Goal: Transaction & Acquisition: Purchase product/service

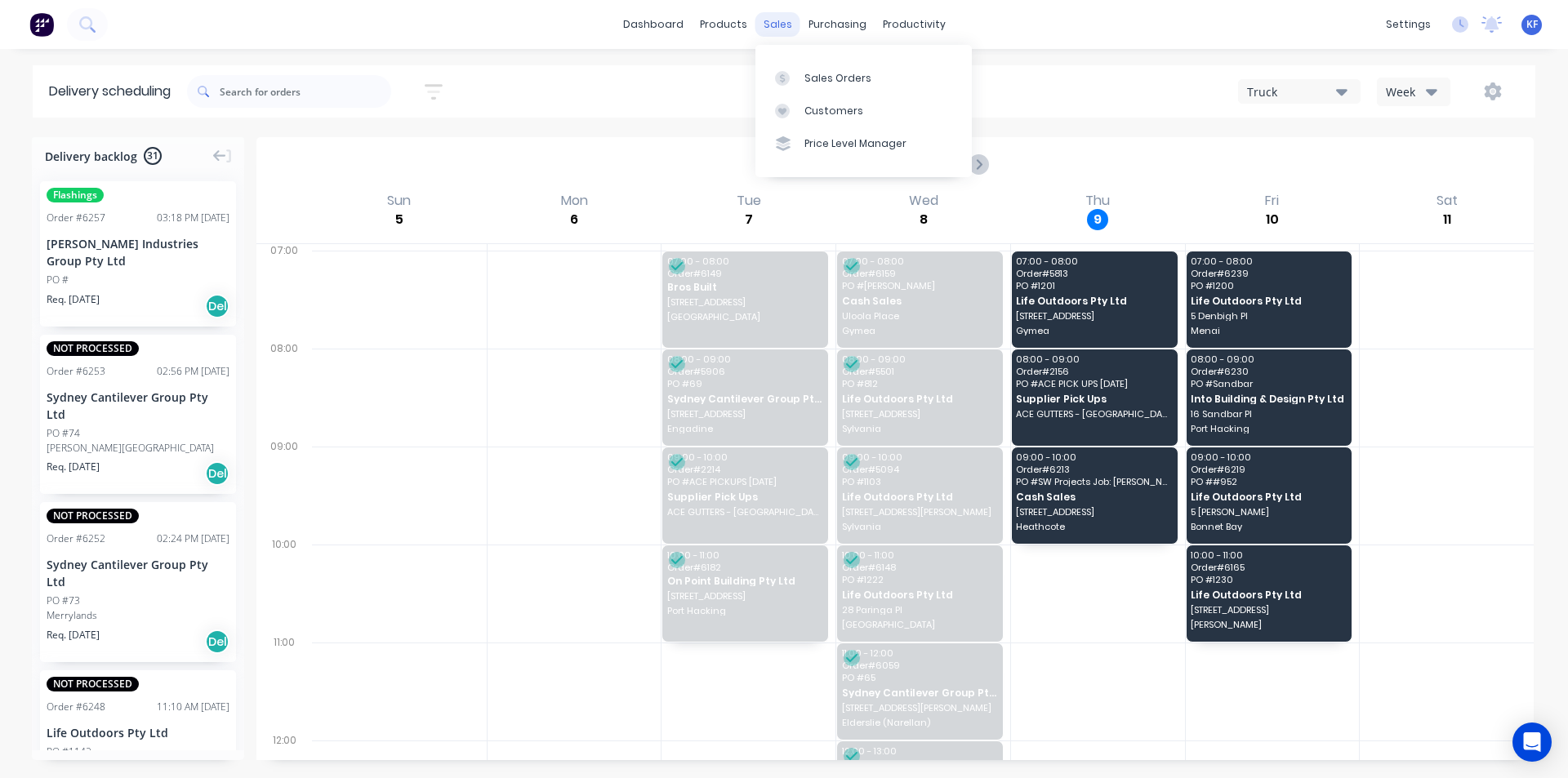
click at [777, 26] on div "sales" at bounding box center [778, 24] width 45 height 24
click at [812, 100] on link "Customers" at bounding box center [863, 110] width 216 height 33
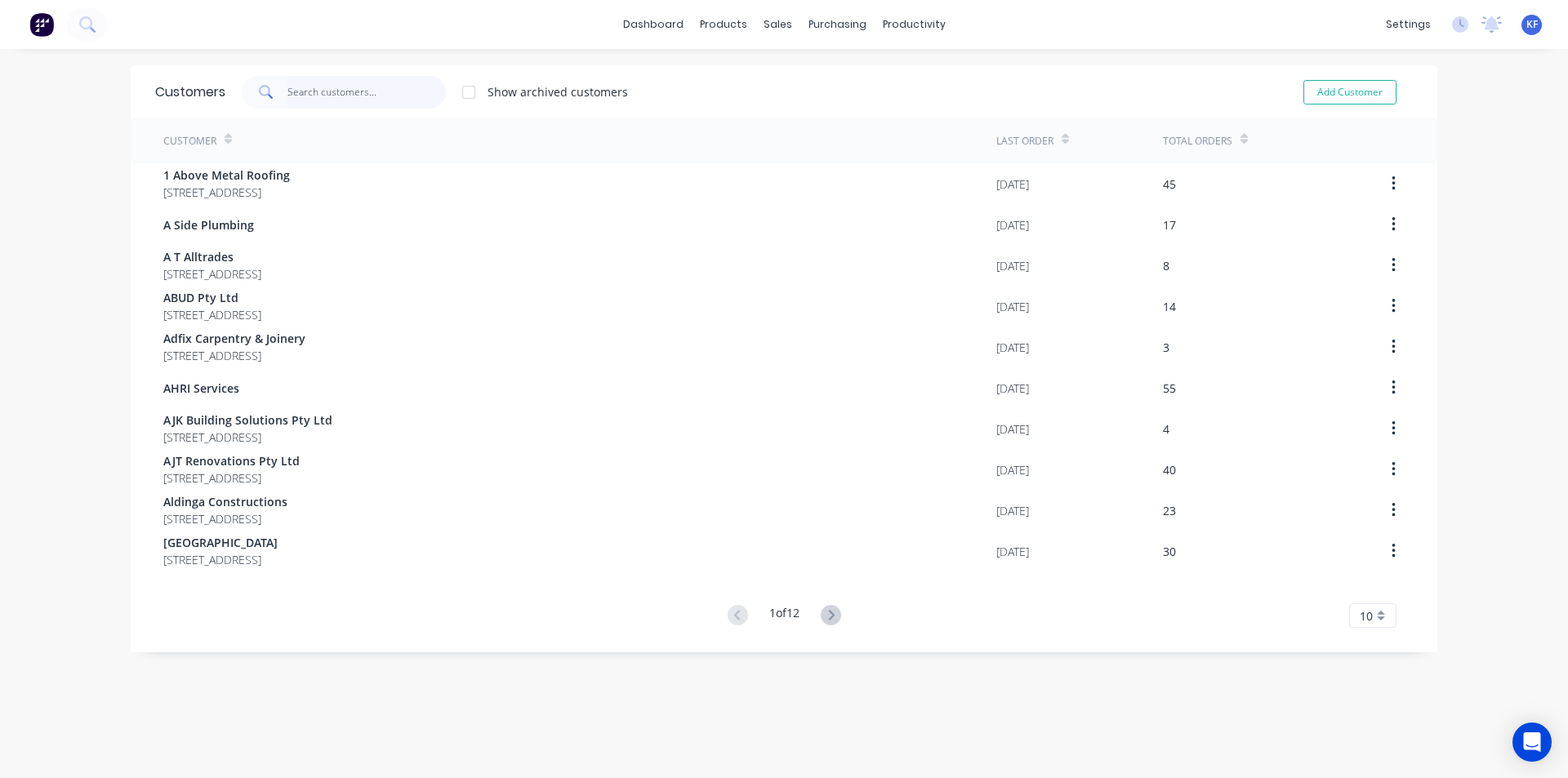
click at [330, 93] on input "text" at bounding box center [367, 92] width 160 height 33
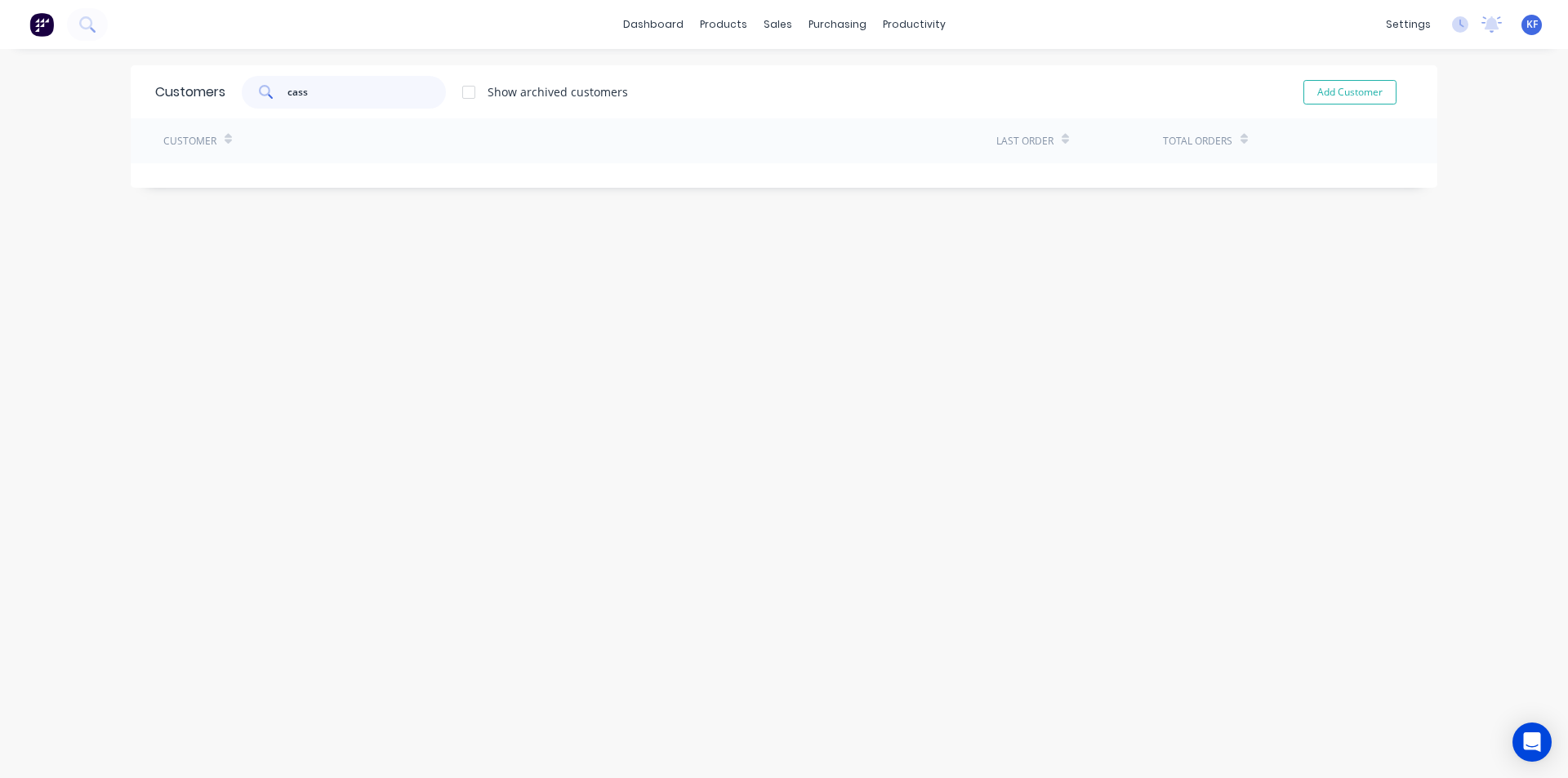
drag, startPoint x: 381, startPoint y: 91, endPoint x: 89, endPoint y: 89, distance: 292.0
click at [89, 89] on div "dashboard products sales purchasing productivity dashboard products Product Cat…" at bounding box center [784, 389] width 1568 height 778
type input "cash"
click at [425, 204] on div "Customer Last Order Total Orders Cash Sales 09/10/25 2175 1 of 1 10 5 10 15 20 …" at bounding box center [783, 190] width 1306 height 142
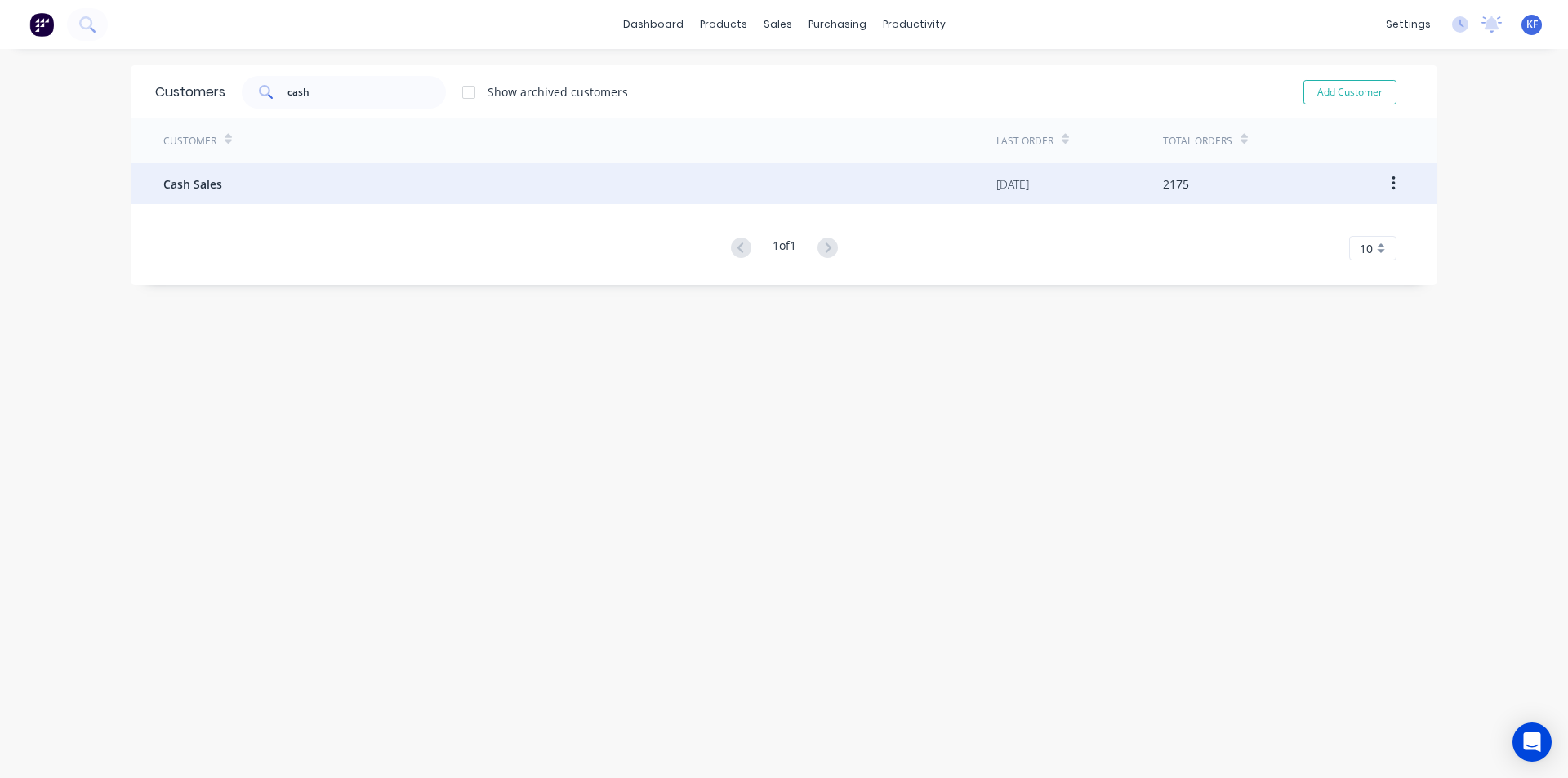
click at [426, 197] on div "Cash Sales" at bounding box center [579, 183] width 833 height 41
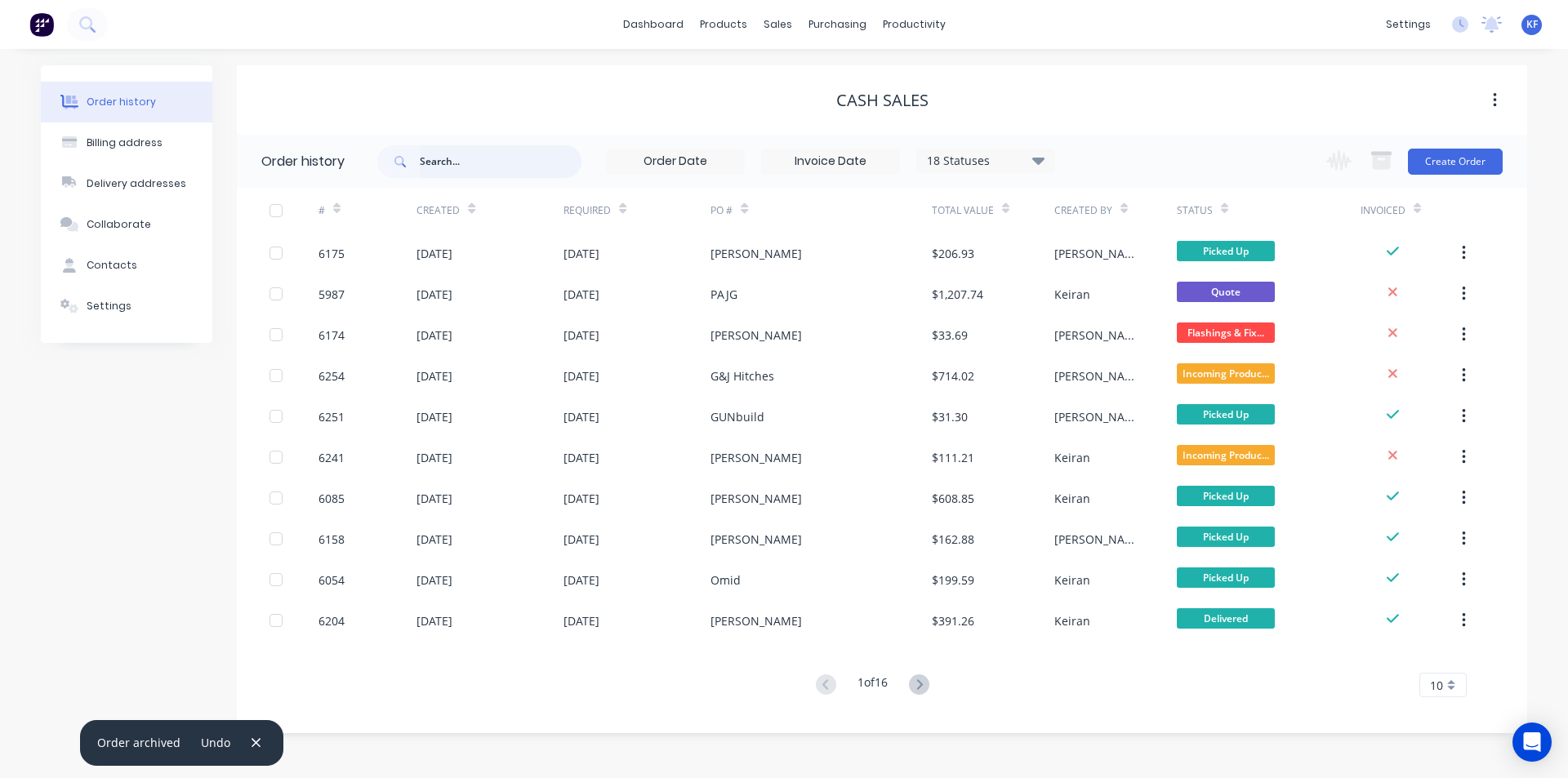
click at [458, 165] on input "text" at bounding box center [500, 161] width 161 height 33
type input "cassa"
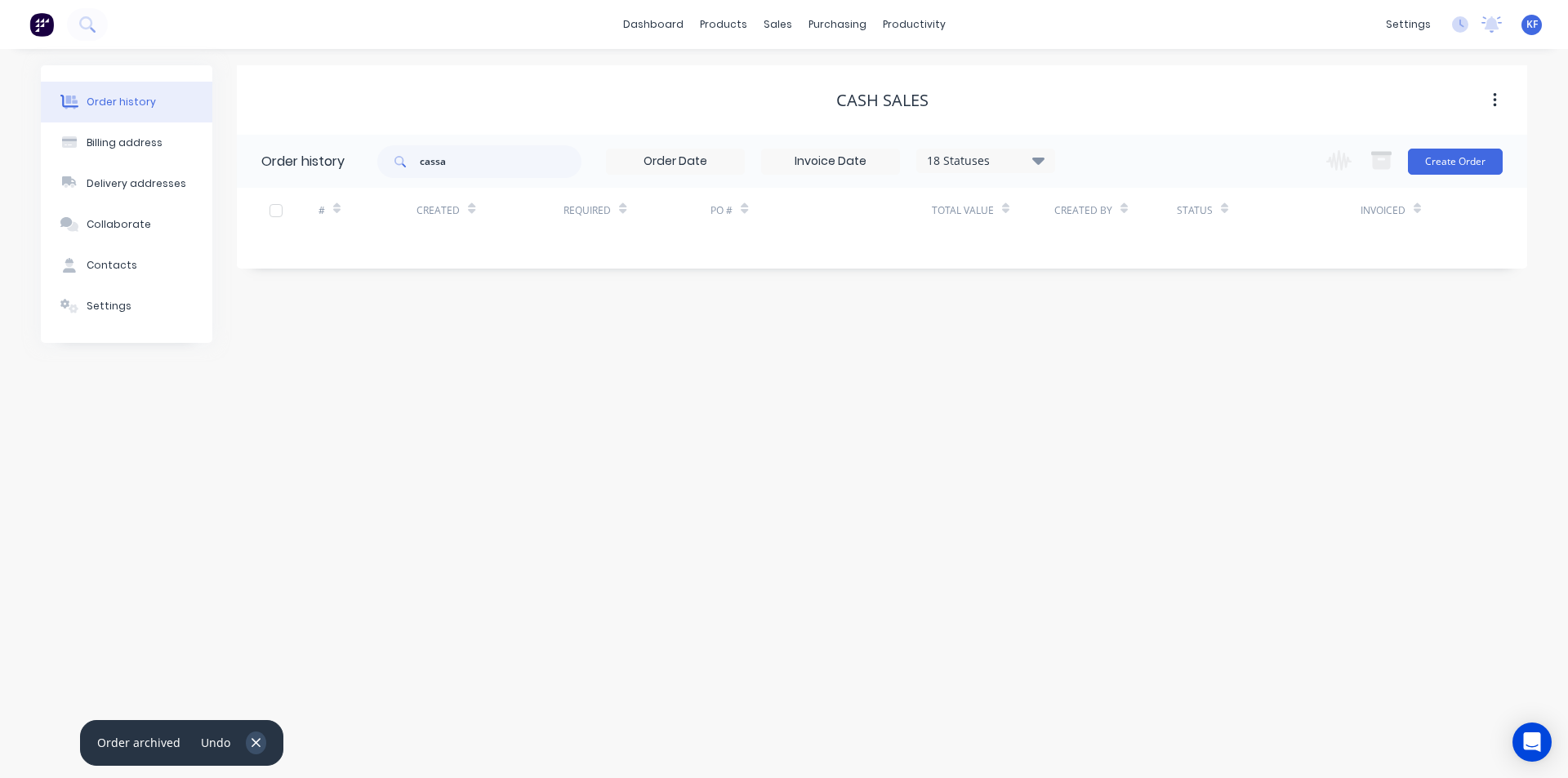
click at [255, 750] on icon "button" at bounding box center [256, 743] width 11 height 15
click at [1037, 162] on icon at bounding box center [1038, 160] width 13 height 19
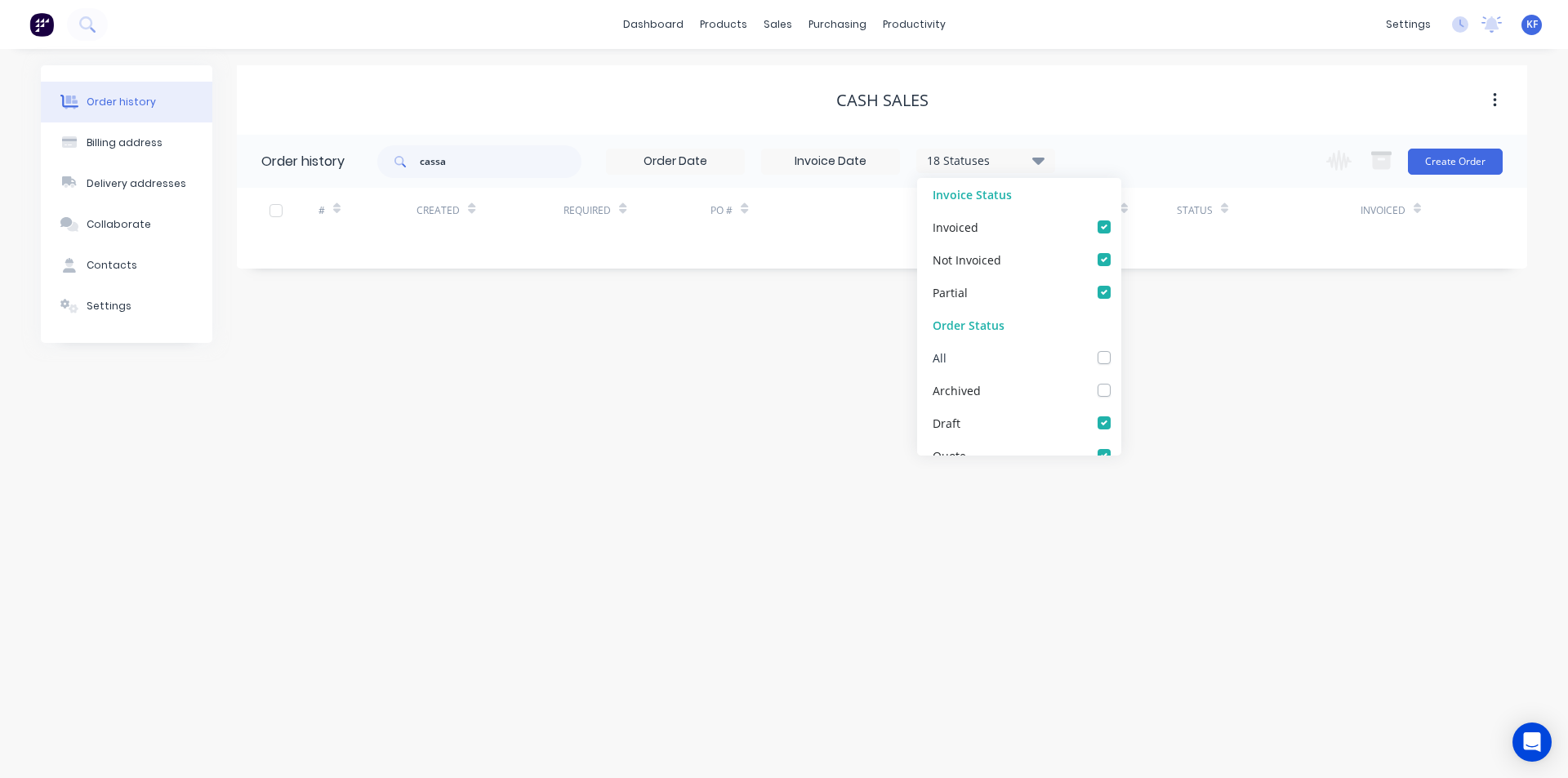
click at [1121, 348] on label at bounding box center [1121, 348] width 0 height 0
click at [1121, 359] on input "checkbox" at bounding box center [1128, 356] width 13 height 16
checkbox input "true"
click at [1183, 63] on div "Order history Billing address Delivery addresses Collaborate Contacts Settings …" at bounding box center [784, 414] width 1568 height 730
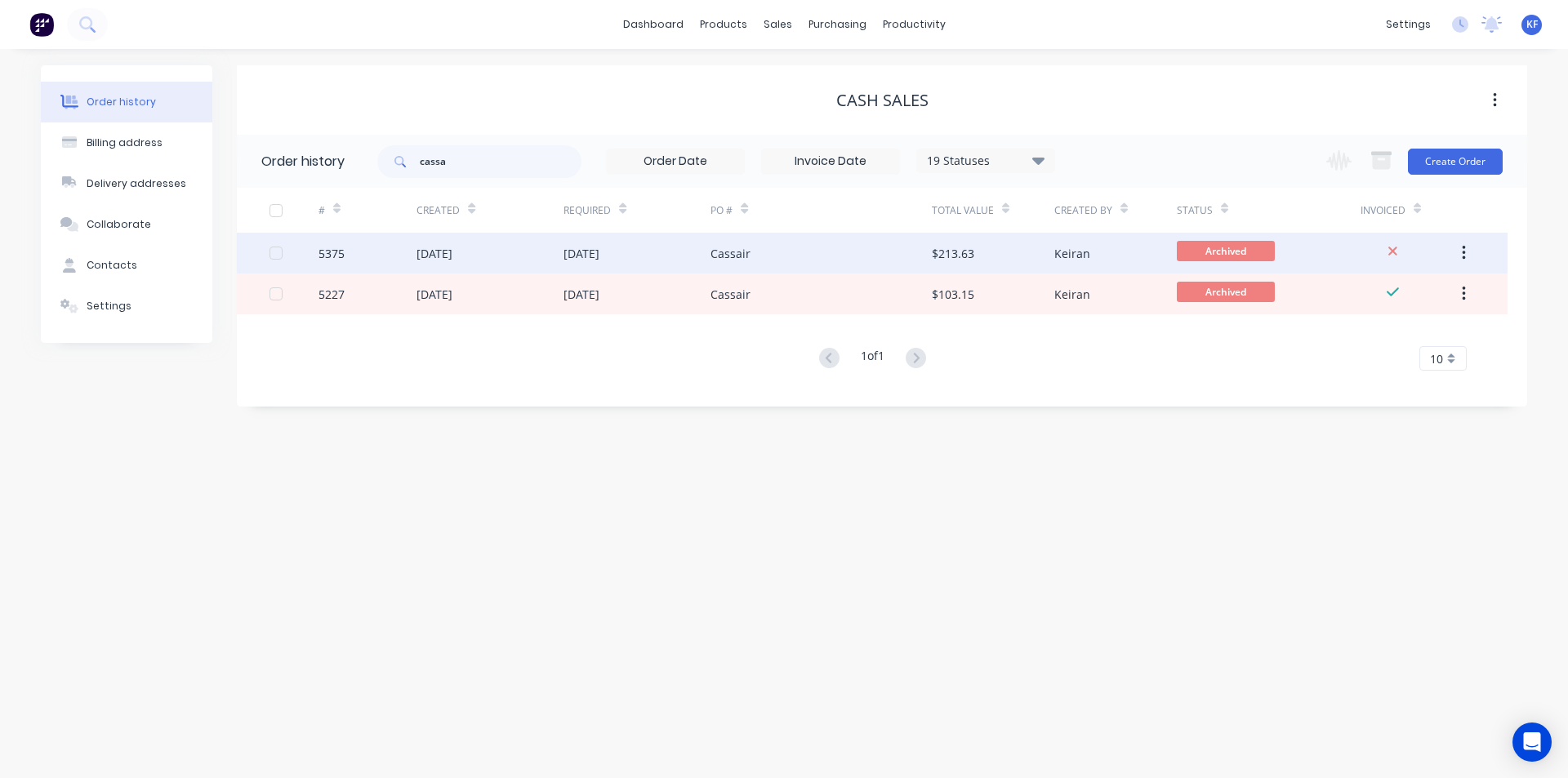
click at [689, 264] on div "14 Aug 2025" at bounding box center [637, 252] width 147 height 41
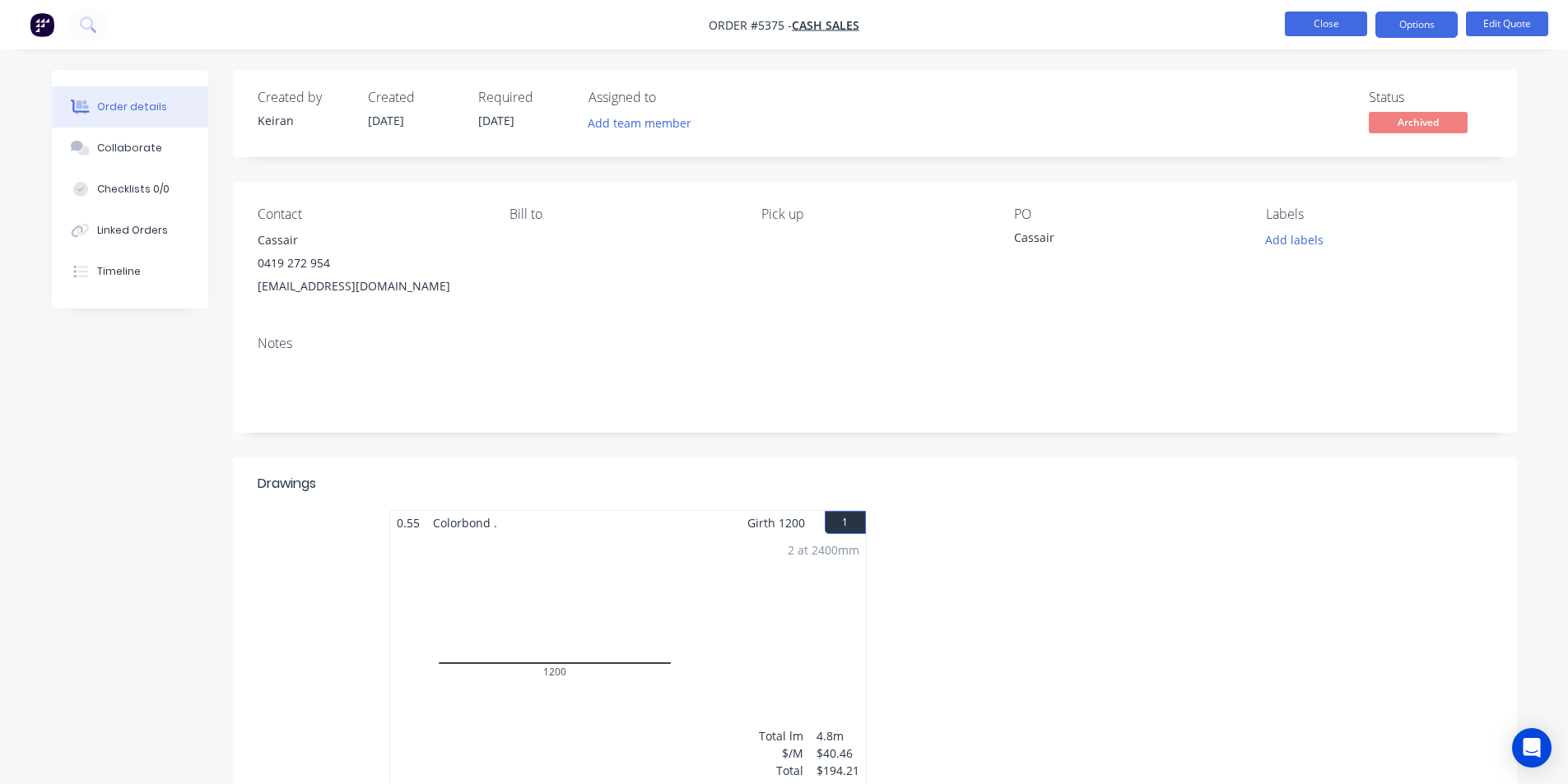
click at [1322, 28] on button "Close" at bounding box center [1326, 24] width 83 height 24
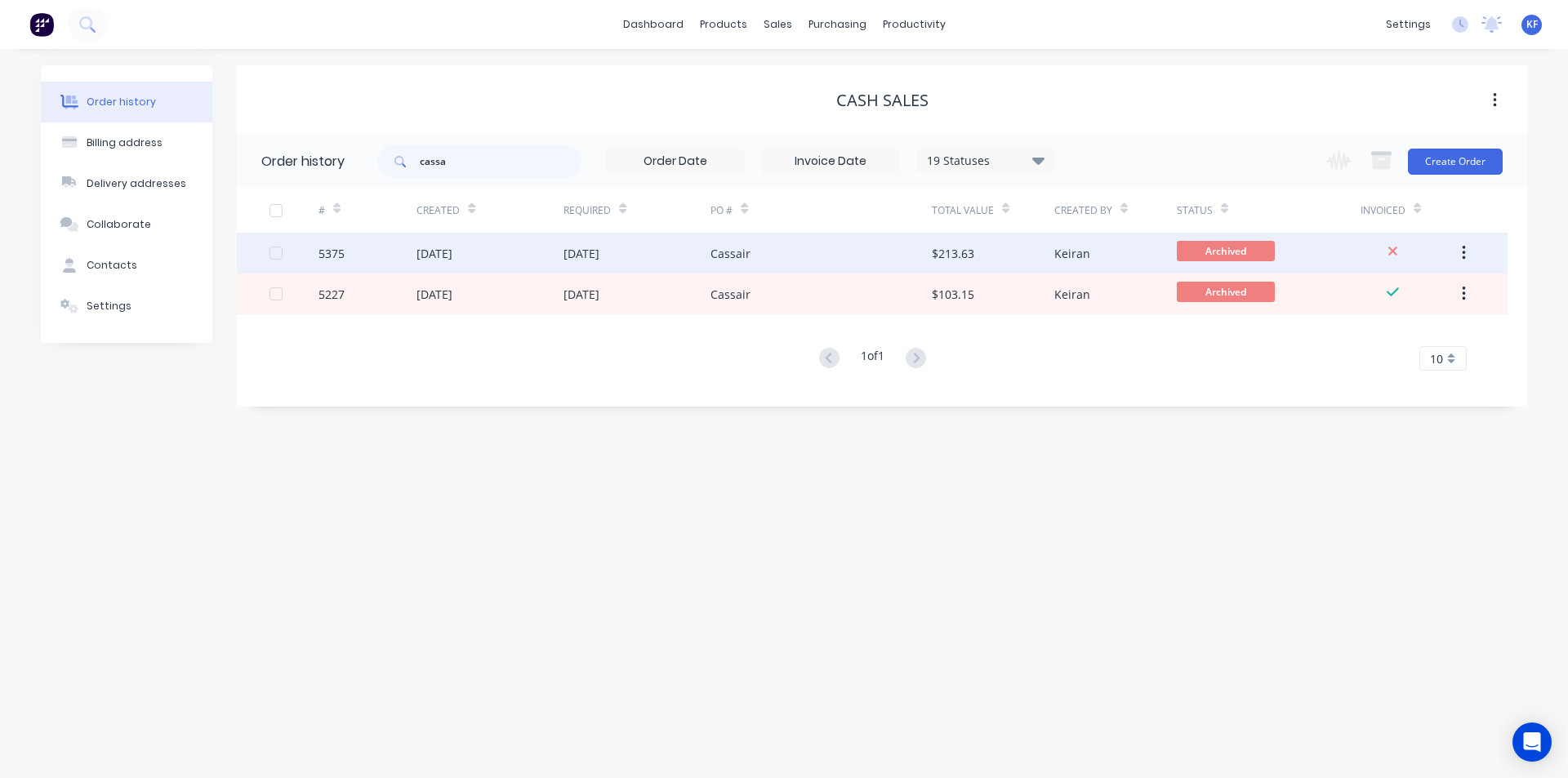
click at [812, 260] on div "Cassair" at bounding box center [821, 252] width 221 height 41
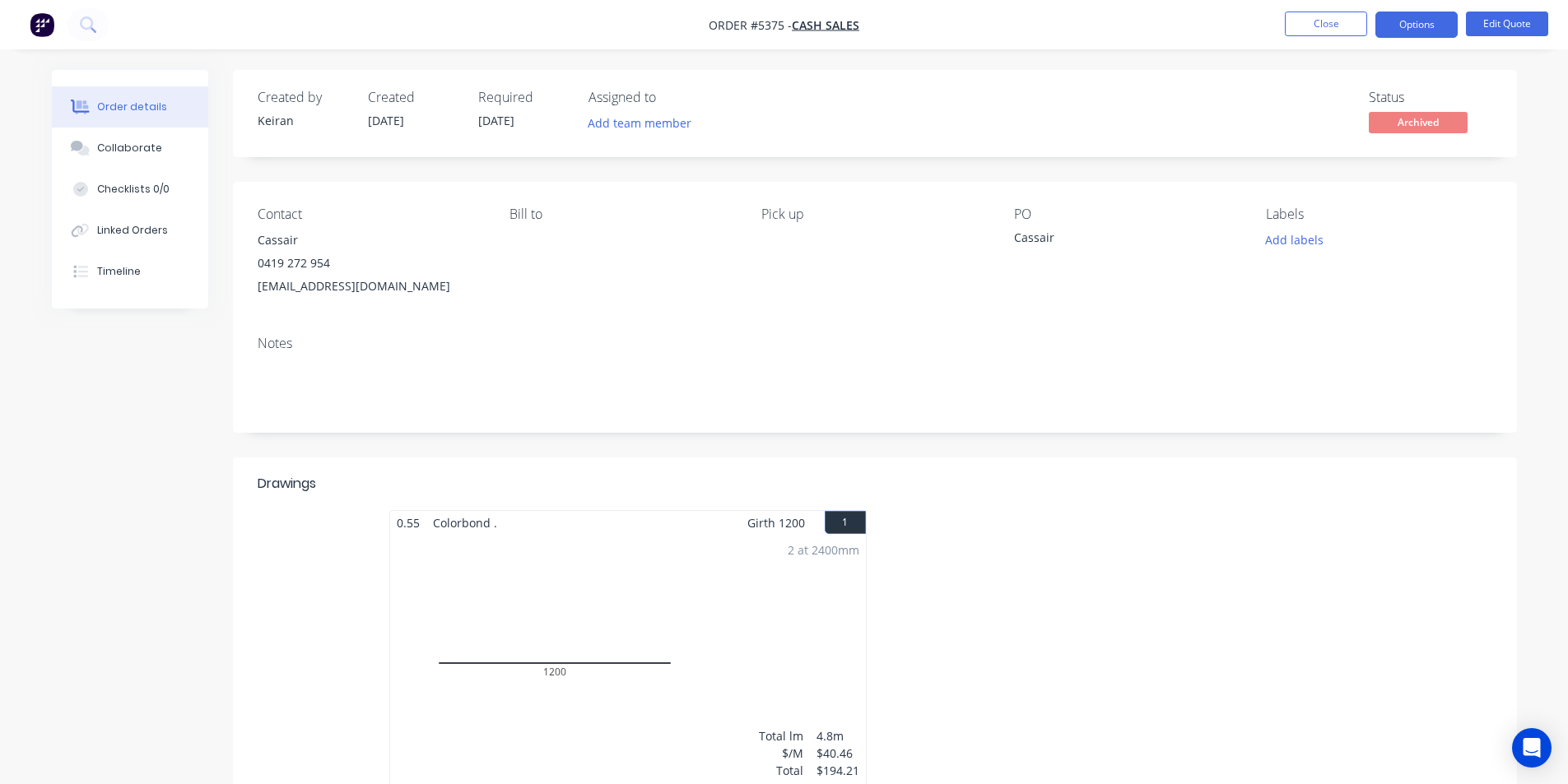
click at [1325, 39] on nav "Order #5375 - Cash Sales Close Options Edit Quote" at bounding box center [784, 24] width 1568 height 50
click at [1283, 32] on ul "Close Options Edit Quote" at bounding box center [1417, 24] width 303 height 26
click at [1294, 29] on button "Close" at bounding box center [1326, 24] width 83 height 24
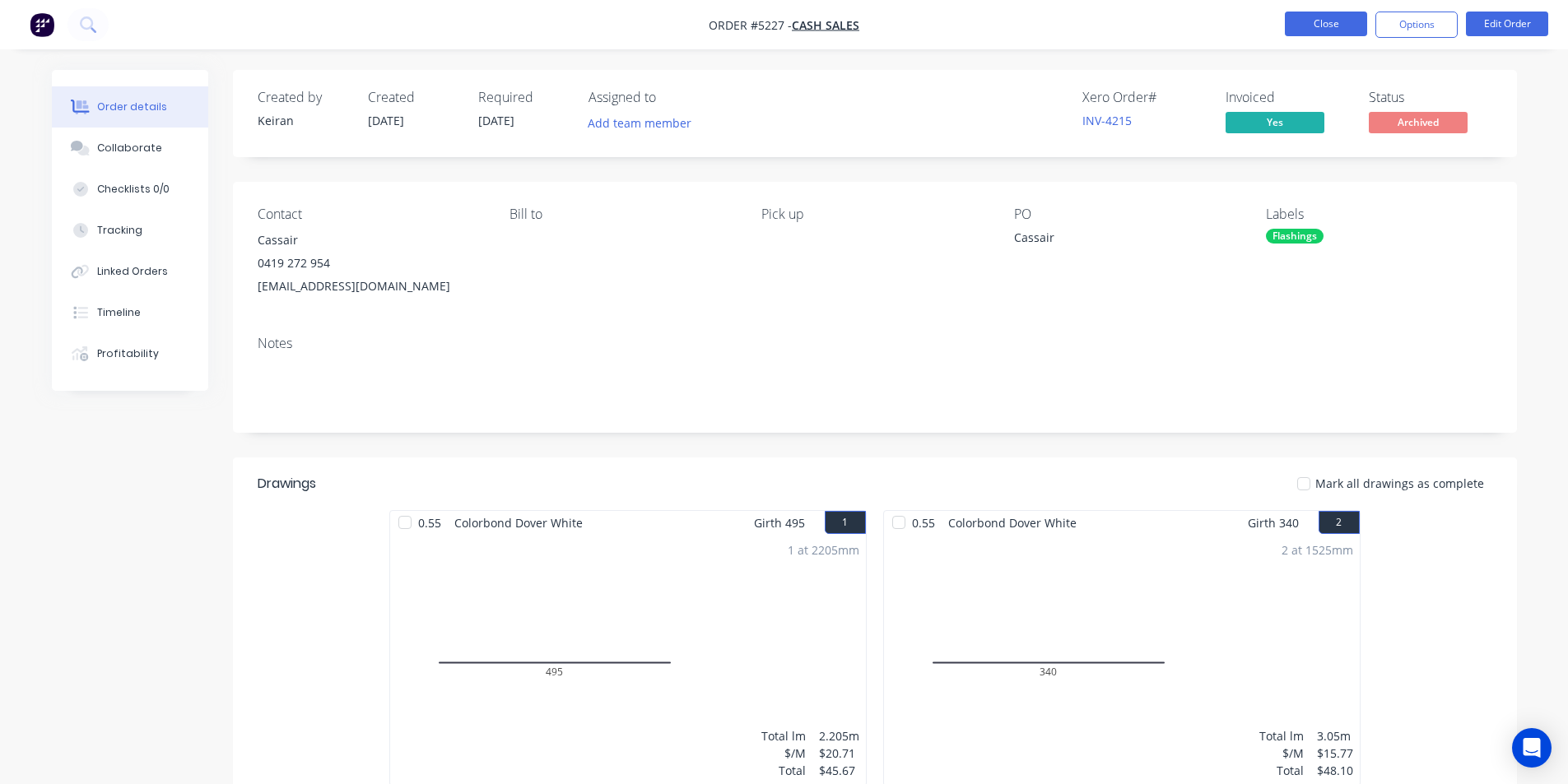
click at [1330, 17] on button "Close" at bounding box center [1326, 24] width 83 height 24
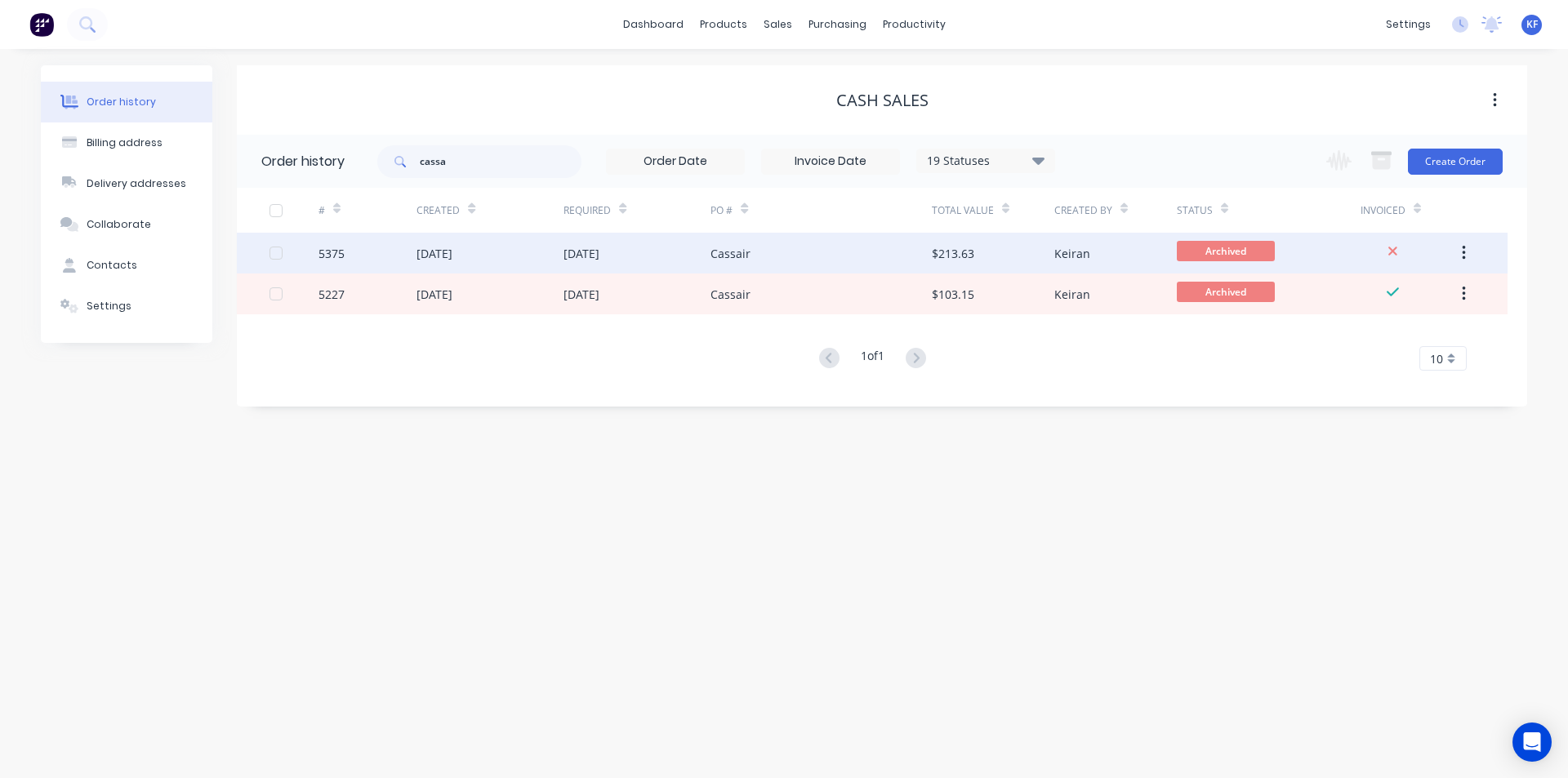
click at [983, 262] on div "$213.63" at bounding box center [993, 252] width 123 height 41
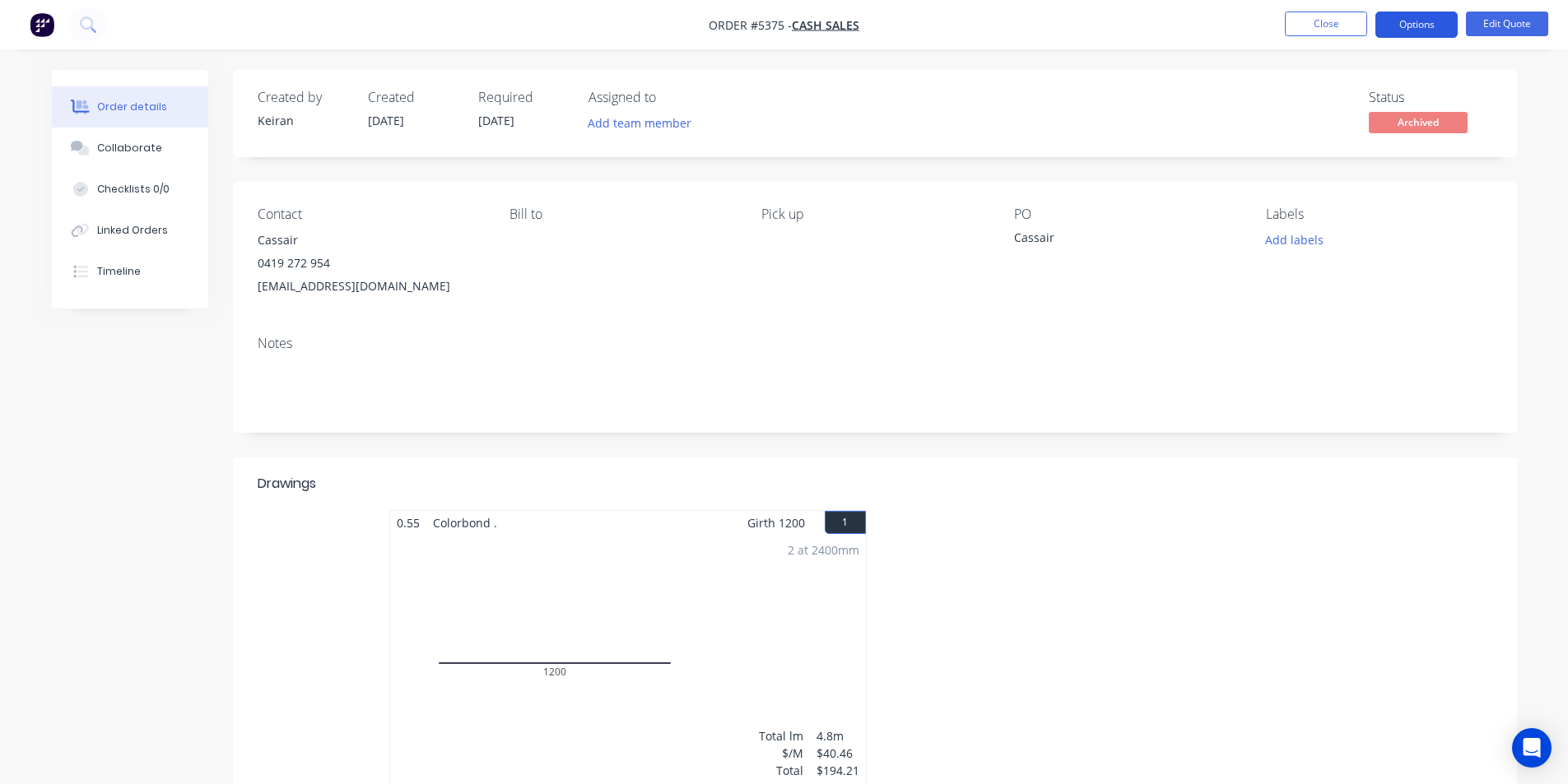
click at [1418, 21] on button "Options" at bounding box center [1417, 24] width 83 height 26
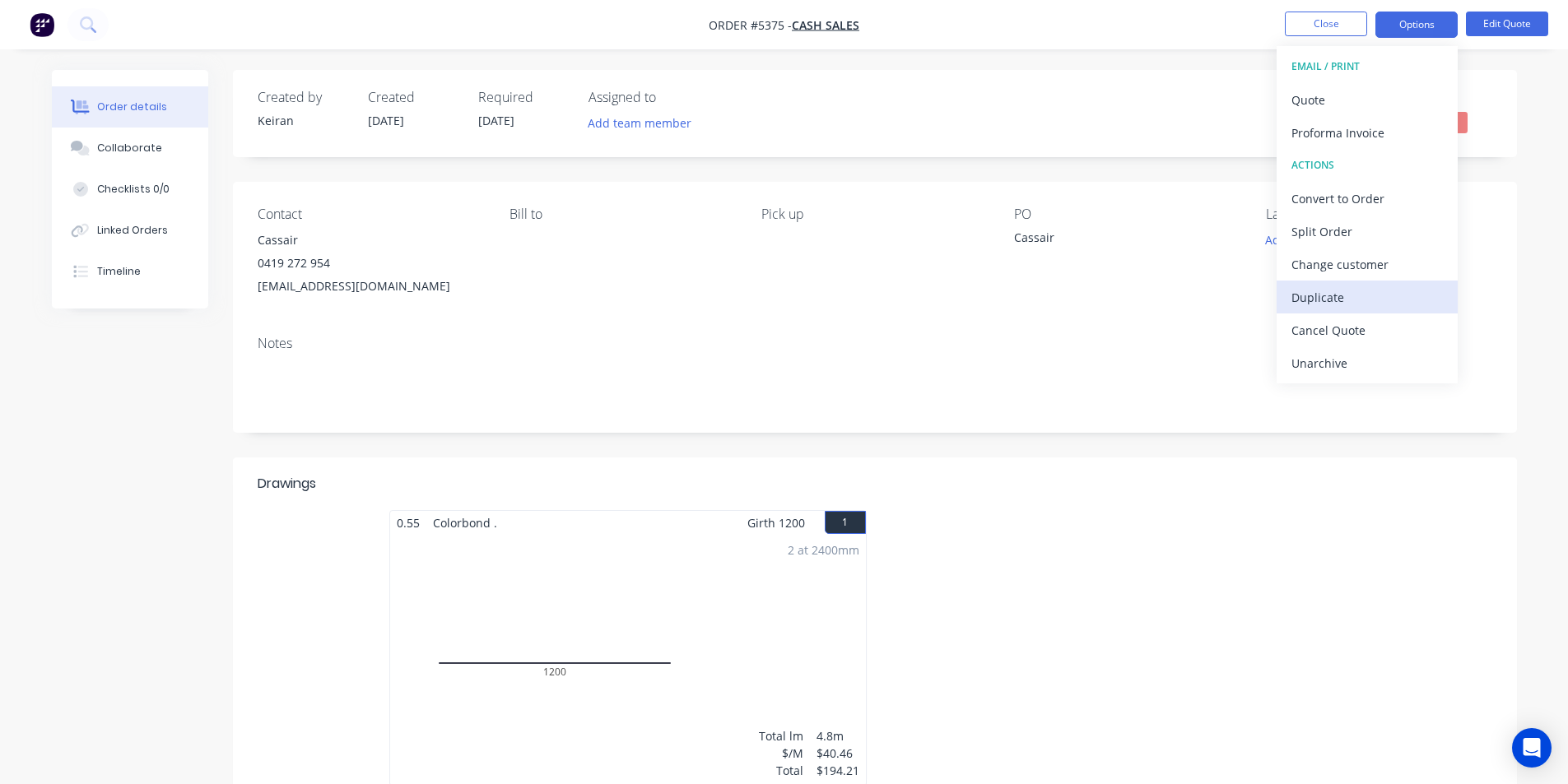
click at [1362, 311] on button "Duplicate" at bounding box center [1367, 296] width 181 height 33
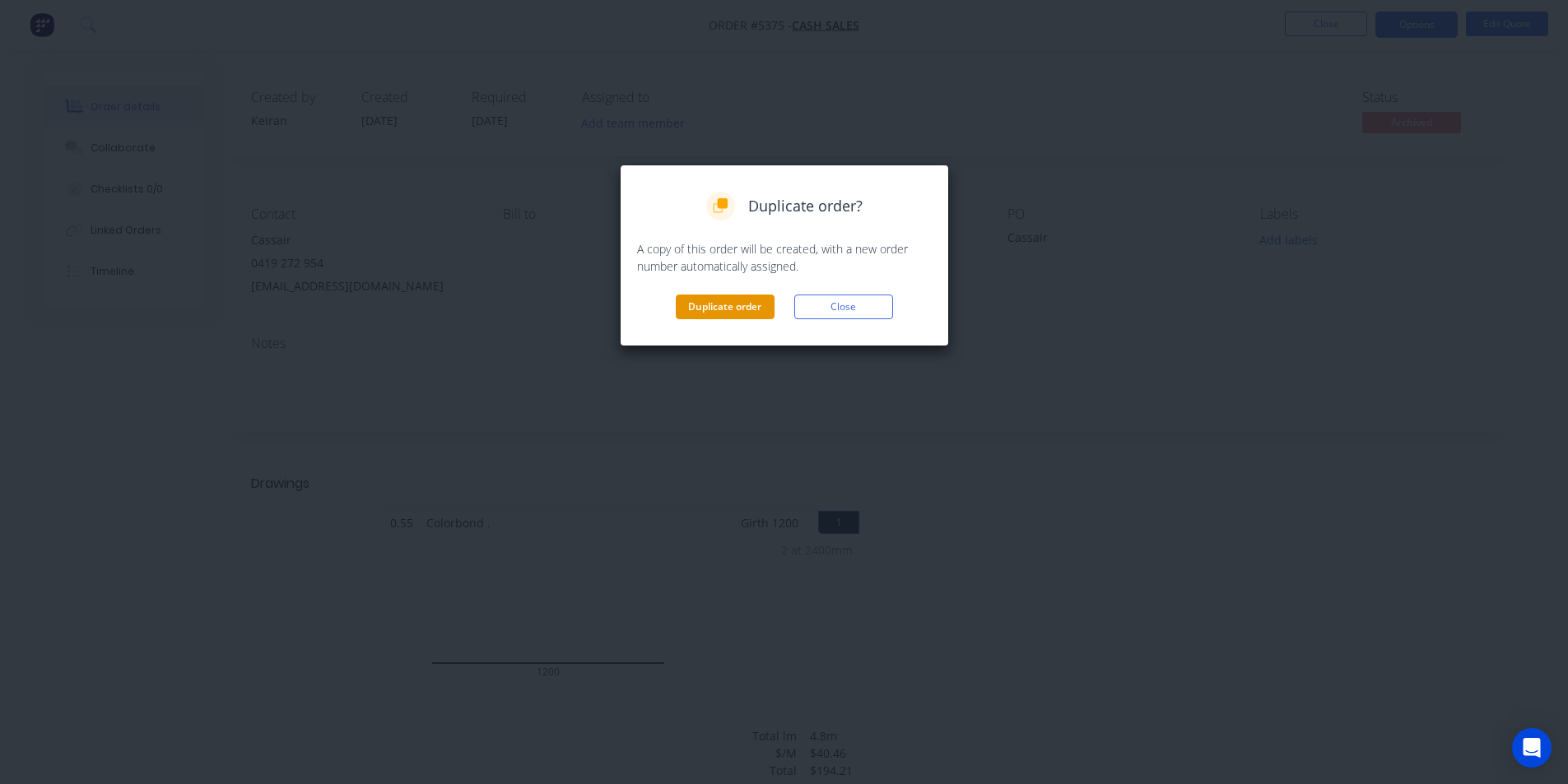
click at [714, 302] on button "Duplicate order" at bounding box center [725, 307] width 99 height 24
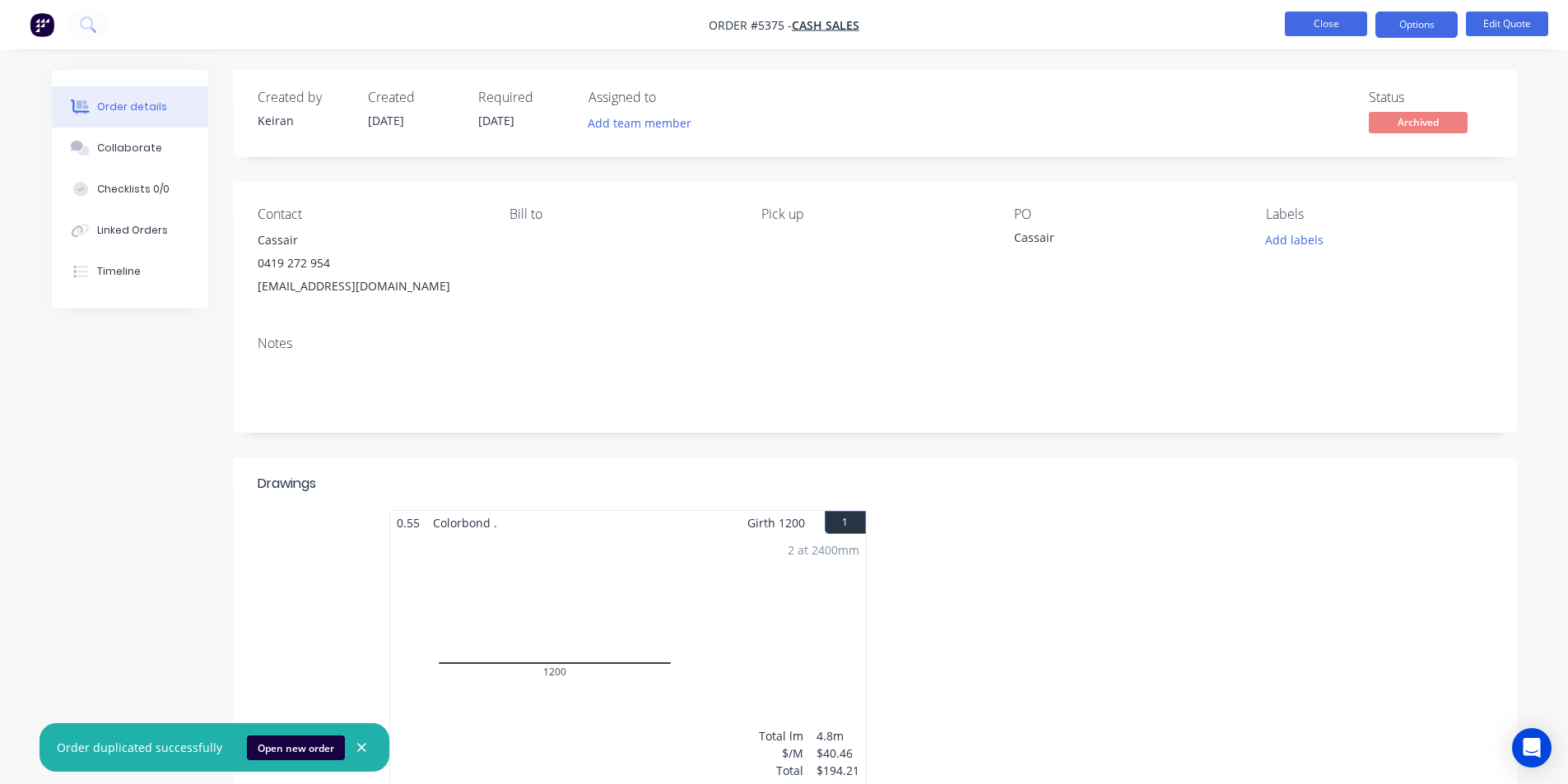
click at [1326, 27] on button "Close" at bounding box center [1326, 24] width 83 height 24
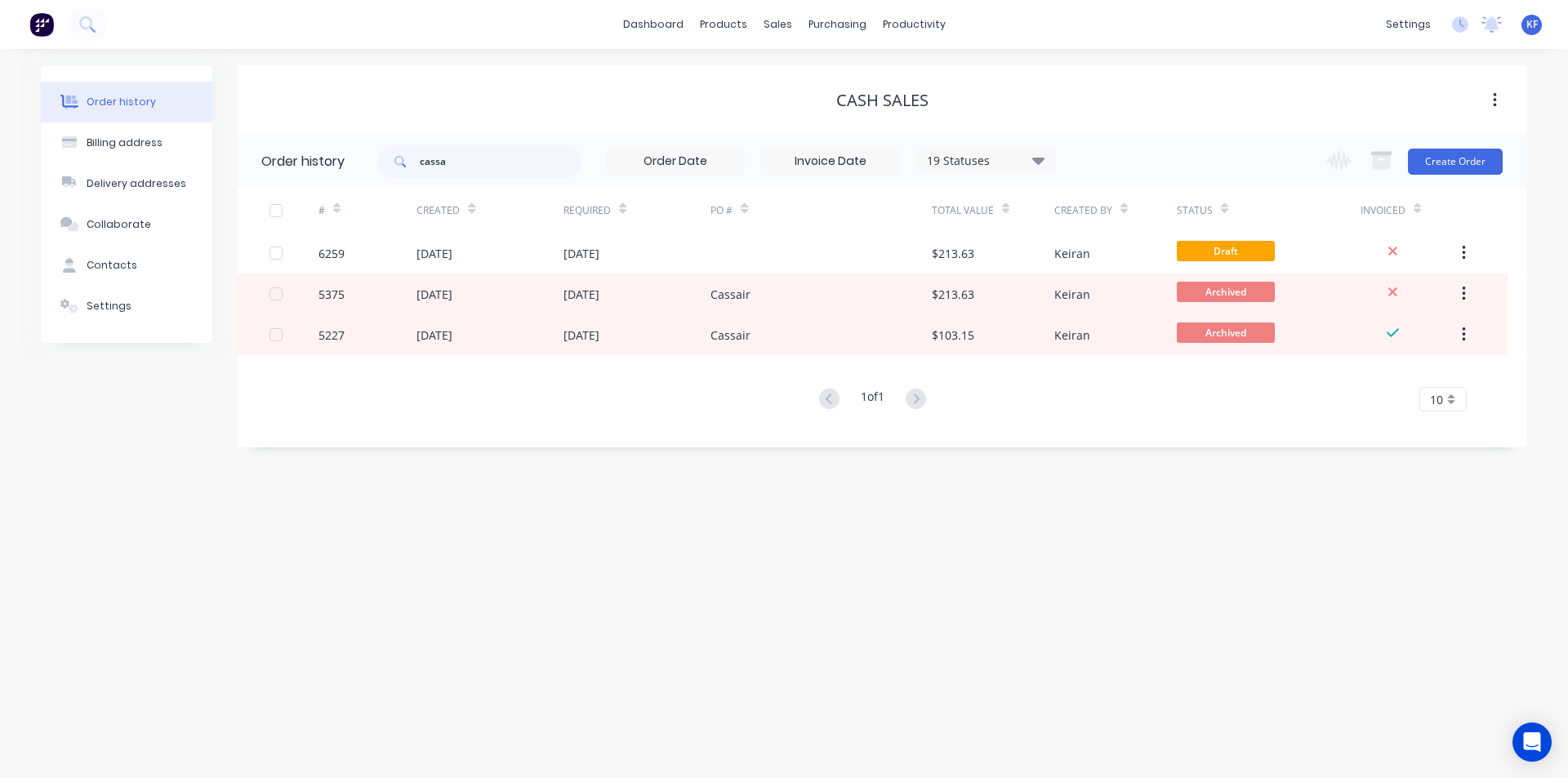
click at [846, 258] on div at bounding box center [821, 252] width 221 height 41
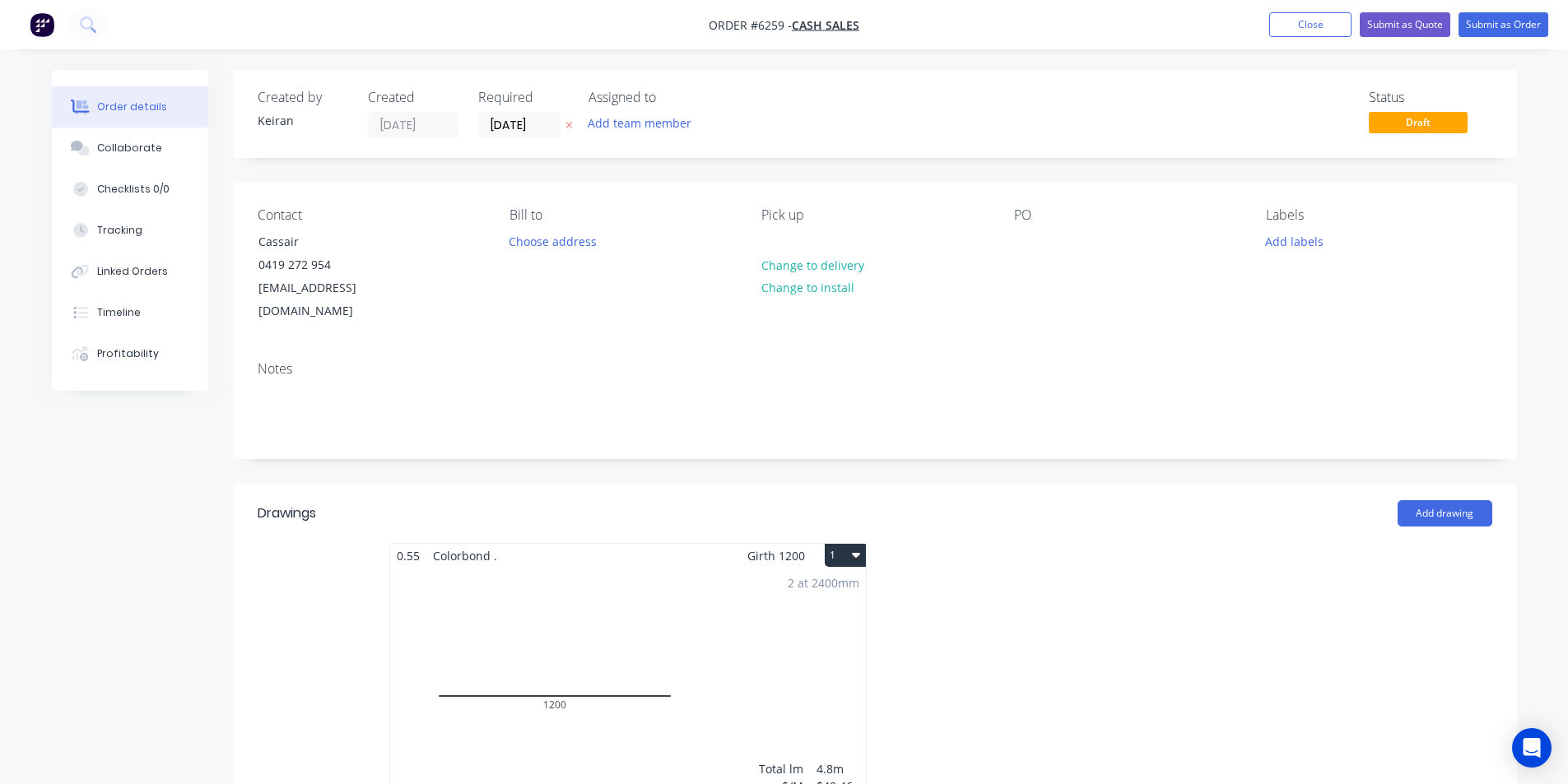
click at [1048, 230] on div "PO" at bounding box center [1127, 265] width 226 height 116
click at [1026, 239] on div at bounding box center [1027, 242] width 26 height 24
click at [368, 289] on div "[EMAIL_ADDRESS][DOMAIN_NAME]" at bounding box center [327, 299] width 136 height 46
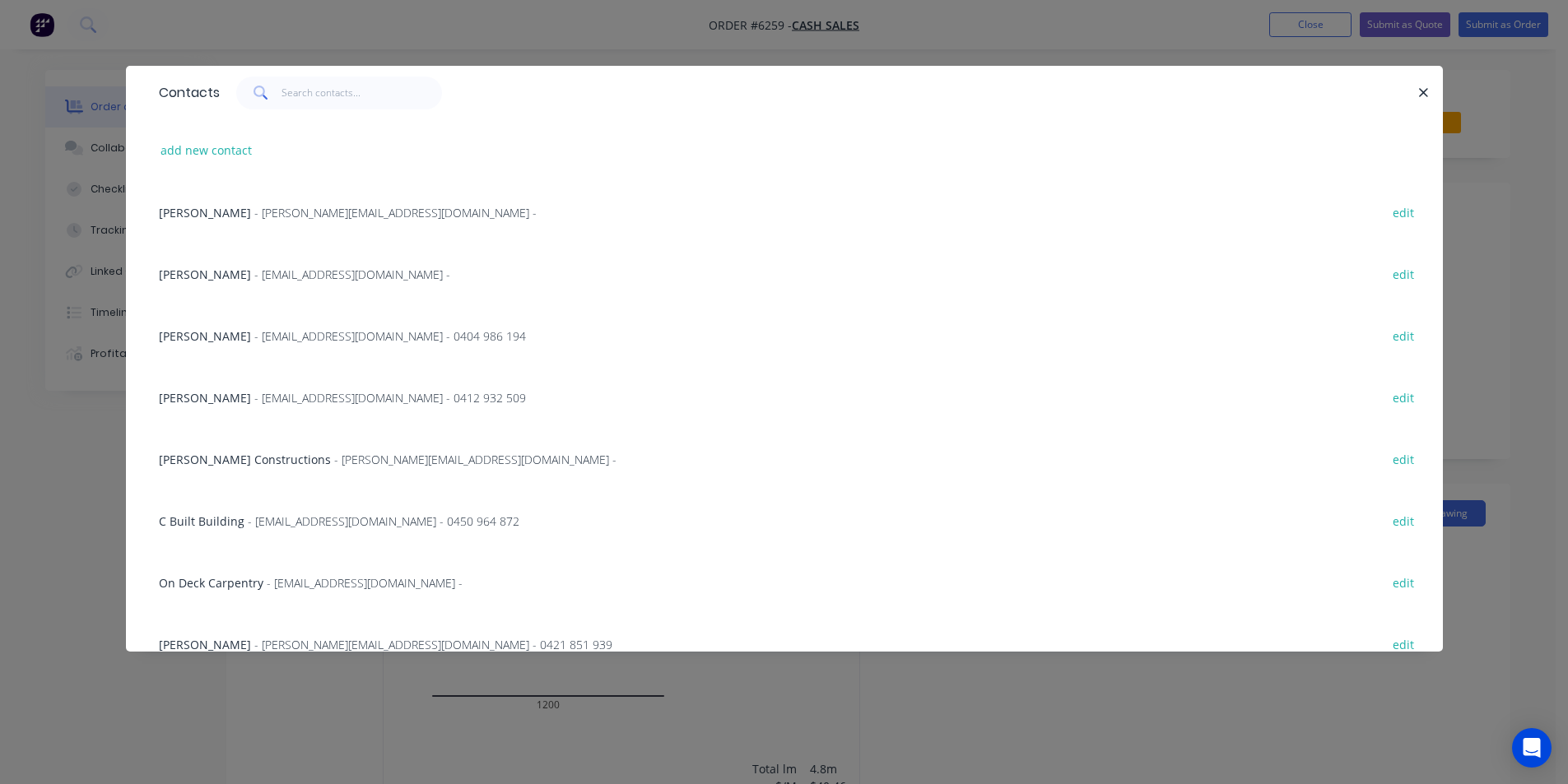
drag, startPoint x: 222, startPoint y: 149, endPoint x: 1391, endPoint y: 79, distance: 1171.1
click at [1331, 90] on div "Contacts add new contact Kristy - kristy@metaldeck.com.au - edit Keiran Fenwick…" at bounding box center [784, 359] width 1317 height 586
drag, startPoint x: 1428, startPoint y: 87, endPoint x: 1405, endPoint y: 109, distance: 31.8
click at [1428, 91] on icon "button" at bounding box center [1423, 93] width 11 height 15
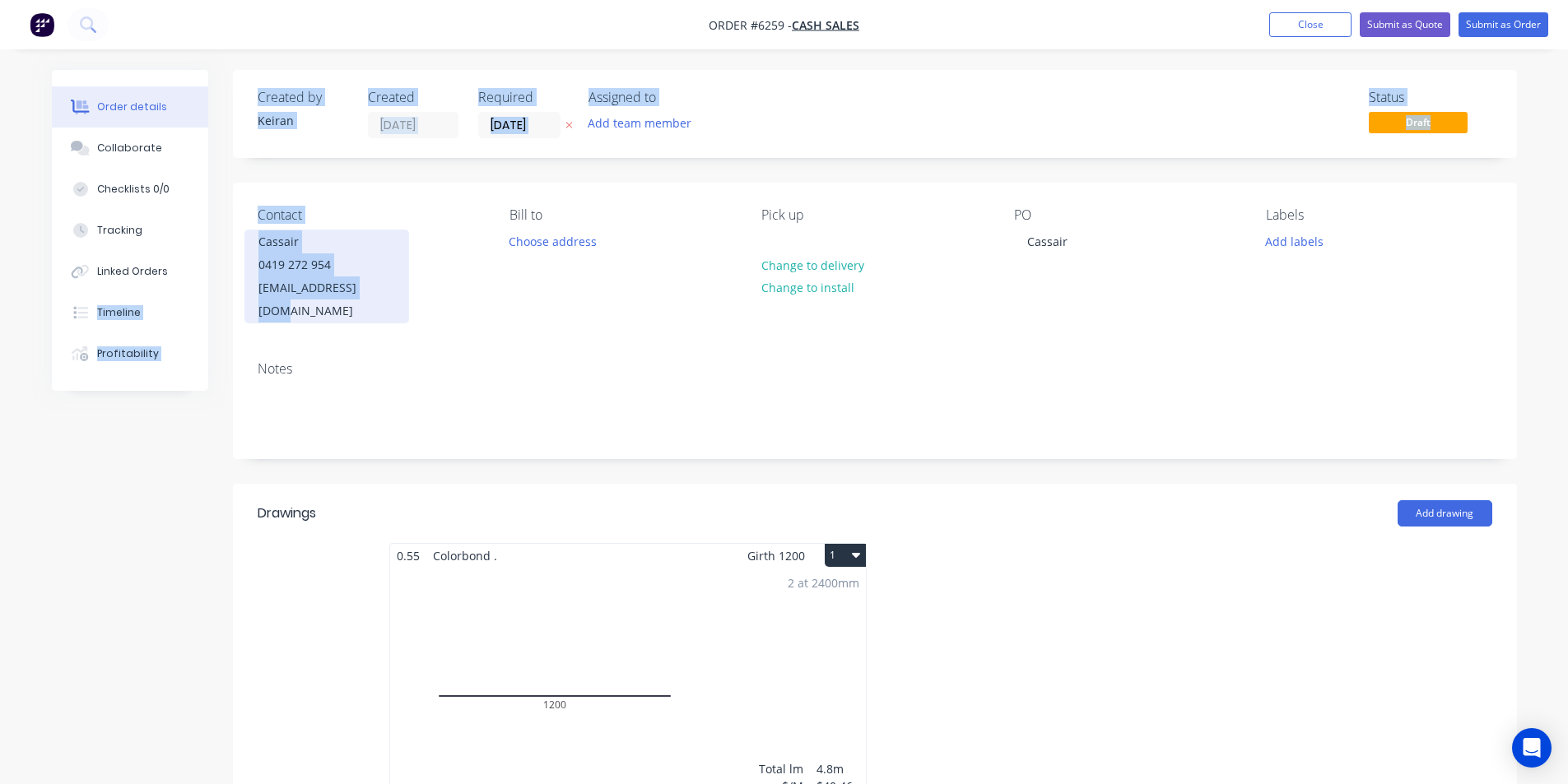
drag, startPoint x: 387, startPoint y: 291, endPoint x: 276, endPoint y: 297, distance: 111.2
click at [230, 287] on div "Order details Collaborate Checklists 0/0 Tracking Linked Orders Timeline Profit…" at bounding box center [784, 720] width 1498 height 1300
drag, startPoint x: 288, startPoint y: 296, endPoint x: 401, endPoint y: 283, distance: 113.7
click at [401, 283] on div "Cassair 0419 272 954 cassair@outlook.com" at bounding box center [326, 276] width 164 height 93
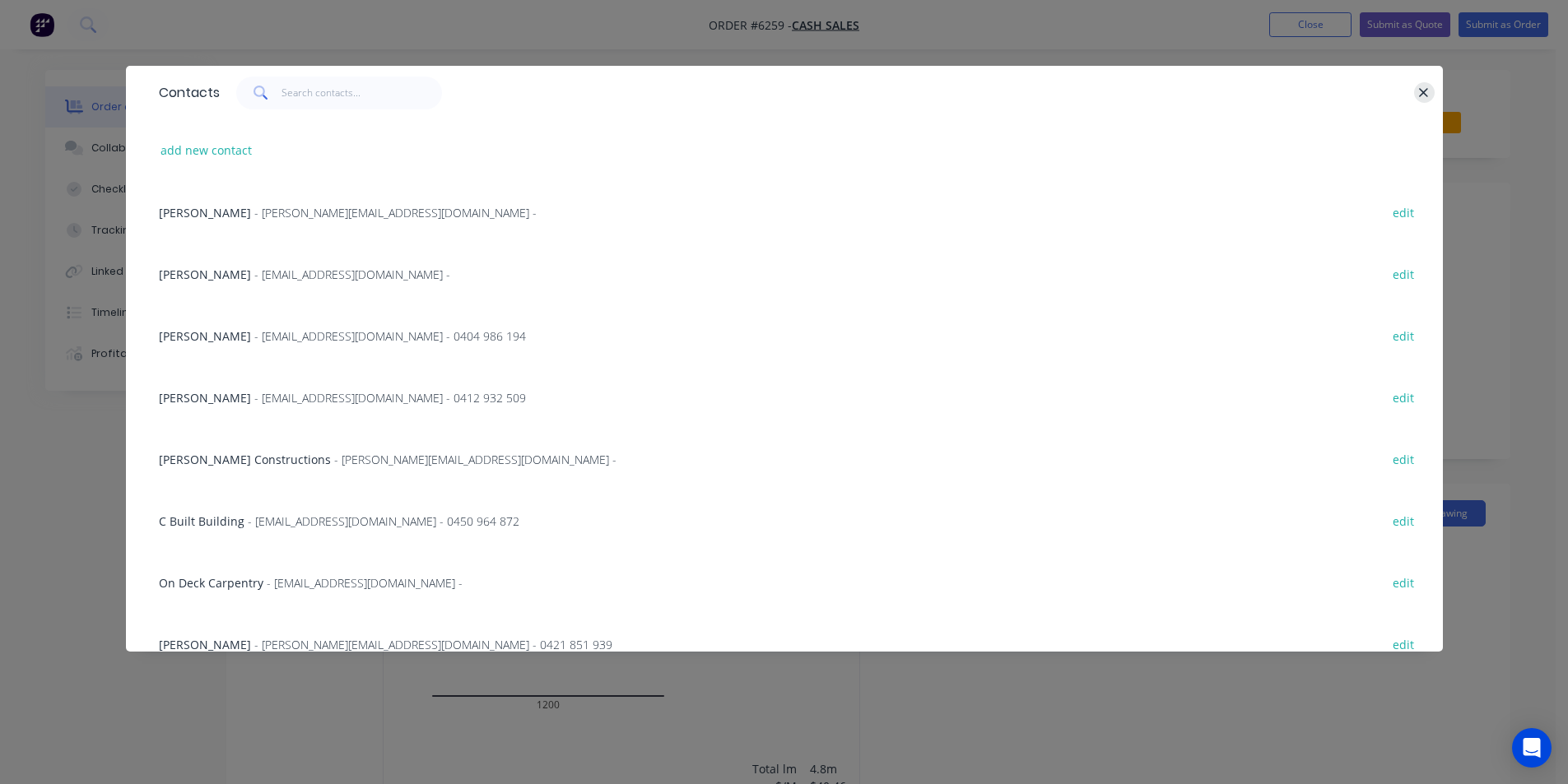
click at [1420, 99] on icon "button" at bounding box center [1423, 93] width 11 height 15
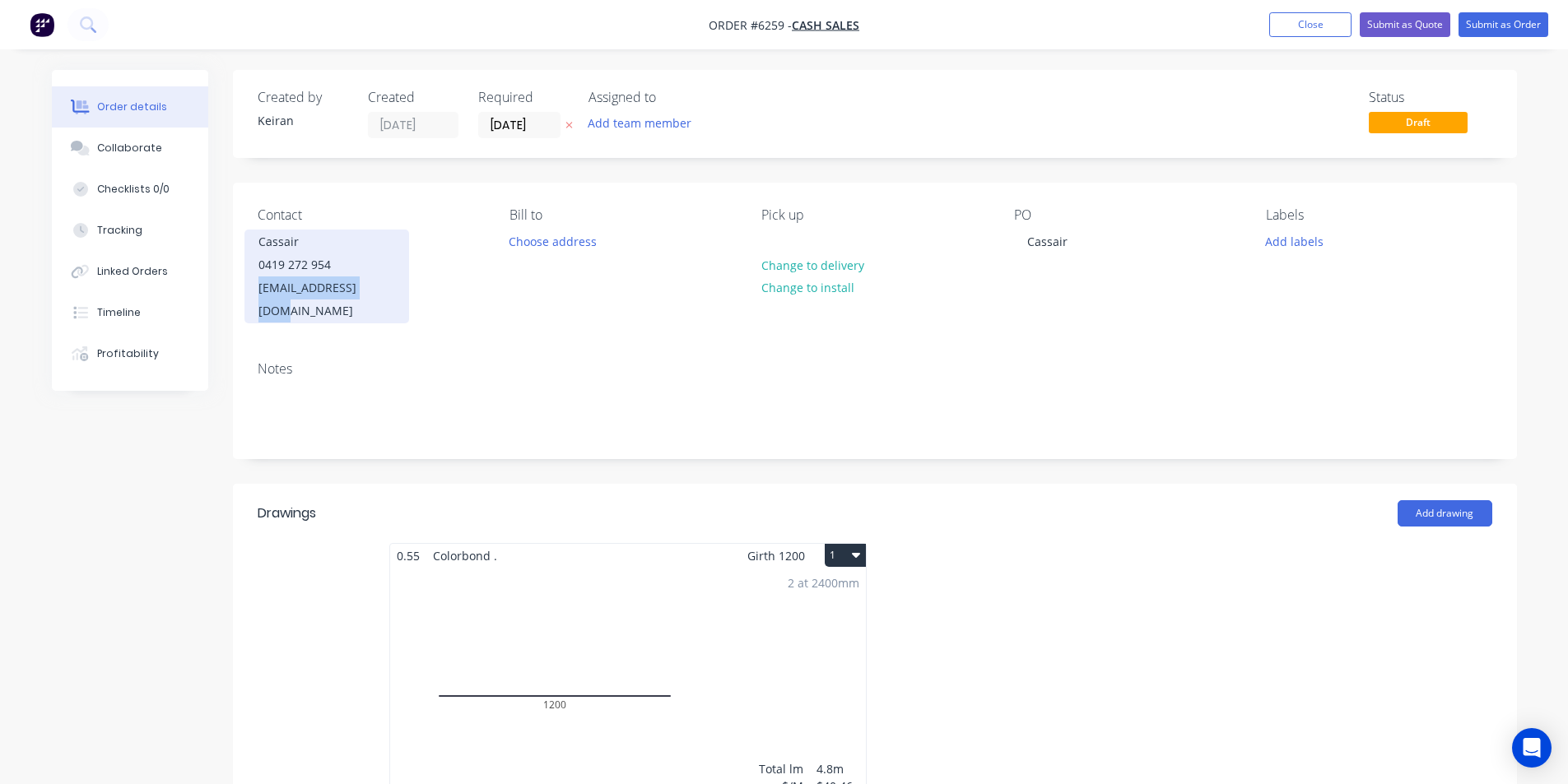
drag, startPoint x: 380, startPoint y: 287, endPoint x: 259, endPoint y: 296, distance: 121.3
click at [259, 296] on div "[EMAIL_ADDRESS][DOMAIN_NAME]" at bounding box center [327, 299] width 136 height 46
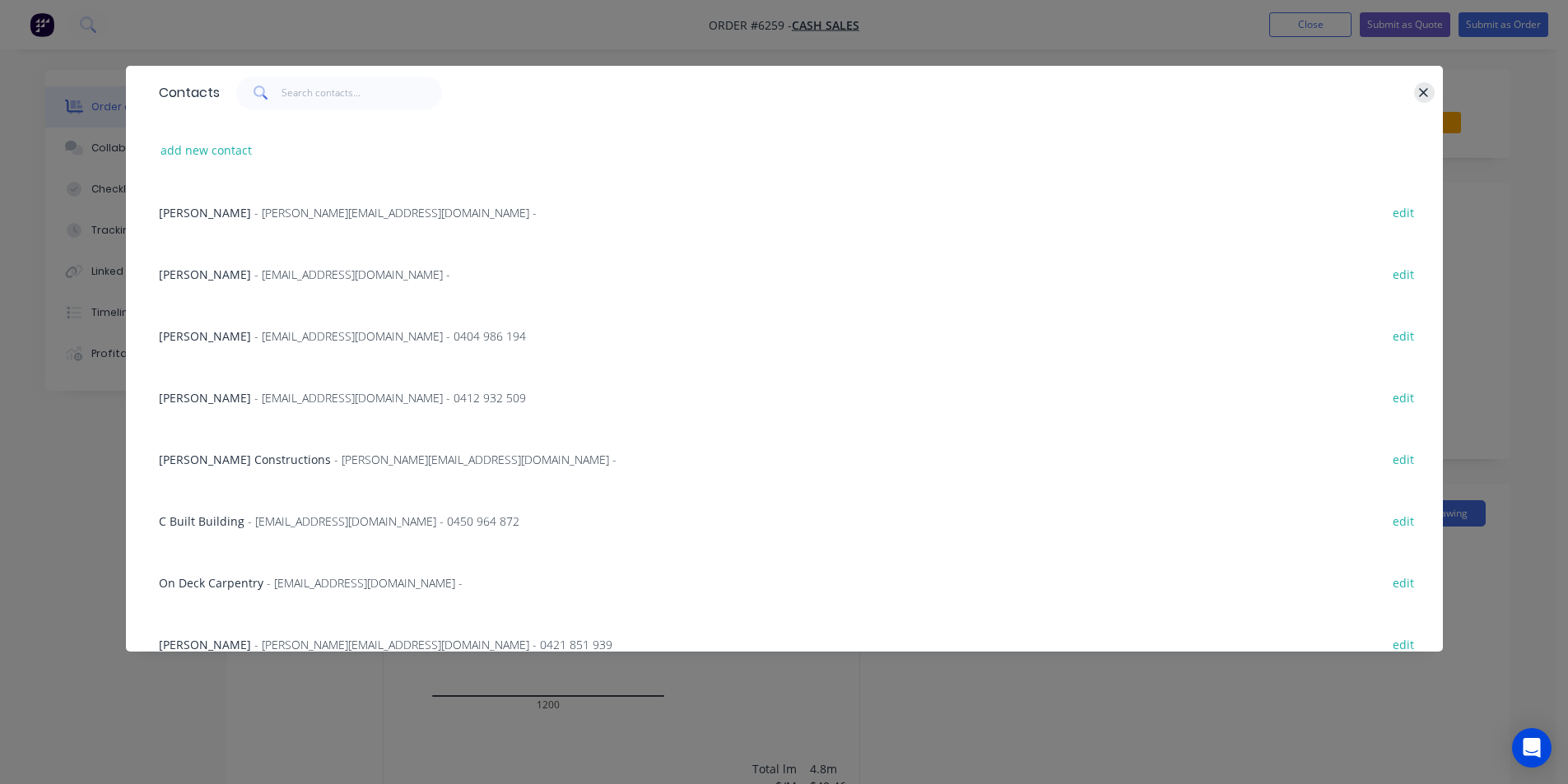
click at [1416, 96] on button "button" at bounding box center [1425, 93] width 20 height 20
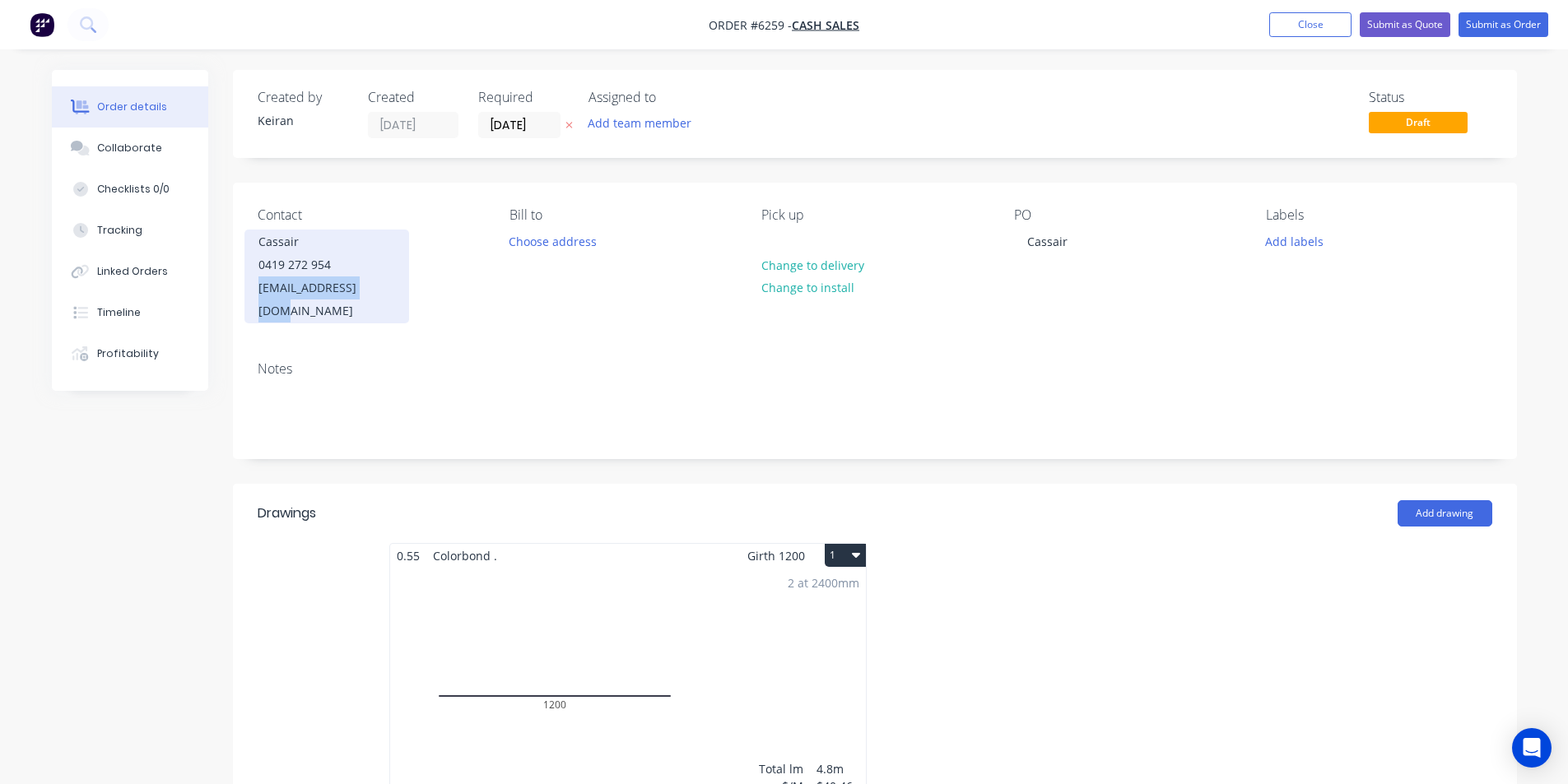
copy div "[EMAIL_ADDRESS][DOMAIN_NAME]"
click at [314, 249] on div "Cassair" at bounding box center [327, 242] width 136 height 23
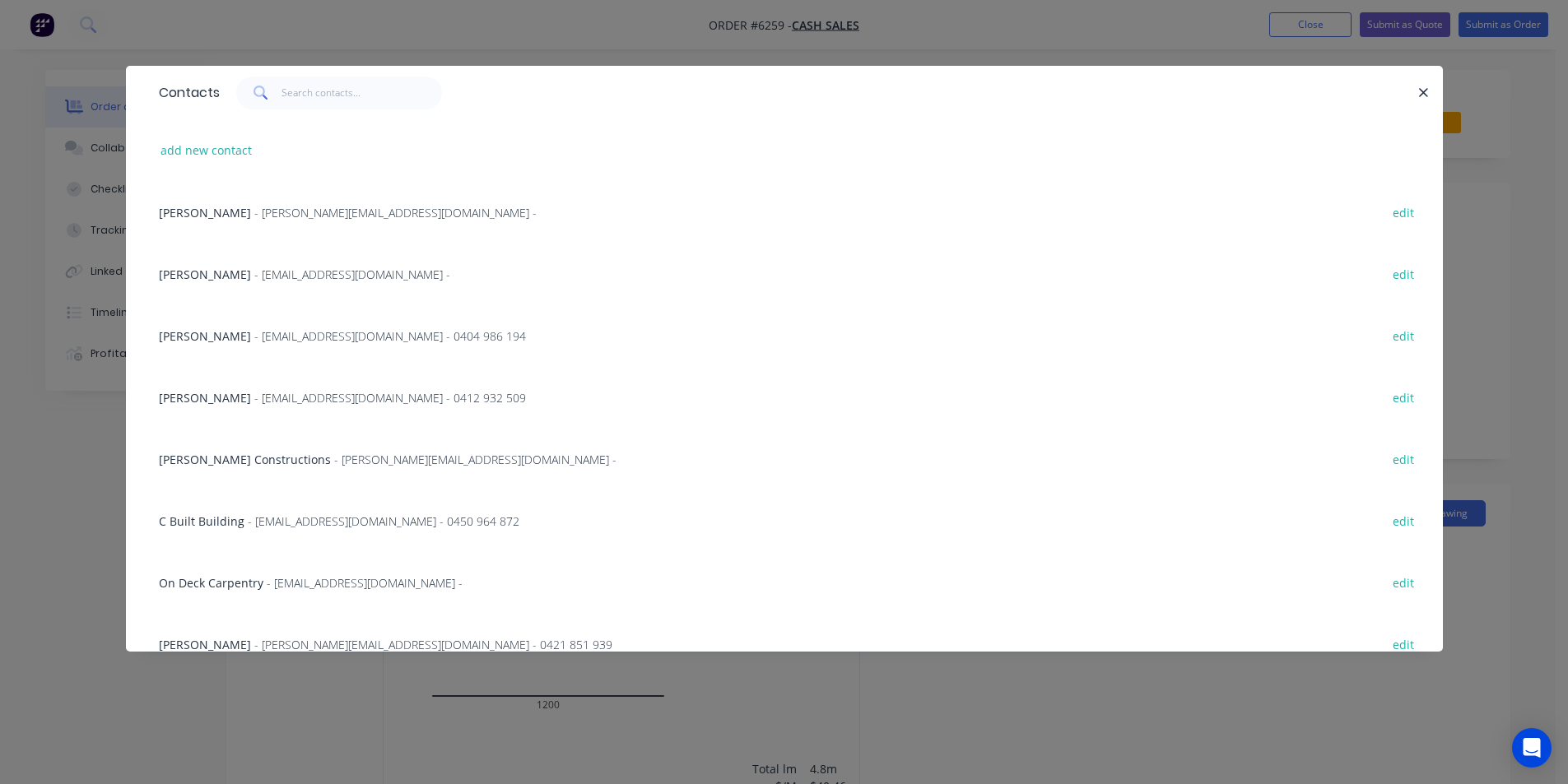
click at [213, 138] on div "add new contact" at bounding box center [784, 150] width 1268 height 61
click at [223, 150] on button "add new contact" at bounding box center [206, 150] width 109 height 22
select select "AU"
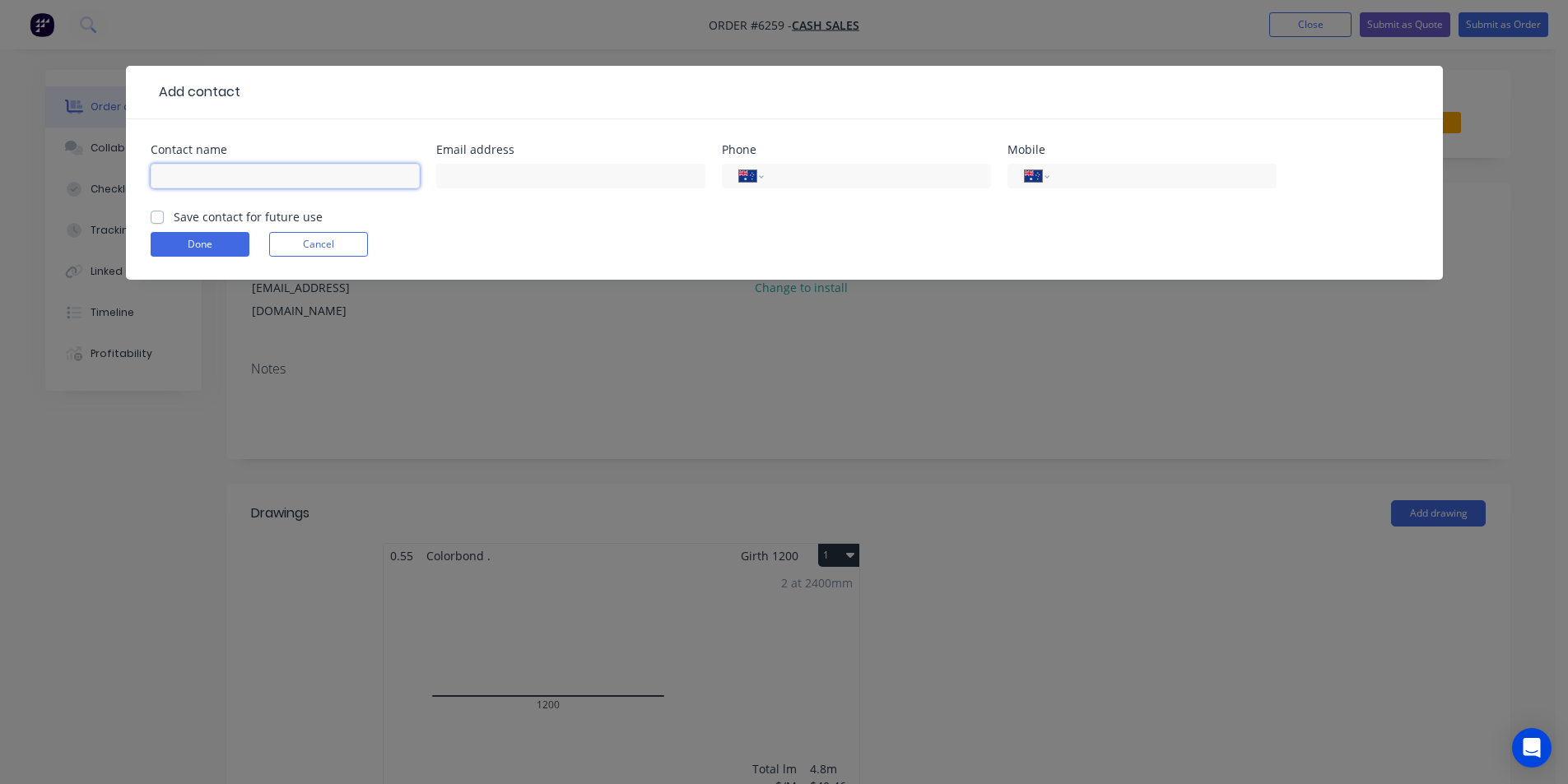
click at [215, 182] on input "text" at bounding box center [285, 175] width 269 height 24
type input "Cassair"
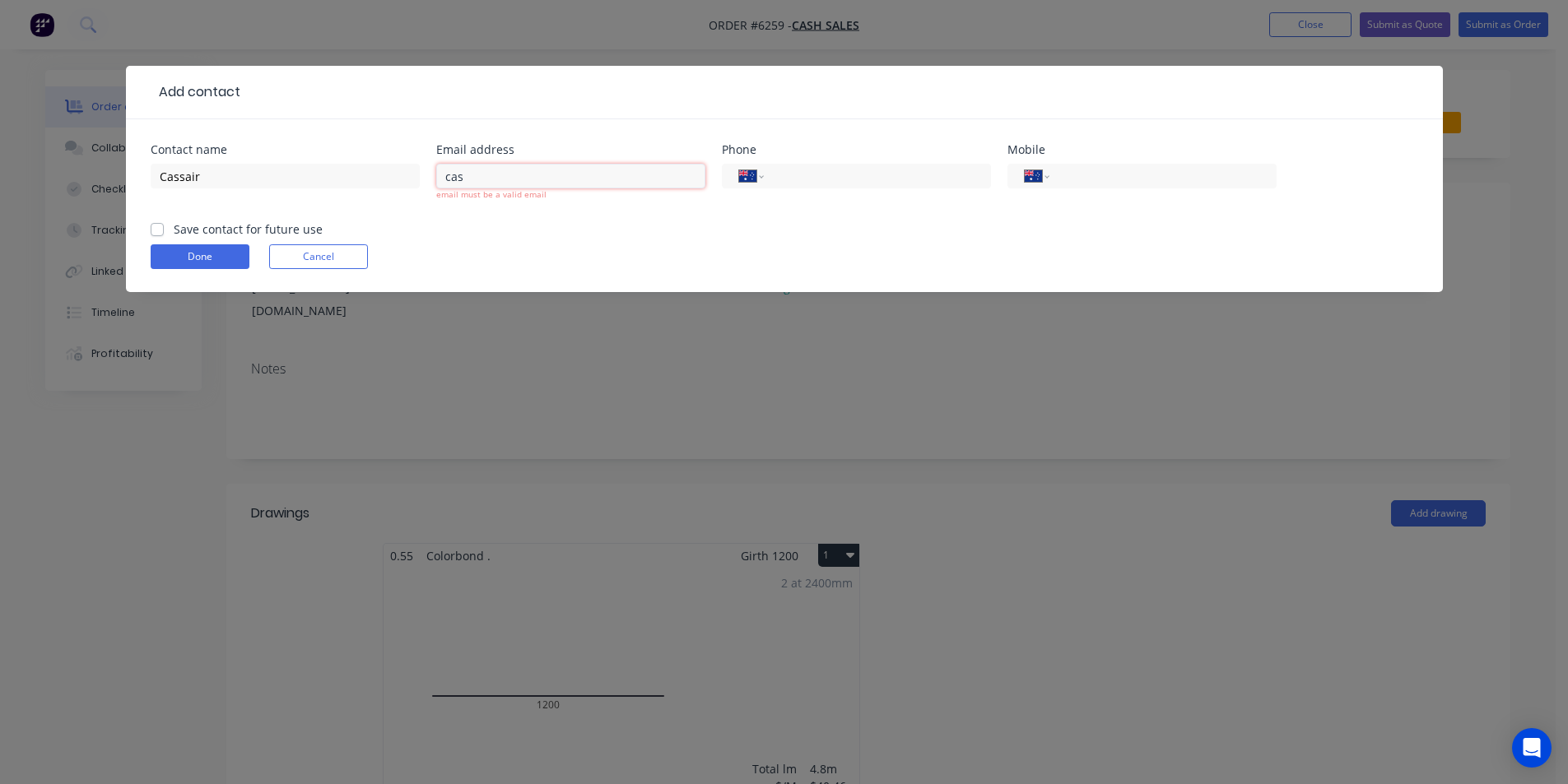
click at [589, 184] on input "cas" at bounding box center [570, 175] width 269 height 24
type input "[EMAIL_ADDRESS][DOMAIN_NAME]"
click at [1097, 179] on input "tel" at bounding box center [1159, 176] width 197 height 19
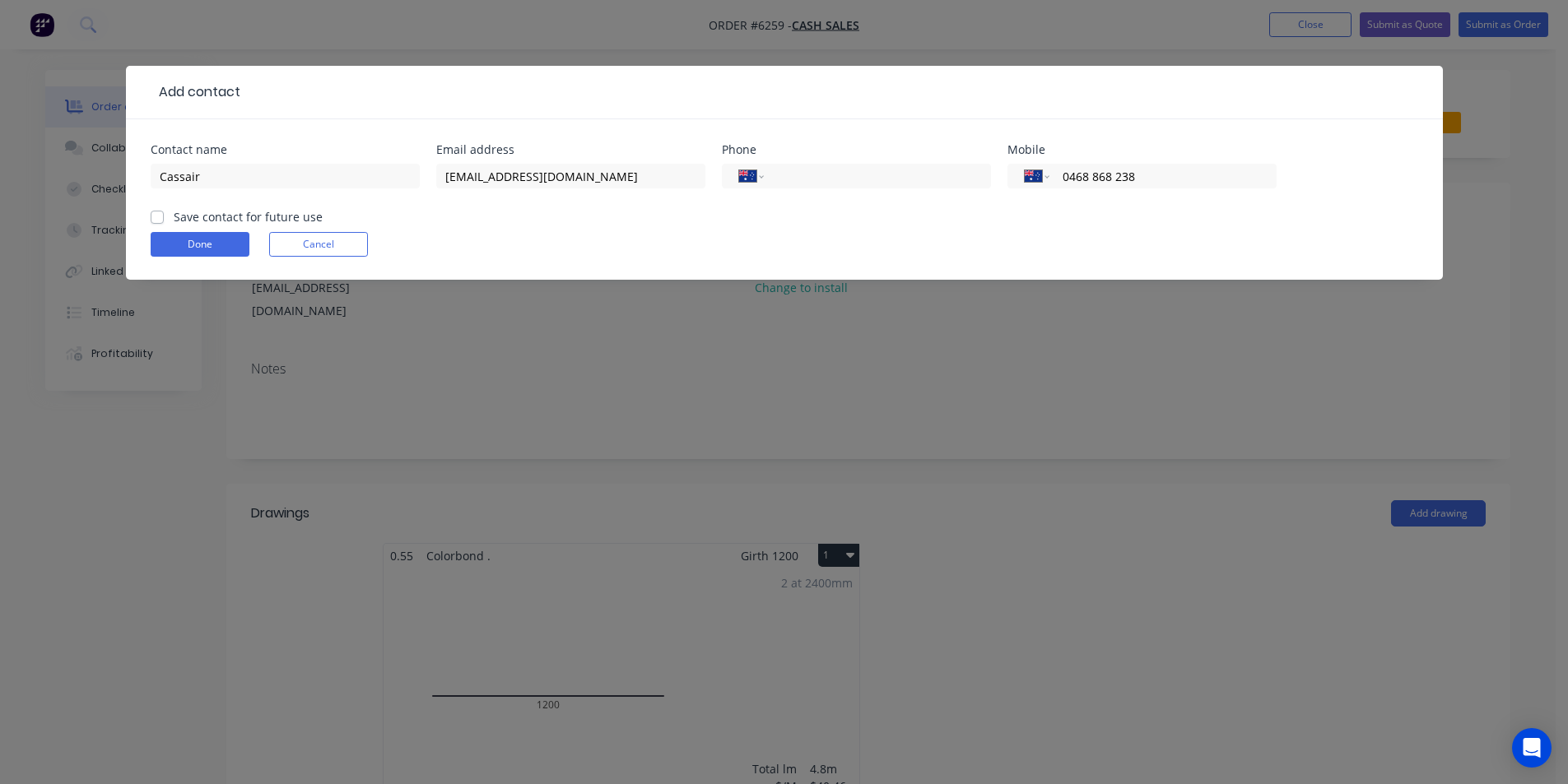
type input "0468 868 238"
click at [200, 240] on button "Done" at bounding box center [200, 244] width 99 height 24
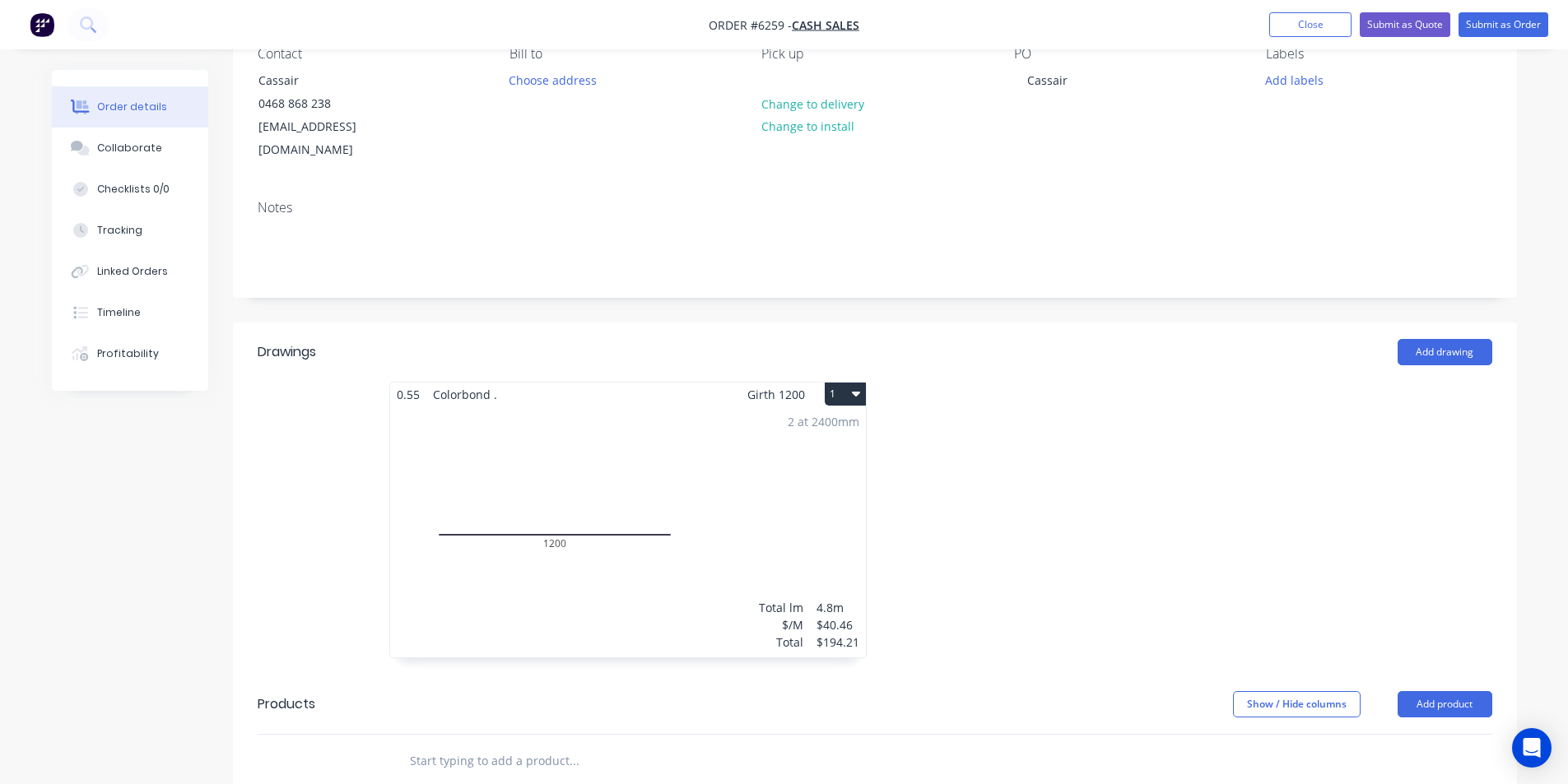
scroll to position [164, 0]
click at [839, 379] on button "1" at bounding box center [845, 390] width 41 height 23
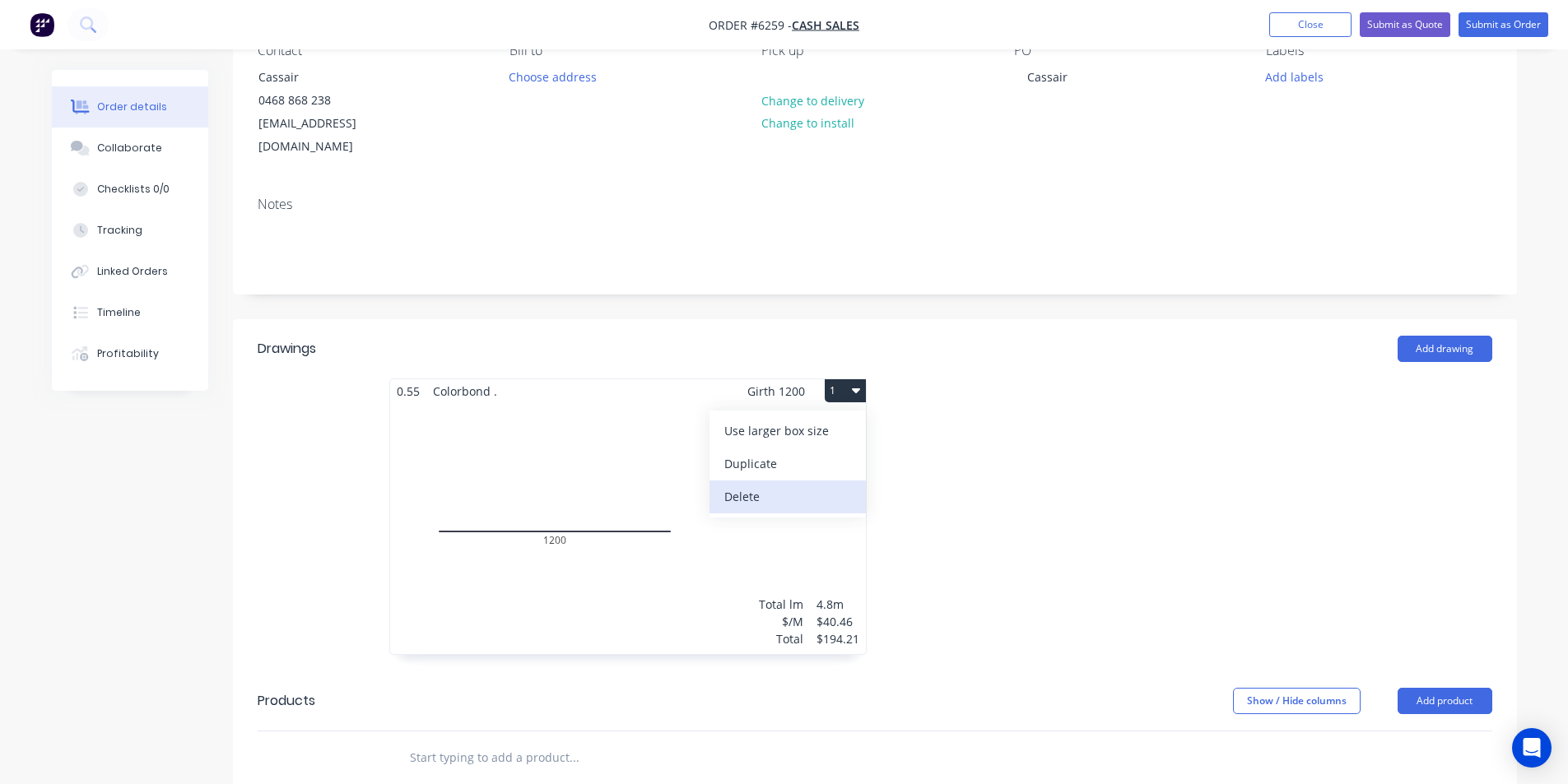
click at [815, 484] on div "Delete" at bounding box center [788, 496] width 126 height 24
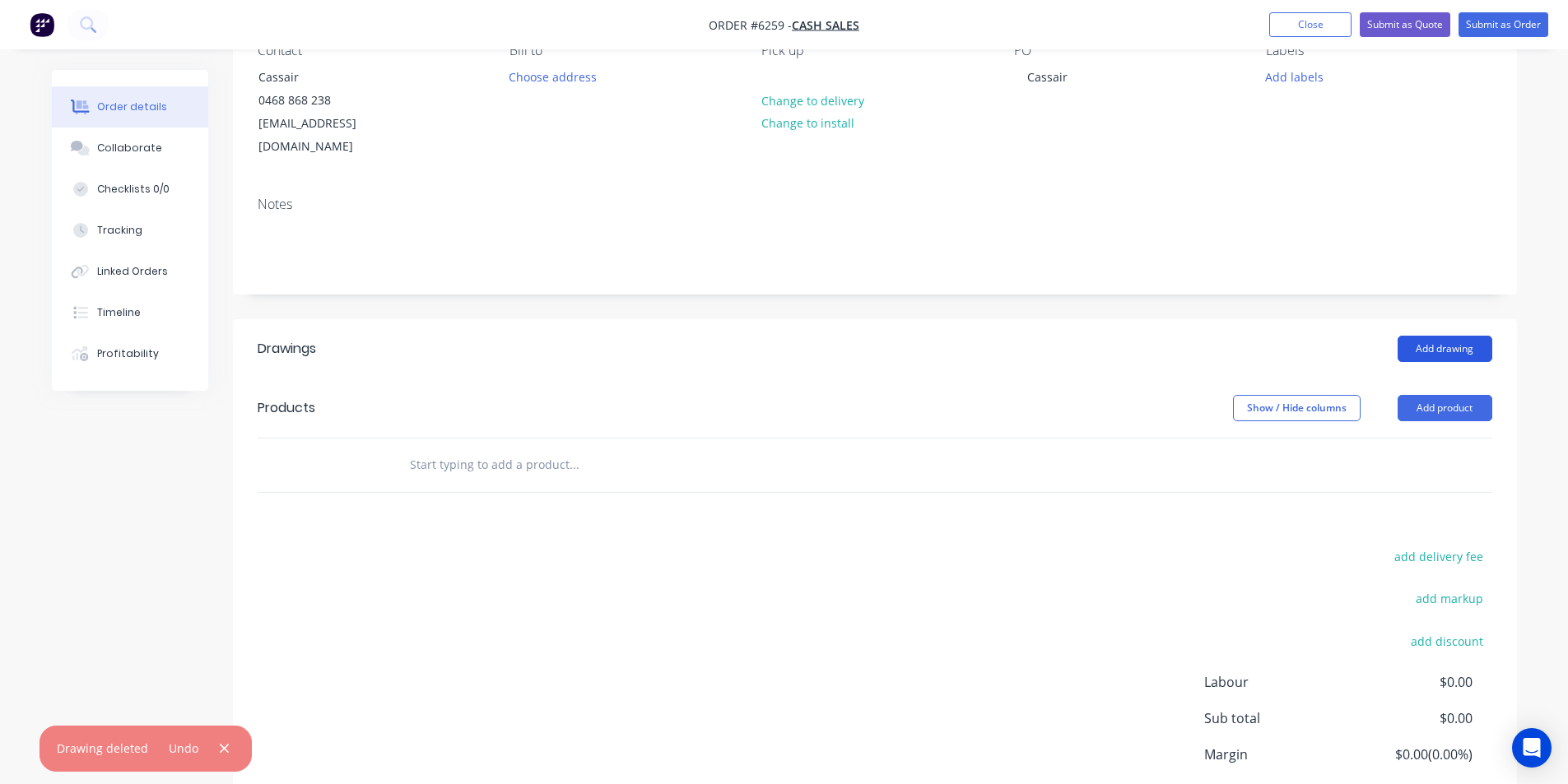
click at [1438, 336] on button "Add drawing" at bounding box center [1445, 349] width 94 height 26
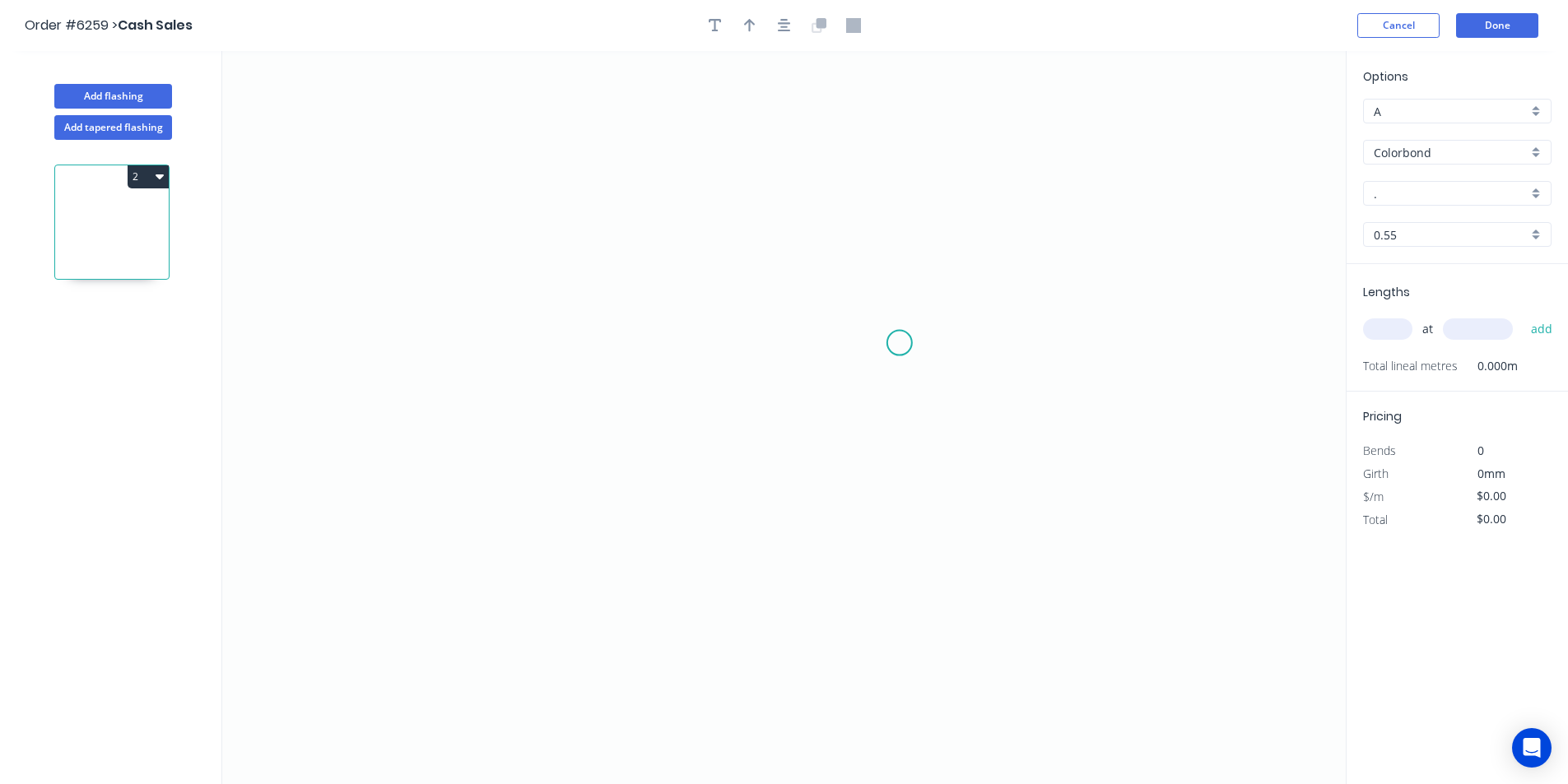
click at [564, 310] on icon "0" at bounding box center [784, 418] width 1124 height 733
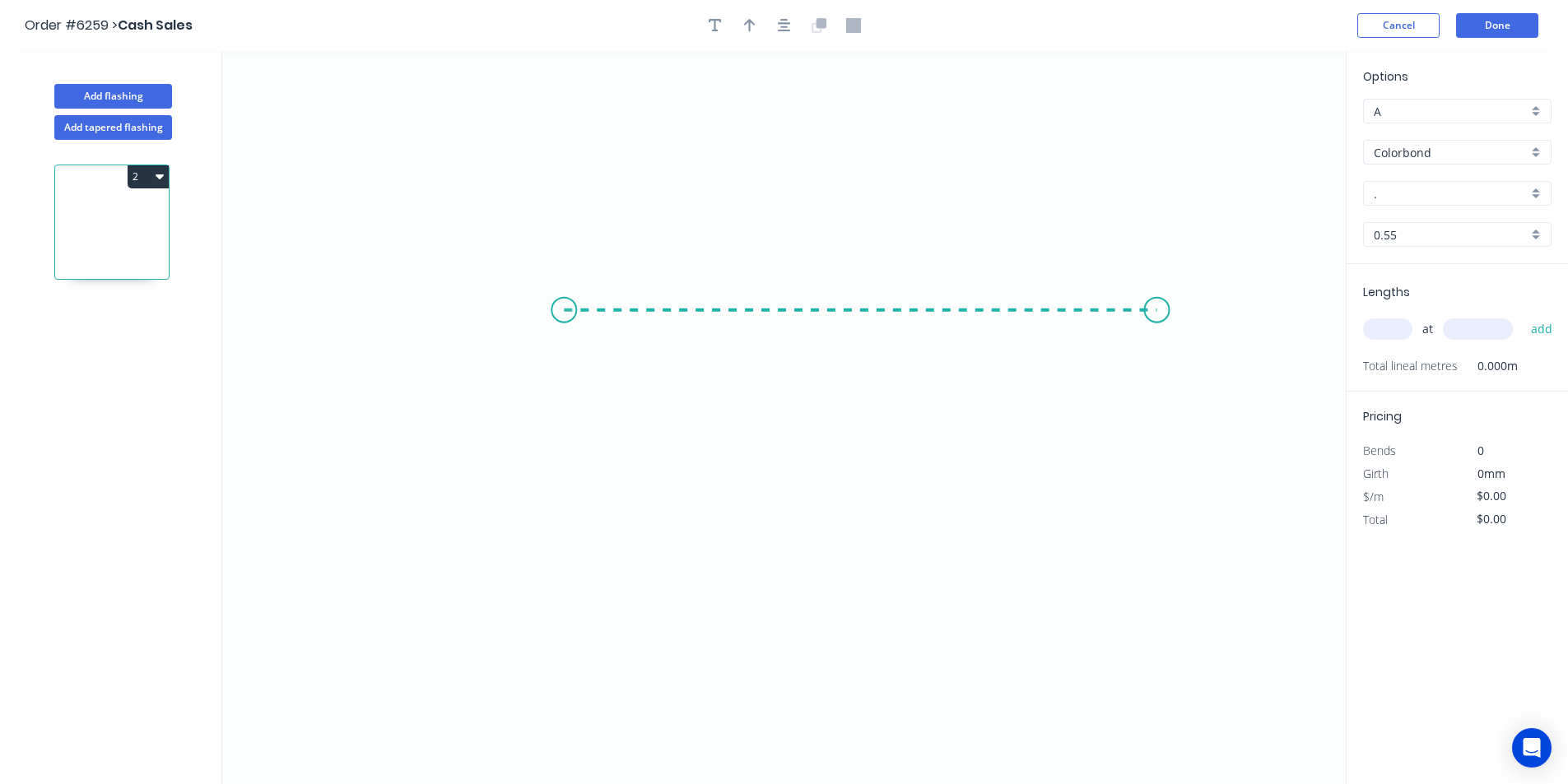
click at [1159, 325] on icon "0" at bounding box center [784, 418] width 1124 height 733
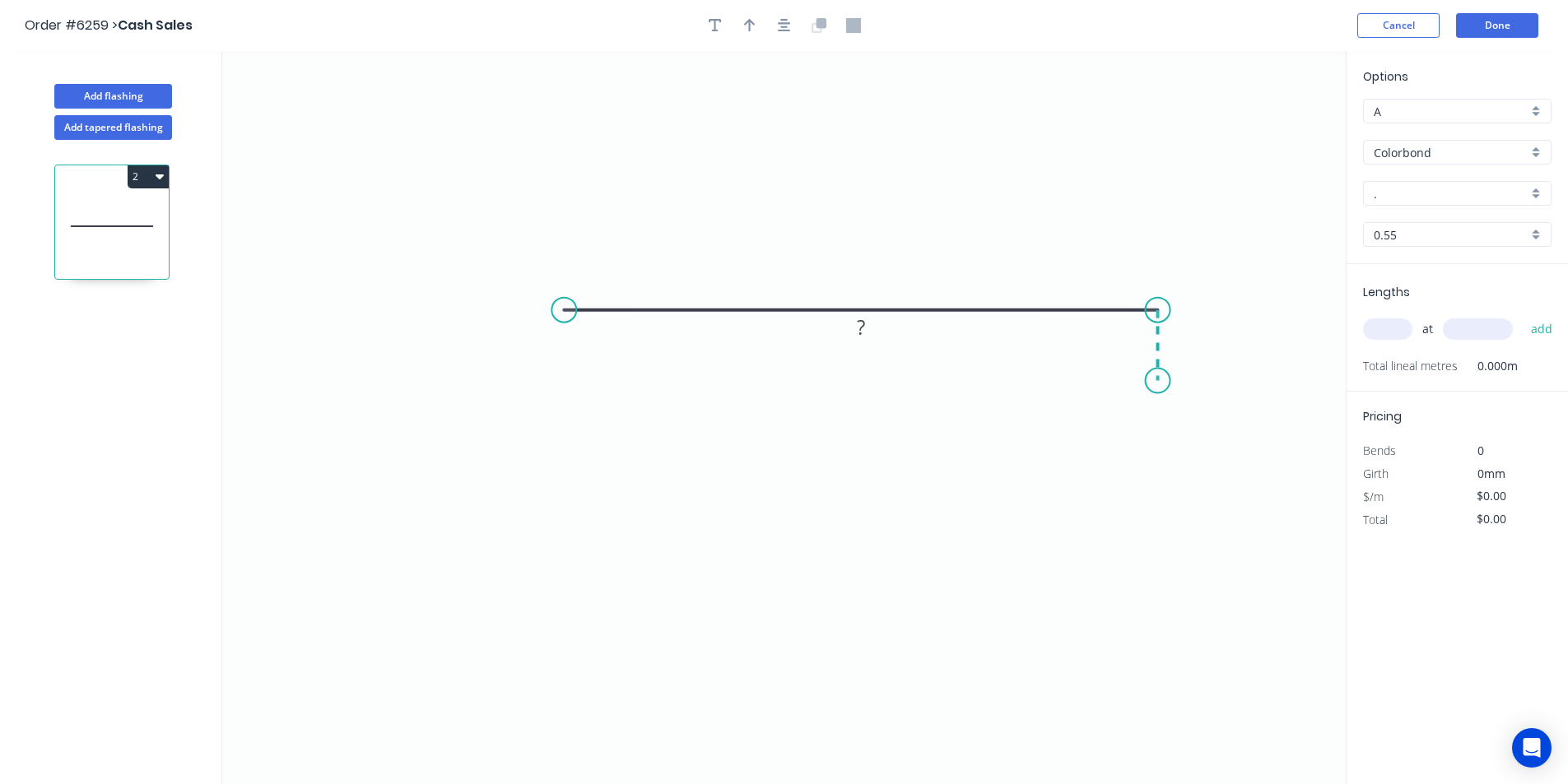
click at [1163, 381] on icon "0 ?" at bounding box center [784, 418] width 1124 height 733
click at [862, 276] on tspan "?" at bounding box center [861, 278] width 8 height 27
click at [859, 277] on tspan "?" at bounding box center [861, 278] width 8 height 27
click at [1196, 334] on rect at bounding box center [1182, 339] width 33 height 23
click at [876, 276] on rect at bounding box center [860, 279] width 33 height 23
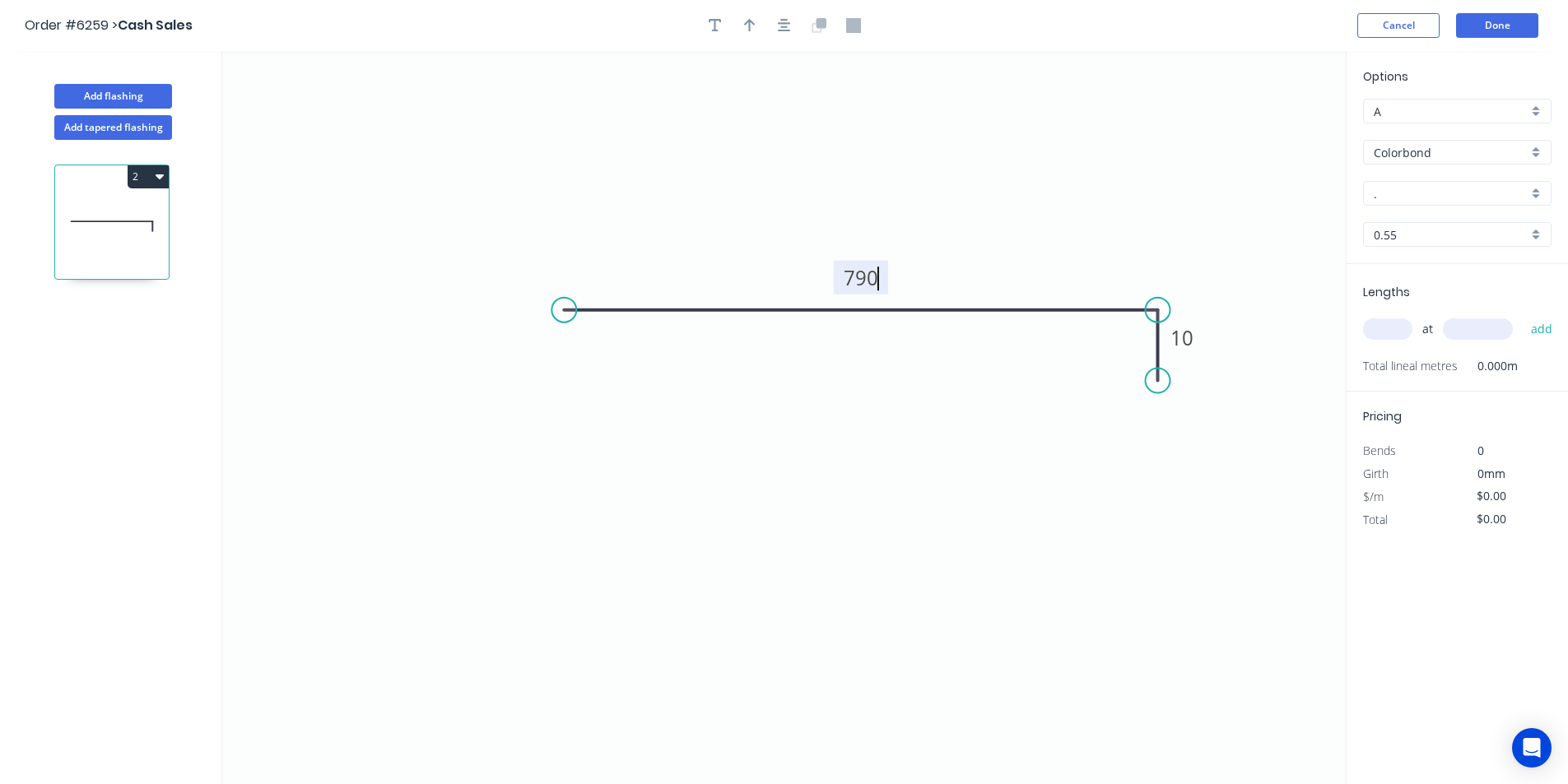
click at [876, 461] on icon "0 790 10" at bounding box center [784, 418] width 1124 height 733
type input "$30.62"
click at [757, 28] on button "button" at bounding box center [749, 25] width 24 height 24
drag, startPoint x: 1261, startPoint y: 127, endPoint x: 1158, endPoint y: 202, distance: 127.4
click at [1052, 199] on icon at bounding box center [1045, 176] width 15 height 53
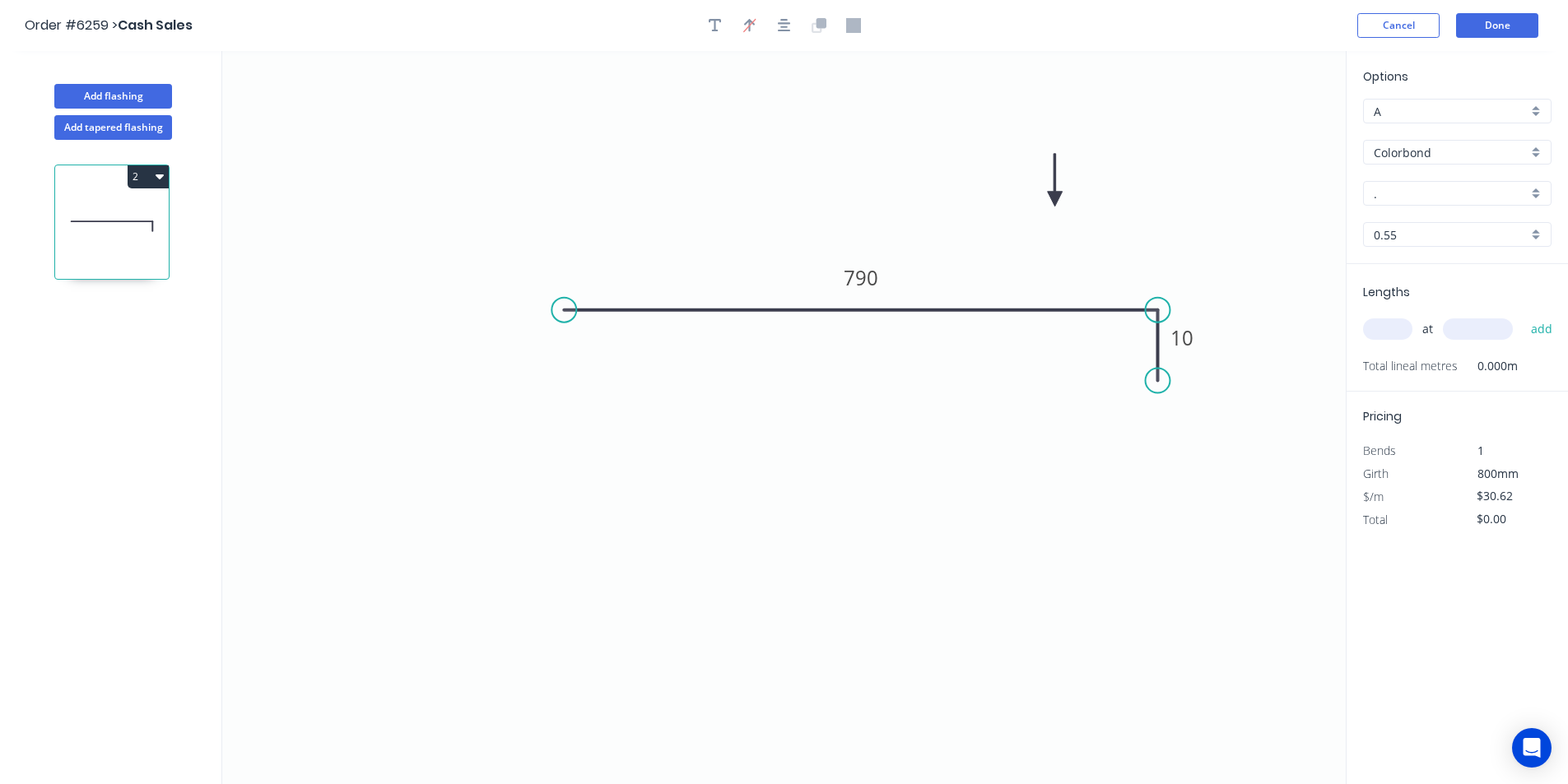
click at [1518, 159] on input "Colorbond" at bounding box center [1451, 152] width 154 height 18
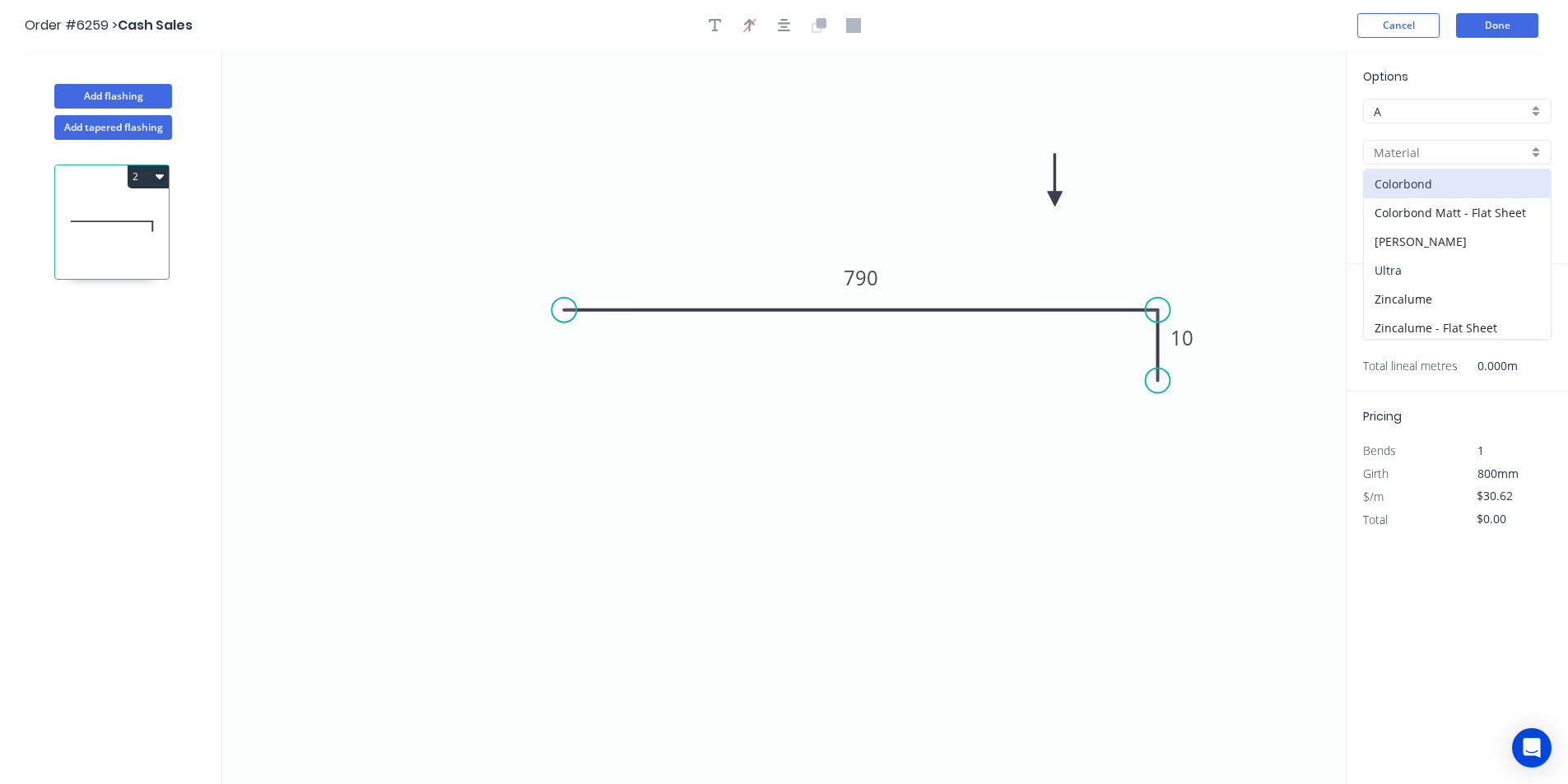
click at [1476, 266] on div "Ultra" at bounding box center [1458, 270] width 187 height 29
type input "Ultra"
type input "Dune"
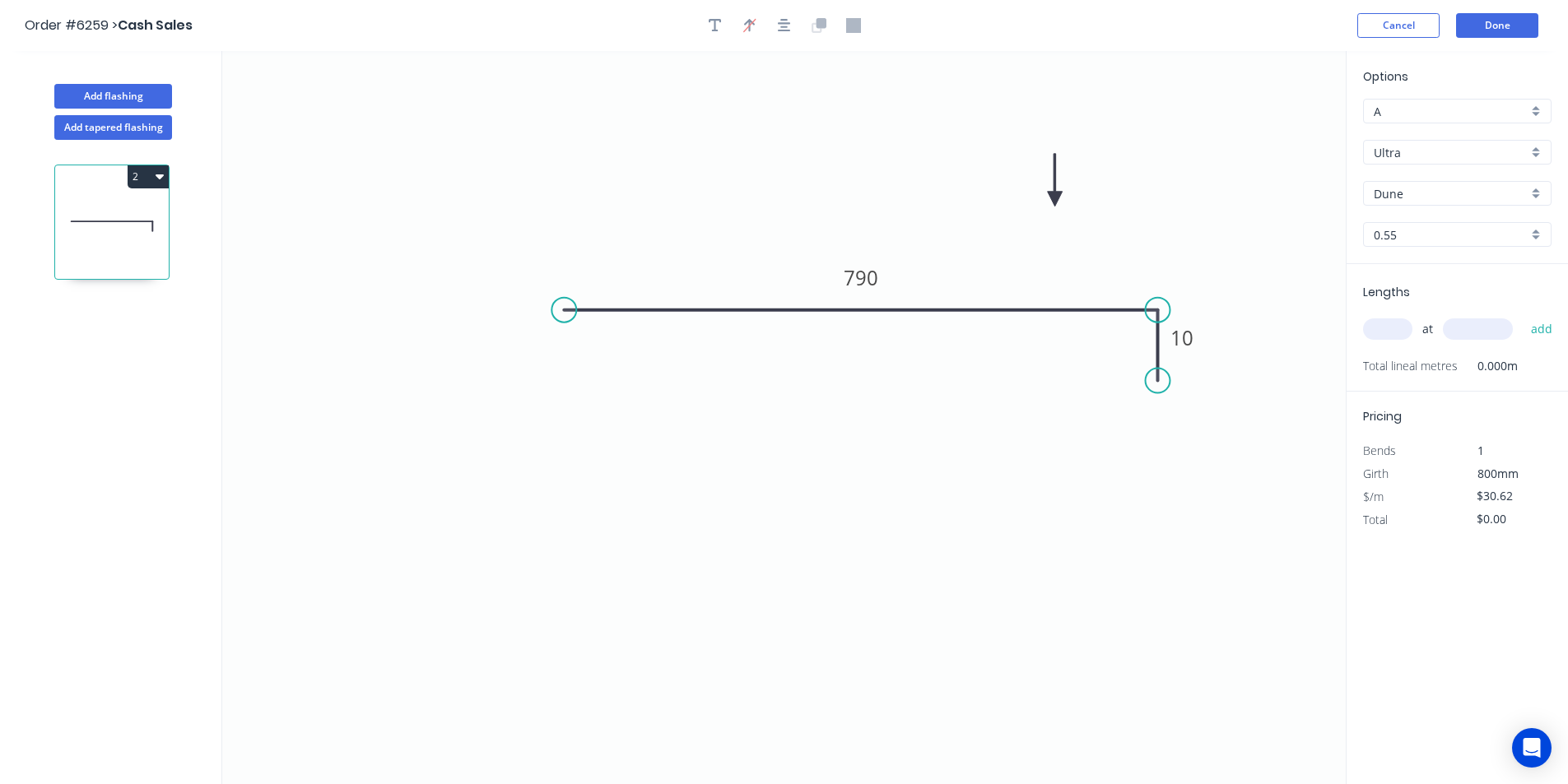
type input "$43.59"
click at [1485, 197] on input "Dune" at bounding box center [1451, 194] width 154 height 18
click at [1447, 222] on div "Surfmist" at bounding box center [1458, 225] width 187 height 29
type input "Surfmist"
click at [1396, 342] on div "at add" at bounding box center [1459, 328] width 192 height 28
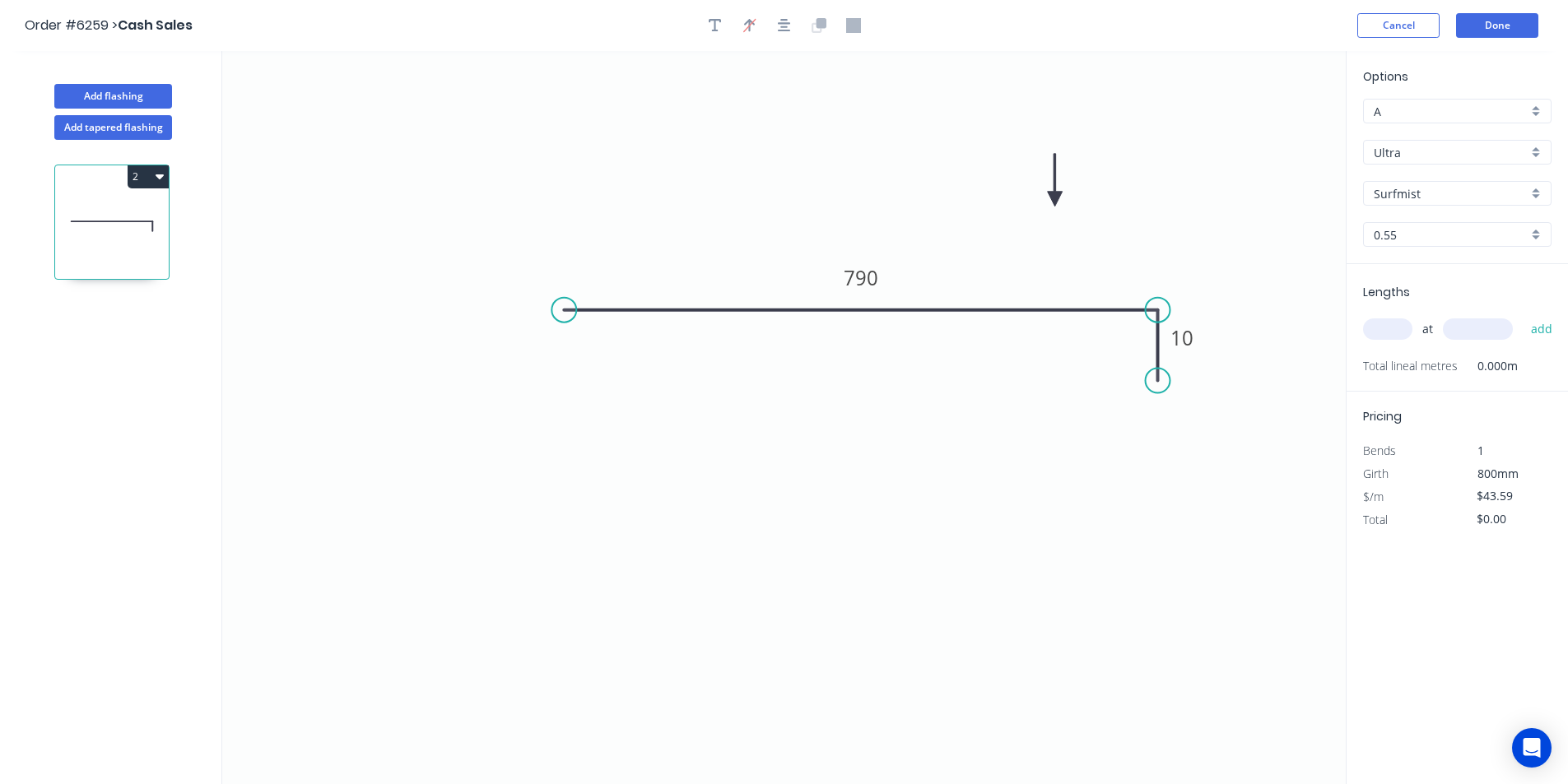
click at [1395, 336] on input "text" at bounding box center [1388, 328] width 50 height 21
type input "1"
type input "885"
click at [1523, 315] on button "add" at bounding box center [1543, 328] width 39 height 28
click at [142, 169] on button "2" at bounding box center [147, 176] width 41 height 23
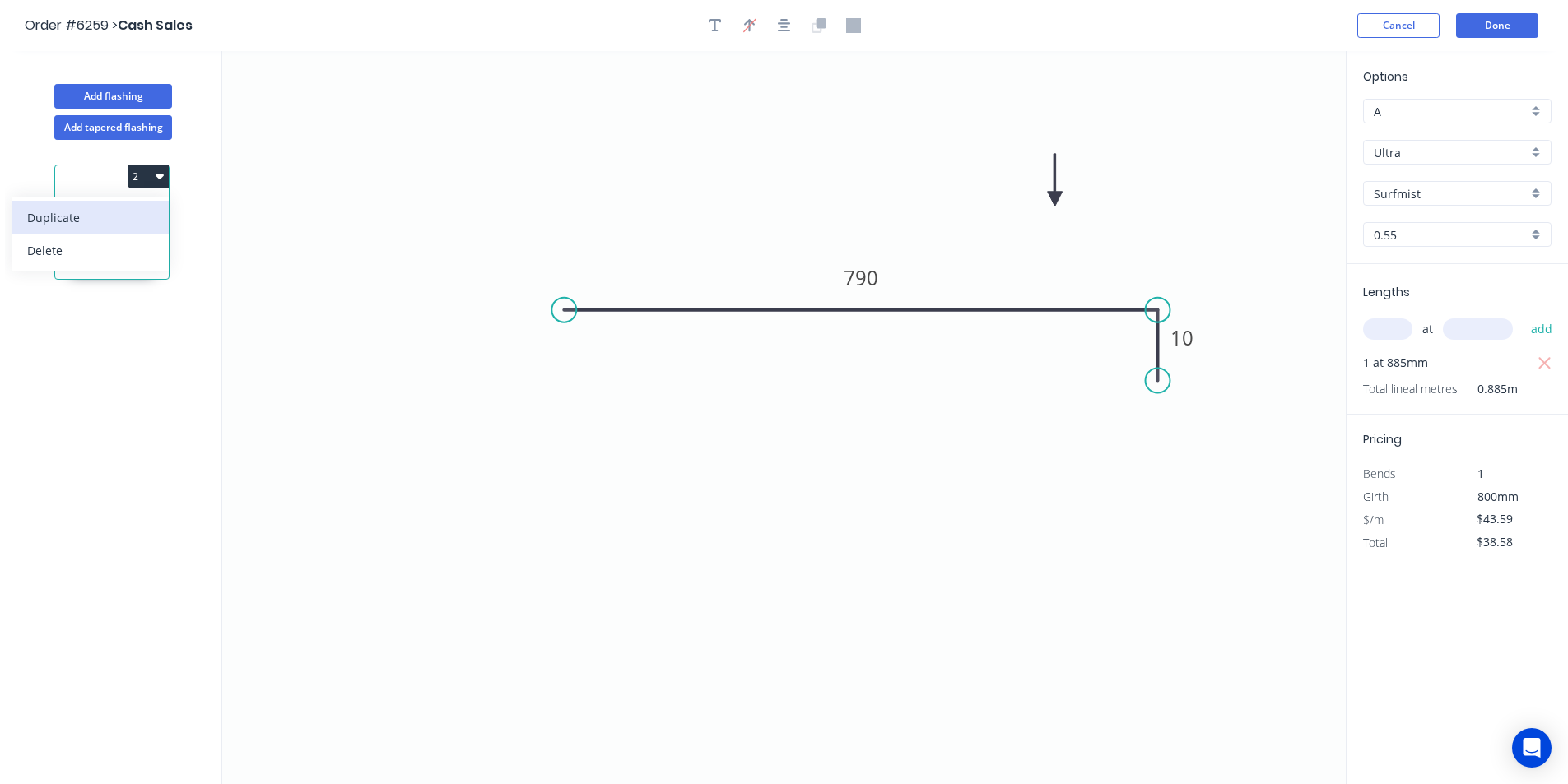
click at [111, 211] on div "Duplicate" at bounding box center [90, 217] width 126 height 24
type input "$0.00"
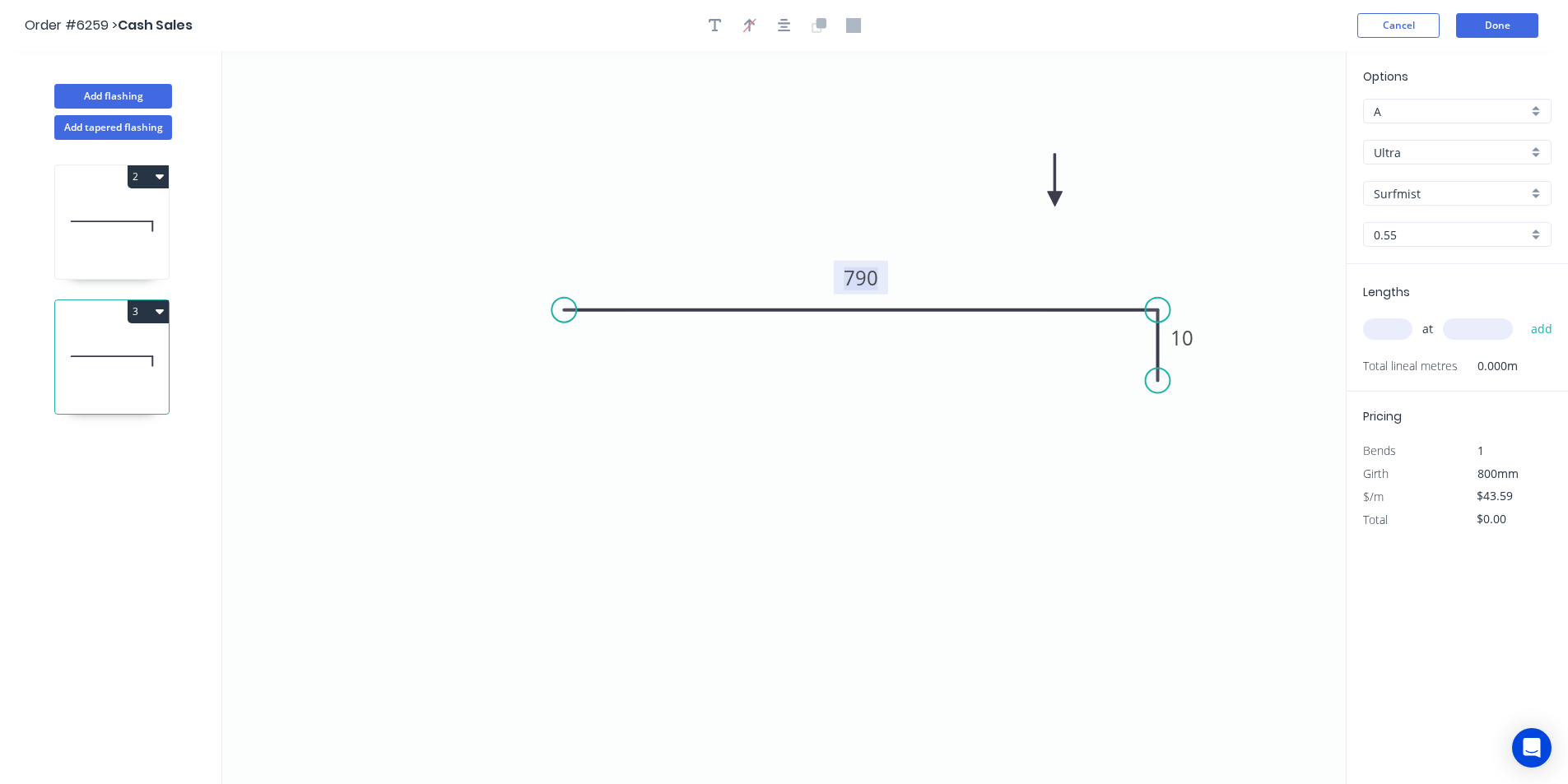
click at [860, 272] on tspan "790" at bounding box center [860, 278] width 35 height 27
click at [1383, 329] on input "text" at bounding box center [1388, 328] width 50 height 21
type input "1"
type input "3"
type input "2375"
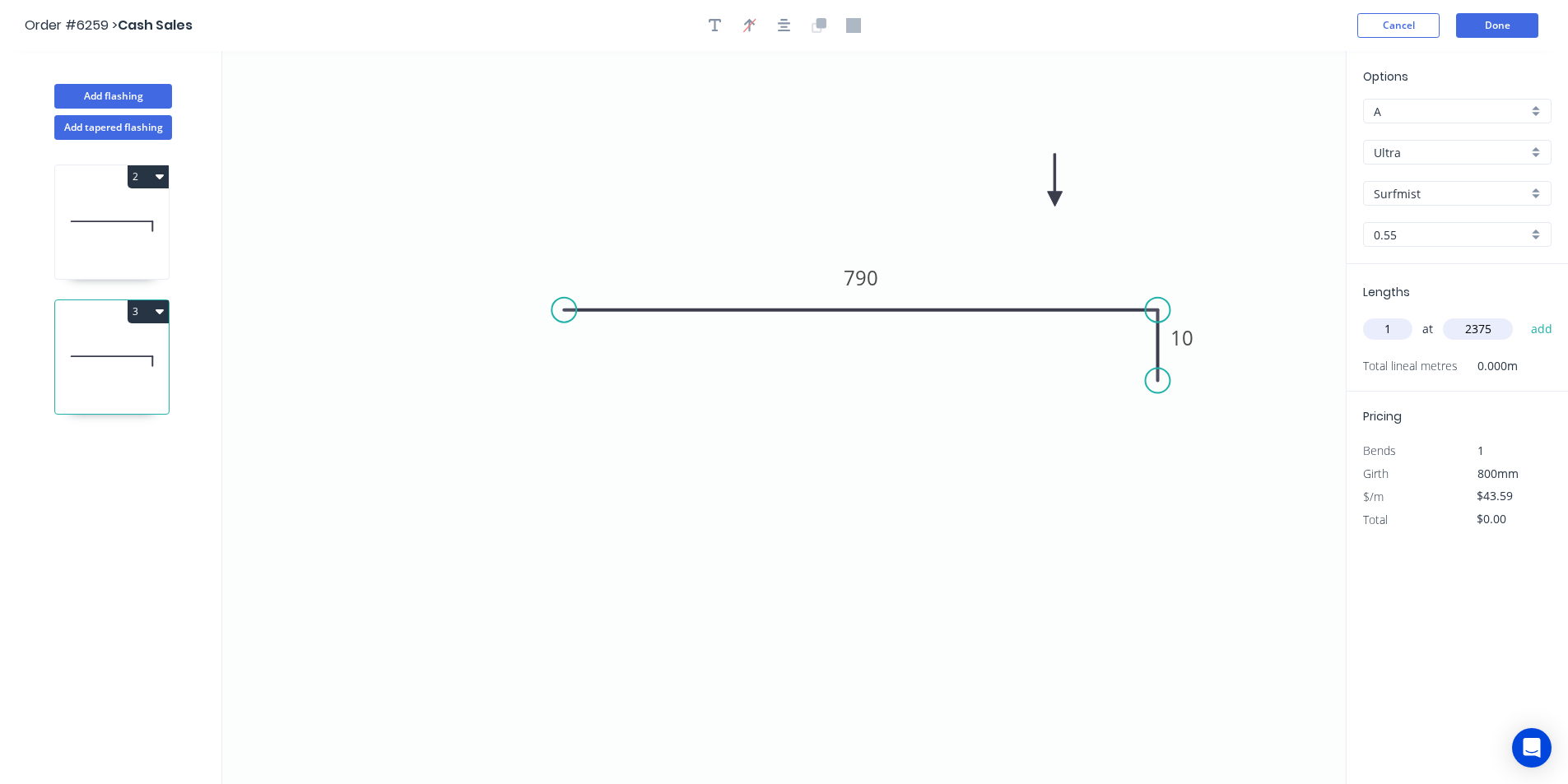
click at [1523, 315] on button "add" at bounding box center [1543, 328] width 39 height 28
type input "$103.53"
click at [99, 102] on button "Add flashing" at bounding box center [113, 96] width 118 height 24
type input "$0.00"
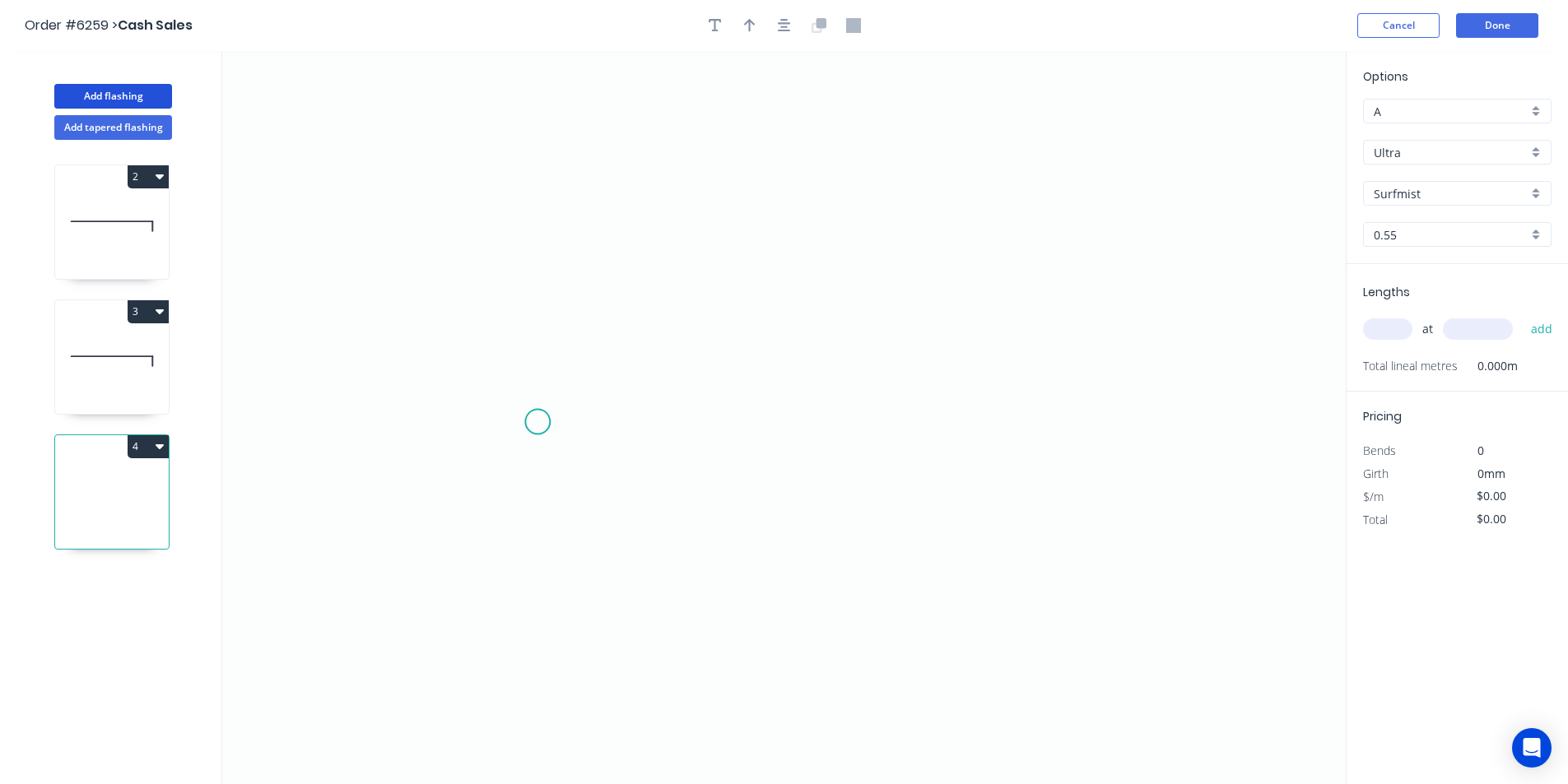
click at [539, 422] on icon "0" at bounding box center [784, 418] width 1124 height 733
click at [1127, 444] on icon "0" at bounding box center [784, 418] width 1124 height 733
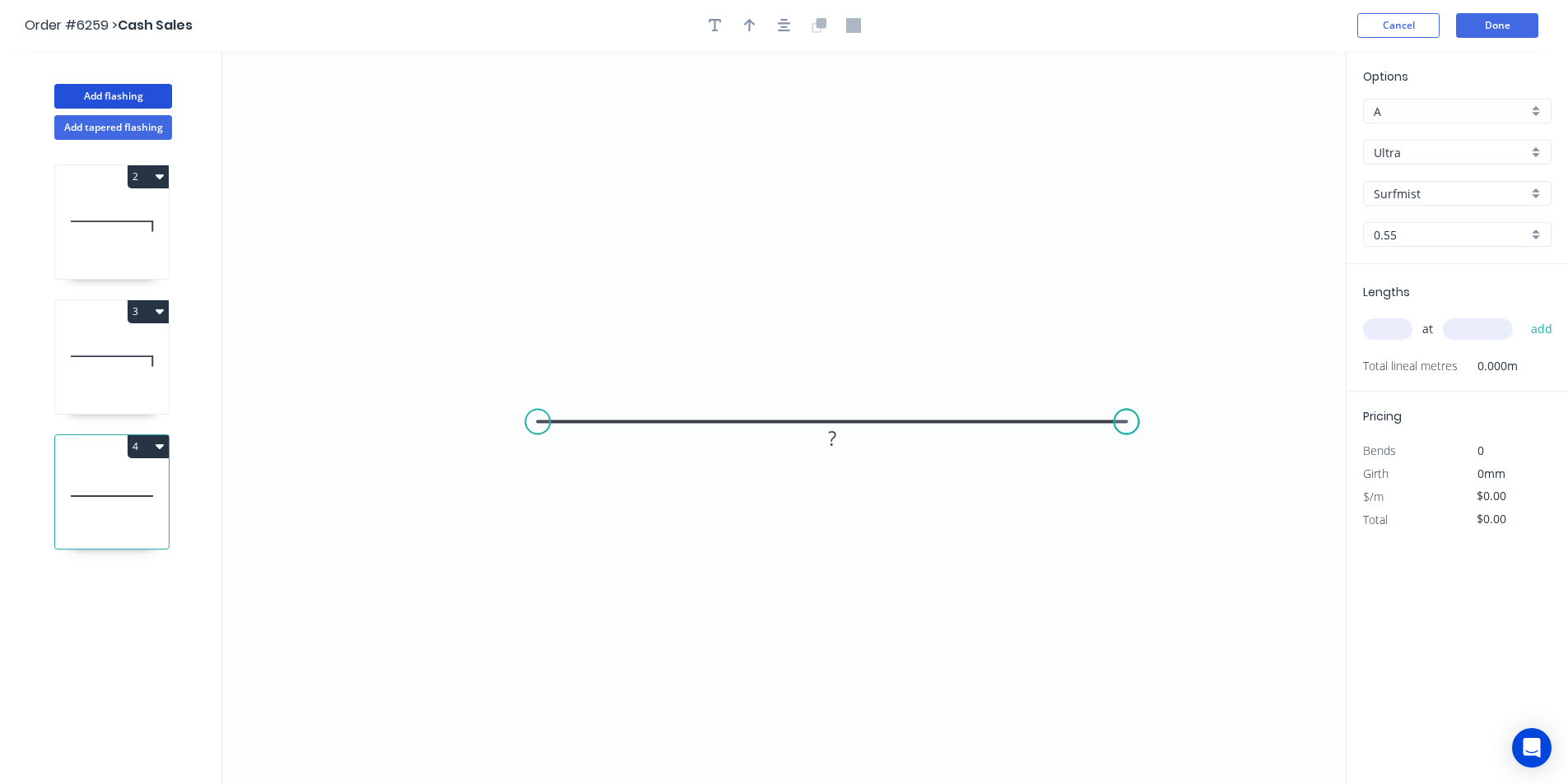
click at [1127, 444] on icon "0 ?" at bounding box center [784, 418] width 1124 height 733
click at [842, 445] on rect at bounding box center [832, 439] width 33 height 23
click at [1400, 326] on input "text" at bounding box center [1388, 328] width 50 height 21
type input "$62.57"
type input "1"
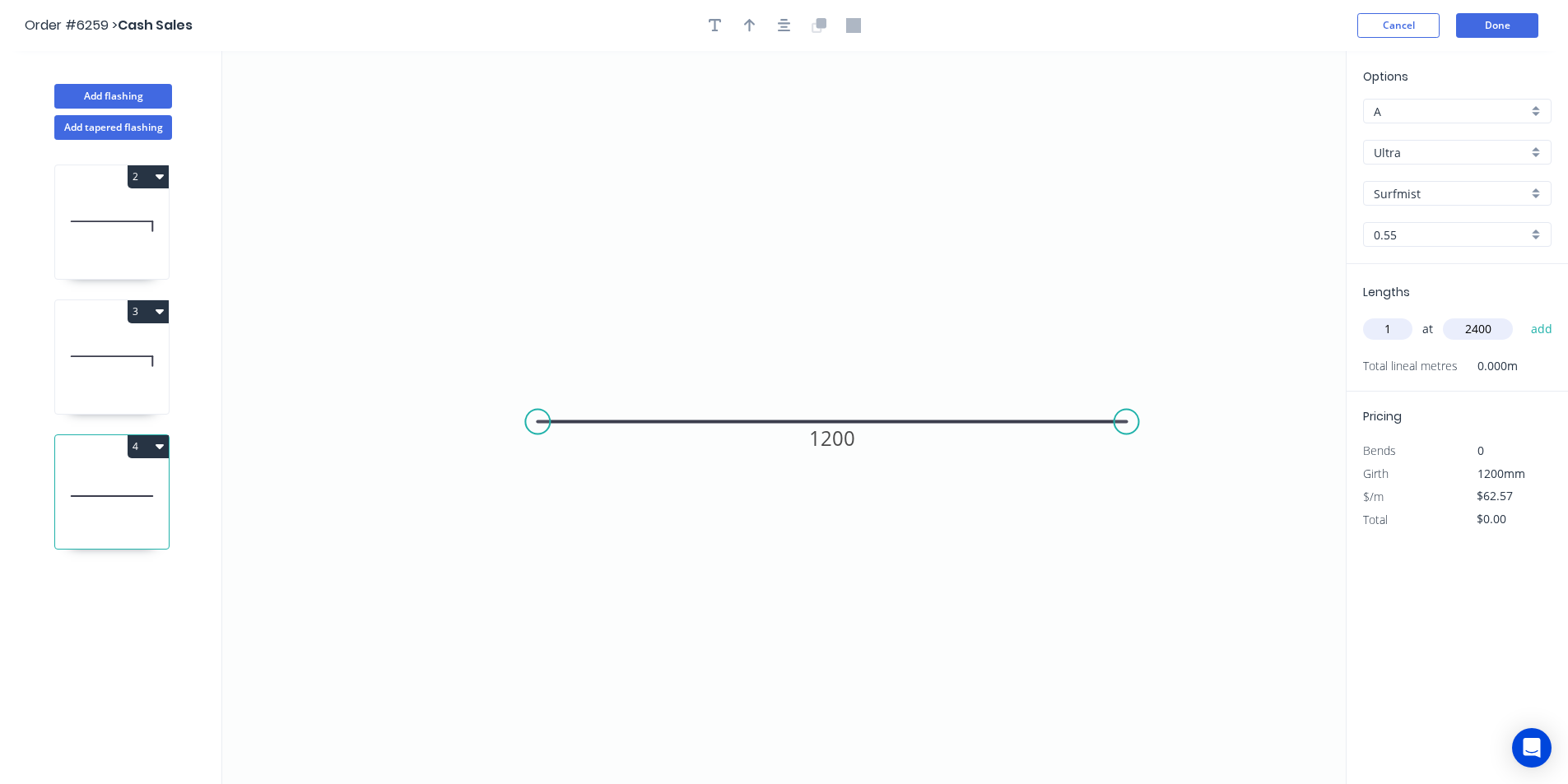
type input "2400"
click at [1523, 315] on button "add" at bounding box center [1543, 328] width 39 height 28
type input "$150.17"
click at [1526, 115] on input "A" at bounding box center [1451, 111] width 154 height 18
click at [1499, 175] on div "B" at bounding box center [1458, 172] width 187 height 29
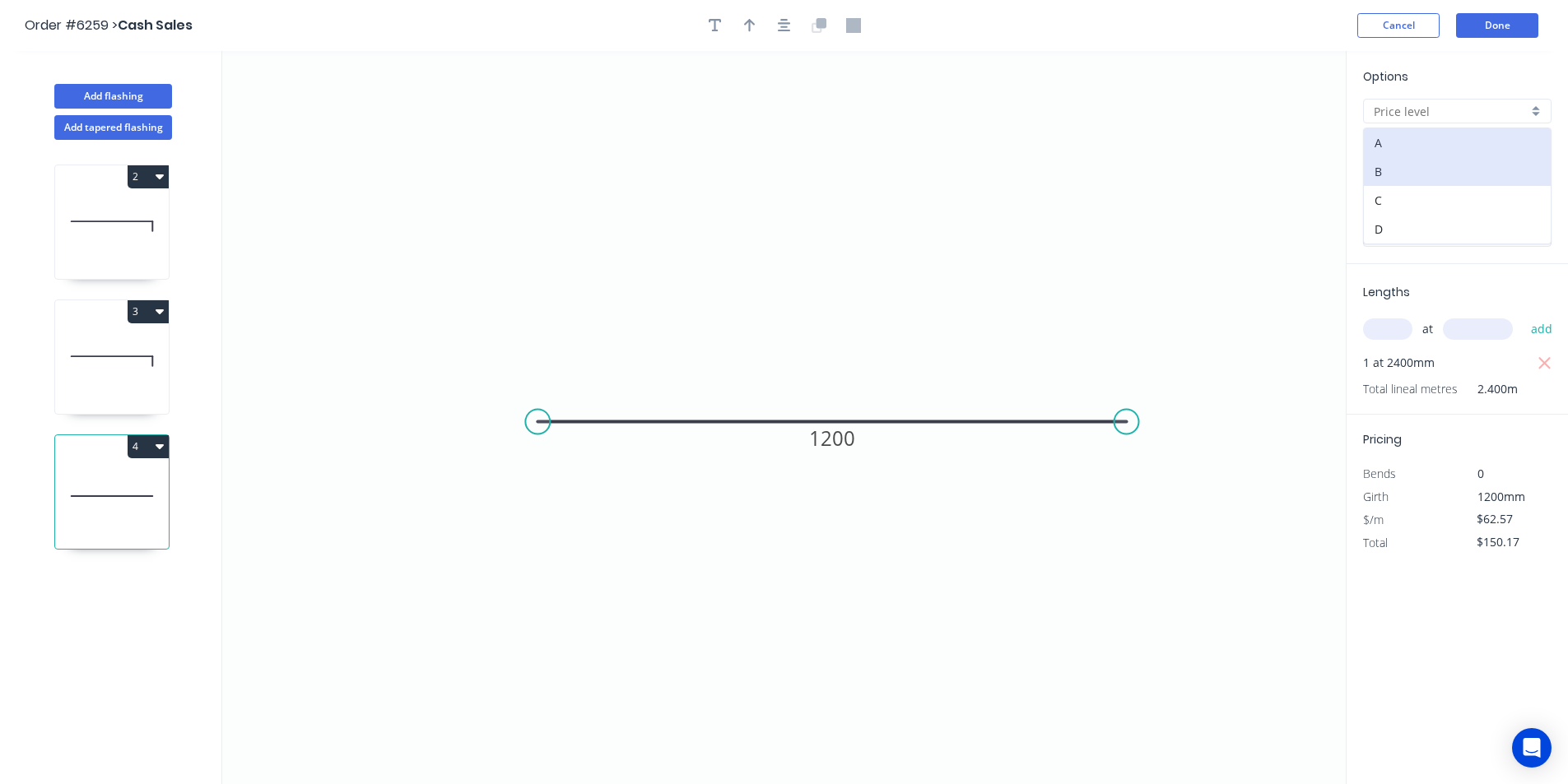
type input "B"
type input "$57.76"
click at [1550, 365] on icon "button" at bounding box center [1545, 363] width 15 height 19
type input "$0.00"
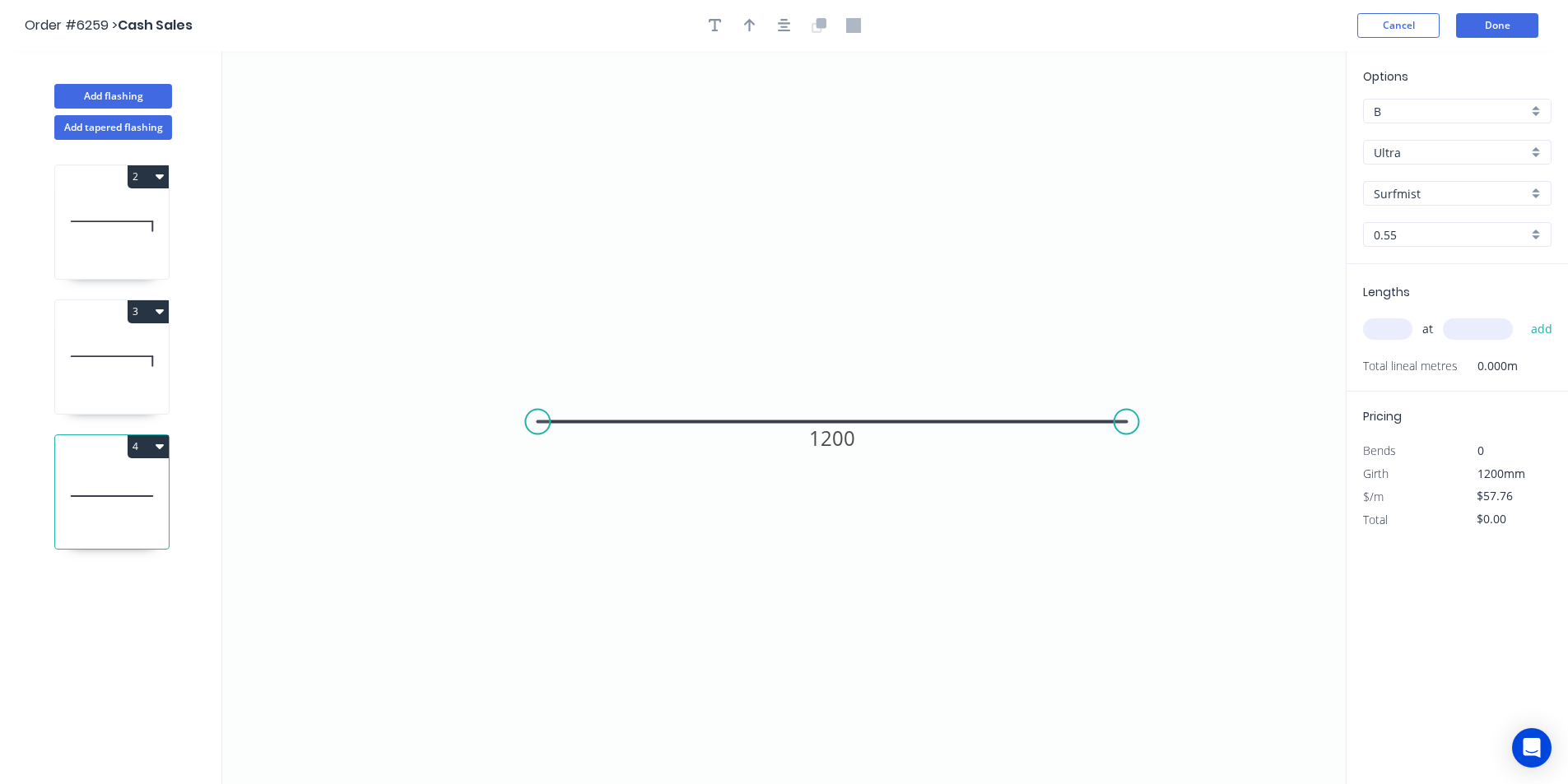
drag, startPoint x: 171, startPoint y: 444, endPoint x: 163, endPoint y: 448, distance: 8.9
click at [170, 444] on div "2 3 4" at bounding box center [113, 477] width 217 height 675
click at [162, 448] on icon "button" at bounding box center [160, 447] width 8 height 5
click at [129, 512] on div "Delete" at bounding box center [90, 520] width 126 height 24
type input "A"
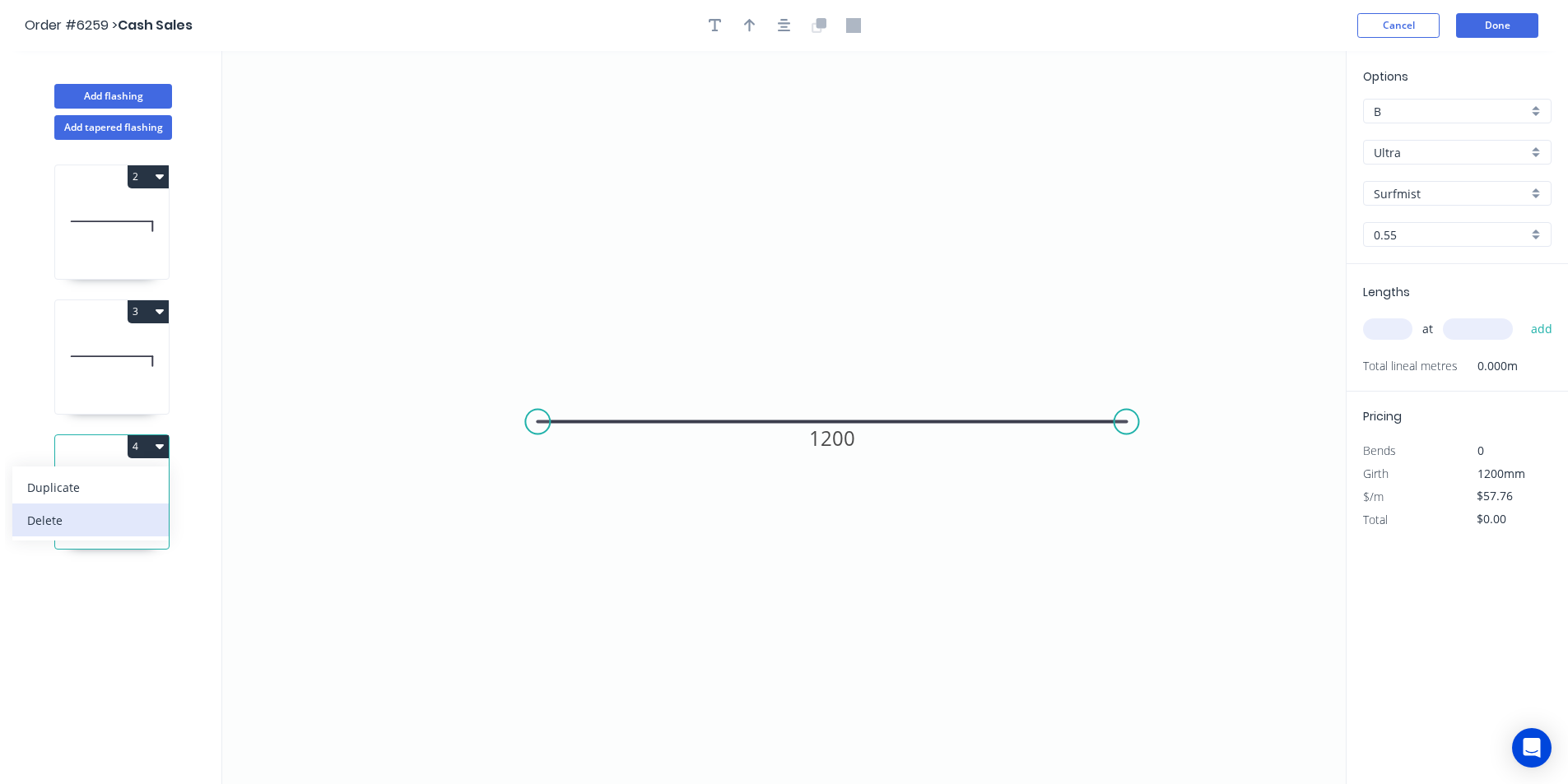
type input "$43.59"
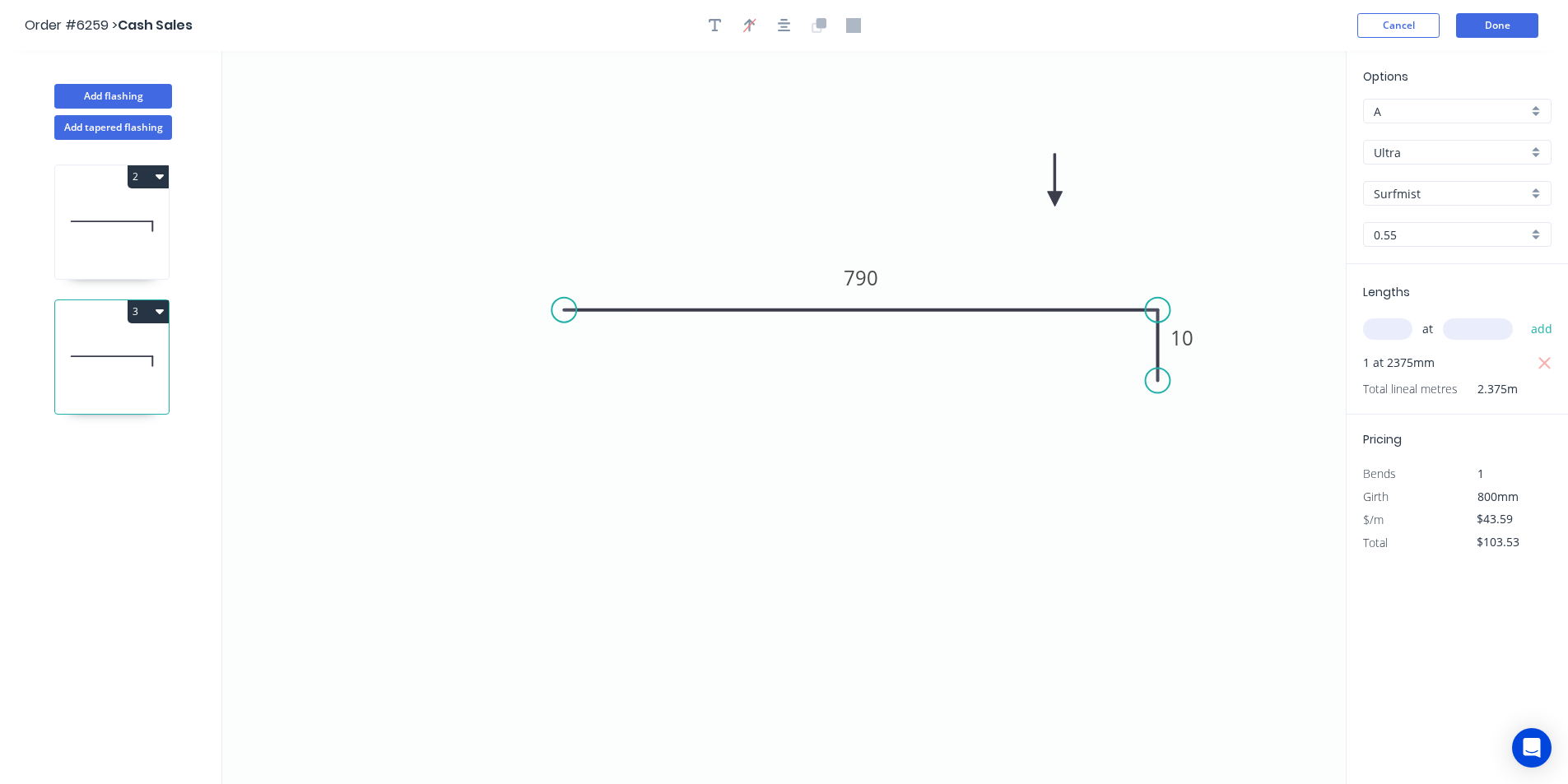
click at [82, 219] on icon at bounding box center [111, 226] width 114 height 105
type input "$38.58"
click at [1493, 26] on button "Done" at bounding box center [1497, 25] width 83 height 24
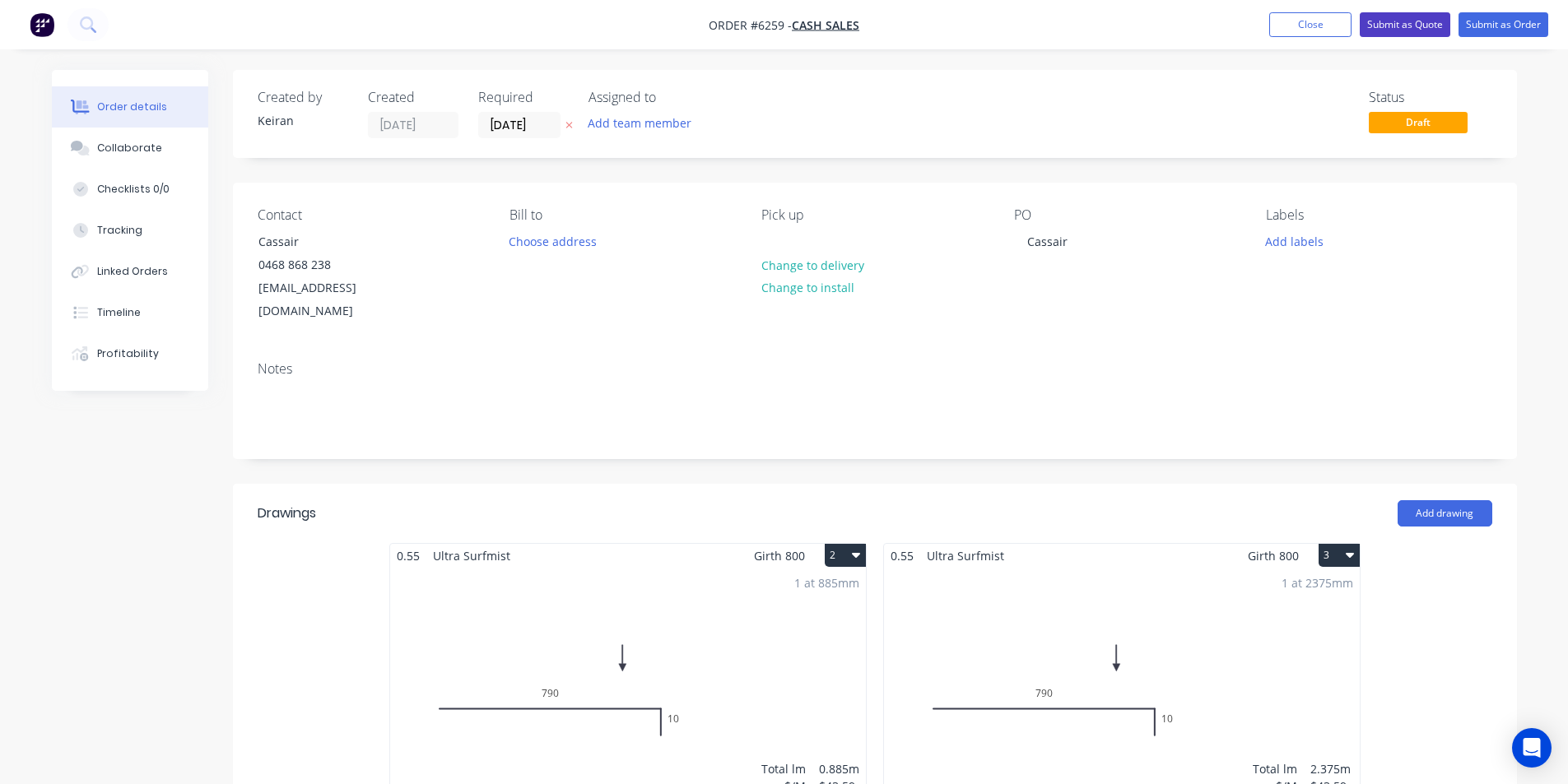
click at [1399, 25] on button "Submit as Quote" at bounding box center [1405, 24] width 90 height 24
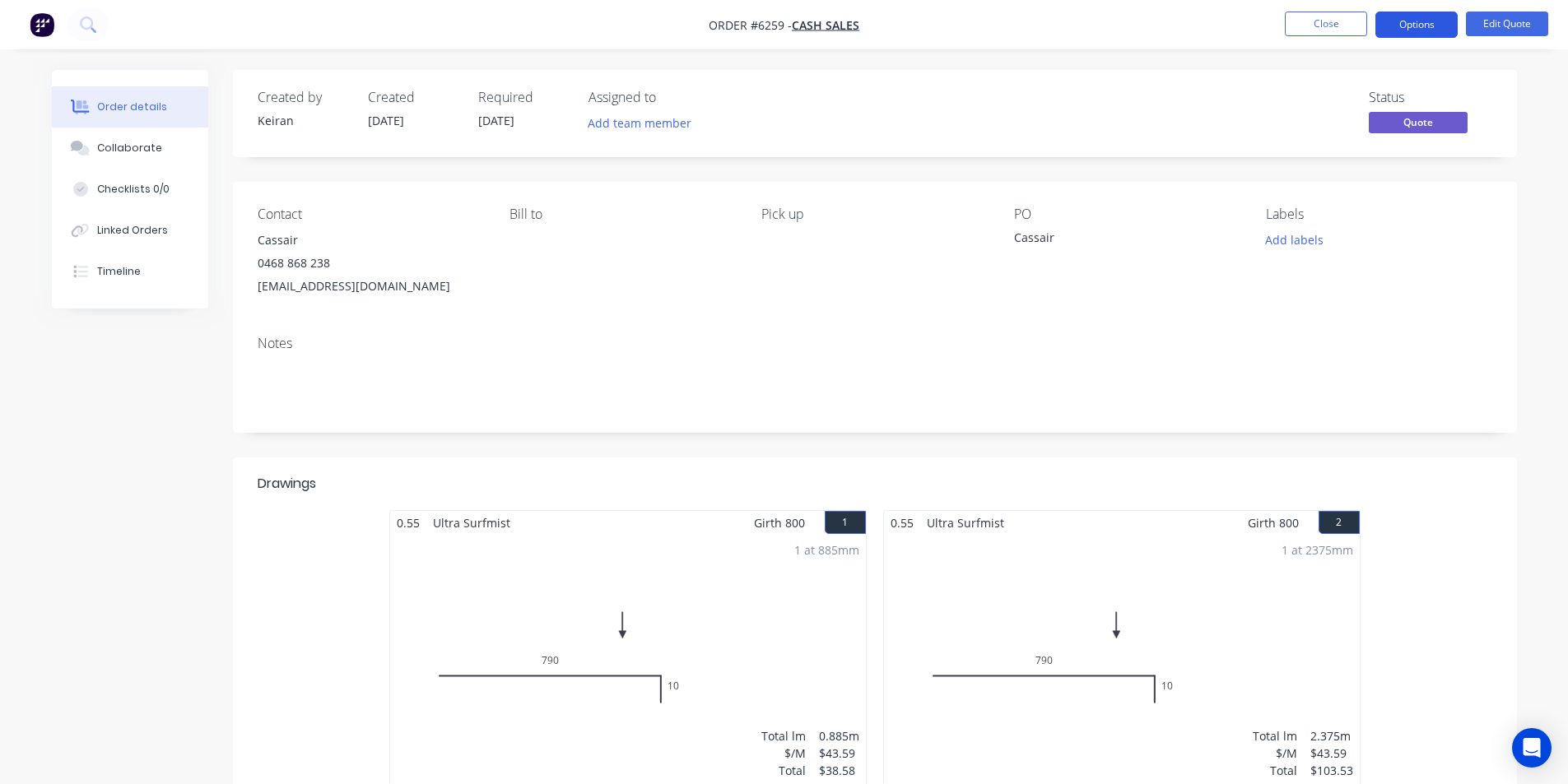
click at [1417, 30] on button "Options" at bounding box center [1417, 24] width 83 height 26
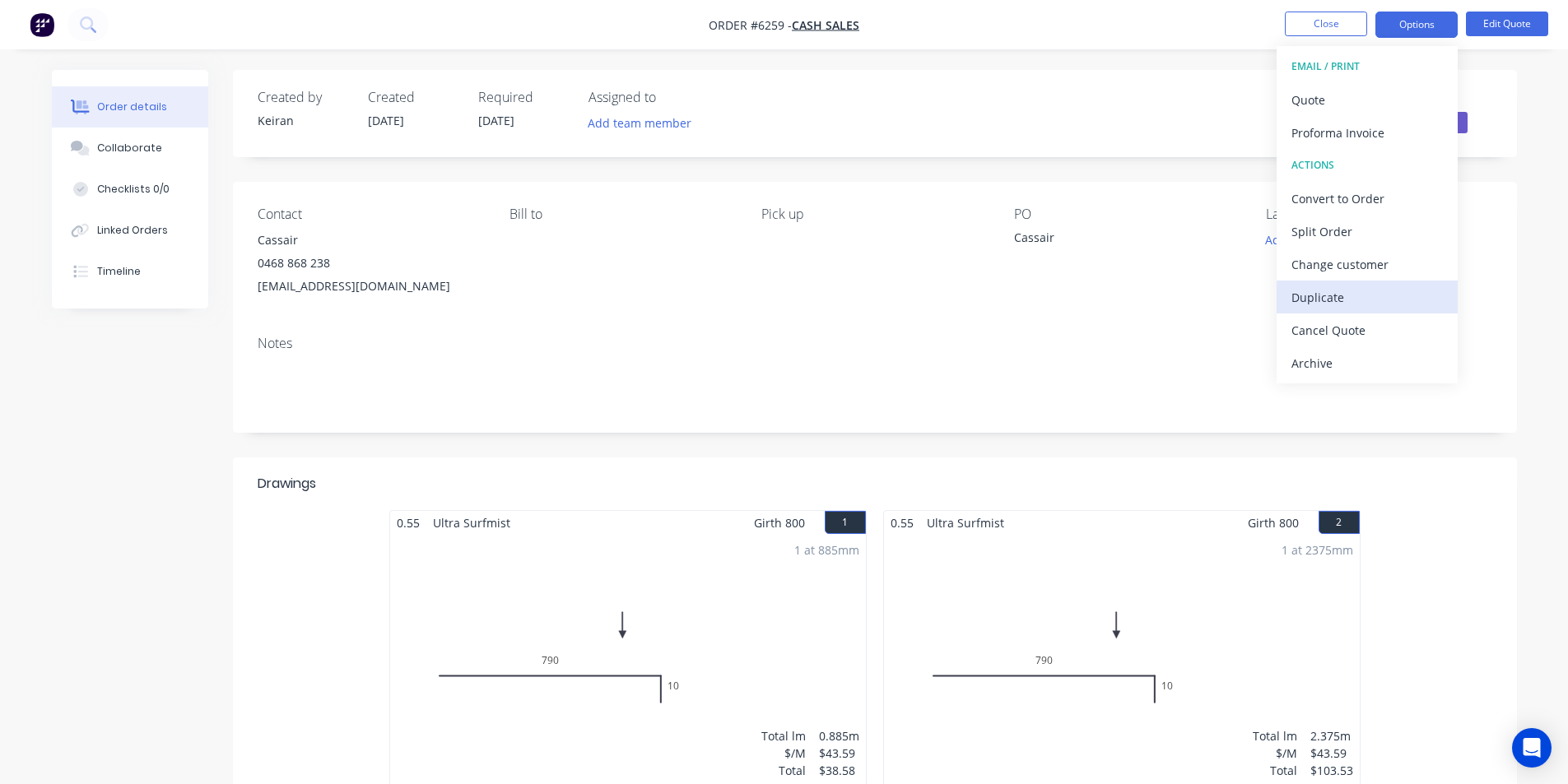
click at [1354, 299] on div "Duplicate" at bounding box center [1367, 297] width 152 height 24
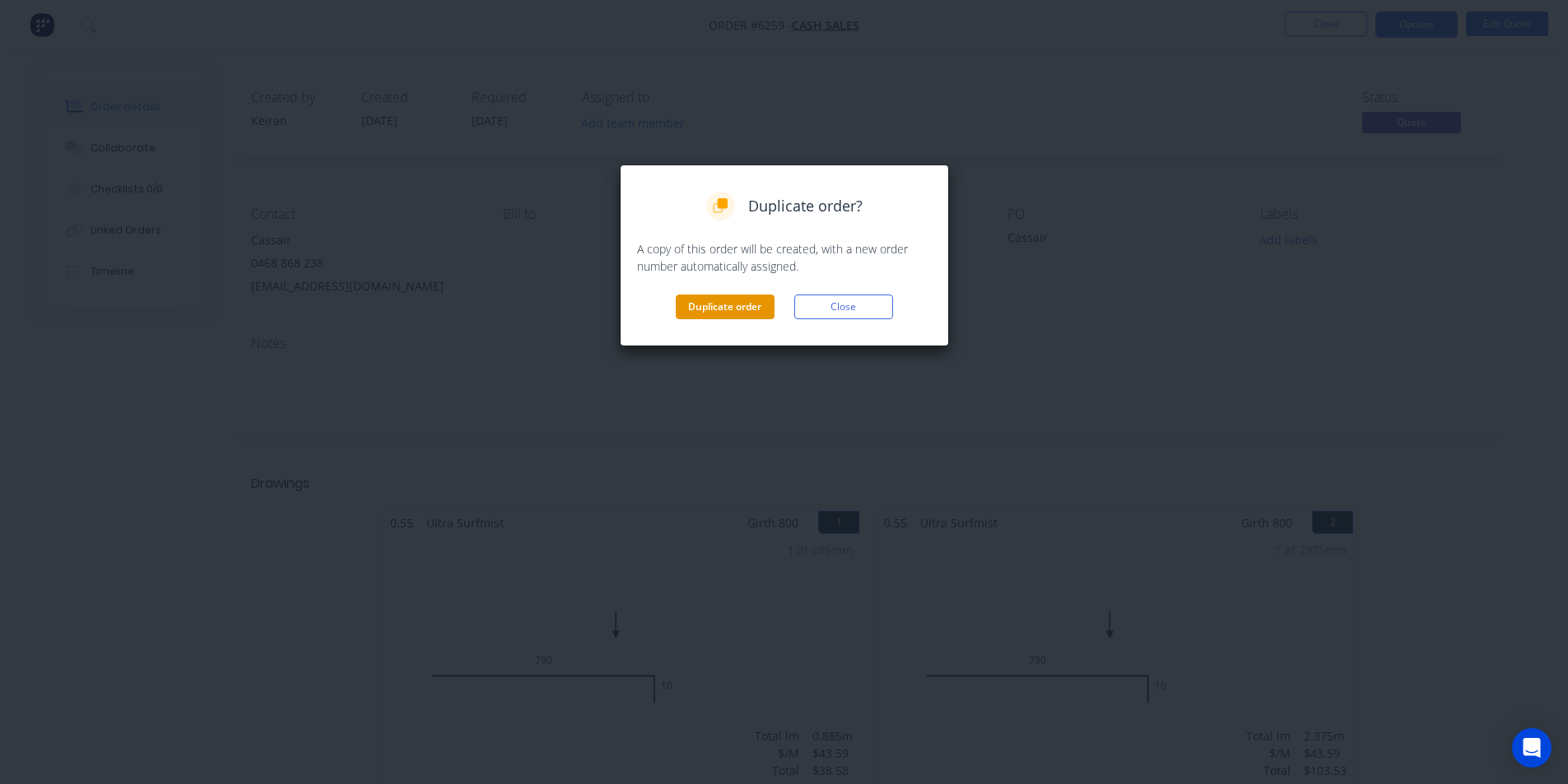
click at [707, 313] on button "Duplicate order" at bounding box center [725, 307] width 99 height 24
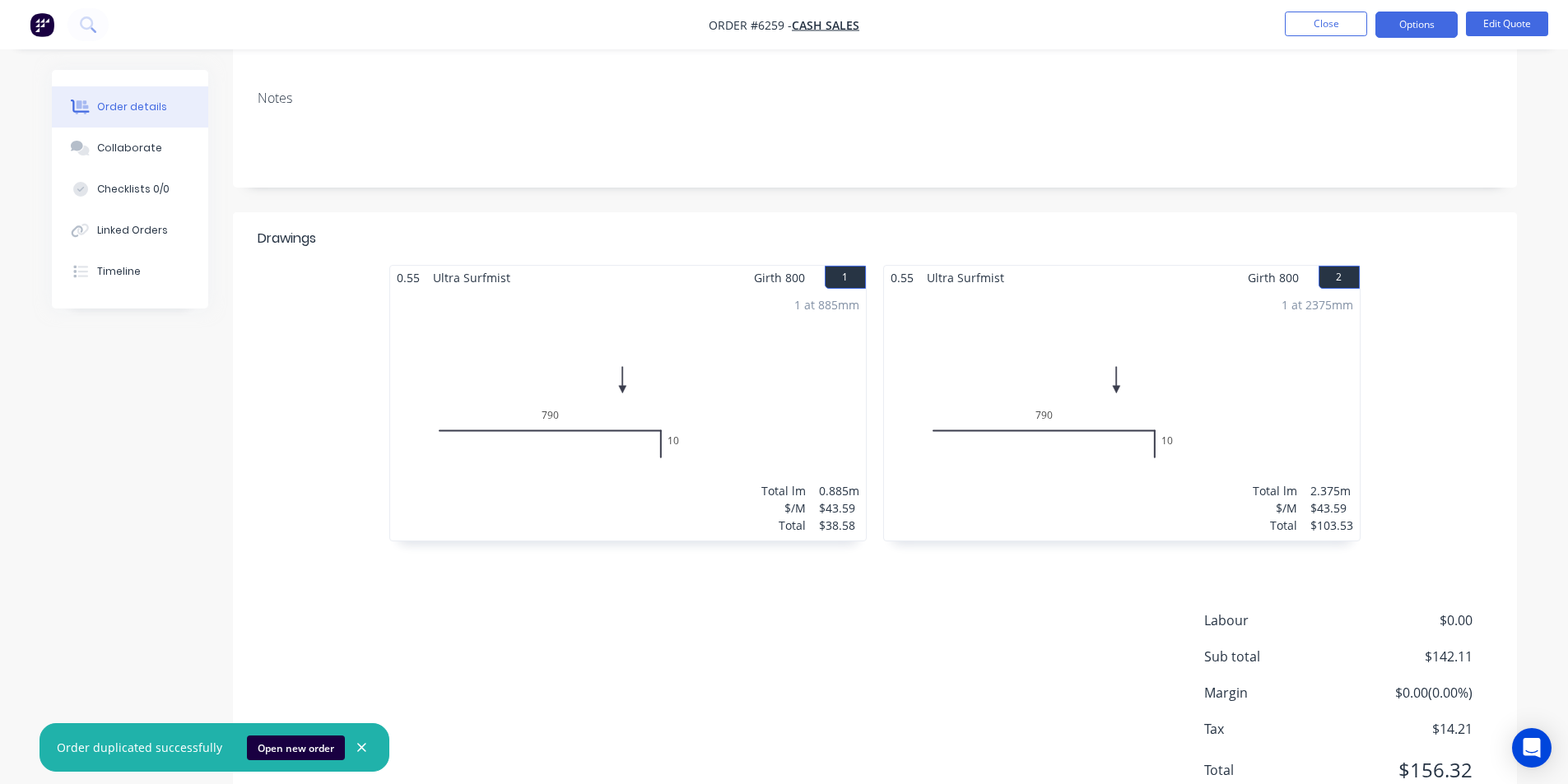
scroll to position [247, 0]
click at [1297, 40] on nav "Order #6259 - Cash Sales Close Options Edit Quote" at bounding box center [784, 24] width 1568 height 50
click at [1303, 33] on button "Close" at bounding box center [1326, 24] width 83 height 24
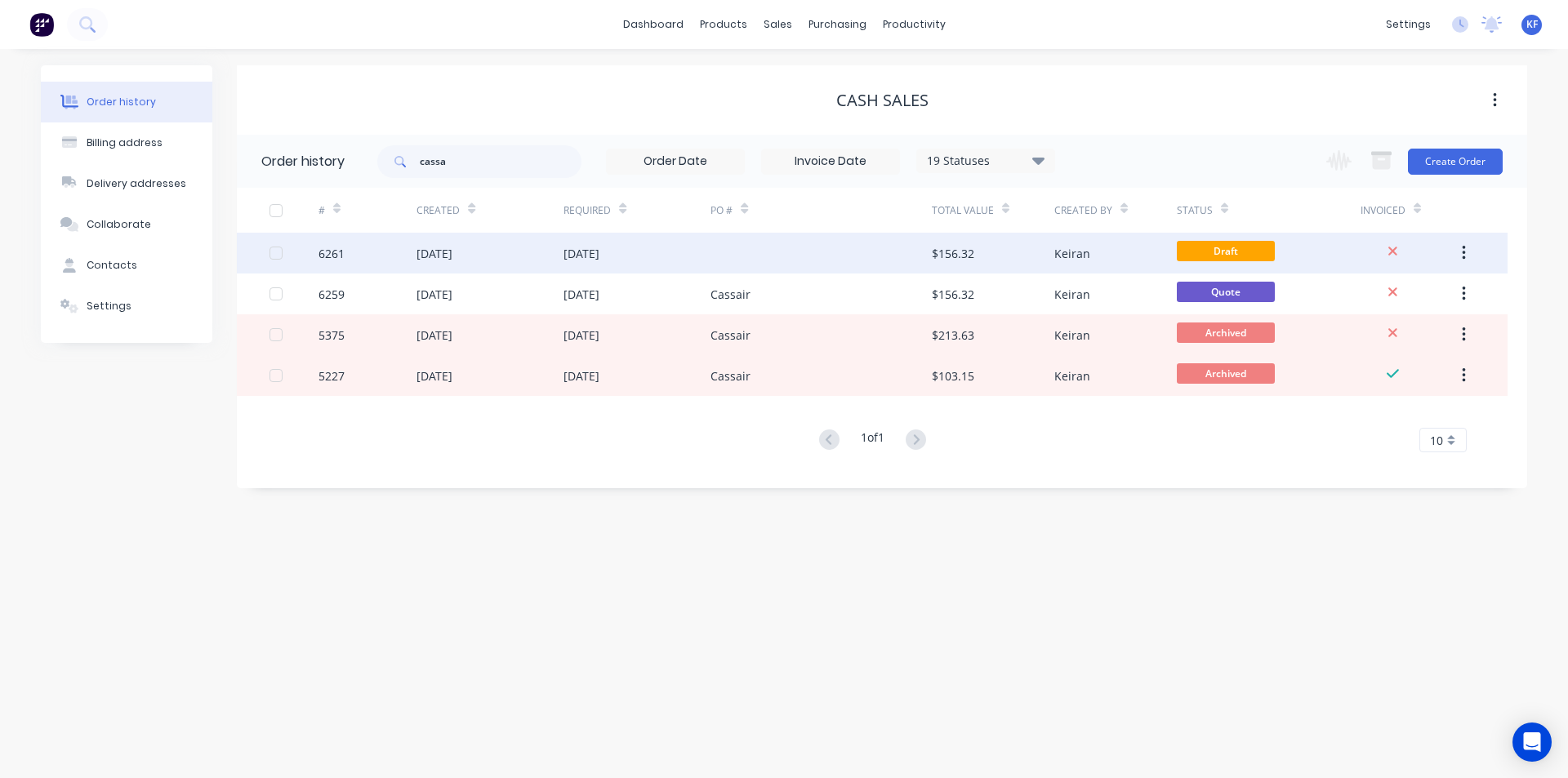
click at [893, 262] on div at bounding box center [821, 252] width 221 height 41
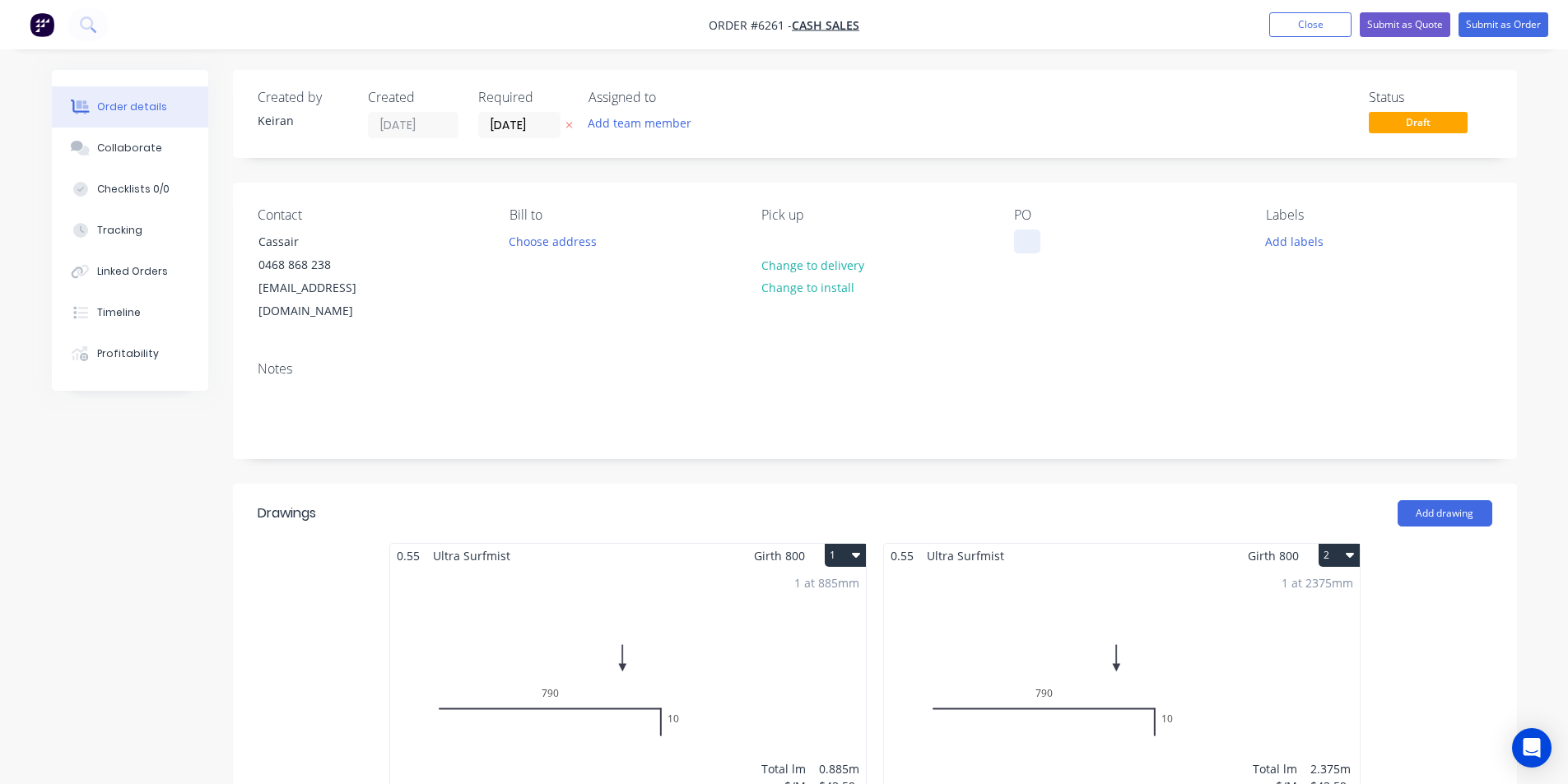
drag, startPoint x: 1050, startPoint y: 249, endPoint x: 1032, endPoint y: 237, distance: 21.6
click at [1050, 248] on div "PO" at bounding box center [1127, 265] width 226 height 116
click at [1031, 237] on div at bounding box center [1027, 242] width 26 height 24
click at [1030, 237] on div at bounding box center [1027, 242] width 26 height 24
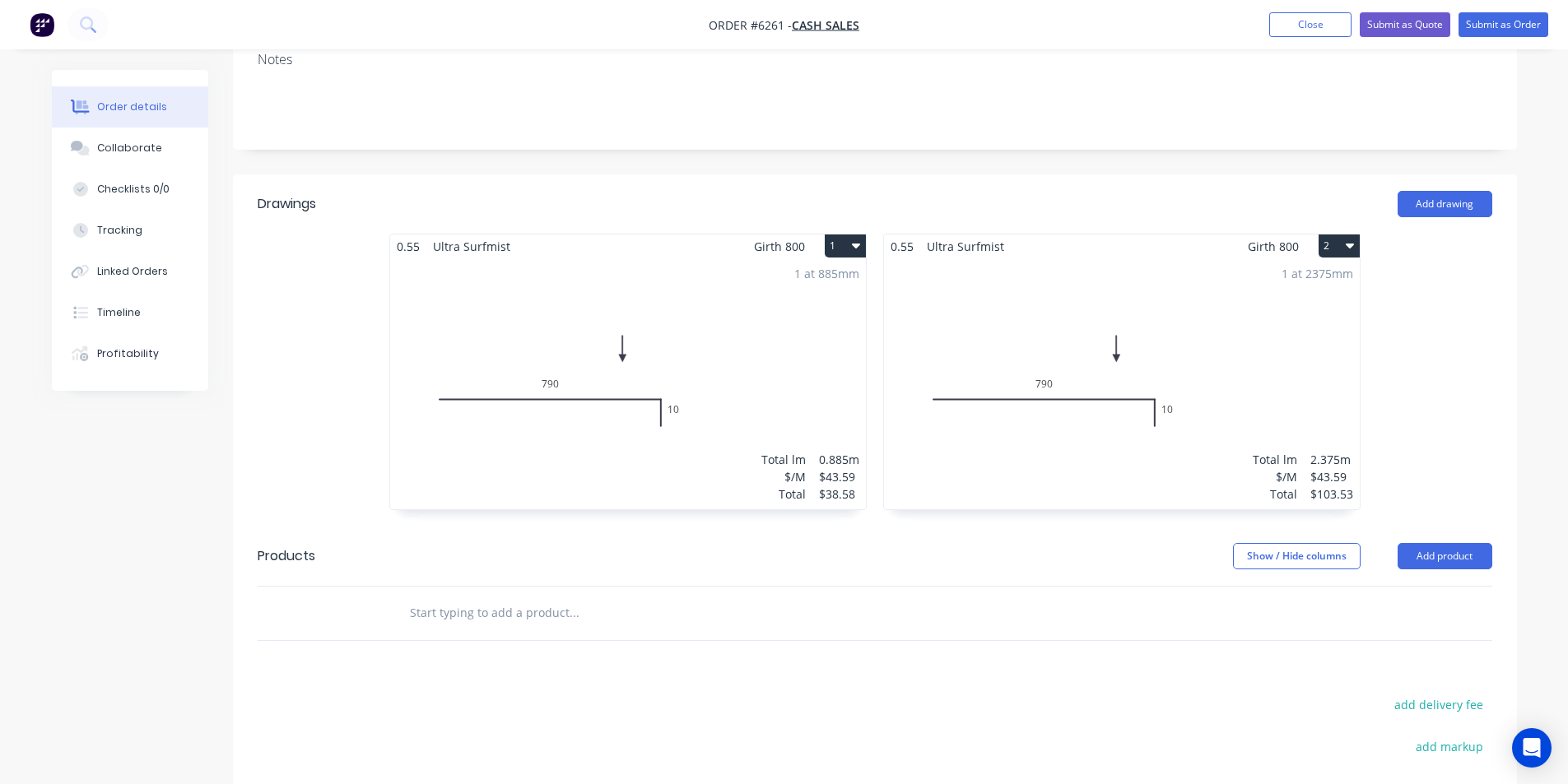
scroll to position [329, 0]
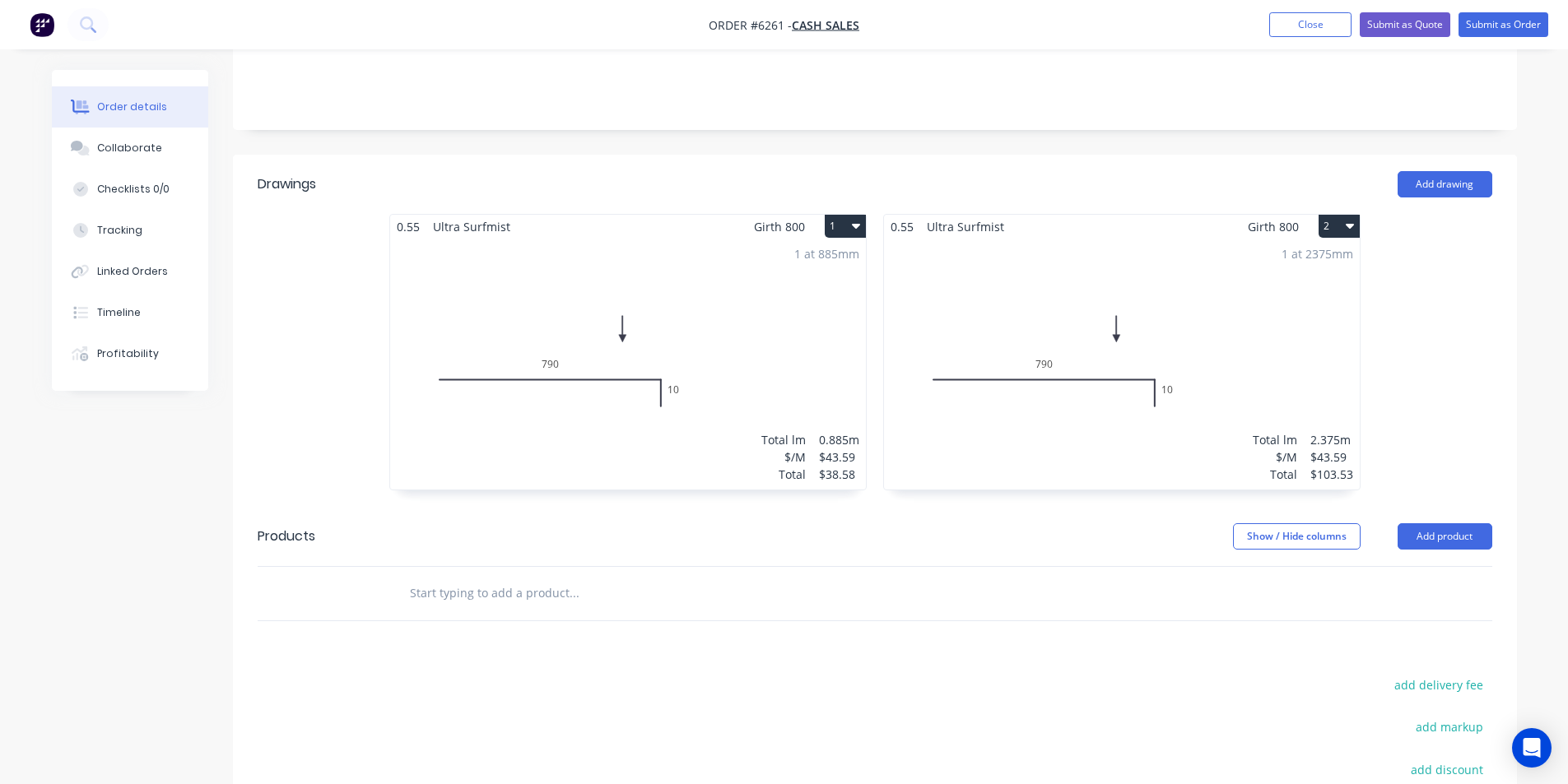
click at [848, 215] on button "1" at bounding box center [845, 226] width 41 height 23
click at [442, 326] on div "1 at 885mm Total lm $/M Total 0.885m $43.59 $38.58" at bounding box center [628, 364] width 476 height 251
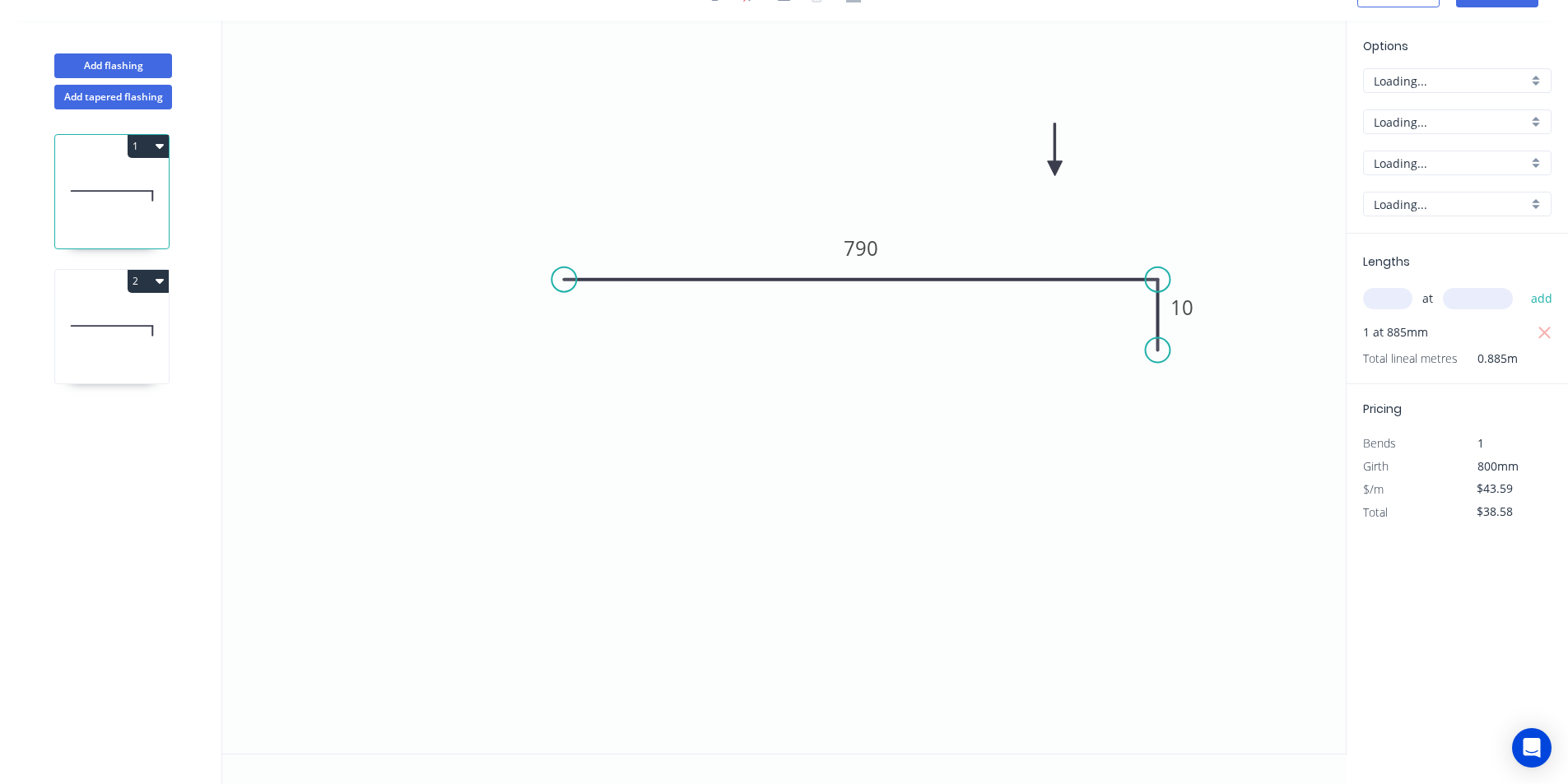
scroll to position [30, 0]
click at [1176, 368] on div "Delete point" at bounding box center [1239, 375] width 165 height 34
type input "$0.00"
click at [869, 299] on tspan "790" at bounding box center [860, 297] width 35 height 27
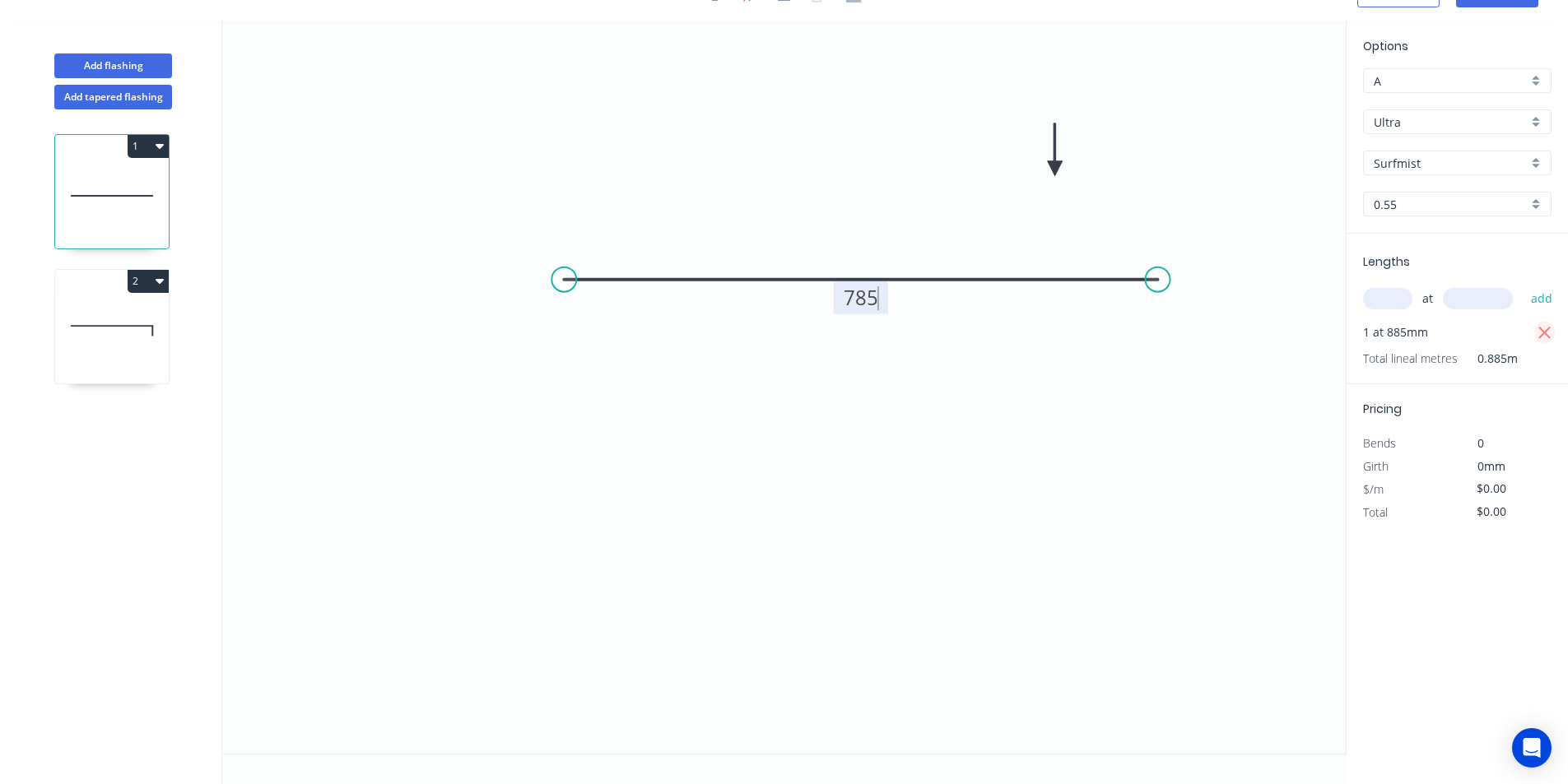
click at [1547, 329] on icon "button" at bounding box center [1545, 333] width 15 height 19
type input "$43.59"
type input "$0.00"
click at [1394, 302] on input "text" at bounding box center [1388, 298] width 50 height 21
type input "1"
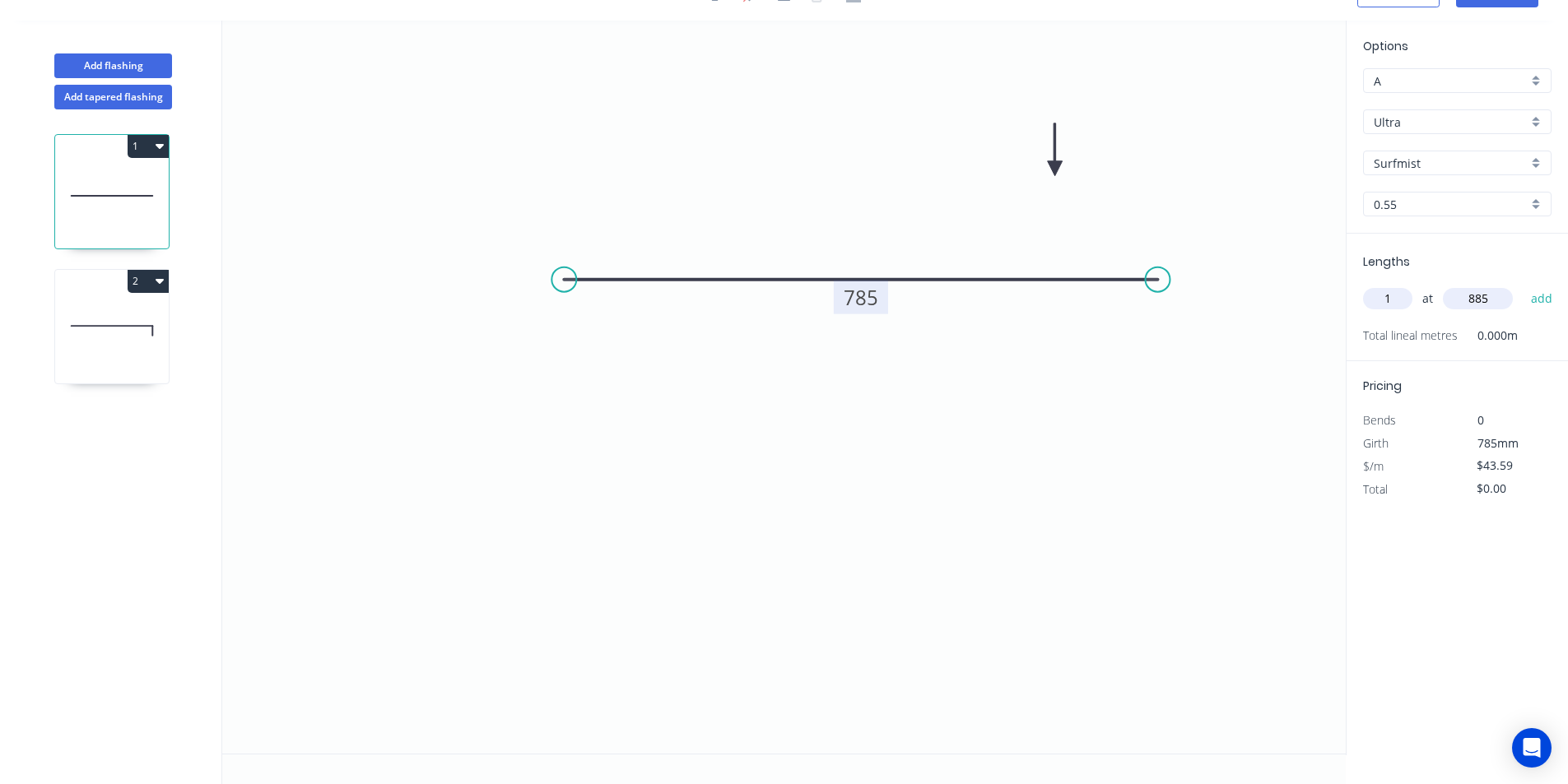
type input "885"
click at [1523, 285] on button "add" at bounding box center [1543, 298] width 39 height 28
drag, startPoint x: 1056, startPoint y: 166, endPoint x: 879, endPoint y: 230, distance: 188.2
click at [879, 230] on icon at bounding box center [879, 211] width 15 height 53
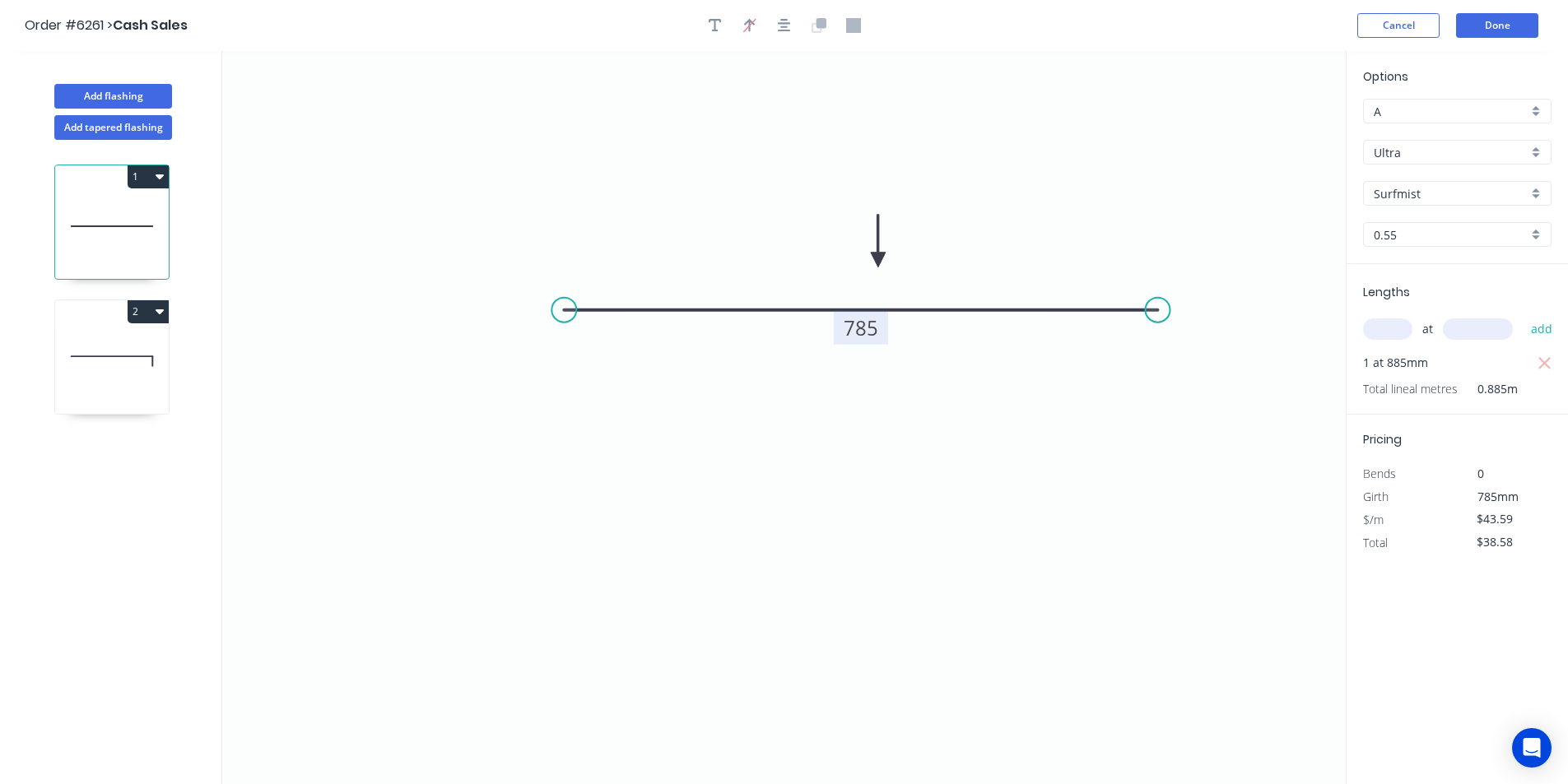
click at [162, 333] on icon at bounding box center [111, 360] width 114 height 105
type input "$103.53"
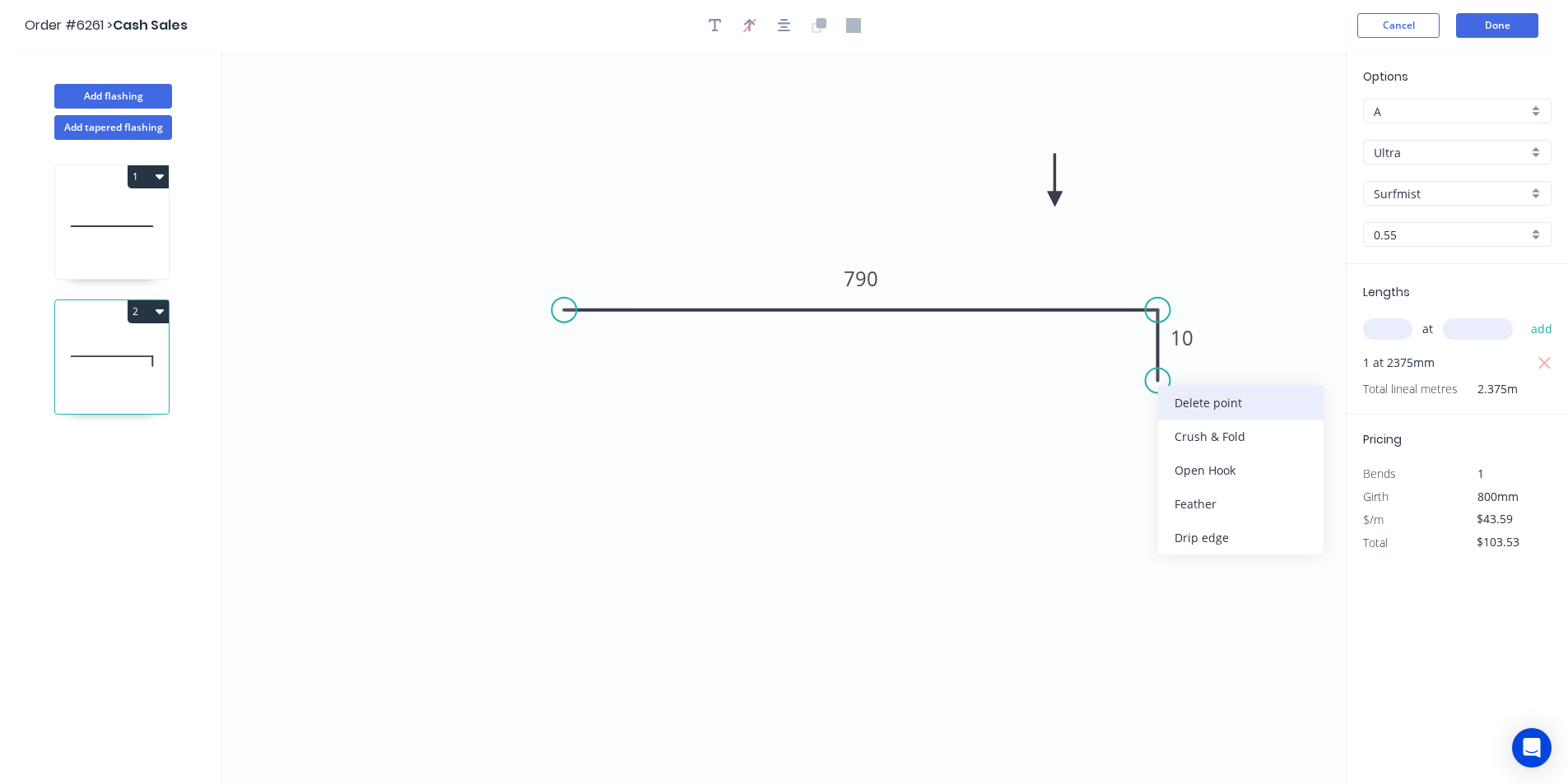
click at [1191, 409] on div "Delete point" at bounding box center [1241, 403] width 165 height 34
type input "$0.00"
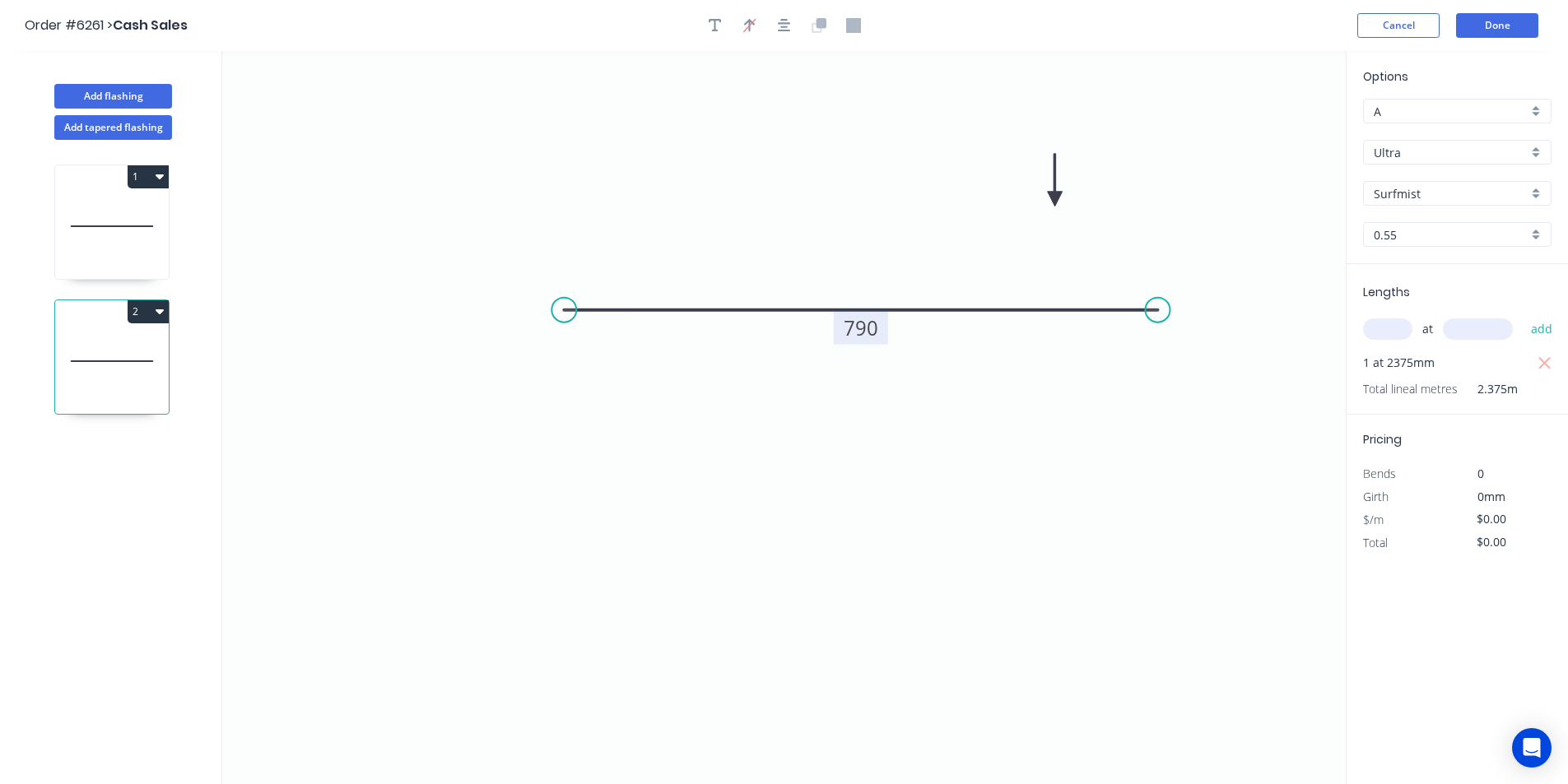
click at [846, 333] on tspan "790" at bounding box center [860, 328] width 35 height 27
click at [1541, 371] on icon "button" at bounding box center [1545, 363] width 15 height 19
type input "$43.59"
type input "$0.00"
click at [1397, 333] on input "text" at bounding box center [1388, 328] width 50 height 21
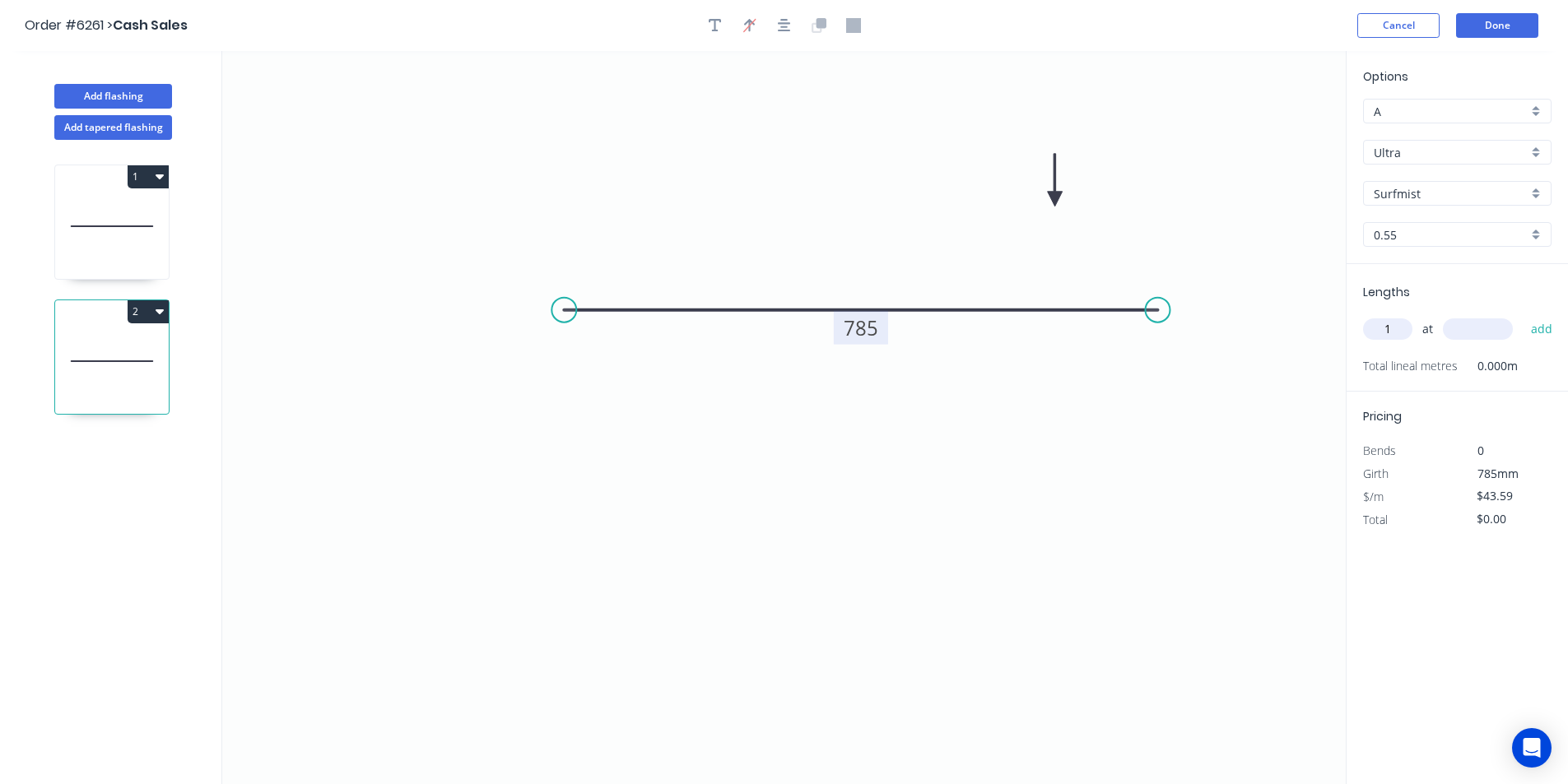
type input "1"
type input "3"
type input "2375"
click at [1523, 315] on button "add" at bounding box center [1543, 328] width 39 height 28
type input "$103.53"
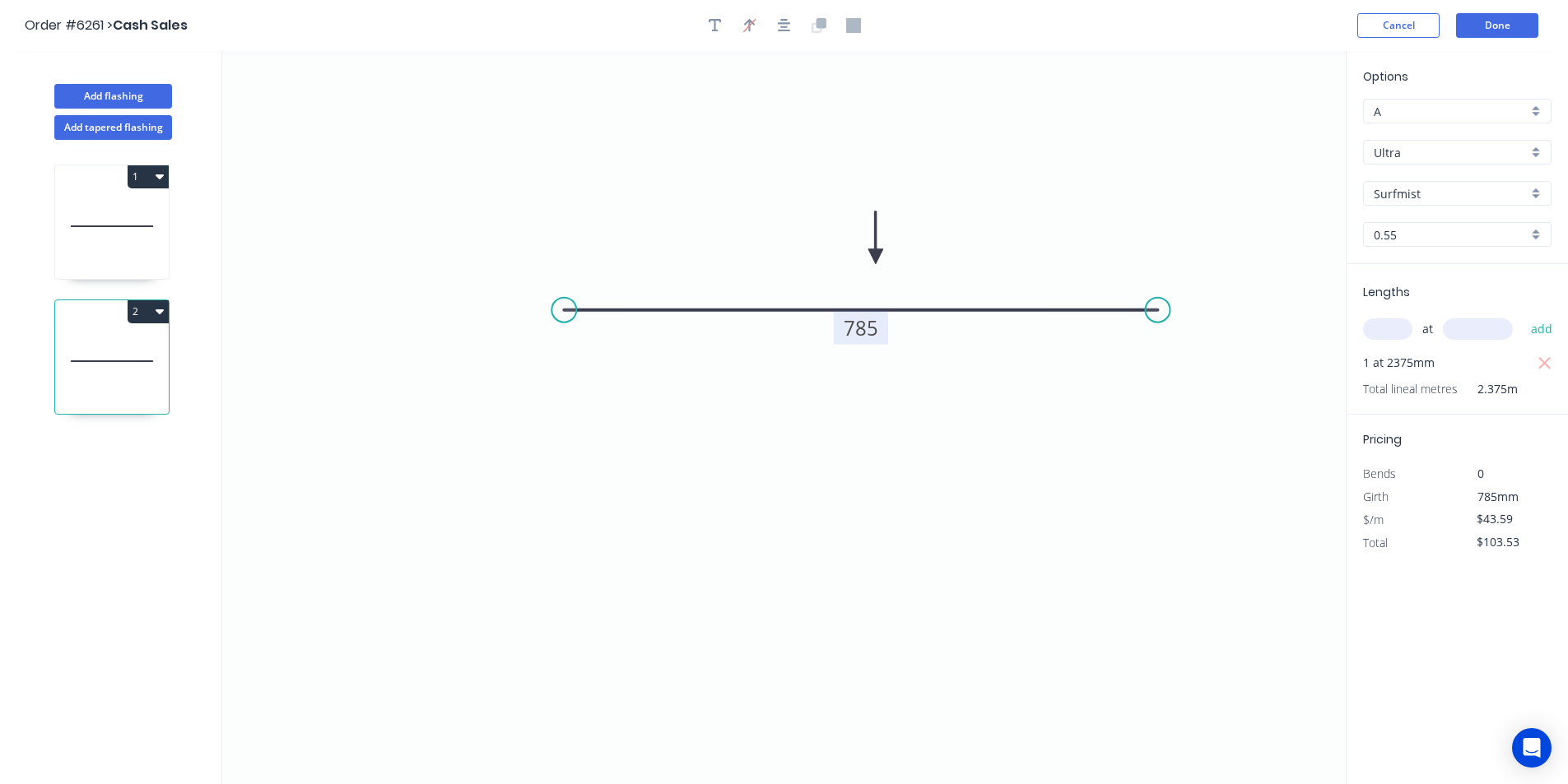
drag, startPoint x: 906, startPoint y: 253, endPoint x: 875, endPoint y: 257, distance: 31.3
click at [875, 257] on icon at bounding box center [876, 237] width 15 height 53
click at [1535, 24] on button "Done" at bounding box center [1497, 25] width 83 height 24
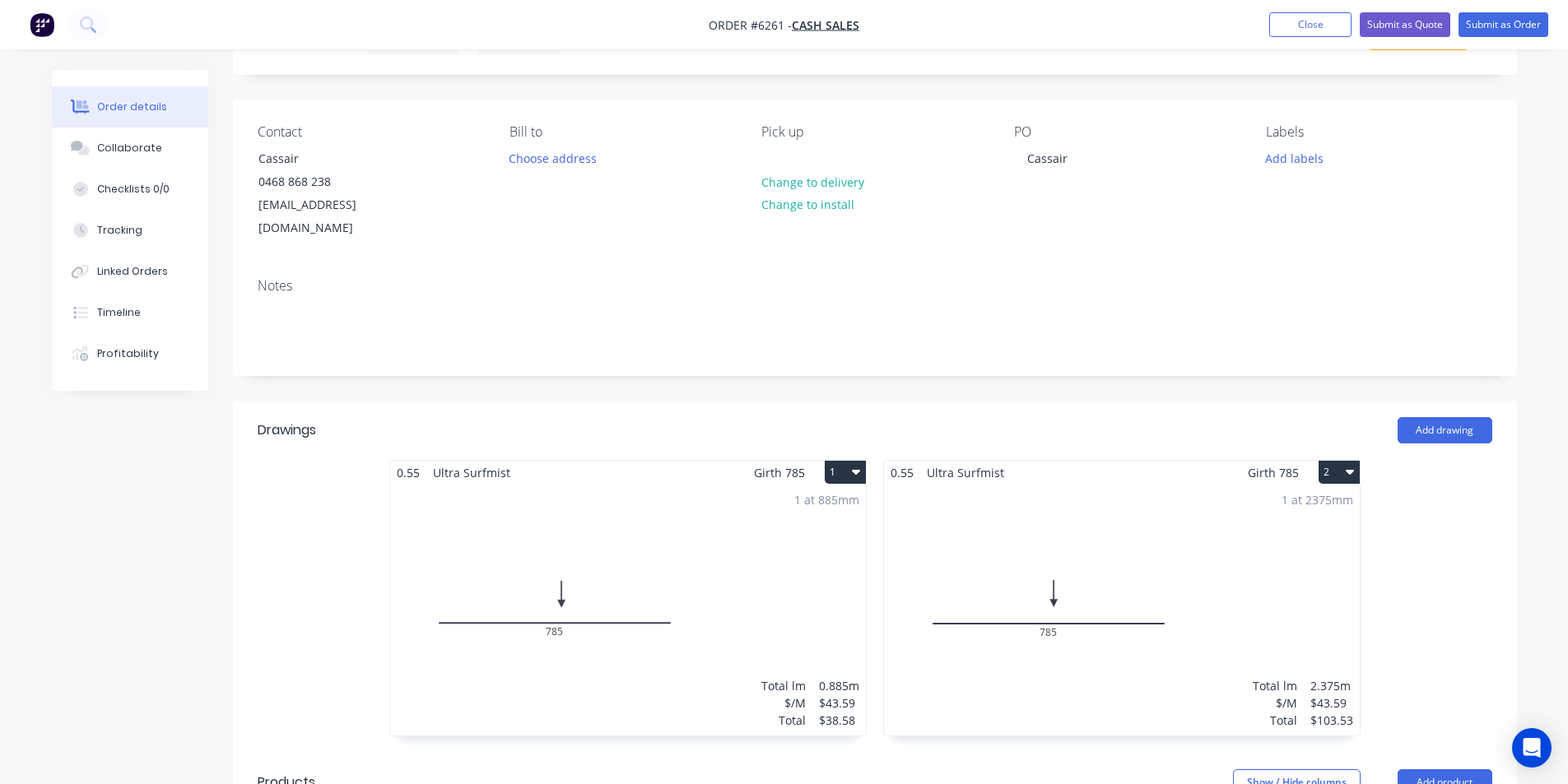
scroll to position [412, 0]
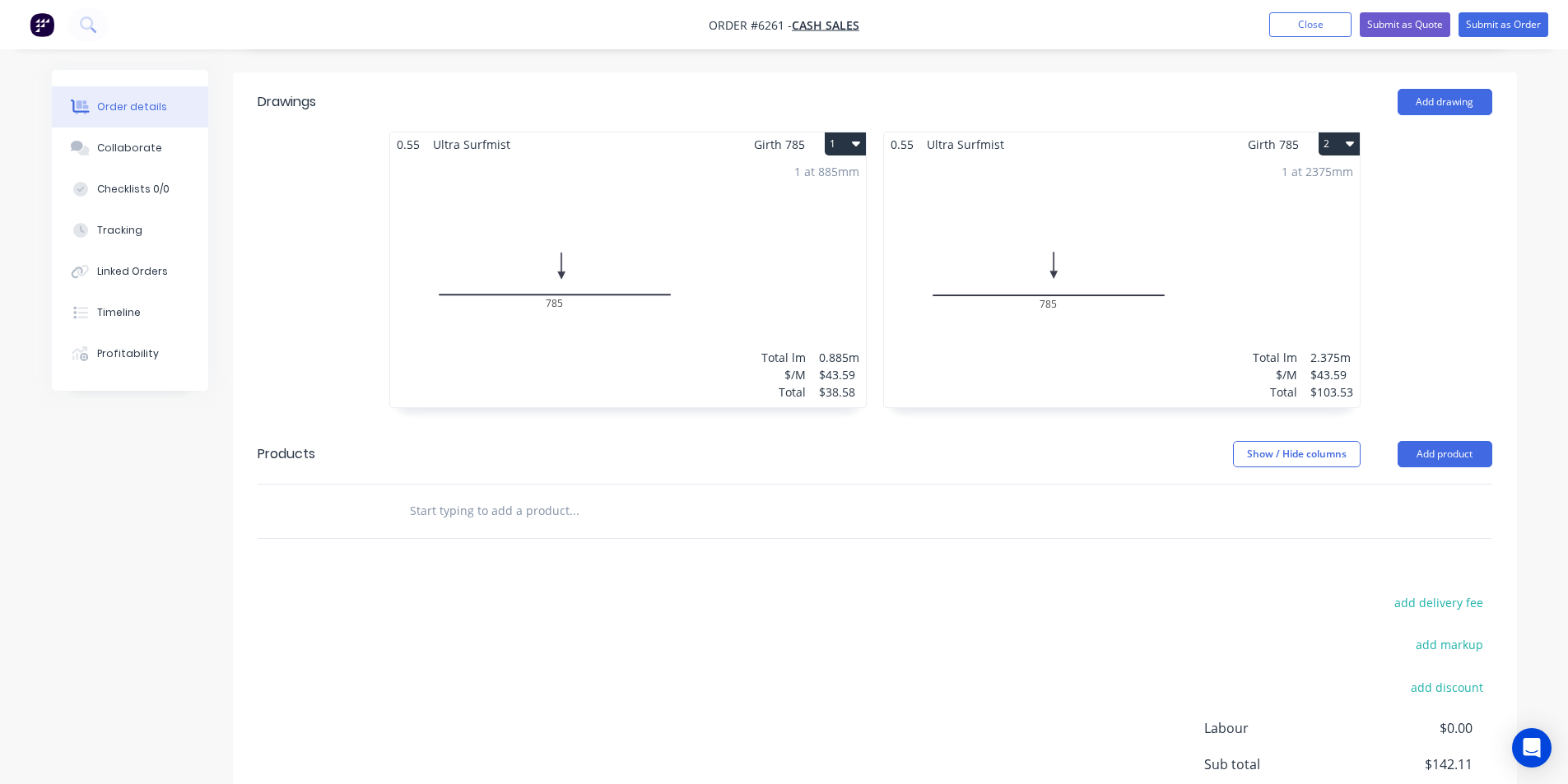
click at [606, 500] on input "text" at bounding box center [574, 510] width 329 height 33
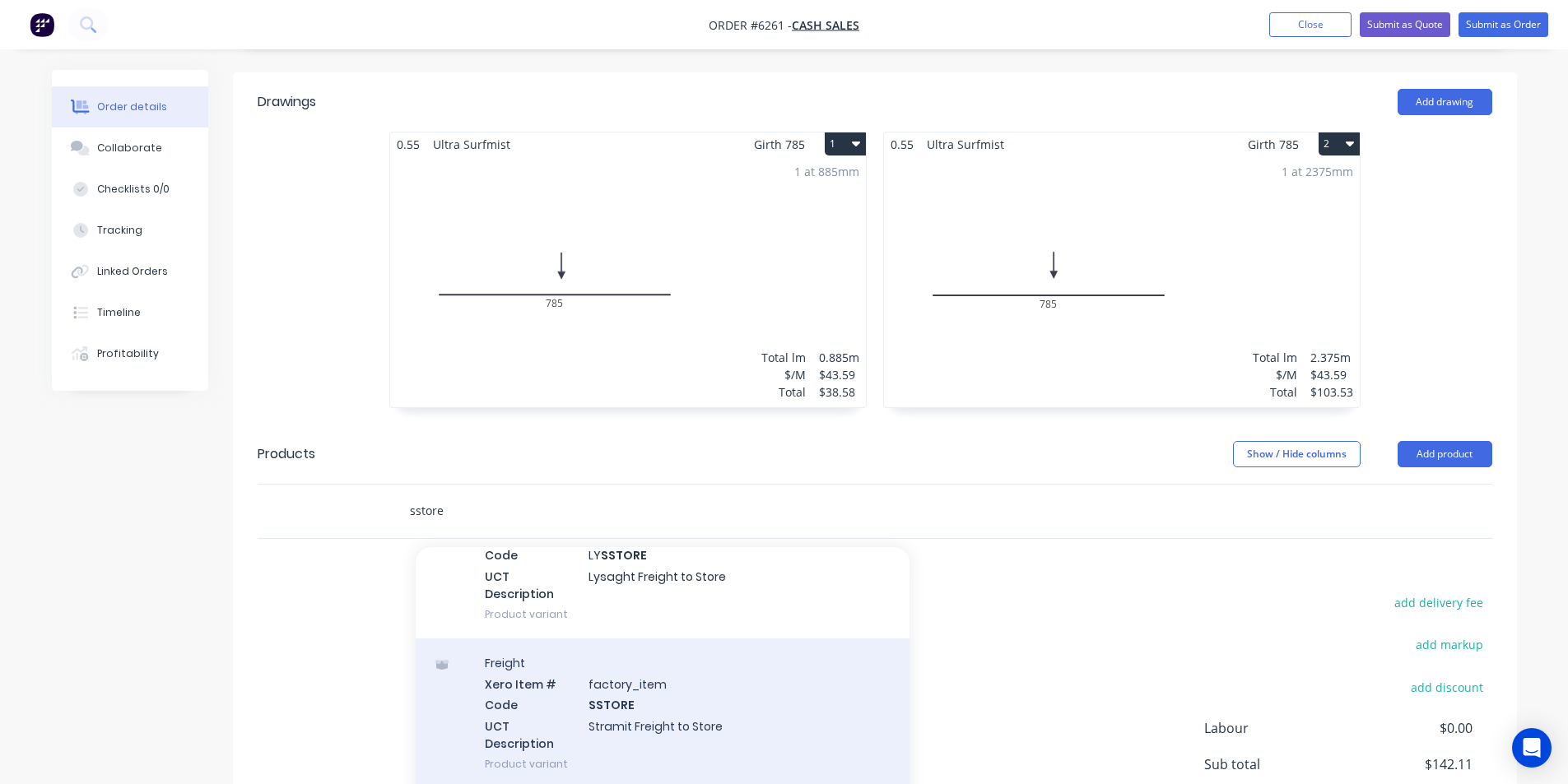
scroll to position [117, 0]
type input "sstore"
click at [775, 712] on div "Freight Xero Item # factory_item Code SSTORE UCT Description Stramit Freight to…" at bounding box center [662, 707] width 494 height 150
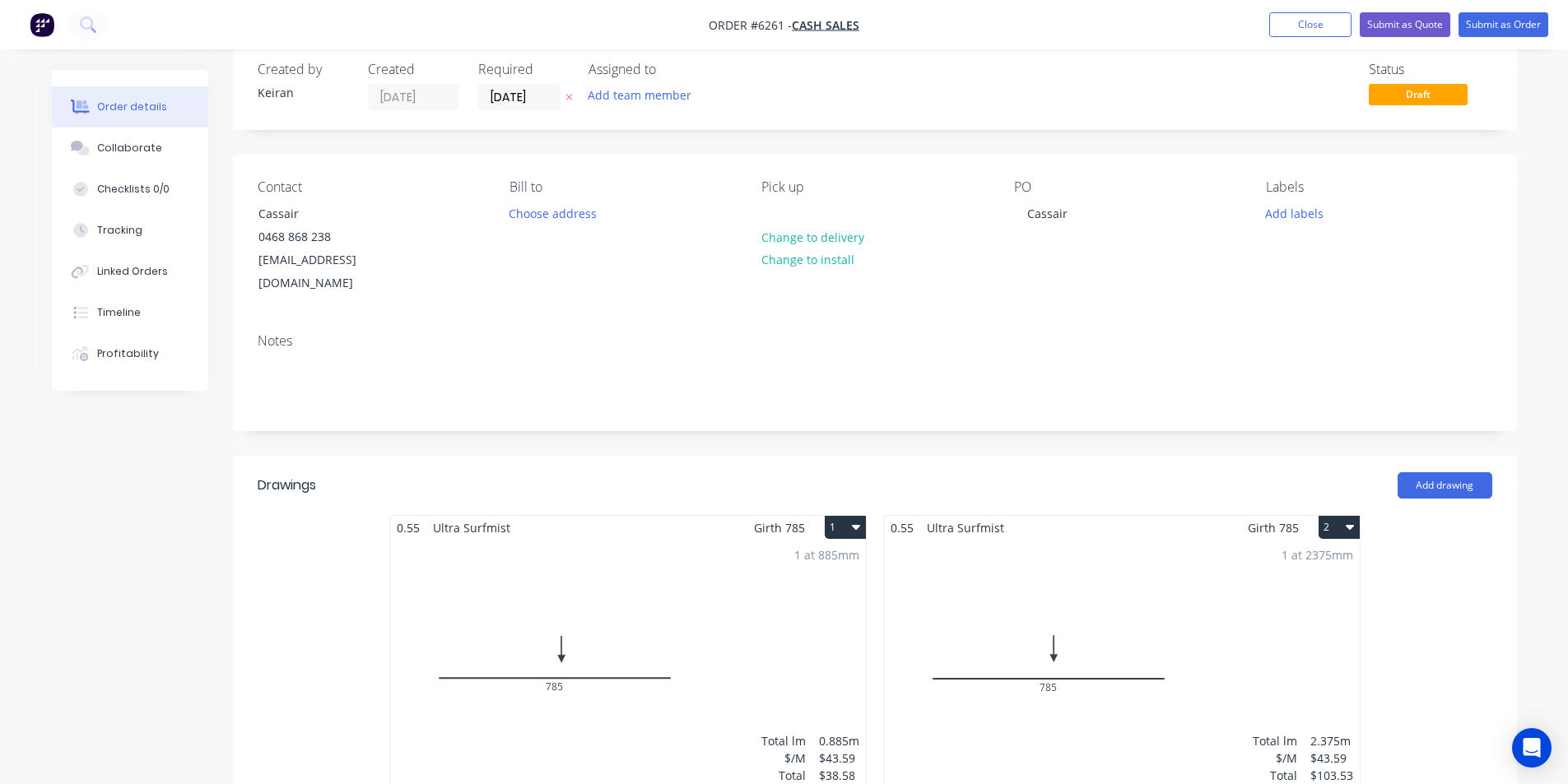
scroll to position [0, 0]
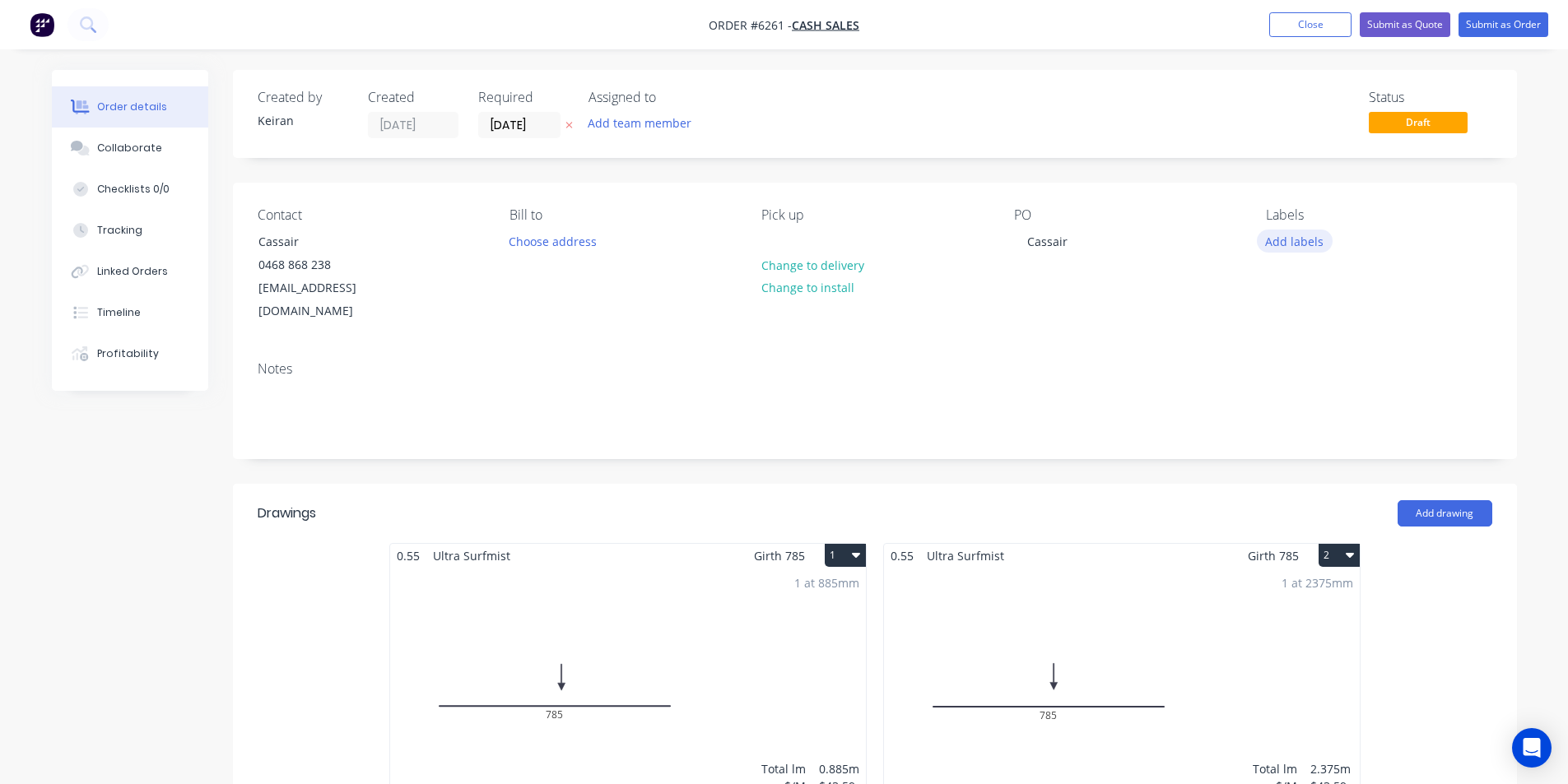
click at [1317, 239] on button "Add labels" at bounding box center [1295, 241] width 76 height 22
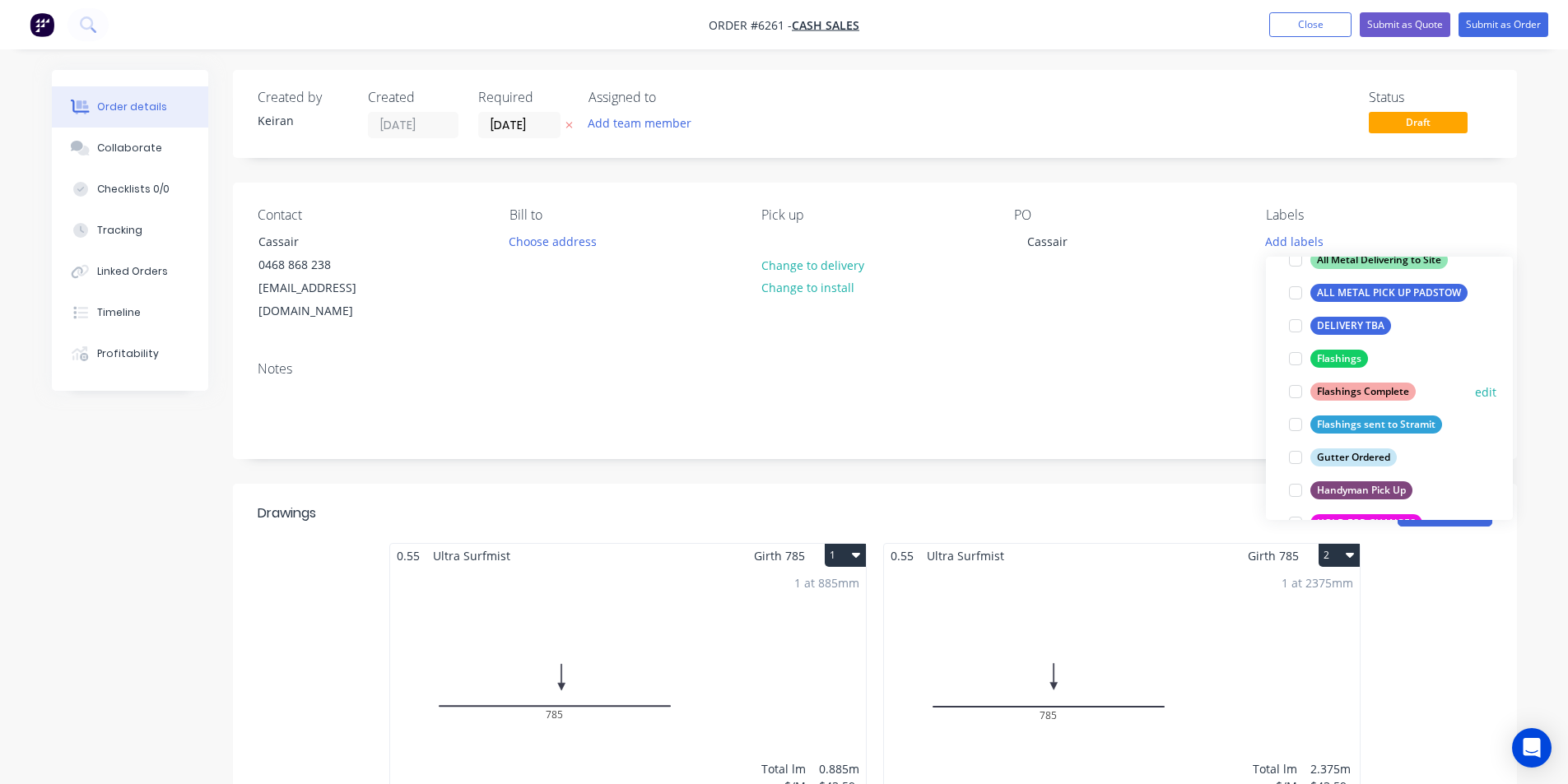
scroll to position [329, 0]
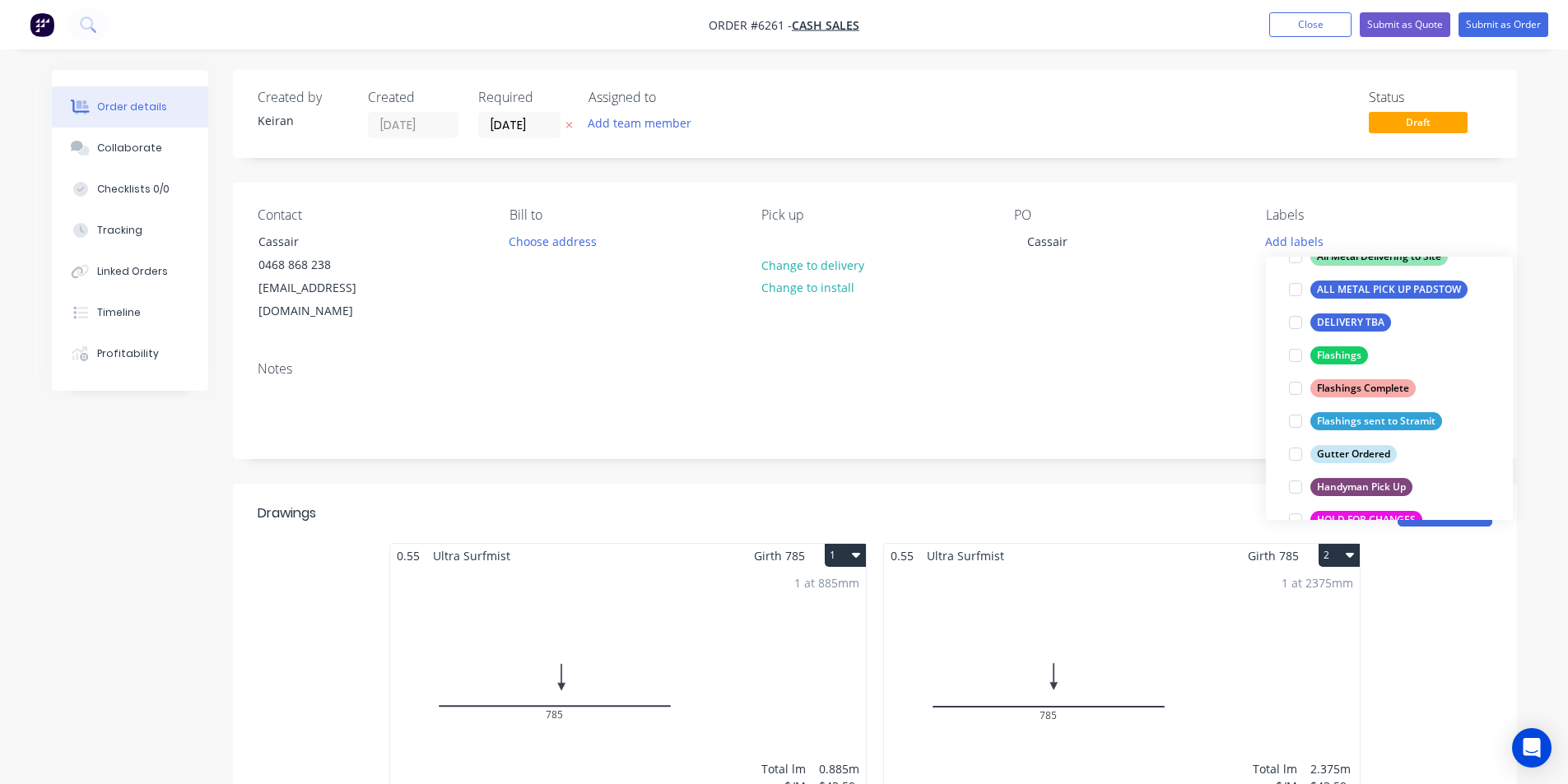
click at [1151, 137] on div "Status Draft" at bounding box center [1122, 114] width 739 height 49
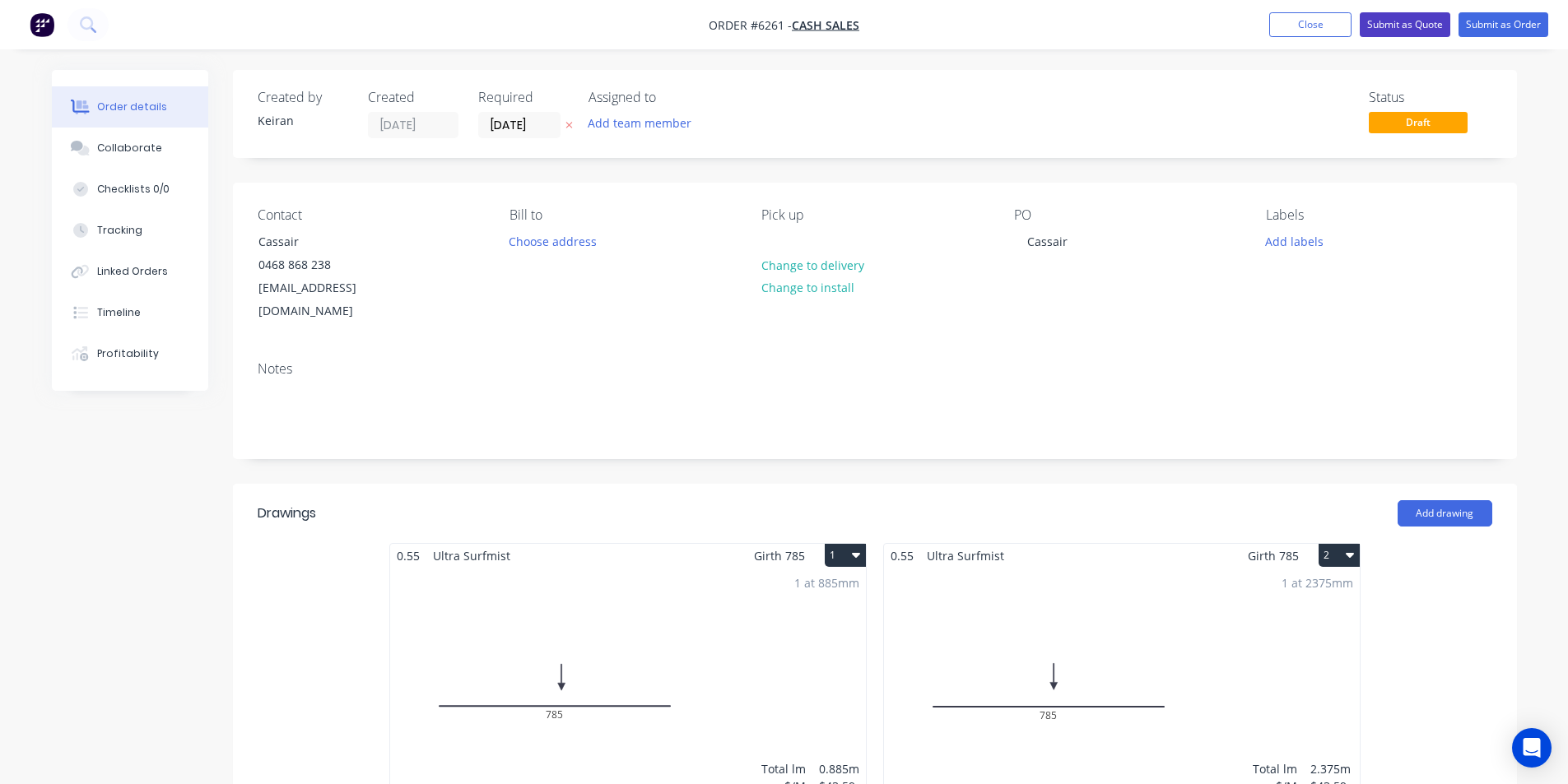
click at [1413, 29] on button "Submit as Quote" at bounding box center [1405, 24] width 90 height 24
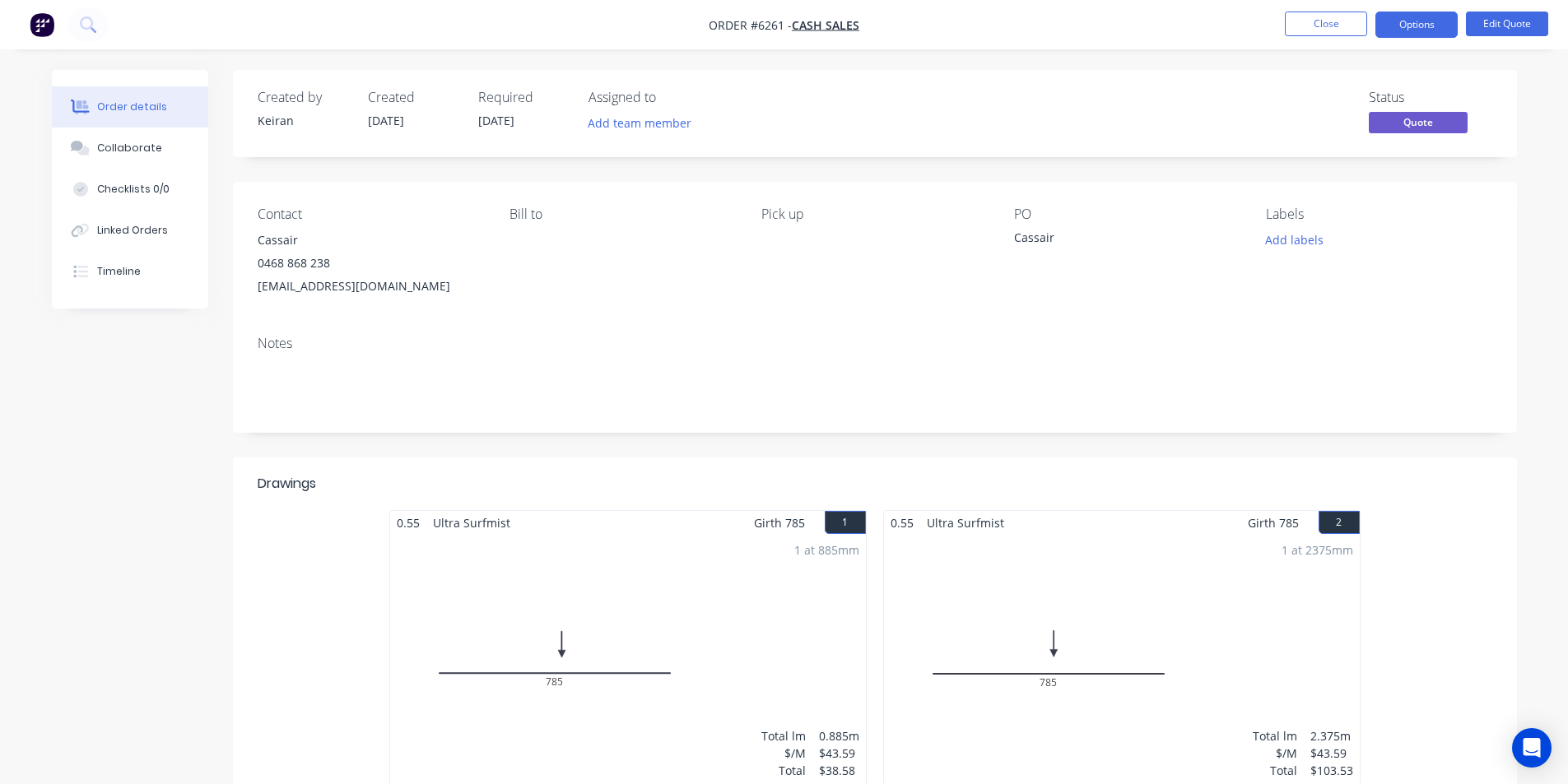
click at [1410, 29] on button "Options" at bounding box center [1417, 24] width 83 height 26
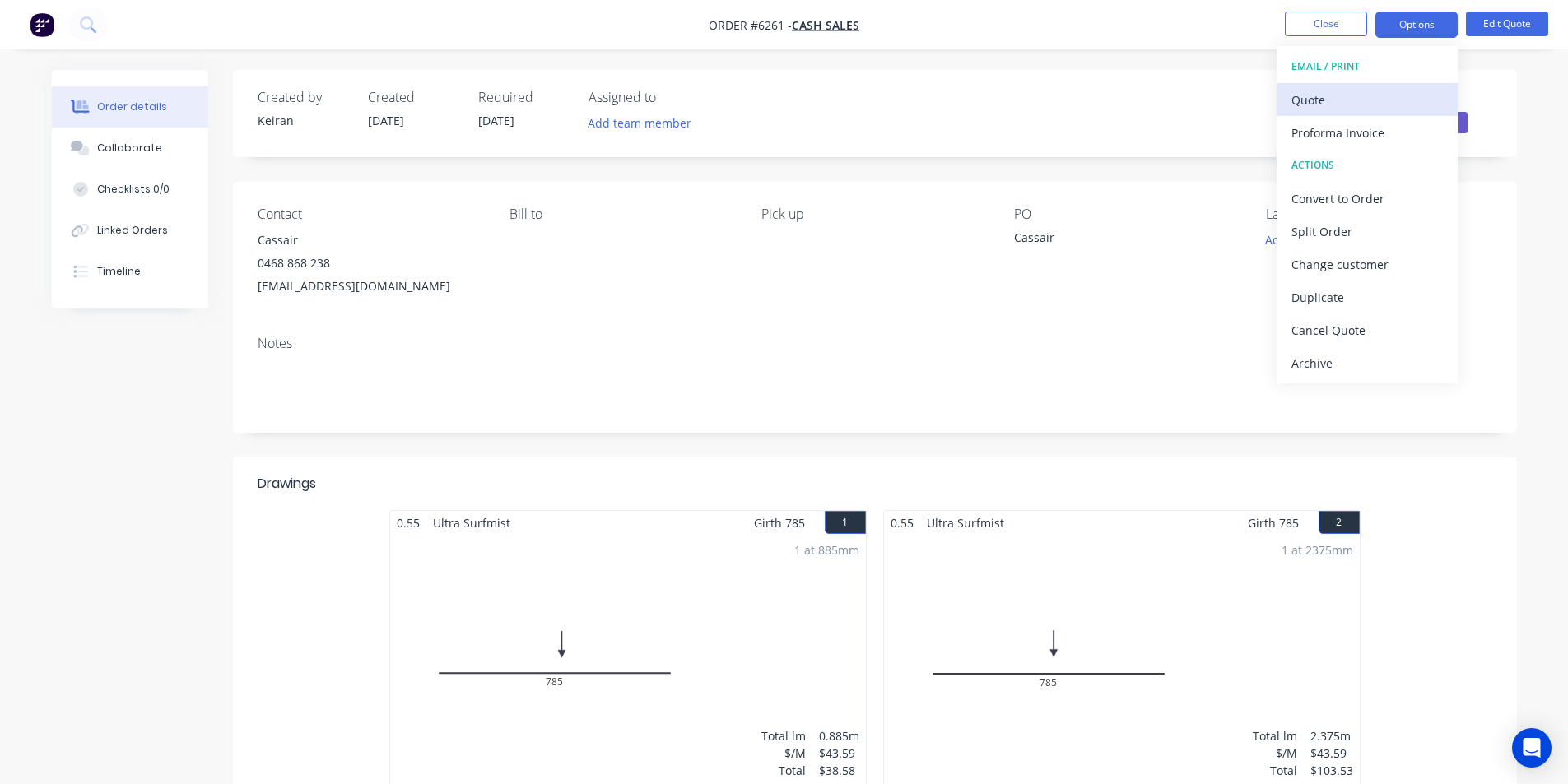
click at [1376, 98] on div "Quote" at bounding box center [1367, 100] width 152 height 24
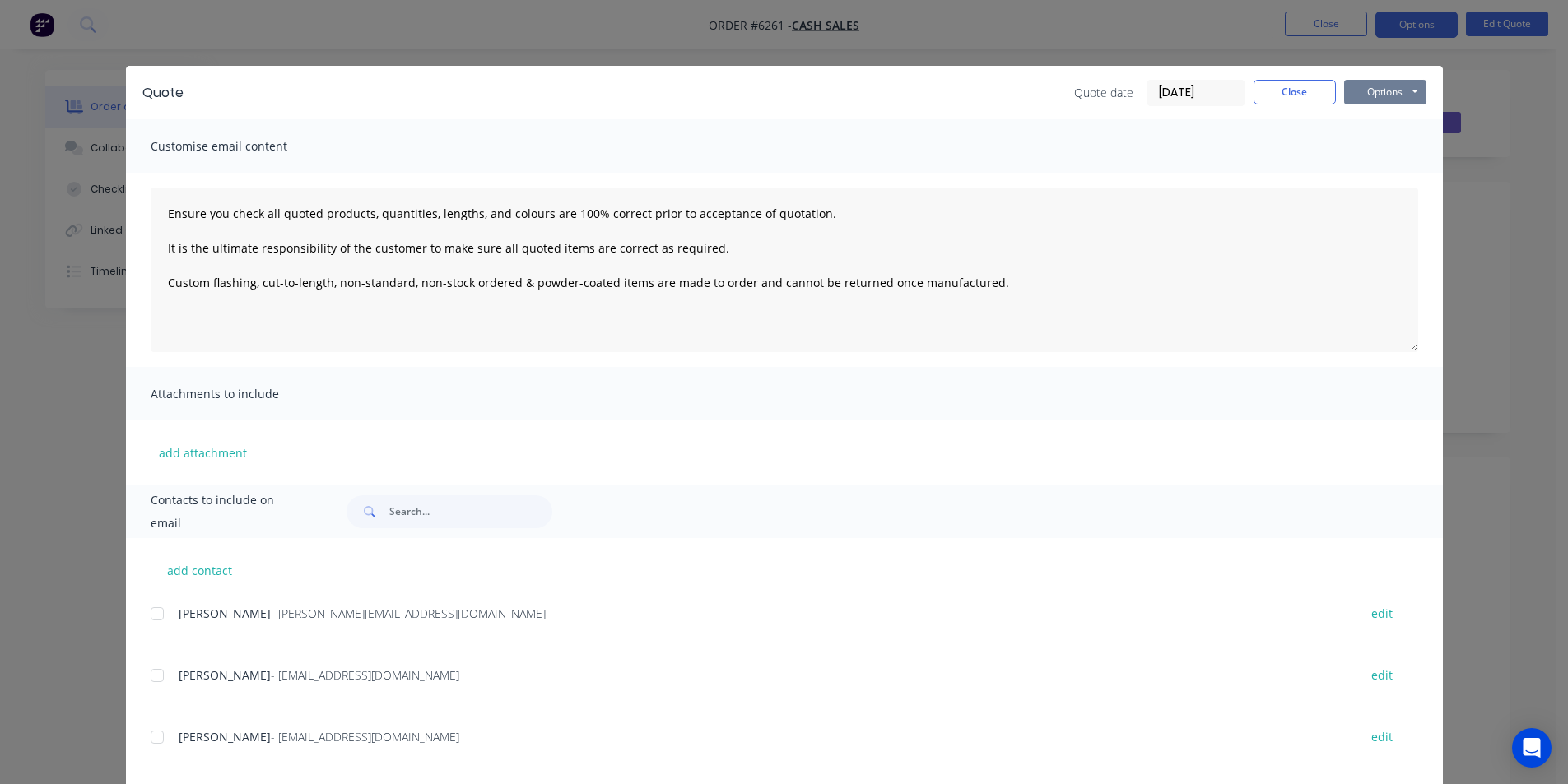
click at [1407, 95] on button "Options" at bounding box center [1386, 92] width 83 height 24
click at [1387, 141] on button "Print" at bounding box center [1397, 148] width 105 height 27
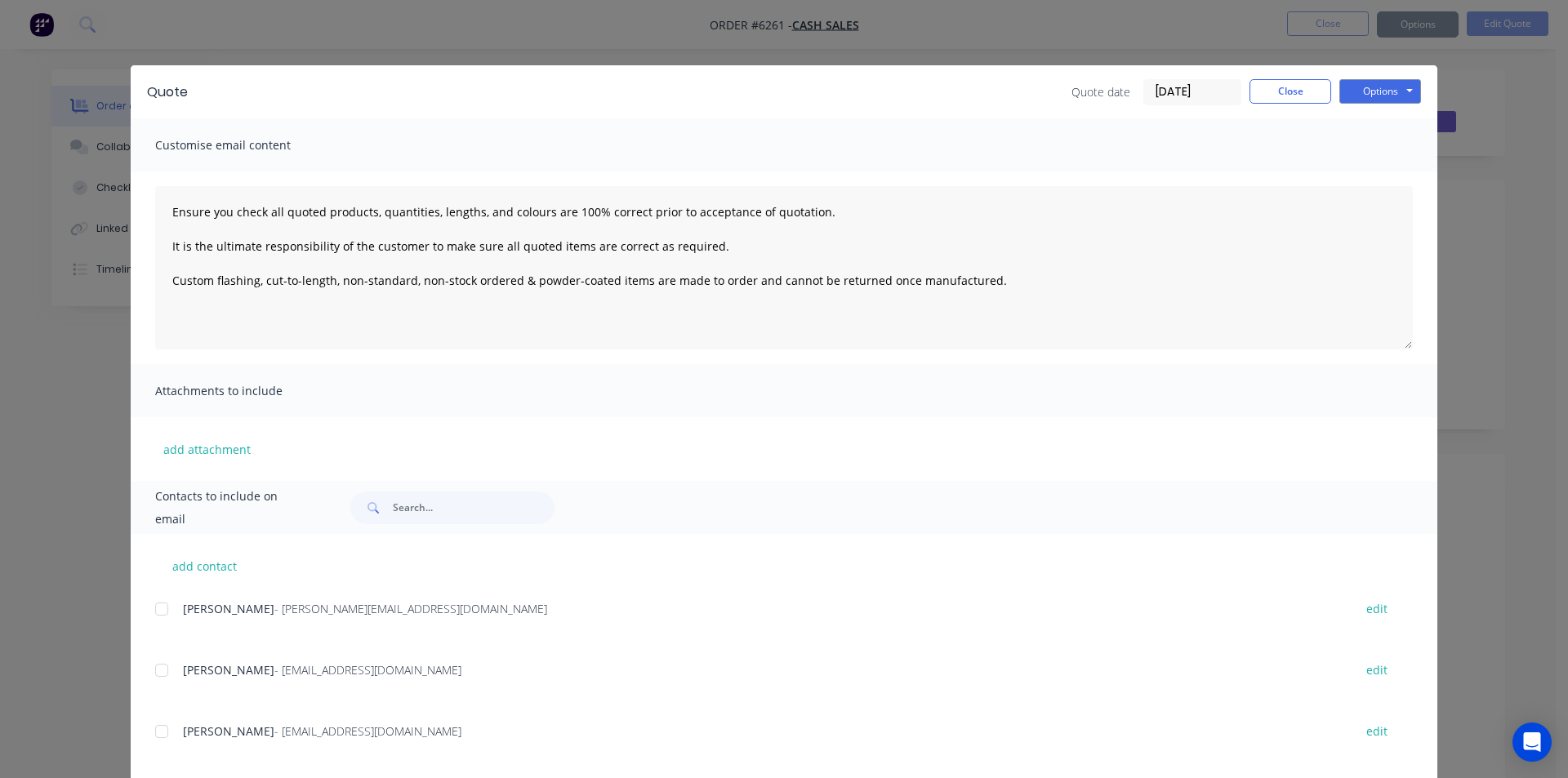
type textarea "Ensure you check all quoted products, quantities, lengths, and colours are 100%…"
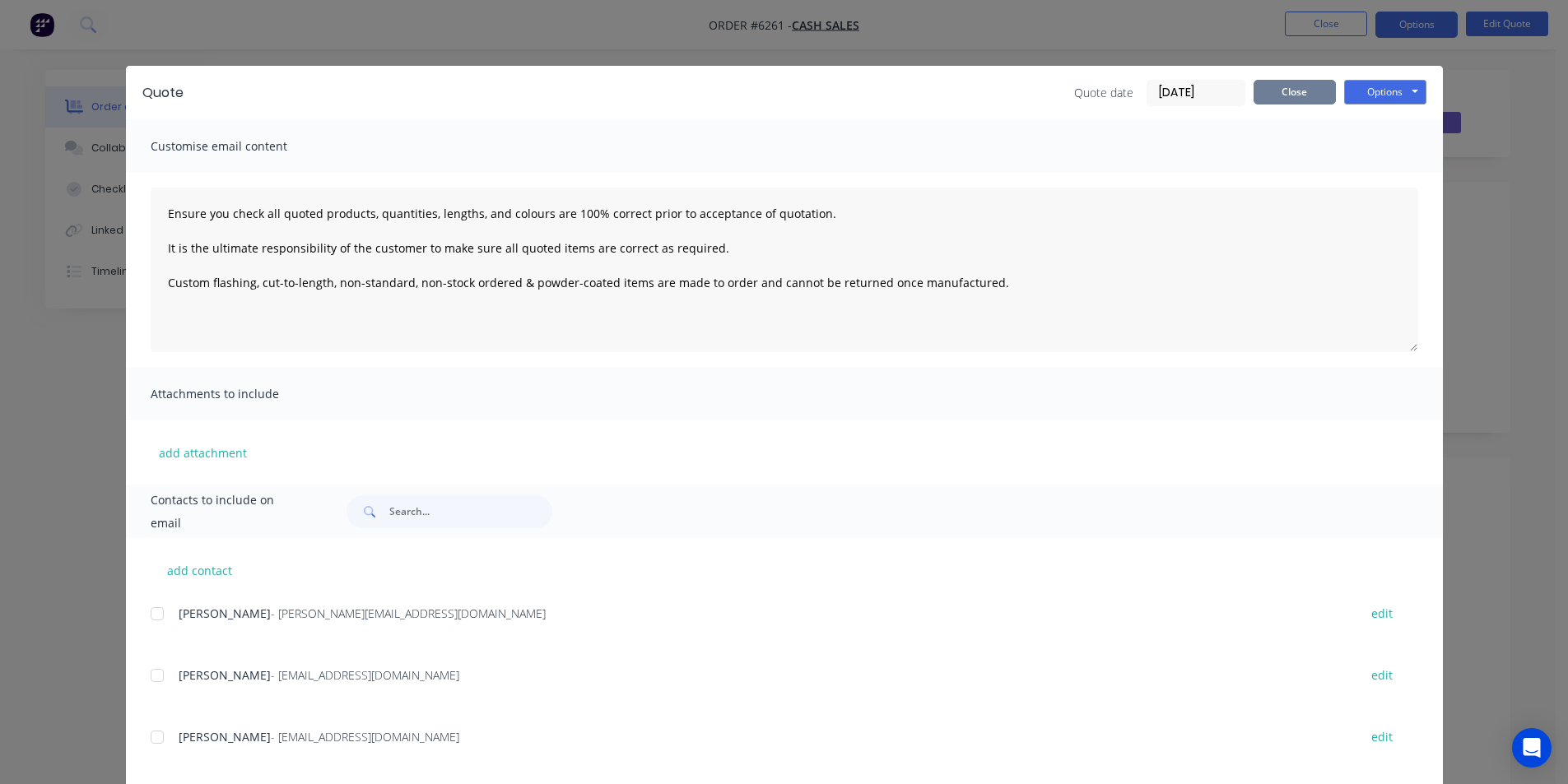
click at [1276, 100] on button "Close" at bounding box center [1295, 92] width 83 height 24
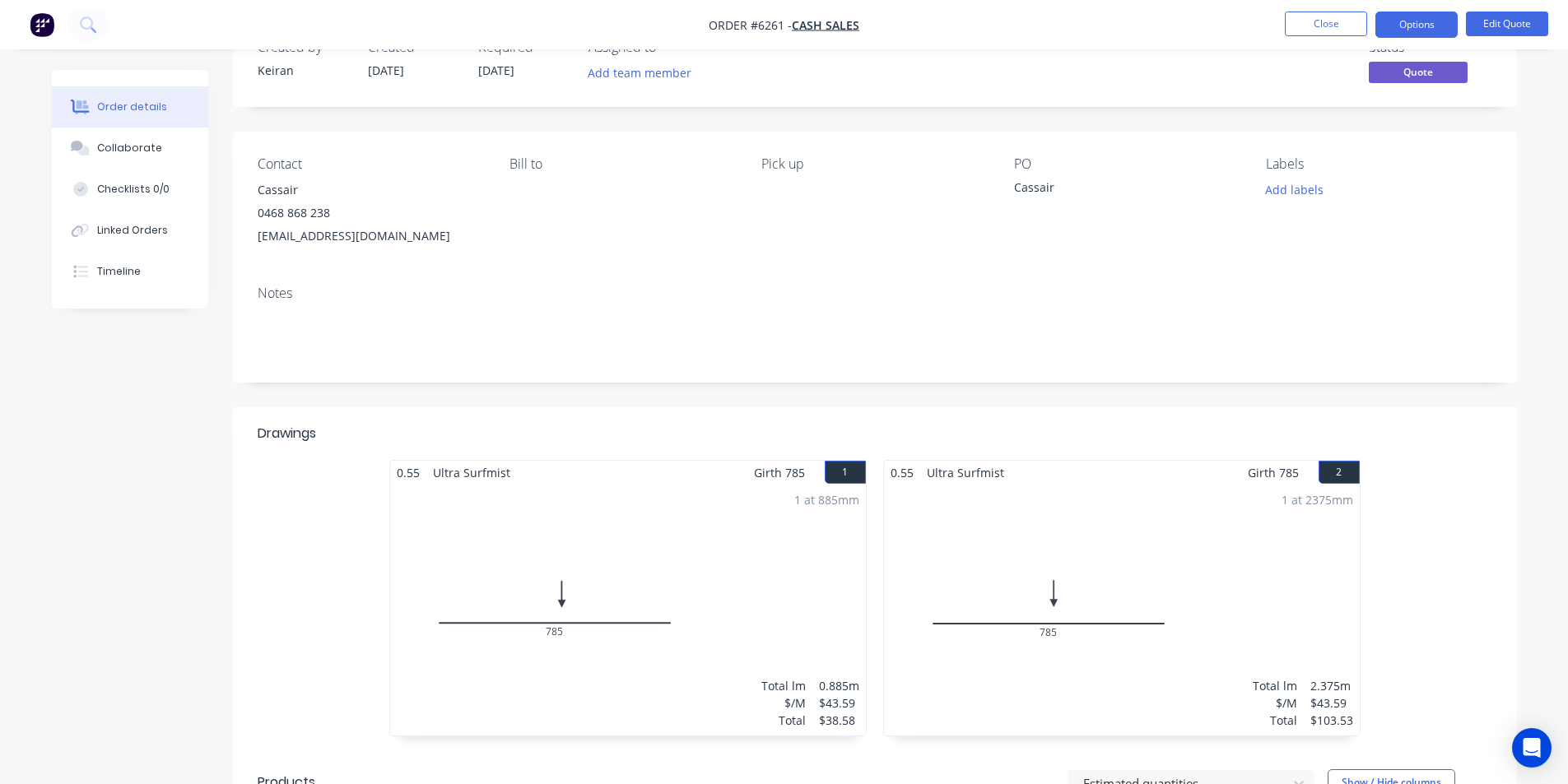
scroll to position [0, 0]
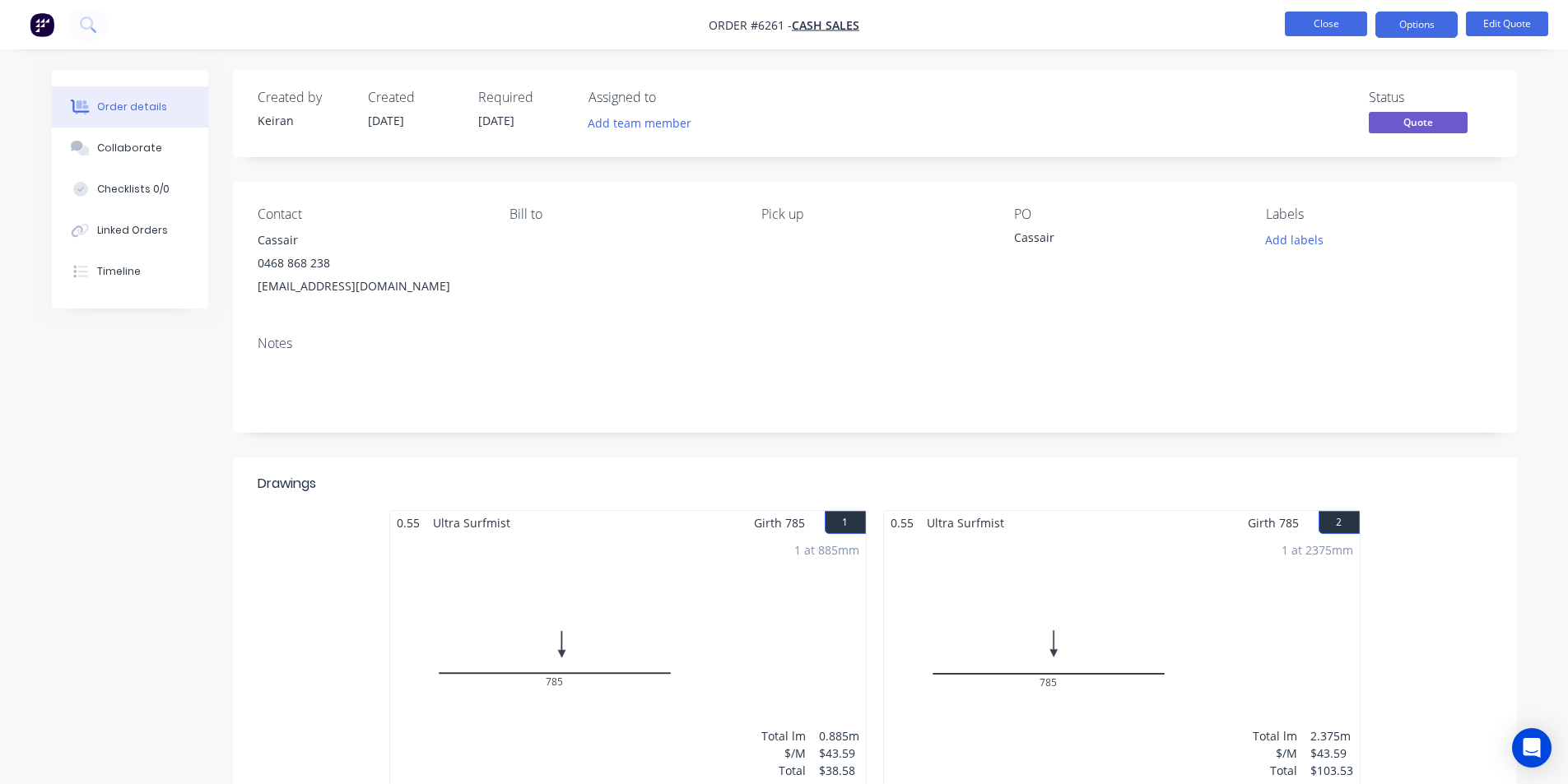
click at [1334, 35] on button "Close" at bounding box center [1326, 24] width 83 height 24
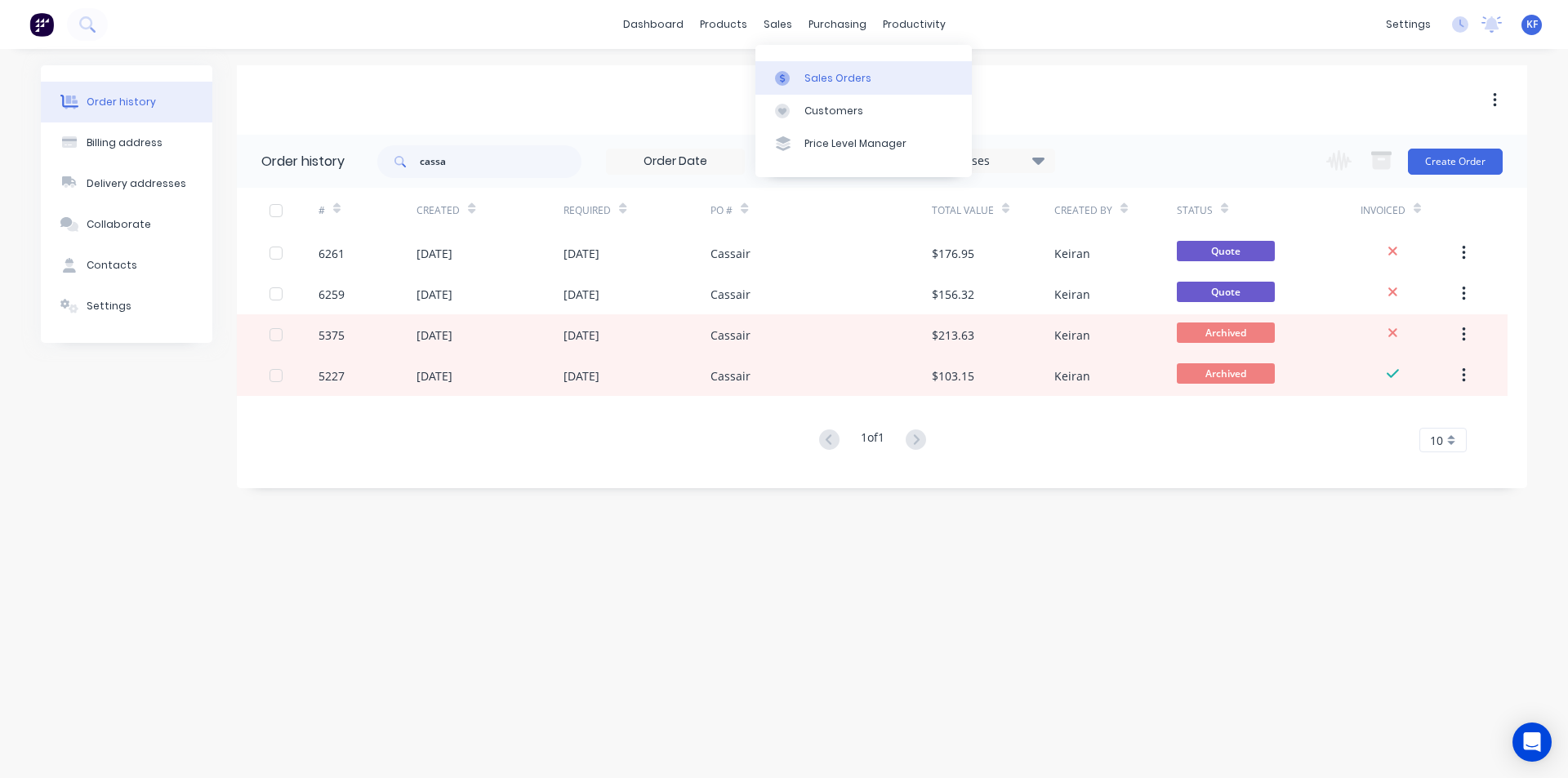
click at [786, 32] on div "sales" at bounding box center [778, 24] width 45 height 24
click at [818, 75] on div "Sales Orders" at bounding box center [837, 79] width 67 height 15
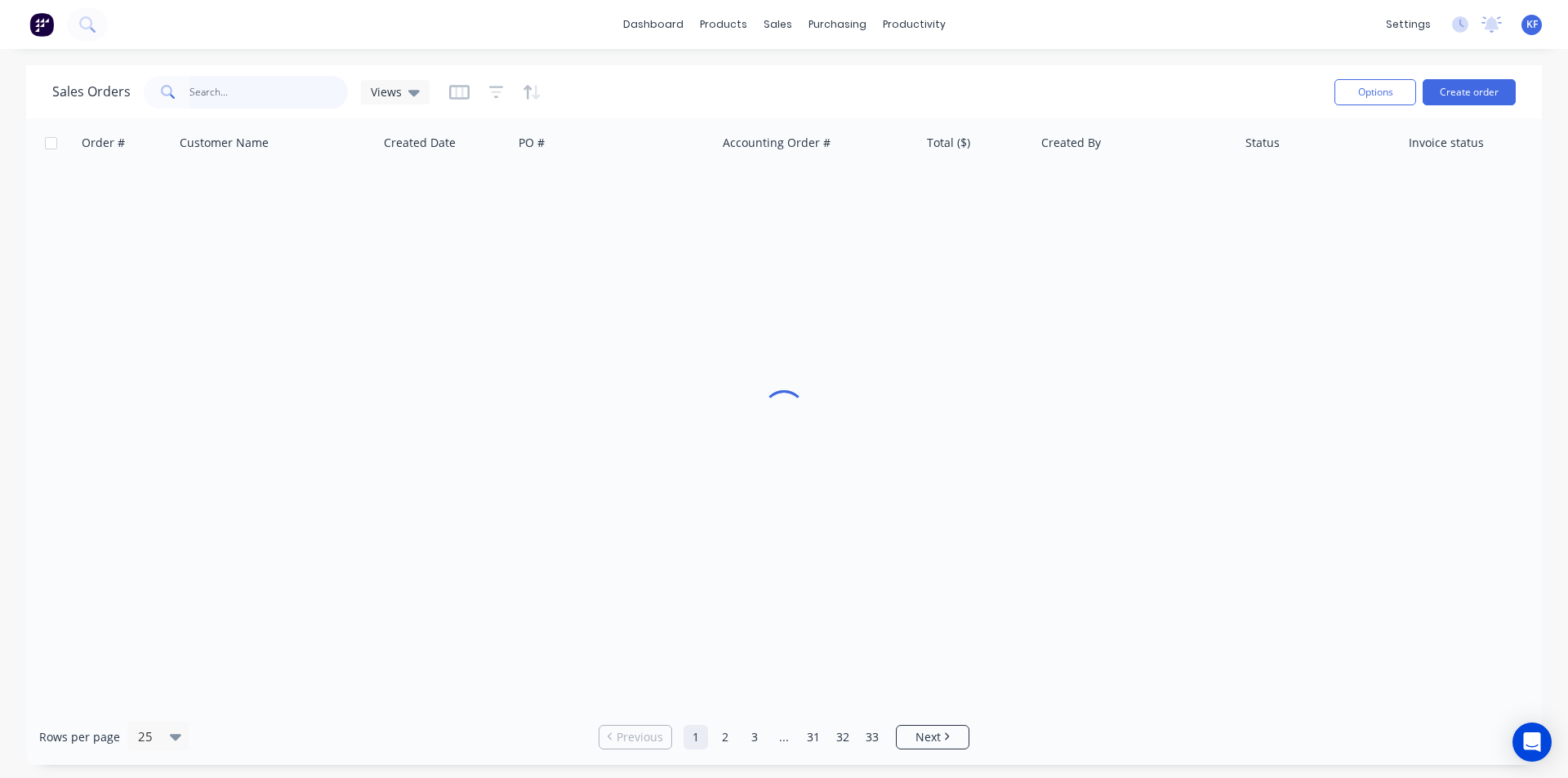
click at [289, 92] on input "text" at bounding box center [269, 92] width 160 height 33
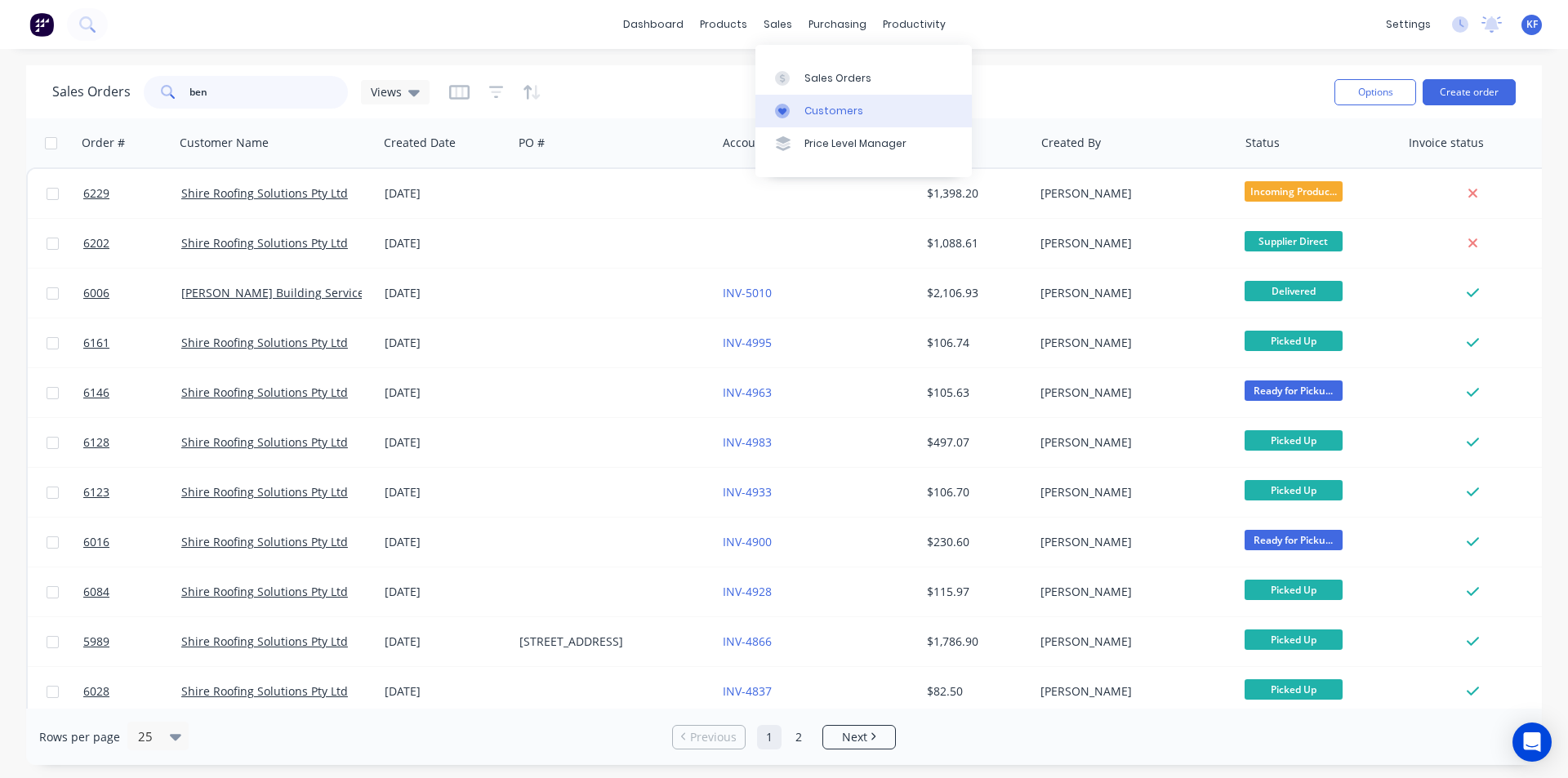
type input "ben"
click at [837, 111] on div "Customers" at bounding box center [833, 111] width 59 height 15
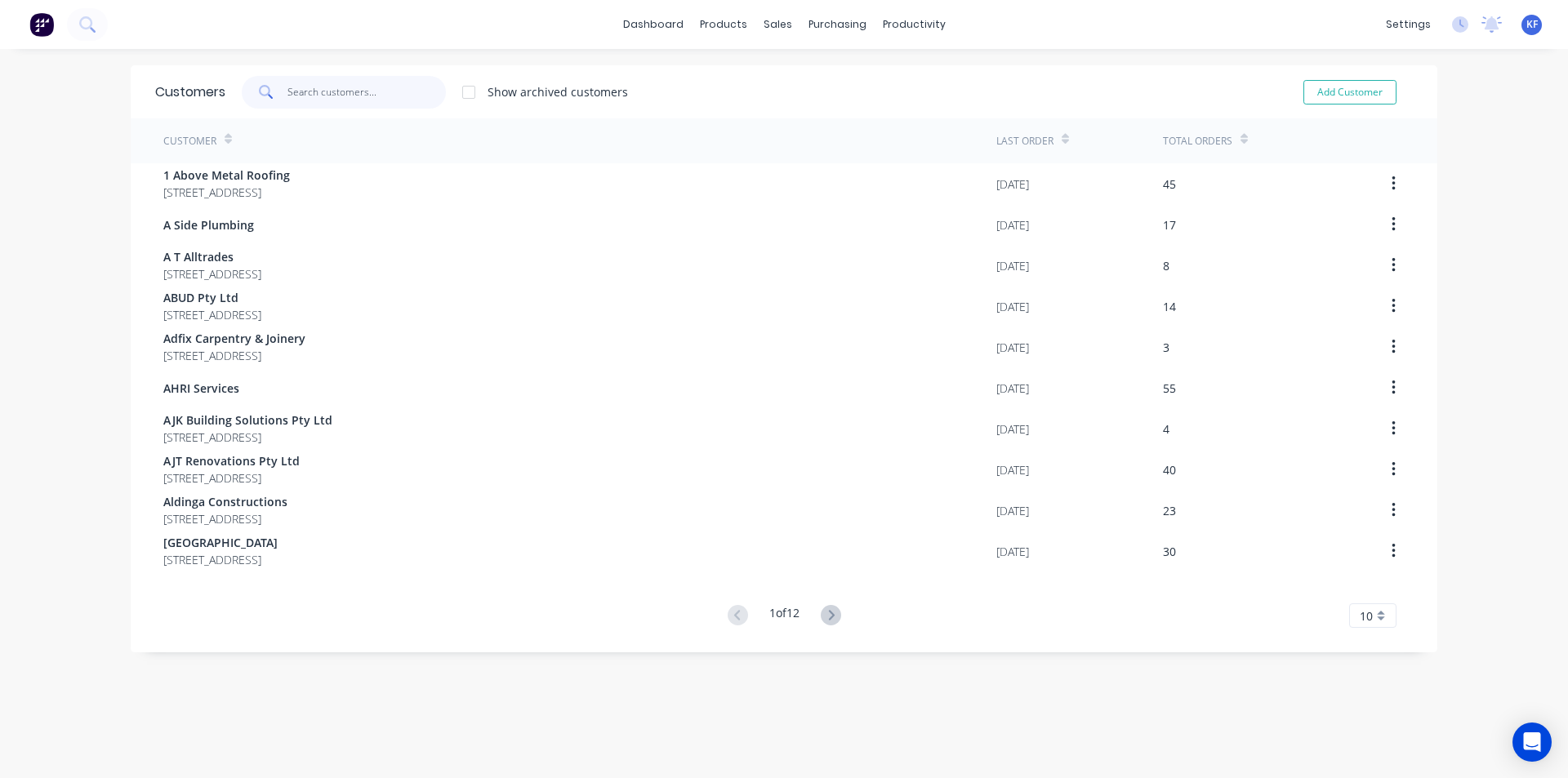
click at [352, 98] on input "text" at bounding box center [367, 92] width 160 height 33
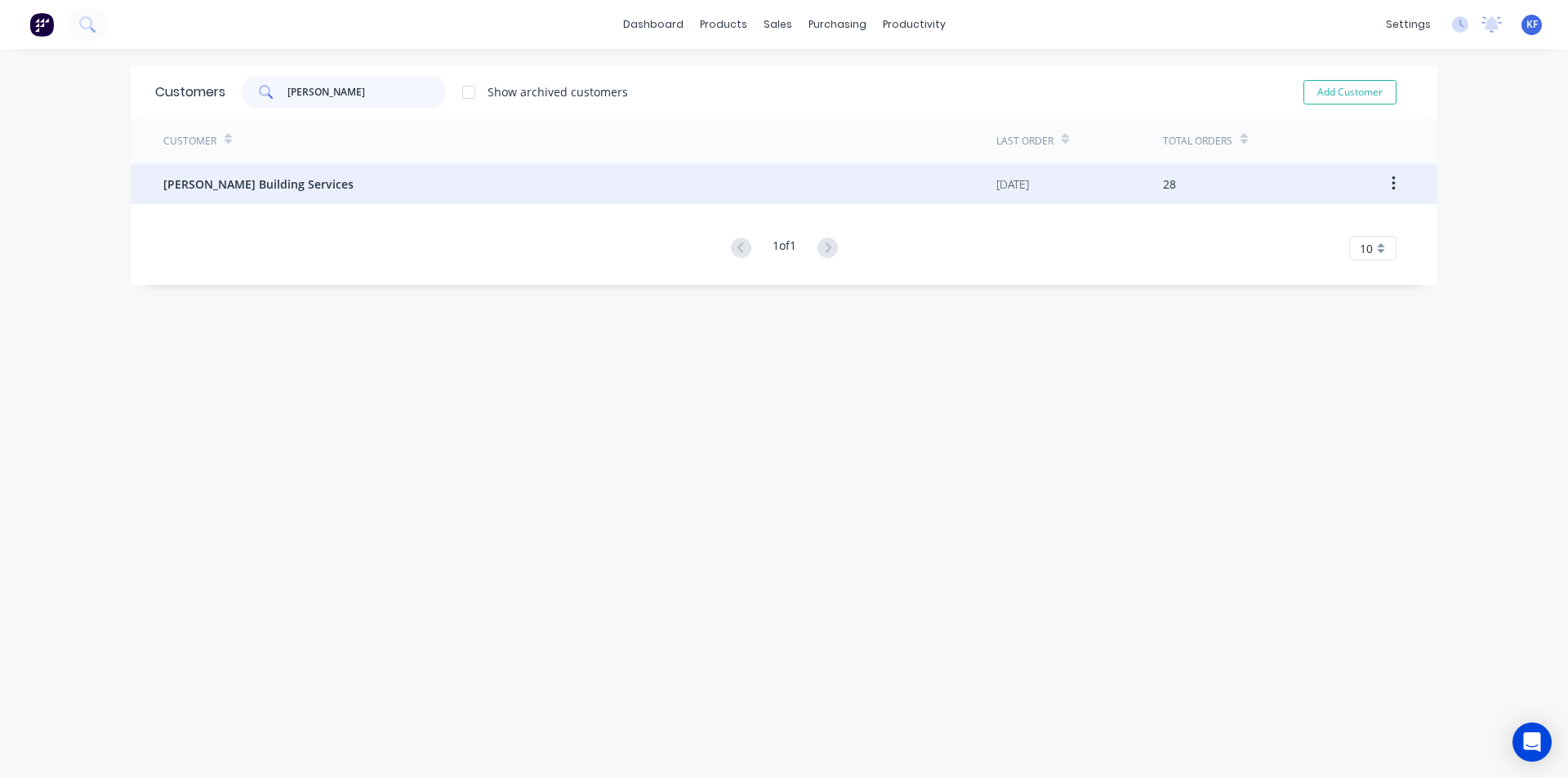
type input "ben reid"
click at [322, 190] on div "[PERSON_NAME] Building Services" at bounding box center [579, 183] width 833 height 41
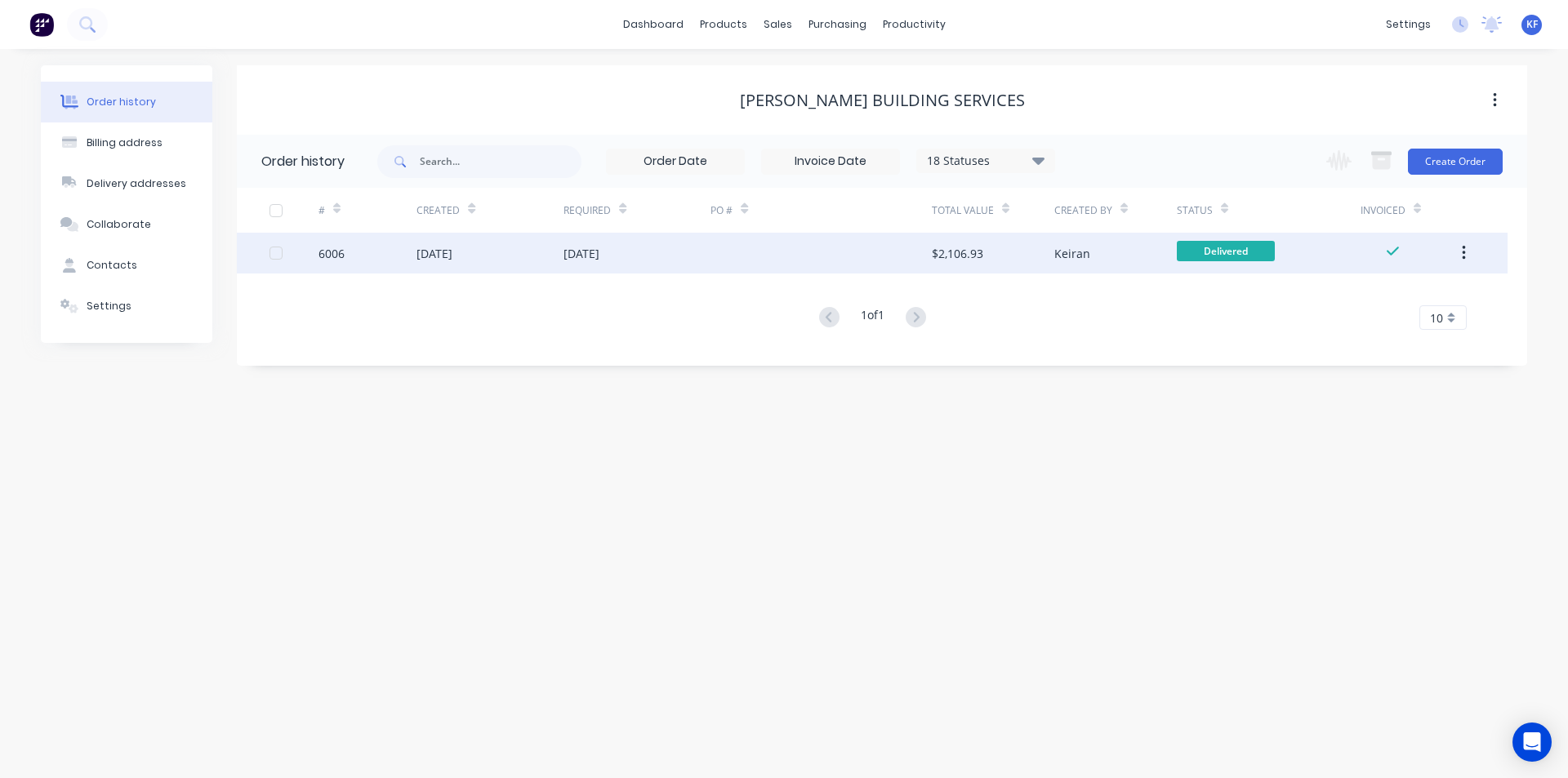
click at [813, 258] on div at bounding box center [821, 252] width 221 height 41
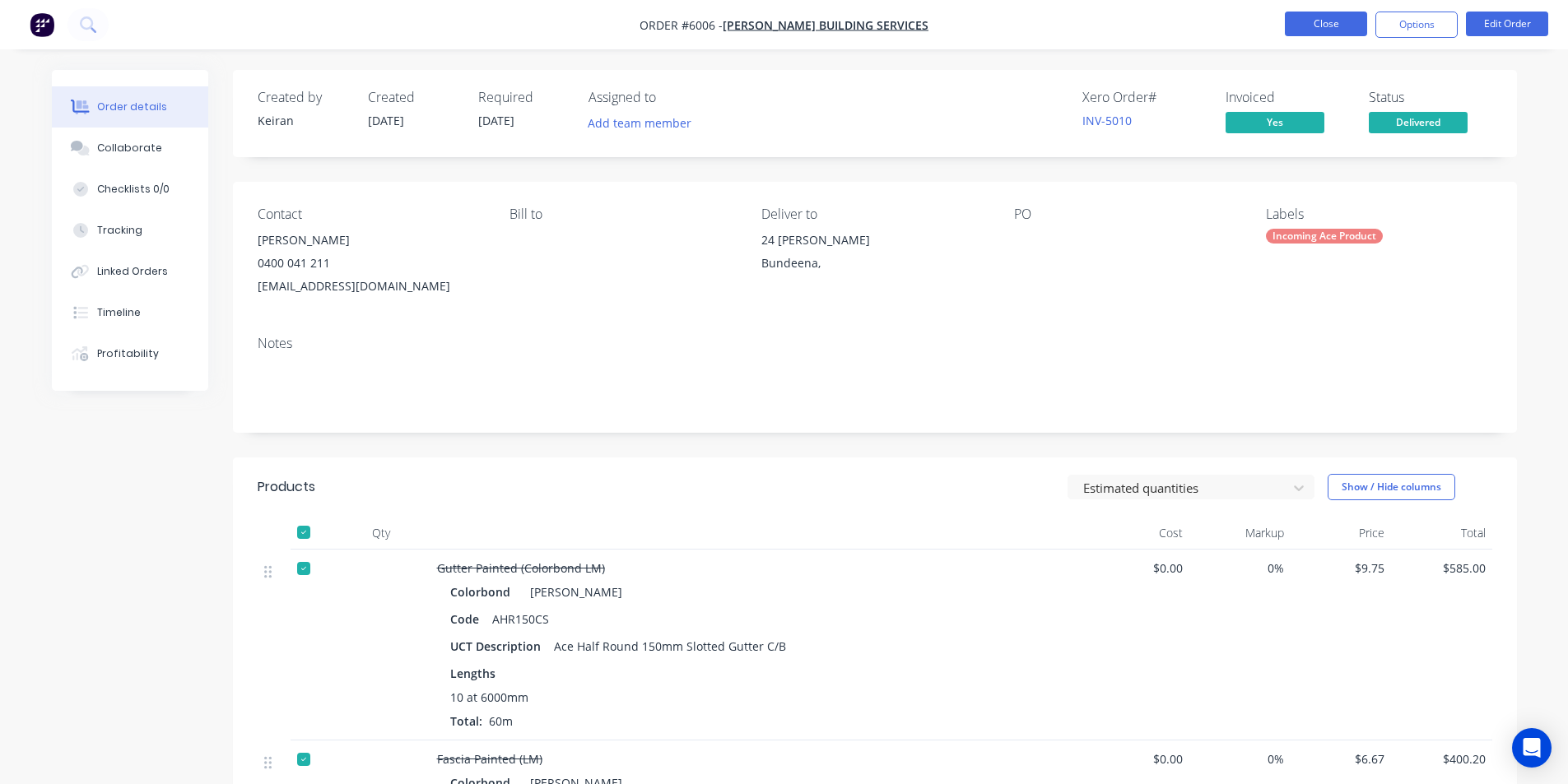
click at [1335, 21] on button "Close" at bounding box center [1326, 24] width 83 height 24
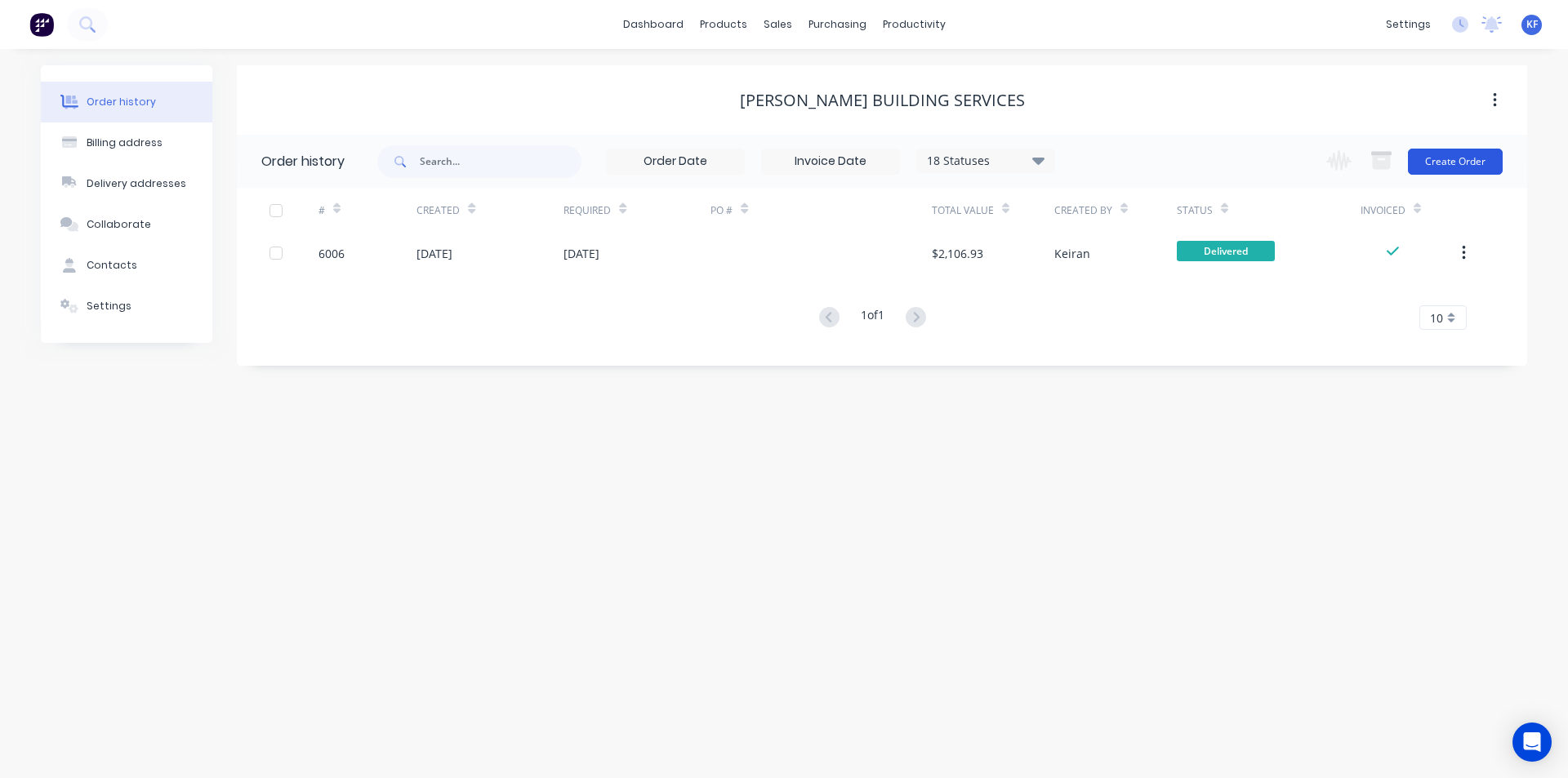
click at [1462, 150] on button "Create Order" at bounding box center [1454, 161] width 94 height 26
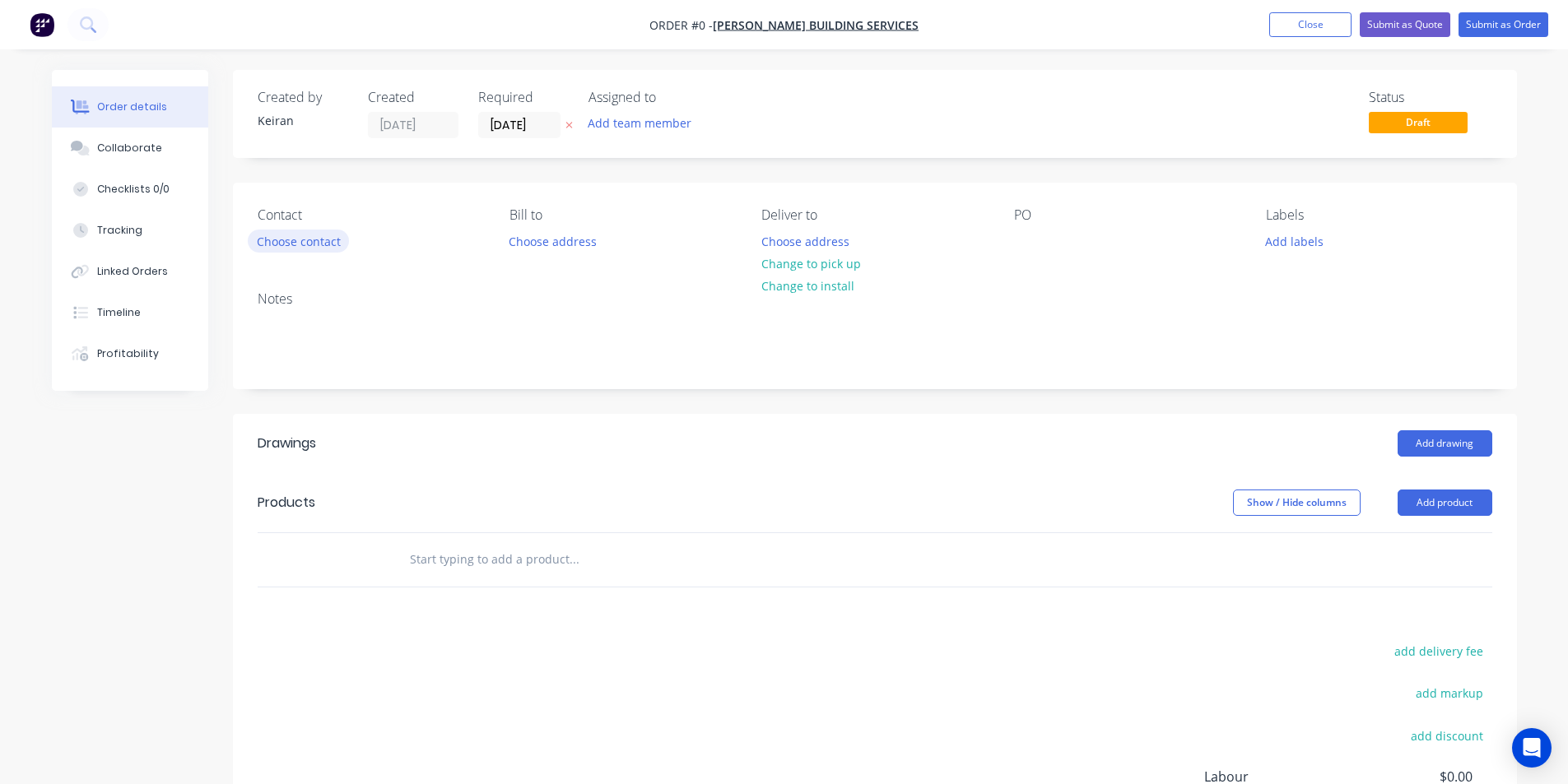
click at [324, 250] on button "Choose contact" at bounding box center [298, 241] width 101 height 22
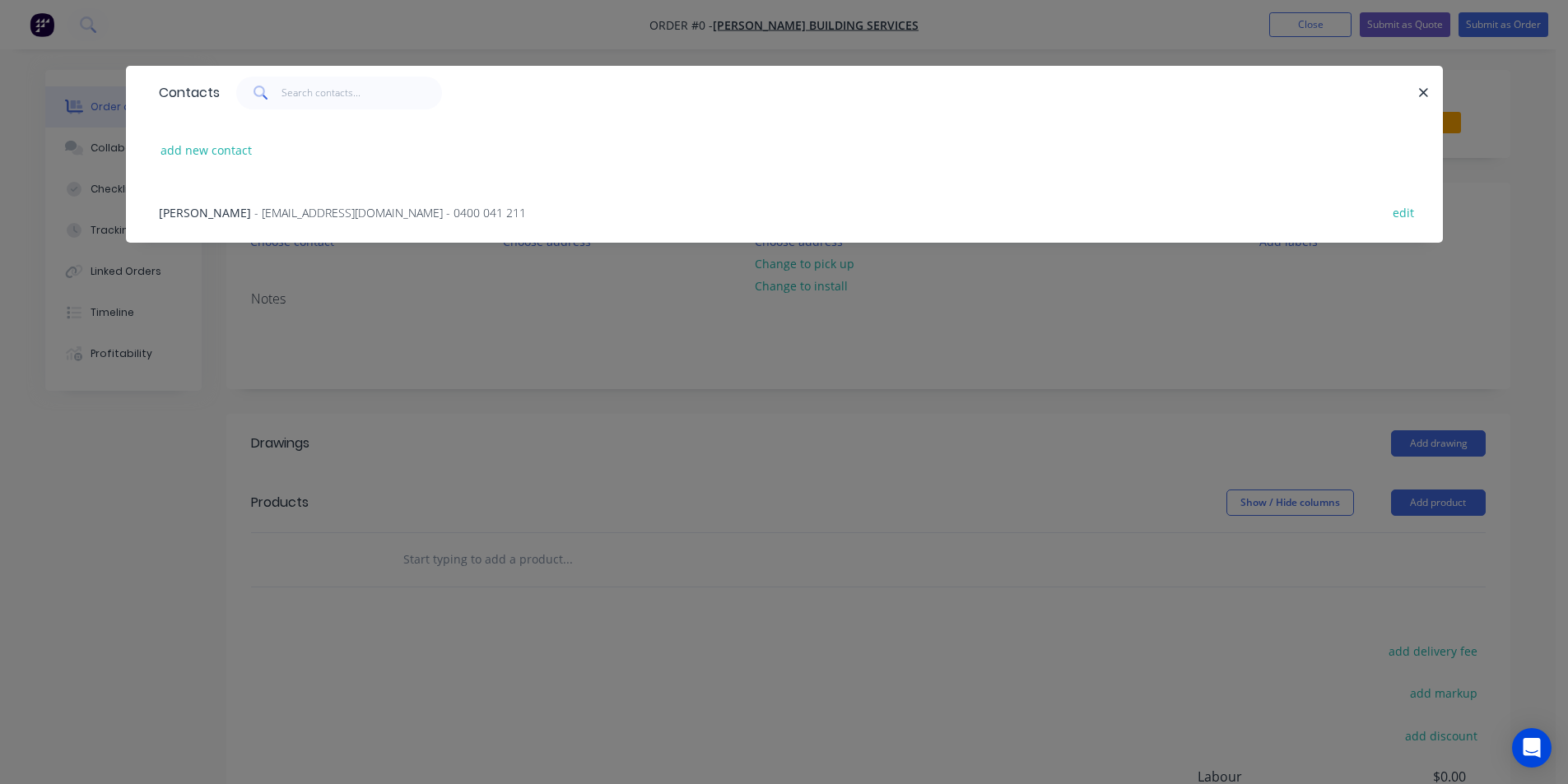
click at [288, 223] on div "Ben Reid - benreidbuilding@hotmail.com - 0400 041 211 edit" at bounding box center [784, 211] width 1268 height 61
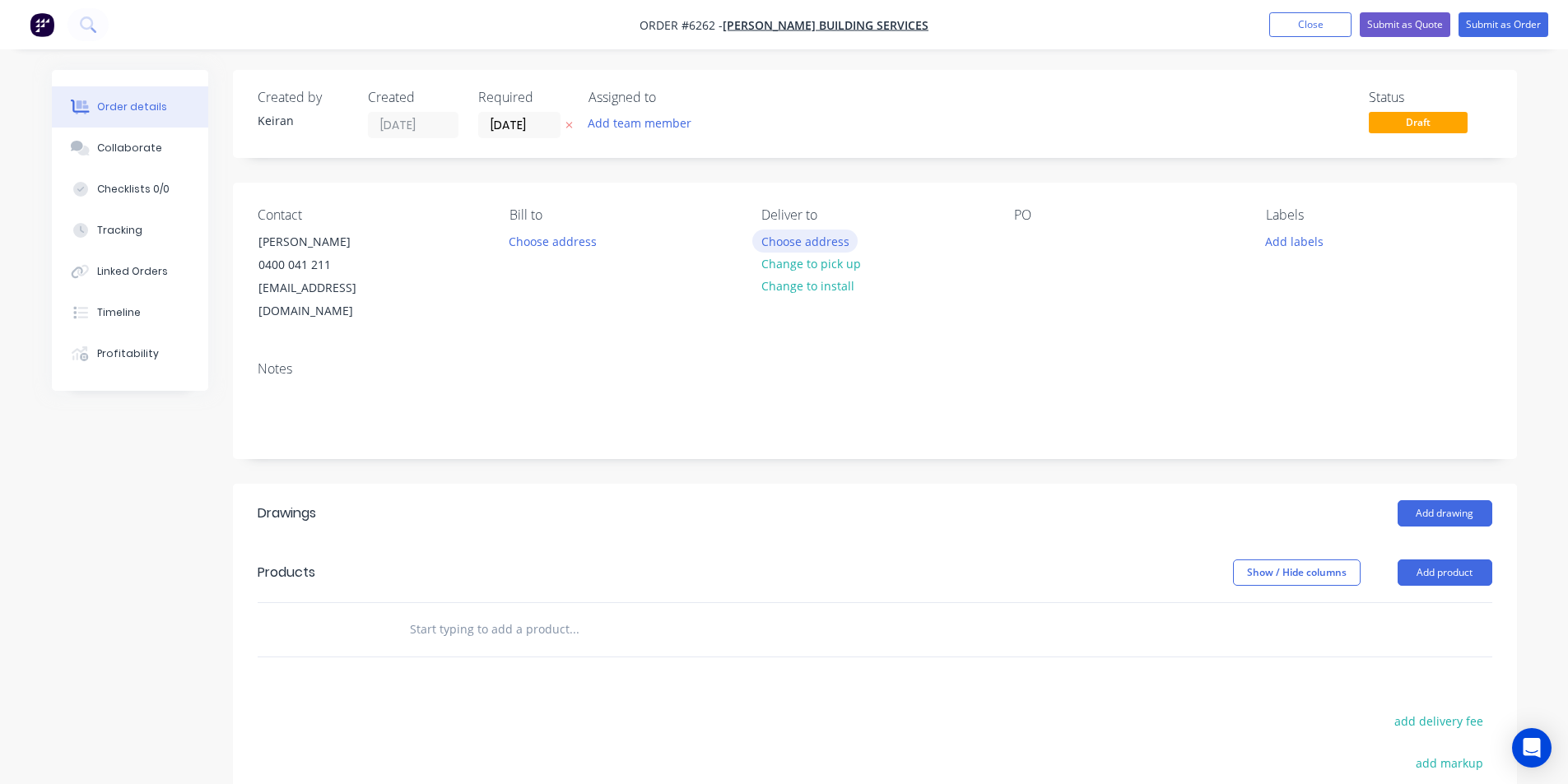
click at [799, 237] on button "Choose address" at bounding box center [805, 241] width 105 height 22
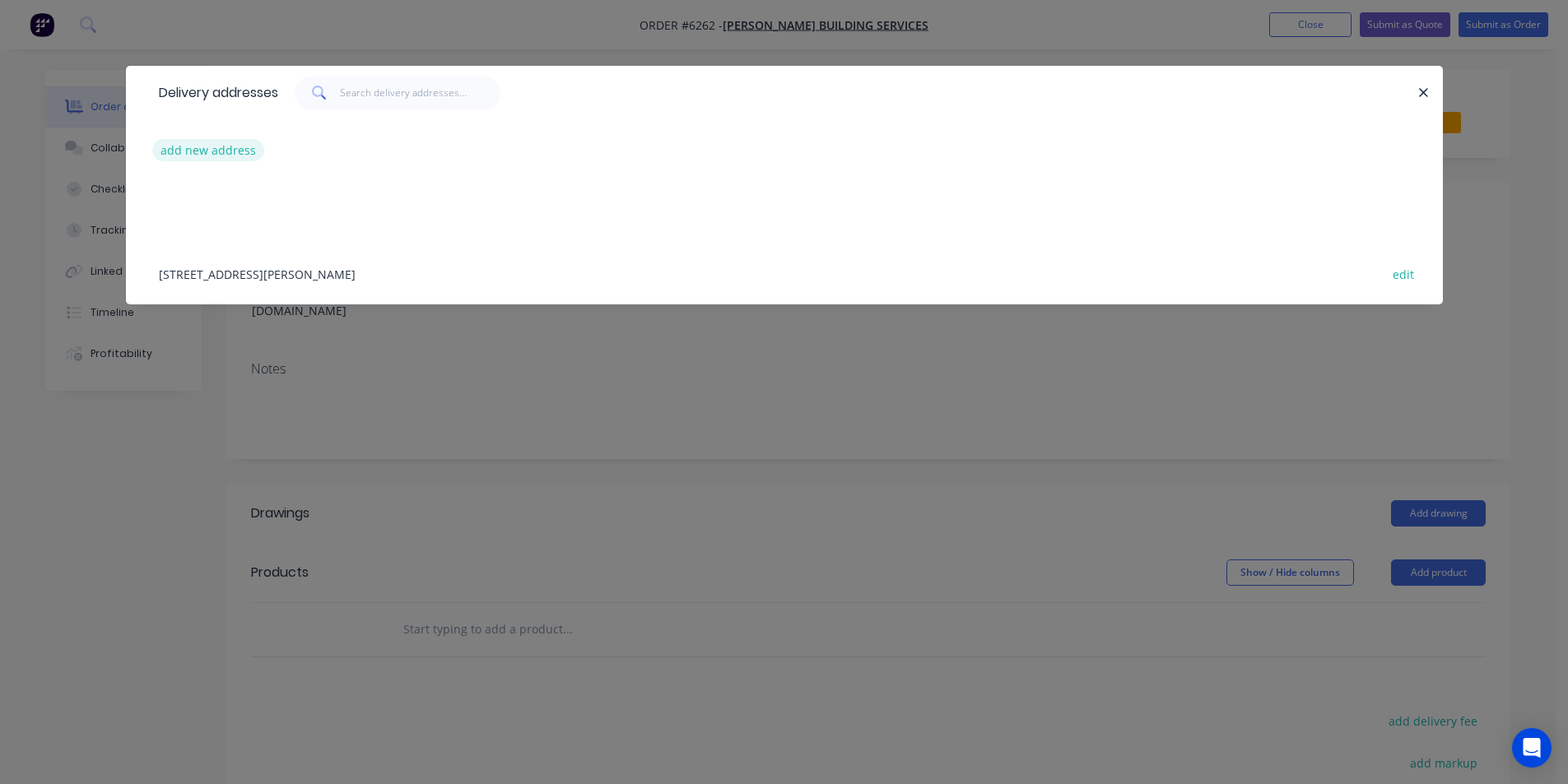
click at [226, 151] on button "add new address" at bounding box center [209, 150] width 113 height 22
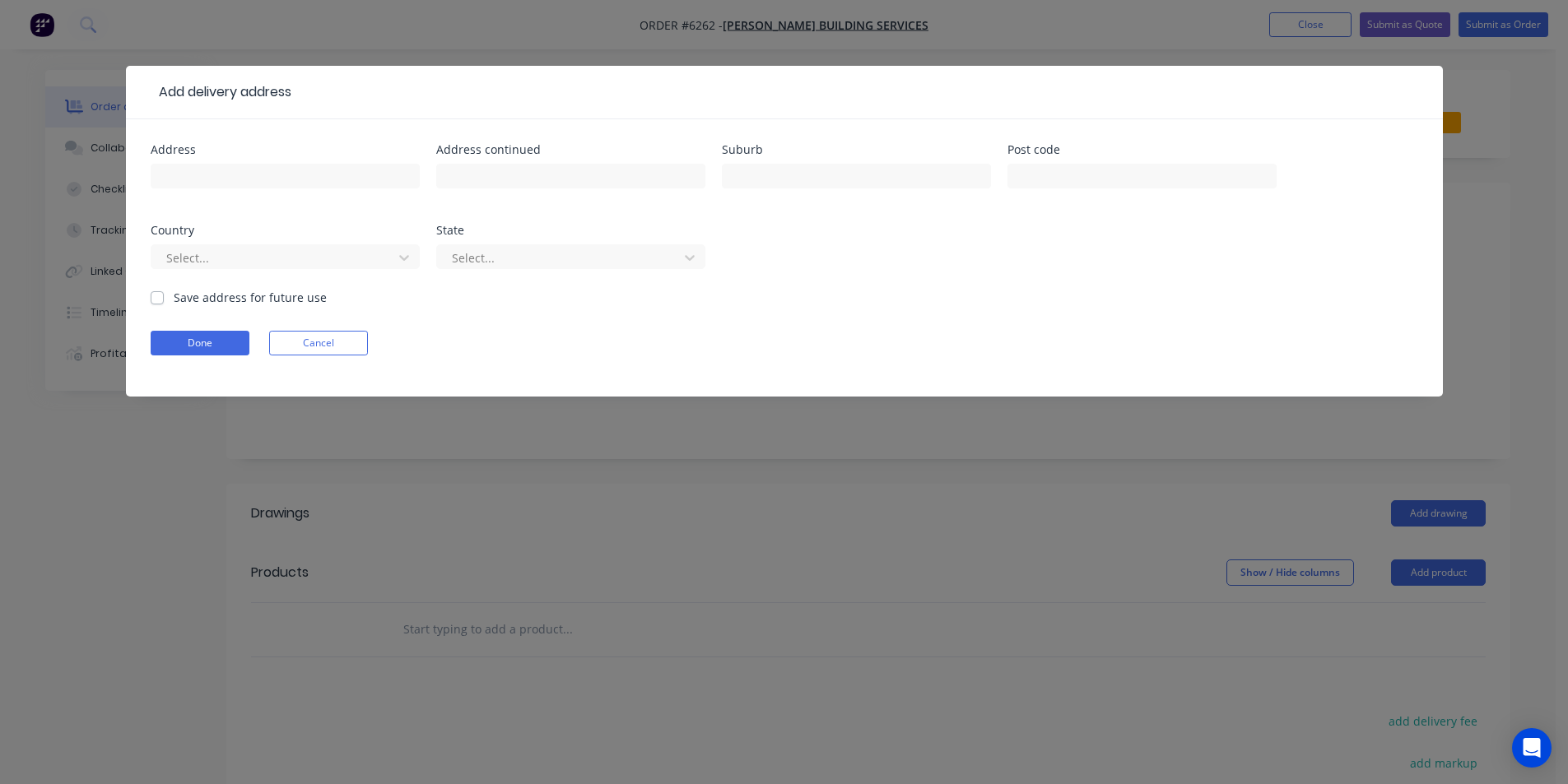
click at [224, 190] on div at bounding box center [285, 184] width 269 height 49
click at [233, 174] on input "text" at bounding box center [285, 175] width 269 height 24
type input "24 Simpson Rd"
click at [755, 173] on input "text" at bounding box center [856, 175] width 269 height 24
type input "Bundeena"
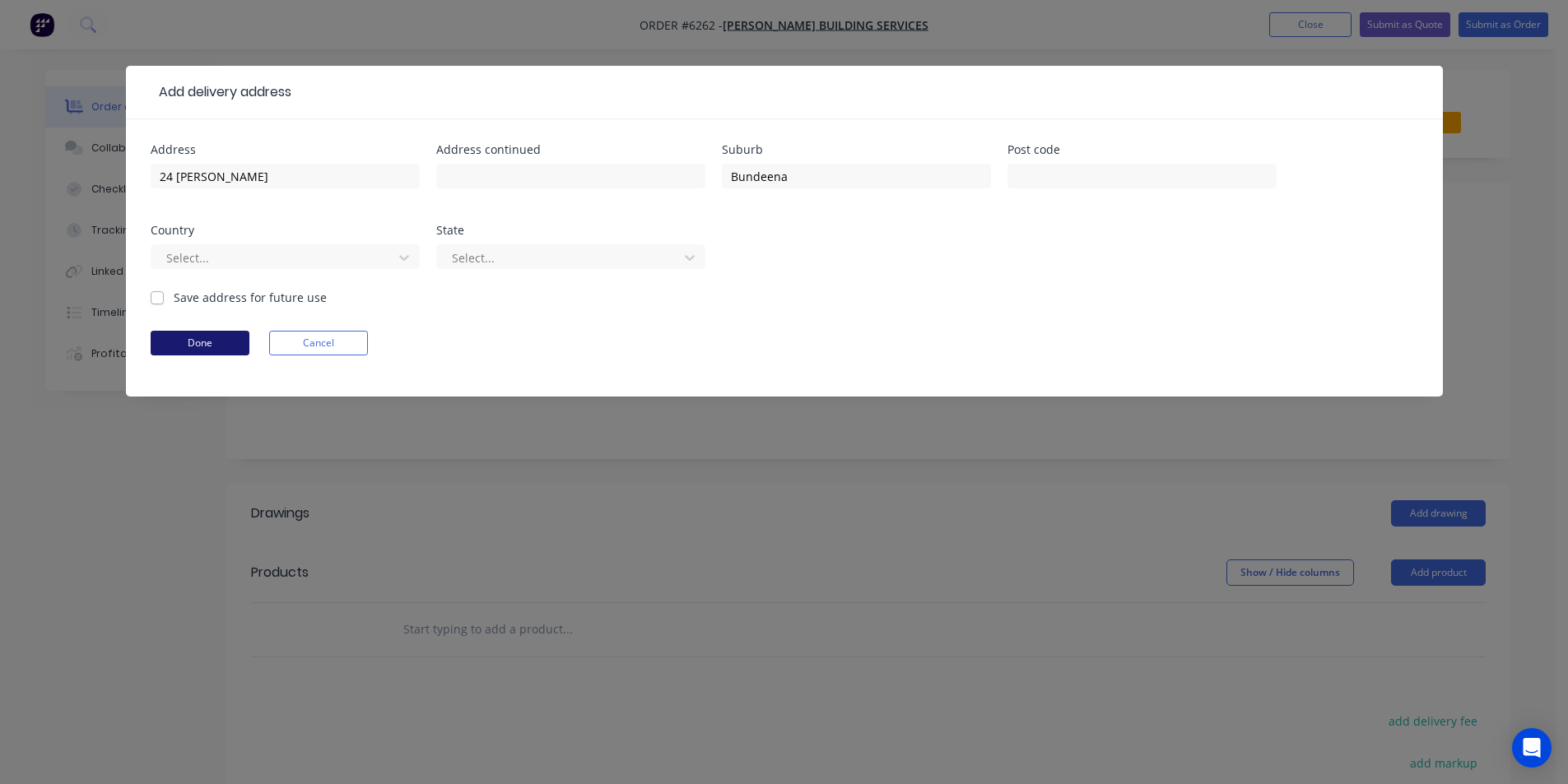
click at [166, 339] on button "Done" at bounding box center [200, 343] width 99 height 24
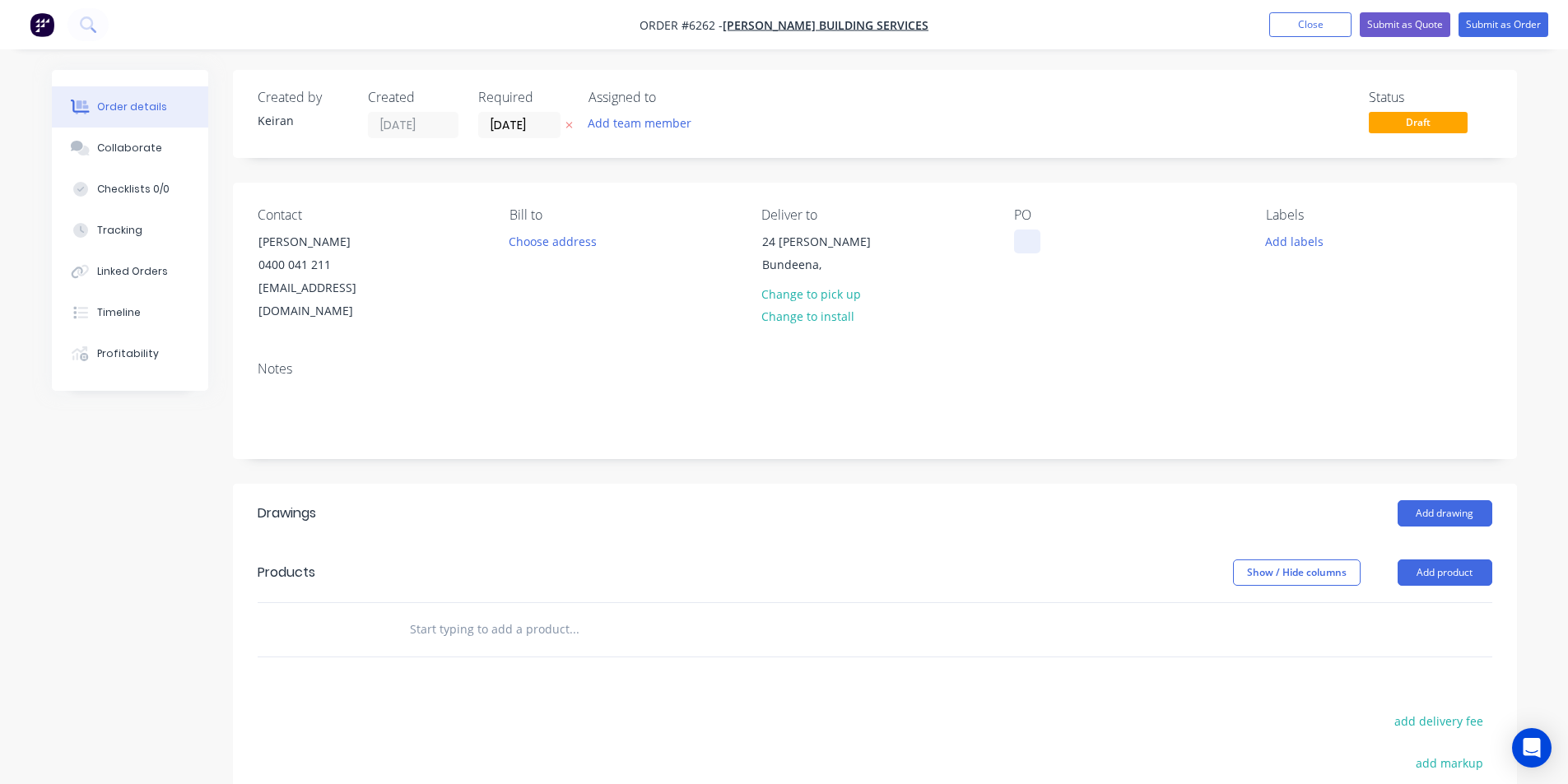
click at [1020, 243] on div at bounding box center [1027, 242] width 26 height 24
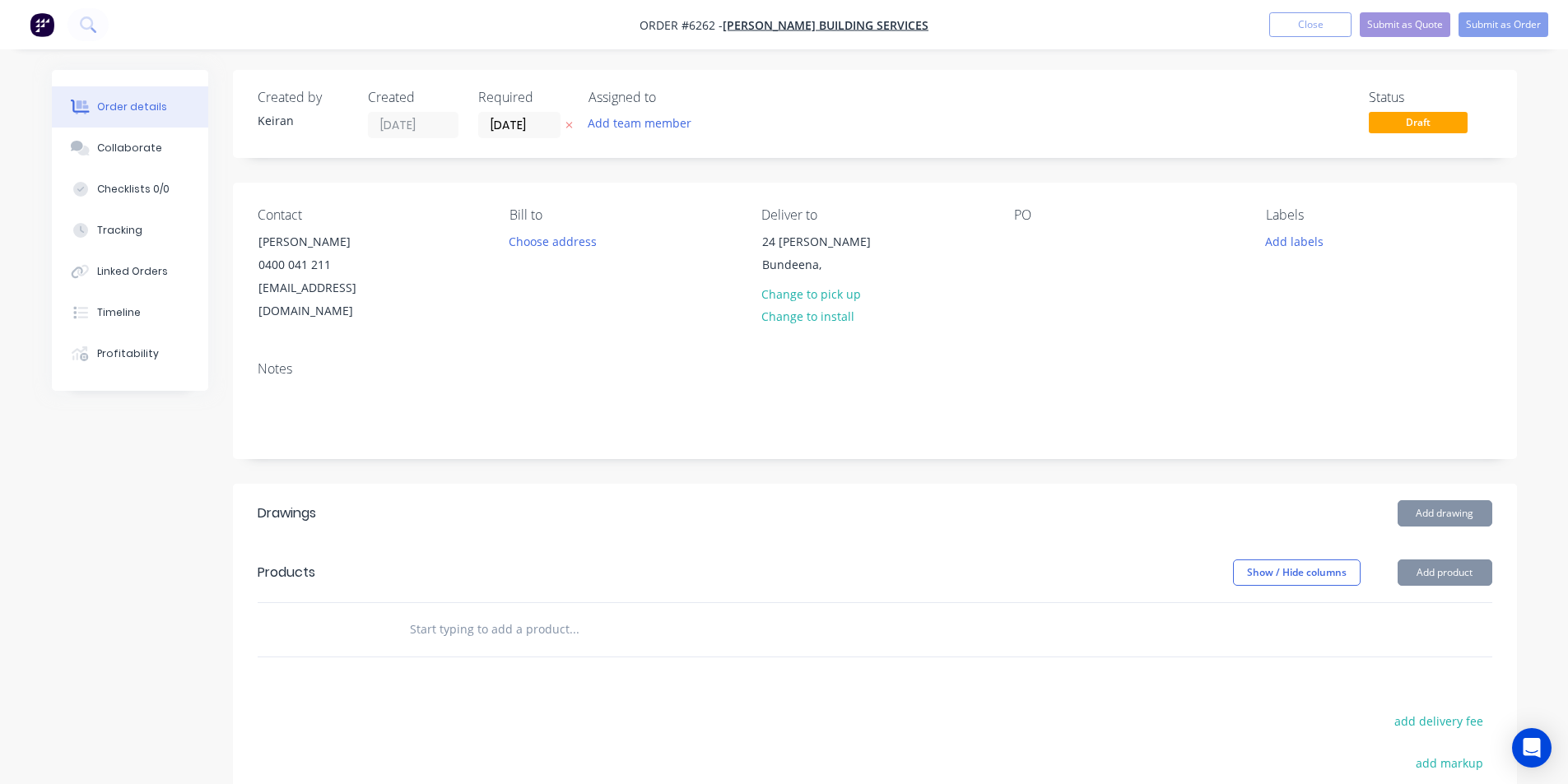
click at [591, 613] on input "text" at bounding box center [574, 629] width 329 height 33
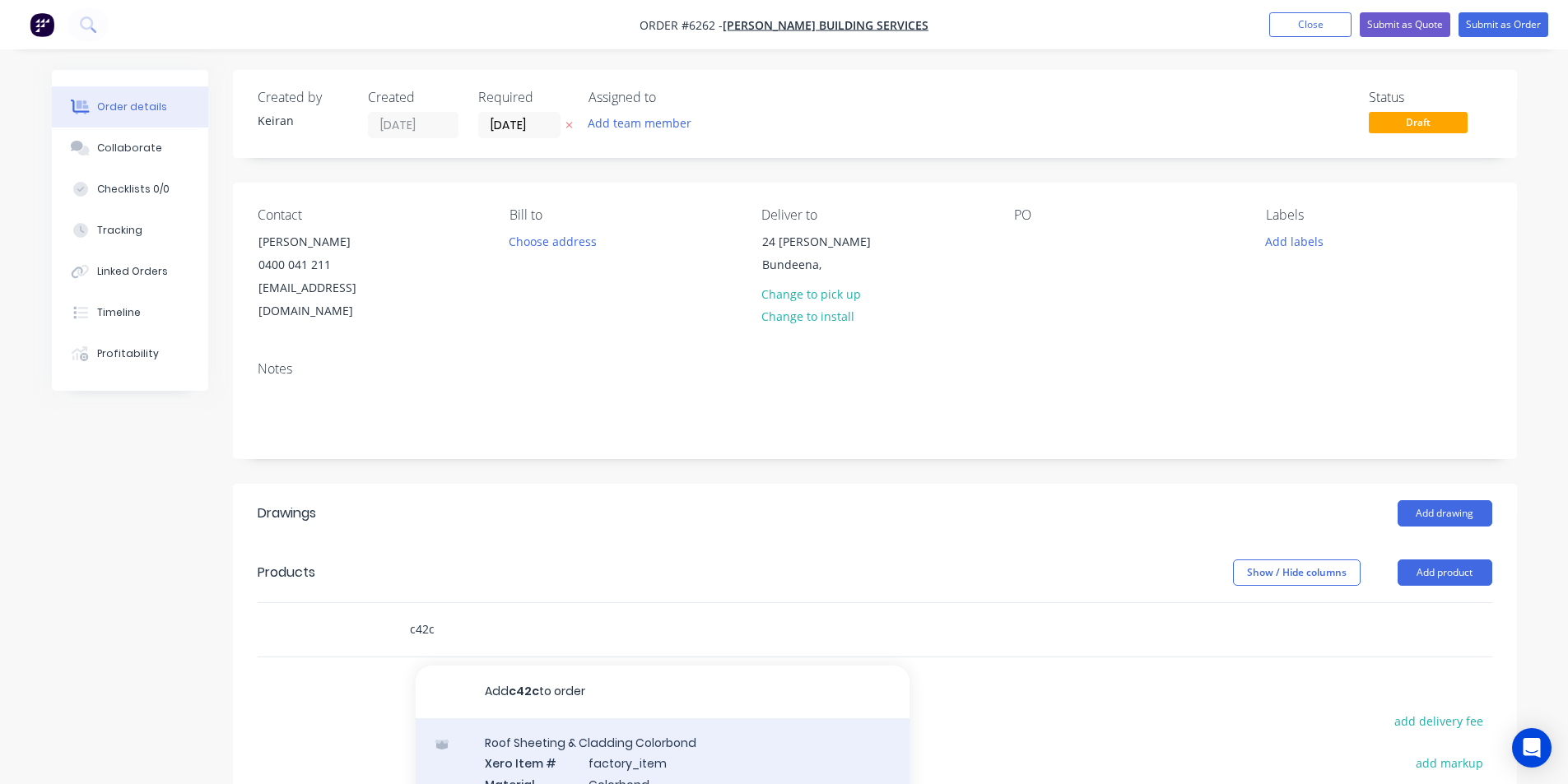
scroll to position [164, 0]
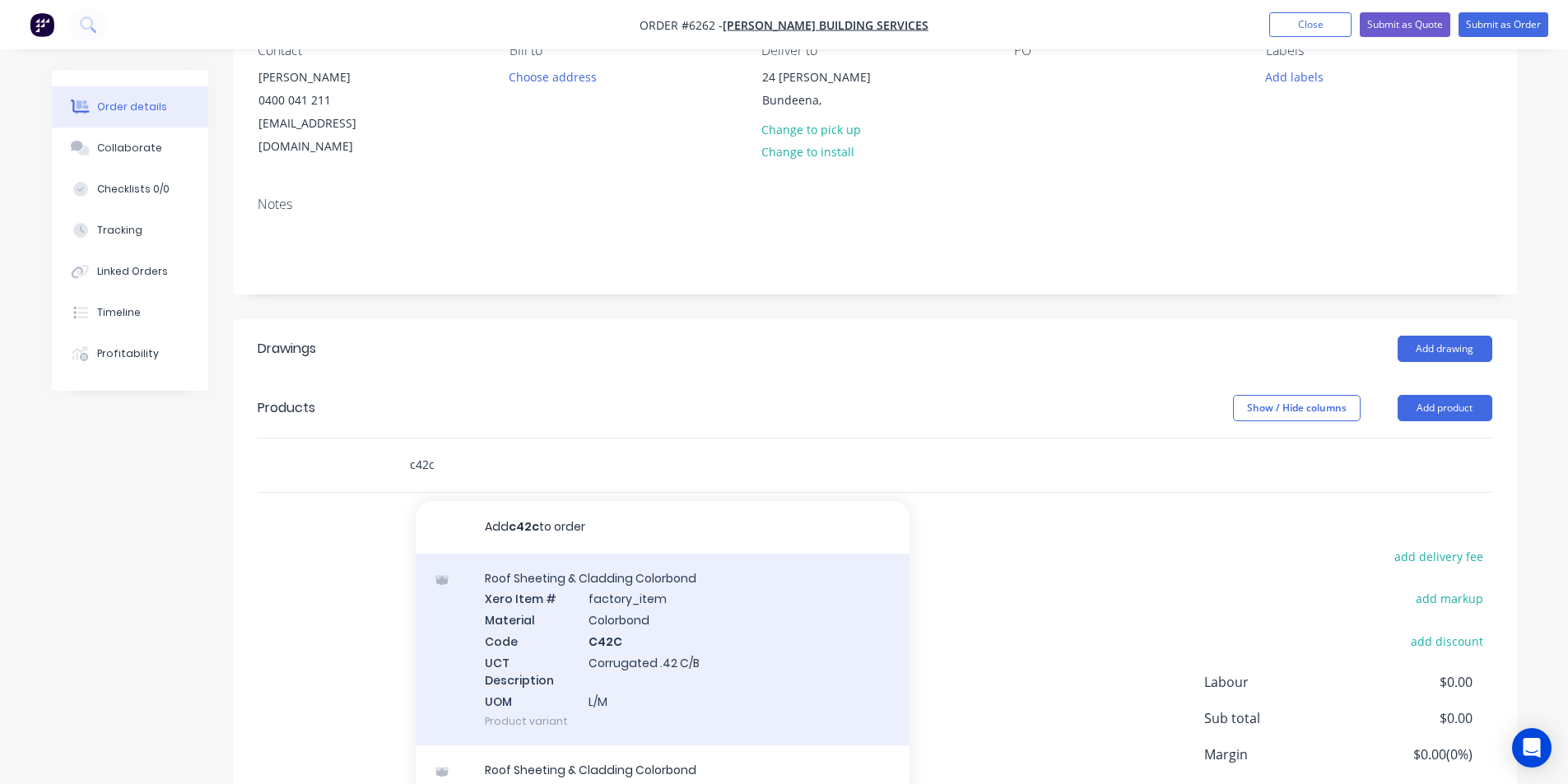
type input "c42c"
click at [650, 611] on div "Roof Sheeting & Cladding Colorbond Xero Item # factory_item Material Colorbond …" at bounding box center [662, 650] width 494 height 193
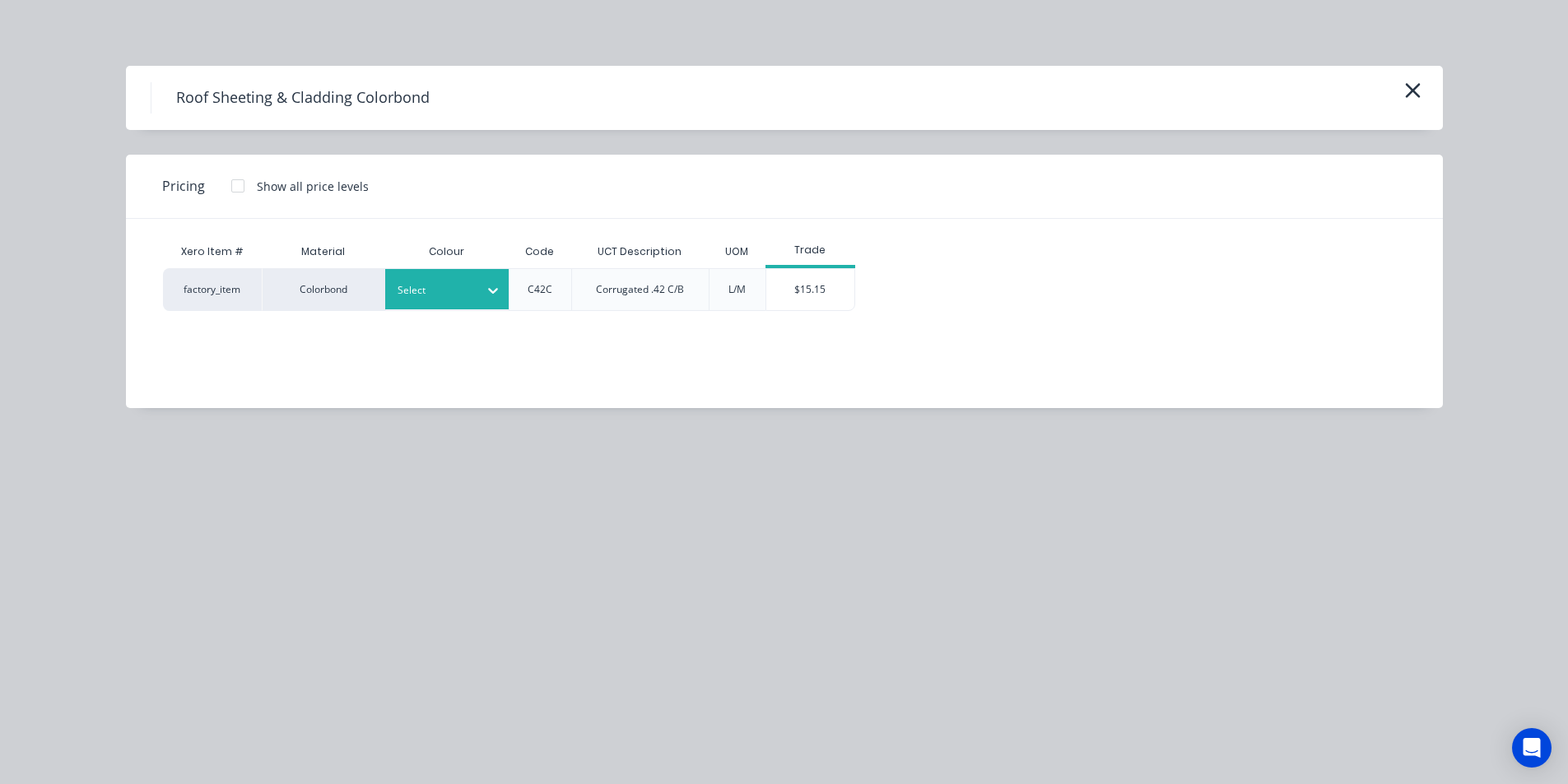
click at [446, 286] on div at bounding box center [435, 290] width 74 height 18
type input "shale"
click at [458, 329] on div "[PERSON_NAME]" at bounding box center [488, 334] width 206 height 30
drag, startPoint x: 838, startPoint y: 289, endPoint x: 798, endPoint y: 316, distance: 48.3
click at [838, 289] on div "$15.15" at bounding box center [811, 289] width 88 height 41
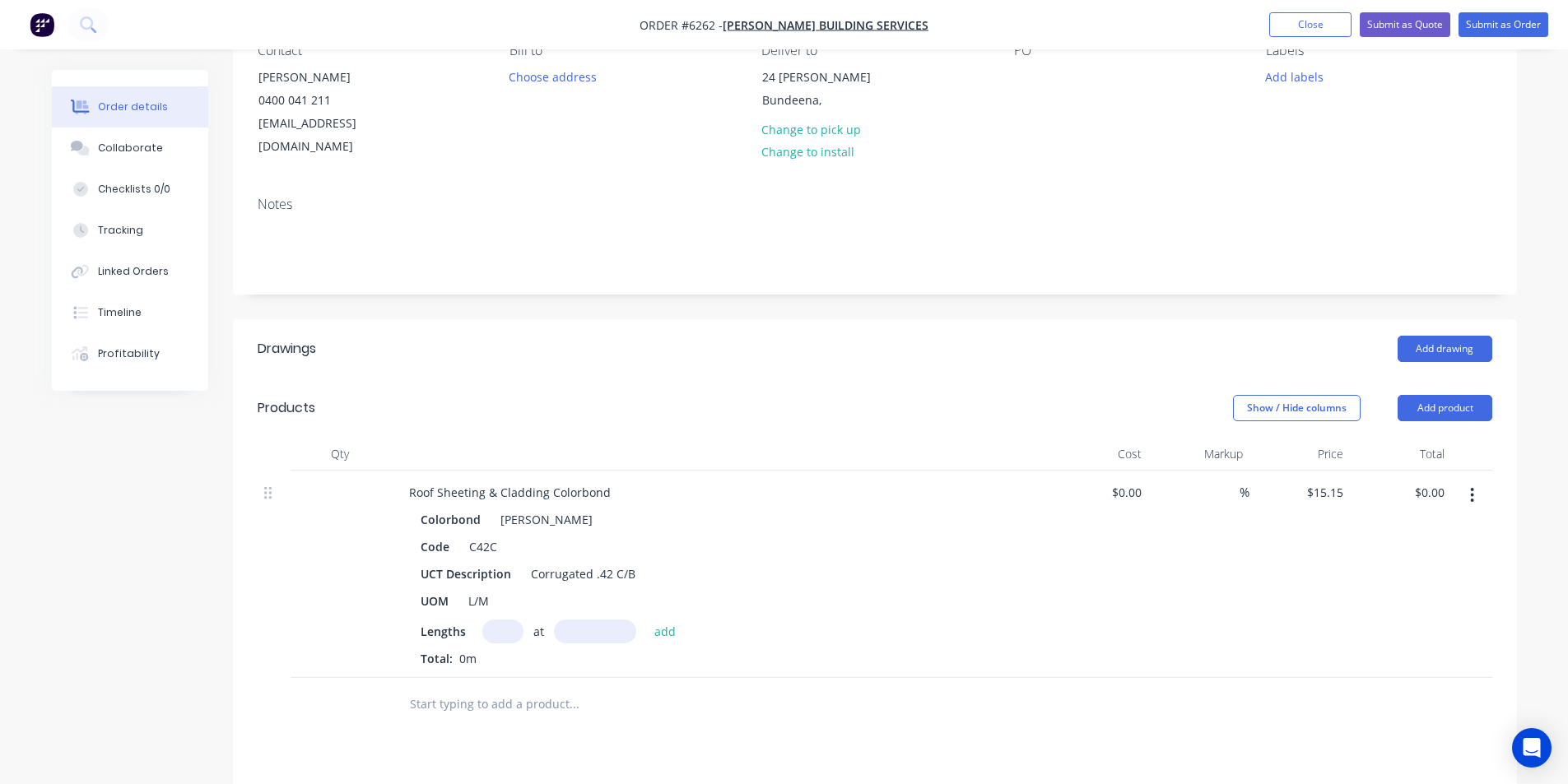
click at [498, 621] on div "Lengths at add Total: 0m" at bounding box center [718, 643] width 596 height 48
click at [499, 620] on input "text" at bounding box center [503, 632] width 41 height 24
type input "45"
type input "5300"
click at [646, 620] on button "add" at bounding box center [666, 631] width 39 height 22
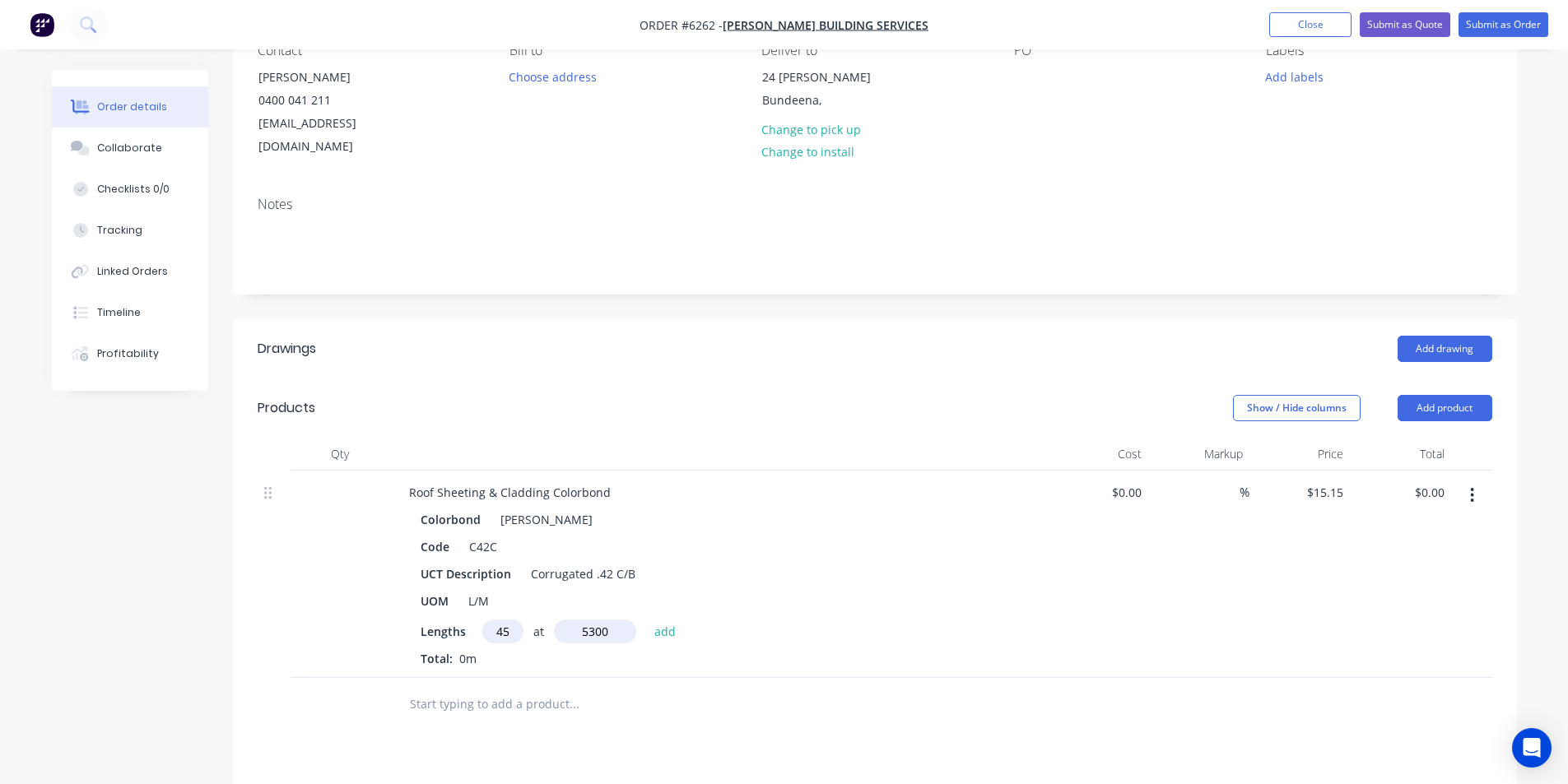
type input "$3,613.28"
click at [591, 715] on input "text" at bounding box center [574, 731] width 329 height 33
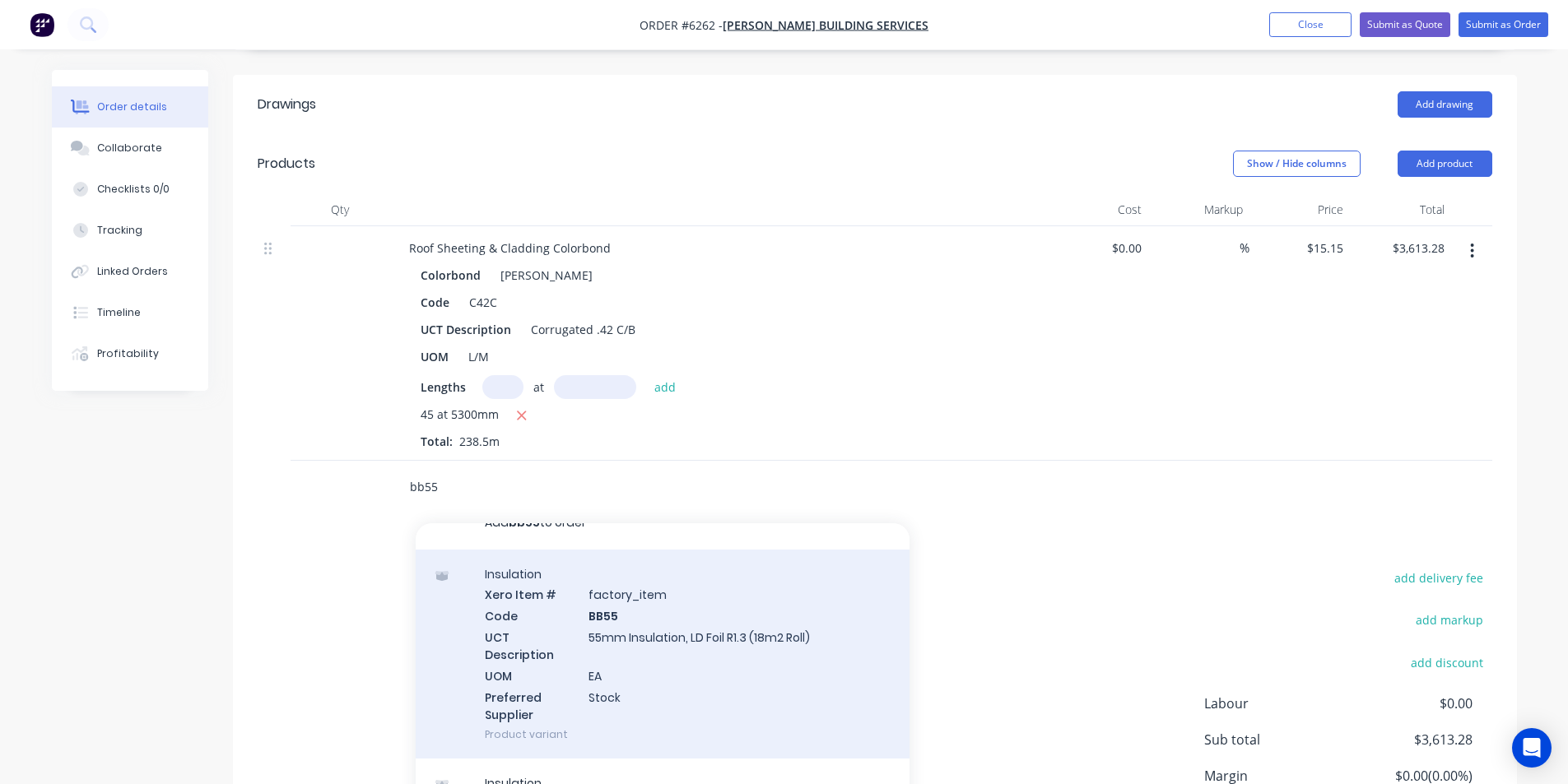
scroll to position [412, 0]
type input "bb55"
click at [709, 611] on div "Insulation Xero Item # factory_item Code BB55 UCT Description 55mm Insulation, …" at bounding box center [662, 652] width 494 height 210
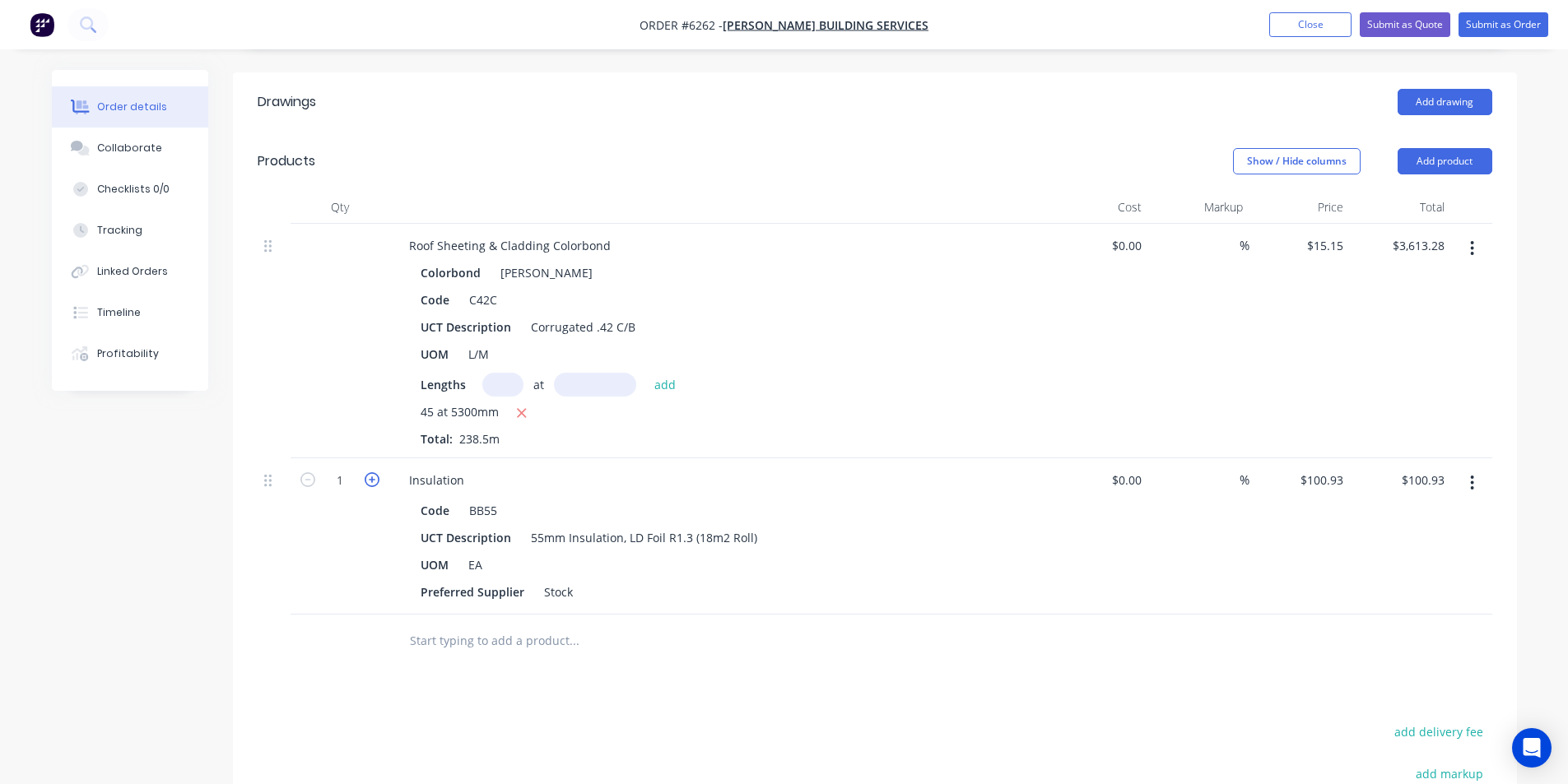
click at [370, 472] on icon "button" at bounding box center [372, 480] width 15 height 15
type input "2"
type input "$201.86"
click at [370, 472] on icon "button" at bounding box center [372, 480] width 15 height 15
type input "3"
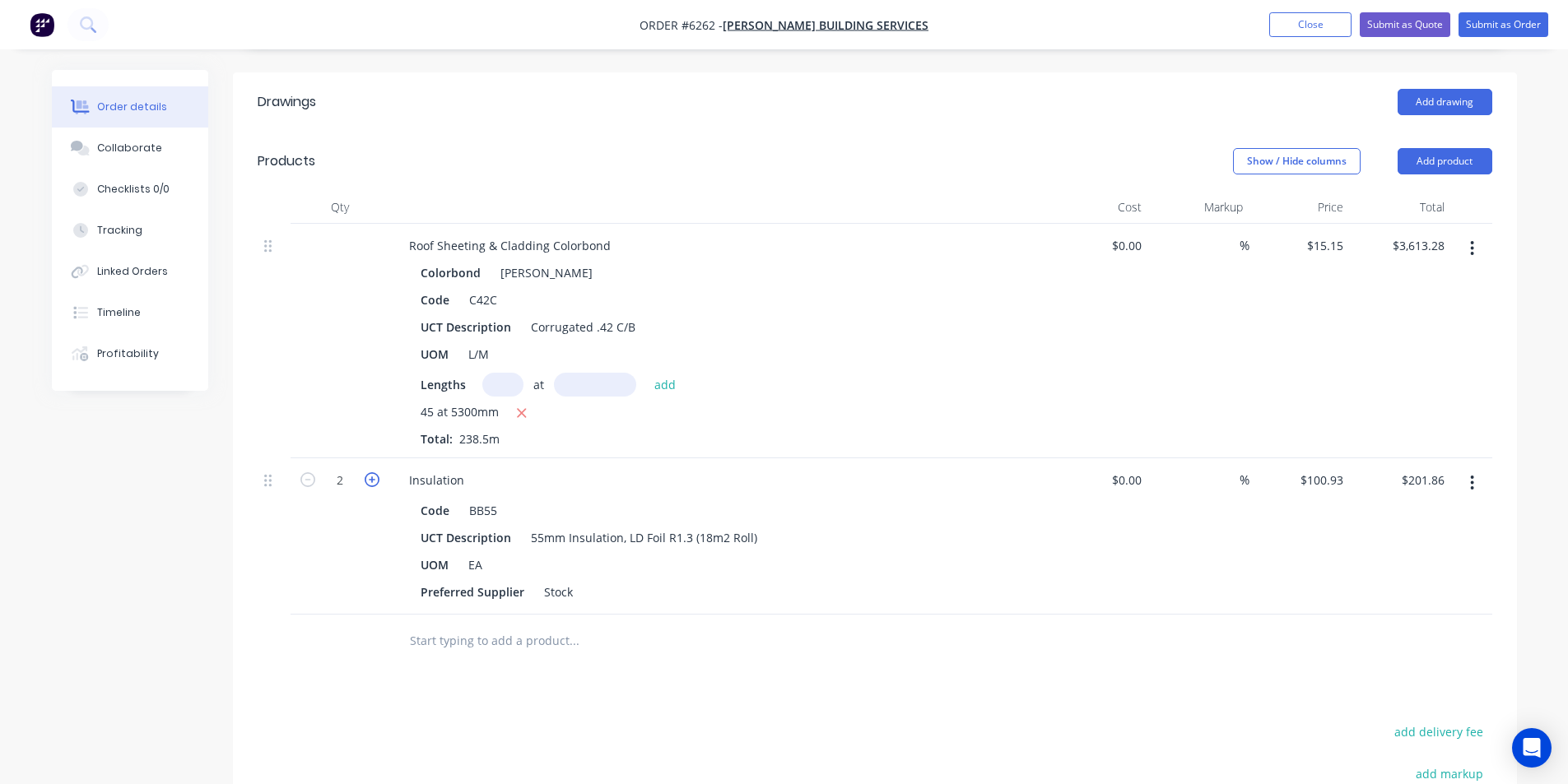
type input "$302.79"
click at [370, 472] on icon "button" at bounding box center [372, 480] width 15 height 15
type input "4"
type input "$403.72"
click at [370, 472] on icon "button" at bounding box center [372, 480] width 15 height 15
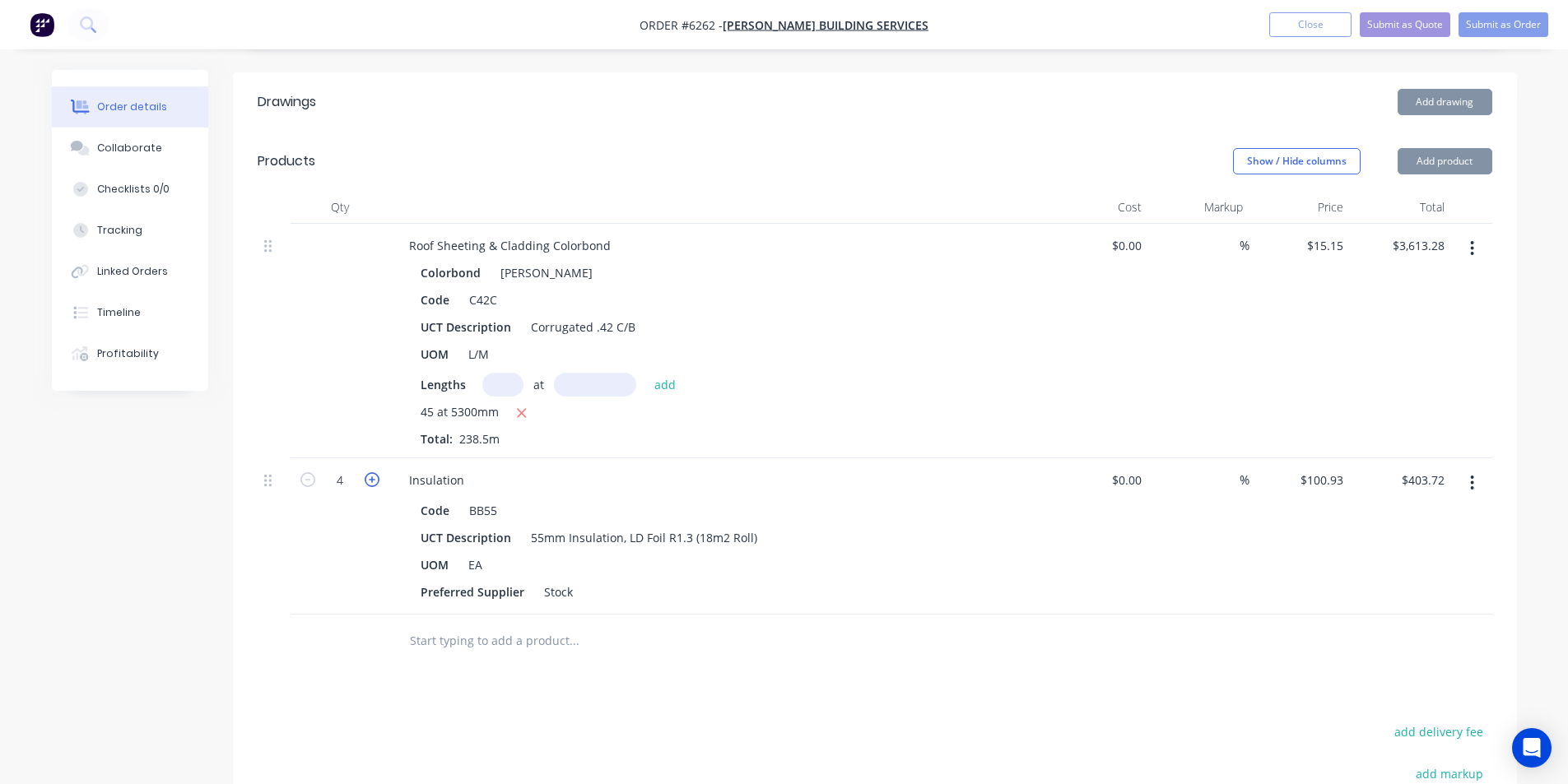
type input "5"
type input "$504.65"
click at [370, 472] on icon "button" at bounding box center [372, 480] width 15 height 15
type input "6"
type input "$605.58"
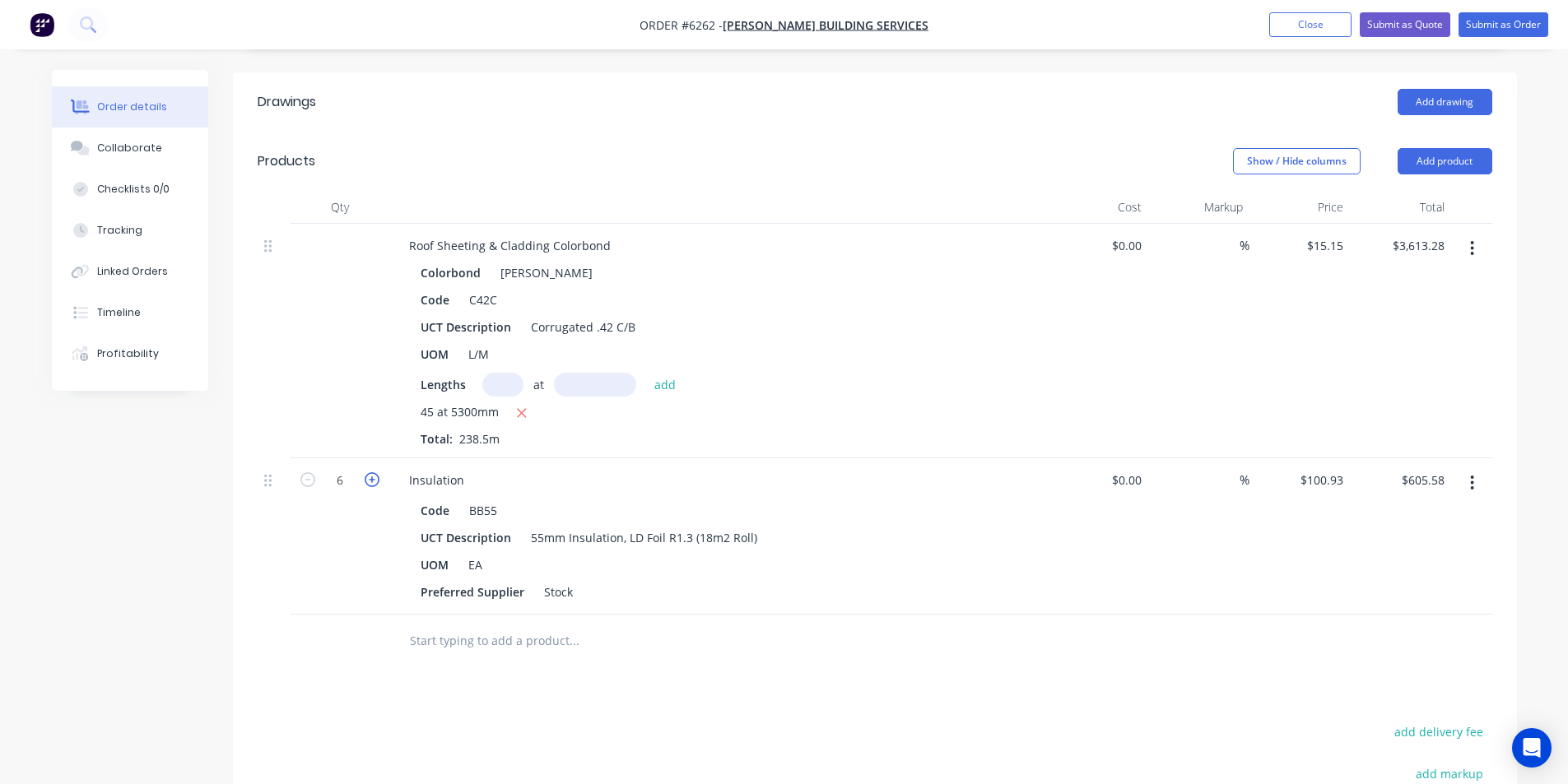
click at [370, 472] on icon "button" at bounding box center [372, 480] width 15 height 15
type input "7"
type input "$706.51"
click at [370, 472] on icon "button" at bounding box center [372, 480] width 15 height 15
type input "8"
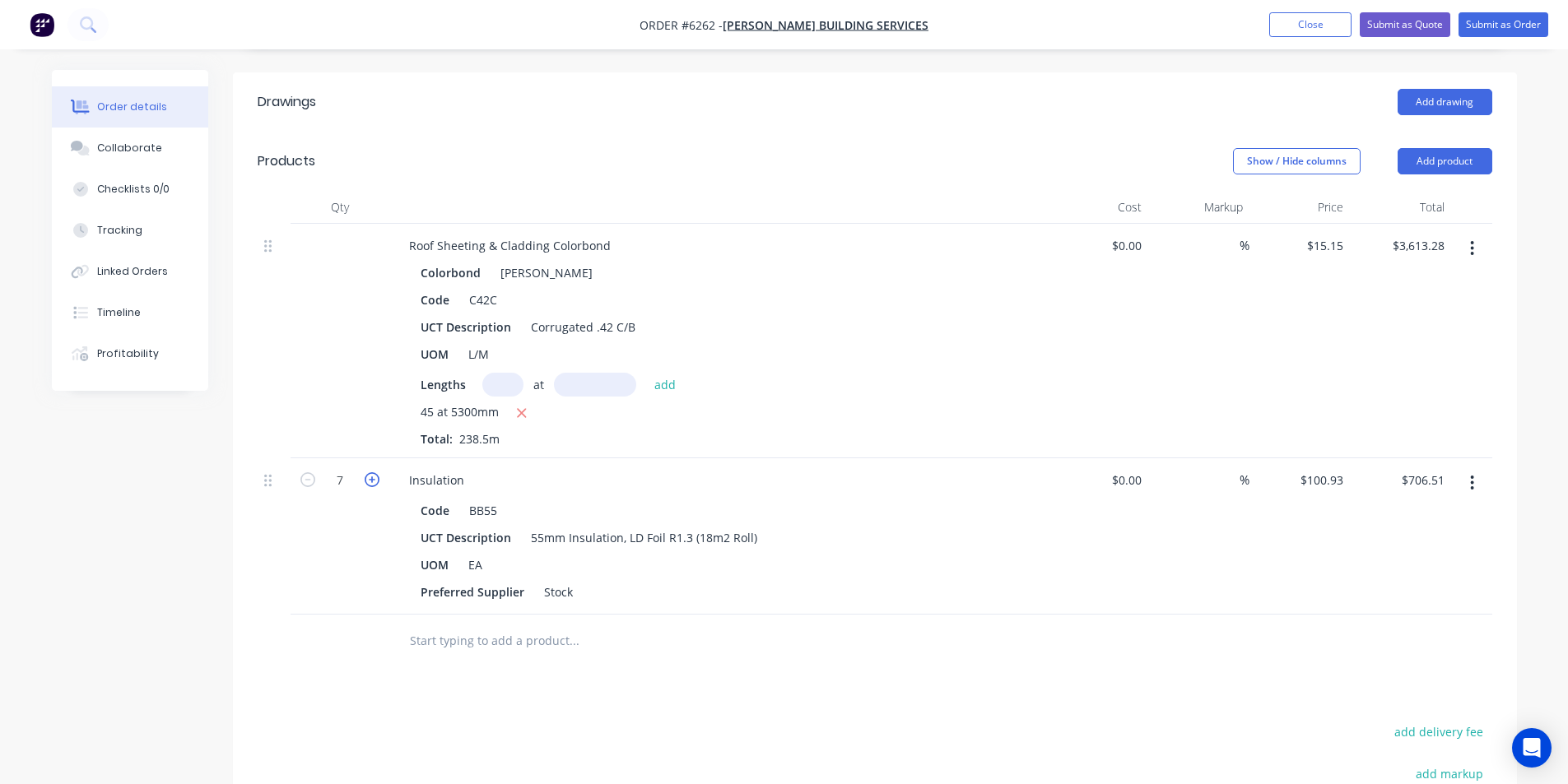
type input "$807.44"
click at [370, 472] on icon "button" at bounding box center [372, 480] width 15 height 15
type input "9"
type input "$908.37"
click at [370, 472] on icon "button" at bounding box center [372, 480] width 15 height 15
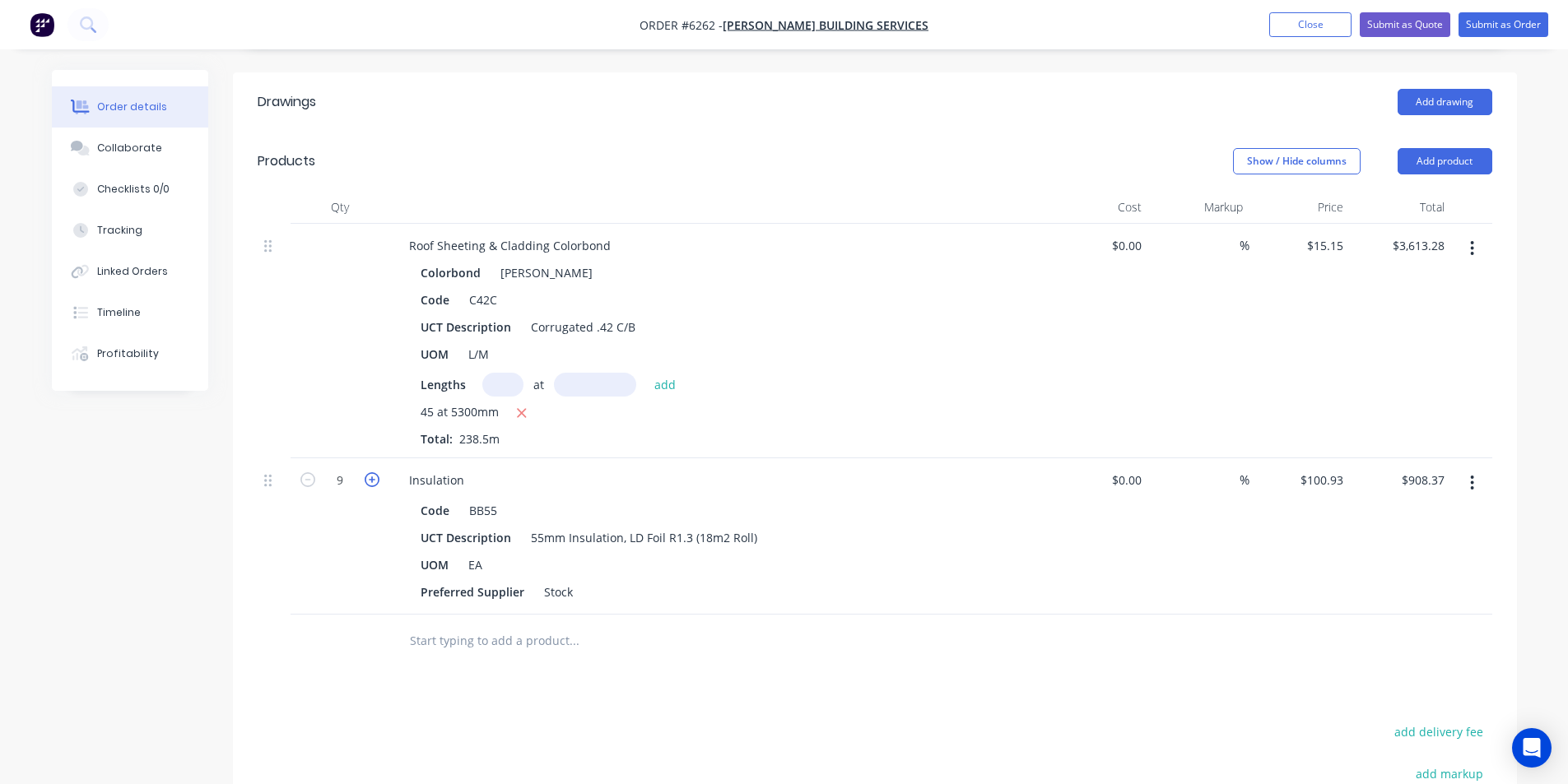
type input "10"
type input "$1,009.30"
click at [370, 472] on icon "button" at bounding box center [372, 480] width 15 height 15
type input "11"
type input "$1,110.23"
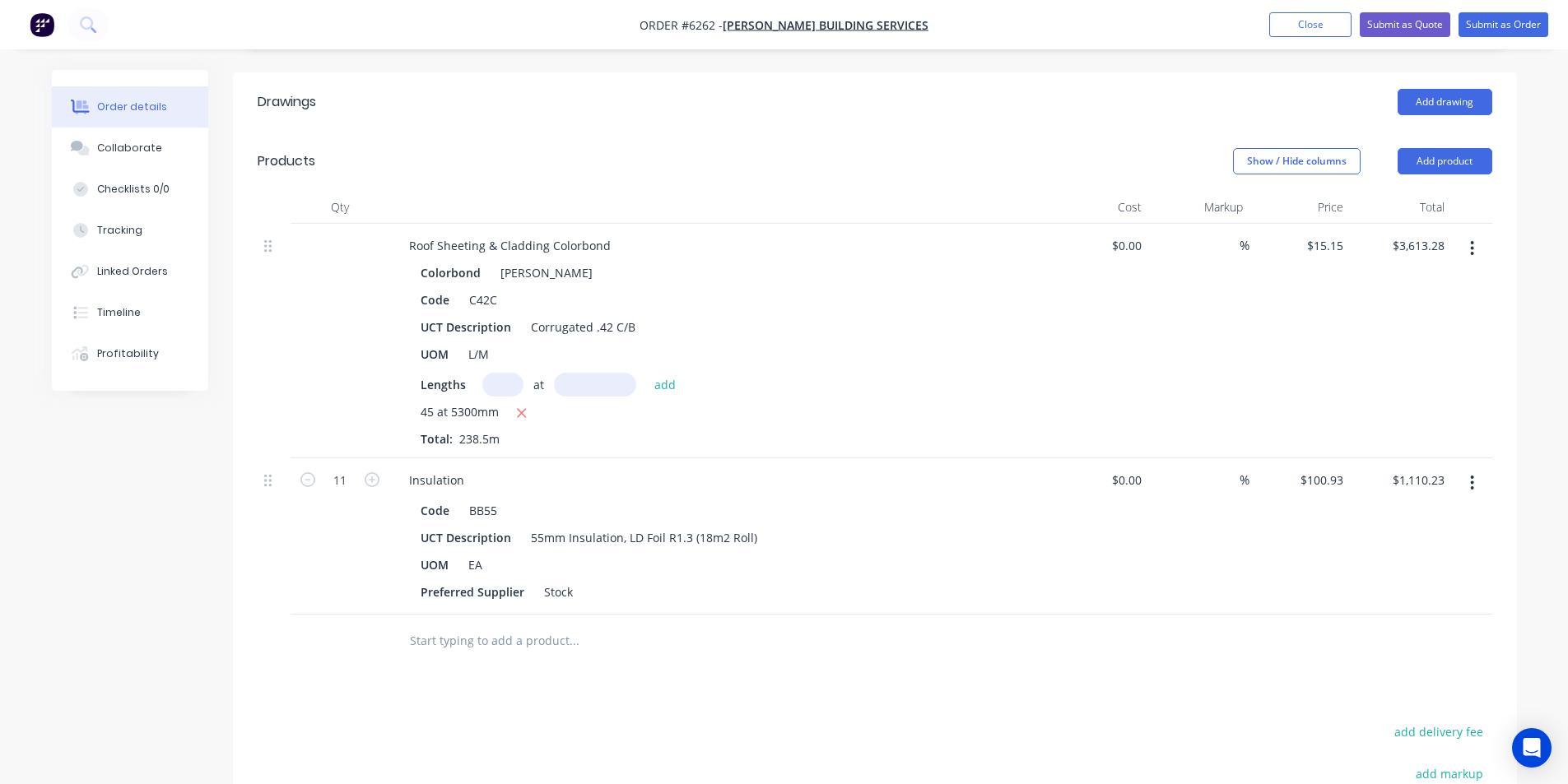
click at [458, 625] on input "text" at bounding box center [574, 641] width 329 height 33
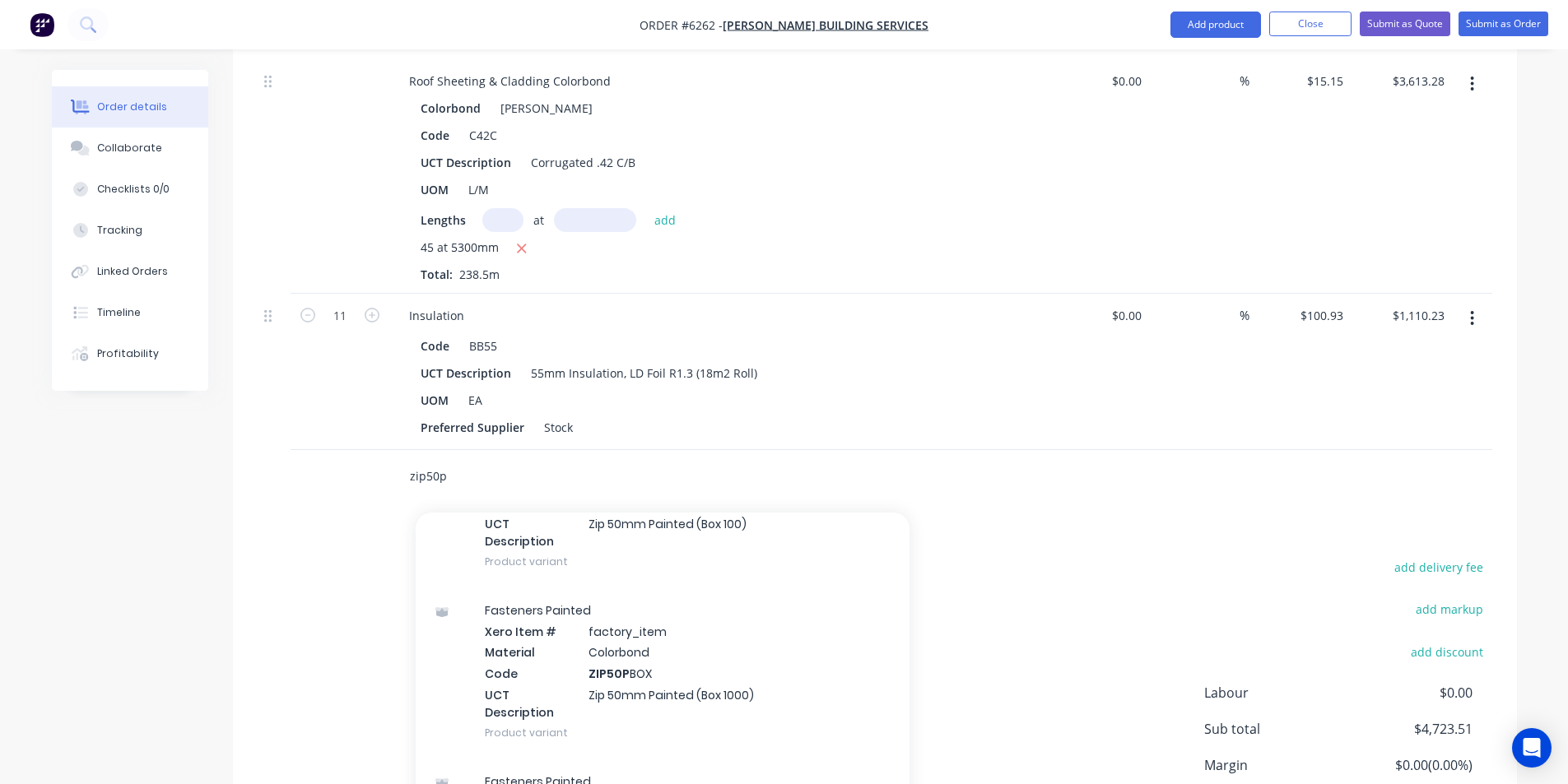
scroll to position [740, 0]
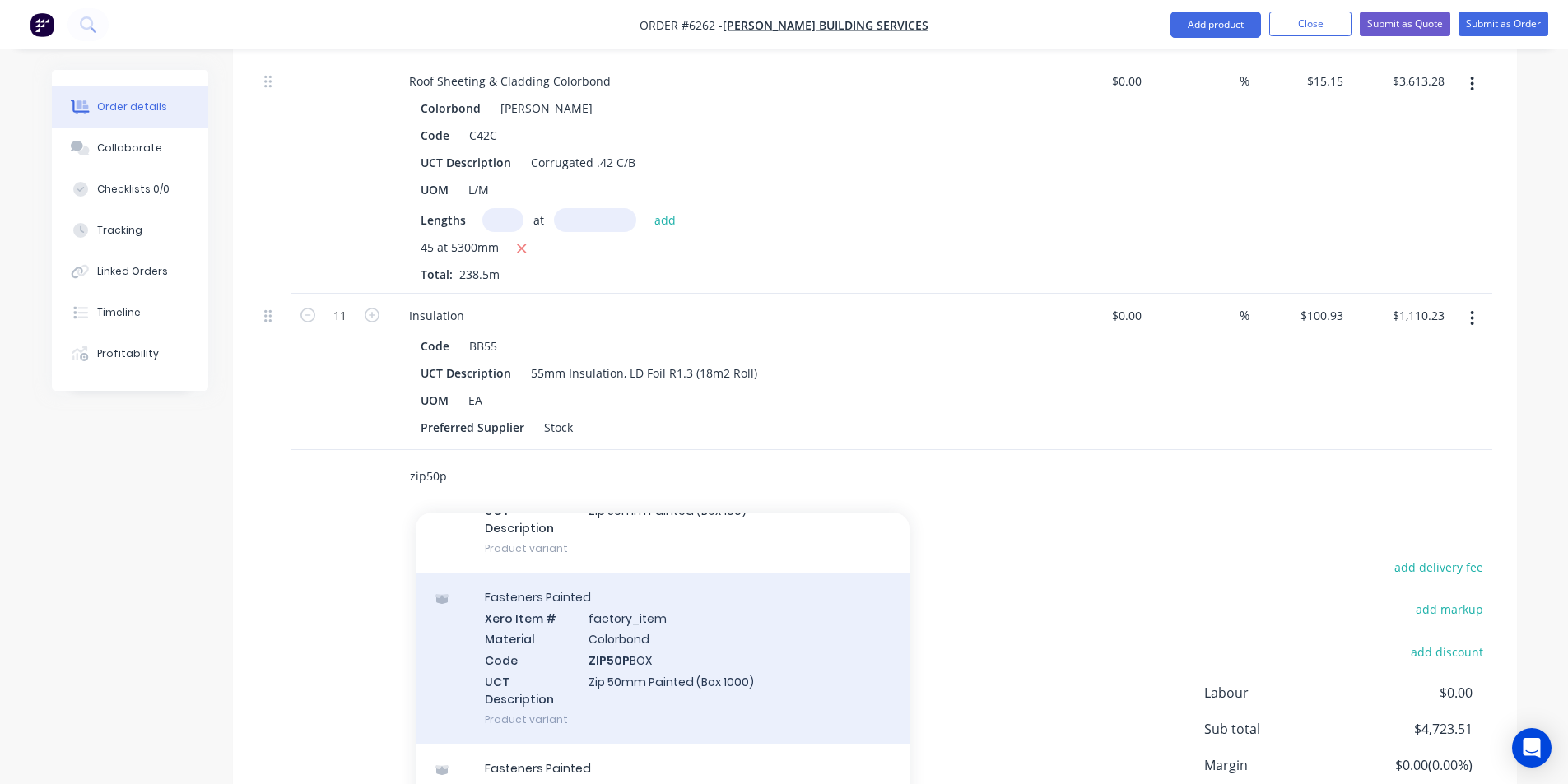
type input "zip50p"
click at [735, 653] on div "Fasteners Painted Xero Item # factory_item Material Colorbond Code ZIP50P BOX U…" at bounding box center [662, 658] width 494 height 171
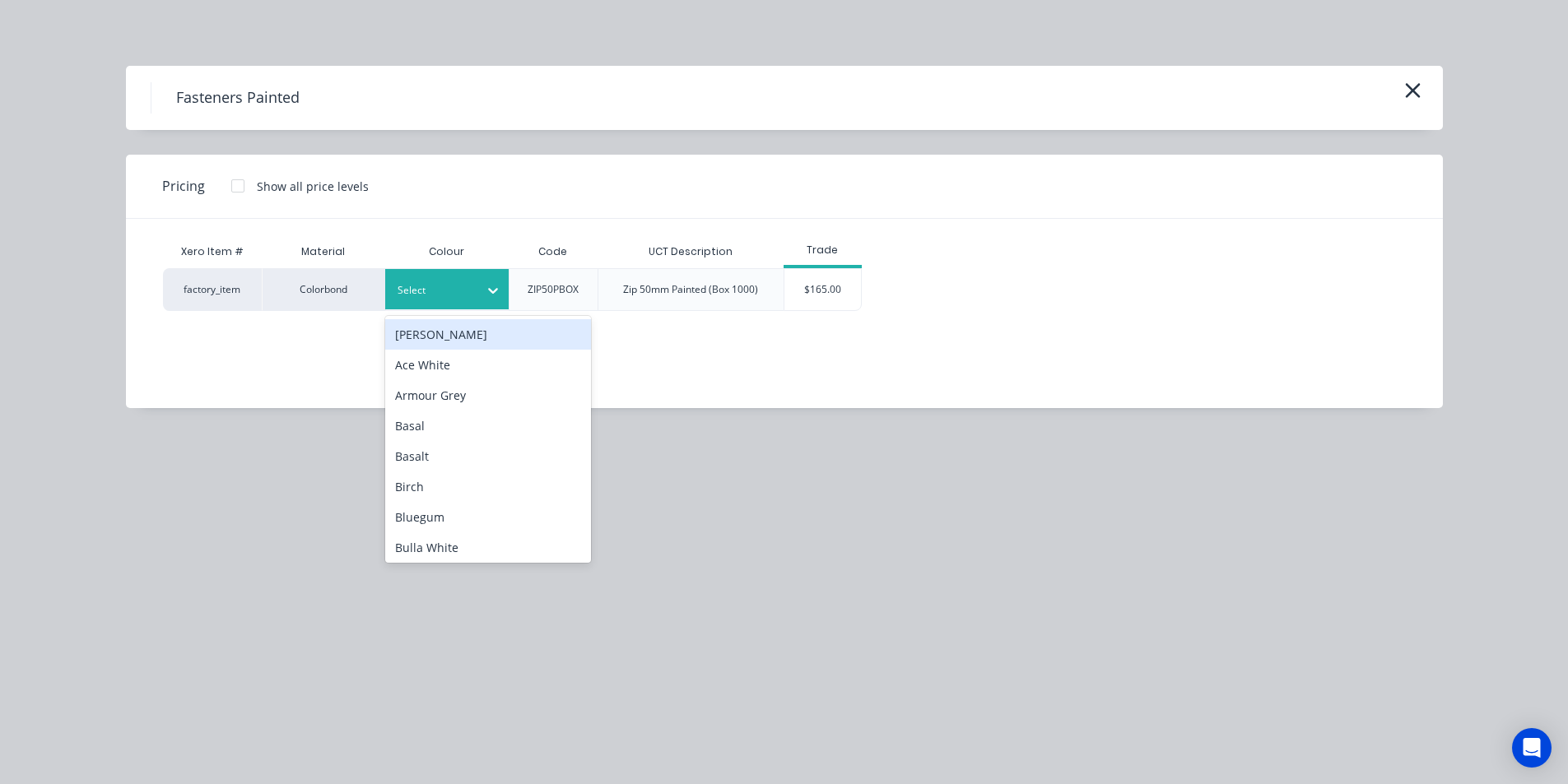
click at [477, 287] on div "Select" at bounding box center [431, 290] width 92 height 21
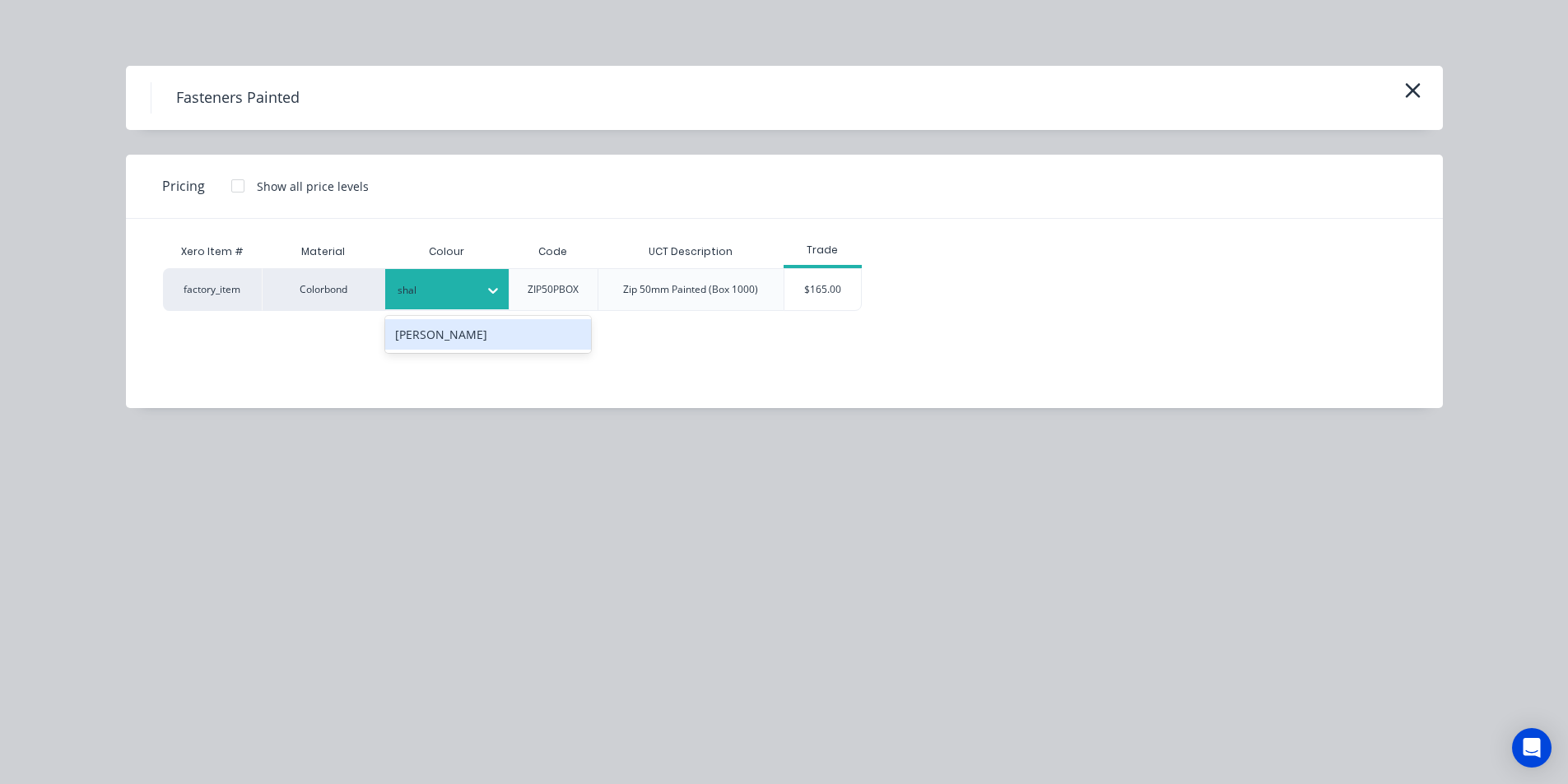
type input "shale"
click at [489, 339] on div "[PERSON_NAME]" at bounding box center [488, 334] width 206 height 30
click at [824, 291] on div "$165.00" at bounding box center [823, 289] width 78 height 41
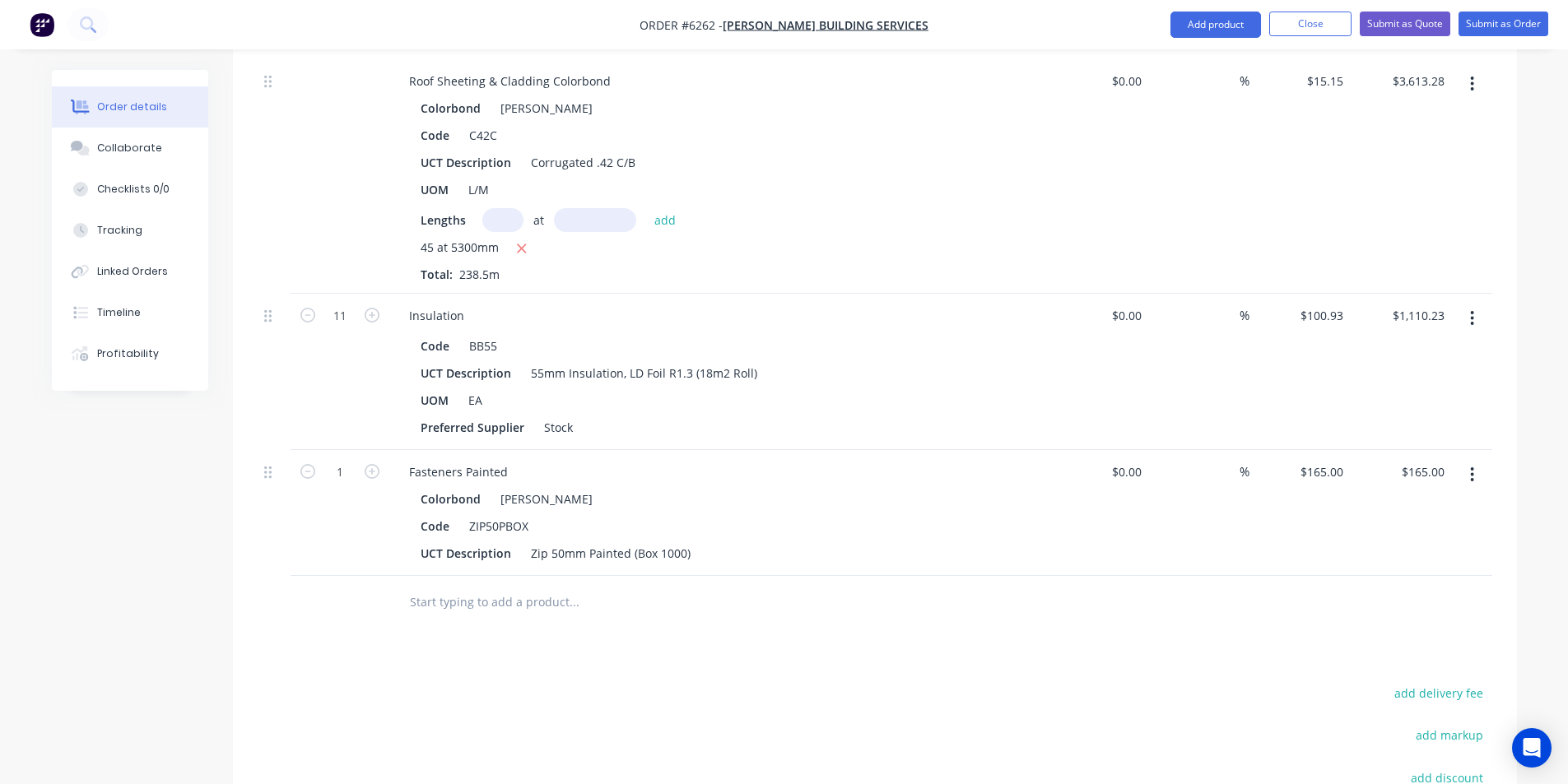
click at [503, 586] on input "text" at bounding box center [574, 602] width 329 height 33
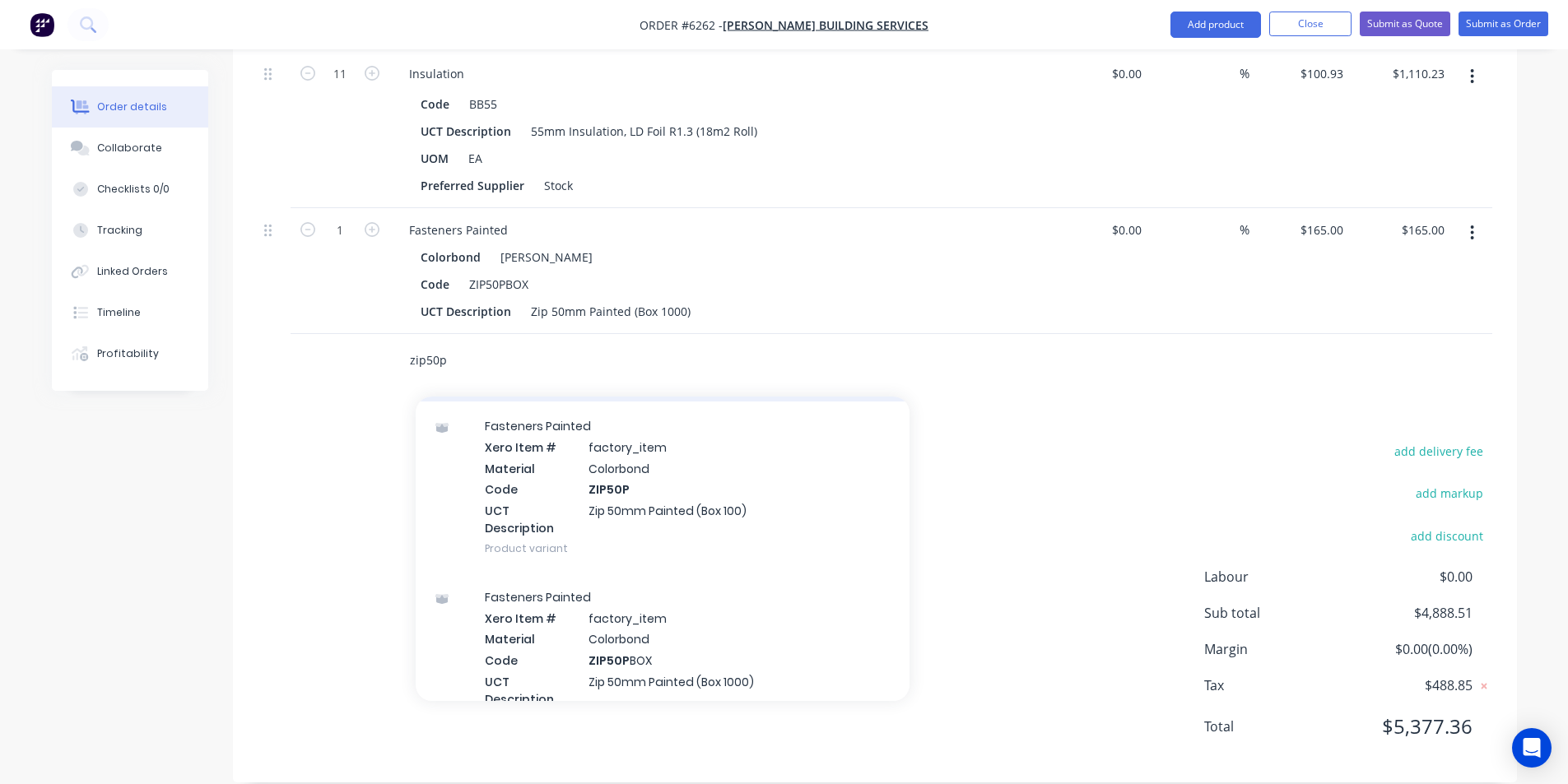
scroll to position [659, 0]
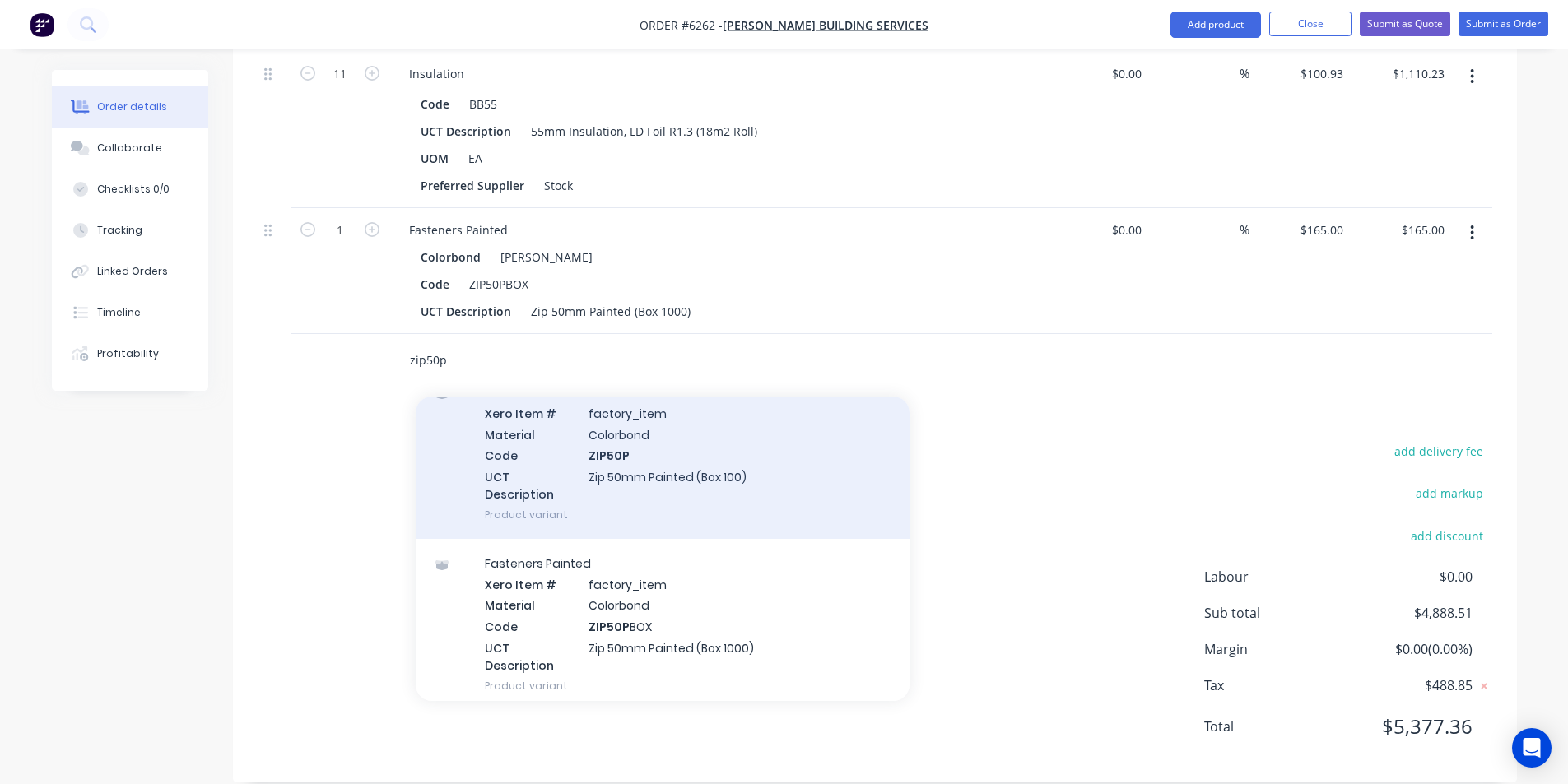
type input "zip50p"
click at [717, 449] on div "Fasteners Painted Xero Item # factory_item Material Colorbond Code ZIP50P UCT D…" at bounding box center [662, 453] width 494 height 171
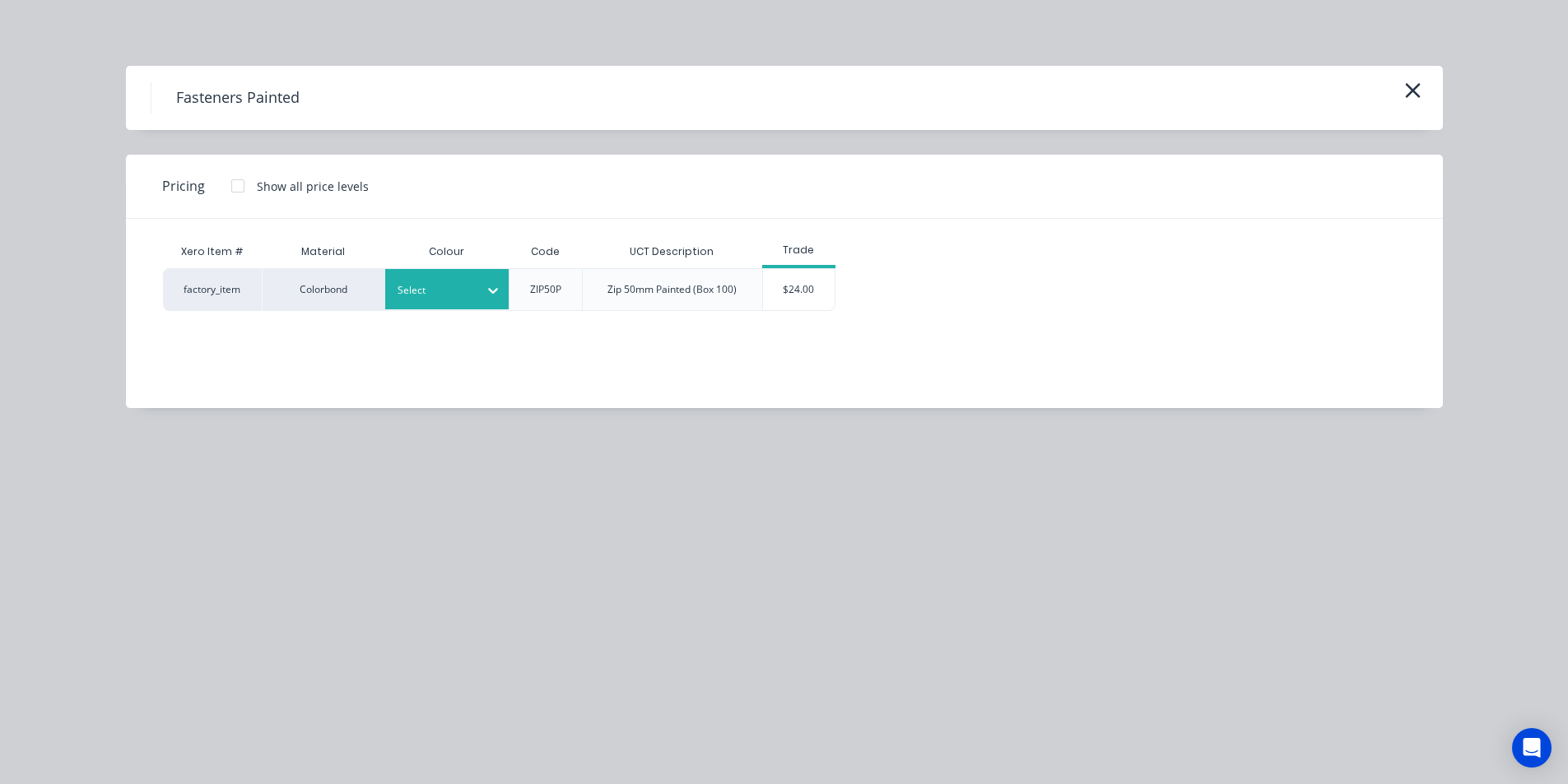
click at [471, 298] on div at bounding box center [435, 290] width 74 height 18
type input "shale"
click at [438, 333] on div "[PERSON_NAME]" at bounding box center [488, 334] width 206 height 30
click at [832, 280] on div "$24.00" at bounding box center [799, 289] width 72 height 41
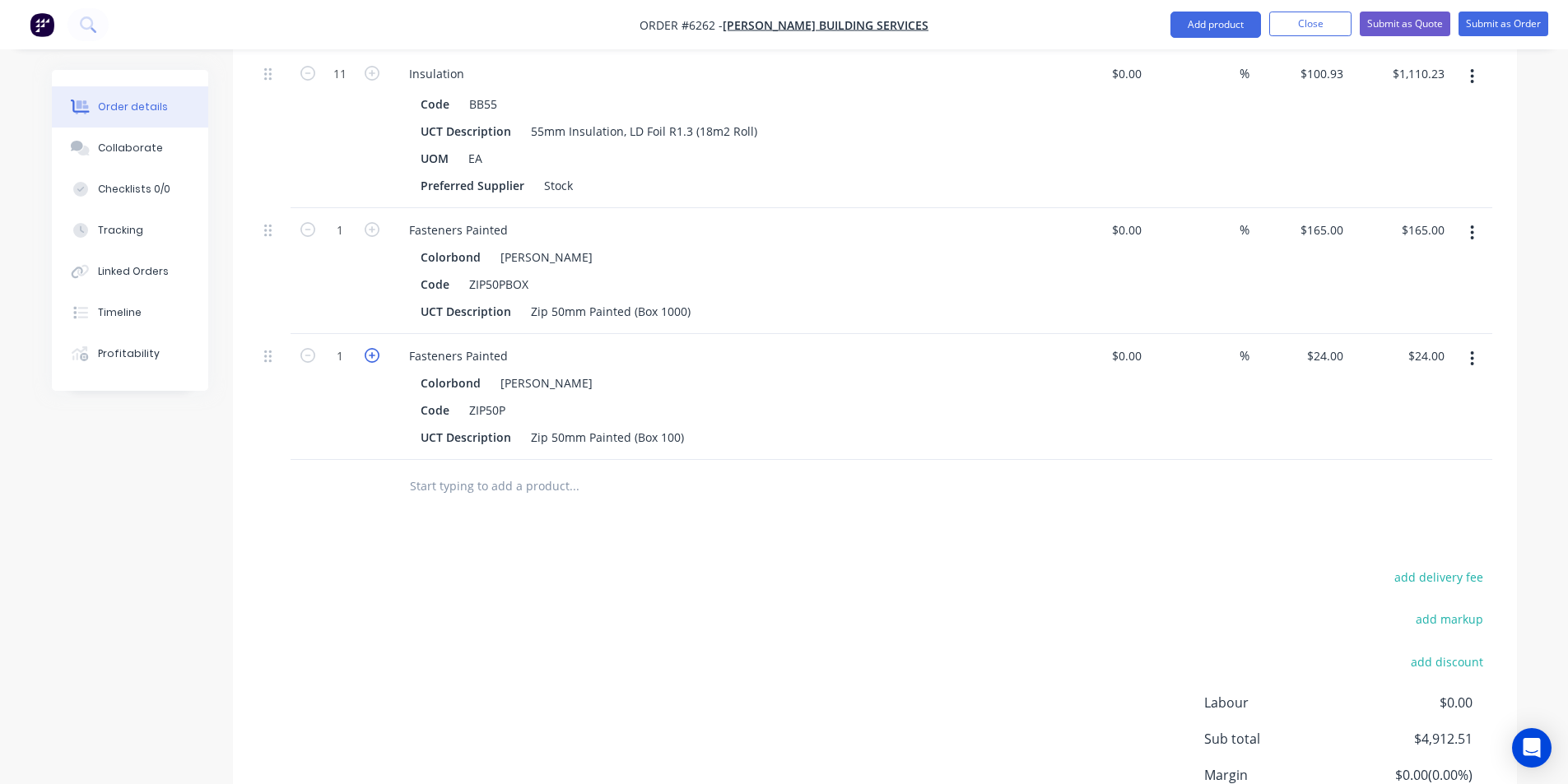
click at [369, 348] on icon "button" at bounding box center [372, 355] width 15 height 15
type input "2"
type input "$48.00"
click at [369, 348] on icon "button" at bounding box center [372, 355] width 15 height 15
type input "3"
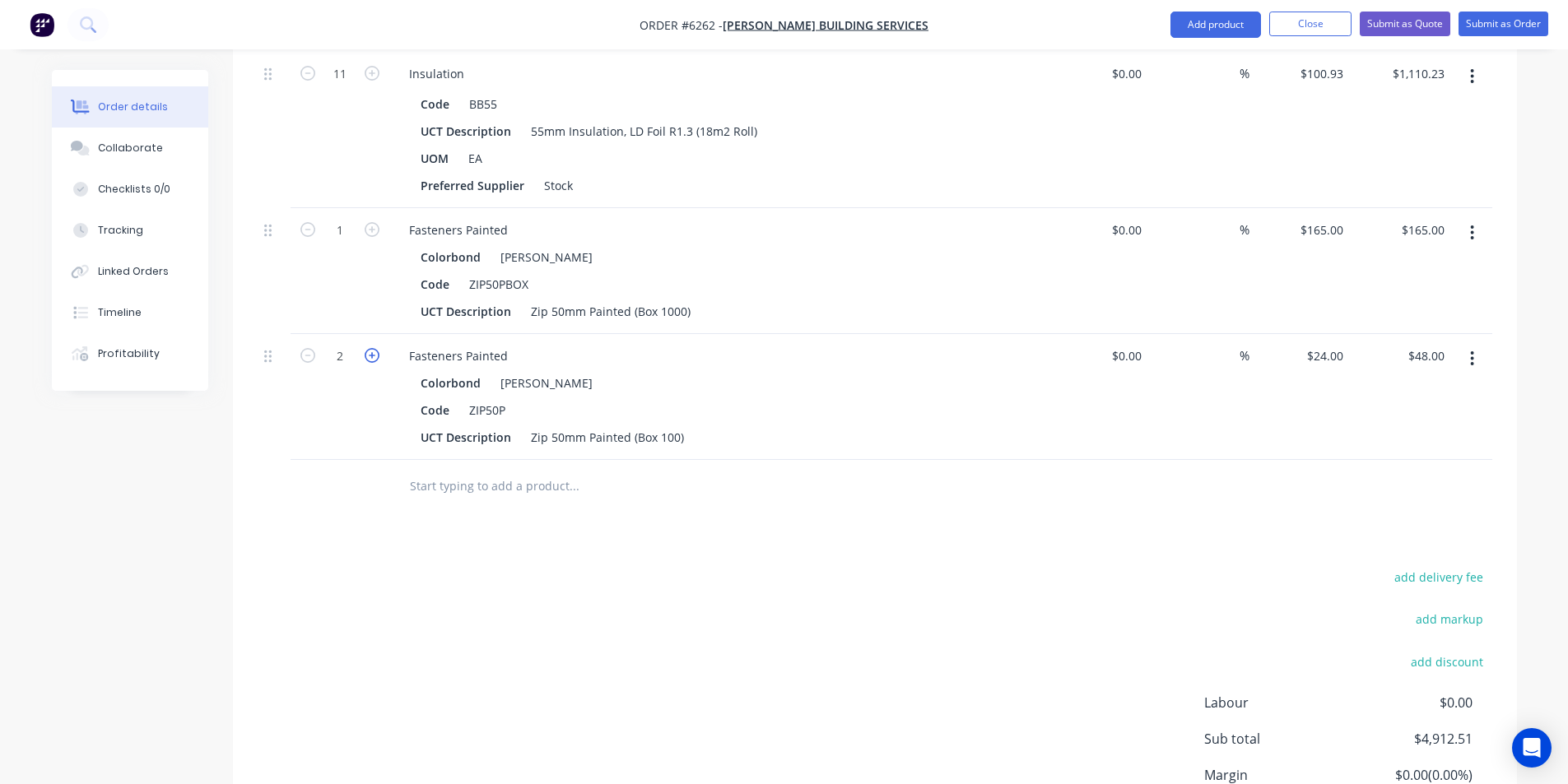
type input "$72.00"
click at [554, 470] on input "text" at bounding box center [574, 486] width 329 height 33
type input "r"
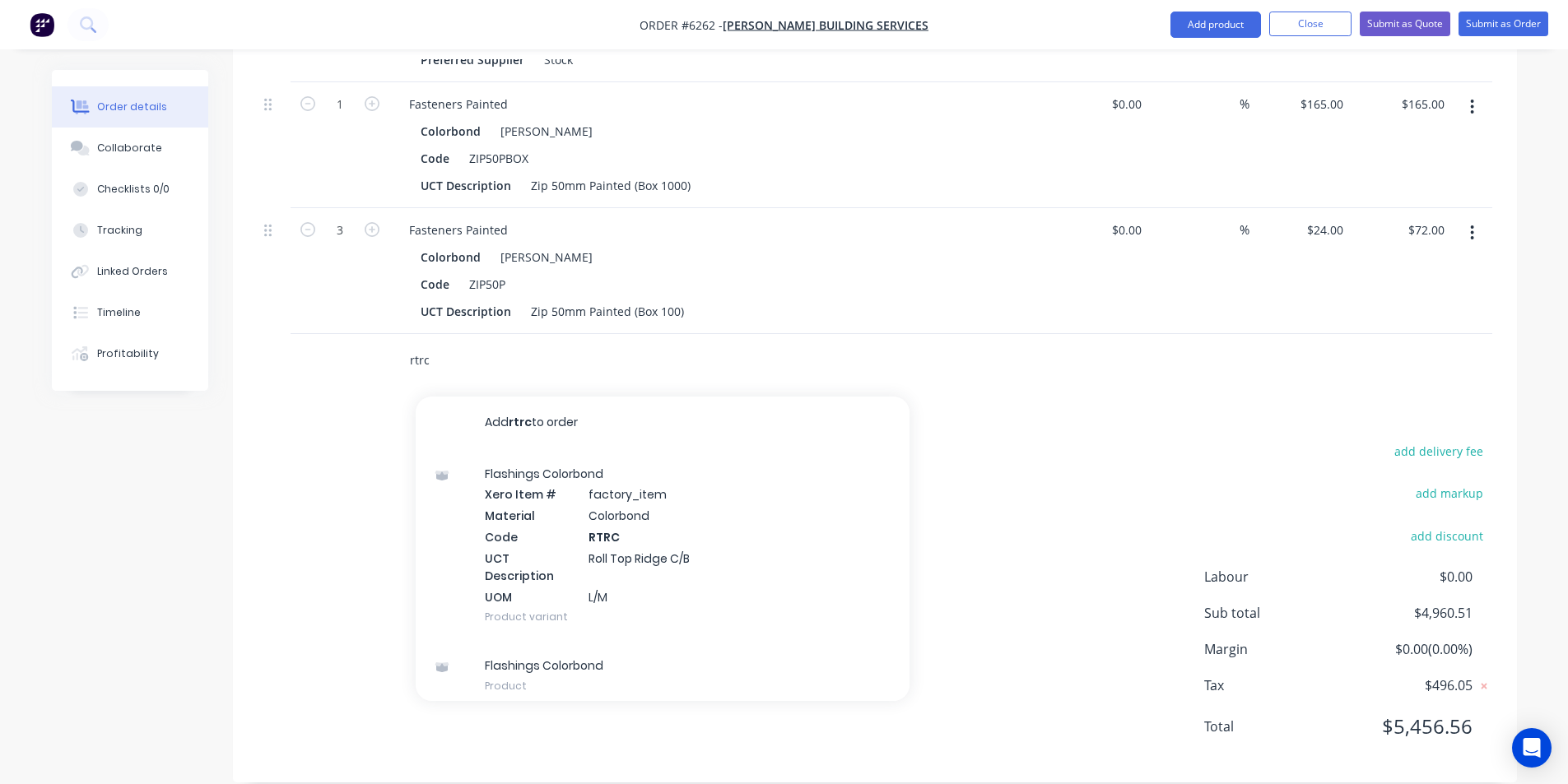
type input "rtrc"
click at [871, 563] on div "Flashings Colorbond Xero Item # factory_item Material Colorbond Code RTRC UCT D…" at bounding box center [662, 545] width 494 height 193
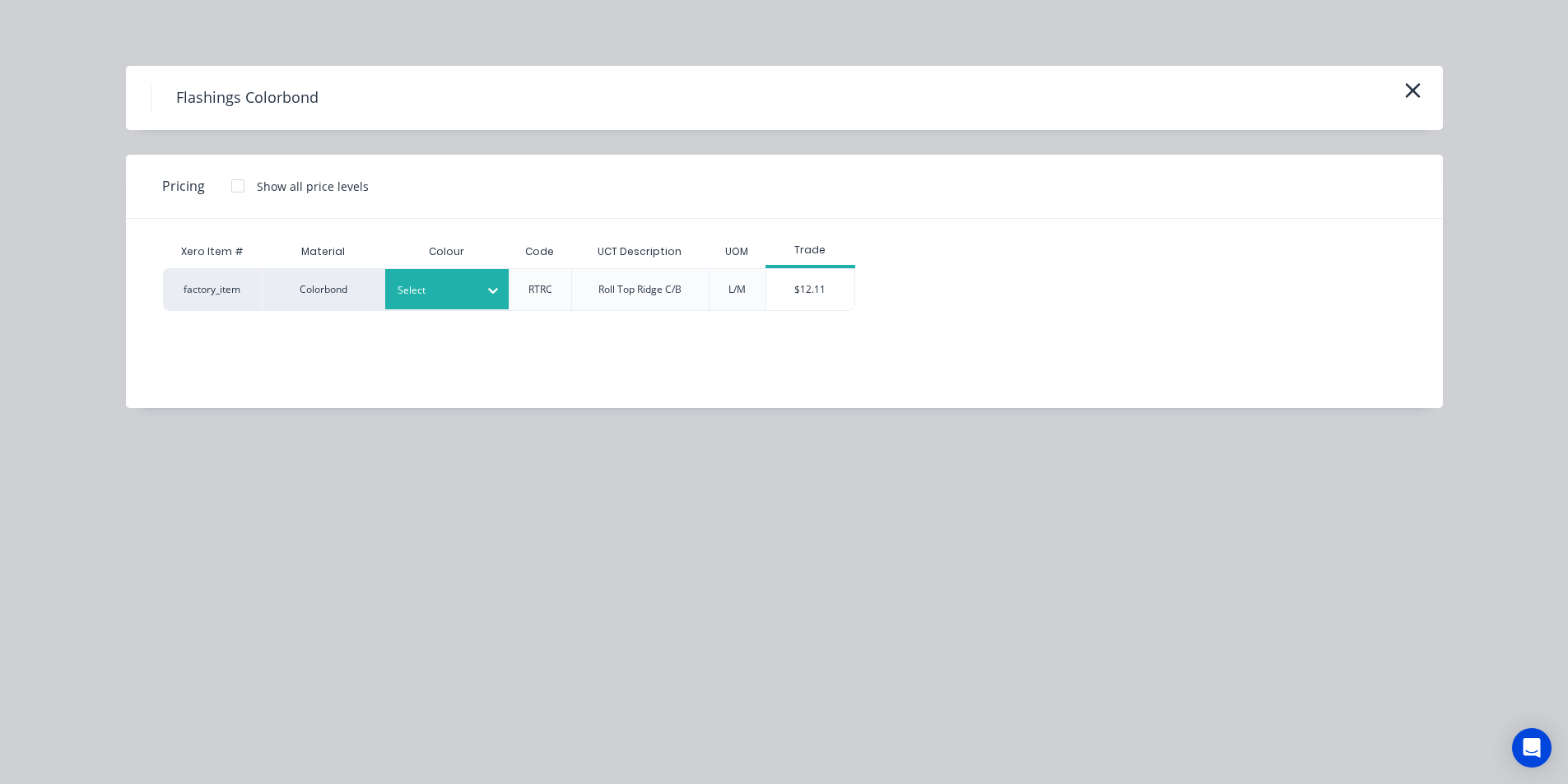
click at [476, 304] on div "Select" at bounding box center [447, 289] width 124 height 40
type input "shale"
click at [477, 329] on div "[PERSON_NAME]" at bounding box center [488, 334] width 206 height 30
click at [805, 288] on div "$12.11" at bounding box center [811, 289] width 88 height 41
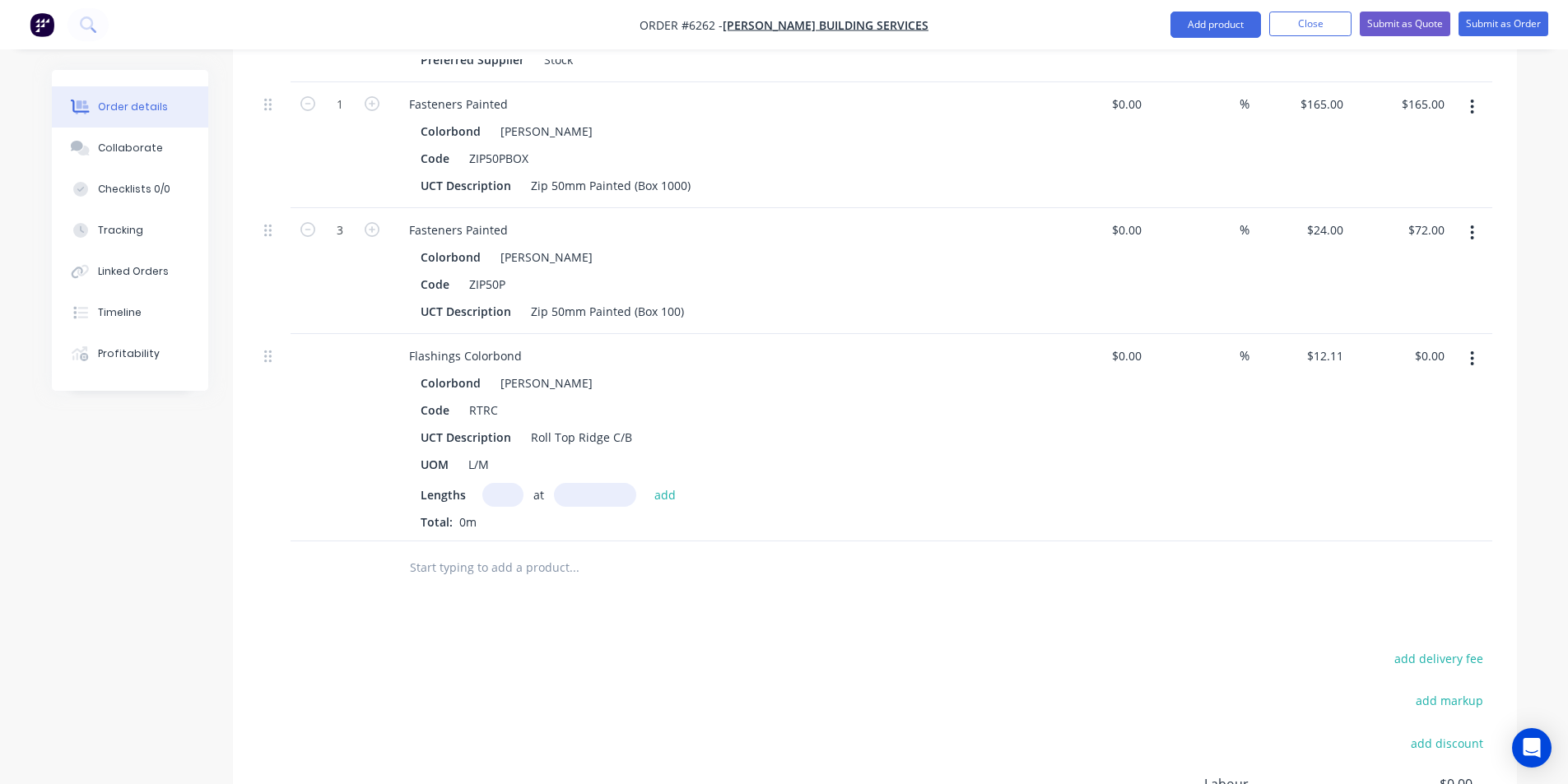
click at [496, 483] on input "text" at bounding box center [503, 495] width 41 height 24
type input "5"
type input "8000"
click at [646, 483] on button "add" at bounding box center [666, 494] width 39 height 22
type input "$484.40"
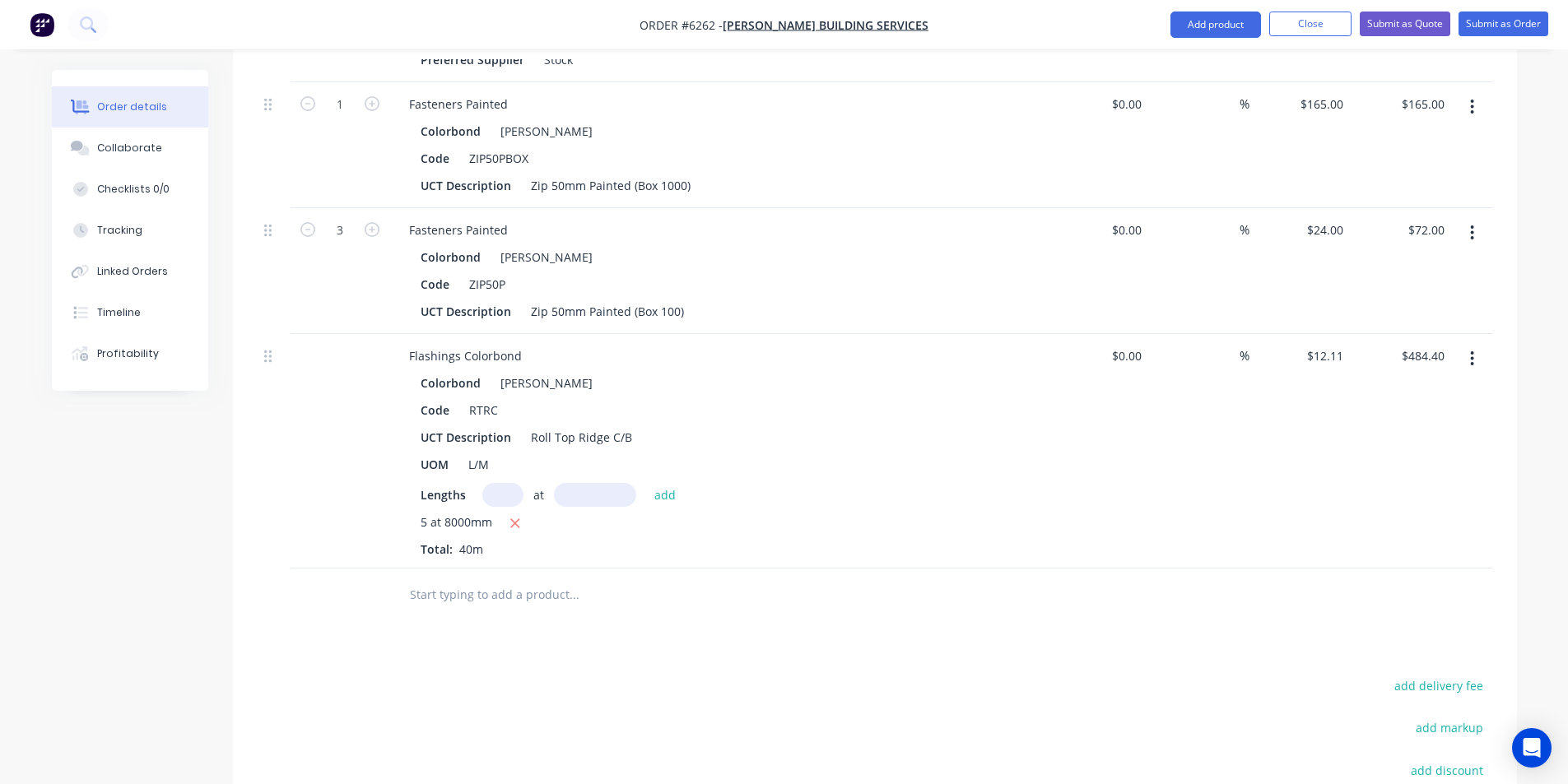
click at [502, 579] on input "text" at bounding box center [574, 595] width 329 height 33
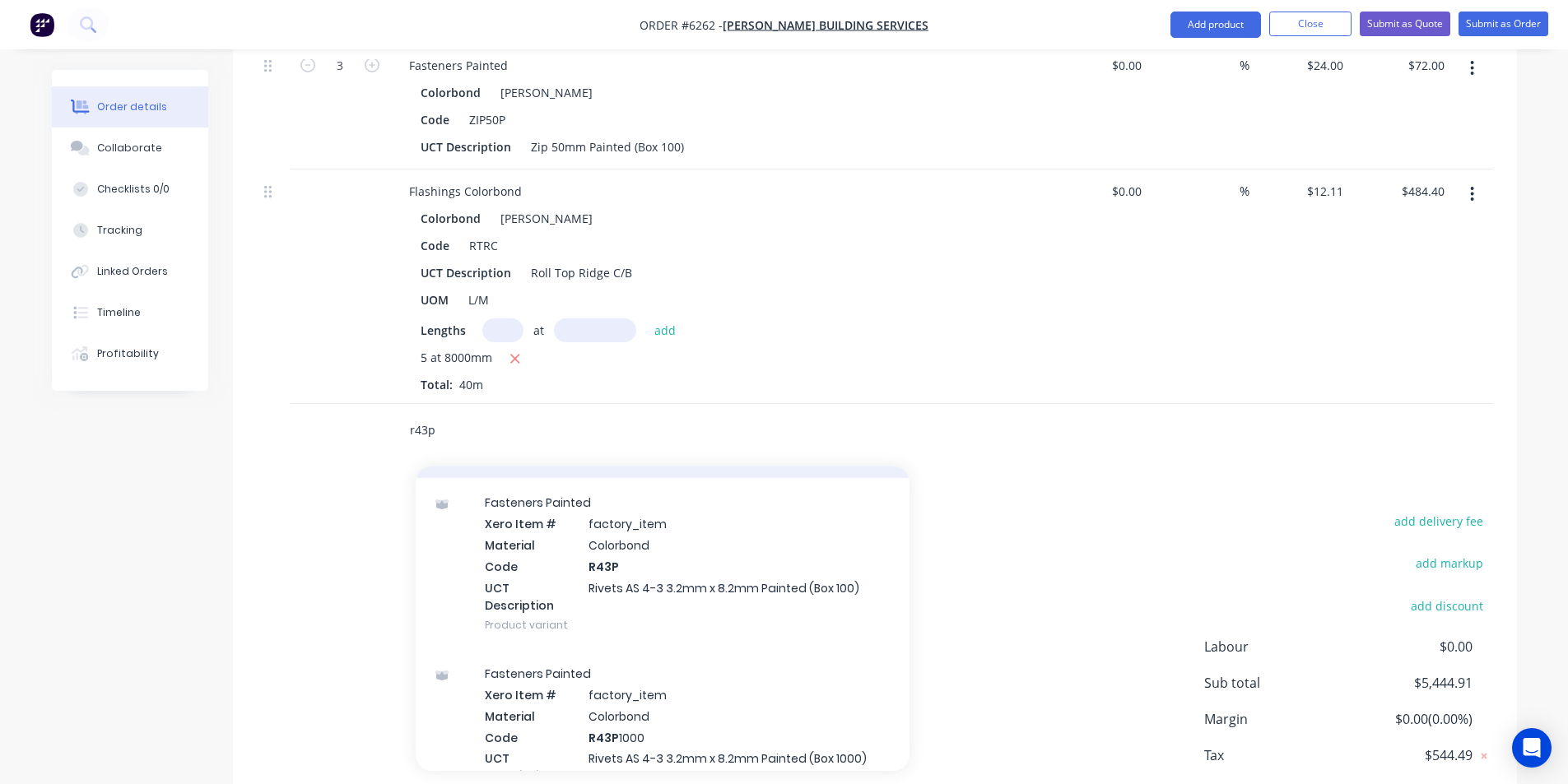
scroll to position [576, 0]
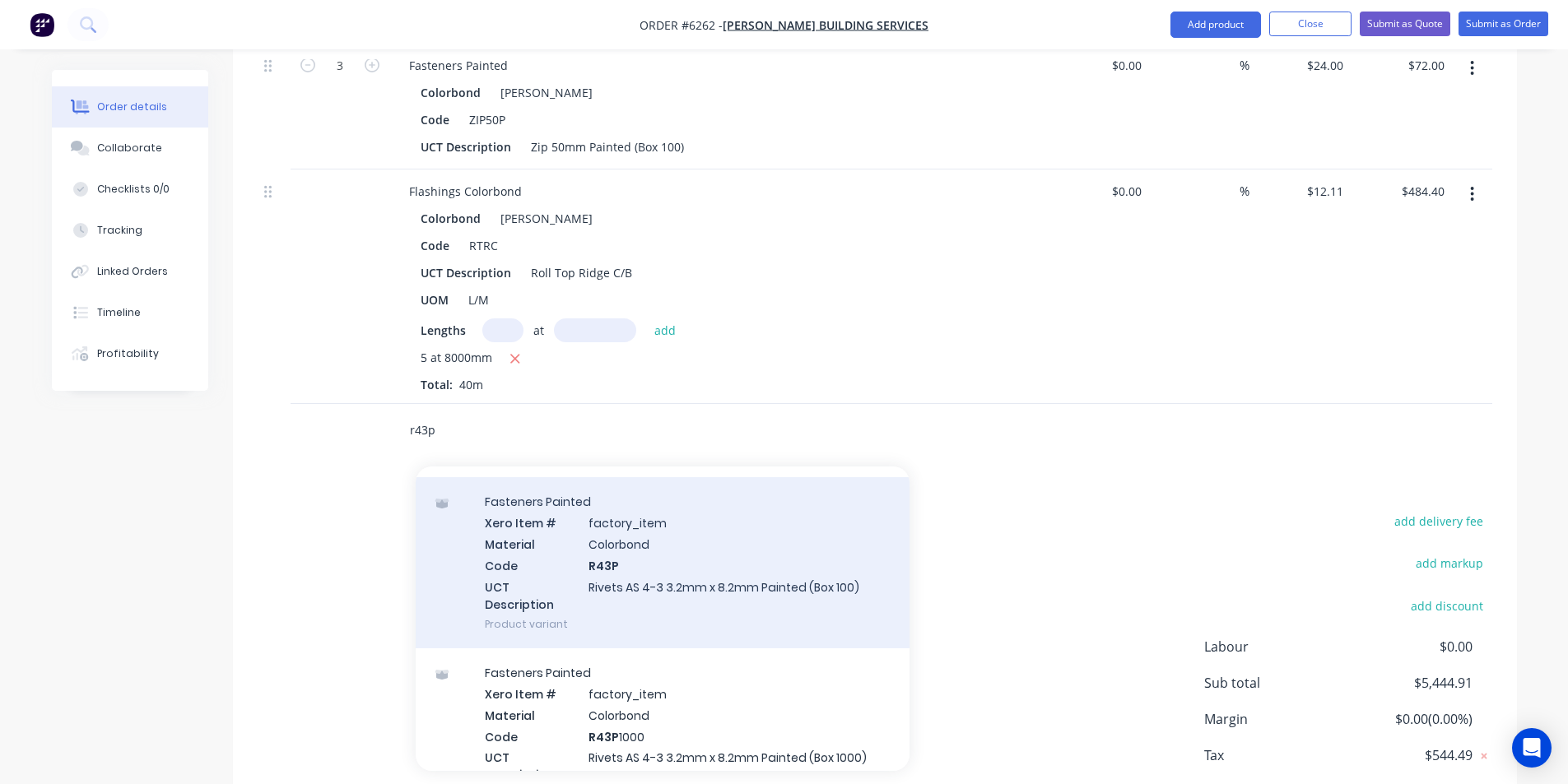
type input "r43p"
click at [743, 577] on div "Fasteners Painted Xero Item # factory_item Material Colorbond Code R43P UCT Des…" at bounding box center [662, 563] width 494 height 171
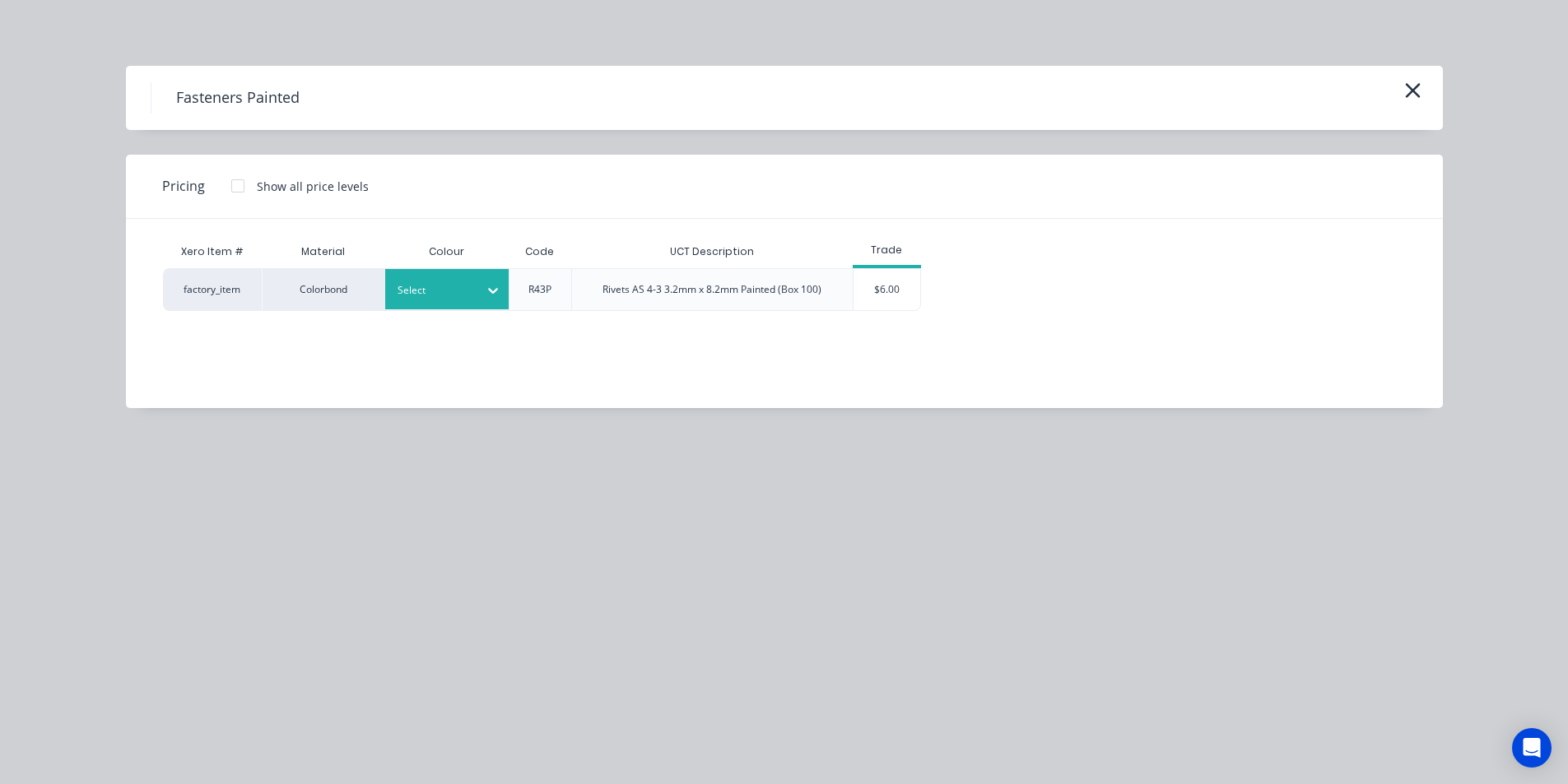
click at [476, 277] on div "Select" at bounding box center [447, 289] width 124 height 40
type input "shale"
click at [478, 326] on div "[PERSON_NAME]" at bounding box center [488, 334] width 206 height 30
click at [938, 291] on div "factory_item Colorbond Shale Grey R43P Rivets AS 4-3 3.2mm x 8.2mm Painted (Box…" at bounding box center [772, 290] width 1218 height 43
click at [908, 284] on div "$6.00" at bounding box center [886, 289] width 67 height 41
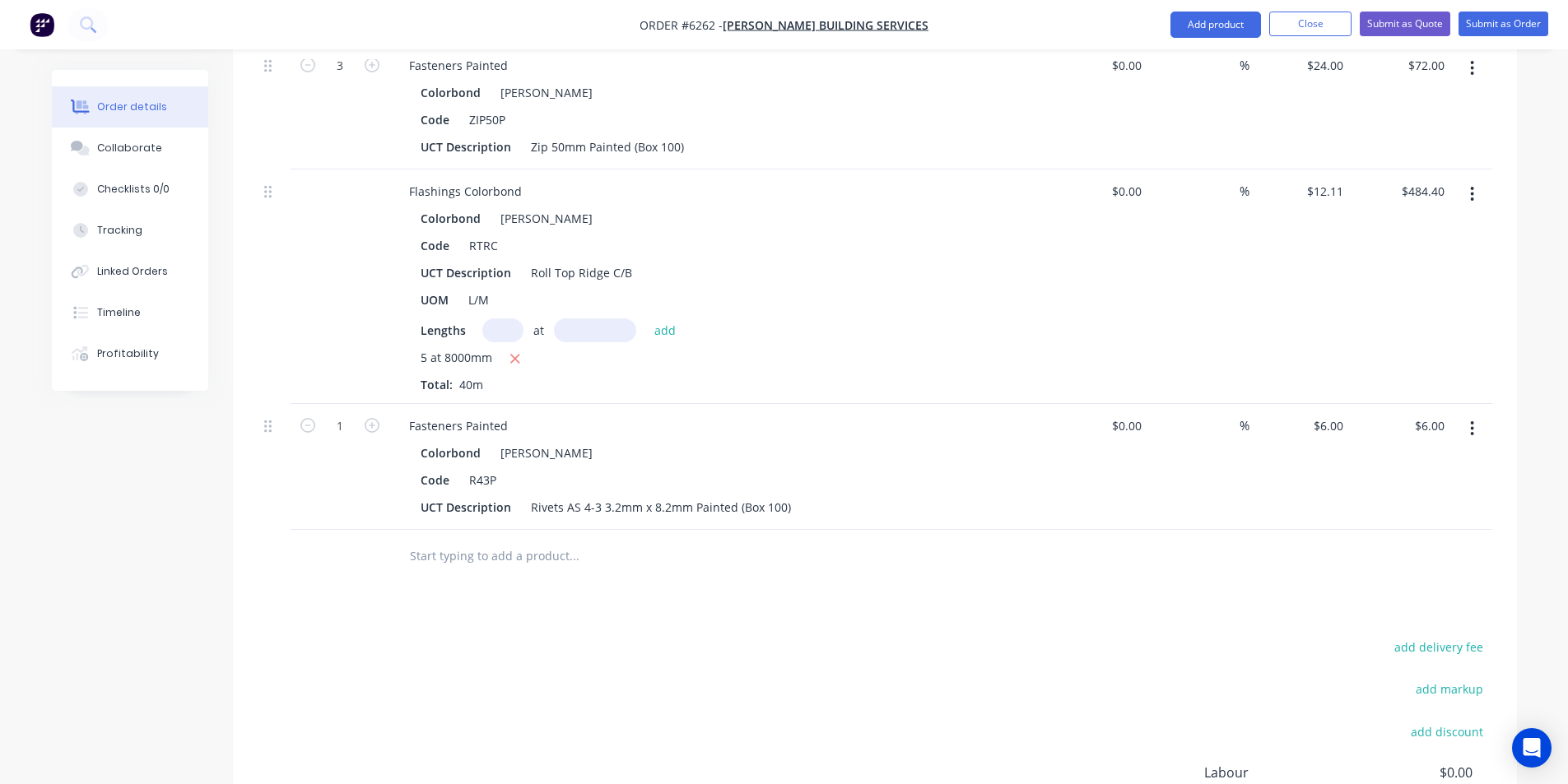
click at [564, 540] on input "text" at bounding box center [574, 556] width 329 height 33
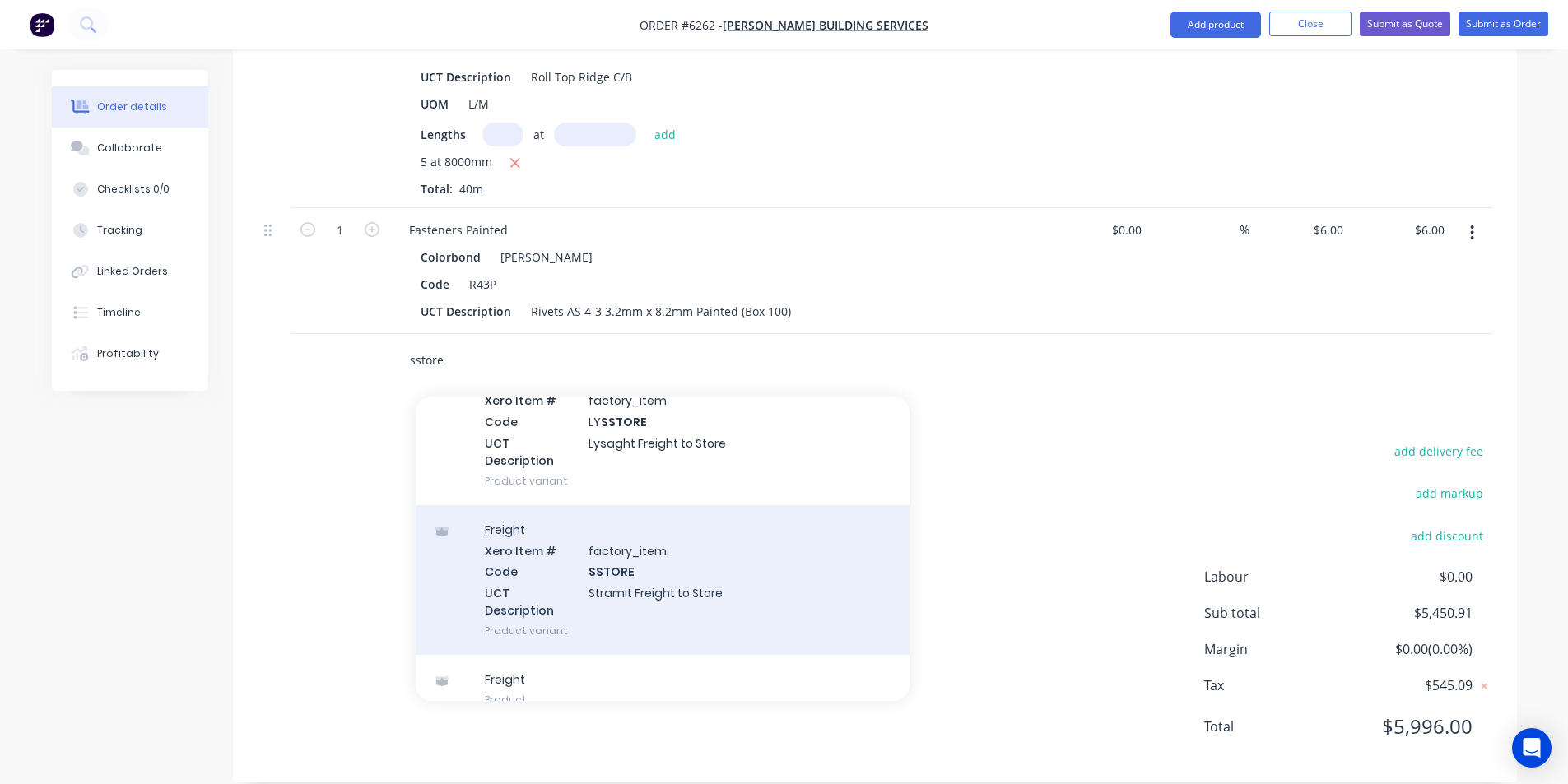
scroll to position [117, 0]
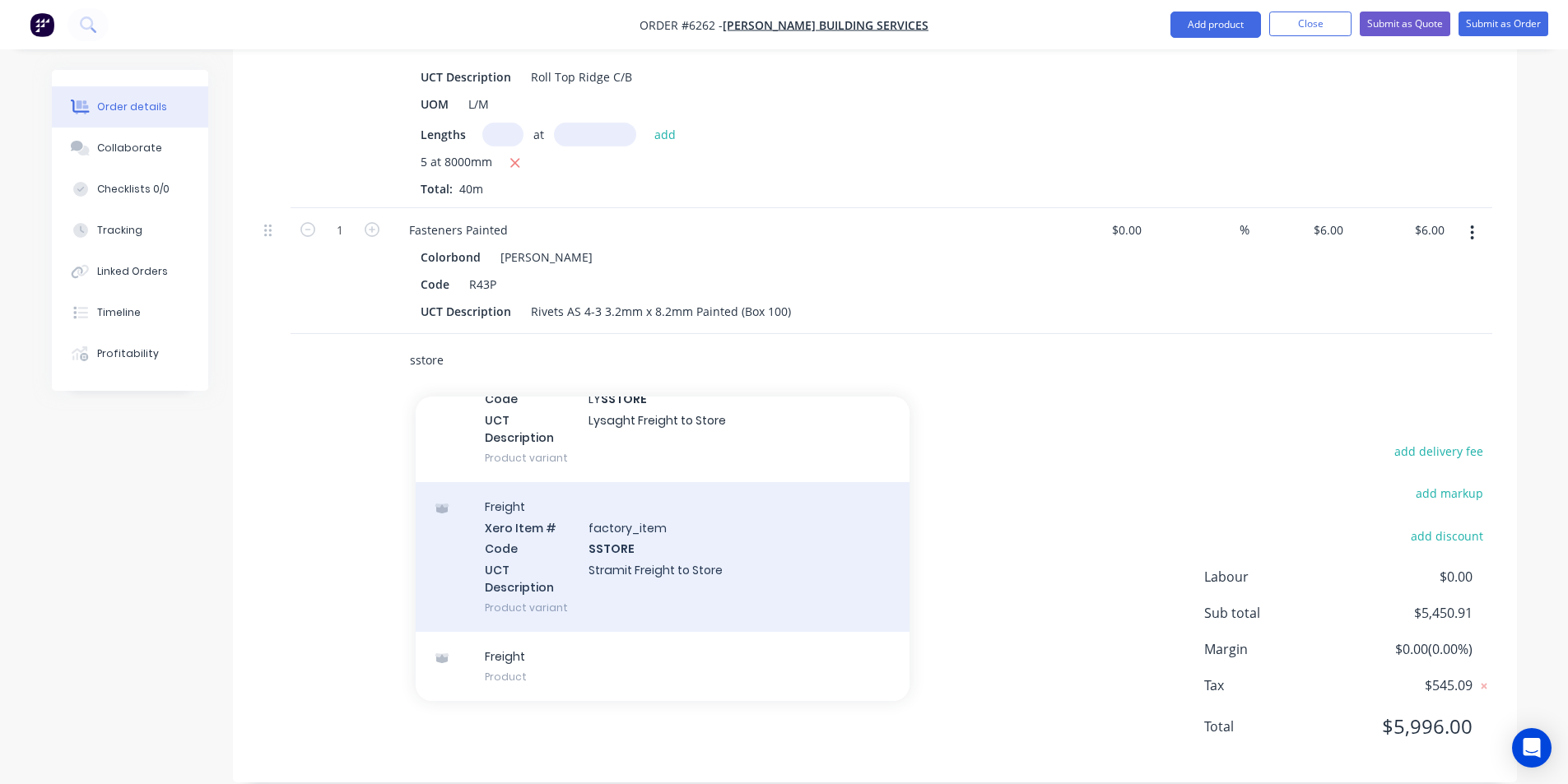
type input "sstore"
click at [682, 531] on div "Freight Xero Item # factory_item Code SSTORE UCT Description Stramit Freight to…" at bounding box center [662, 557] width 494 height 150
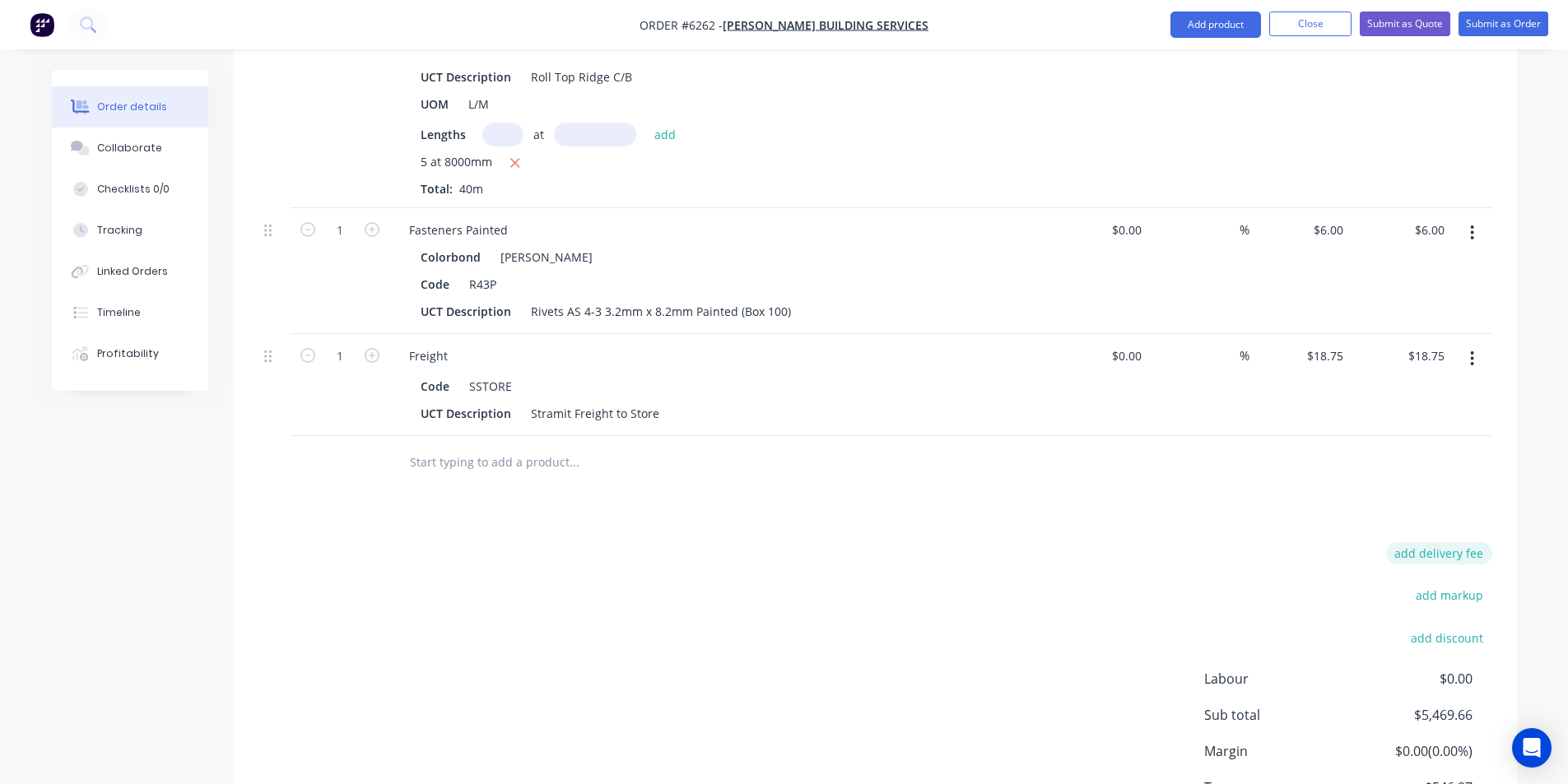
click at [1479, 542] on button "add delivery fee" at bounding box center [1439, 553] width 106 height 22
type input "80"
click input "submit" at bounding box center [0, 0] width 0 height 0
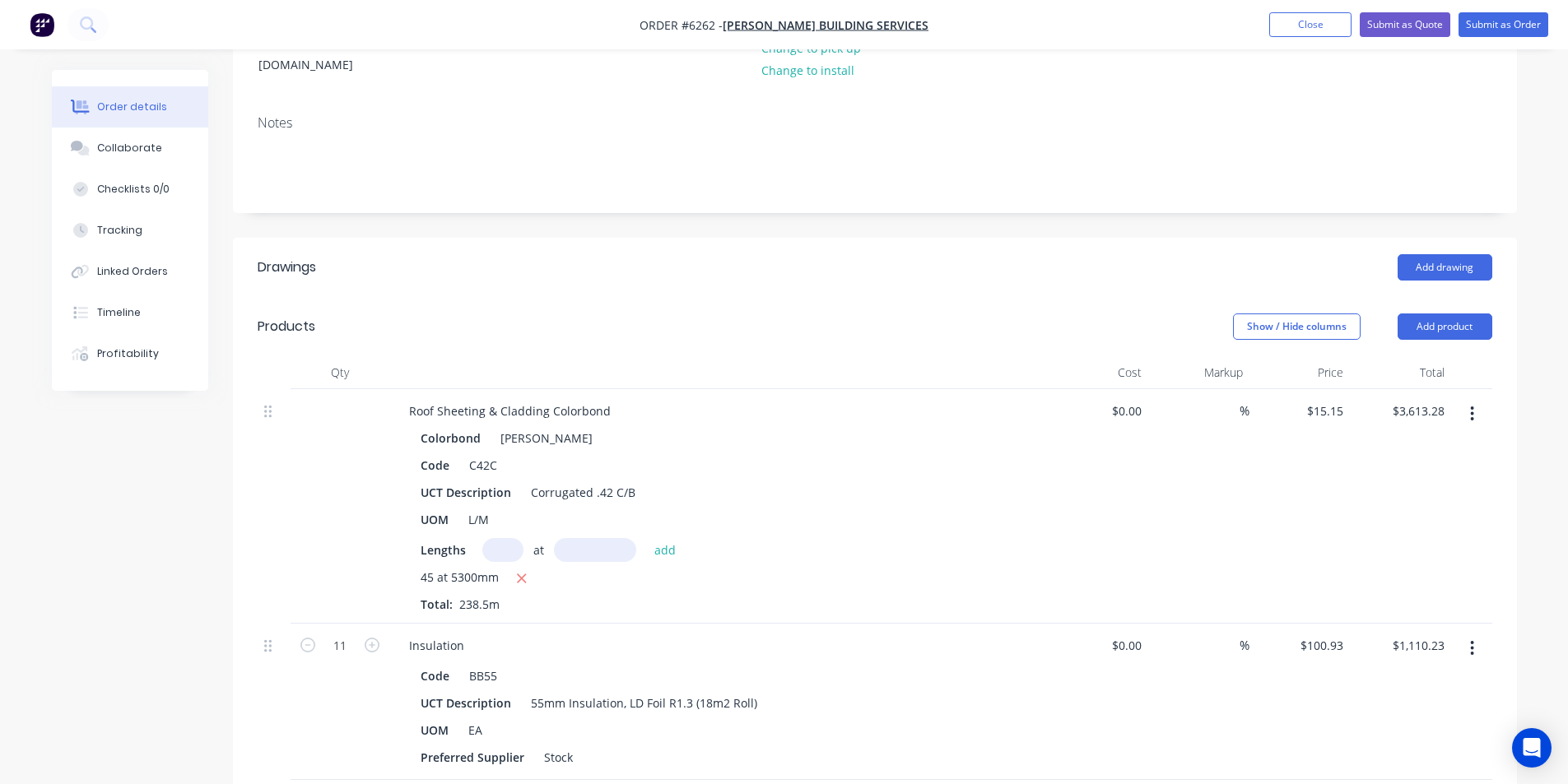
scroll to position [0, 0]
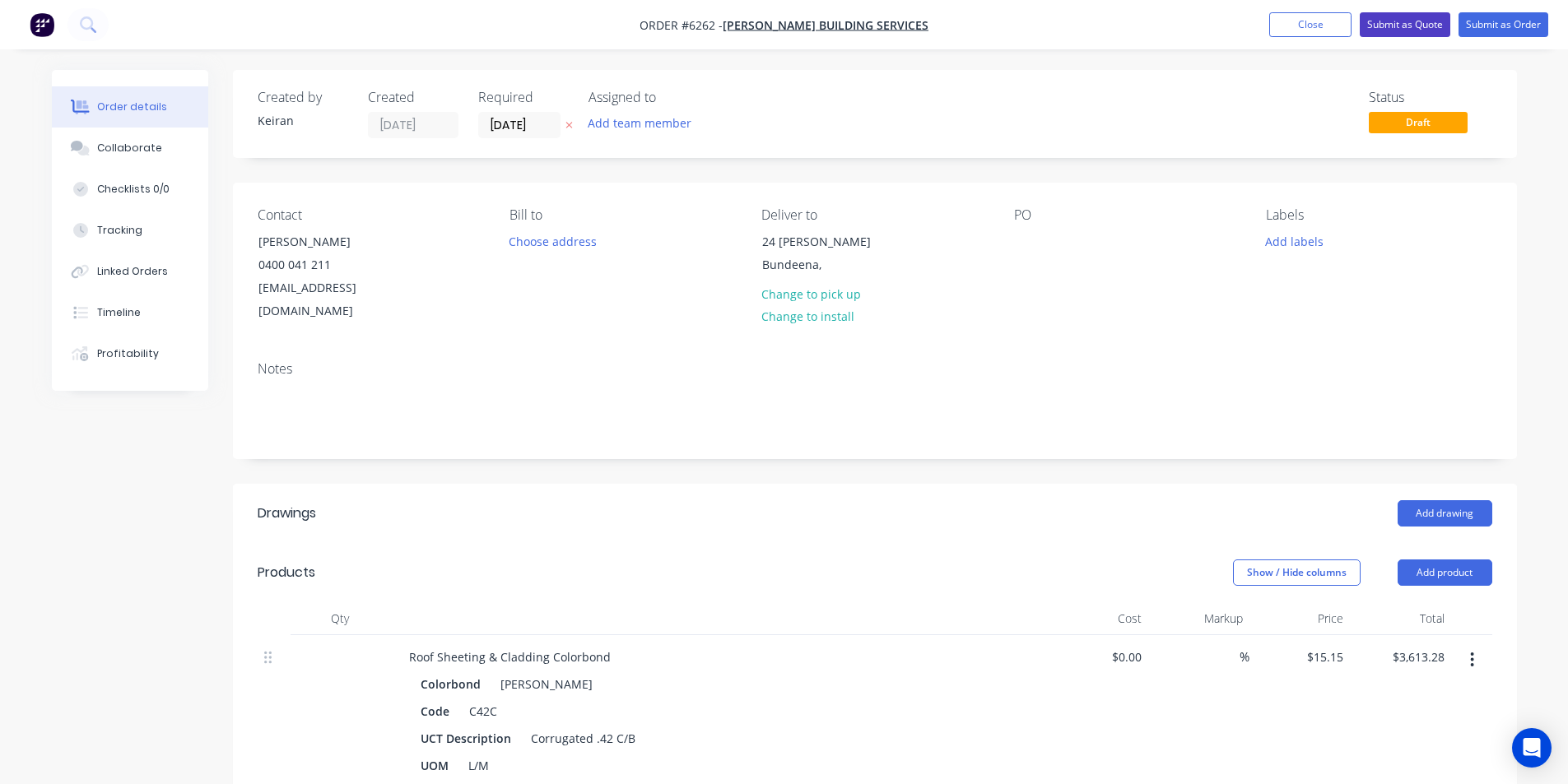
click at [1425, 24] on button "Submit as Quote" at bounding box center [1405, 24] width 90 height 24
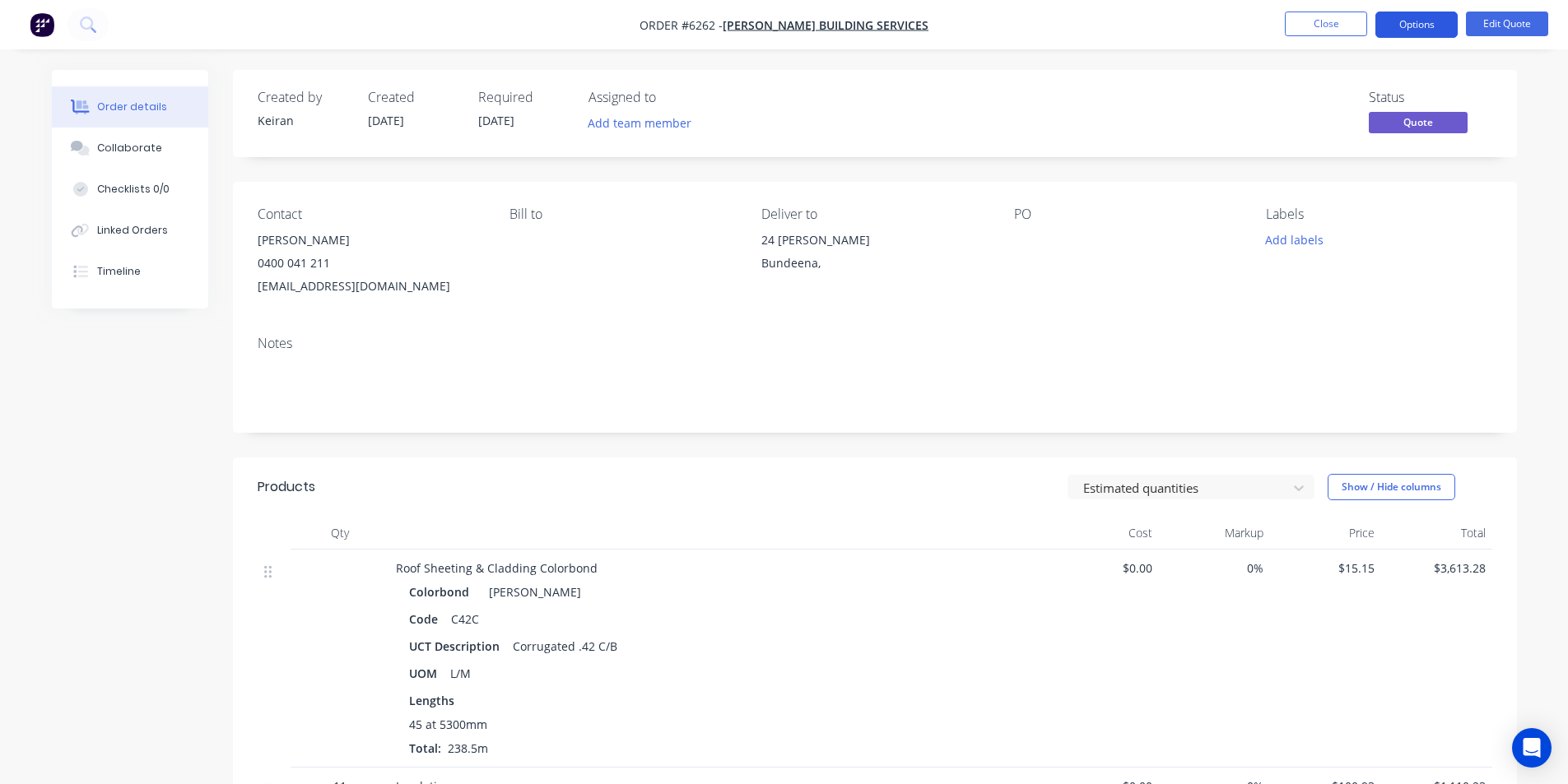
click at [1417, 32] on button "Options" at bounding box center [1417, 24] width 83 height 26
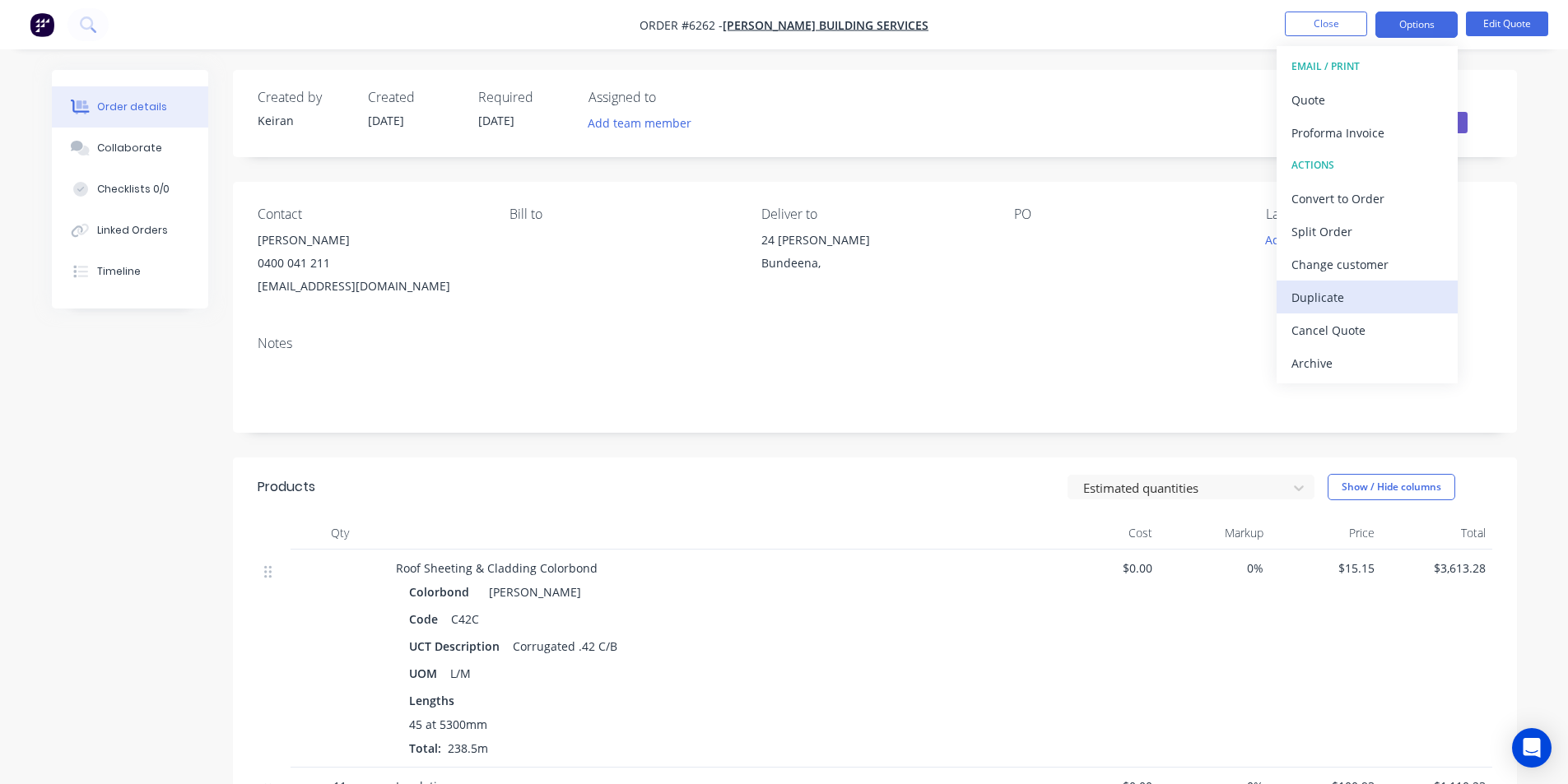
click at [1352, 296] on div "Duplicate" at bounding box center [1367, 297] width 152 height 24
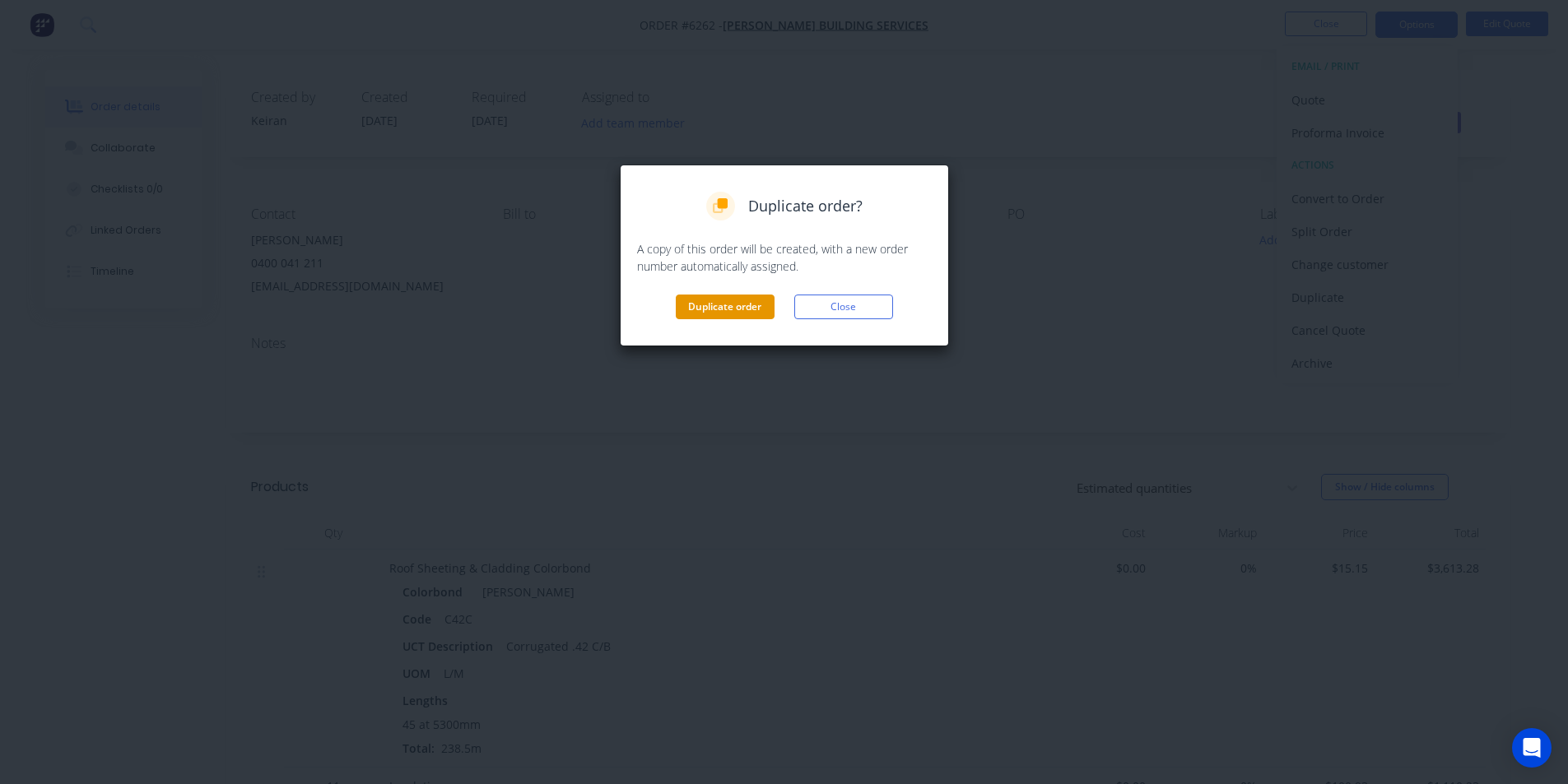
click at [749, 312] on button "Duplicate order" at bounding box center [725, 307] width 99 height 24
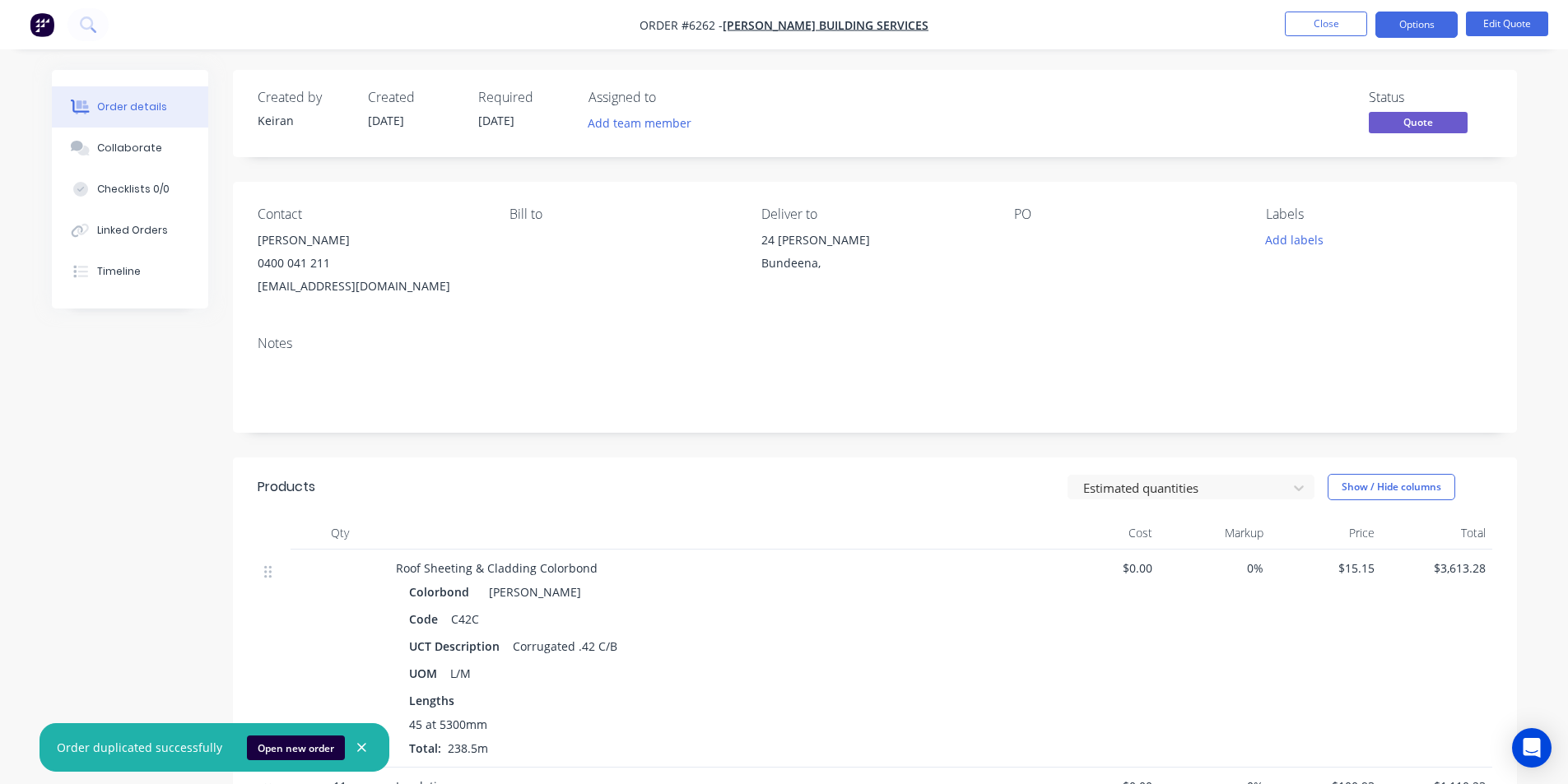
scroll to position [247, 0]
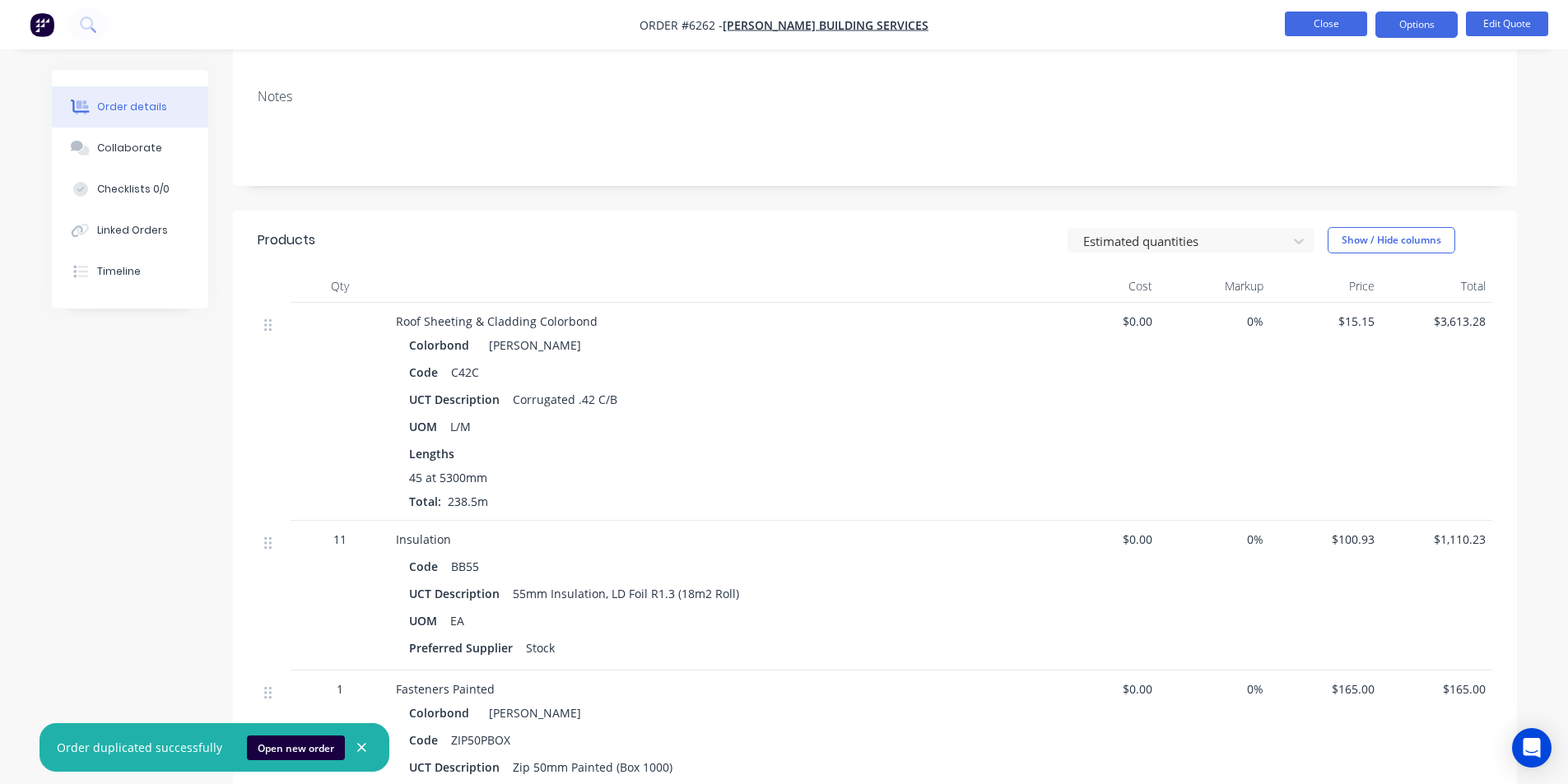
click at [1296, 35] on button "Close" at bounding box center [1326, 24] width 83 height 24
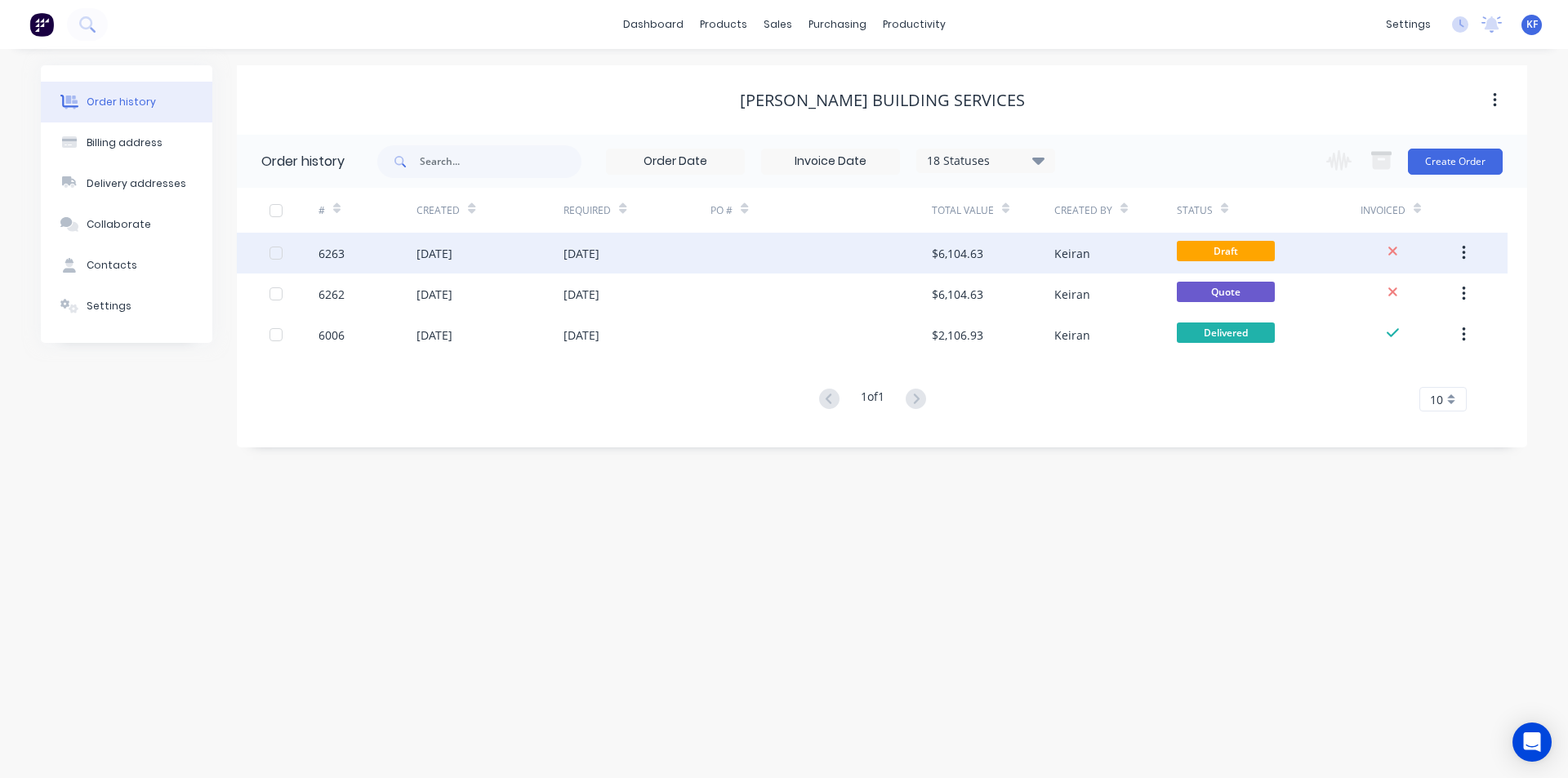
click at [750, 252] on div at bounding box center [821, 252] width 221 height 41
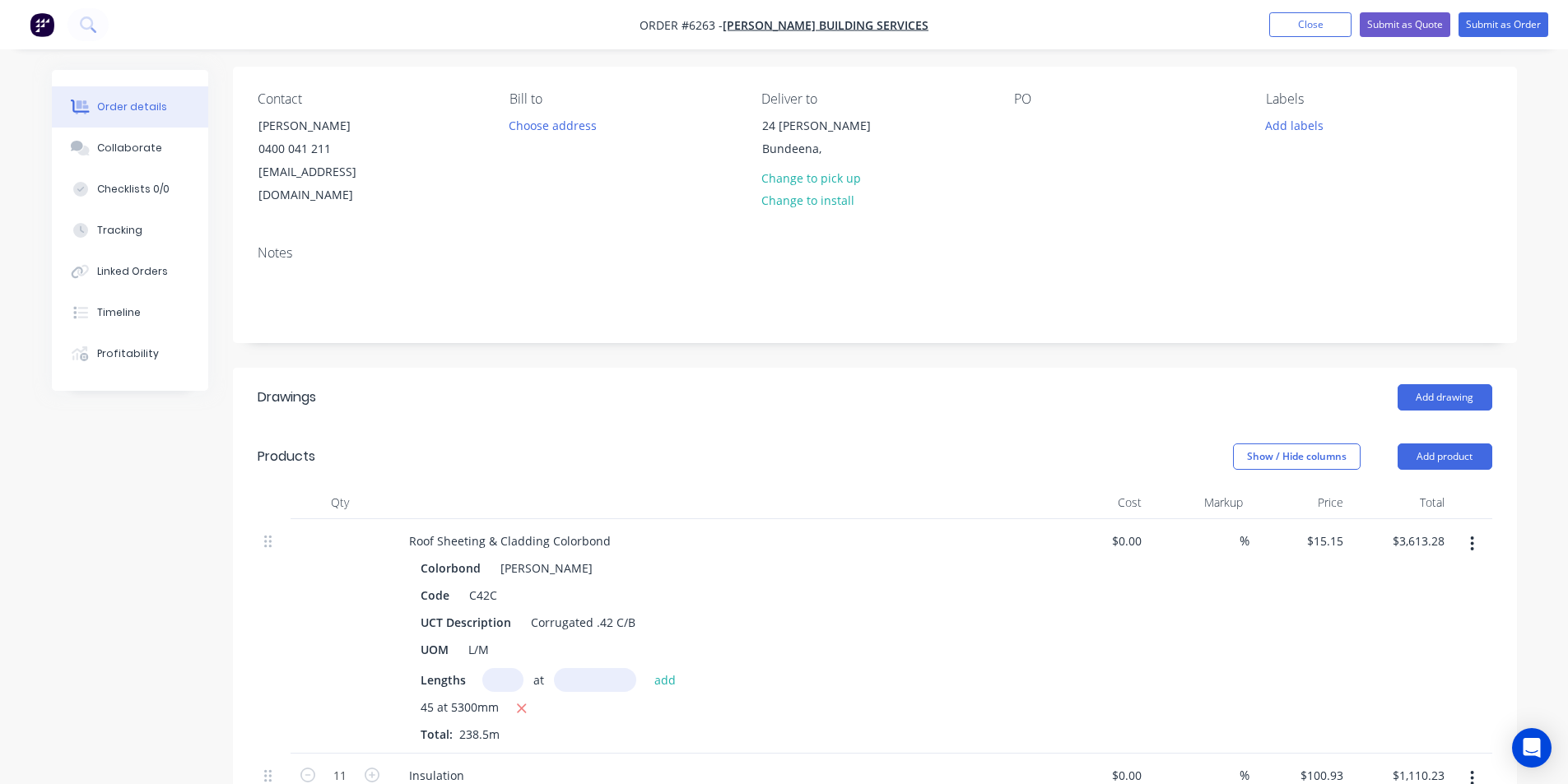
scroll to position [329, 0]
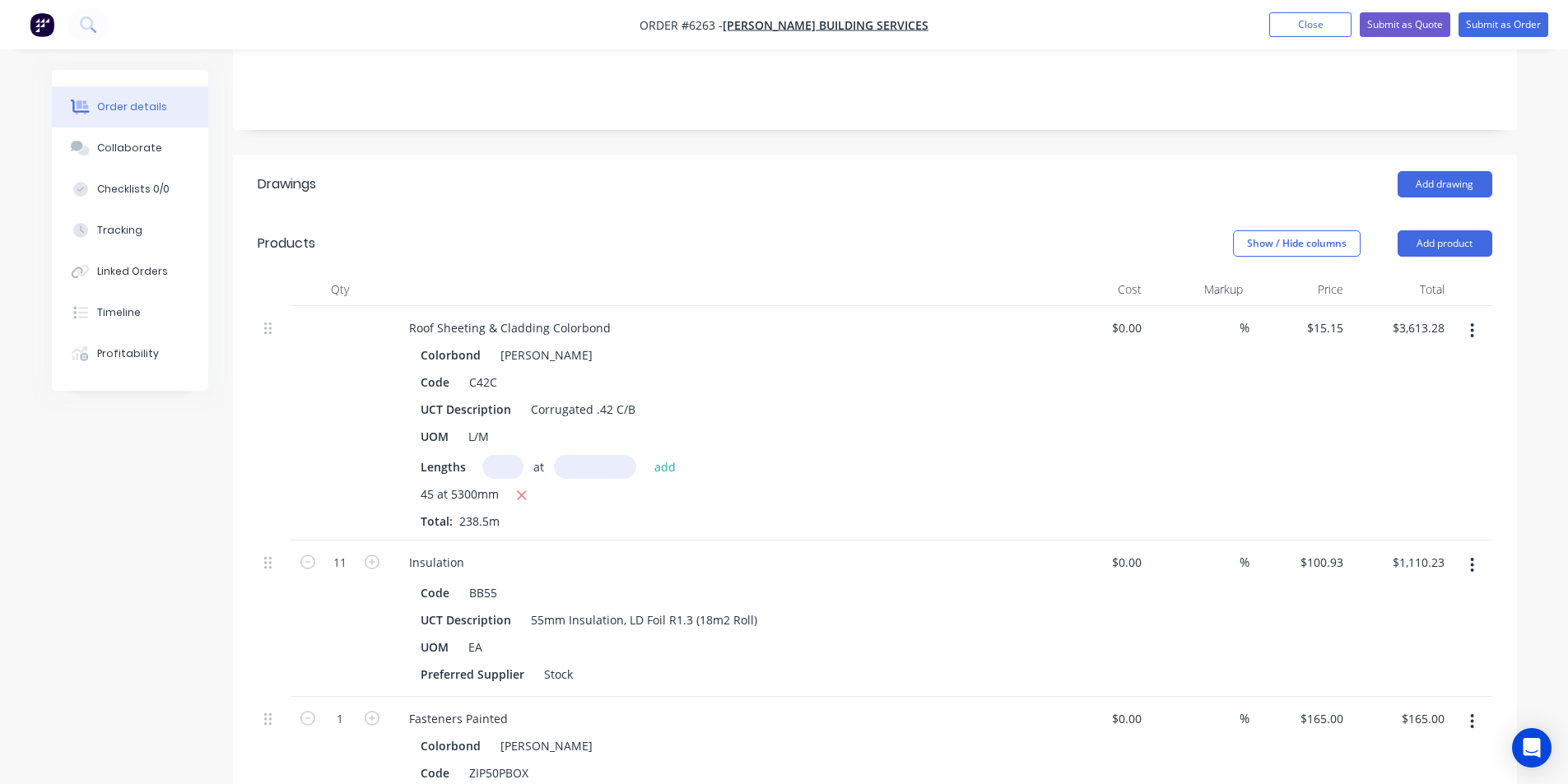
click at [1472, 323] on icon "button" at bounding box center [1473, 331] width 3 height 15
click at [1434, 362] on div "Edit" at bounding box center [1414, 374] width 126 height 24
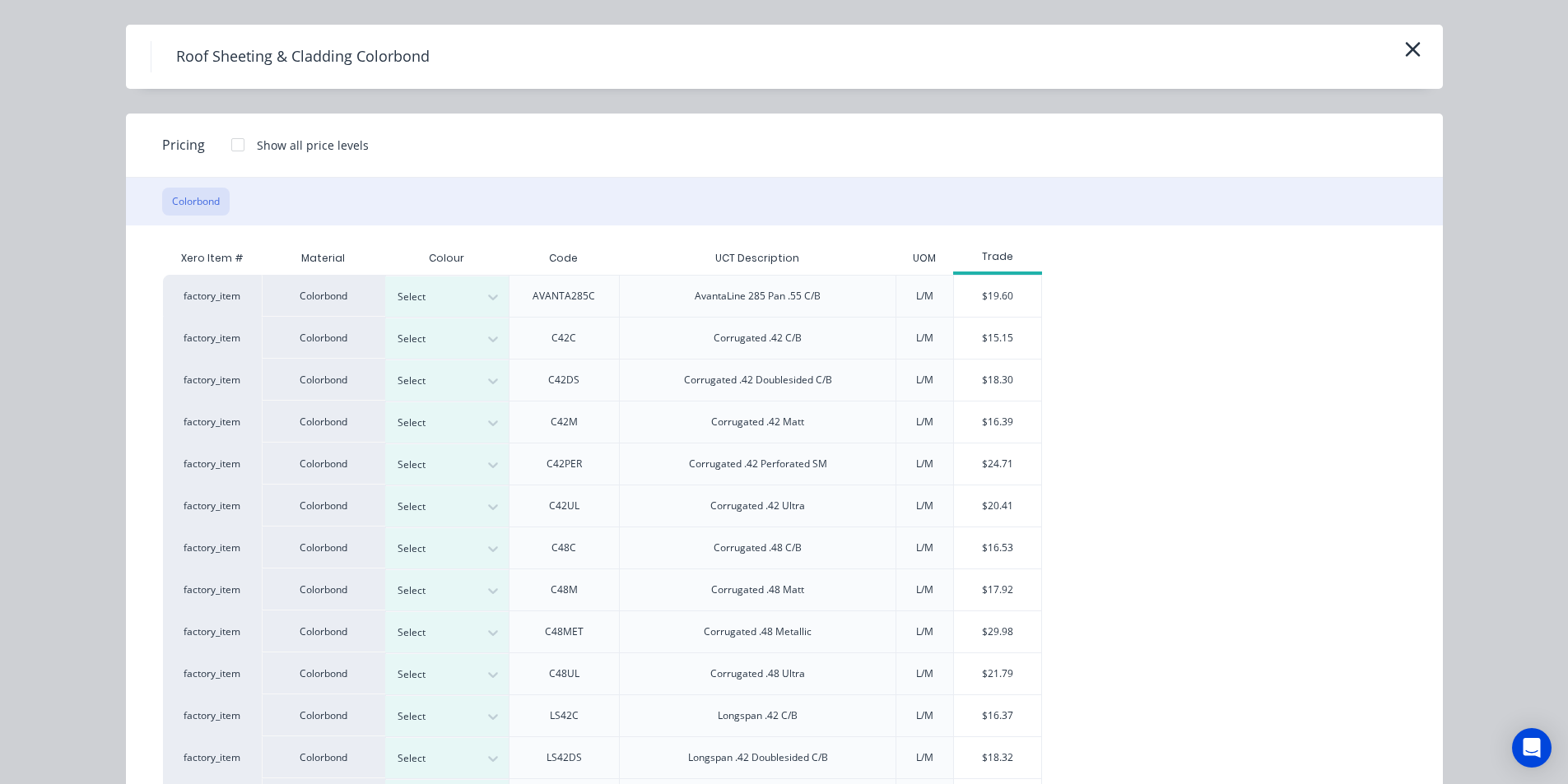
scroll to position [83, 0]
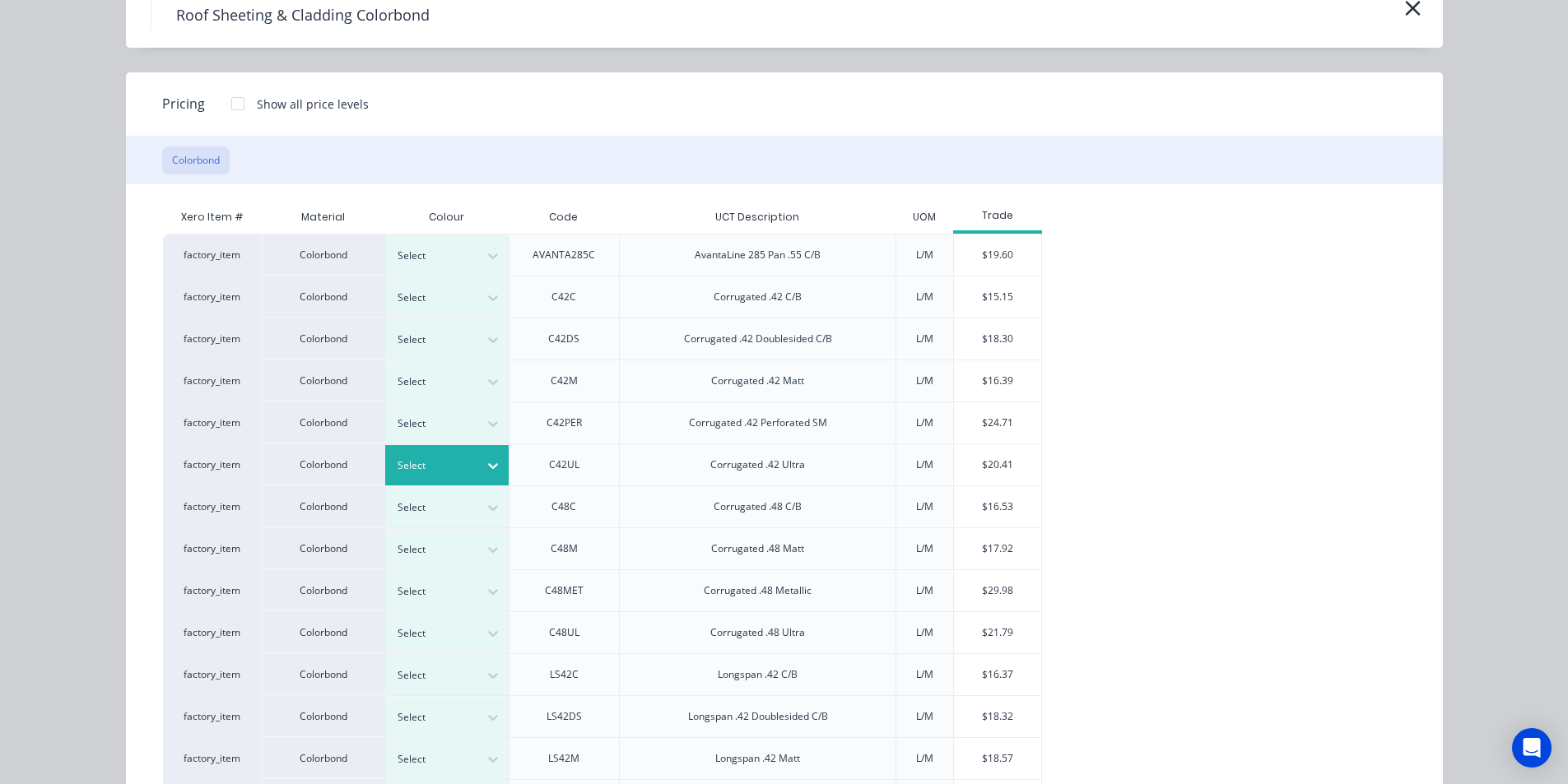
click at [463, 472] on div at bounding box center [435, 465] width 74 height 18
type input "surf"
click at [436, 430] on div "Surfmist" at bounding box center [482, 420] width 206 height 30
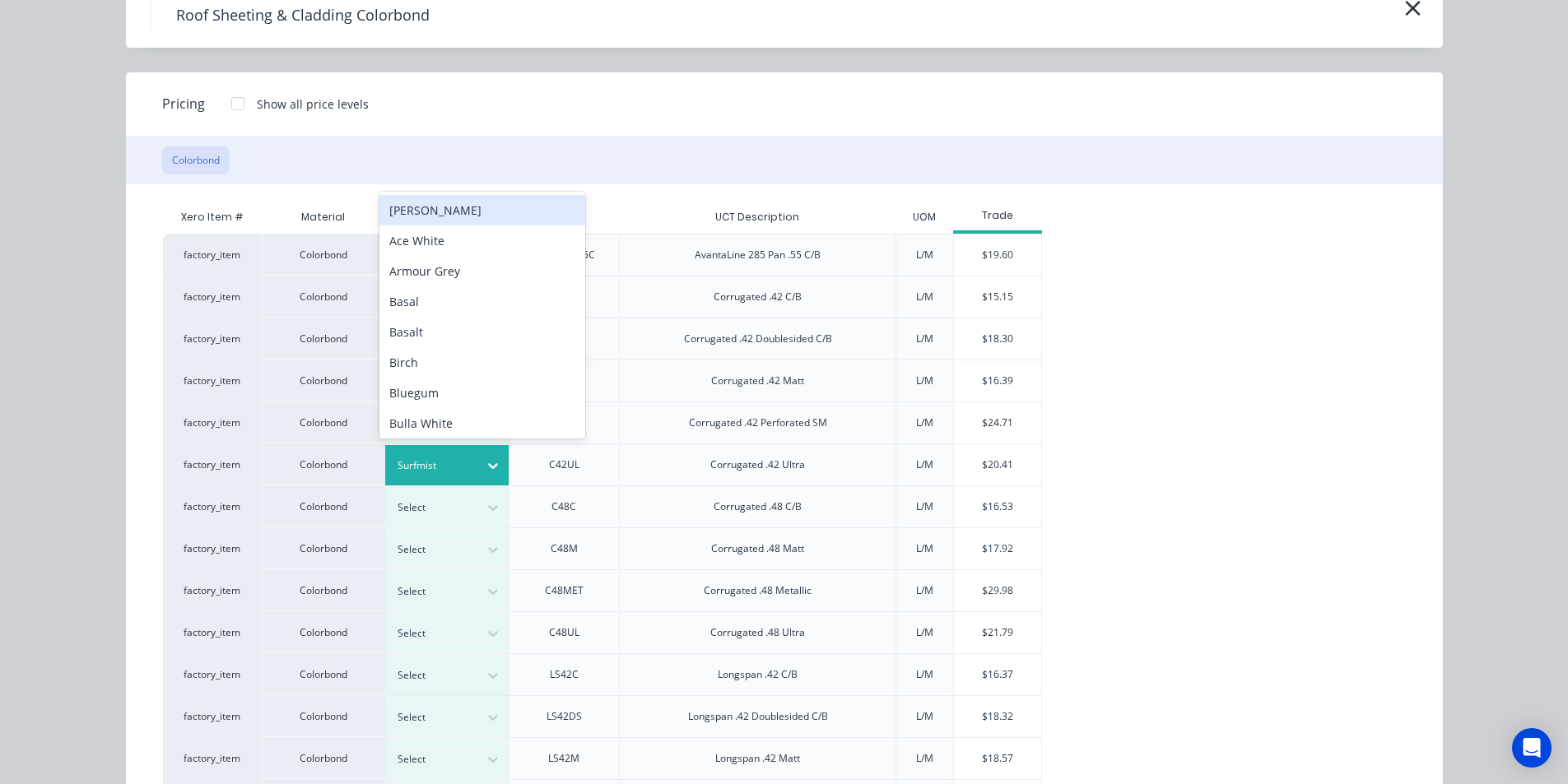
click at [442, 466] on div at bounding box center [435, 465] width 74 height 18
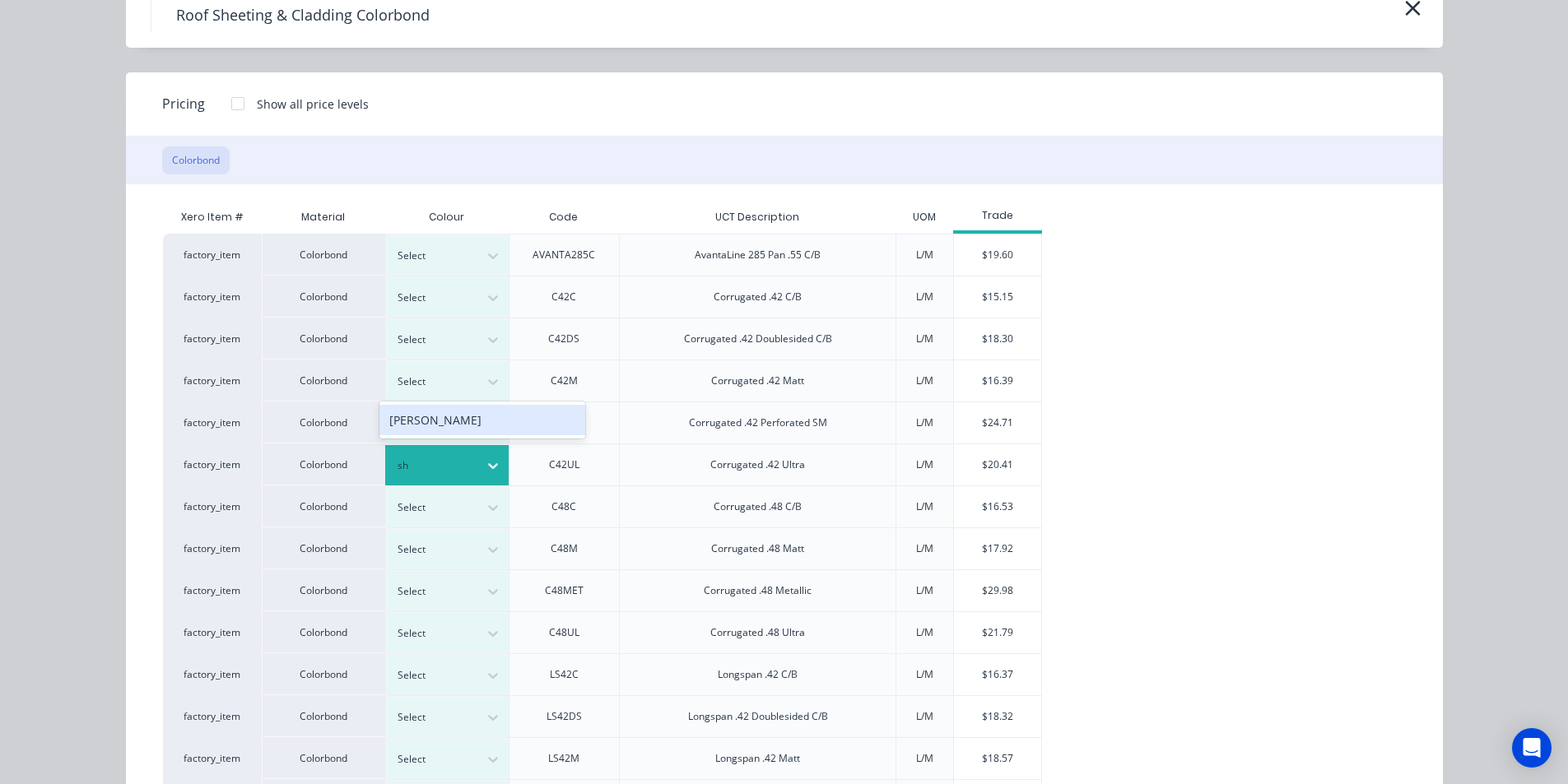
type input "sha"
click at [442, 428] on div "[PERSON_NAME]" at bounding box center [482, 420] width 206 height 30
click at [1003, 456] on div "$20.41" at bounding box center [998, 465] width 88 height 41
type input "$20.41"
type input "$4,867.79"
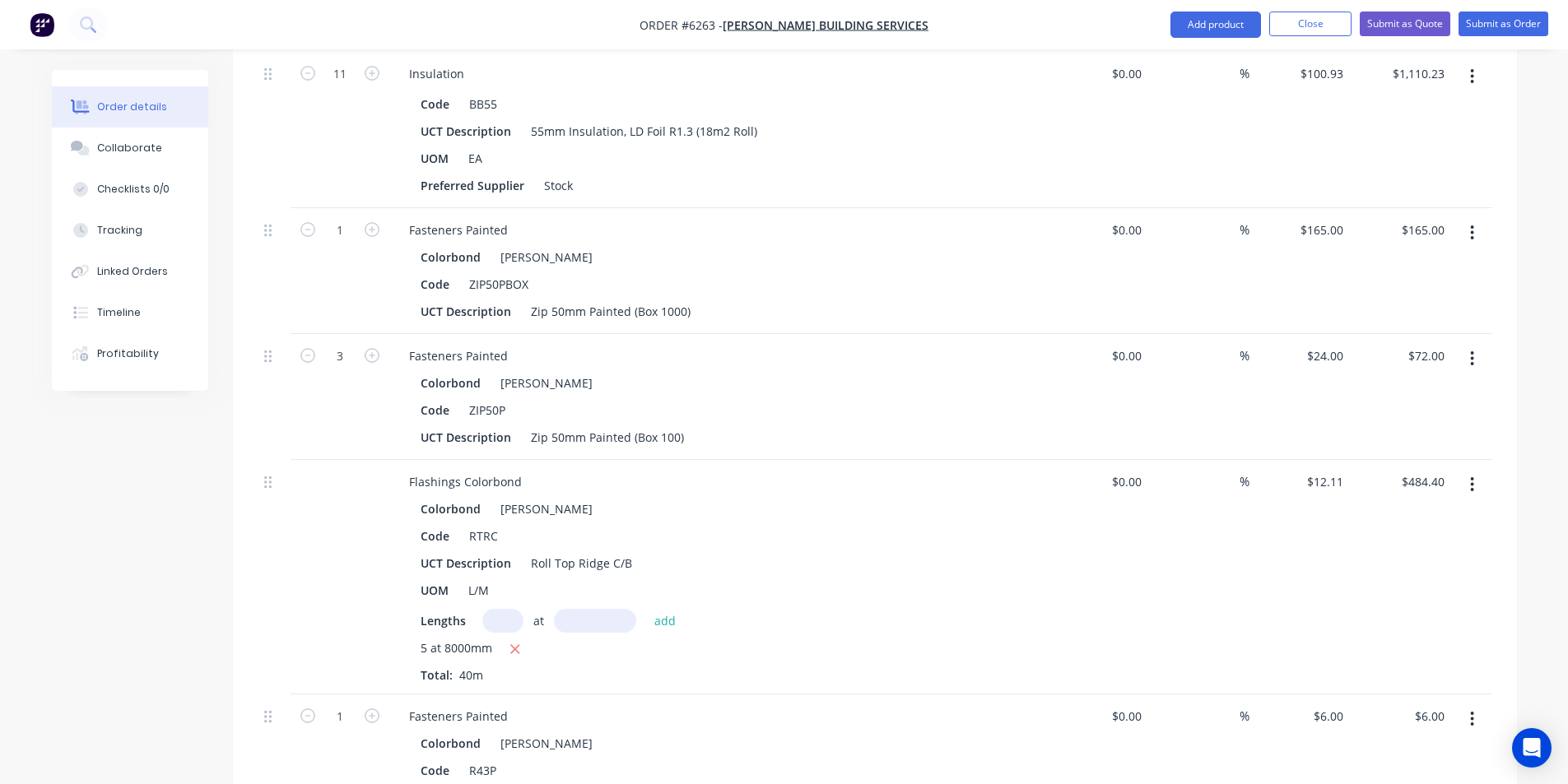
scroll to position [905, 0]
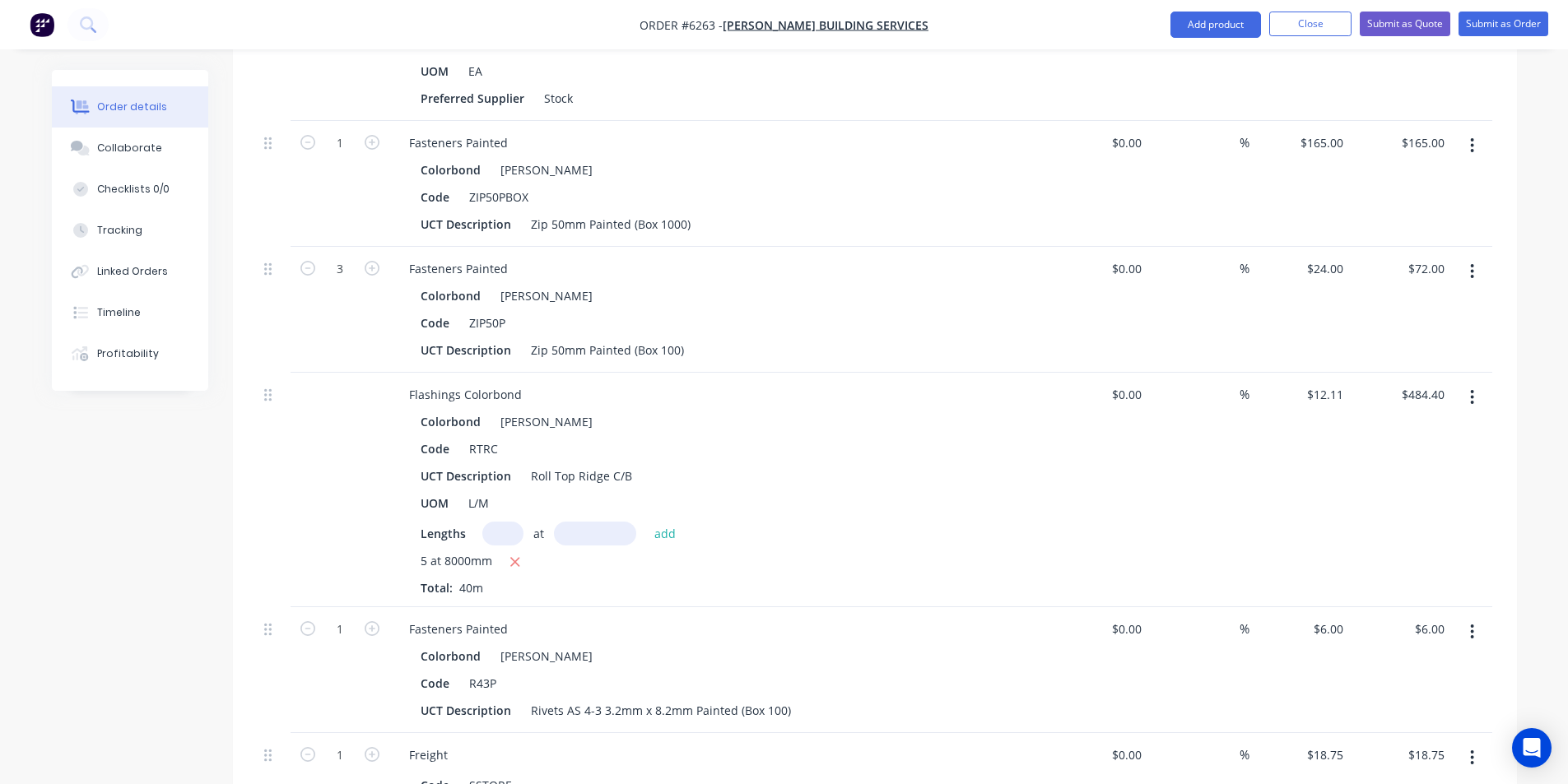
click at [1476, 382] on button "button" at bounding box center [1472, 397] width 39 height 29
click at [1405, 431] on button "Edit" at bounding box center [1415, 440] width 157 height 33
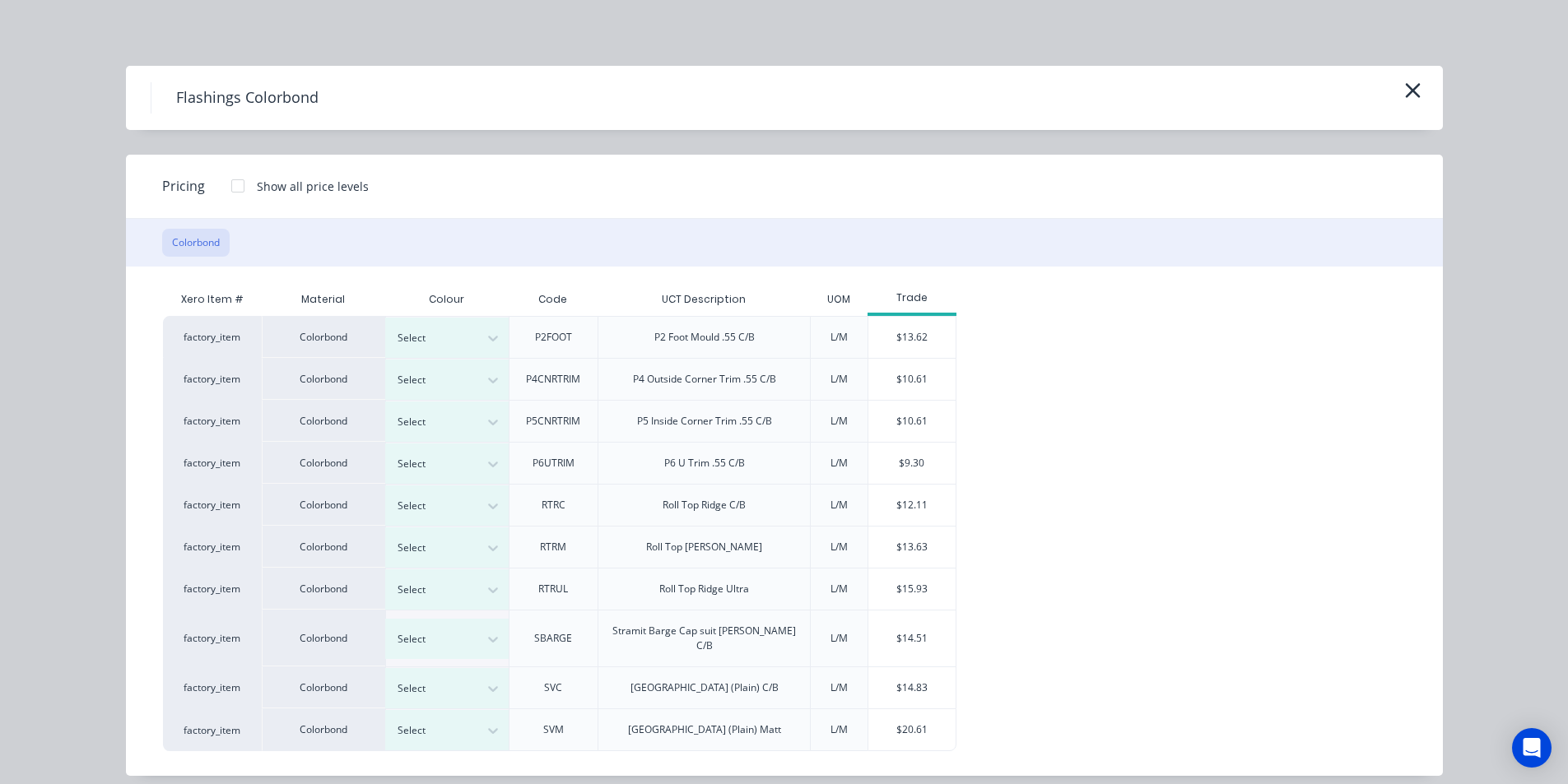
scroll to position [1152, 0]
click at [479, 587] on div at bounding box center [493, 589] width 29 height 26
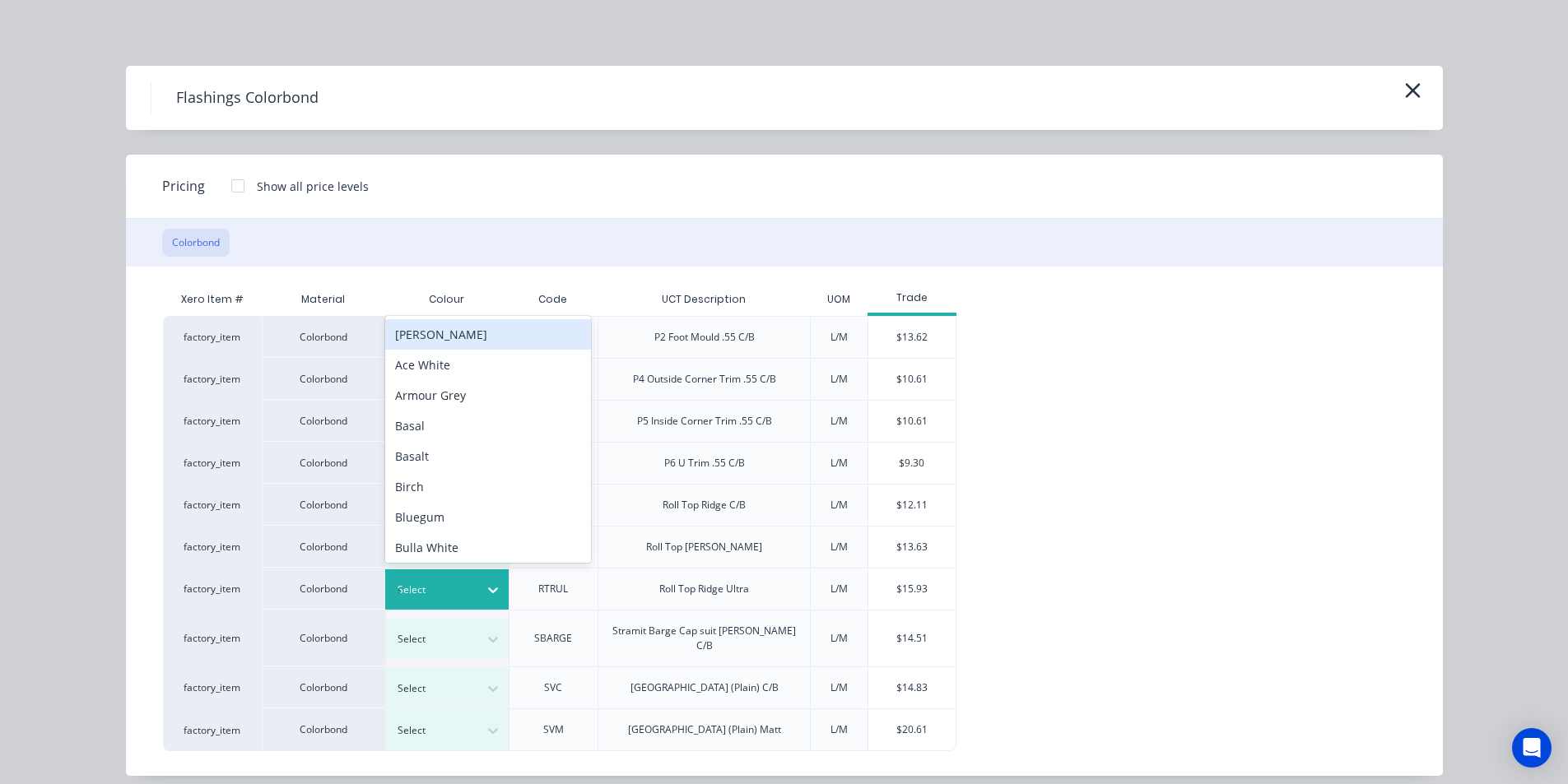
type input "sh"
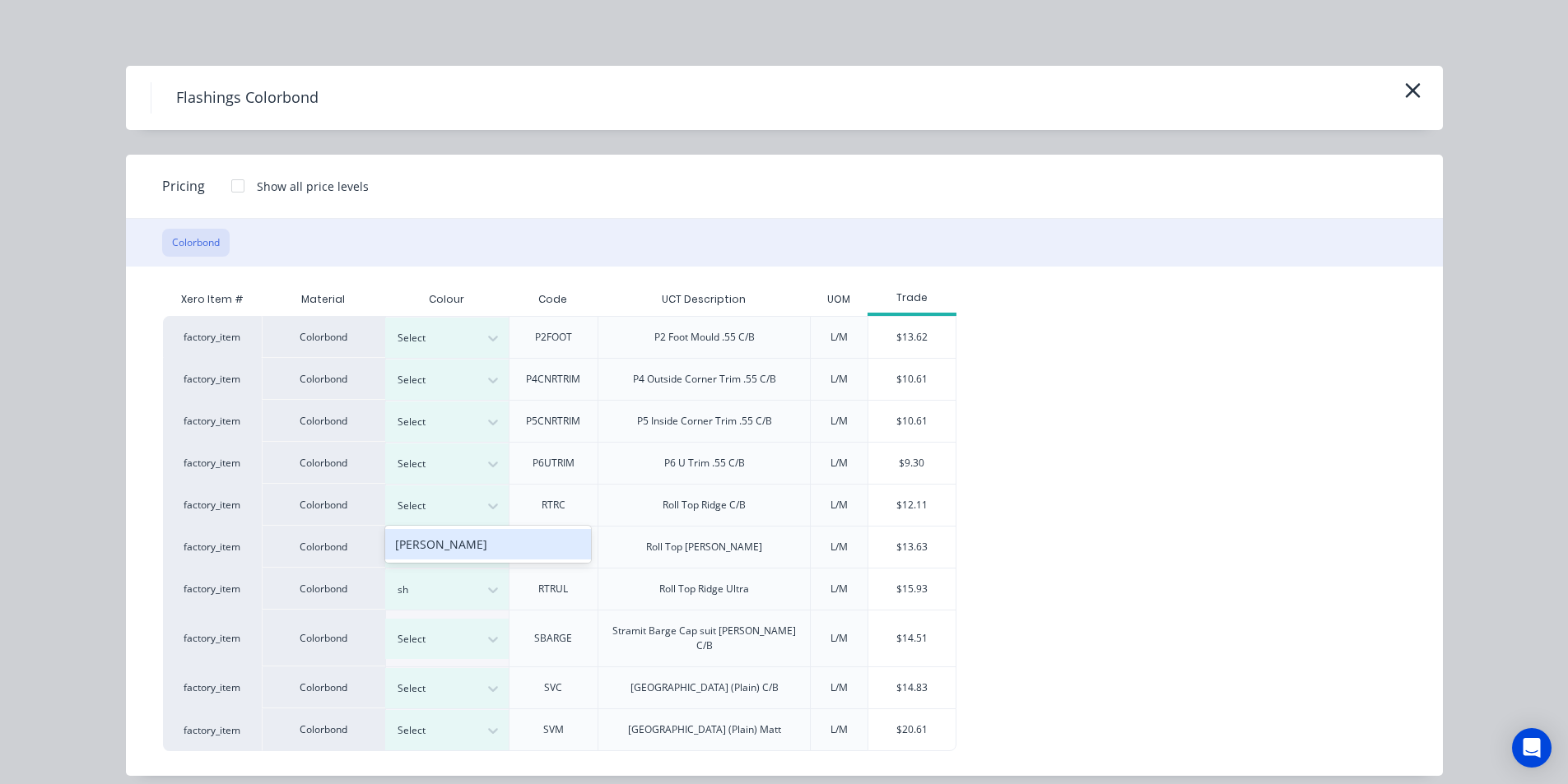
click at [457, 536] on div "[PERSON_NAME]" at bounding box center [488, 544] width 206 height 30
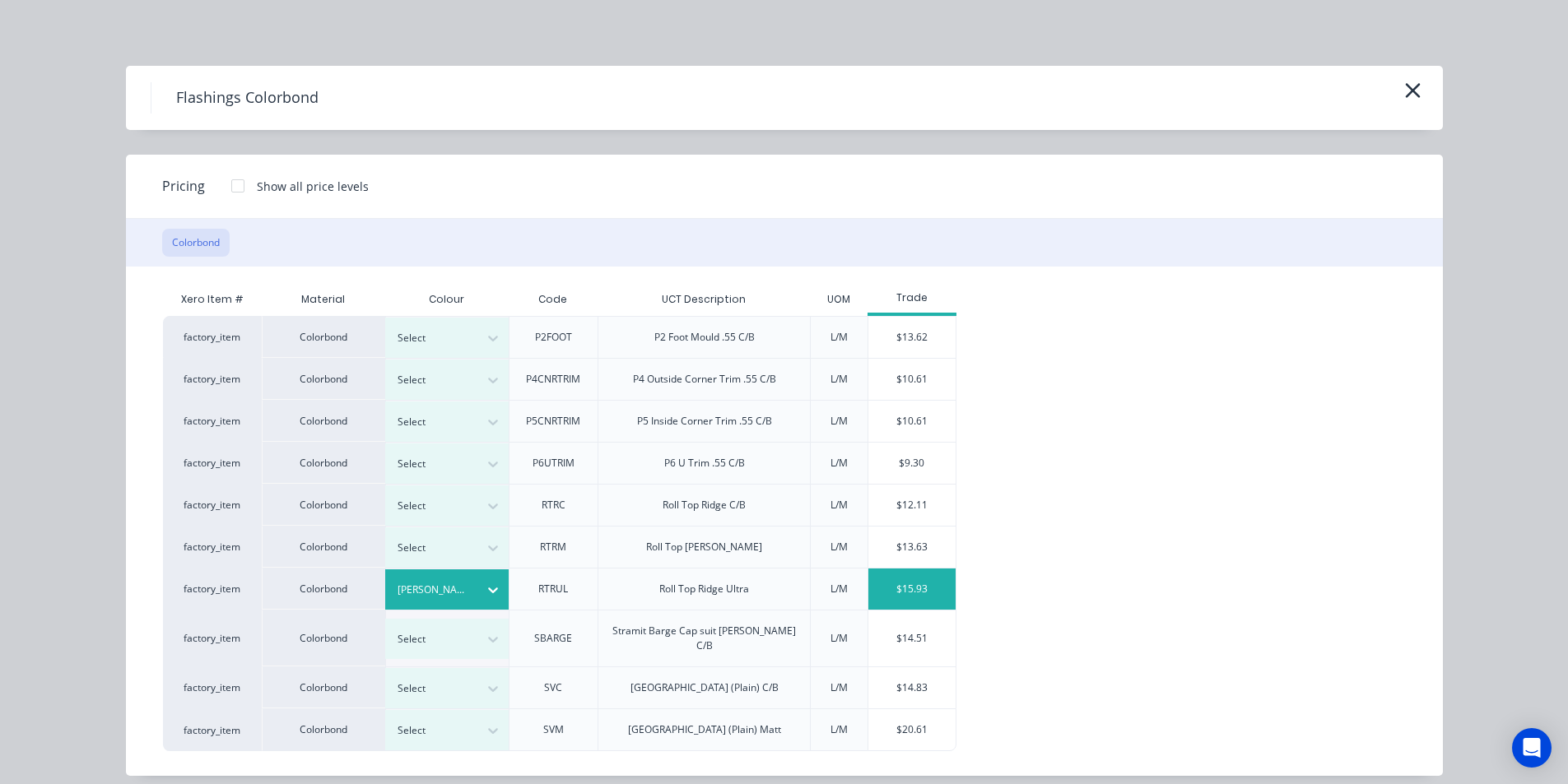
click at [889, 596] on div "$15.93" at bounding box center [912, 589] width 88 height 41
type input "$15.93"
type input "$637.20"
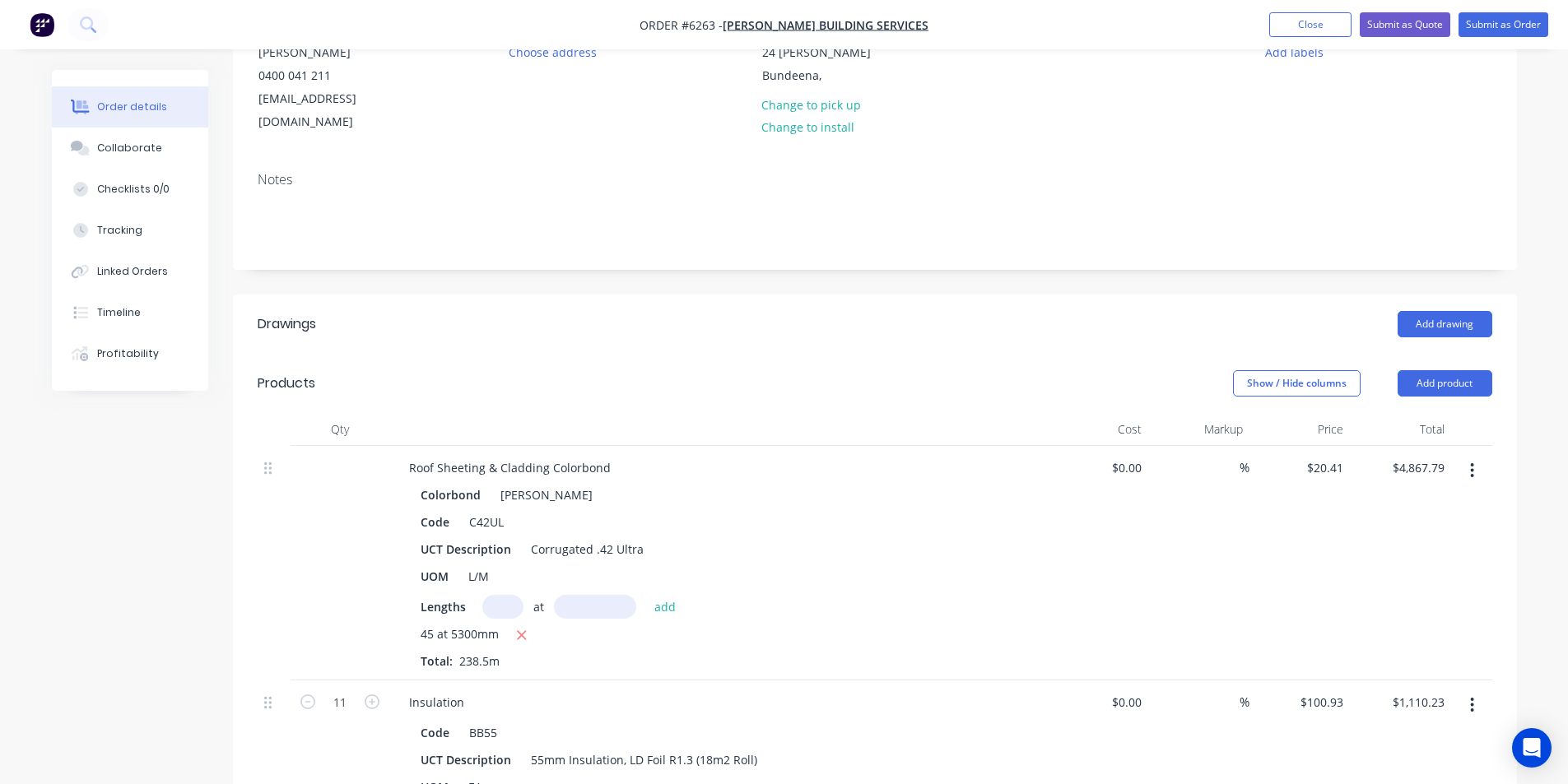
scroll to position [0, 0]
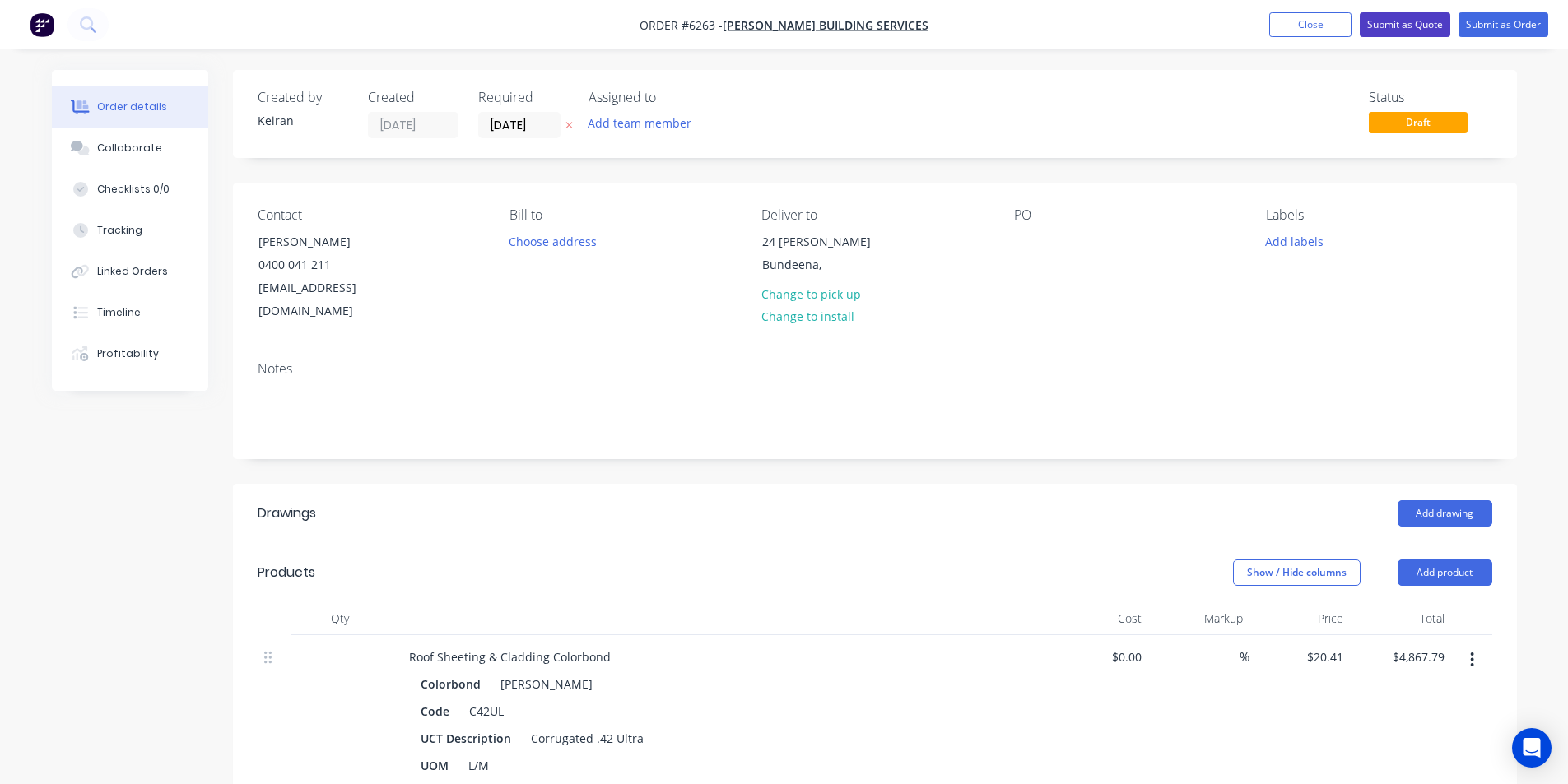
click at [1405, 25] on button "Submit as Quote" at bounding box center [1405, 24] width 90 height 24
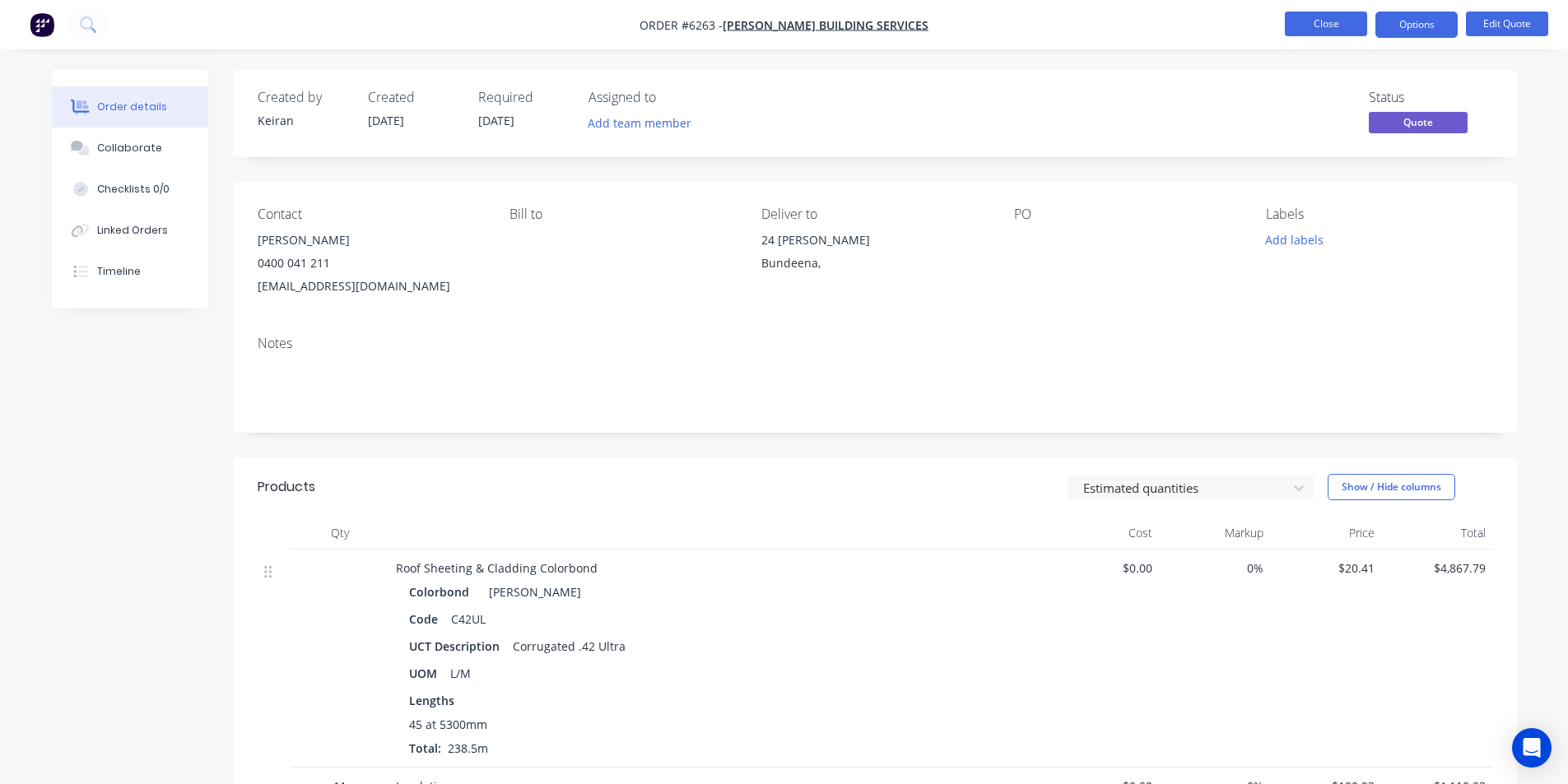
click at [1335, 24] on button "Close" at bounding box center [1326, 24] width 83 height 24
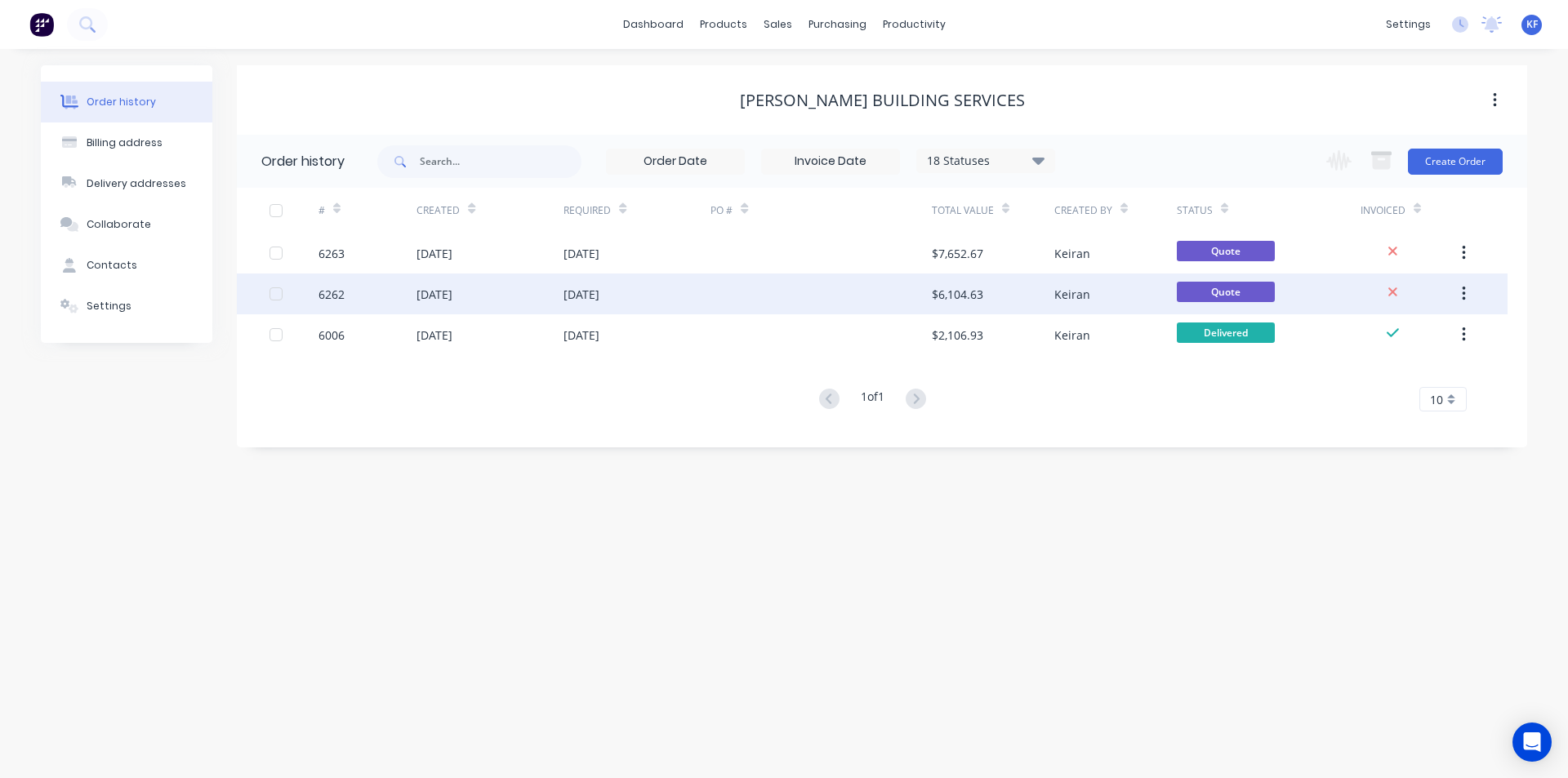
click at [986, 306] on div "$6,104.63" at bounding box center [993, 293] width 123 height 41
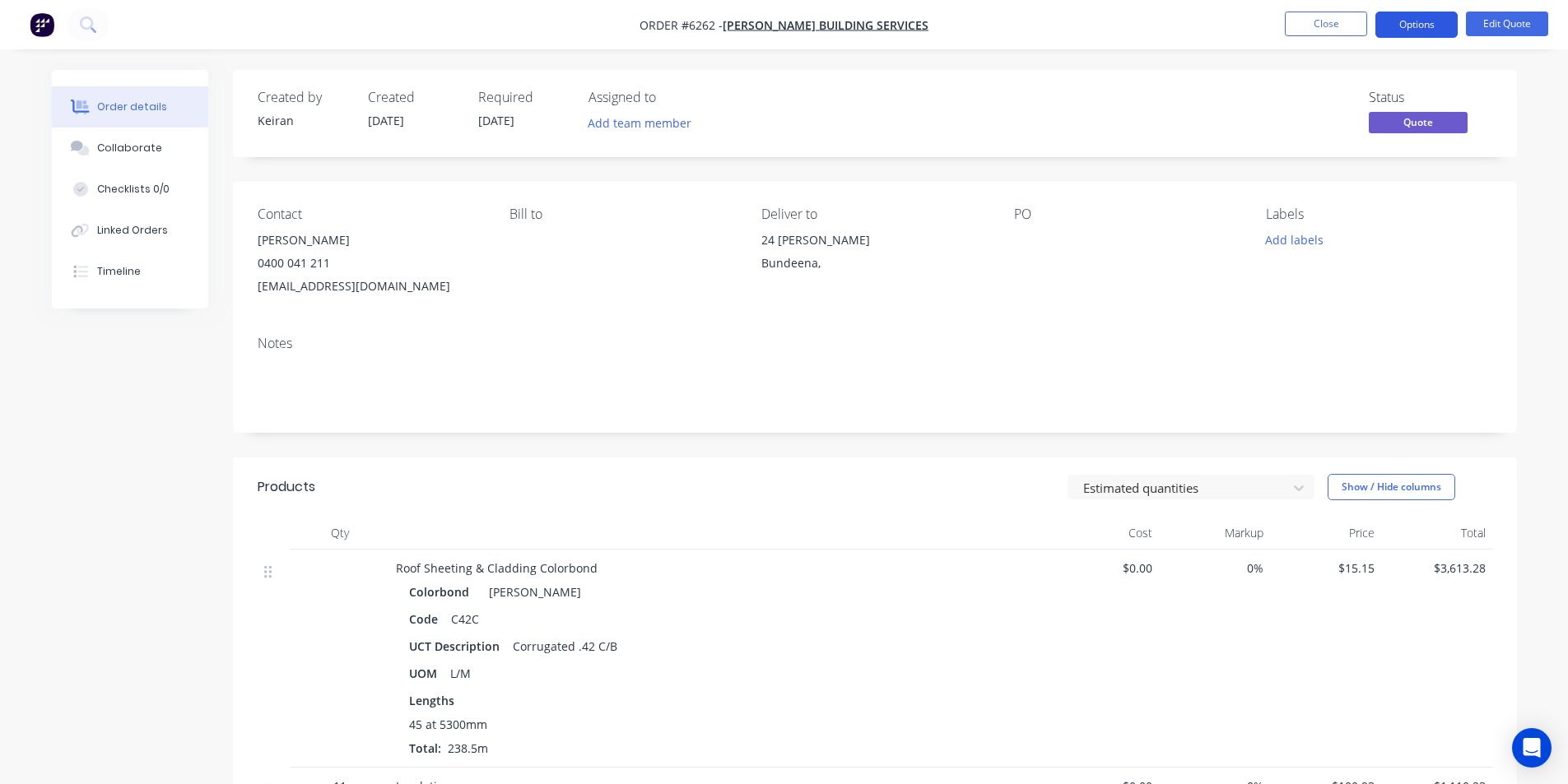
click at [1433, 31] on button "Options" at bounding box center [1417, 24] width 83 height 26
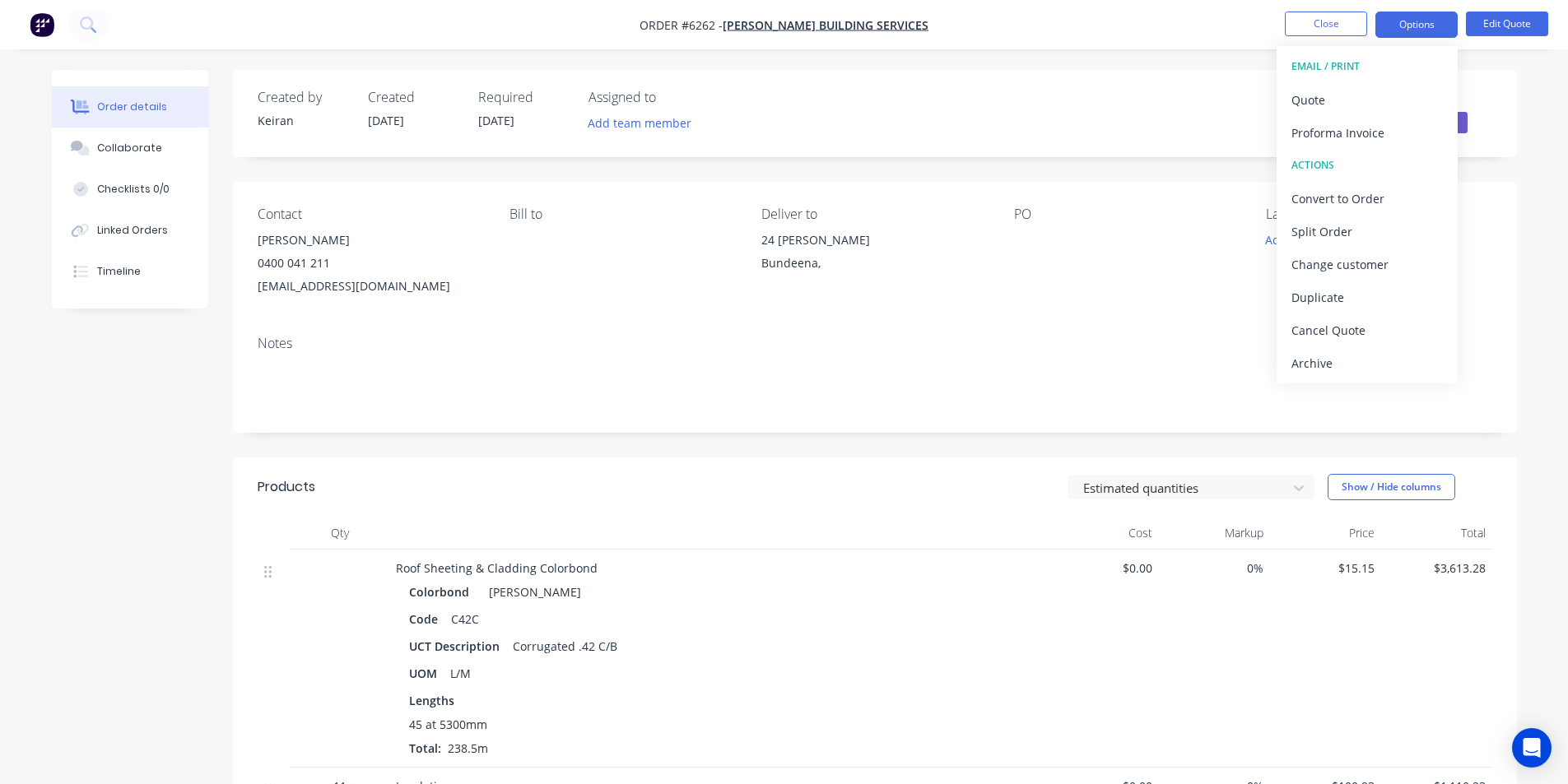
click at [1344, 85] on button "Quote" at bounding box center [1367, 99] width 181 height 33
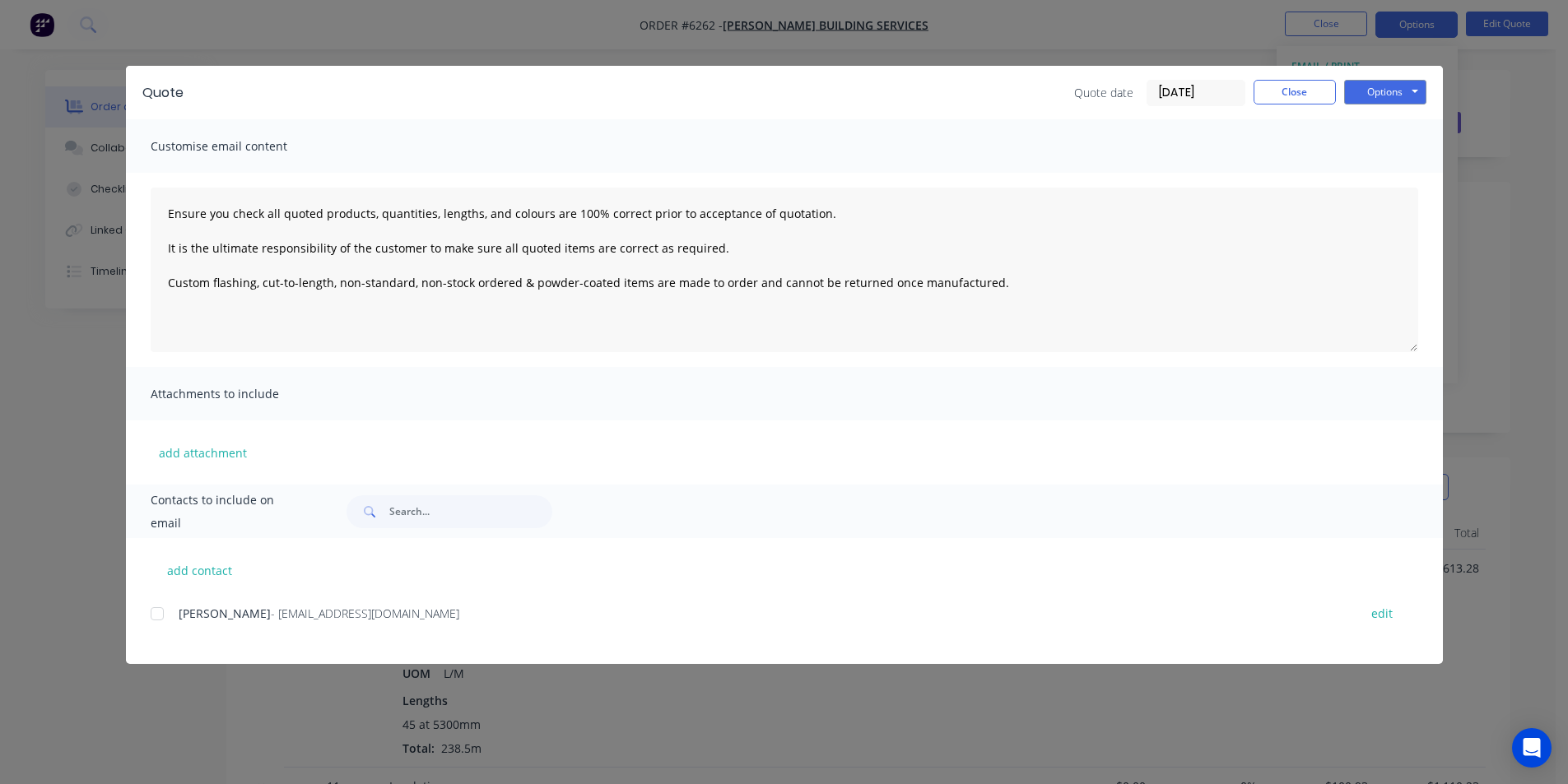
click at [163, 619] on div at bounding box center [157, 613] width 33 height 33
click at [1368, 96] on button "Options" at bounding box center [1386, 92] width 83 height 24
click at [1399, 170] on button "Email" at bounding box center [1397, 175] width 105 height 27
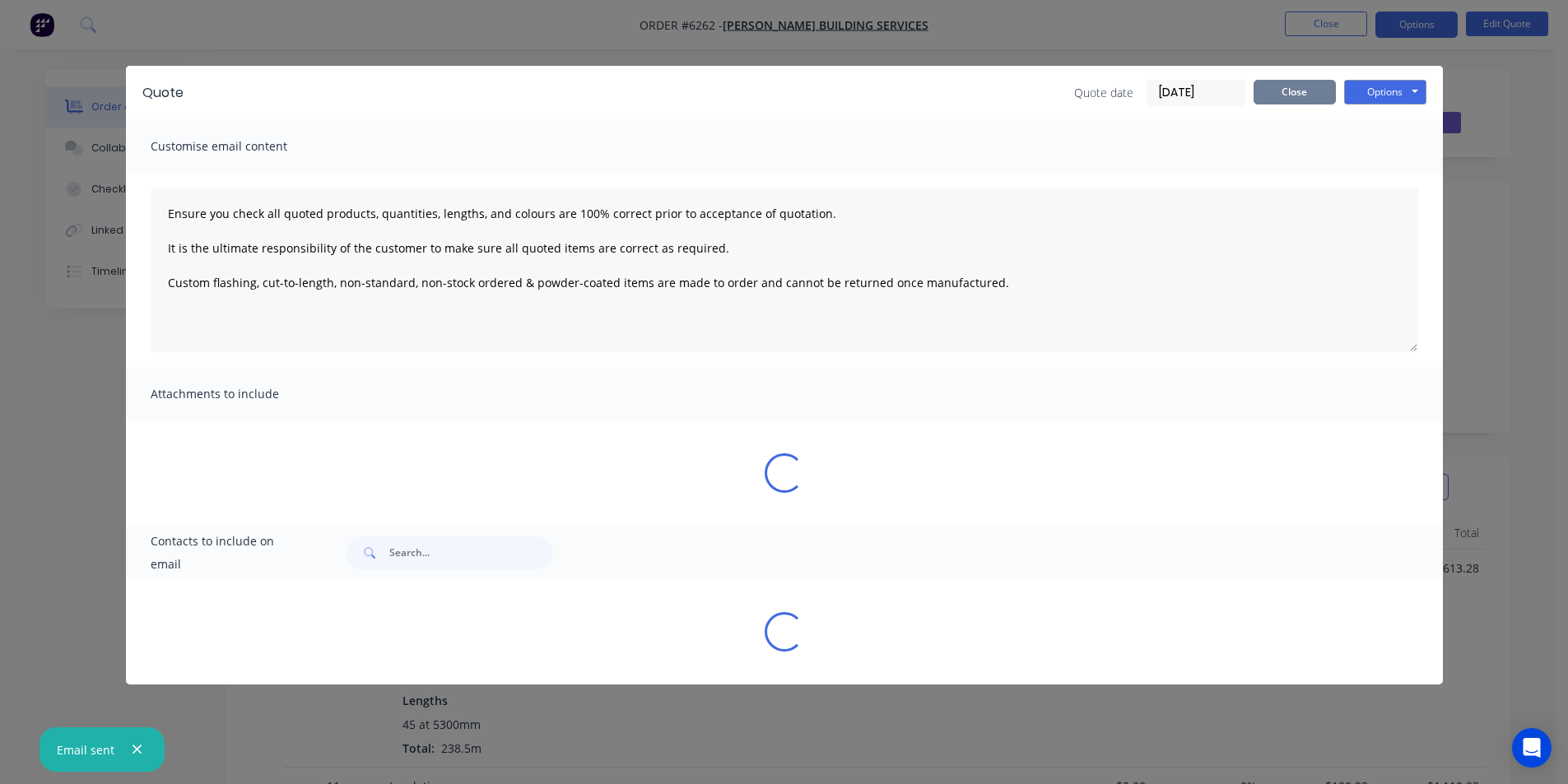
type textarea "Ensure you check all quoted products, quantities, lengths, and colours are 100%…"
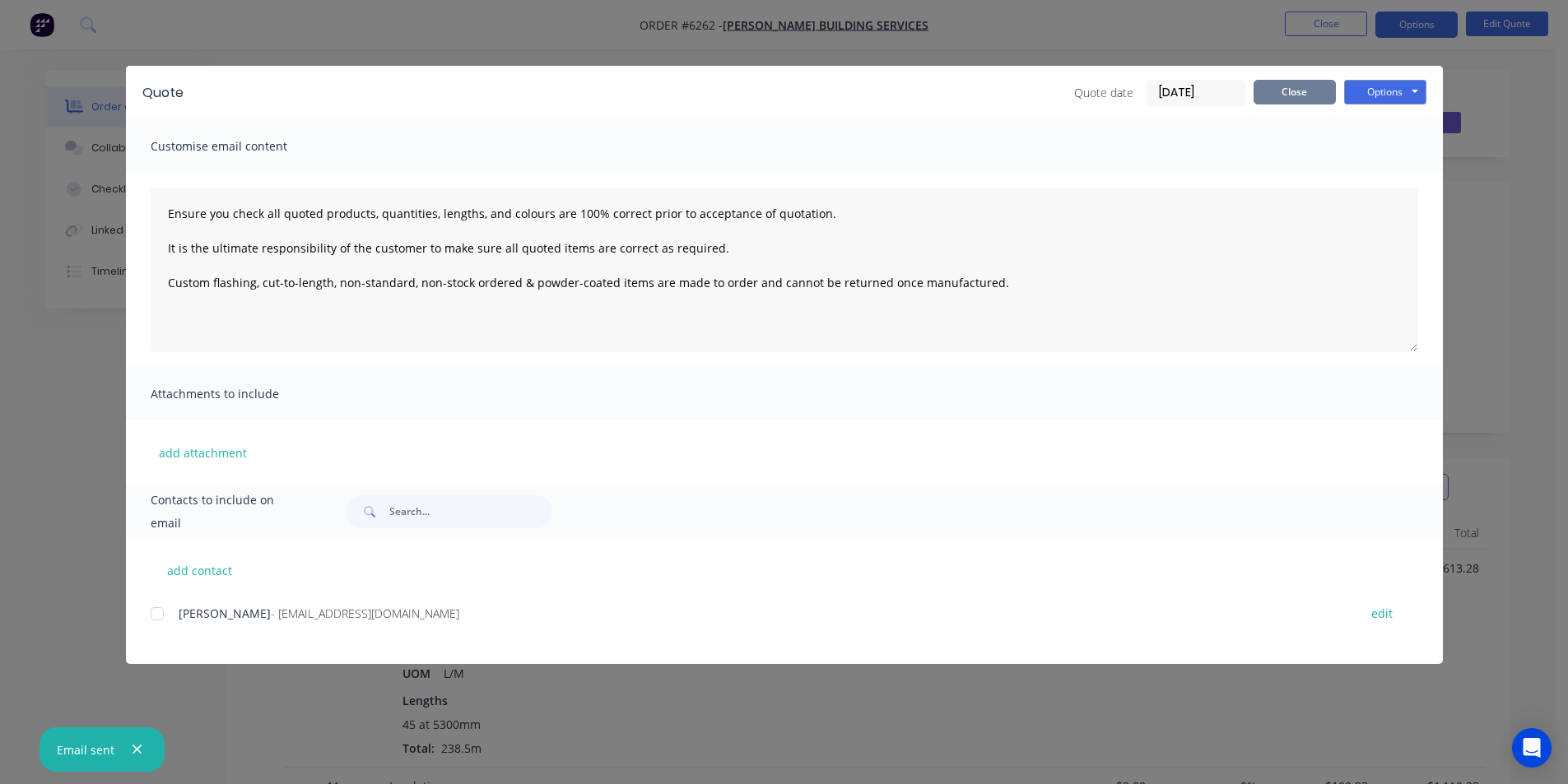
click at [1297, 89] on button "Close" at bounding box center [1295, 92] width 83 height 24
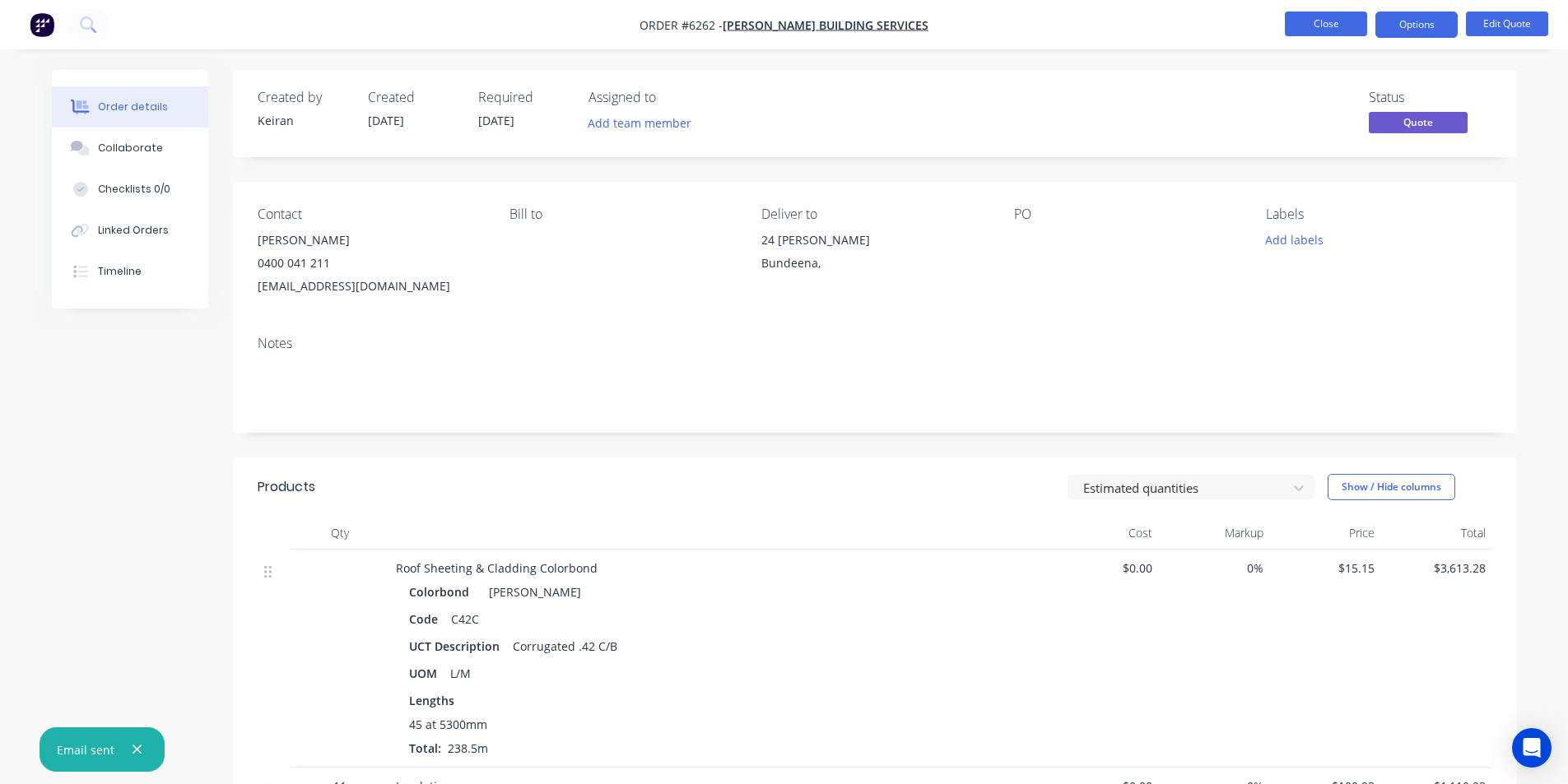
click at [1312, 26] on button "Close" at bounding box center [1326, 24] width 83 height 24
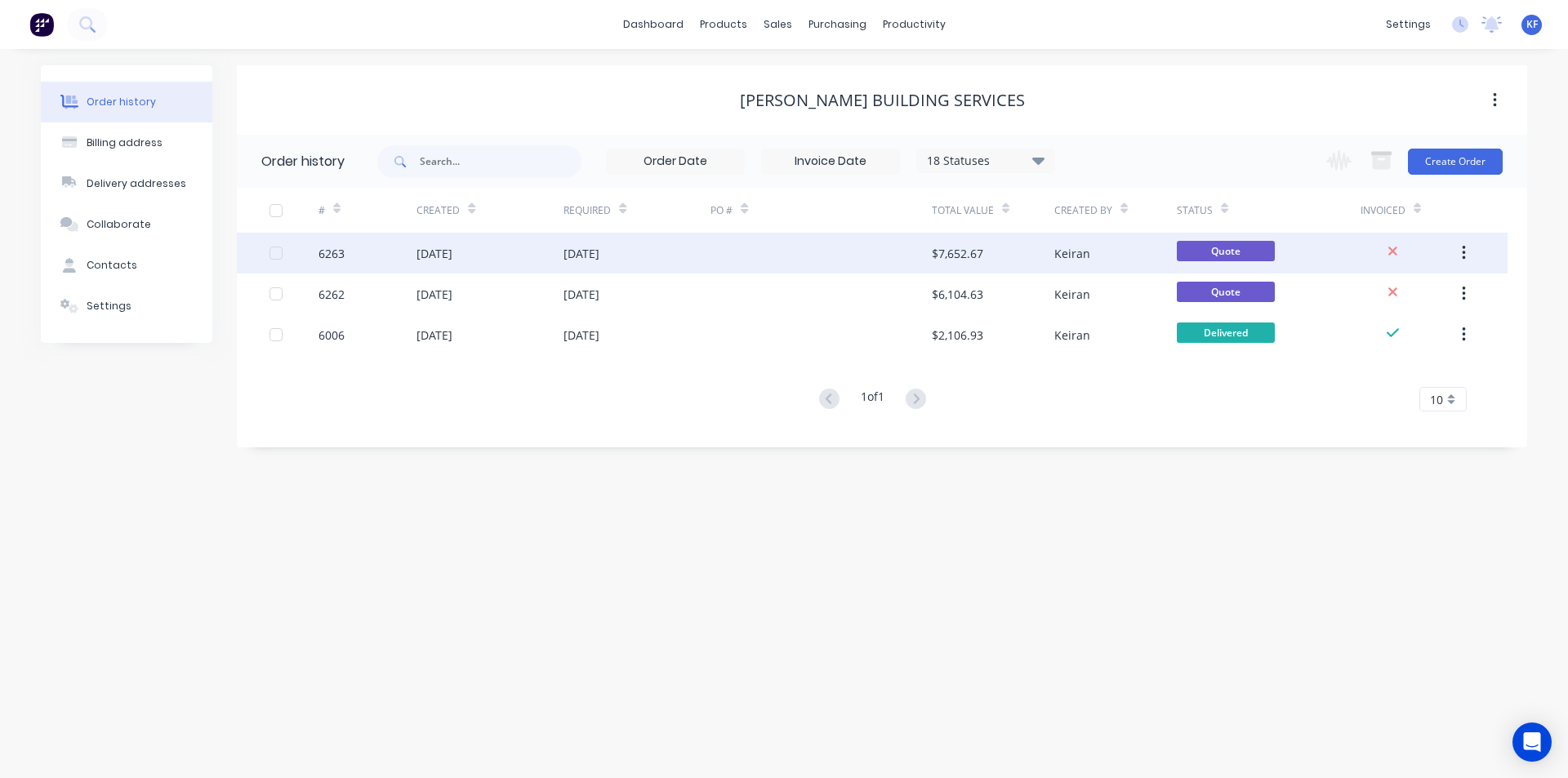
click at [1019, 250] on div "$7,652.67" at bounding box center [993, 252] width 123 height 41
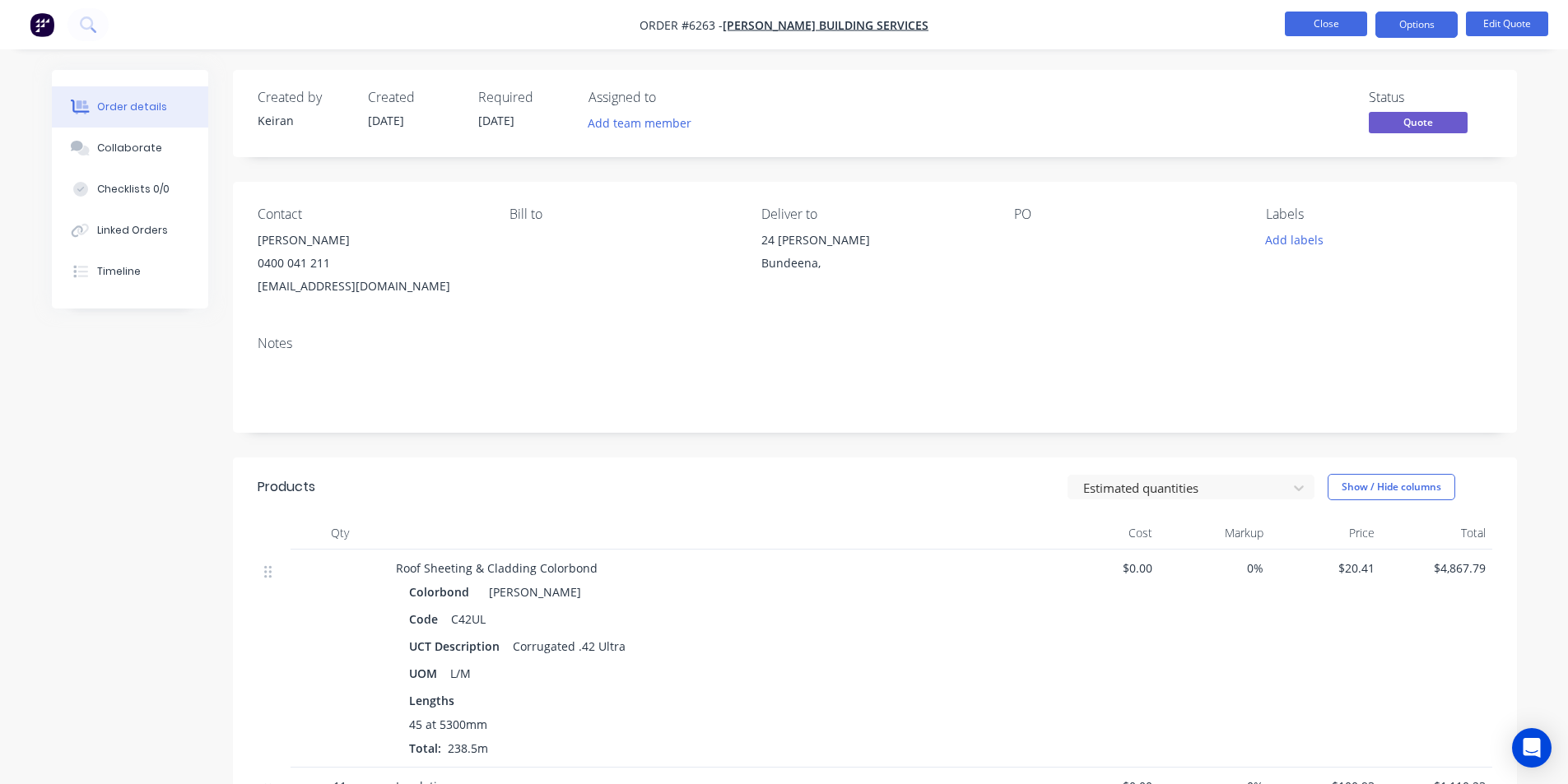
click at [1299, 18] on button "Close" at bounding box center [1326, 24] width 83 height 24
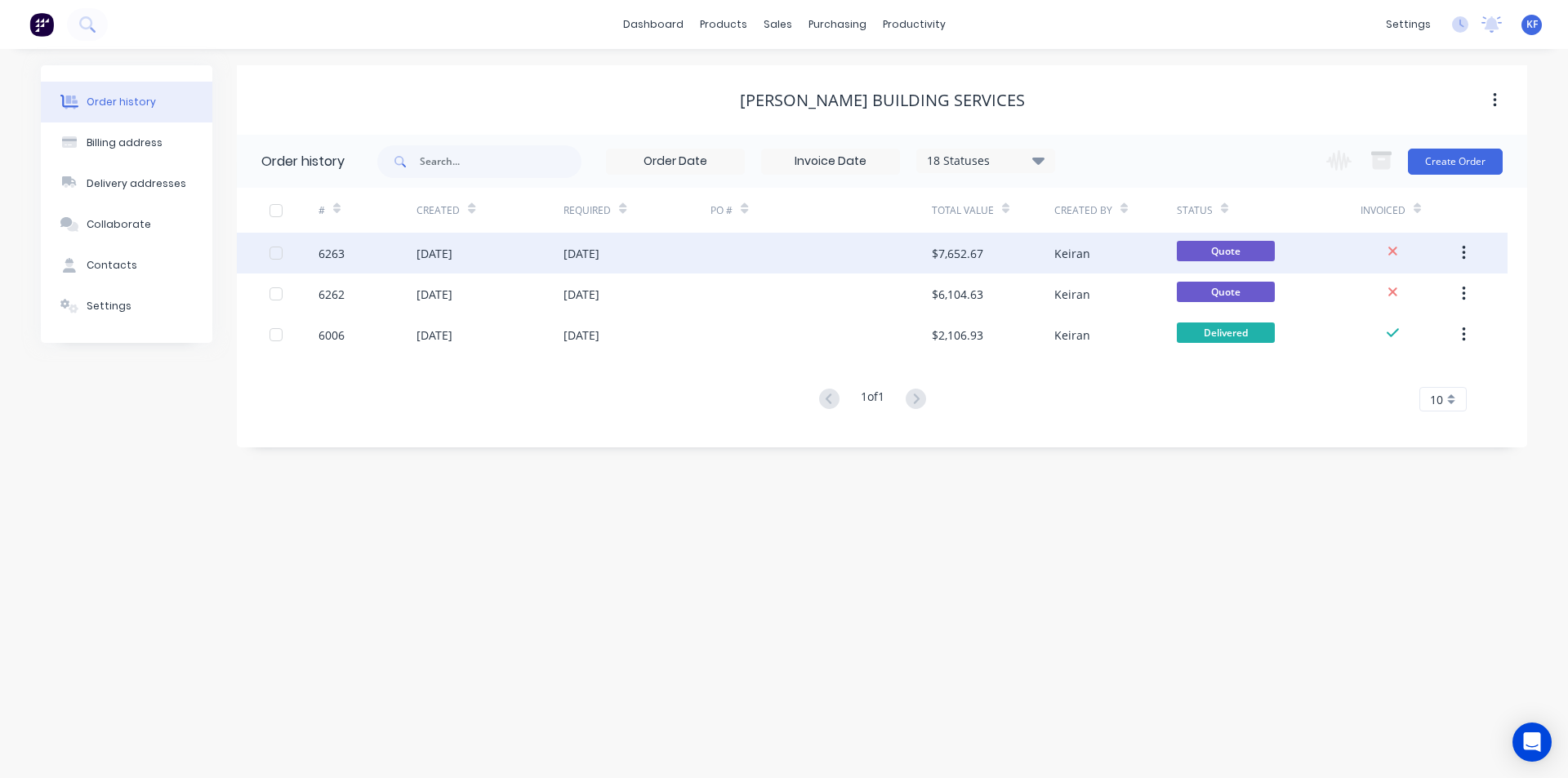
click at [718, 264] on div at bounding box center [821, 252] width 221 height 41
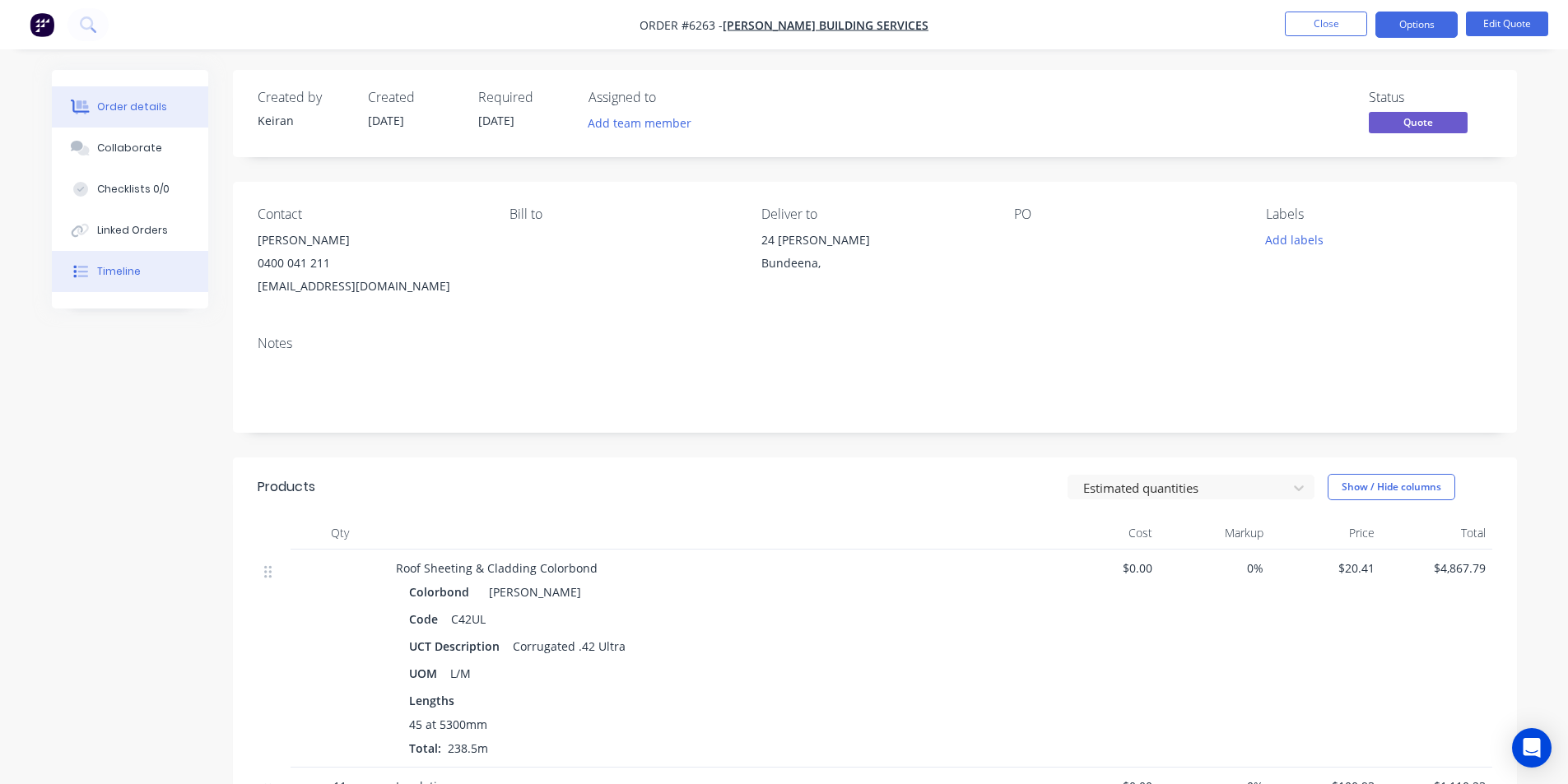
click at [132, 268] on div "Timeline" at bounding box center [119, 272] width 44 height 15
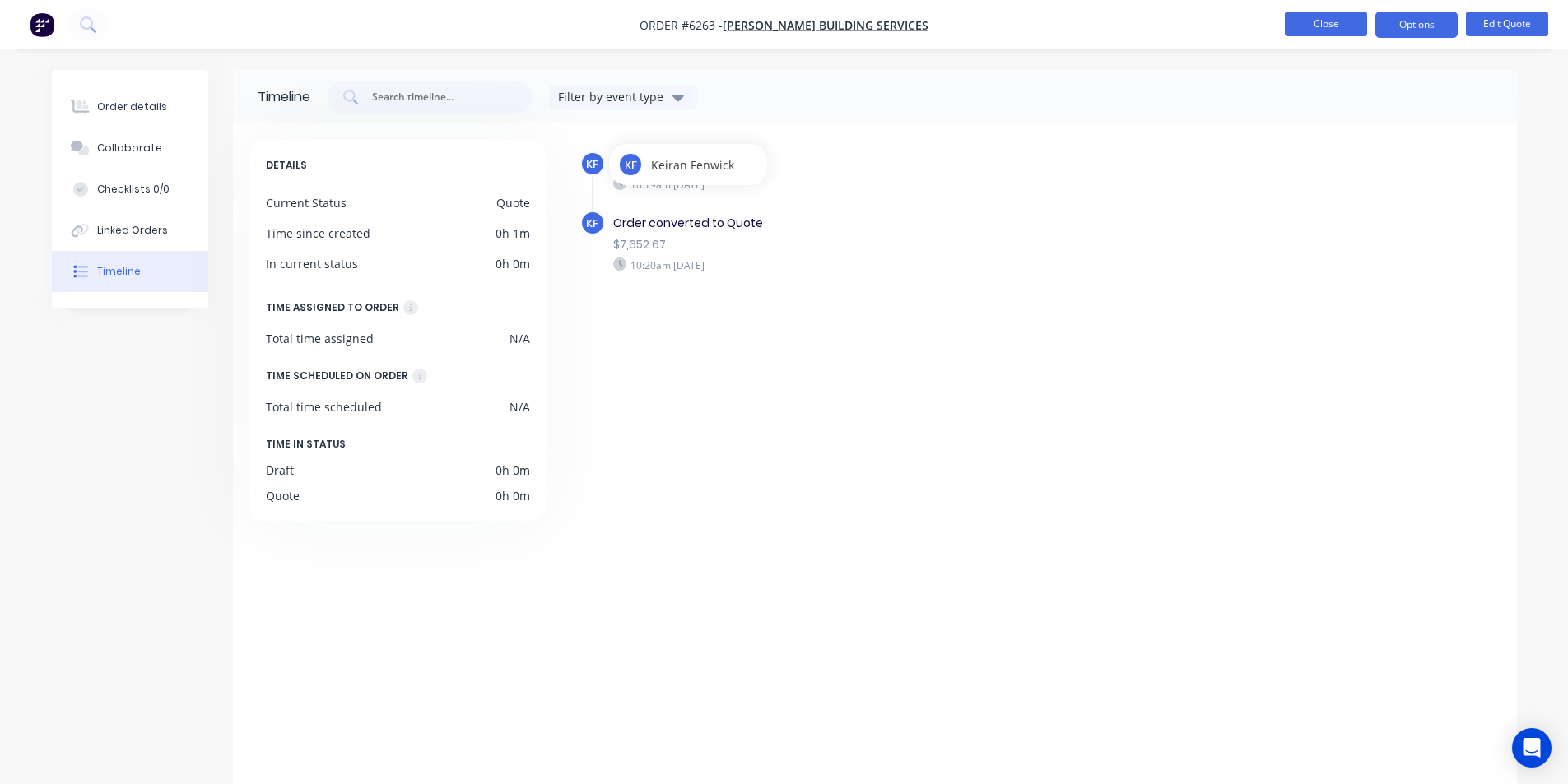
click at [1319, 30] on button "Close" at bounding box center [1326, 24] width 83 height 24
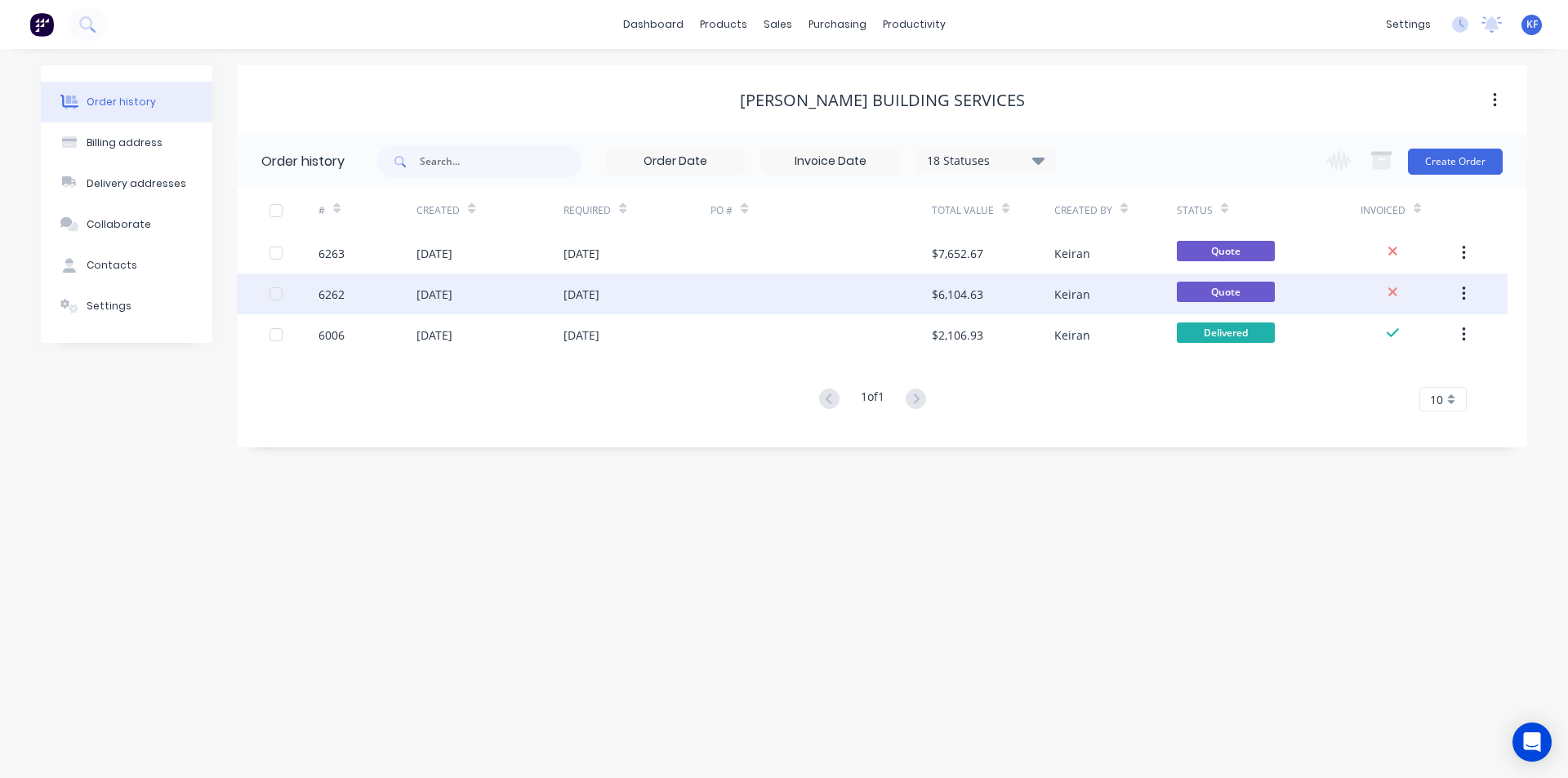
click at [1025, 301] on div "$6,104.63" at bounding box center [993, 293] width 123 height 41
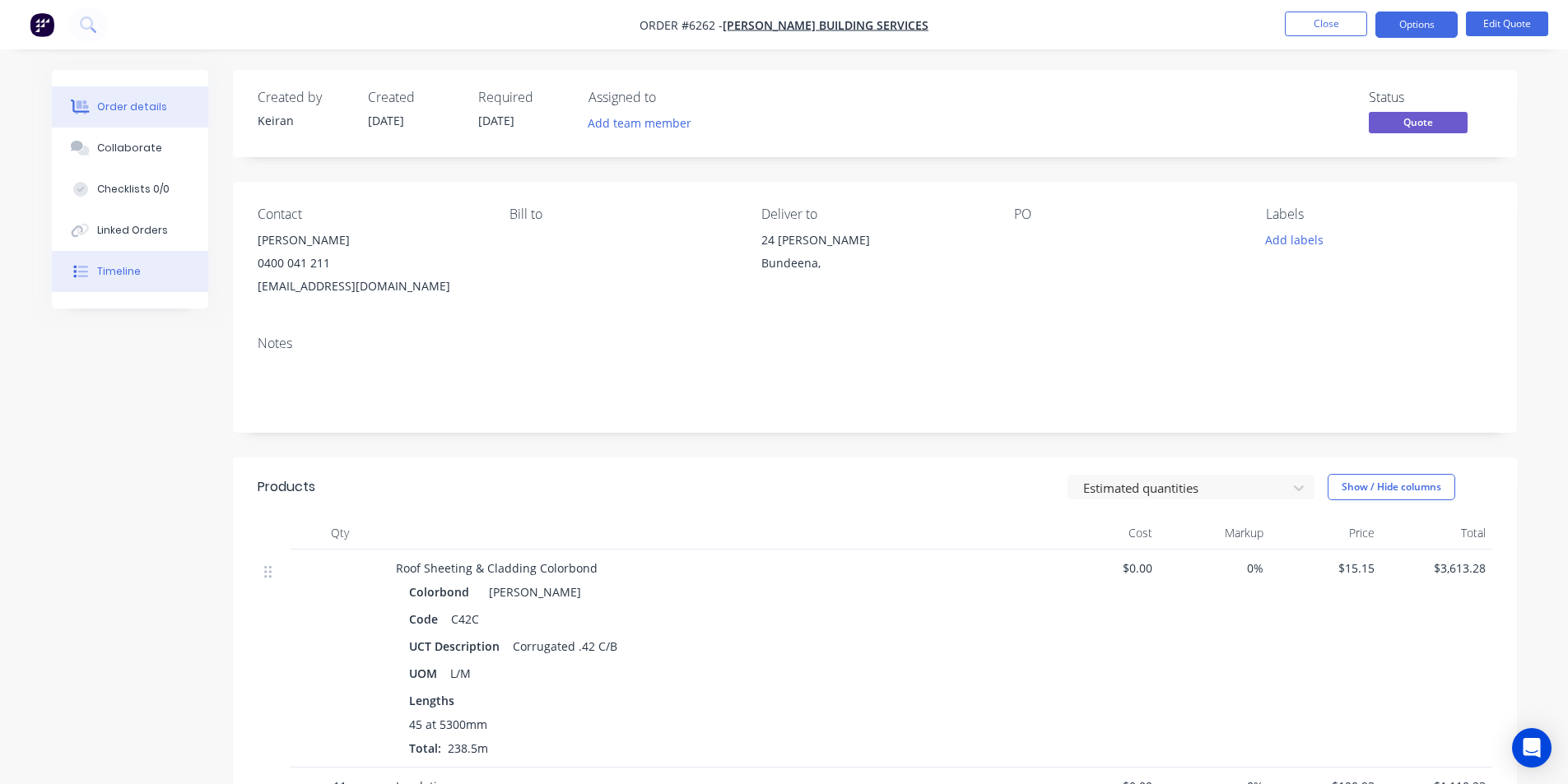
click at [121, 275] on div "Timeline" at bounding box center [119, 272] width 44 height 15
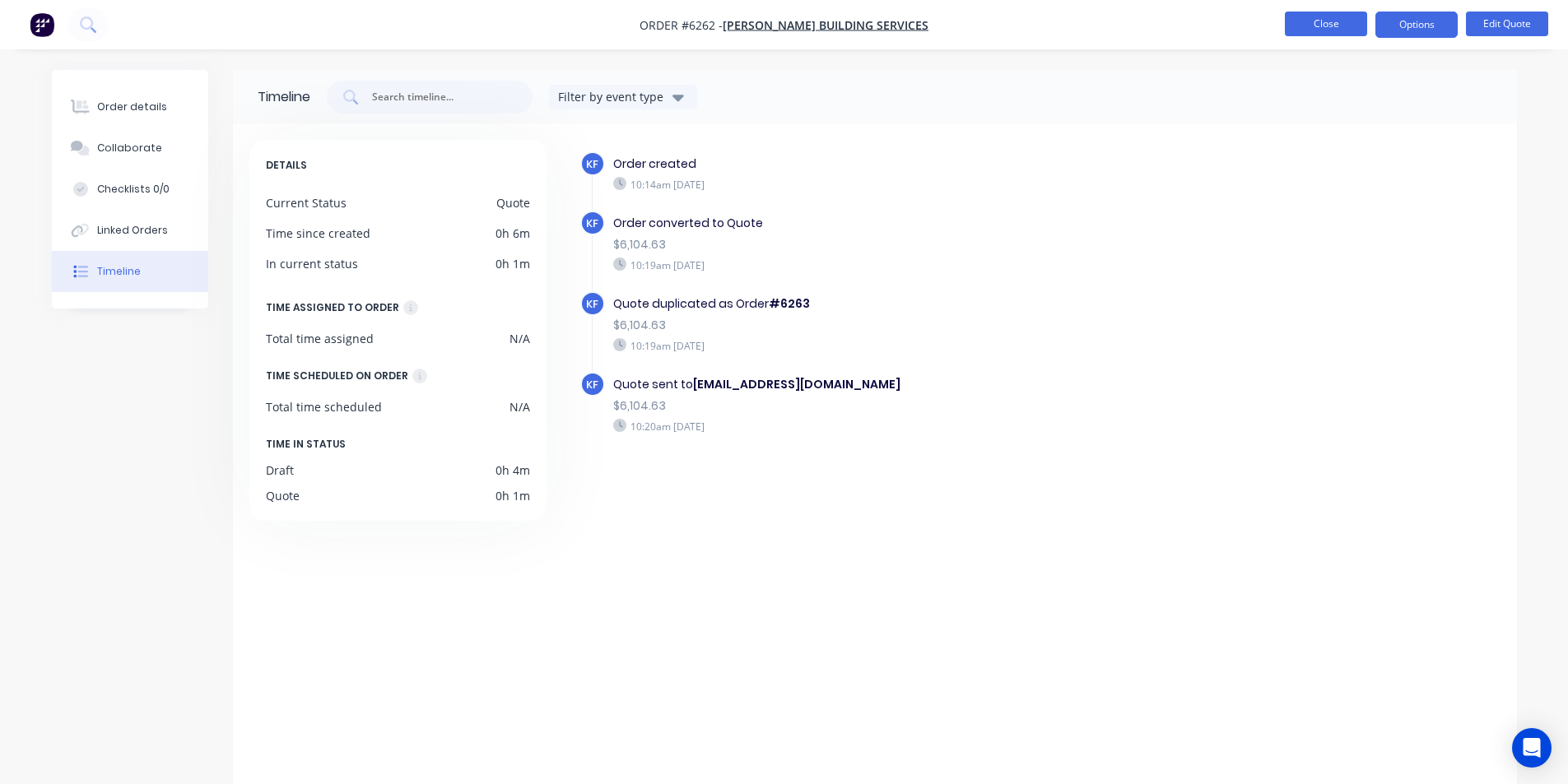
click at [1322, 32] on button "Close" at bounding box center [1326, 24] width 83 height 24
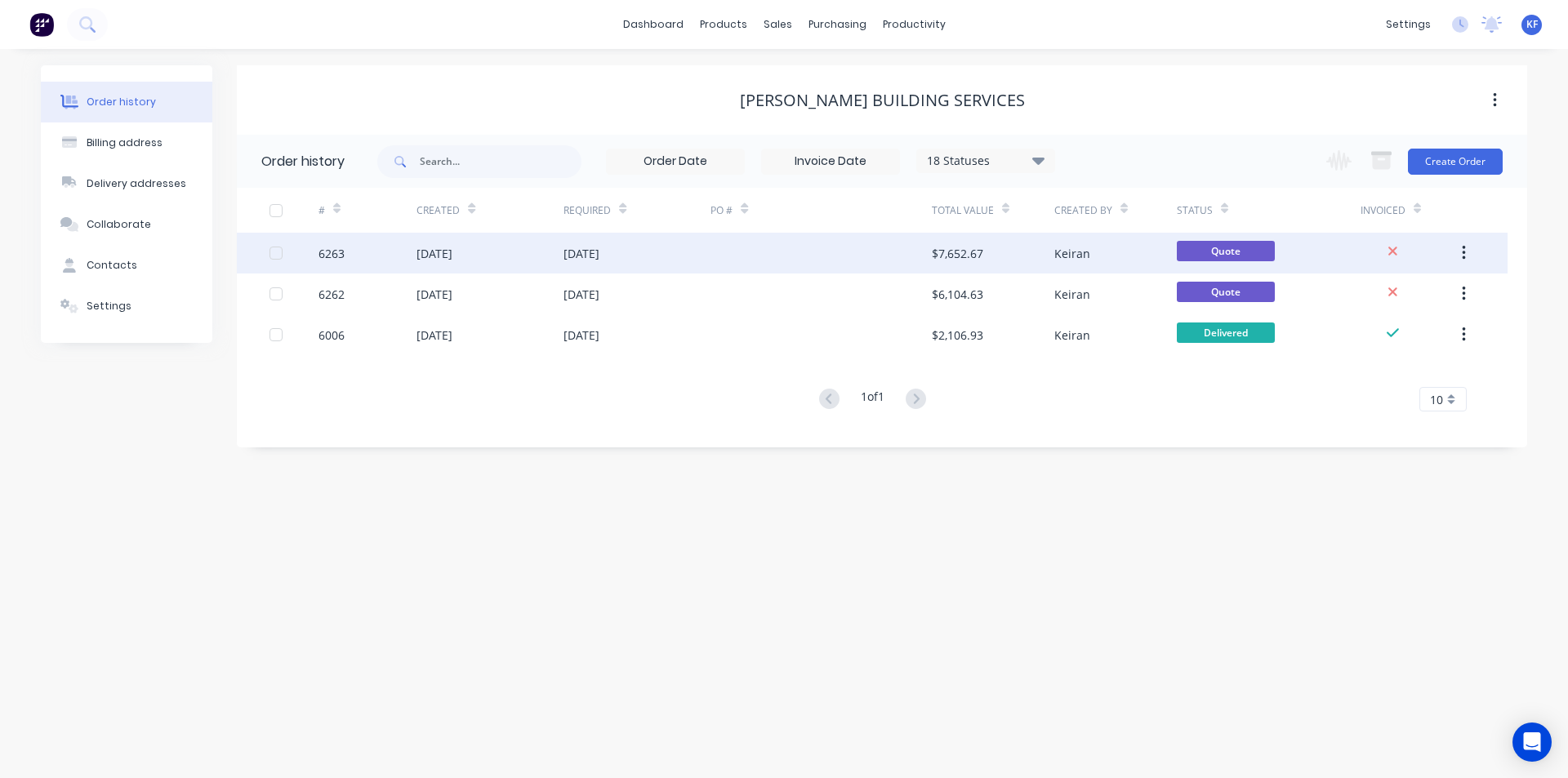
click at [817, 252] on div at bounding box center [821, 252] width 221 height 41
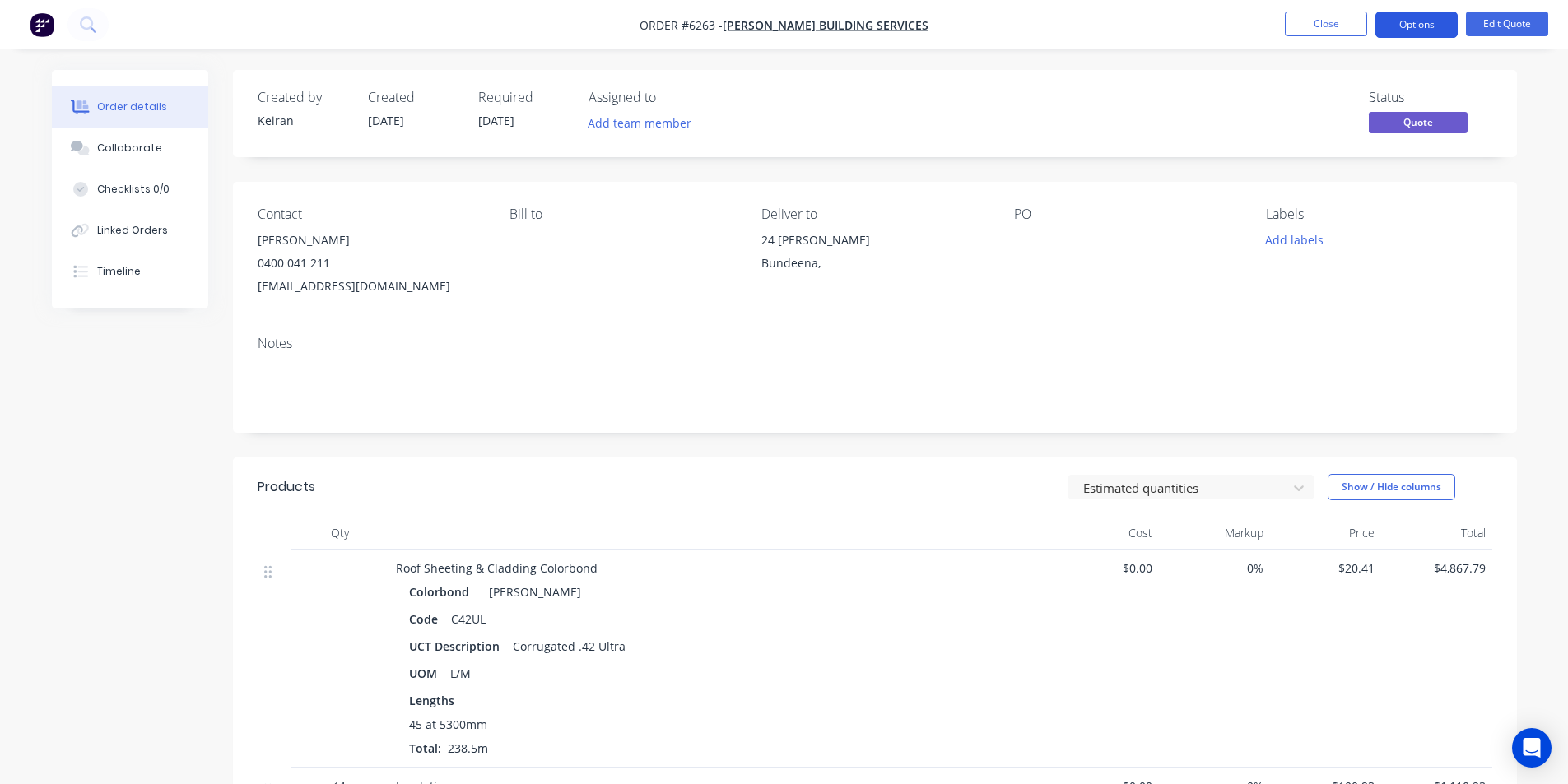
click at [1406, 33] on button "Options" at bounding box center [1417, 24] width 83 height 26
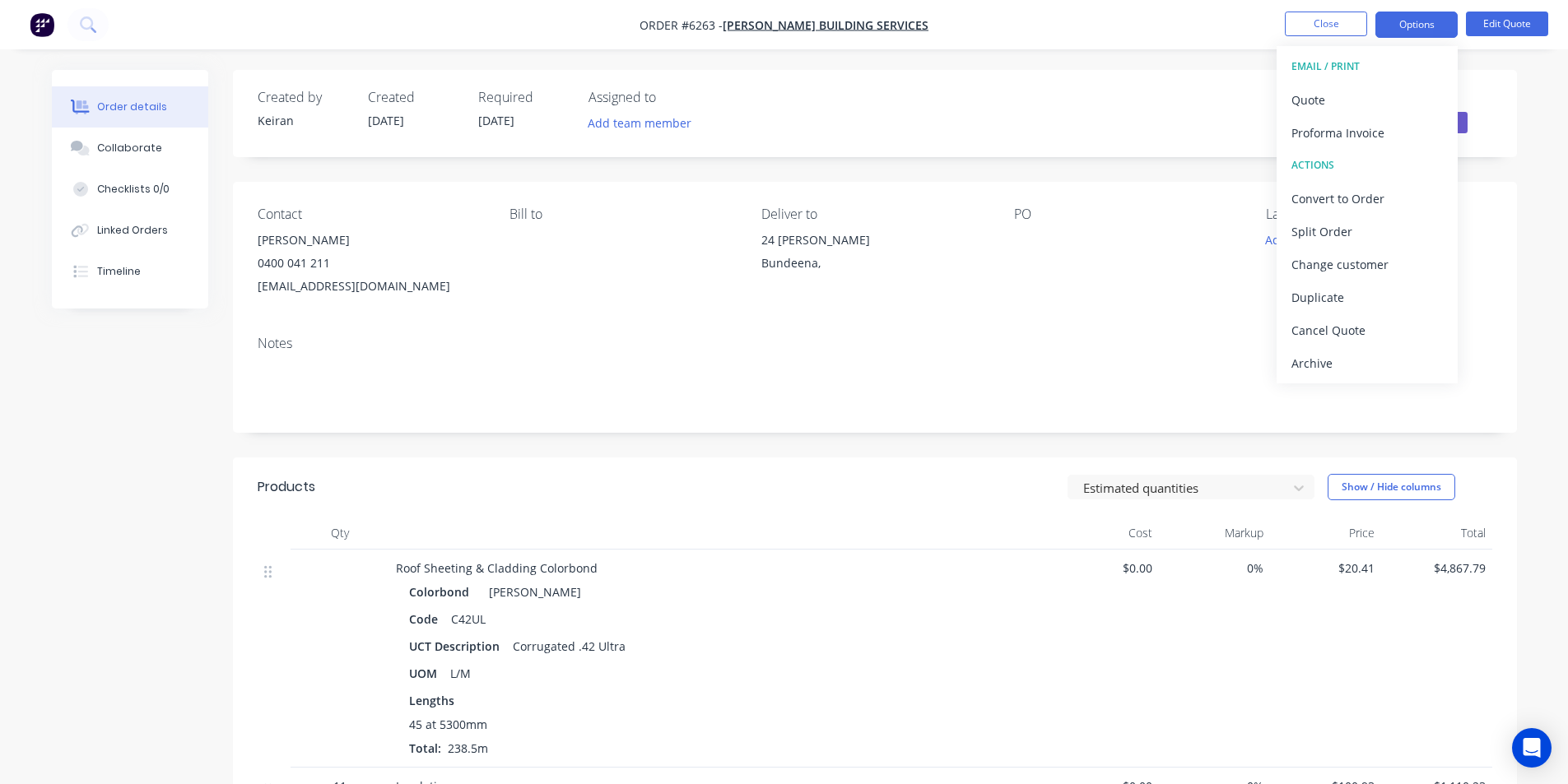
click at [1371, 75] on div "EMAIL / PRINT" at bounding box center [1367, 66] width 152 height 21
click at [1363, 90] on div "Quote" at bounding box center [1367, 100] width 152 height 24
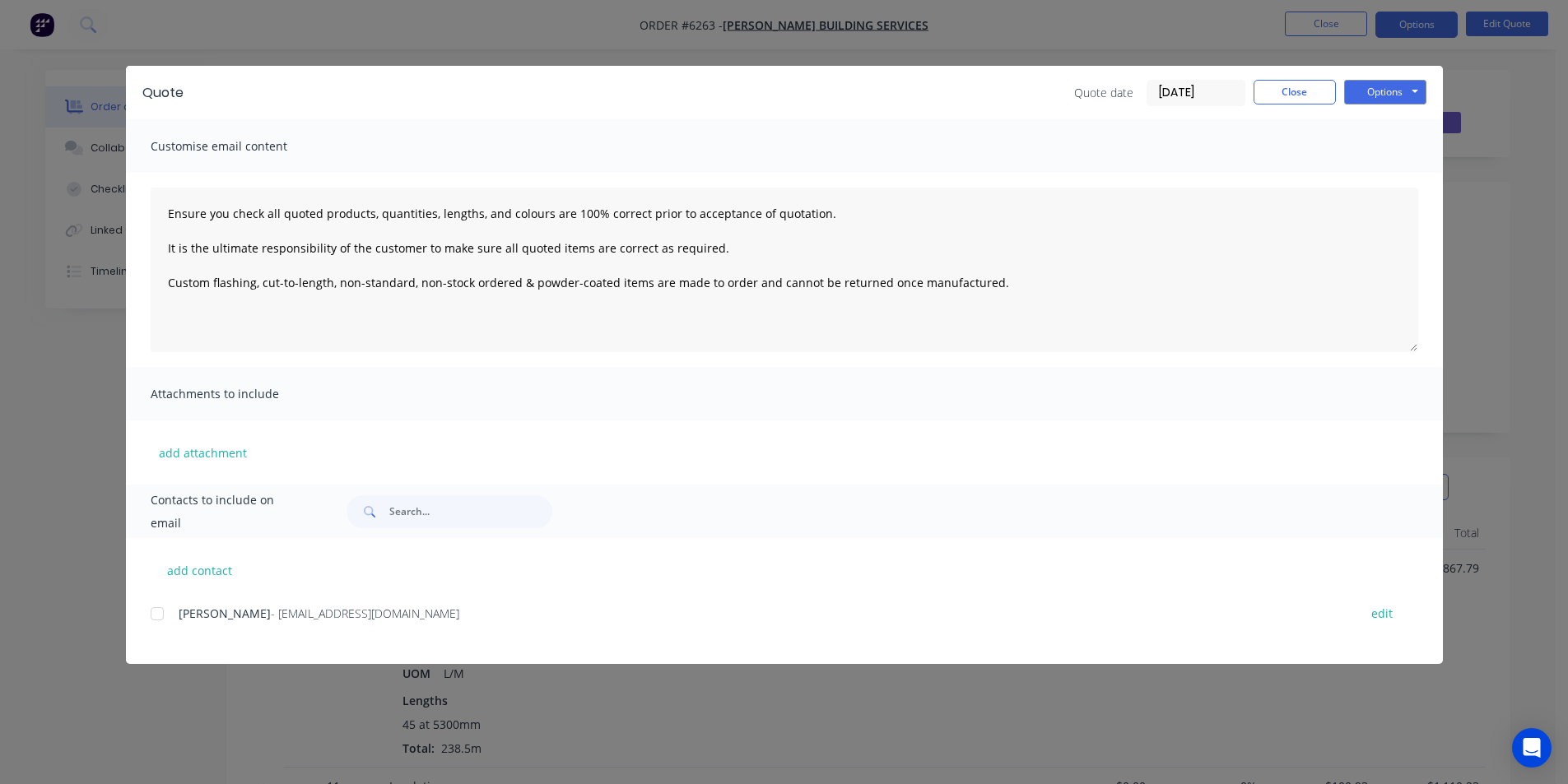
click at [161, 627] on div at bounding box center [157, 613] width 33 height 33
click at [1416, 92] on button "Options" at bounding box center [1386, 92] width 83 height 24
click at [1385, 189] on button "Email" at bounding box center [1397, 175] width 105 height 27
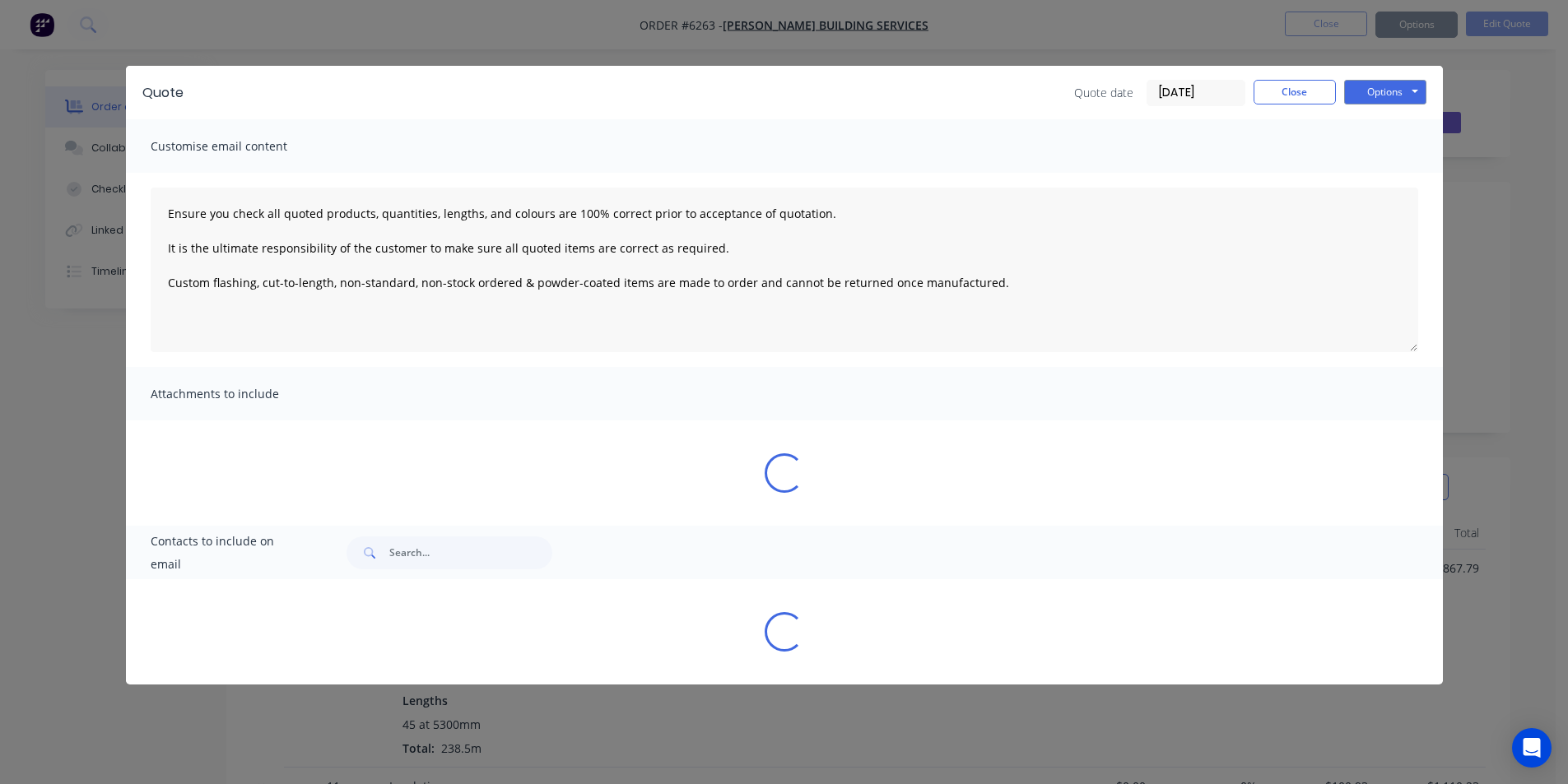
type textarea "Ensure you check all quoted products, quantities, lengths, and colours are 100%…"
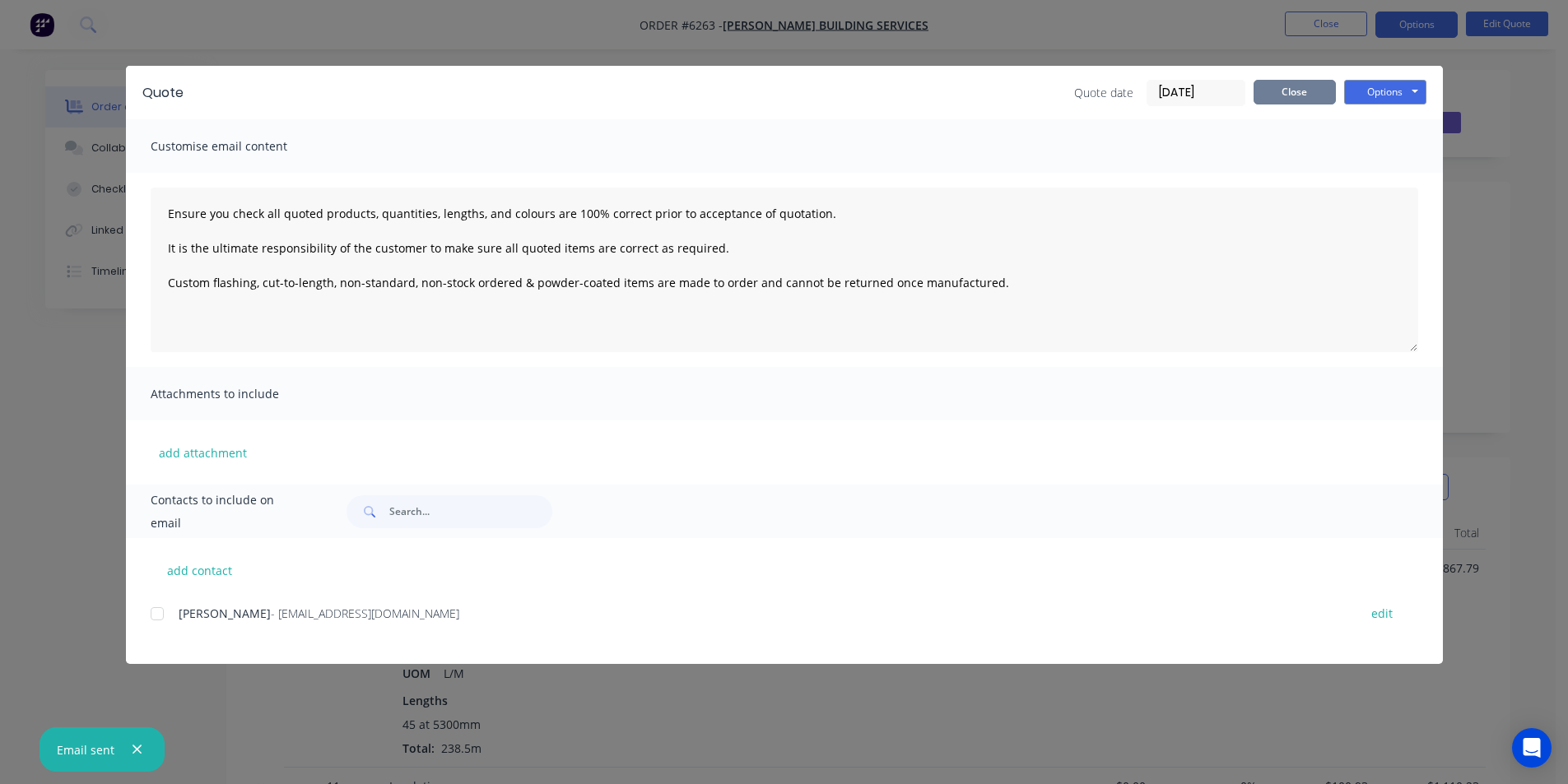
click at [1318, 98] on button "Close" at bounding box center [1295, 92] width 83 height 24
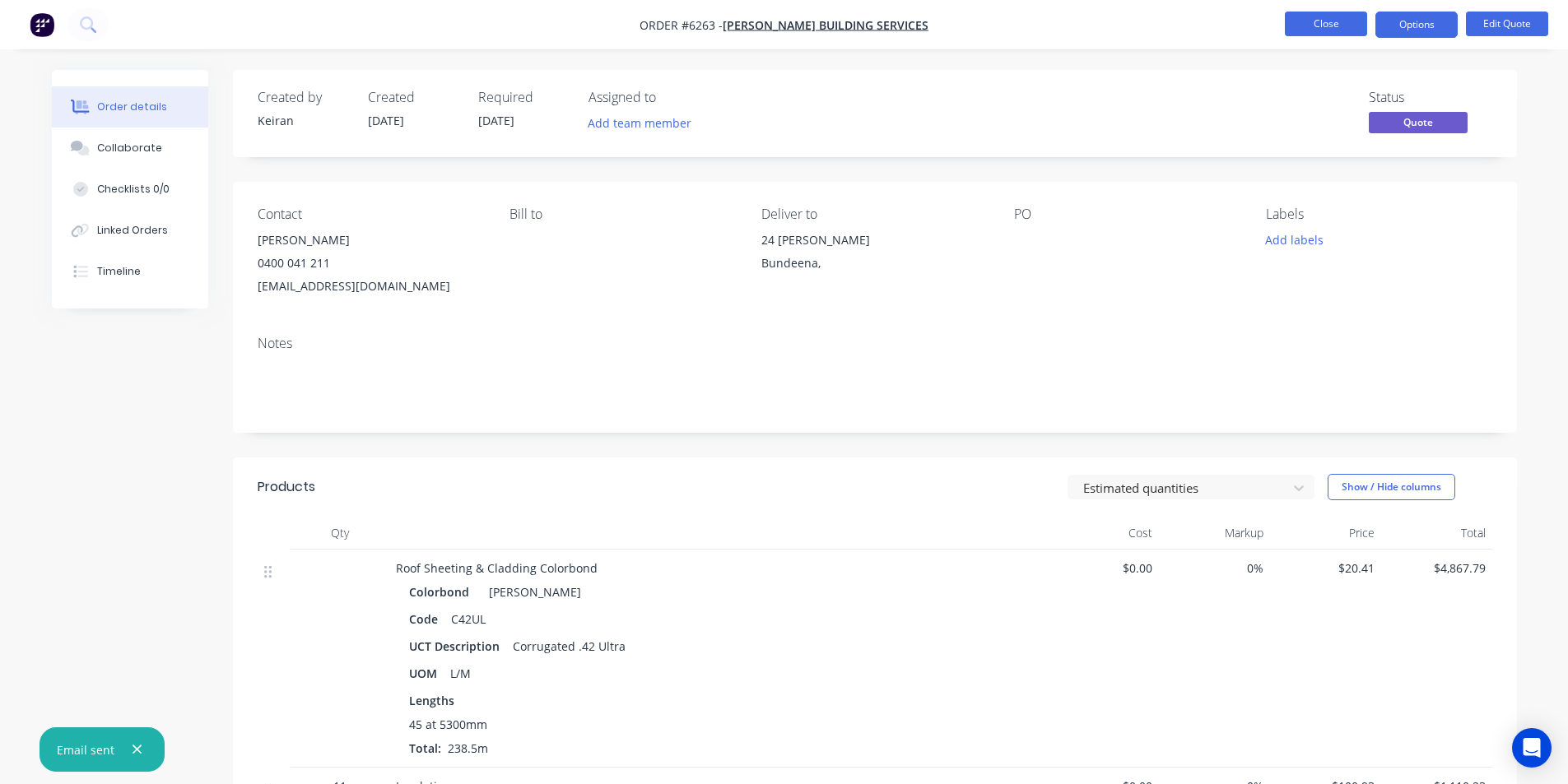
click at [1313, 18] on button "Close" at bounding box center [1326, 24] width 83 height 24
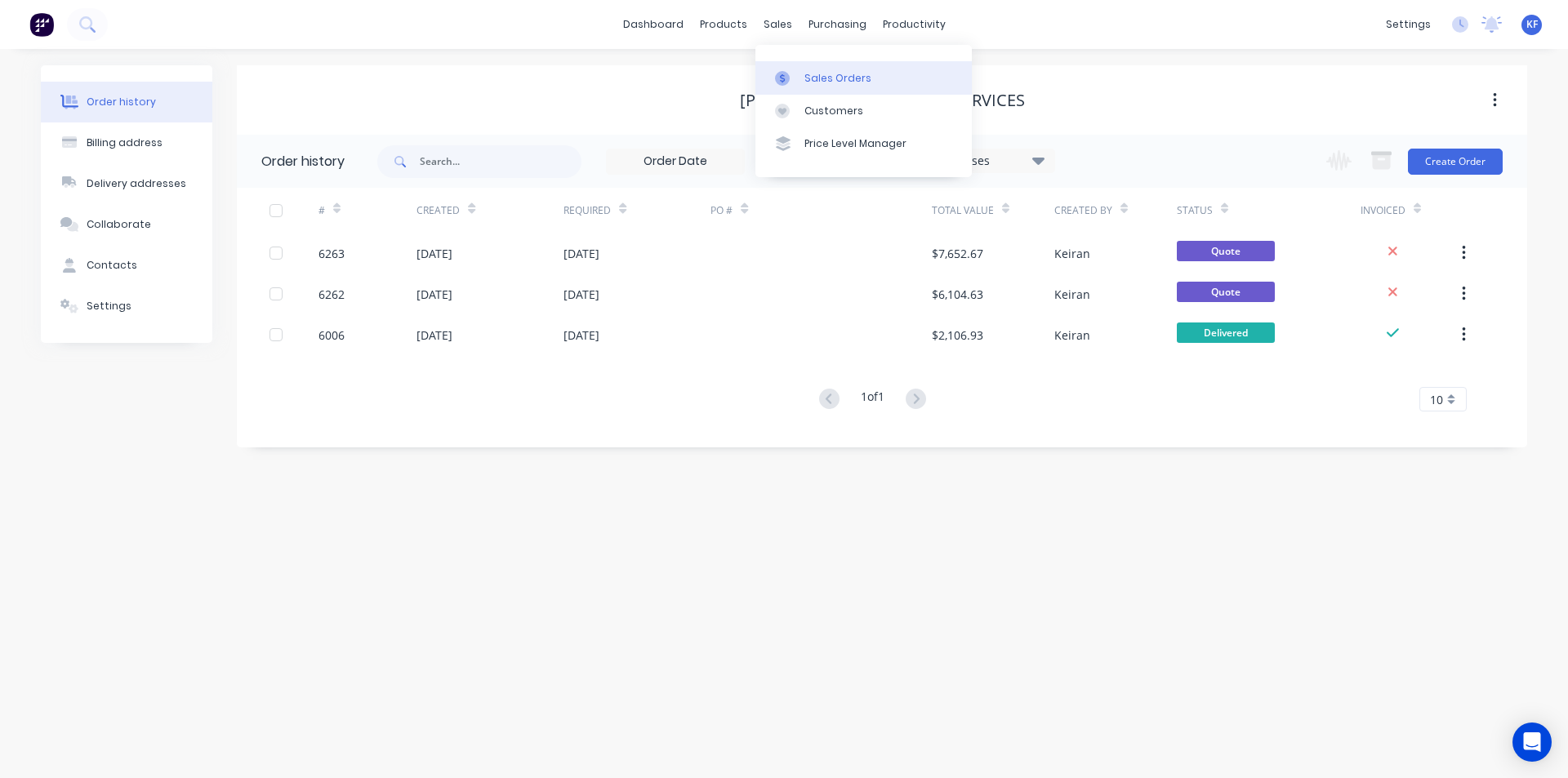
click at [827, 81] on div "Sales Orders" at bounding box center [837, 79] width 67 height 15
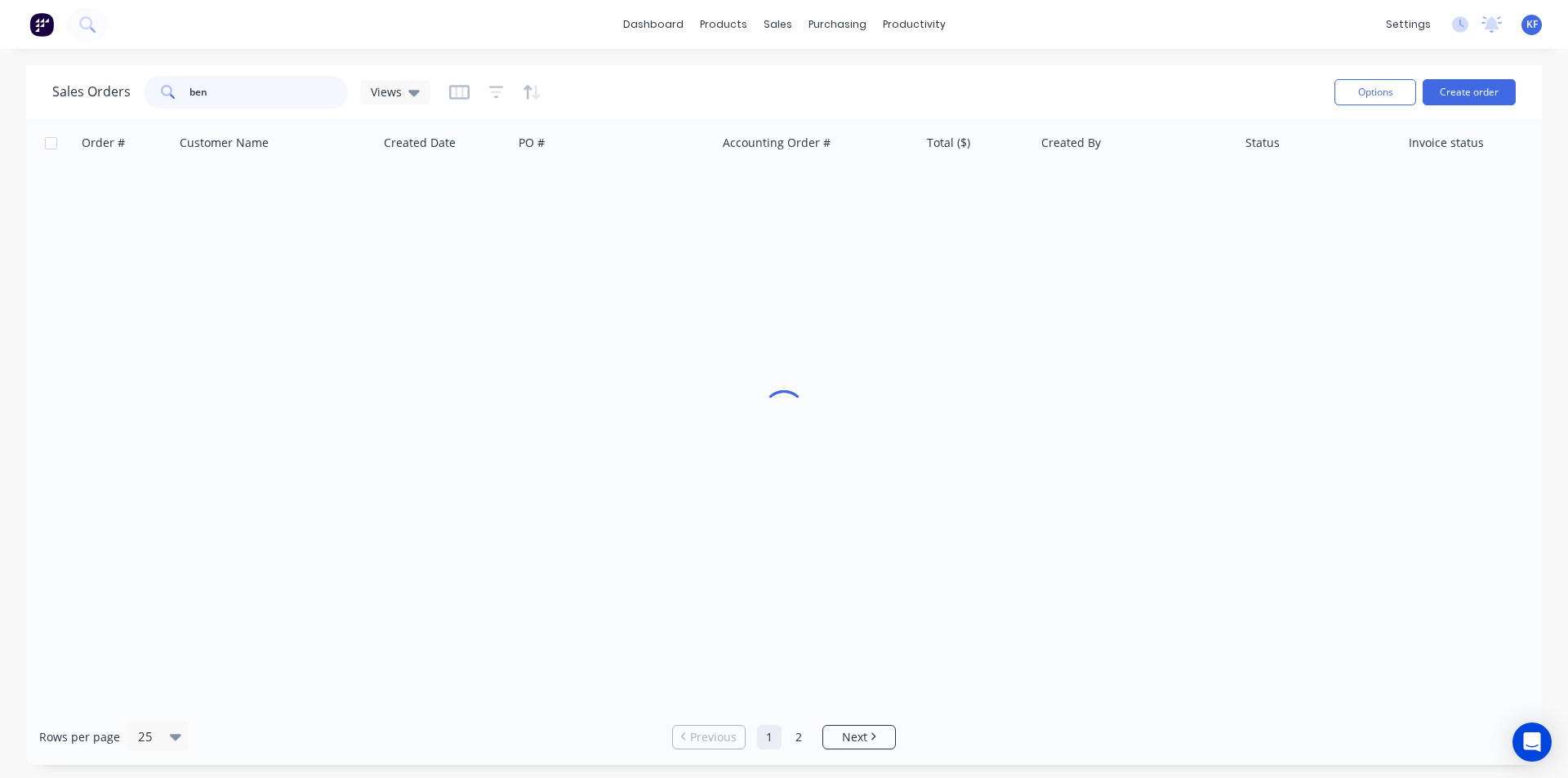
drag, startPoint x: 278, startPoint y: 85, endPoint x: 242, endPoint y: 79, distance: 36.5
click at [242, 80] on input "ben" at bounding box center [269, 92] width 160 height 33
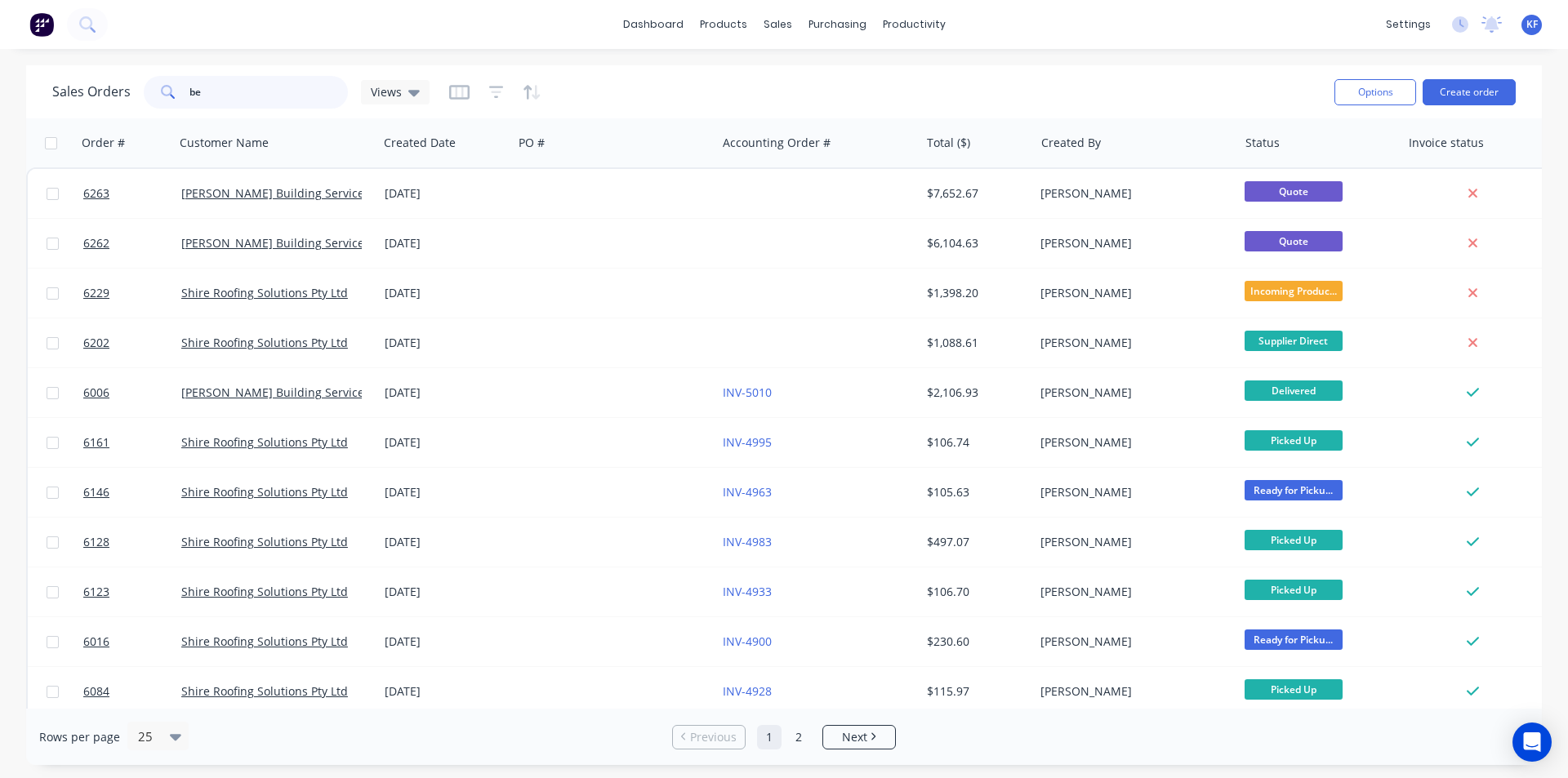
type input "b"
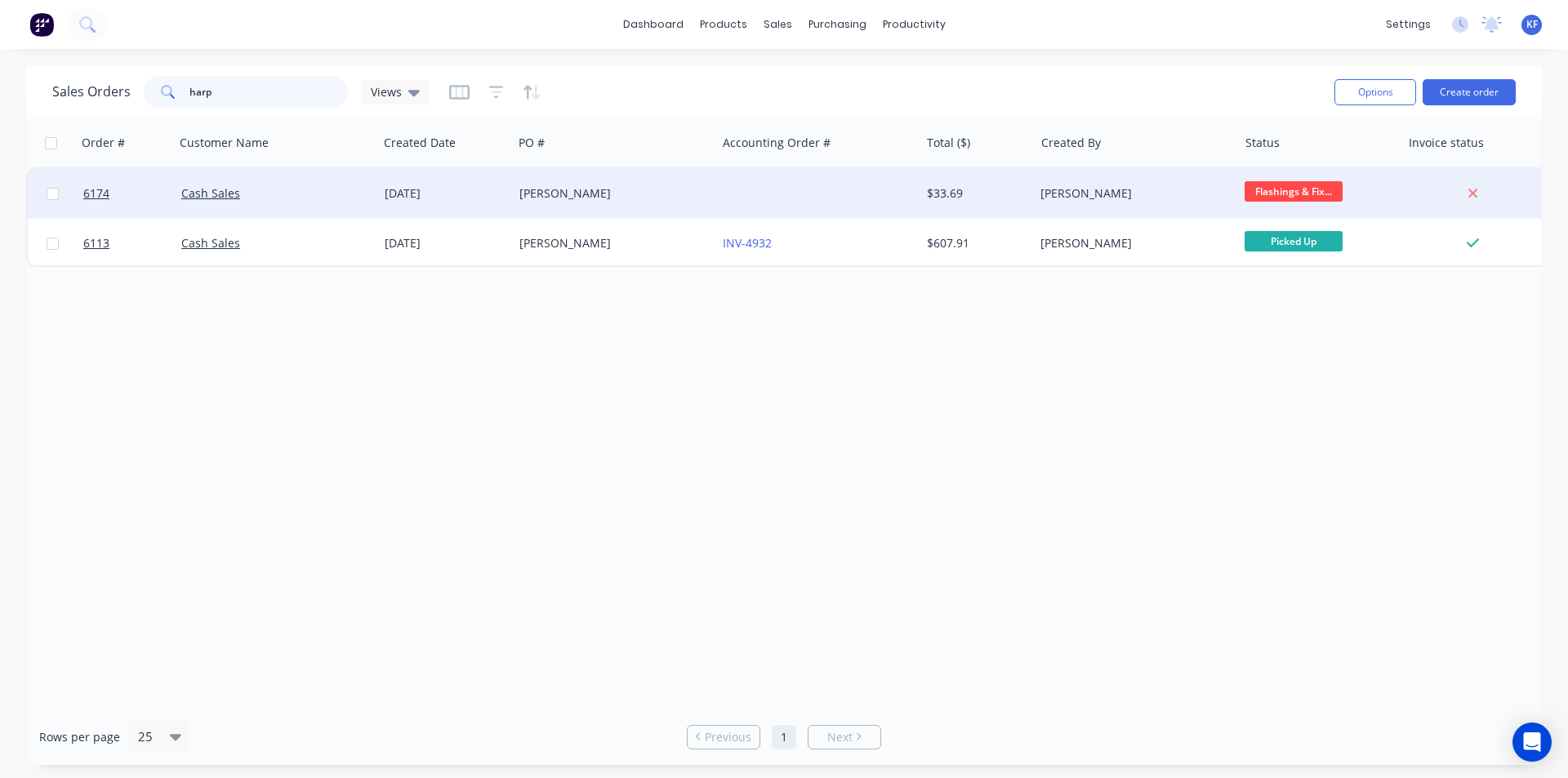
type input "harp"
click at [820, 207] on div at bounding box center [817, 193] width 203 height 49
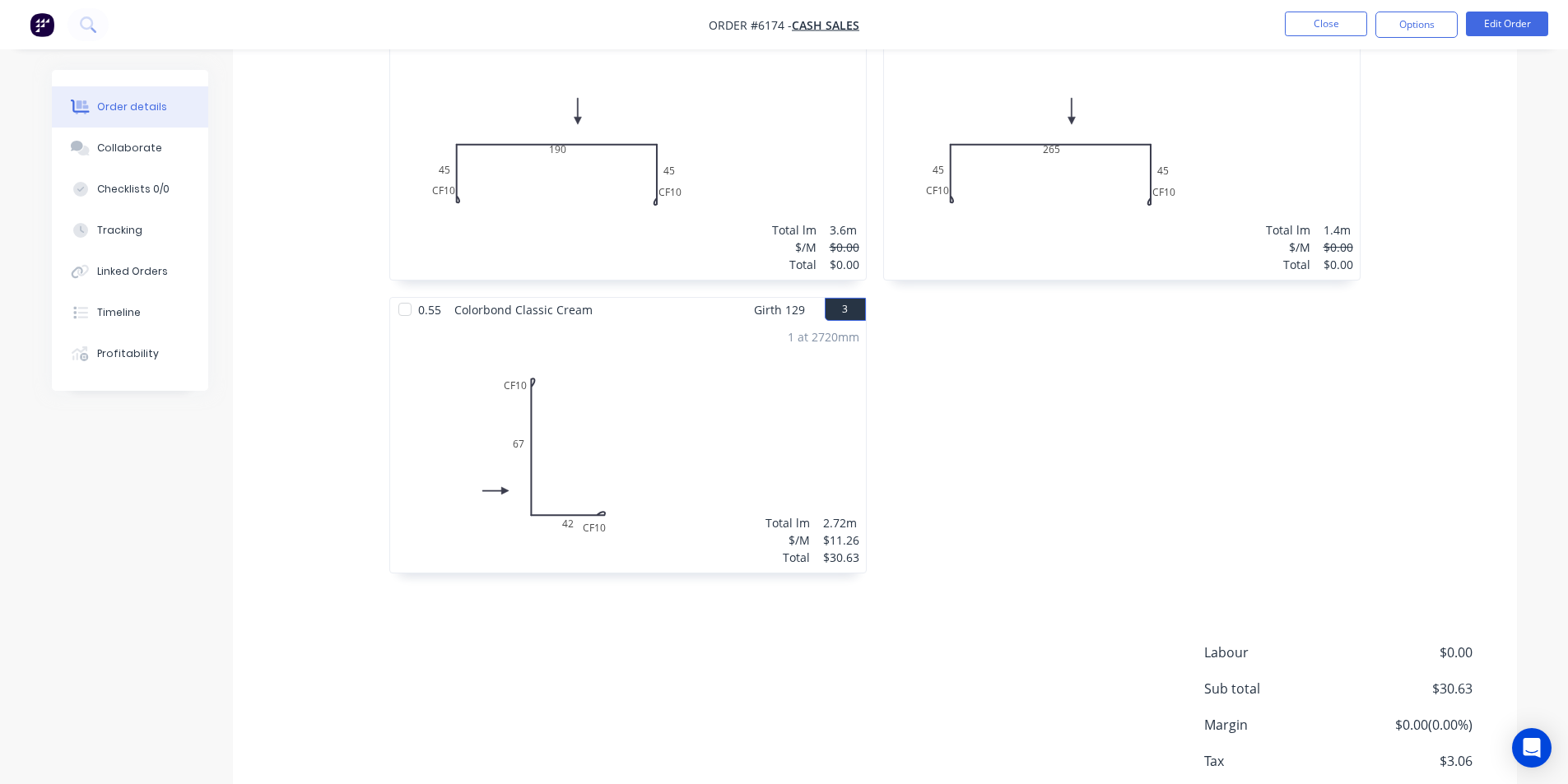
scroll to position [605, 0]
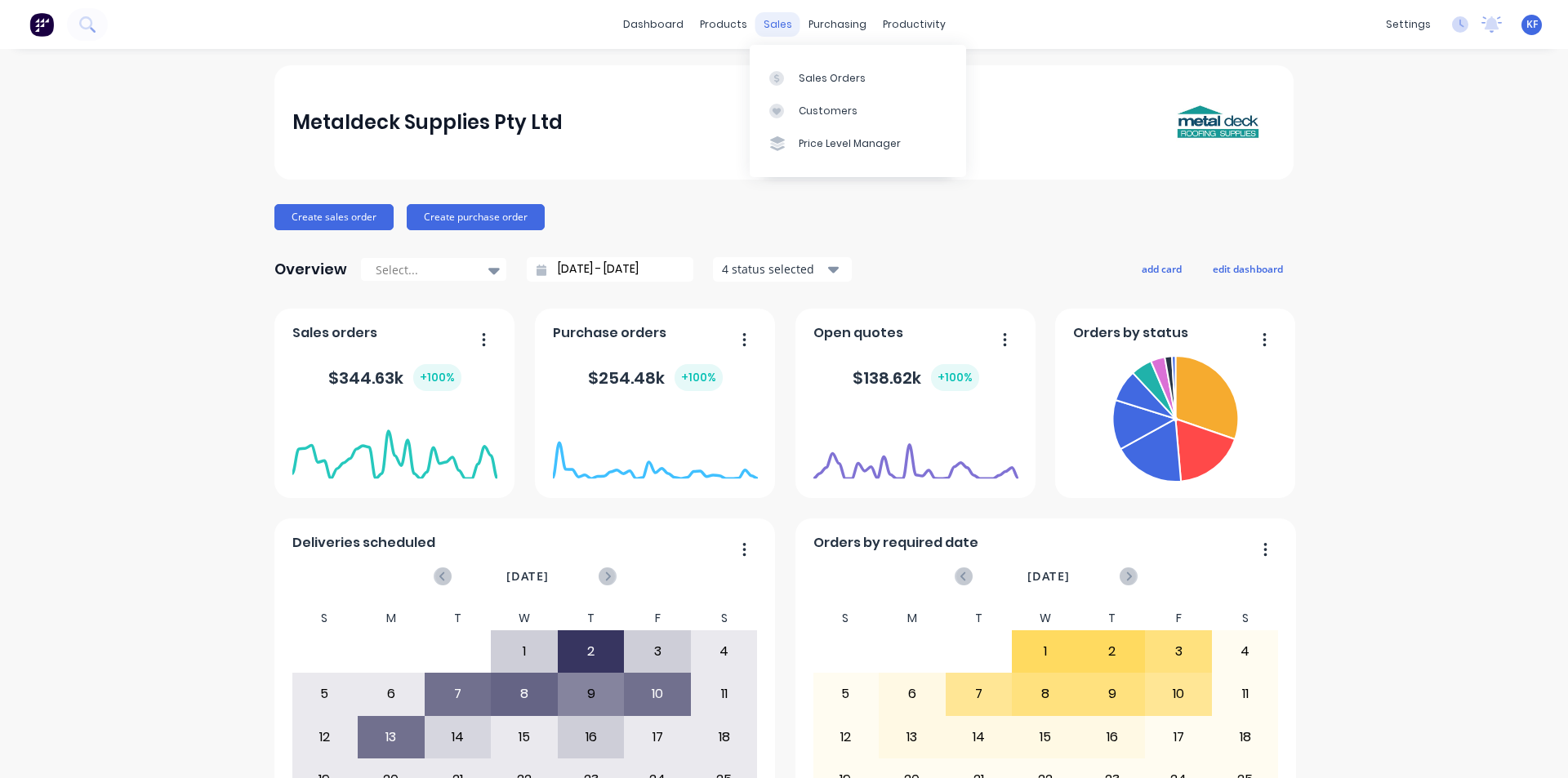
click at [774, 24] on div "sales" at bounding box center [778, 24] width 45 height 24
click at [805, 73] on div "Sales Orders" at bounding box center [832, 79] width 67 height 15
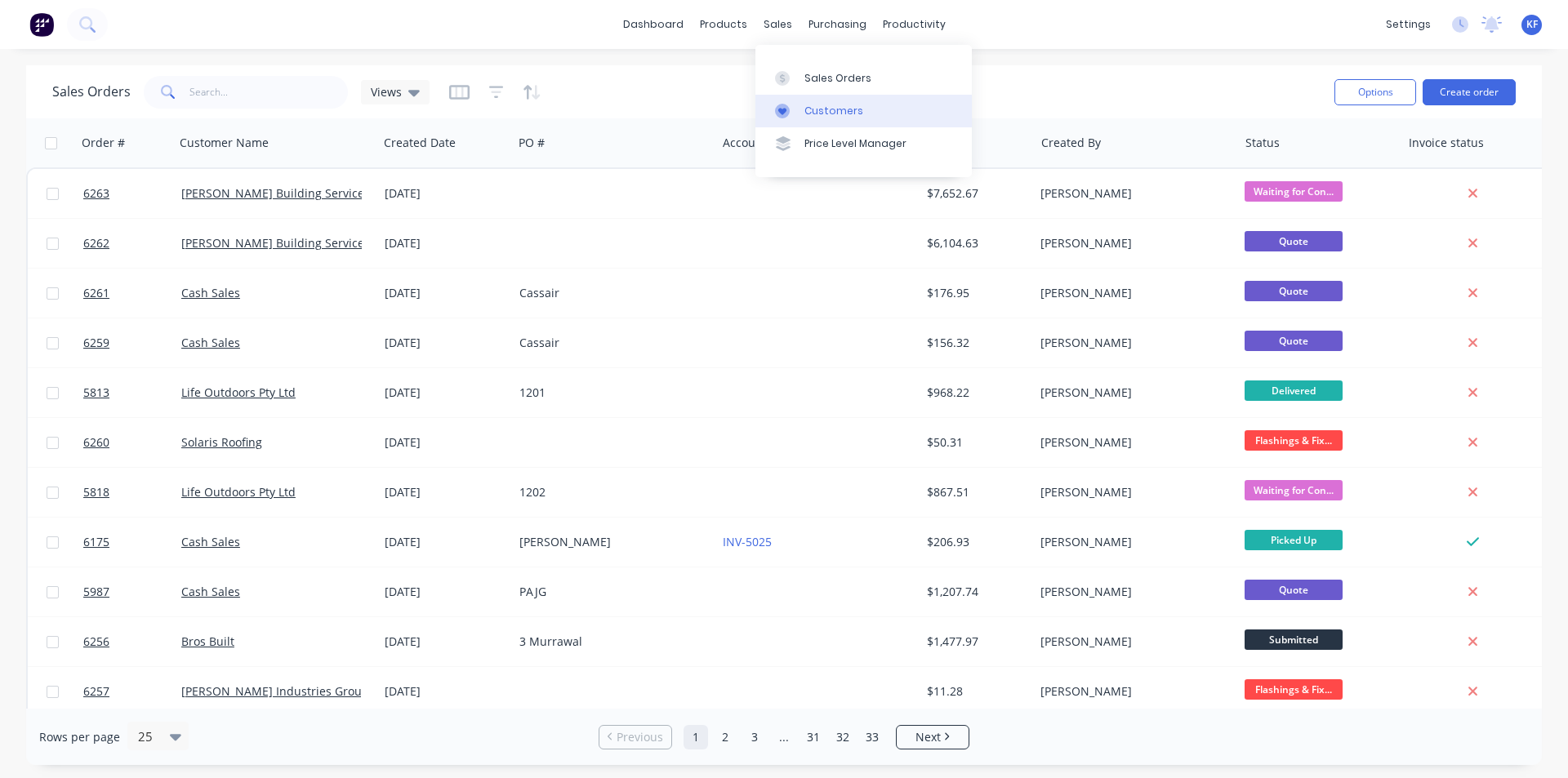
click at [825, 104] on div "Customers" at bounding box center [833, 111] width 59 height 15
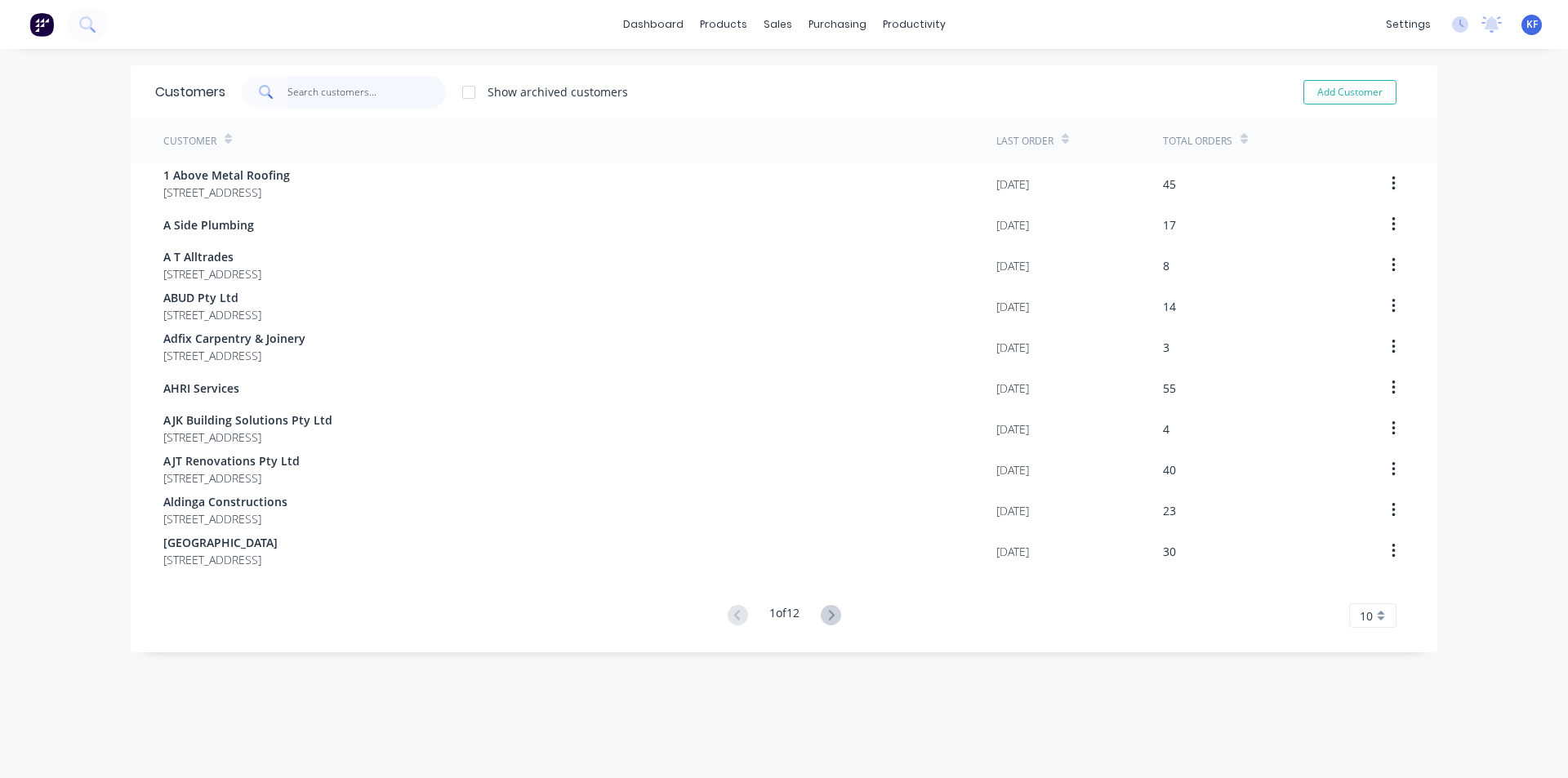
click at [346, 95] on input "text" at bounding box center [367, 92] width 160 height 33
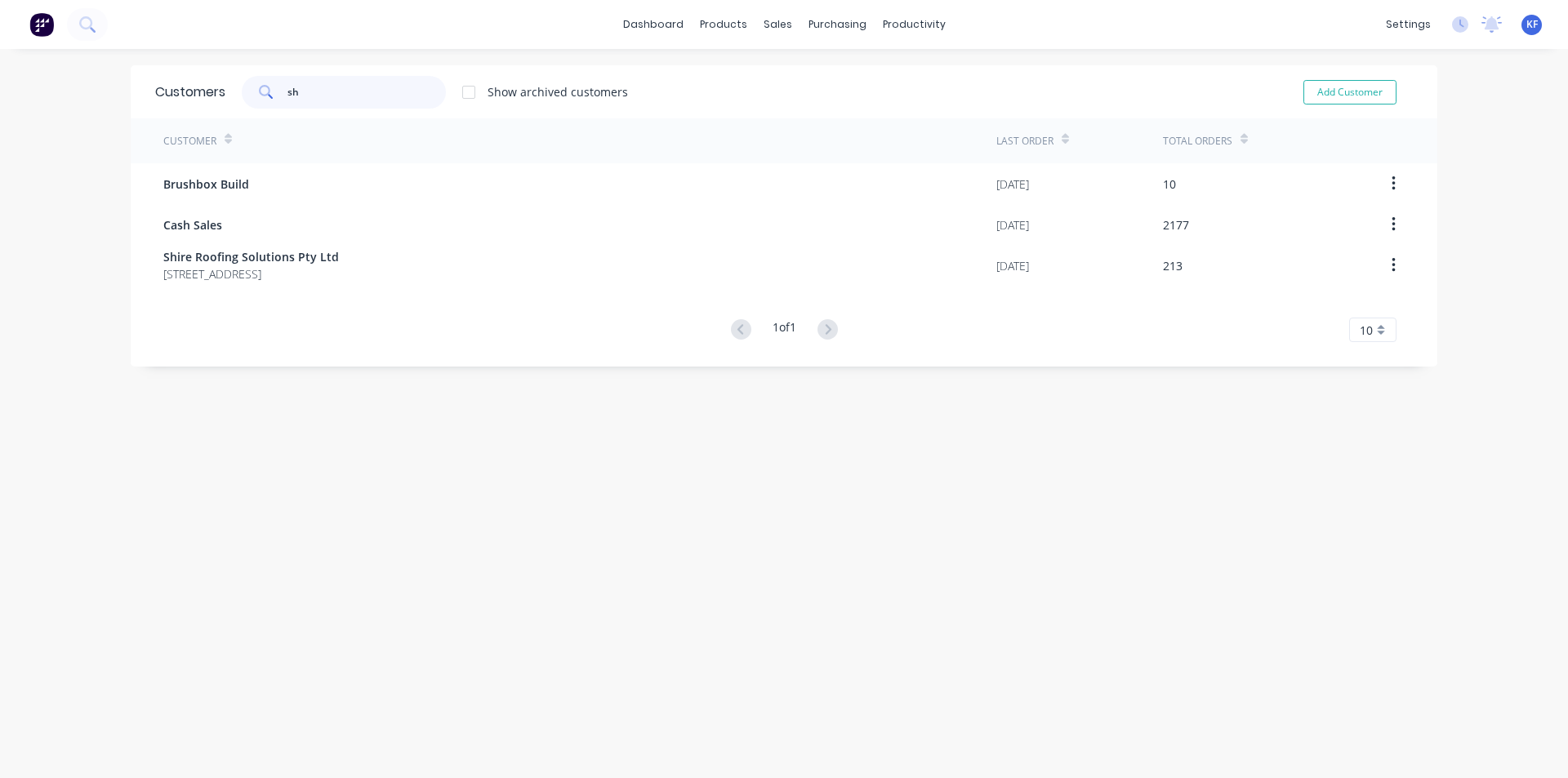
type input "s"
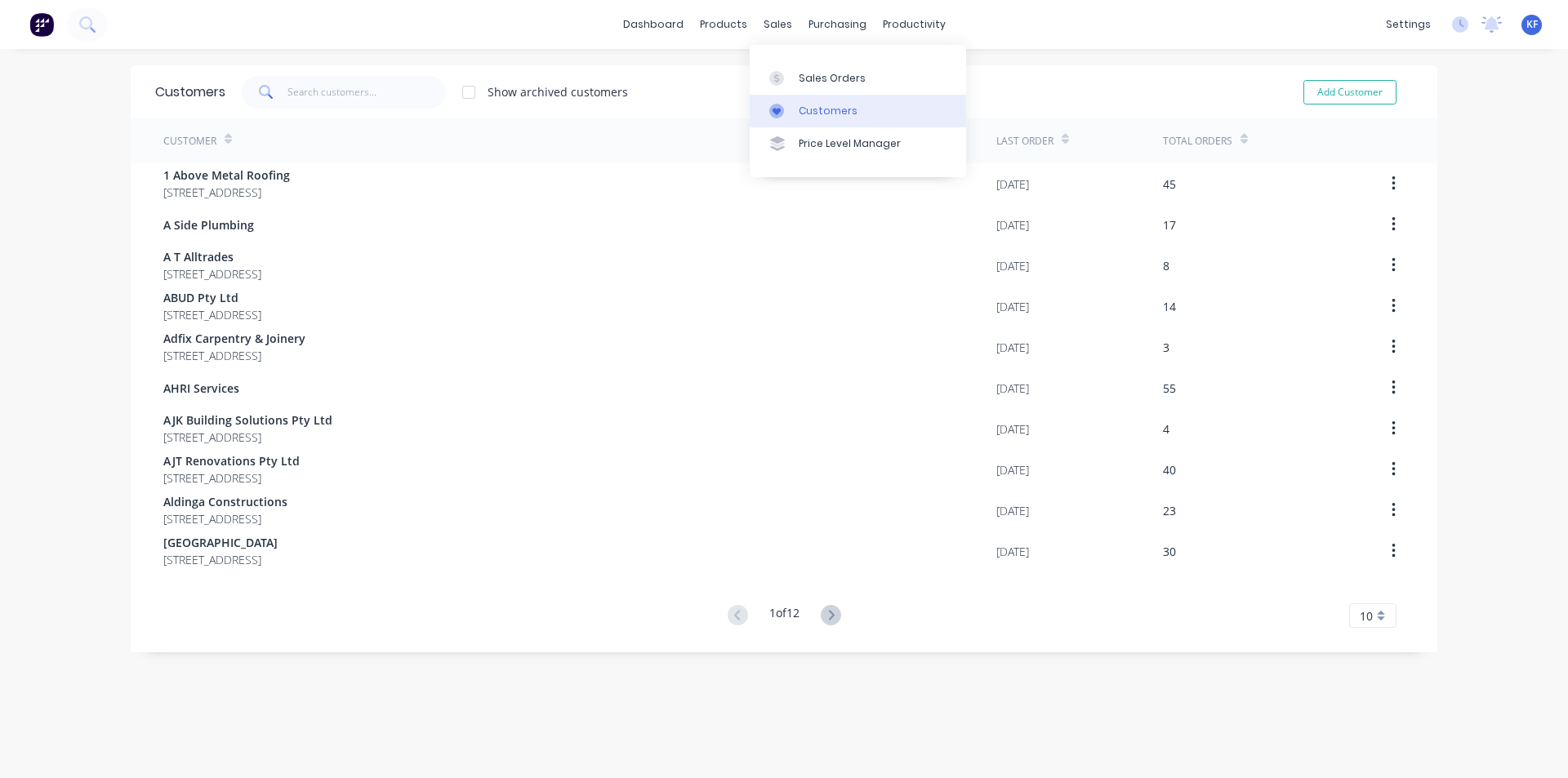
click at [812, 118] on div "Customers" at bounding box center [828, 111] width 59 height 15
click at [288, 94] on input "text" at bounding box center [367, 92] width 160 height 33
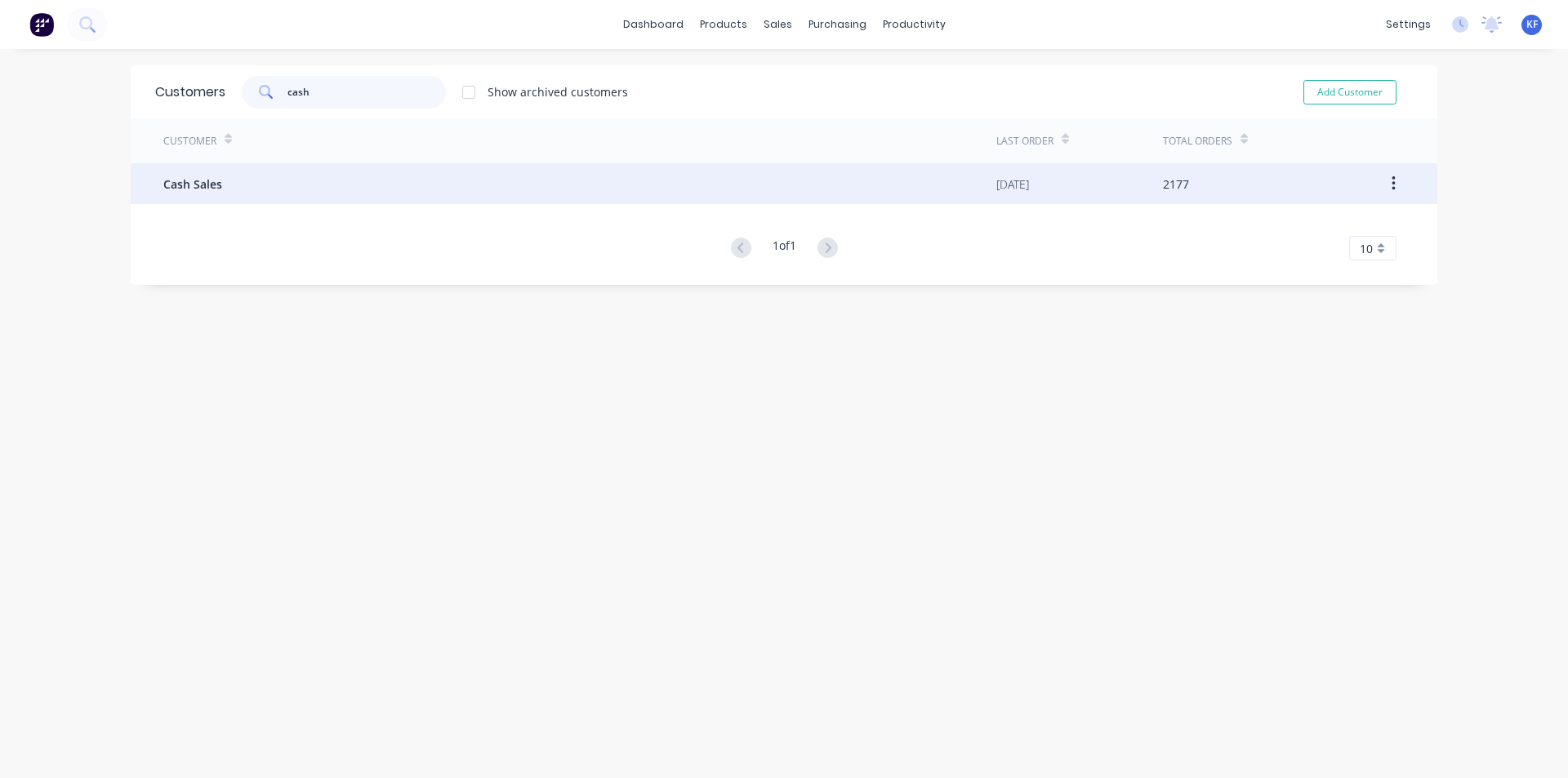
type input "cash"
click at [362, 189] on div "Cash Sales" at bounding box center [579, 183] width 833 height 41
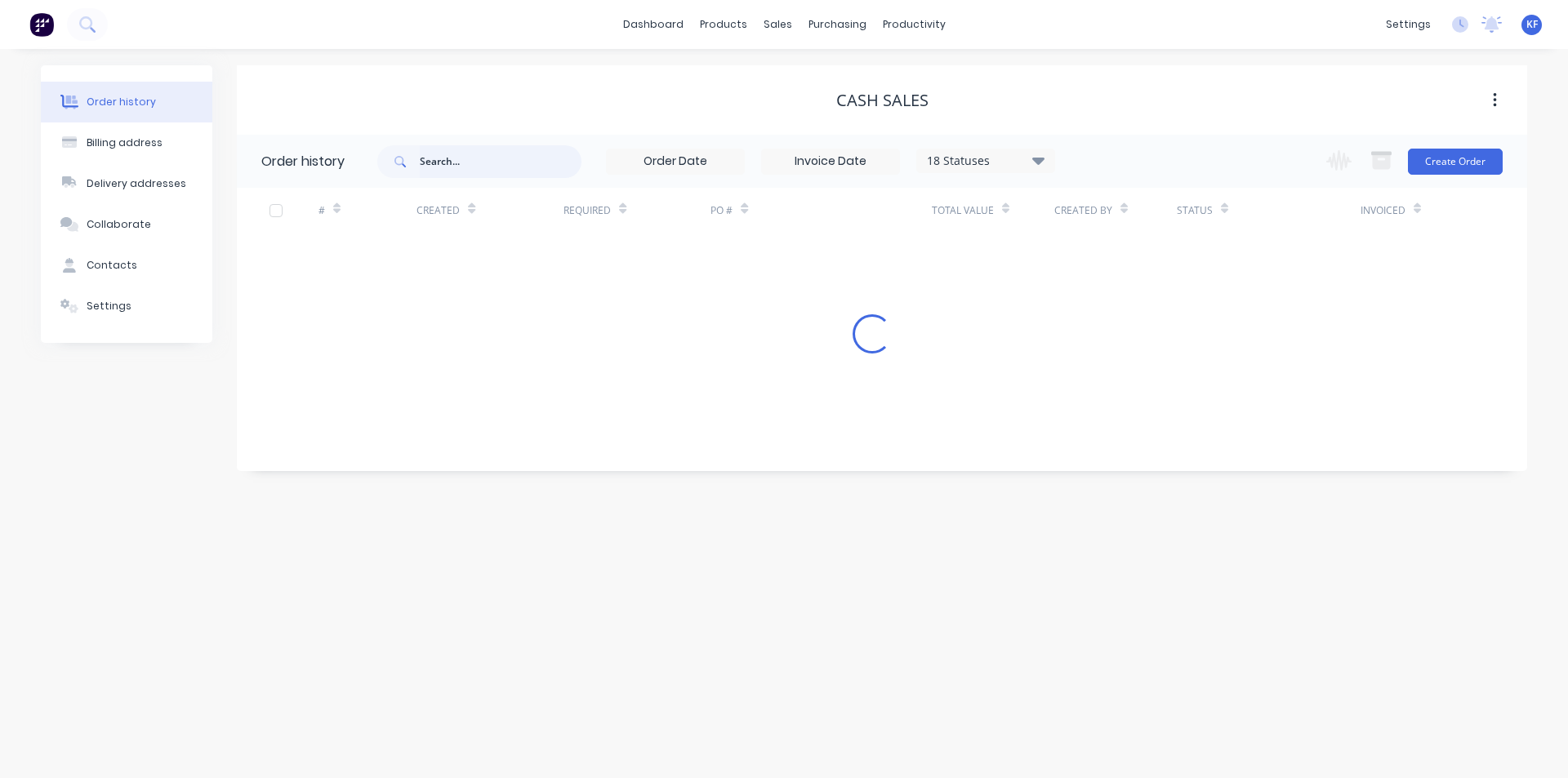
click at [471, 175] on input "text" at bounding box center [500, 161] width 161 height 33
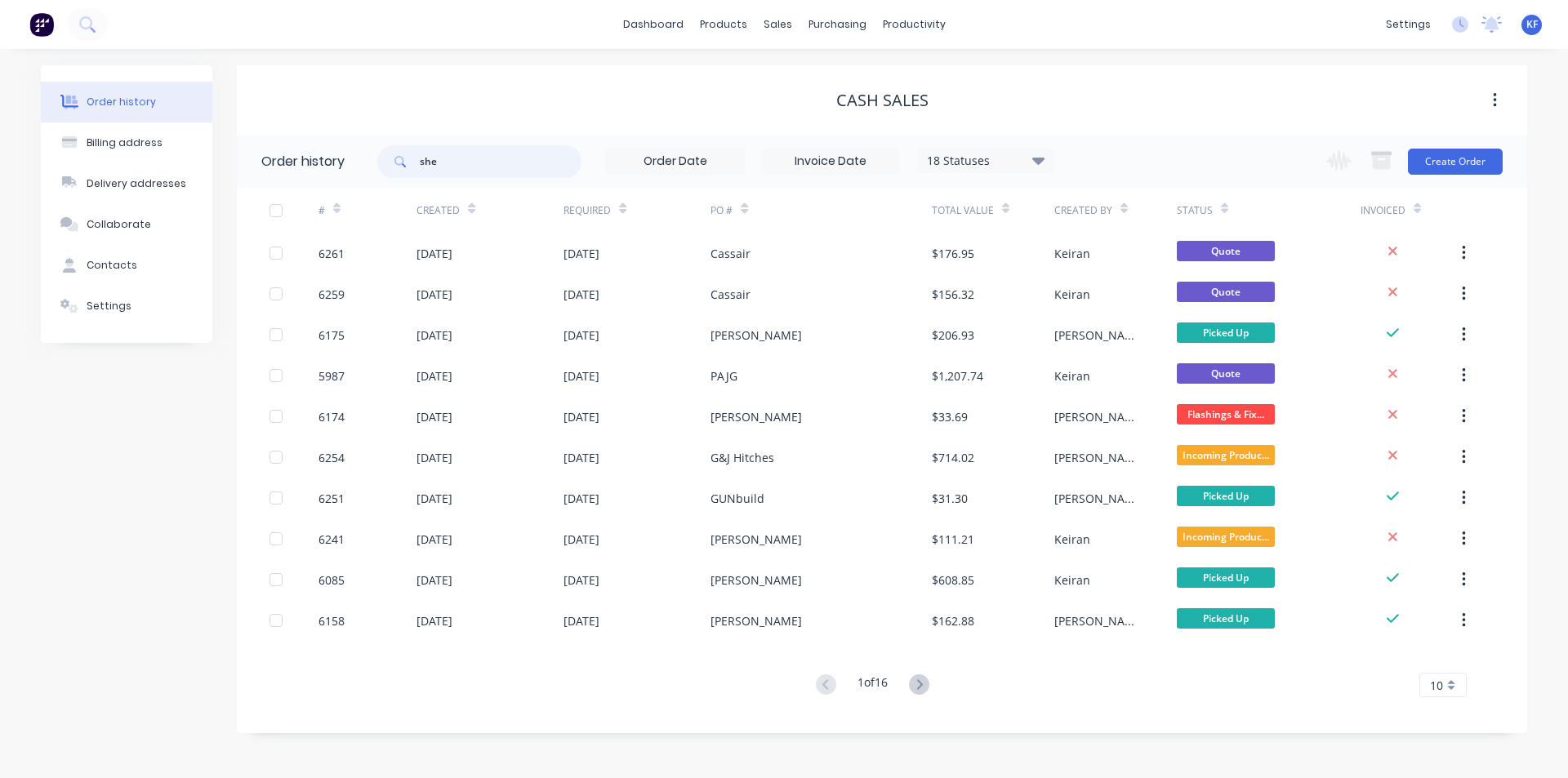
type input "sher"
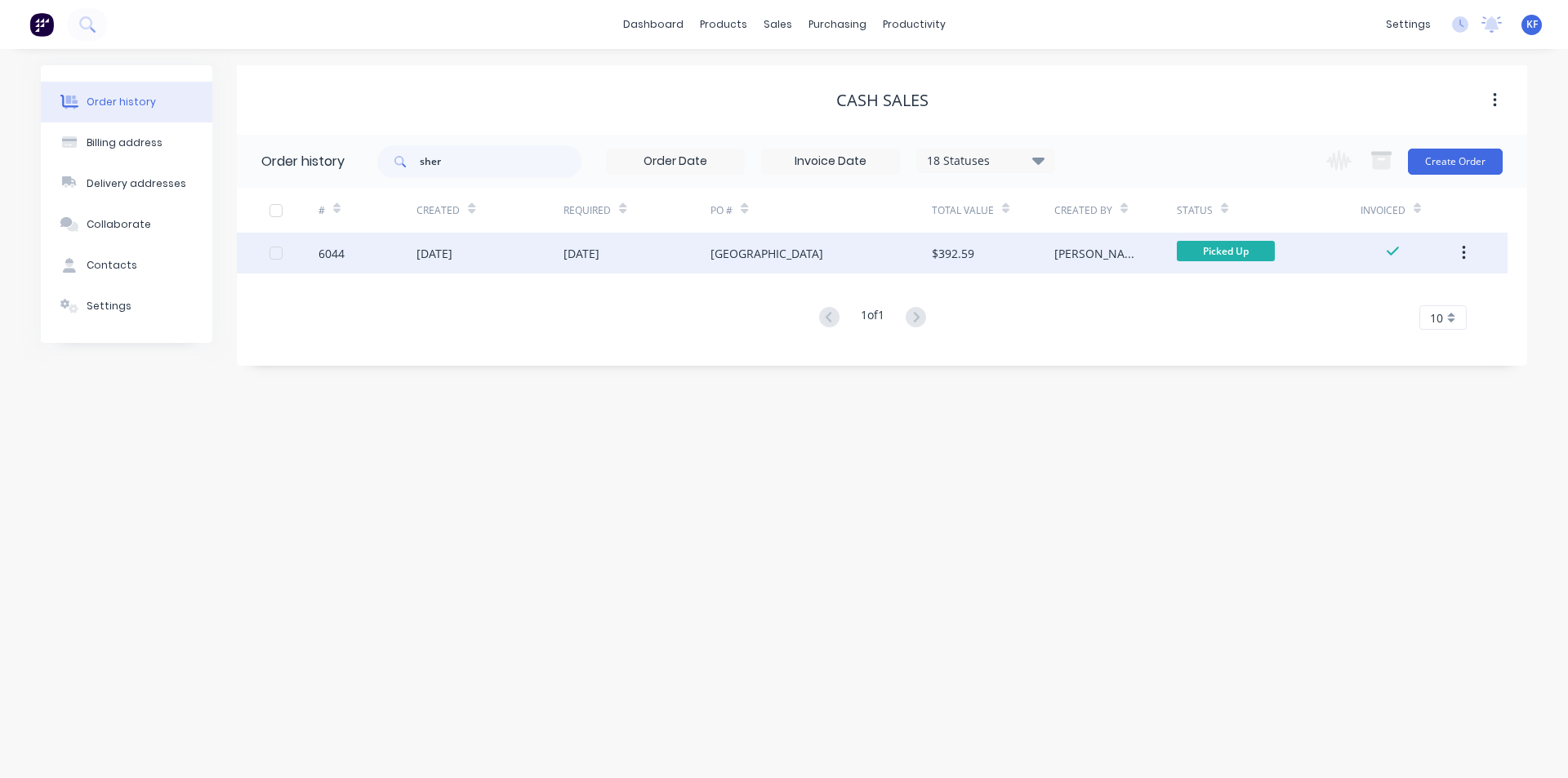
click at [765, 262] on div "[GEOGRAPHIC_DATA]" at bounding box center [766, 253] width 113 height 18
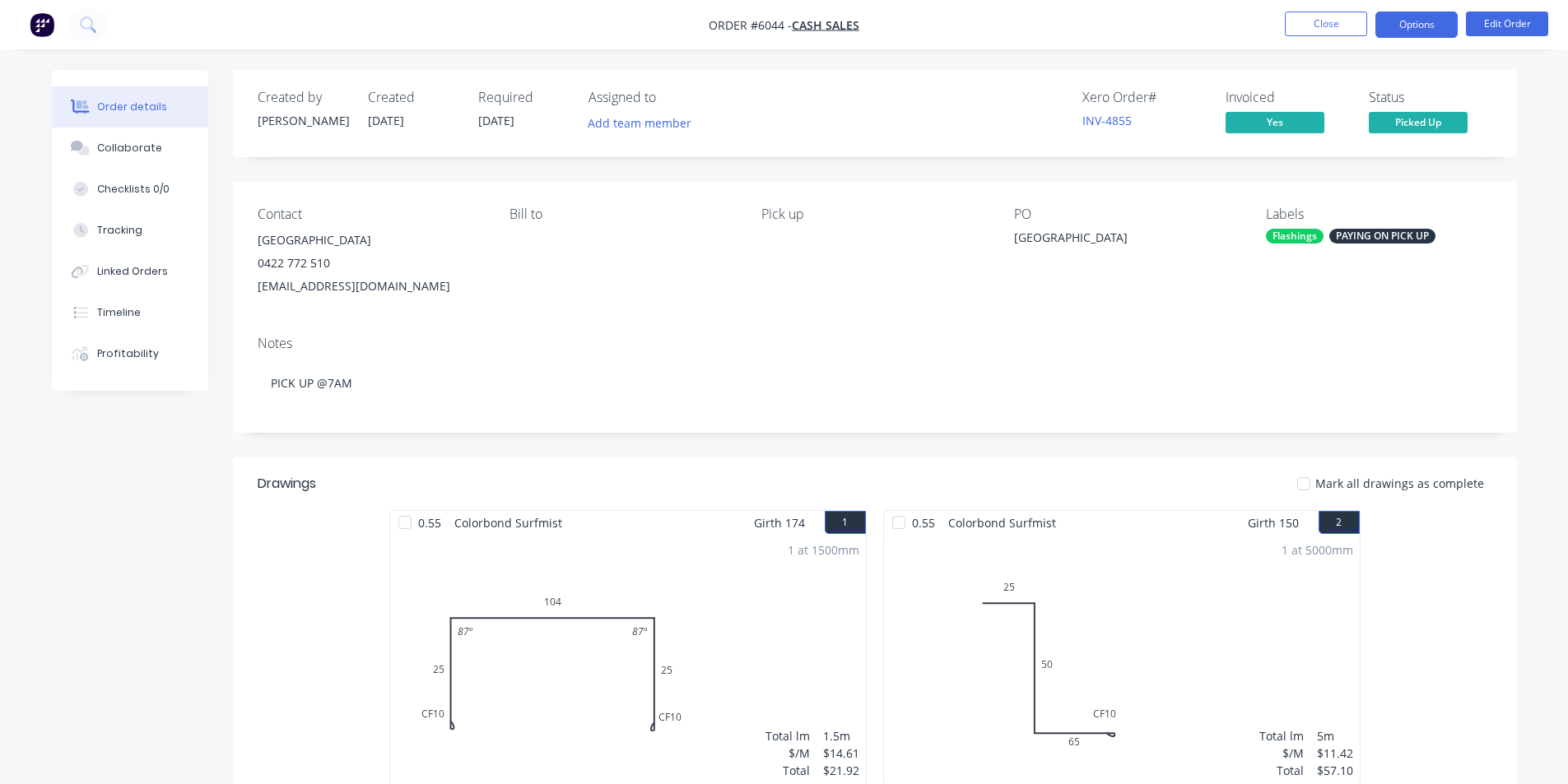
click at [1444, 27] on button "Options" at bounding box center [1417, 24] width 83 height 26
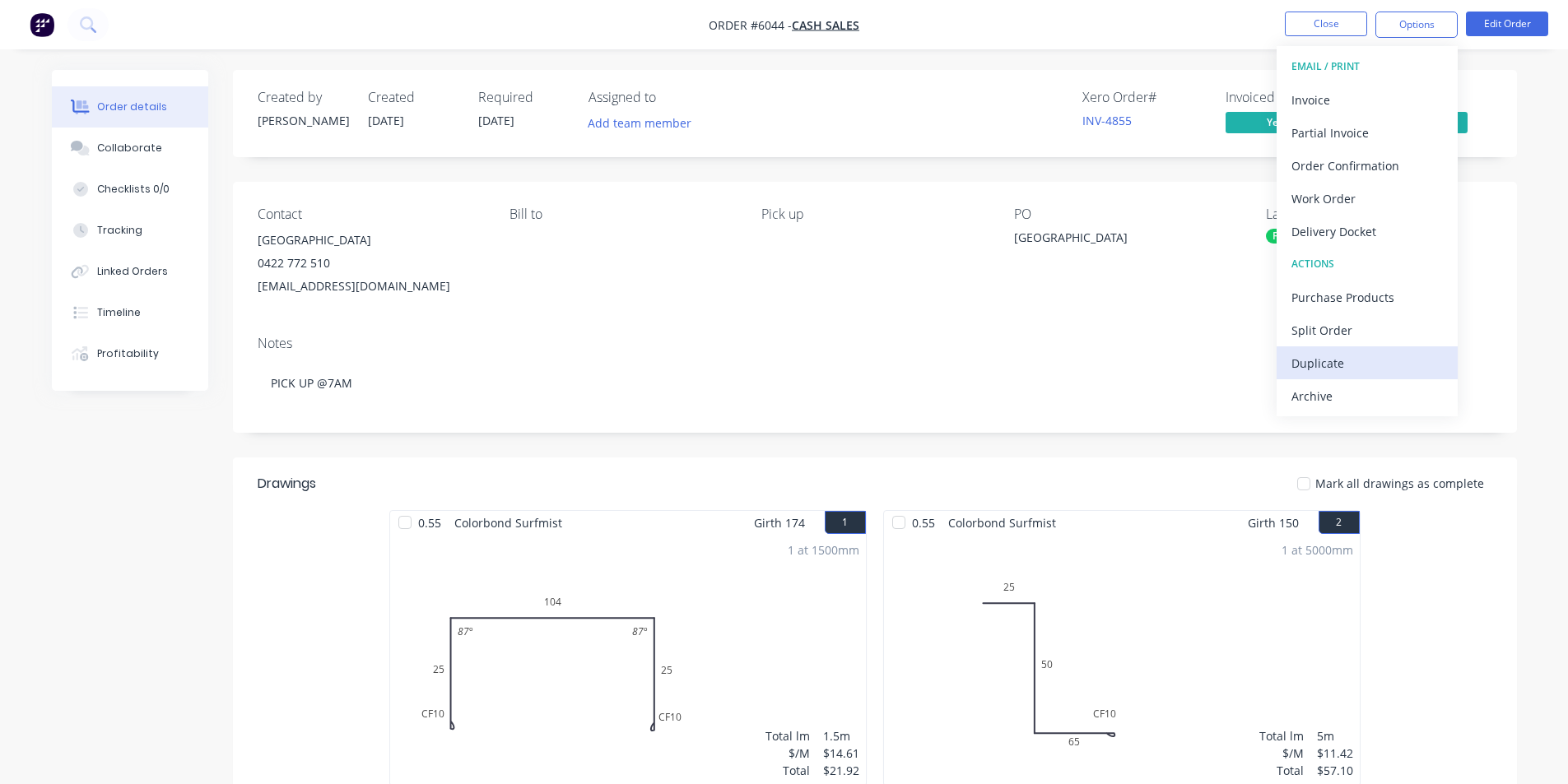
click at [1338, 354] on div "Duplicate" at bounding box center [1367, 363] width 152 height 24
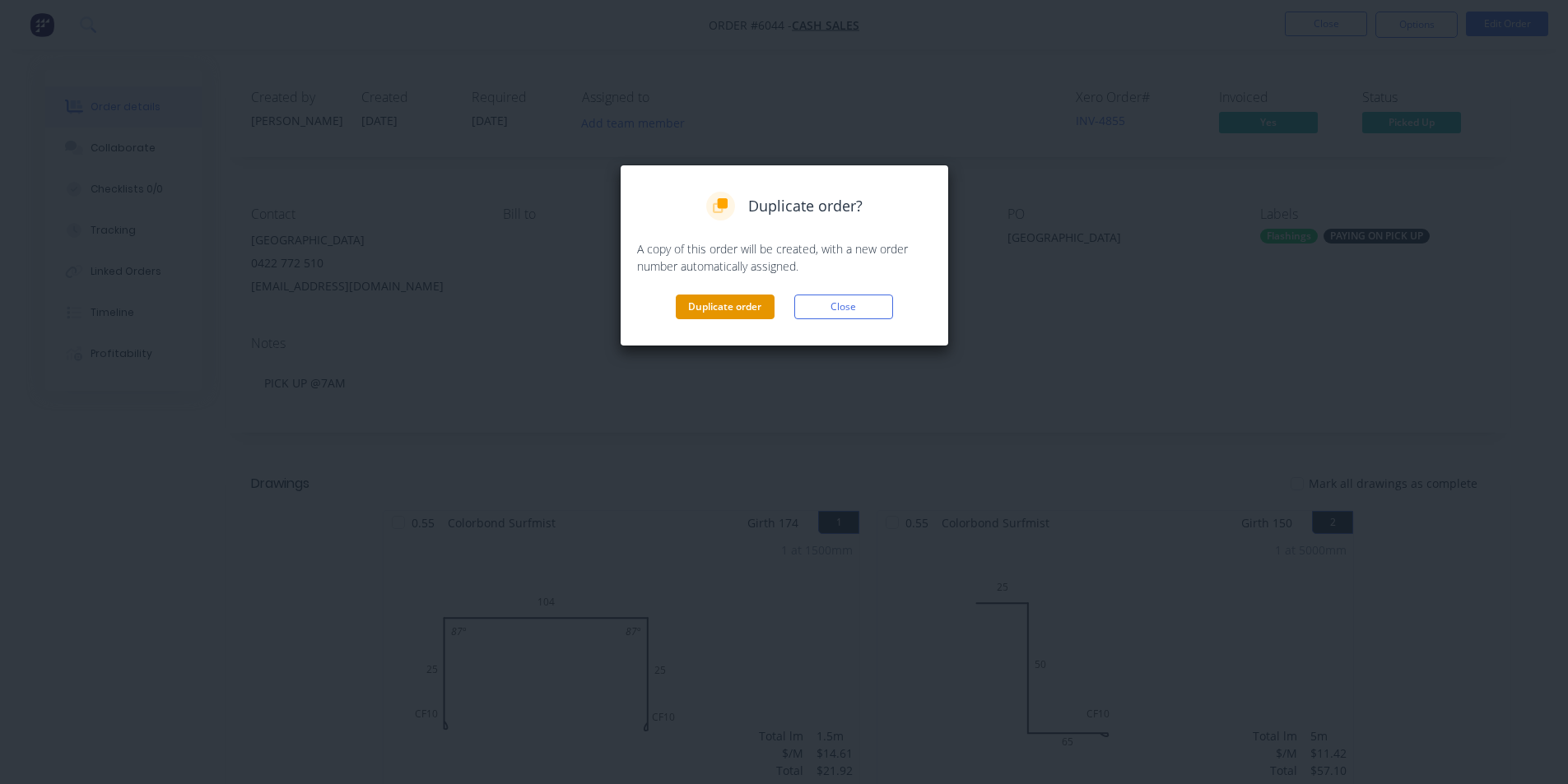
click at [709, 301] on button "Duplicate order" at bounding box center [725, 307] width 99 height 24
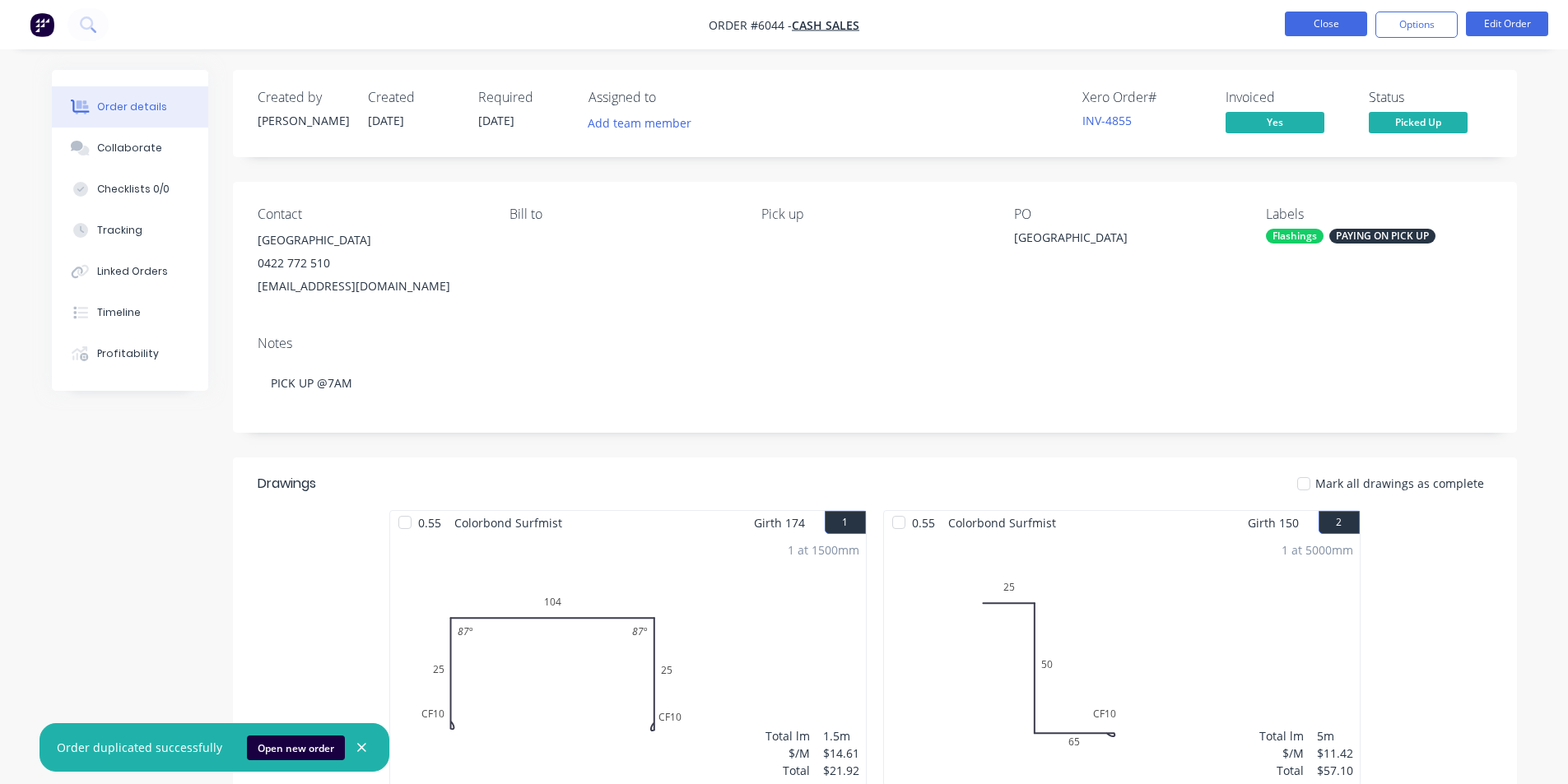
click at [1358, 24] on button "Close" at bounding box center [1326, 24] width 83 height 24
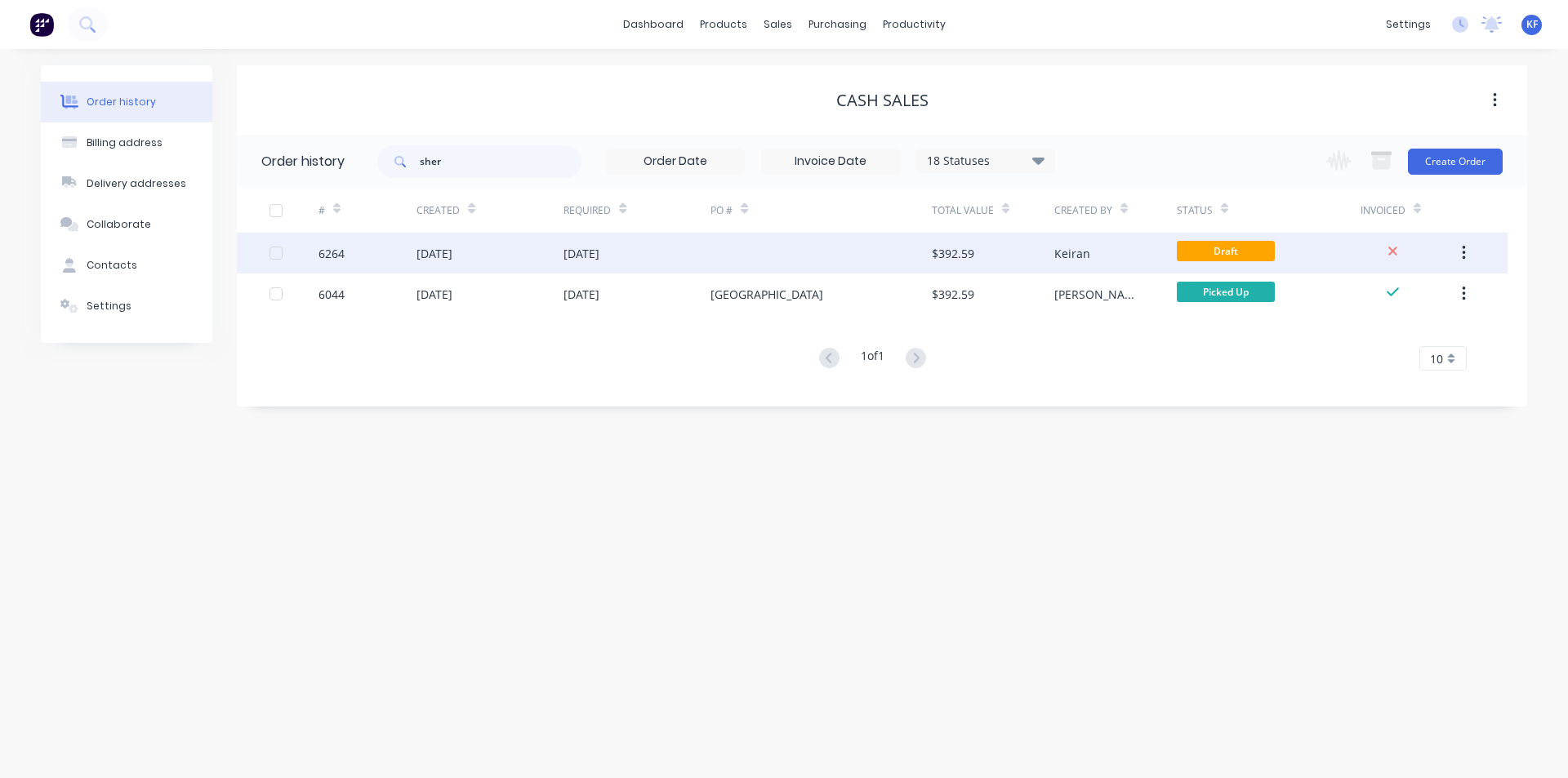
click at [860, 267] on div at bounding box center [821, 252] width 221 height 41
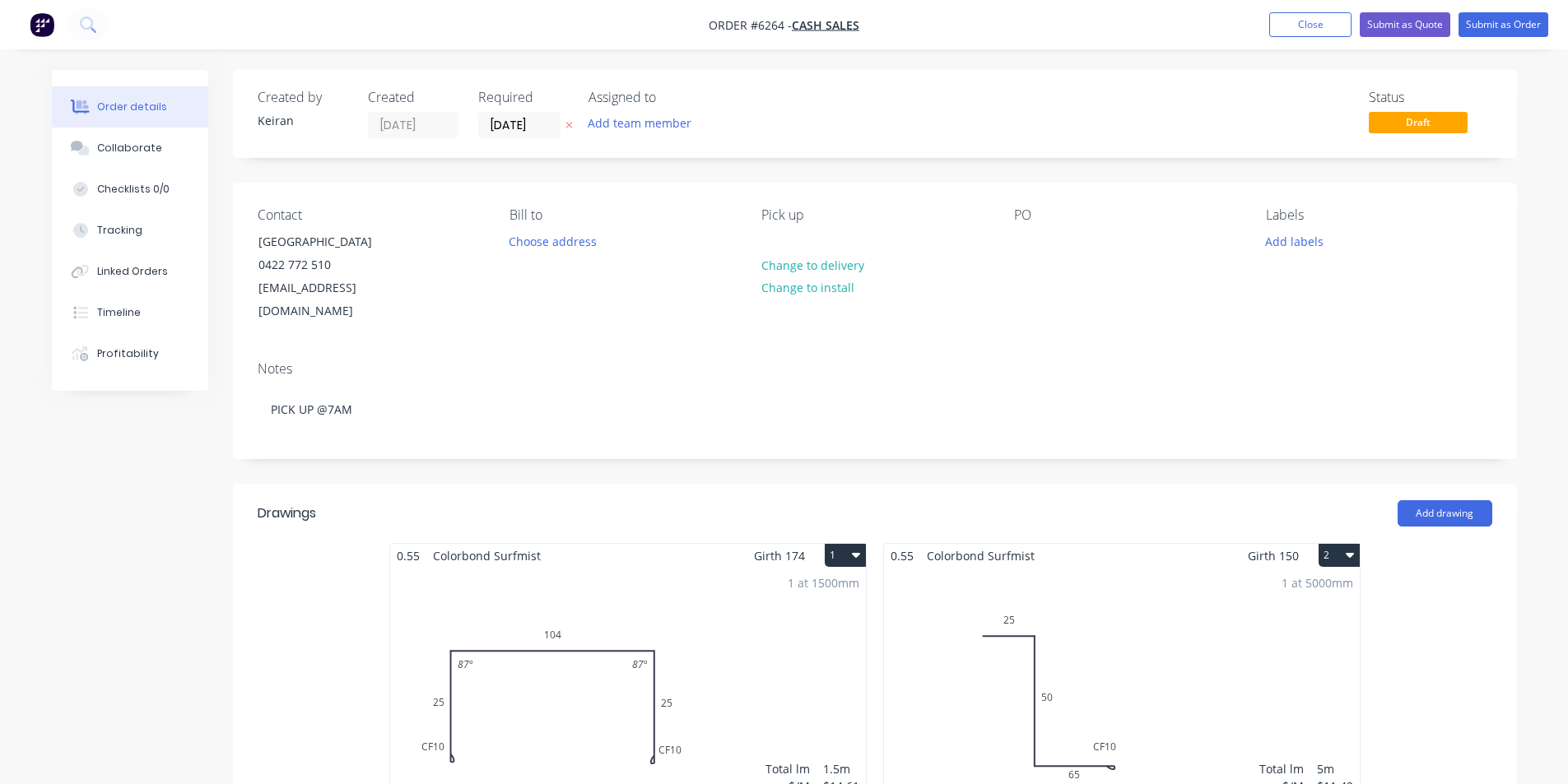
click at [704, 652] on div "1 at 1500mm Total lm $/M Total 1.5m $14.61 $21.92" at bounding box center [628, 693] width 476 height 251
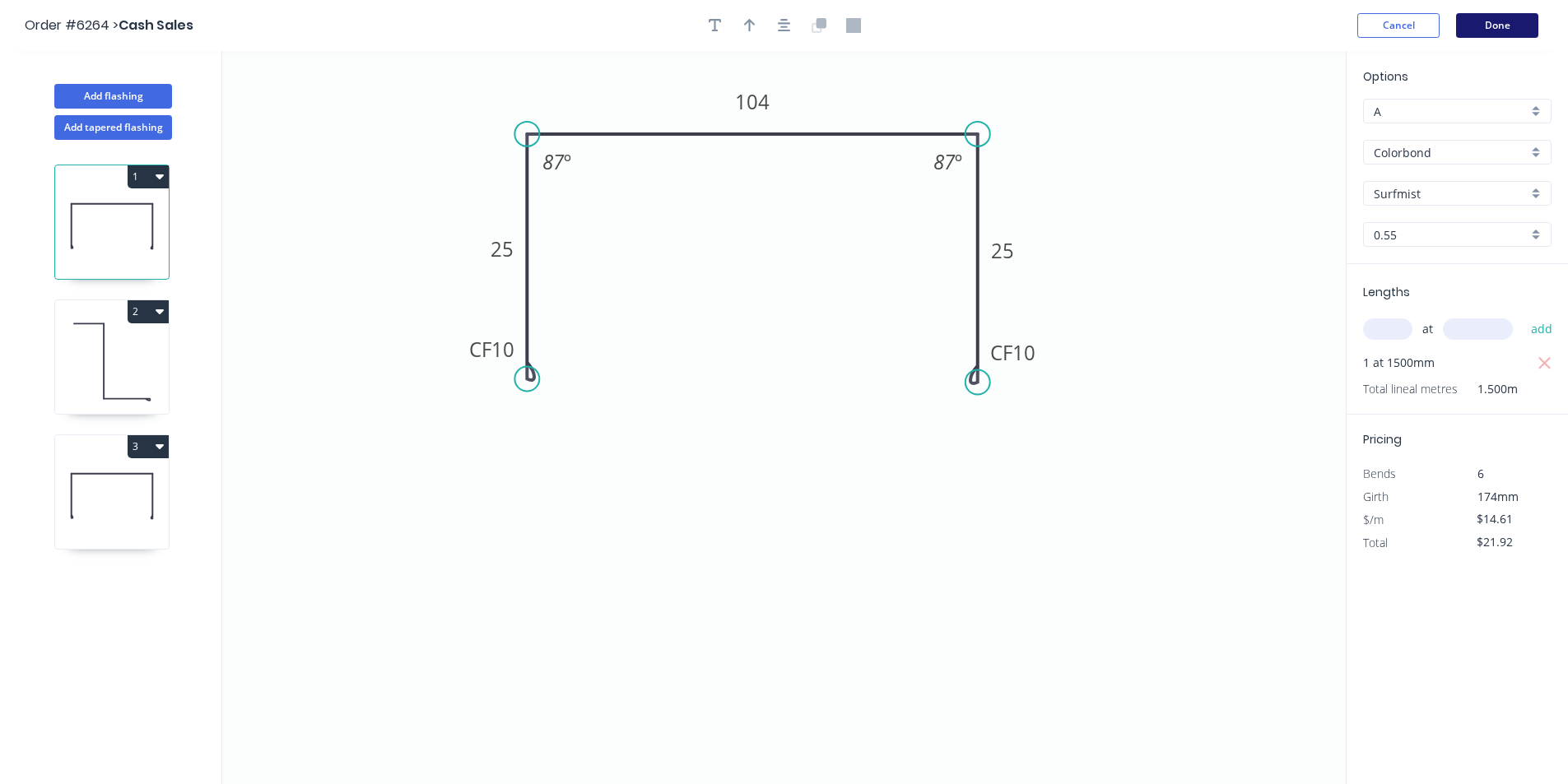
click at [1472, 24] on button "Done" at bounding box center [1497, 25] width 83 height 24
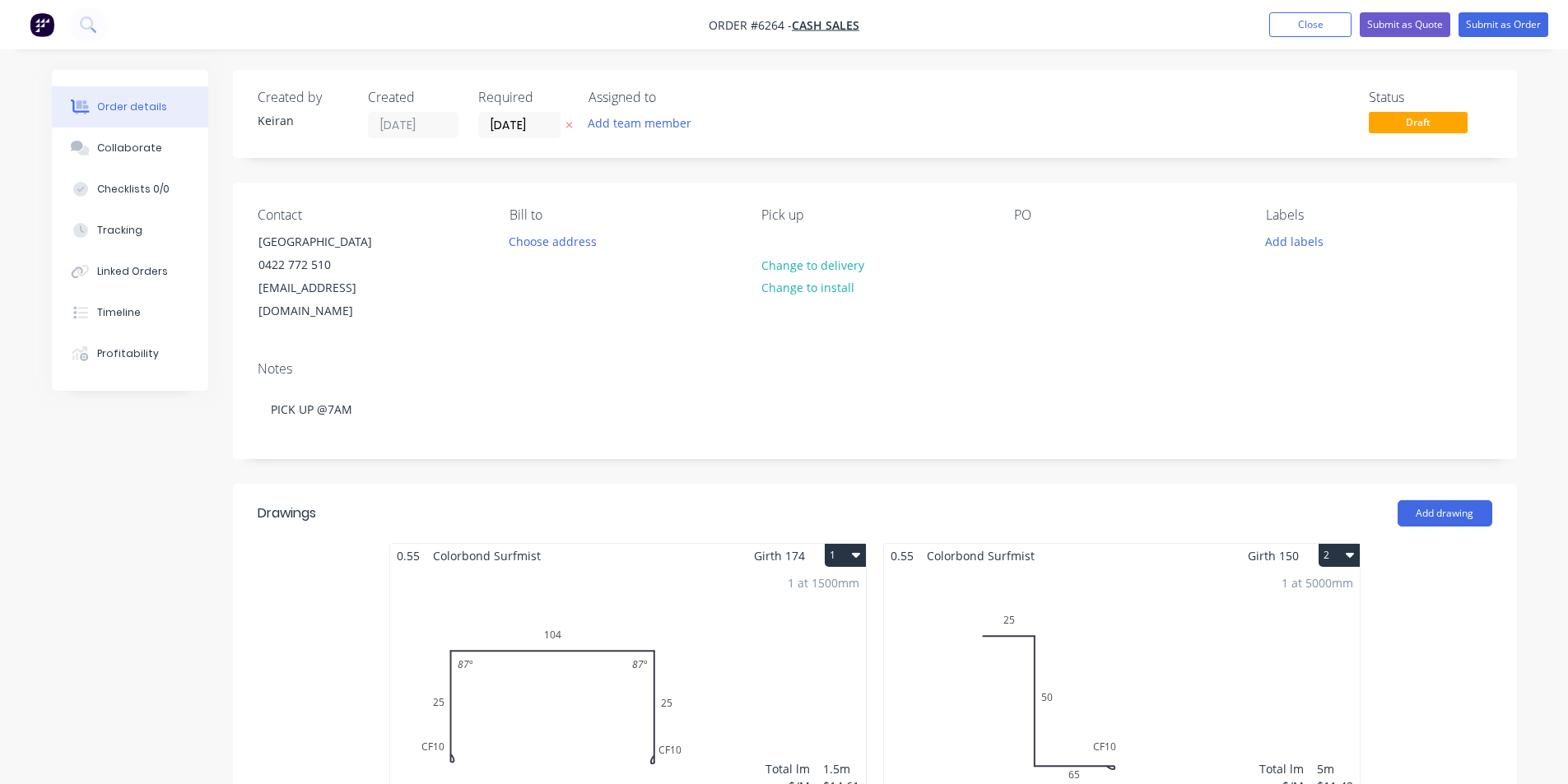
scroll to position [329, 0]
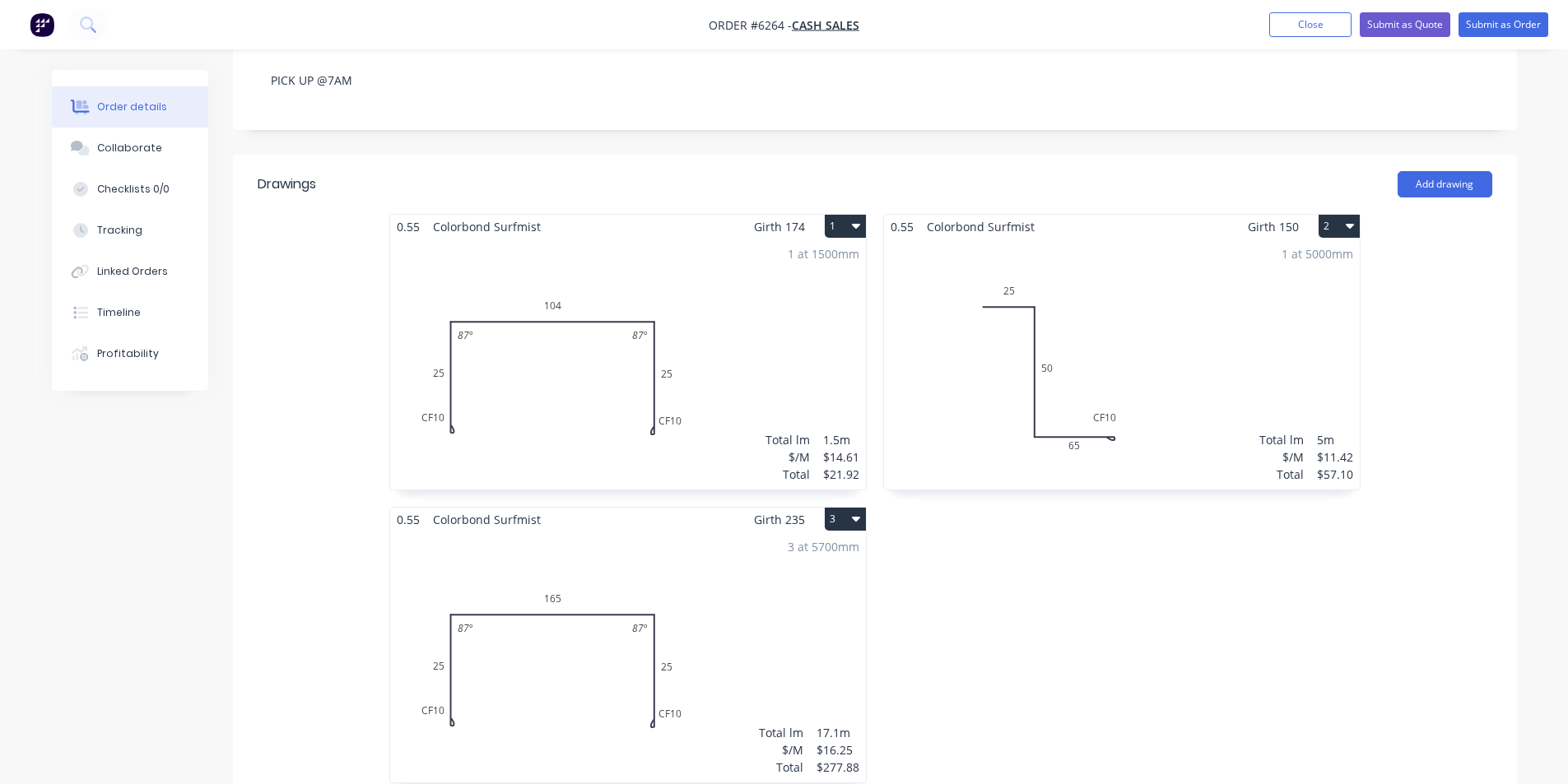
click at [859, 219] on icon "button" at bounding box center [856, 226] width 8 height 13
click at [801, 320] on div "Delete" at bounding box center [788, 332] width 126 height 24
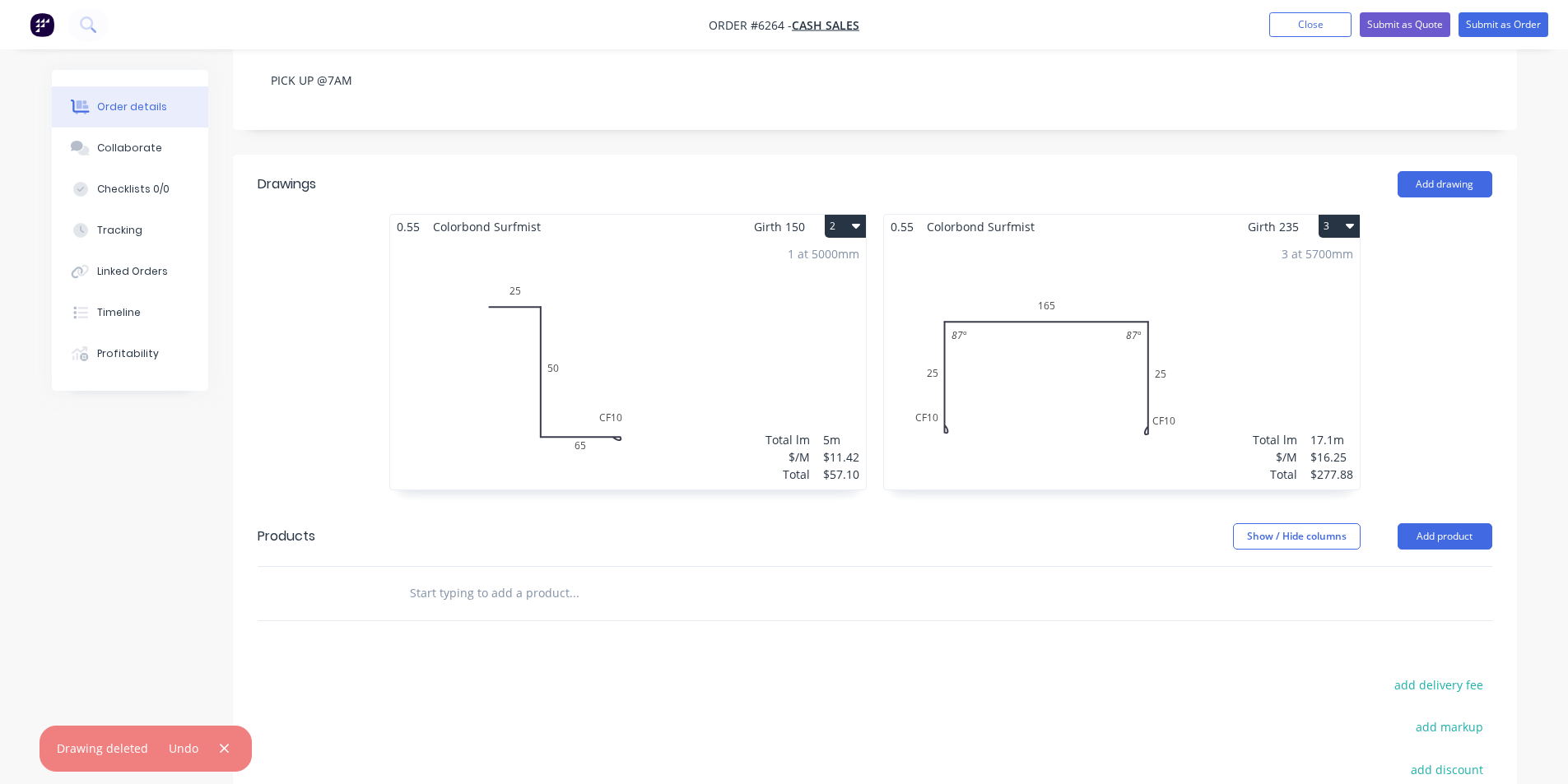
click at [1331, 215] on button "3" at bounding box center [1339, 226] width 41 height 23
drag, startPoint x: 1301, startPoint y: 317, endPoint x: 1153, endPoint y: 287, distance: 151.0
click at [1298, 320] on div "Delete" at bounding box center [1282, 332] width 126 height 24
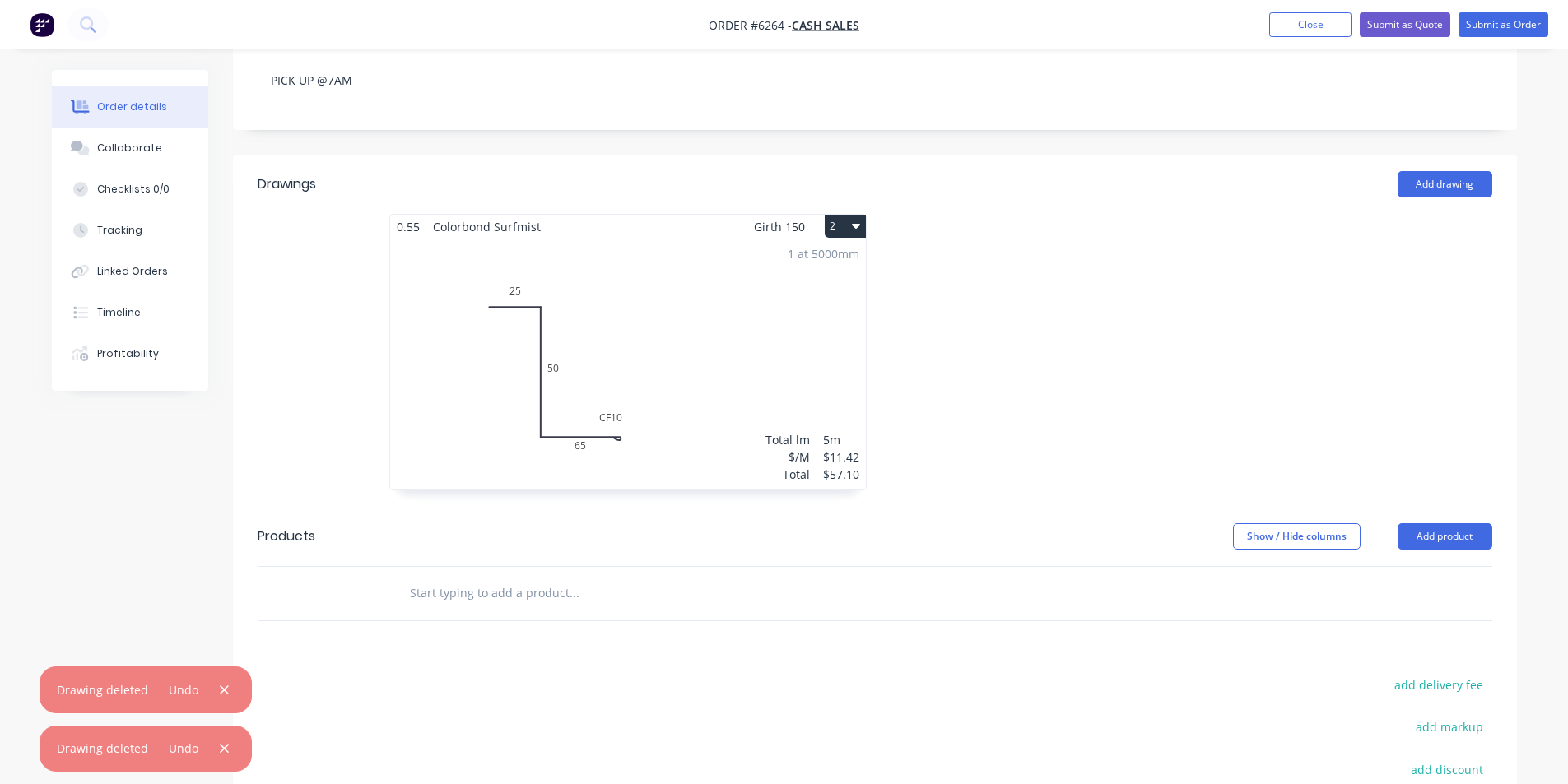
click at [856, 215] on button "2" at bounding box center [845, 226] width 41 height 23
click at [838, 320] on div "Delete" at bounding box center [788, 332] width 126 height 24
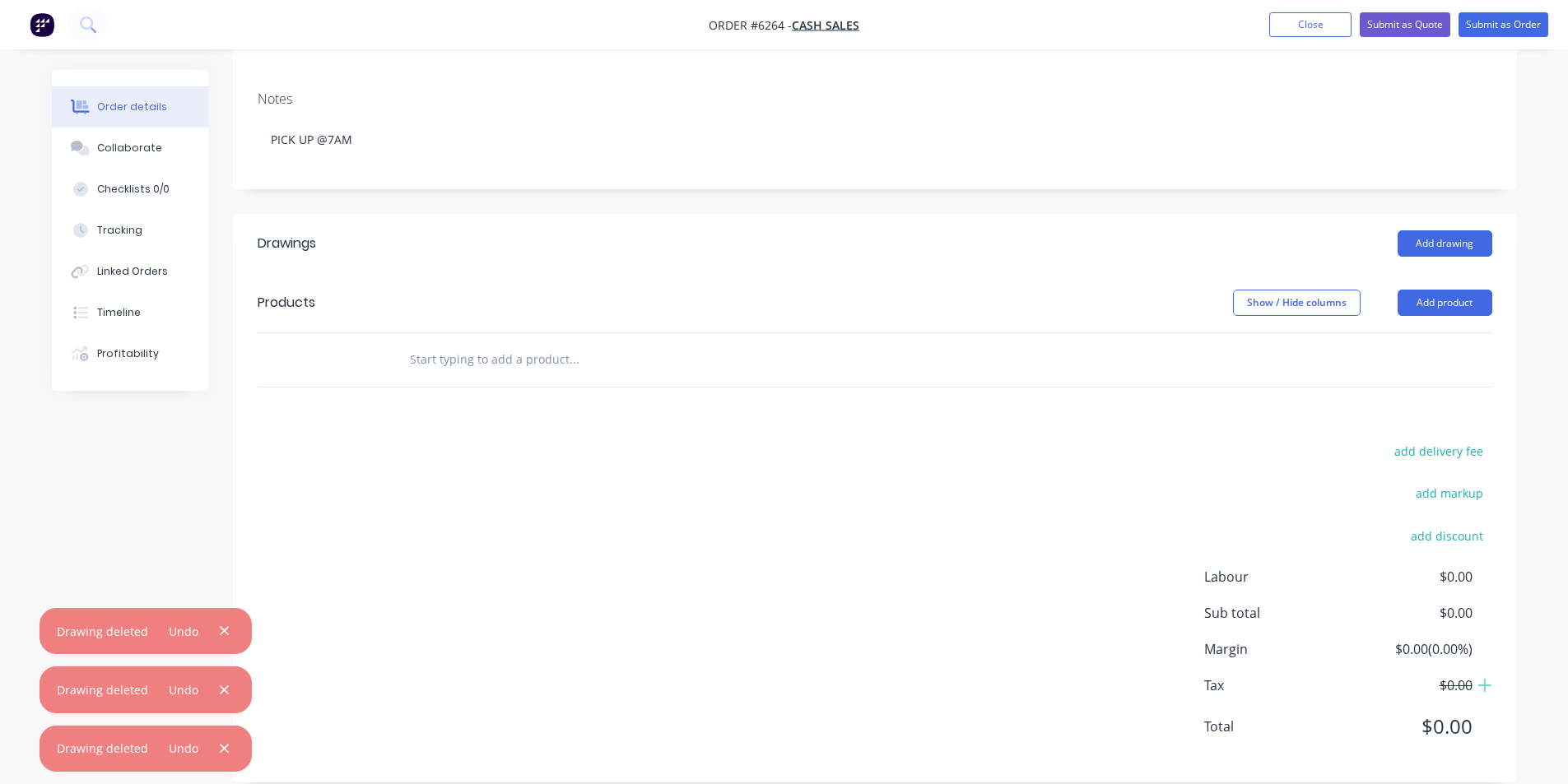
click at [636, 343] on input "text" at bounding box center [574, 359] width 329 height 33
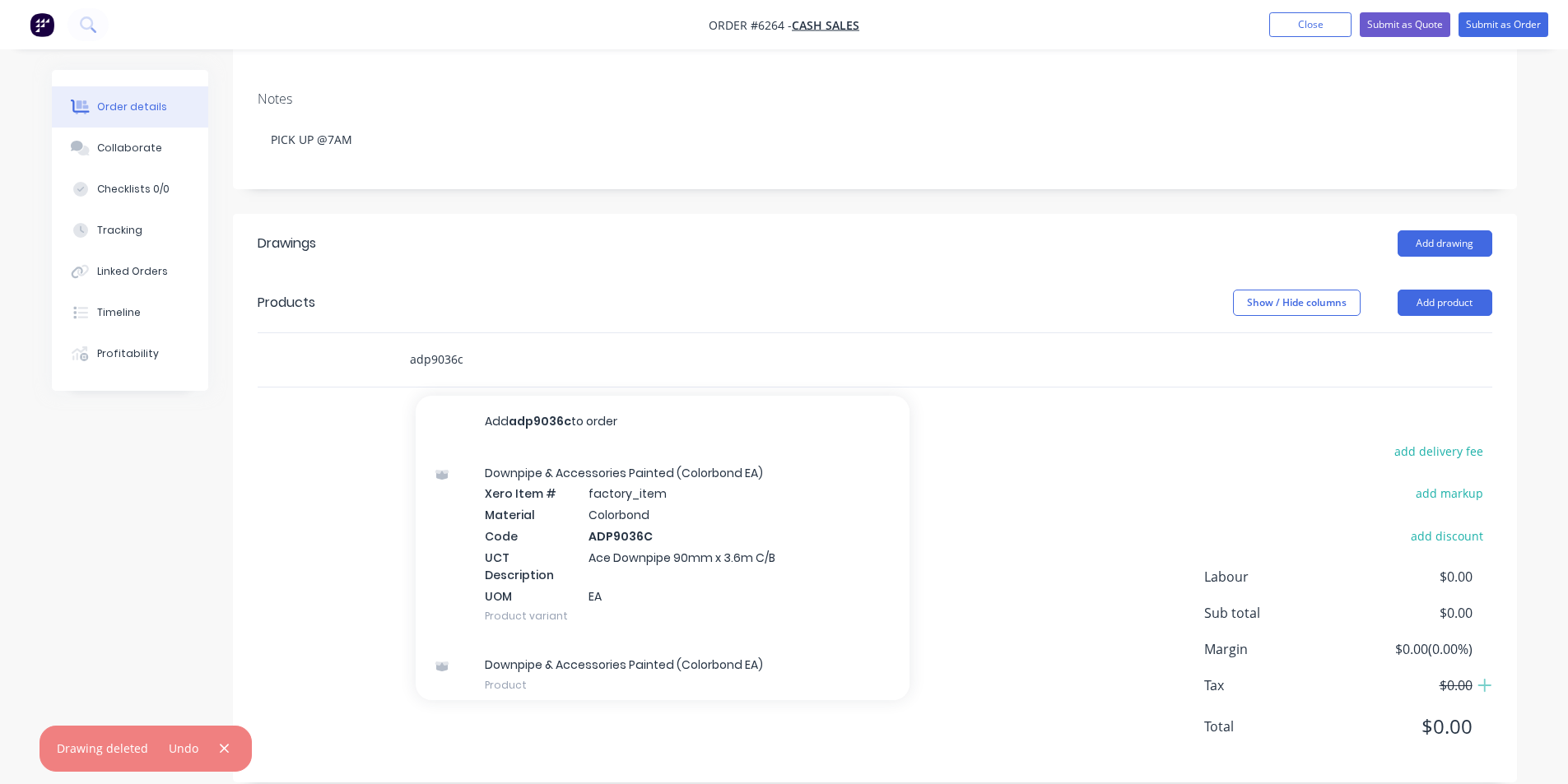
type input "adp9036c"
click at [604, 490] on div "Downpipe & Accessories Painted (Colorbond EA) Xero Item # factory_item Material…" at bounding box center [662, 544] width 494 height 193
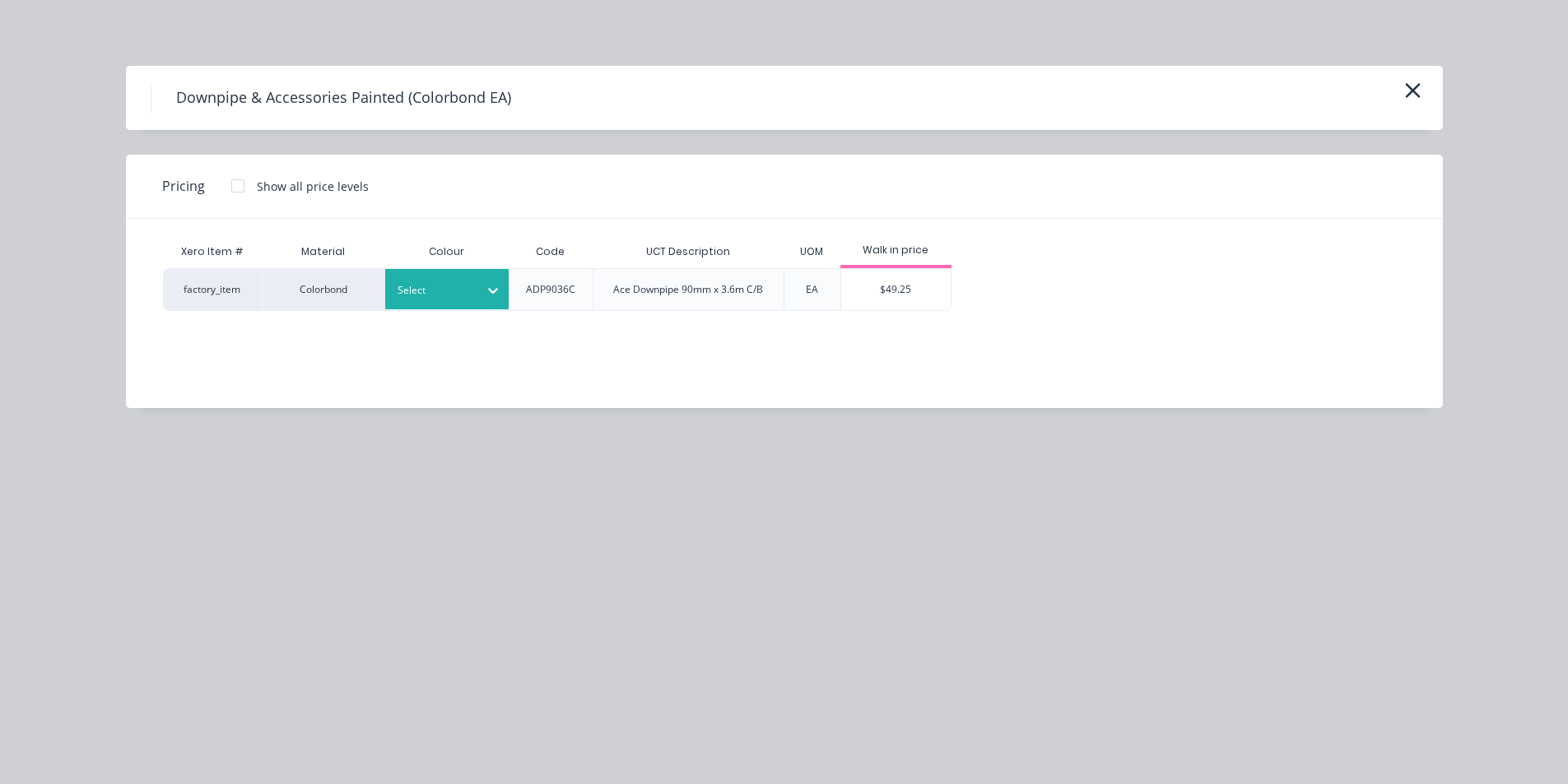
click at [459, 274] on div "Select" at bounding box center [447, 289] width 124 height 40
type input "surf"
click at [491, 329] on div "Surfmist" at bounding box center [488, 334] width 206 height 30
click at [236, 192] on div at bounding box center [238, 185] width 33 height 33
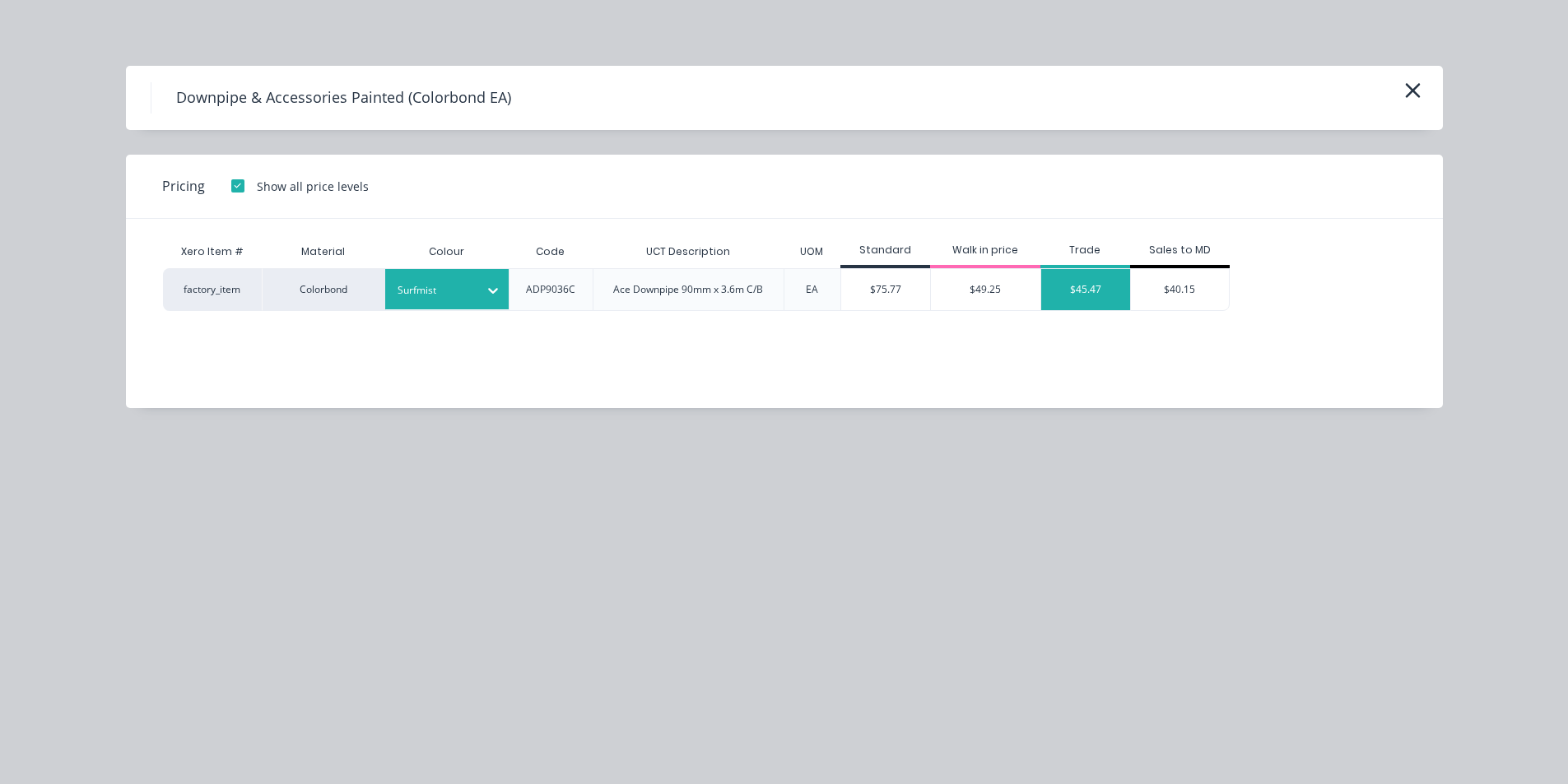
click at [1070, 287] on div "$45.47" at bounding box center [1086, 289] width 89 height 41
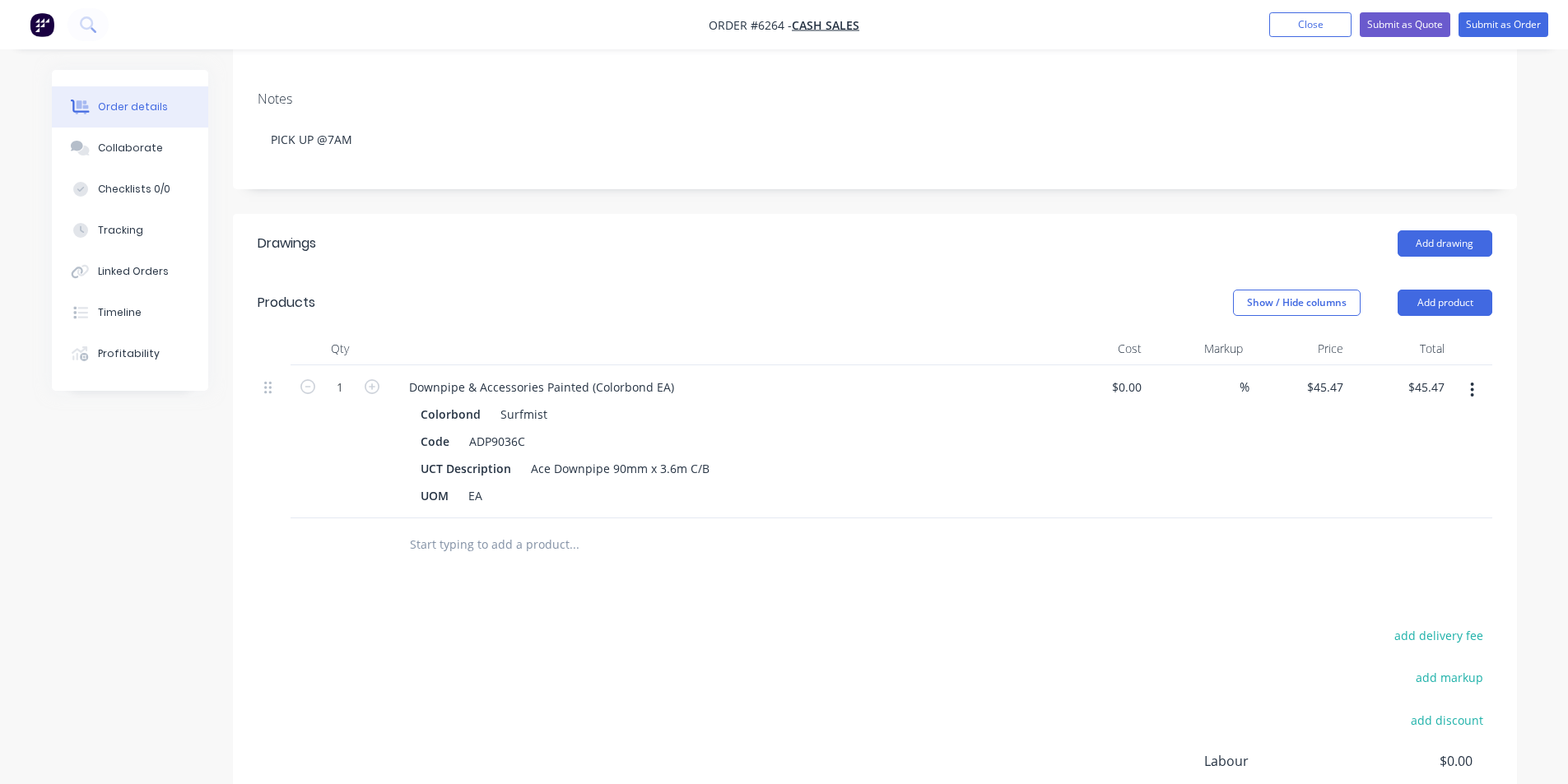
click at [507, 528] on input "text" at bounding box center [574, 544] width 329 height 33
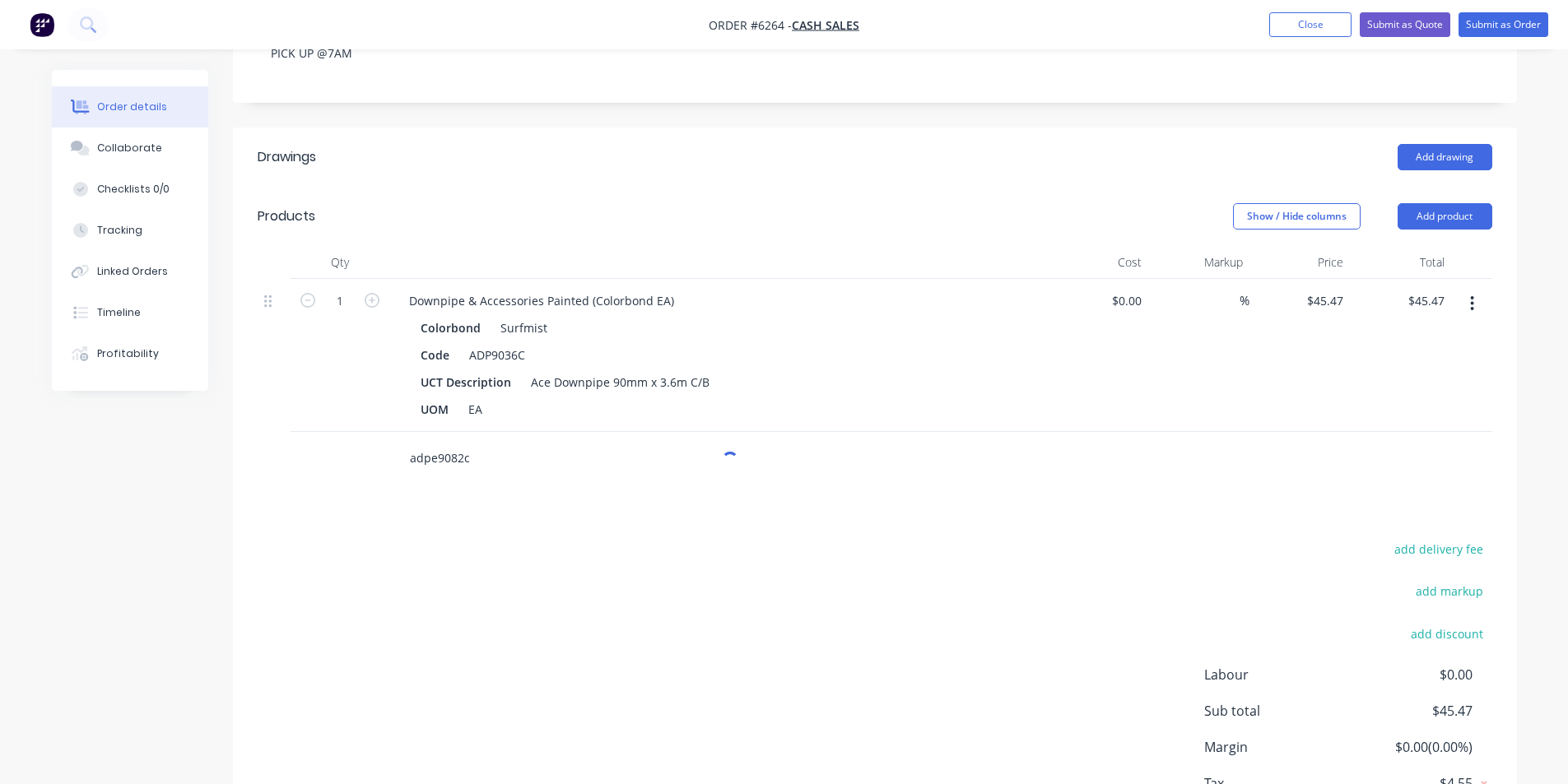
scroll to position [454, 0]
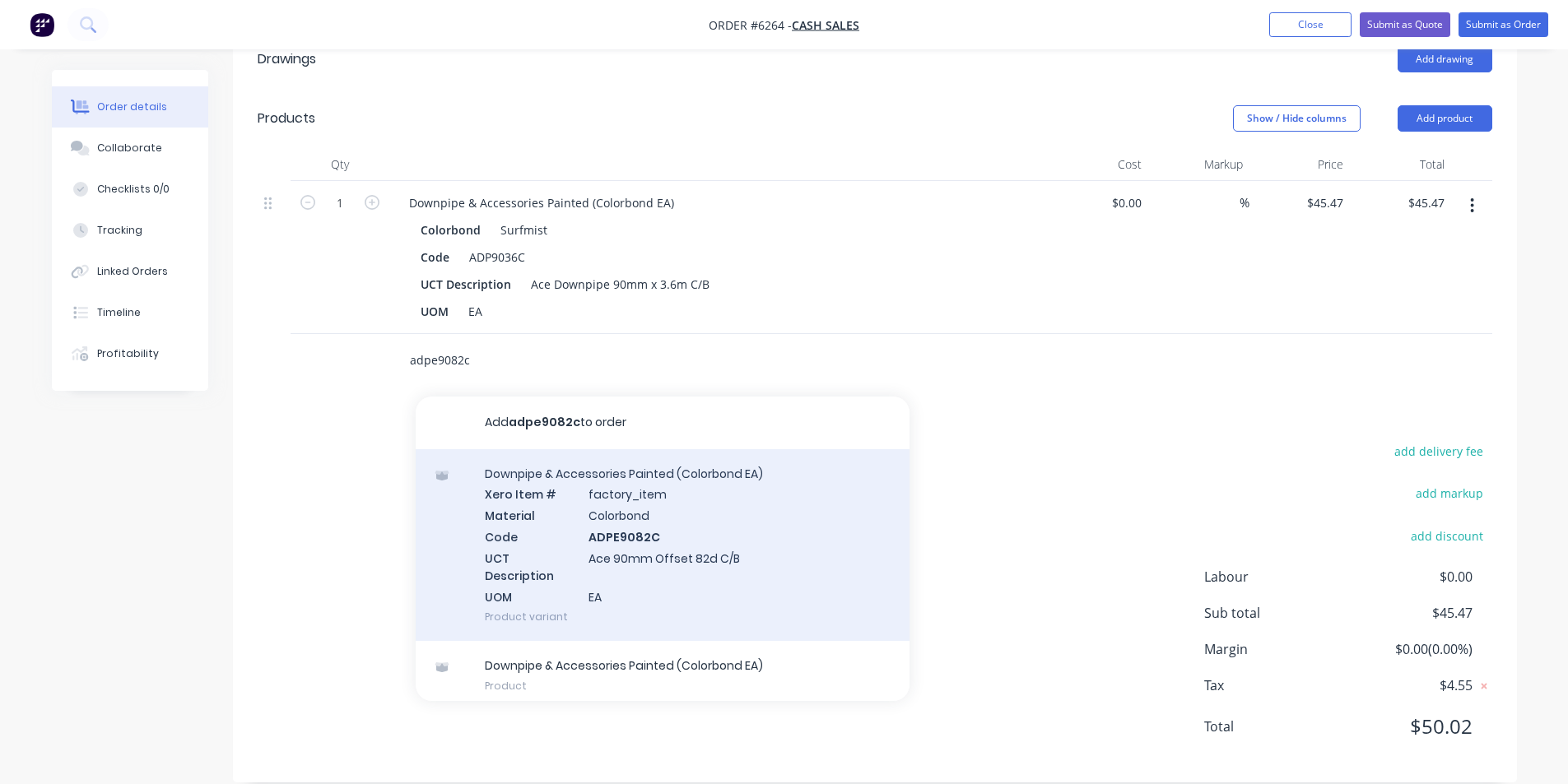
type input "adpe9082c"
click at [662, 496] on div "Downpipe & Accessories Painted (Colorbond EA) Xero Item # factory_item Material…" at bounding box center [662, 545] width 494 height 193
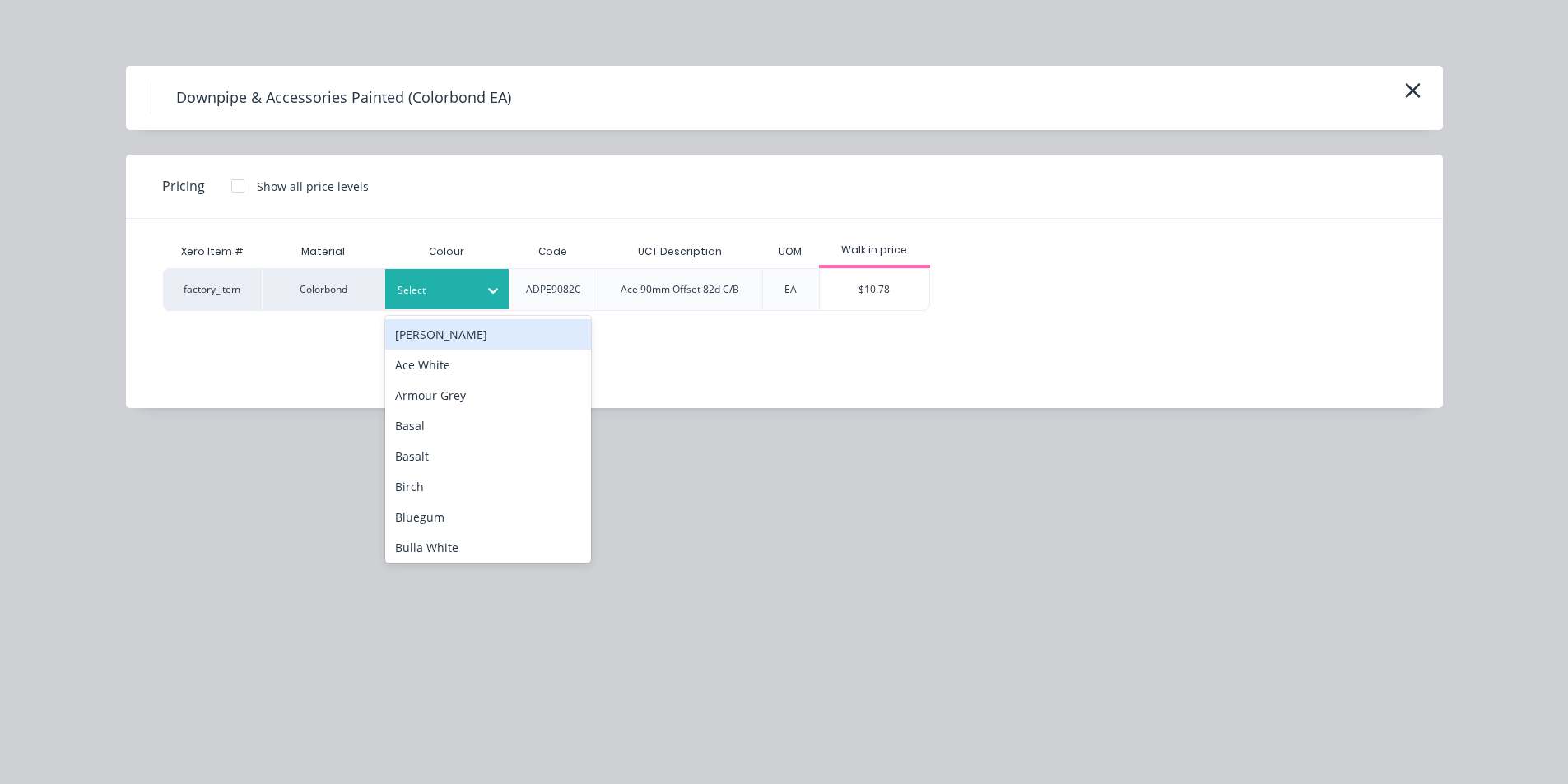
click at [472, 307] on div "Select" at bounding box center [447, 289] width 124 height 40
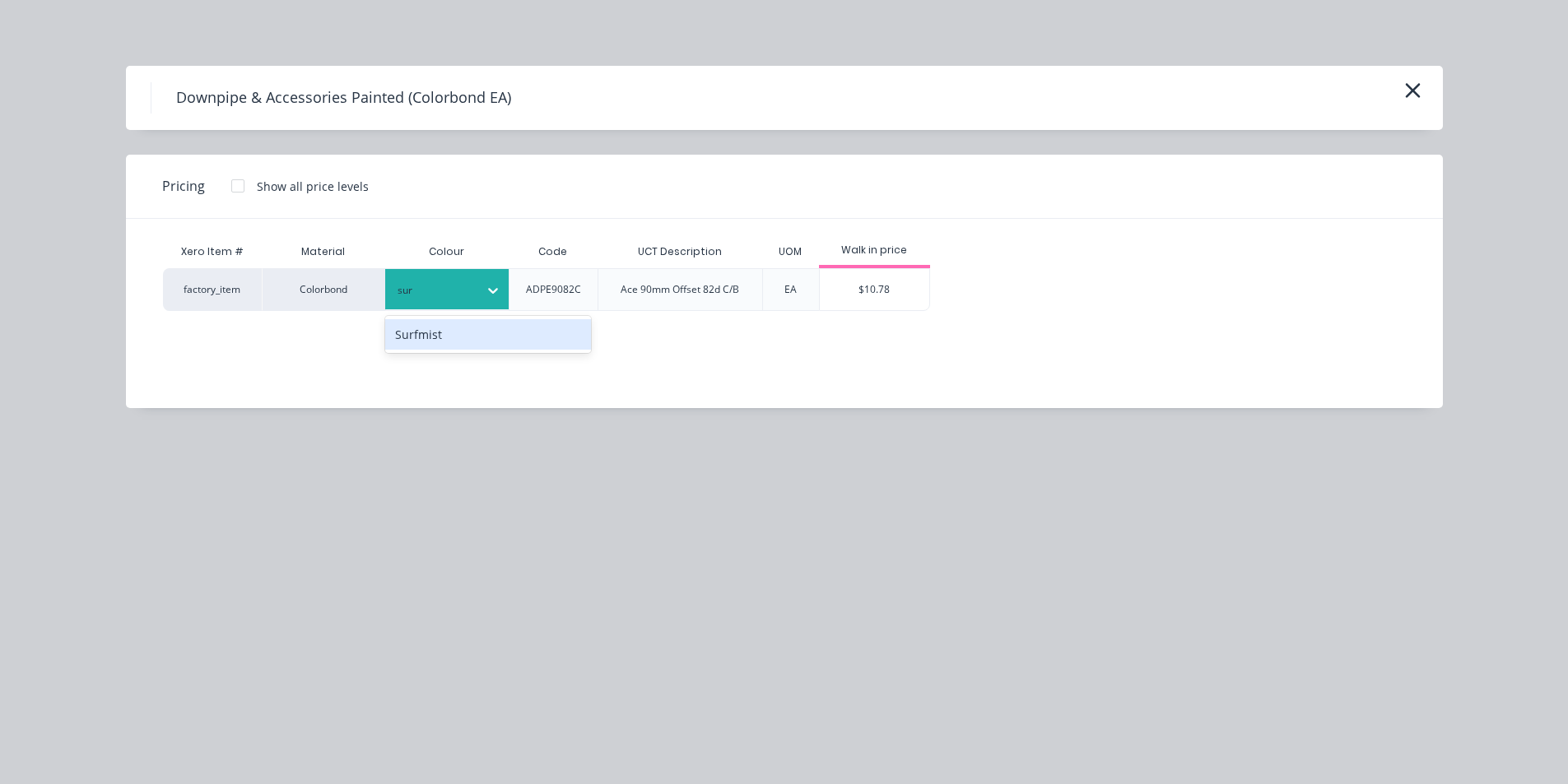
type input "surf"
click at [494, 333] on div "Surfmist" at bounding box center [488, 334] width 206 height 30
click at [236, 191] on div at bounding box center [238, 185] width 33 height 33
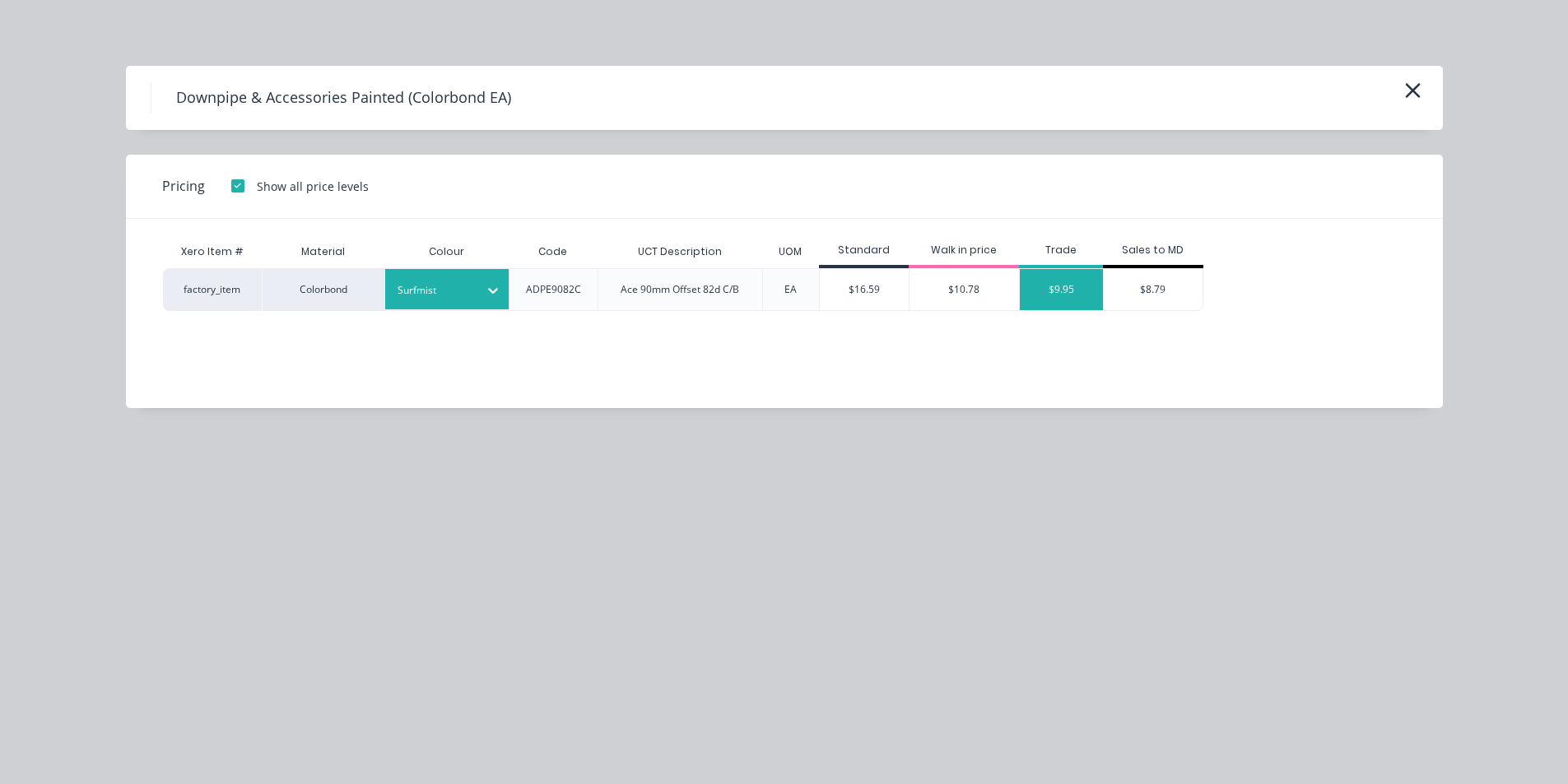
click at [1054, 307] on div "$9.95" at bounding box center [1062, 289] width 83 height 41
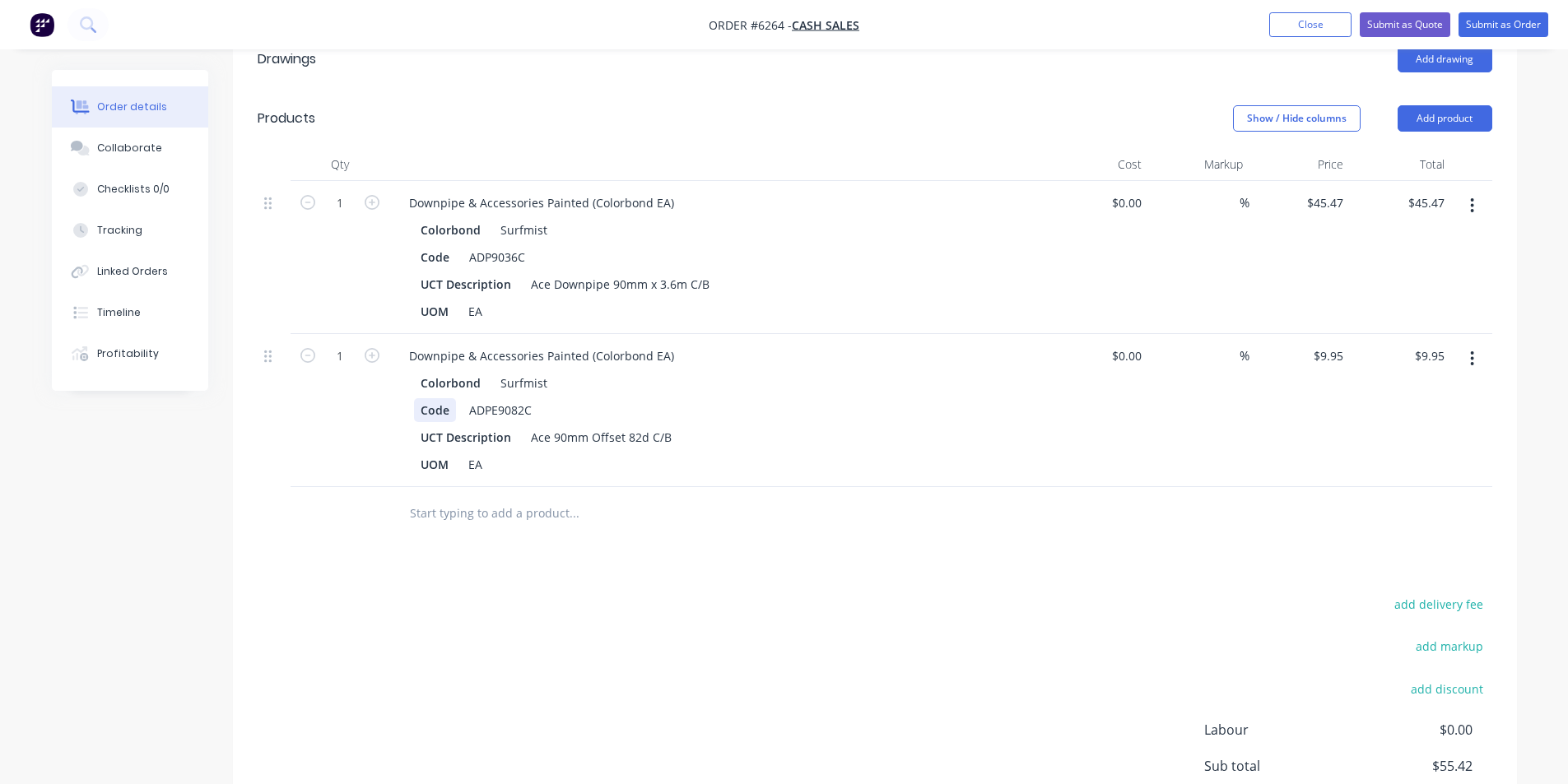
click at [371, 348] on icon "button" at bounding box center [372, 355] width 15 height 15
type input "2"
type input "$19.90"
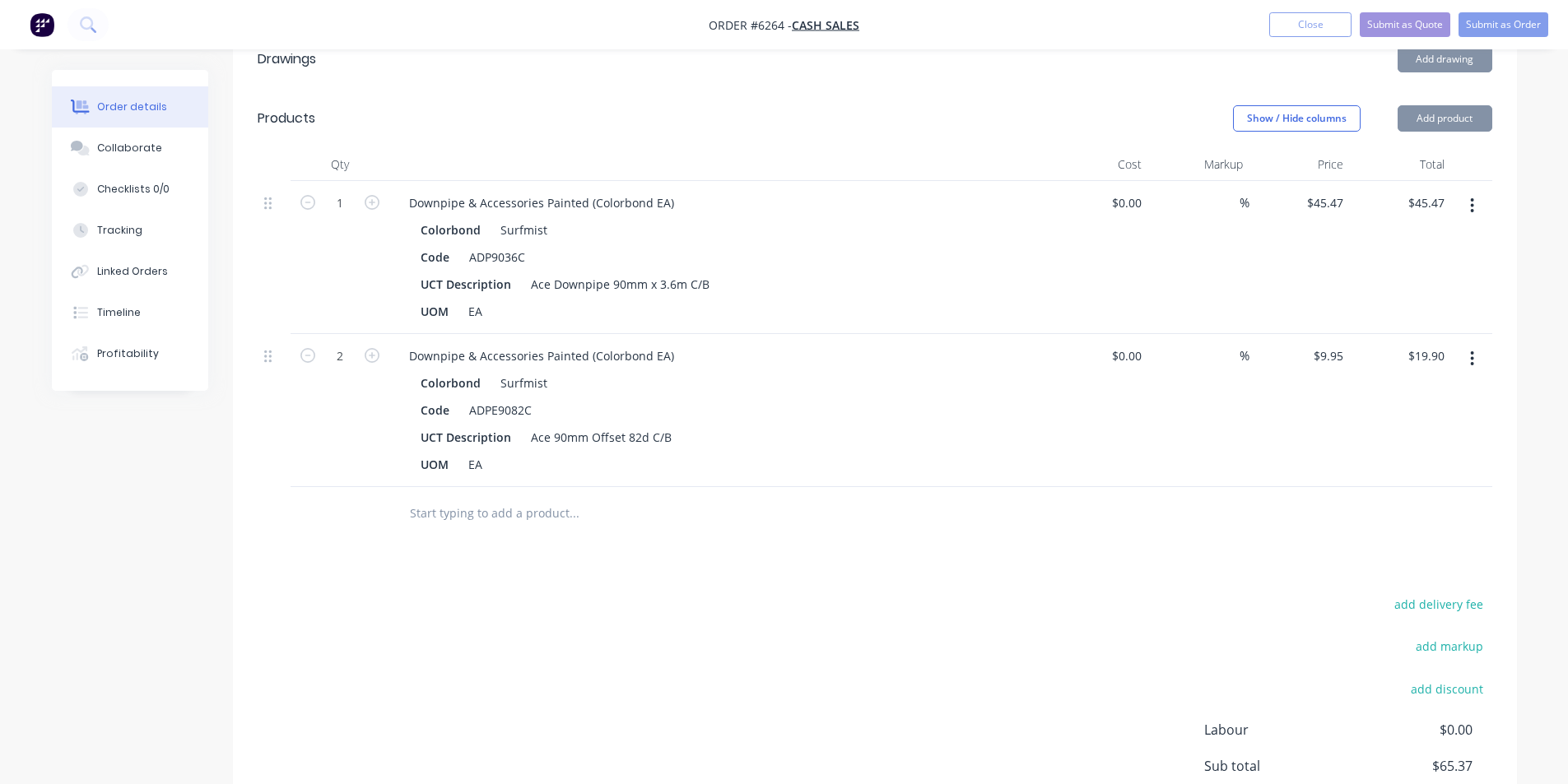
click at [513, 498] on input "text" at bounding box center [574, 513] width 329 height 33
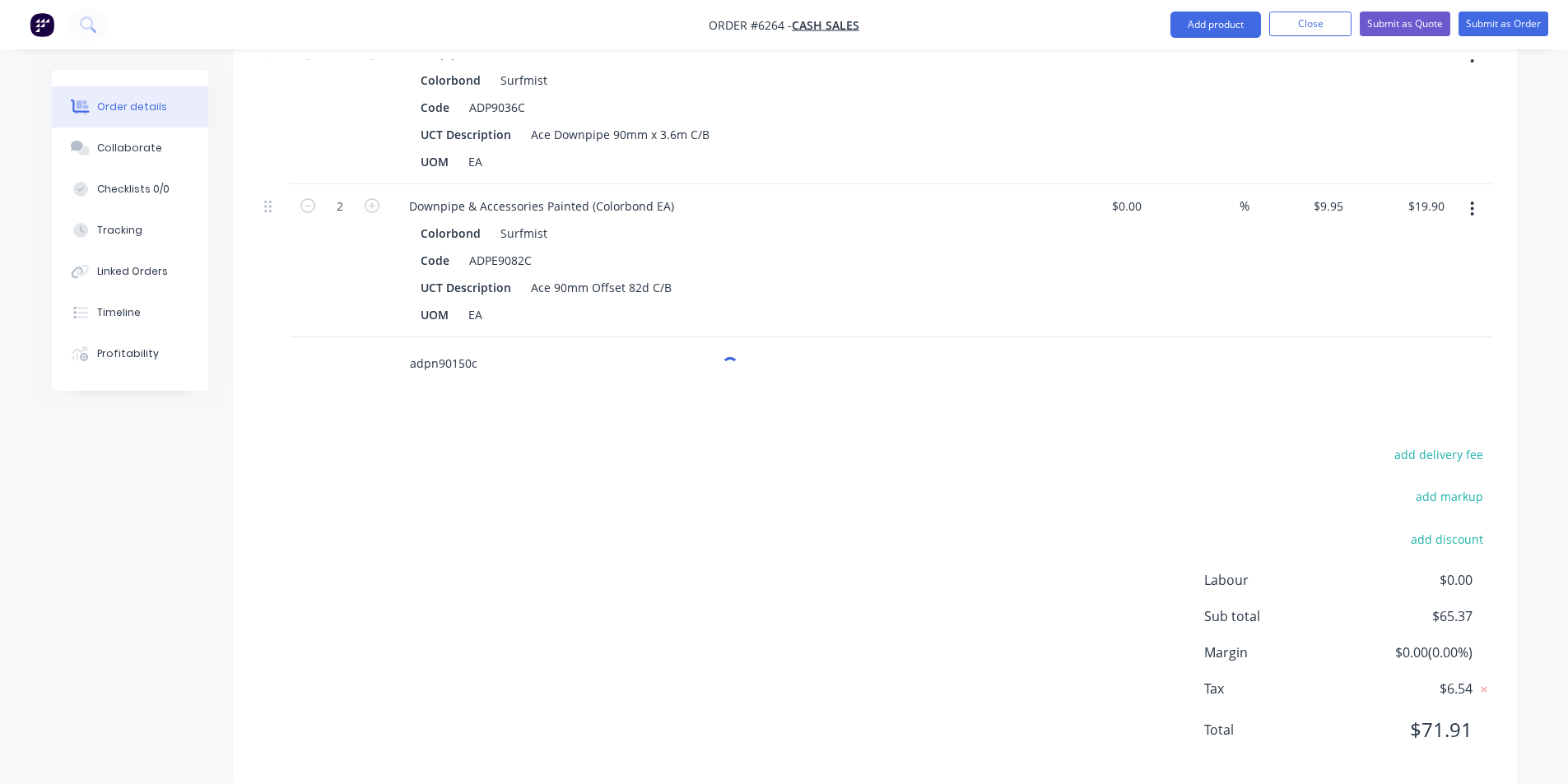
scroll to position [607, 0]
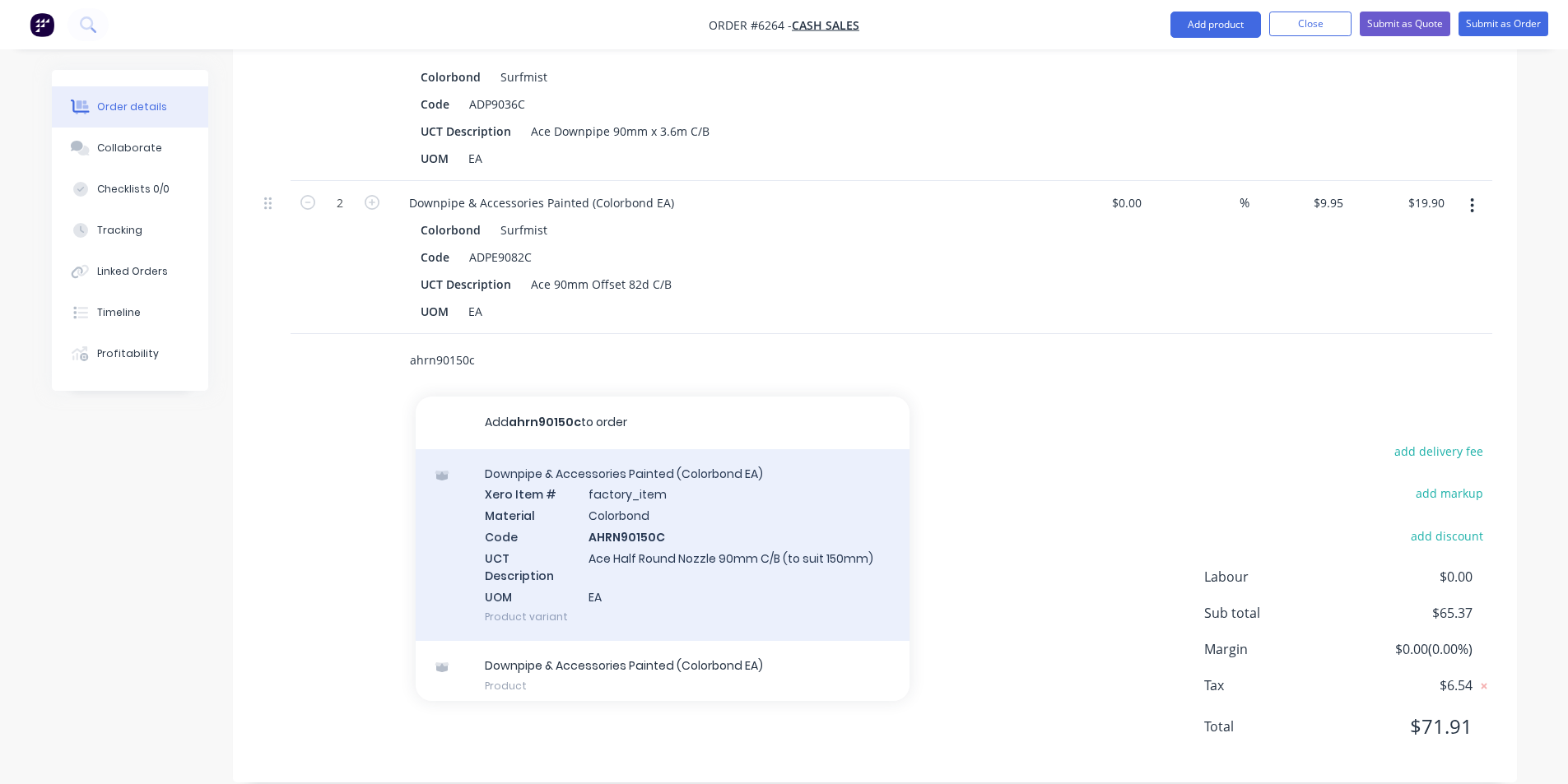
type input "ahrn90150c"
click at [723, 531] on div "Downpipe & Accessories Painted (Colorbond EA) Xero Item # factory_item Material…" at bounding box center [662, 545] width 494 height 193
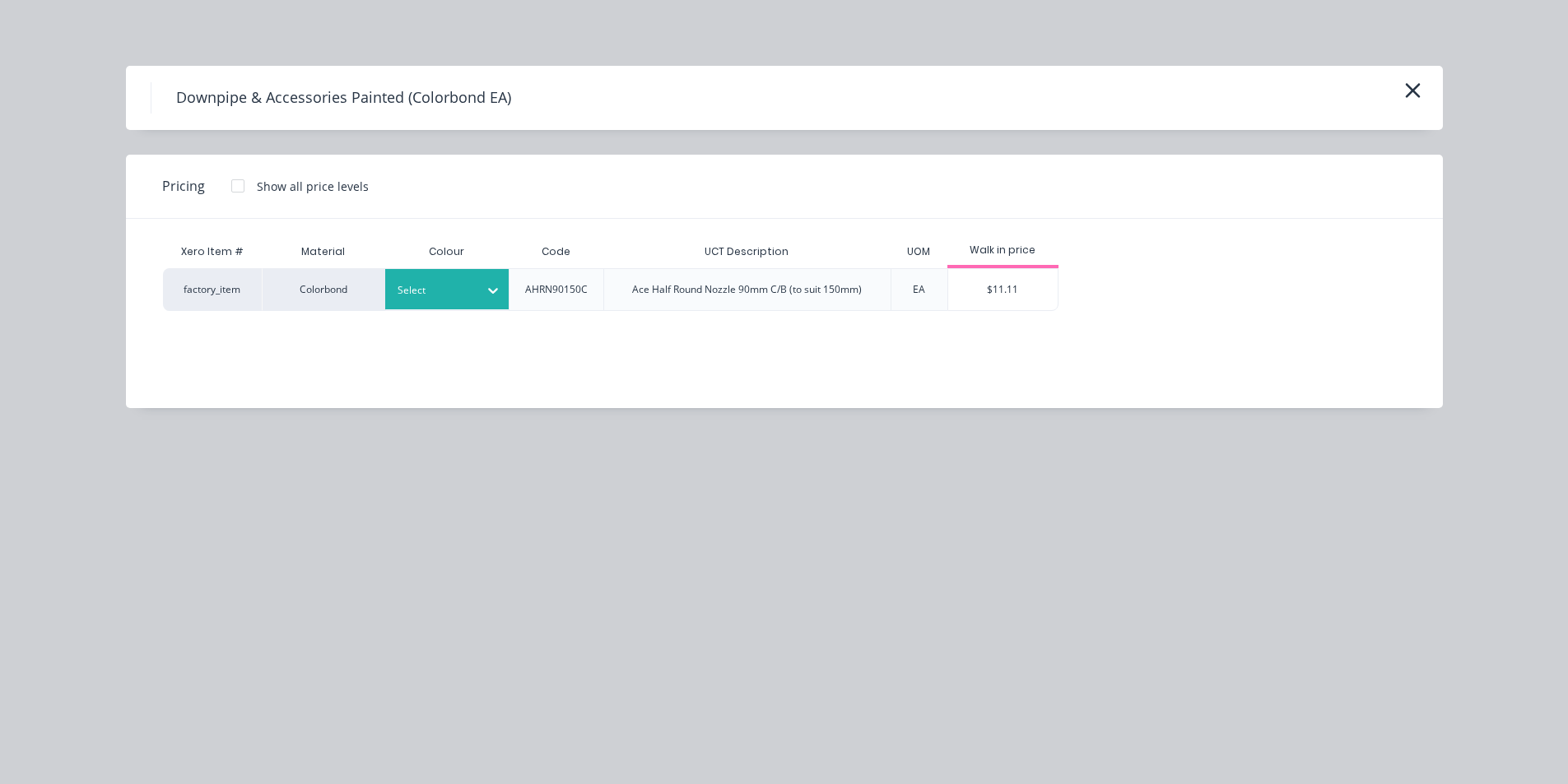
click at [478, 291] on div "Select" at bounding box center [431, 290] width 92 height 21
type input "surf"
click at [506, 339] on div "Surfmist" at bounding box center [488, 334] width 206 height 30
click at [235, 183] on div at bounding box center [238, 185] width 33 height 33
click at [1199, 288] on div "$10.26" at bounding box center [1193, 289] width 89 height 41
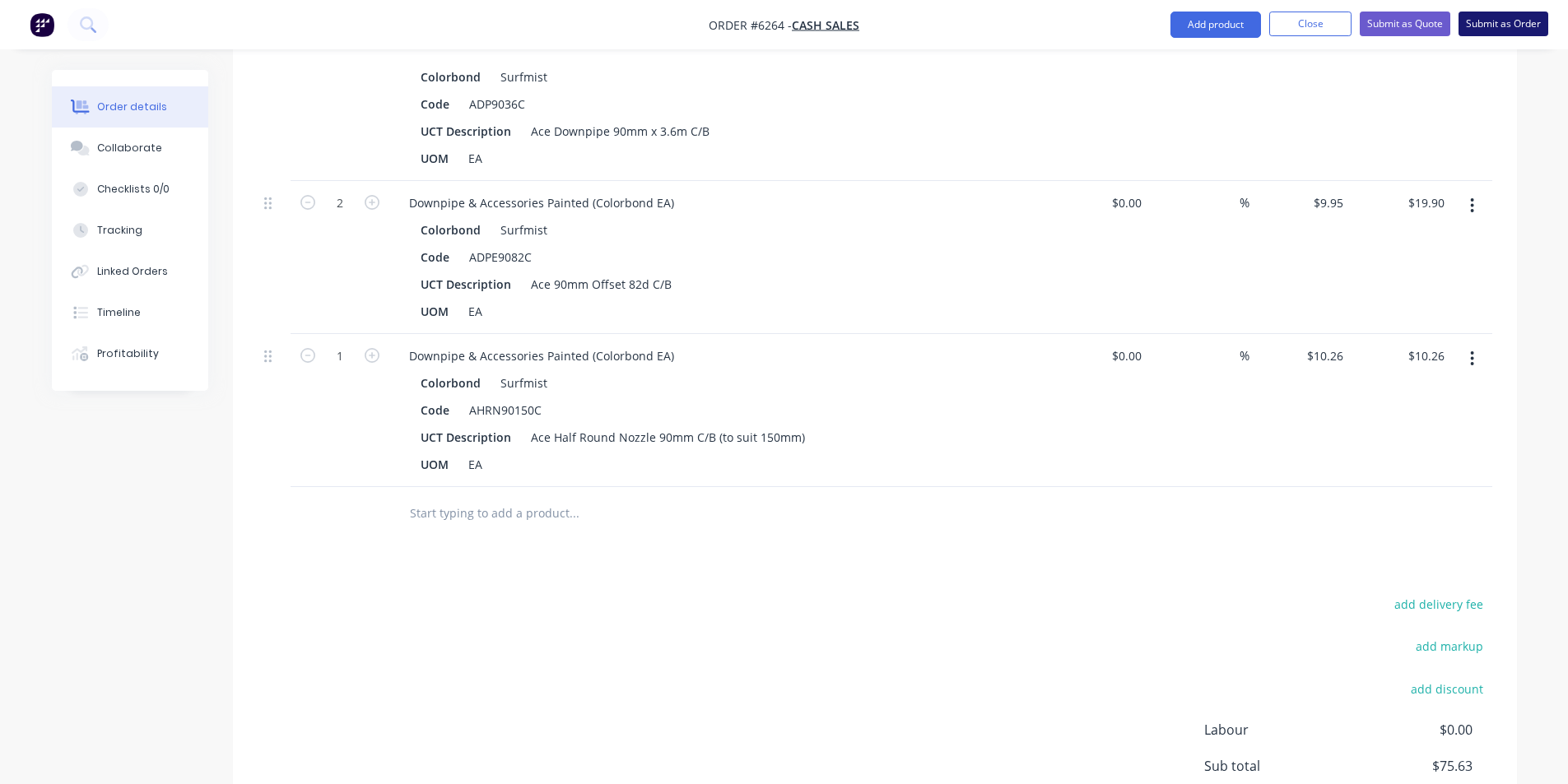
click at [1497, 21] on button "Submit as Order" at bounding box center [1503, 24] width 89 height 24
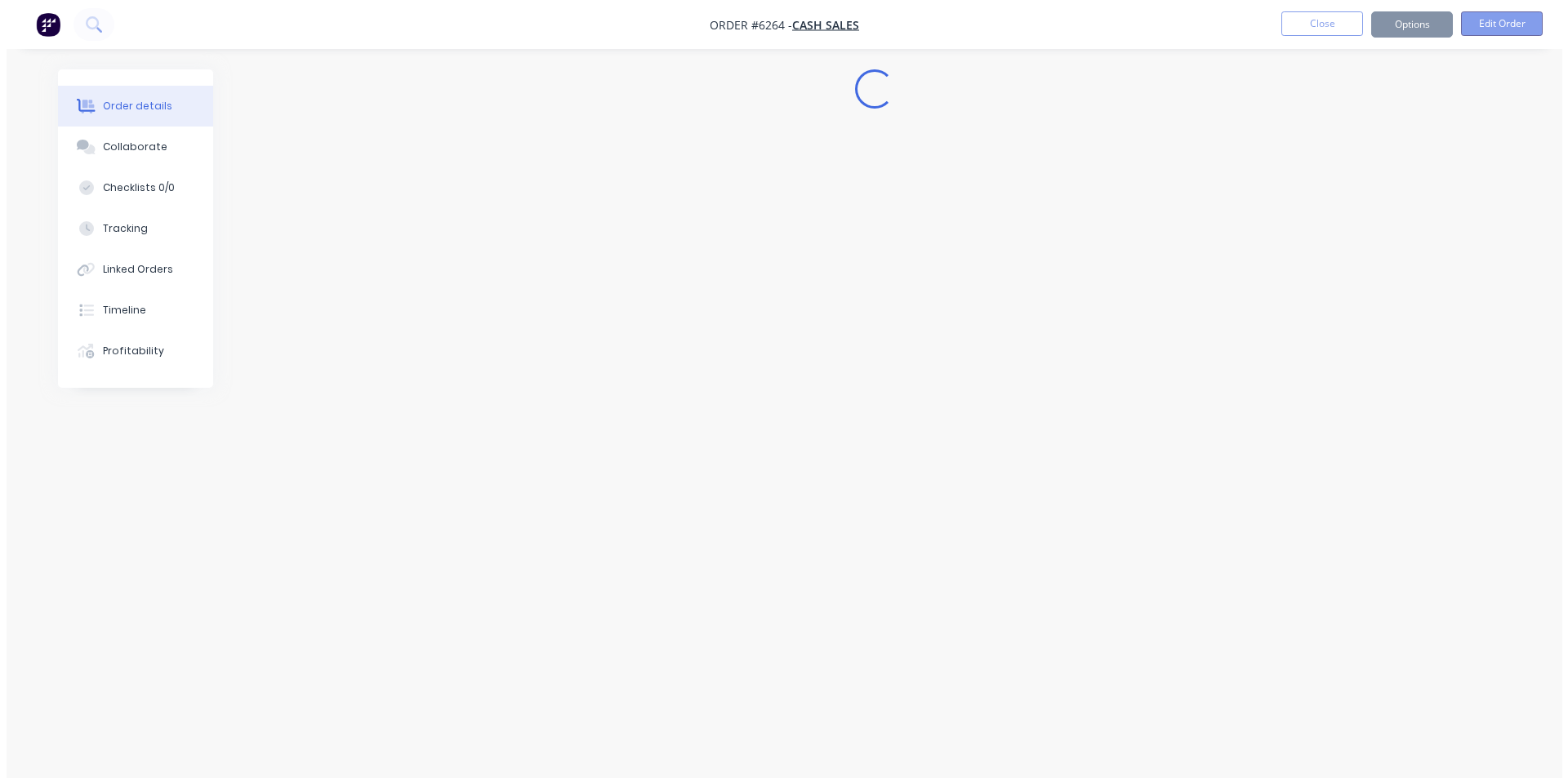
scroll to position [0, 0]
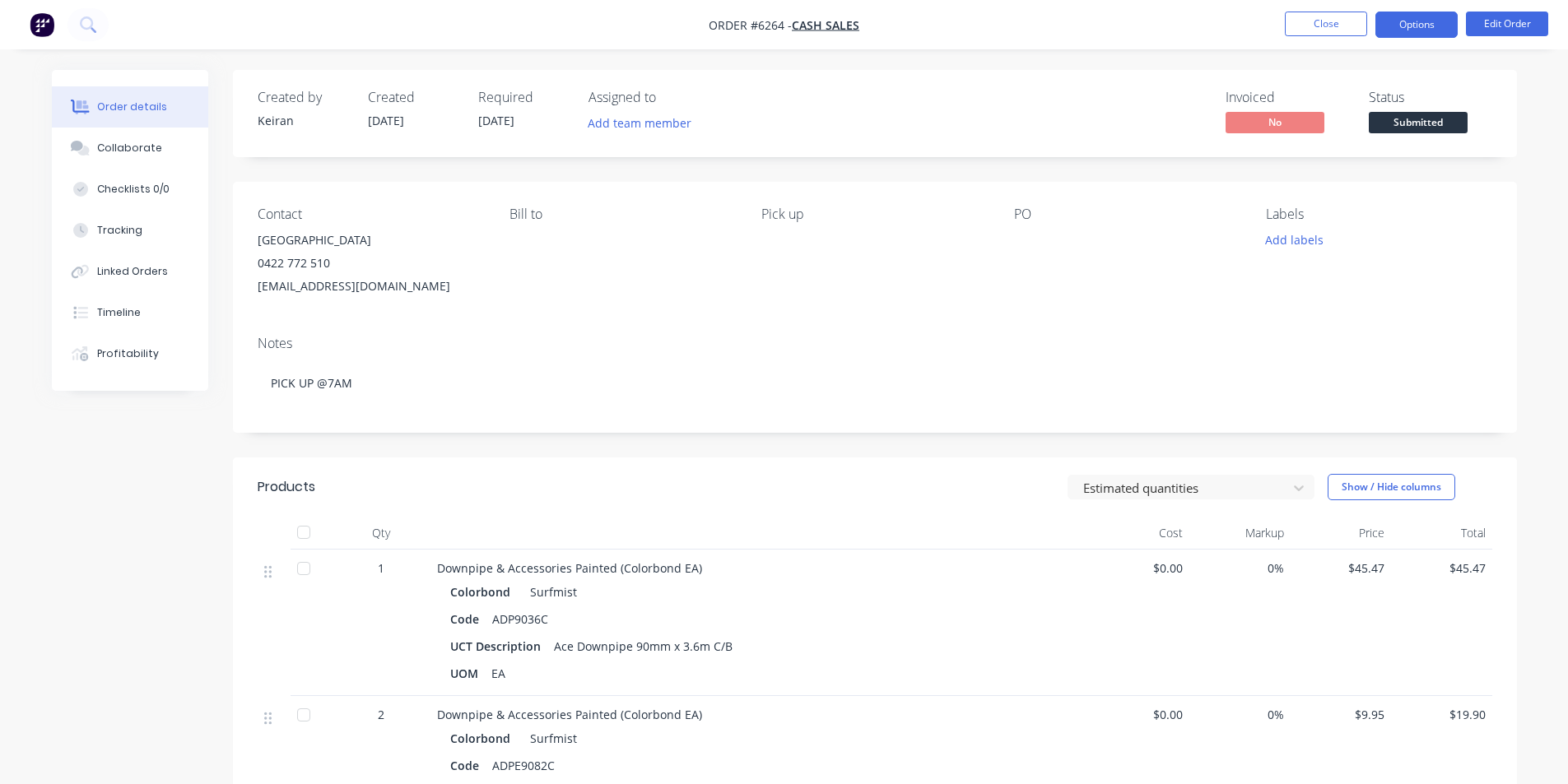
click at [1439, 18] on button "Options" at bounding box center [1417, 24] width 83 height 26
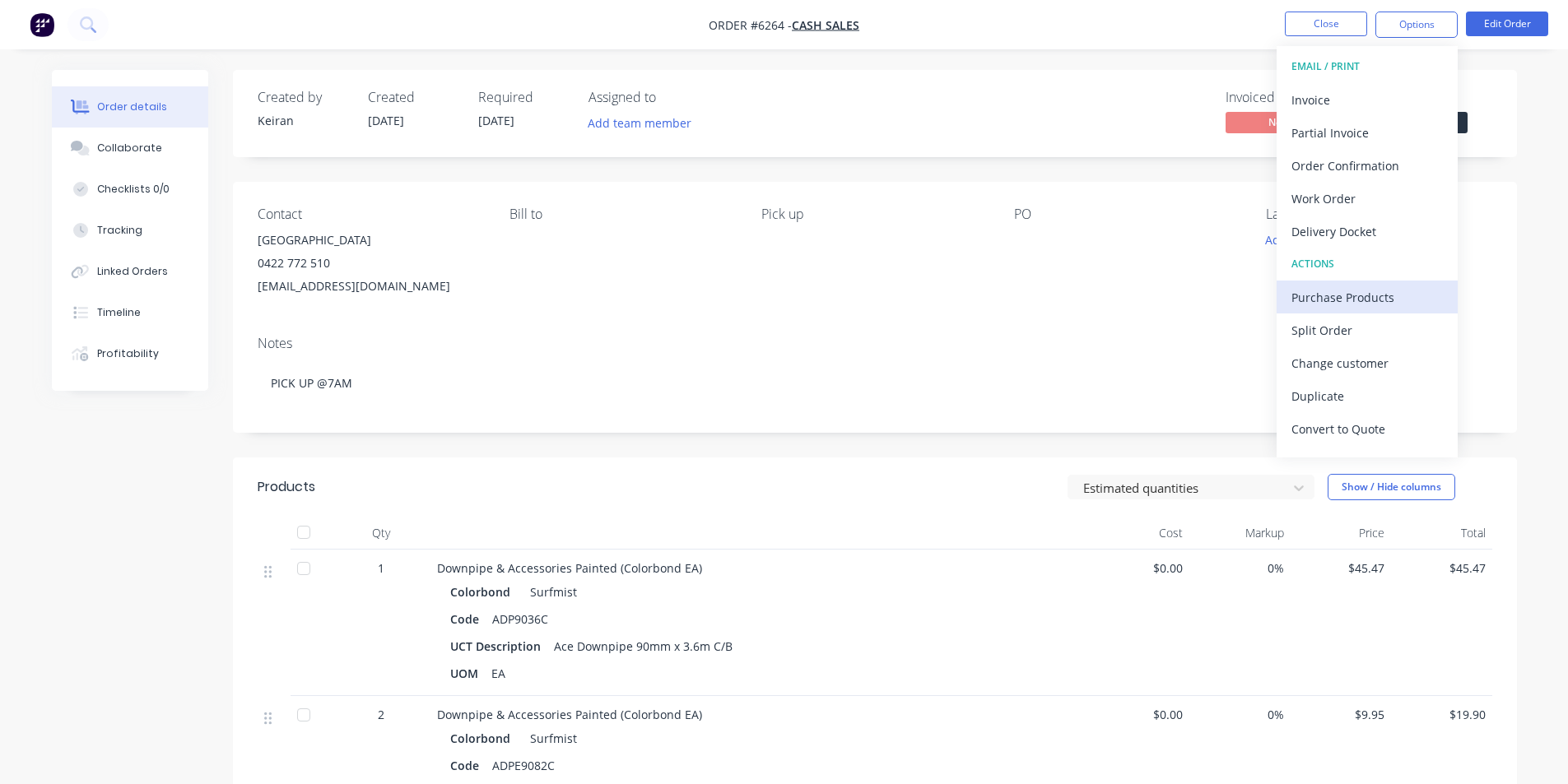
click at [1350, 296] on div "Purchase Products" at bounding box center [1367, 297] width 152 height 24
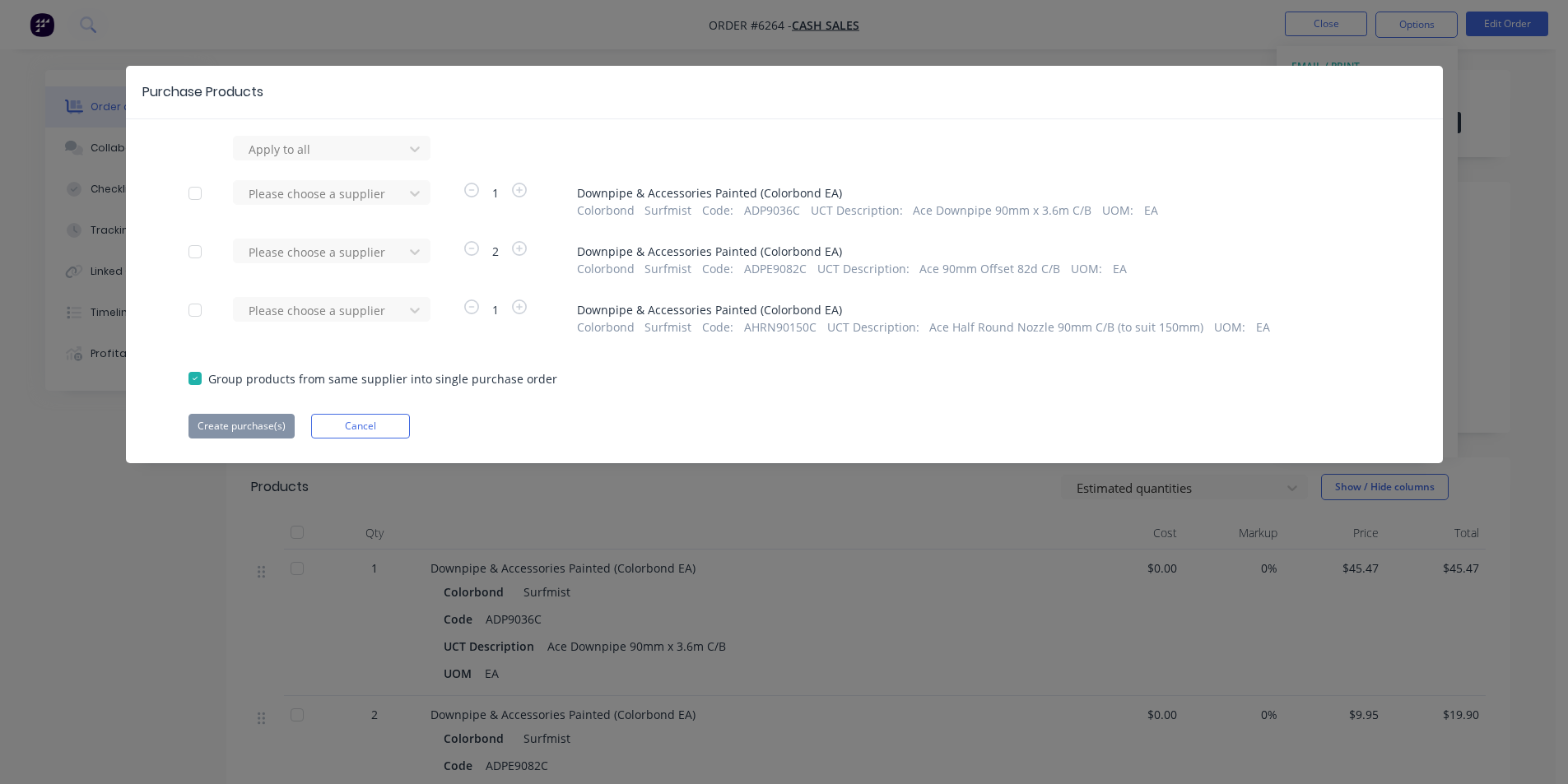
drag, startPoint x: 388, startPoint y: 197, endPoint x: 369, endPoint y: 208, distance: 22.0
click at [388, 195] on div at bounding box center [321, 194] width 148 height 20
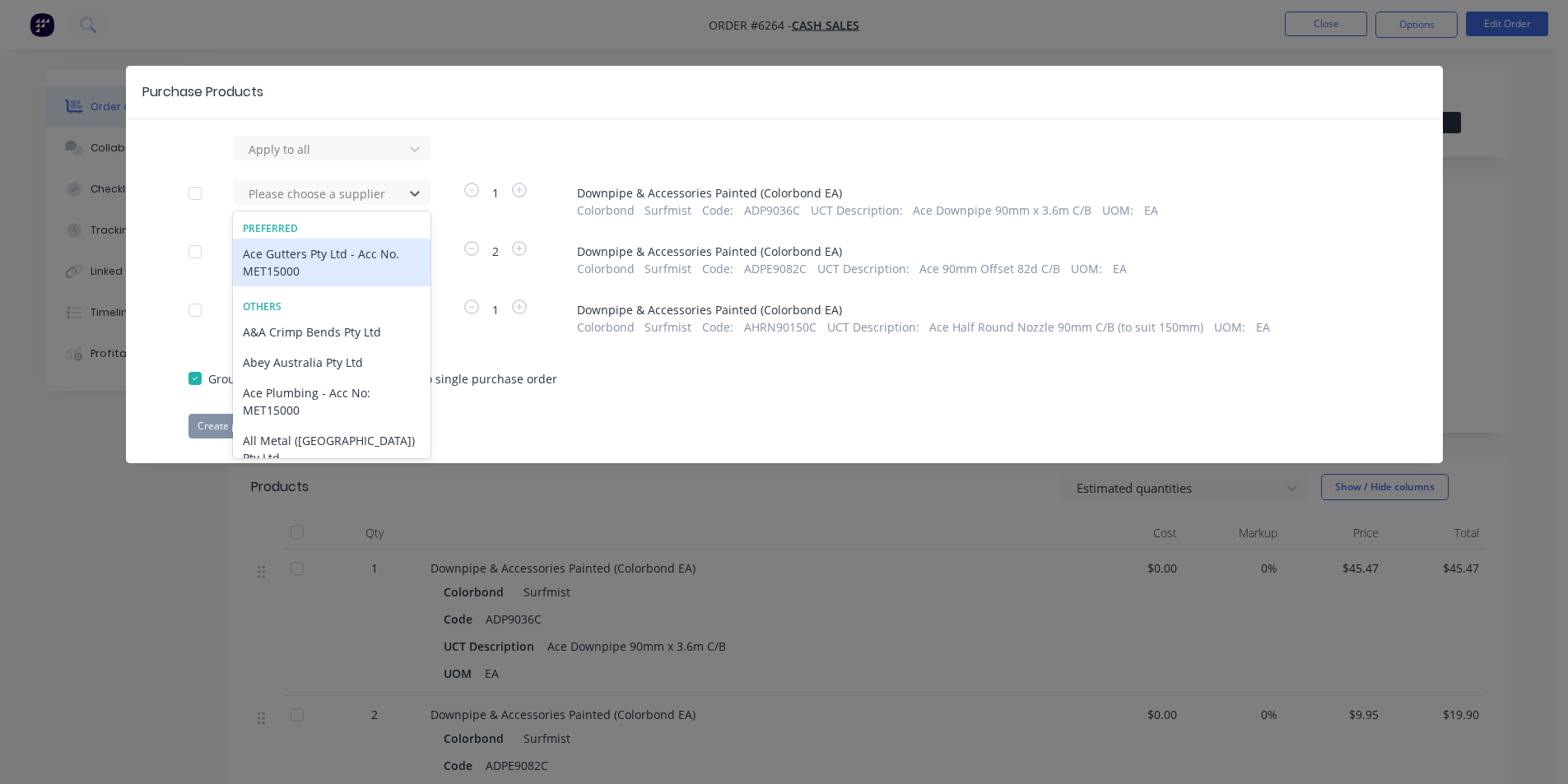
click at [333, 253] on div "Ace Gutters Pty Ltd - Acc No. MET15000" at bounding box center [332, 262] width 197 height 48
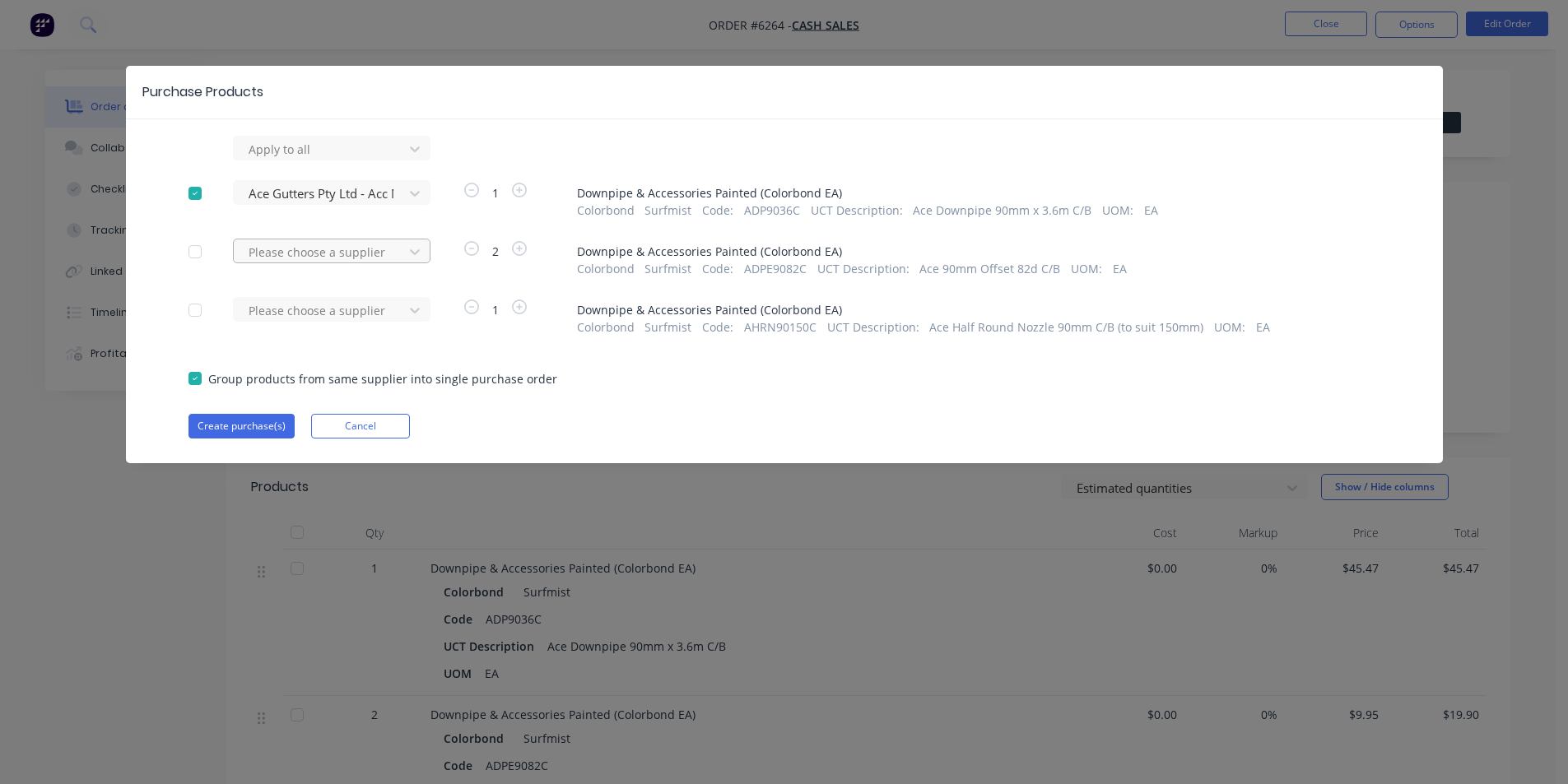
click at [326, 262] on div at bounding box center [321, 252] width 148 height 20
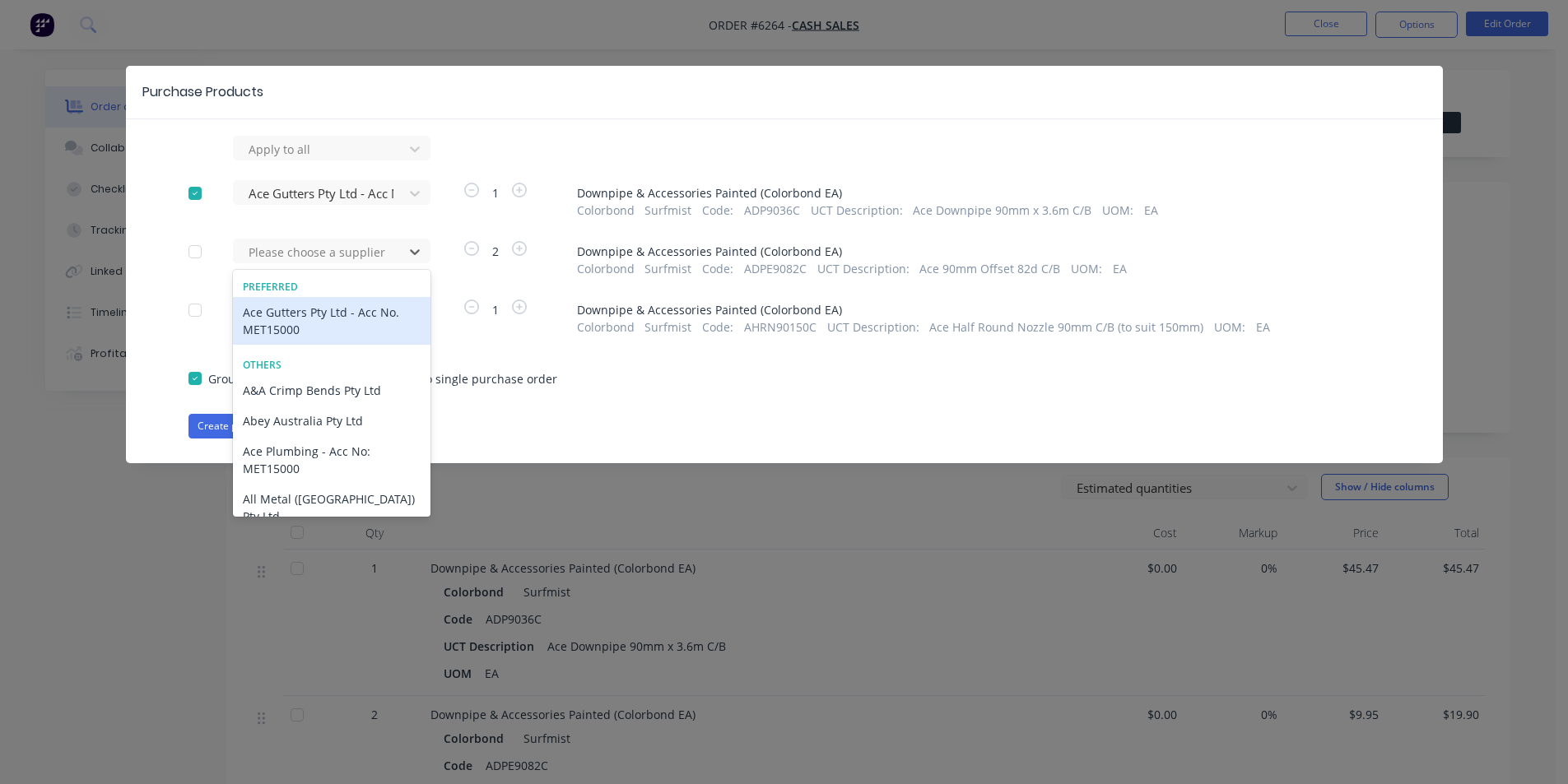
click at [324, 306] on div "Ace Gutters Pty Ltd - Acc No. MET15000" at bounding box center [332, 321] width 197 height 48
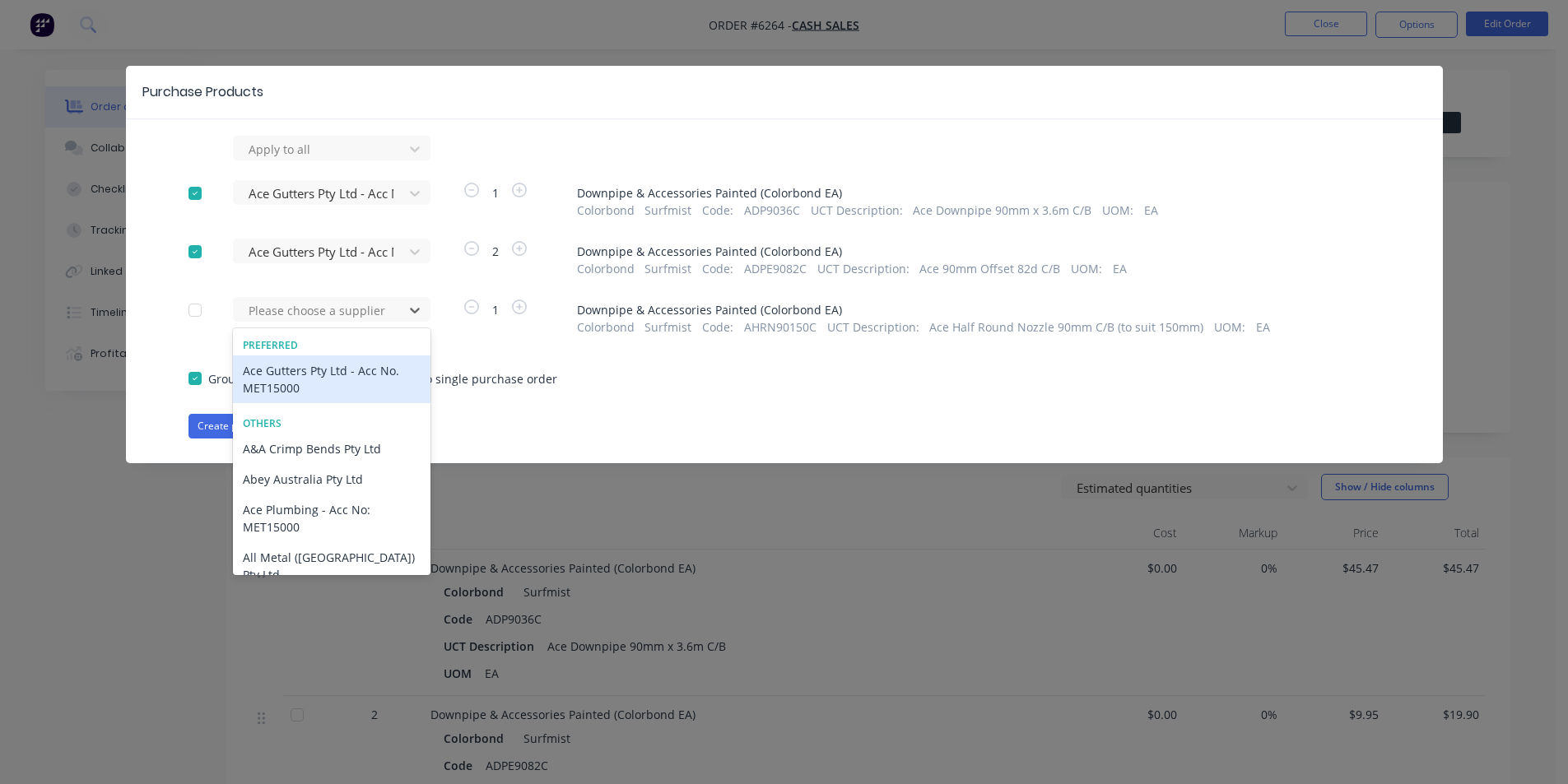
drag, startPoint x: 317, startPoint y: 317, endPoint x: 330, endPoint y: 360, distance: 44.9
click at [317, 317] on div at bounding box center [321, 311] width 148 height 20
click at [340, 397] on div "Ace Gutters Pty Ltd - Acc No. MET15000" at bounding box center [332, 379] width 197 height 48
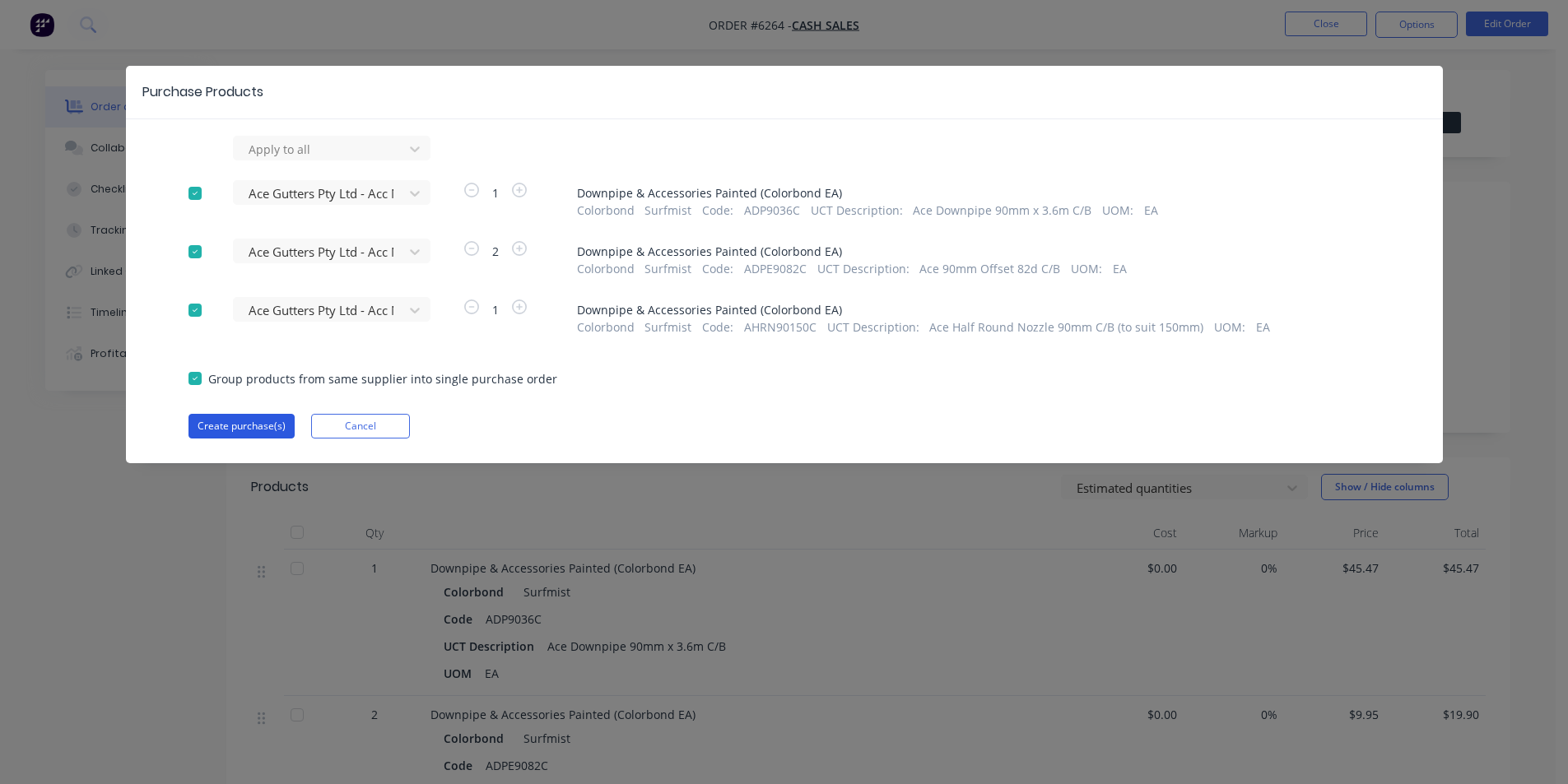
click at [257, 433] on button "Create purchase(s)" at bounding box center [242, 425] width 106 height 24
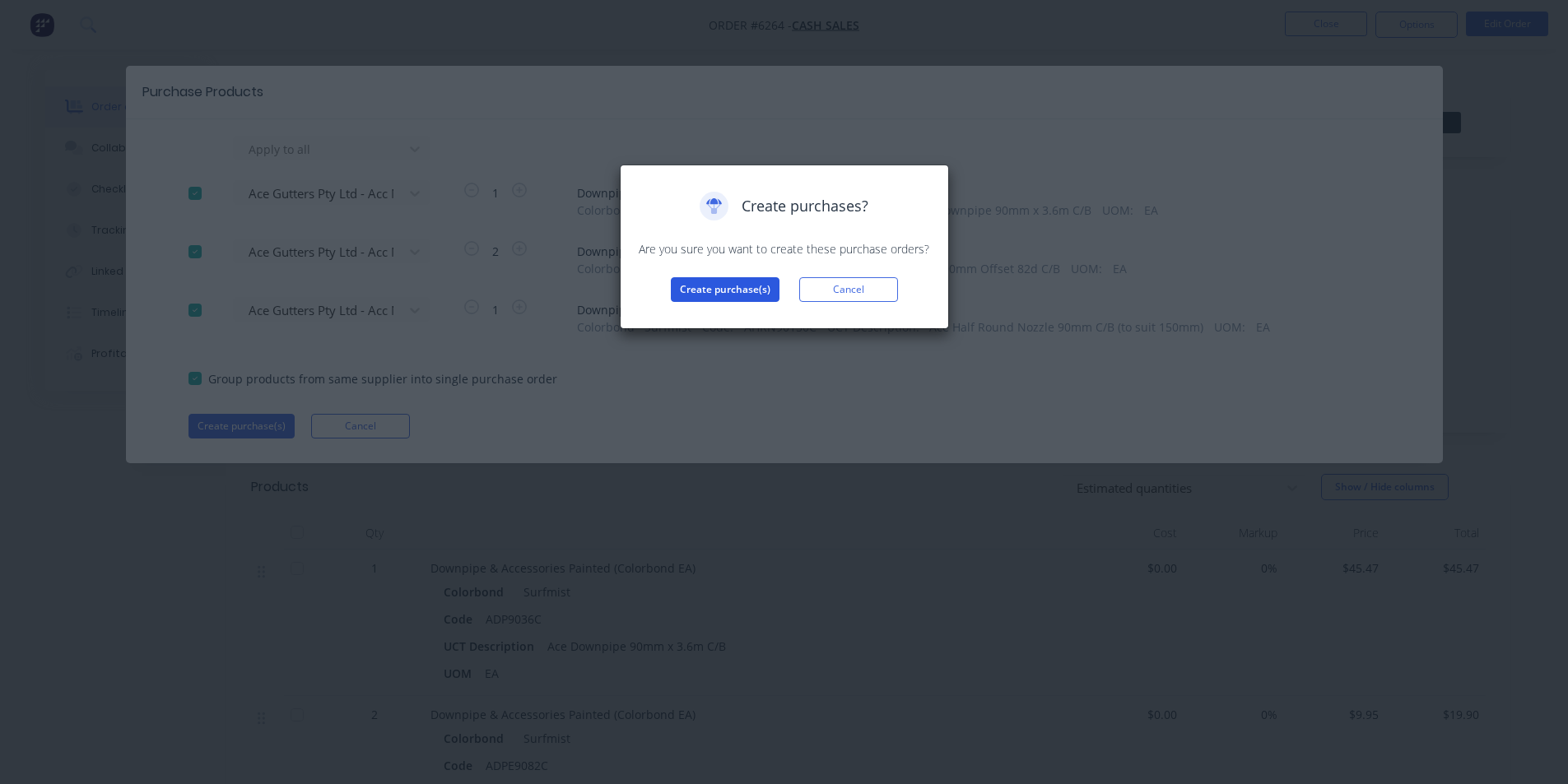
click at [697, 279] on button "Create purchase(s)" at bounding box center [725, 289] width 109 height 24
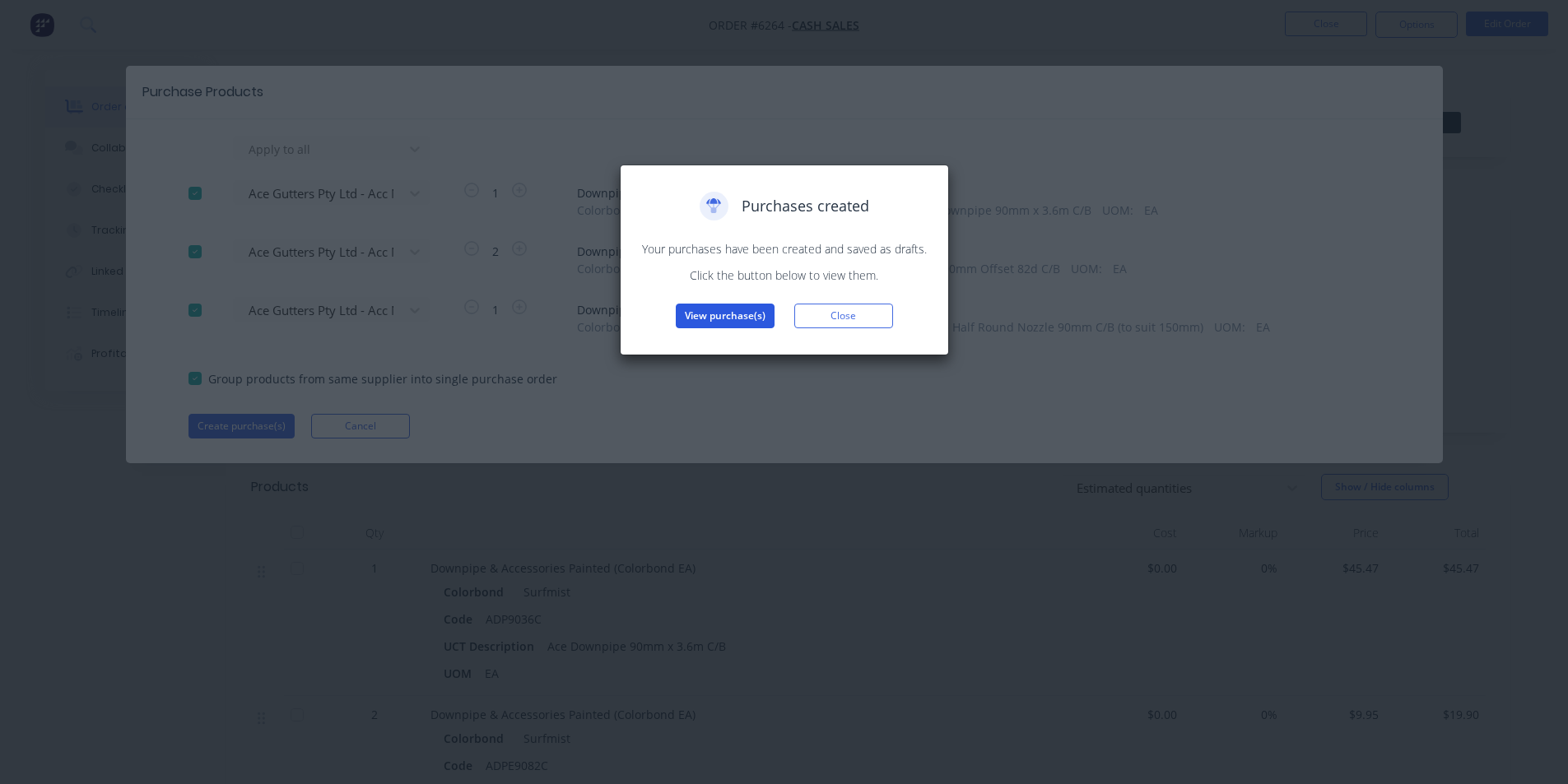
click at [741, 316] on button "View purchase(s)" at bounding box center [725, 316] width 99 height 24
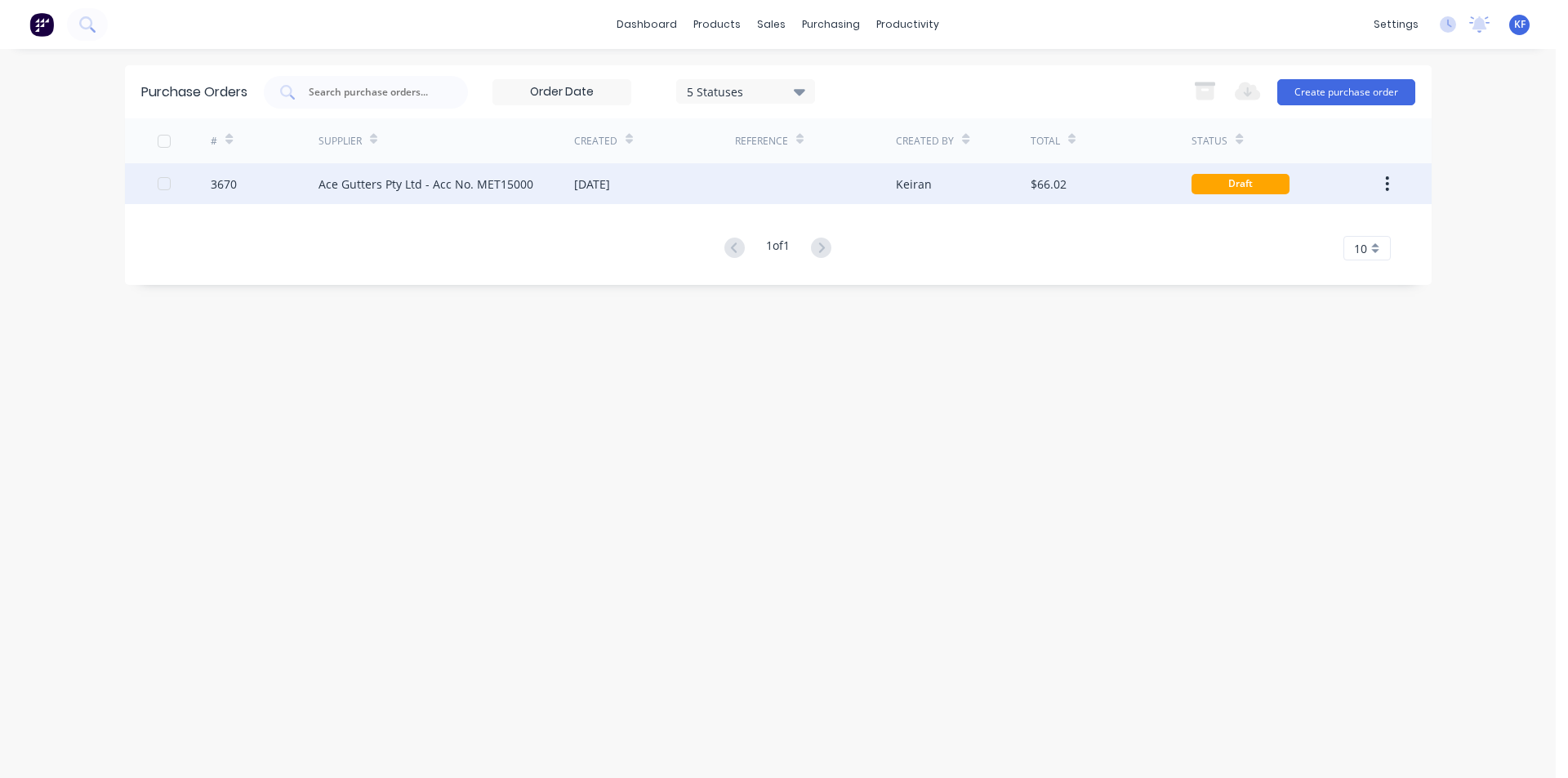
click at [610, 188] on div "[DATE]" at bounding box center [592, 184] width 36 height 18
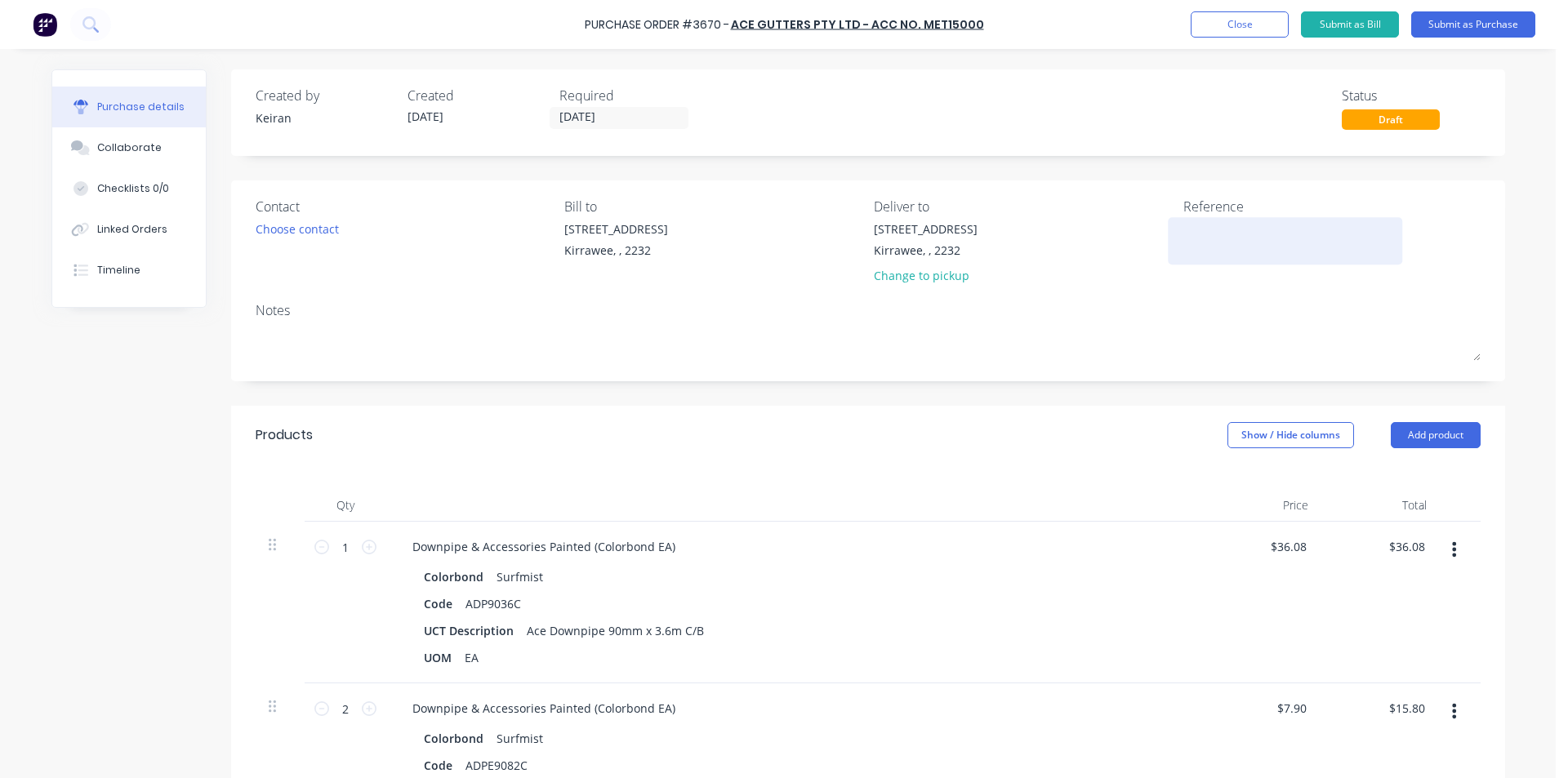
click at [1184, 231] on textarea at bounding box center [1285, 239] width 204 height 37
click at [1195, 237] on textarea at bounding box center [1285, 239] width 204 height 37
type textarea "x"
type textarea "S"
type textarea "x"
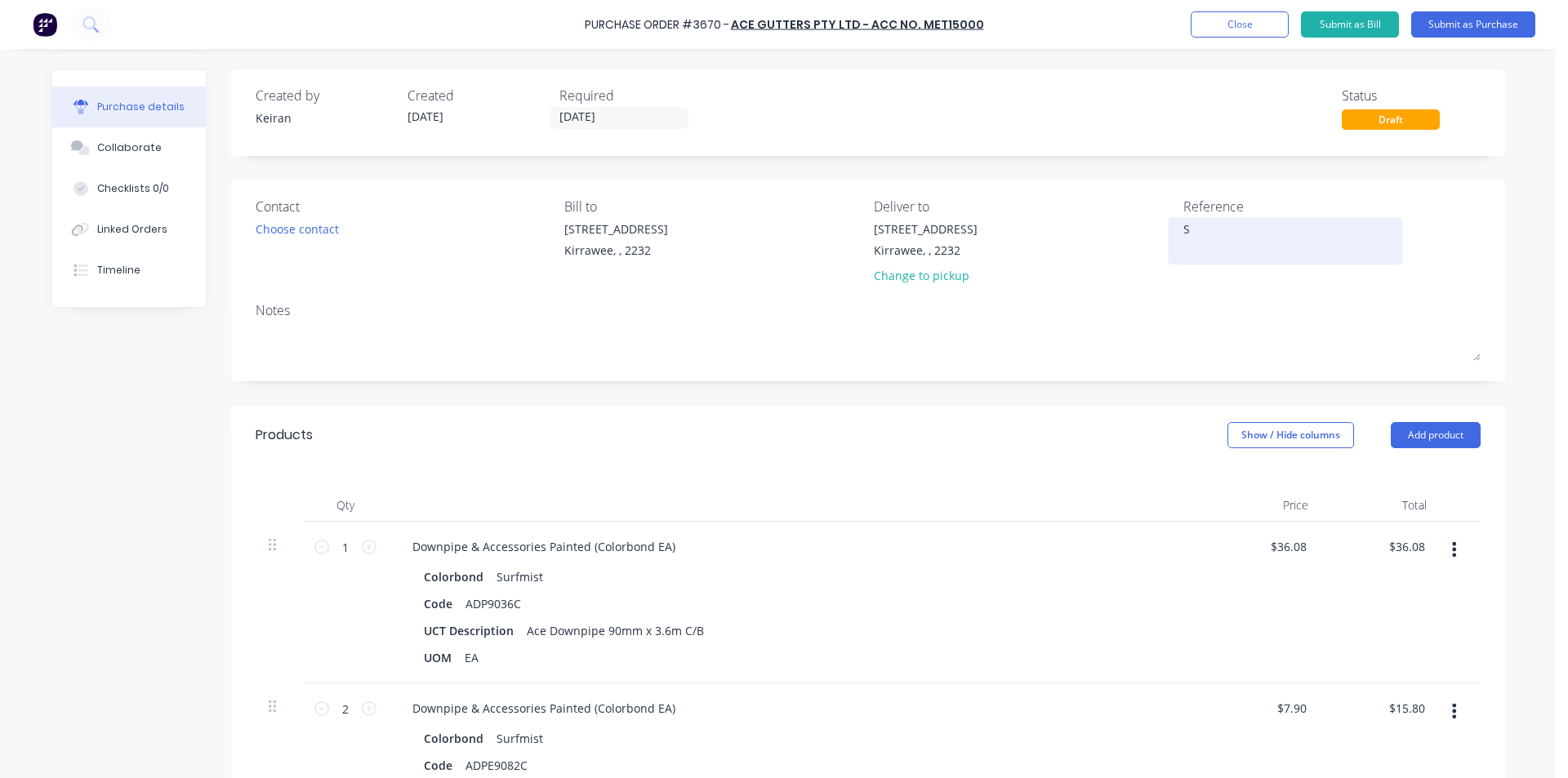
type textarea "Sh"
type textarea "x"
type textarea "She"
type textarea "x"
type textarea "Sher"
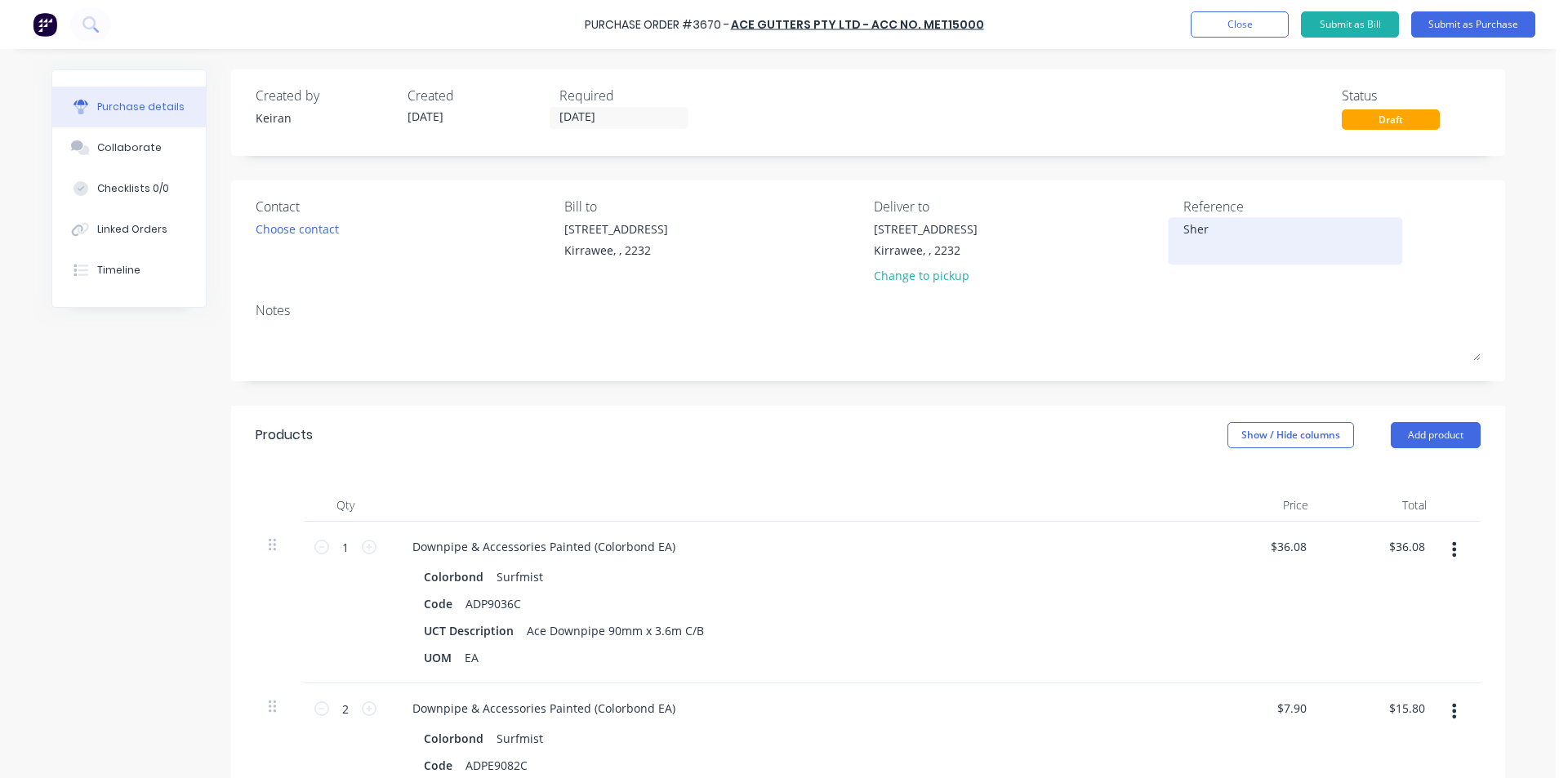
type textarea "x"
type textarea "Sherc"
type textarea "x"
type textarea "Sherco"
type textarea "x"
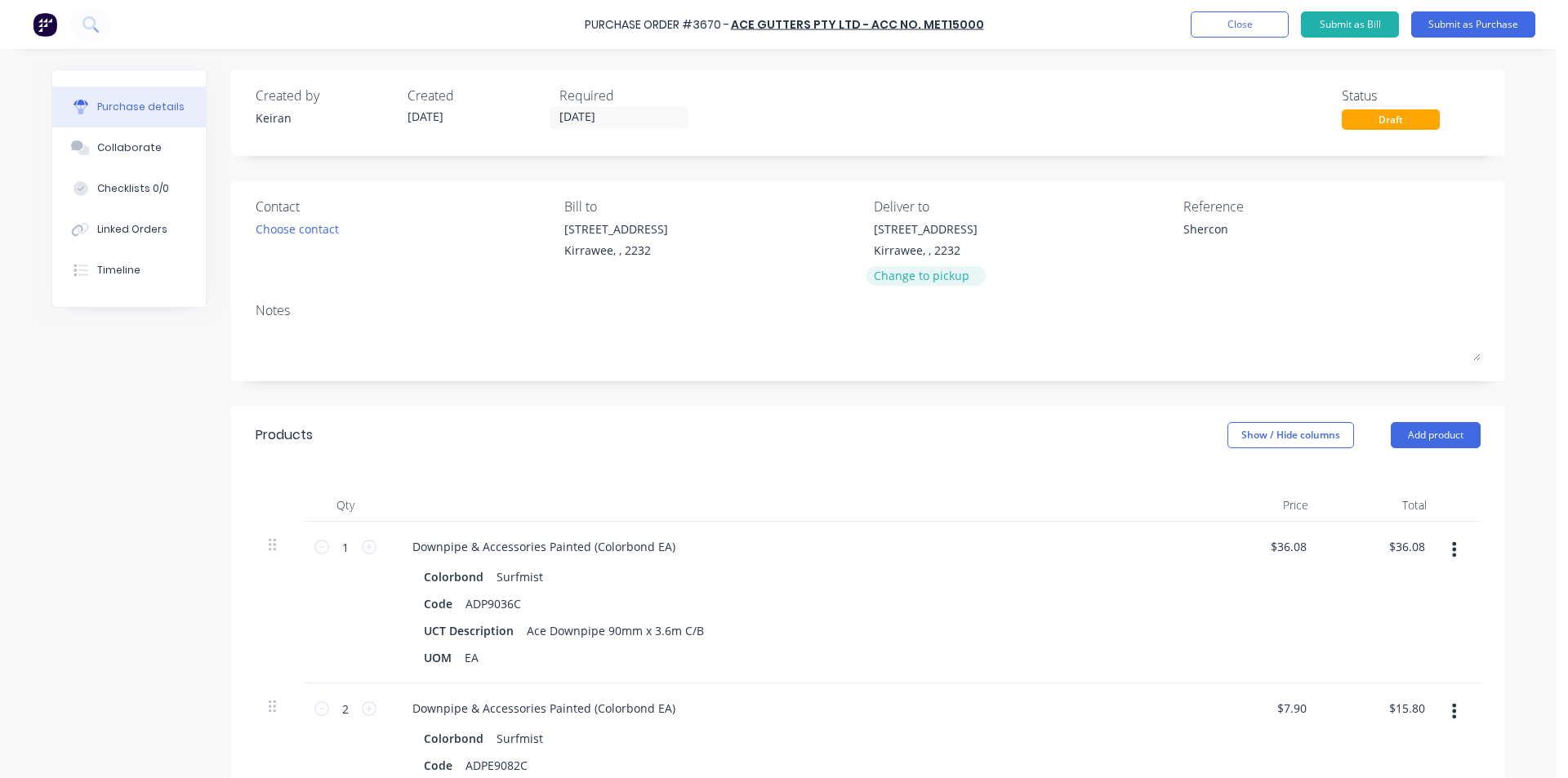
type textarea "Shercon"
click at [947, 278] on div "Change to pickup" at bounding box center [925, 275] width 104 height 18
type textarea "x"
type textarea "Shercon"
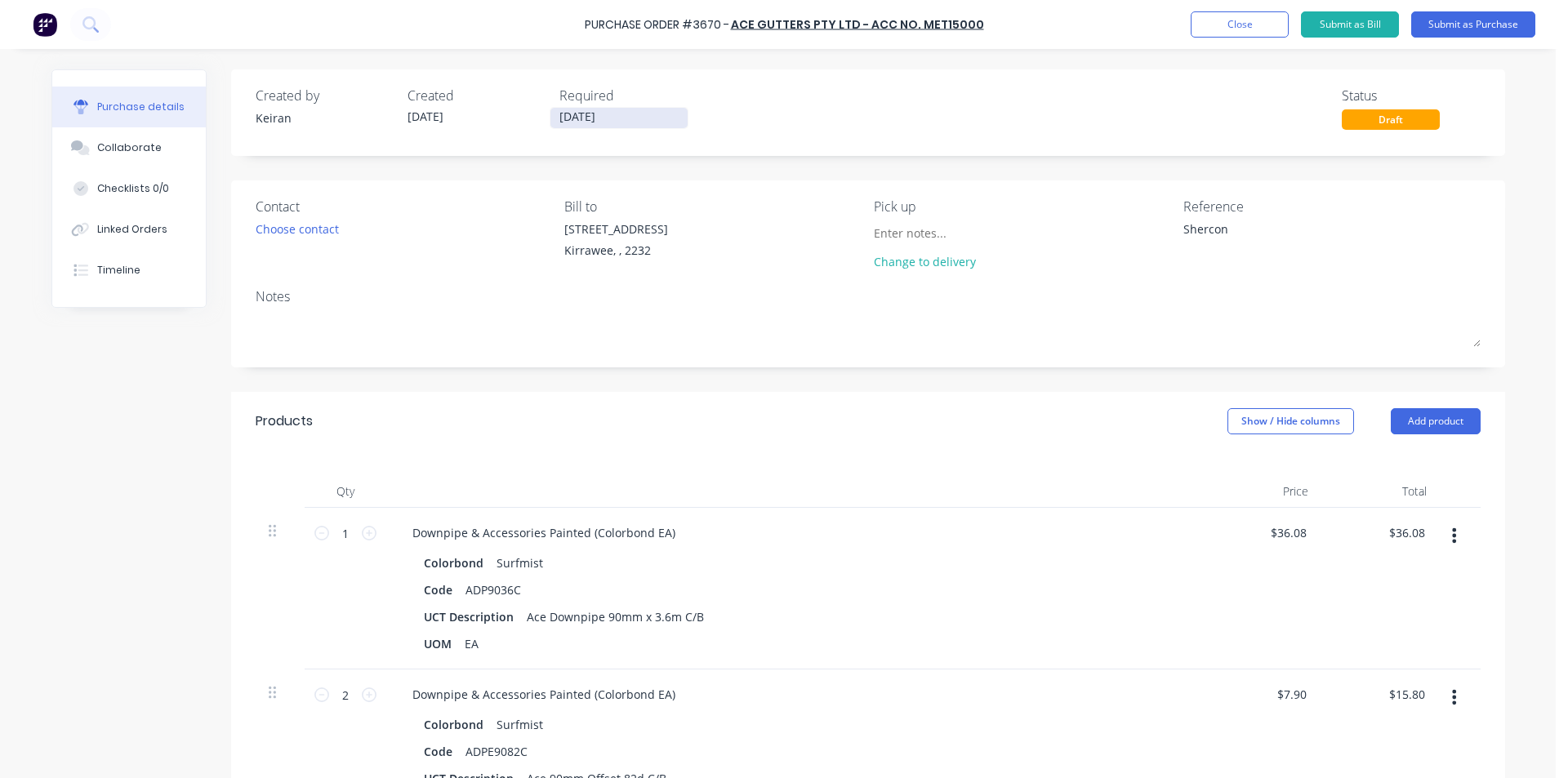
click at [613, 117] on input "[DATE]" at bounding box center [619, 118] width 137 height 20
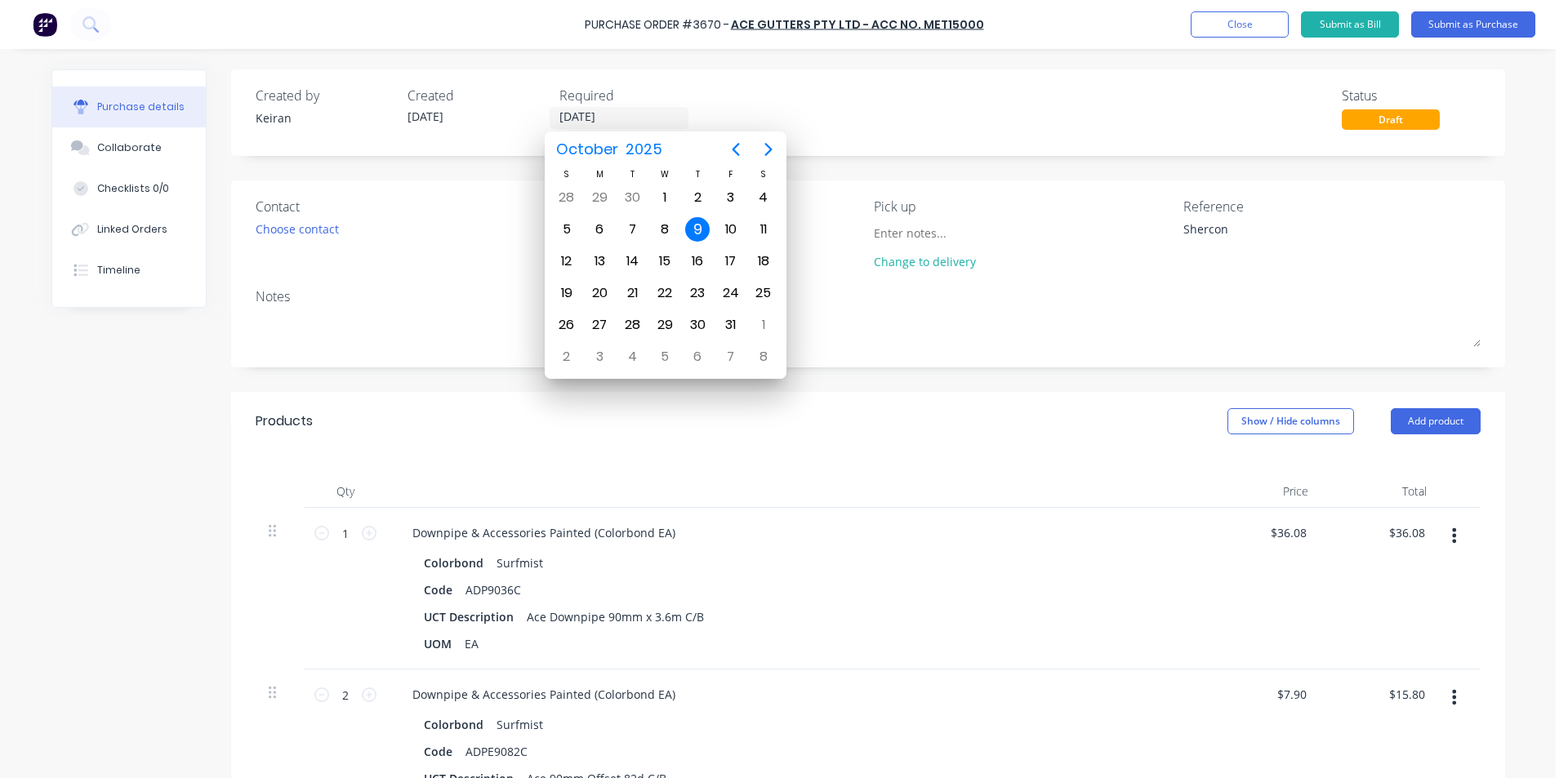
click at [707, 226] on div "9" at bounding box center [697, 229] width 24 height 24
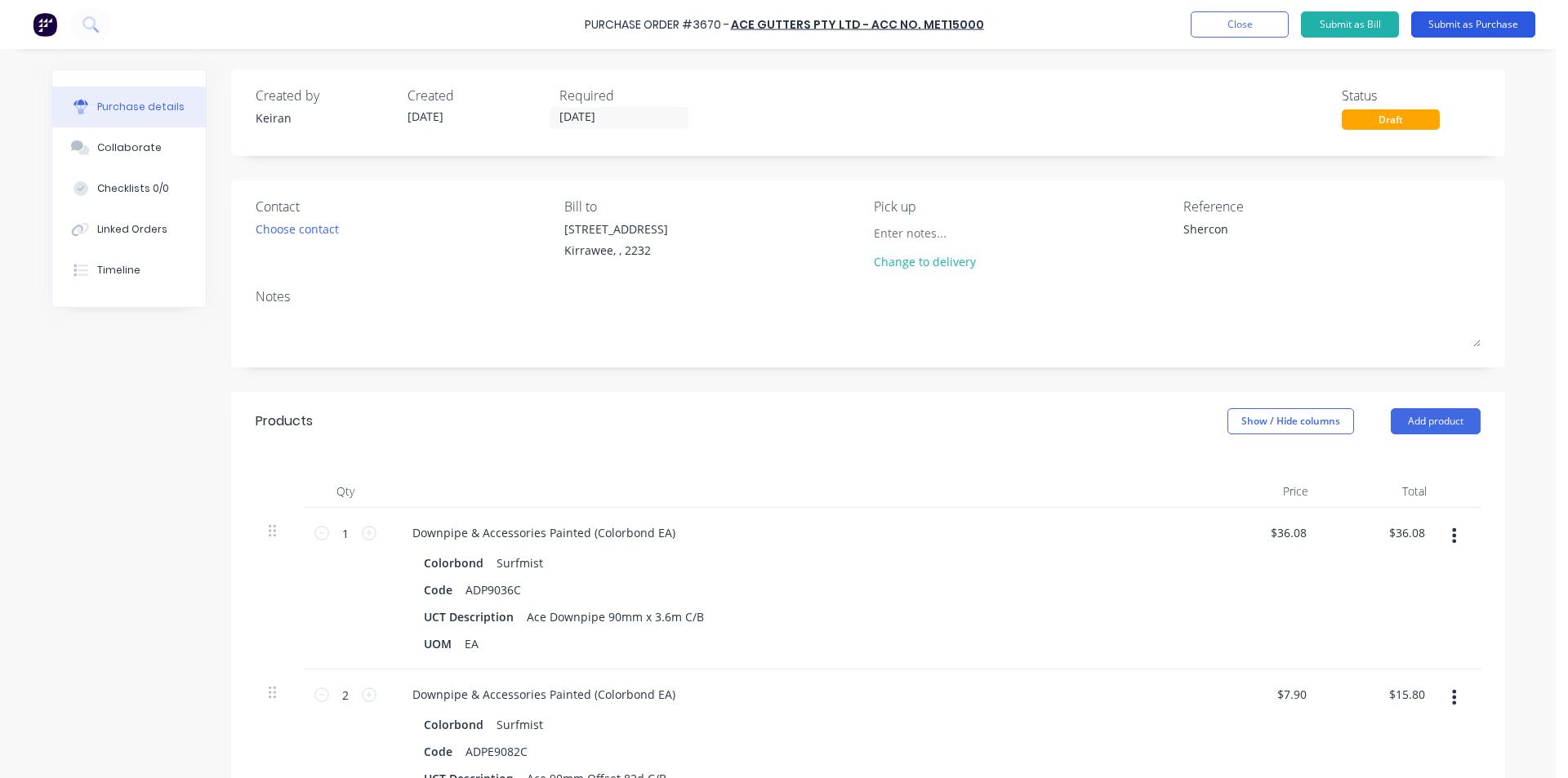
click at [1511, 22] on button "Submit as Purchase" at bounding box center [1473, 24] width 125 height 26
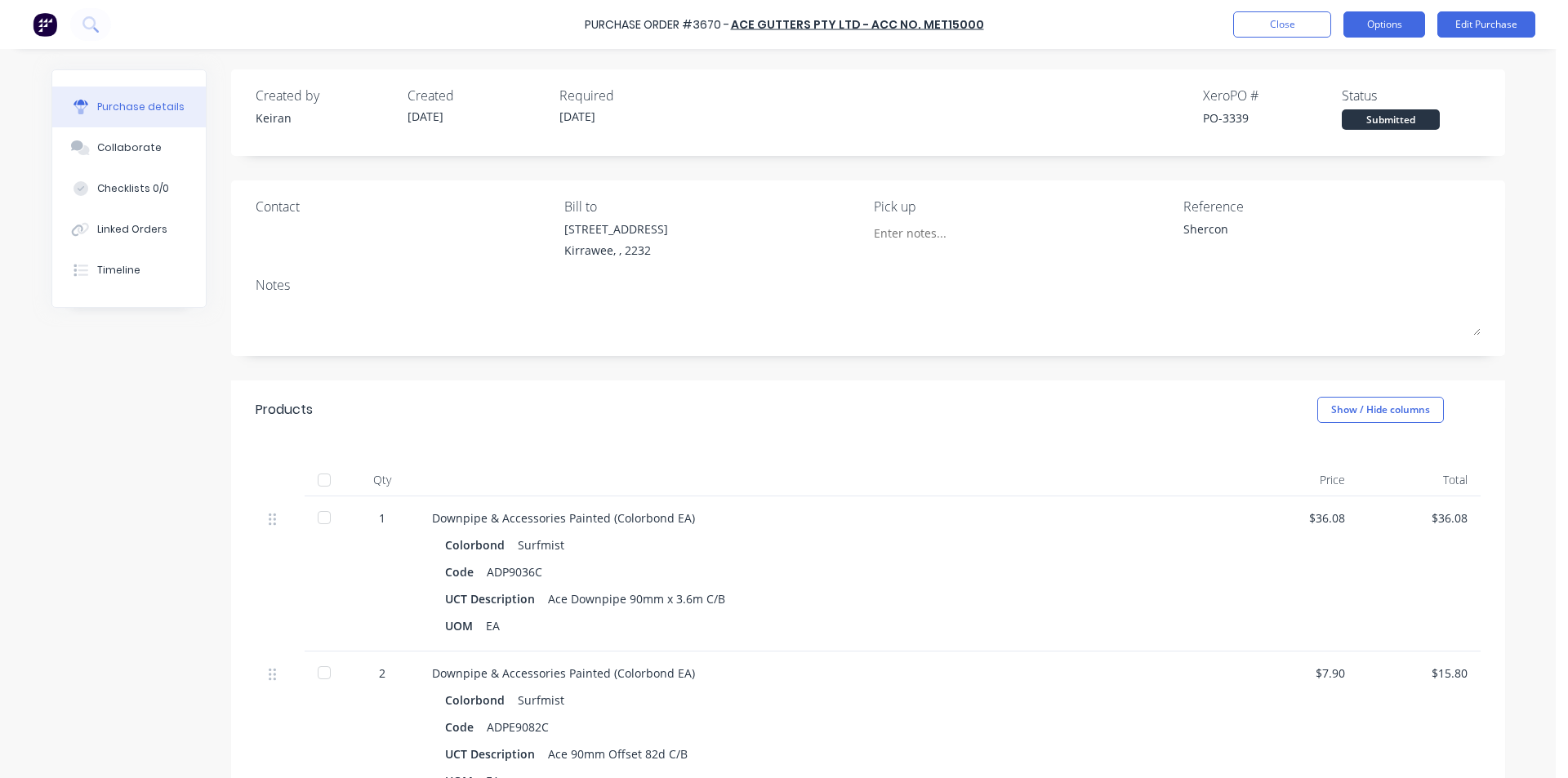
click at [1407, 19] on button "Options" at bounding box center [1384, 24] width 82 height 26
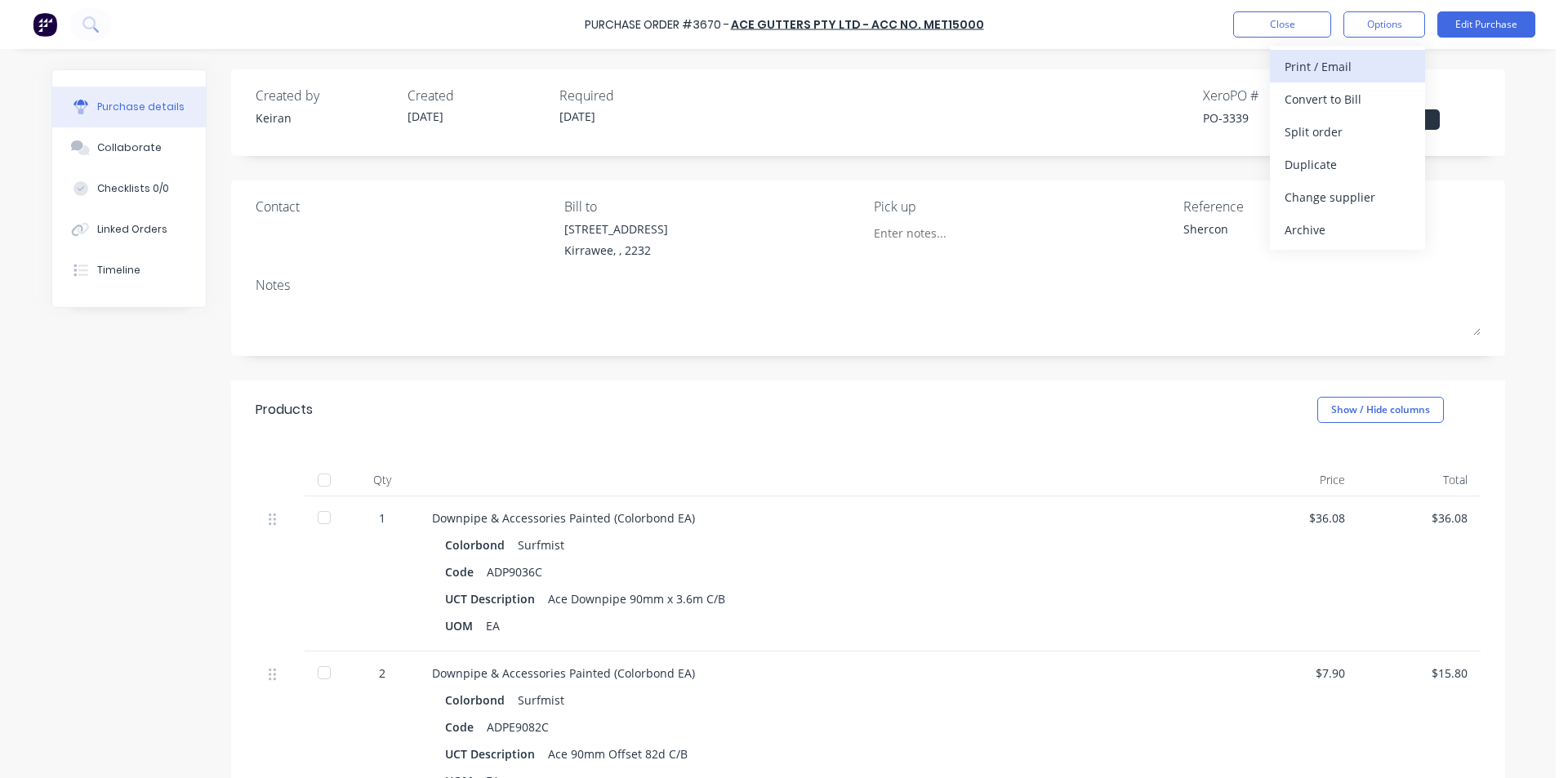
click at [1370, 74] on div "Print / Email" at bounding box center [1347, 66] width 125 height 23
click at [1371, 130] on div "Without pricing" at bounding box center [1347, 132] width 125 height 23
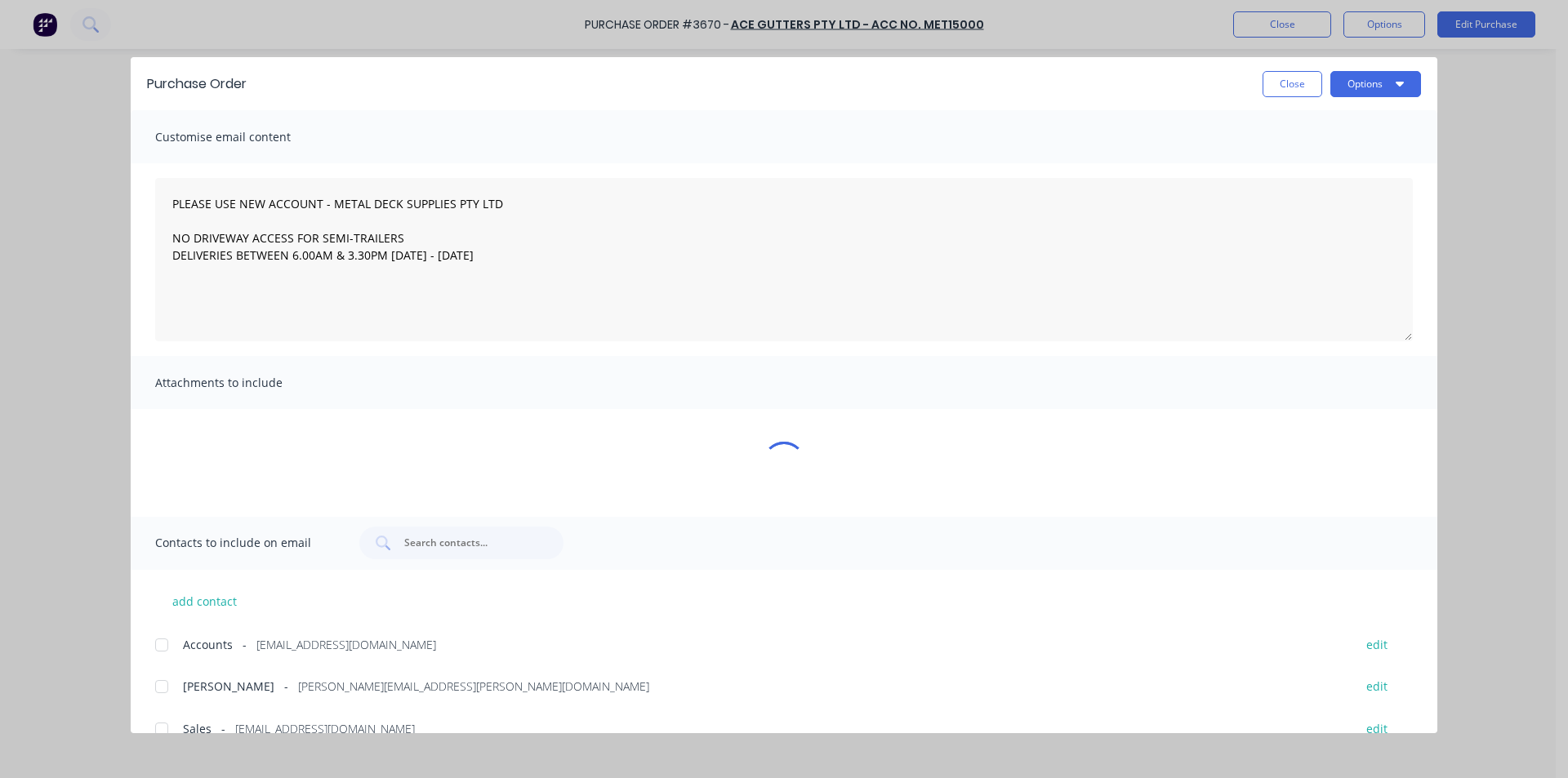
type textarea "x"
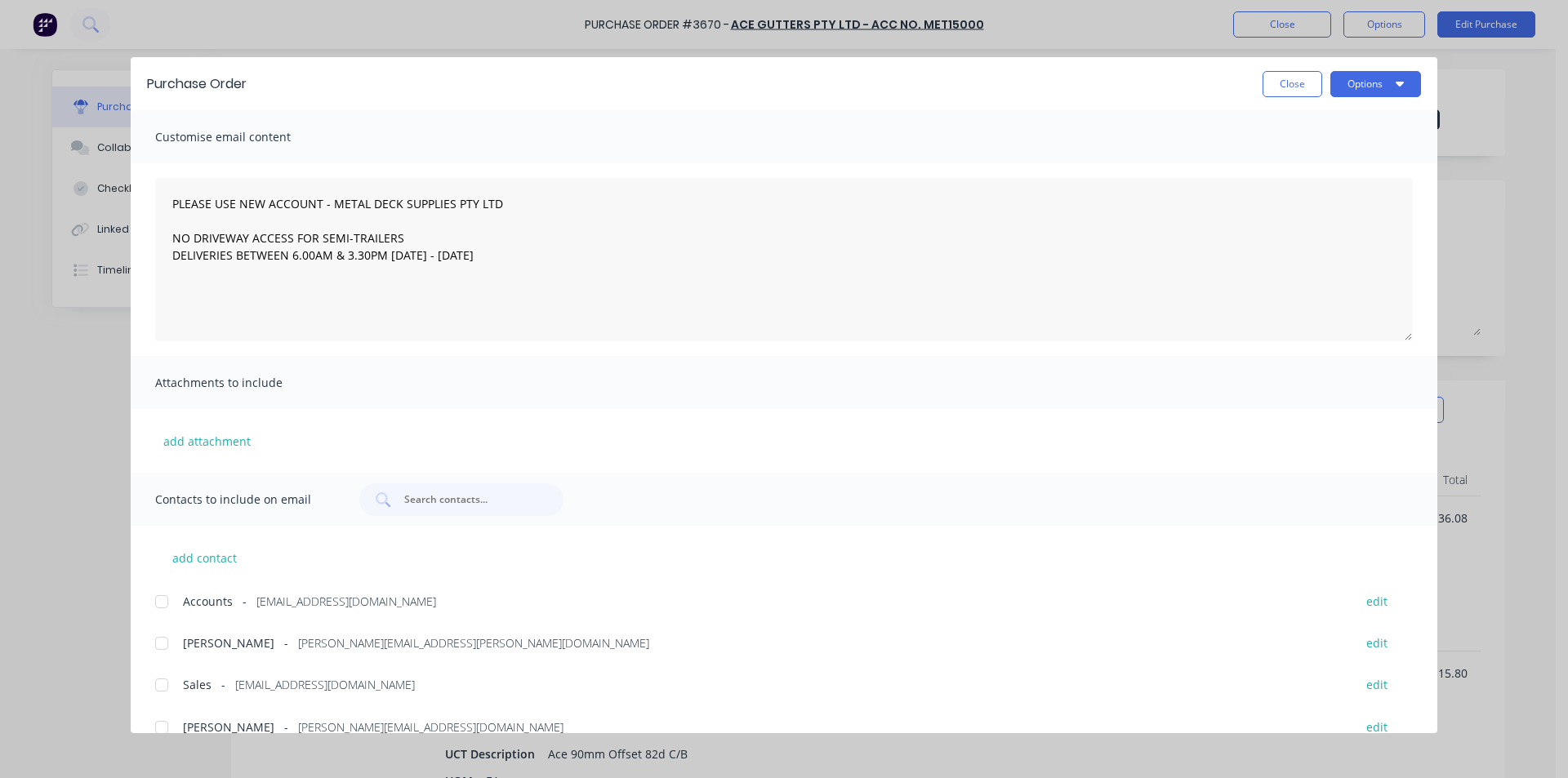
click at [159, 684] on div at bounding box center [161, 684] width 33 height 33
type textarea "PLEASE USE NEW ACCOUNT - METAL DECK SUPPLIES PTY LTD NO DRIVEWAY ACCESS FOR SEM…"
click at [1352, 90] on button "Options" at bounding box center [1376, 84] width 90 height 26
click at [1347, 190] on div "Email" at bounding box center [1343, 191] width 125 height 23
type textarea "x"
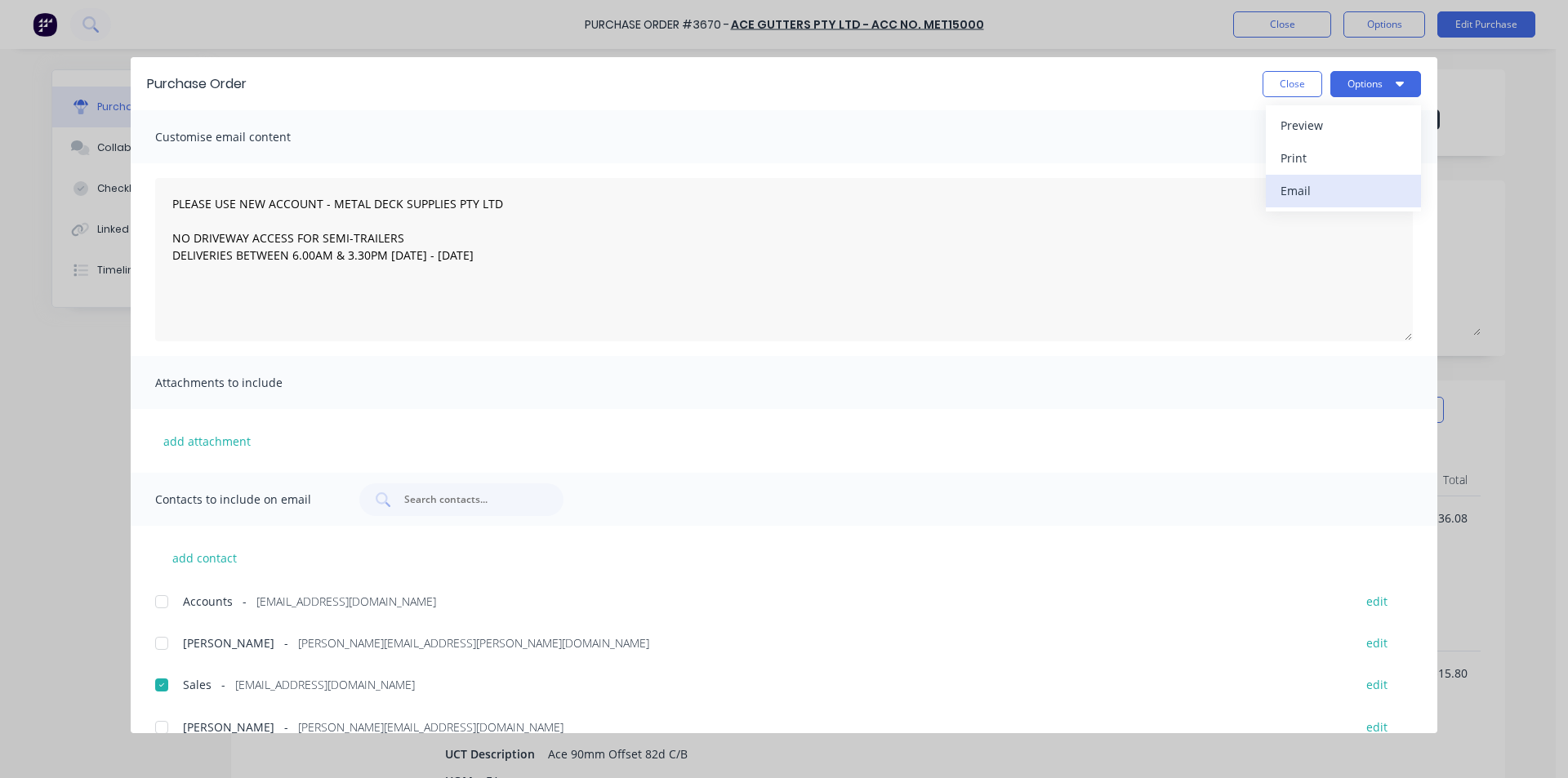
type textarea "PLEASE USE NEW ACCOUNT - METAL DECK SUPPLIES PTY LTD NO DRIVEWAY ACCESS FOR SEM…"
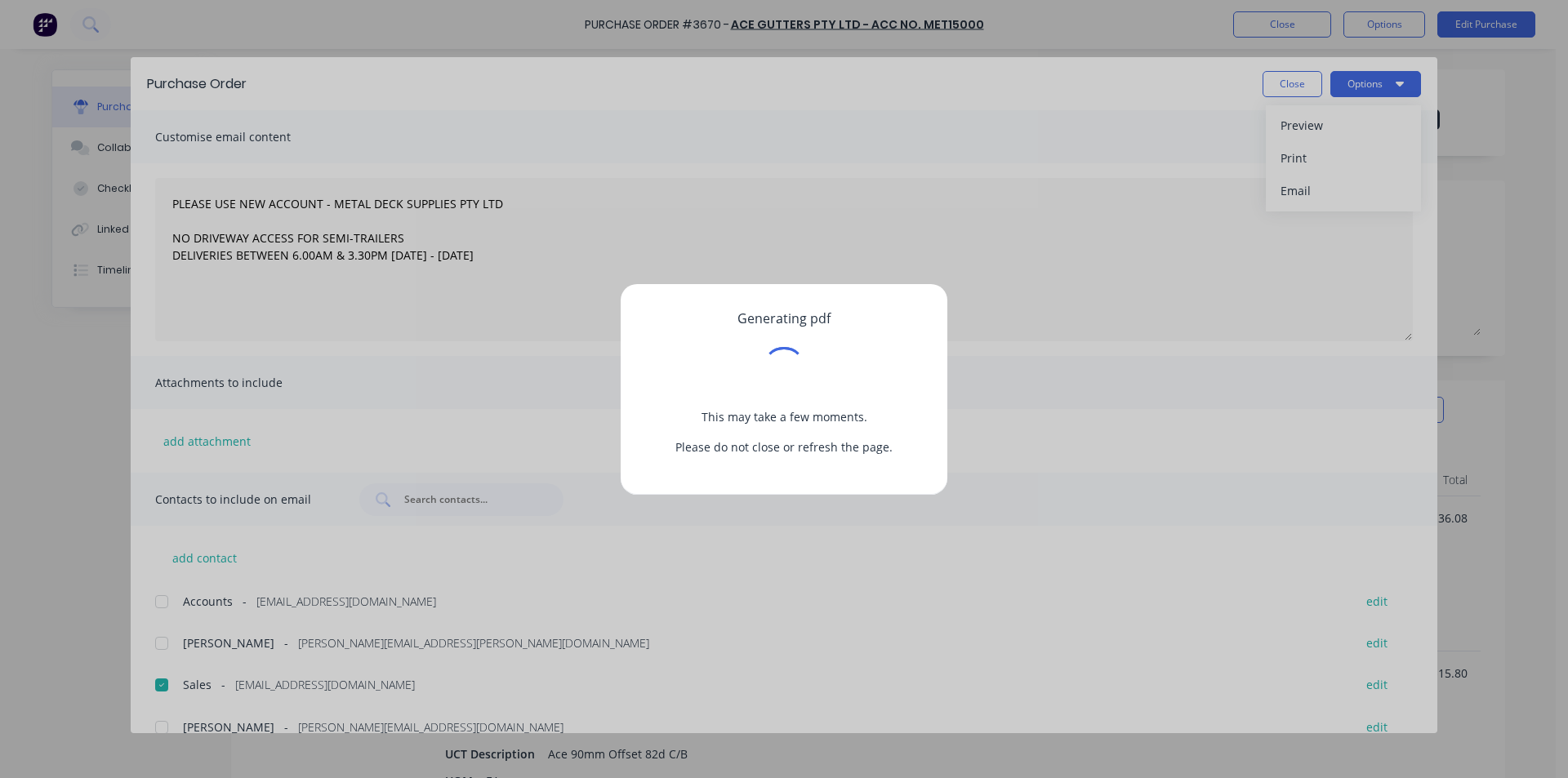
type textarea "x"
type textarea "PLEASE USE NEW ACCOUNT - METAL DECK SUPPLIES PTY LTD NO DRIVEWAY ACCESS FOR SEM…"
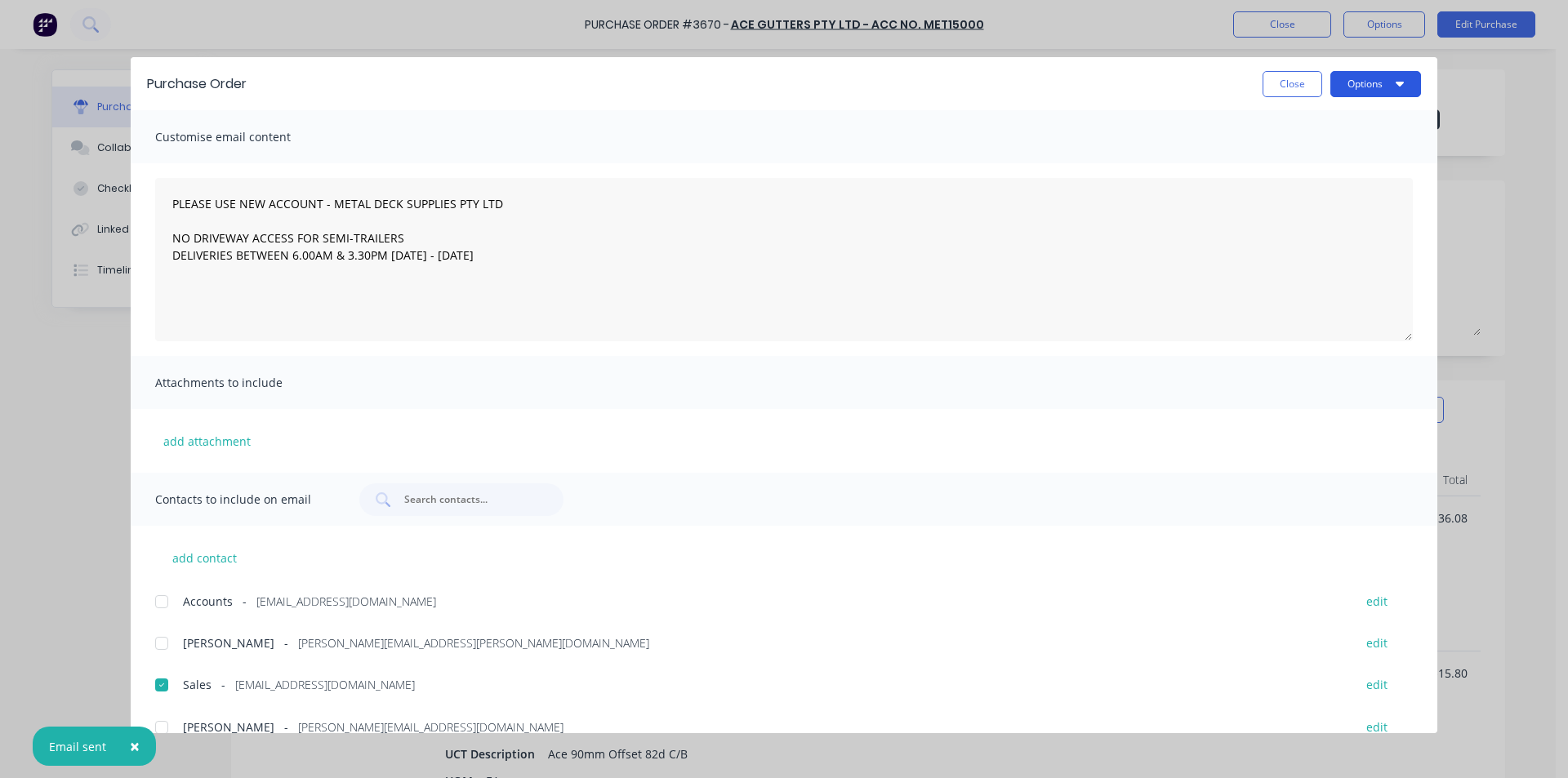
click at [1346, 89] on button "Options" at bounding box center [1376, 84] width 90 height 26
click at [1347, 149] on div "Print" at bounding box center [1343, 158] width 125 height 23
type textarea "x"
type textarea "PLEASE USE NEW ACCOUNT - METAL DECK SUPPLIES PTY LTD NO DRIVEWAY ACCESS FOR SEM…"
type textarea "x"
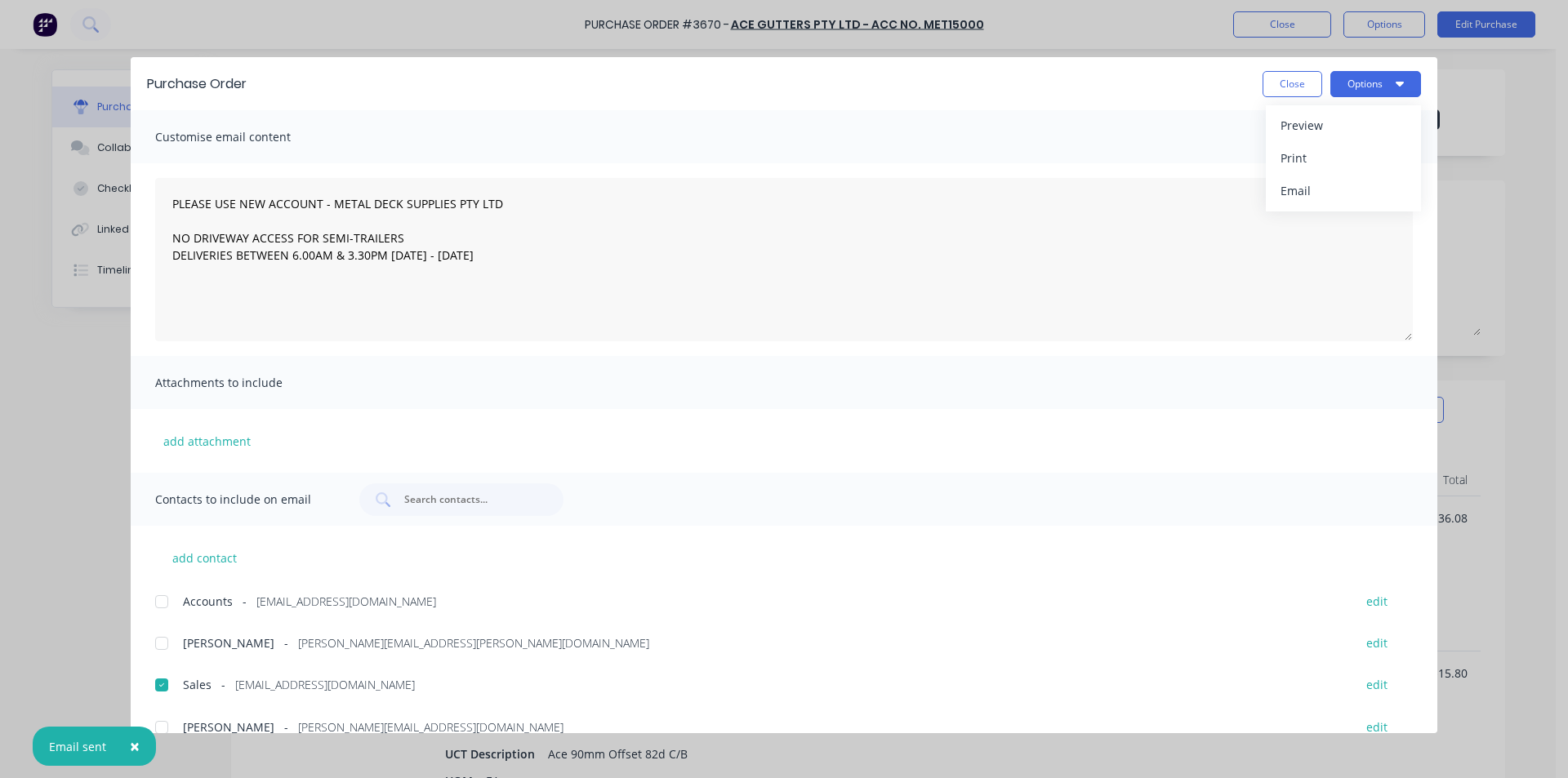
type textarea "PLEASE USE NEW ACCOUNT - METAL DECK SUPPLIES PTY LTD NO DRIVEWAY ACCESS FOR SEM…"
type textarea "x"
type textarea "PLEASE USE NEW ACCOUNT - METAL DECK SUPPLIES PTY LTD NO DRIVEWAY ACCESS FOR SEM…"
type textarea "x"
type textarea "PLEASE USE NEW ACCOUNT - METAL DECK SUPPLIES PTY LTD NO DRIVEWAY ACCESS FOR SEM…"
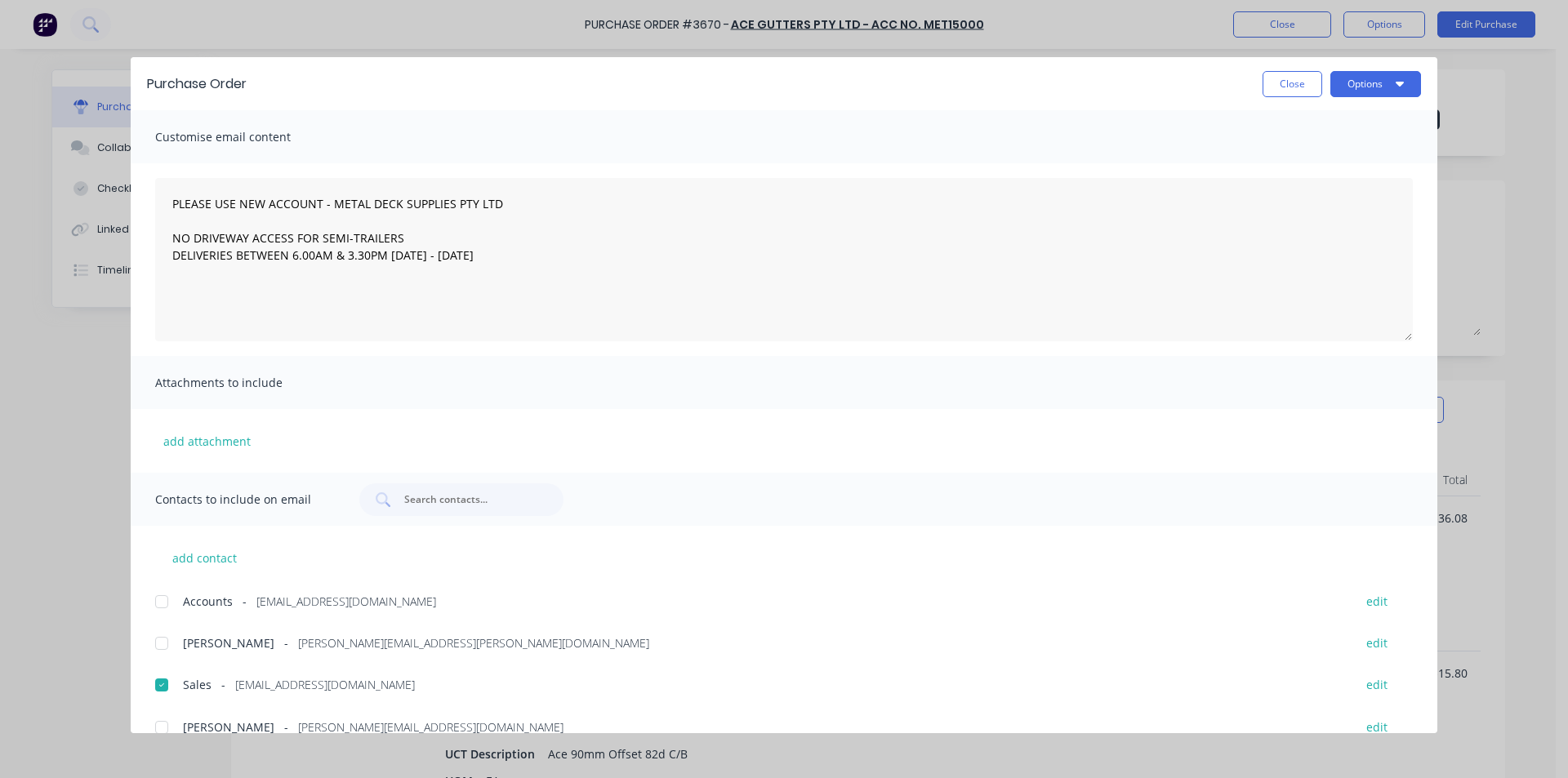
type textarea "x"
type textarea "PLEASE USE NEW ACCOUNT - METAL DECK SUPPLIES PTY LTD NO DRIVEWAY ACCESS FOR SEM…"
click at [1291, 94] on button "Close" at bounding box center [1292, 84] width 59 height 26
type textarea "x"
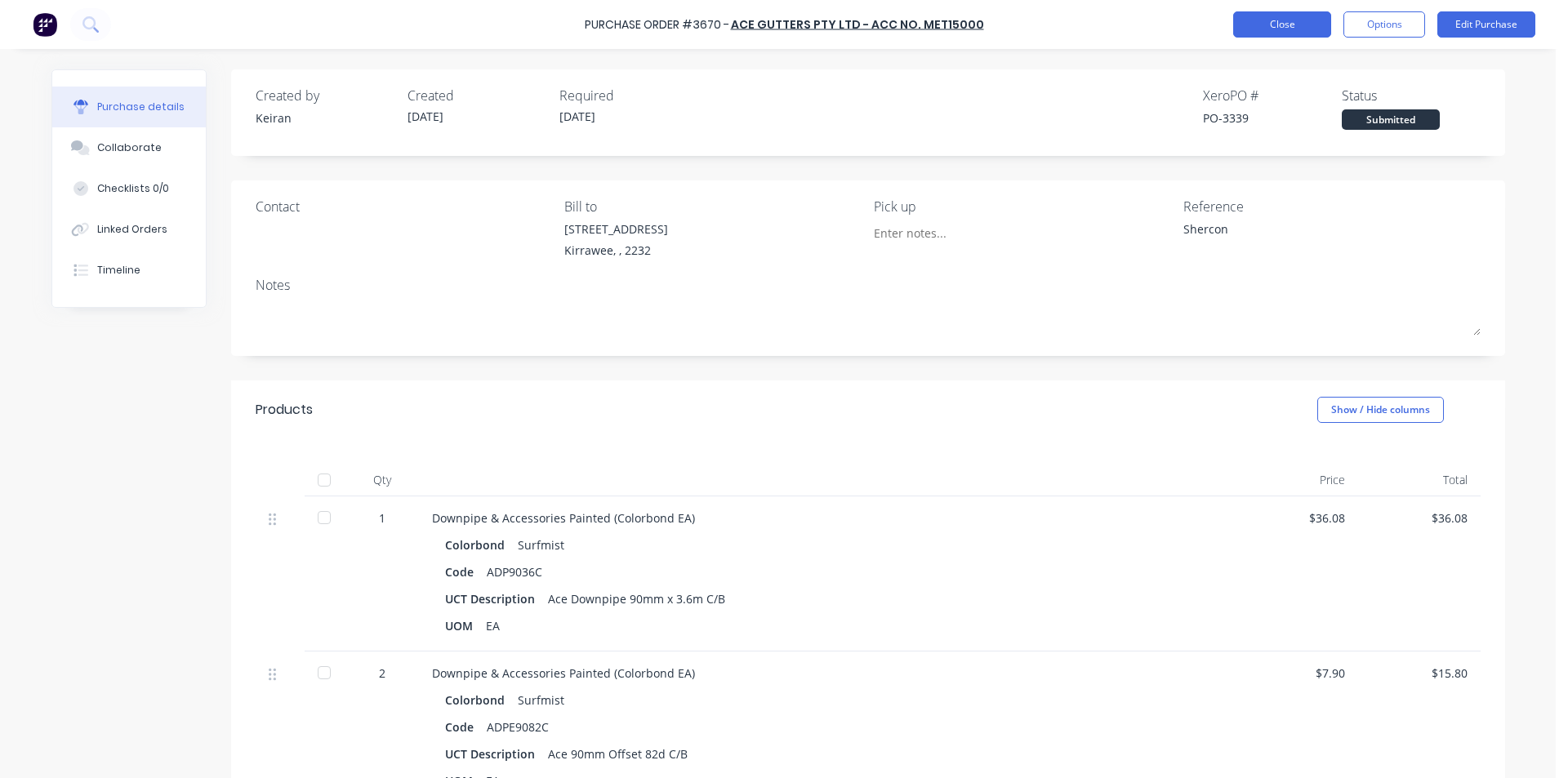
click at [1268, 23] on button "Close" at bounding box center [1281, 24] width 98 height 26
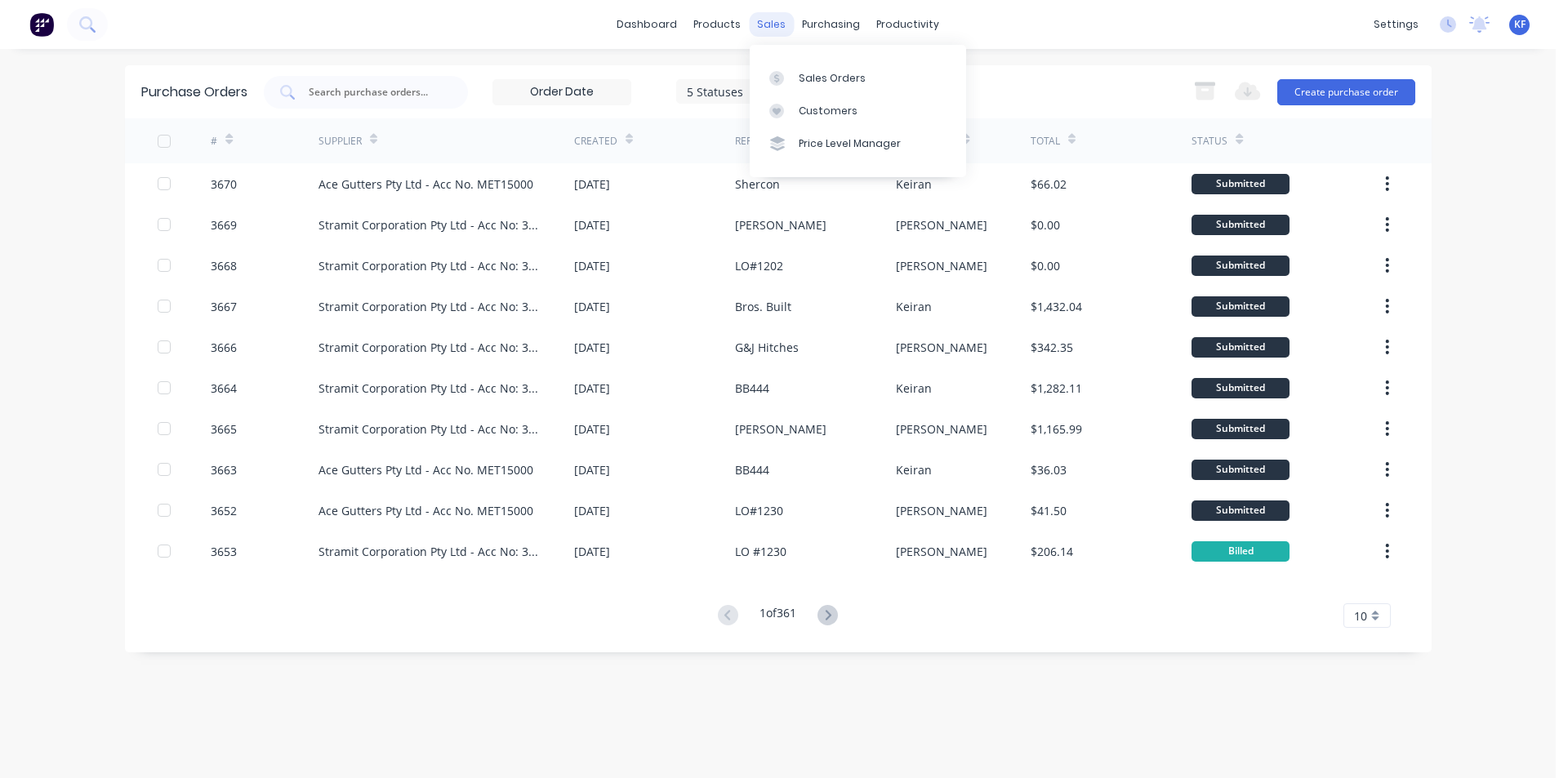
click at [775, 21] on div "sales" at bounding box center [771, 24] width 45 height 24
click at [435, 80] on div at bounding box center [366, 92] width 204 height 33
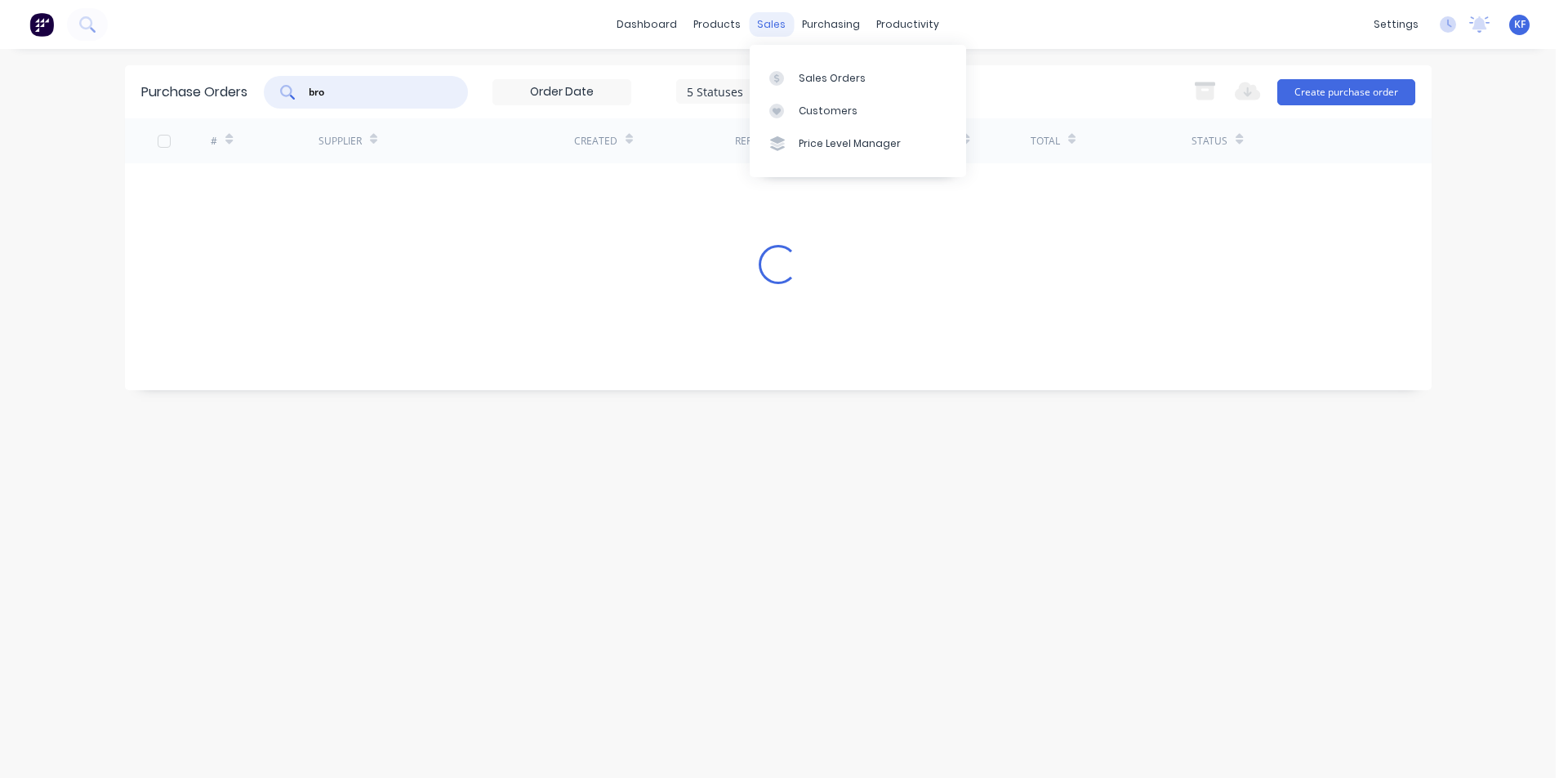
type input "bro"
click at [780, 27] on div "sales" at bounding box center [771, 24] width 45 height 24
click at [807, 81] on div "Sales Orders" at bounding box center [832, 79] width 67 height 15
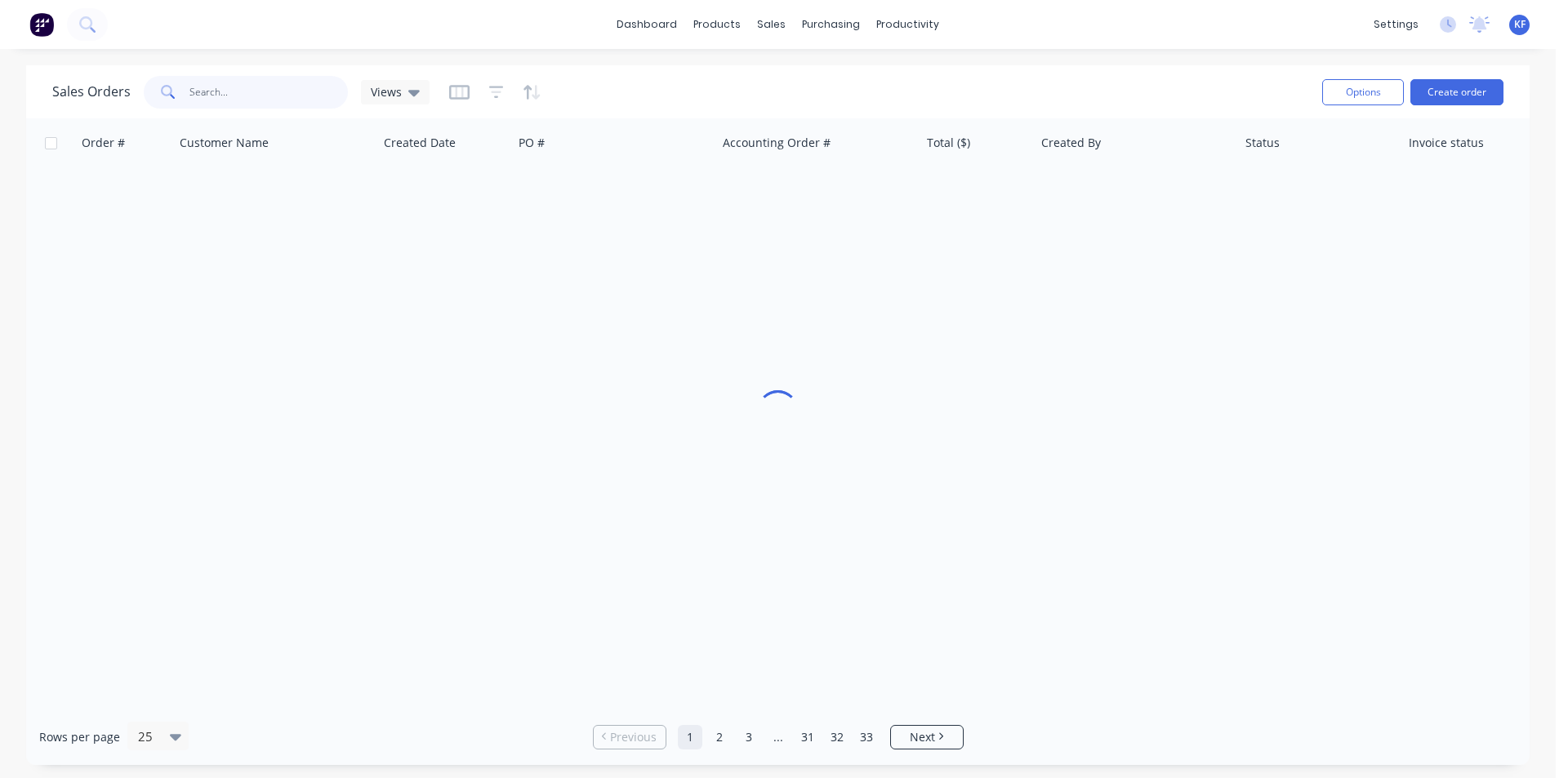
click at [307, 94] on input "text" at bounding box center [269, 92] width 160 height 33
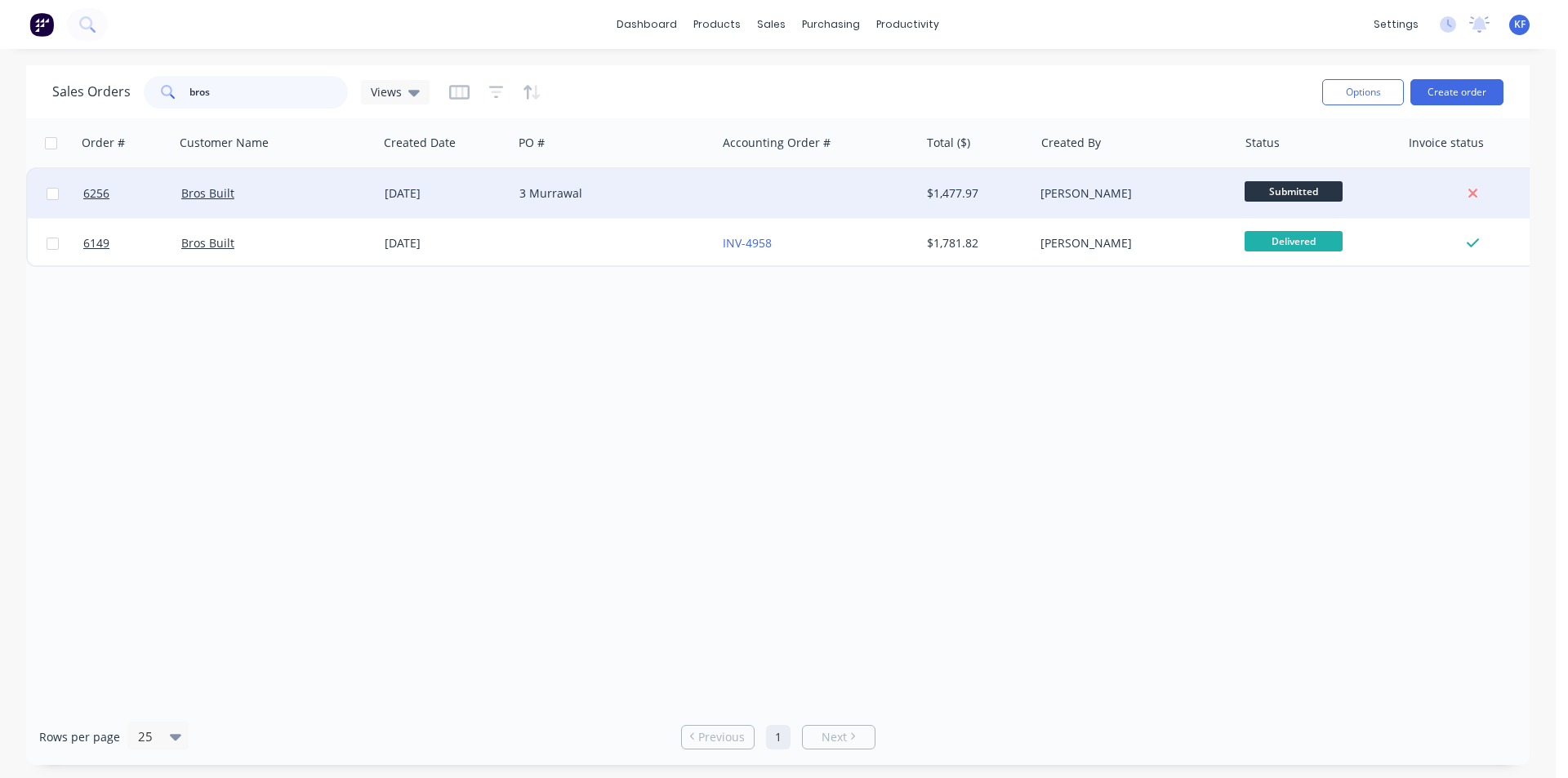
type input "bros"
click at [707, 207] on div "3 Murrawal" at bounding box center [614, 193] width 203 height 49
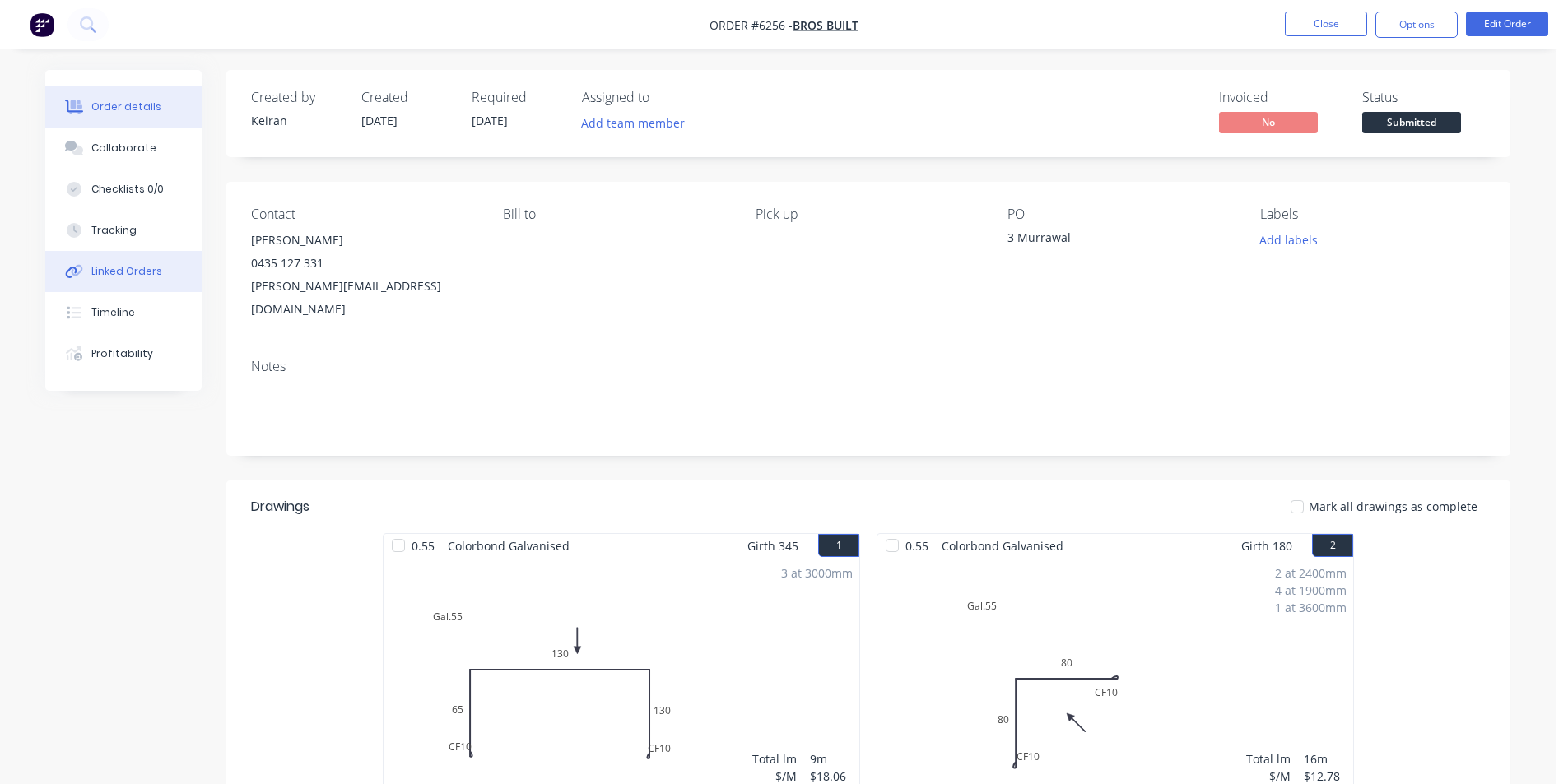
click at [124, 278] on button "Linked Orders" at bounding box center [124, 271] width 157 height 41
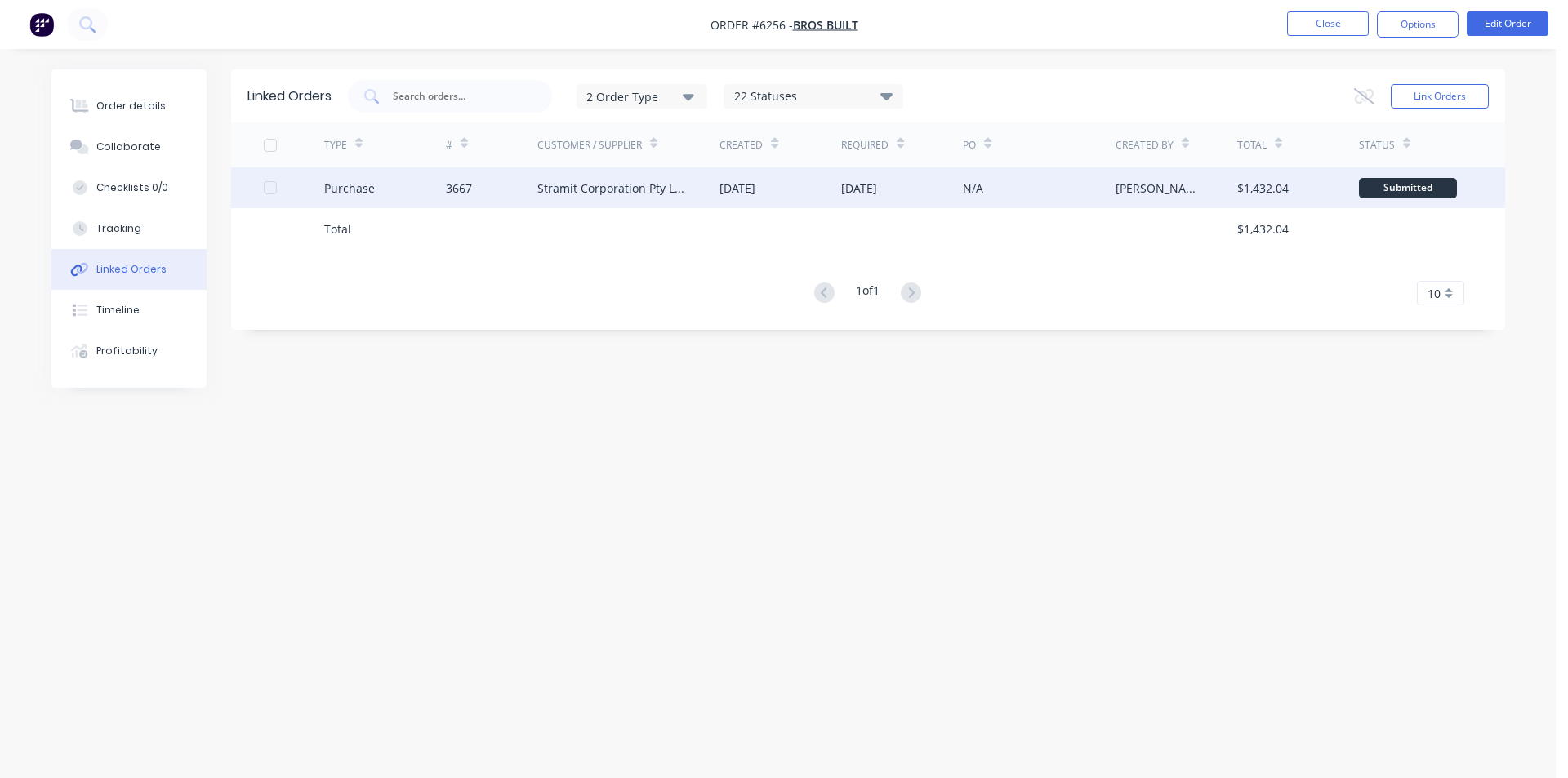
click at [720, 205] on div "[DATE]" at bounding box center [781, 187] width 122 height 41
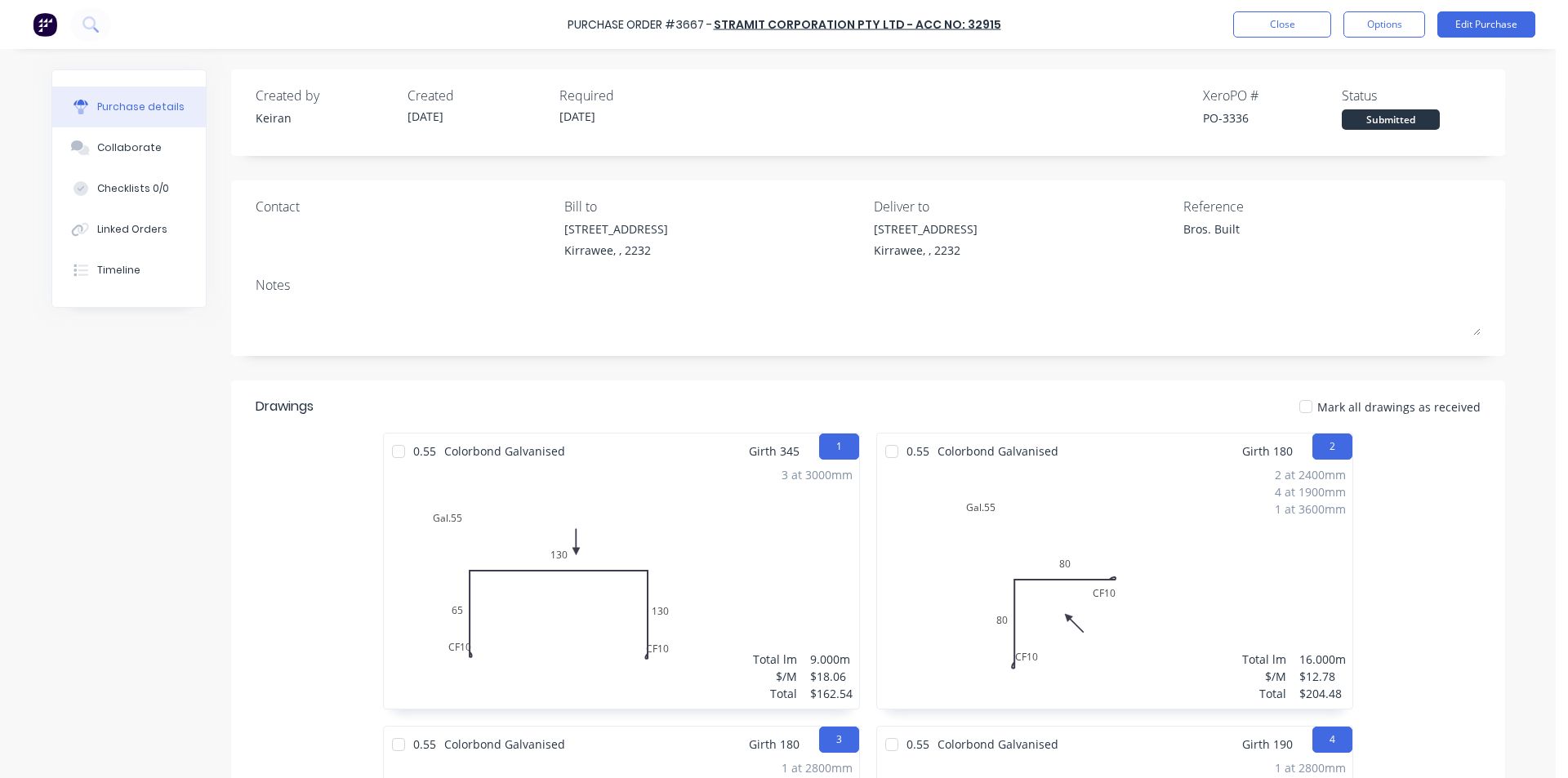
type textarea "x"
click at [114, 150] on div "Collaborate" at bounding box center [129, 148] width 64 height 15
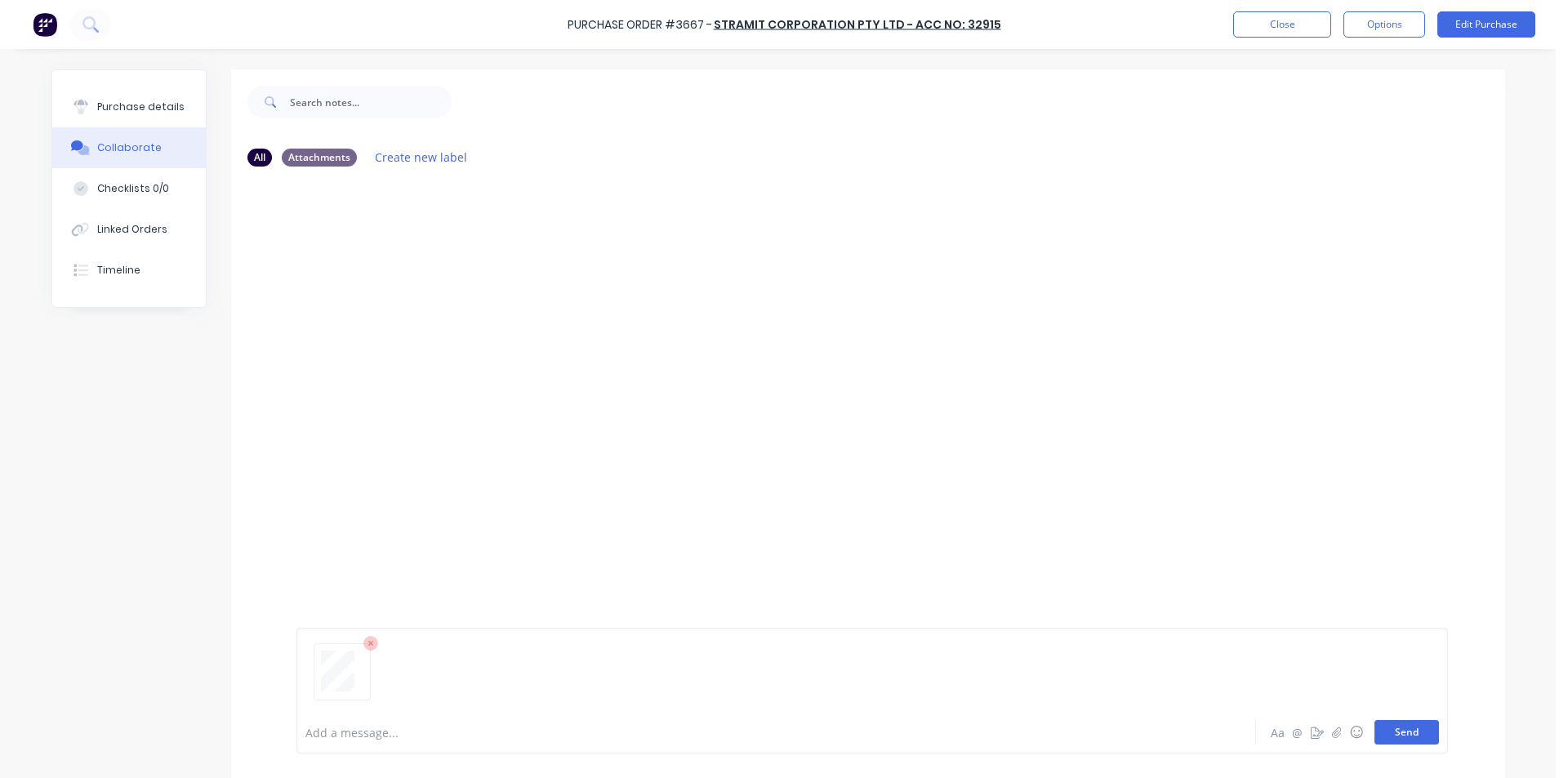
click at [1416, 737] on button "Send" at bounding box center [1406, 732] width 64 height 24
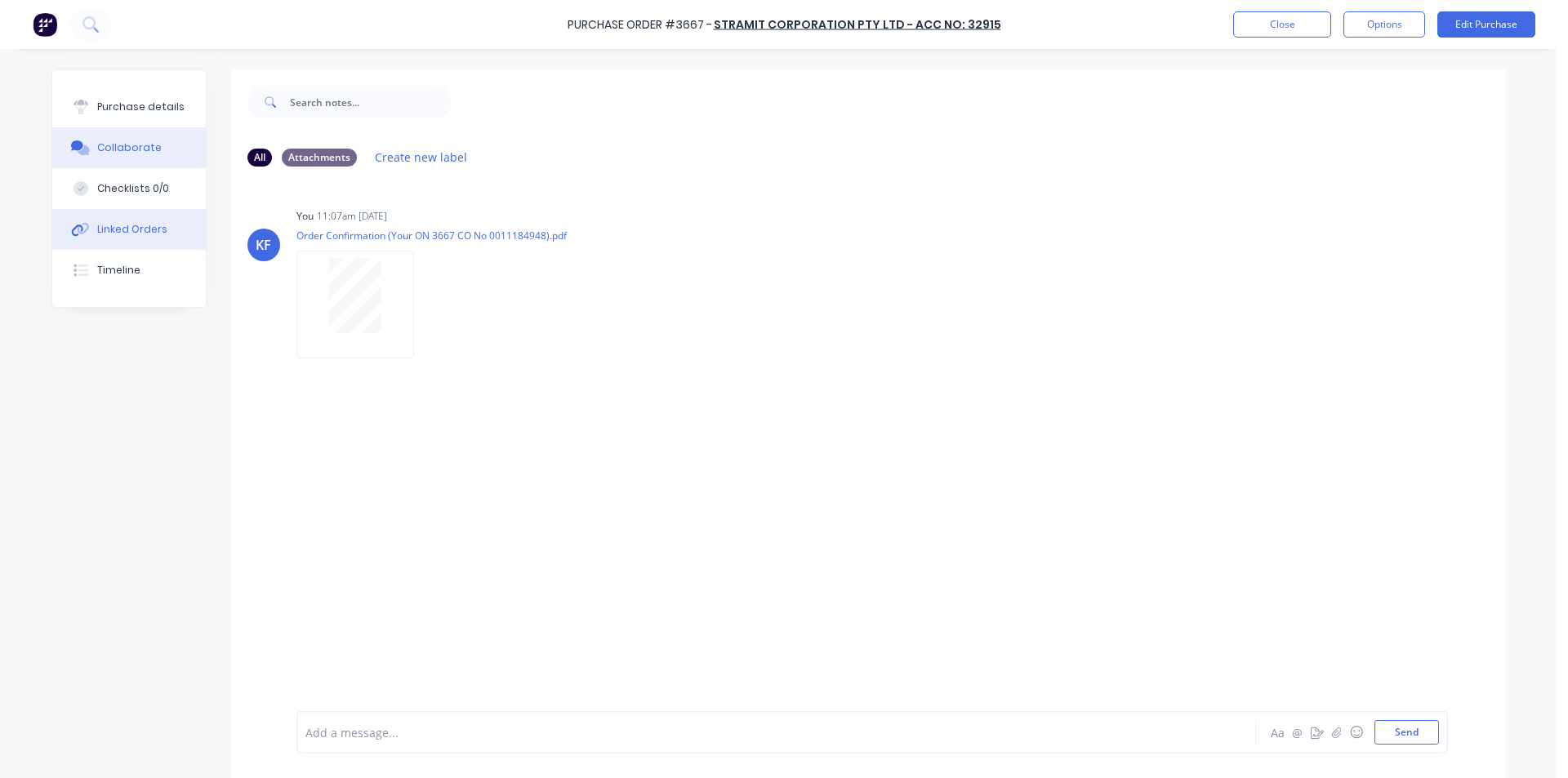
click at [116, 234] on div "Linked Orders" at bounding box center [132, 230] width 70 height 15
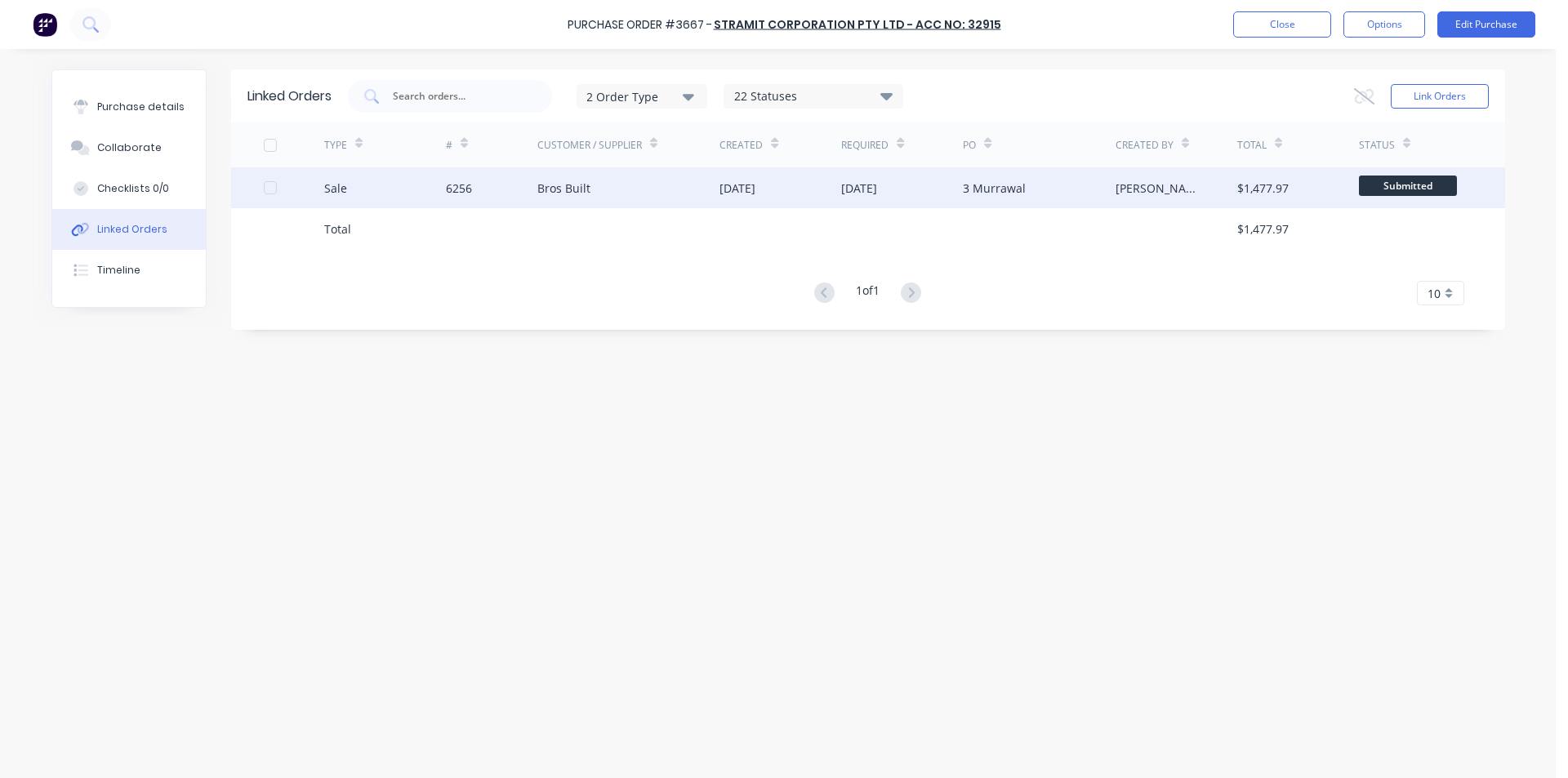
click at [1413, 193] on span "Submitted" at bounding box center [1408, 186] width 98 height 20
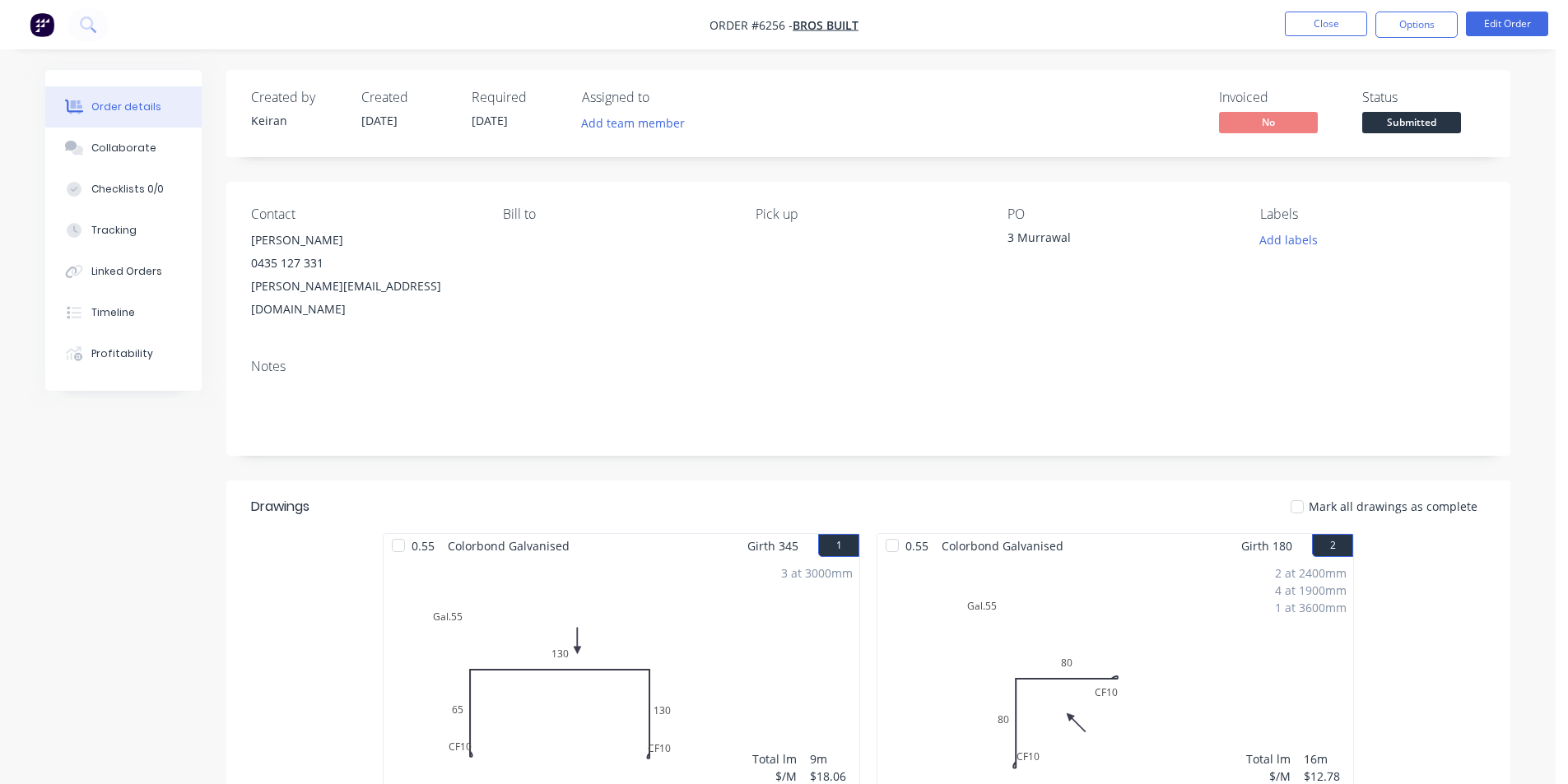
click at [1403, 123] on span "Submitted" at bounding box center [1411, 122] width 99 height 20
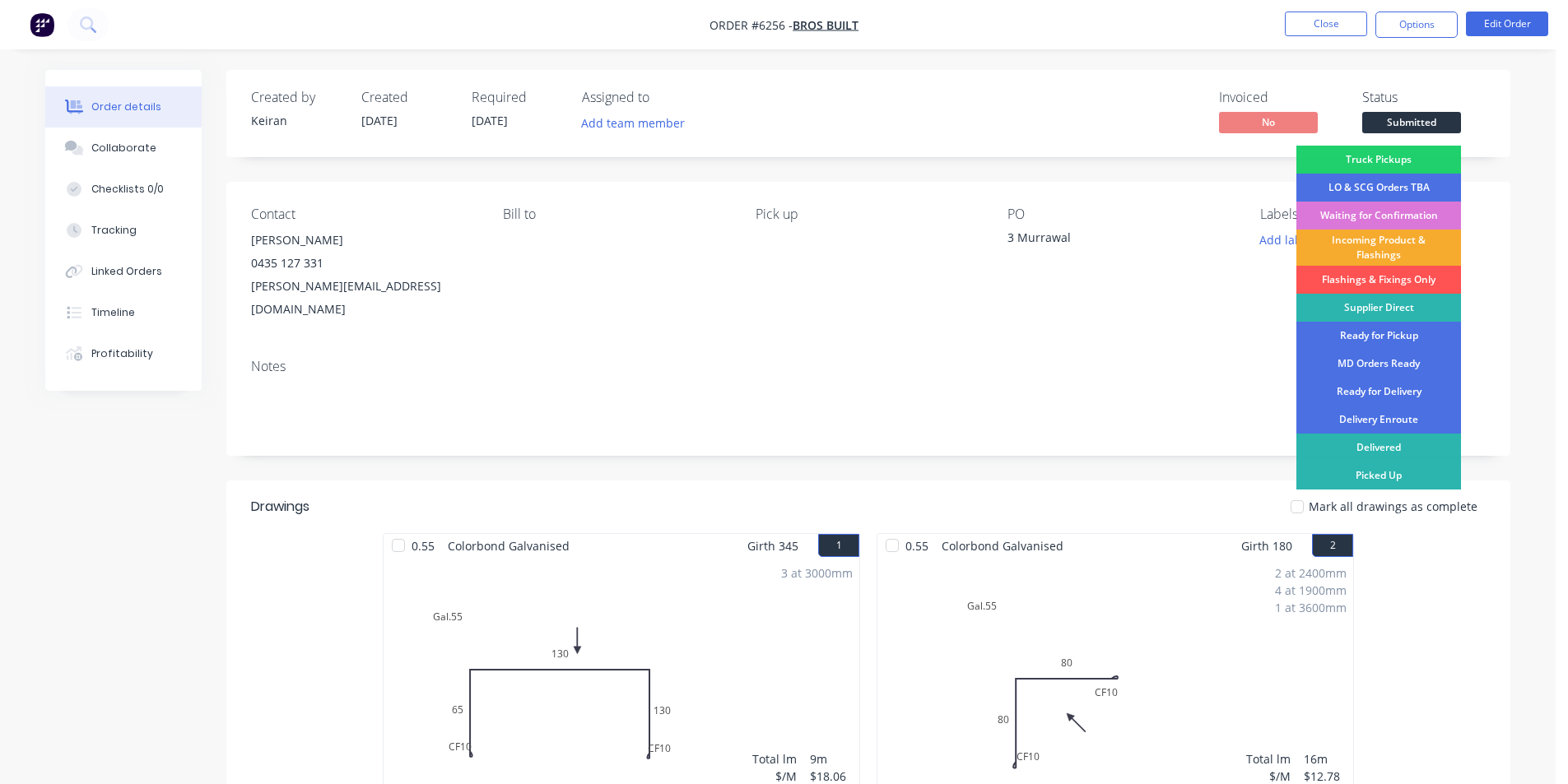
click at [1376, 243] on div "Incoming Product & Flashings" at bounding box center [1378, 248] width 164 height 36
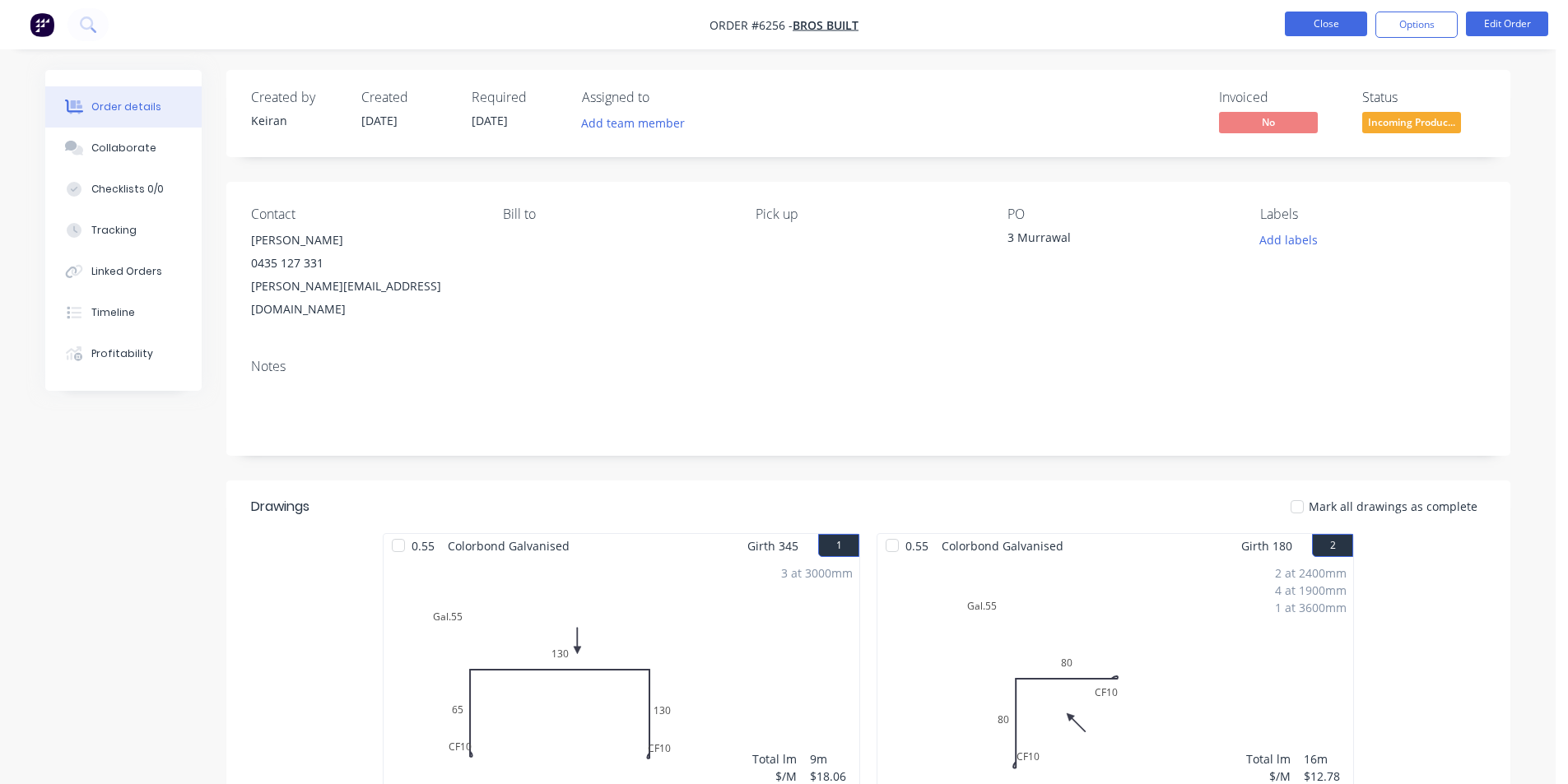
click at [1320, 35] on button "Close" at bounding box center [1326, 24] width 83 height 24
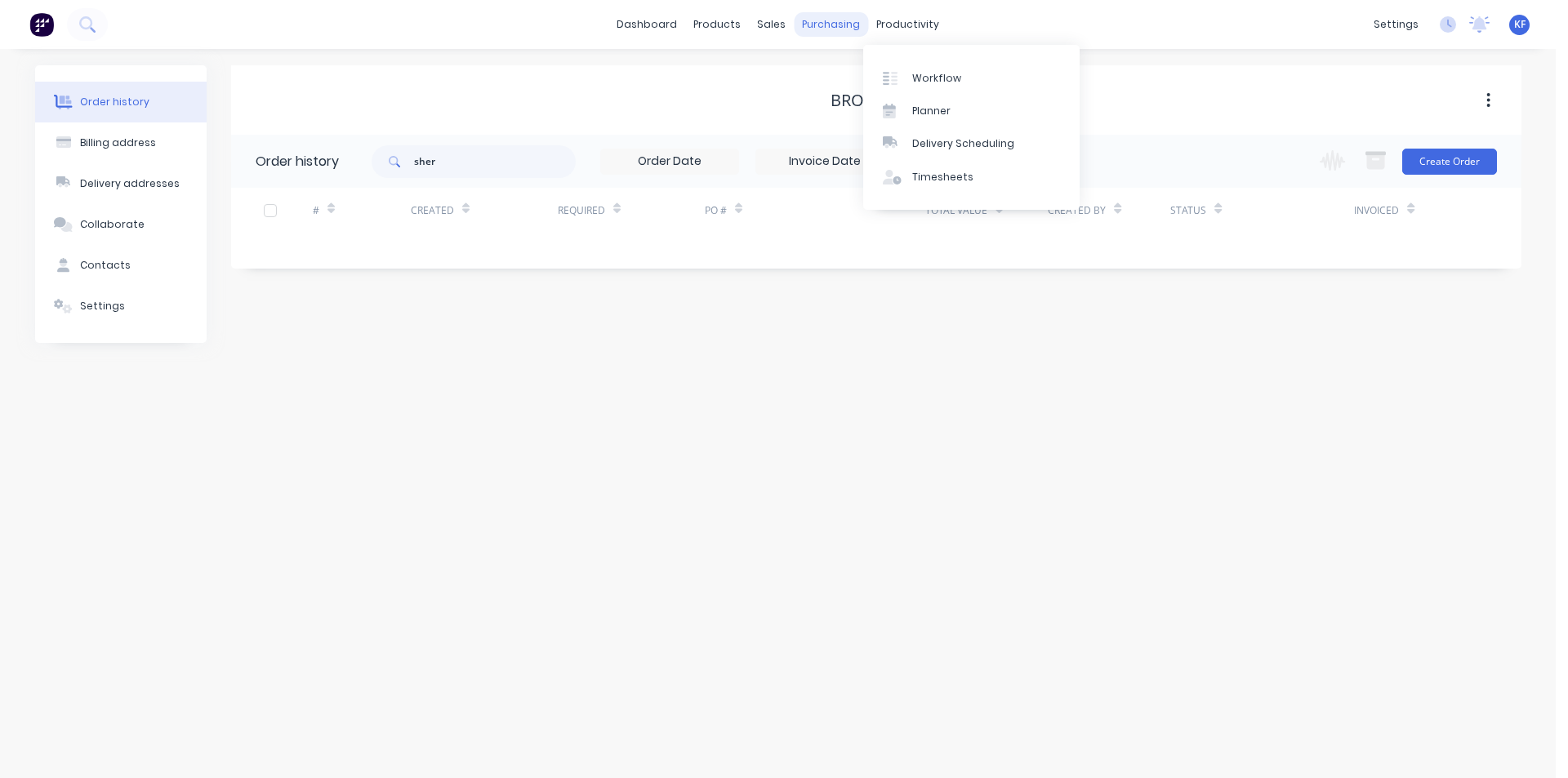
click at [838, 25] on div "purchasing" at bounding box center [831, 24] width 74 height 24
click at [872, 76] on div "Purchase Orders" at bounding box center [883, 79] width 87 height 15
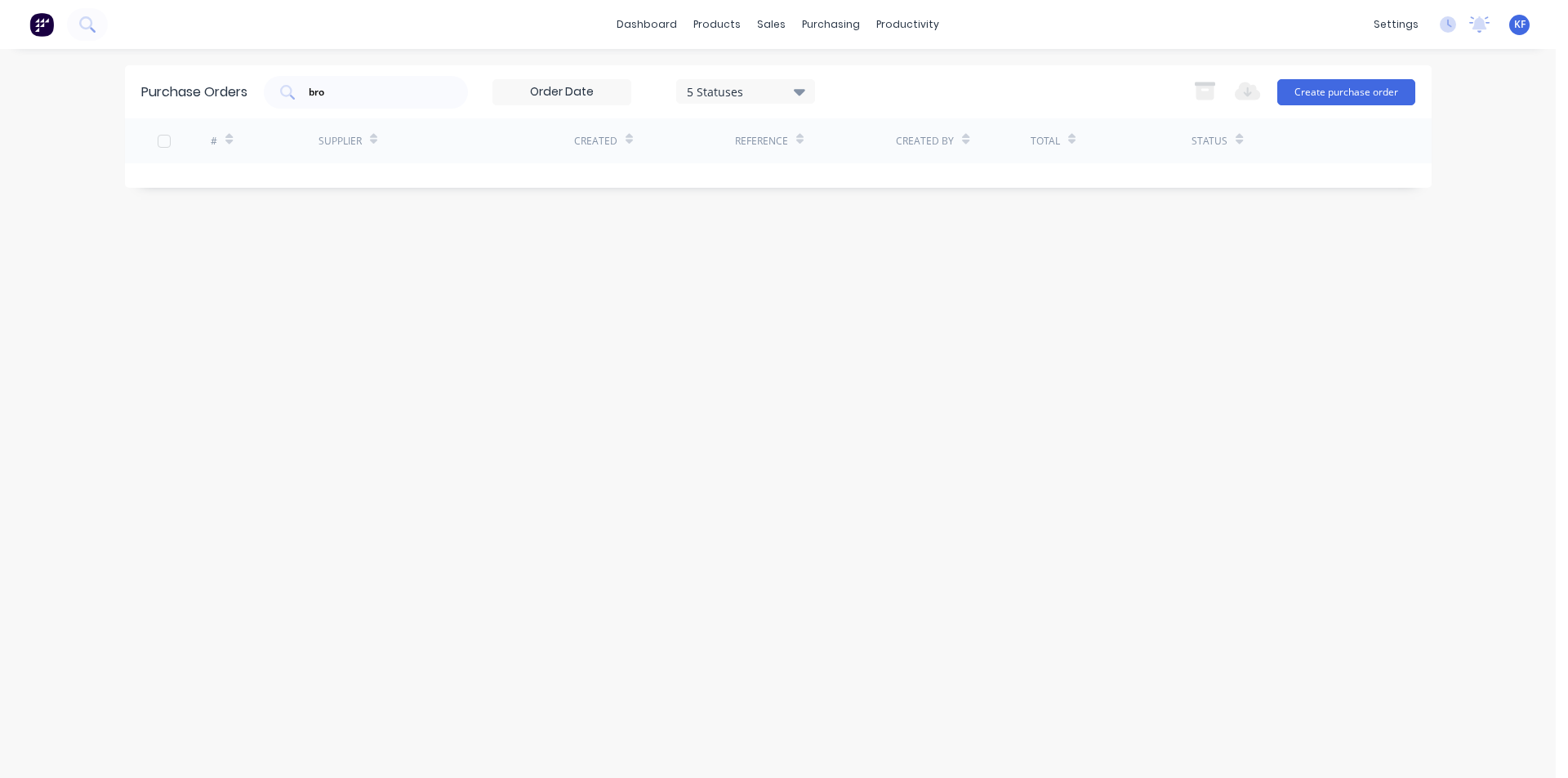
drag, startPoint x: 282, startPoint y: 88, endPoint x: 261, endPoint y: 80, distance: 22.5
click at [262, 80] on div "Purchase Orders bro 5 Statuses 5 Statuses Export to Excel (XLSX) Create purchas…" at bounding box center [777, 92] width 1306 height 53
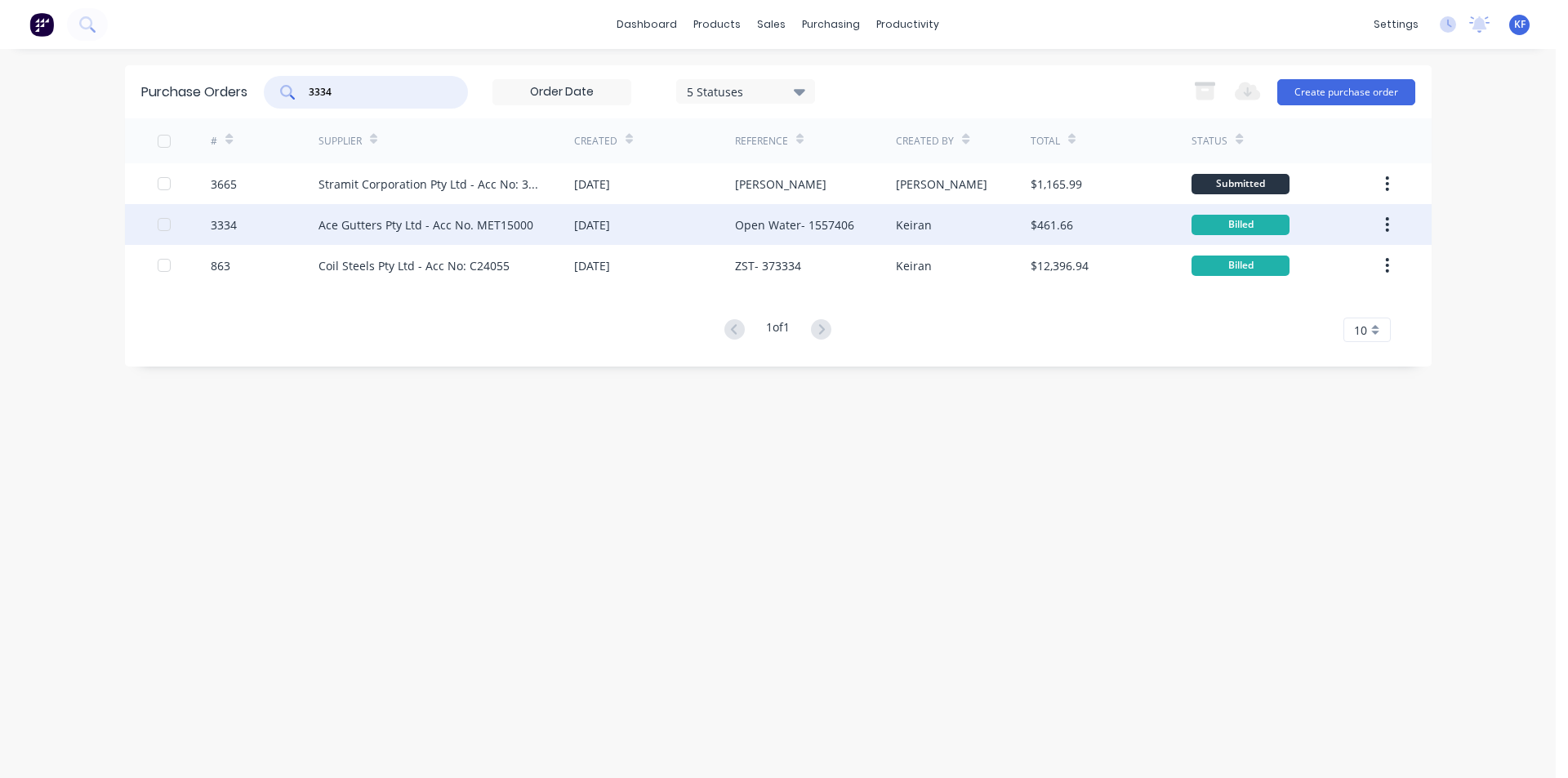
type input "3334"
click at [592, 234] on div "[DATE]" at bounding box center [654, 224] width 160 height 41
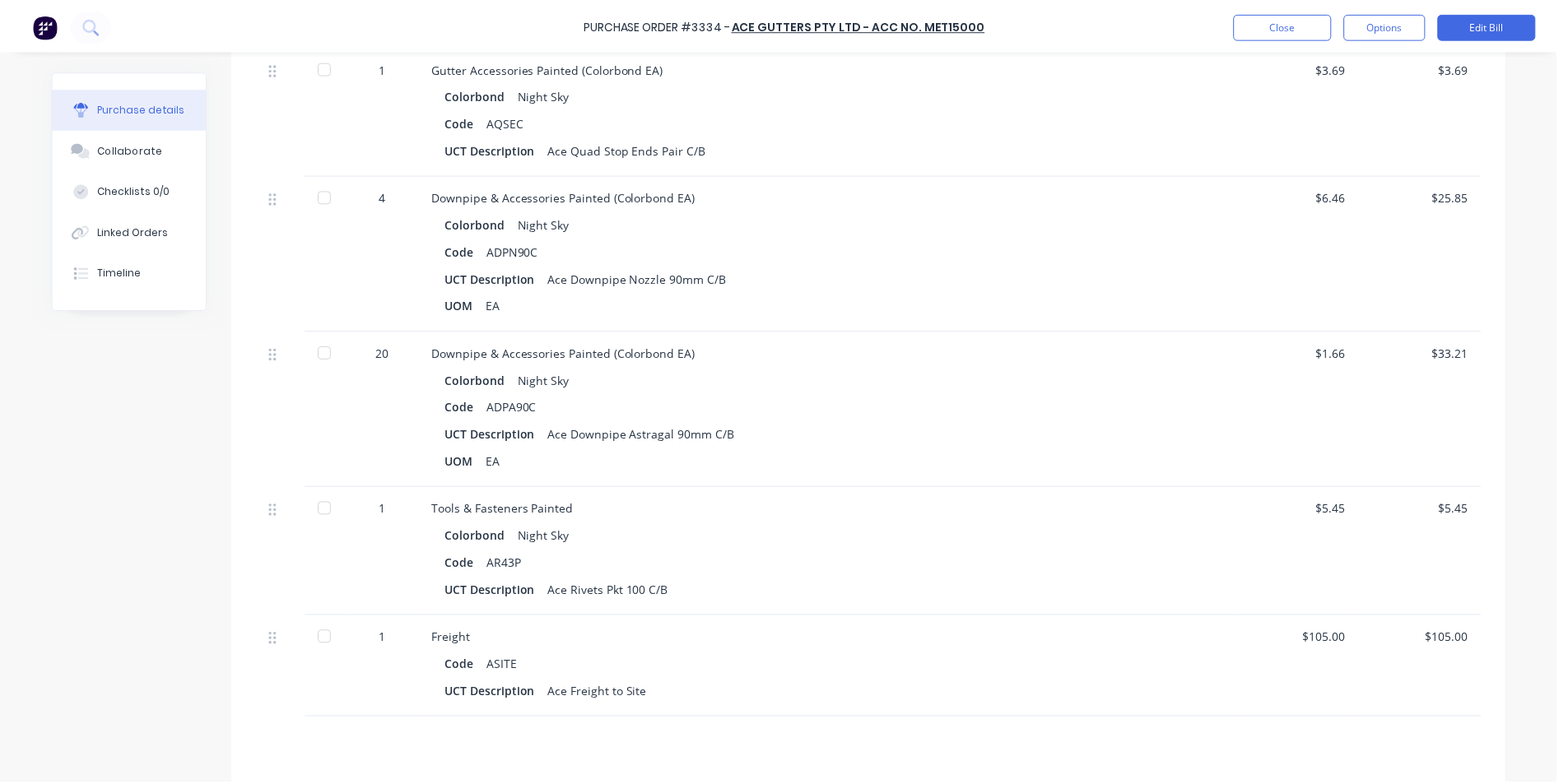
scroll to position [490, 0]
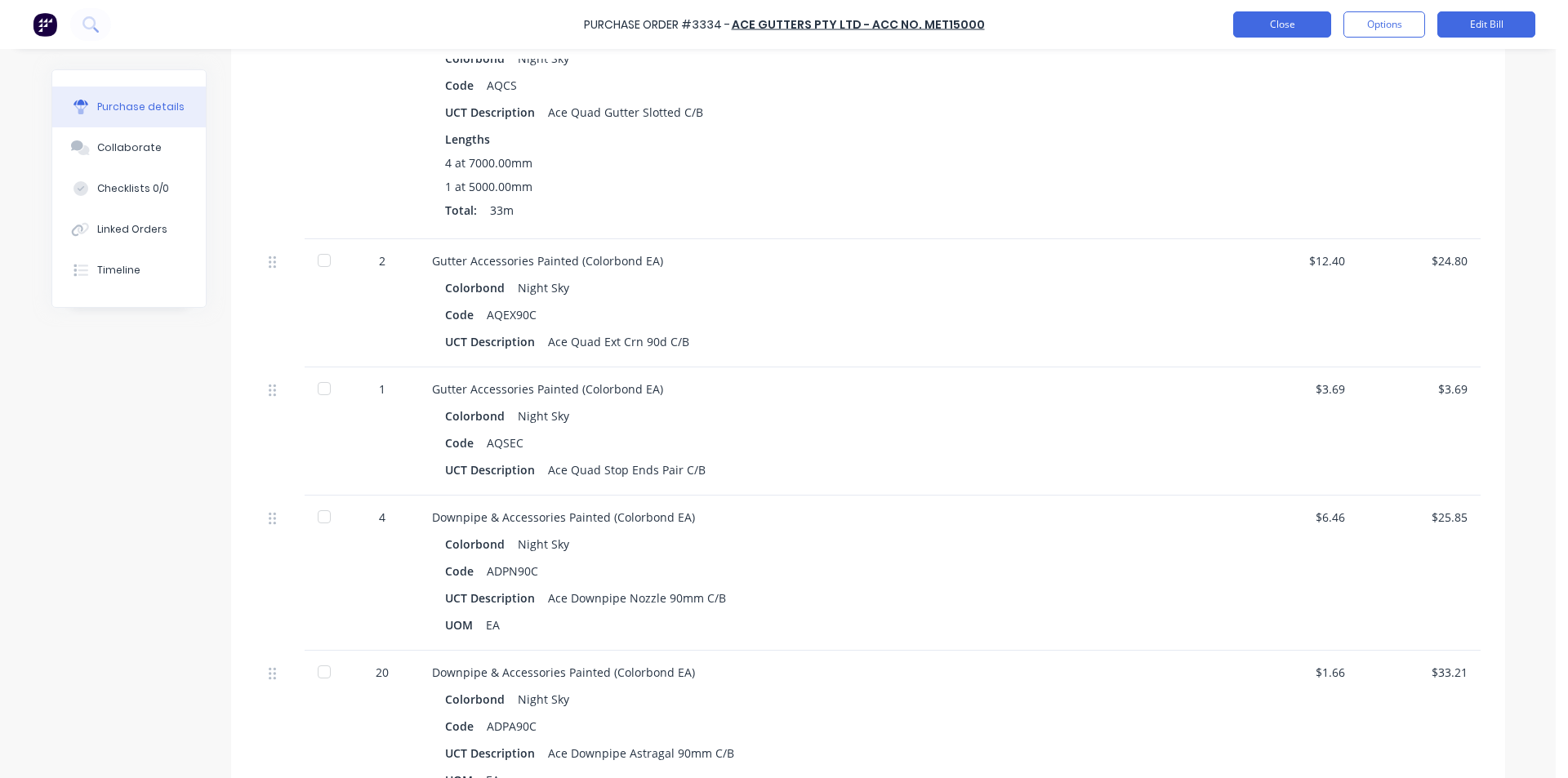
click at [1292, 34] on button "Close" at bounding box center [1281, 24] width 98 height 26
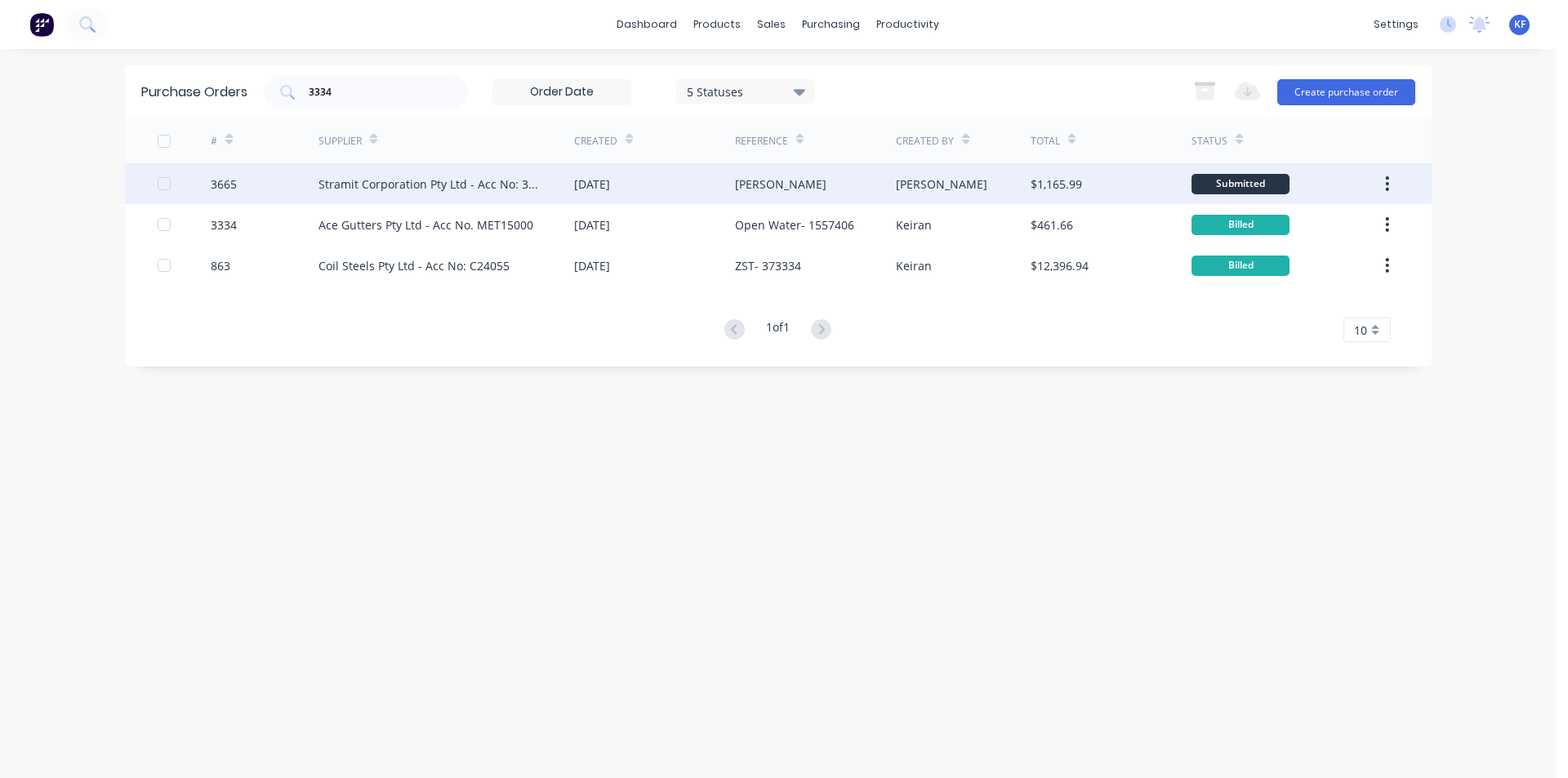
click at [813, 196] on div "[PERSON_NAME]" at bounding box center [815, 183] width 160 height 41
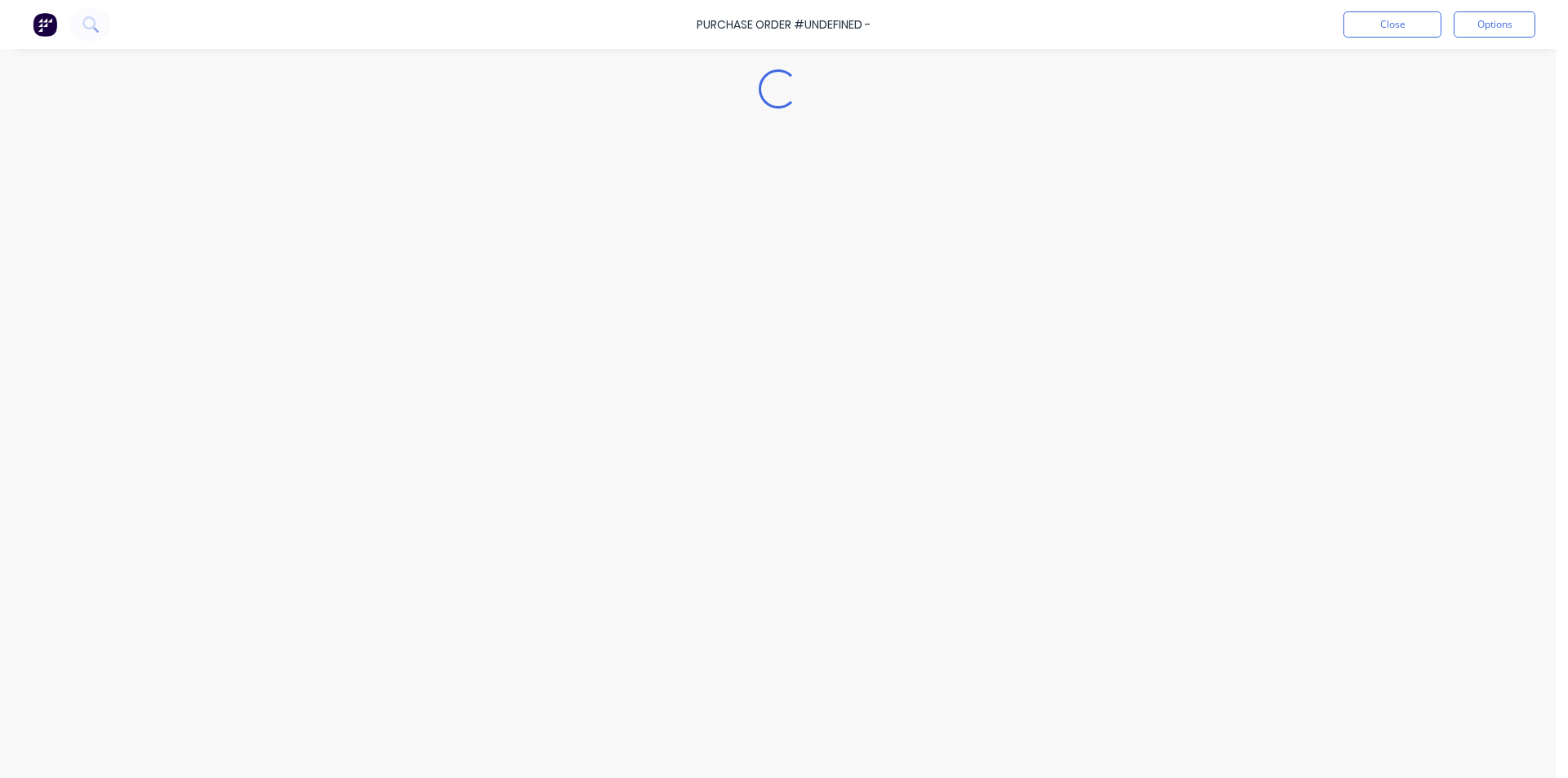
type textarea "x"
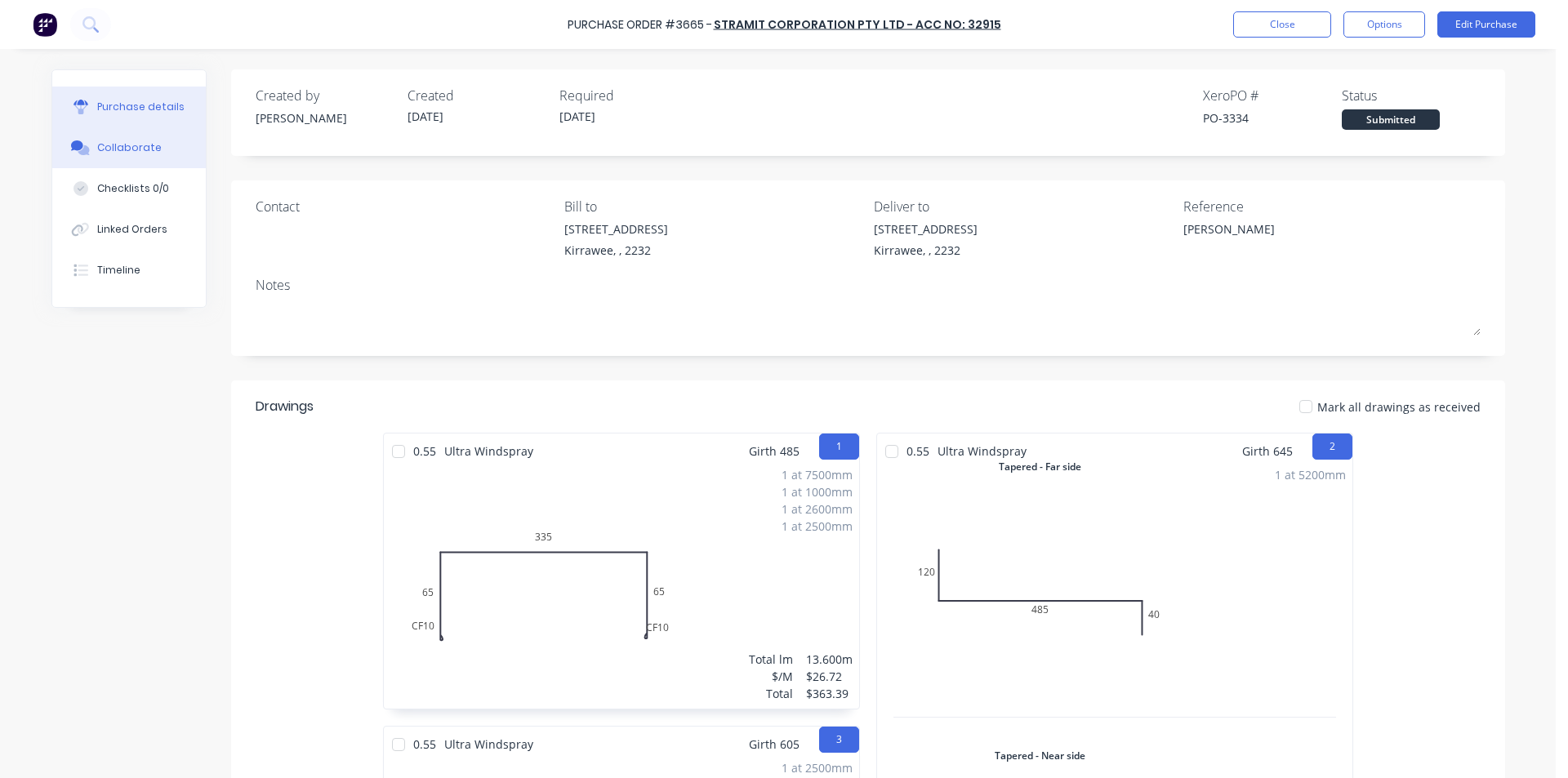
click at [78, 151] on icon at bounding box center [84, 150] width 12 height 10
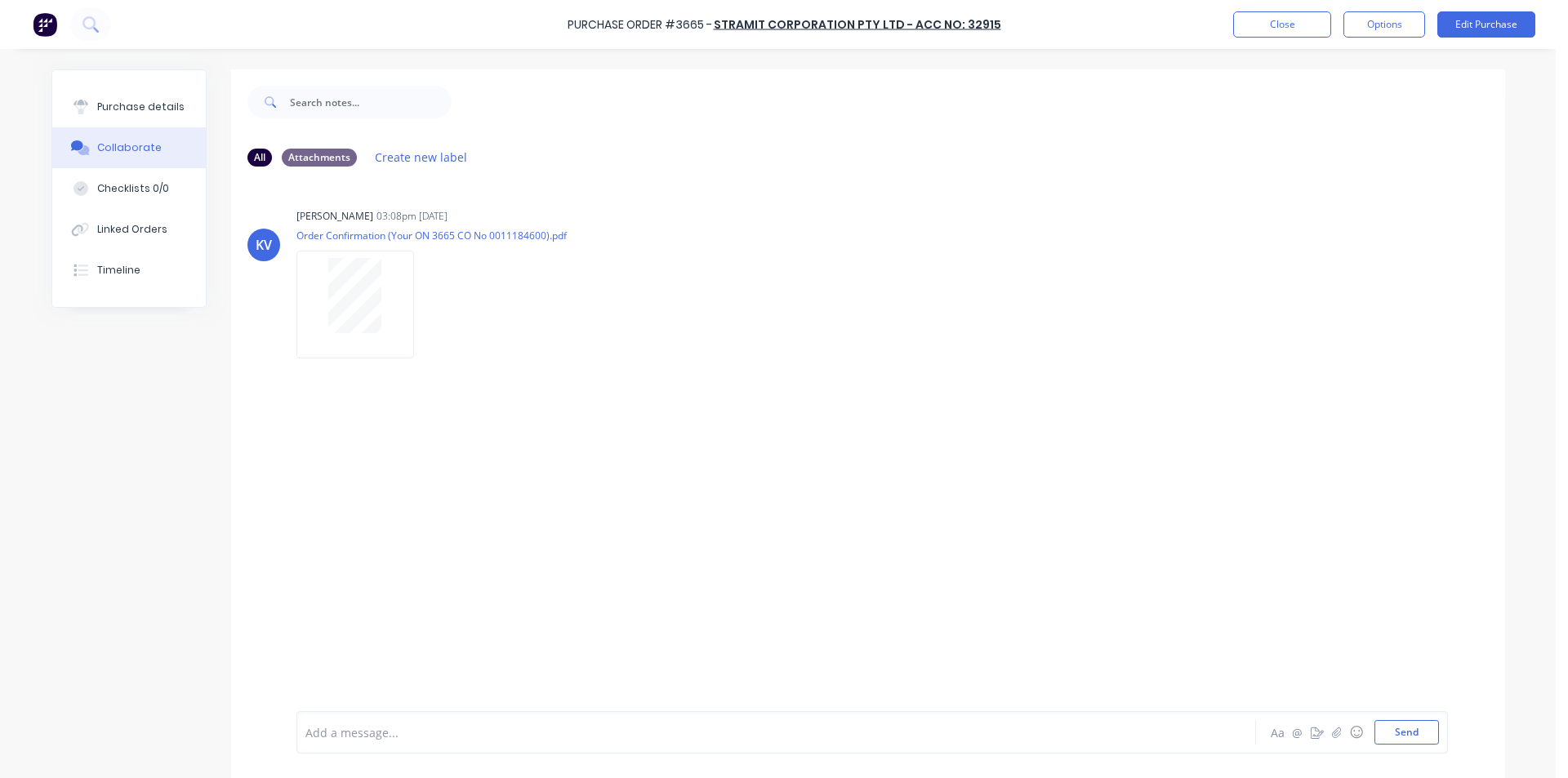
click at [1229, 22] on div "Purchase Order #3665 - Stramit Corporation Pty Ltd - Acc No: 32915 Close Option…" at bounding box center [784, 24] width 1568 height 49
click at [115, 234] on div "Linked Orders" at bounding box center [132, 230] width 70 height 15
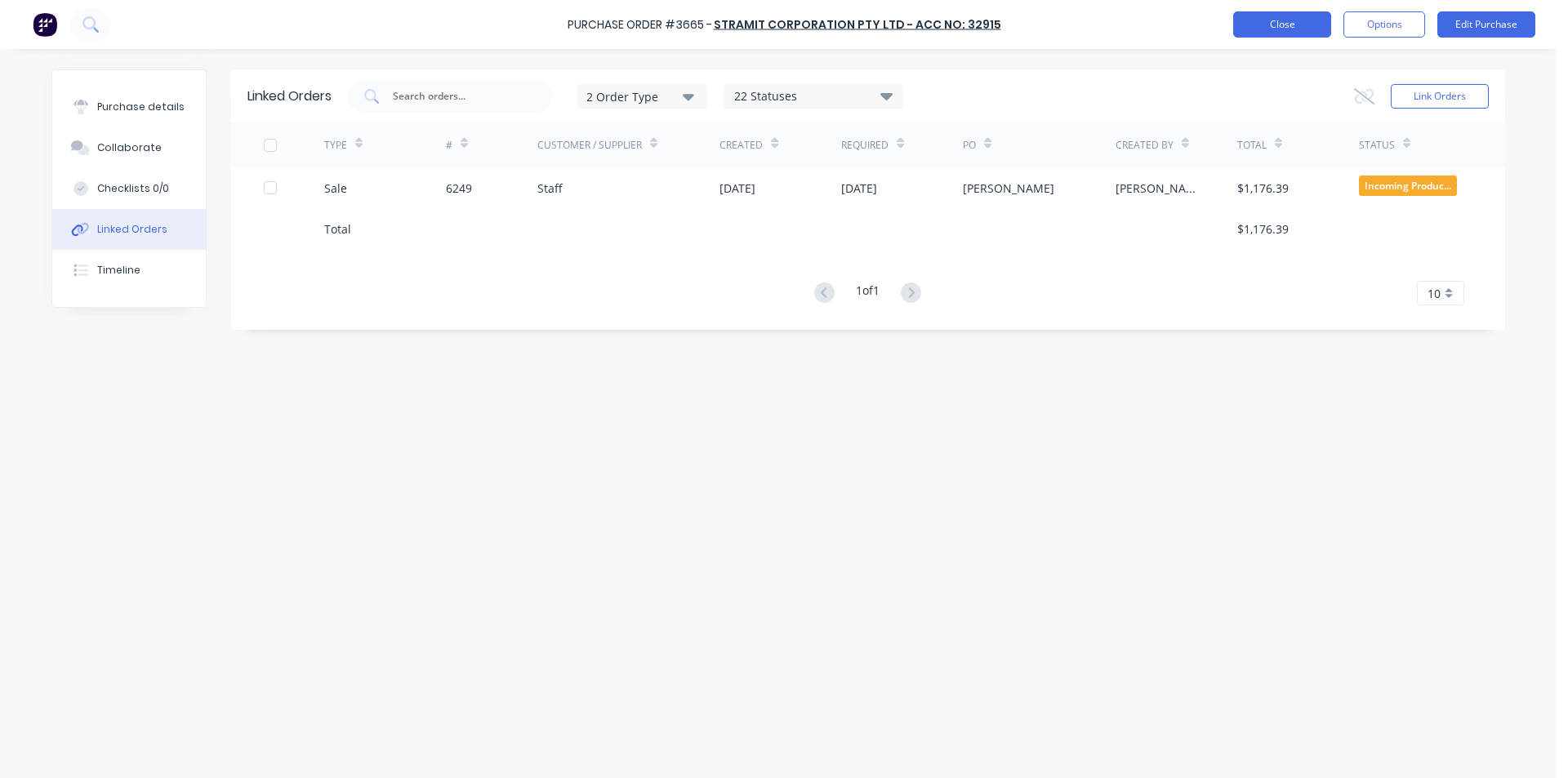
click at [1258, 27] on button "Close" at bounding box center [1281, 24] width 98 height 26
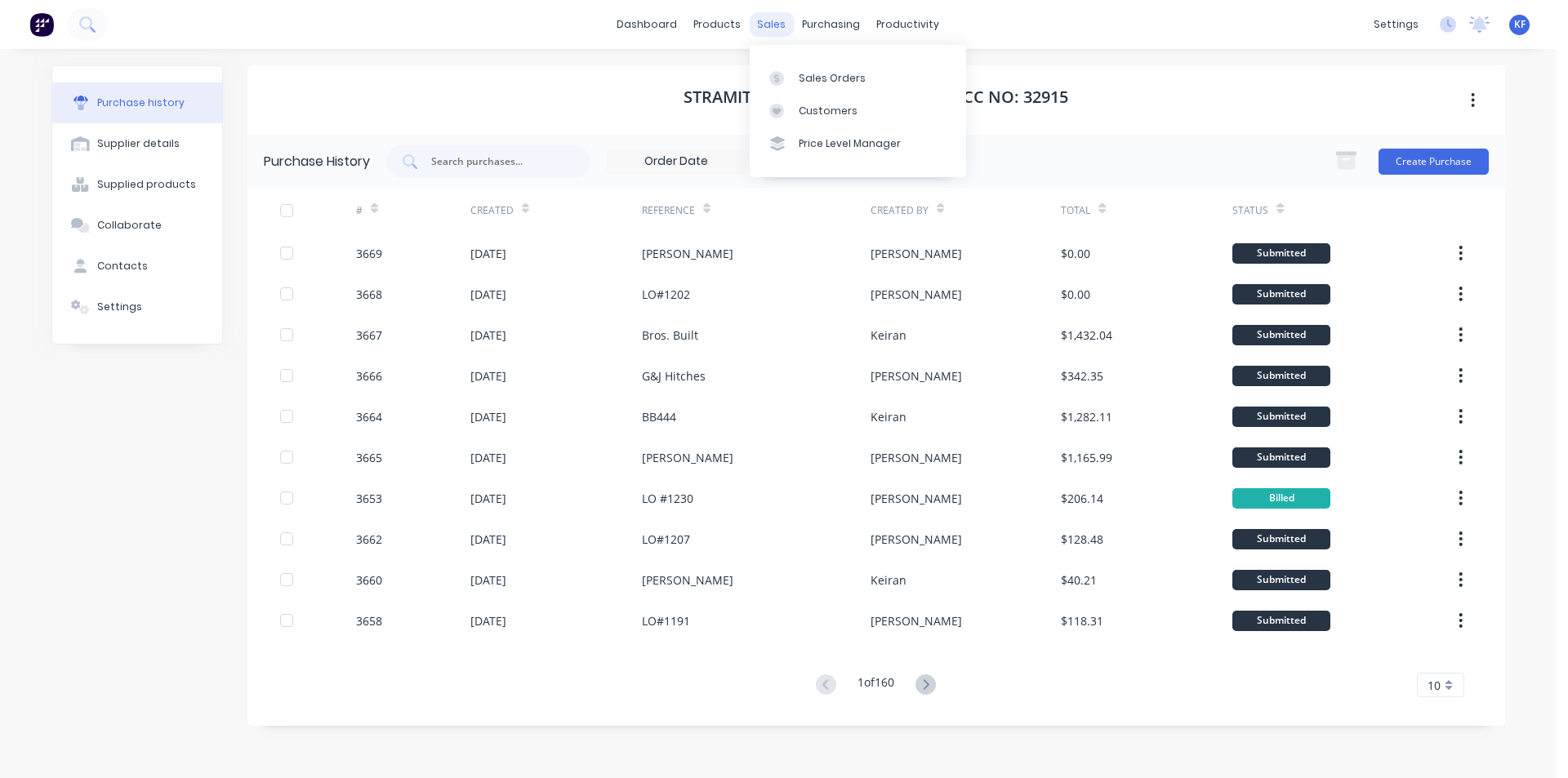
drag, startPoint x: 759, startPoint y: 28, endPoint x: 803, endPoint y: 78, distance: 66.6
click at [759, 29] on div "sales" at bounding box center [771, 24] width 45 height 24
click at [806, 80] on div "Sales Orders" at bounding box center [832, 79] width 67 height 15
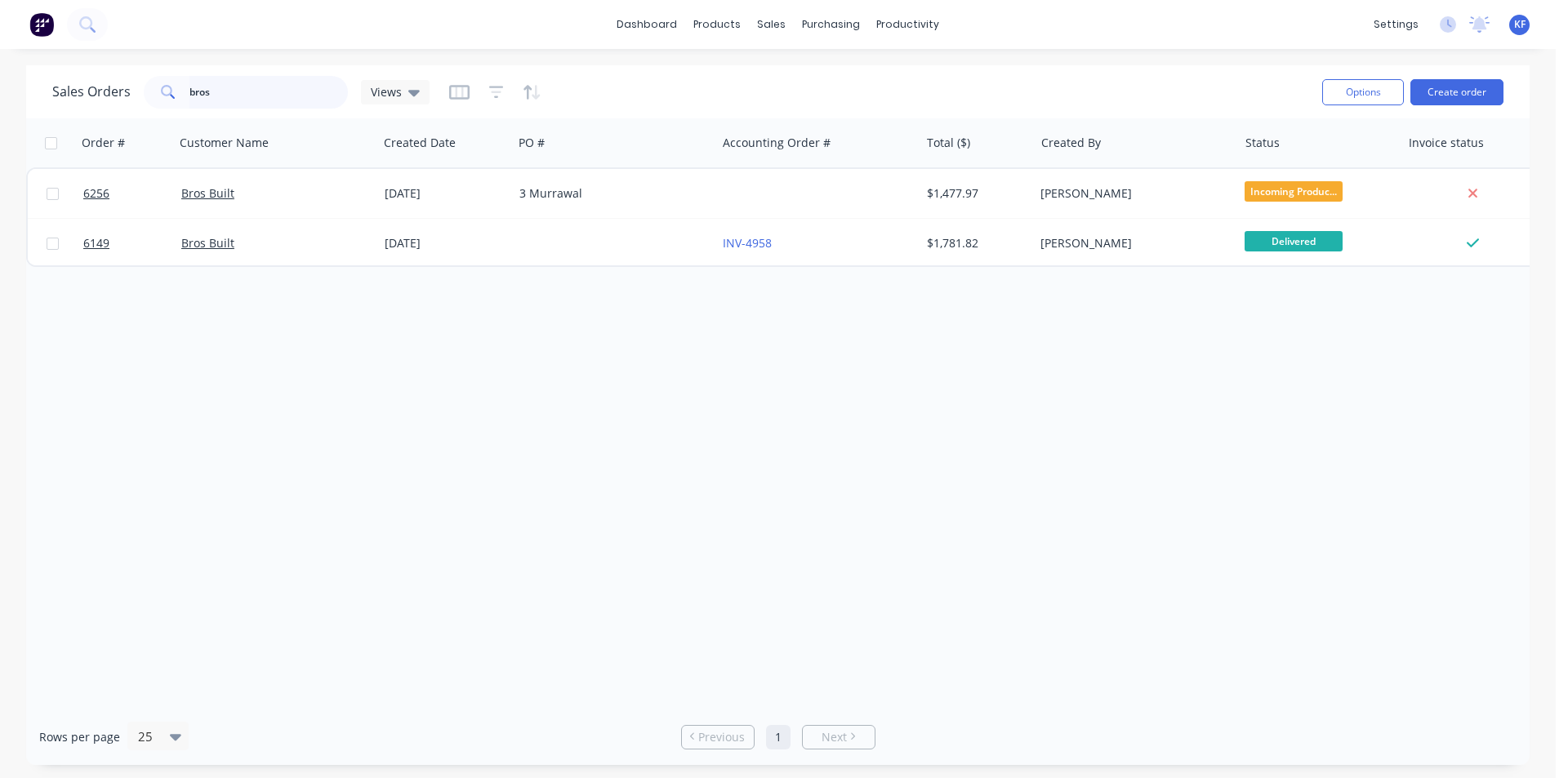
click at [152, 90] on div "bros" at bounding box center [246, 92] width 204 height 33
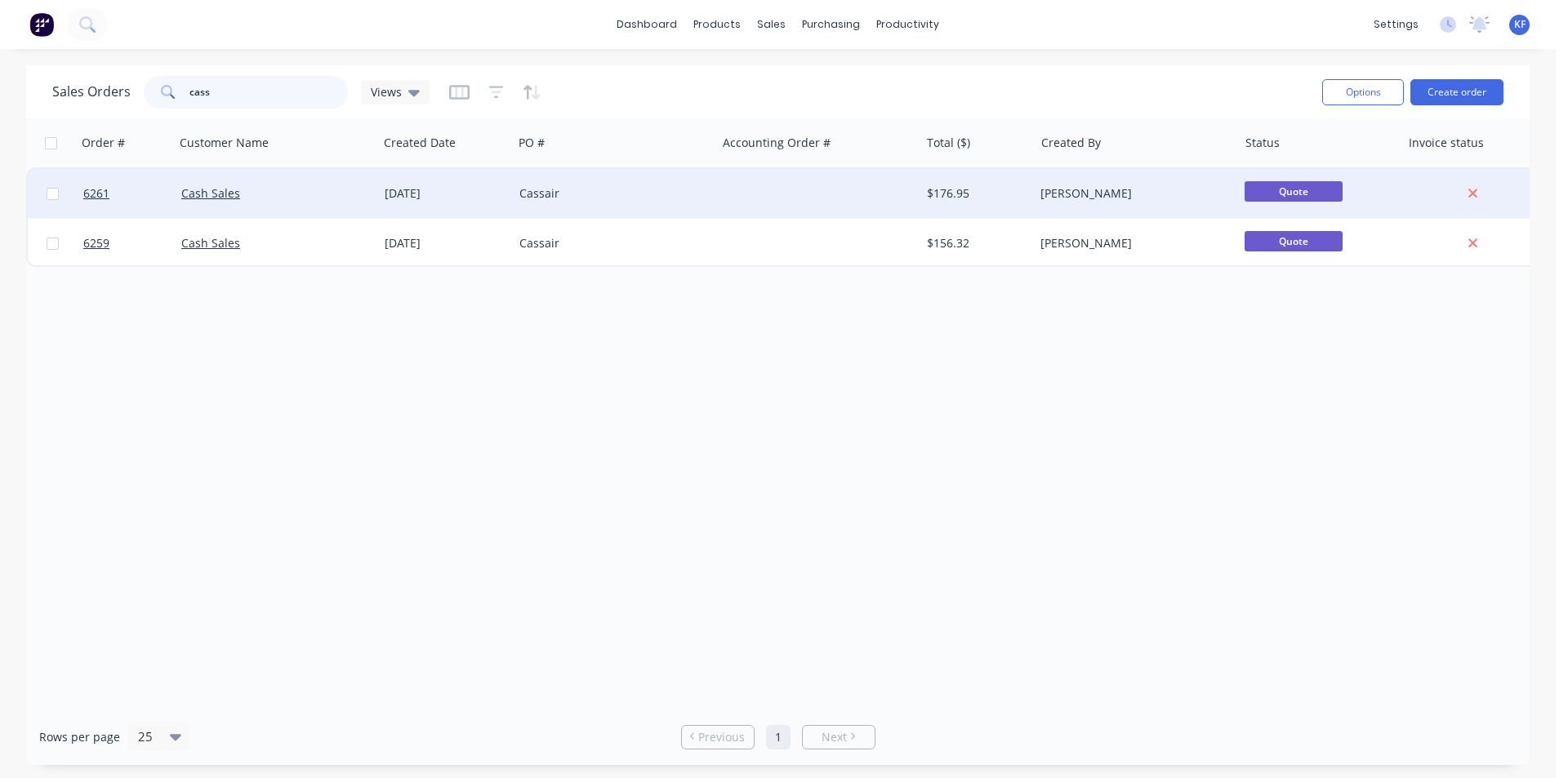
type input "cass"
click at [613, 189] on div "Cassair" at bounding box center [609, 194] width 181 height 17
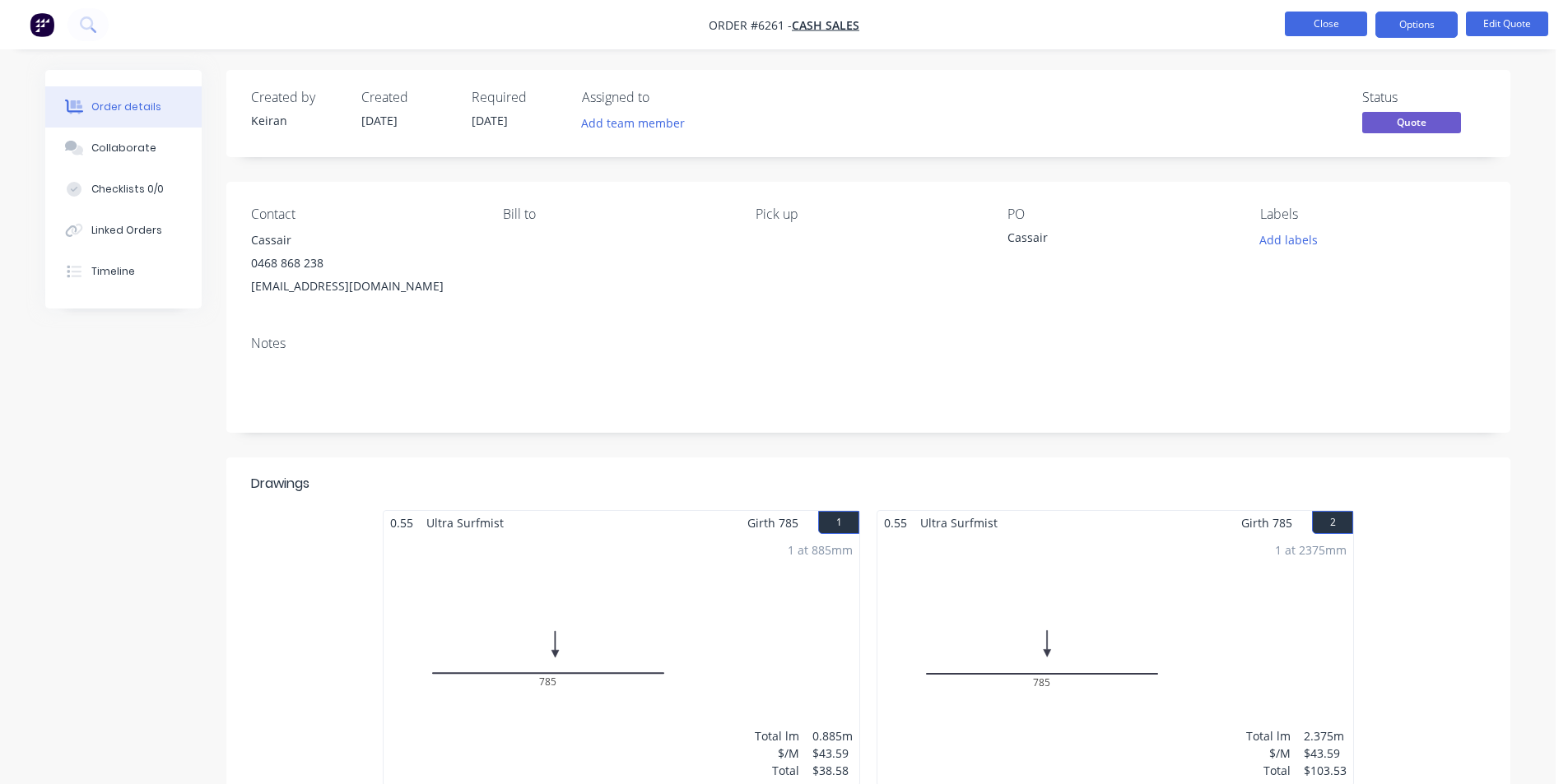
click at [1317, 18] on button "Close" at bounding box center [1326, 24] width 83 height 24
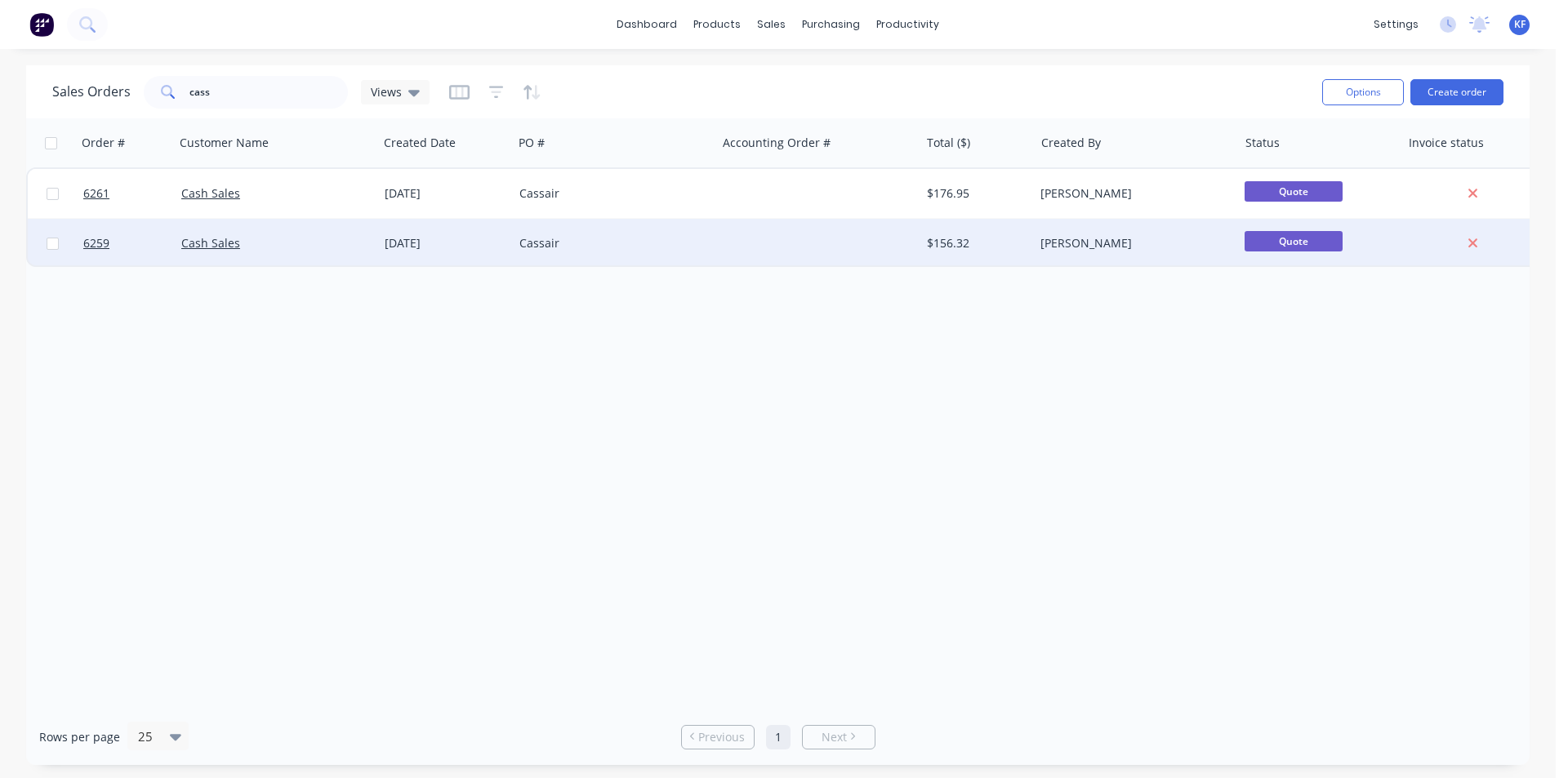
click at [614, 250] on div "Cassair" at bounding box center [609, 243] width 181 height 17
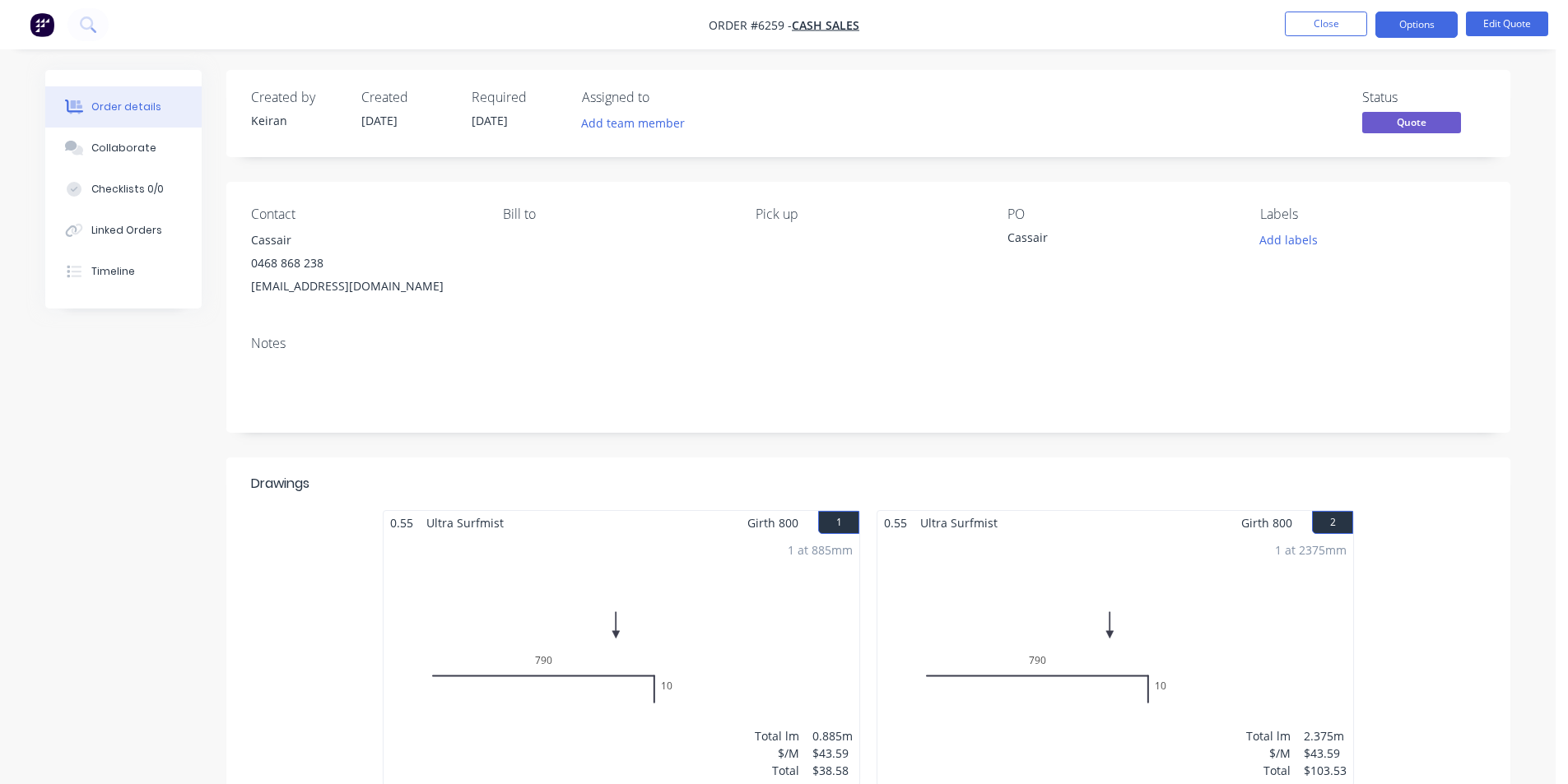
scroll to position [164, 0]
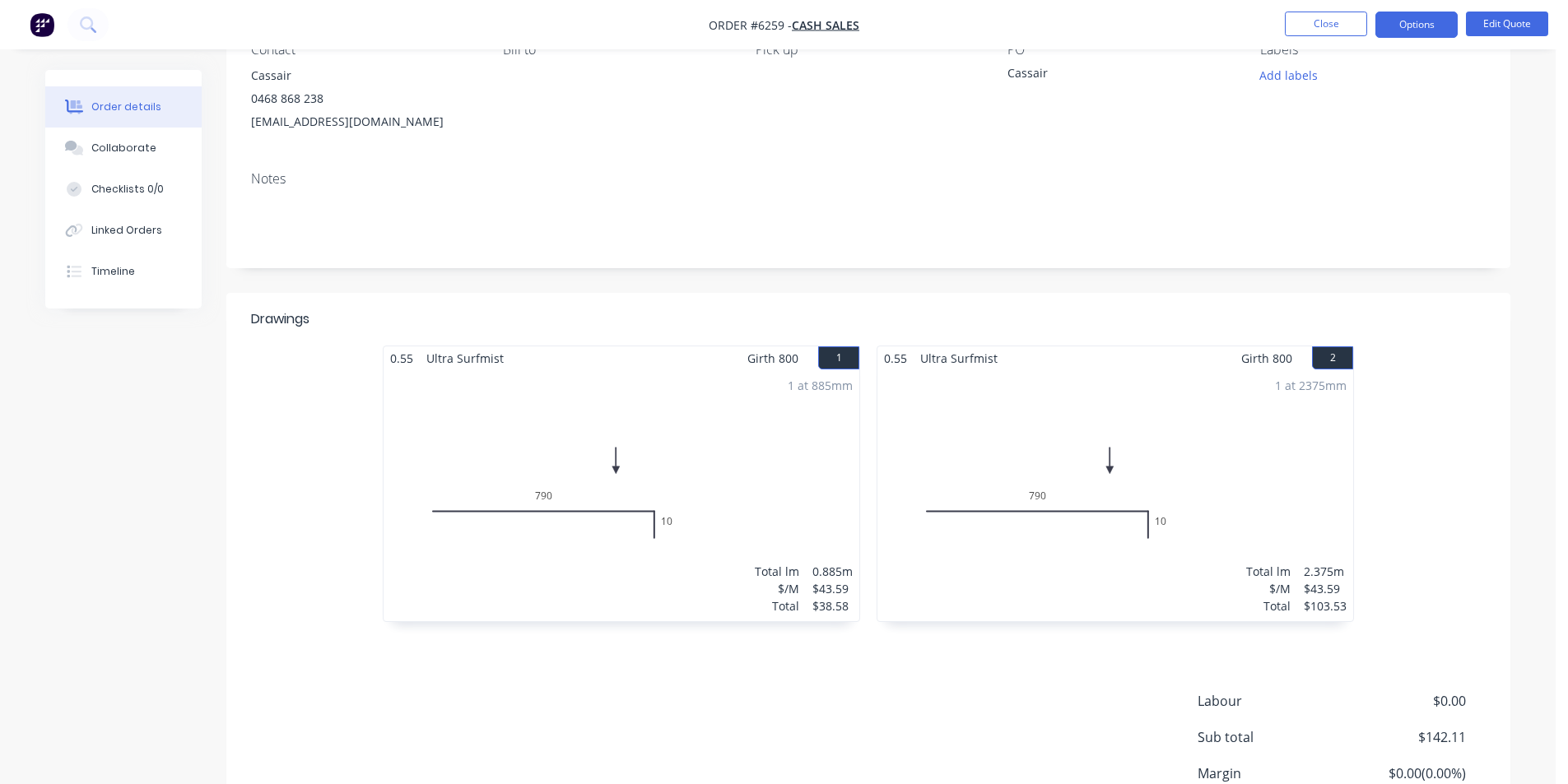
click at [650, 522] on div "1 at 885mm Total lm $/M Total 0.885m $43.59 $38.58" at bounding box center [621, 496] width 476 height 251
click at [1496, 22] on button "Edit Quote" at bounding box center [1507, 24] width 83 height 24
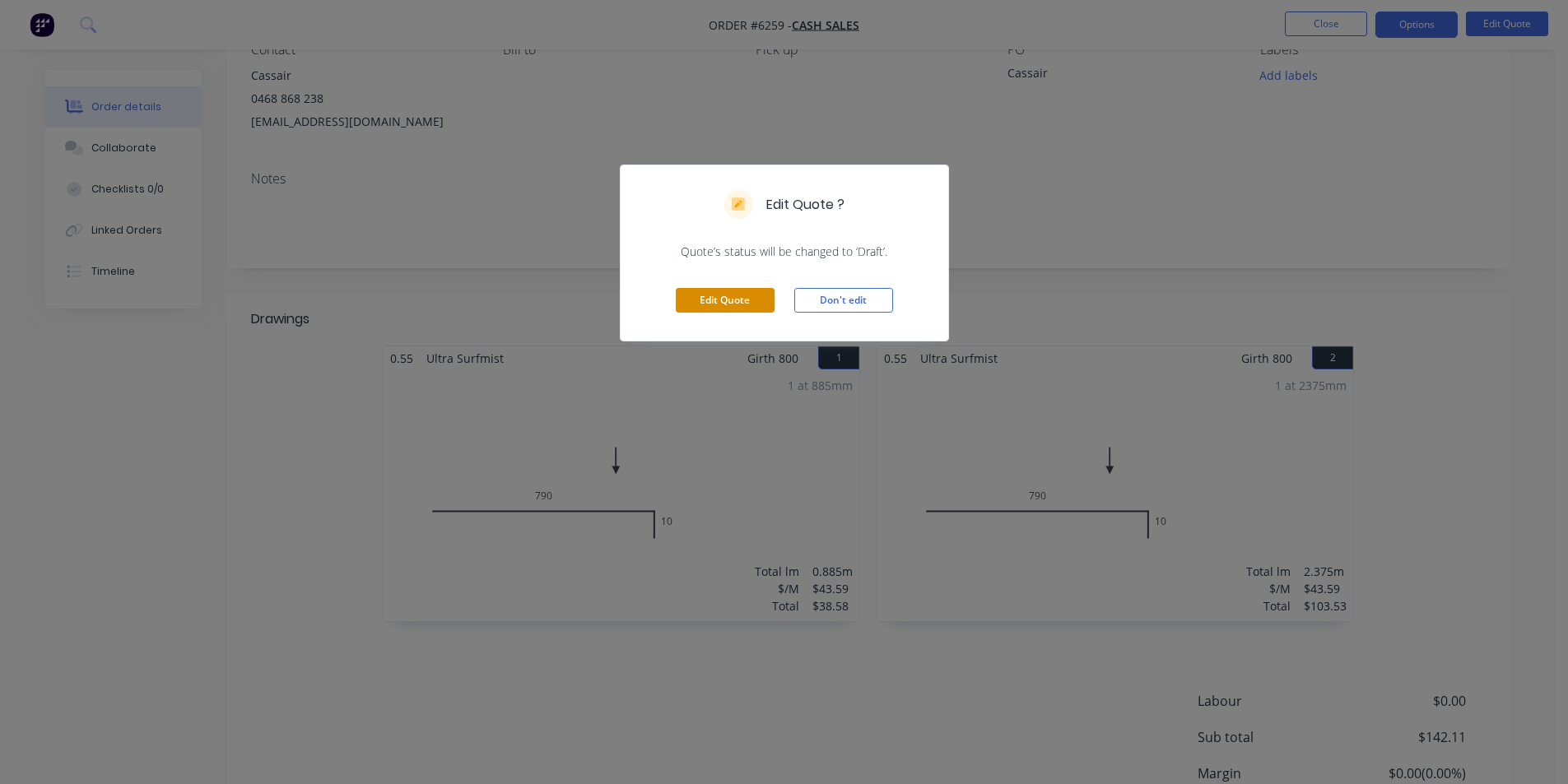
click at [748, 291] on button "Edit Quote" at bounding box center [725, 300] width 99 height 24
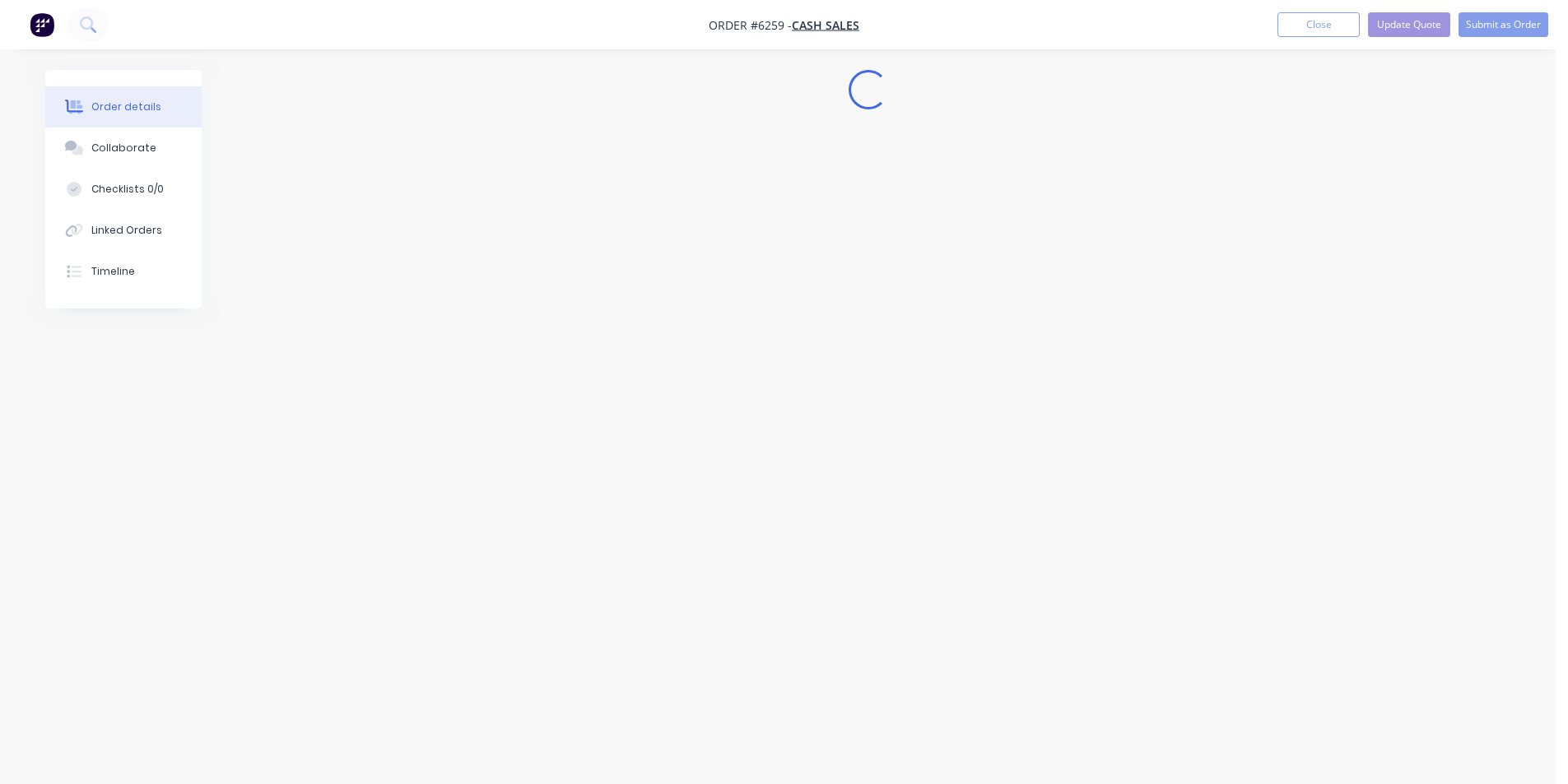
scroll to position [0, 0]
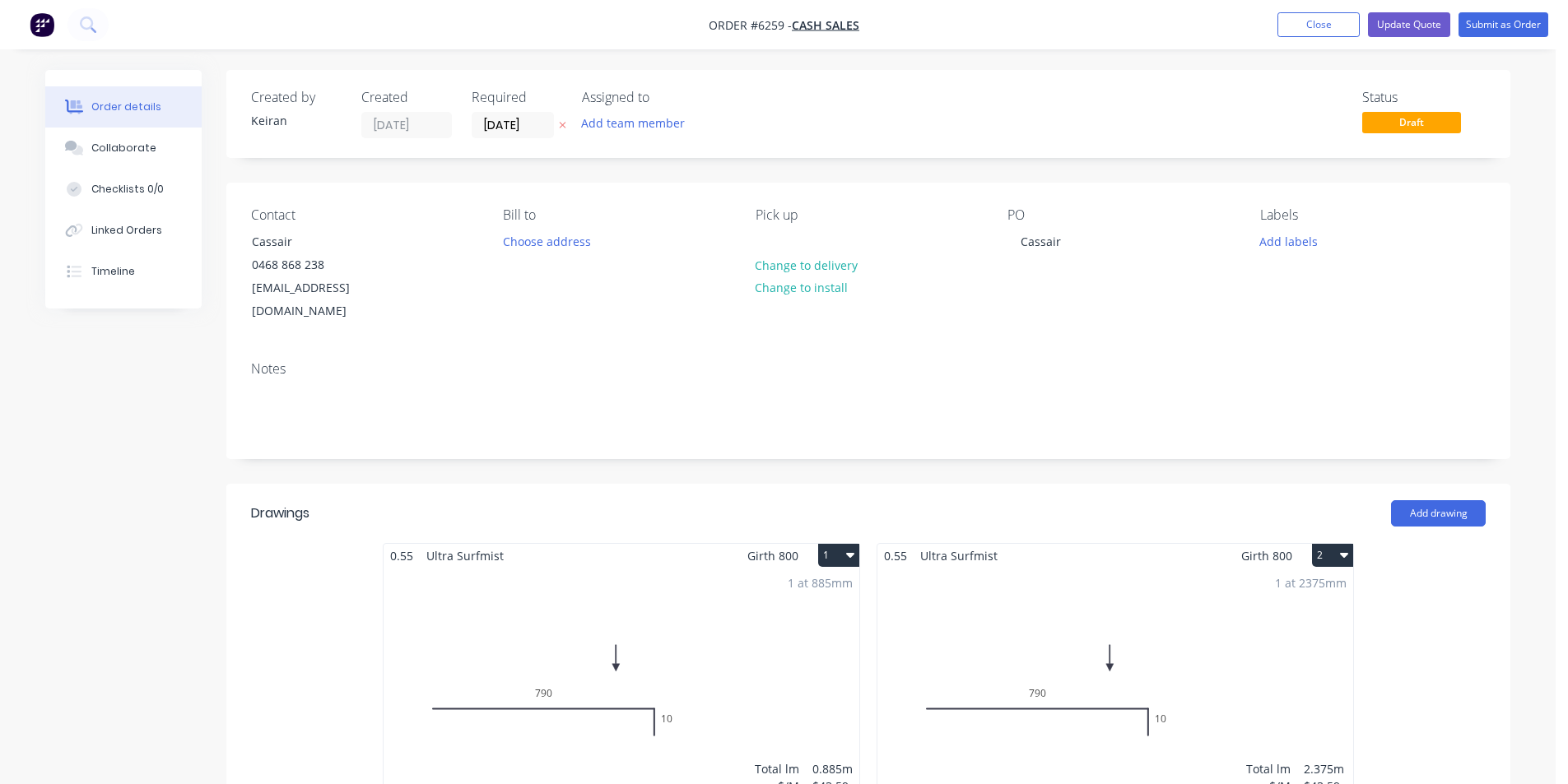
click at [551, 668] on div "1 at 885mm Total lm $/M Total 0.885m $43.59 $38.58" at bounding box center [621, 693] width 476 height 251
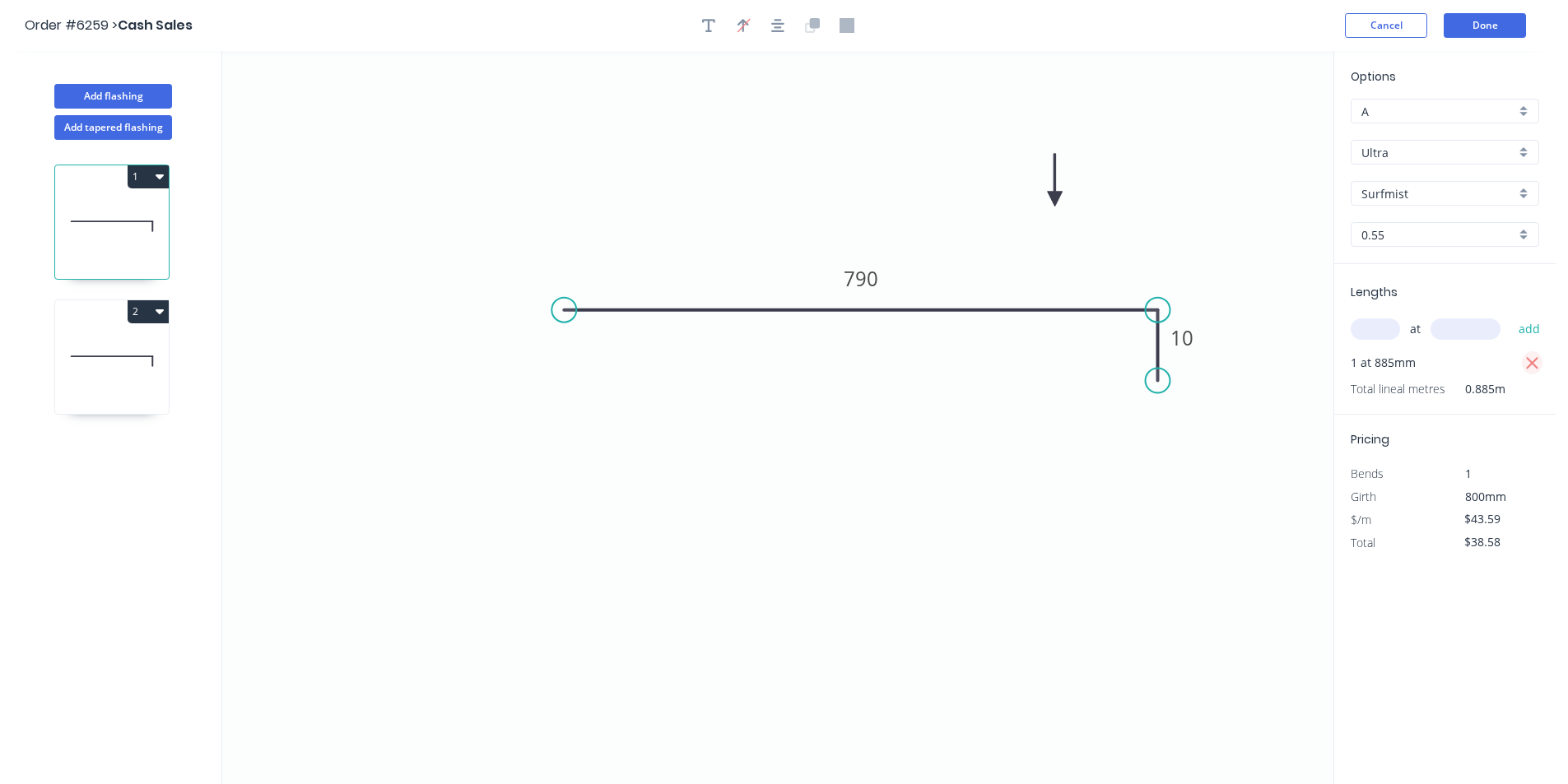
click at [1530, 364] on icon "button" at bounding box center [1533, 363] width 15 height 19
type input "$0.00"
click at [1379, 337] on input "text" at bounding box center [1375, 328] width 50 height 21
type input "1"
type input "845"
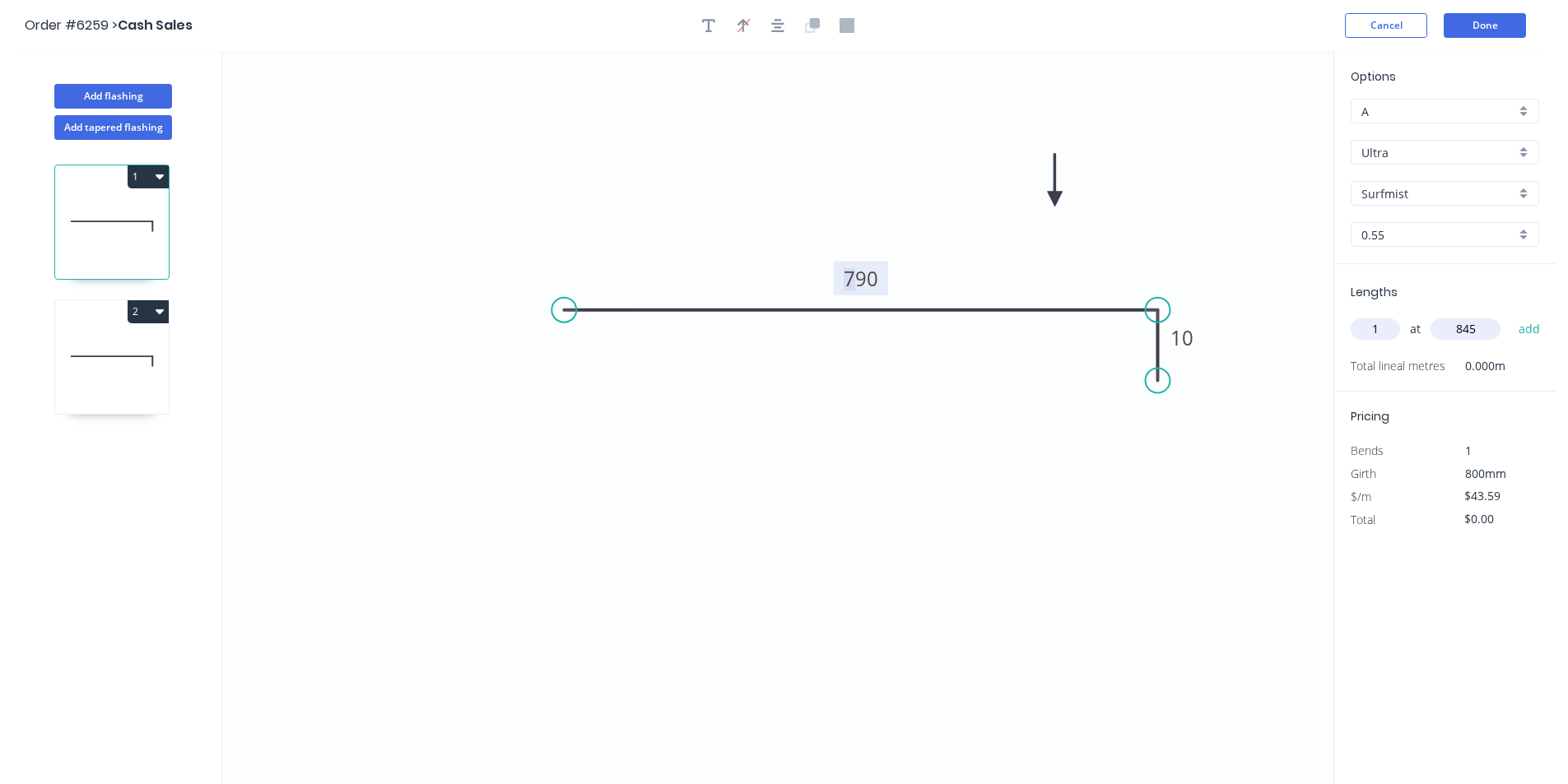
click at [857, 285] on tspan "790" at bounding box center [860, 279] width 35 height 27
click at [869, 290] on tspan "790" at bounding box center [860, 279] width 35 height 27
drag, startPoint x: 876, startPoint y: 277, endPoint x: 848, endPoint y: 269, distance: 29.1
click at [848, 269] on tspan "790" at bounding box center [860, 279] width 35 height 27
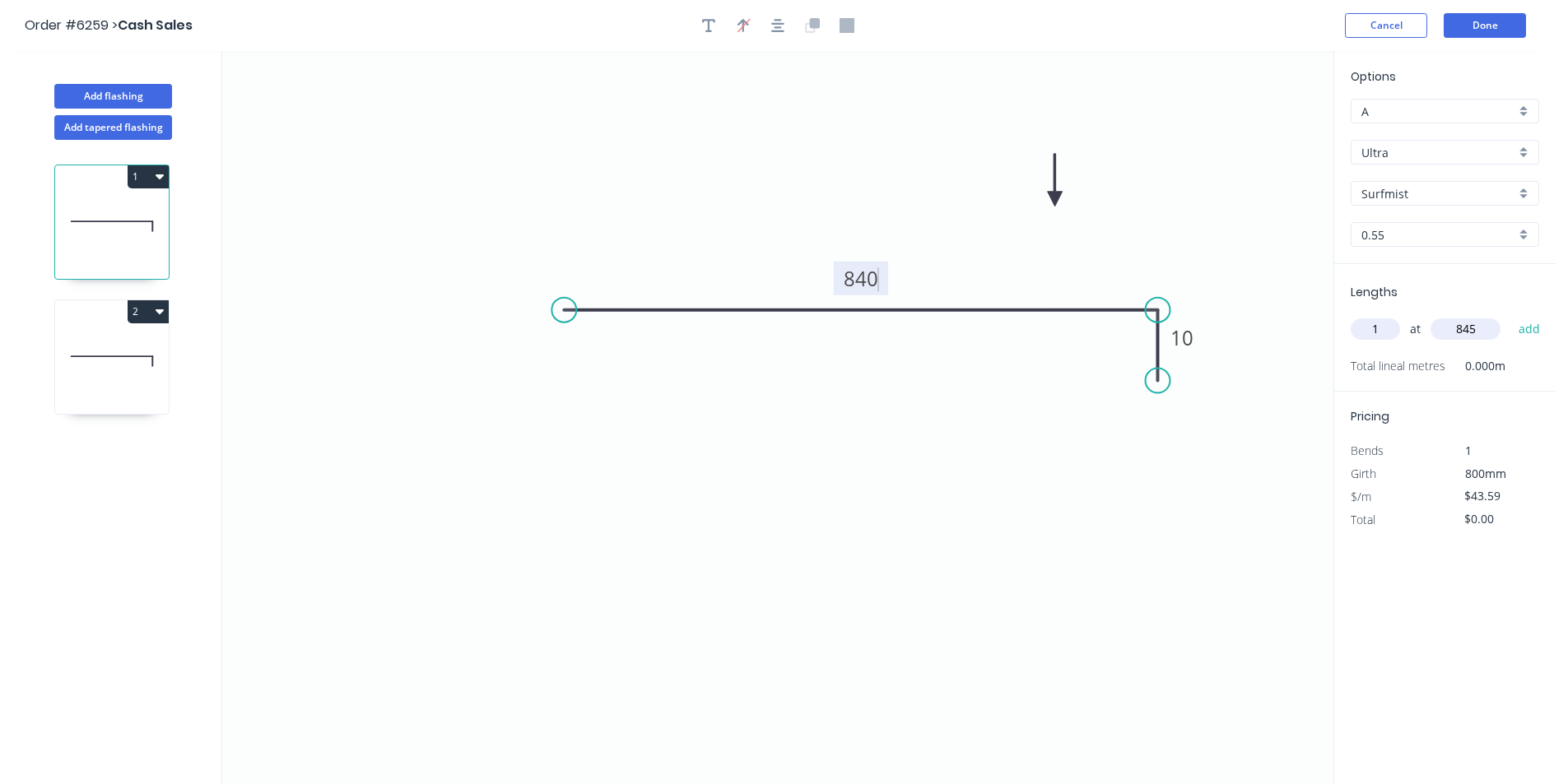
click at [946, 625] on icon "0 840 10" at bounding box center [778, 418] width 1111 height 733
type input "$48.33"
click at [1533, 328] on button "add" at bounding box center [1530, 328] width 39 height 28
type input "$40.84"
click at [77, 365] on icon at bounding box center [111, 360] width 114 height 105
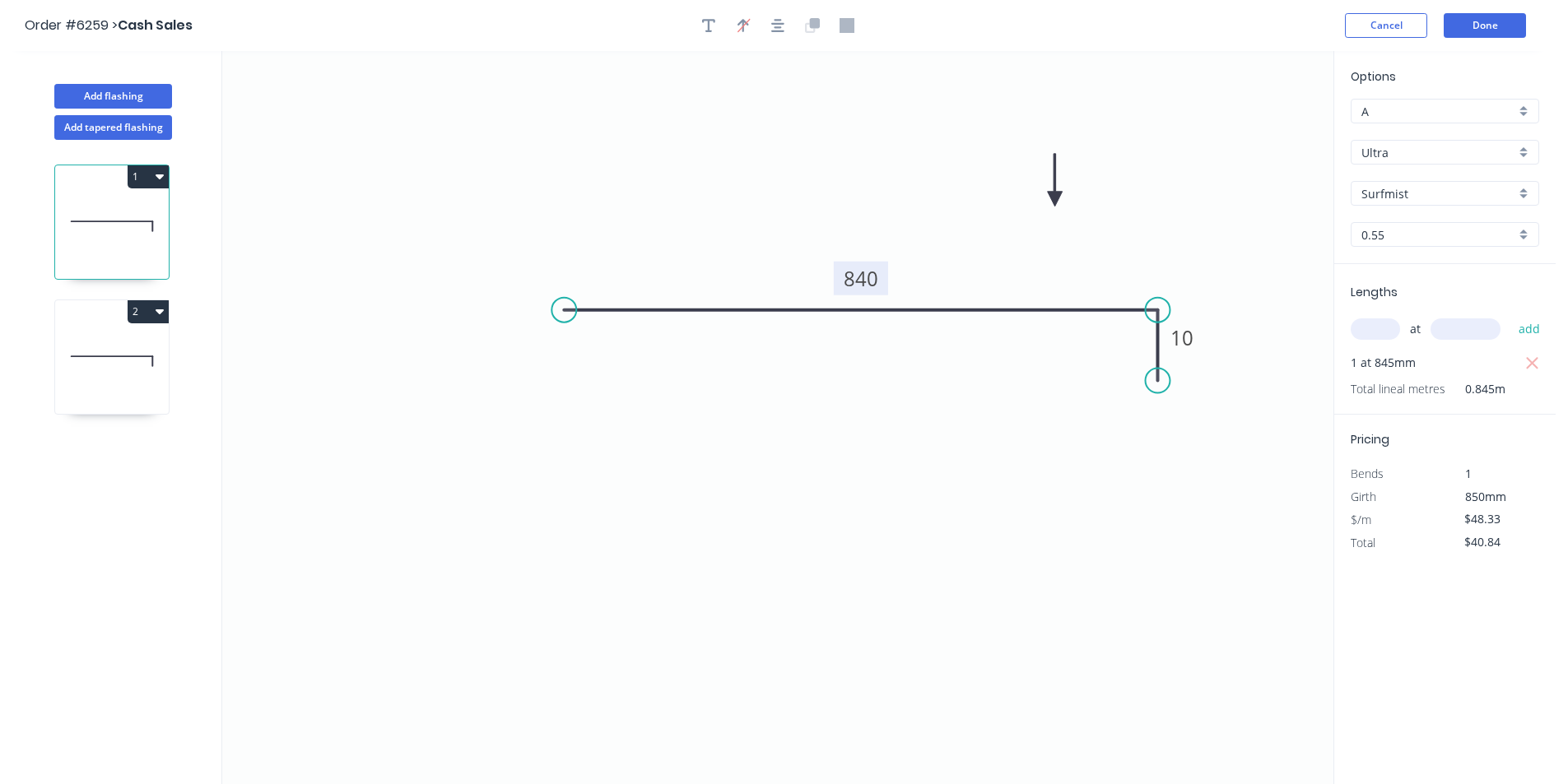
type input "$43.59"
type input "$103.53"
click at [884, 275] on rect at bounding box center [861, 279] width 54 height 34
click at [870, 271] on tspan "790" at bounding box center [860, 279] width 35 height 27
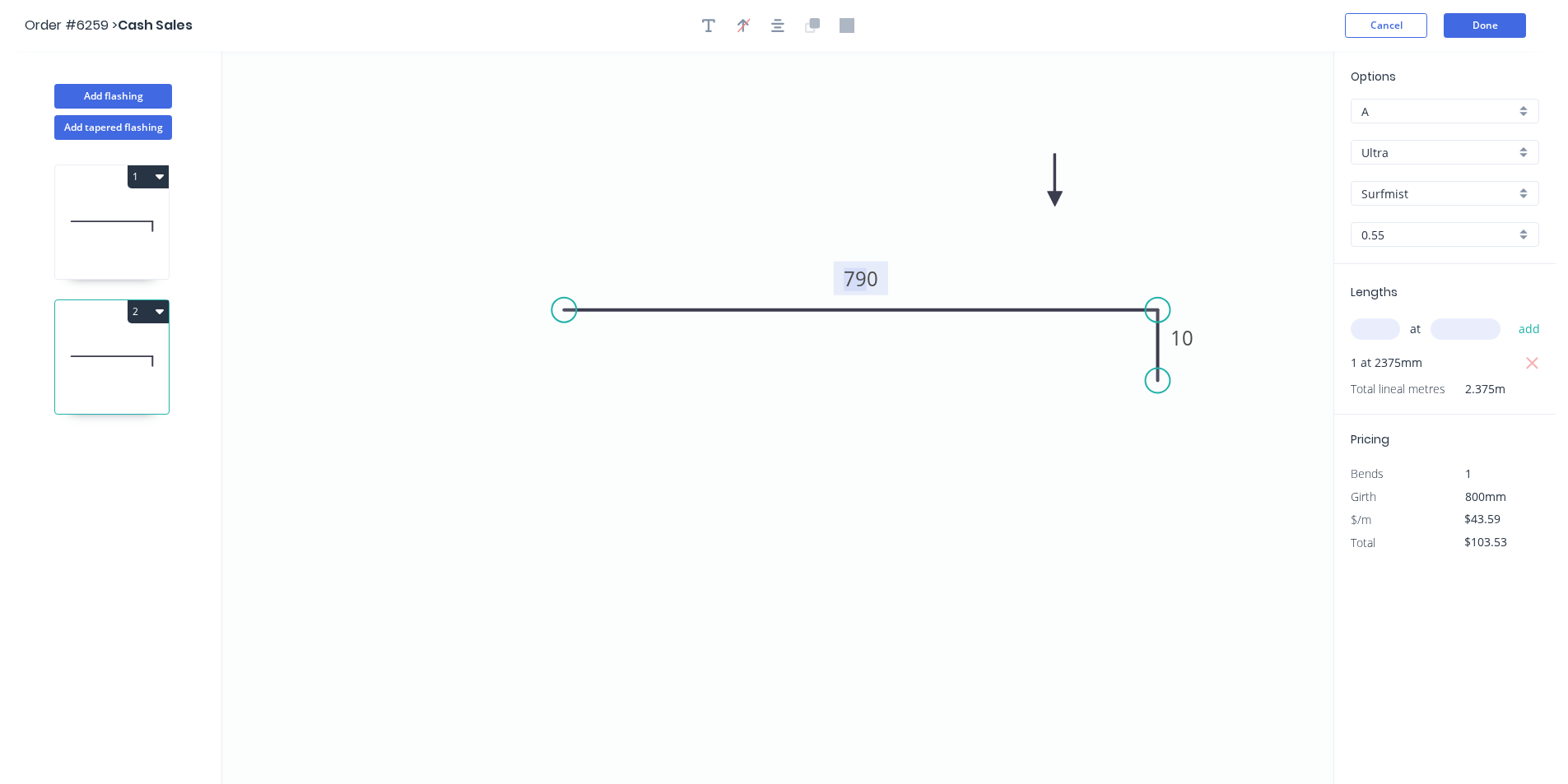
click at [870, 271] on tspan "790" at bounding box center [860, 279] width 35 height 27
click at [882, 275] on rect at bounding box center [861, 279] width 54 height 34
click at [879, 274] on rect at bounding box center [861, 279] width 54 height 34
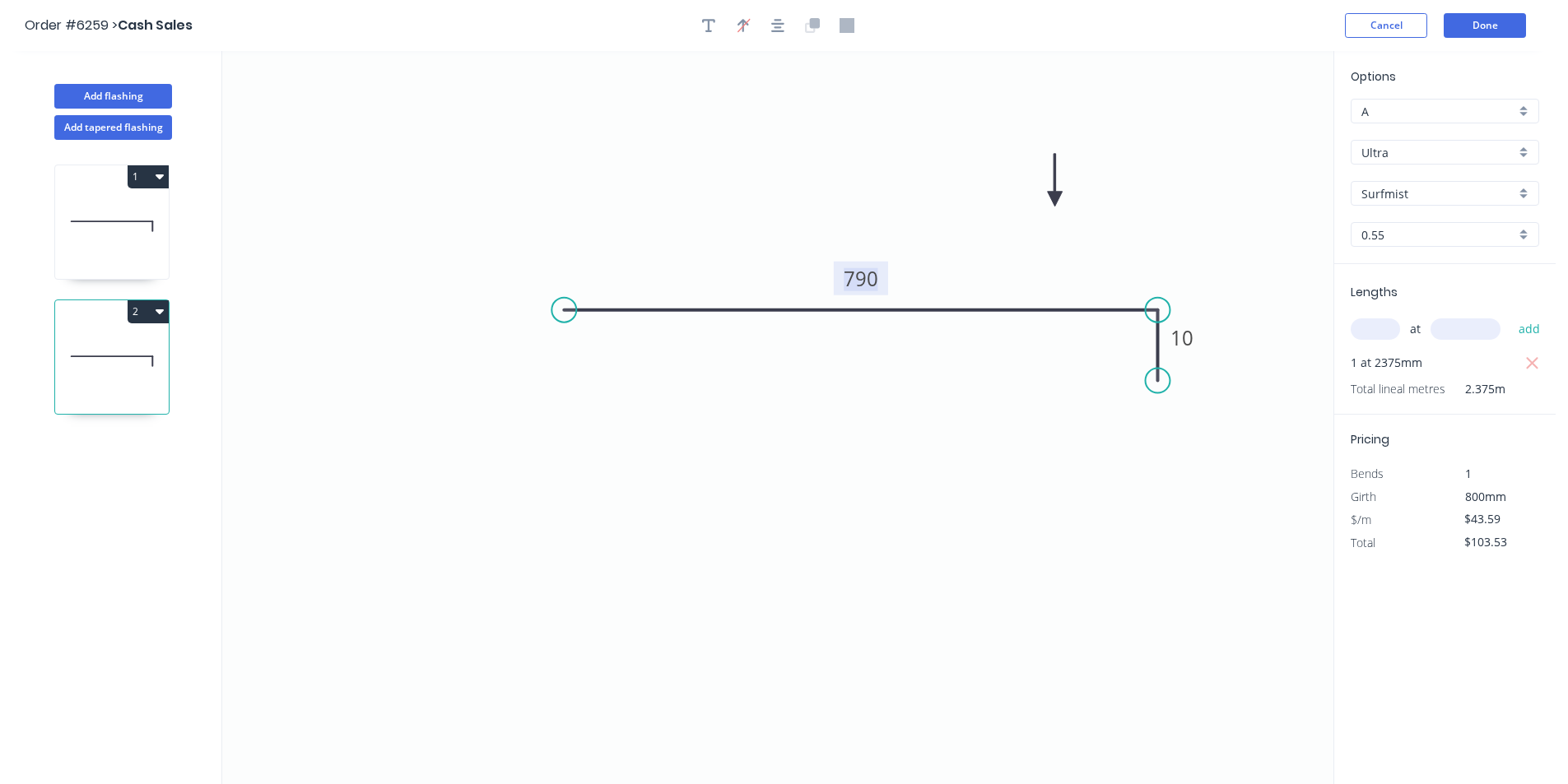
click at [869, 278] on tspan "790" at bounding box center [860, 279] width 35 height 27
click at [1474, 35] on button "Done" at bounding box center [1485, 25] width 83 height 24
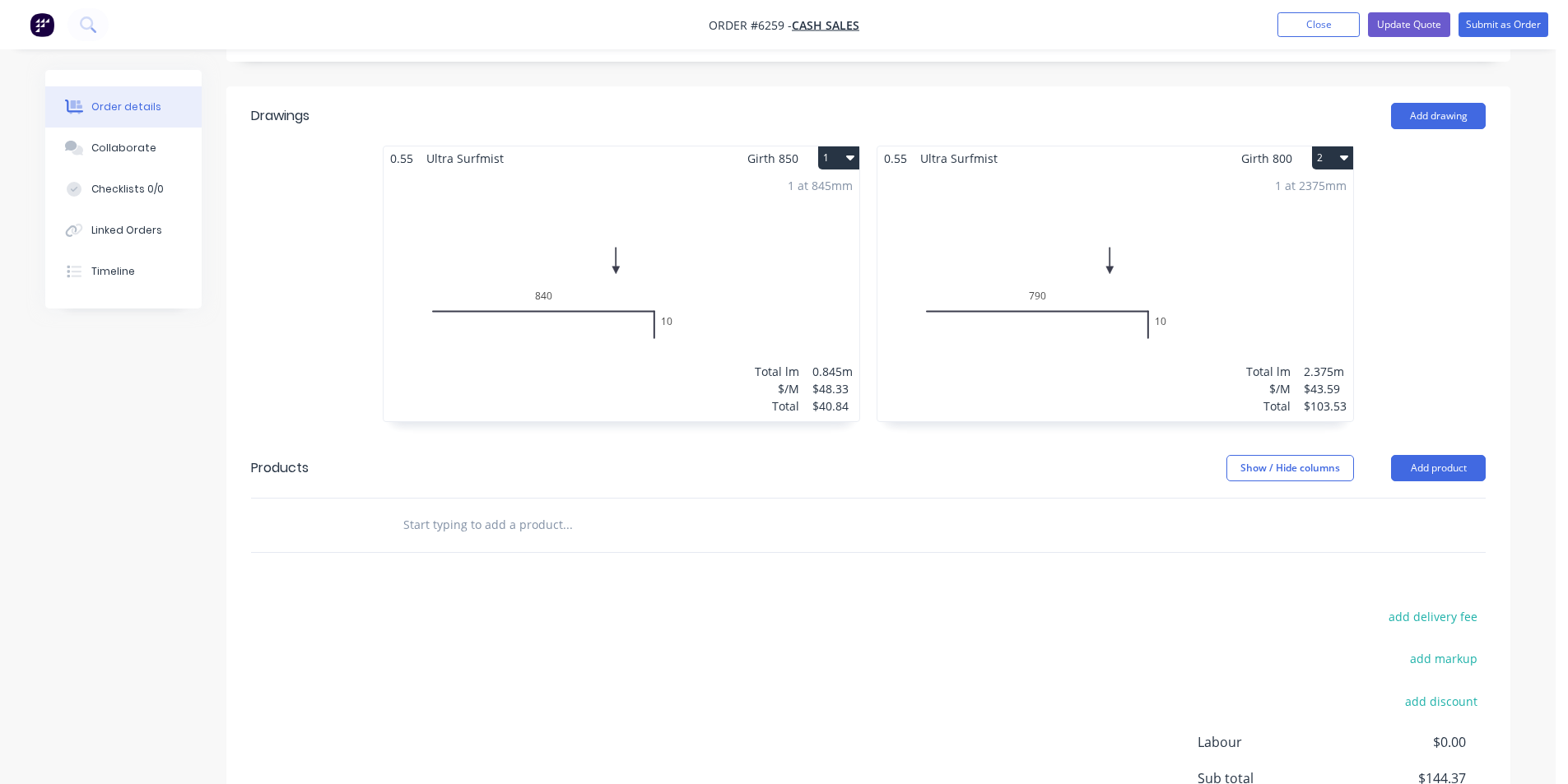
scroll to position [398, 0]
click at [600, 513] on input "text" at bounding box center [567, 524] width 329 height 33
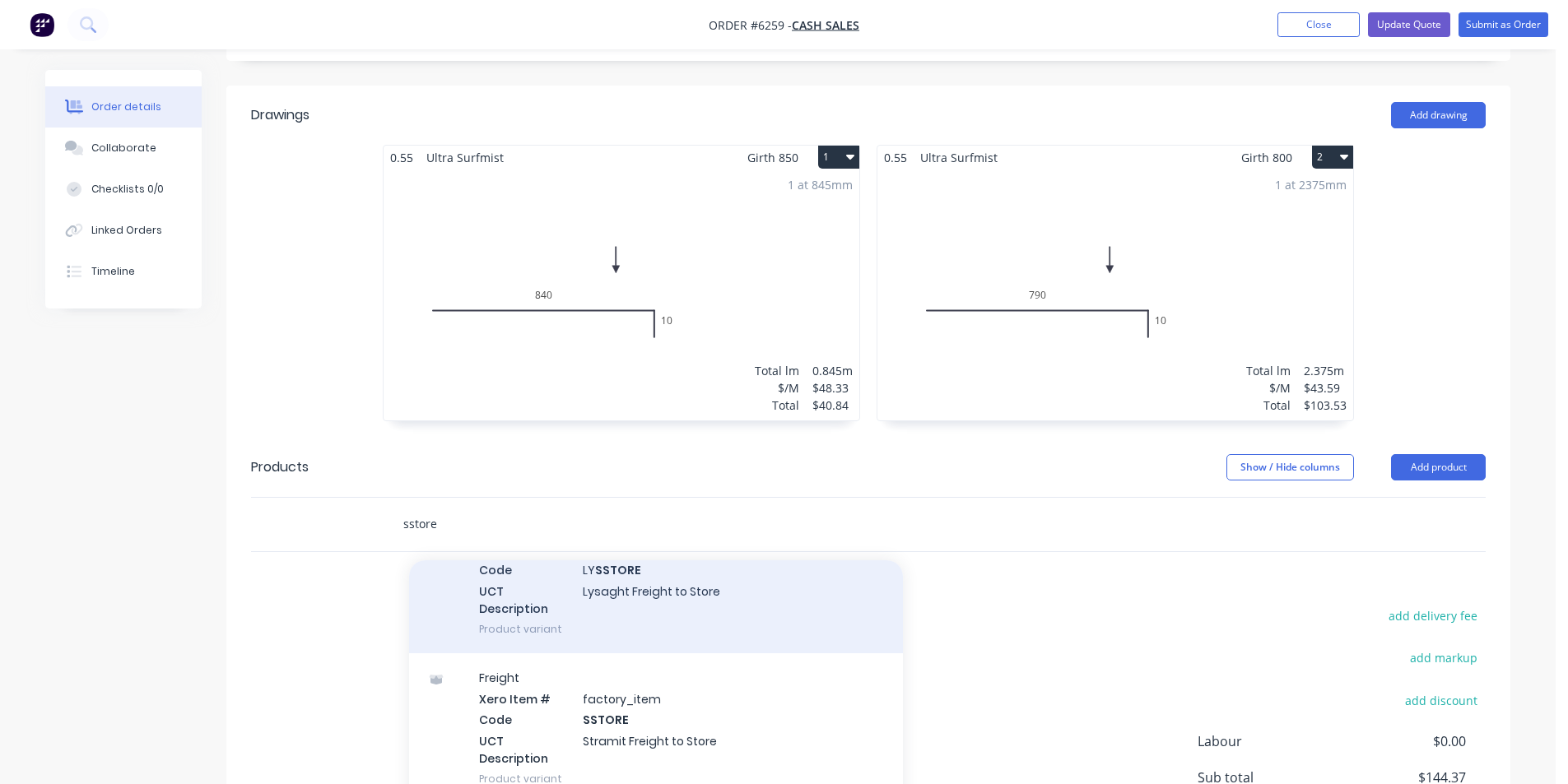
scroll to position [117, 0]
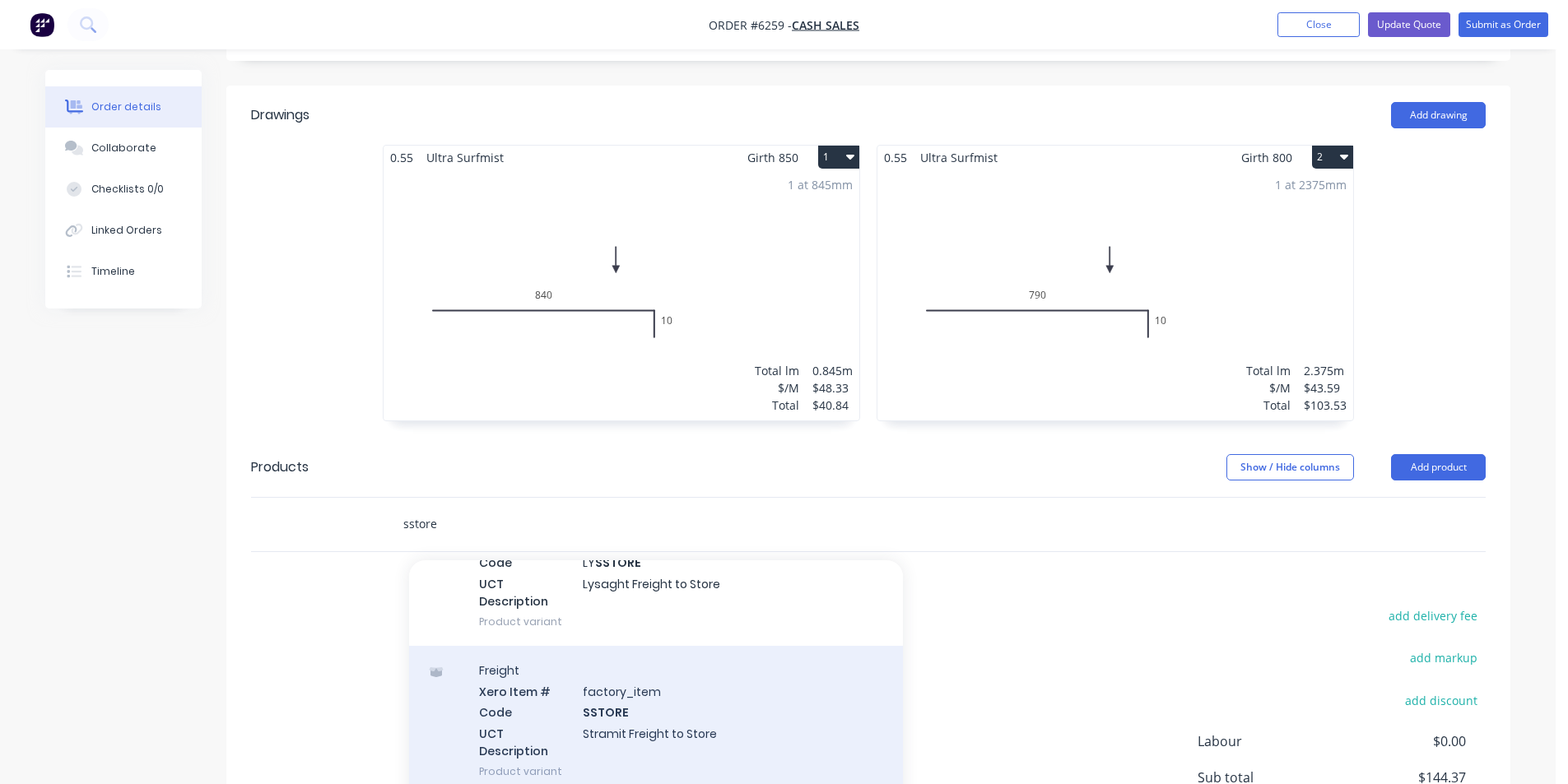
type input "sstore"
click at [742, 677] on div "Freight Xero Item # factory_item Code SSTORE UCT Description Stramit Freight to…" at bounding box center [656, 721] width 494 height 150
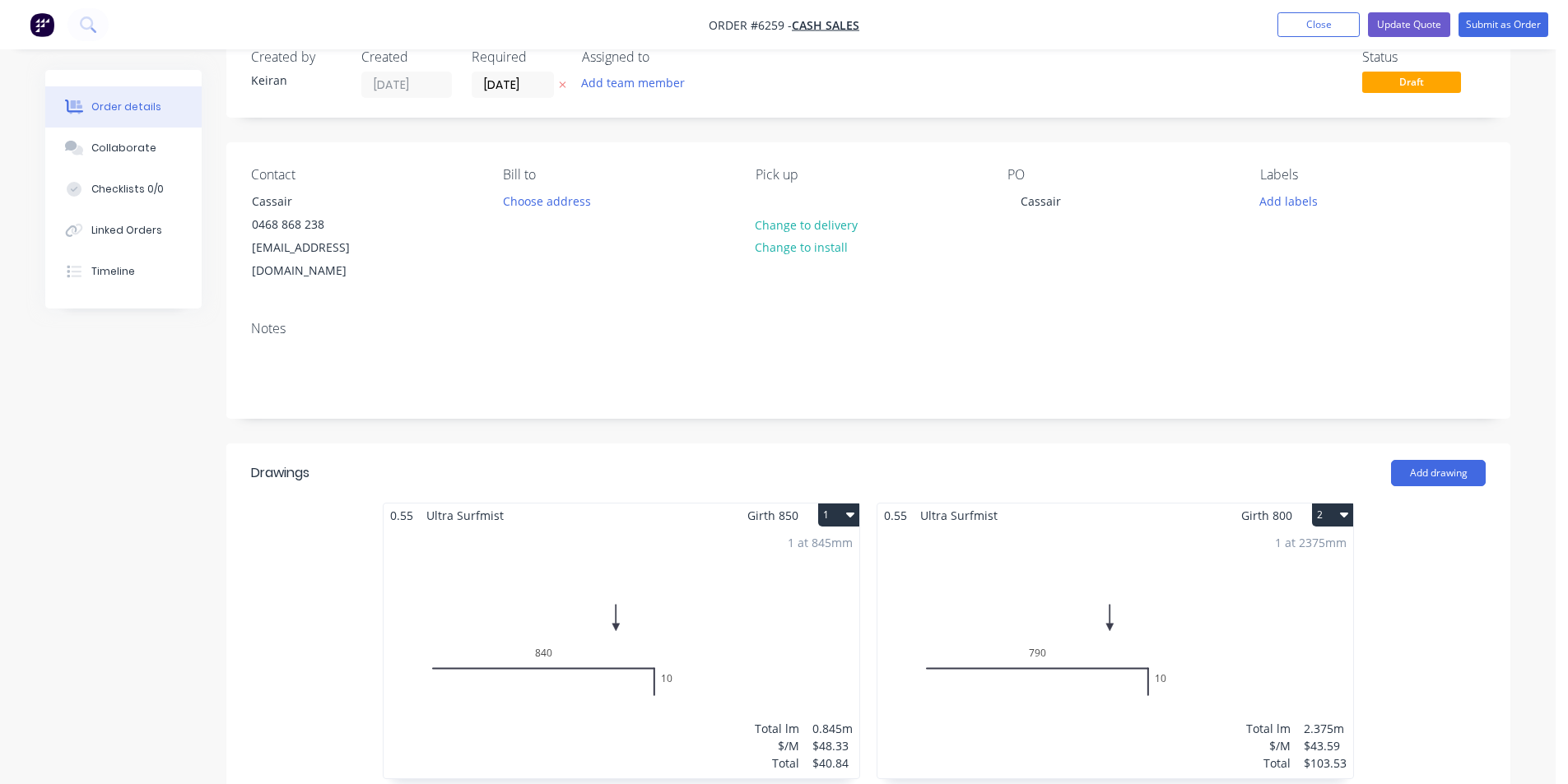
scroll to position [0, 0]
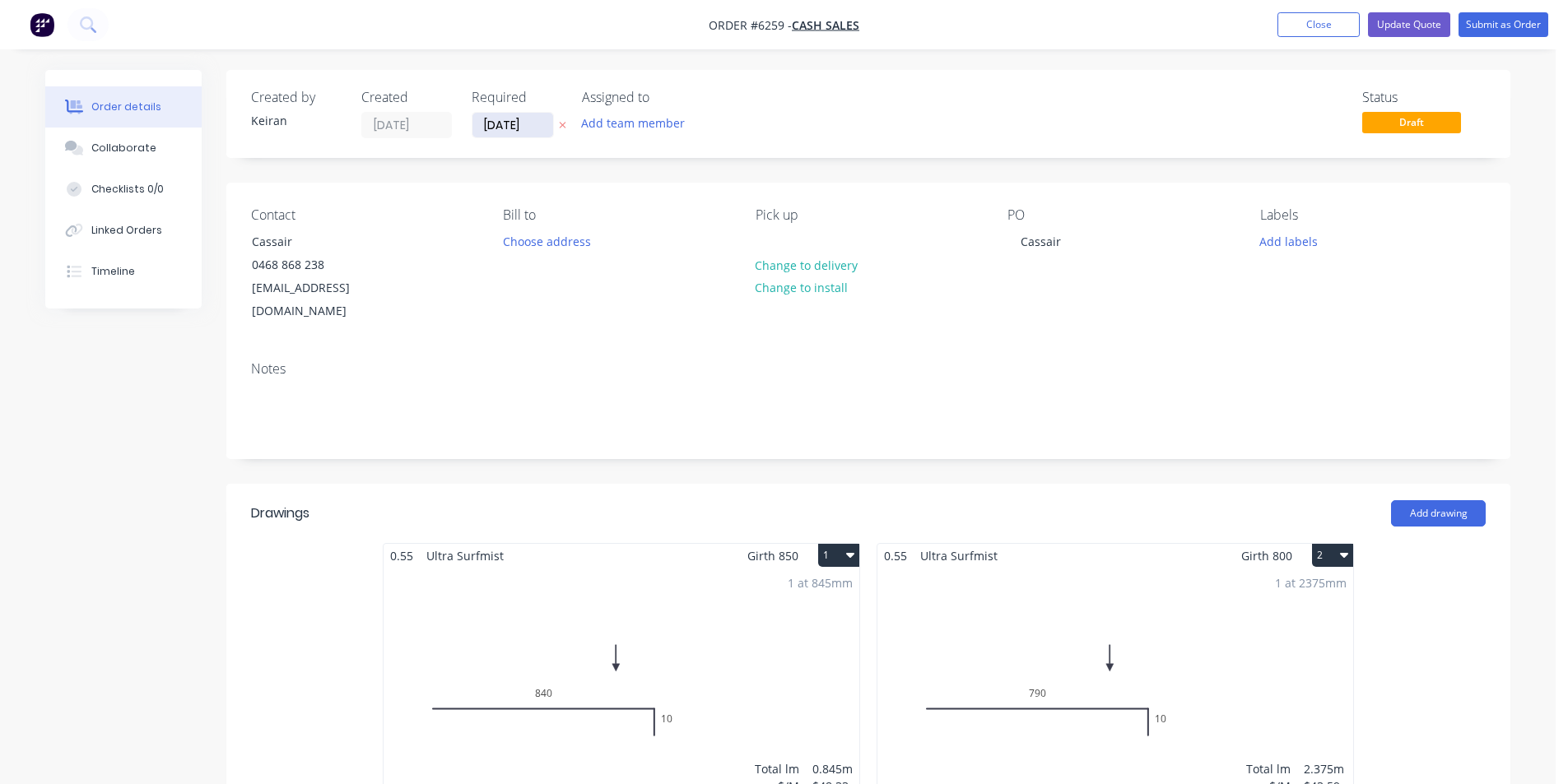
click at [523, 131] on input "[DATE]" at bounding box center [513, 125] width 81 height 24
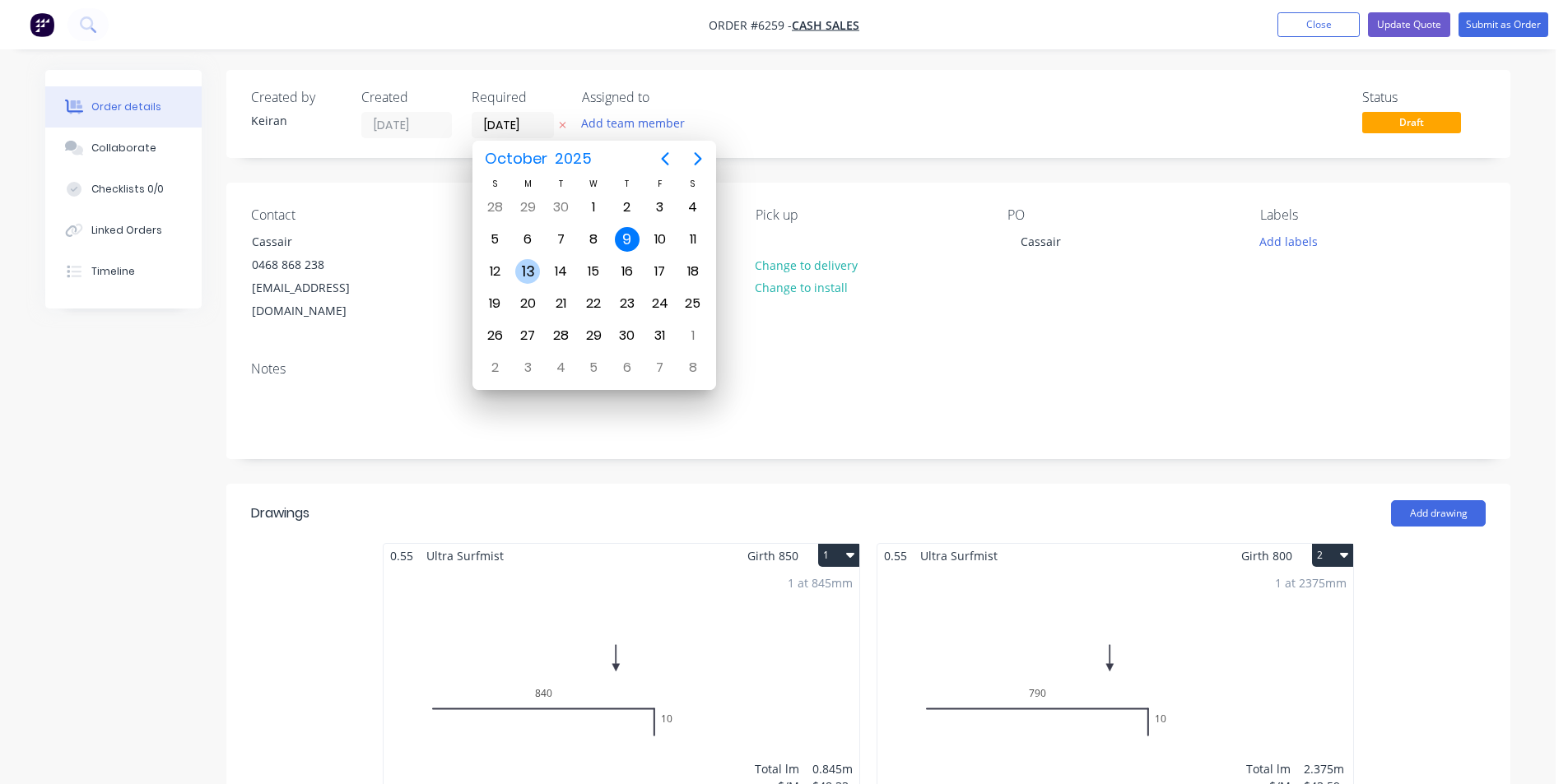
click at [534, 266] on div "13" at bounding box center [527, 271] width 24 height 24
type input "[DATE]"
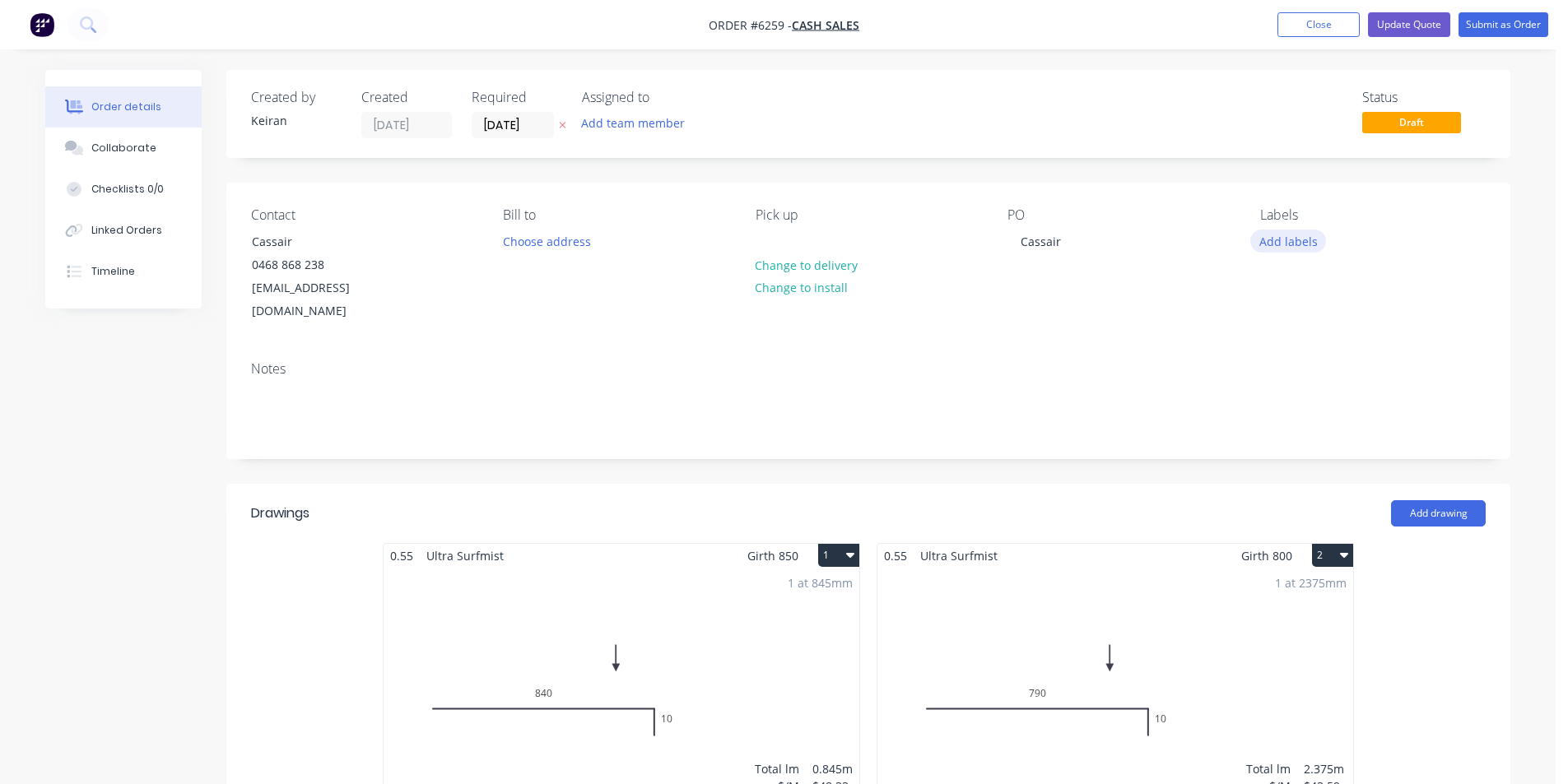
click at [1255, 249] on button "Add labels" at bounding box center [1288, 241] width 76 height 22
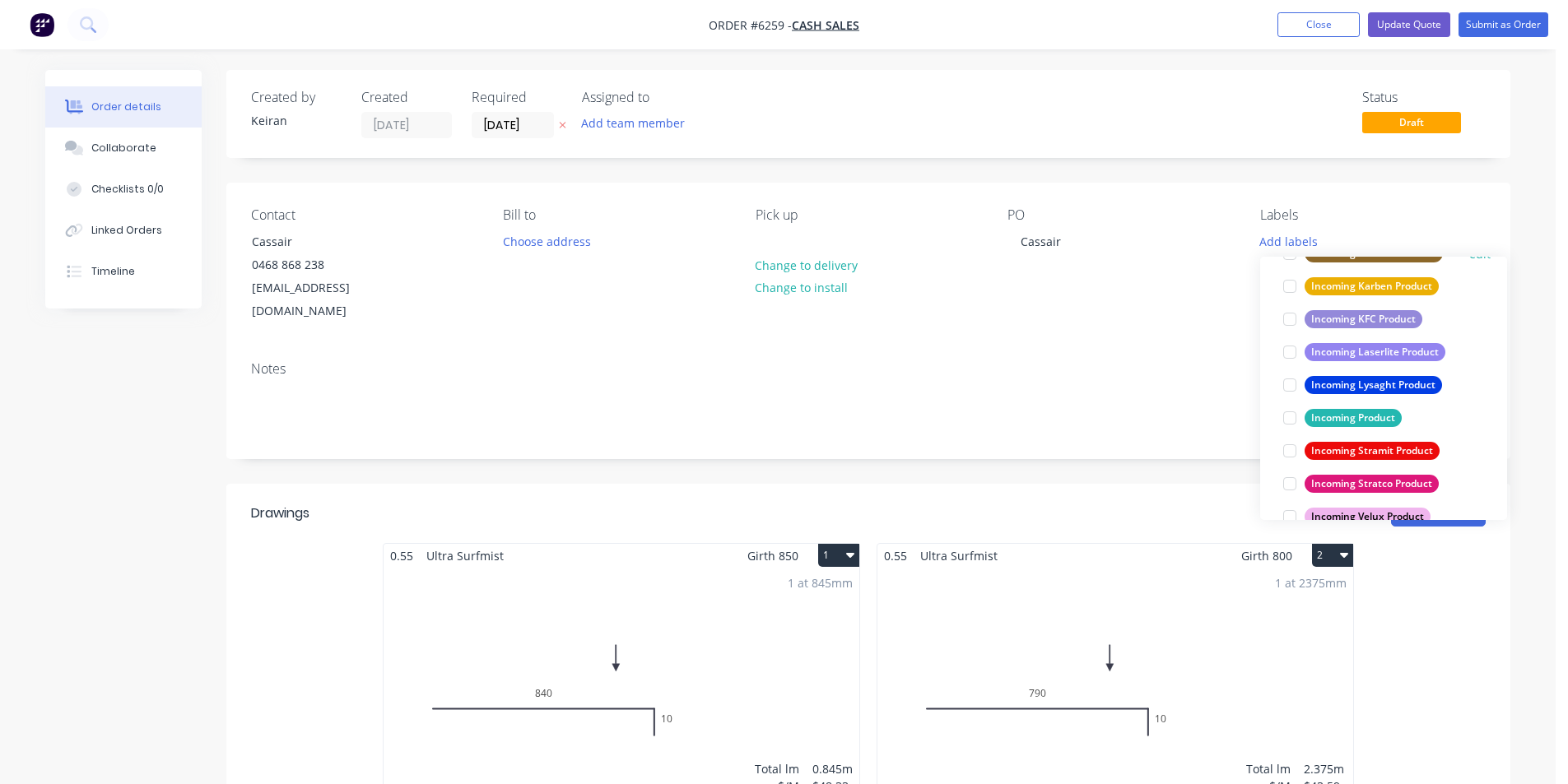
scroll to position [740, 0]
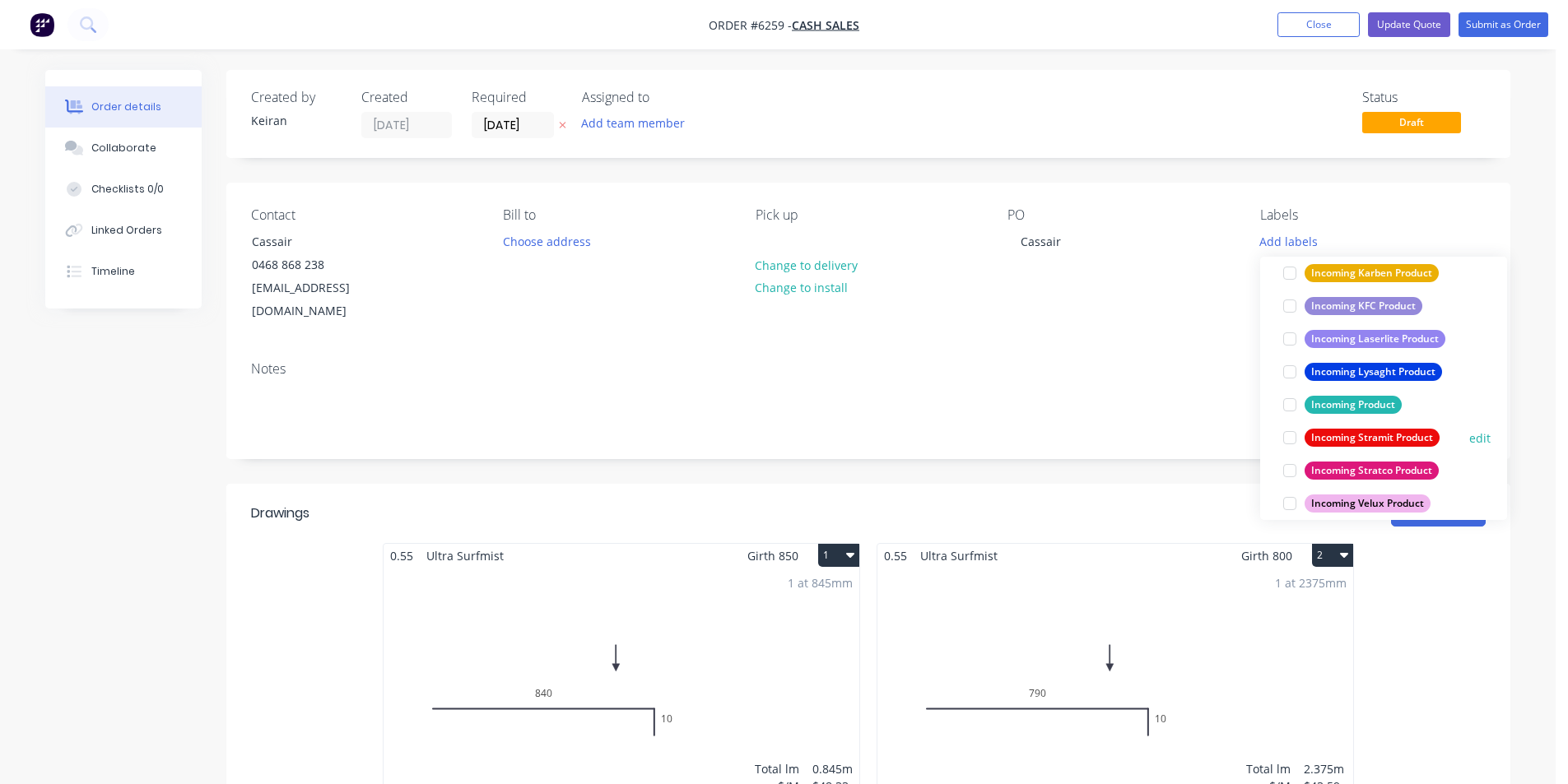
click at [1294, 432] on div at bounding box center [1289, 437] width 33 height 33
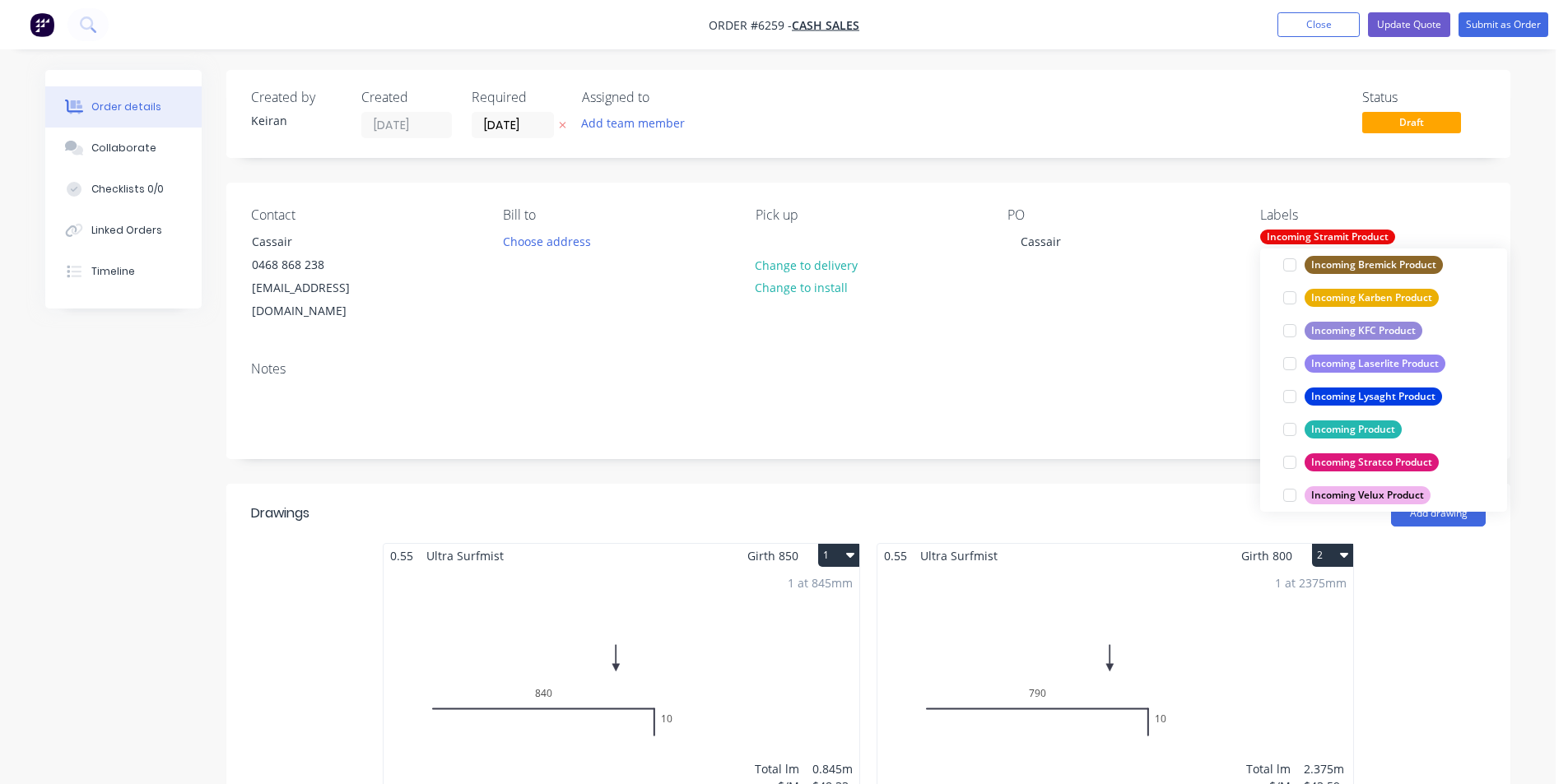
scroll to position [0, 0]
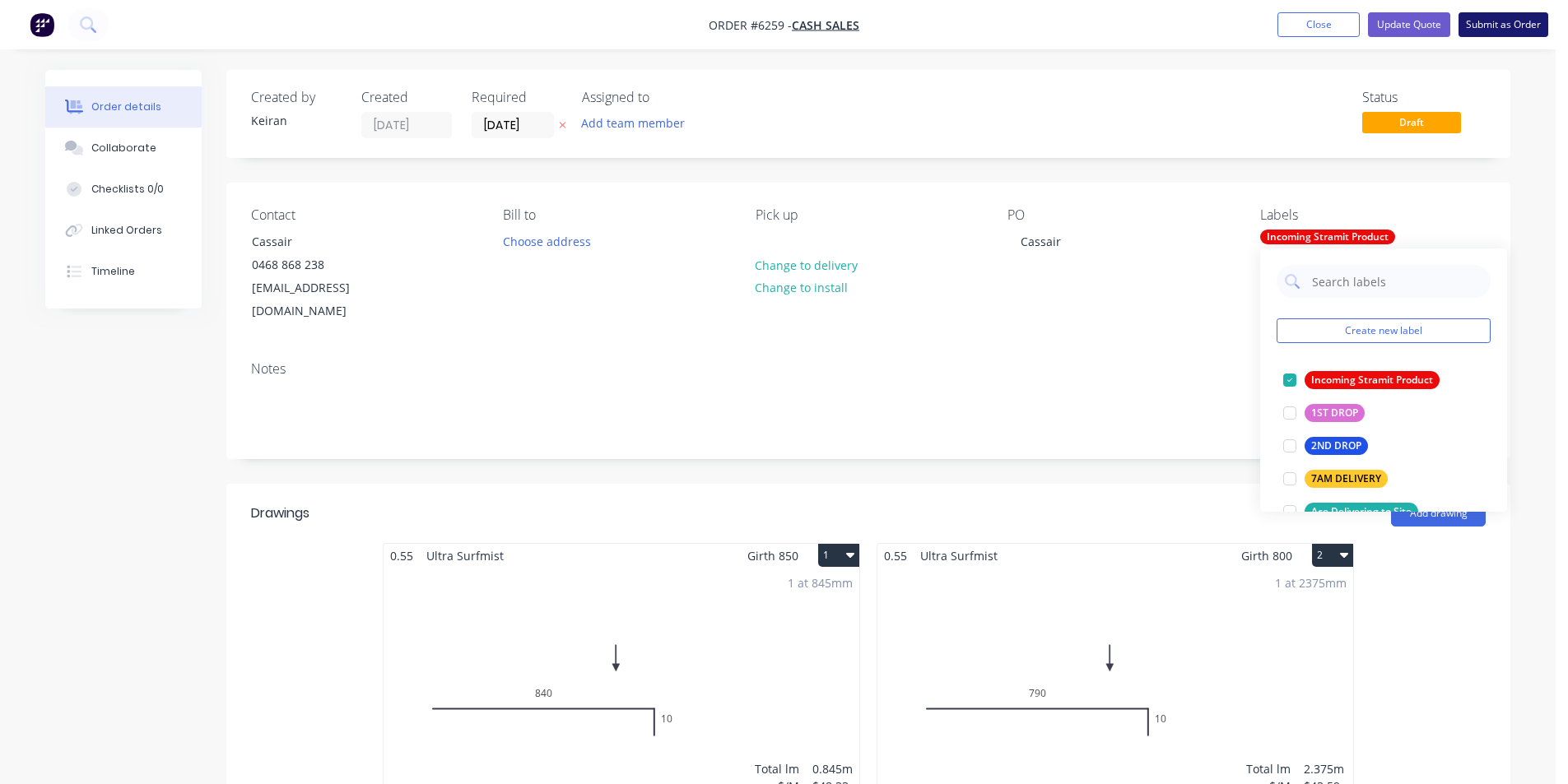
click at [1514, 33] on button "Submit as Order" at bounding box center [1503, 24] width 89 height 24
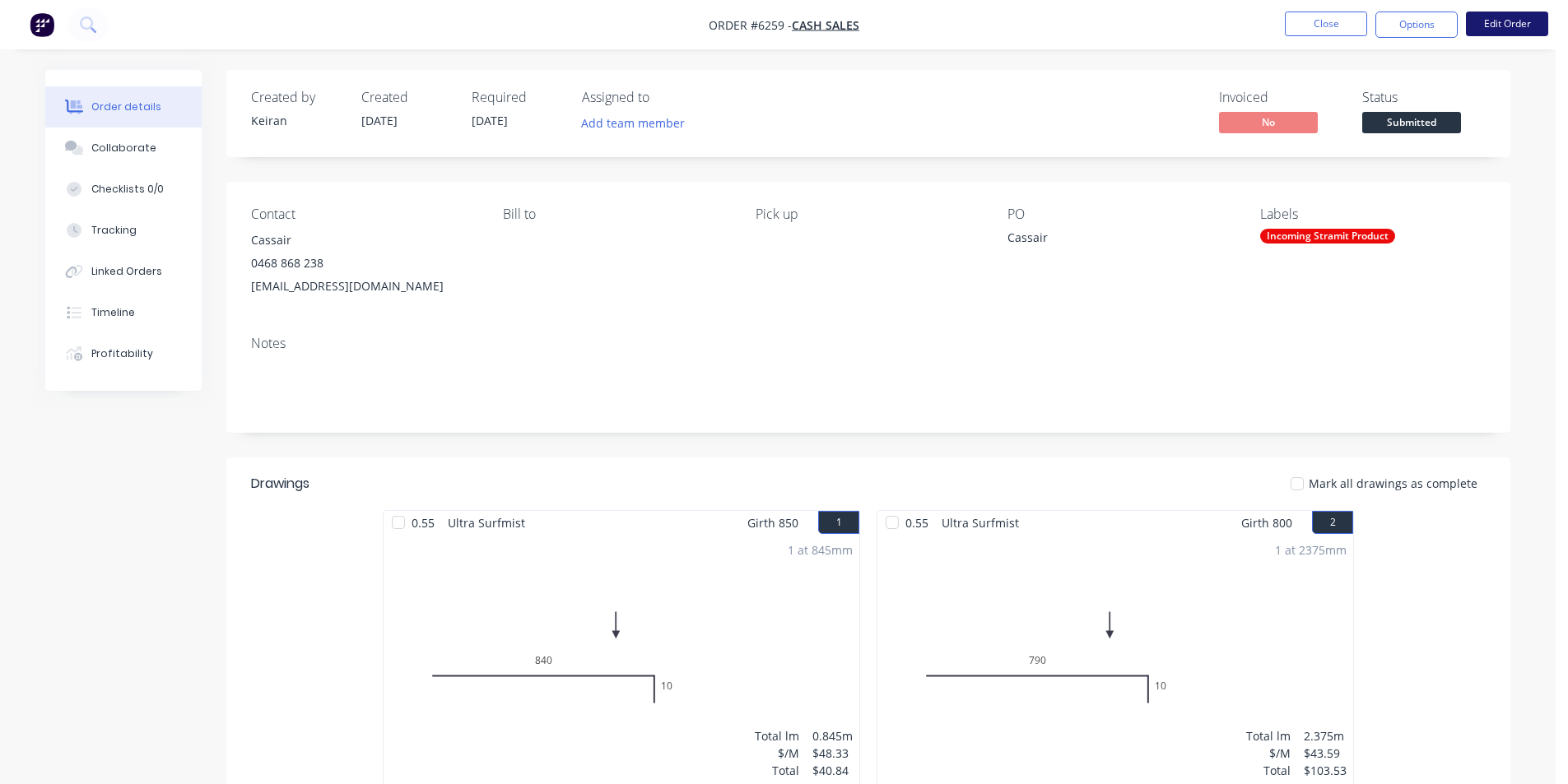
click at [1497, 31] on button "Edit Order" at bounding box center [1507, 24] width 83 height 24
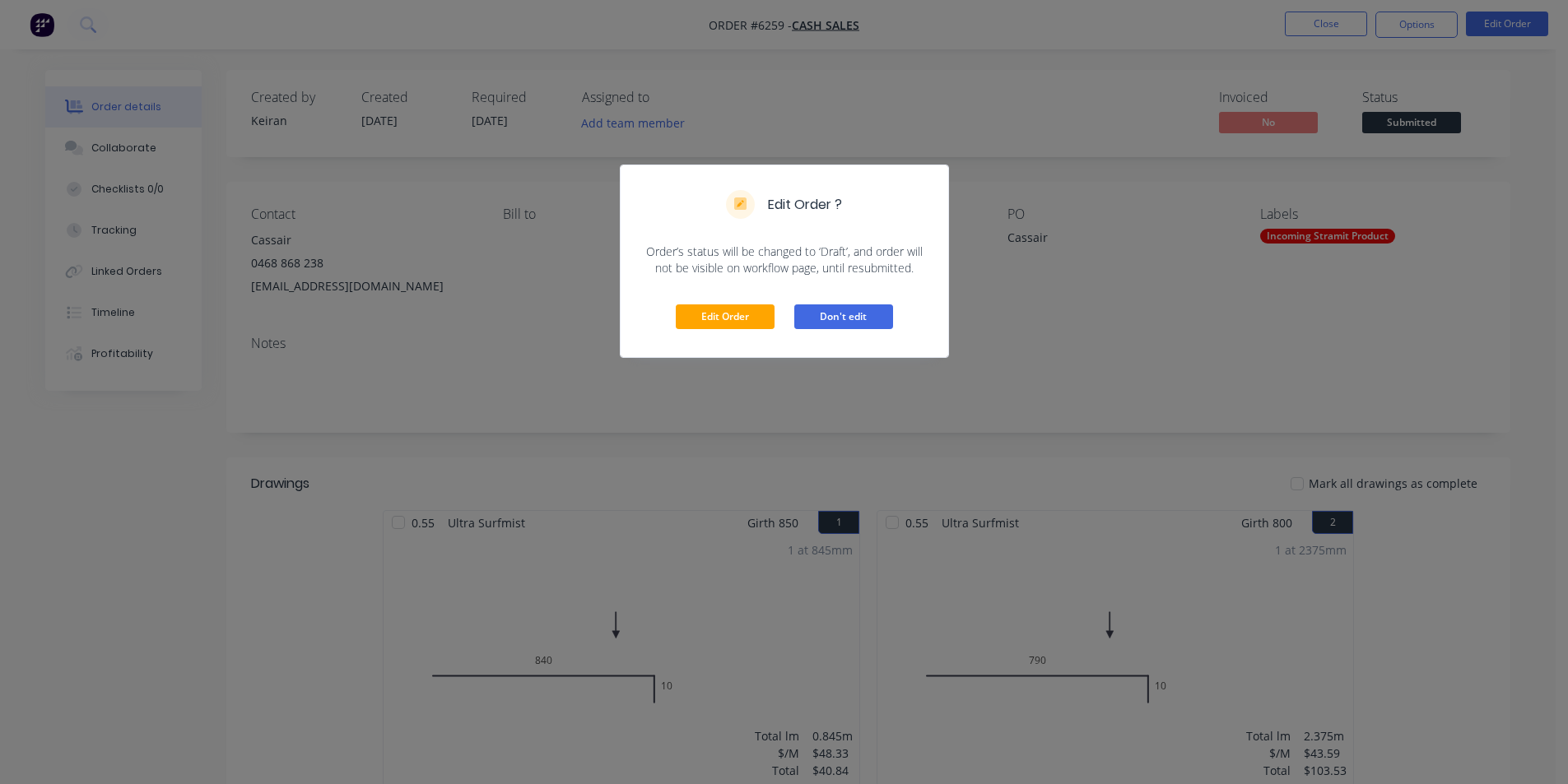
click at [842, 318] on button "Don't edit" at bounding box center [843, 317] width 99 height 24
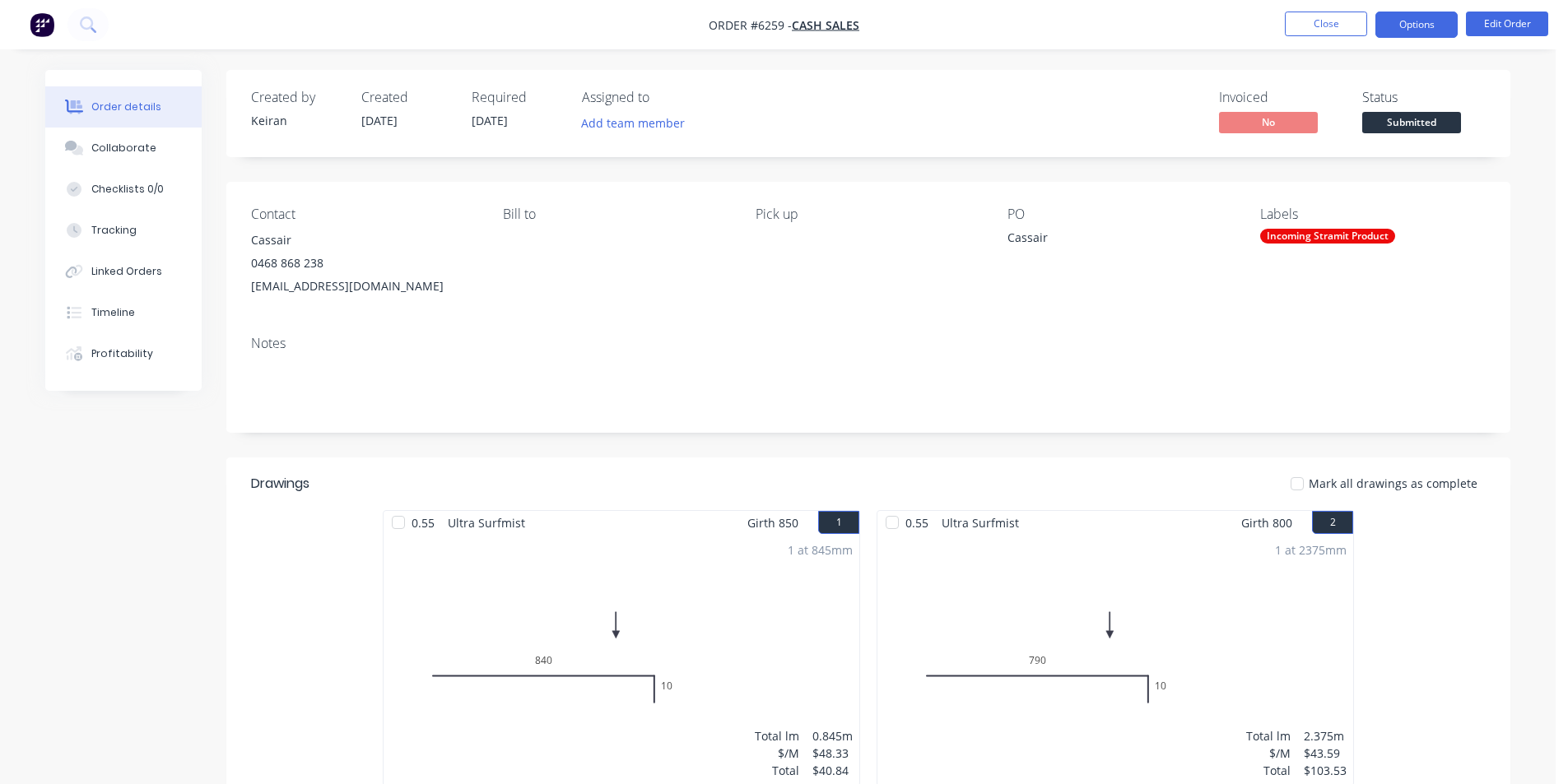
click at [1414, 24] on button "Options" at bounding box center [1417, 24] width 83 height 26
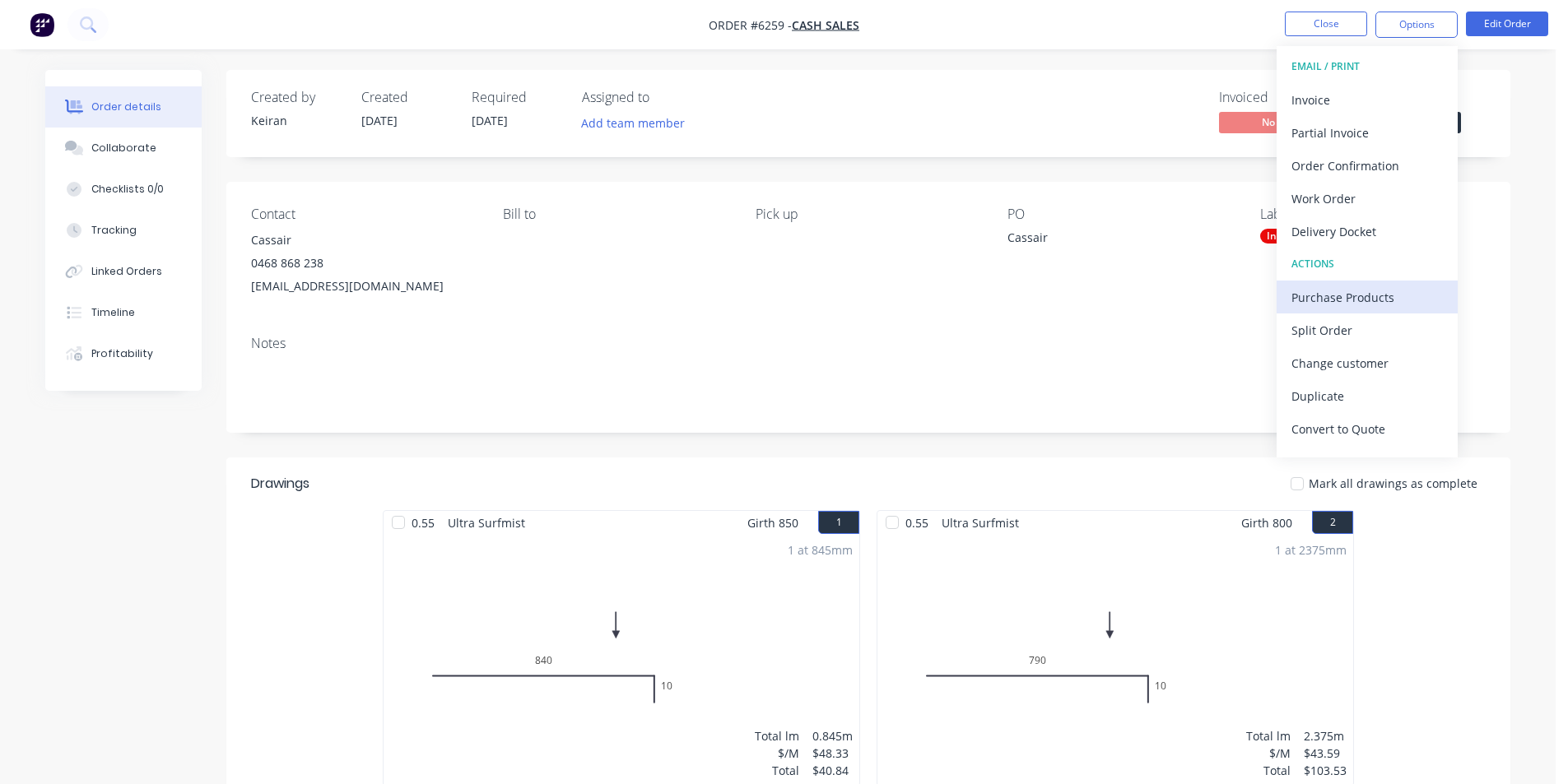
click at [1353, 307] on div "Purchase Products" at bounding box center [1367, 297] width 152 height 24
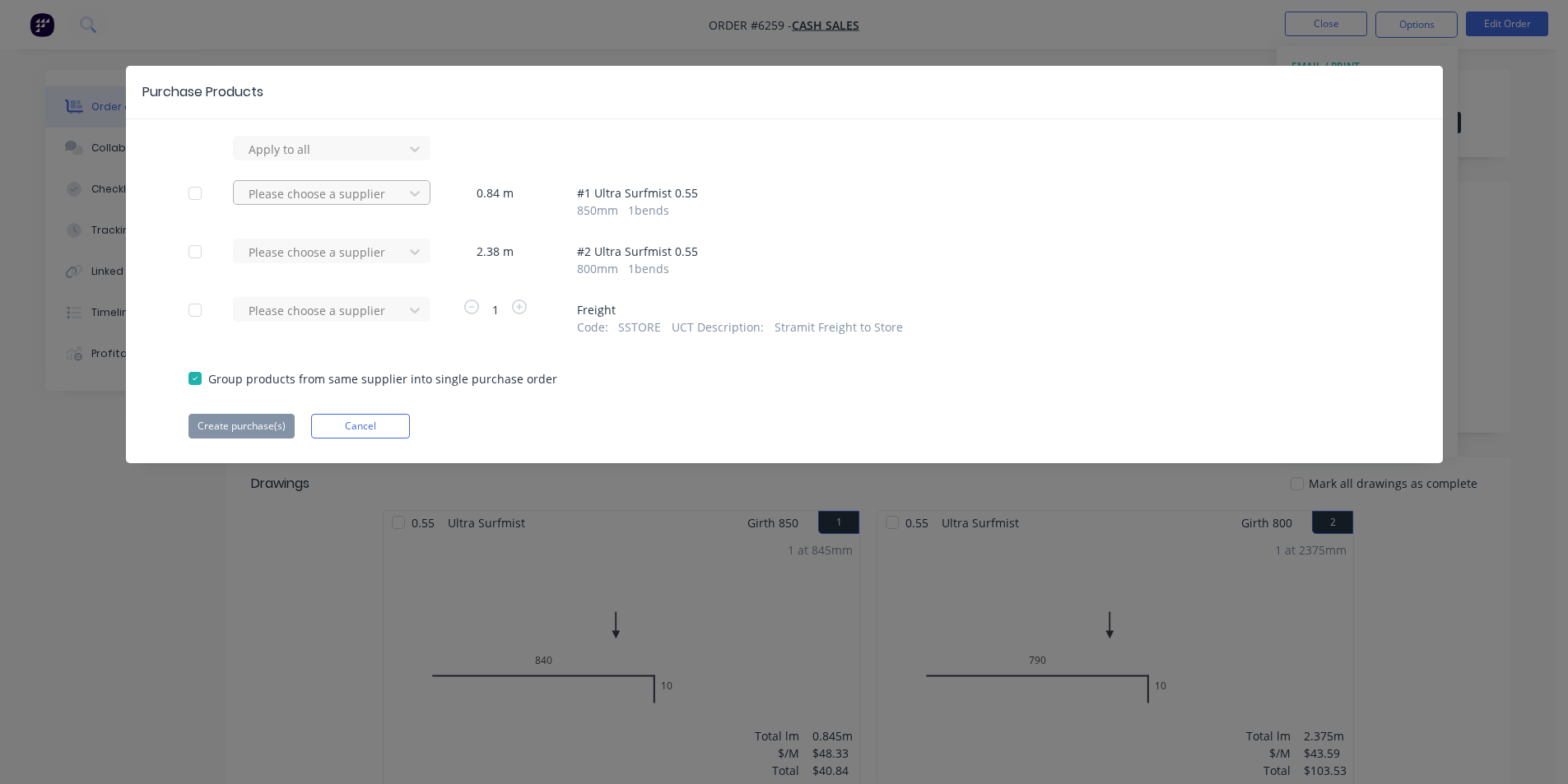
click at [378, 194] on div at bounding box center [321, 194] width 148 height 20
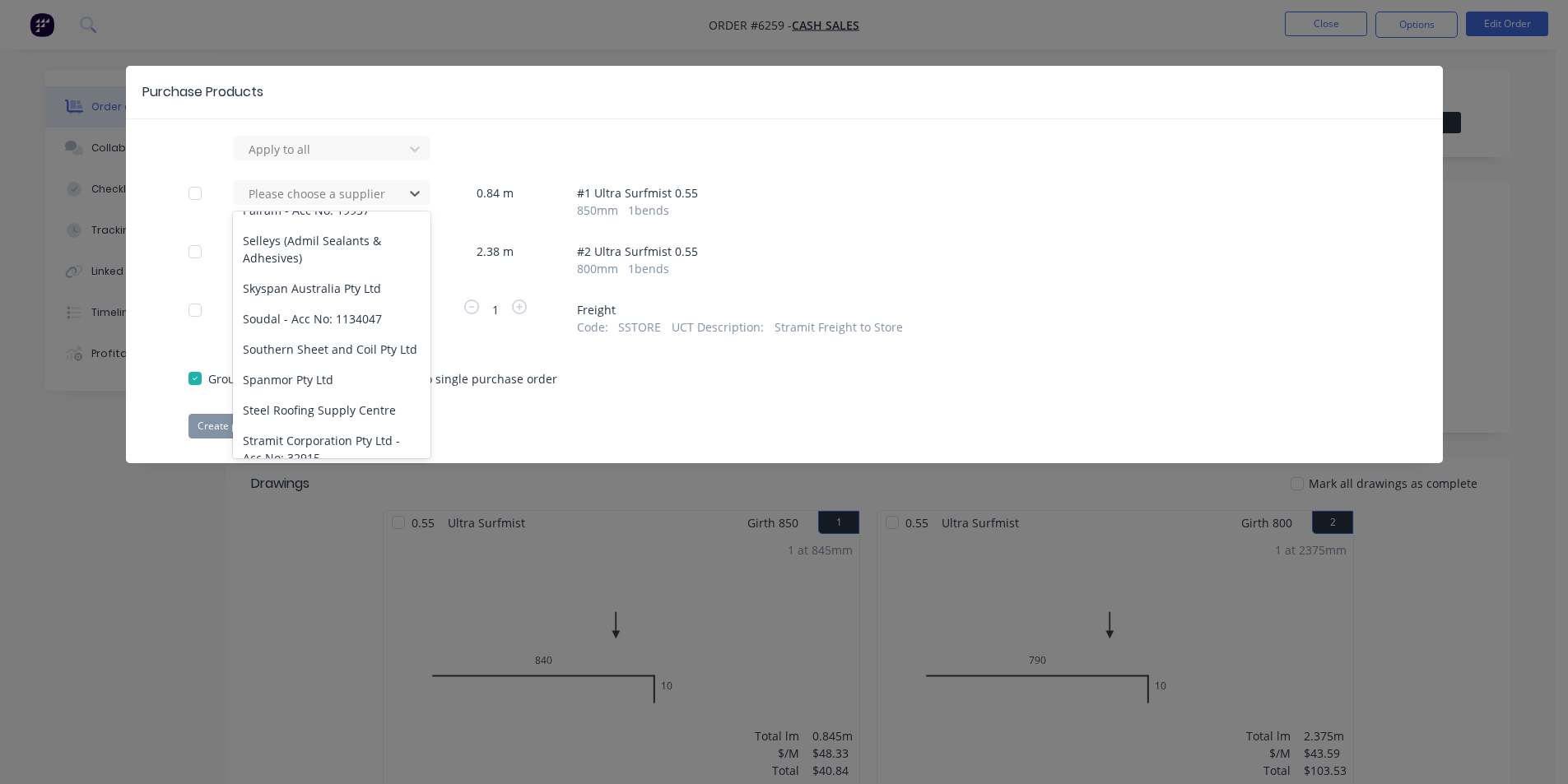
scroll to position [1142, 0]
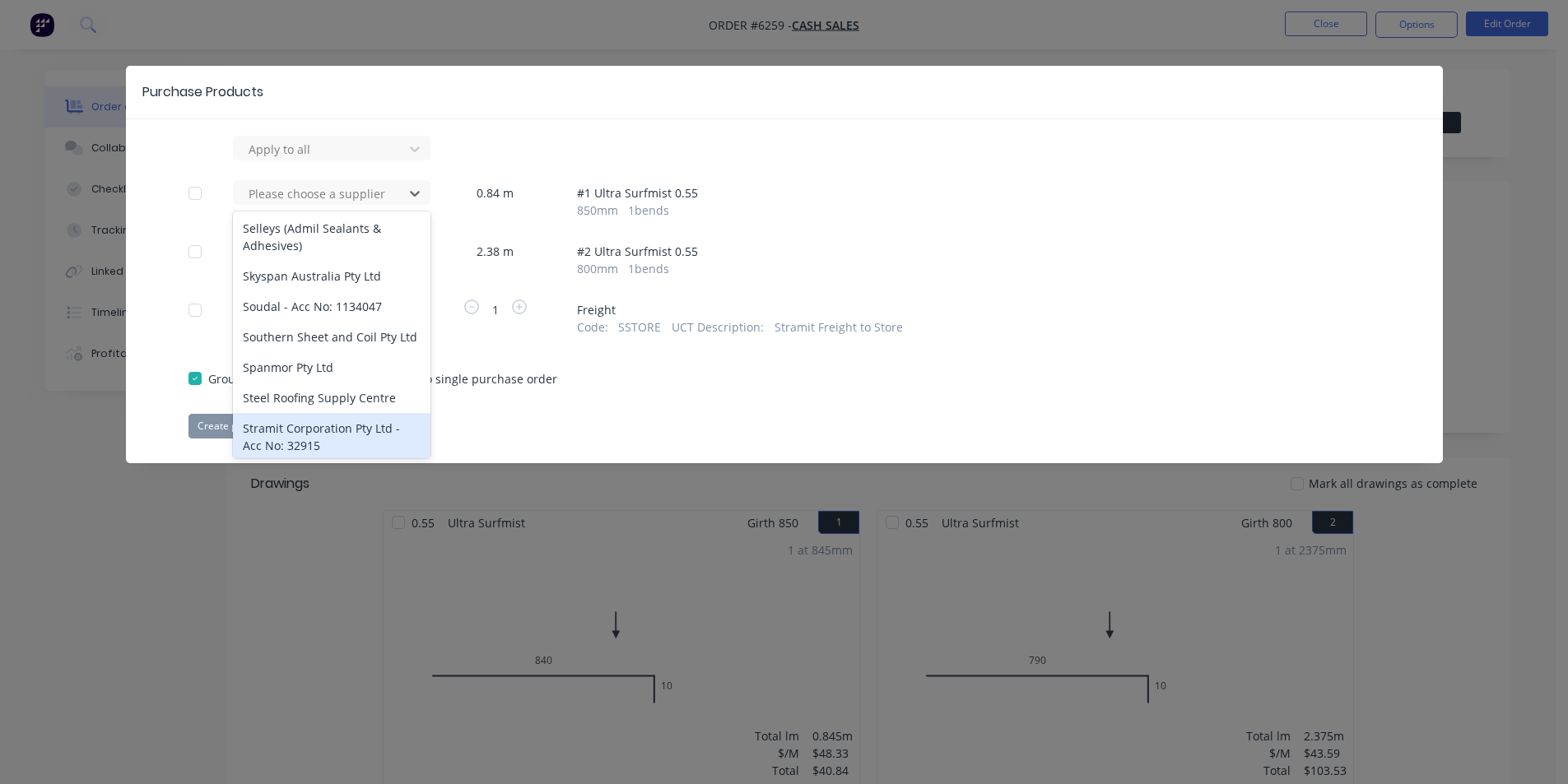
click at [379, 413] on div "Stramit Corporation Pty Ltd - Acc No: 32915" at bounding box center [332, 436] width 197 height 48
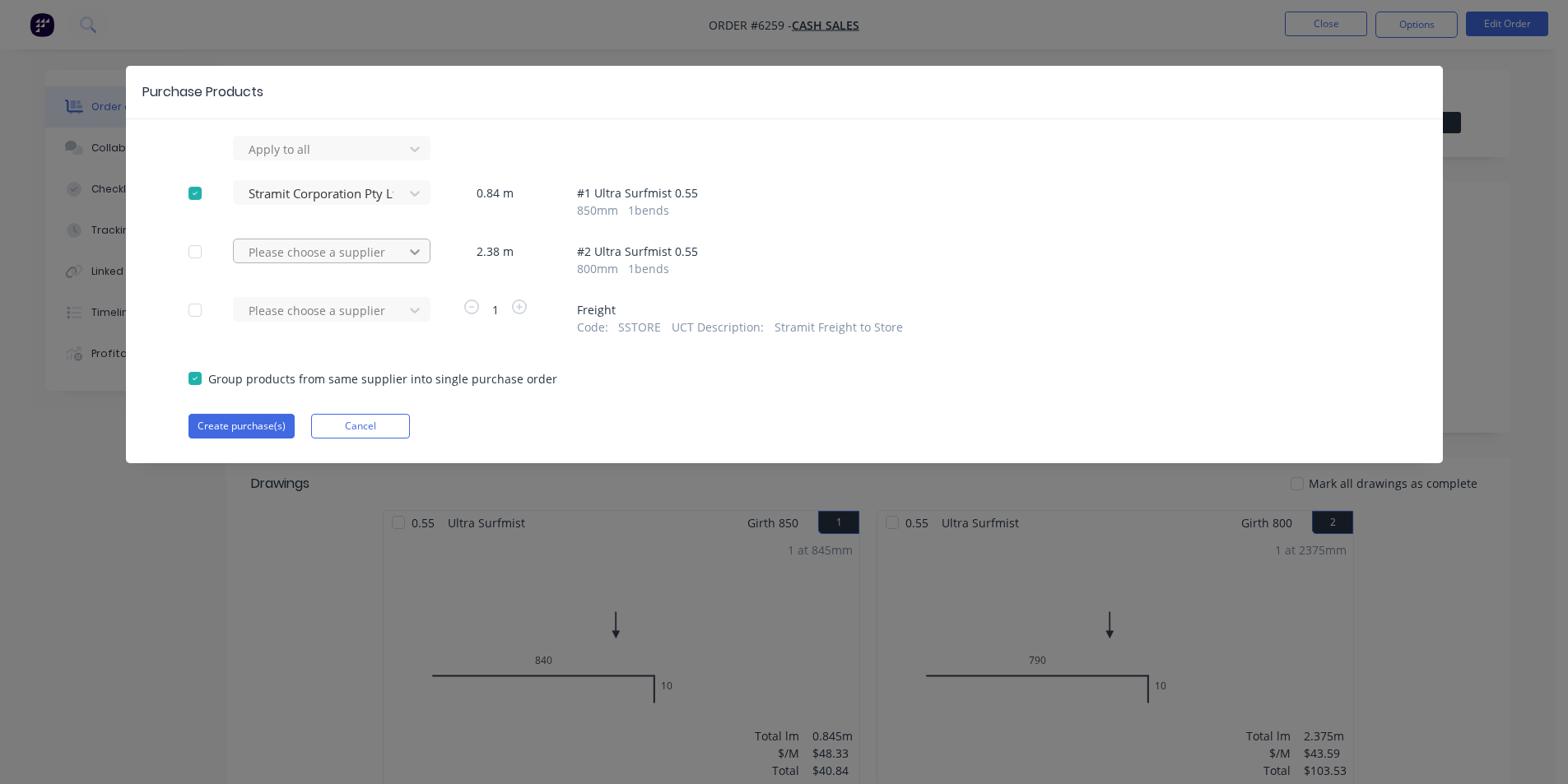
click at [416, 251] on icon at bounding box center [415, 252] width 10 height 6
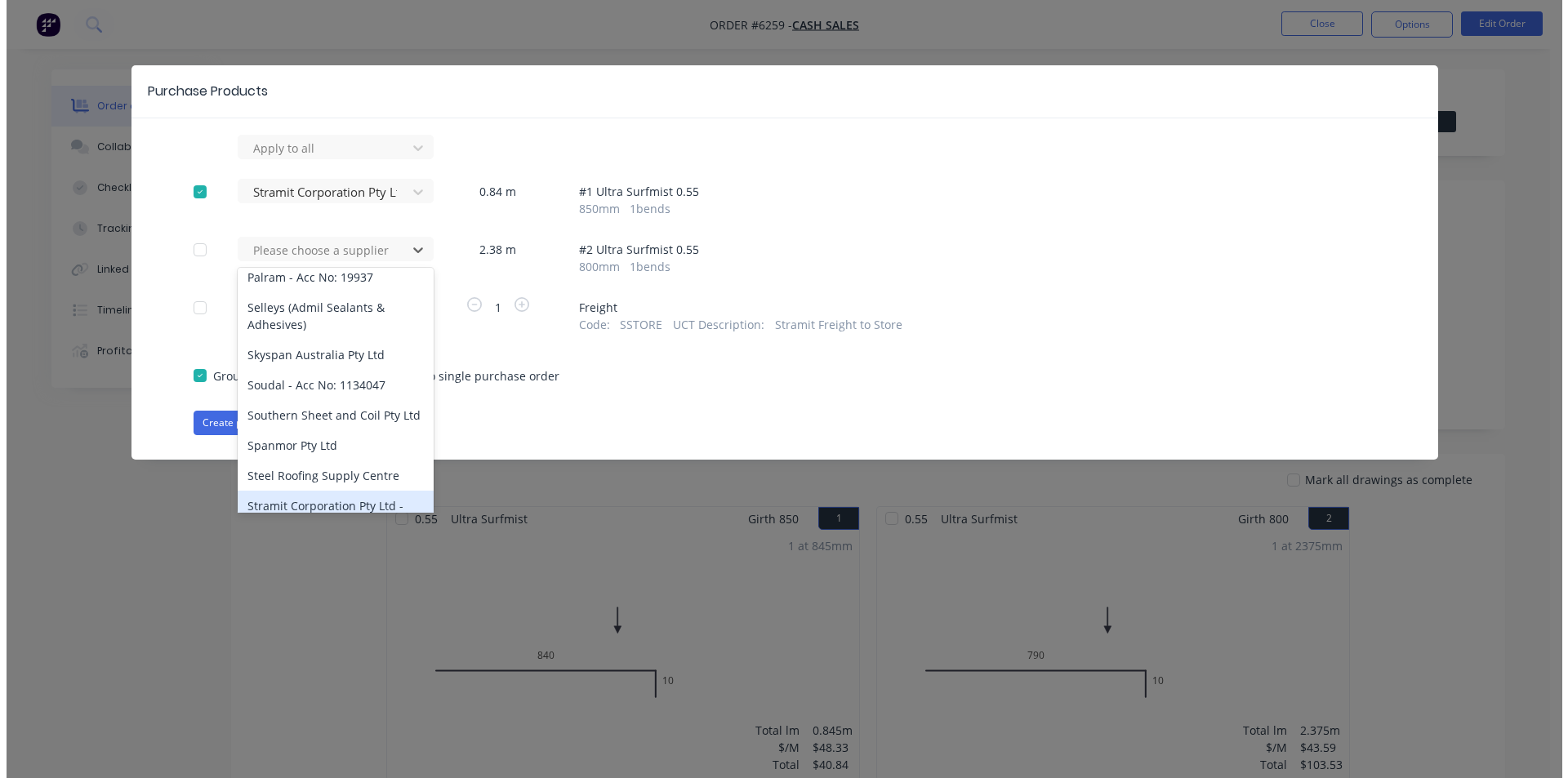
scroll to position [1151, 0]
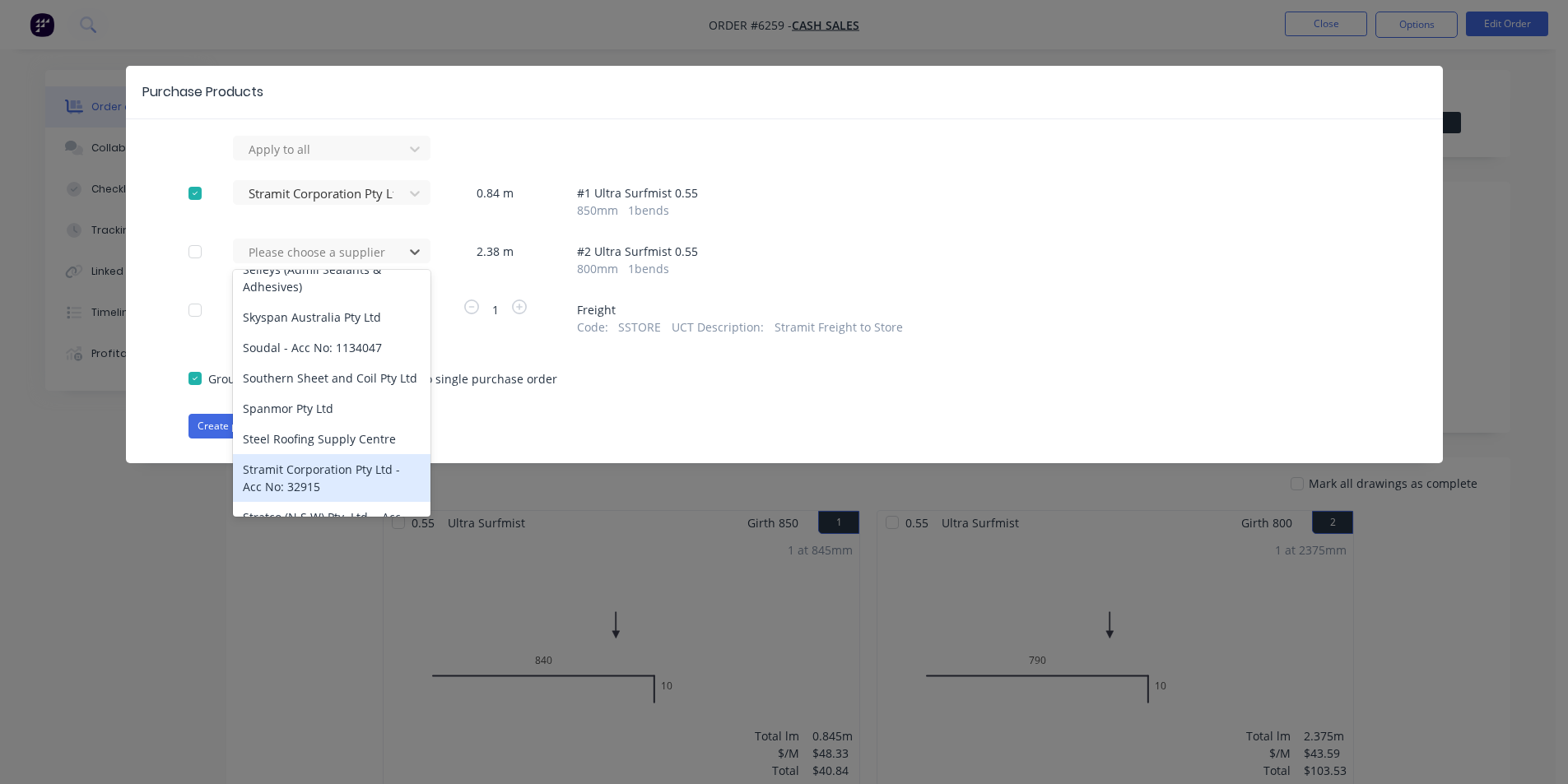
click at [338, 467] on div "Stramit Corporation Pty Ltd - Acc No: 32915" at bounding box center [332, 477] width 197 height 48
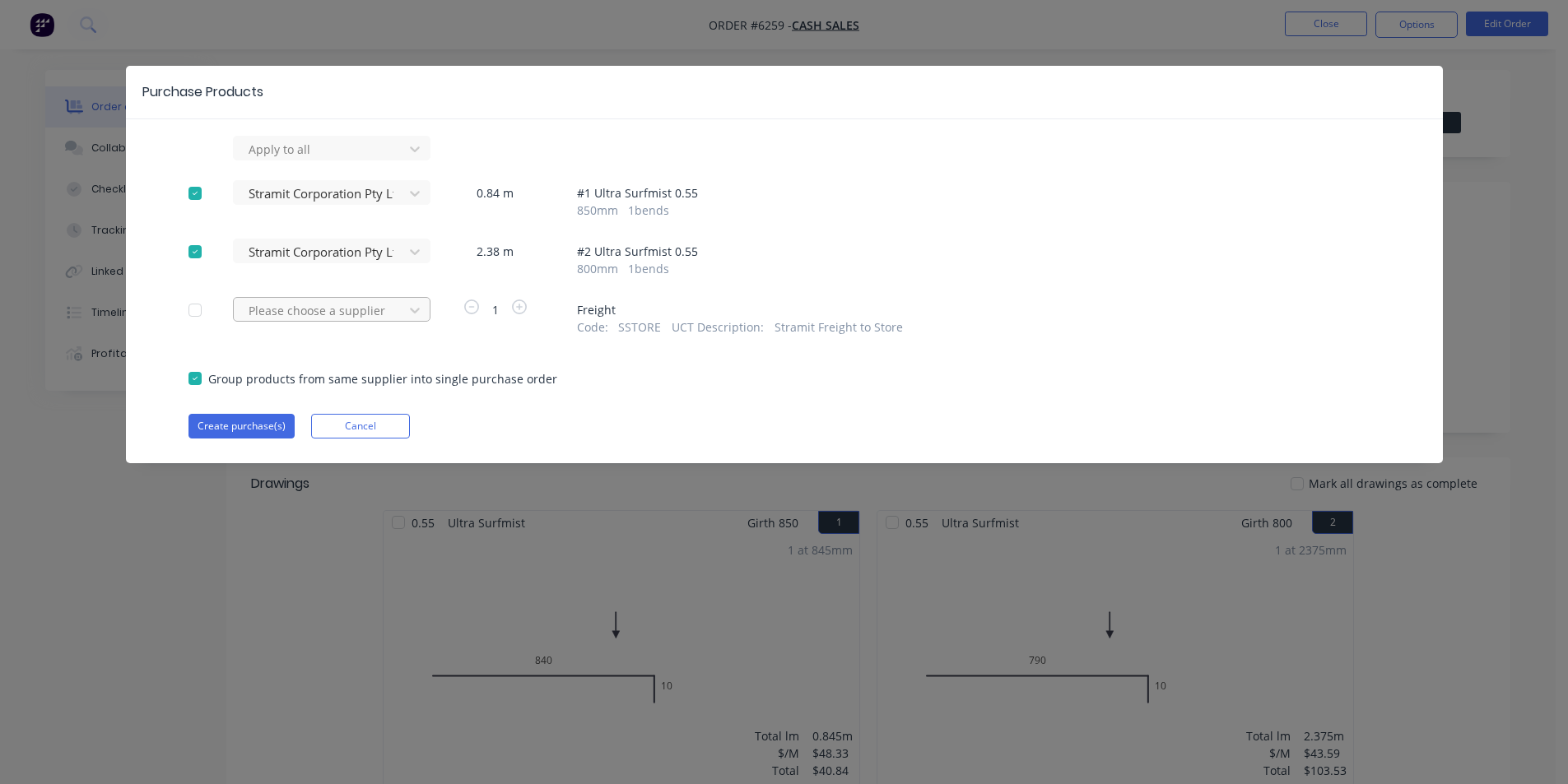
click at [352, 312] on div at bounding box center [321, 311] width 148 height 20
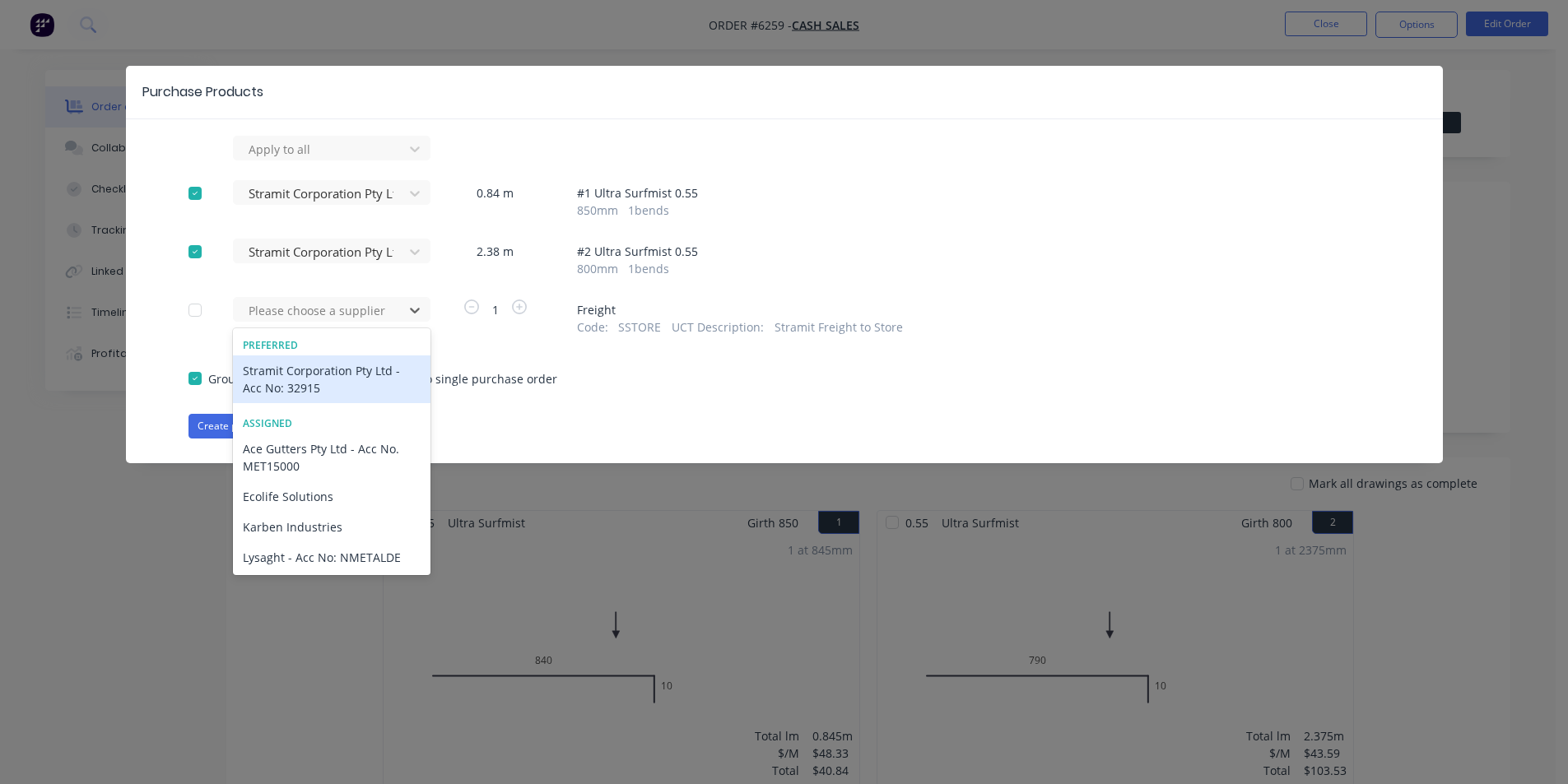
click at [324, 371] on div "Stramit Corporation Pty Ltd - Acc No: 32915" at bounding box center [332, 379] width 197 height 48
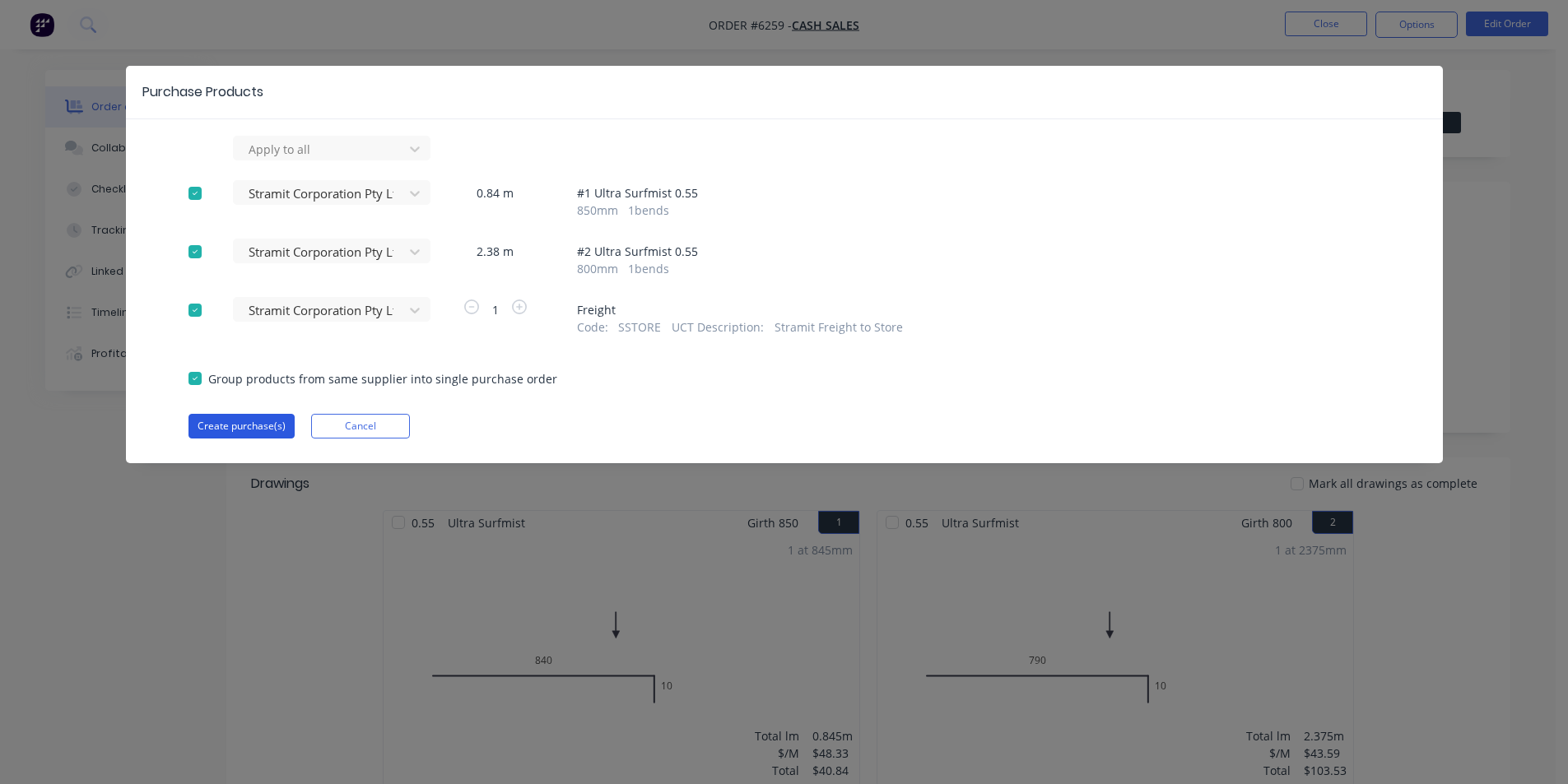
click at [225, 433] on button "Create purchase(s)" at bounding box center [242, 425] width 106 height 24
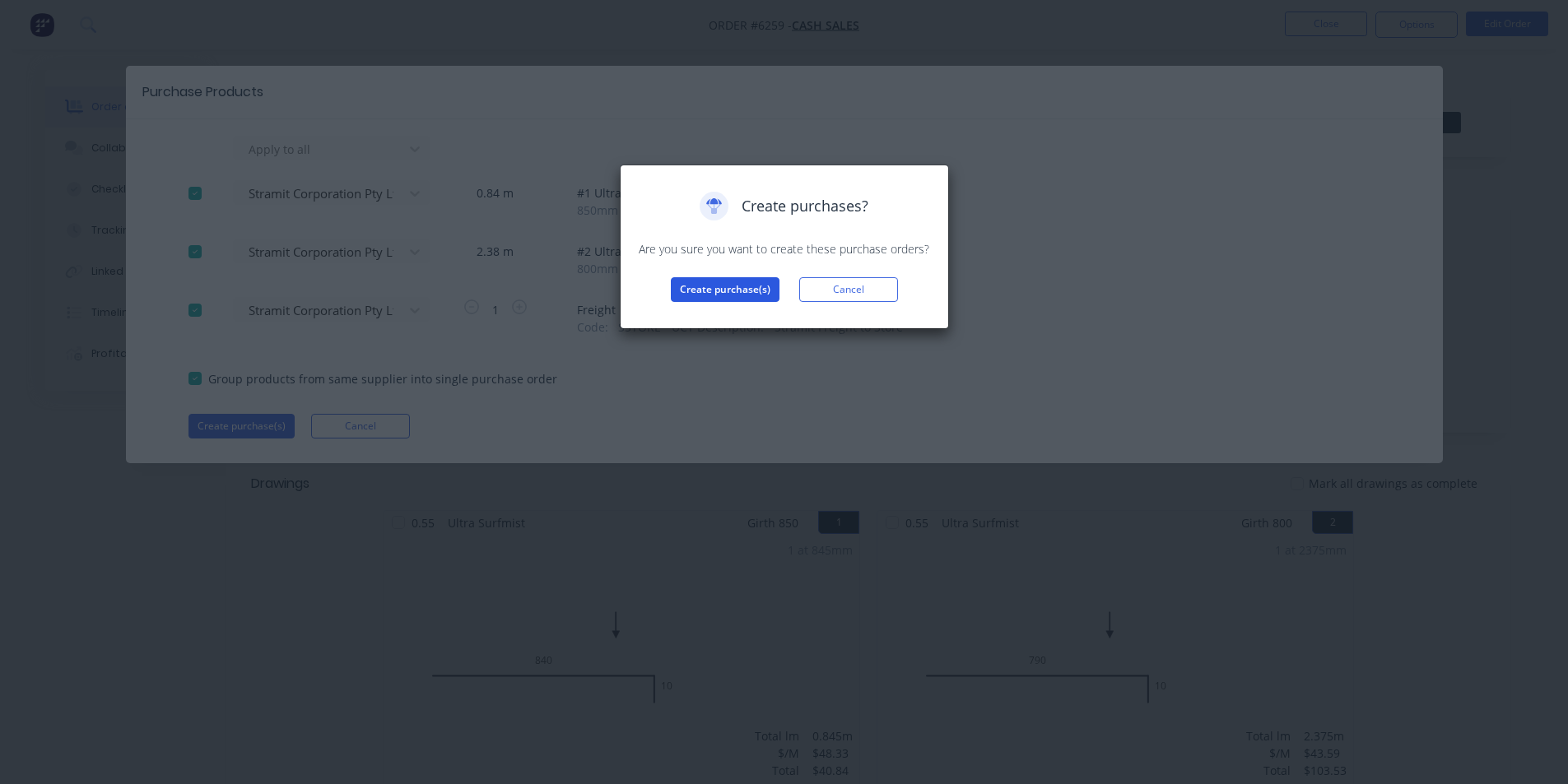
click at [709, 291] on button "Create purchase(s)" at bounding box center [725, 289] width 109 height 24
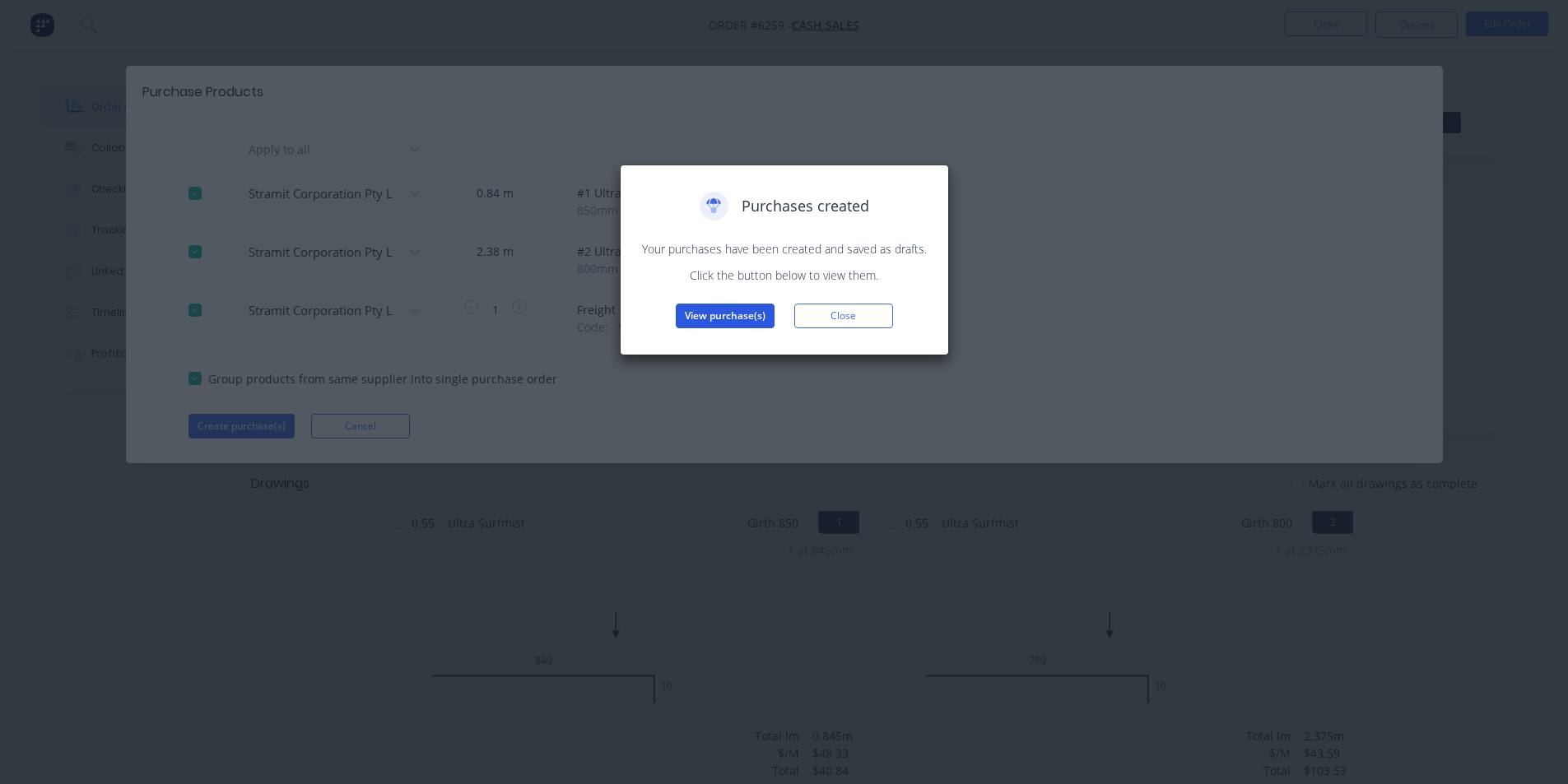
click at [725, 314] on button "View purchase(s)" at bounding box center [725, 316] width 99 height 24
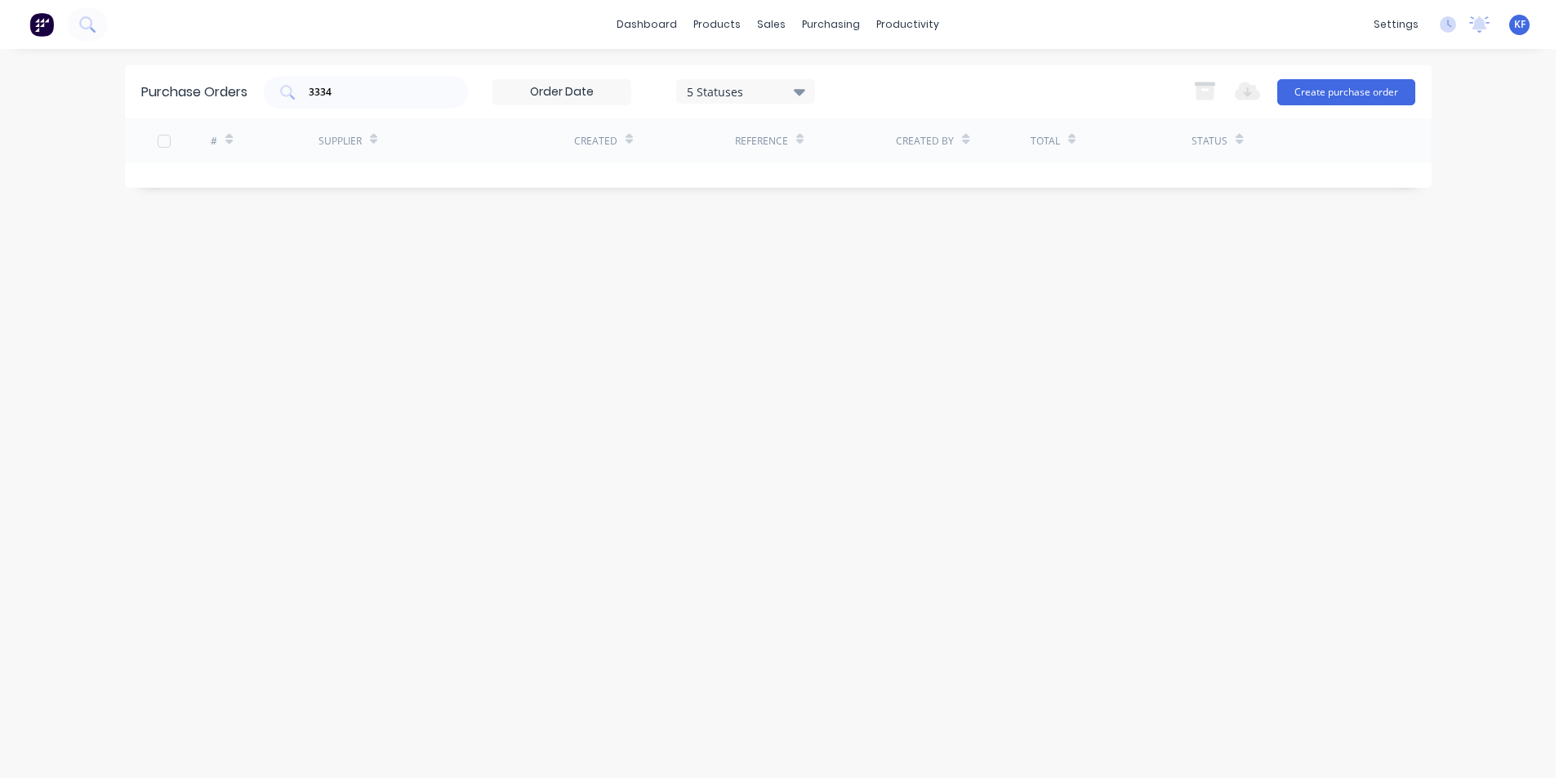
click at [237, 87] on div "Purchase Orders 3334 5 Statuses 5 Statuses Export to Excel (XLSX) Create purcha…" at bounding box center [777, 92] width 1306 height 53
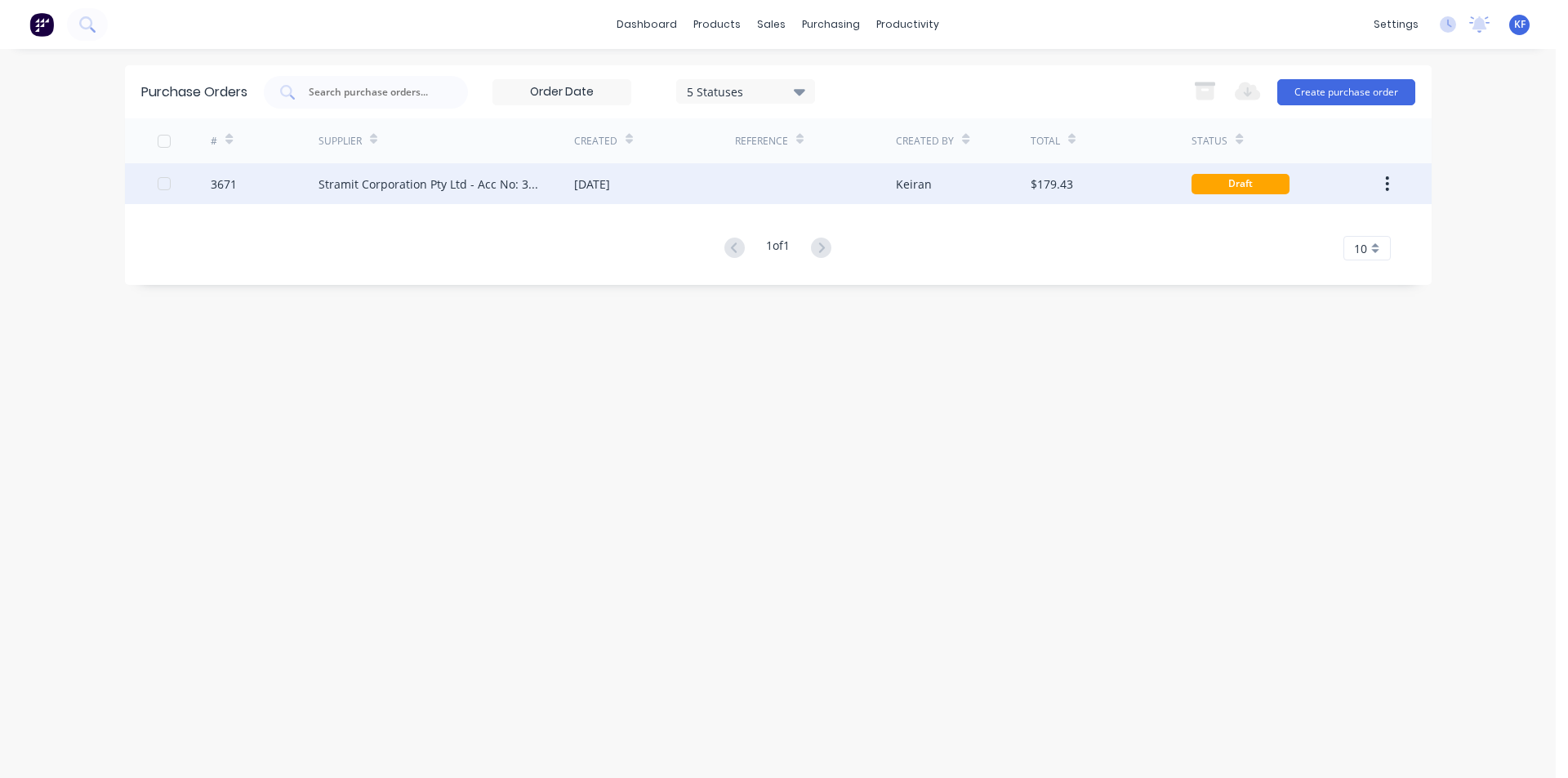
click at [643, 181] on div "[DATE]" at bounding box center [654, 183] width 160 height 41
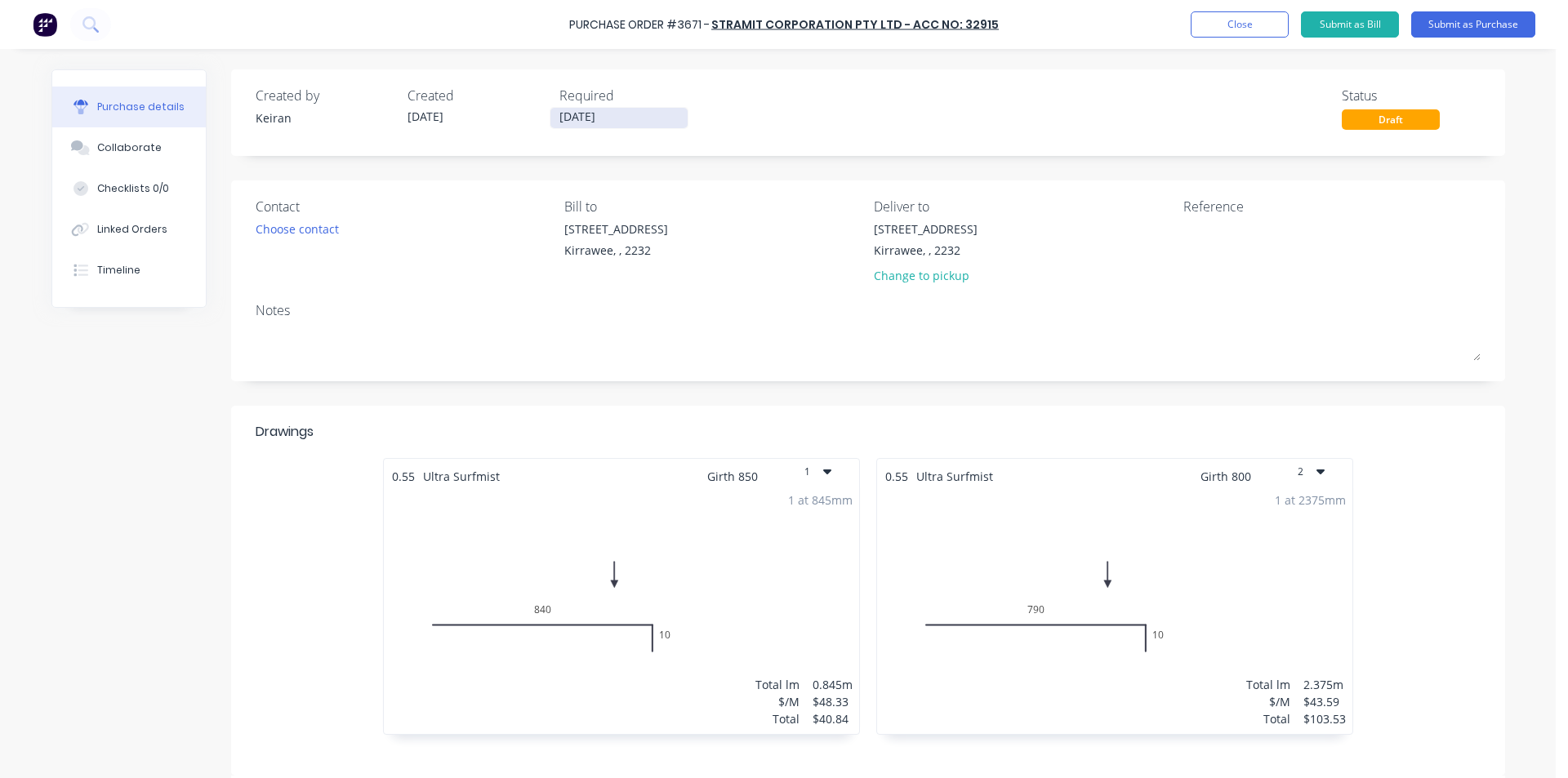
click at [601, 109] on input "[DATE]" at bounding box center [619, 118] width 137 height 20
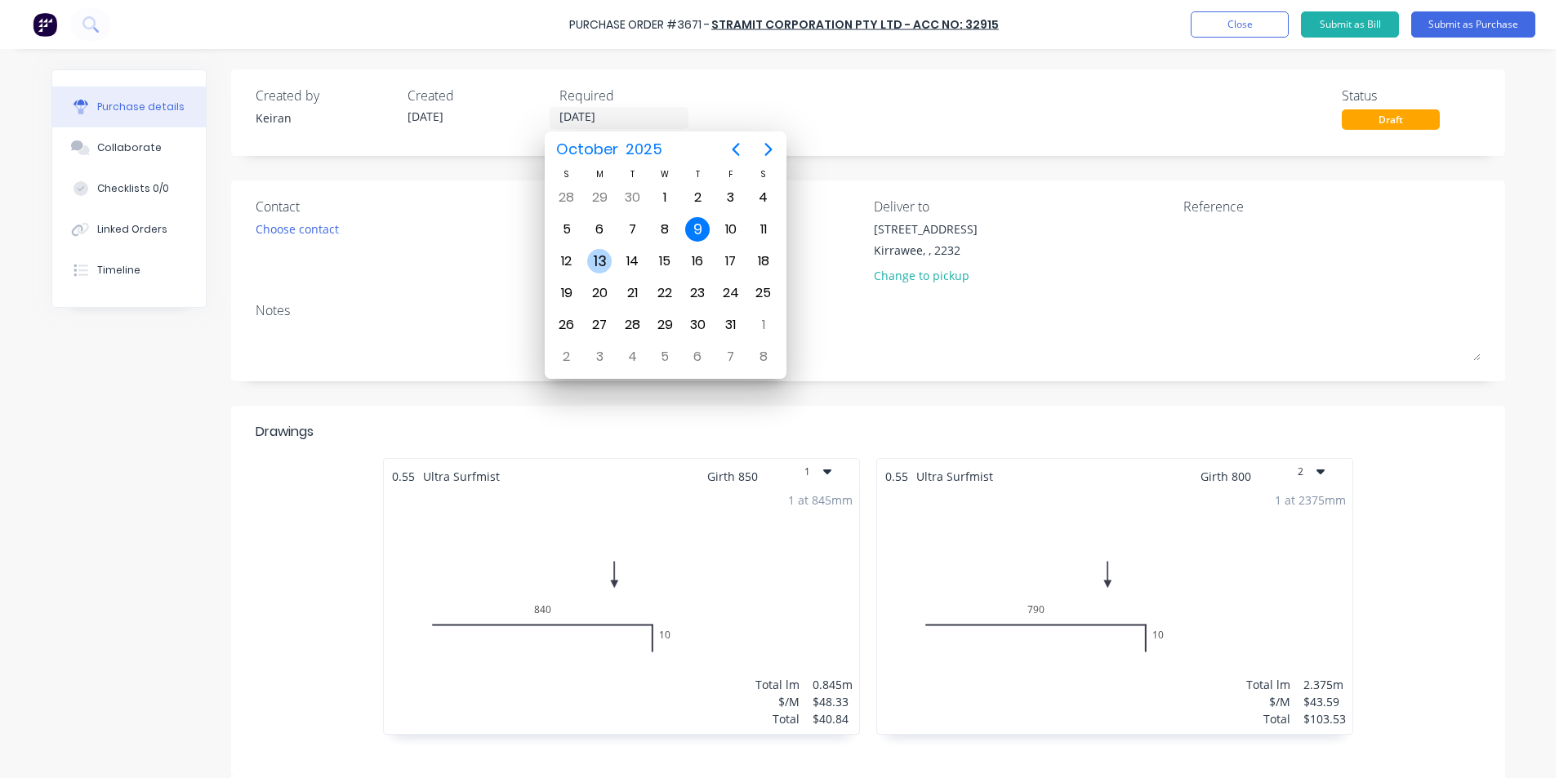
drag, startPoint x: 600, startPoint y: 258, endPoint x: 623, endPoint y: 258, distance: 23.0
click at [601, 259] on div "13" at bounding box center [599, 261] width 24 height 24
type input "[DATE]"
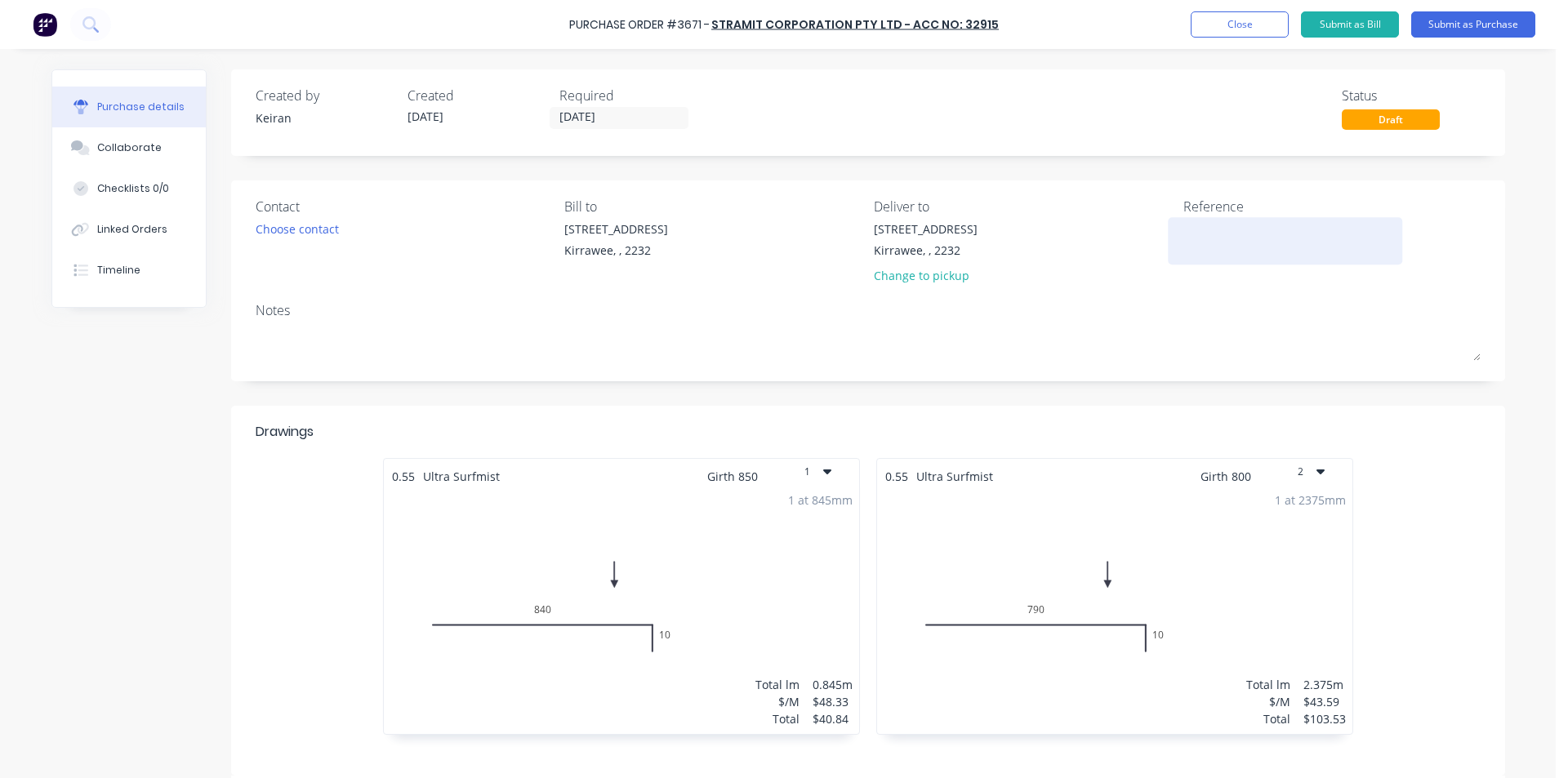
click at [1206, 236] on textarea at bounding box center [1285, 239] width 204 height 37
type textarea "Cassair"
type textarea "x"
type textarea "Cassair"
click at [1506, 25] on button "Submit as Purchase" at bounding box center [1473, 24] width 125 height 26
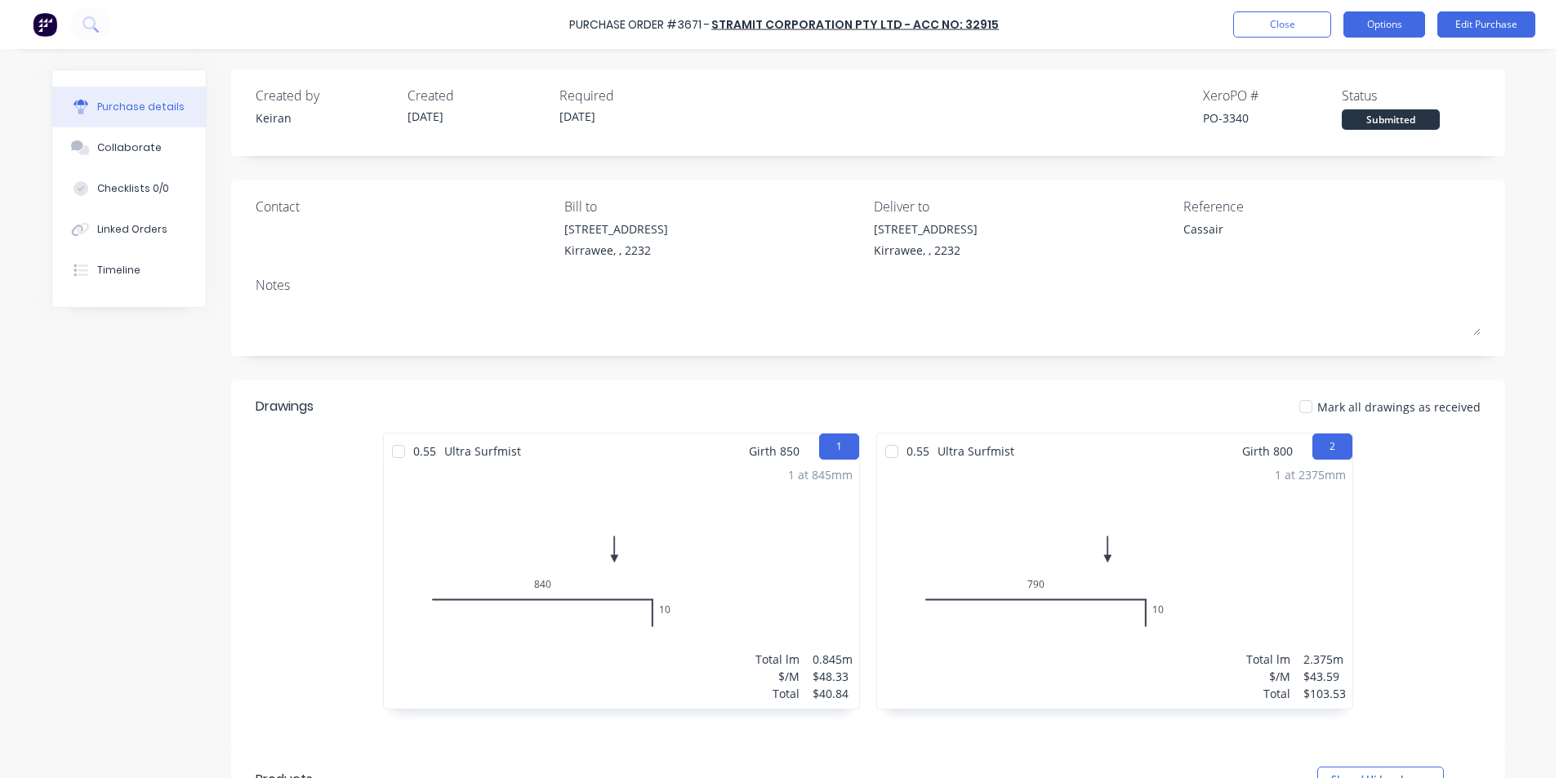
click at [1397, 21] on button "Options" at bounding box center [1384, 24] width 82 height 26
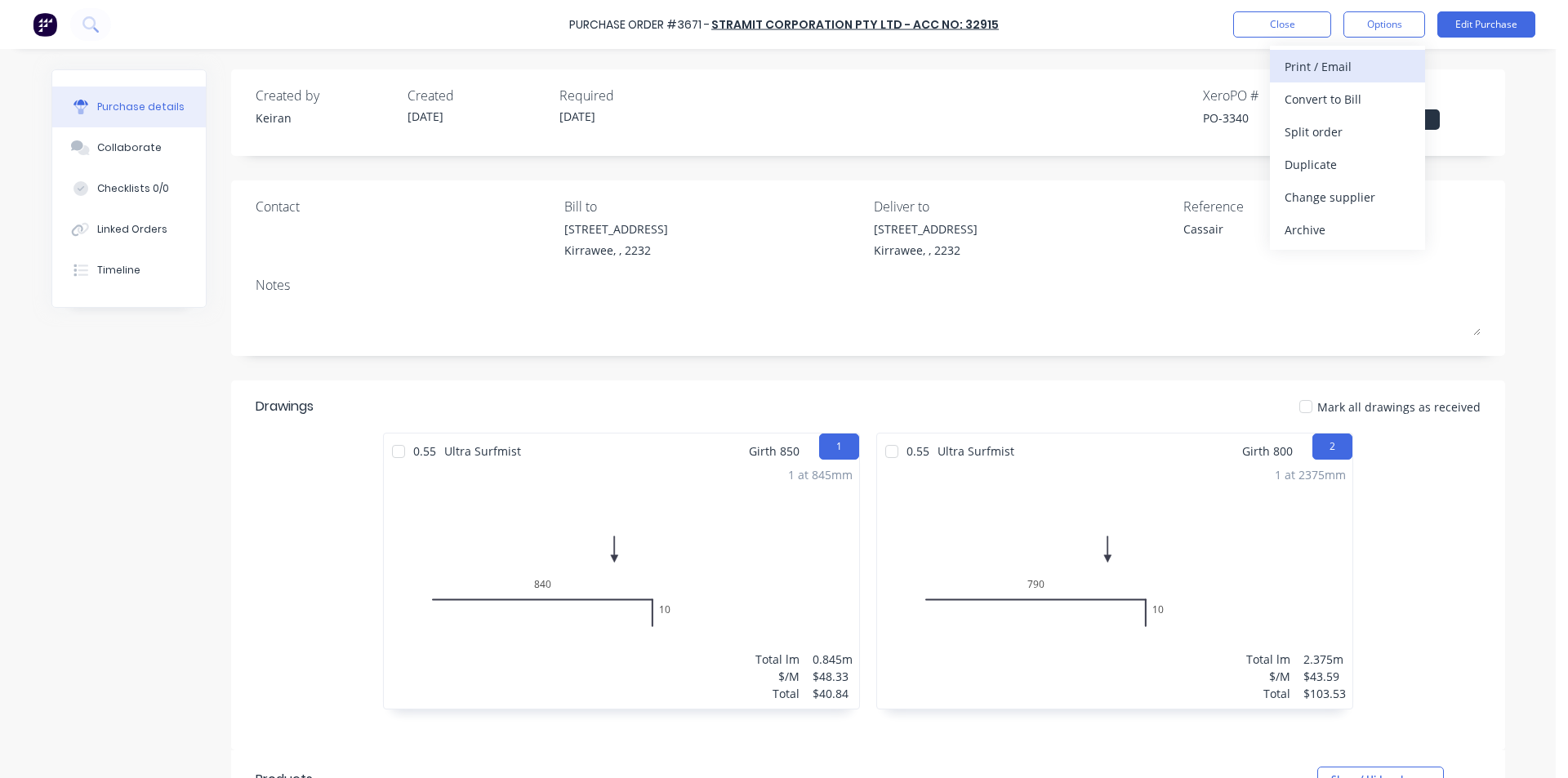
click at [1362, 53] on button "Print / Email" at bounding box center [1347, 66] width 155 height 33
click at [1339, 126] on div "Without pricing" at bounding box center [1347, 132] width 125 height 23
type textarea "x"
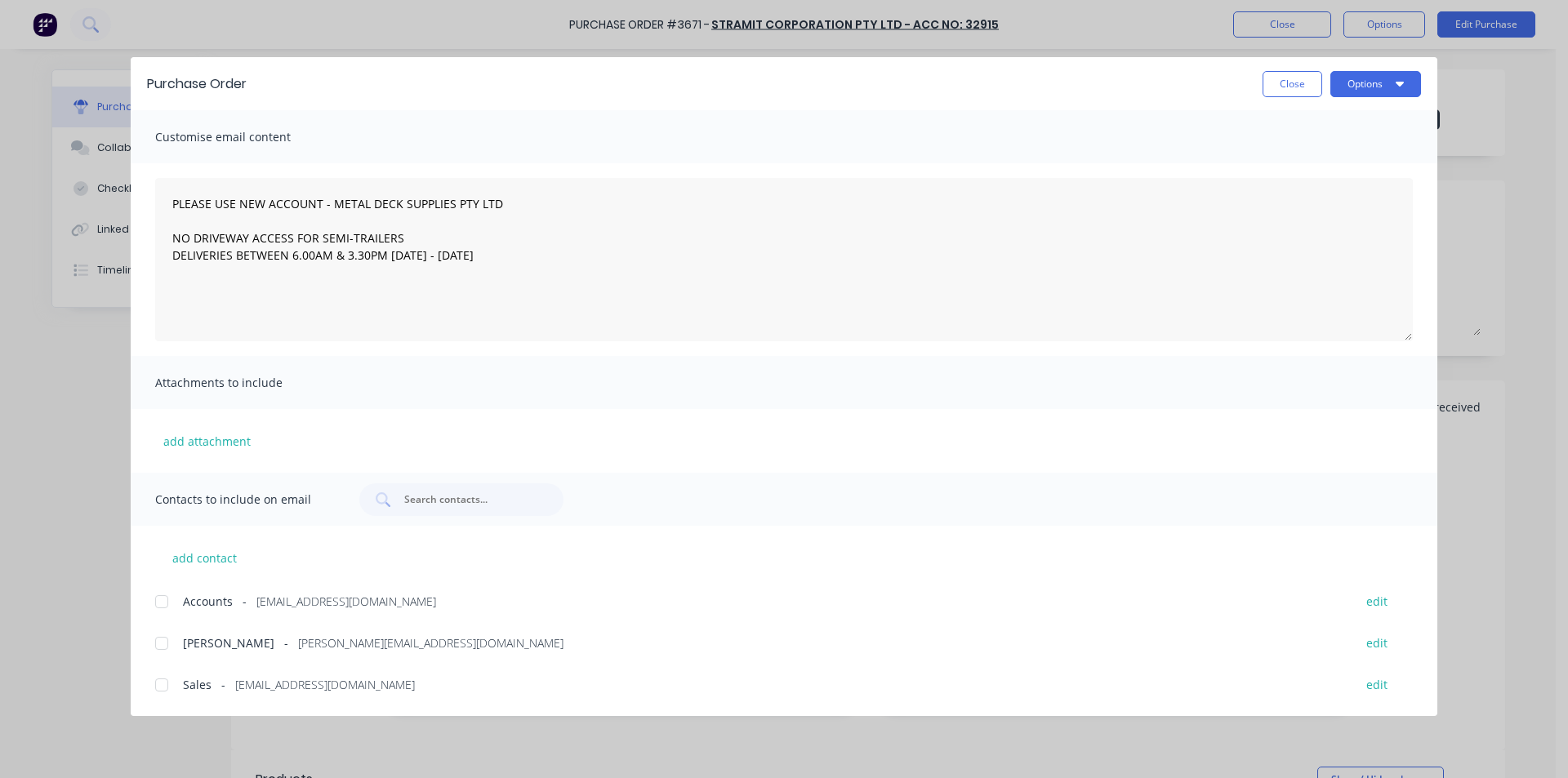
click at [181, 689] on div "Sales - [EMAIL_ADDRESS][DOMAIN_NAME] edit" at bounding box center [797, 684] width 1282 height 22
type textarea "PLEASE USE NEW ACCOUNT - METAL DECK SUPPLIES PTY LTD NO DRIVEWAY ACCESS FOR SEM…"
click at [1398, 92] on button "Options" at bounding box center [1376, 84] width 90 height 26
click at [1362, 201] on div "Email" at bounding box center [1343, 191] width 125 height 23
type textarea "x"
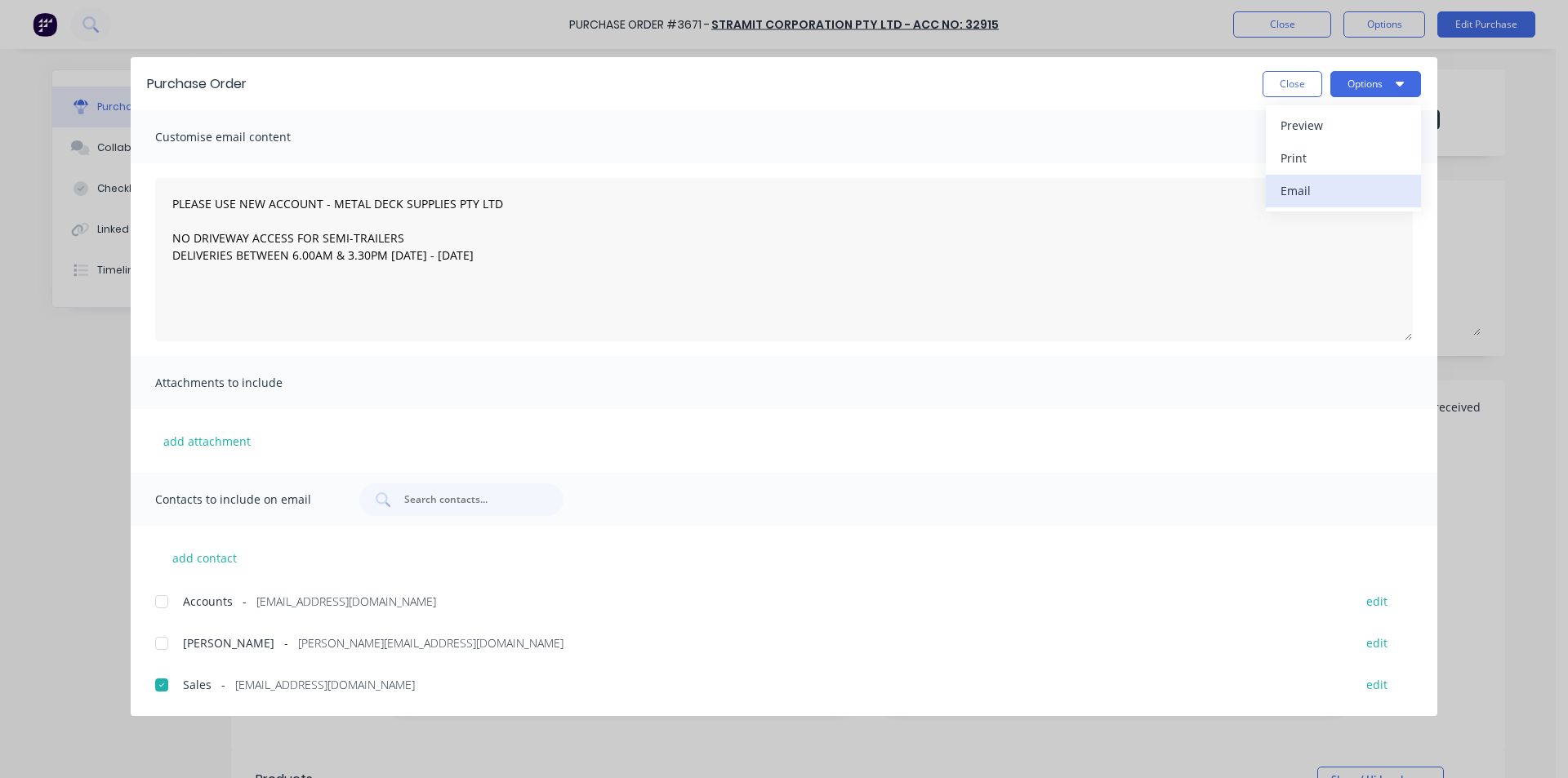
type textarea "PLEASE USE NEW ACCOUNT - METAL DECK SUPPLIES PTY LTD NO DRIVEWAY ACCESS FOR SEM…"
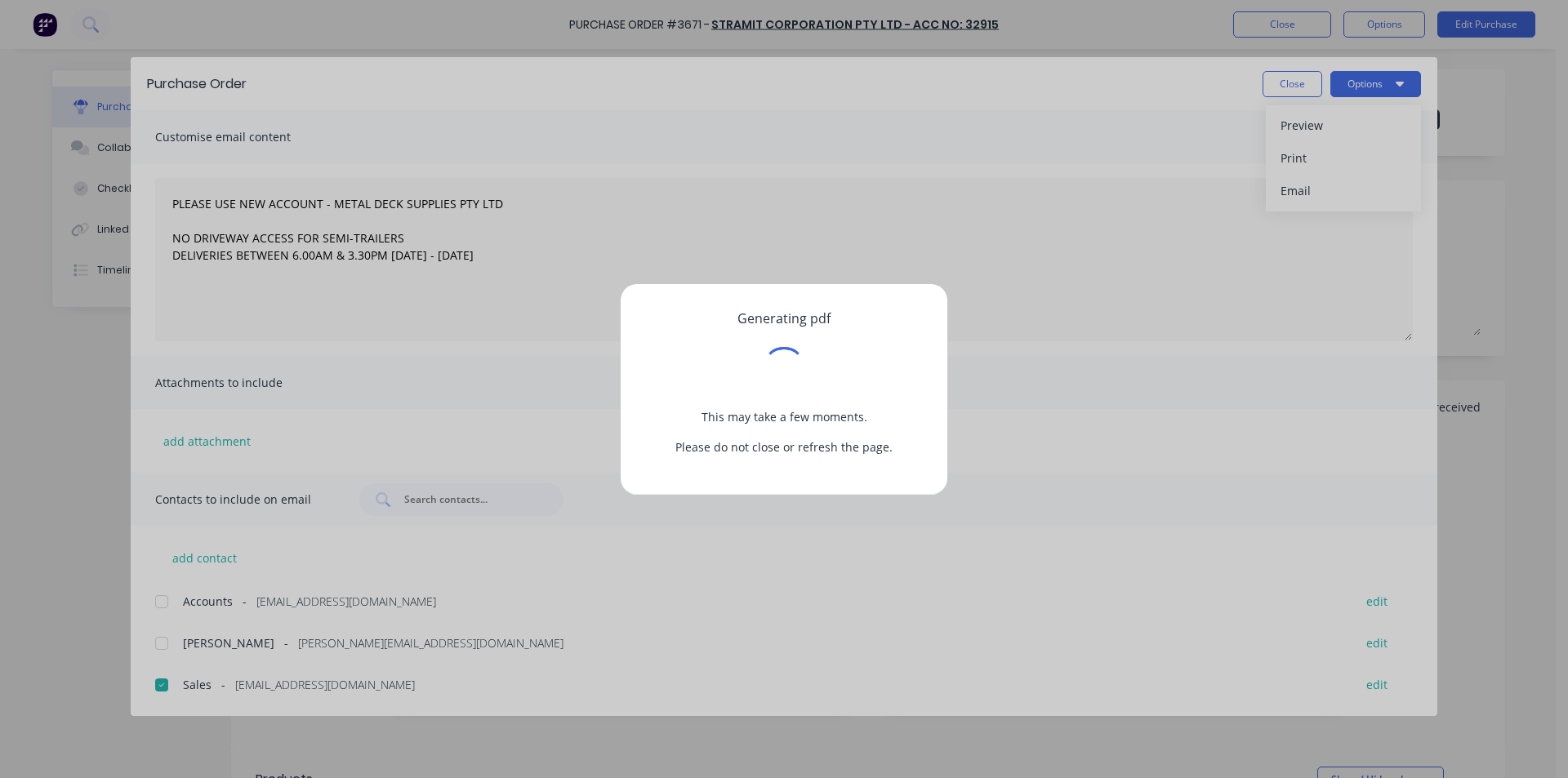
type textarea "x"
type textarea "PLEASE USE NEW ACCOUNT - METAL DECK SUPPLIES PTY LTD NO DRIVEWAY ACCESS FOR SEM…"
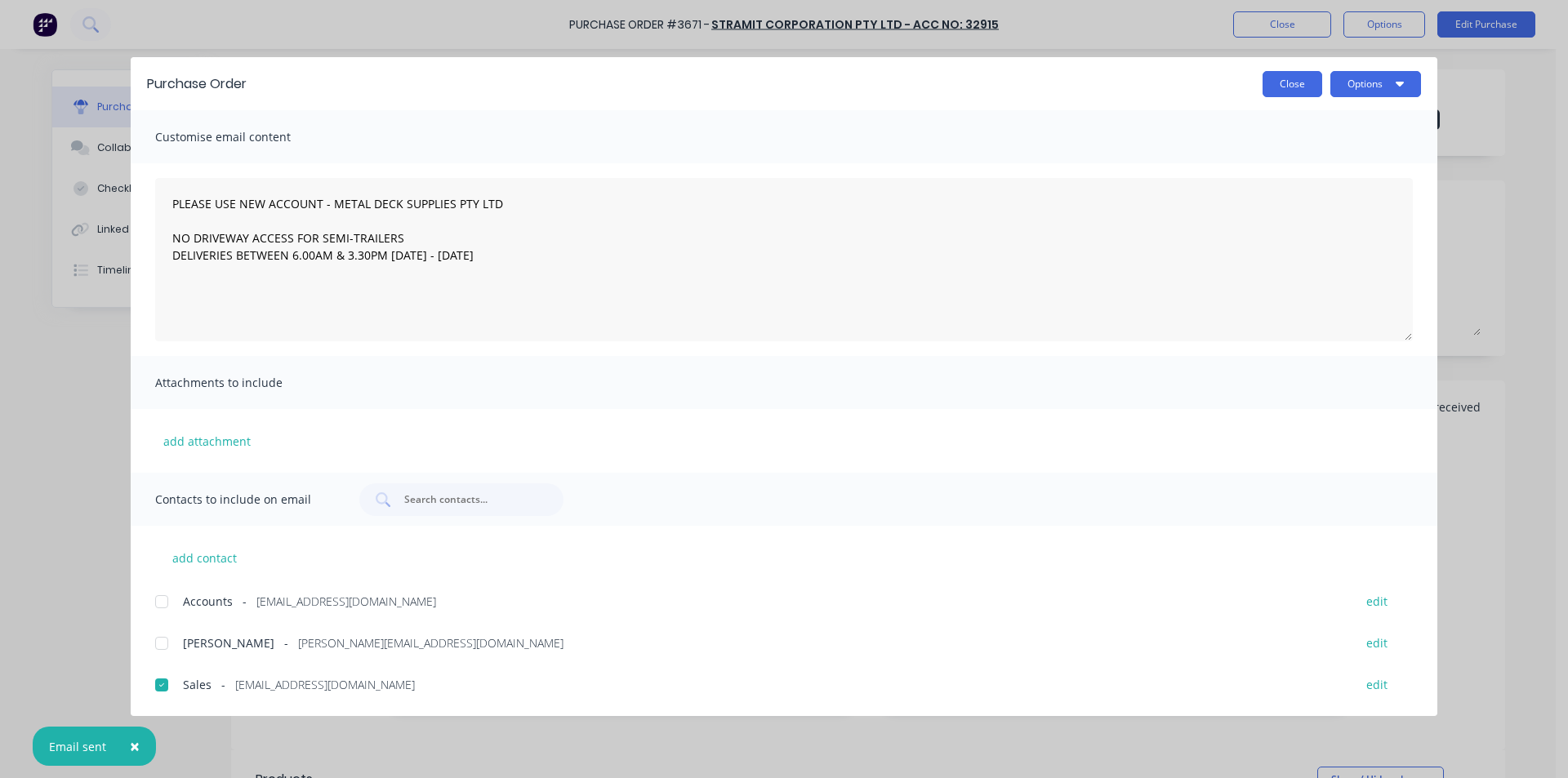
click at [1284, 94] on button "Close" at bounding box center [1292, 84] width 59 height 26
type textarea "x"
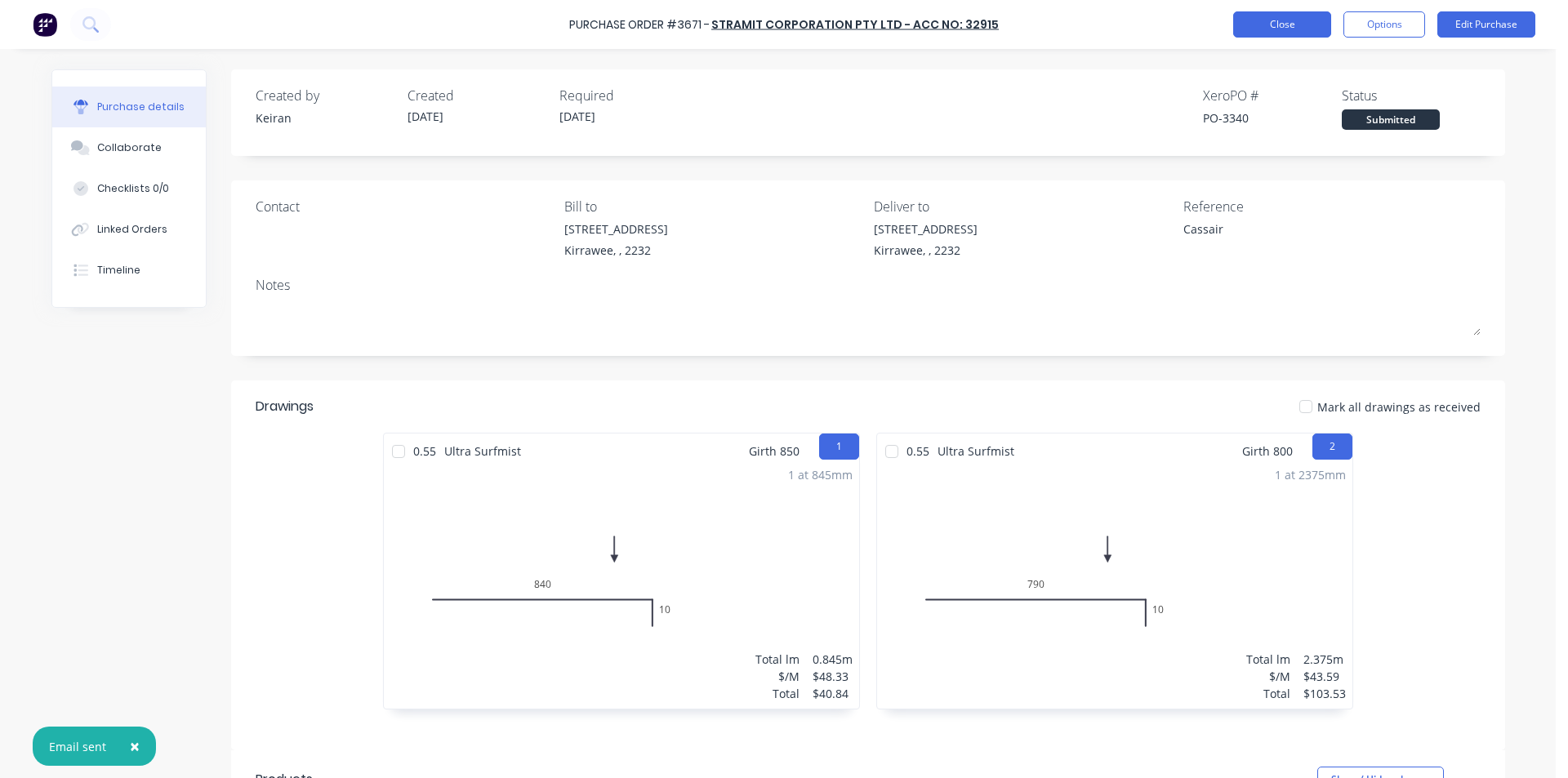
click at [1283, 26] on button "Close" at bounding box center [1281, 24] width 98 height 26
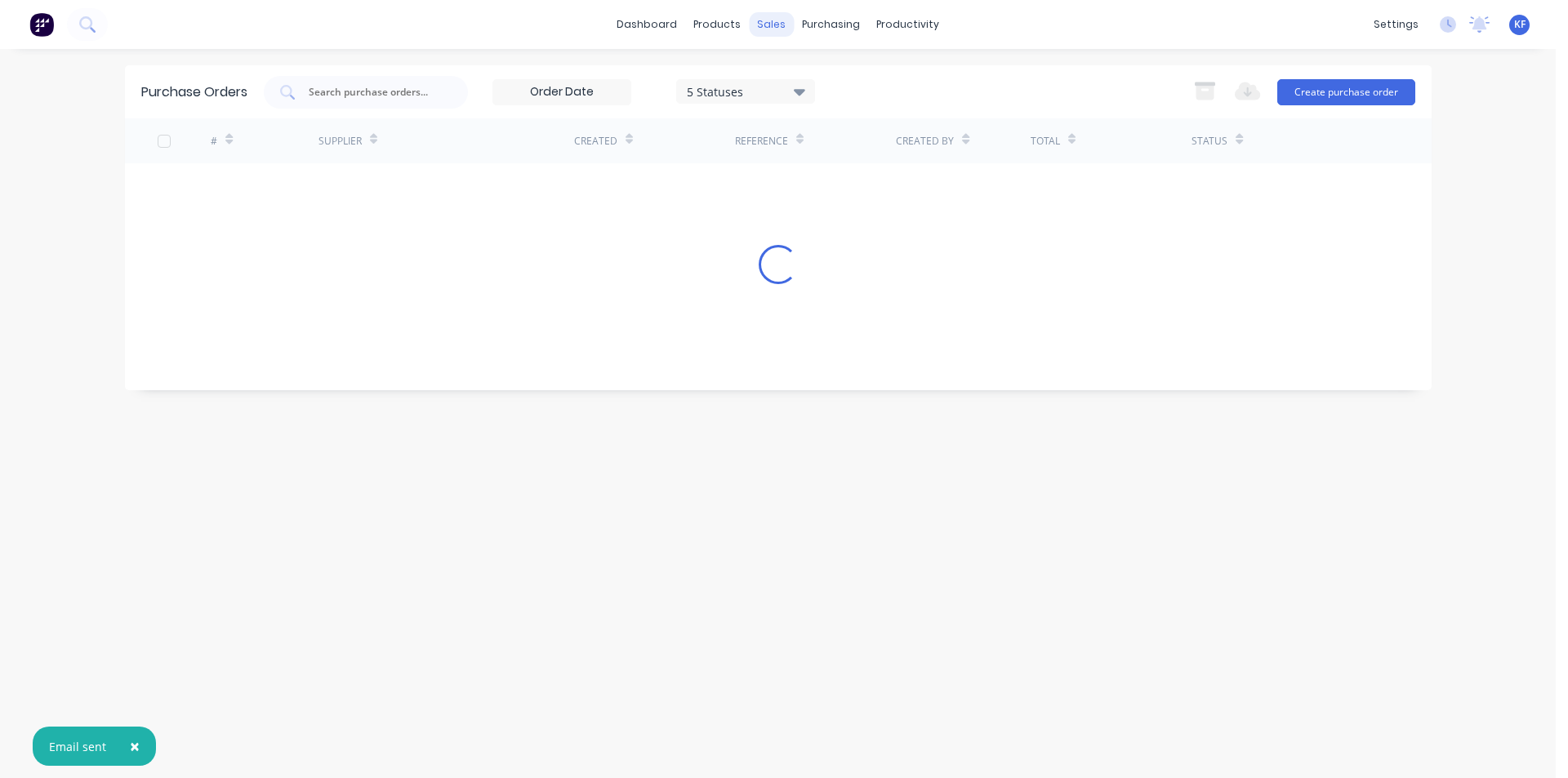
click at [765, 13] on div "sales" at bounding box center [771, 24] width 45 height 24
click at [800, 76] on div "Sales Orders" at bounding box center [832, 79] width 67 height 15
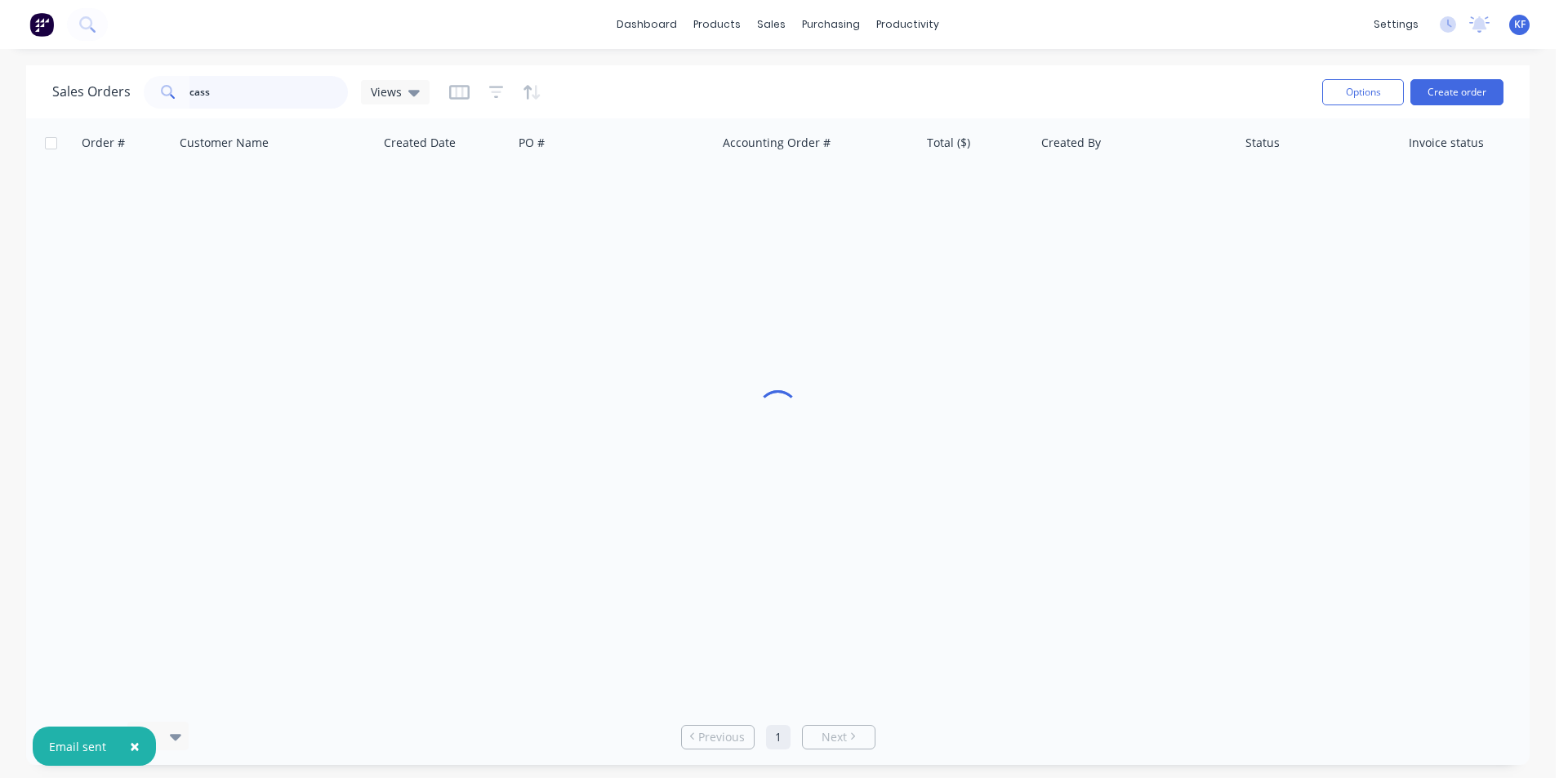
click at [171, 69] on div "Sales Orders cass Views Options Create order" at bounding box center [777, 92] width 1504 height 53
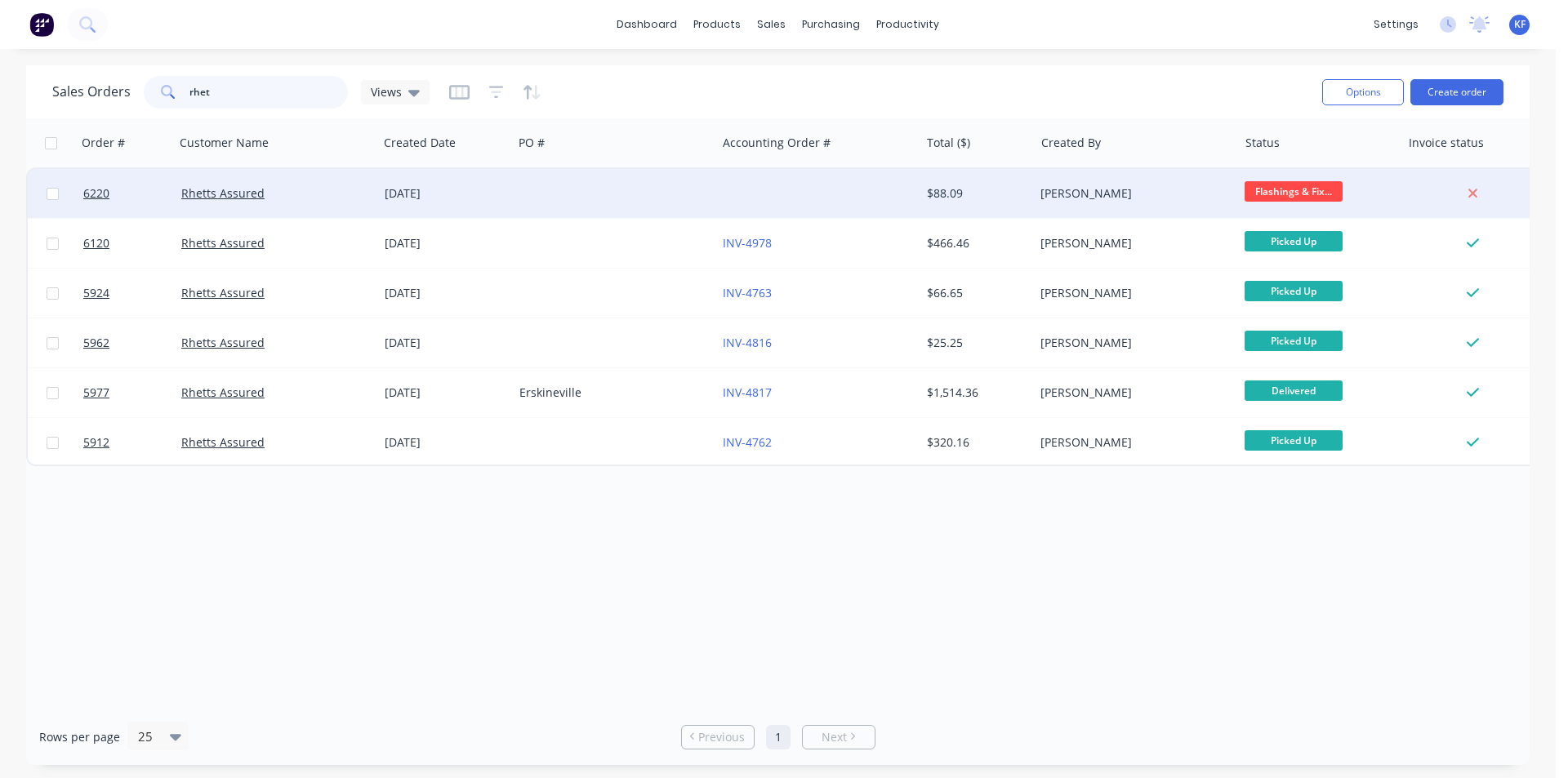
type input "rhet"
click at [630, 205] on div at bounding box center [614, 193] width 203 height 49
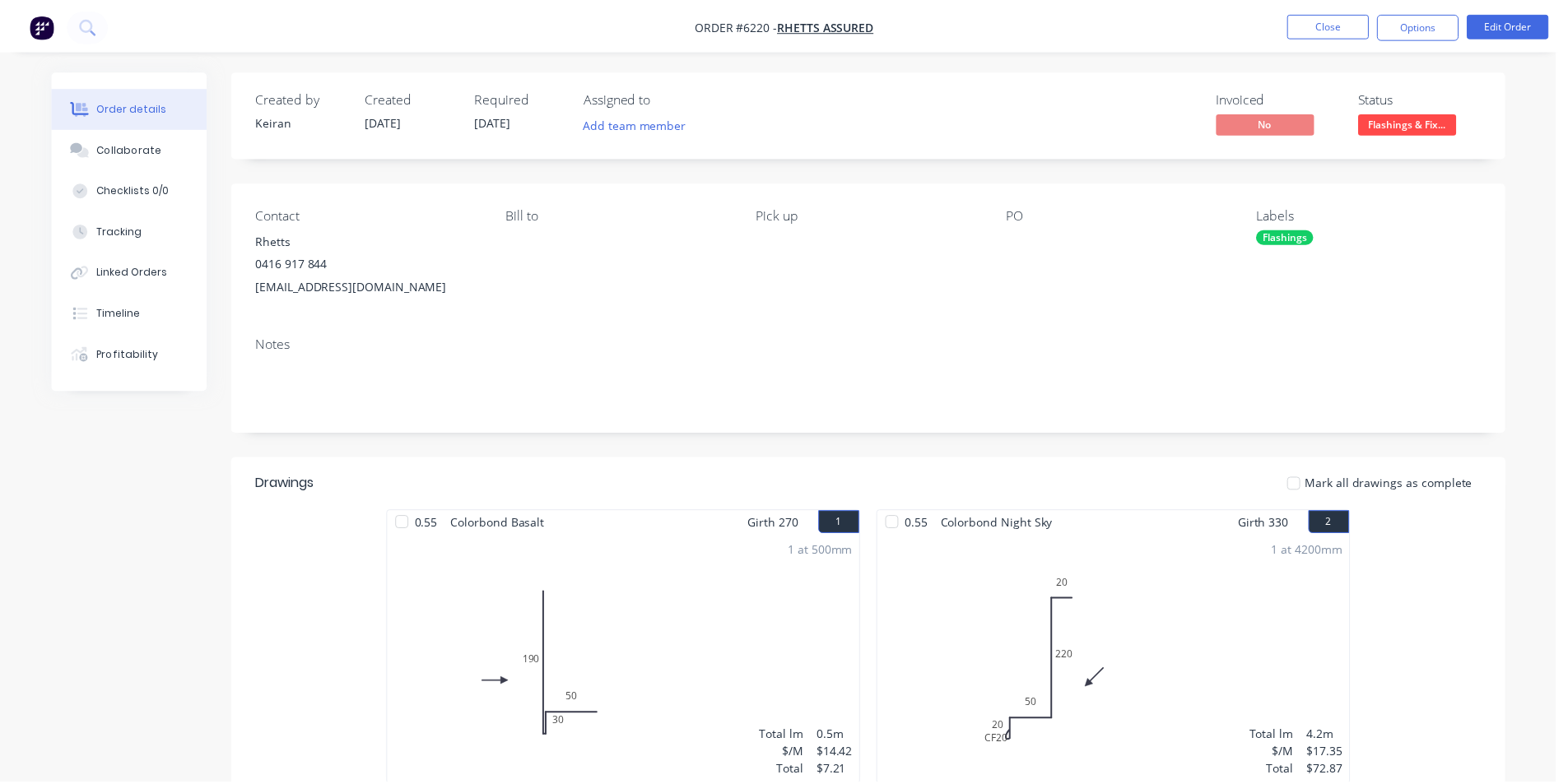
scroll to position [312, 0]
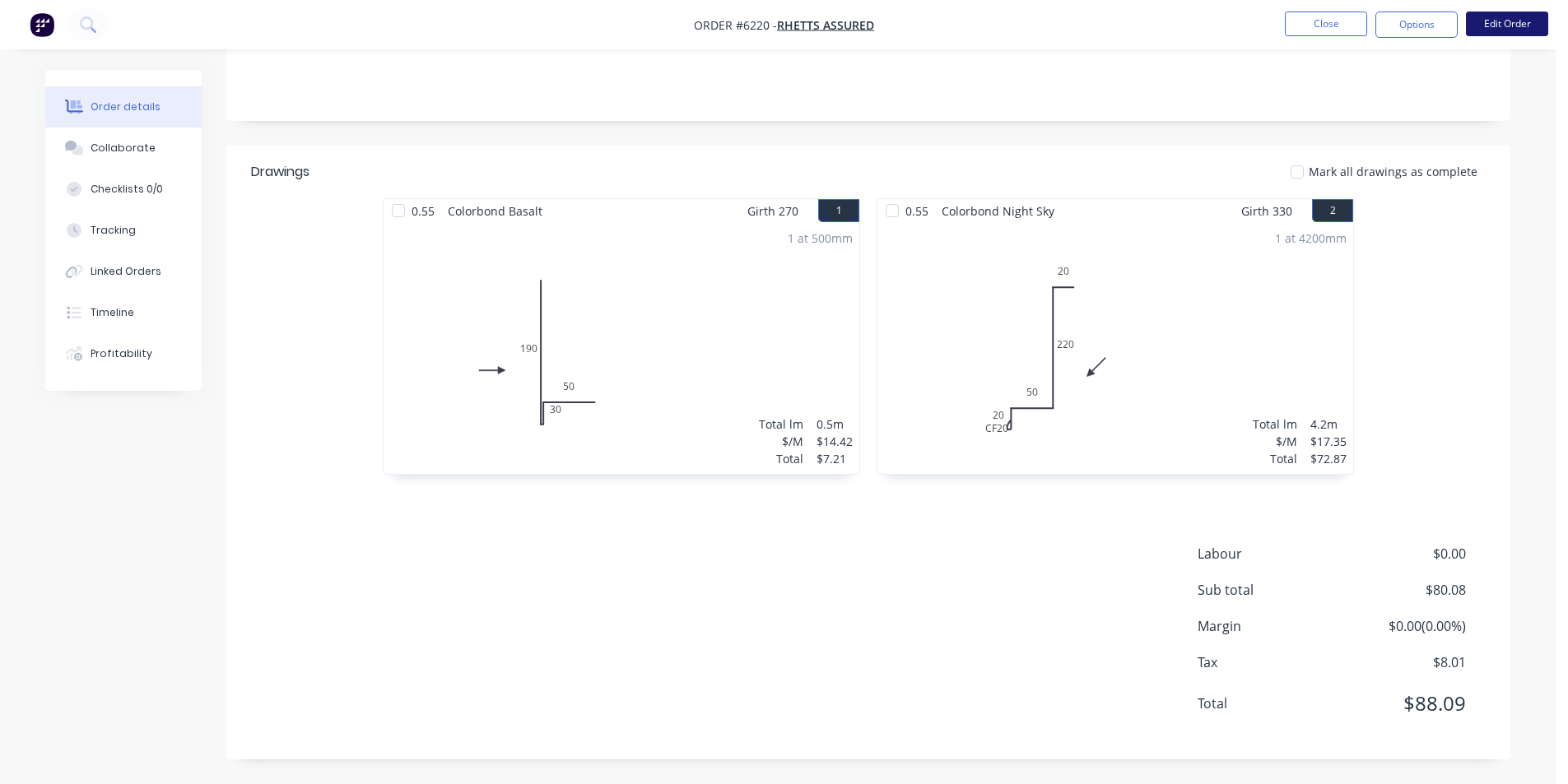
click at [1523, 29] on button "Edit Order" at bounding box center [1507, 24] width 83 height 24
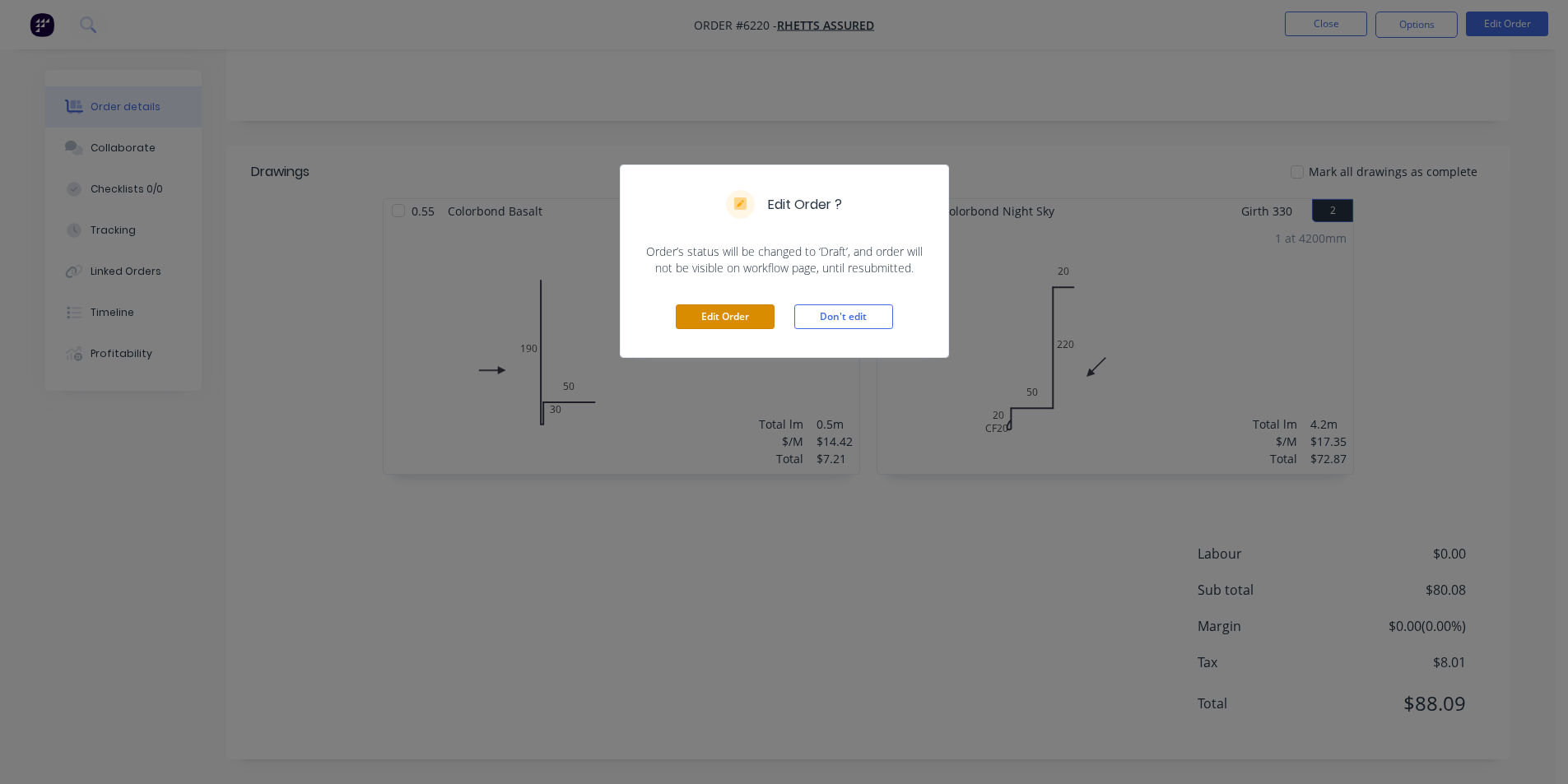
click at [711, 328] on button "Edit Order" at bounding box center [725, 317] width 99 height 24
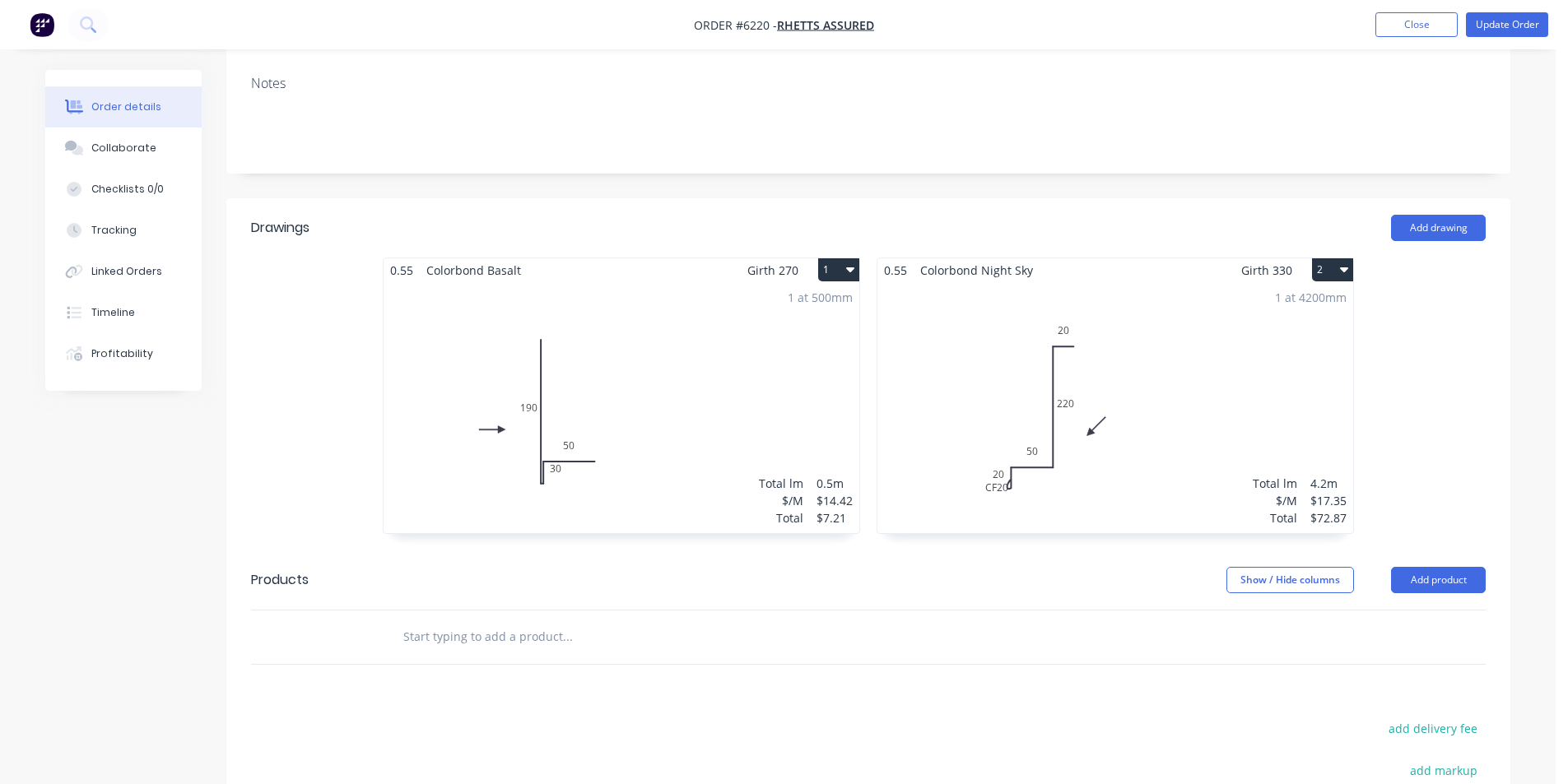
scroll to position [329, 0]
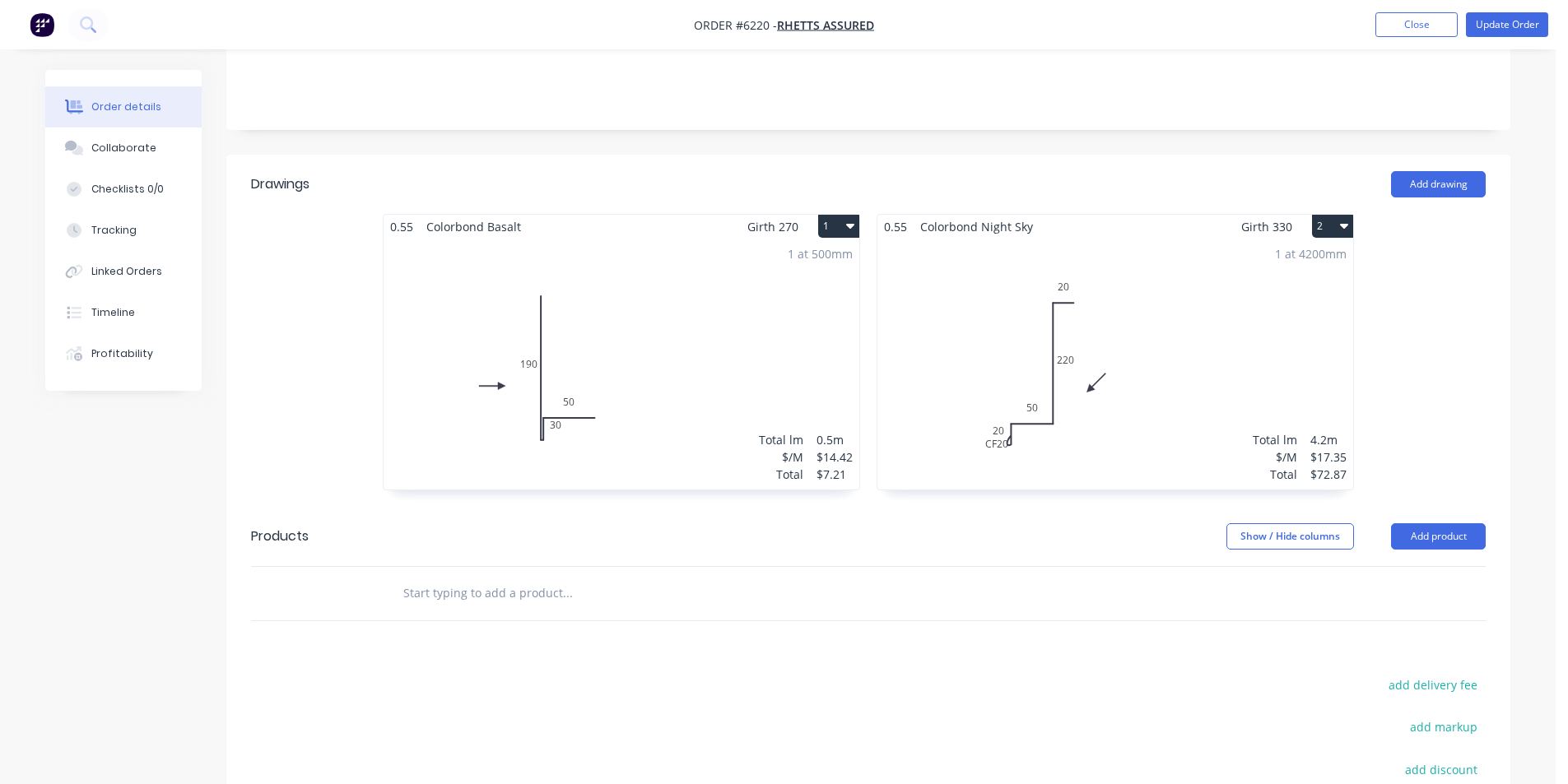
click at [615, 577] on input "text" at bounding box center [567, 593] width 329 height 33
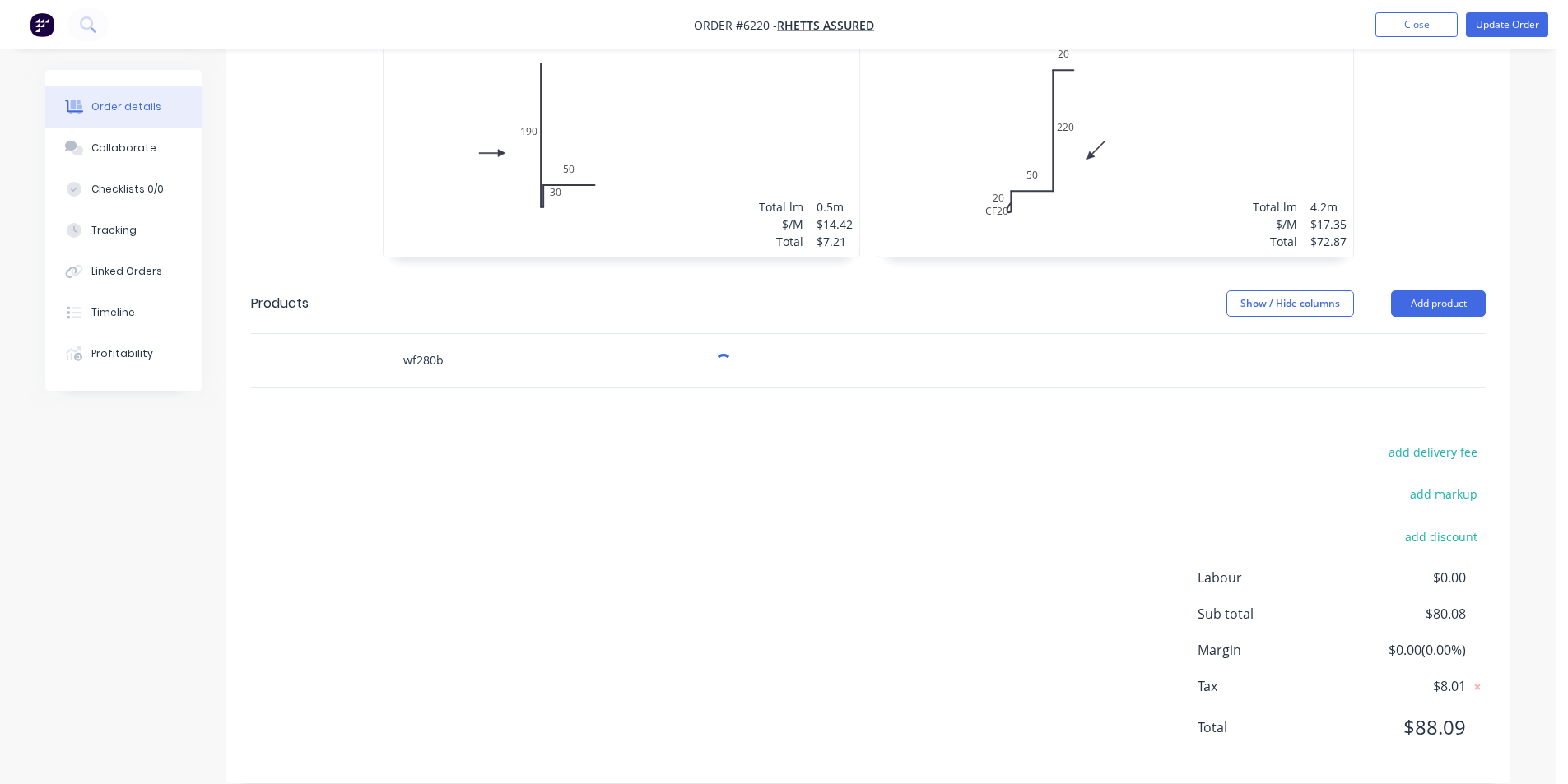
scroll to position [563, 0]
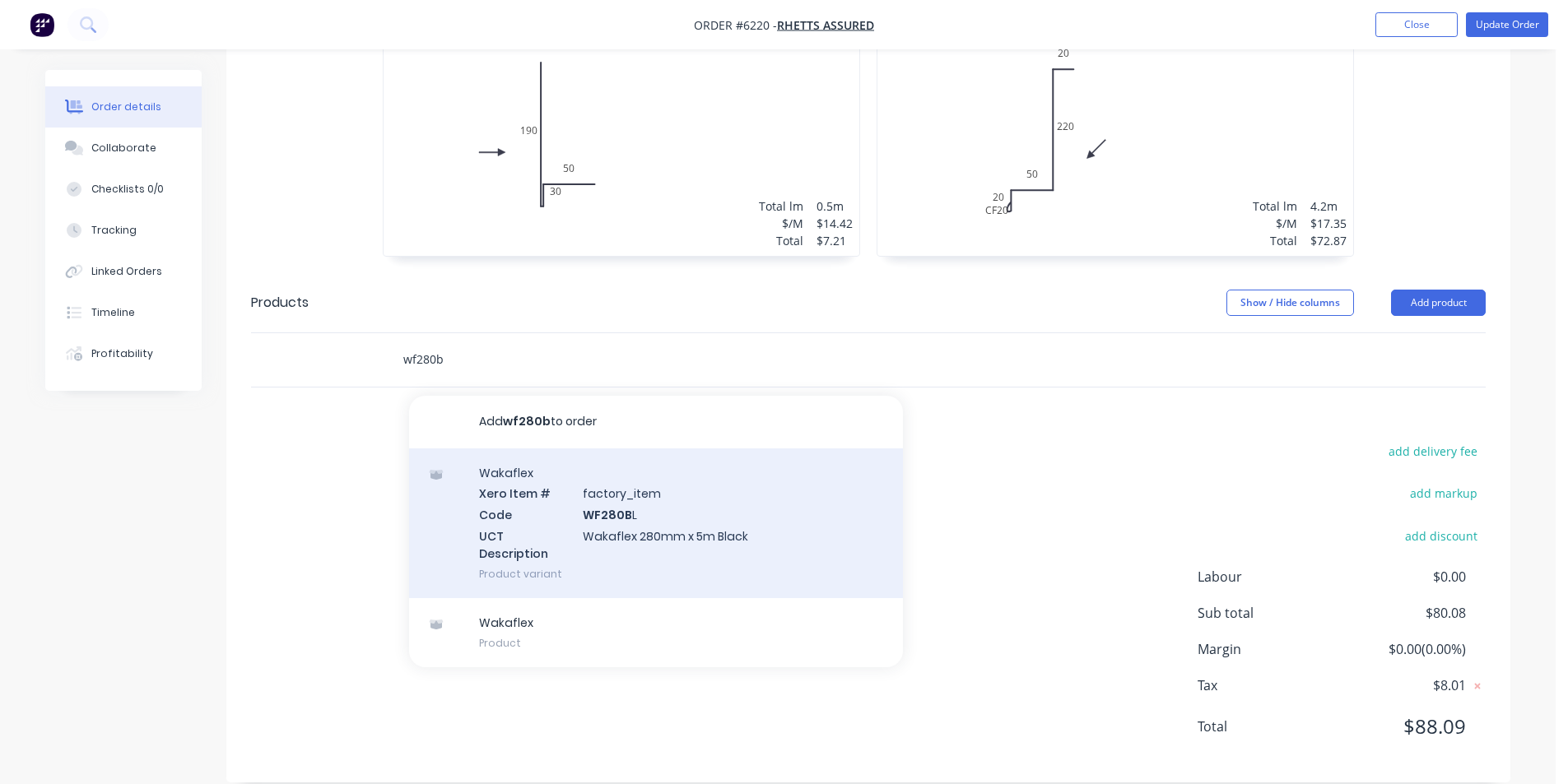
type input "wf280b"
click at [638, 525] on div "Wakaflex Xero Item # factory_item Code WF280B L UCT Description Wakaflex 280mm …" at bounding box center [656, 523] width 494 height 150
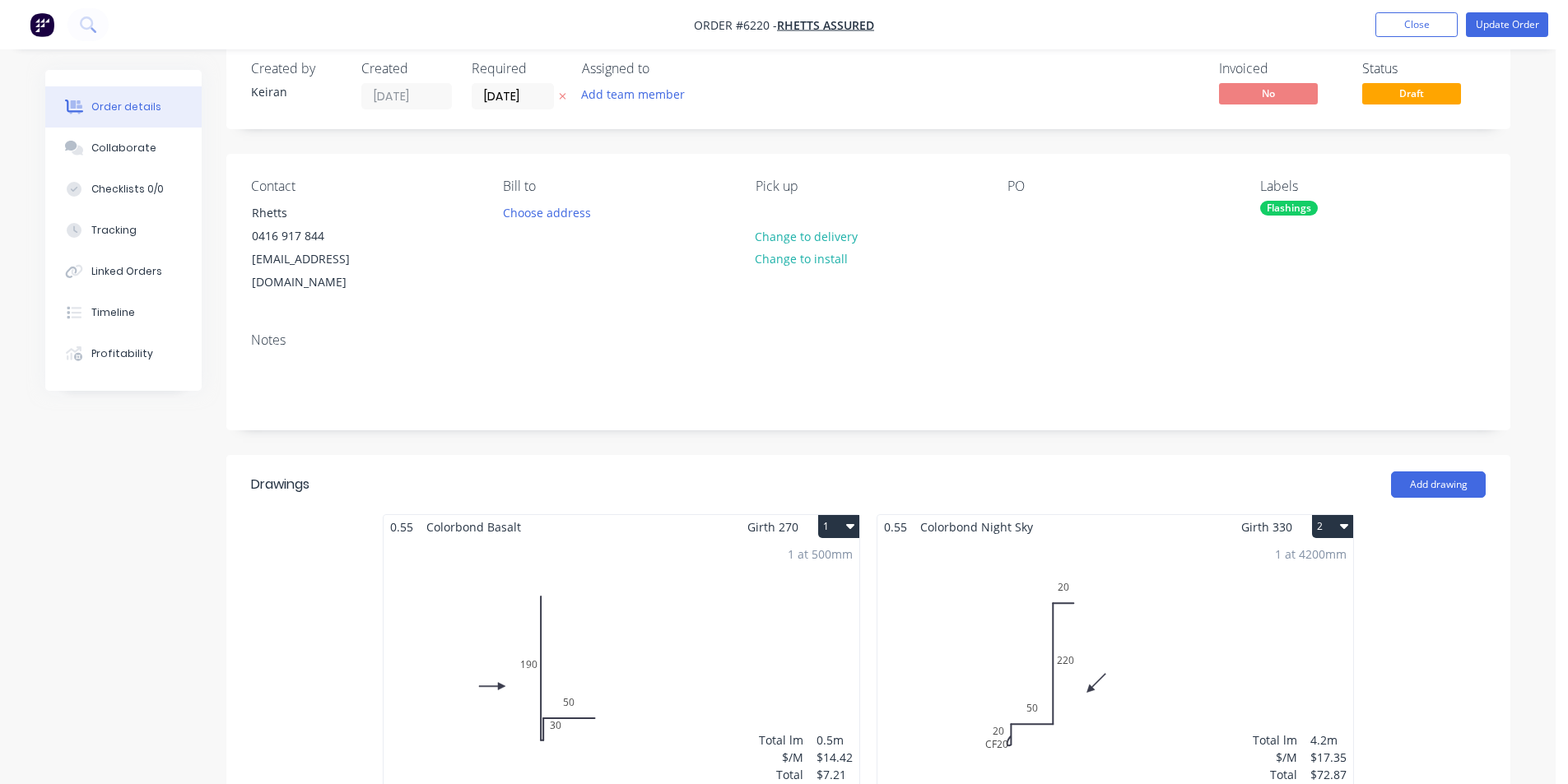
scroll to position [0, 0]
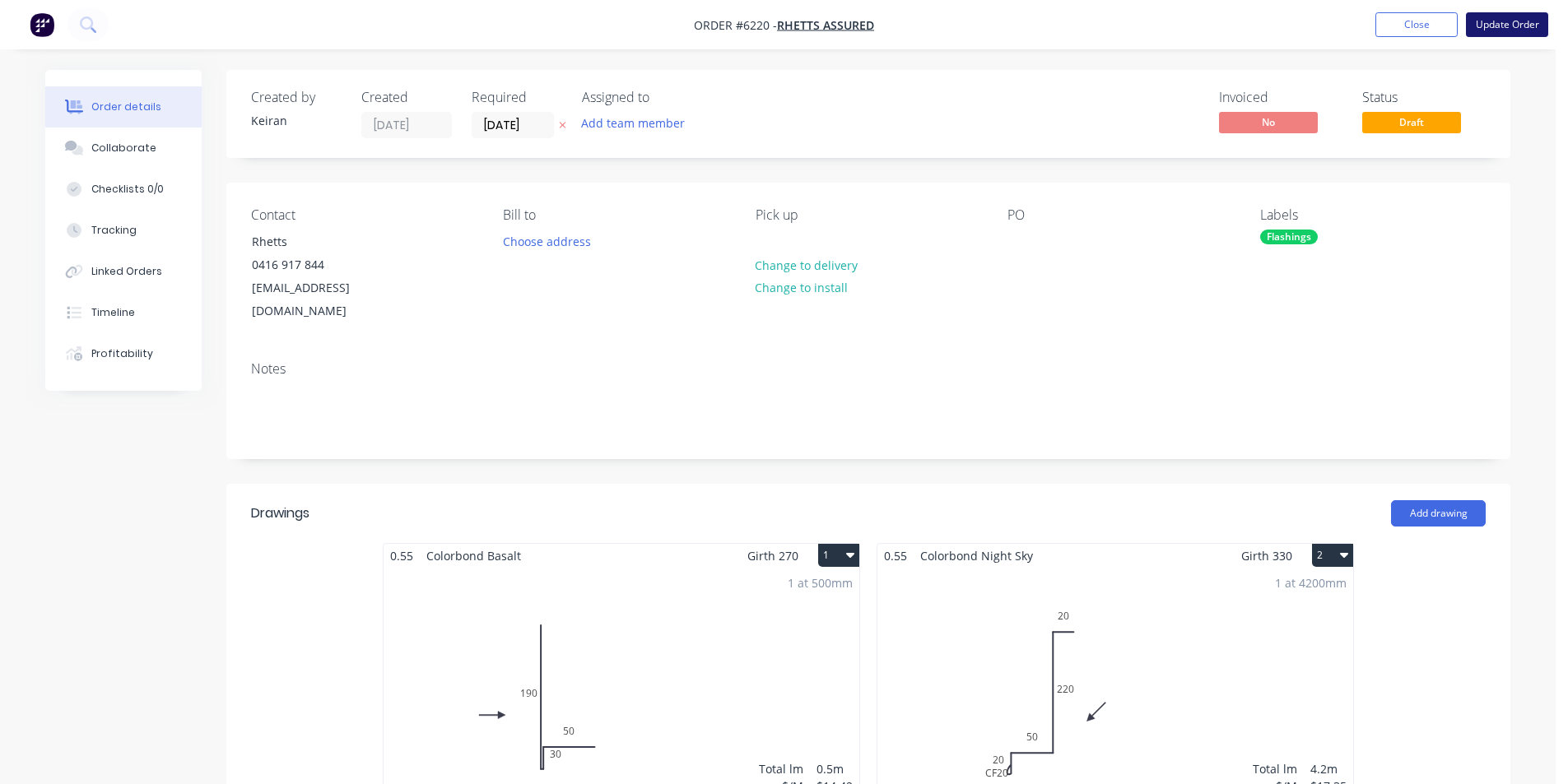
click at [1523, 24] on button "Update Order" at bounding box center [1507, 24] width 83 height 24
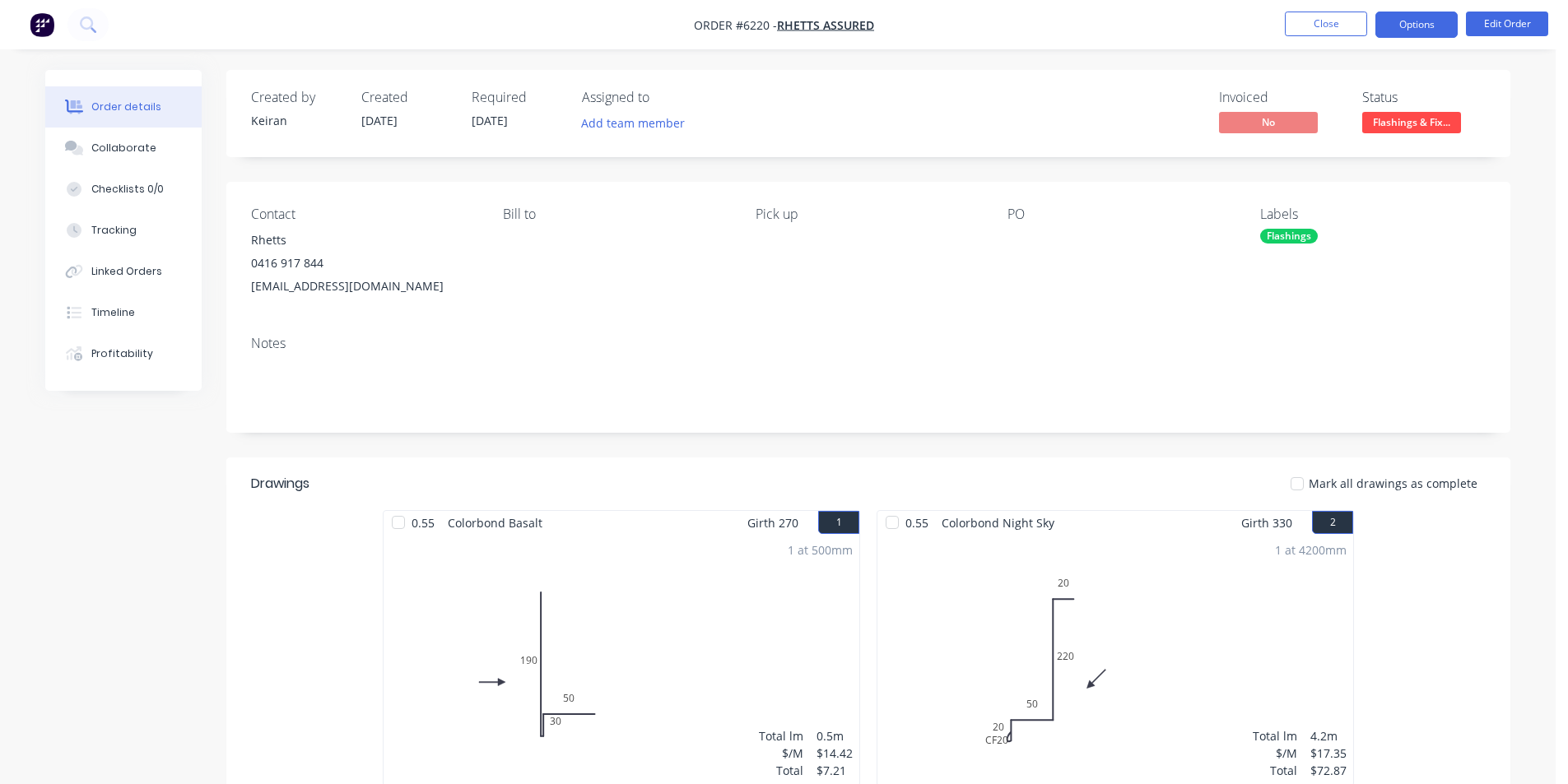
click at [1427, 31] on button "Options" at bounding box center [1417, 24] width 83 height 26
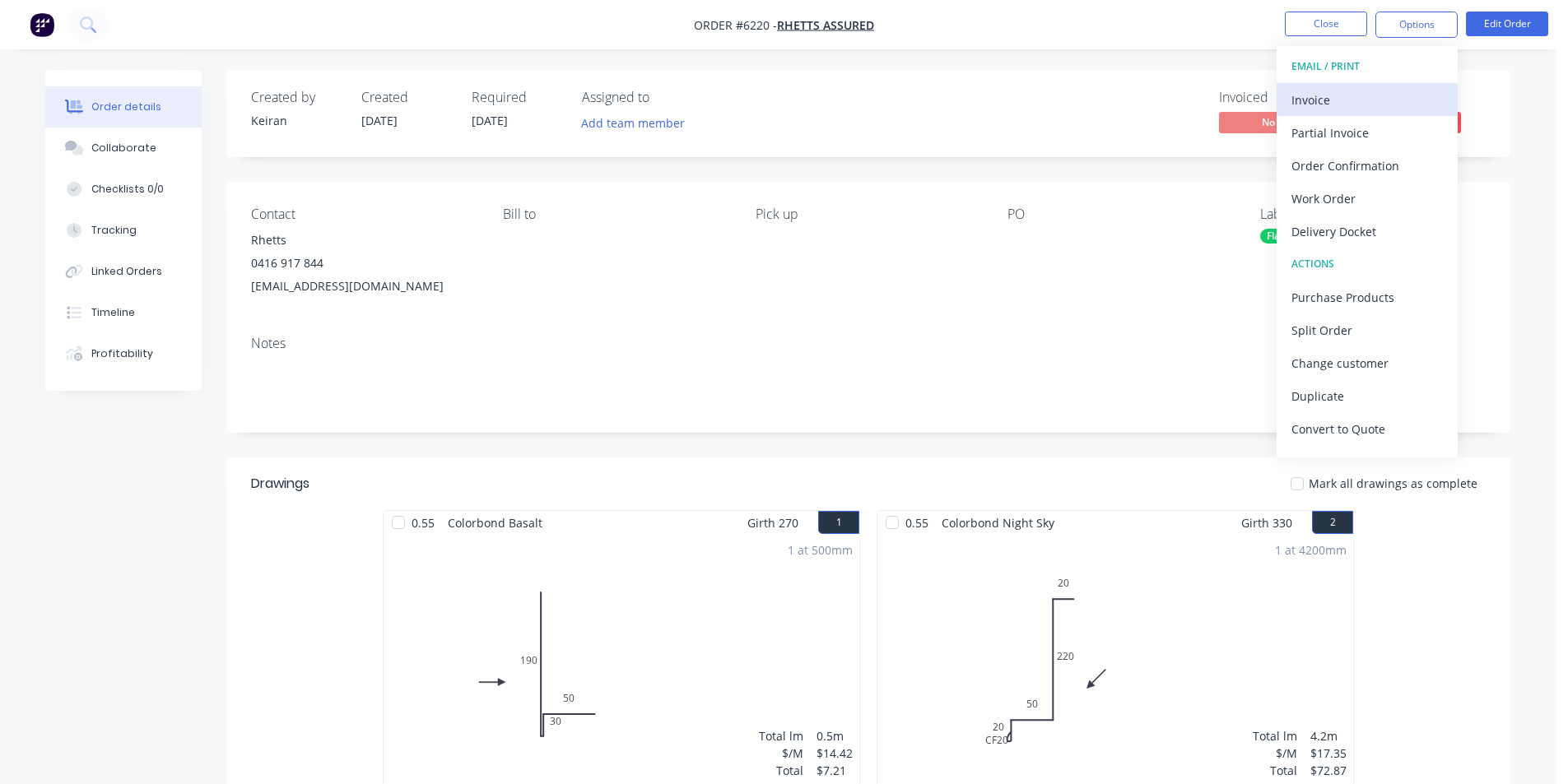
click at [1382, 97] on div "Invoice" at bounding box center [1367, 100] width 152 height 24
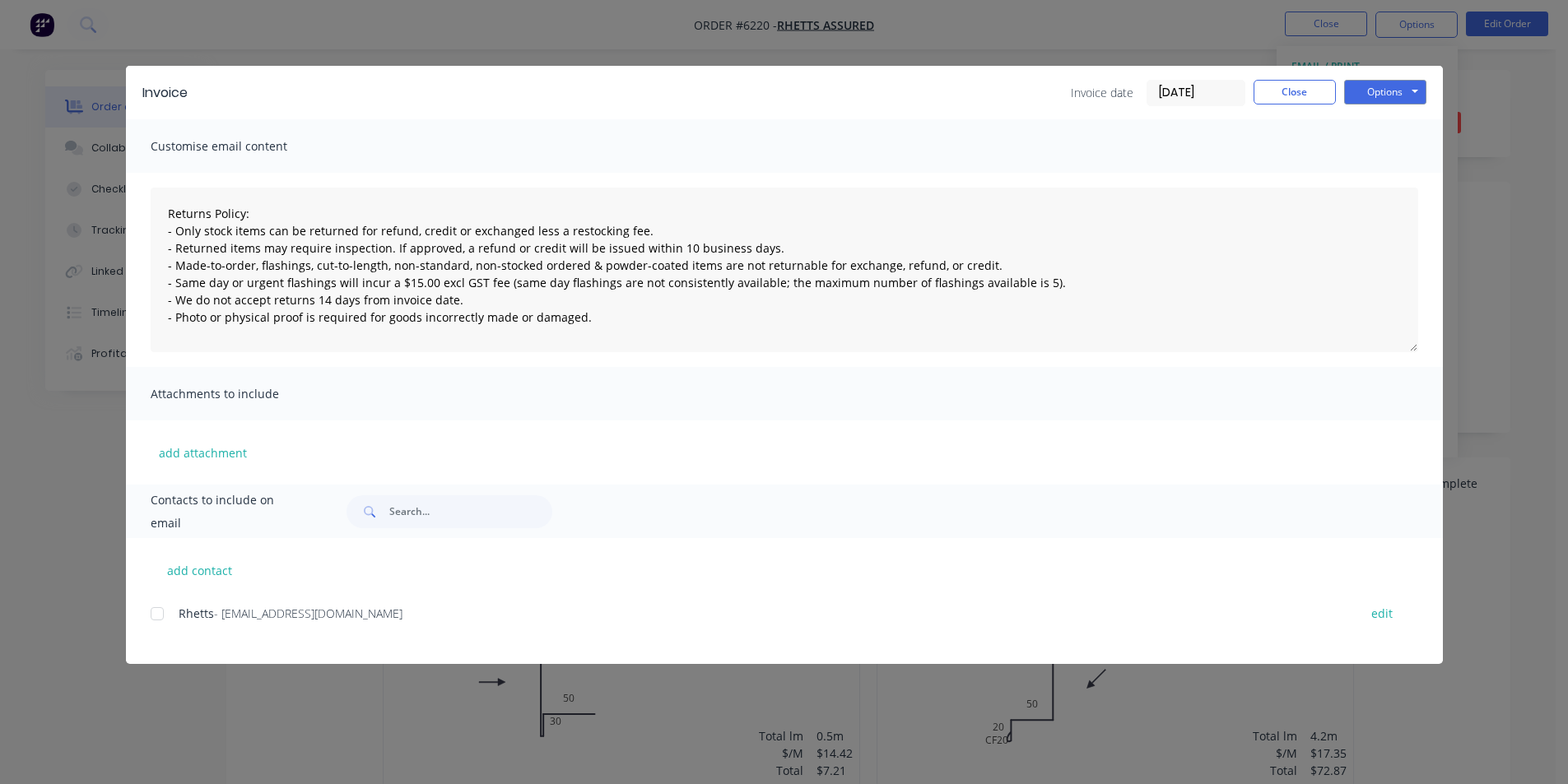
click at [147, 614] on div "add contact Rhetts - [EMAIL_ADDRESS][DOMAIN_NAME] edit" at bounding box center [784, 600] width 1317 height 125
click at [169, 611] on div at bounding box center [157, 613] width 33 height 33
click at [1410, 88] on button "Options" at bounding box center [1386, 92] width 83 height 24
click at [1378, 184] on button "Email" at bounding box center [1397, 175] width 105 height 27
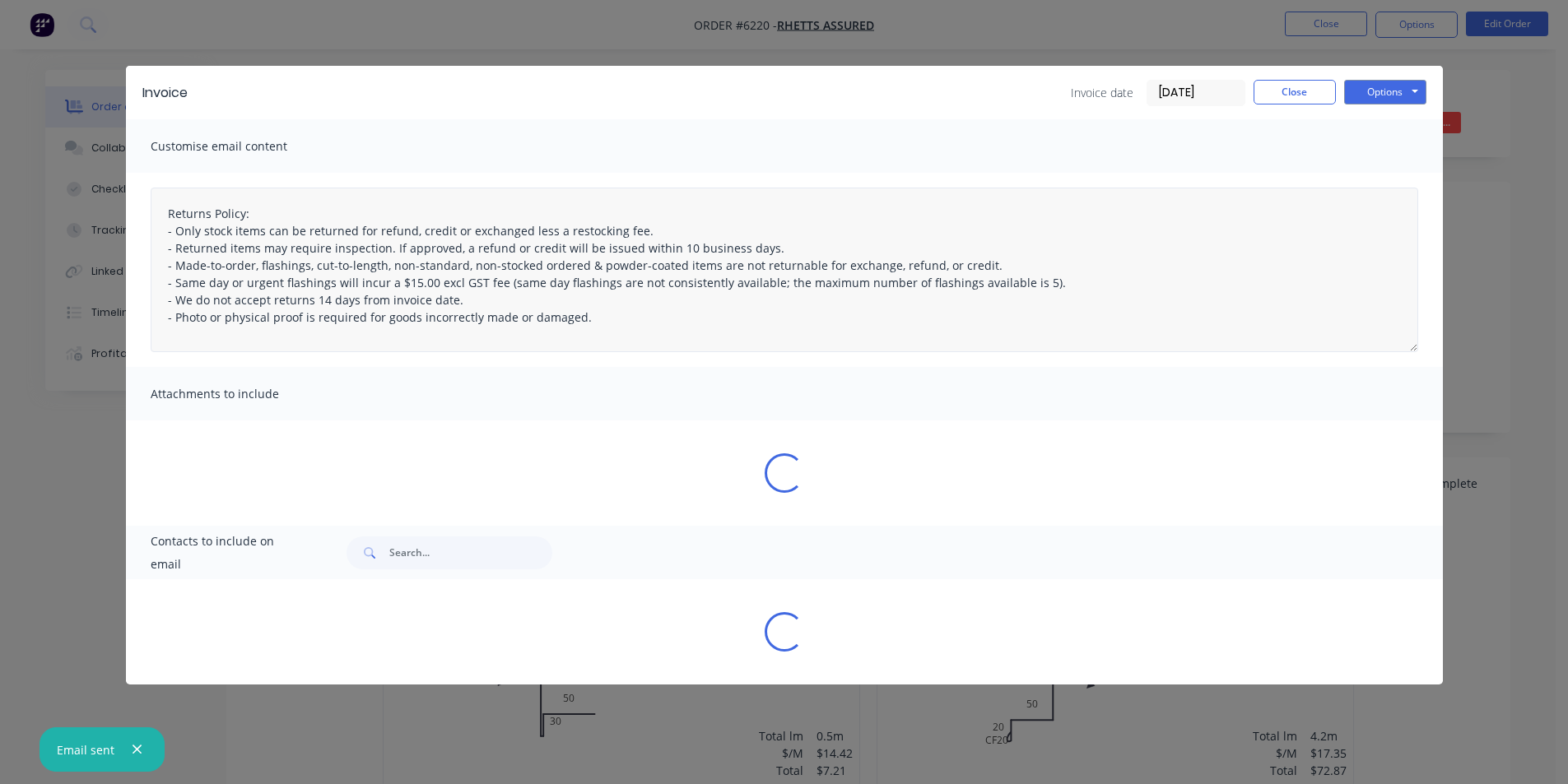
type textarea "Returns Policy: - Only stock items can be returned for refund, credit or exchan…"
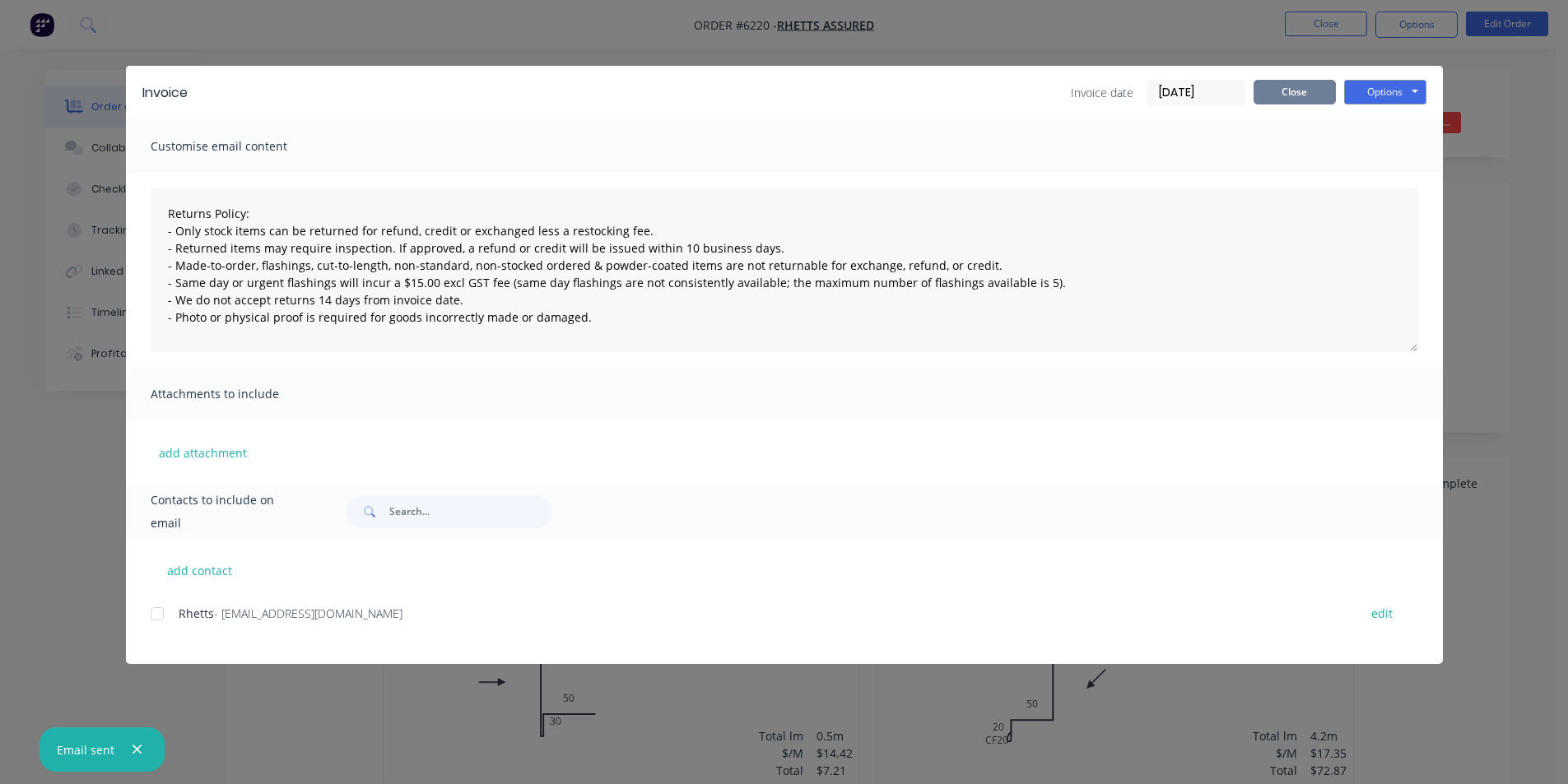
drag, startPoint x: 1284, startPoint y: 109, endPoint x: 1284, endPoint y: 97, distance: 12.0
click at [1284, 108] on div "Invoice Invoice date [DATE] Close Options Preview Print Email" at bounding box center [784, 93] width 1317 height 54
click at [1284, 95] on button "Close" at bounding box center [1295, 92] width 83 height 24
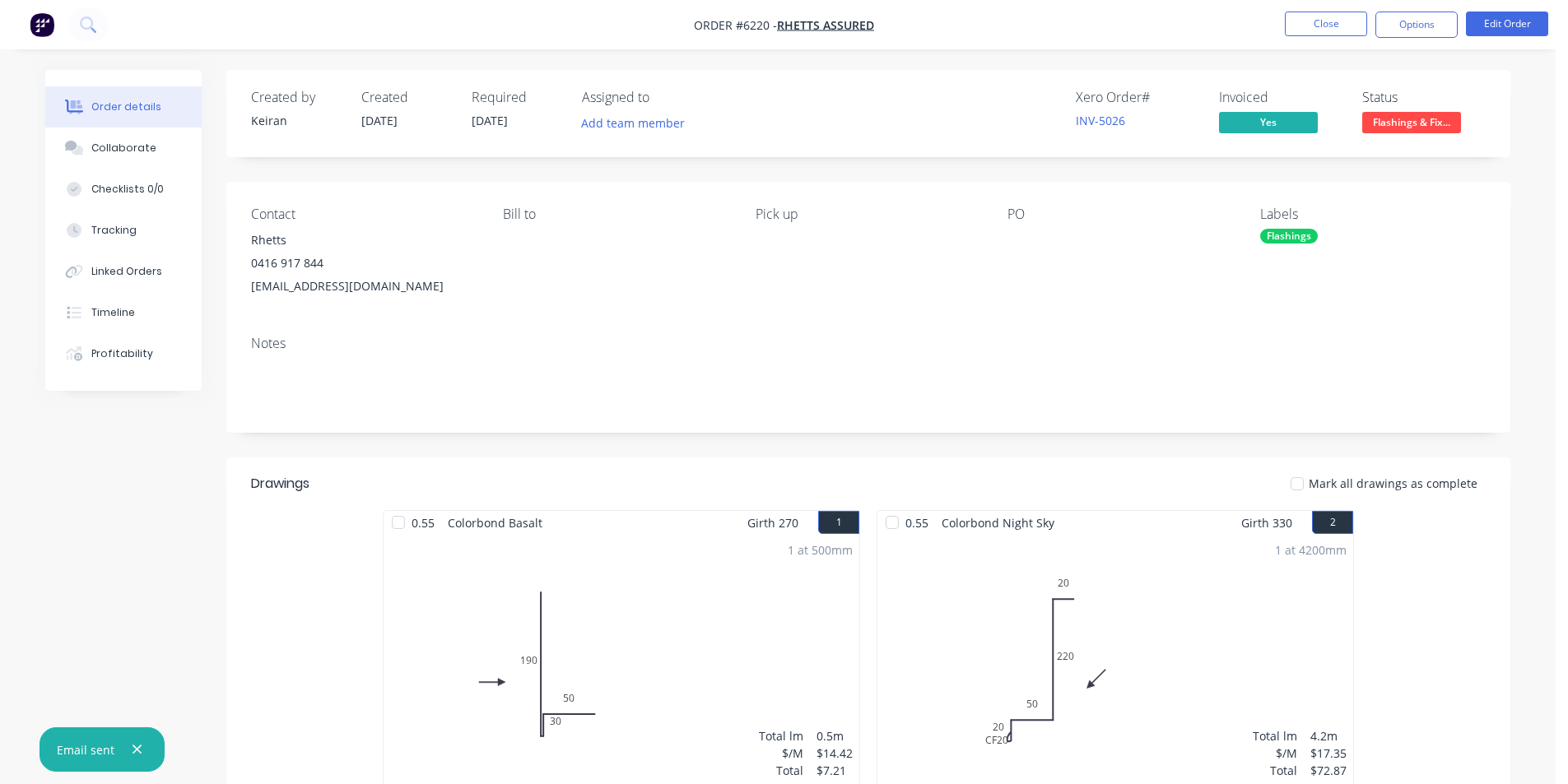
click at [1386, 130] on span "Flashings & Fix..." at bounding box center [1411, 122] width 99 height 20
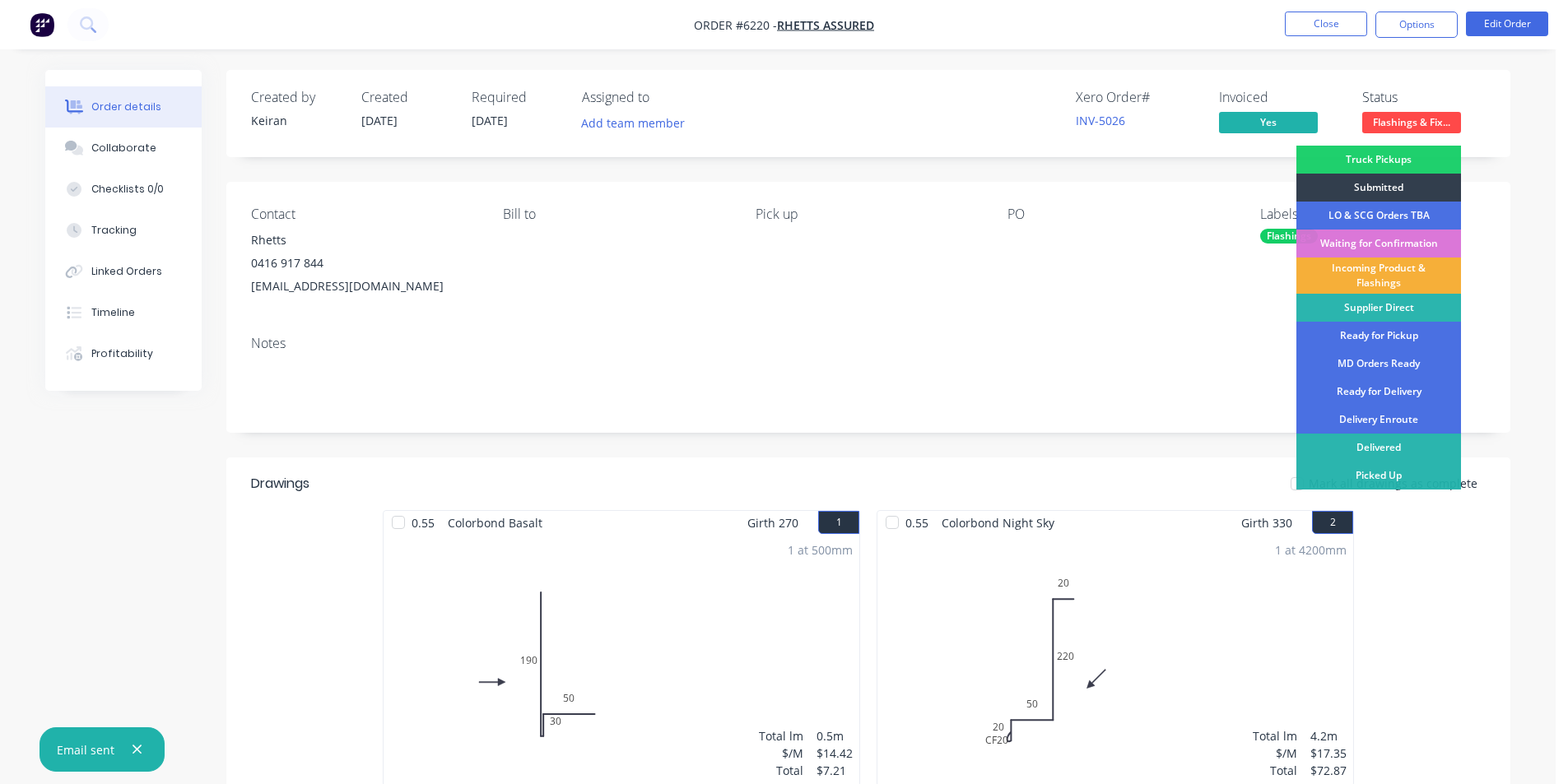
drag, startPoint x: 1403, startPoint y: 475, endPoint x: 1396, endPoint y: 424, distance: 51.5
click at [1402, 475] on div "Picked Up" at bounding box center [1378, 475] width 164 height 28
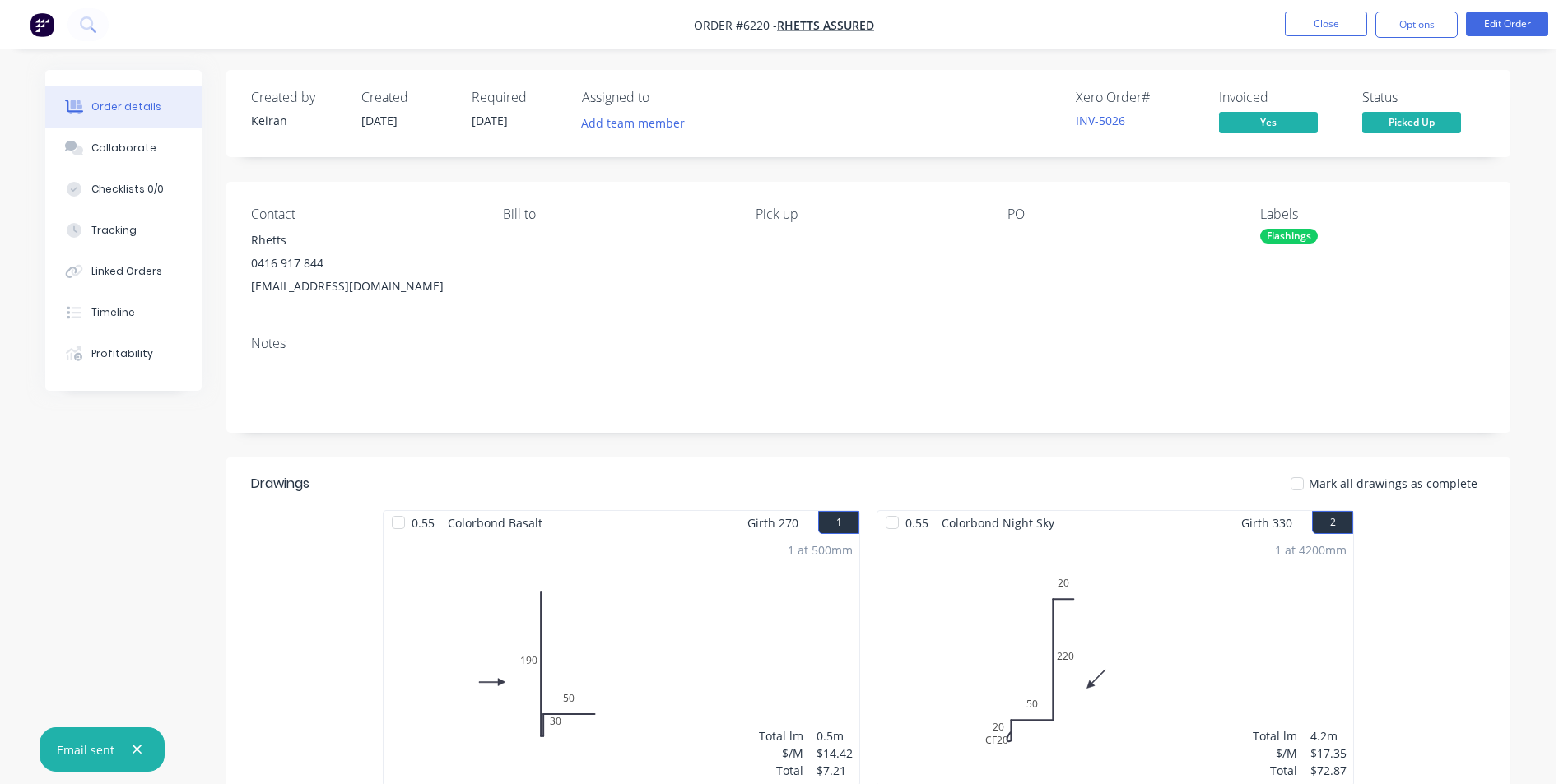
click at [1314, 40] on nav "Order #6220 - Rhetts Assured Close Options Edit Order" at bounding box center [784, 24] width 1568 height 50
click at [1315, 31] on button "Close" at bounding box center [1326, 24] width 83 height 24
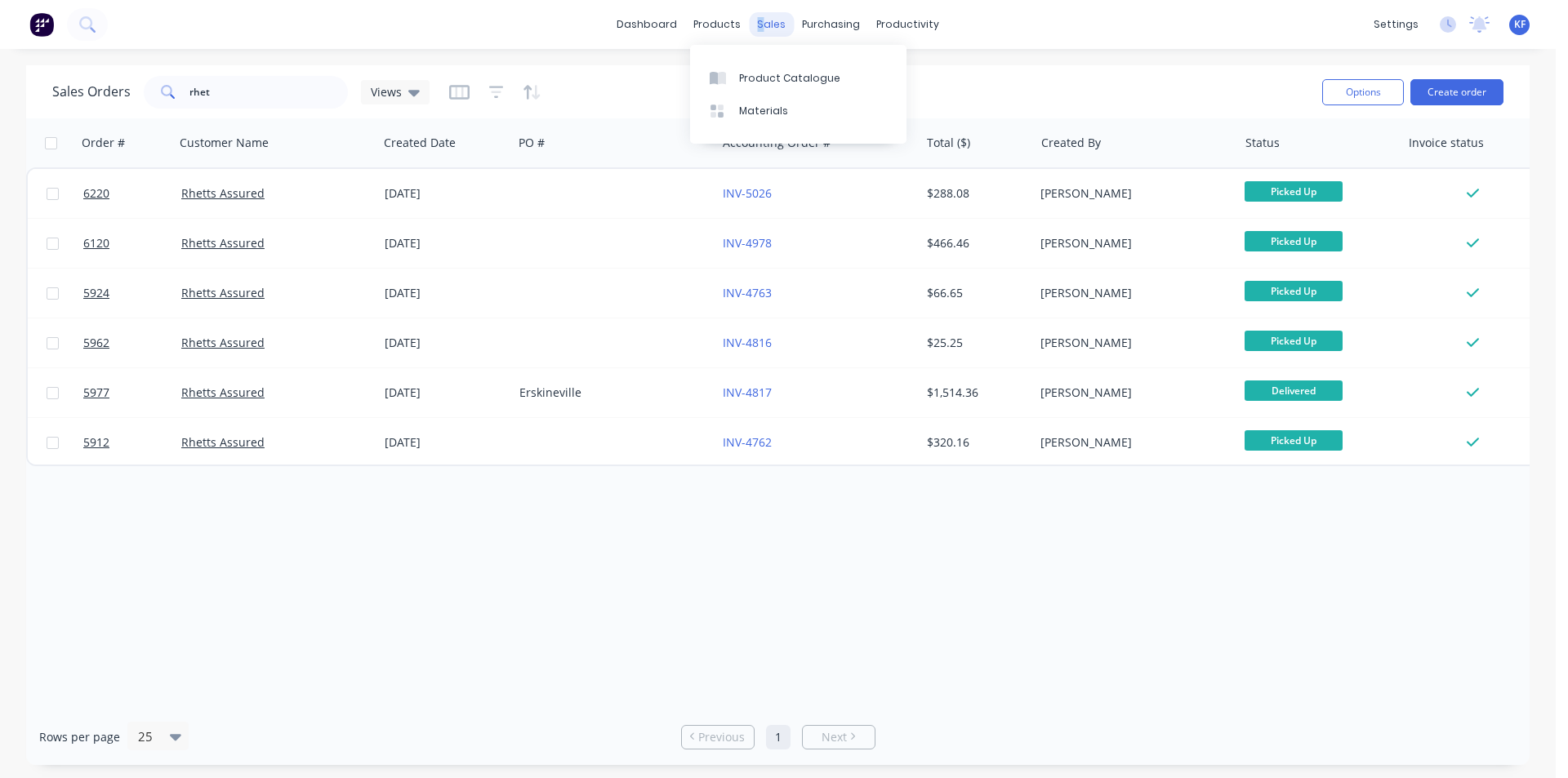
drag, startPoint x: 761, startPoint y: 27, endPoint x: 771, endPoint y: 35, distance: 12.8
click at [762, 28] on div "sales" at bounding box center [771, 24] width 45 height 24
click at [810, 77] on div "Sales Orders" at bounding box center [832, 79] width 67 height 15
click at [147, 84] on div "rhet" at bounding box center [246, 92] width 204 height 33
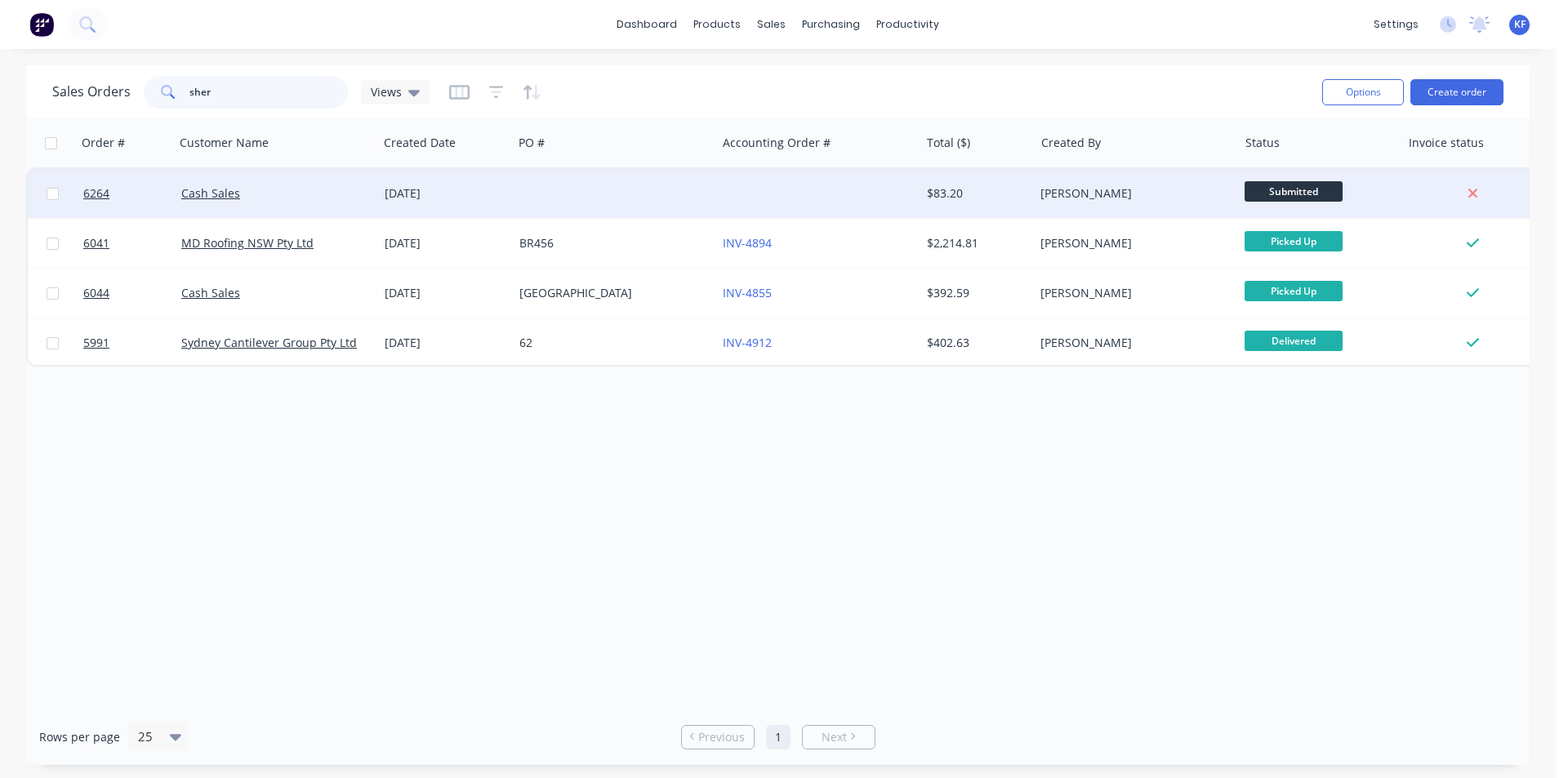
type input "sher"
click at [704, 201] on div at bounding box center [614, 193] width 203 height 49
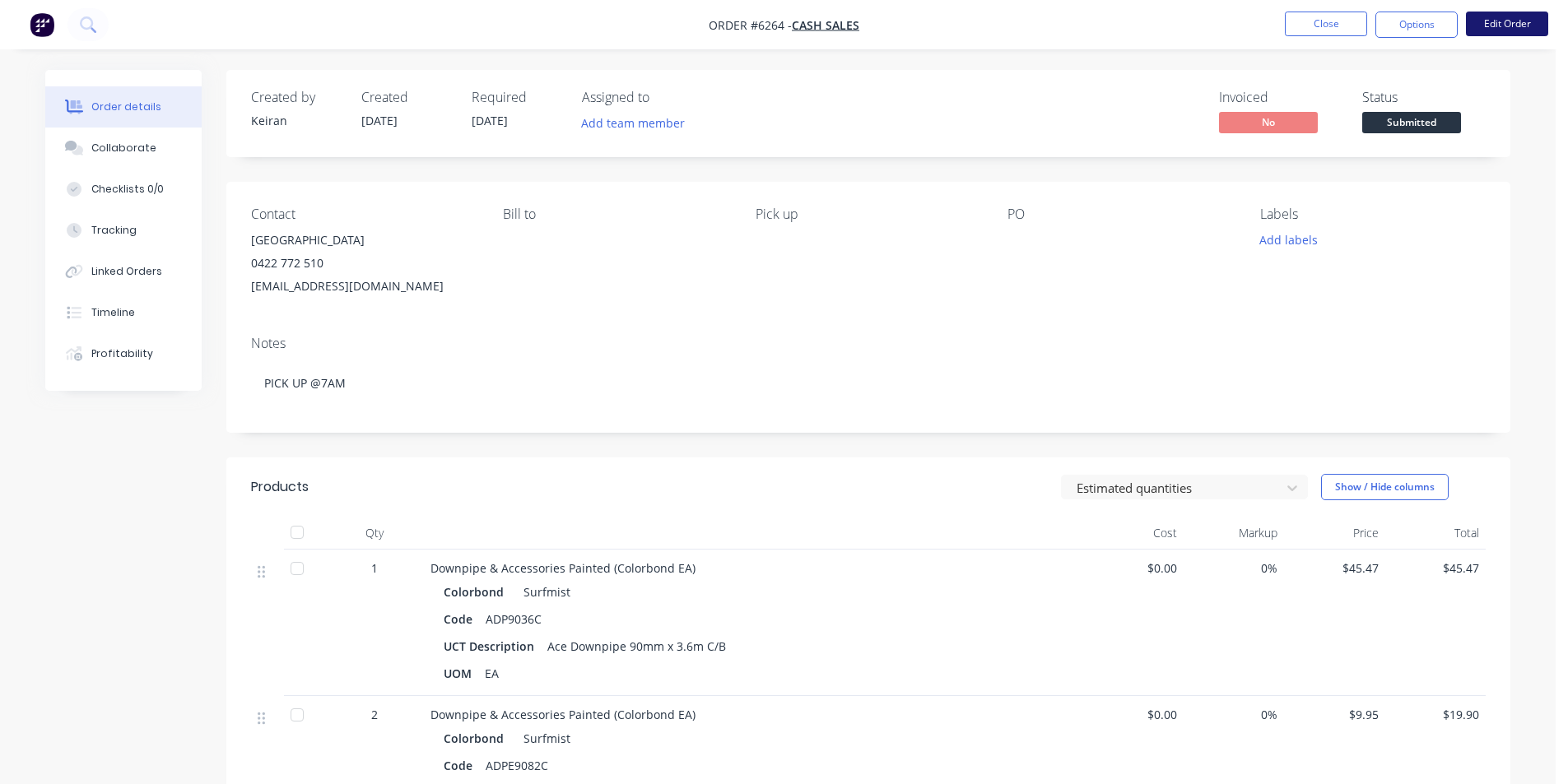
click at [1489, 30] on button "Edit Order" at bounding box center [1507, 24] width 83 height 24
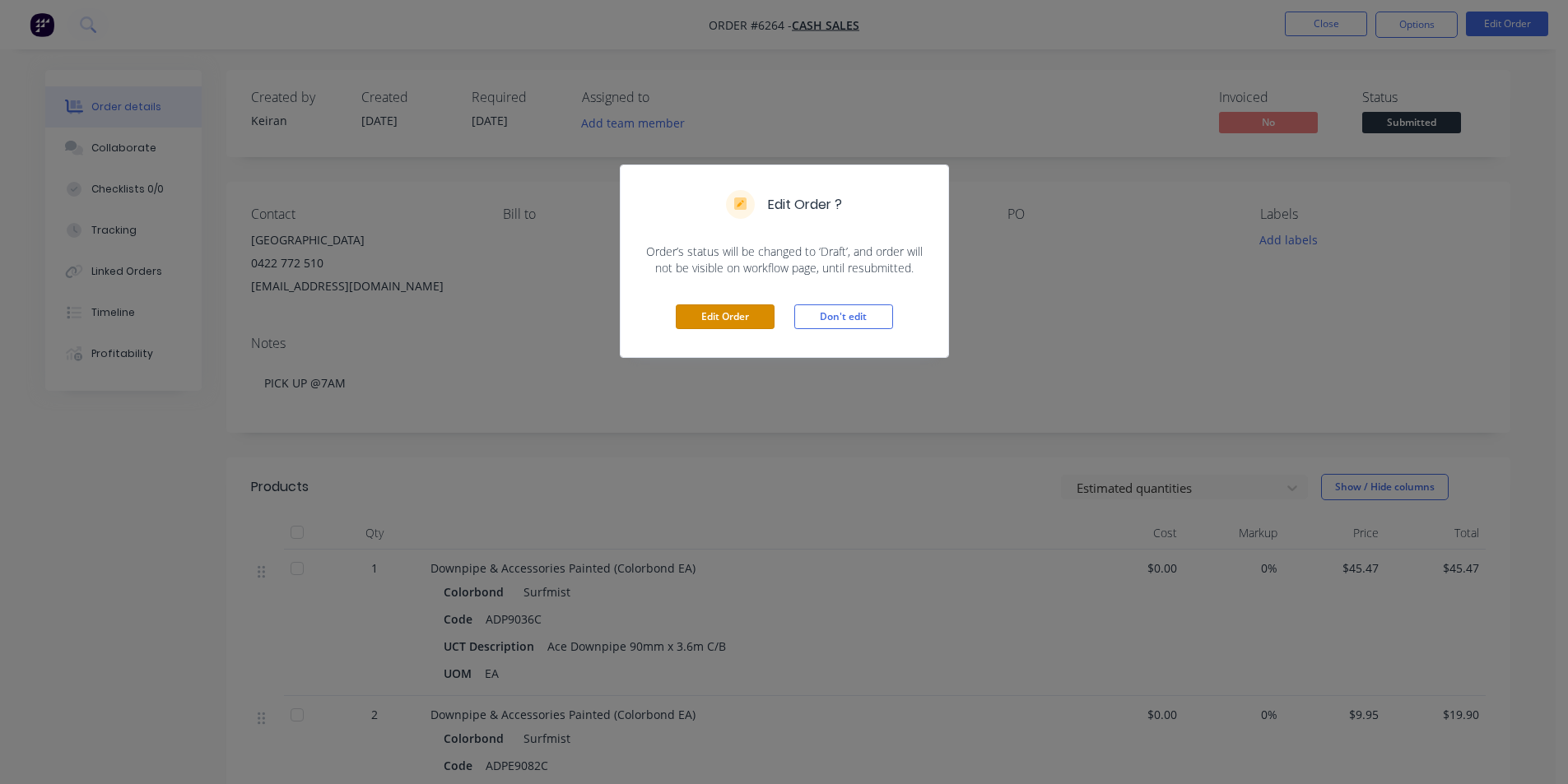
drag, startPoint x: 709, startPoint y: 315, endPoint x: 713, endPoint y: 360, distance: 45.2
click at [708, 315] on button "Edit Order" at bounding box center [725, 317] width 99 height 24
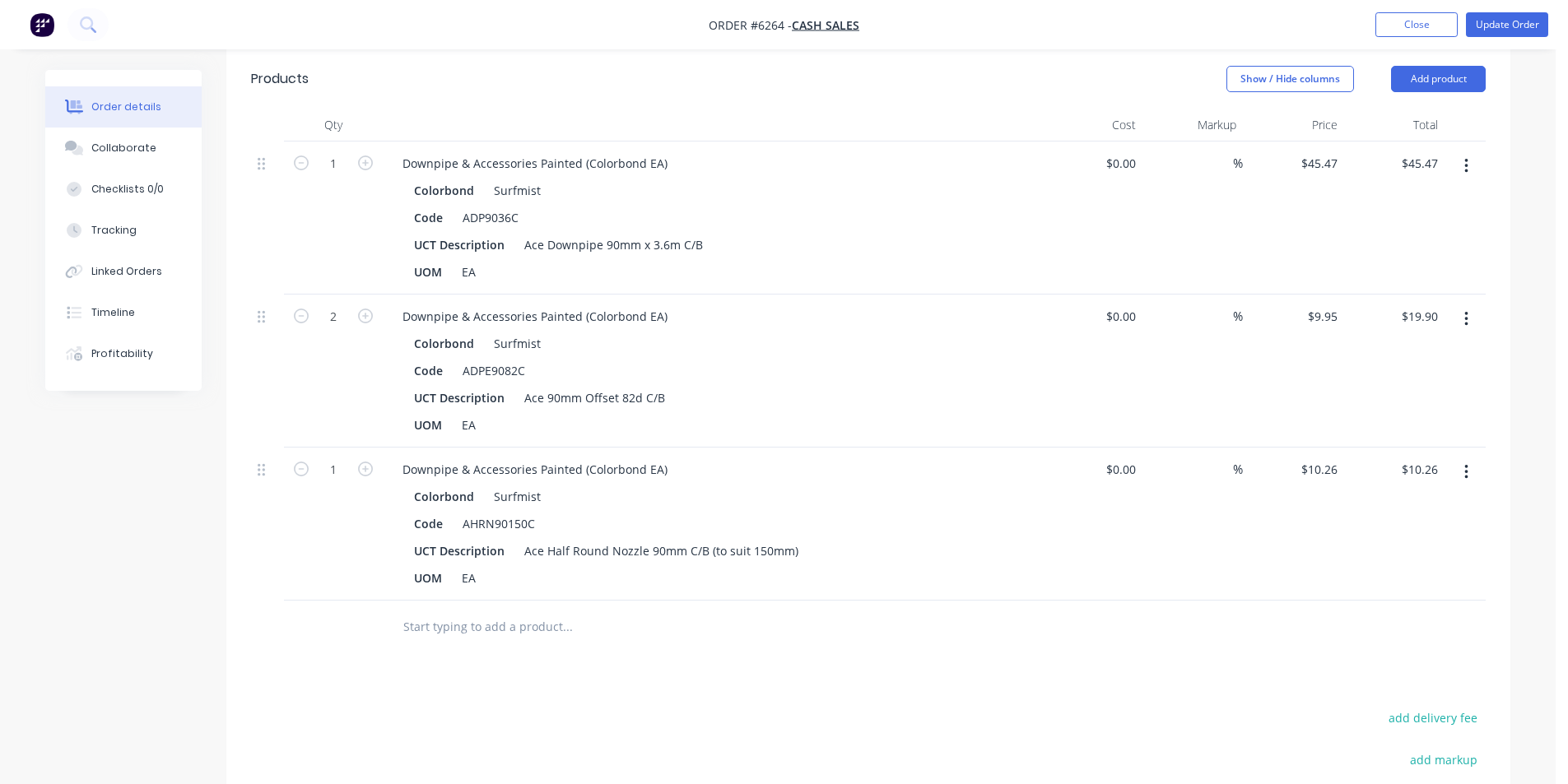
scroll to position [576, 0]
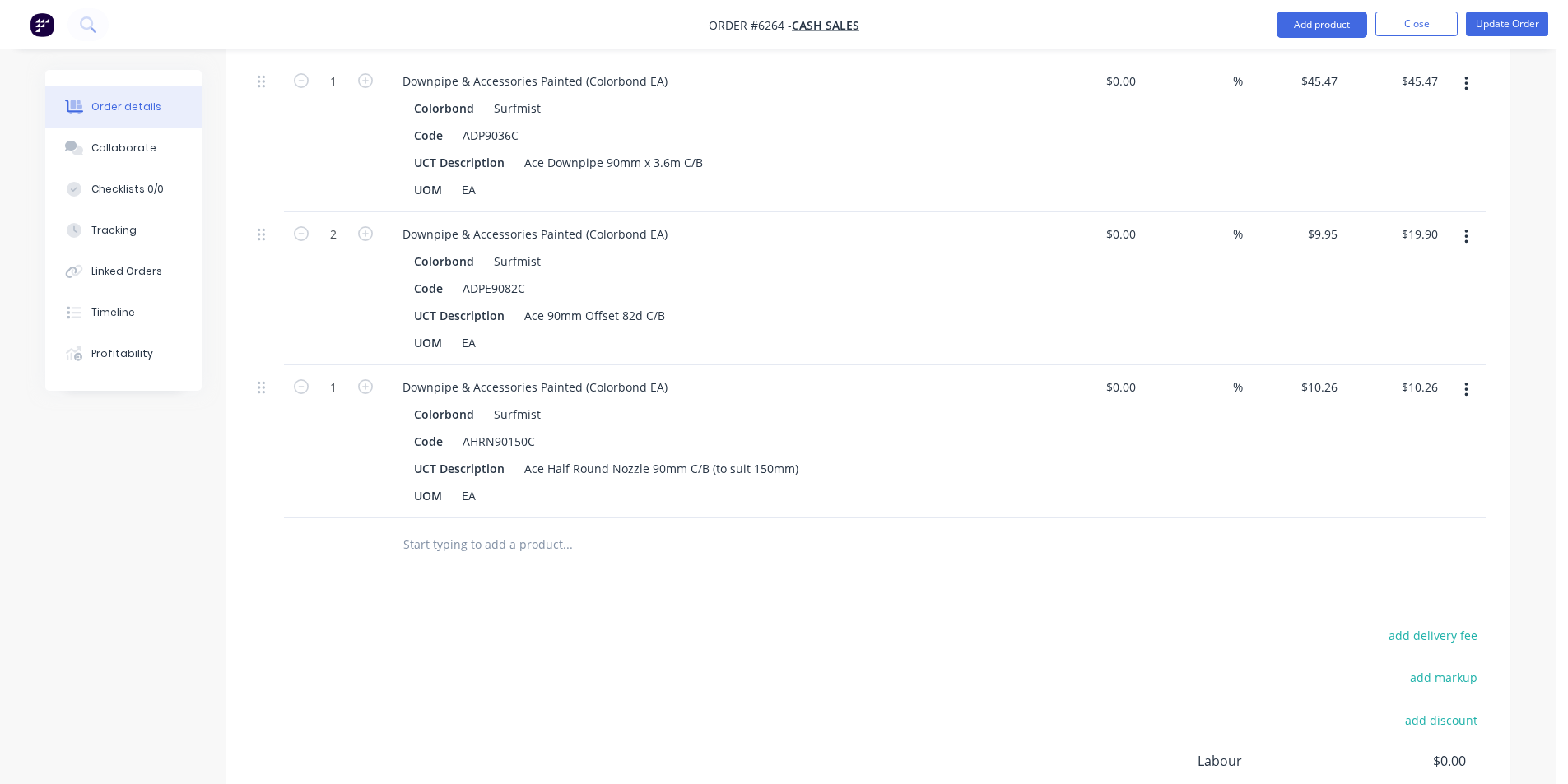
click at [538, 573] on div "Drawings Add drawing Products Show / Hide columns Add product Qty Cost Markup P…" at bounding box center [869, 437] width 1284 height 1059
click at [475, 530] on input "text" at bounding box center [567, 544] width 329 height 33
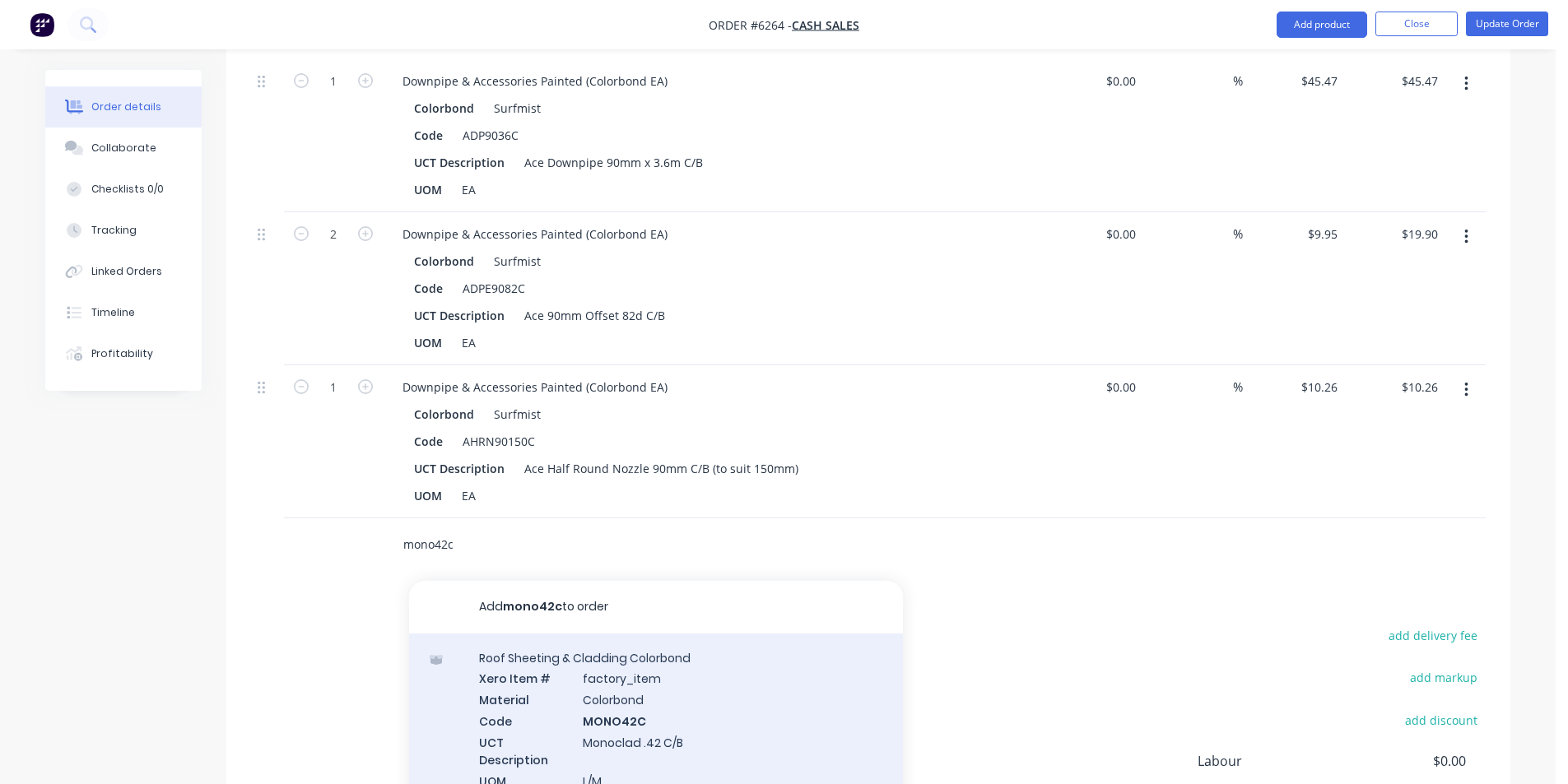
type input "mono42c"
click at [610, 679] on div "Roof Sheeting & Cladding Colorbond Xero Item # factory_item Material Colorbond …" at bounding box center [656, 729] width 494 height 193
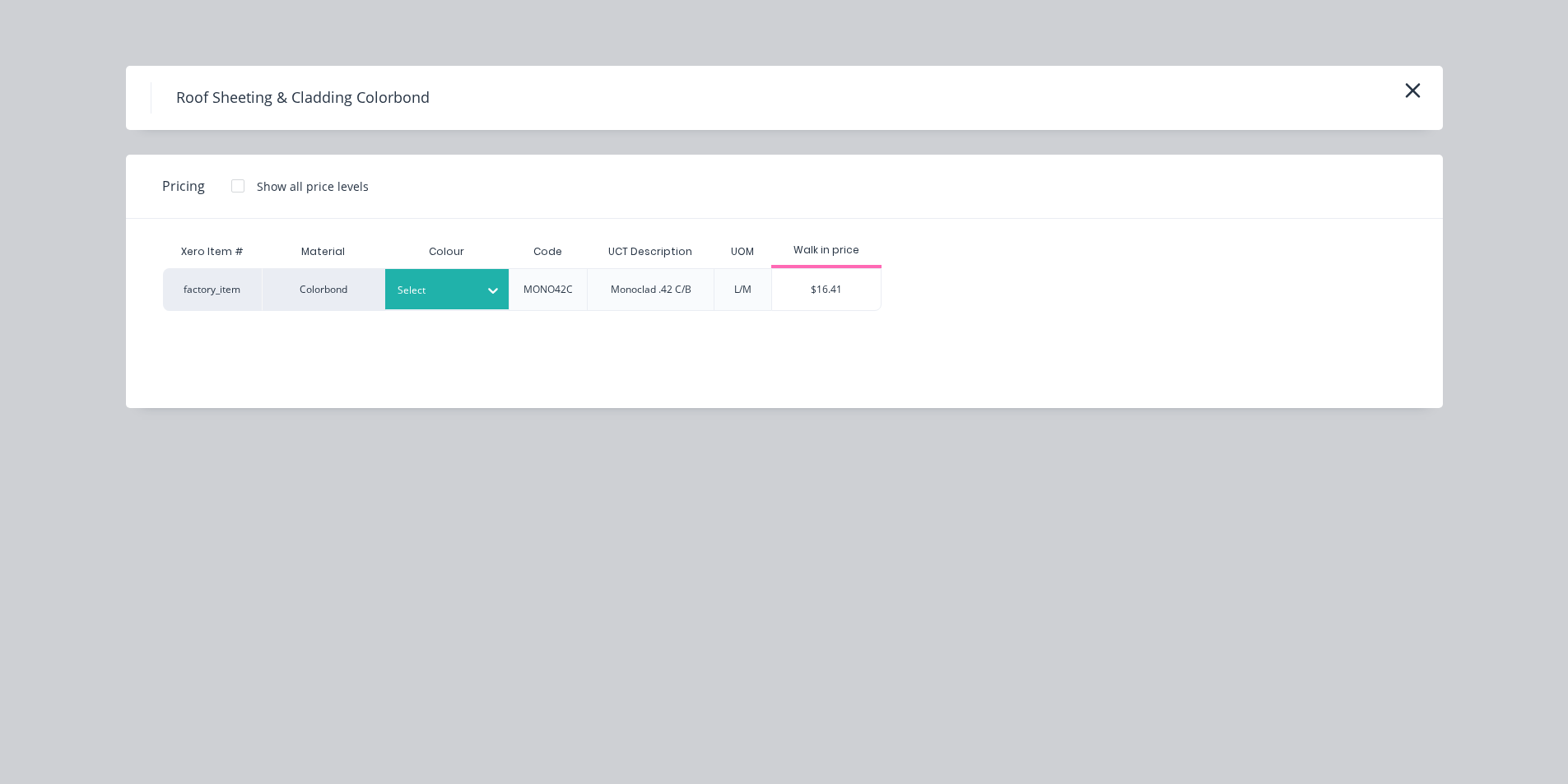
click at [473, 287] on div "Select" at bounding box center [431, 290] width 92 height 21
type input "surf"
click at [483, 327] on div "Surfmist" at bounding box center [488, 334] width 206 height 30
click at [237, 188] on div at bounding box center [238, 185] width 33 height 33
drag, startPoint x: 1003, startPoint y: 289, endPoint x: 581, endPoint y: 513, distance: 477.8
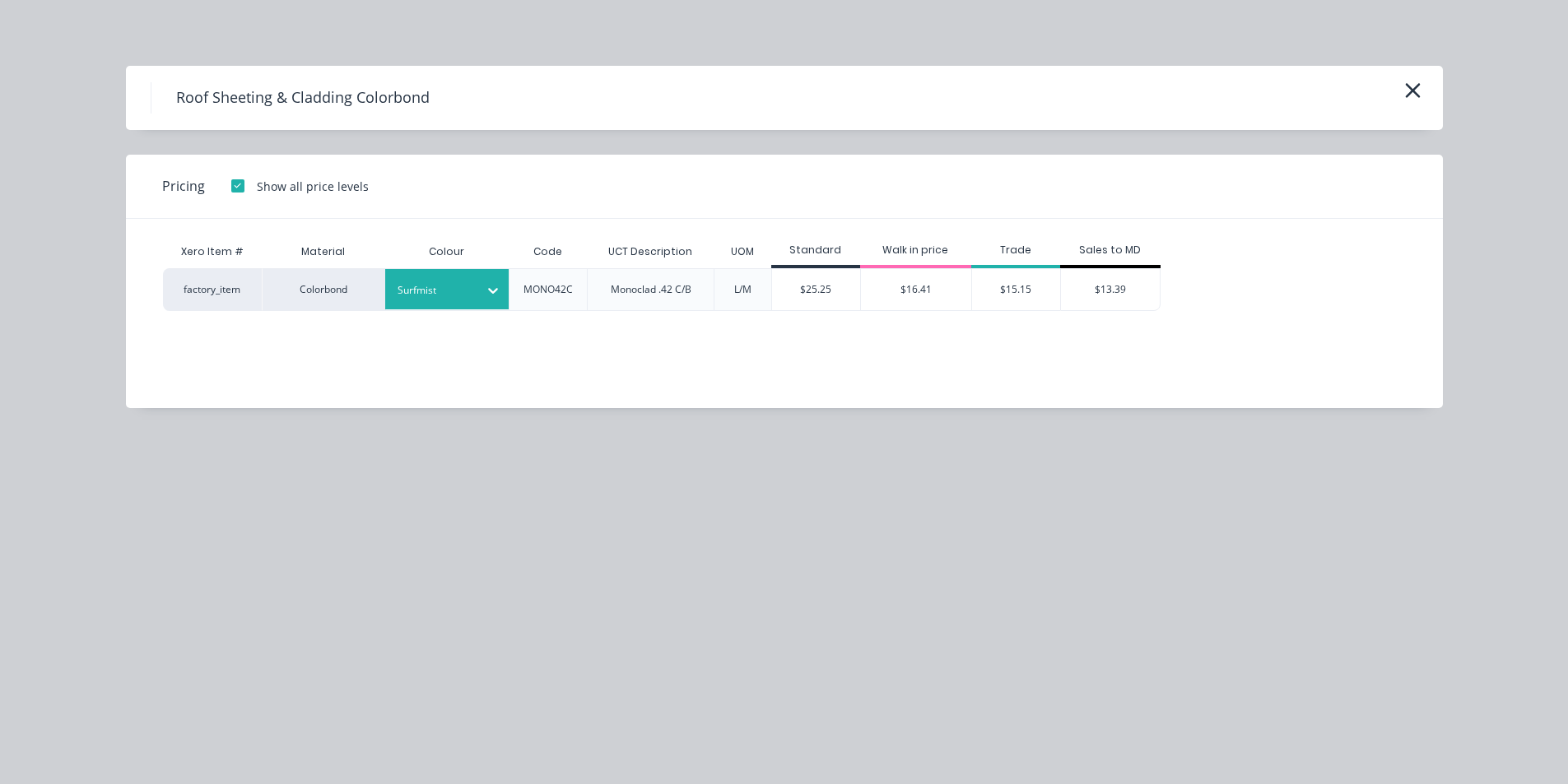
click at [1003, 290] on div "$15.15" at bounding box center [1017, 289] width 89 height 41
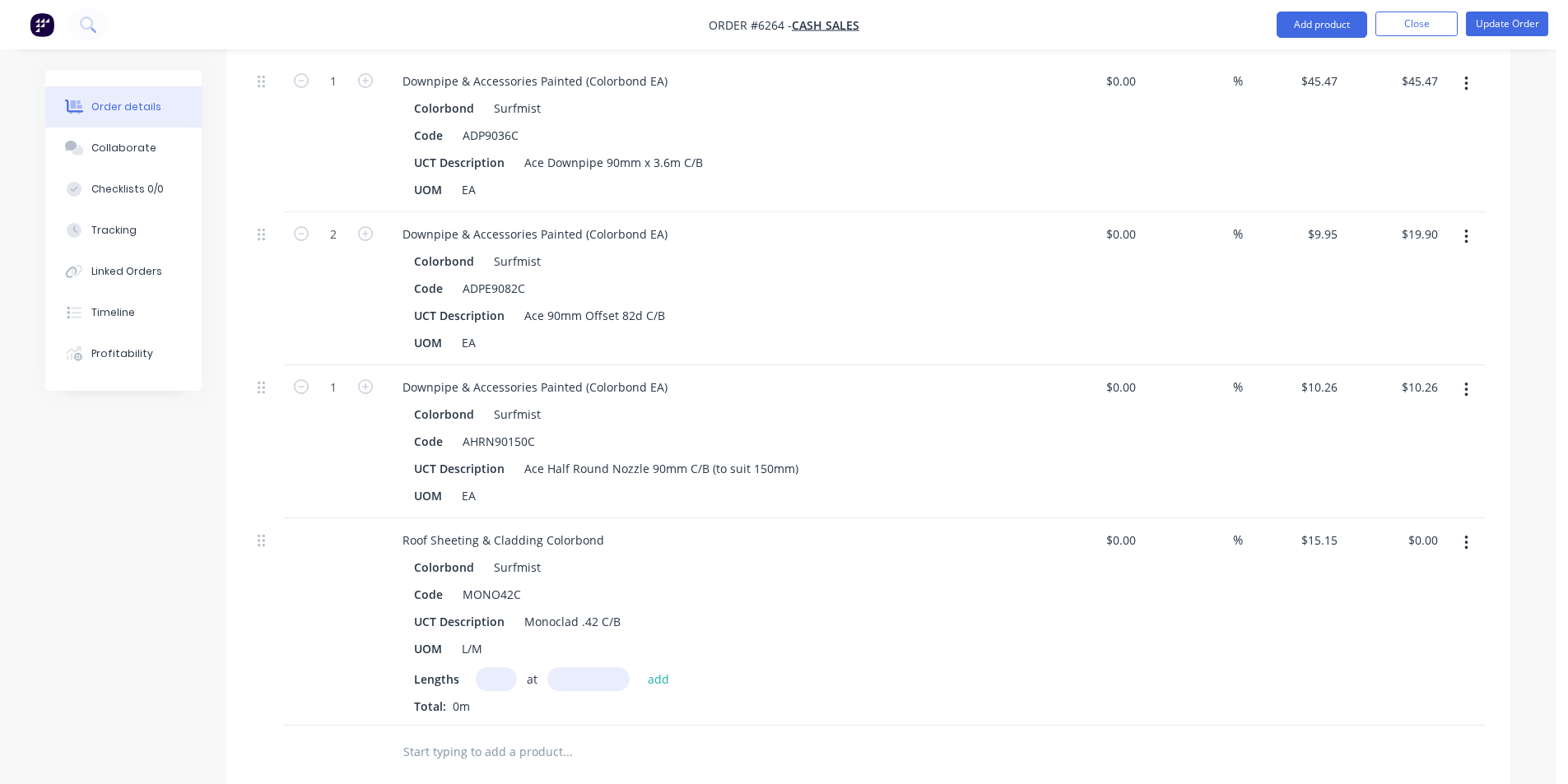
click at [511, 667] on input "text" at bounding box center [496, 679] width 41 height 24
type input "10"
type input "2560"
click at [640, 667] on button "add" at bounding box center [659, 678] width 39 height 22
type input "$387.84"
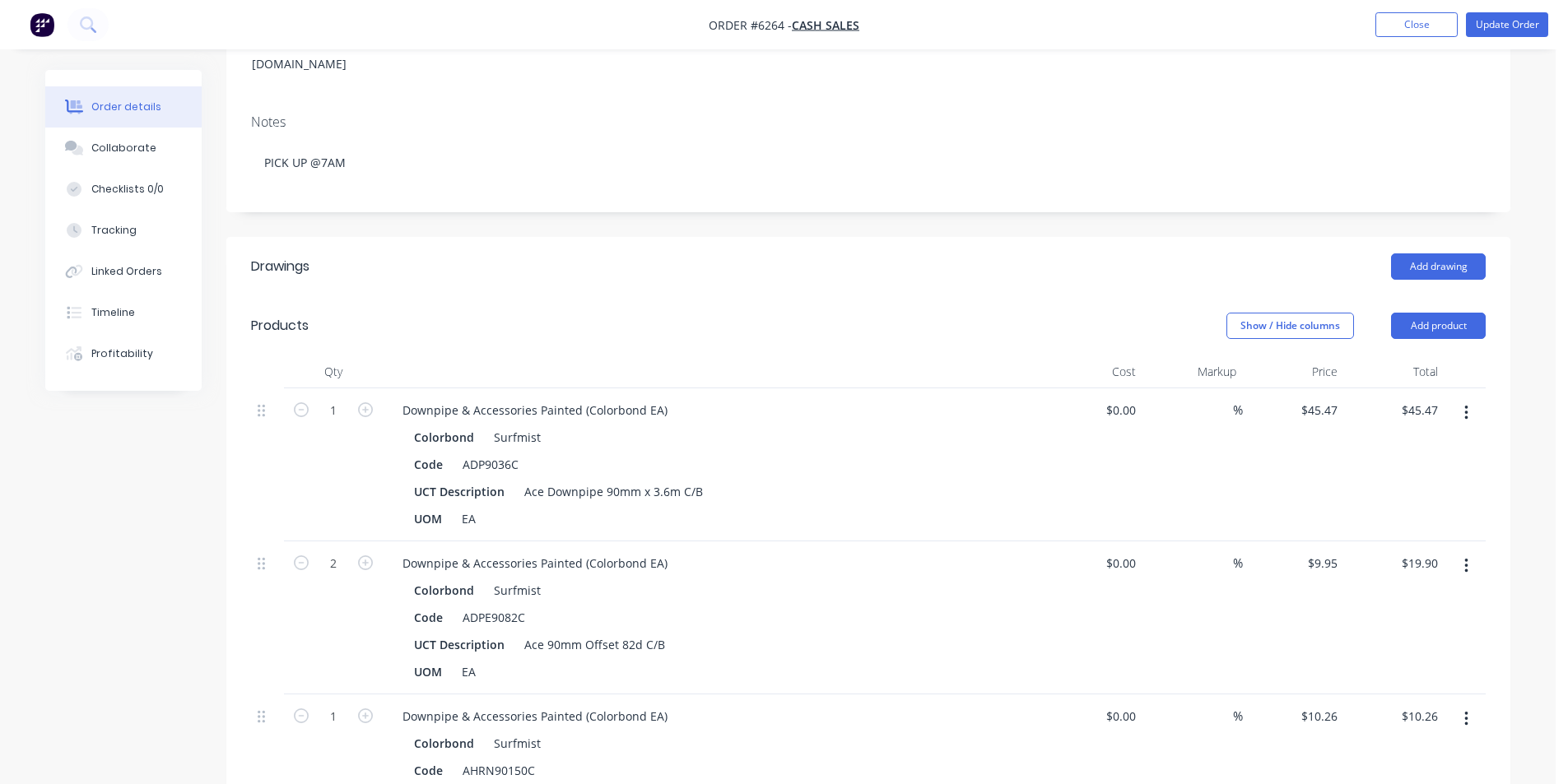
scroll to position [164, 0]
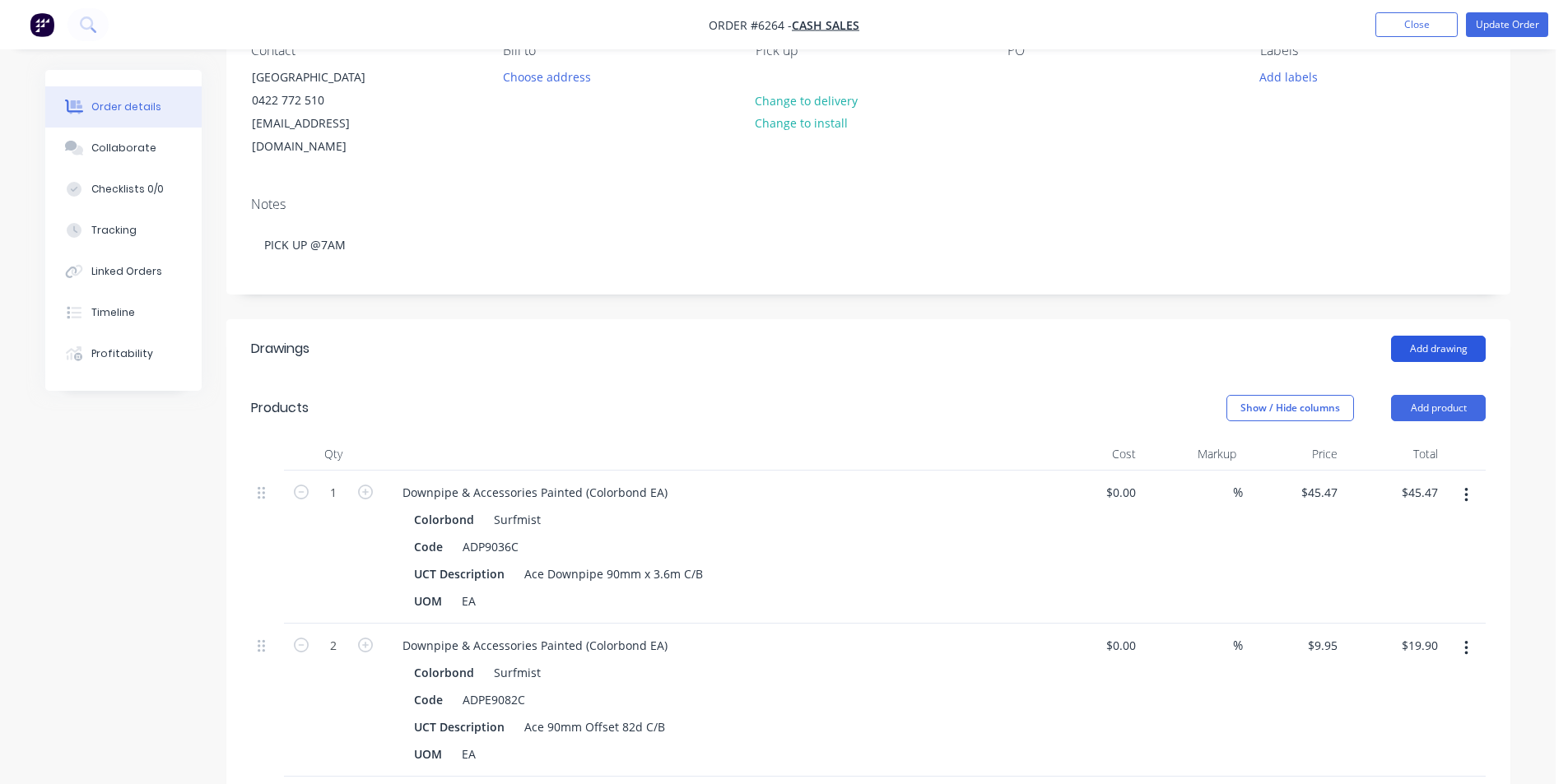
click at [1426, 336] on button "Add drawing" at bounding box center [1438, 349] width 94 height 26
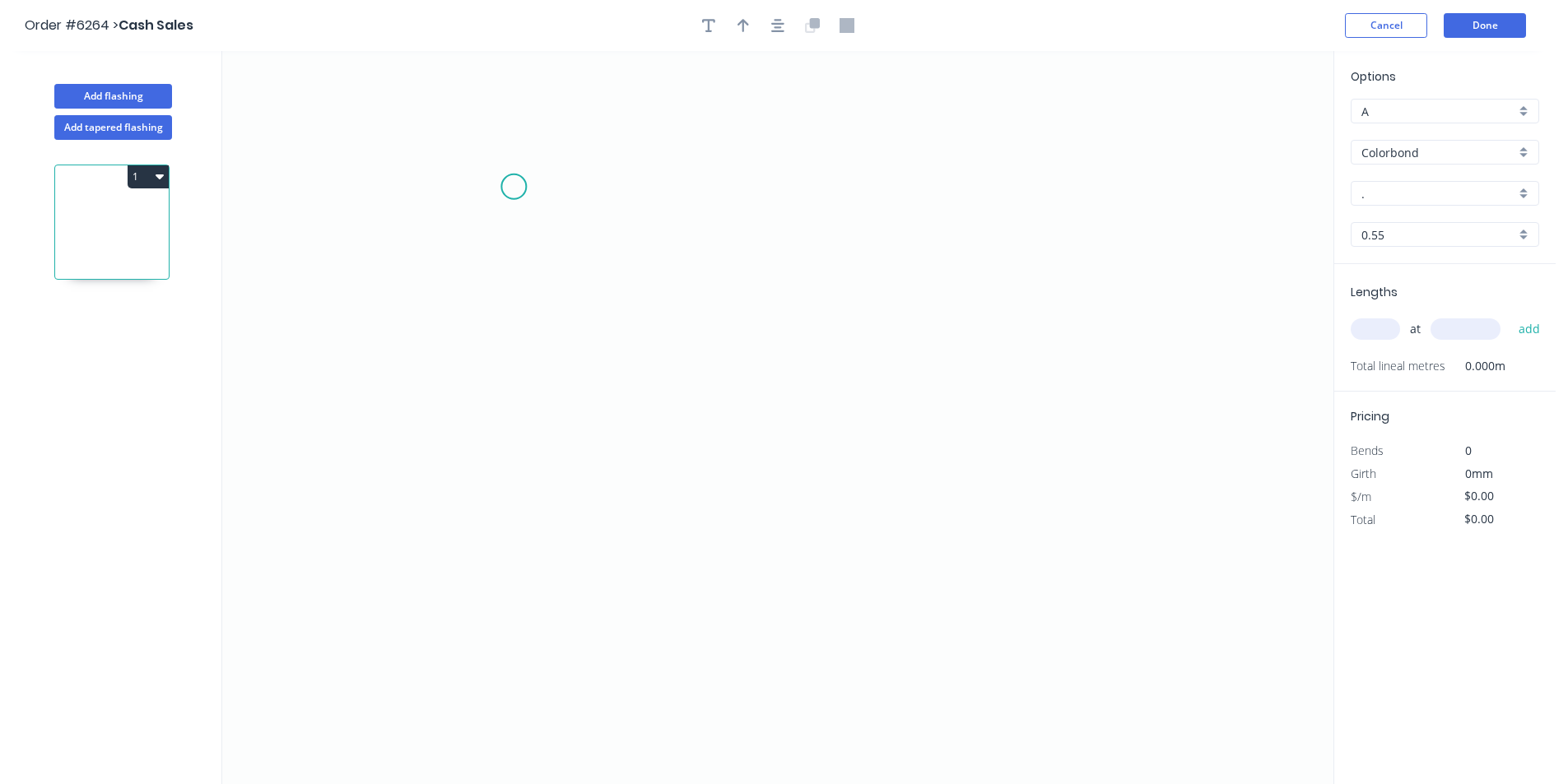
click at [514, 187] on icon "0" at bounding box center [778, 418] width 1111 height 733
click at [642, 192] on icon "0" at bounding box center [778, 418] width 1111 height 733
click at [644, 406] on icon "0 ?" at bounding box center [778, 418] width 1111 height 733
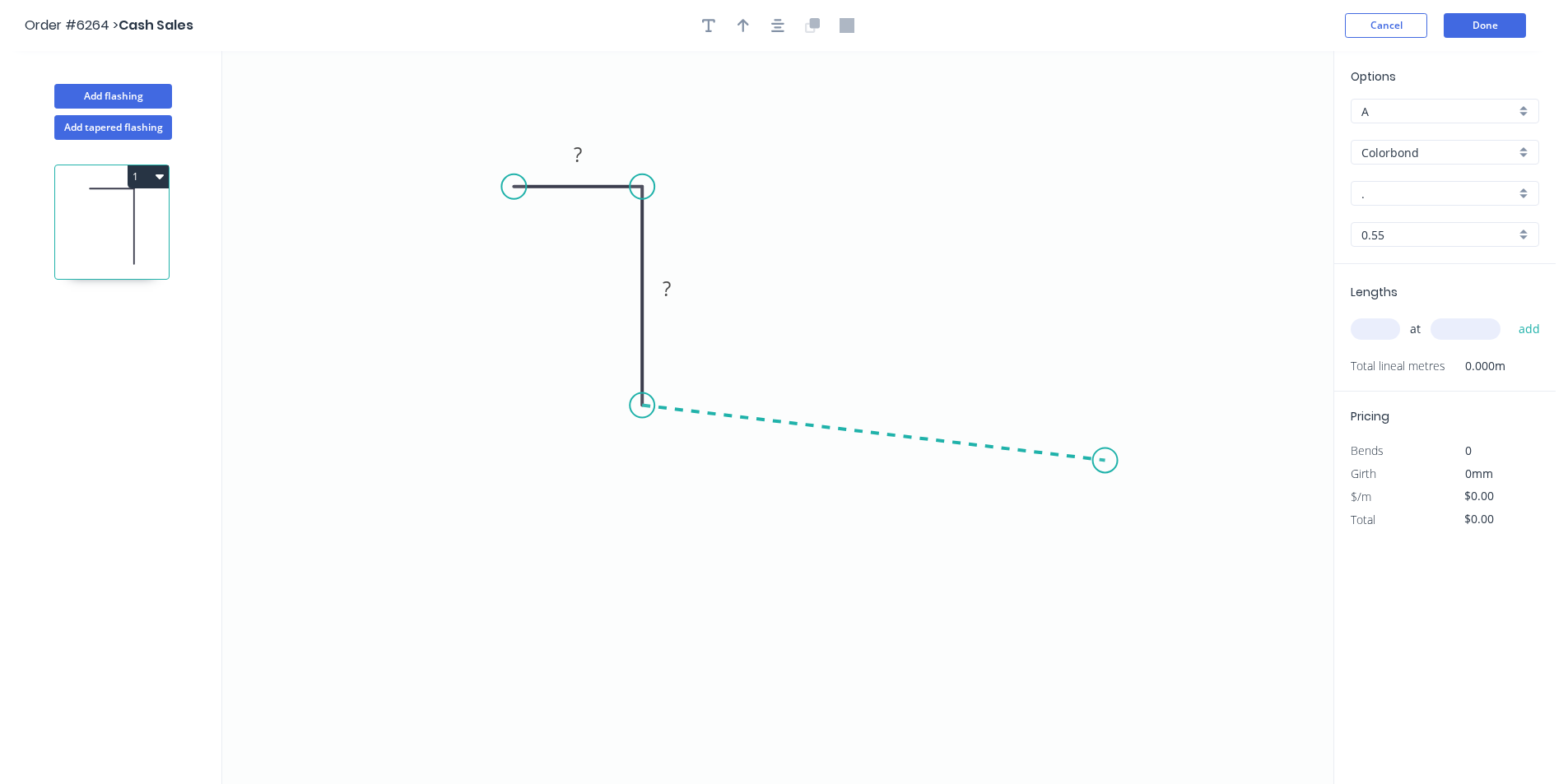
click at [1105, 461] on icon "0 ? ?" at bounding box center [778, 418] width 1111 height 733
click at [1143, 527] on icon "0 ? ? ? ? º" at bounding box center [778, 418] width 1111 height 733
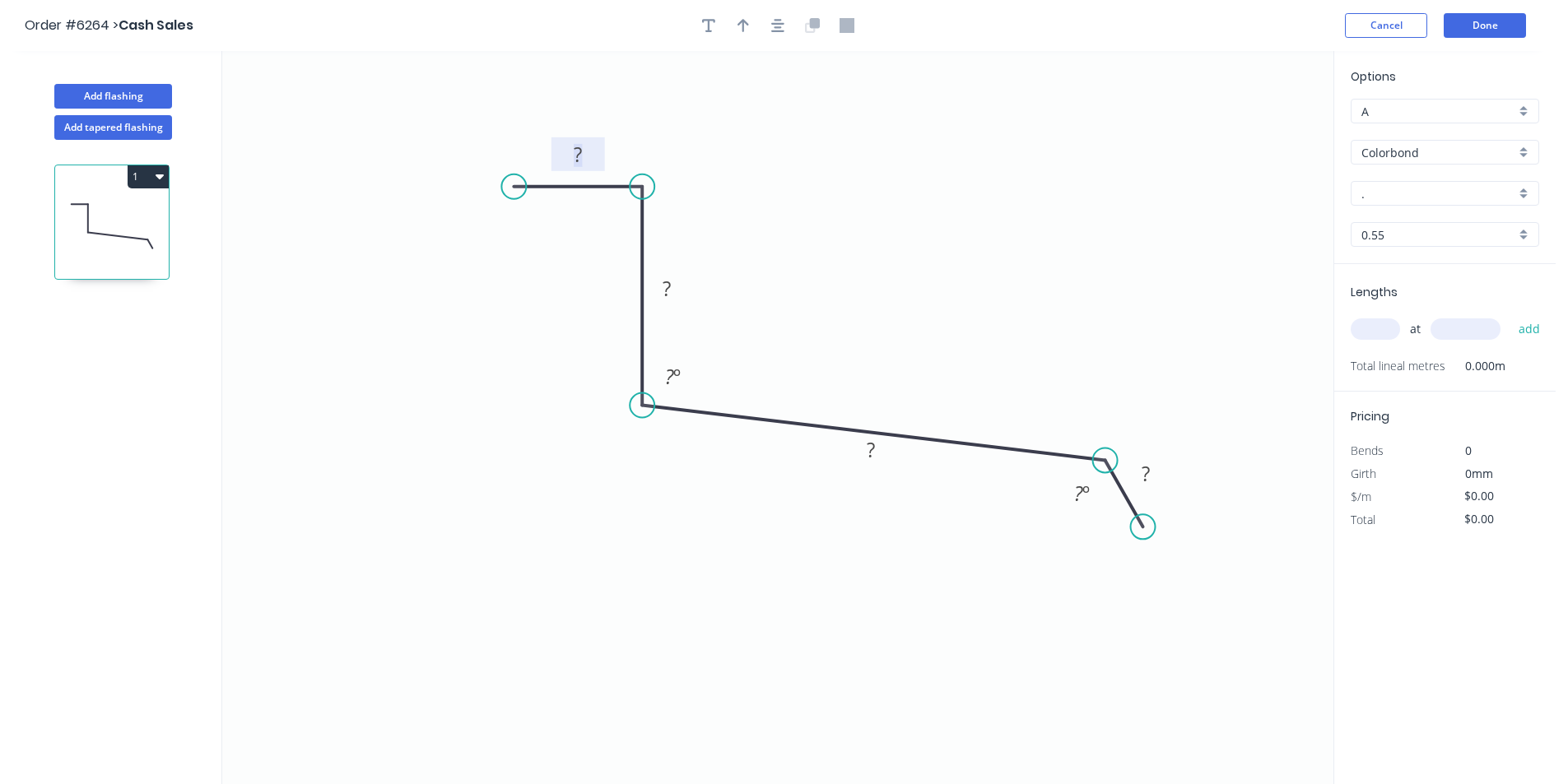
click at [576, 156] on tspan "?" at bounding box center [578, 154] width 8 height 27
click at [779, 25] on icon "button" at bounding box center [778, 25] width 13 height 15
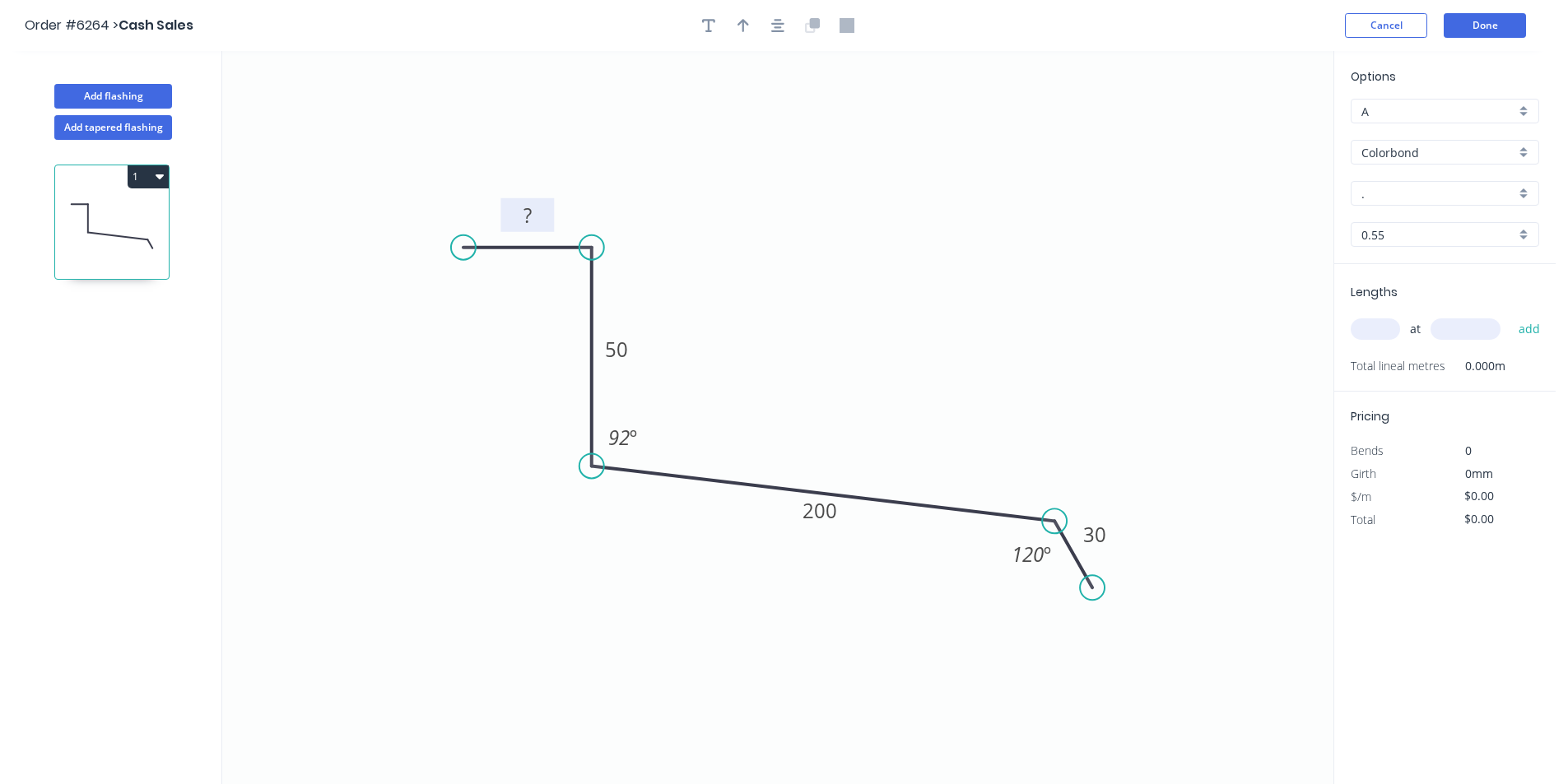
drag, startPoint x: 747, startPoint y: 29, endPoint x: 791, endPoint y: 51, distance: 49.2
click at [746, 29] on icon "button" at bounding box center [743, 25] width 12 height 15
click at [523, 215] on tspan "?" at bounding box center [527, 215] width 8 height 27
drag, startPoint x: 1249, startPoint y: 131, endPoint x: 1295, endPoint y: 267, distance: 143.6
click at [853, 412] on icon at bounding box center [860, 385] width 15 height 53
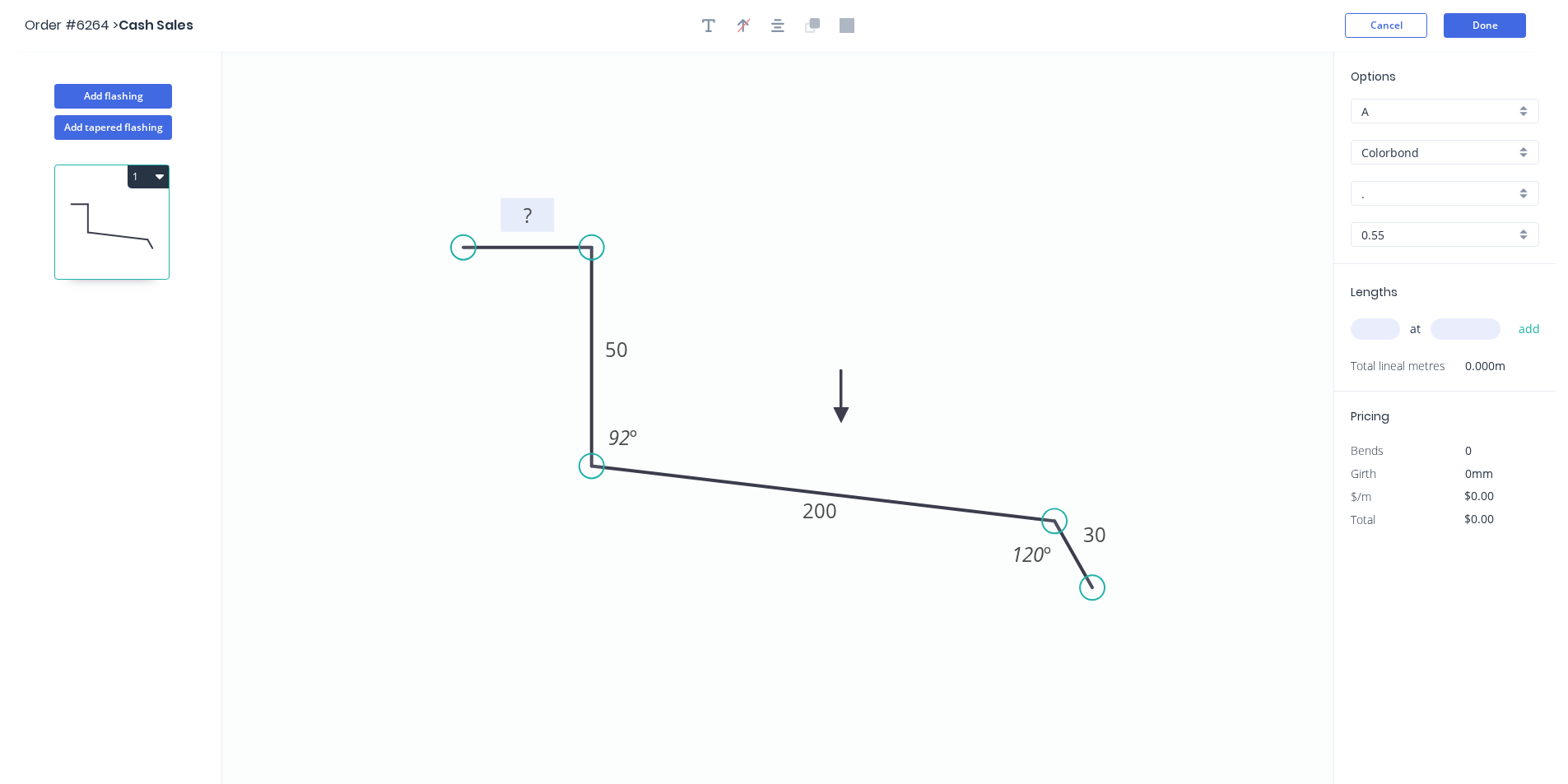
drag, startPoint x: 1524, startPoint y: 118, endPoint x: 1511, endPoint y: 125, distance: 14.8
click at [1523, 117] on div "A" at bounding box center [1445, 110] width 189 height 24
click at [1448, 170] on div "B" at bounding box center [1445, 172] width 187 height 29
type input "B"
click at [1431, 203] on div "." at bounding box center [1445, 193] width 189 height 24
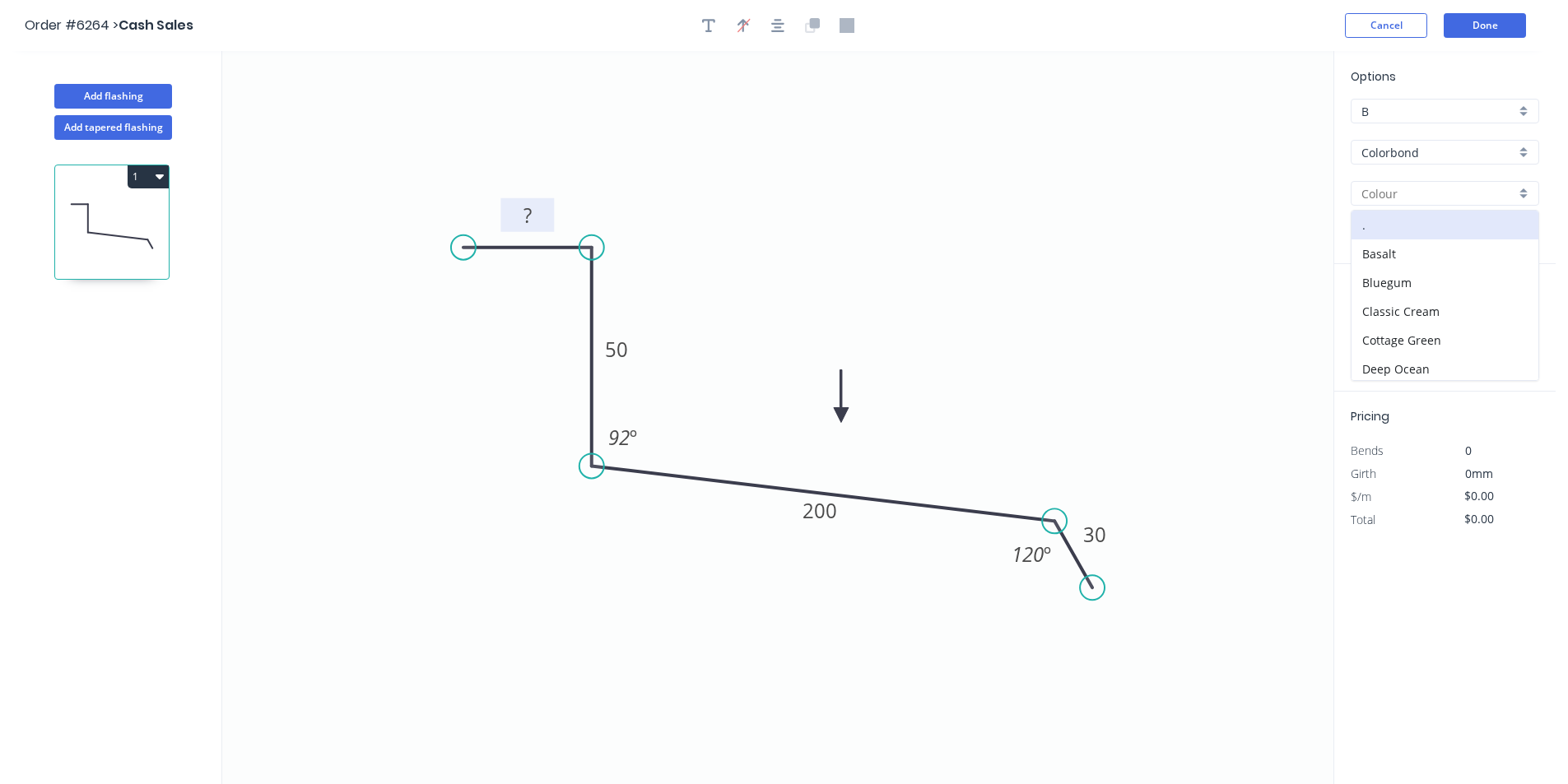
click at [1438, 160] on input "Colorbond" at bounding box center [1438, 152] width 154 height 18
click at [1434, 186] on div "Colorbond" at bounding box center [1445, 184] width 187 height 29
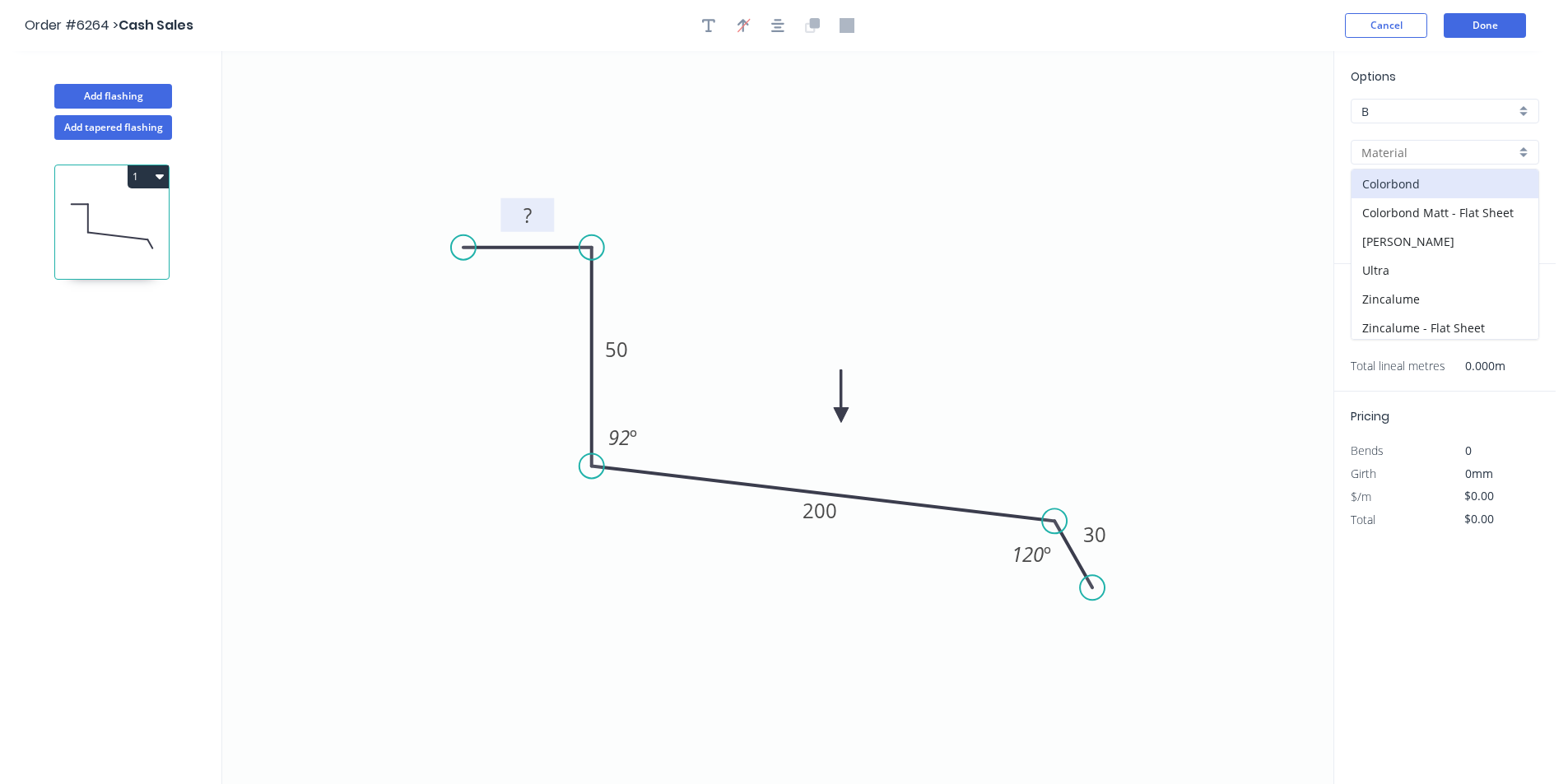
type input "Colorbond"
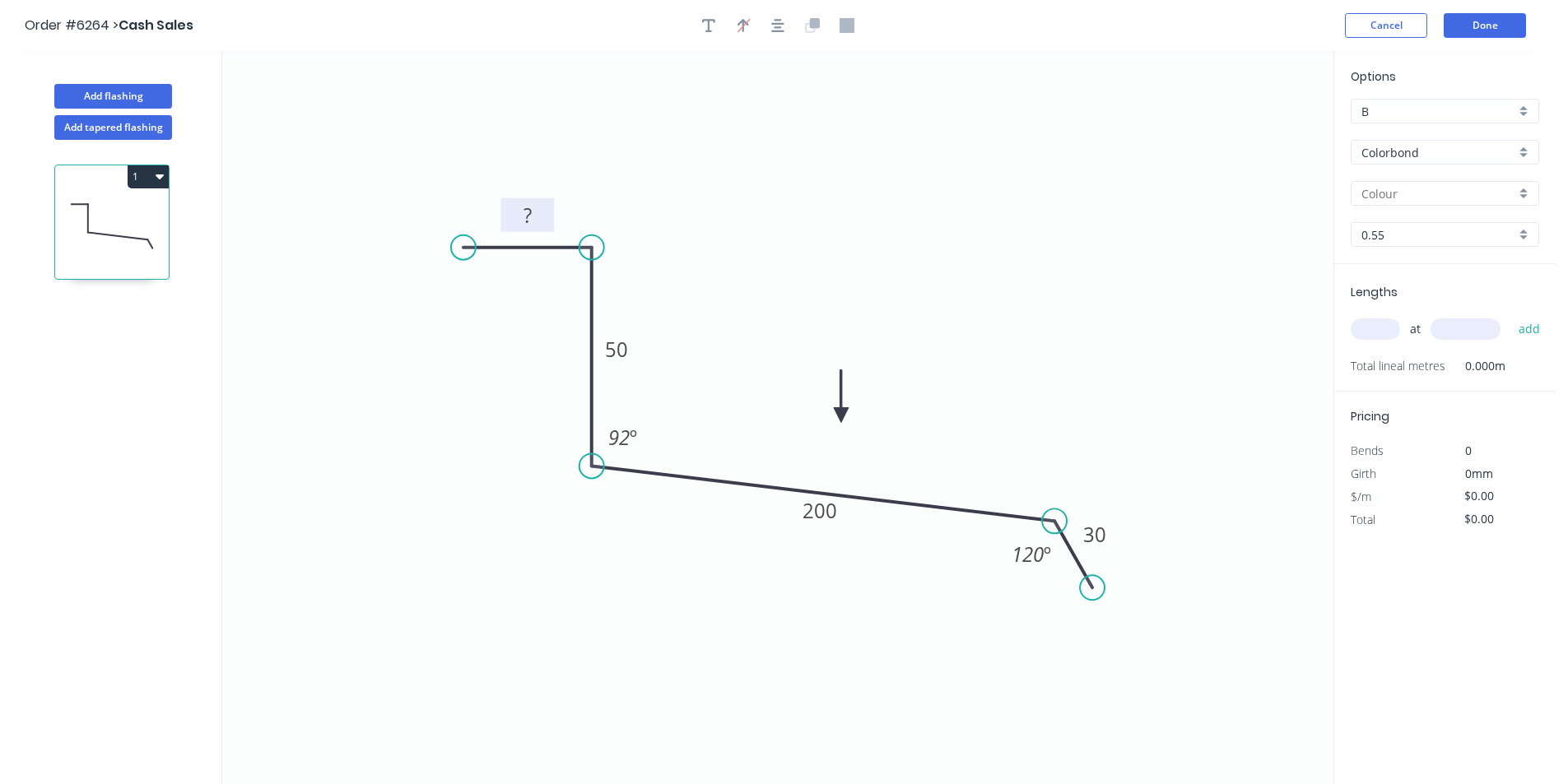
click at [1428, 204] on div at bounding box center [1445, 193] width 189 height 24
click at [1395, 263] on div "Surfmist" at bounding box center [1445, 250] width 187 height 29
type input "Surfmist"
click at [1378, 340] on input "text" at bounding box center [1375, 328] width 50 height 21
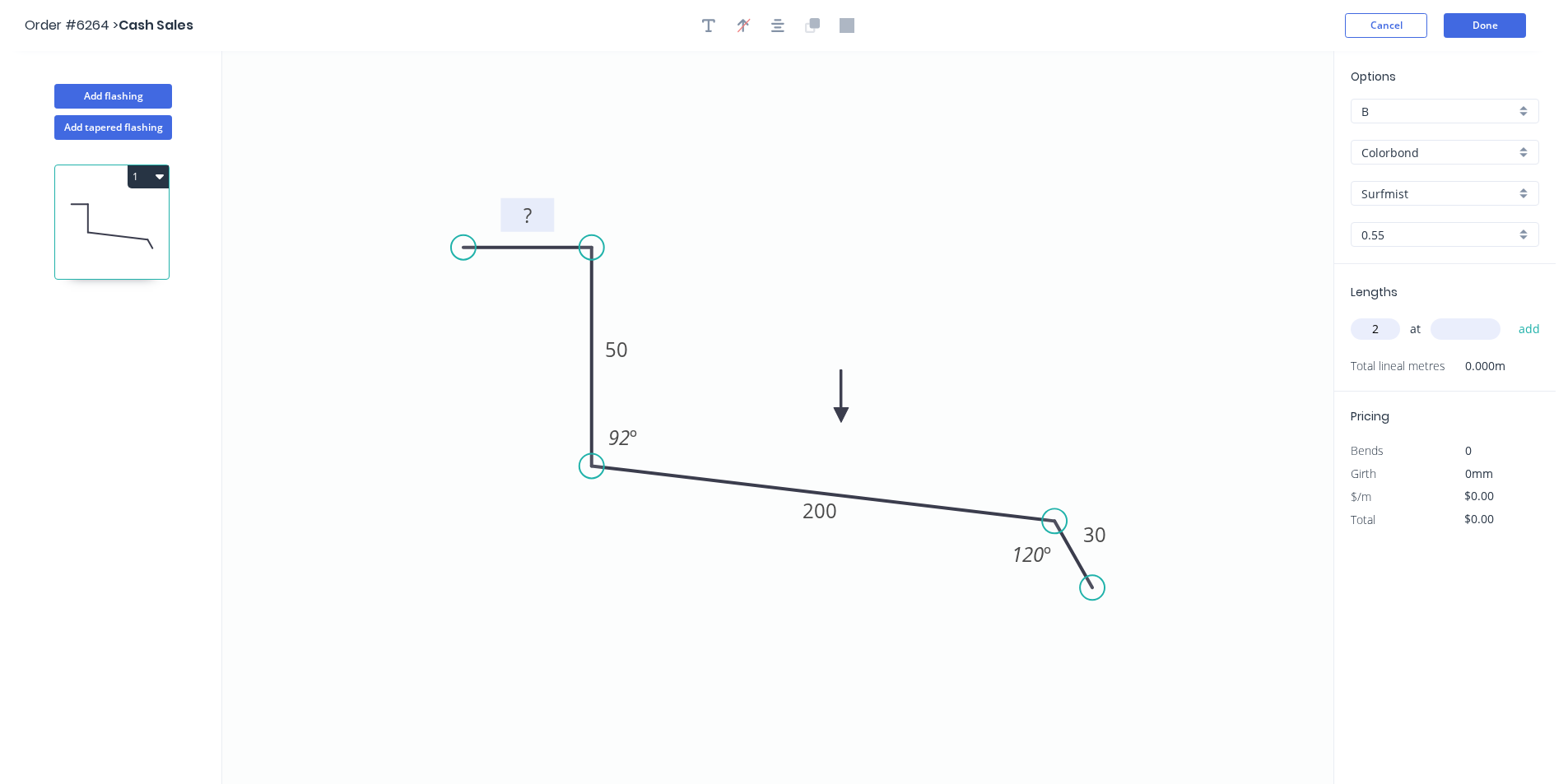
type input "2"
type input "4000"
click at [1511, 315] on button "add" at bounding box center [1530, 328] width 39 height 28
click at [162, 88] on button "Add flashing" at bounding box center [113, 96] width 118 height 24
type input "A"
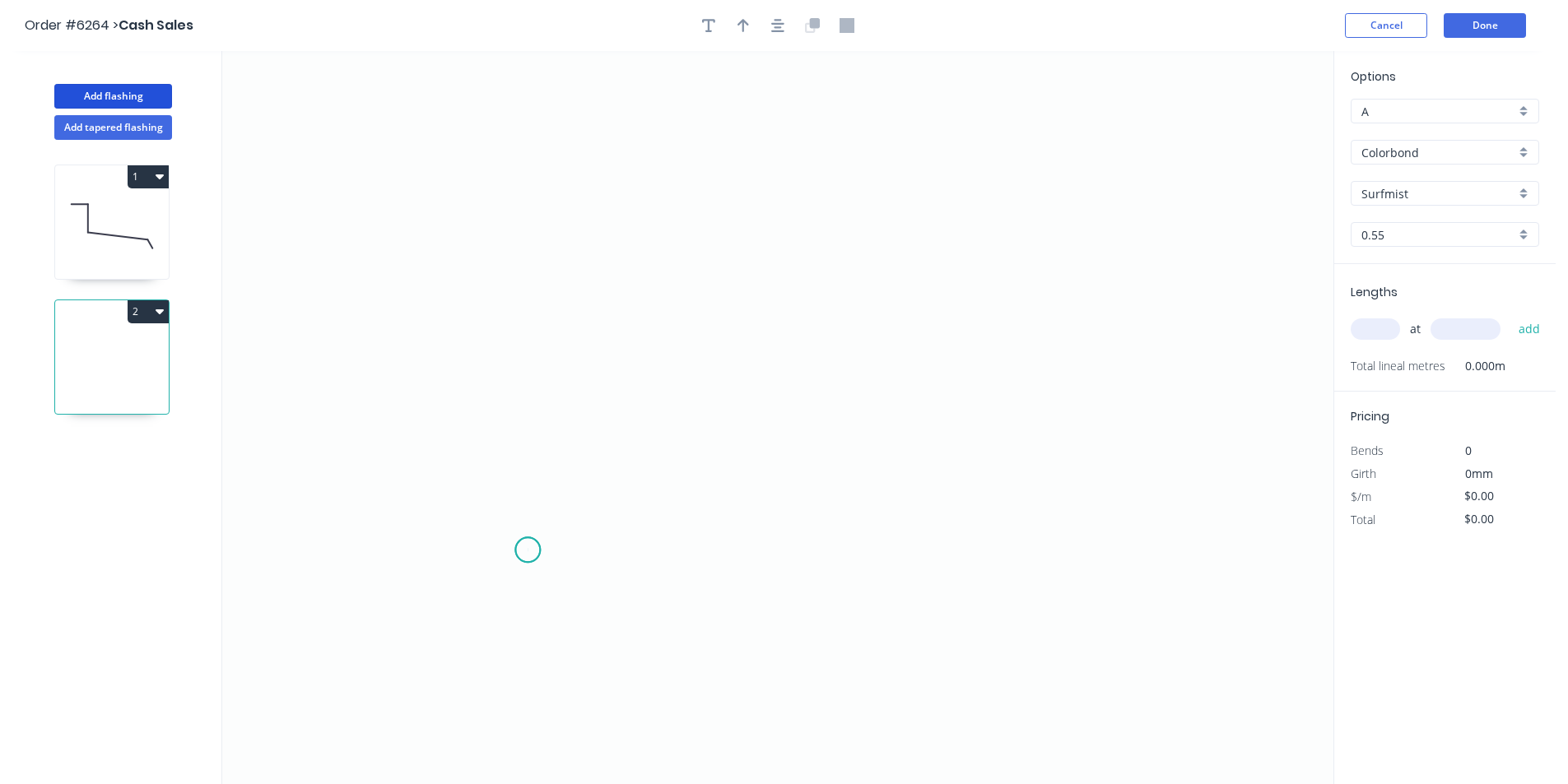
click at [527, 551] on icon "0" at bounding box center [778, 418] width 1111 height 733
click at [528, 488] on icon "0" at bounding box center [778, 418] width 1111 height 733
click at [463, 487] on icon "0 ?" at bounding box center [778, 418] width 1111 height 733
click at [478, 218] on icon "0 ? ?" at bounding box center [778, 418] width 1111 height 733
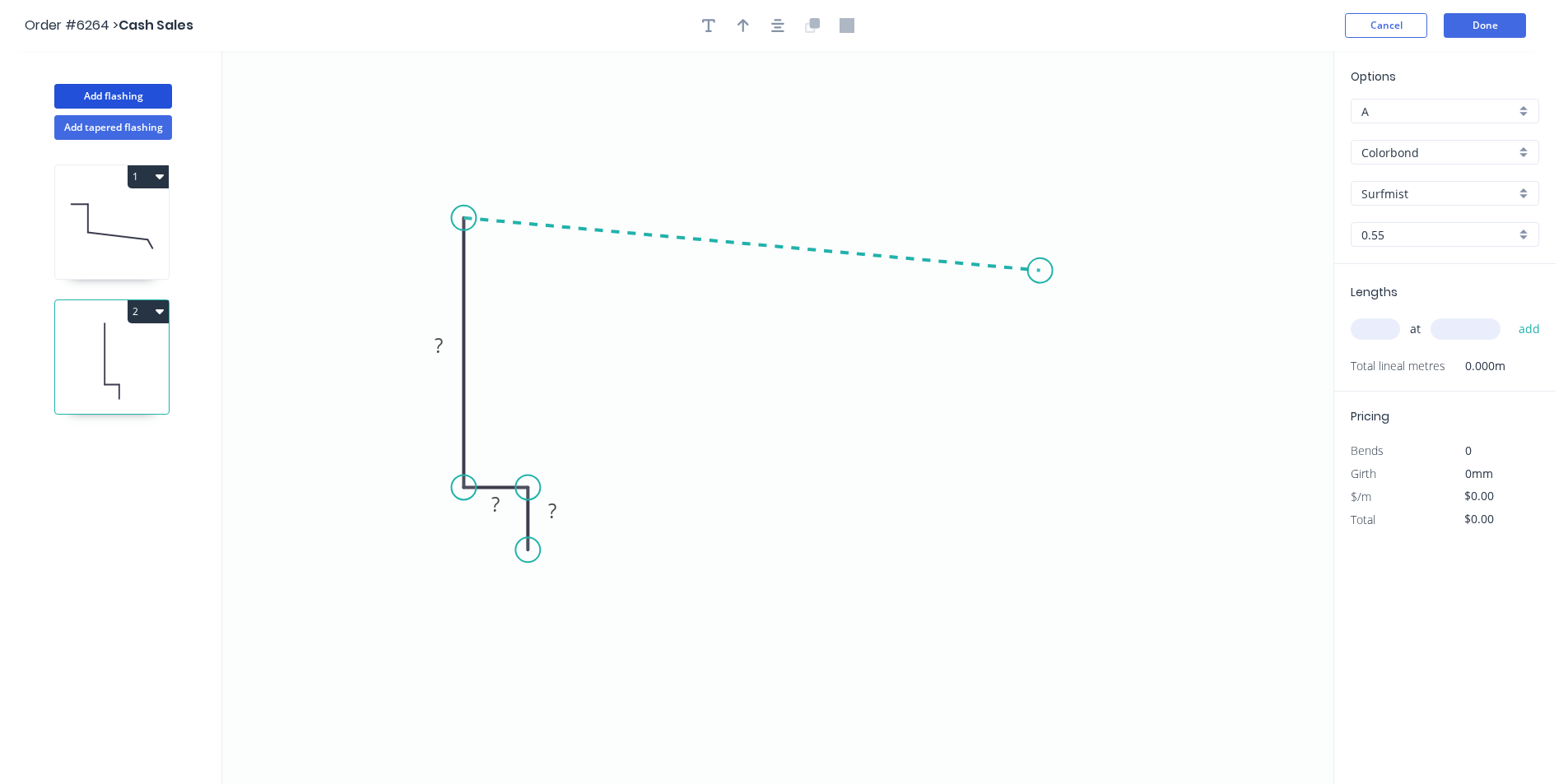
click at [1041, 270] on icon "0 ? ? ?" at bounding box center [778, 418] width 1111 height 733
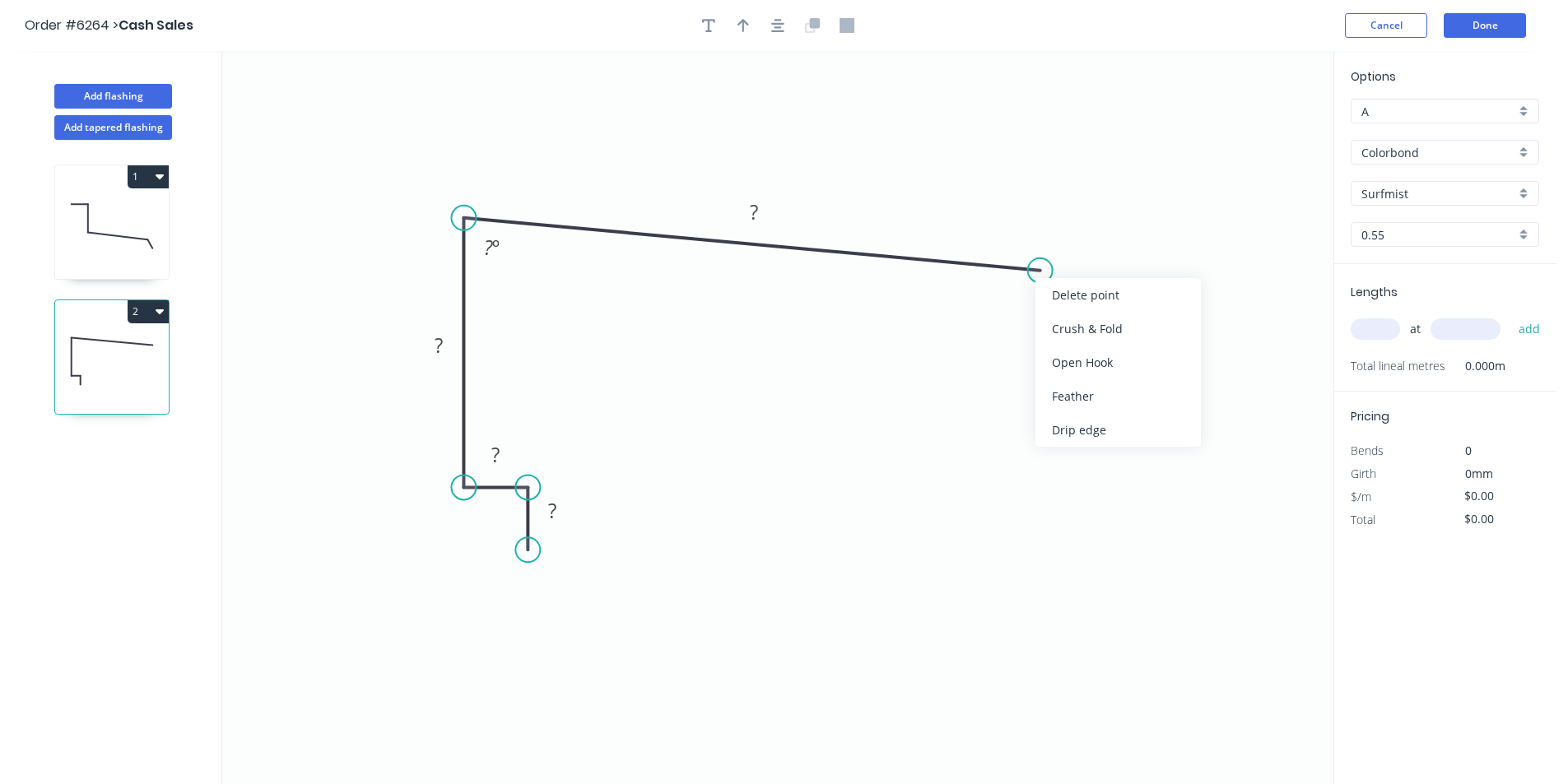
click at [1059, 297] on div "Delete point" at bounding box center [1118, 295] width 165 height 34
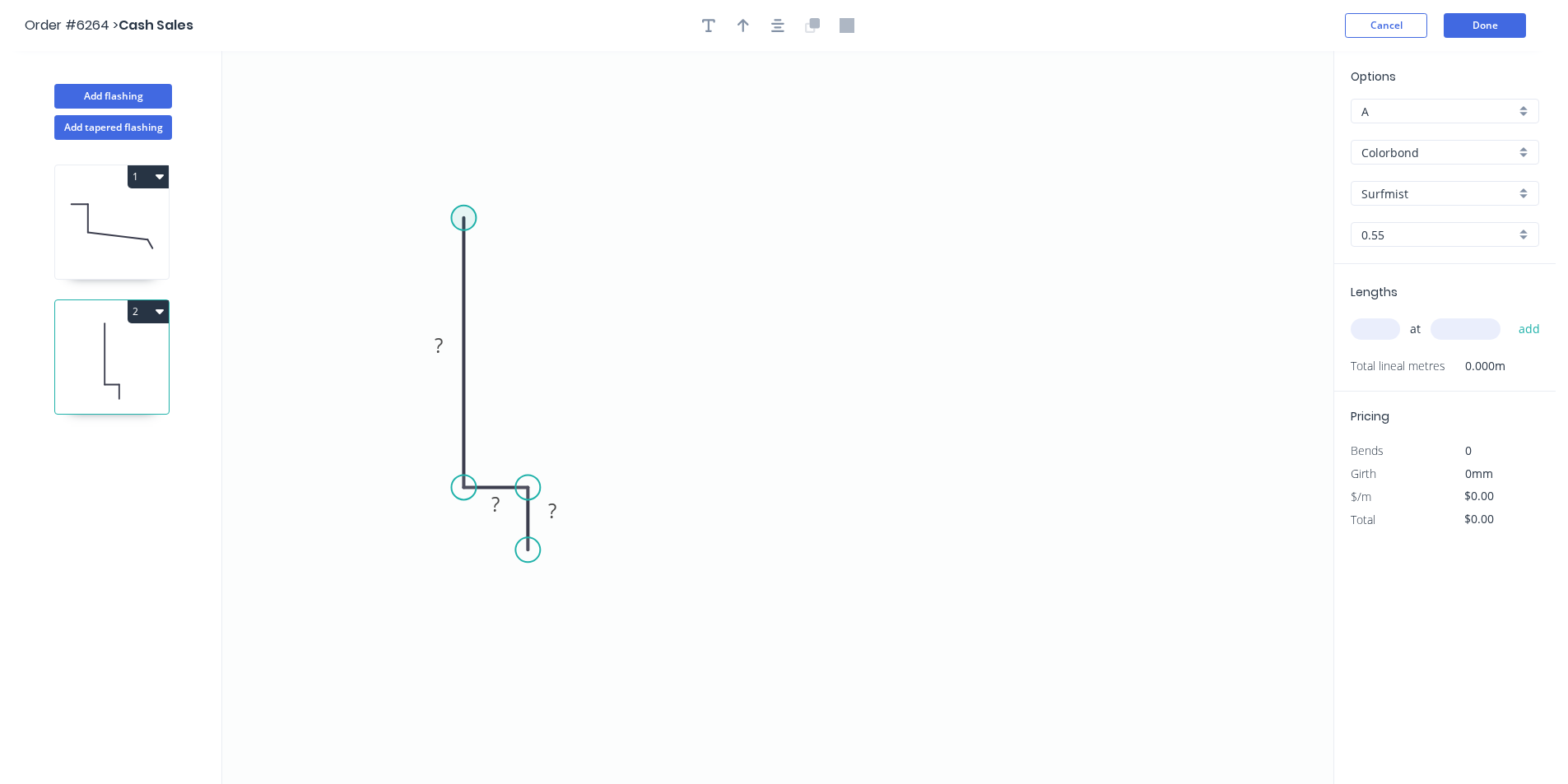
click at [474, 216] on circle at bounding box center [463, 217] width 24 height 24
click at [1071, 254] on icon "0 ? ? ?" at bounding box center [778, 418] width 1111 height 733
click at [1126, 276] on icon "0 ? ? ? ?" at bounding box center [778, 418] width 1111 height 733
drag, startPoint x: 1126, startPoint y: 276, endPoint x: 1137, endPoint y: 269, distance: 13.0
click at [1137, 269] on circle at bounding box center [1137, 268] width 24 height 24
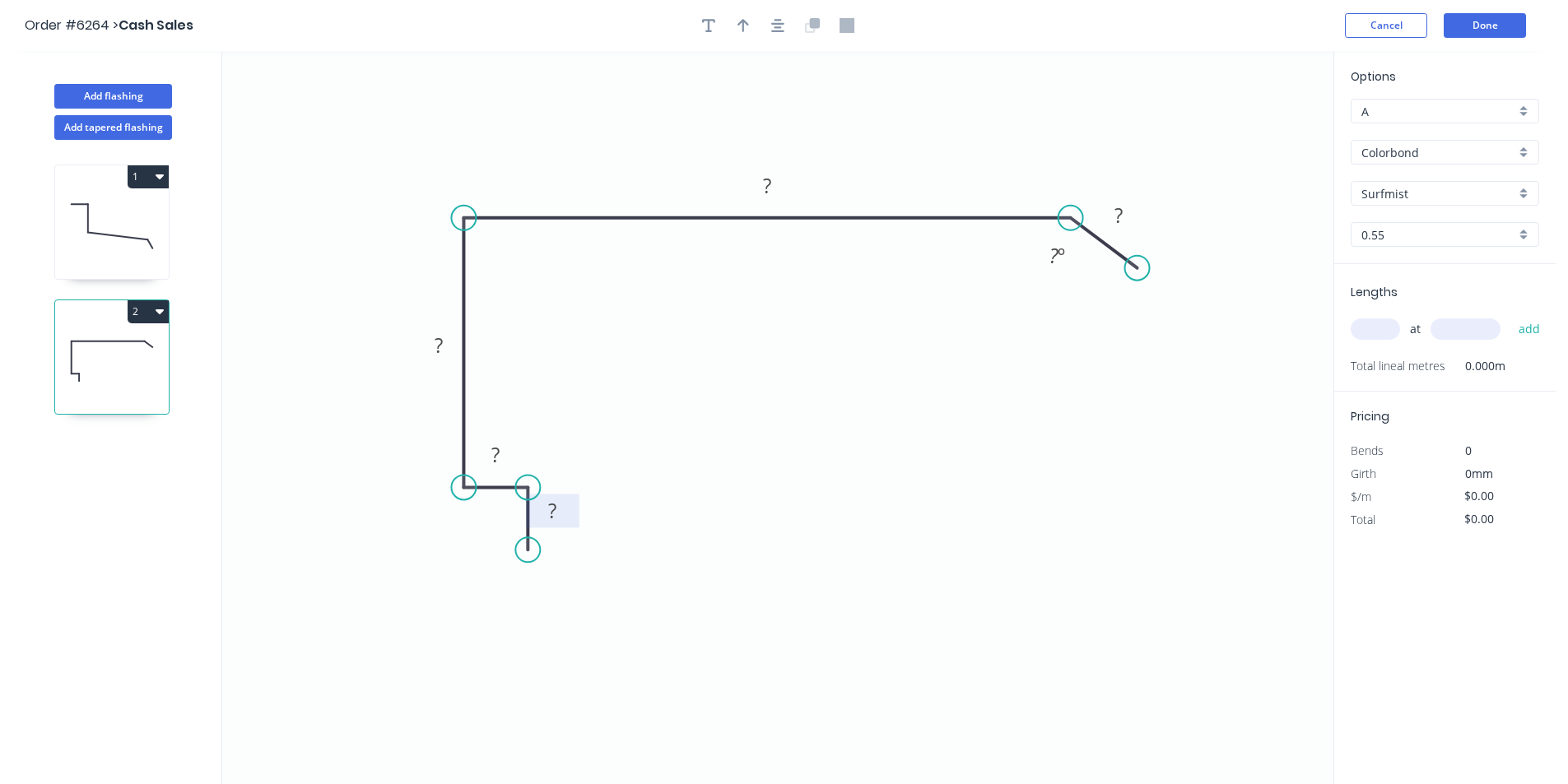
click at [558, 518] on rect at bounding box center [552, 511] width 33 height 23
click at [777, 37] on button "button" at bounding box center [778, 25] width 24 height 24
type input "$22.98"
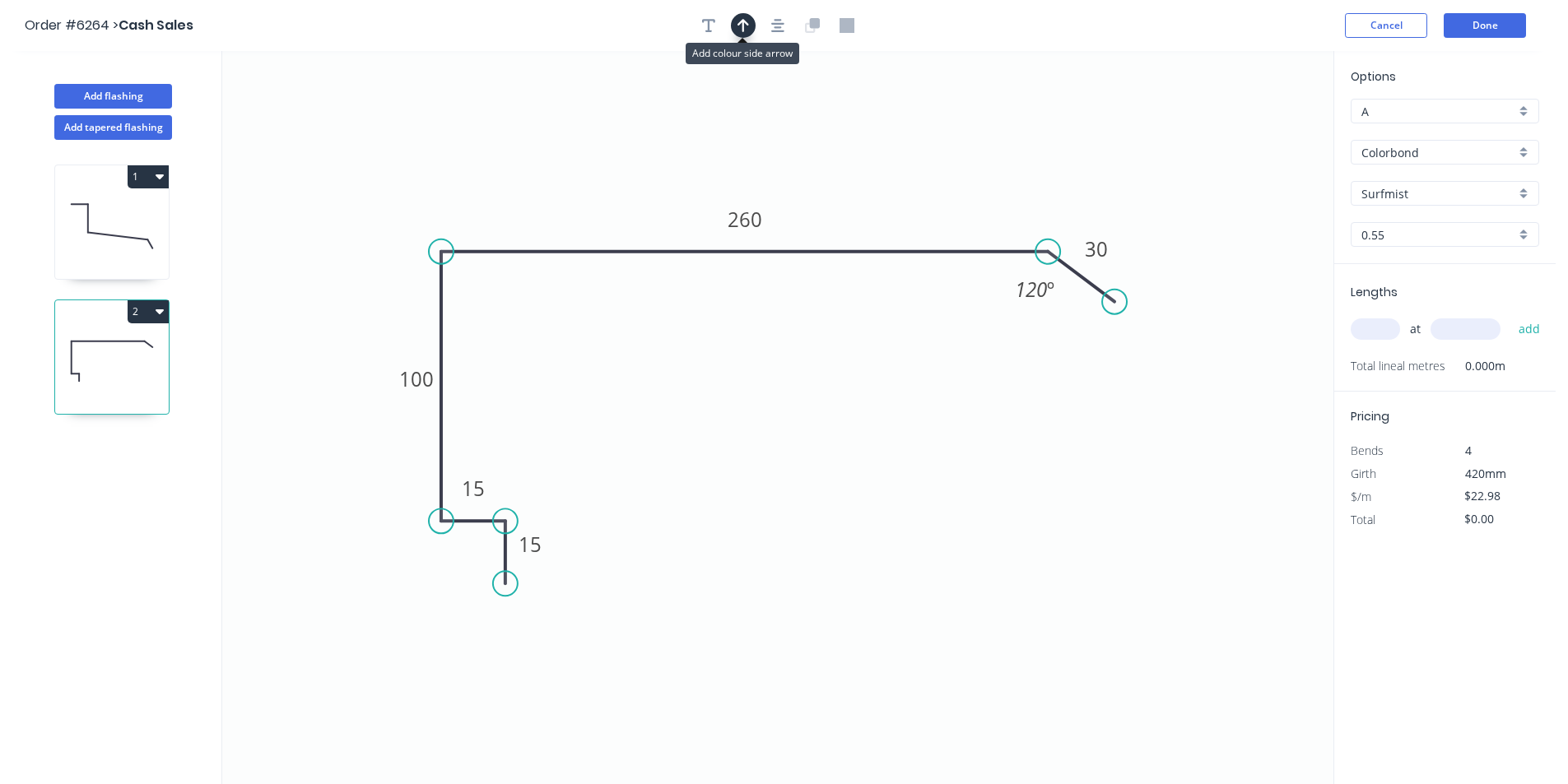
click at [745, 29] on icon "button" at bounding box center [743, 25] width 12 height 15
drag, startPoint x: 1250, startPoint y: 130, endPoint x: 1358, endPoint y: 193, distance: 125.0
click at [918, 168] on icon at bounding box center [918, 149] width 15 height 53
click at [1523, 104] on div "A" at bounding box center [1445, 110] width 189 height 24
click at [1466, 166] on div "B" at bounding box center [1445, 172] width 187 height 29
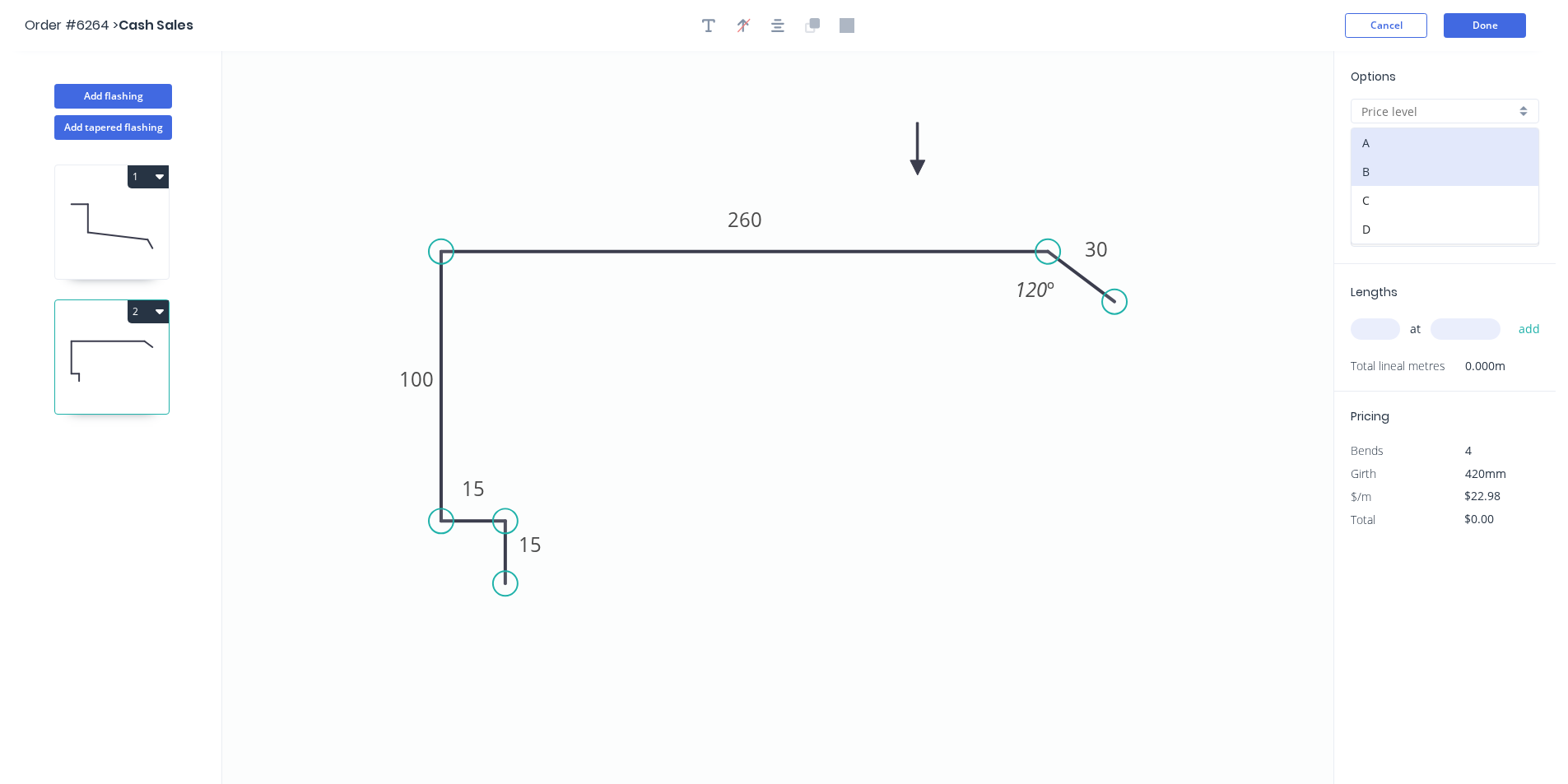
type input "B"
type input "$21.22"
click at [1378, 334] on input "text" at bounding box center [1375, 328] width 50 height 21
type input "1"
type input "1500"
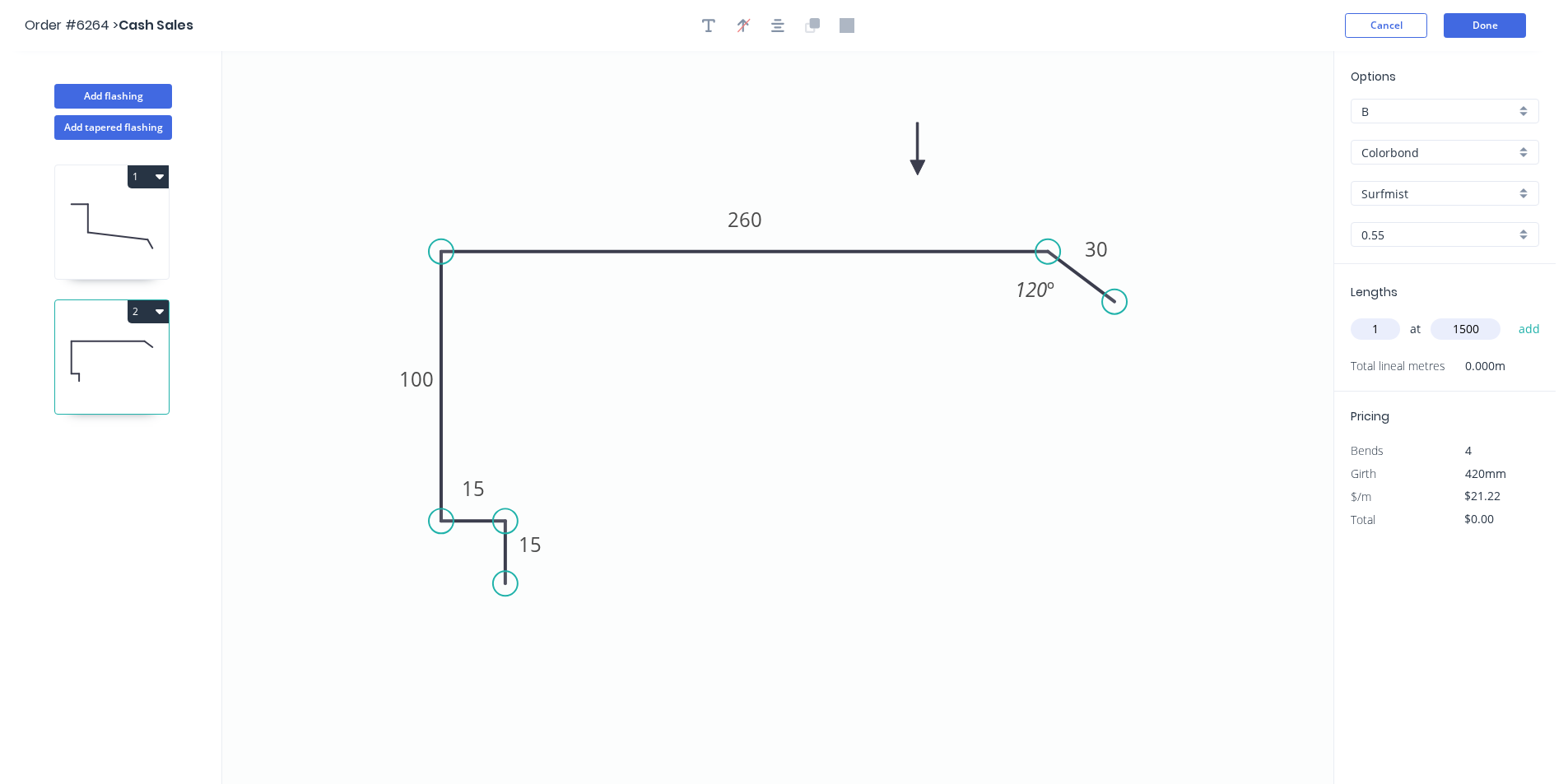
click at [1511, 315] on button "add" at bounding box center [1530, 328] width 39 height 28
type input "$31.83"
click at [1495, 26] on button "Done" at bounding box center [1485, 25] width 83 height 24
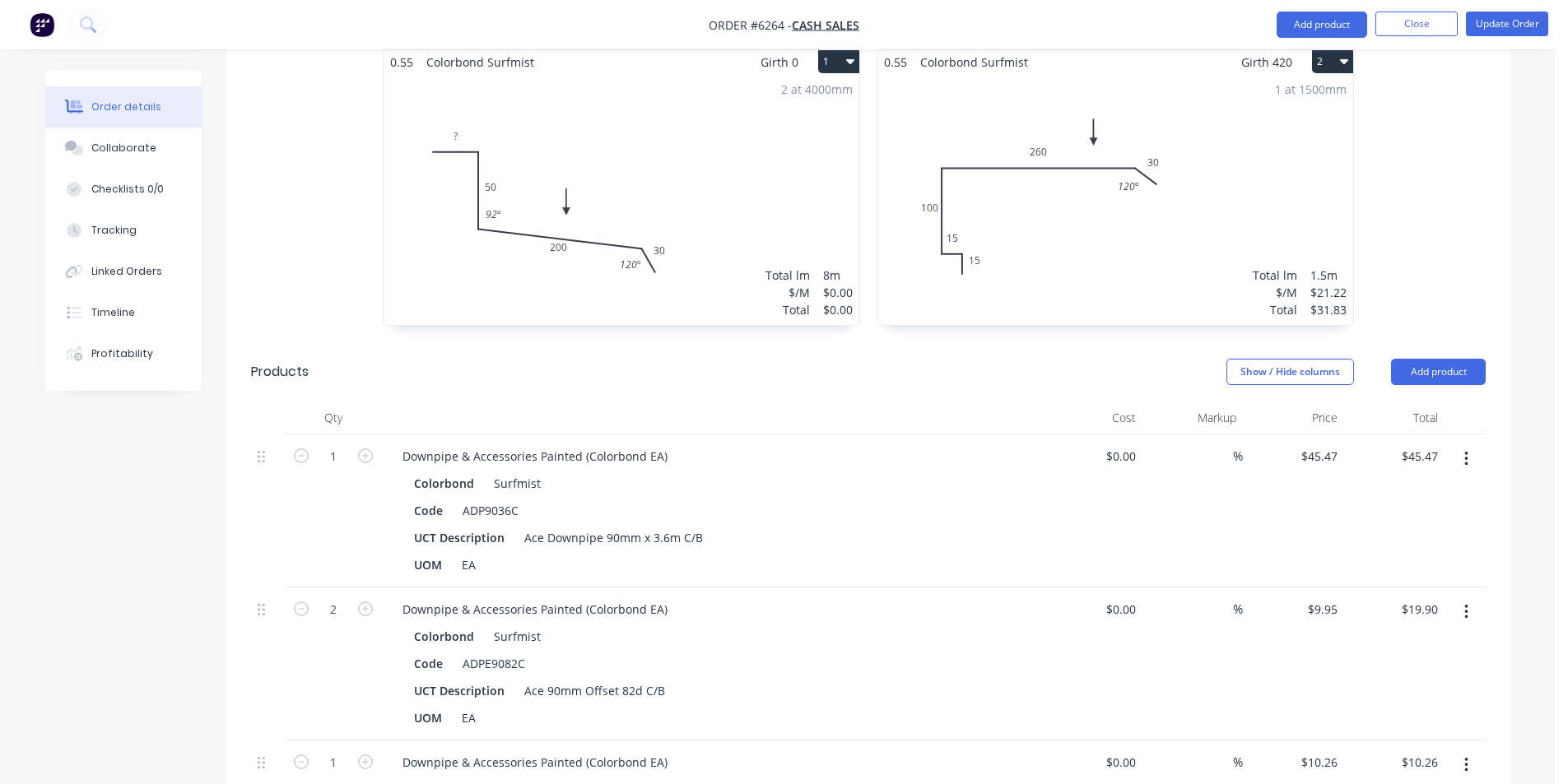
scroll to position [1235, 0]
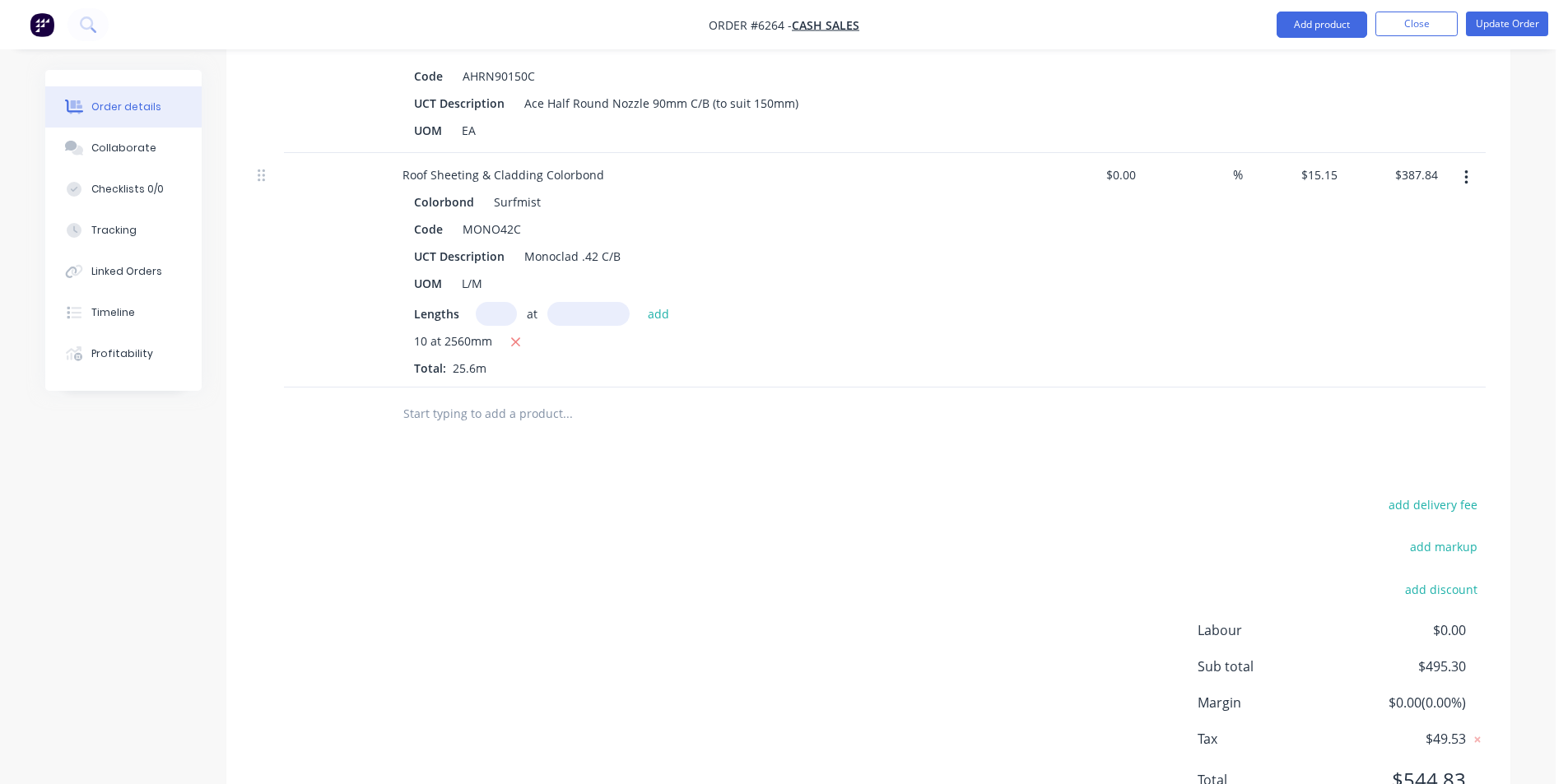
click at [470, 409] on div at bounding box center [678, 414] width 592 height 54
click at [470, 397] on input "text" at bounding box center [567, 413] width 329 height 33
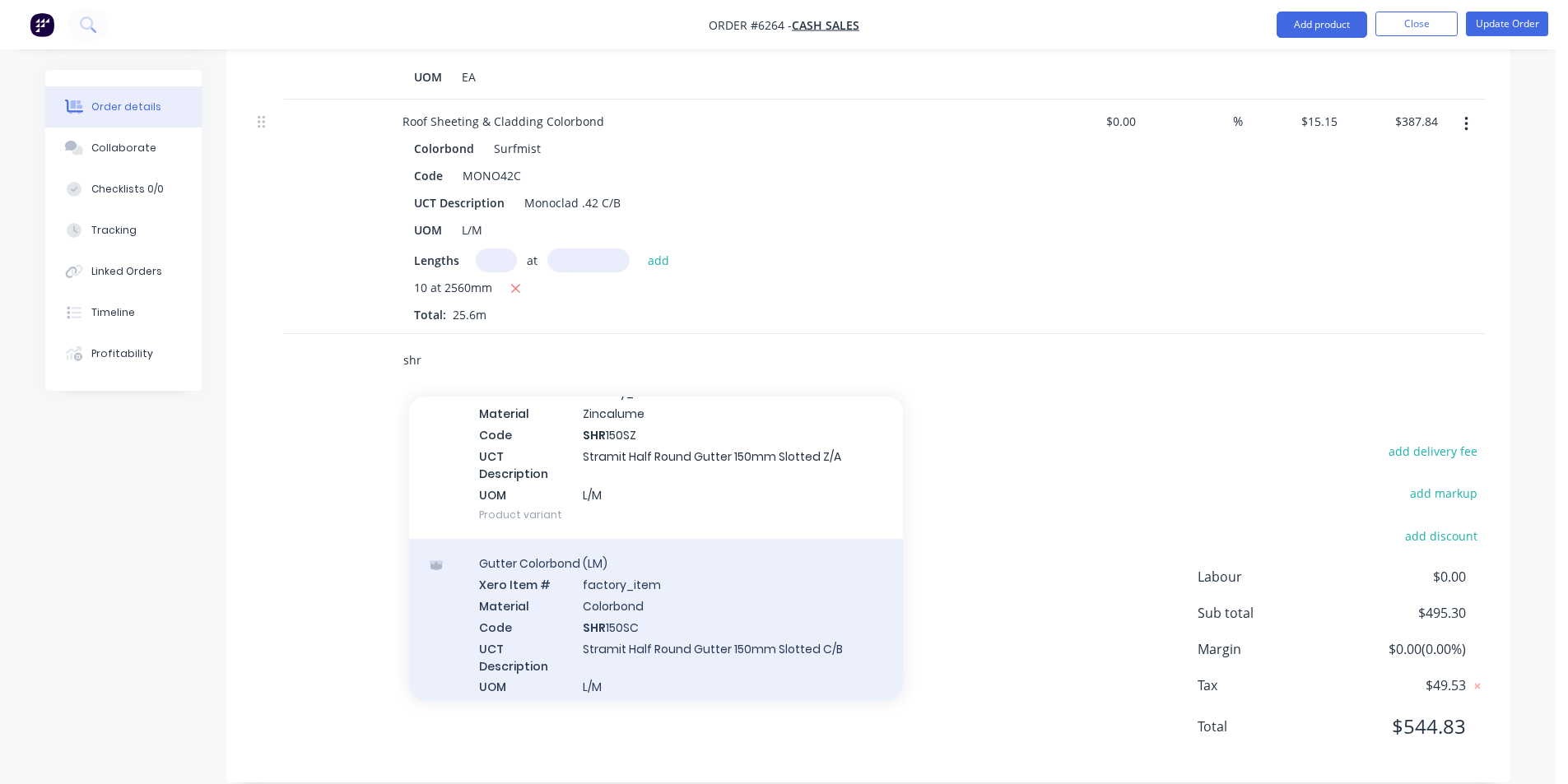
scroll to position [164, 0]
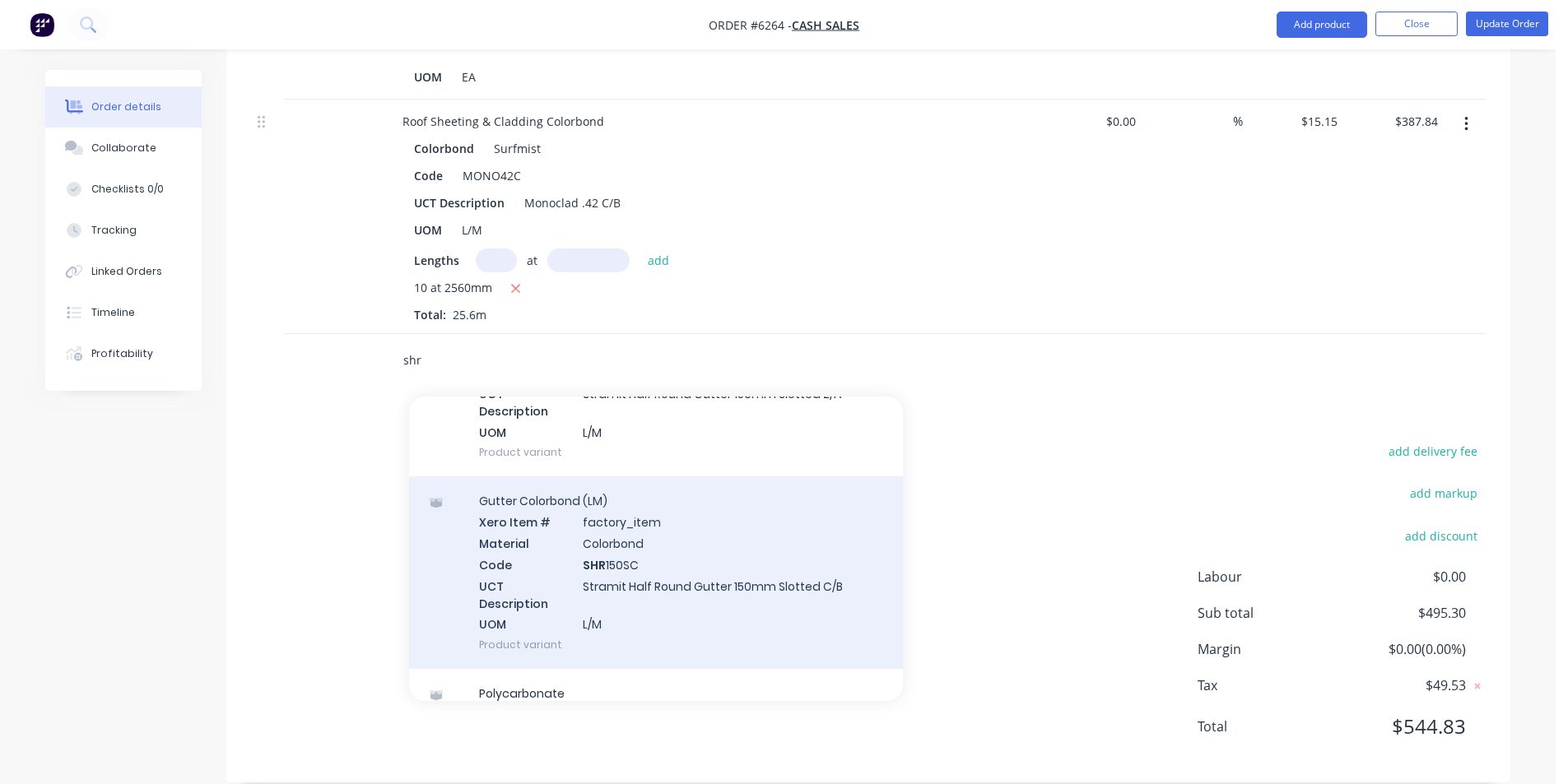
type input "shr"
click at [762, 555] on div "Gutter Colorbond (LM) Xero Item # factory_item Material Colorbond Code SHR 150S…" at bounding box center [656, 573] width 494 height 193
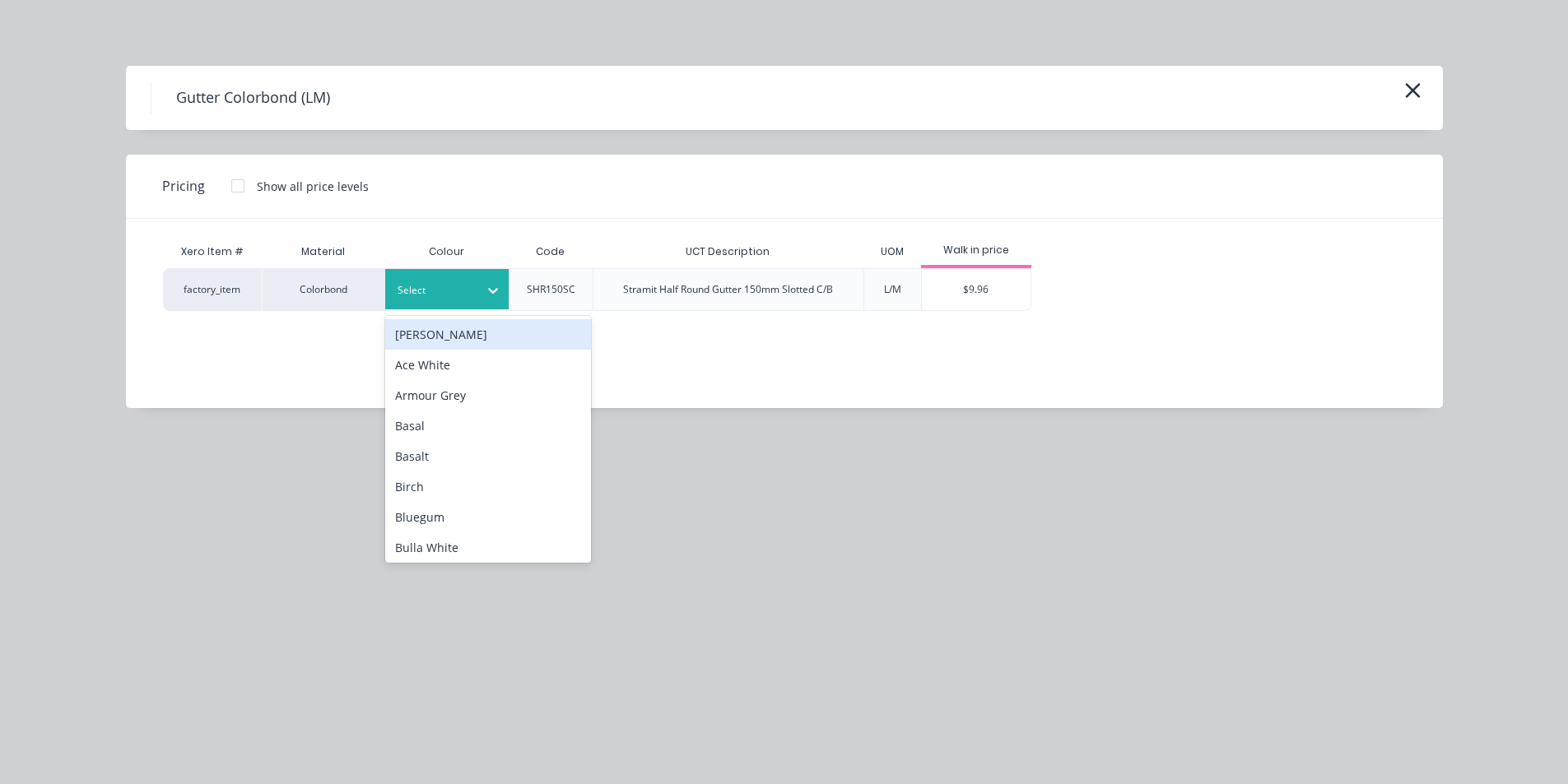
click at [476, 281] on div "Select" at bounding box center [431, 290] width 92 height 21
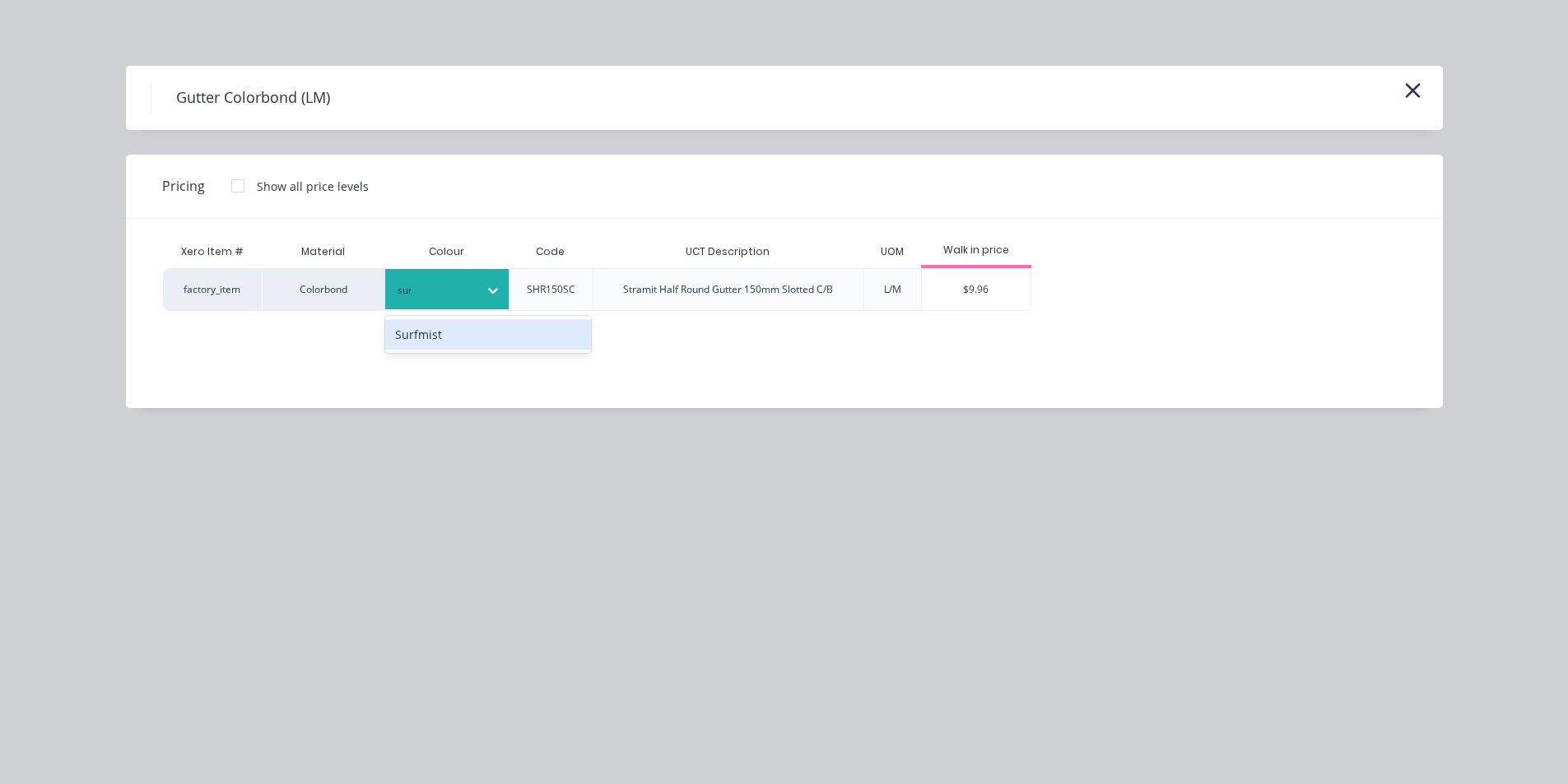
type input "surf"
click at [516, 335] on div "Surfmist" at bounding box center [488, 334] width 206 height 30
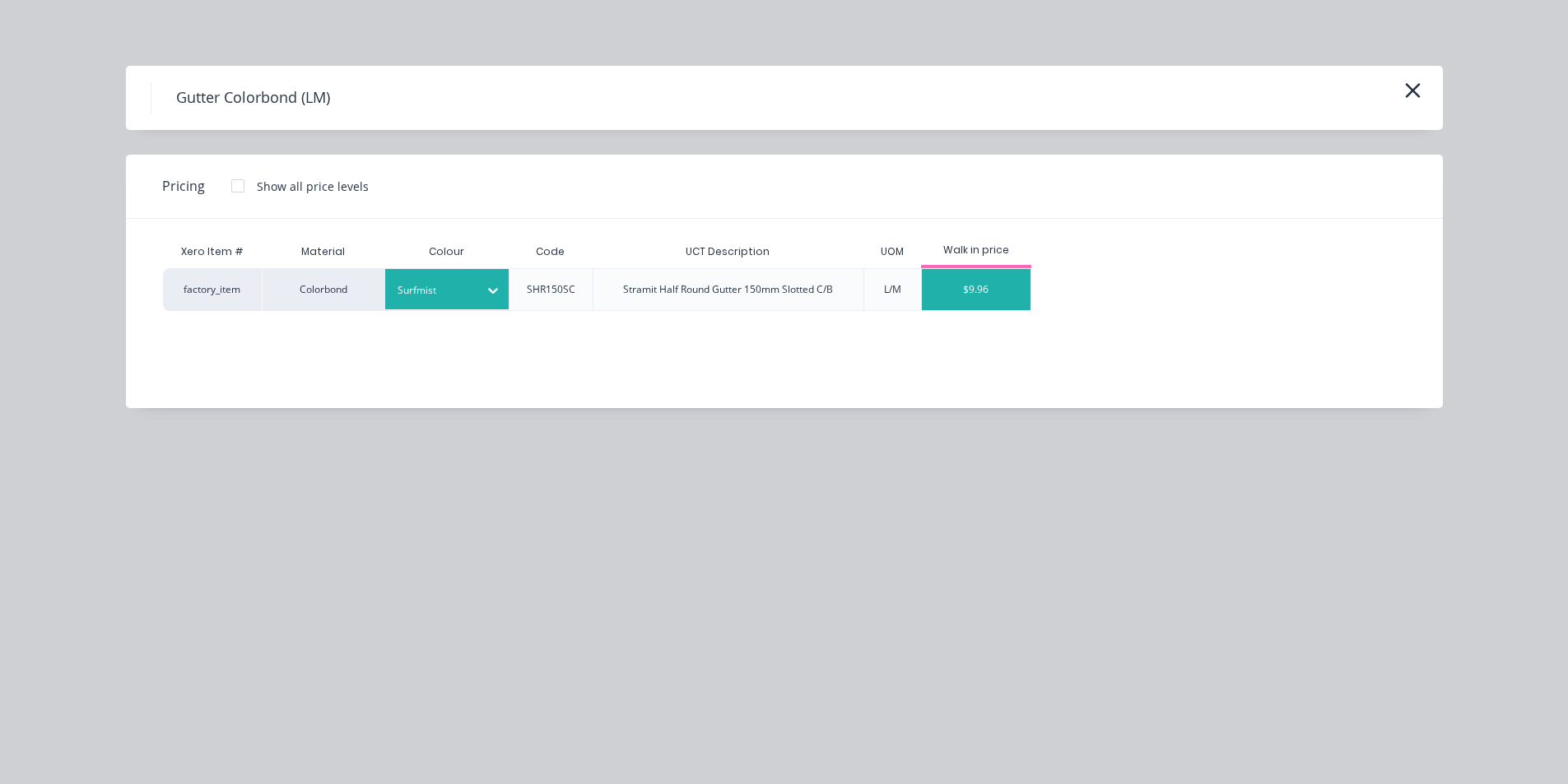
click at [948, 274] on div "$9.96" at bounding box center [977, 289] width 110 height 41
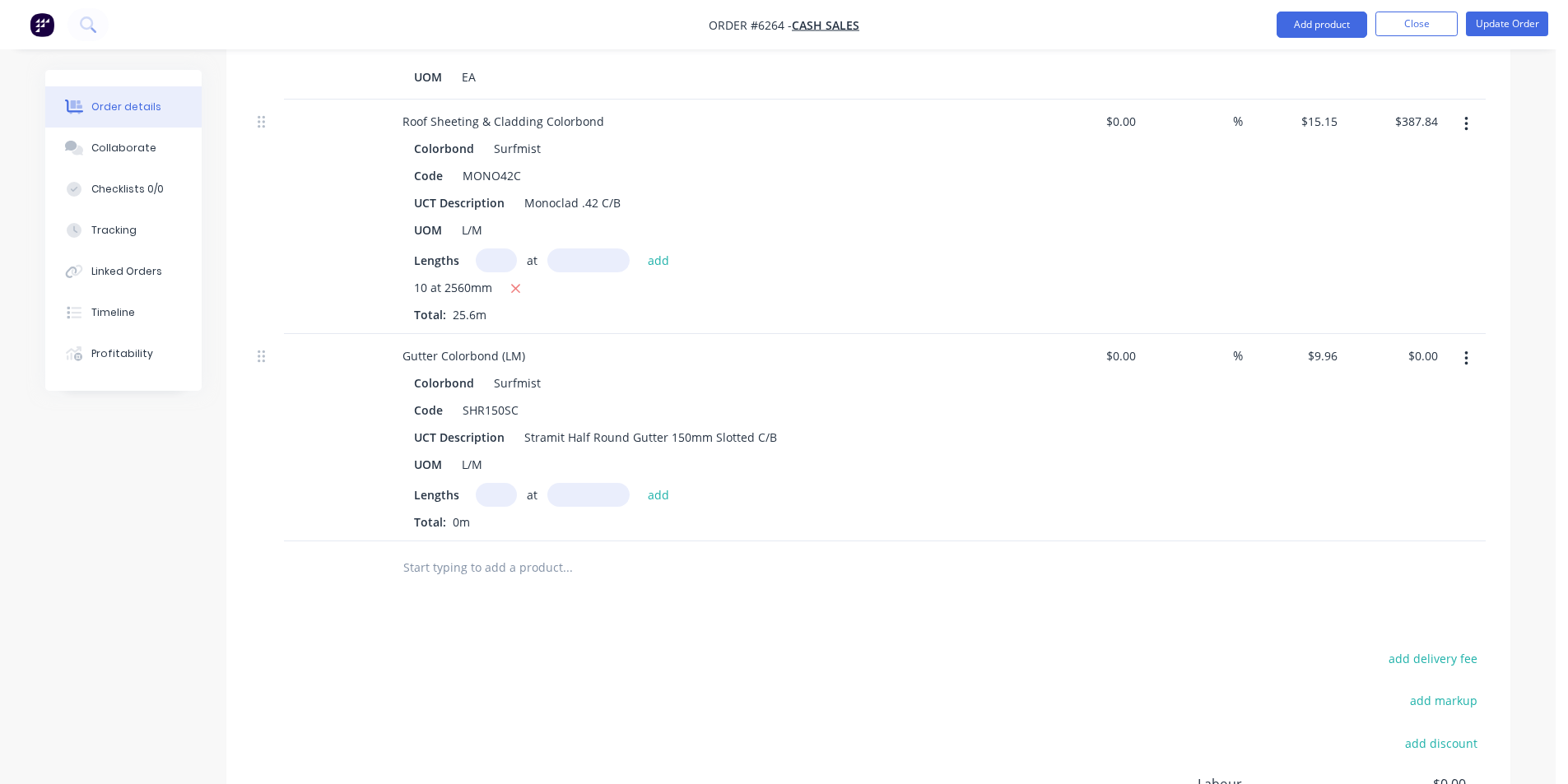
click at [505, 483] on input "text" at bounding box center [496, 495] width 41 height 24
type input "2"
type input "6150"
click at [640, 483] on button "add" at bounding box center [659, 494] width 39 height 22
type input "$122.51"
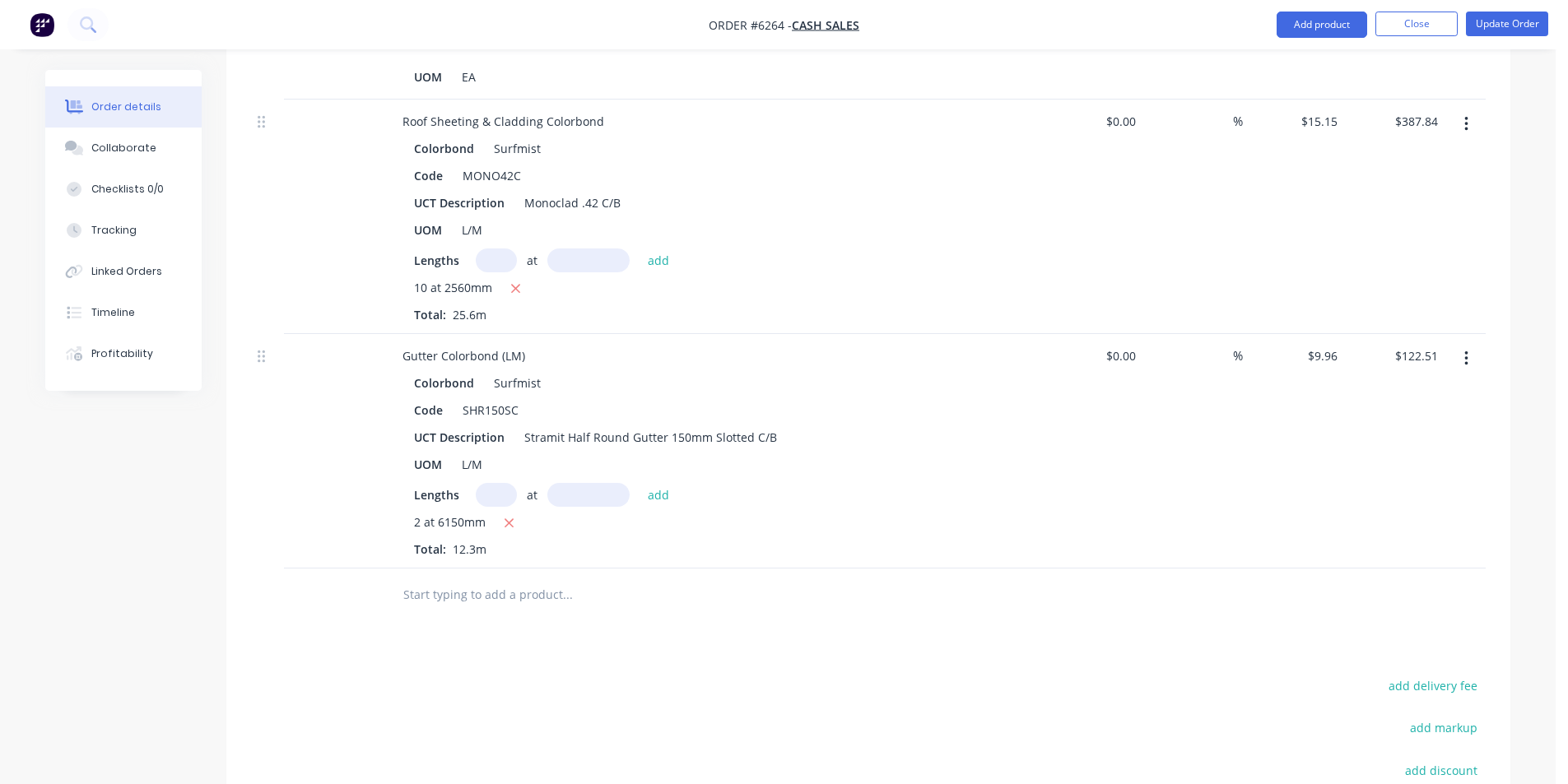
click at [454, 579] on input "text" at bounding box center [567, 595] width 329 height 33
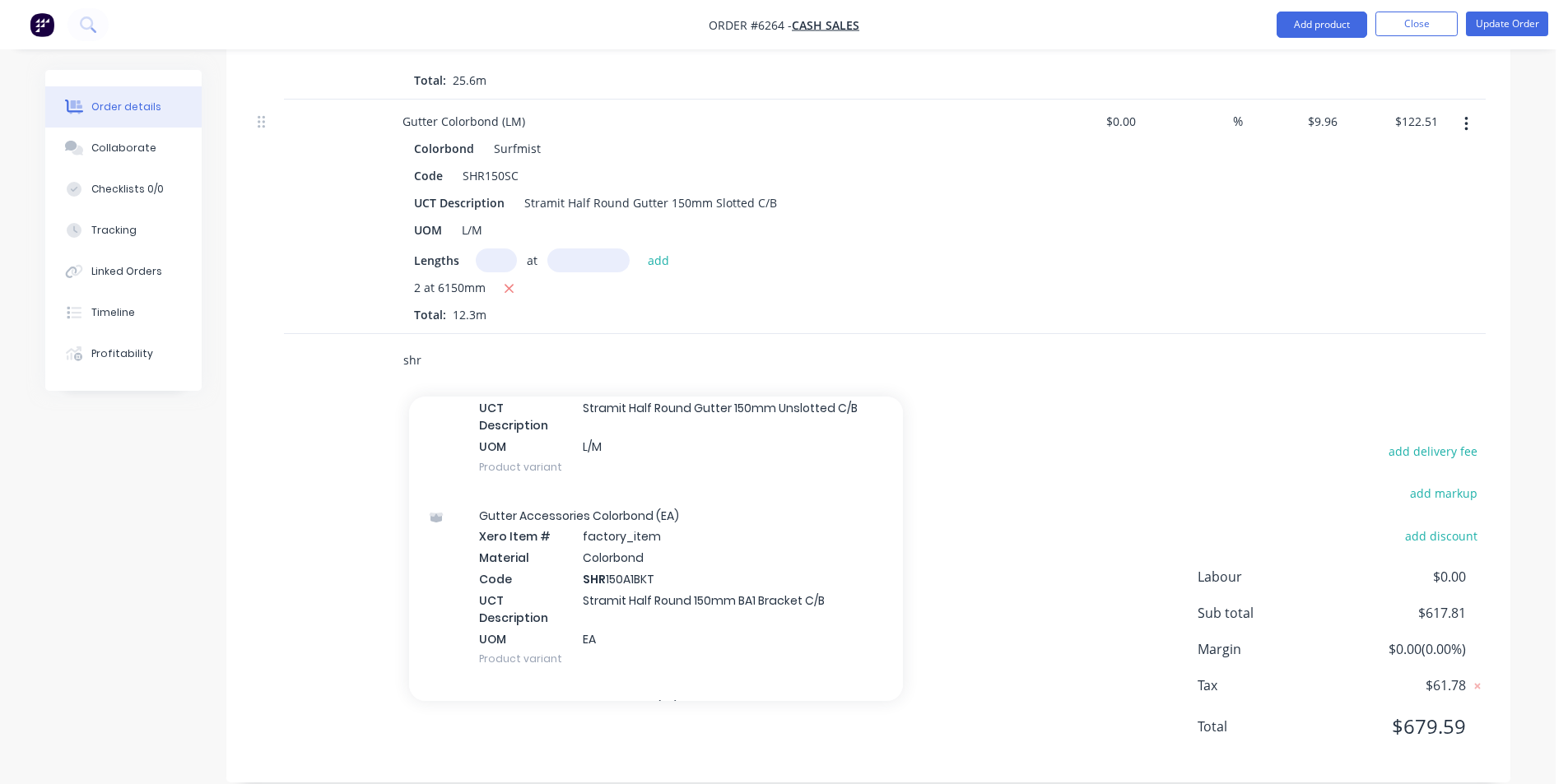
scroll to position [1152, 0]
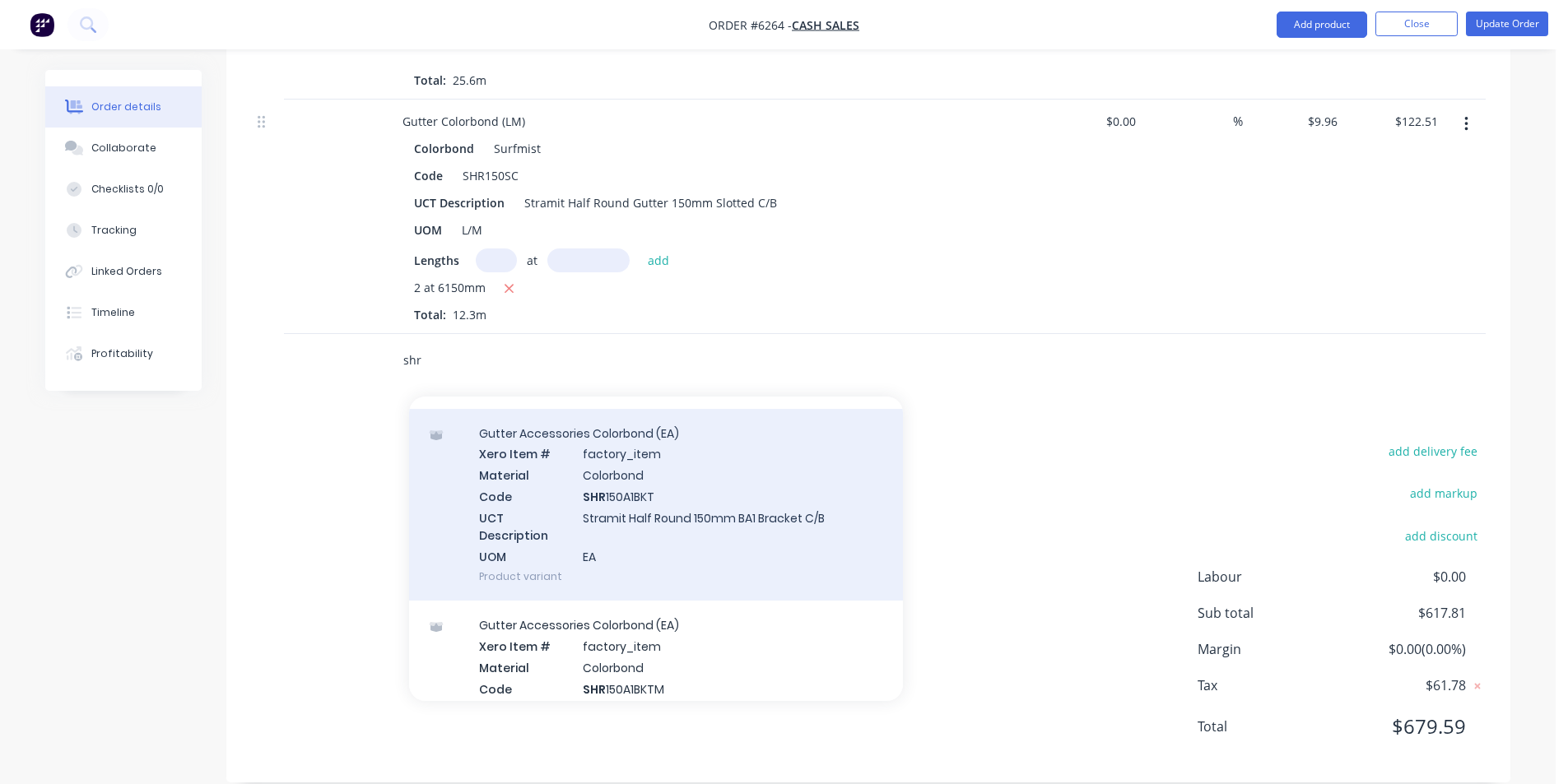
type input "shr"
click at [725, 505] on div "Gutter Accessories Colorbond (EA) Xero Item # factory_item Material Colorbond C…" at bounding box center [656, 505] width 494 height 193
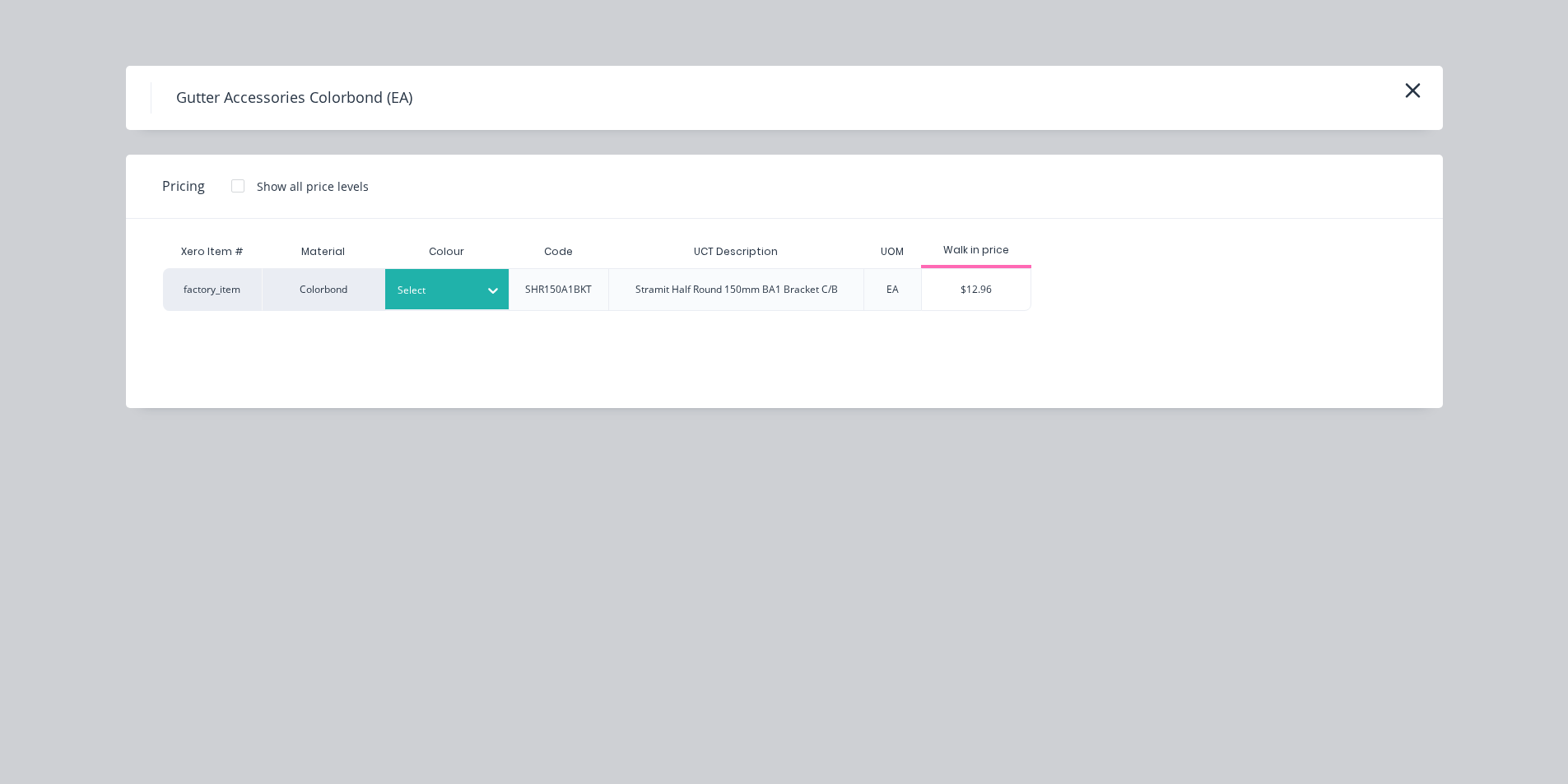
click at [474, 290] on div "Select" at bounding box center [431, 290] width 92 height 21
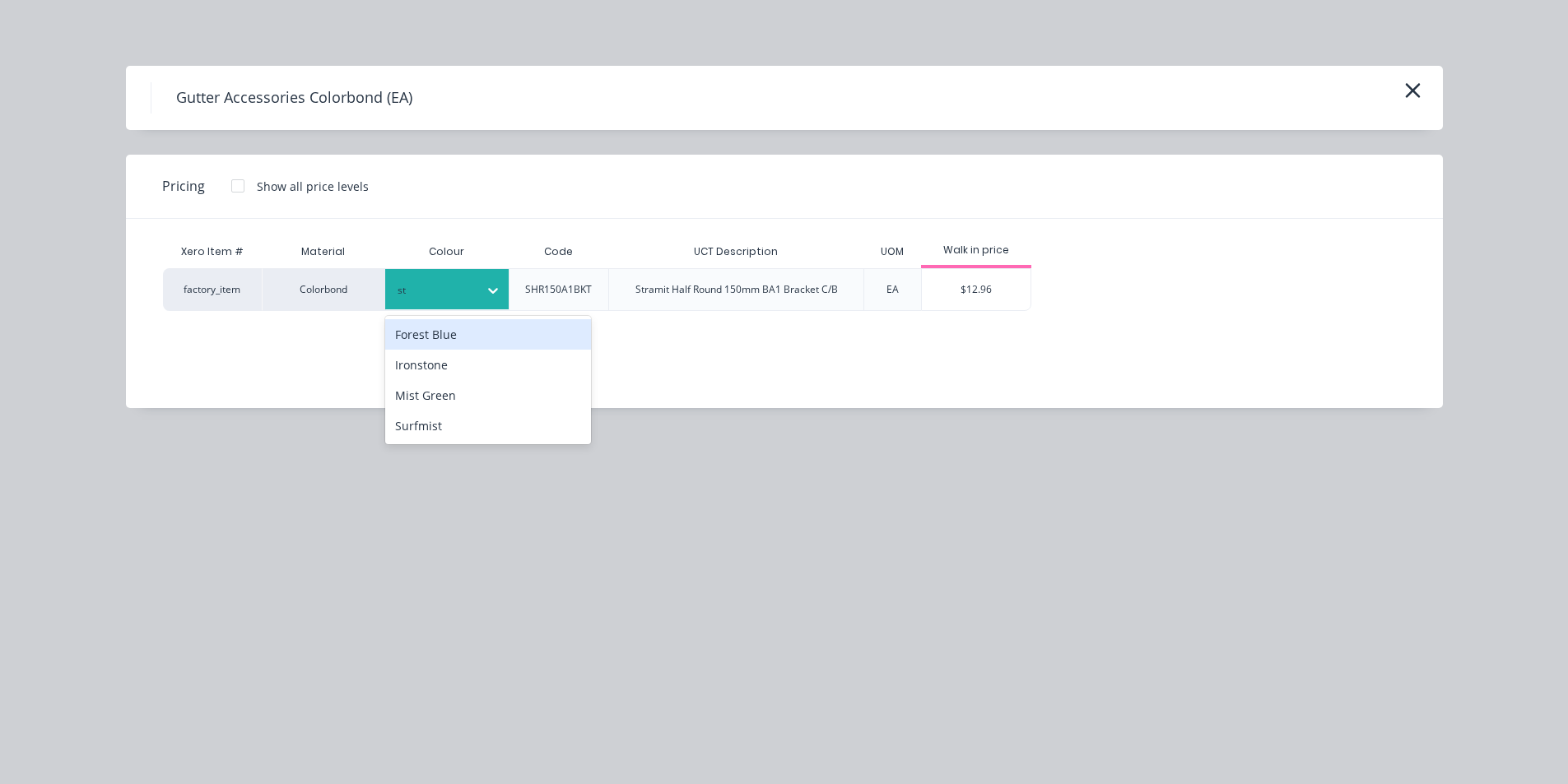
type input "s"
type input "surf"
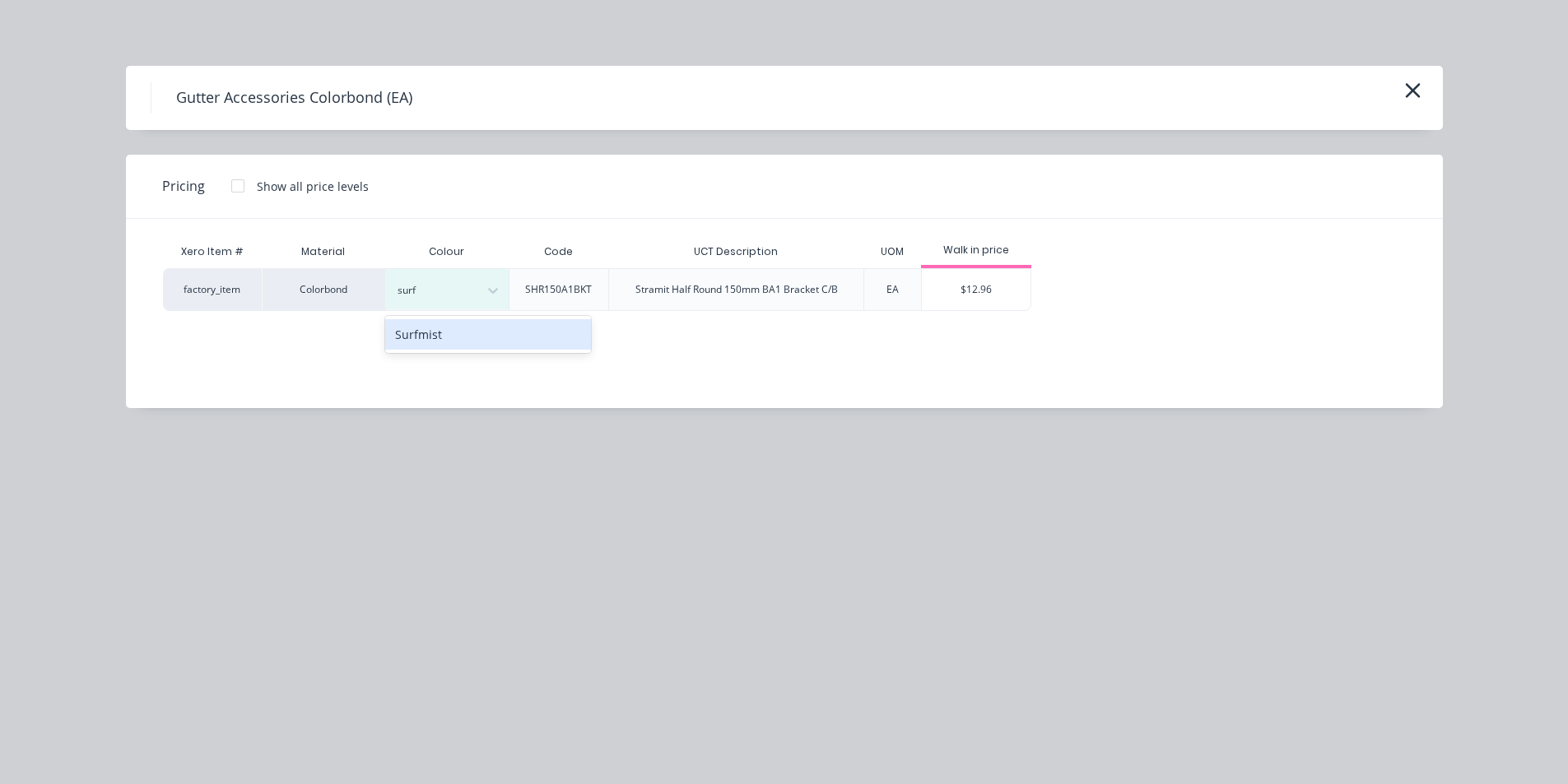
click at [458, 333] on div "Surfmist" at bounding box center [488, 334] width 206 height 30
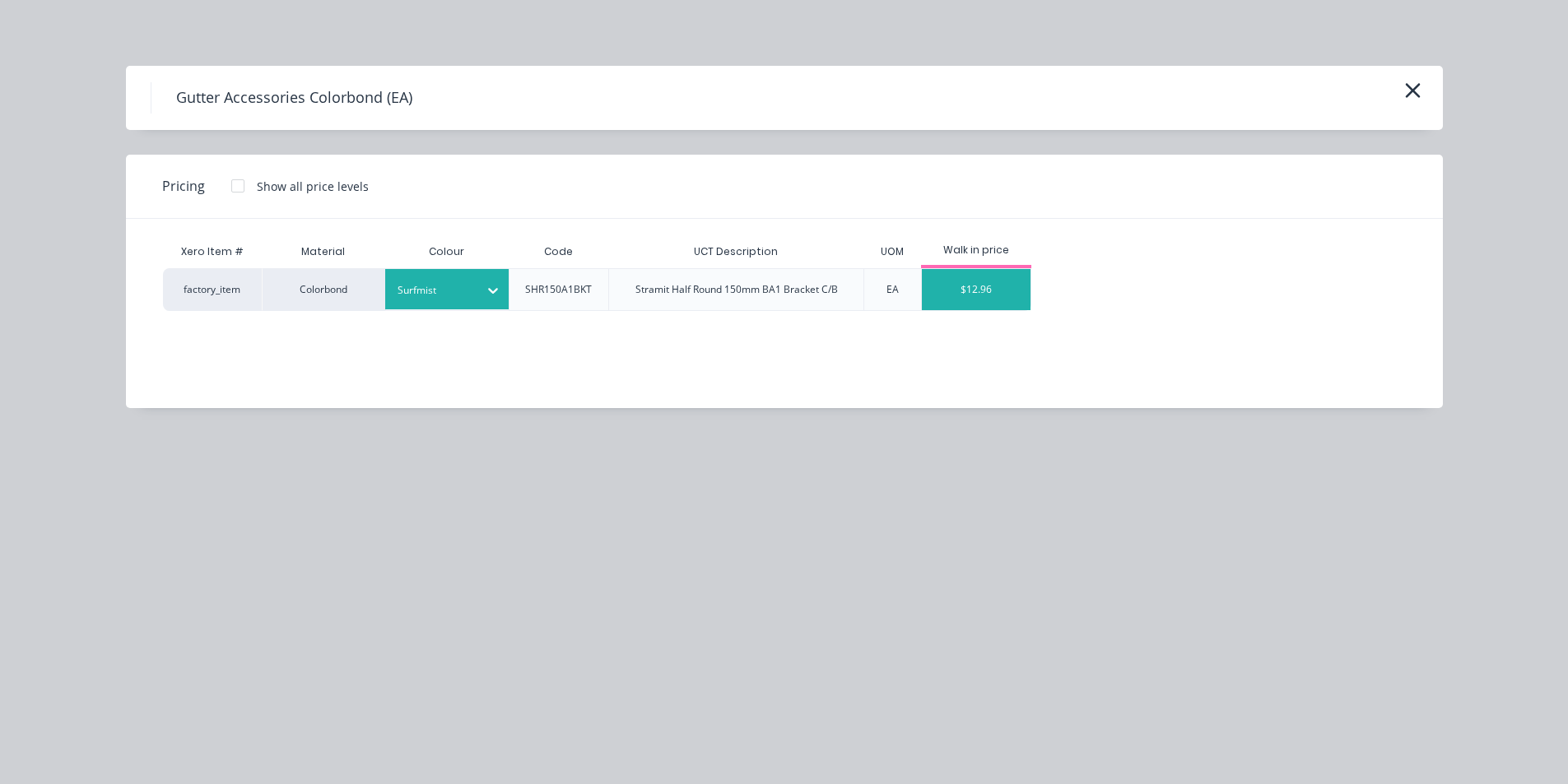
click at [1009, 296] on div "$12.96" at bounding box center [977, 289] width 110 height 41
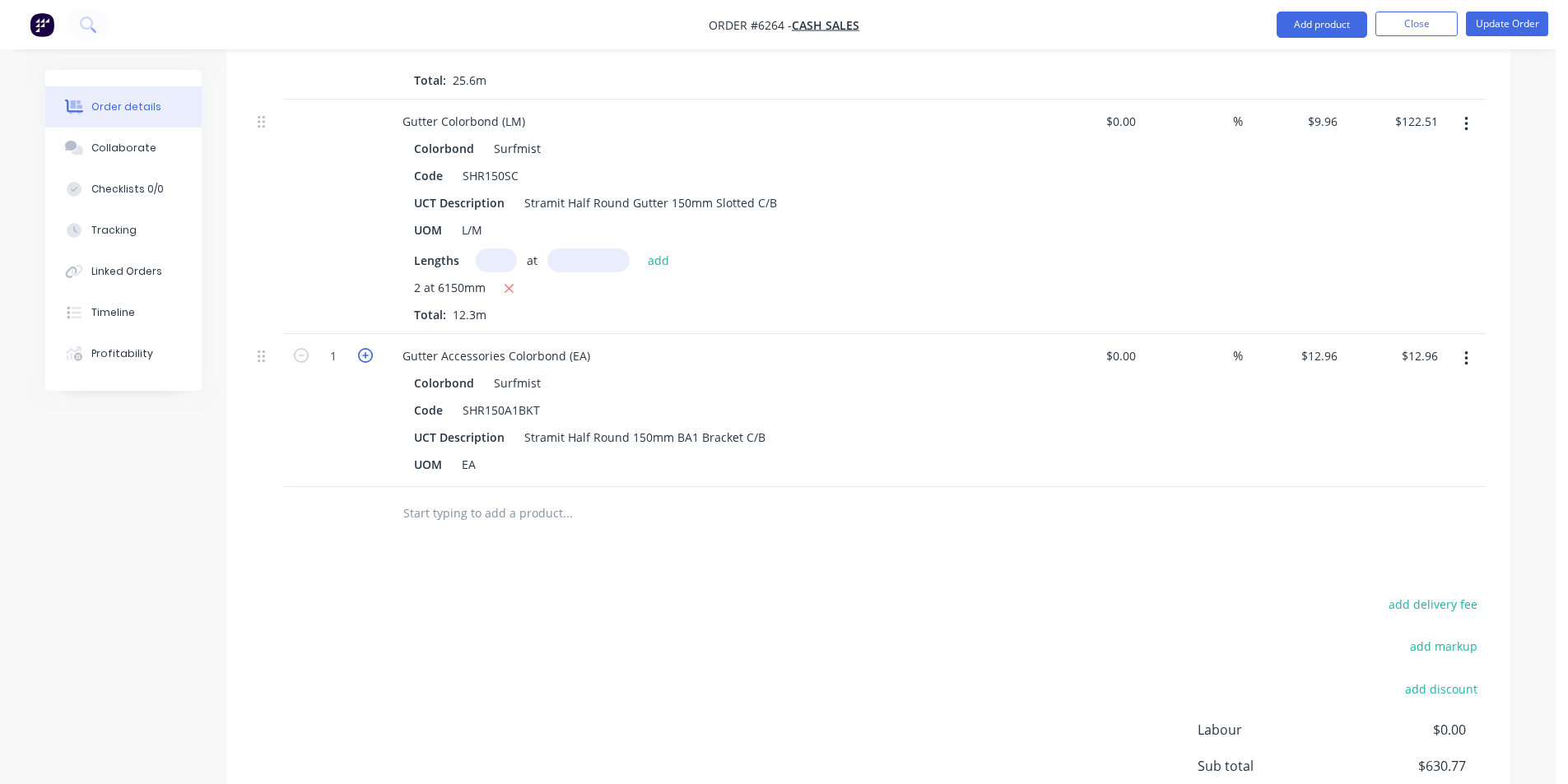
click at [368, 348] on icon "button" at bounding box center [366, 355] width 15 height 15
type input "2"
type input "$25.92"
click at [368, 348] on icon "button" at bounding box center [366, 355] width 15 height 15
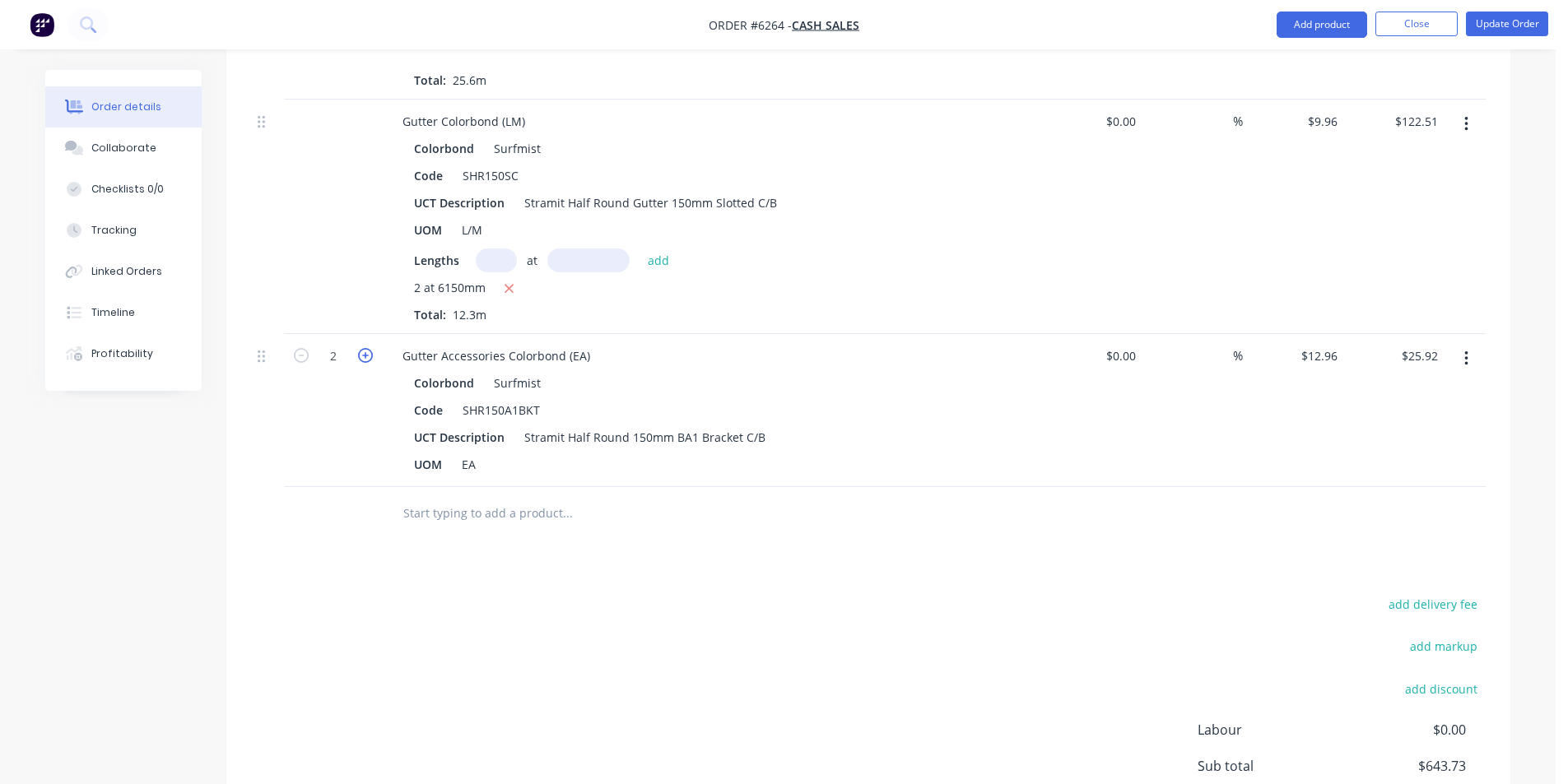
click at [368, 348] on icon "button" at bounding box center [366, 355] width 15 height 15
type input "6"
type input "$64.80"
click at [368, 348] on icon "button" at bounding box center [366, 355] width 15 height 15
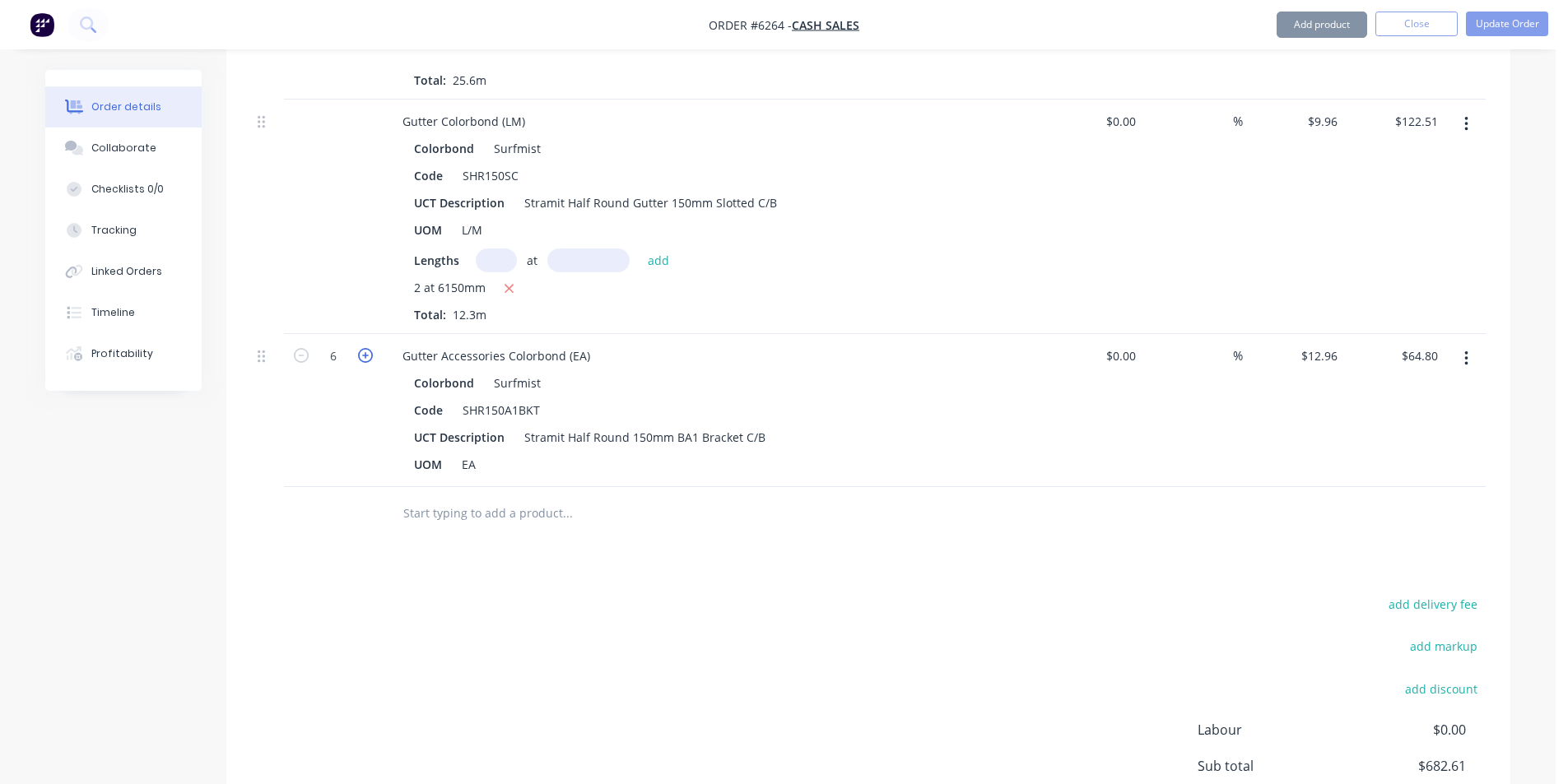
click at [368, 348] on icon "button" at bounding box center [366, 355] width 15 height 15
type input "11"
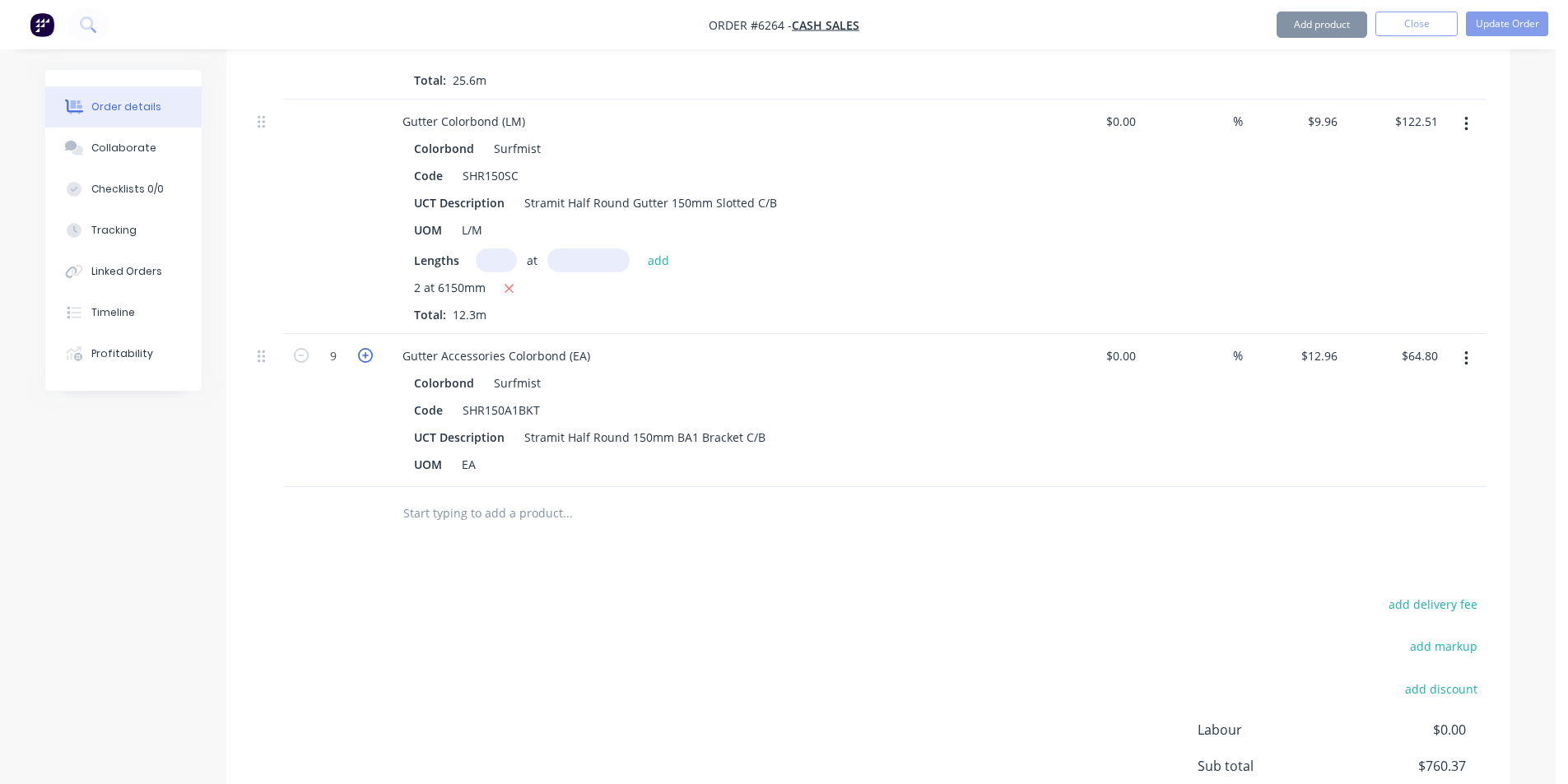
type input "$142.56"
click at [368, 348] on icon "button" at bounding box center [366, 355] width 15 height 15
type input "13"
type input "$168.48"
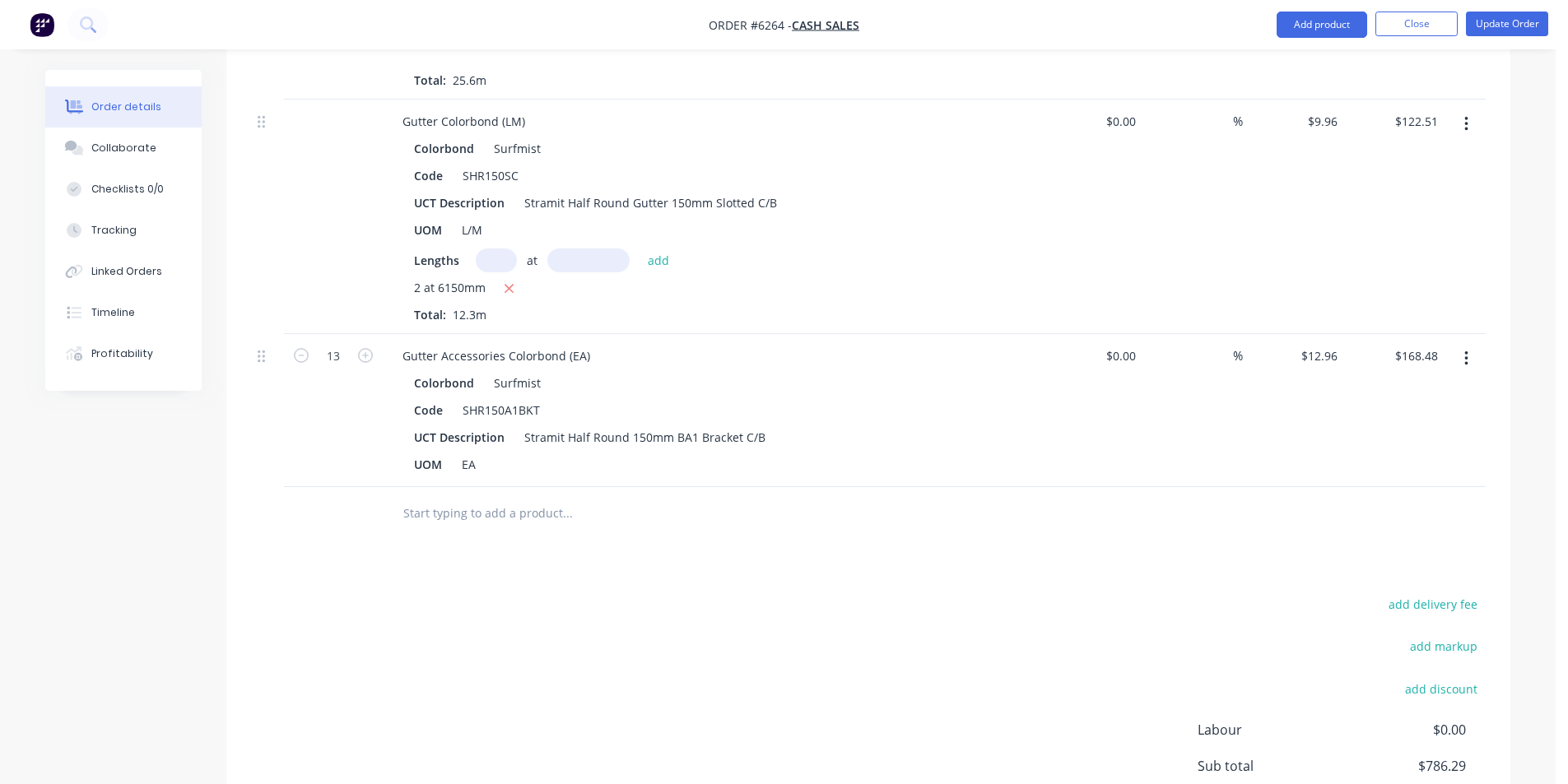
click at [494, 497] on input "text" at bounding box center [567, 513] width 329 height 33
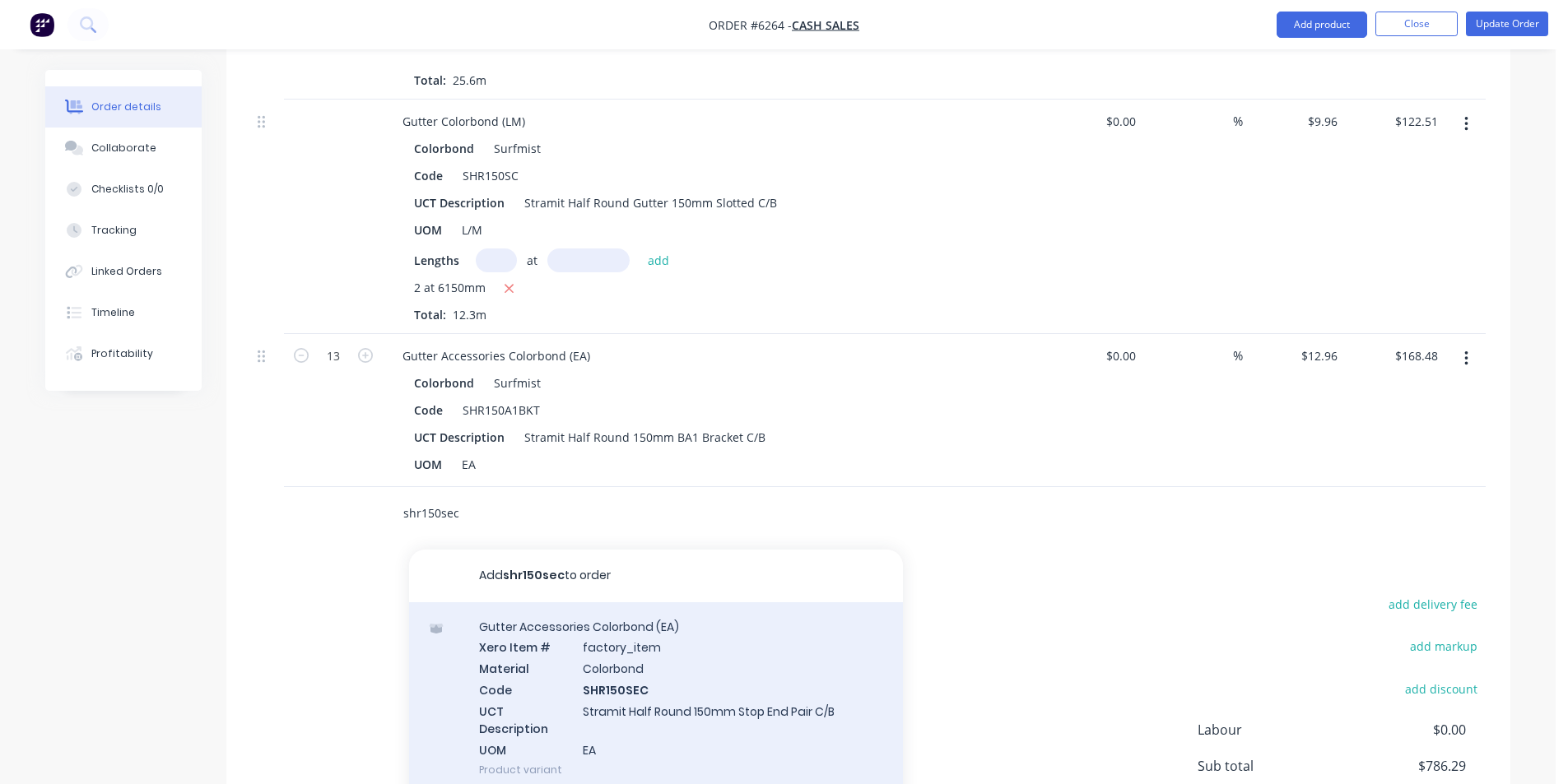
scroll to position [9, 0]
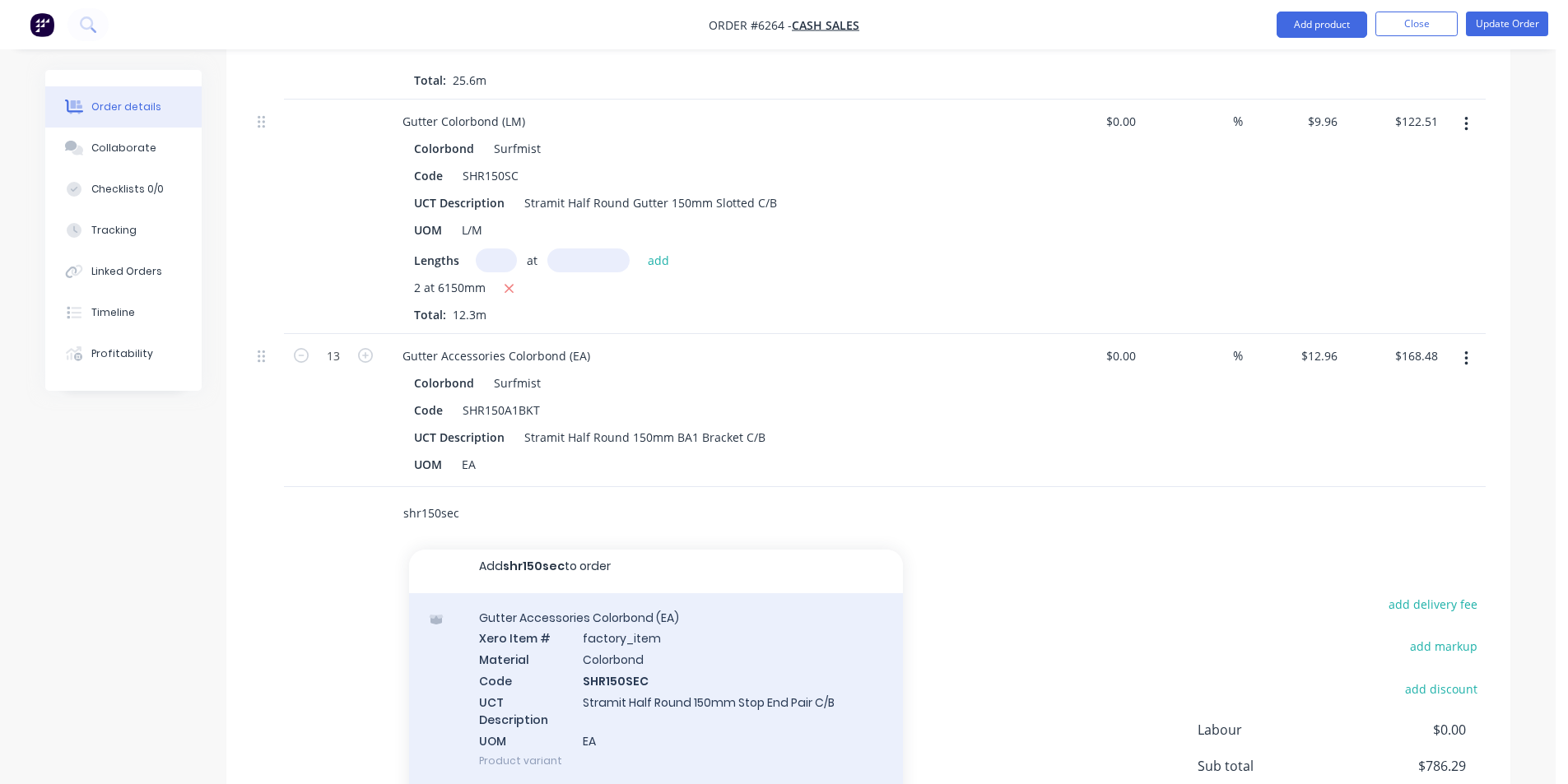
type input "shr150sec"
click at [661, 676] on div "Gutter Accessories Colorbond (EA) Xero Item # factory_item Material Colorbond C…" at bounding box center [656, 689] width 494 height 193
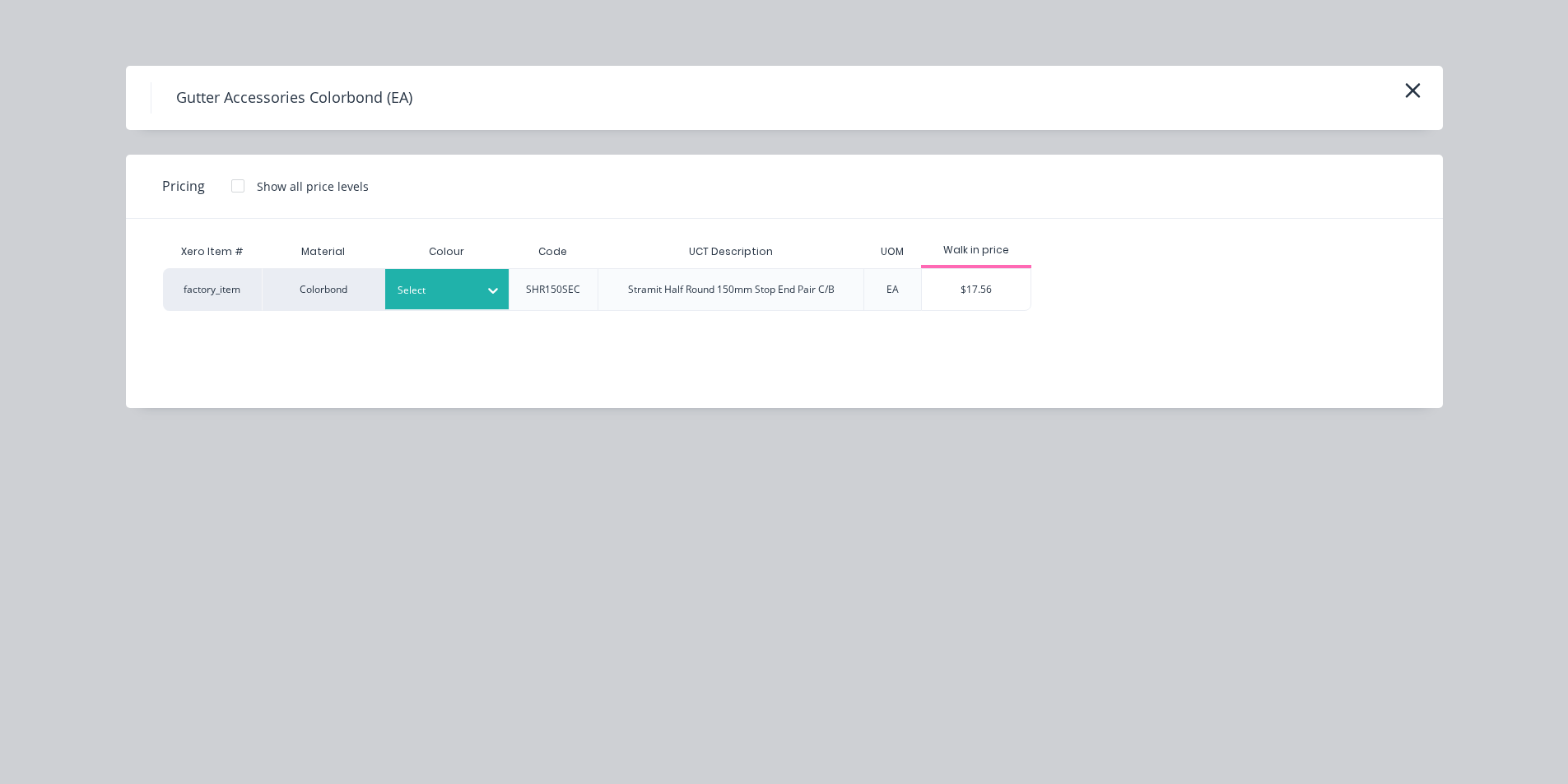
click at [479, 297] on div at bounding box center [493, 290] width 29 height 26
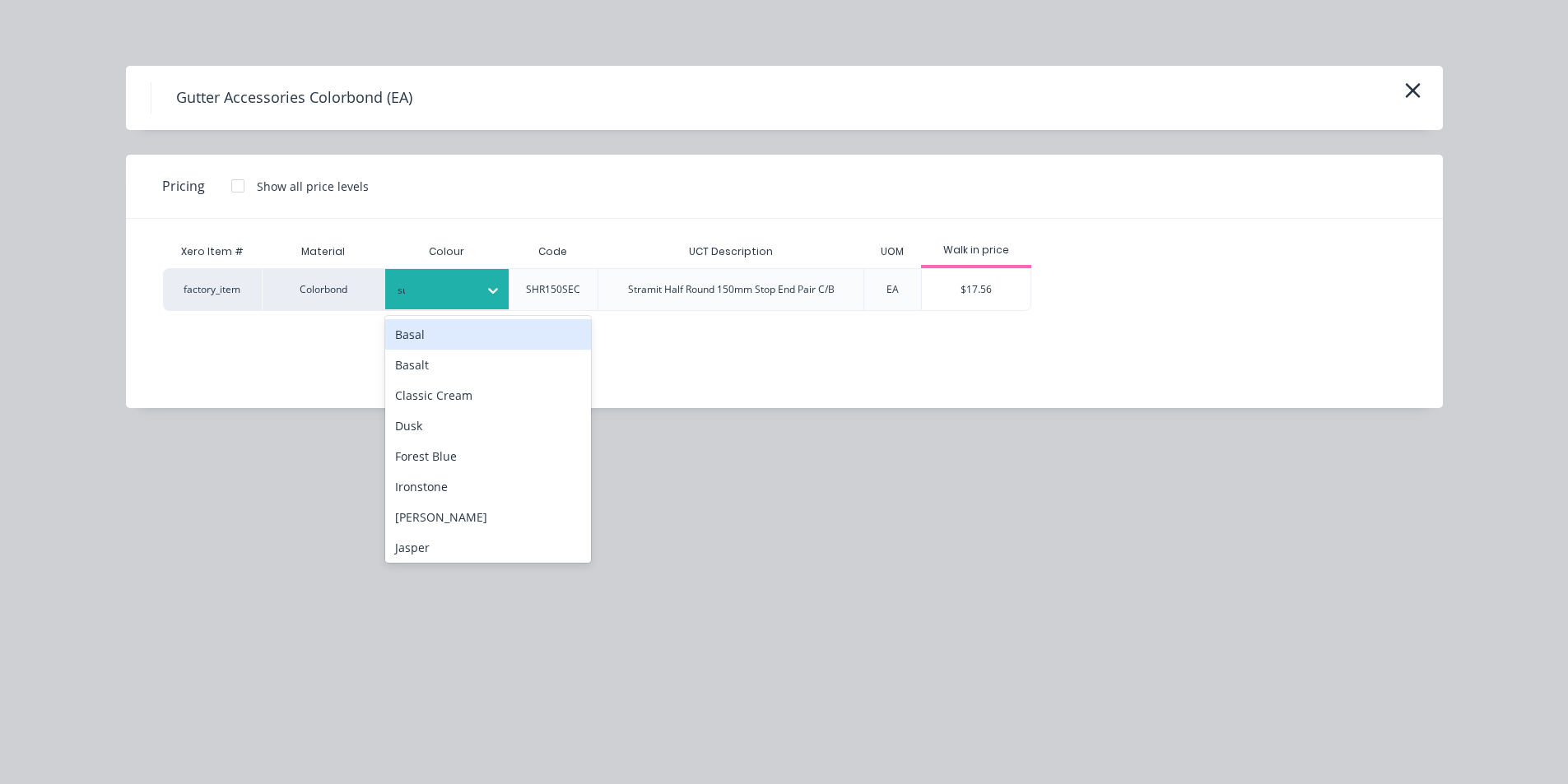
type input "surf"
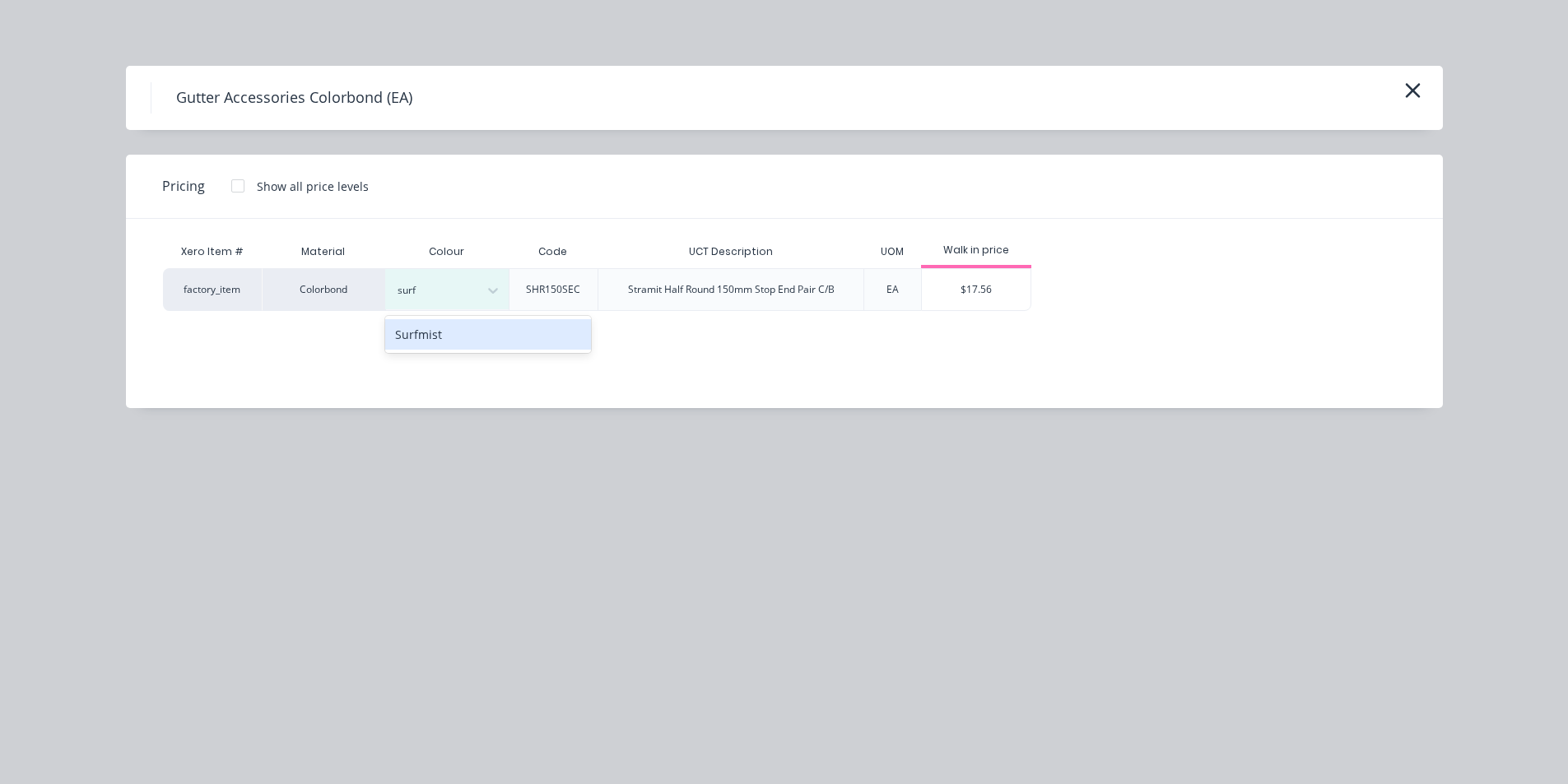
click at [503, 325] on div "Surfmist" at bounding box center [488, 334] width 206 height 30
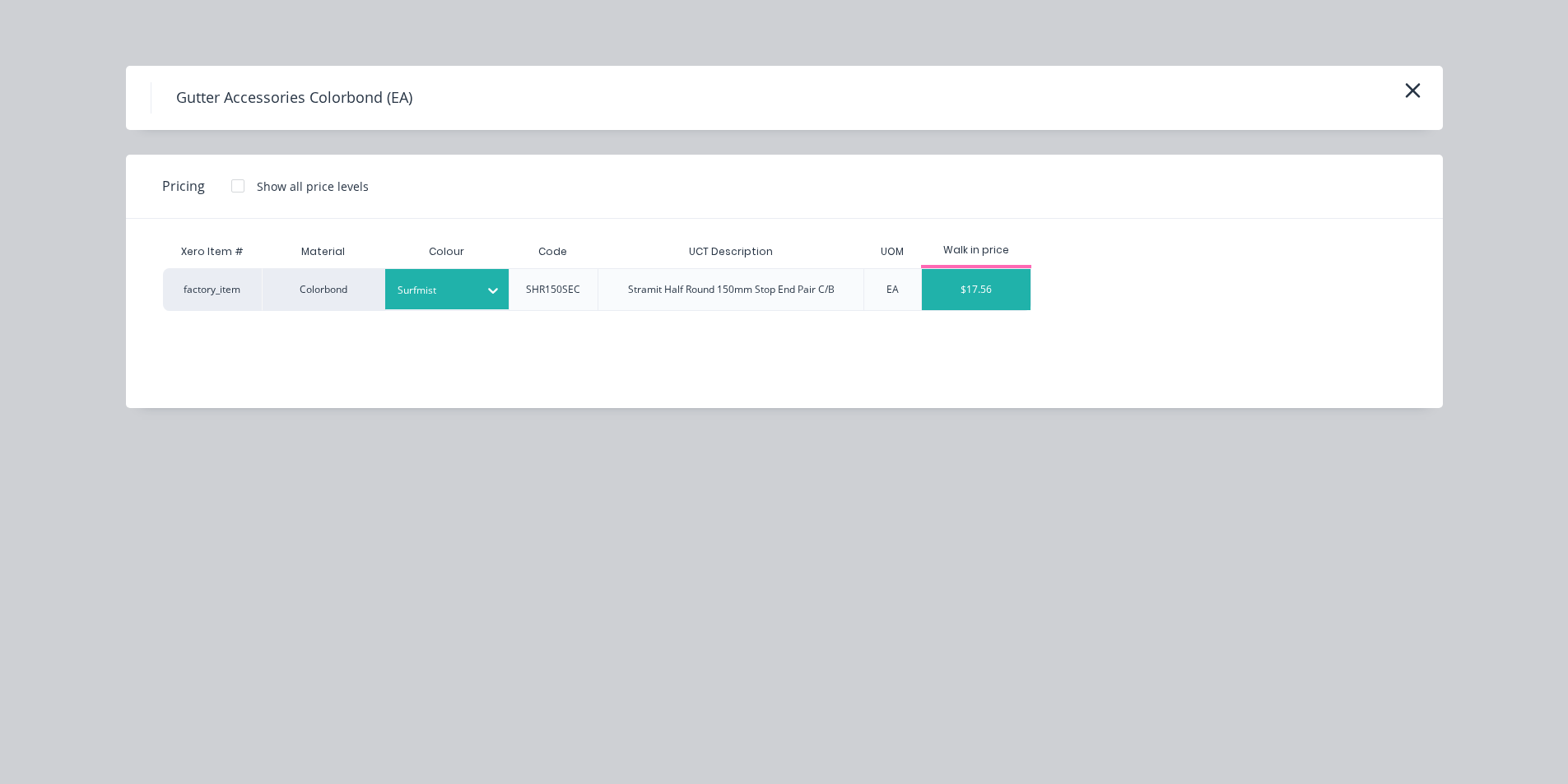
click at [987, 299] on div "$17.56" at bounding box center [977, 289] width 110 height 41
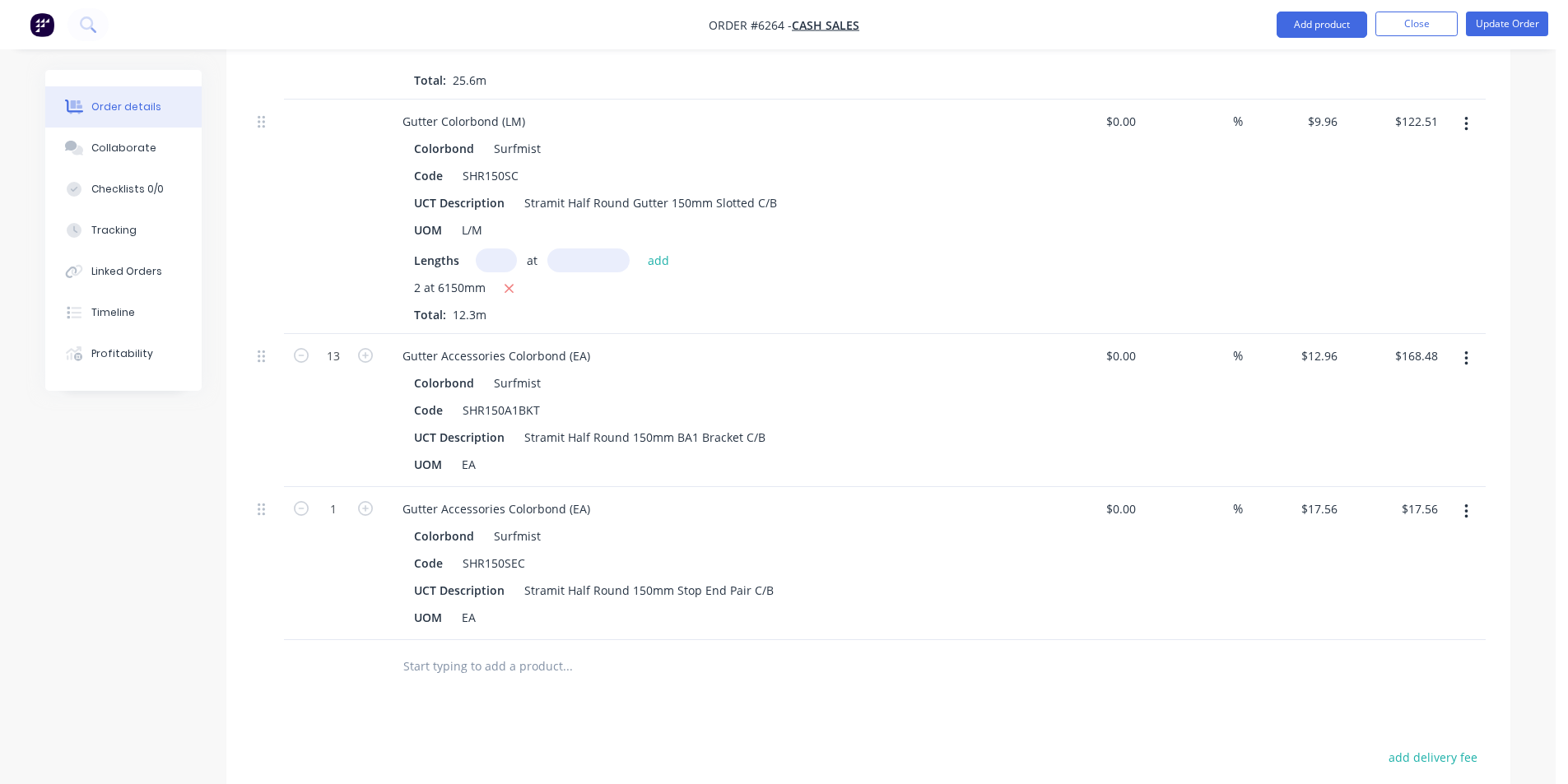
click at [581, 664] on div at bounding box center [678, 667] width 592 height 54
drag, startPoint x: 565, startPoint y: 648, endPoint x: 559, endPoint y: 632, distance: 17.1
click at [566, 650] on input "text" at bounding box center [567, 666] width 329 height 33
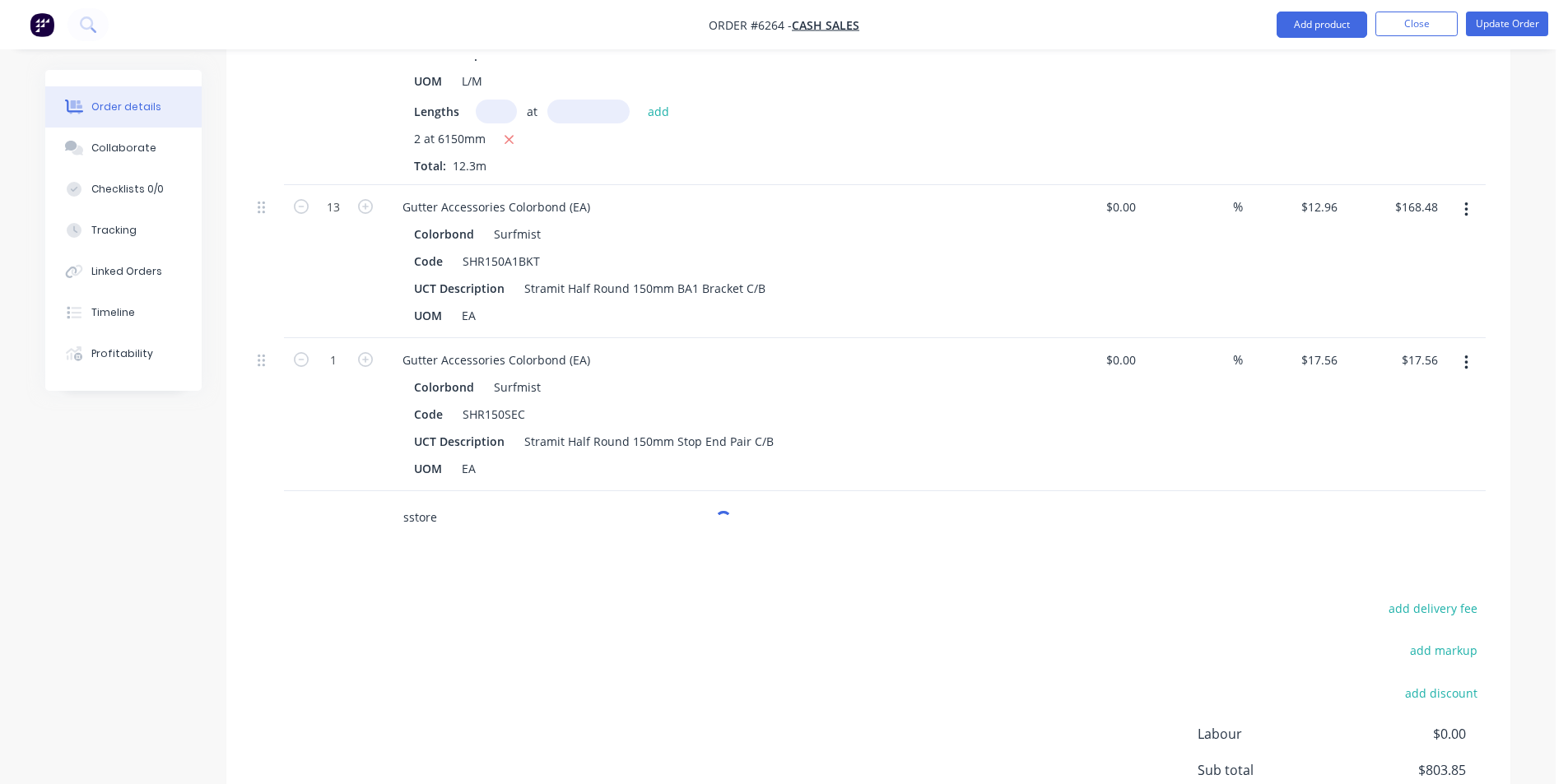
scroll to position [1828, 0]
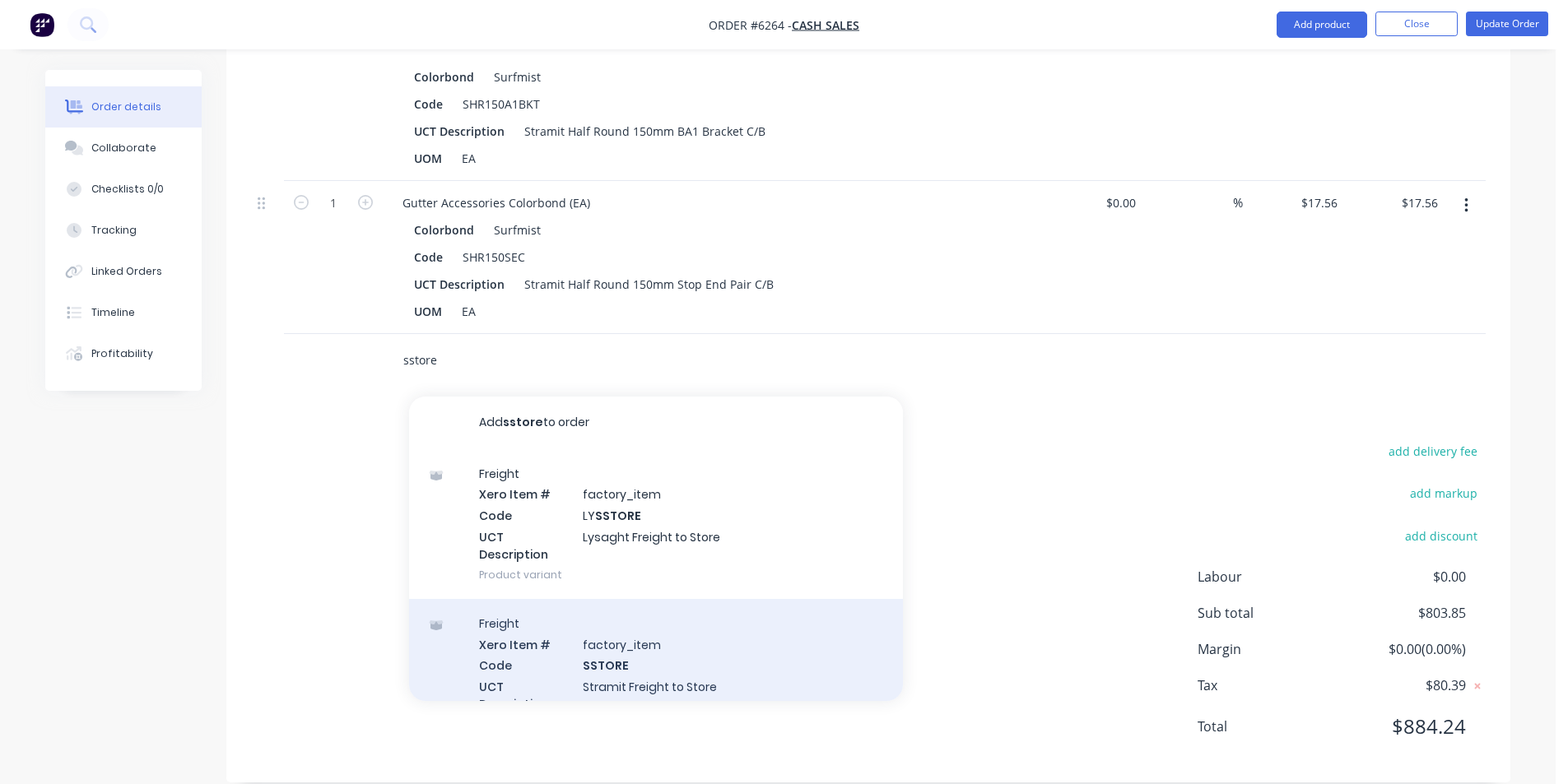
type input "sstore"
click at [698, 648] on div "Freight Xero Item # factory_item Code SSTORE UCT Description Stramit Freight to…" at bounding box center [656, 674] width 494 height 150
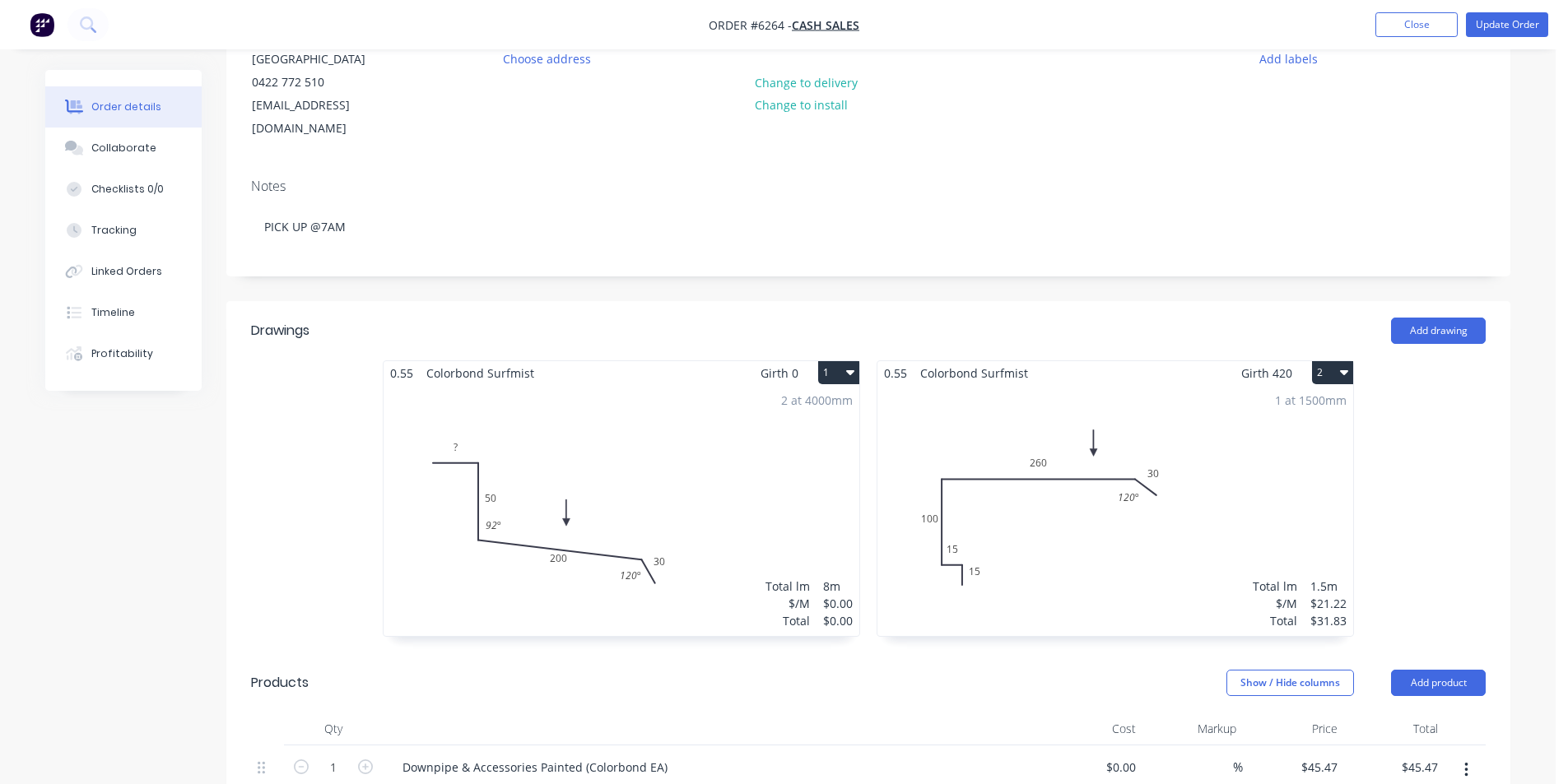
click at [536, 470] on div "2 at 4000mm Total lm $/M Total 8m $0.00 $0.00" at bounding box center [621, 510] width 476 height 251
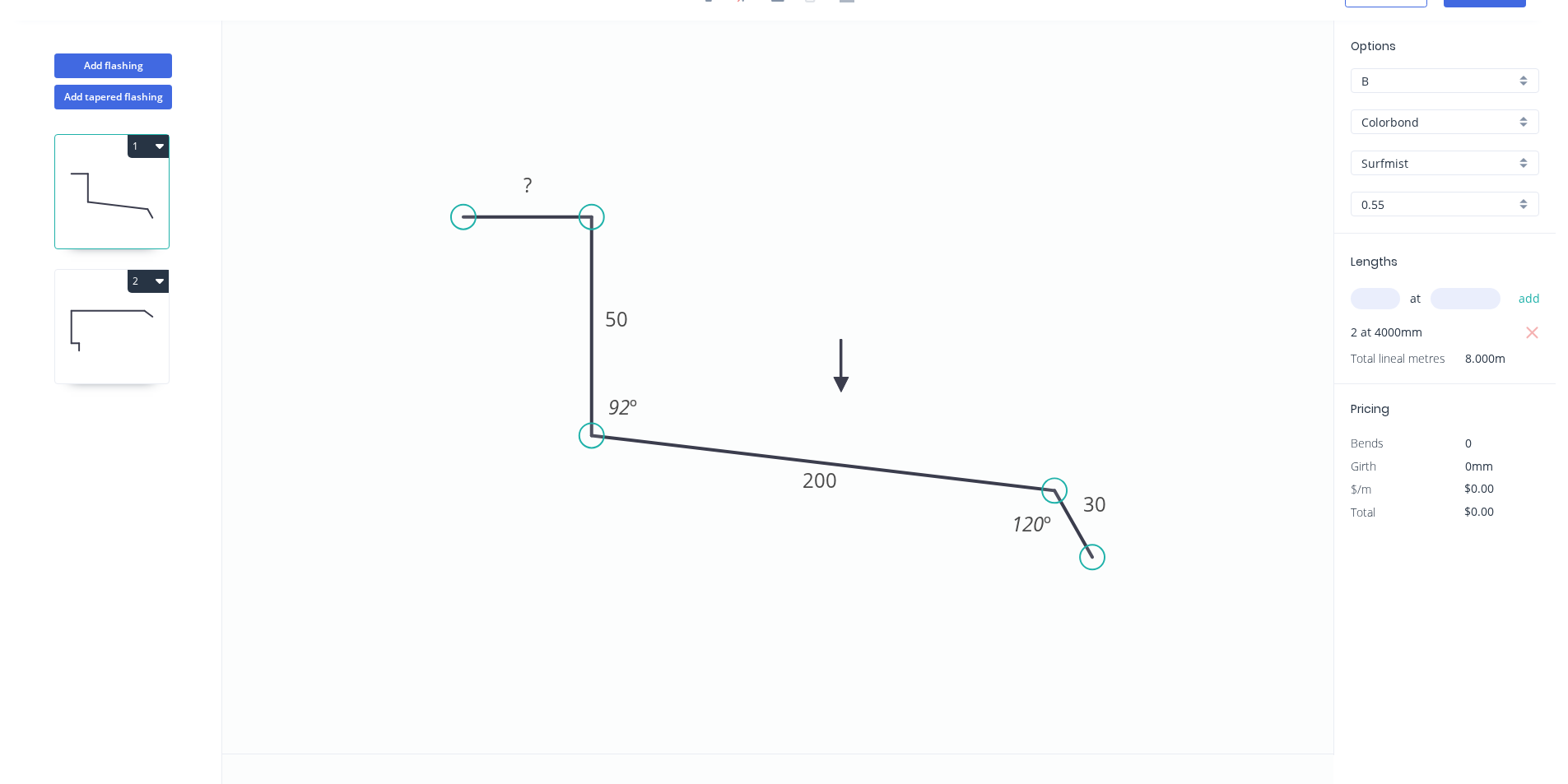
scroll to position [30, 0]
click at [526, 189] on tspan "?" at bounding box center [527, 184] width 8 height 27
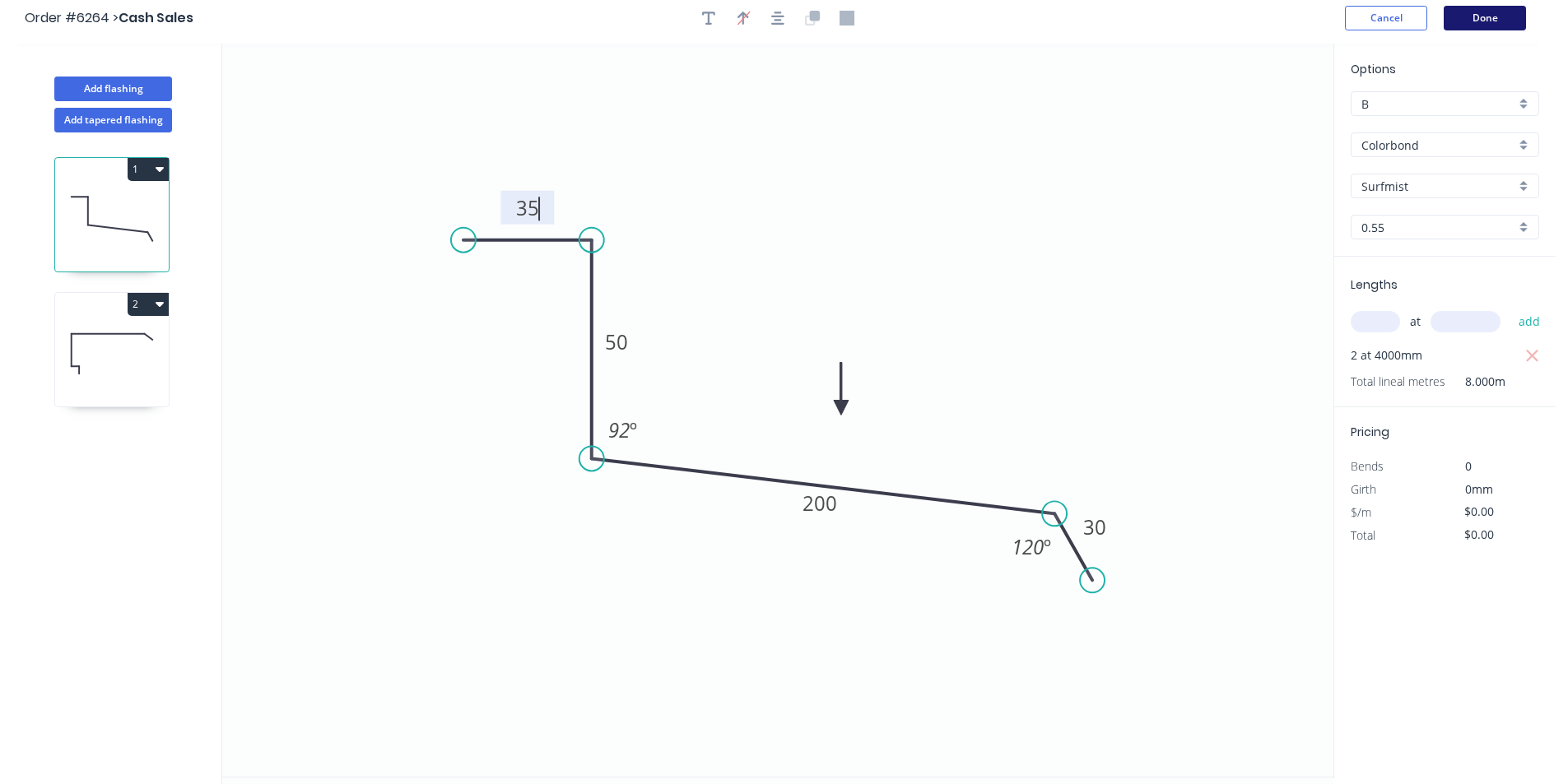
scroll to position [0, 0]
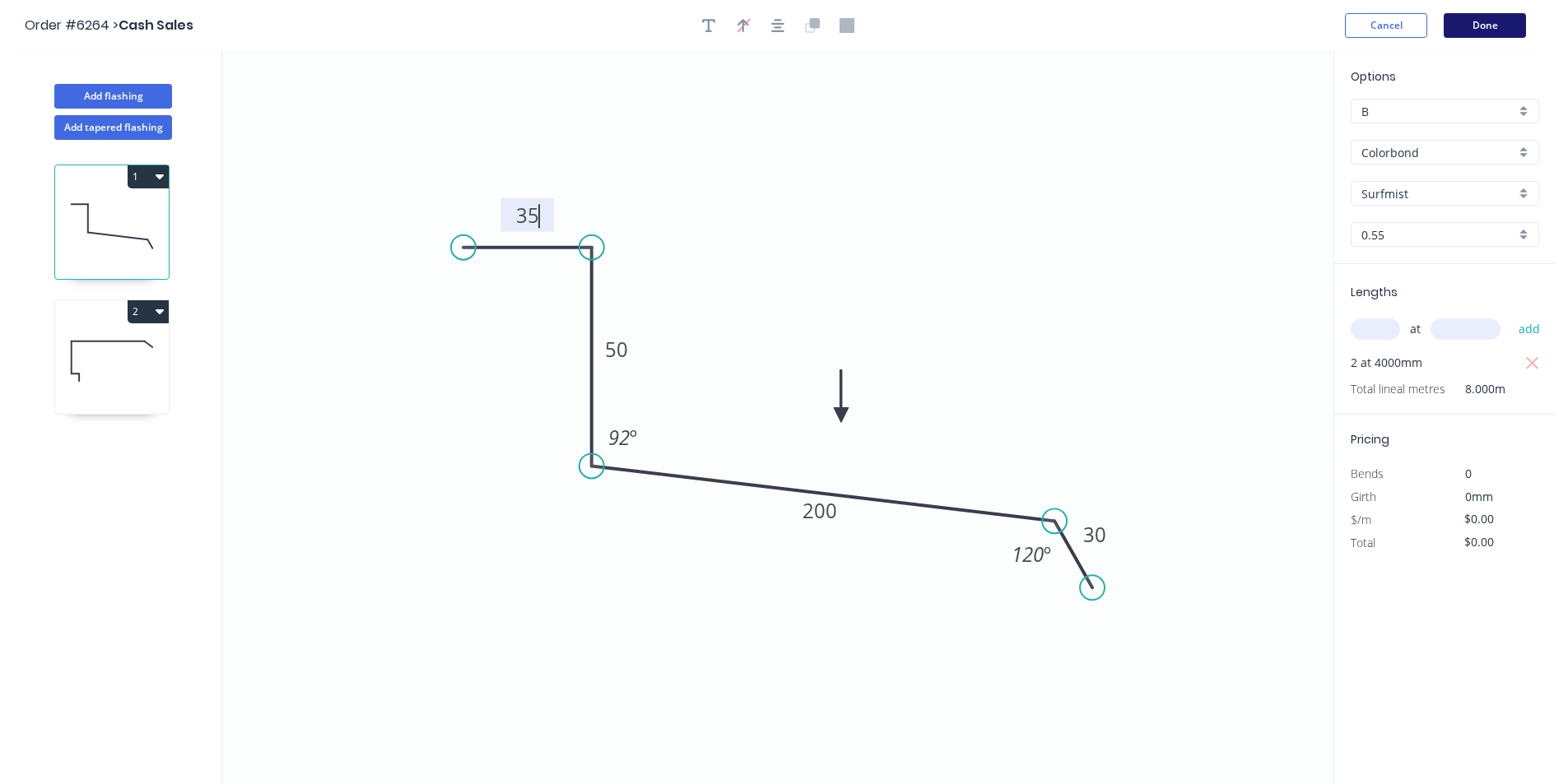
click at [1511, 30] on button "Done" at bounding box center [1485, 25] width 83 height 24
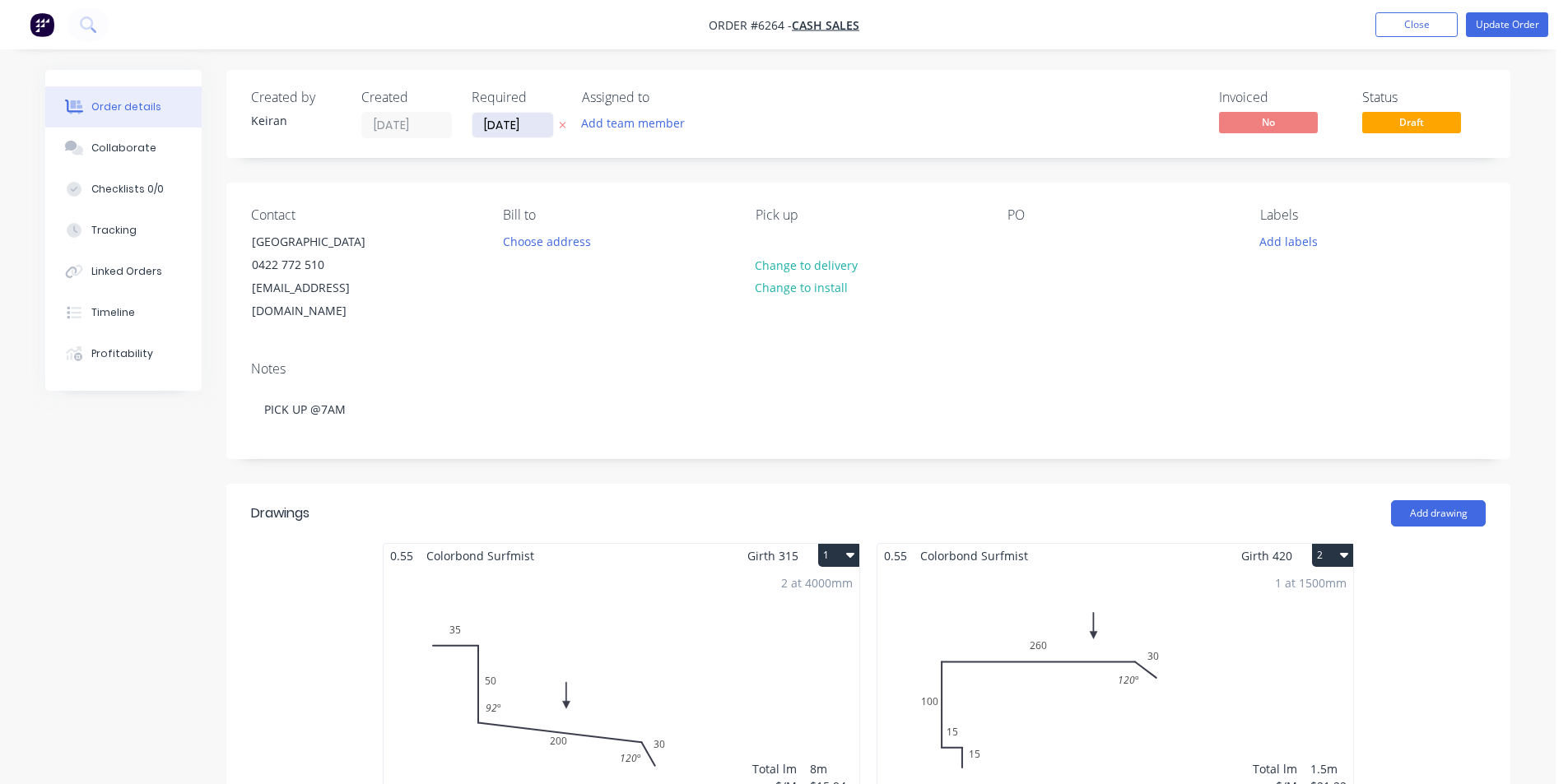
click at [478, 125] on input "[DATE]" at bounding box center [513, 125] width 81 height 24
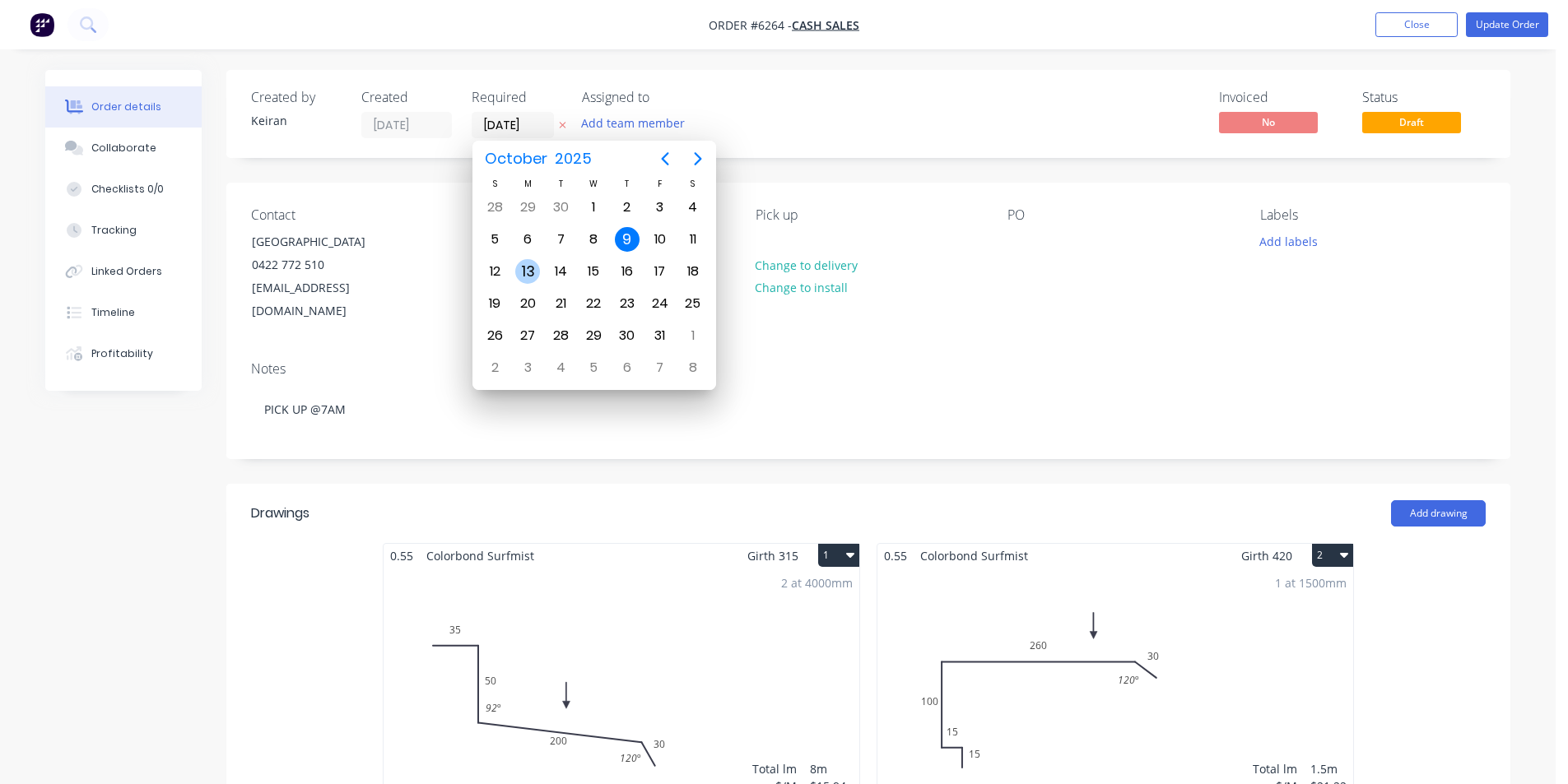
click at [523, 261] on div "13" at bounding box center [527, 271] width 24 height 24
type input "[DATE]"
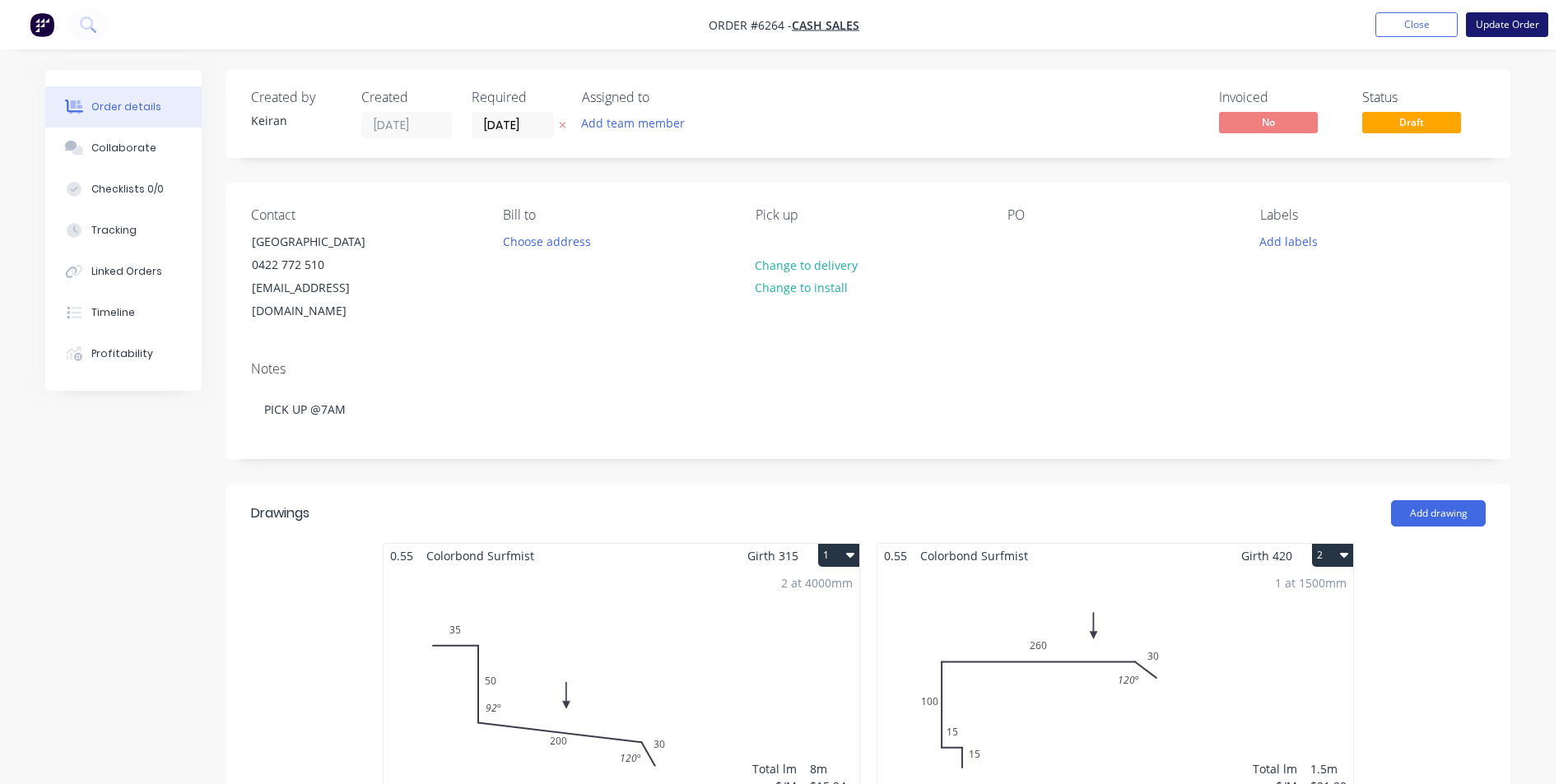
click at [1496, 19] on button "Update Order" at bounding box center [1507, 24] width 83 height 24
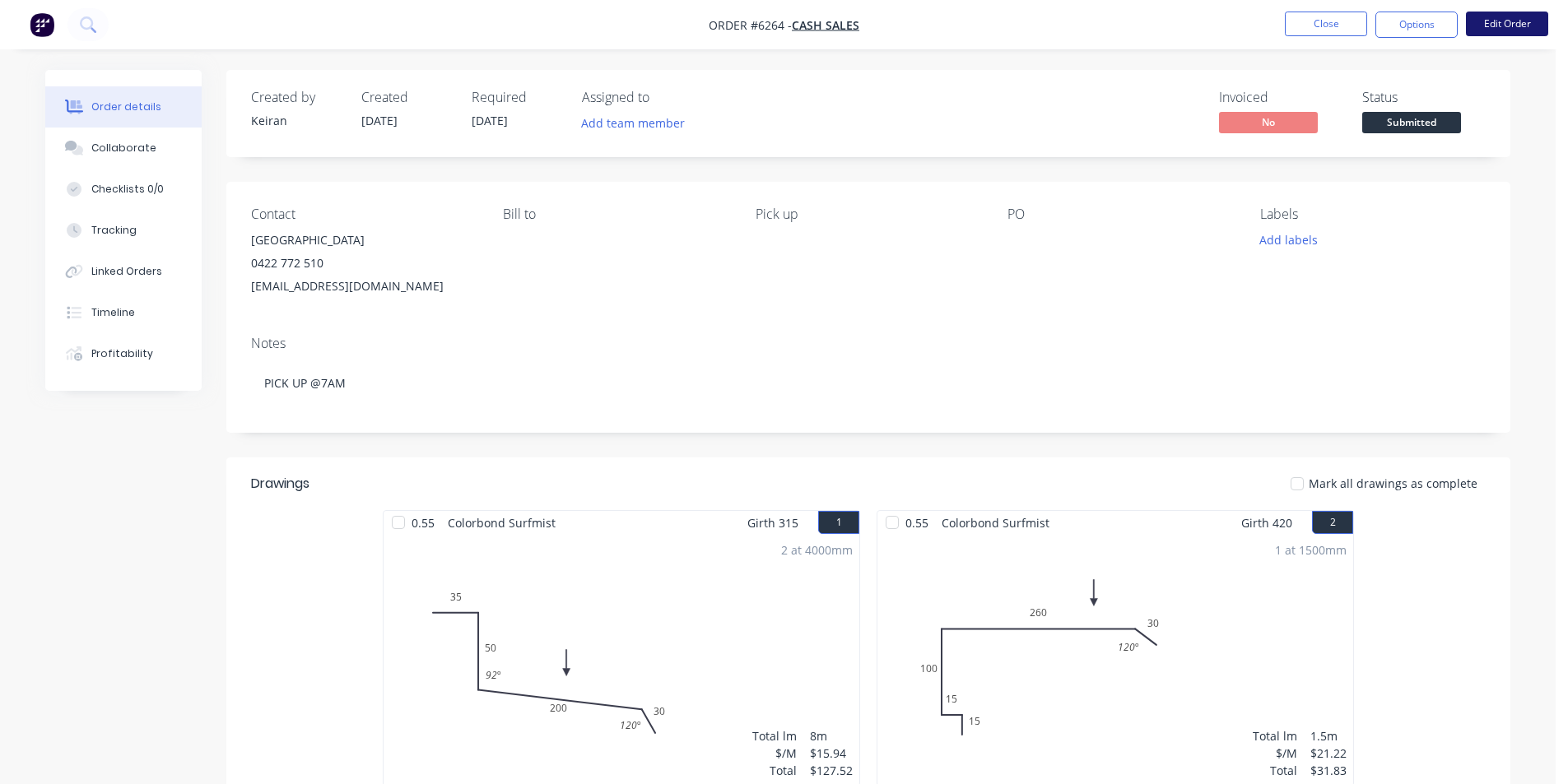
click at [1520, 24] on button "Edit Order" at bounding box center [1507, 24] width 83 height 24
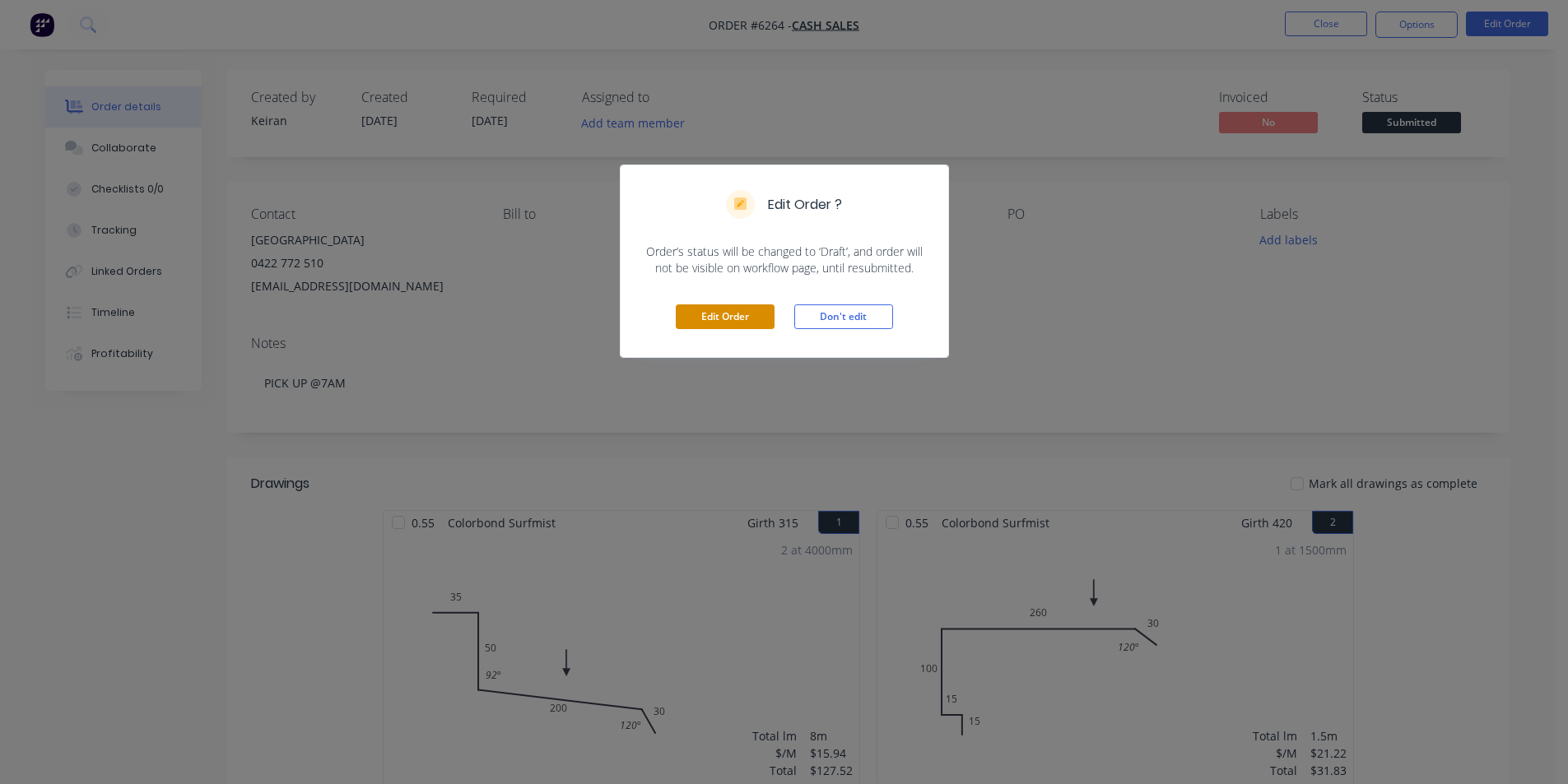
click at [740, 305] on button "Edit Order" at bounding box center [725, 317] width 99 height 24
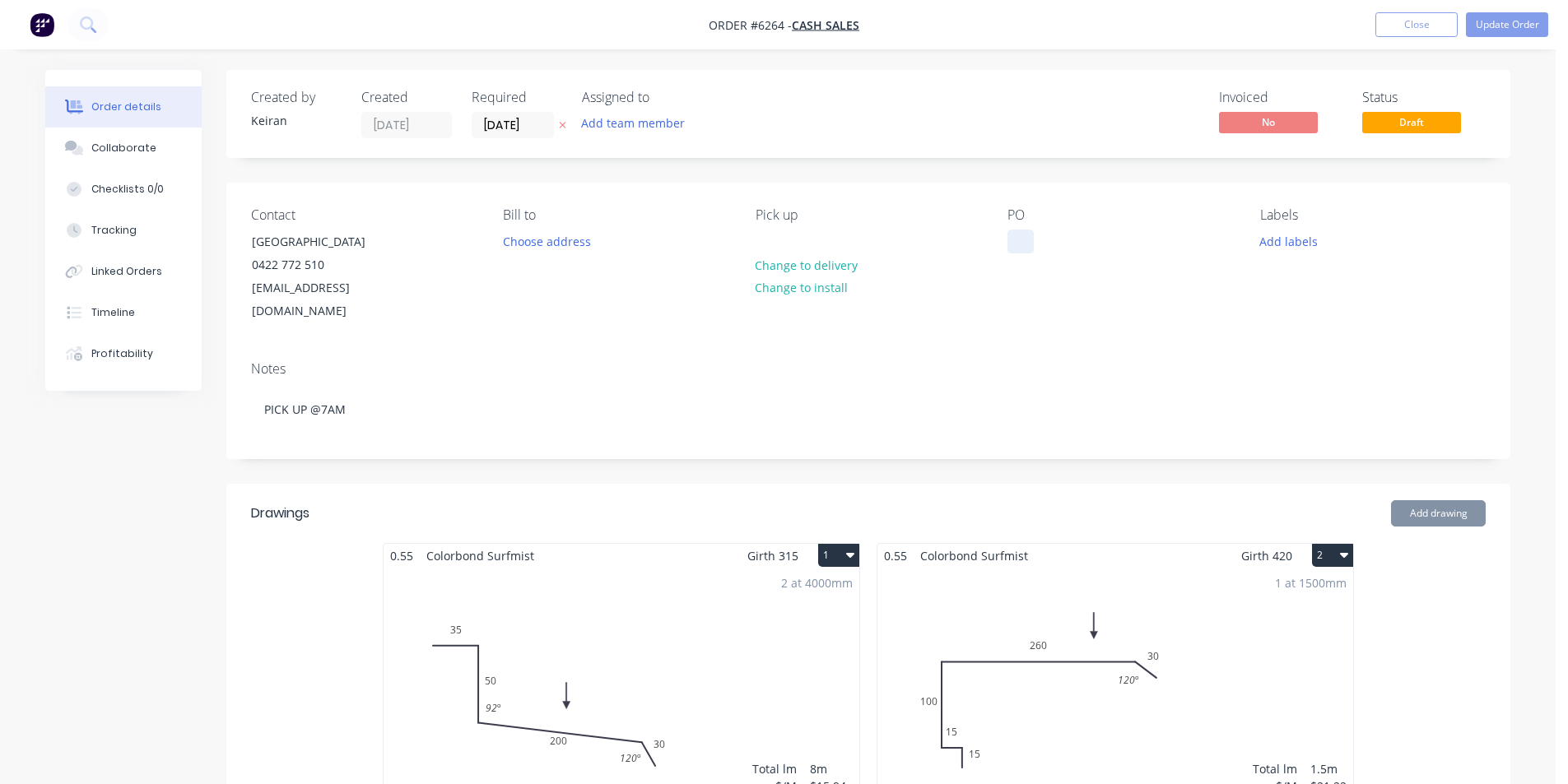
click at [1017, 243] on div at bounding box center [1020, 242] width 26 height 24
click at [1272, 237] on button "Add labels" at bounding box center [1288, 241] width 76 height 22
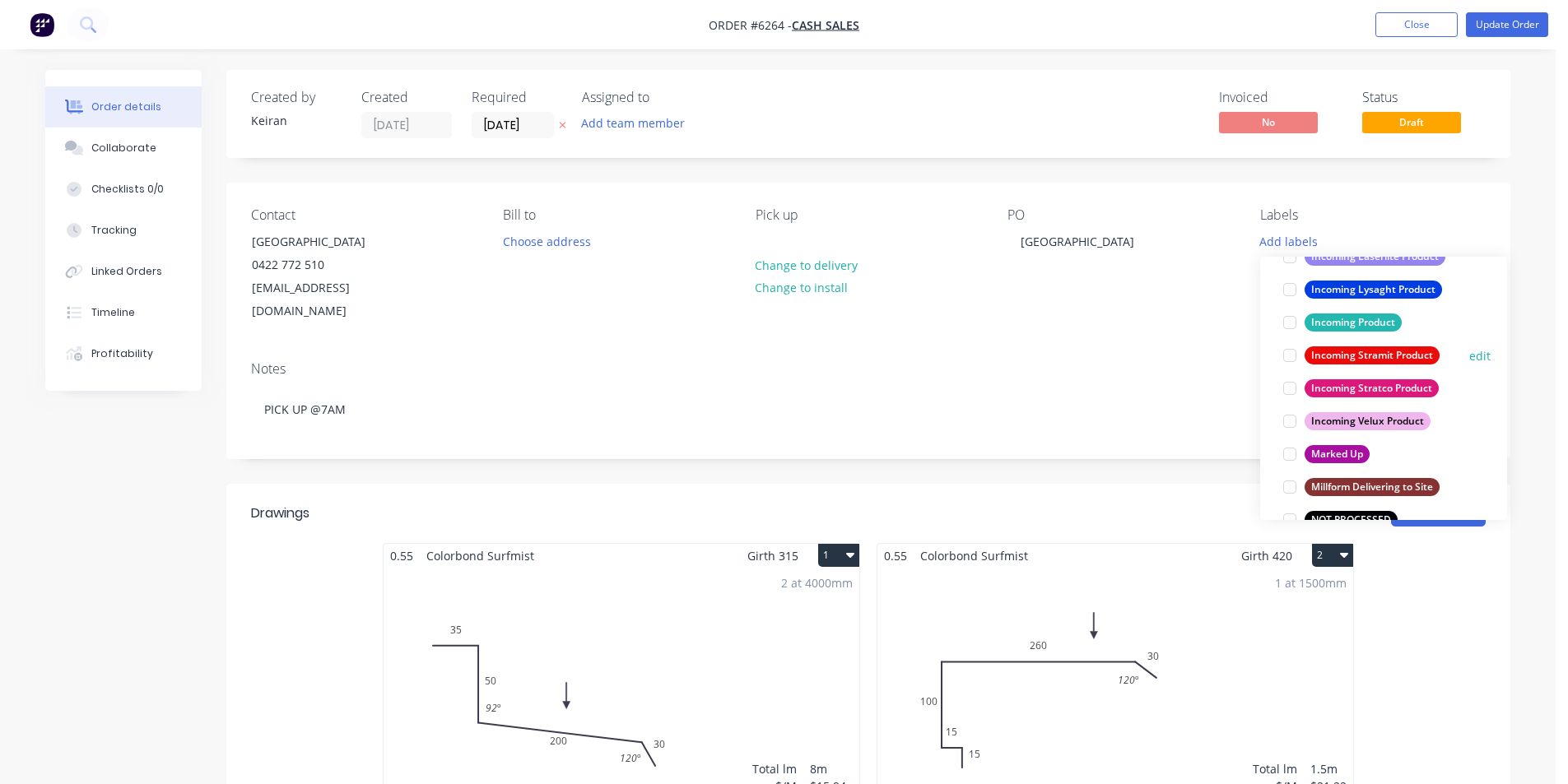
click at [1288, 363] on div at bounding box center [1289, 355] width 33 height 33
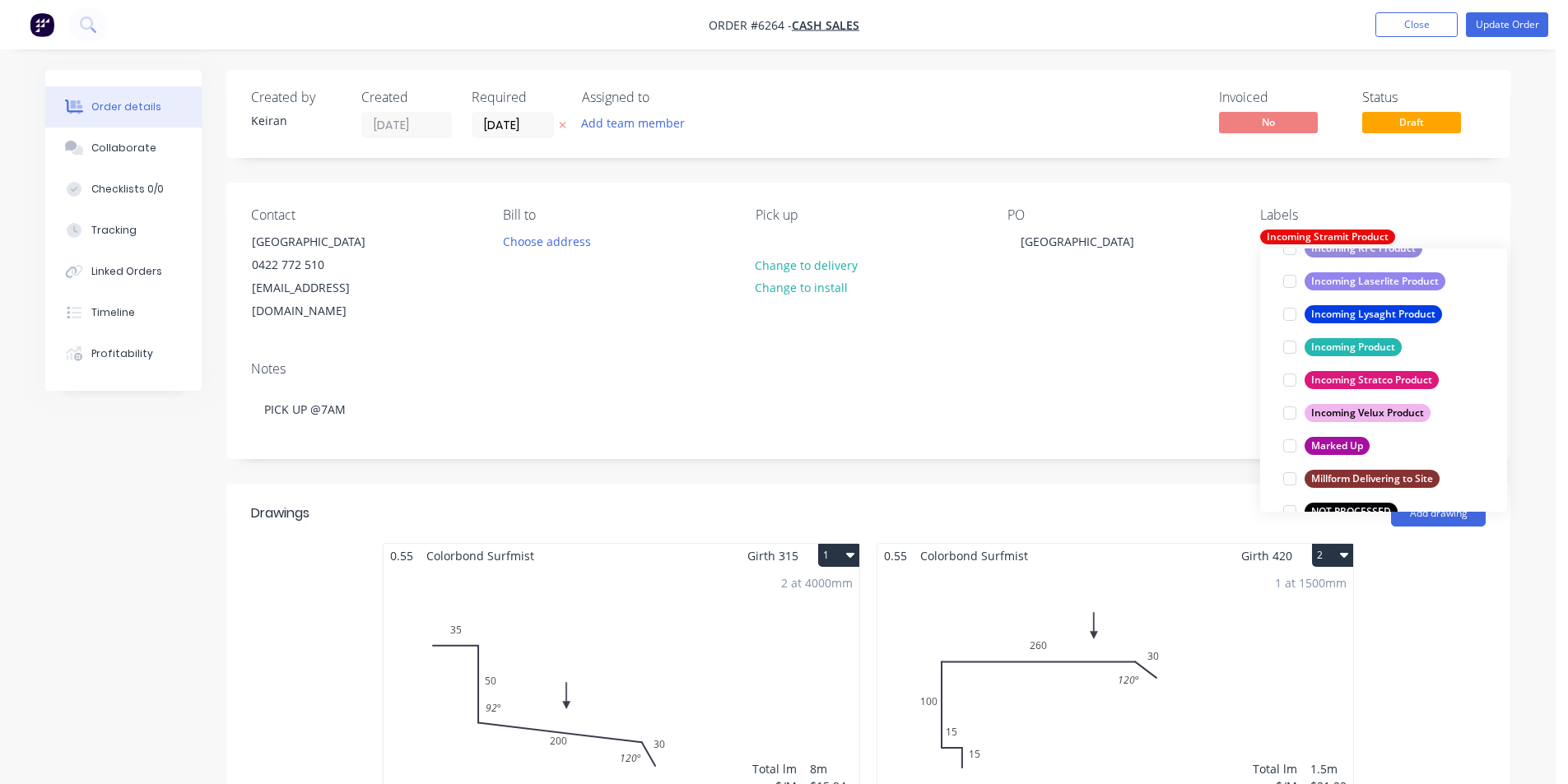
scroll to position [33, 0]
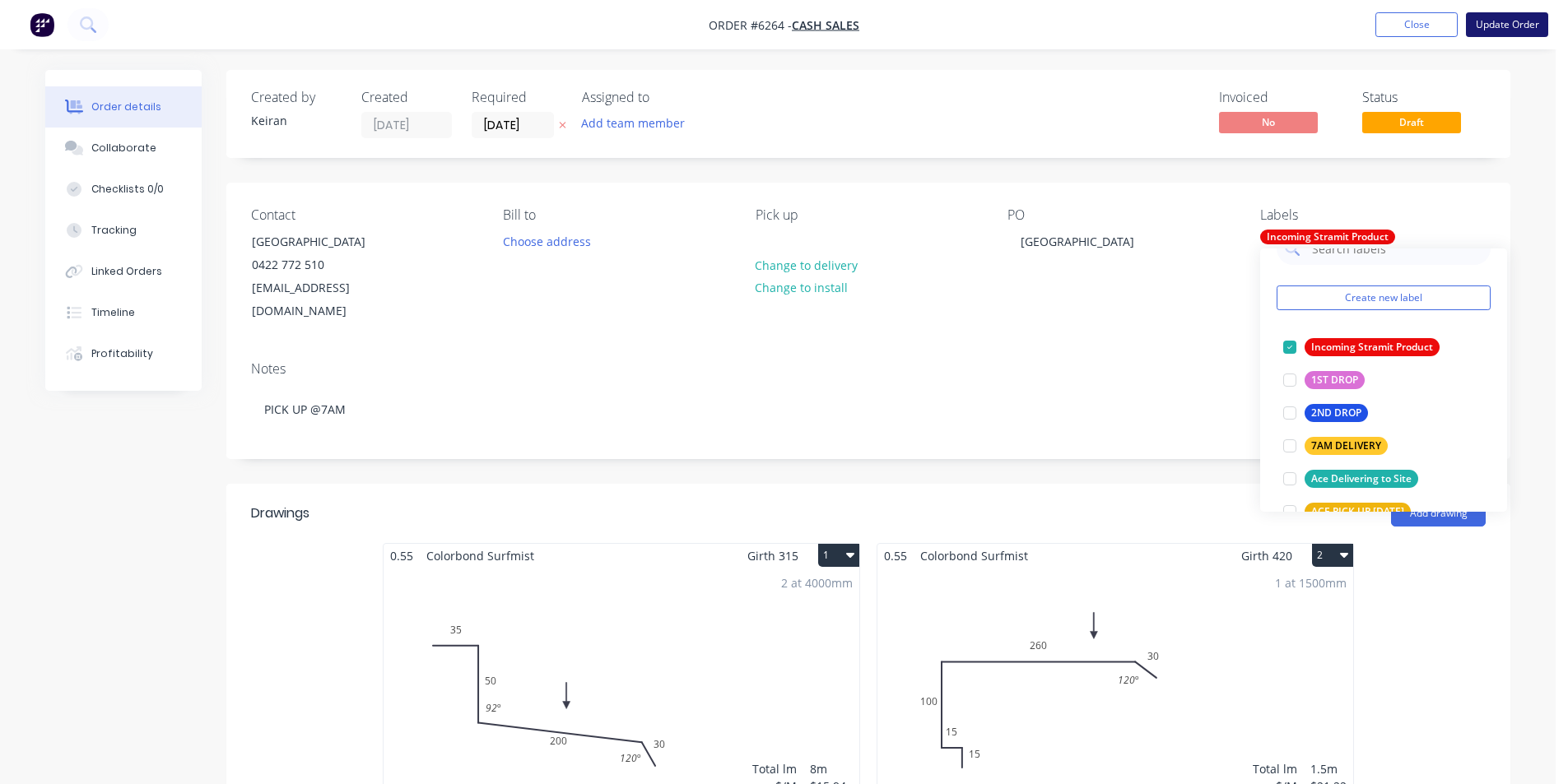
click at [1498, 18] on button "Update Order" at bounding box center [1507, 24] width 83 height 24
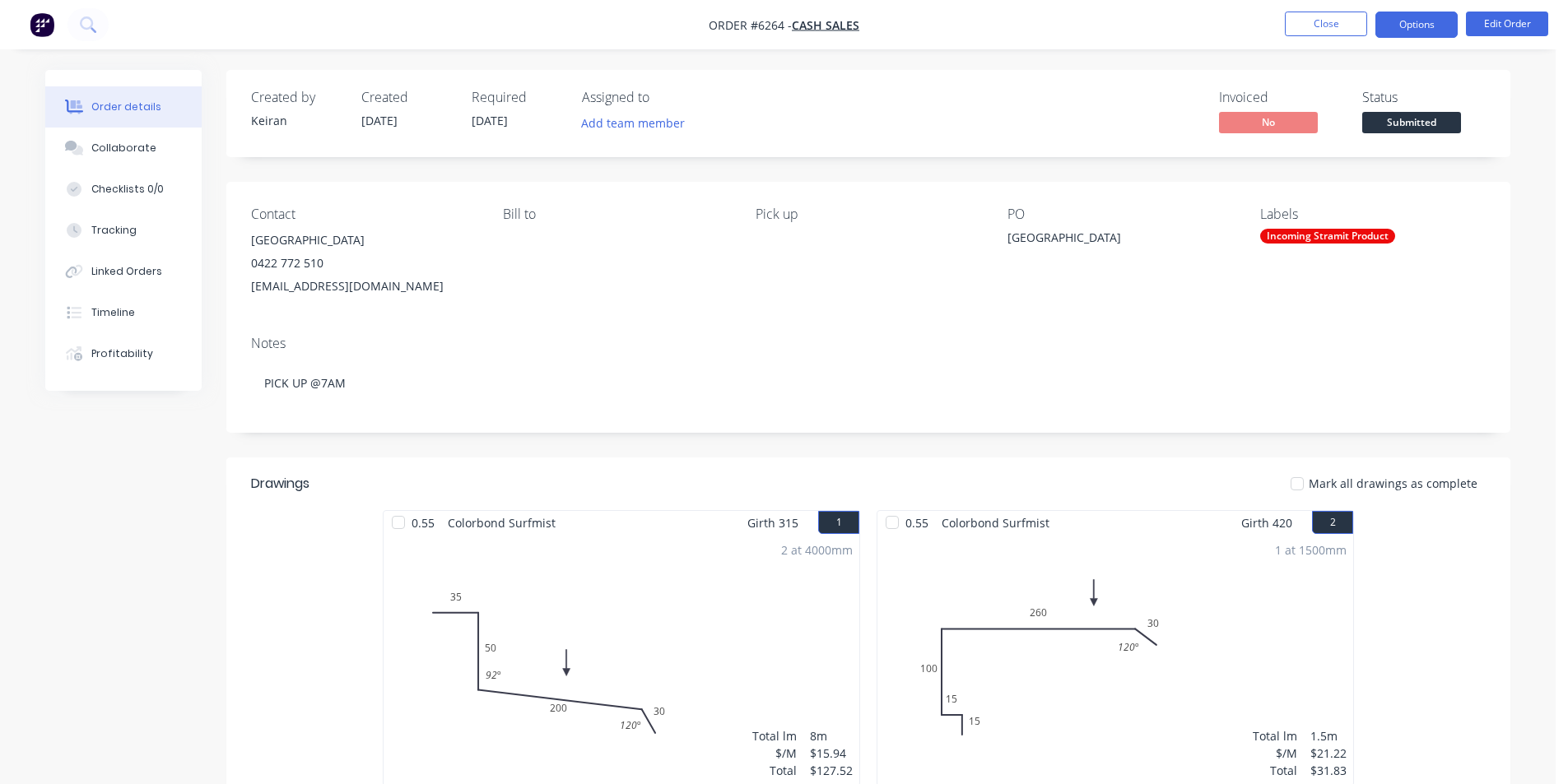
click at [1432, 16] on button "Options" at bounding box center [1417, 24] width 83 height 26
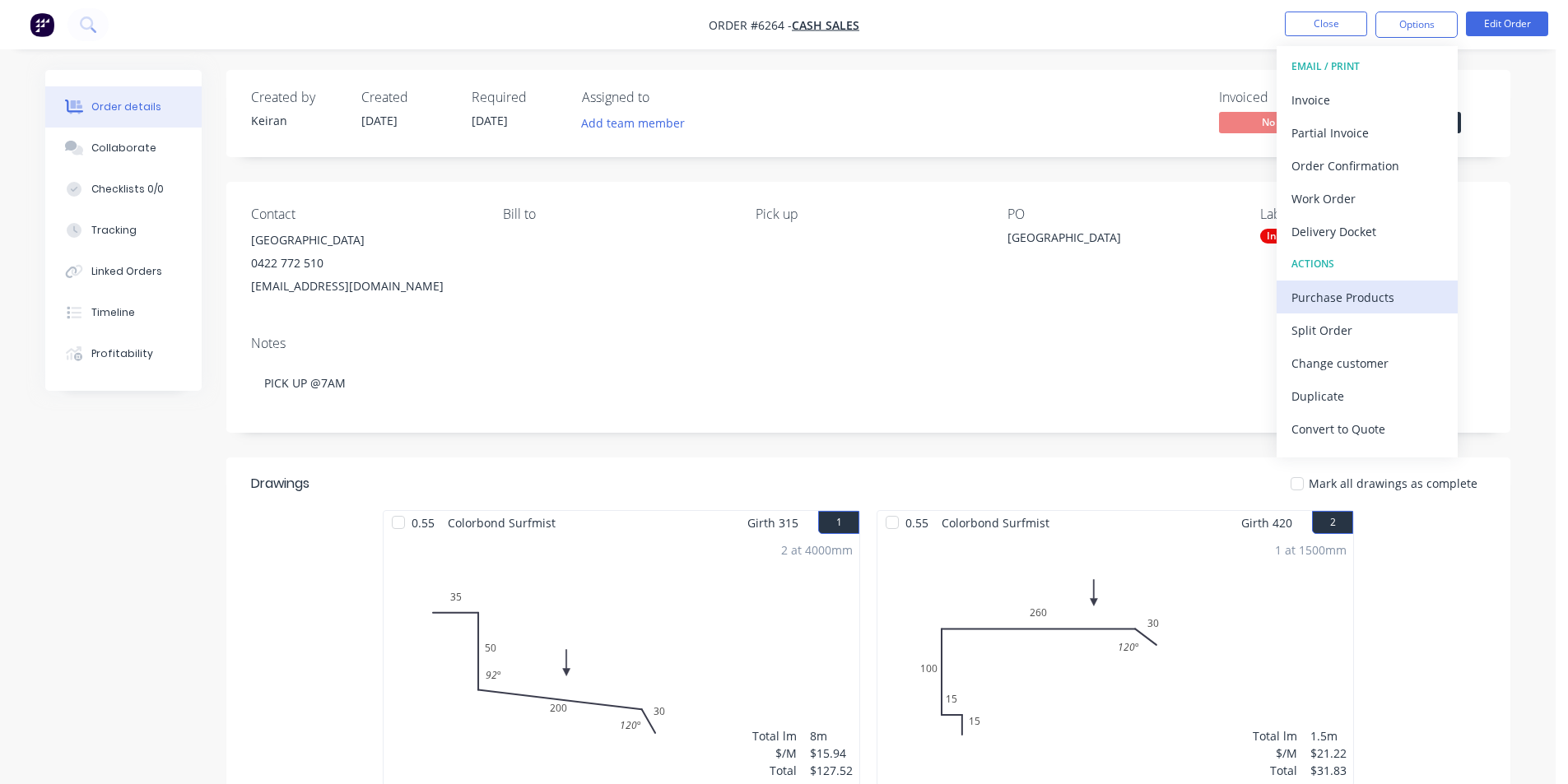
click at [1368, 291] on div "Purchase Products" at bounding box center [1367, 297] width 152 height 24
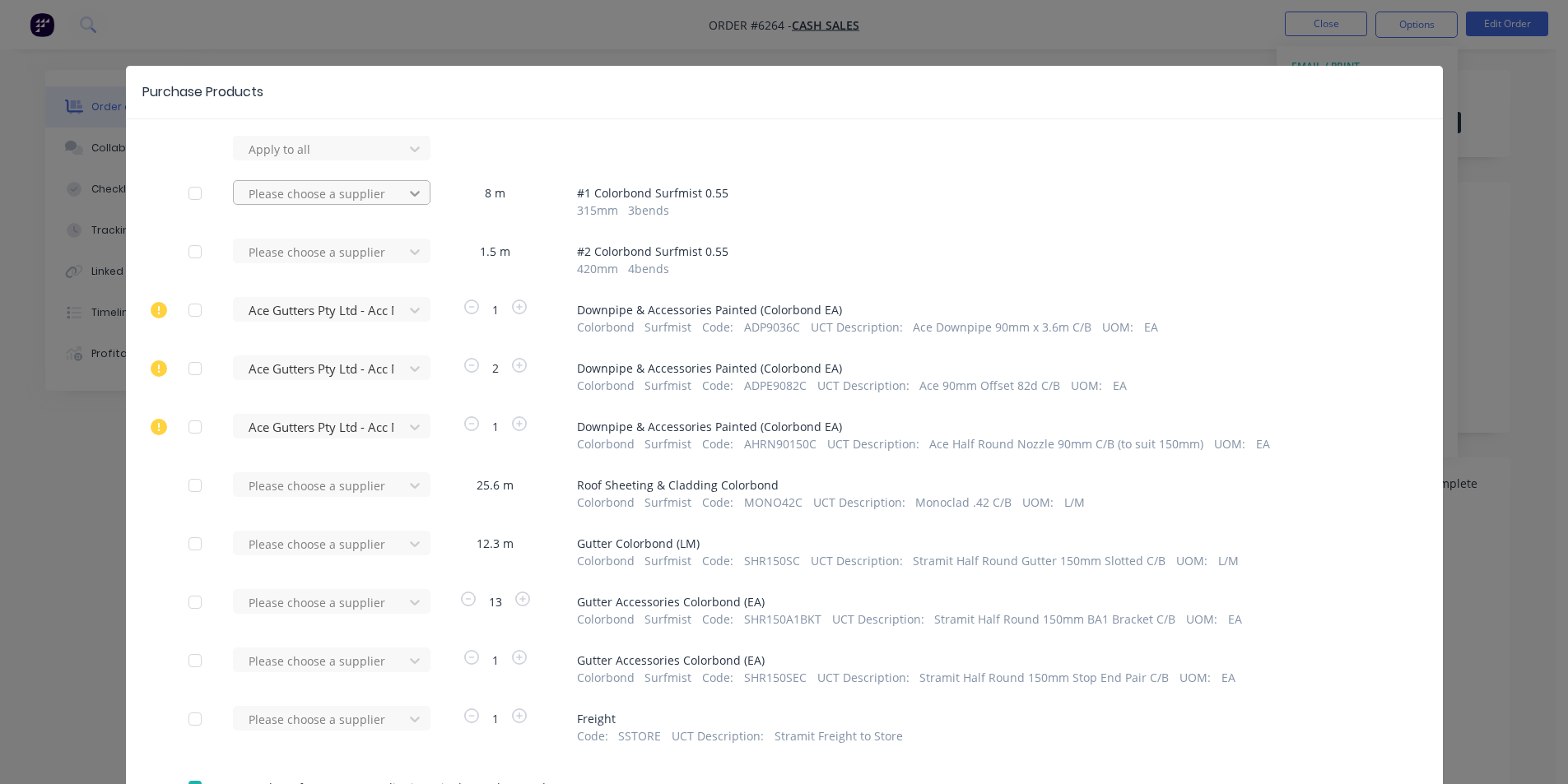
click at [403, 184] on div at bounding box center [415, 193] width 29 height 26
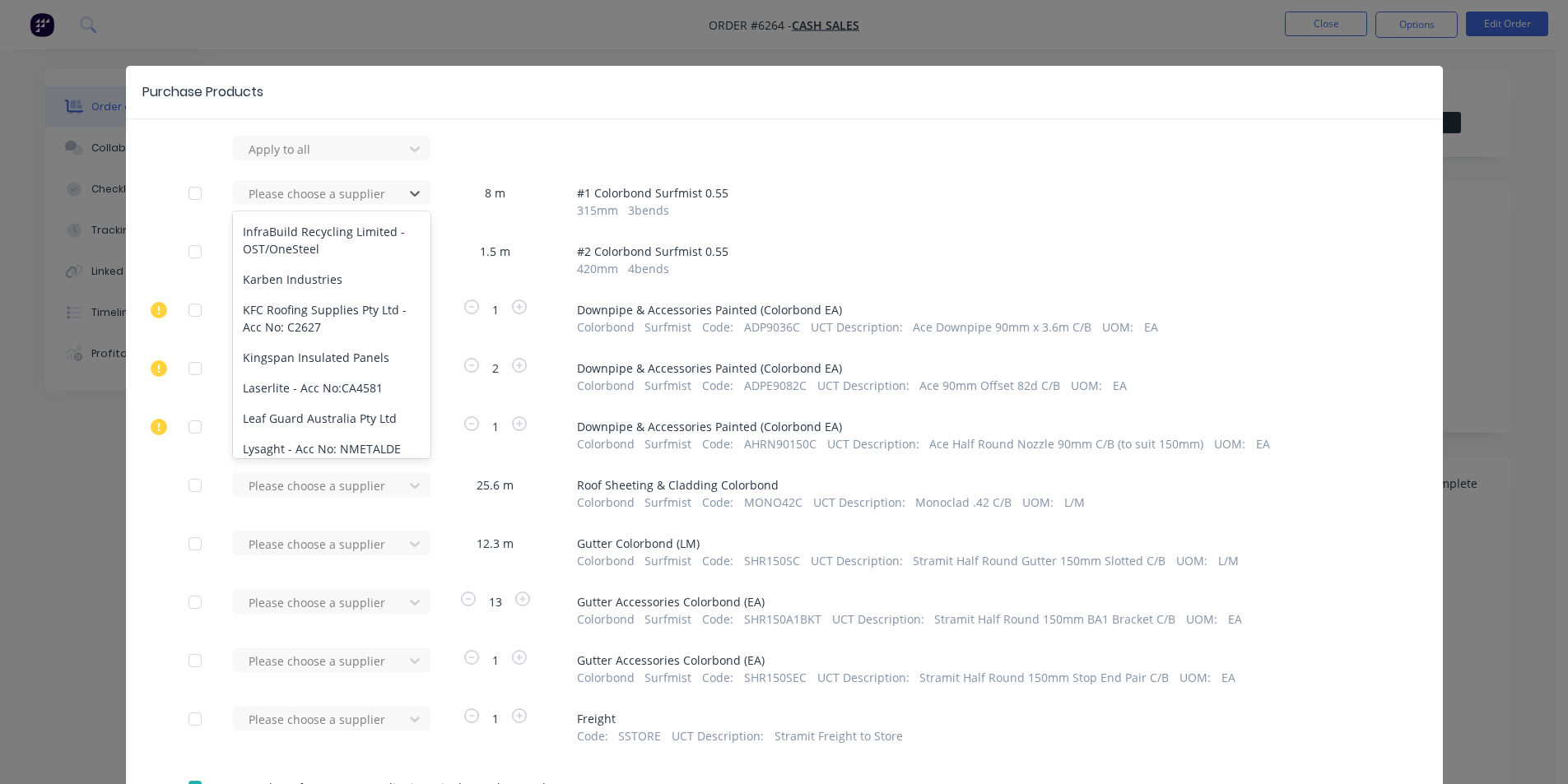
scroll to position [1307, 0]
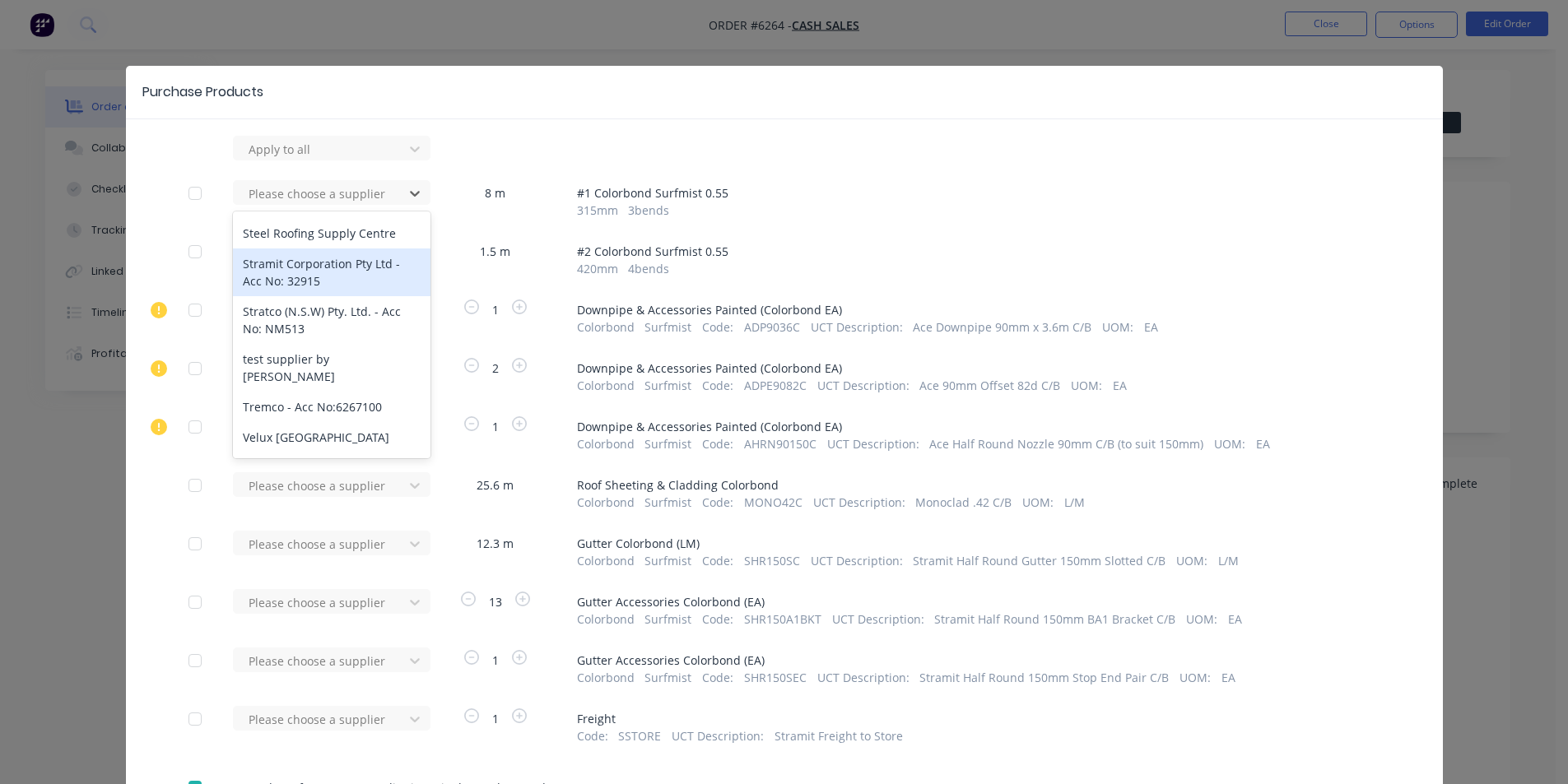
click at [293, 261] on div "Stramit Corporation Pty Ltd - Acc No: 32915" at bounding box center [332, 272] width 197 height 48
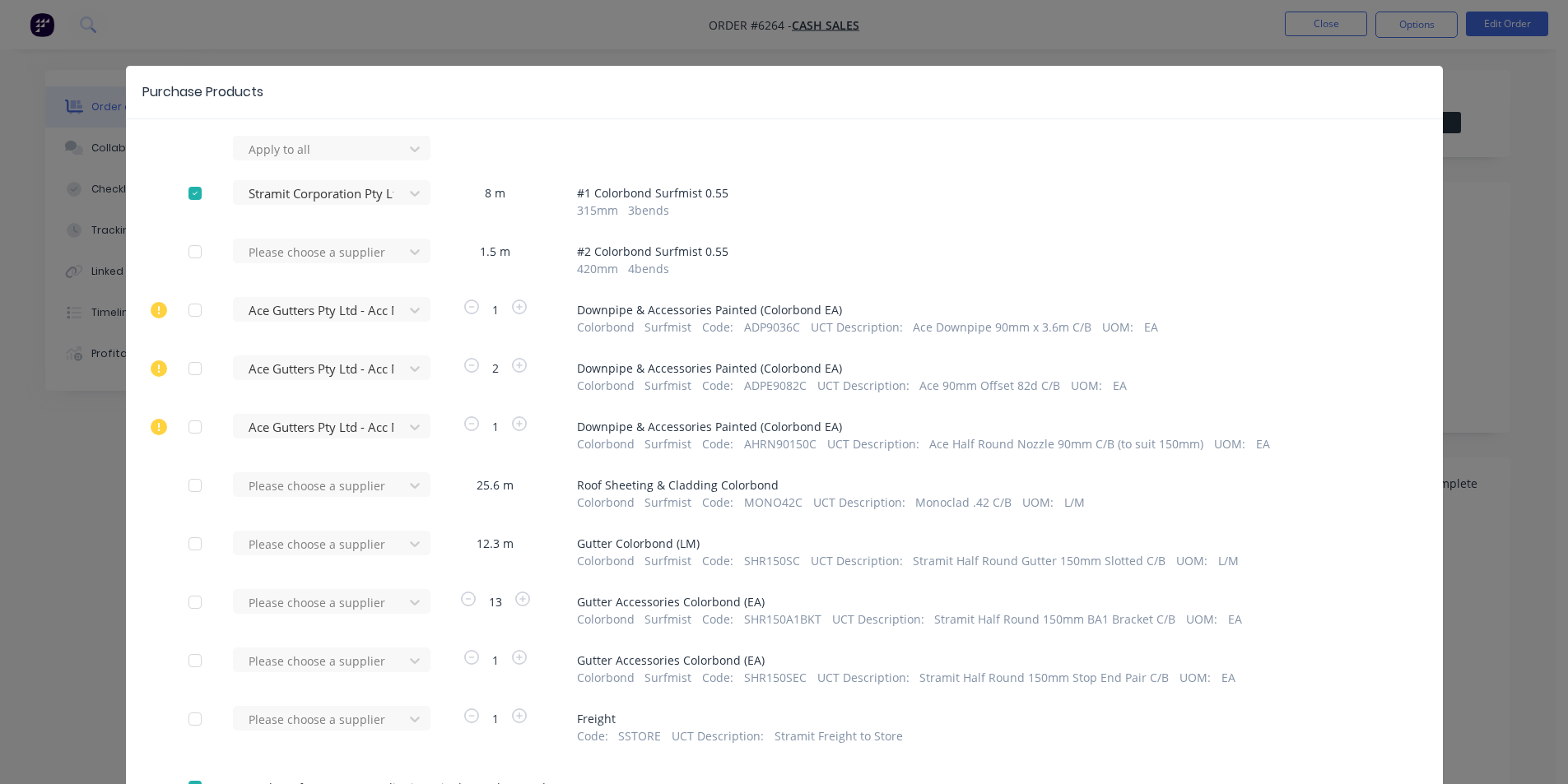
click at [400, 255] on div at bounding box center [415, 251] width 29 height 26
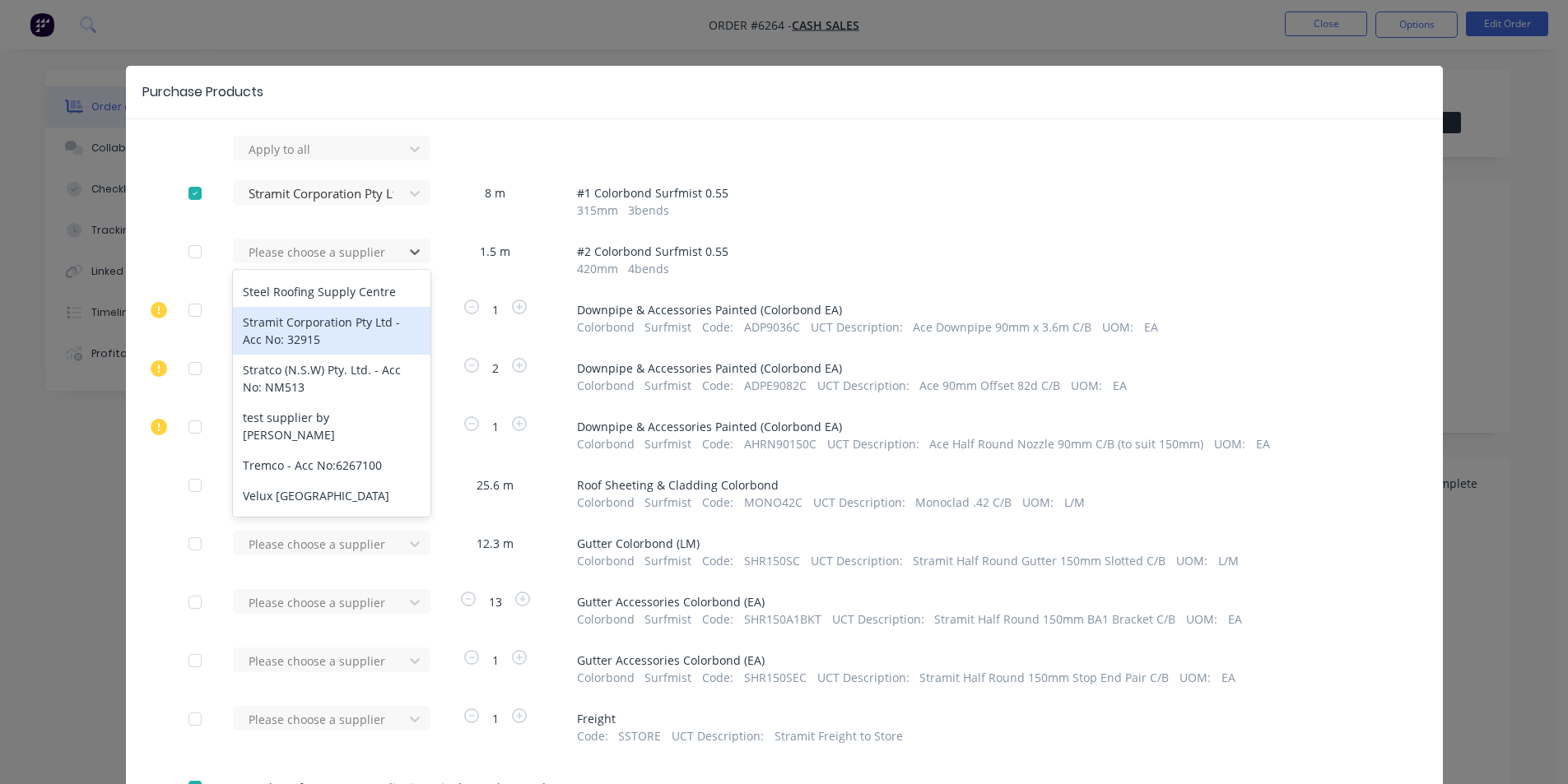
click at [278, 318] on div "Stramit Corporation Pty Ltd - Acc No: 32915" at bounding box center [332, 330] width 197 height 48
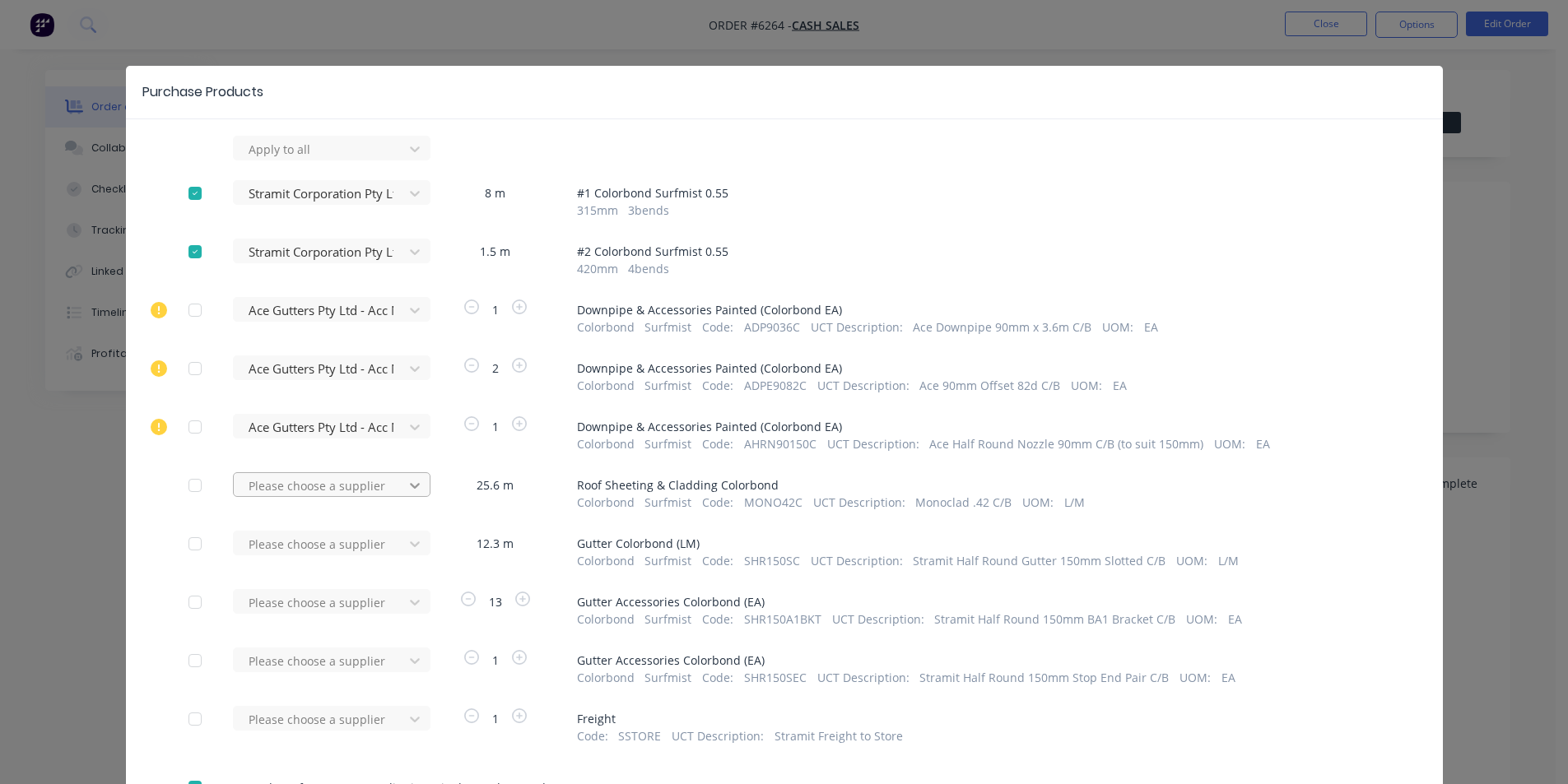
click at [407, 487] on icon at bounding box center [415, 486] width 17 height 17
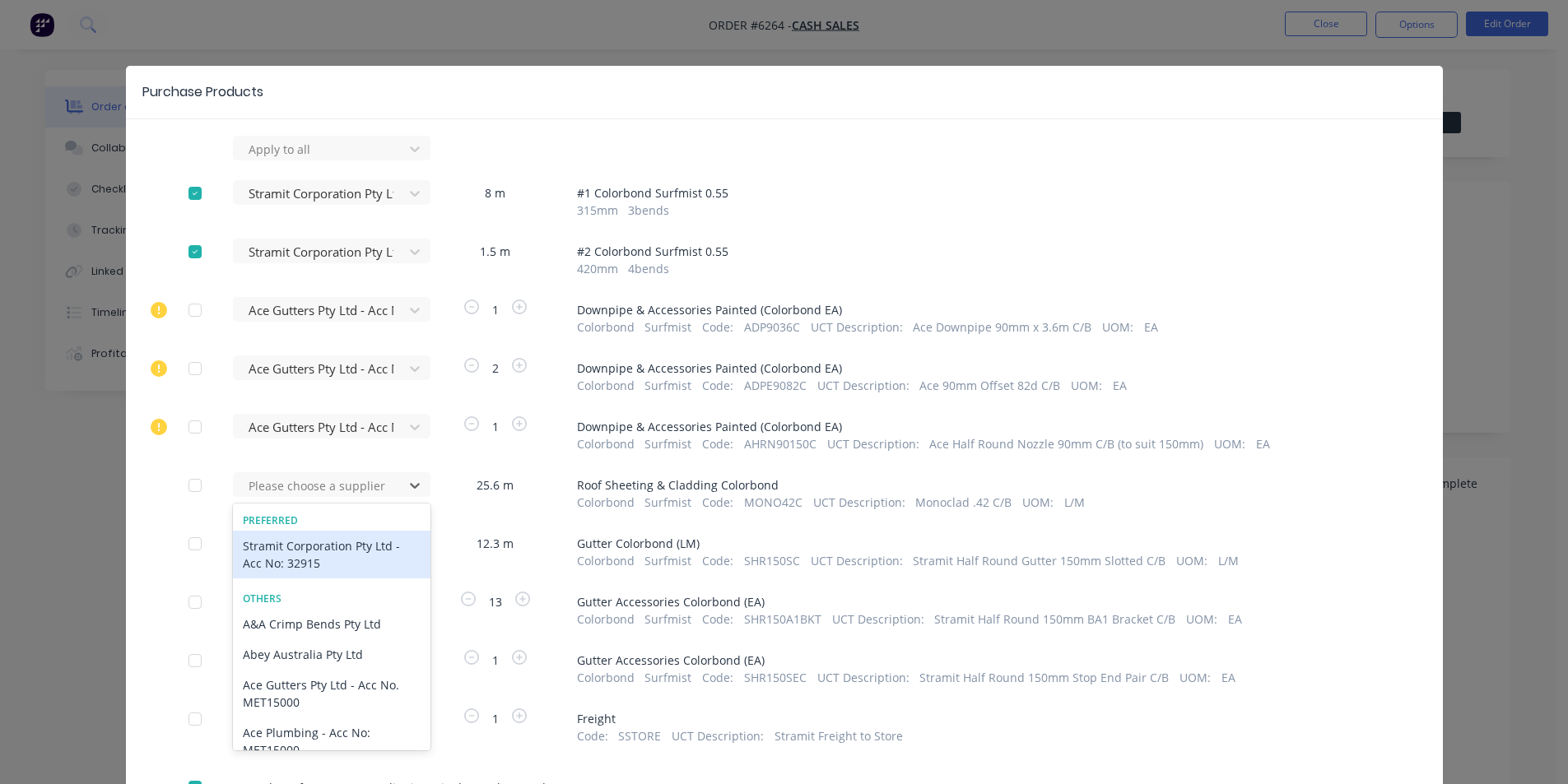
click at [329, 544] on div "Stramit Corporation Pty Ltd - Acc No: 32915" at bounding box center [332, 554] width 197 height 48
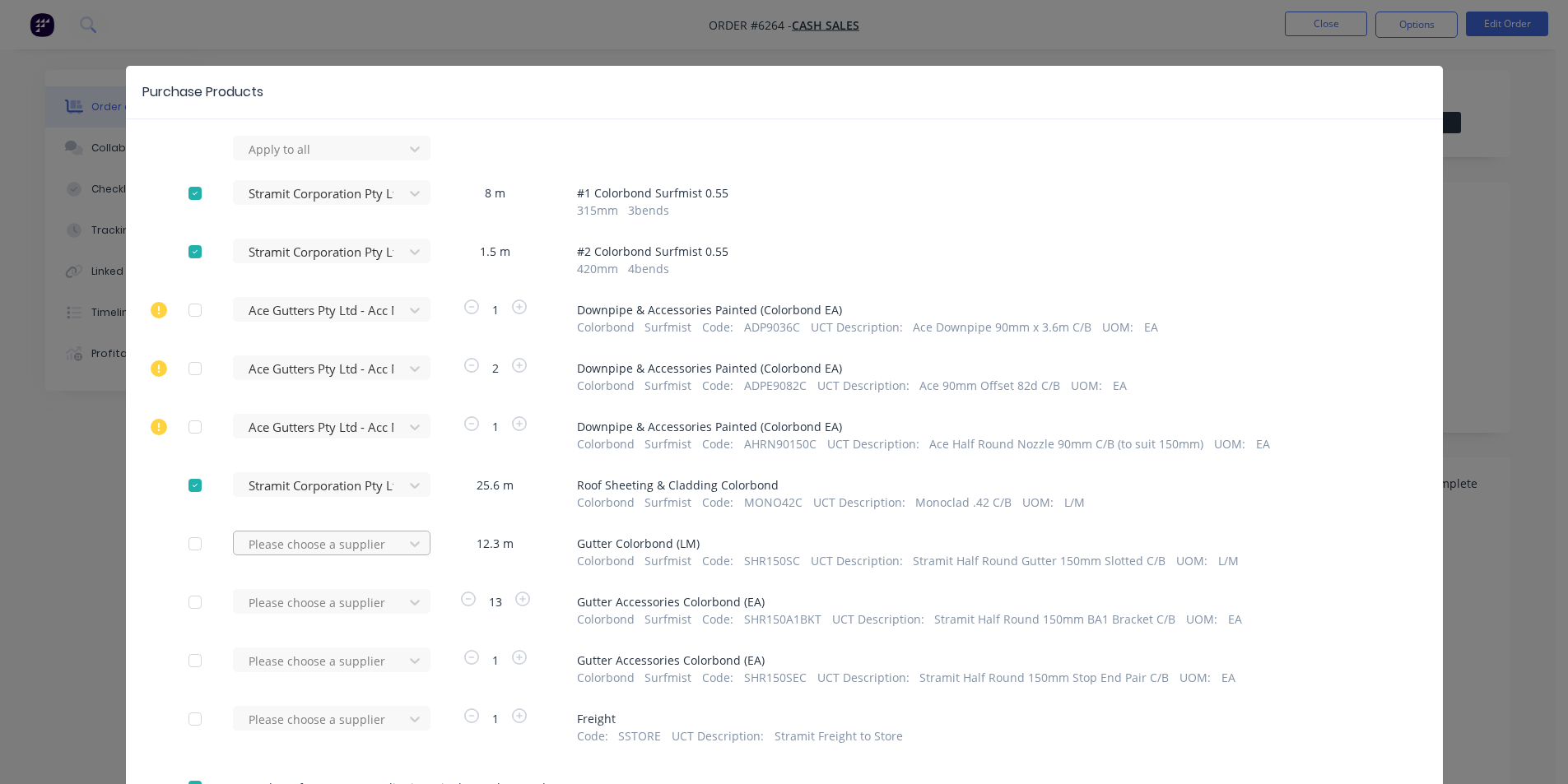
click at [340, 547] on div "Please choose a supplier" at bounding box center [324, 542] width 181 height 24
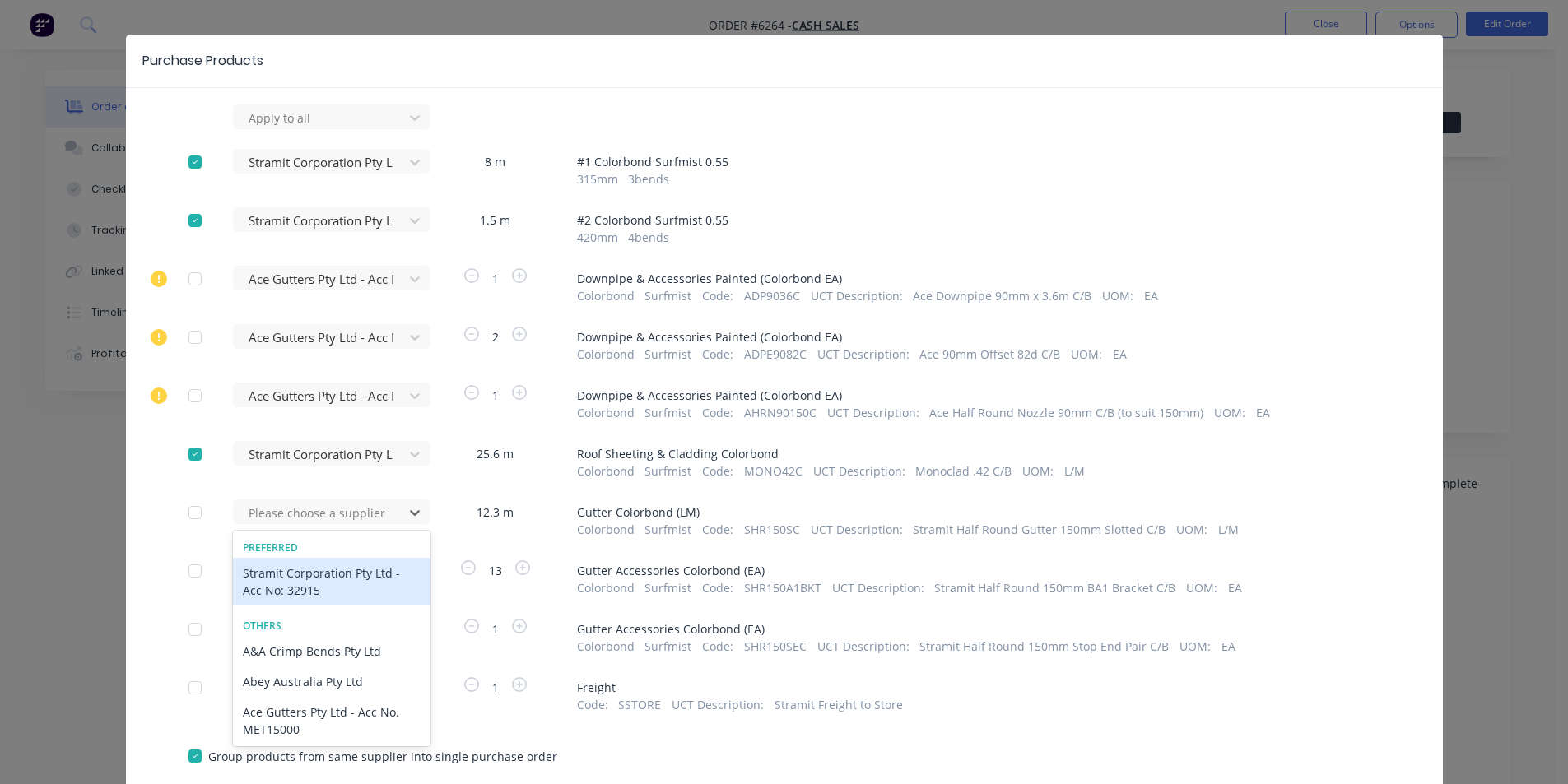
click at [337, 572] on div "Stramit Corporation Pty Ltd - Acc No: 32915" at bounding box center [332, 581] width 197 height 48
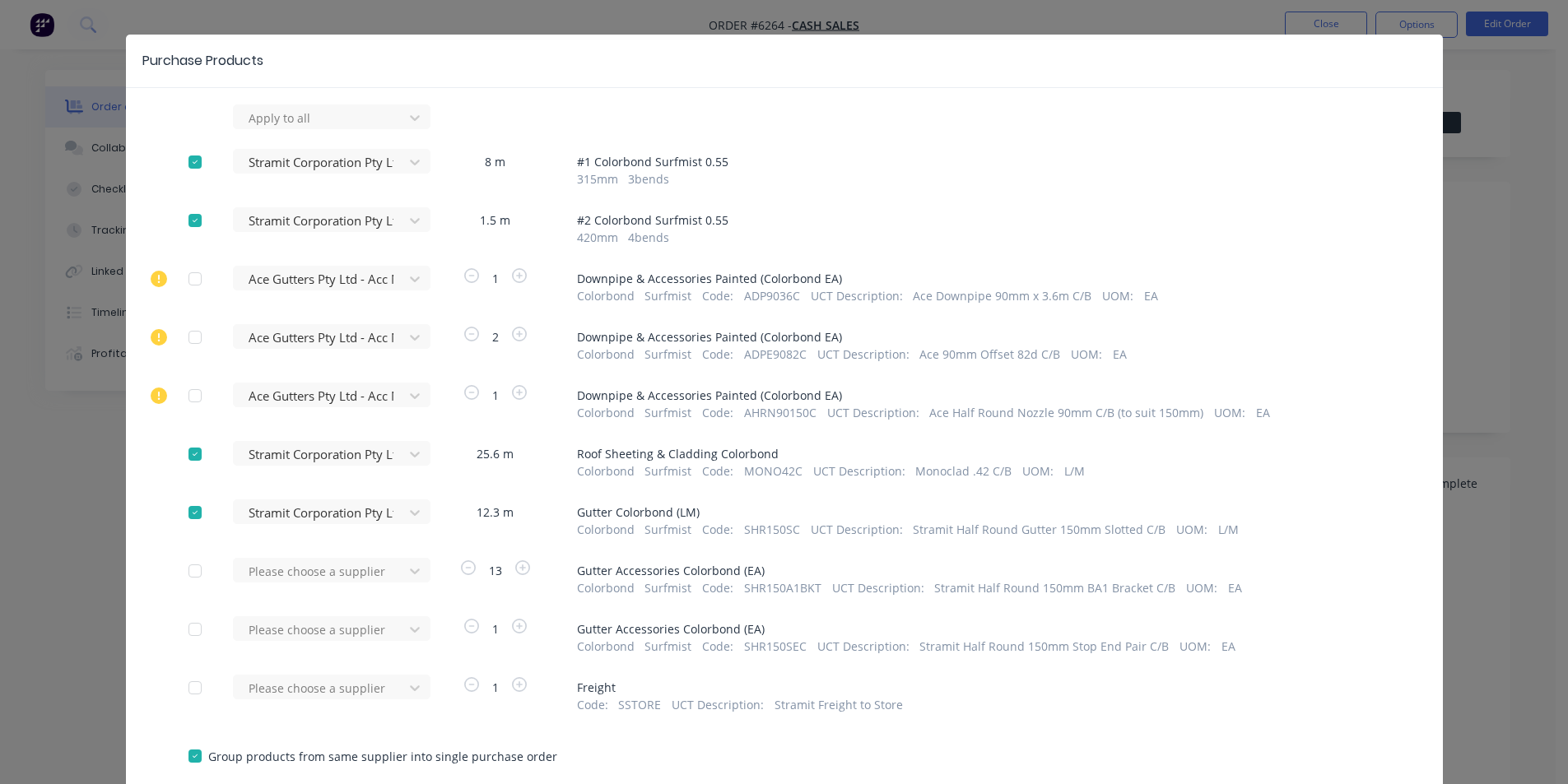
click at [337, 572] on div "Please choose a supplier" at bounding box center [324, 569] width 181 height 24
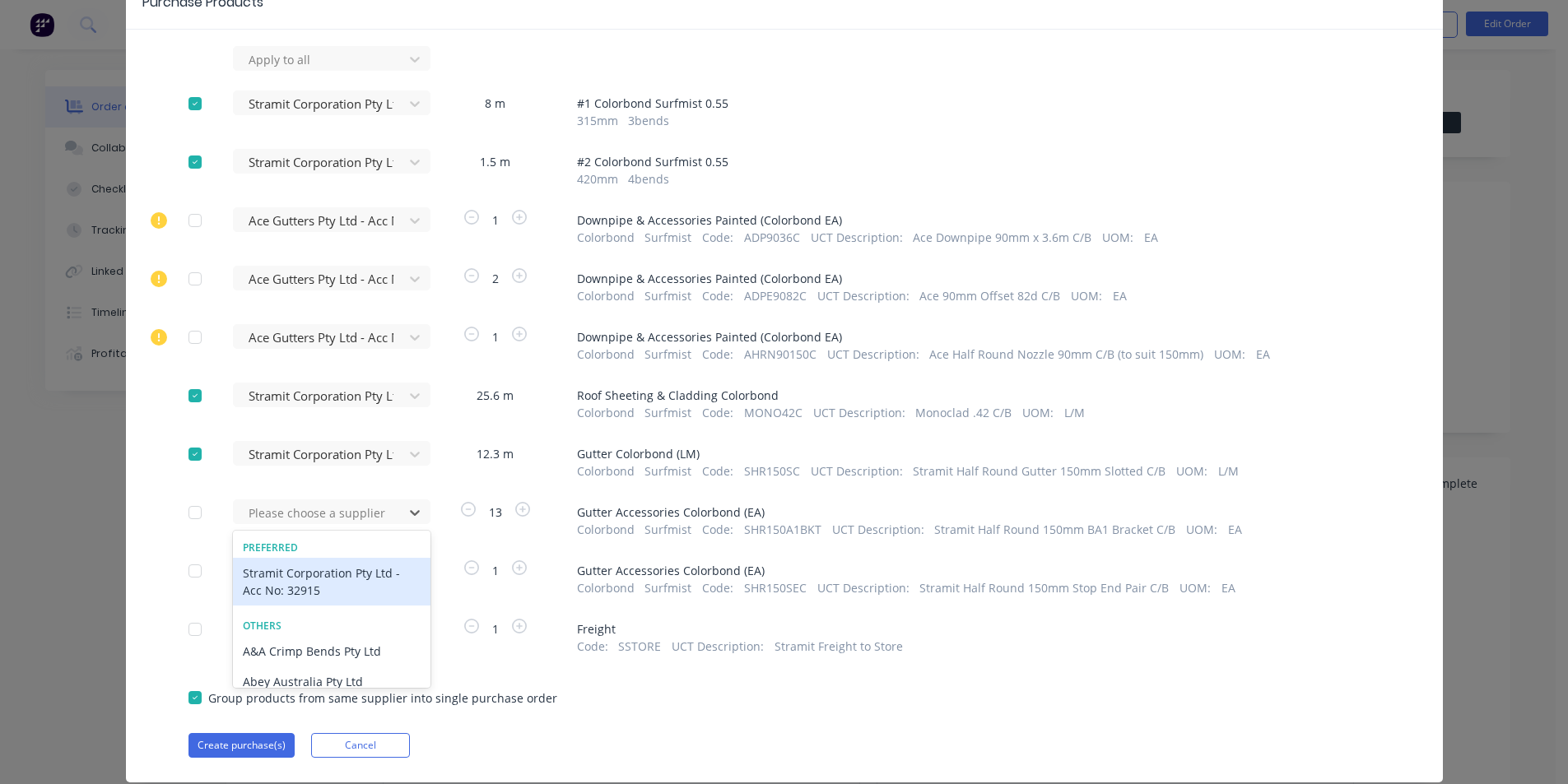
click at [331, 585] on div "Stramit Corporation Pty Ltd - Acc No: 32915" at bounding box center [332, 581] width 197 height 48
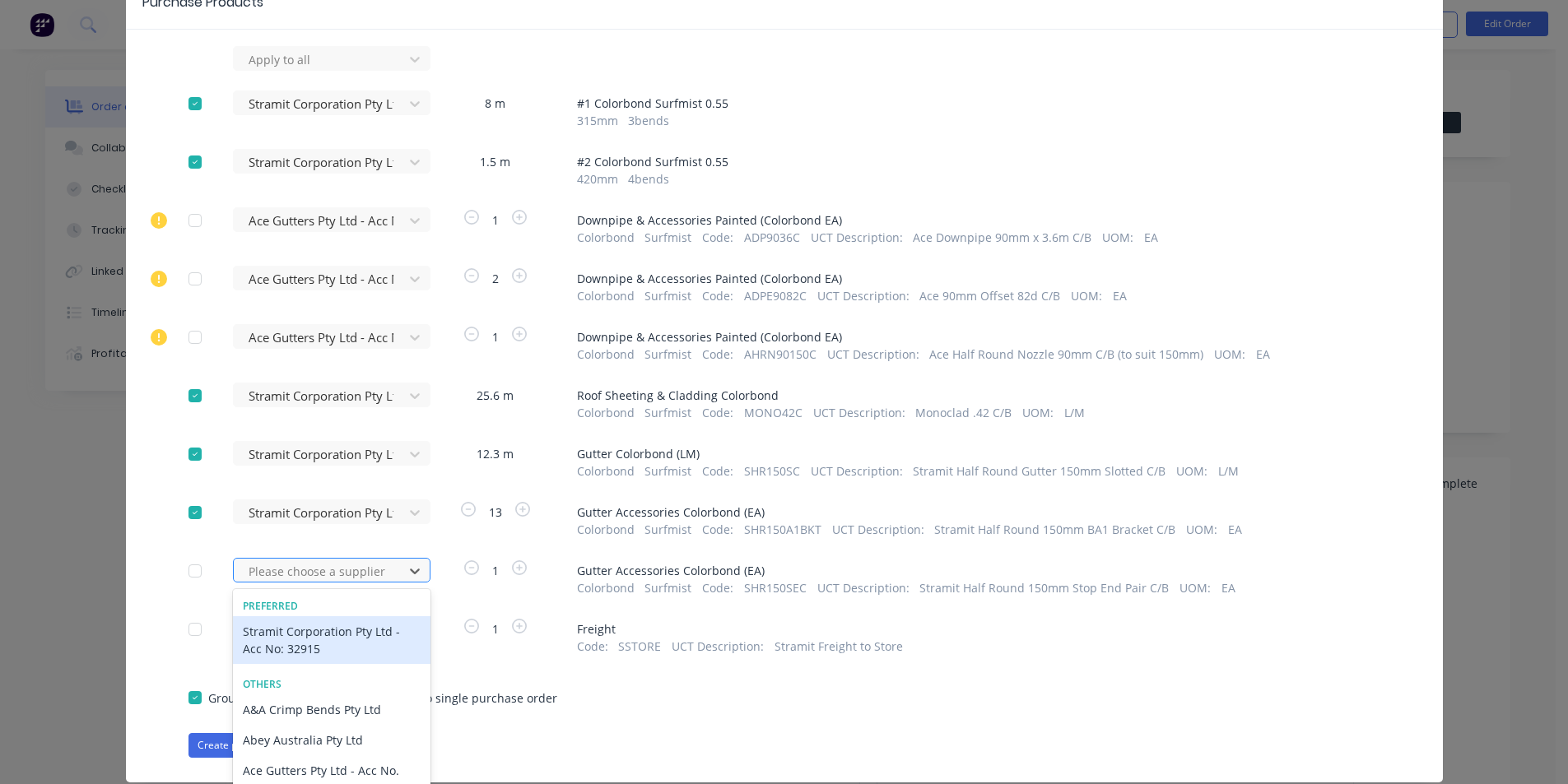
click at [324, 576] on div "43 results available. Use Up and Down to choose options, press Enter to select …" at bounding box center [324, 569] width 181 height 24
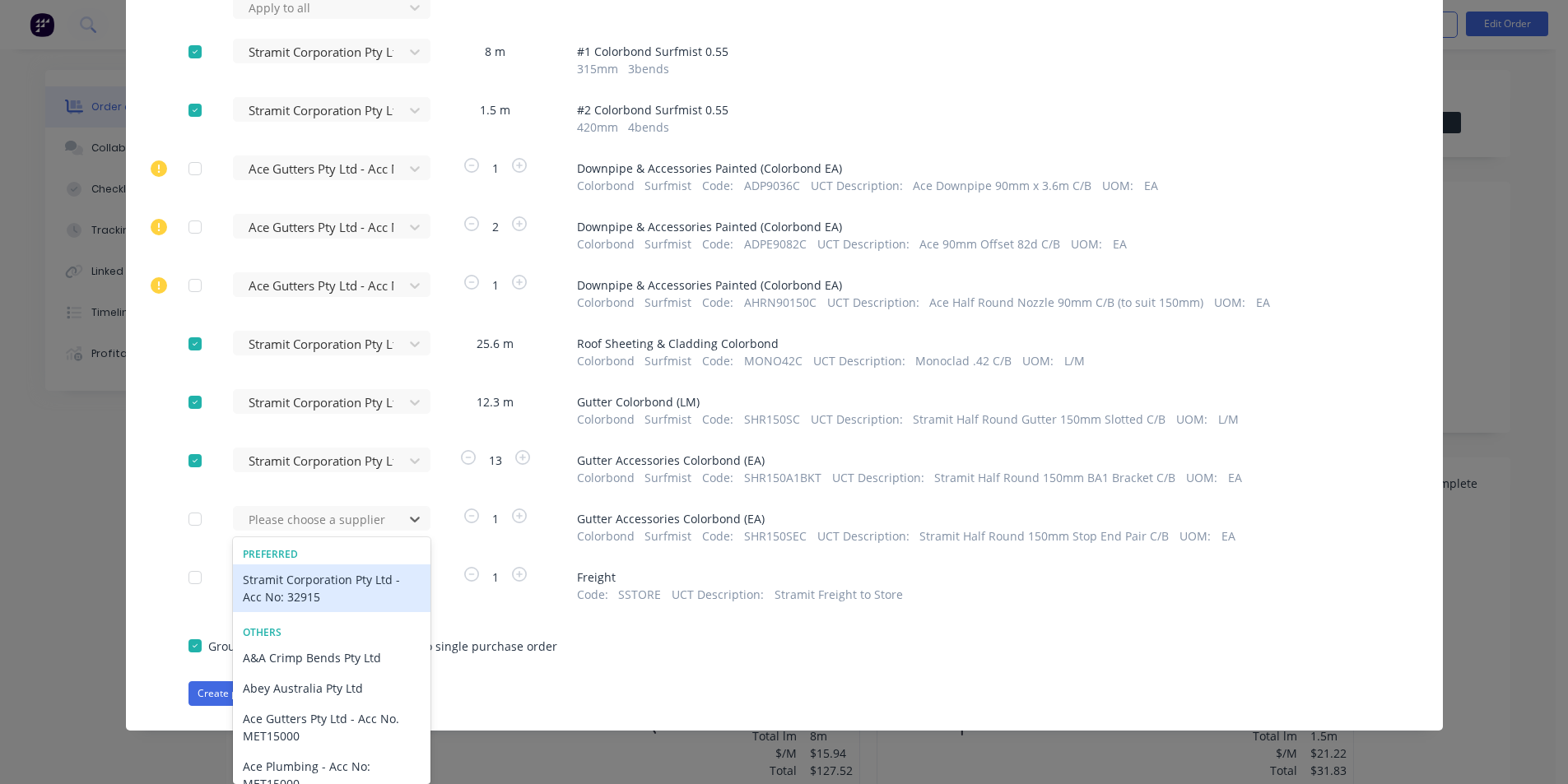
click at [317, 591] on div "Stramit Corporation Pty Ltd - Acc No: 32915" at bounding box center [332, 588] width 197 height 48
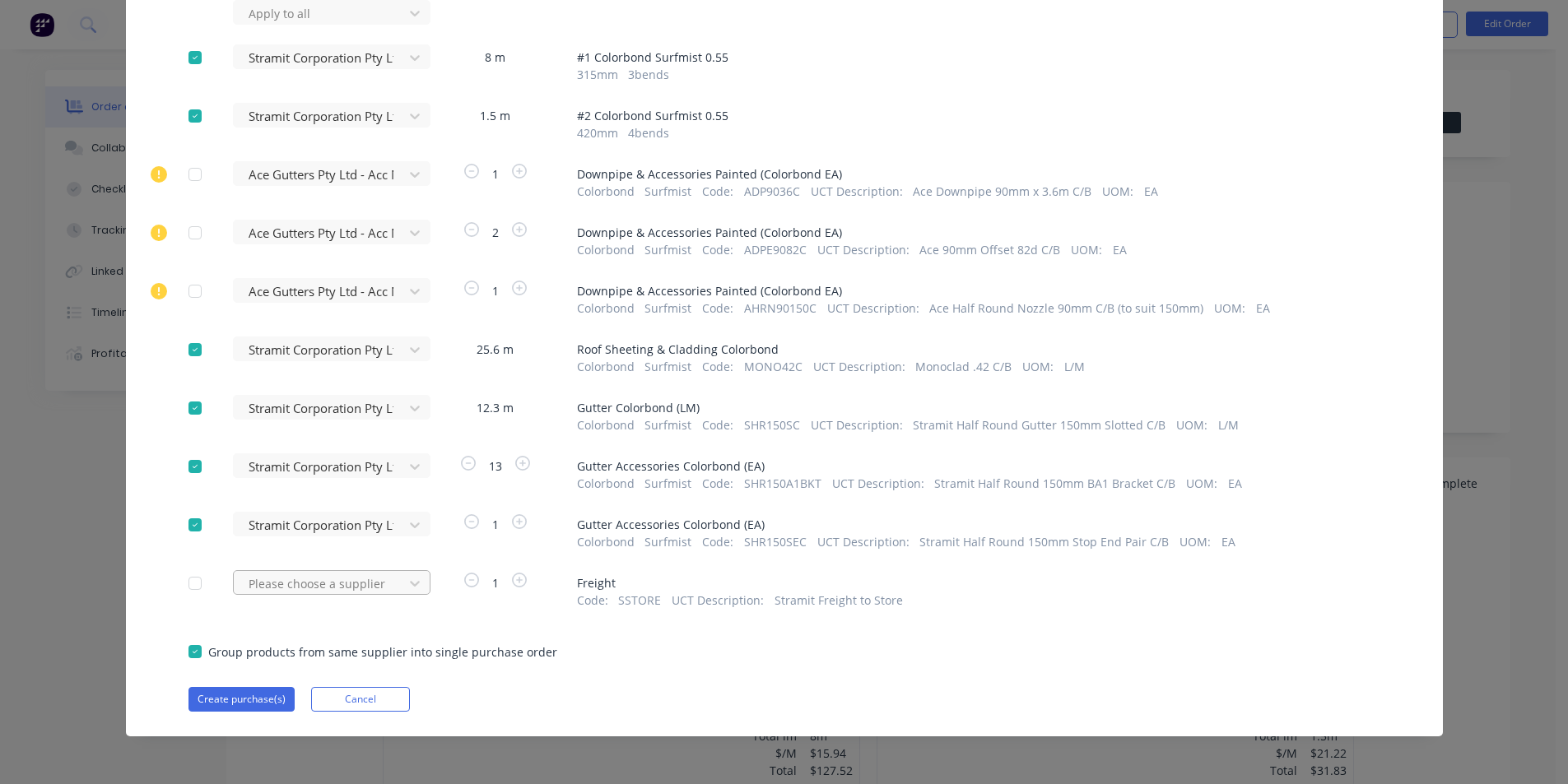
click at [318, 592] on div "Please choose a supplier" at bounding box center [324, 582] width 181 height 24
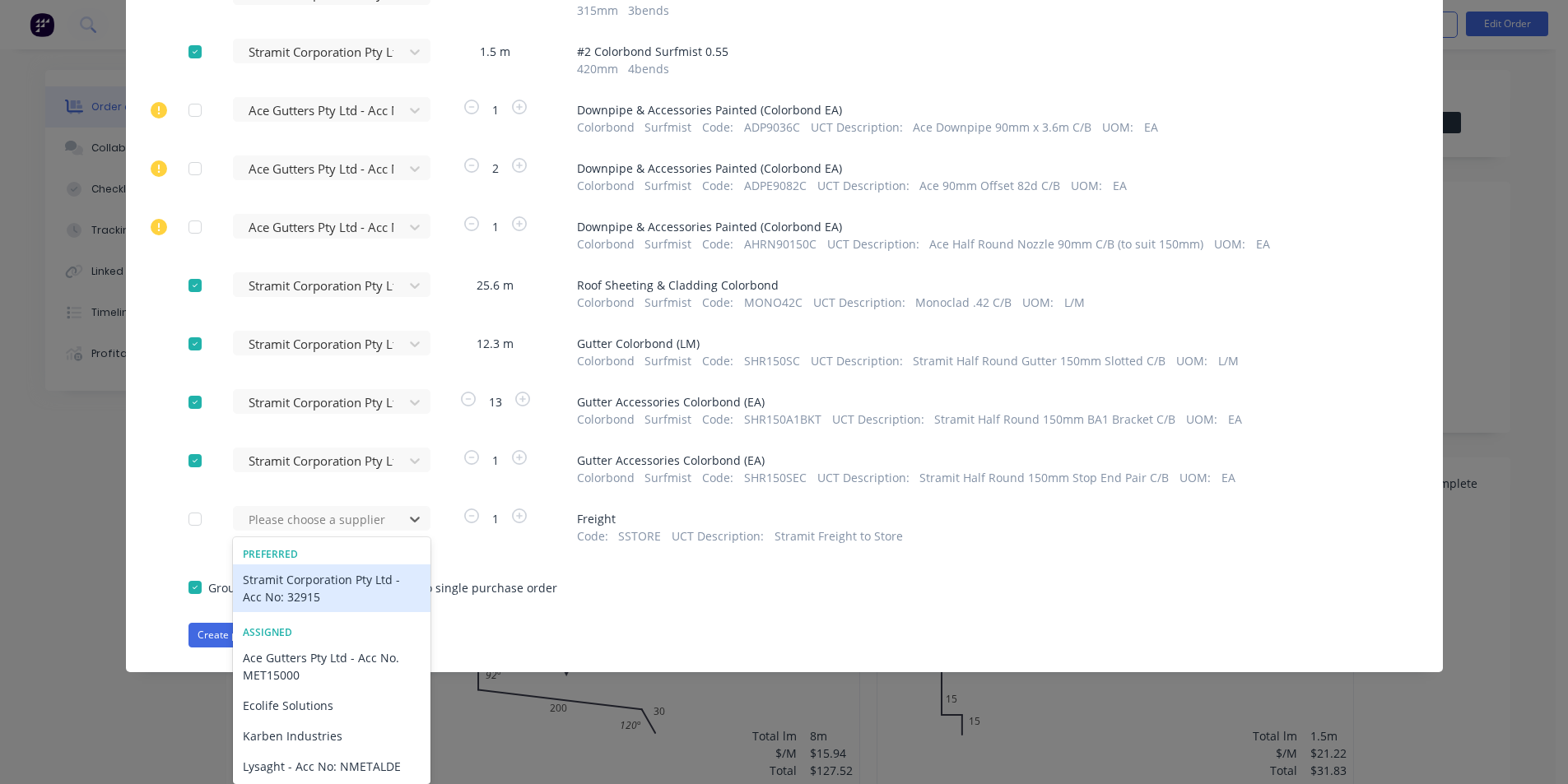
click at [302, 604] on div "Stramit Corporation Pty Ltd - Acc No: 32915" at bounding box center [332, 588] width 197 height 48
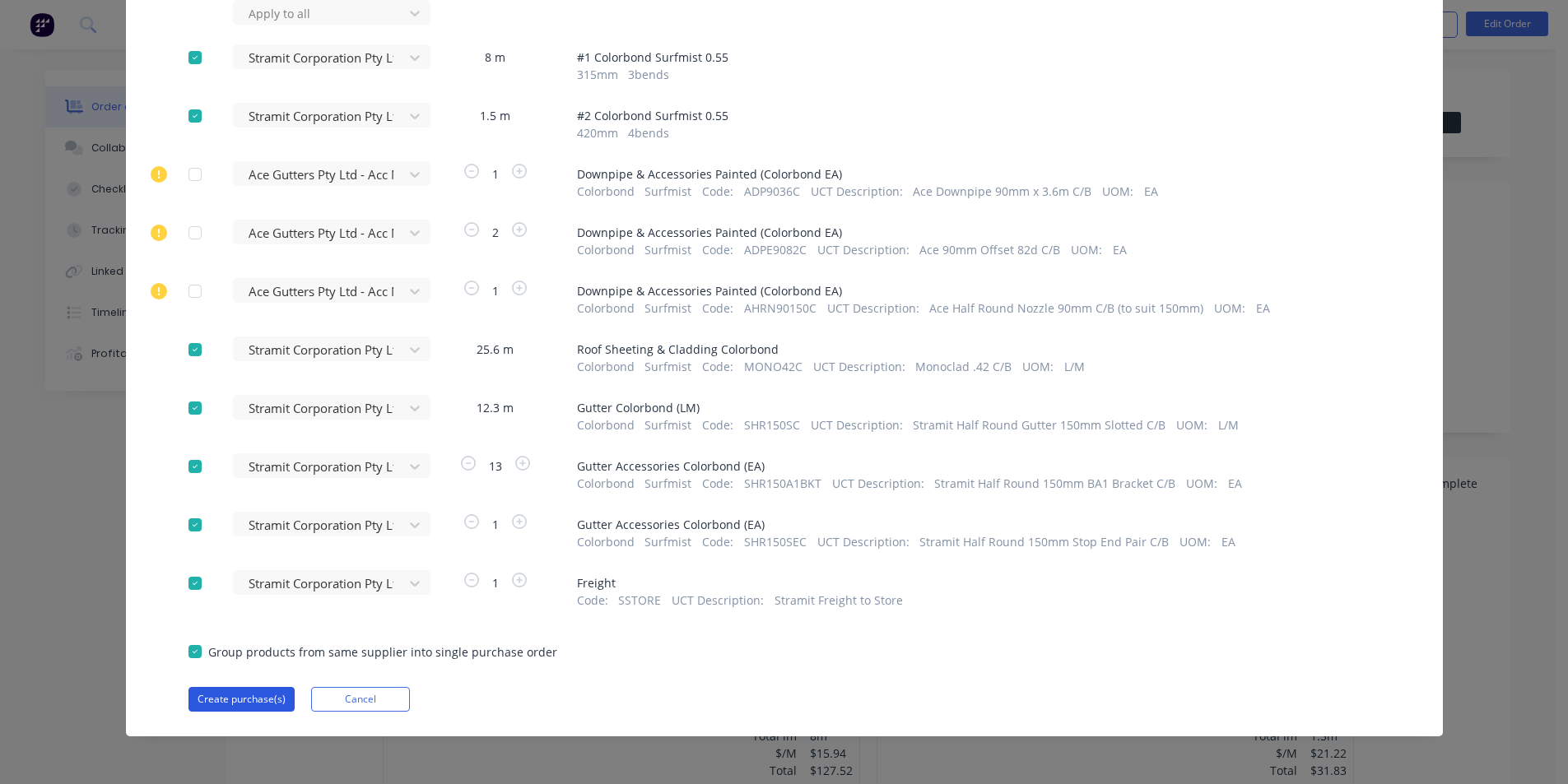
click at [252, 696] on button "Create purchase(s)" at bounding box center [242, 699] width 106 height 24
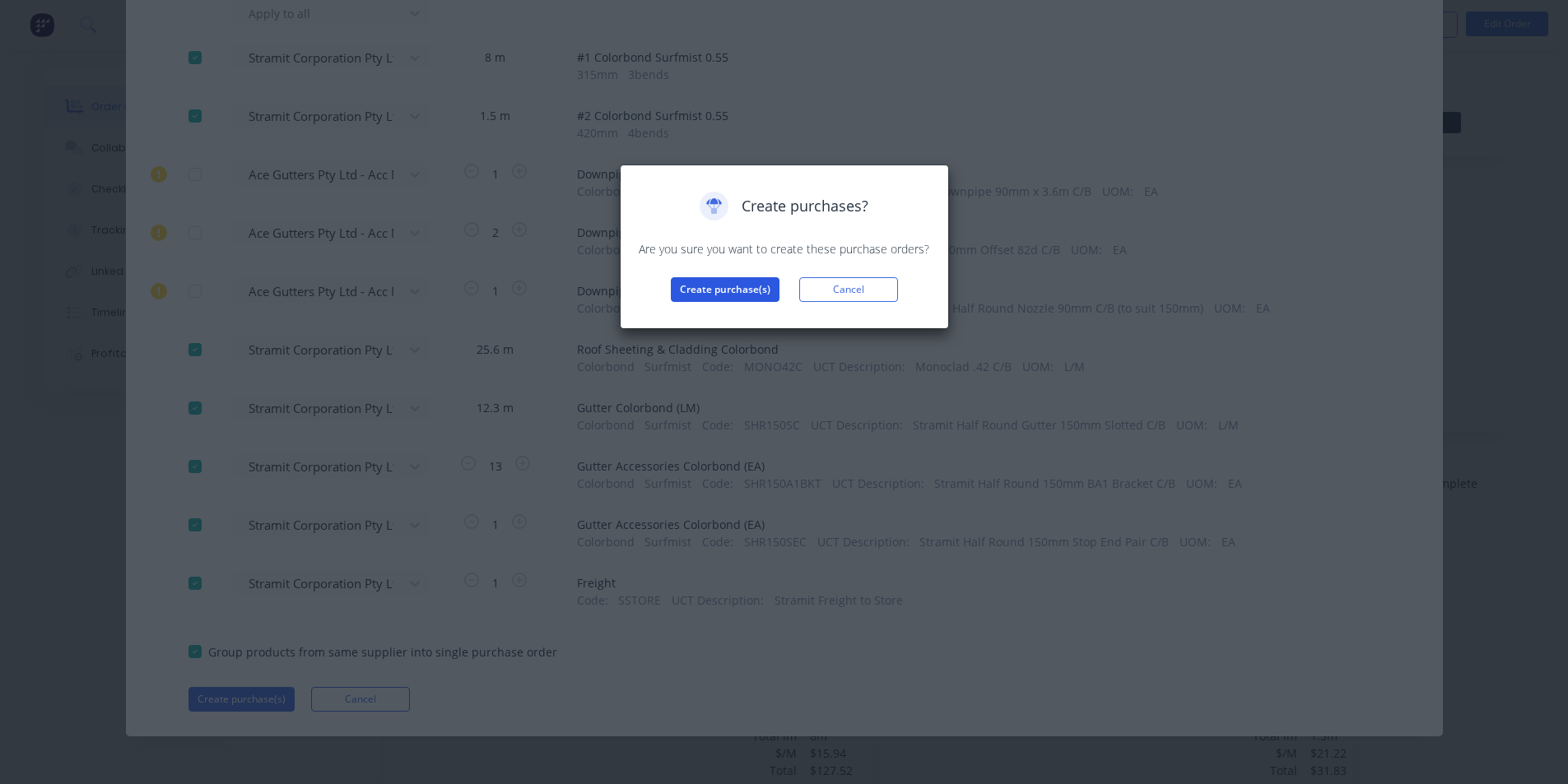
click at [768, 282] on button "Create purchase(s)" at bounding box center [725, 289] width 109 height 24
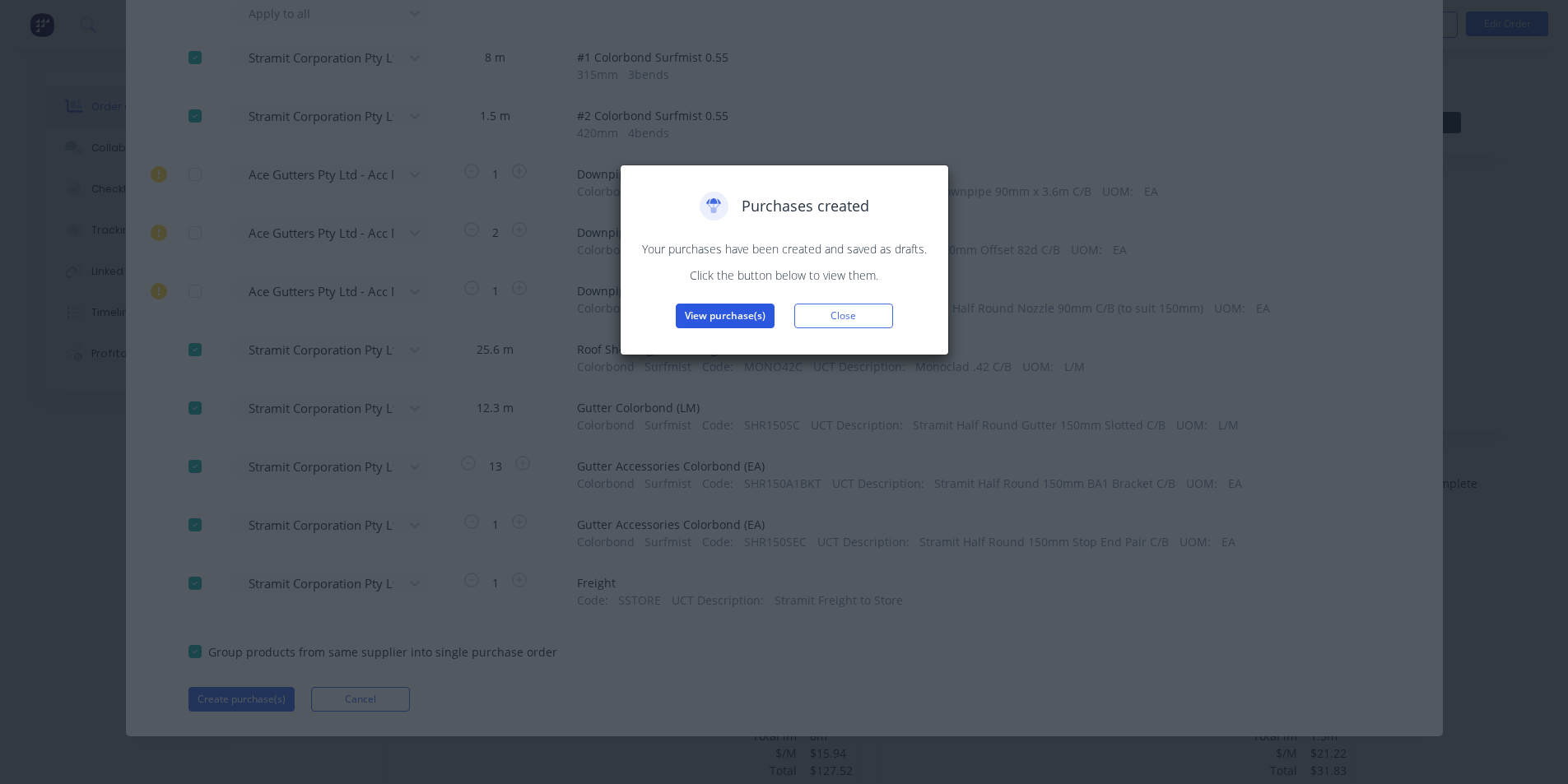
click at [732, 322] on button "View purchase(s)" at bounding box center [725, 316] width 99 height 24
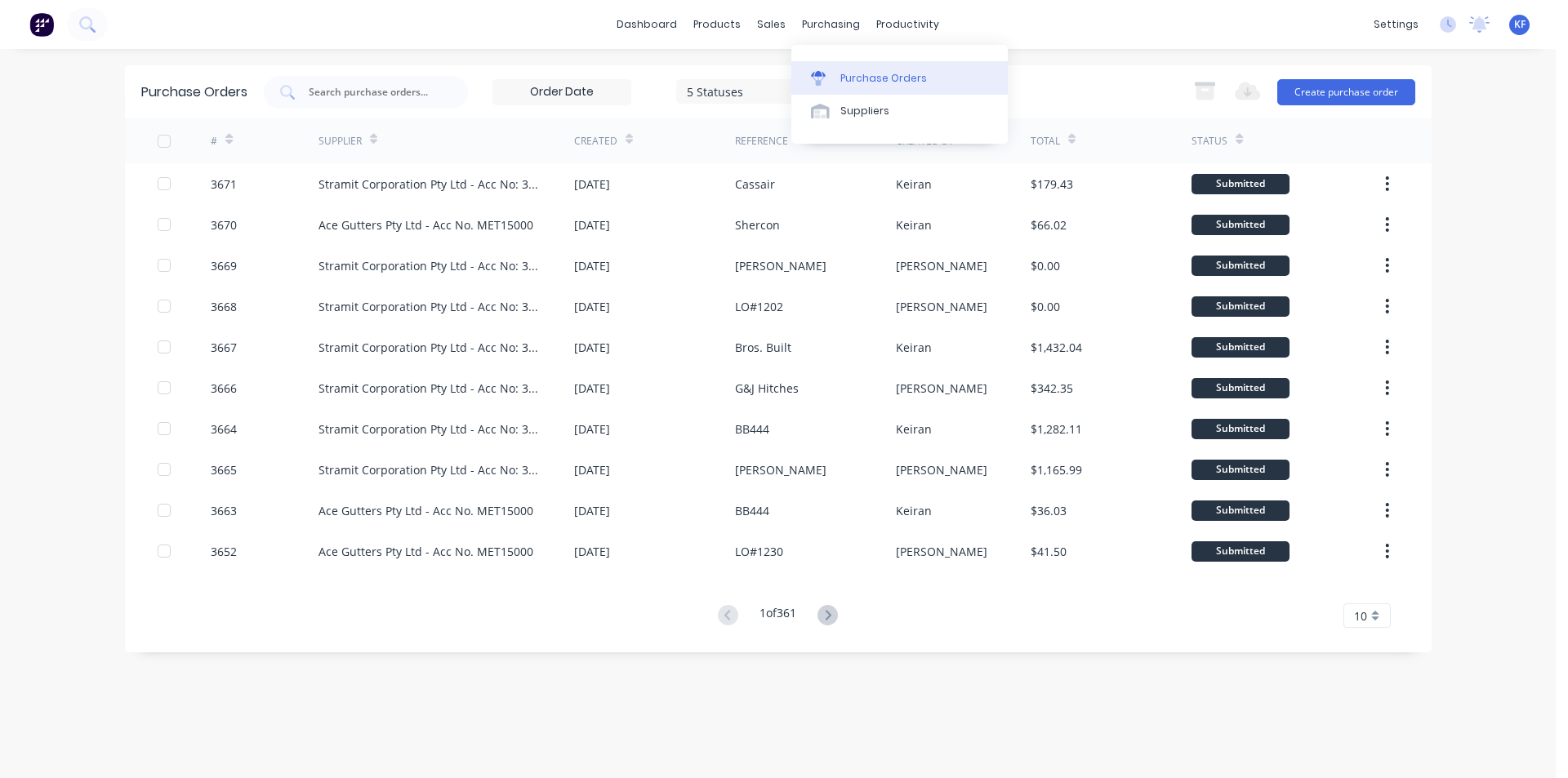
drag, startPoint x: 817, startPoint y: 28, endPoint x: 850, endPoint y: 84, distance: 65.0
click at [818, 29] on div "purchasing" at bounding box center [831, 24] width 74 height 24
click at [851, 84] on div "Purchase Orders" at bounding box center [883, 79] width 87 height 15
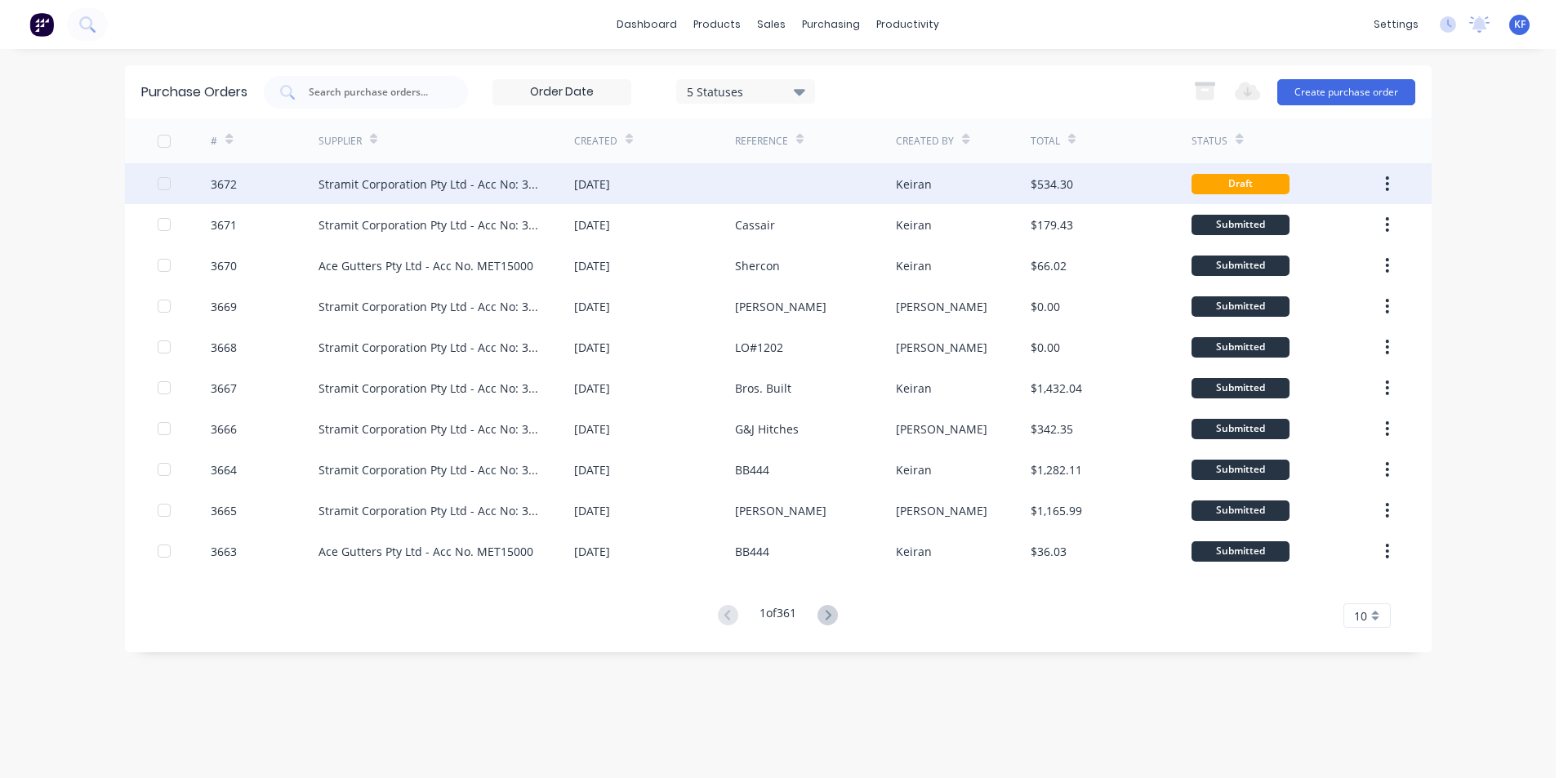
click at [773, 185] on div at bounding box center [815, 183] width 160 height 41
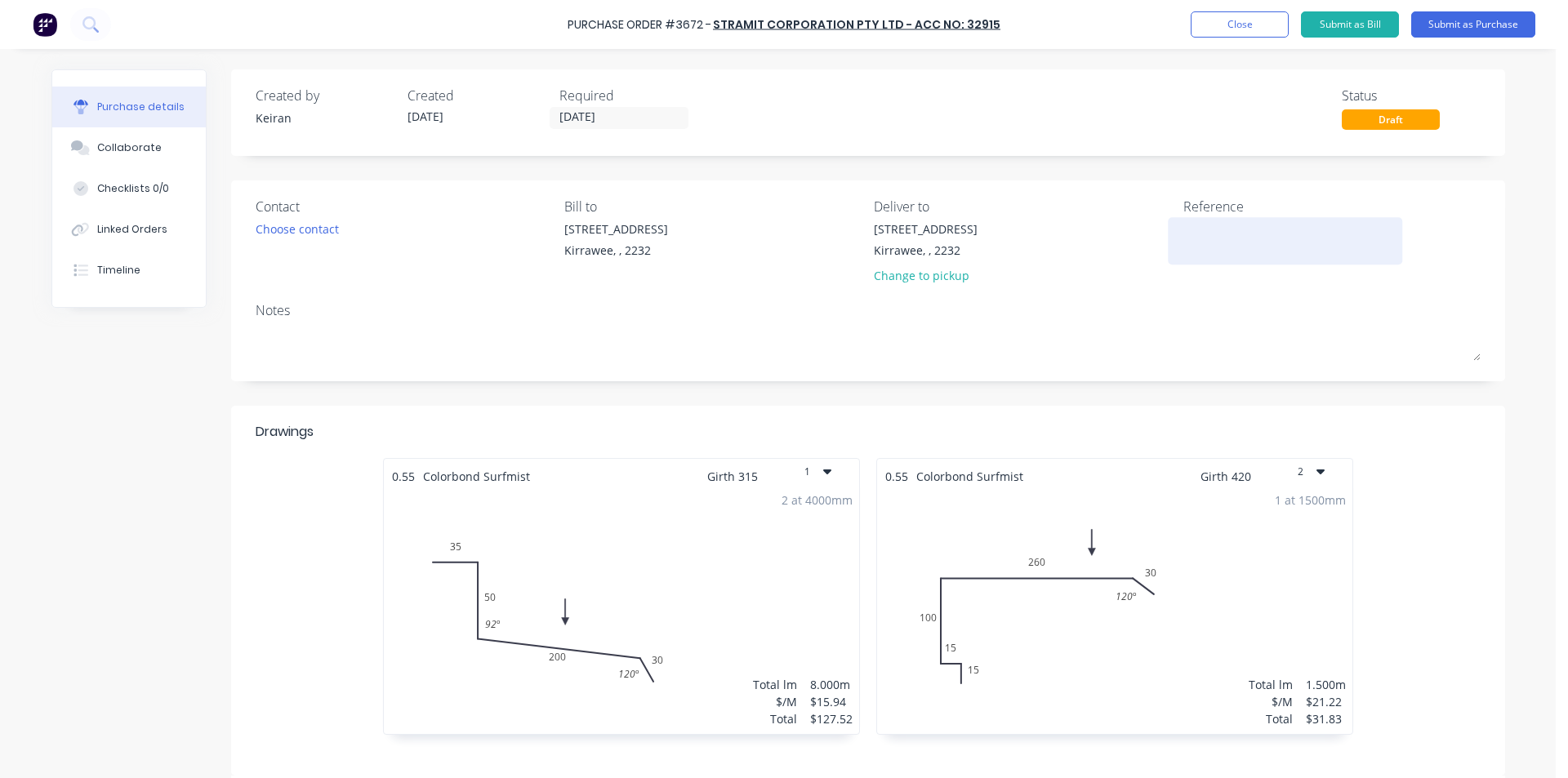
click at [1214, 238] on textarea at bounding box center [1285, 239] width 204 height 37
type textarea "Shercon"
click at [664, 120] on input "[DATE]" at bounding box center [619, 118] width 137 height 20
type textarea "x"
type textarea "Shercon"
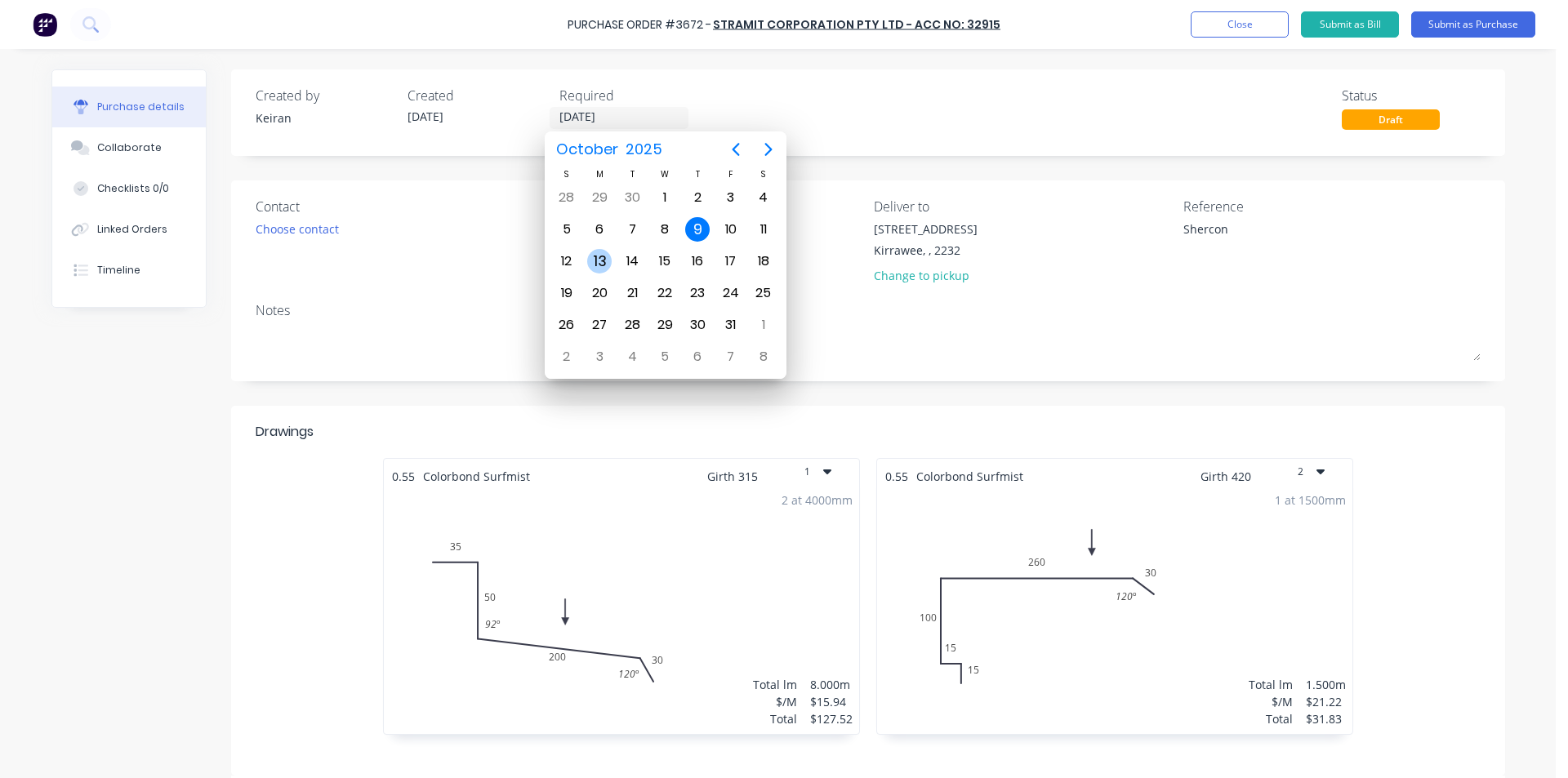
click at [610, 258] on div "13" at bounding box center [599, 261] width 24 height 24
type textarea "x"
type input "[DATE]"
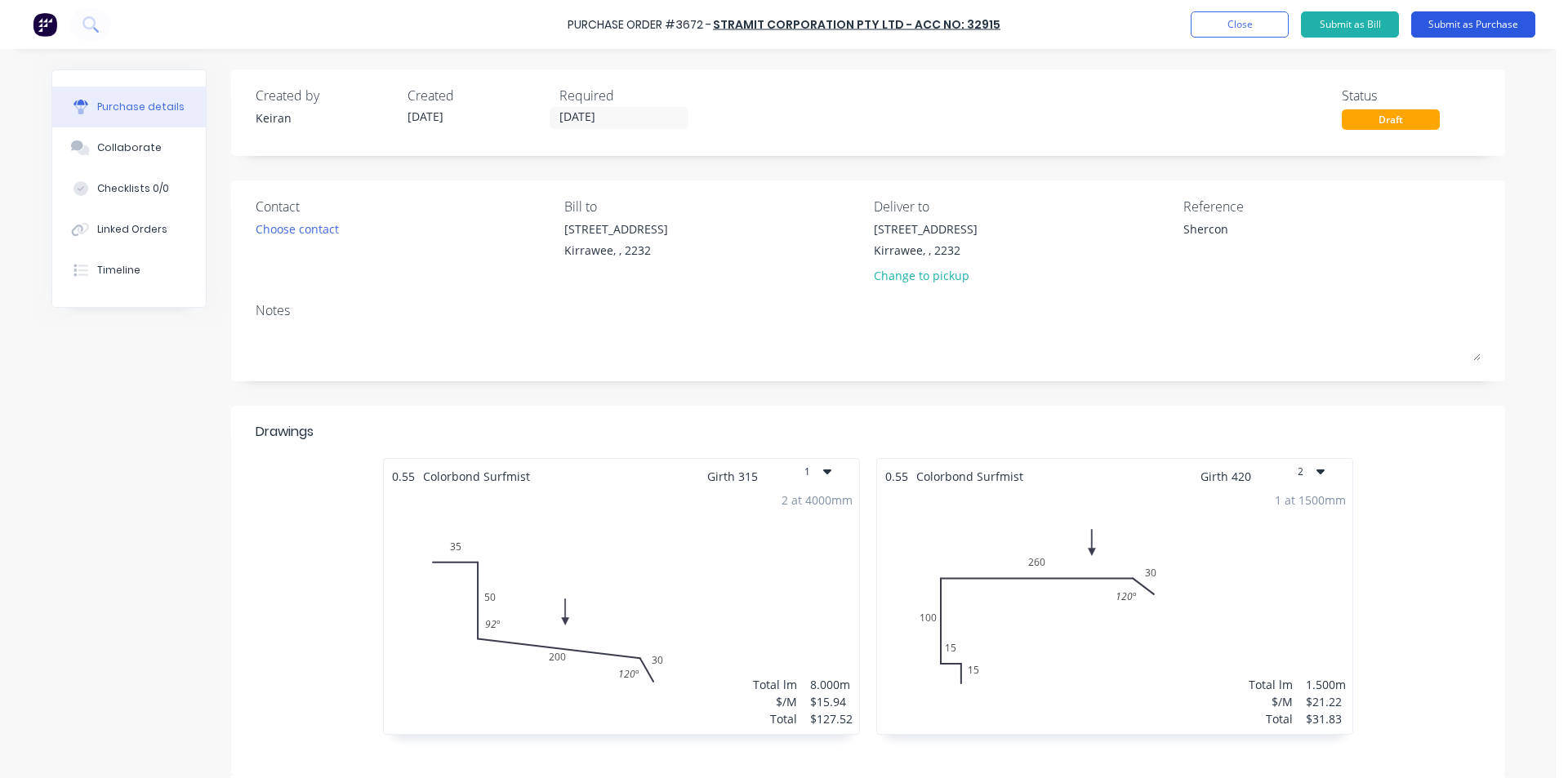
click at [1499, 28] on button "Submit as Purchase" at bounding box center [1473, 24] width 125 height 26
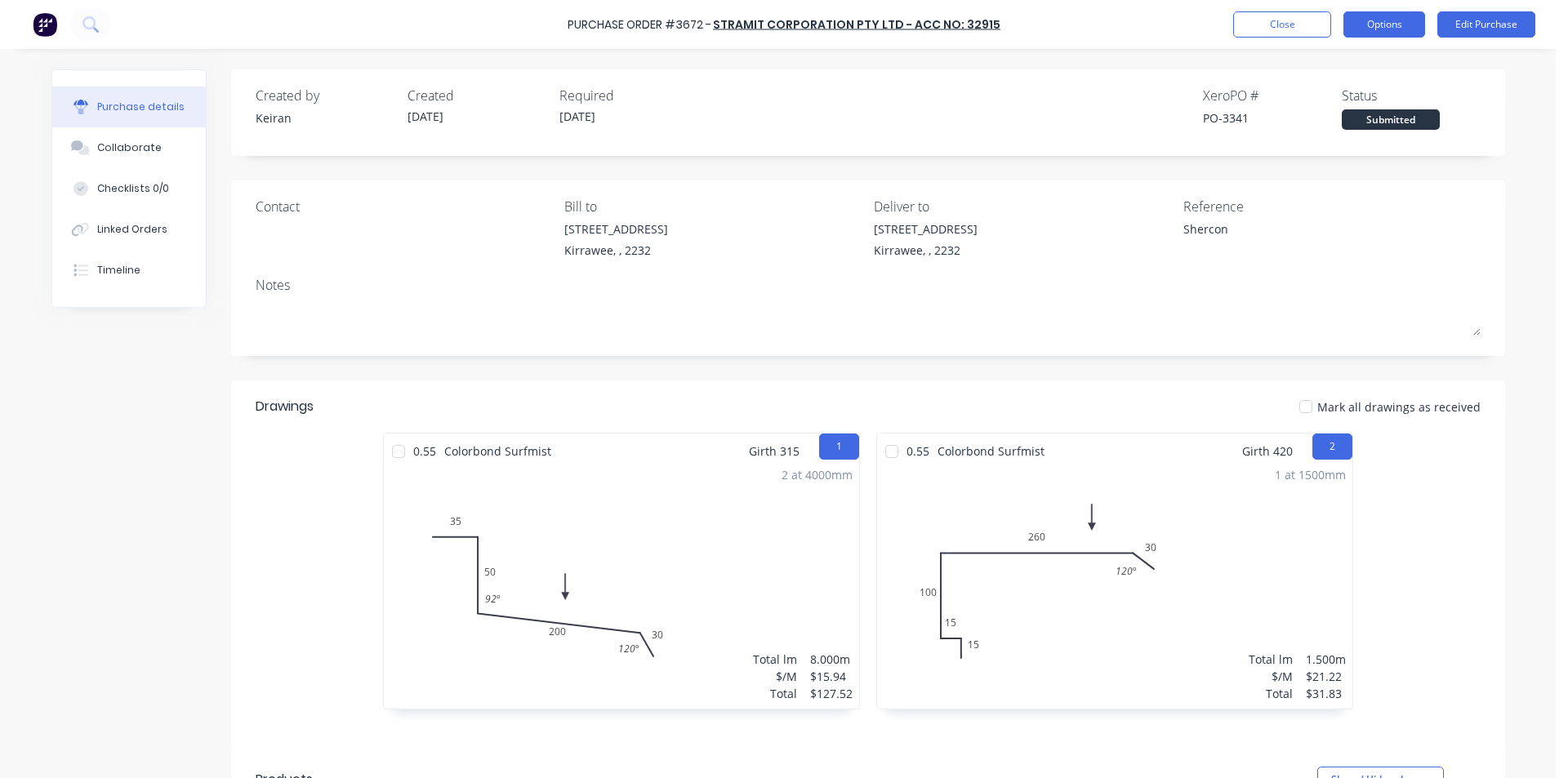
click at [1399, 23] on button "Options" at bounding box center [1384, 24] width 82 height 26
click at [1352, 65] on div "Print / Email" at bounding box center [1347, 66] width 125 height 23
click at [1341, 134] on div "Without pricing" at bounding box center [1347, 132] width 125 height 23
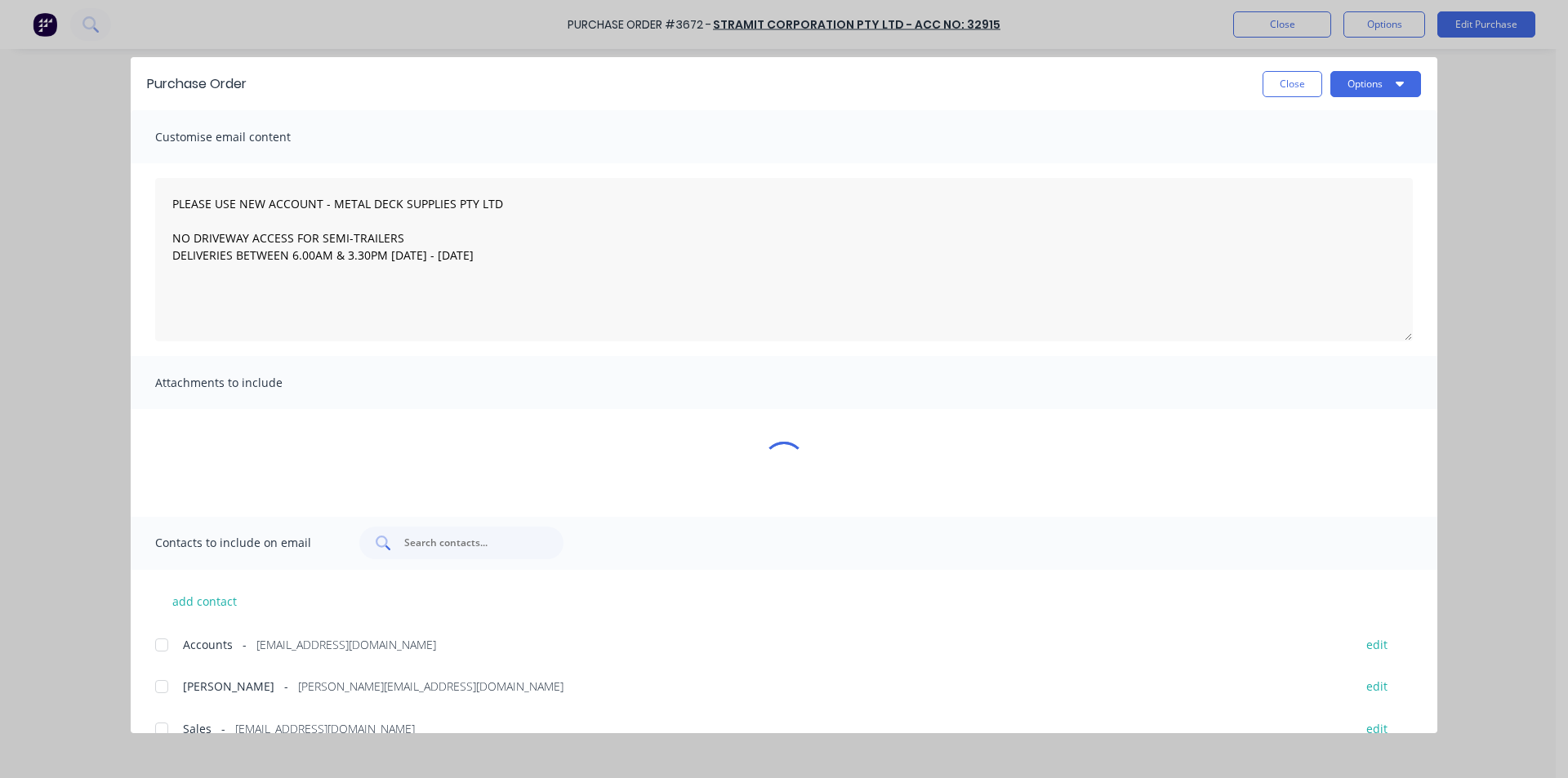
type textarea "x"
type textarea "PLEASE USE NEW ACCOUNT - METAL DECK SUPPLIES PTY LTD NO DRIVEWAY ACCESS FOR SEM…"
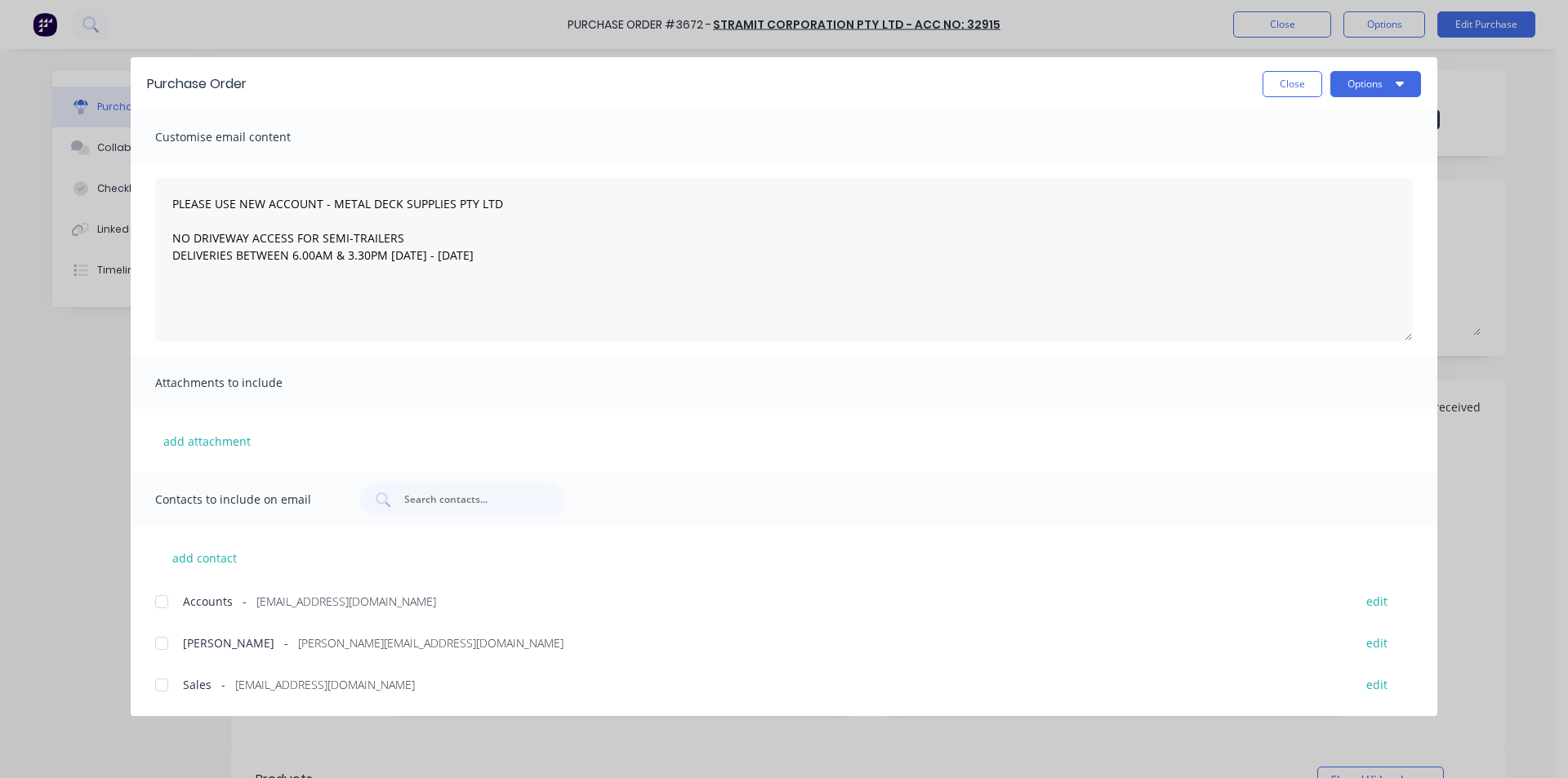
type textarea "x"
click at [171, 680] on div at bounding box center [161, 684] width 33 height 33
type textarea "PLEASE USE NEW ACCOUNT - METAL DECK SUPPLIES PTY LTD NO DRIVEWAY ACCESS FOR SEM…"
click at [1412, 89] on button "Options" at bounding box center [1376, 84] width 90 height 26
click at [1359, 183] on div "Email" at bounding box center [1343, 191] width 125 height 23
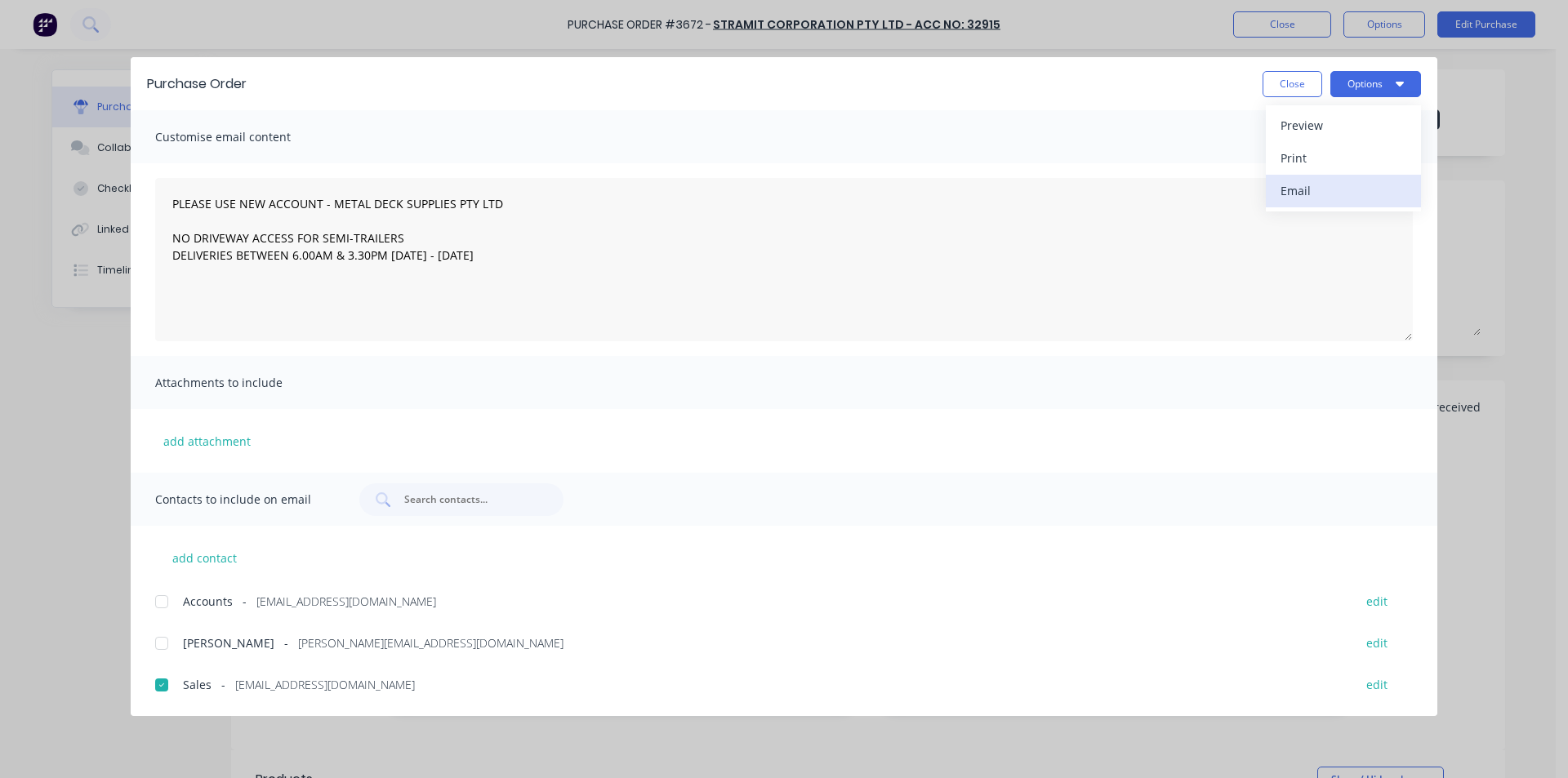
type textarea "x"
type textarea "PLEASE USE NEW ACCOUNT - METAL DECK SUPPLIES PTY LTD NO DRIVEWAY ACCESS FOR SEM…"
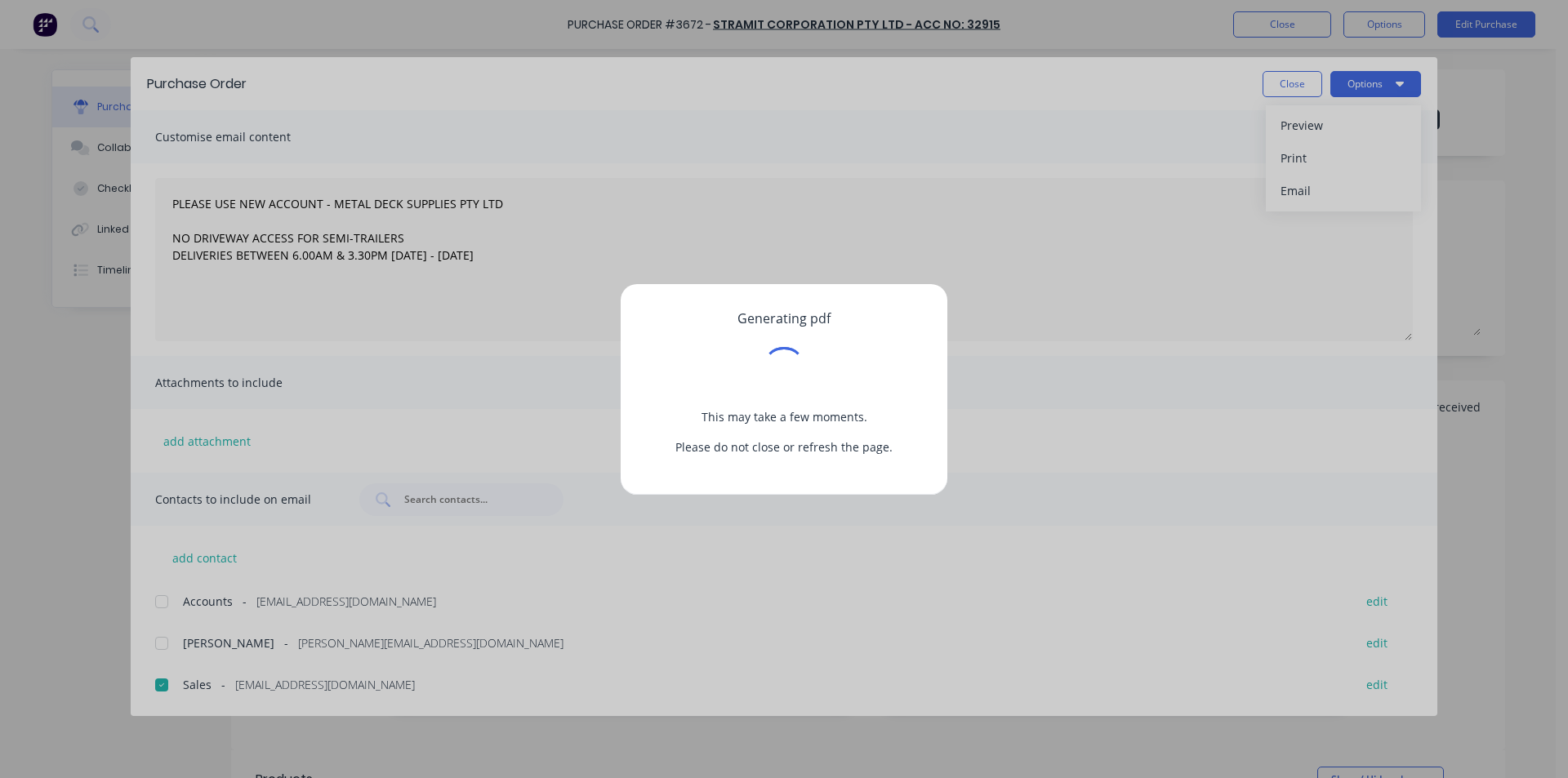
type textarea "x"
type textarea "PLEASE USE NEW ACCOUNT - METAL DECK SUPPLIES PTY LTD NO DRIVEWAY ACCESS FOR SEM…"
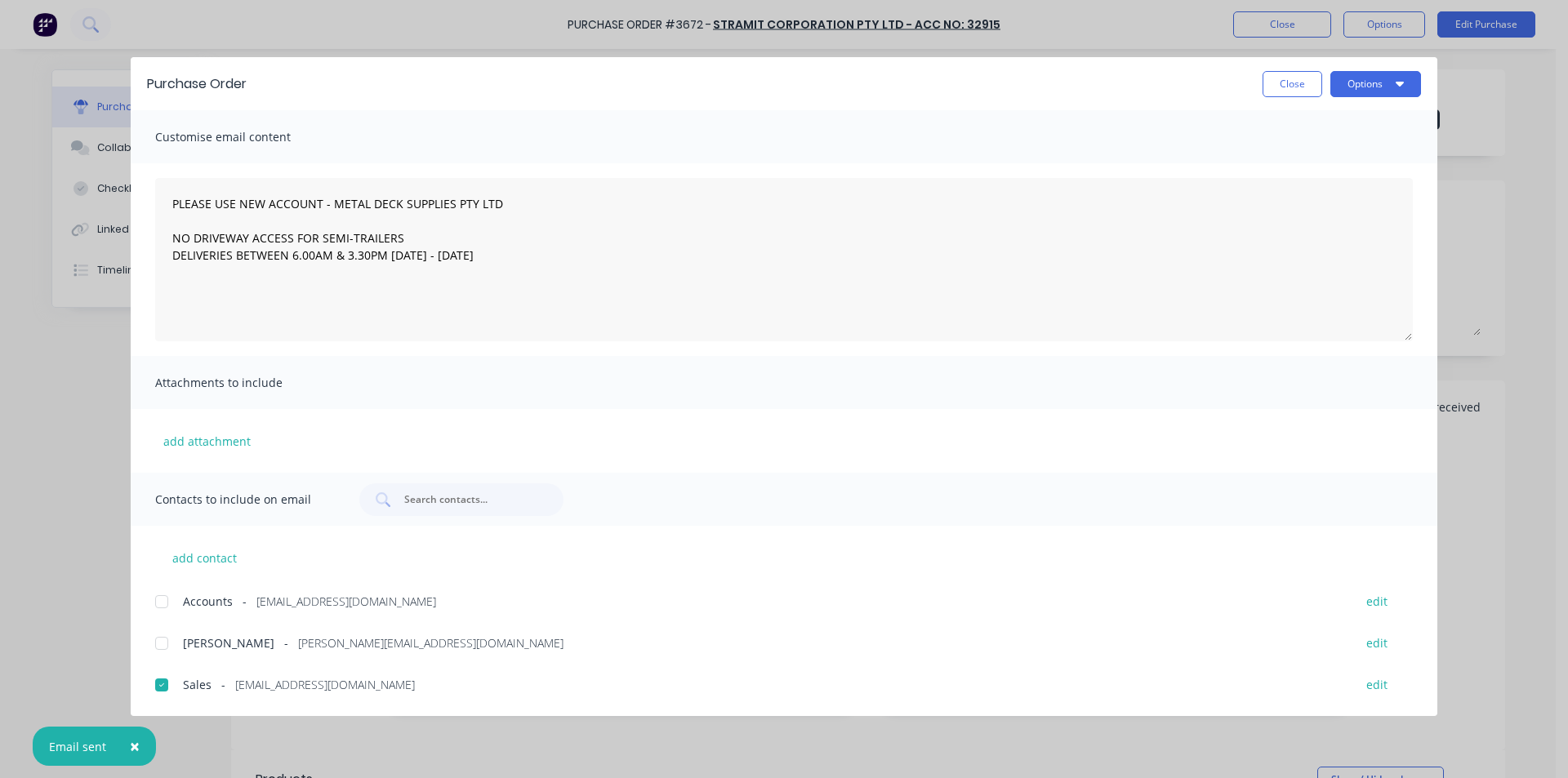
type textarea "x"
type textarea "PLEASE USE NEW ACCOUNT - METAL DECK SUPPLIES PTY LTD NO DRIVEWAY ACCESS FOR SEM…"
click at [1293, 82] on button "Close" at bounding box center [1292, 84] width 59 height 26
type textarea "x"
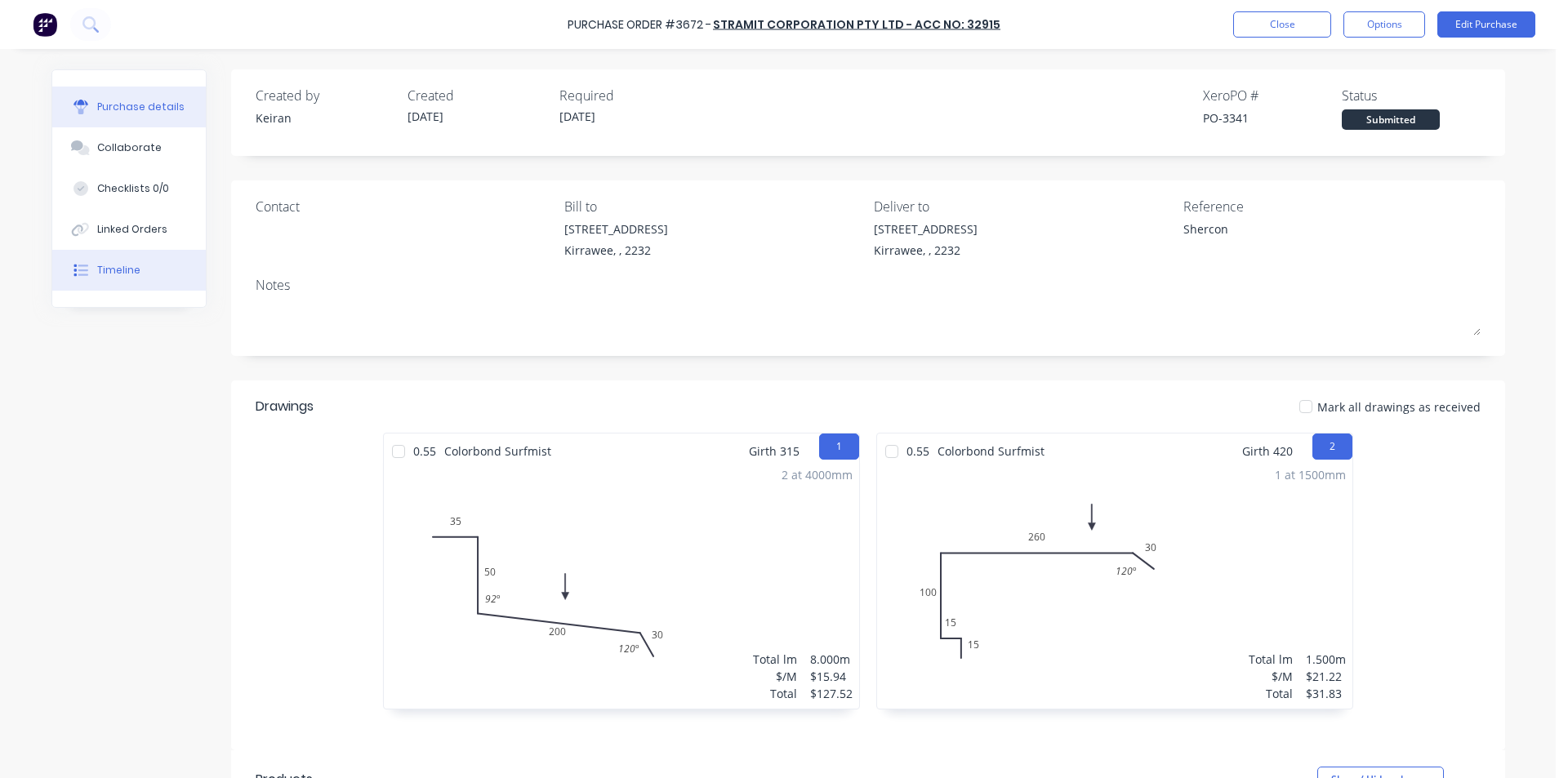
click at [129, 269] on div "Timeline" at bounding box center [119, 271] width 43 height 15
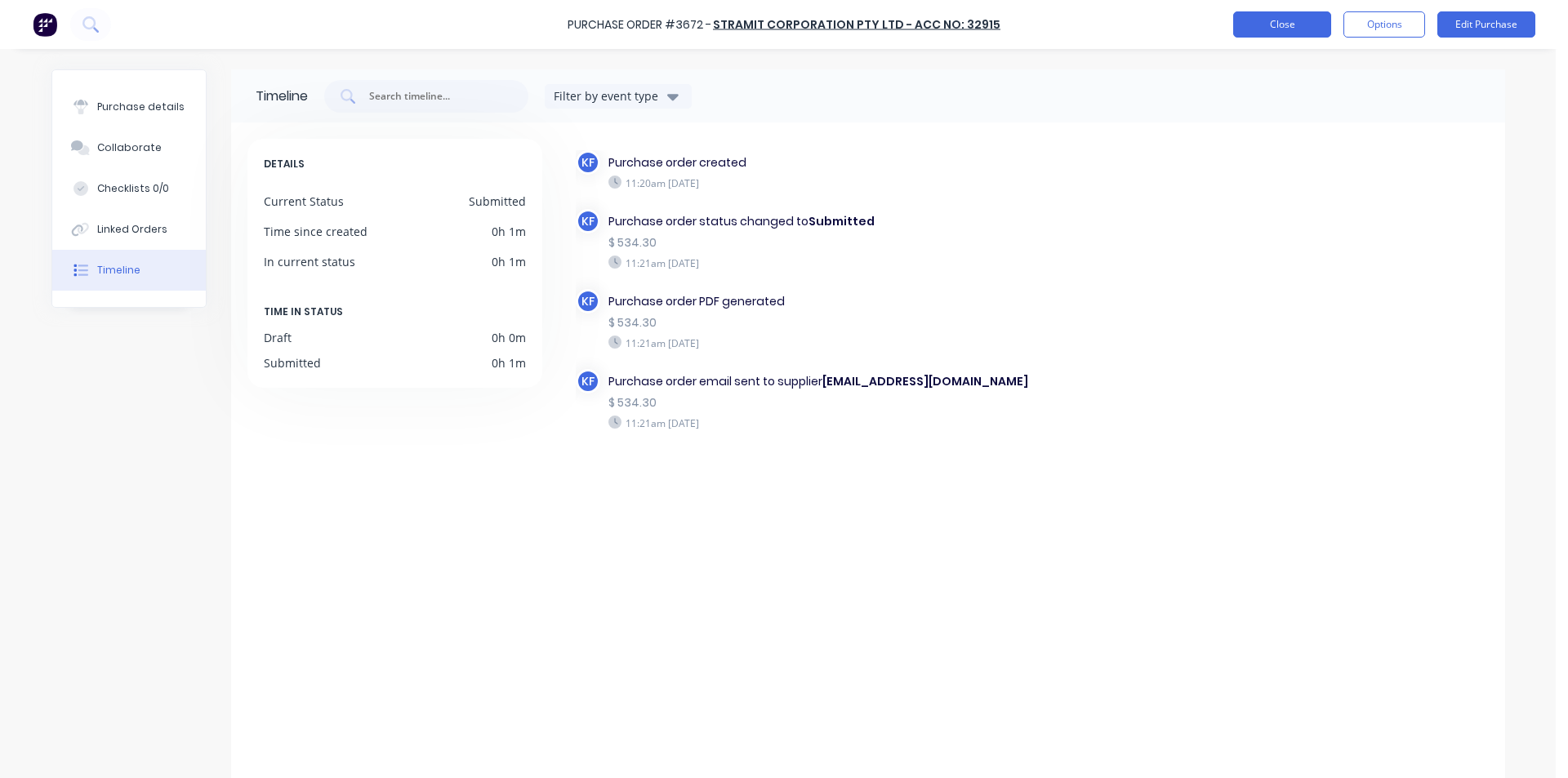
click at [1259, 33] on button "Close" at bounding box center [1281, 24] width 98 height 26
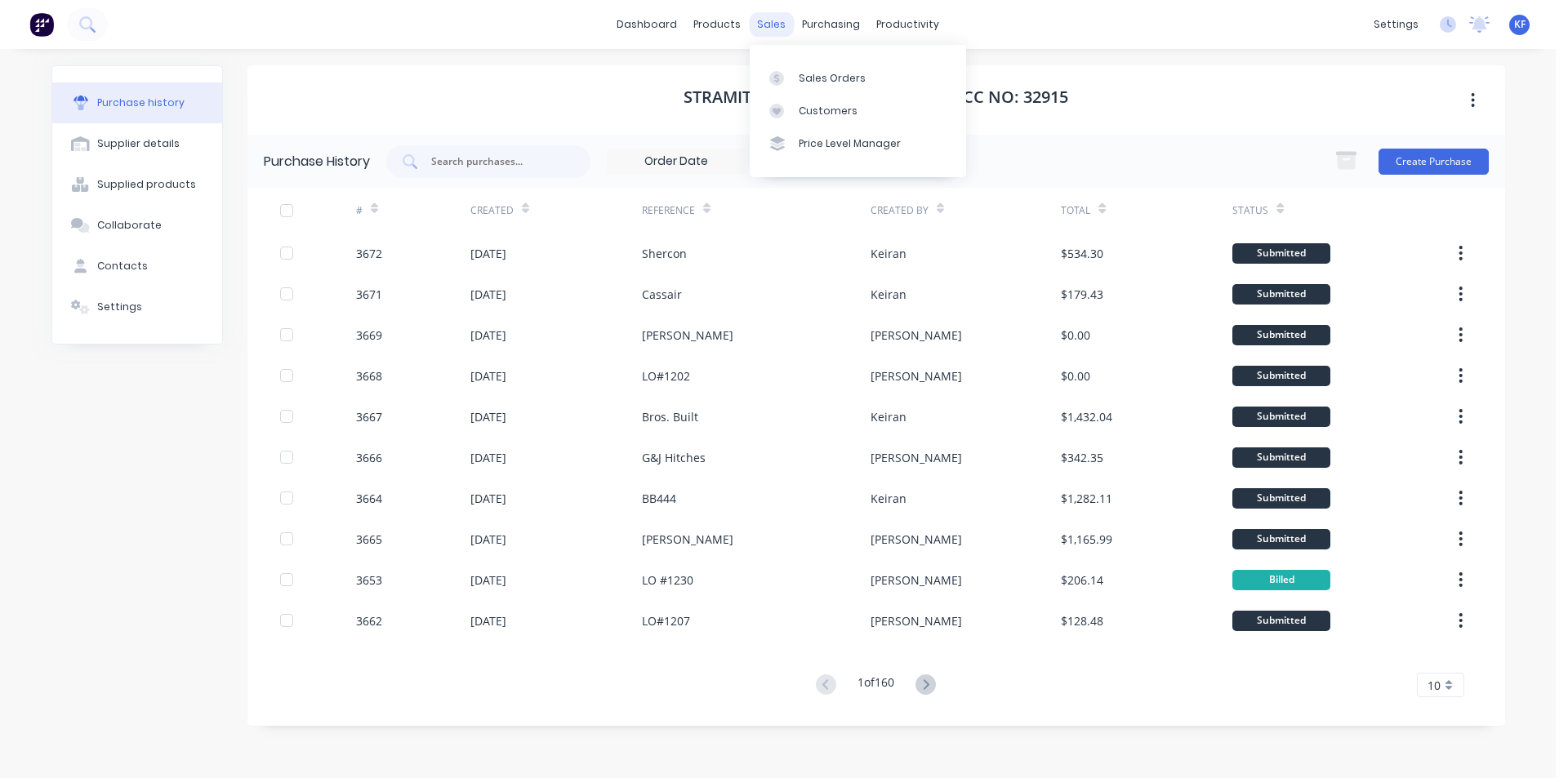
click at [783, 21] on div "sales" at bounding box center [771, 24] width 45 height 24
click at [764, 33] on div "sales" at bounding box center [771, 24] width 45 height 24
click at [797, 69] on link "Sales Orders" at bounding box center [858, 77] width 216 height 33
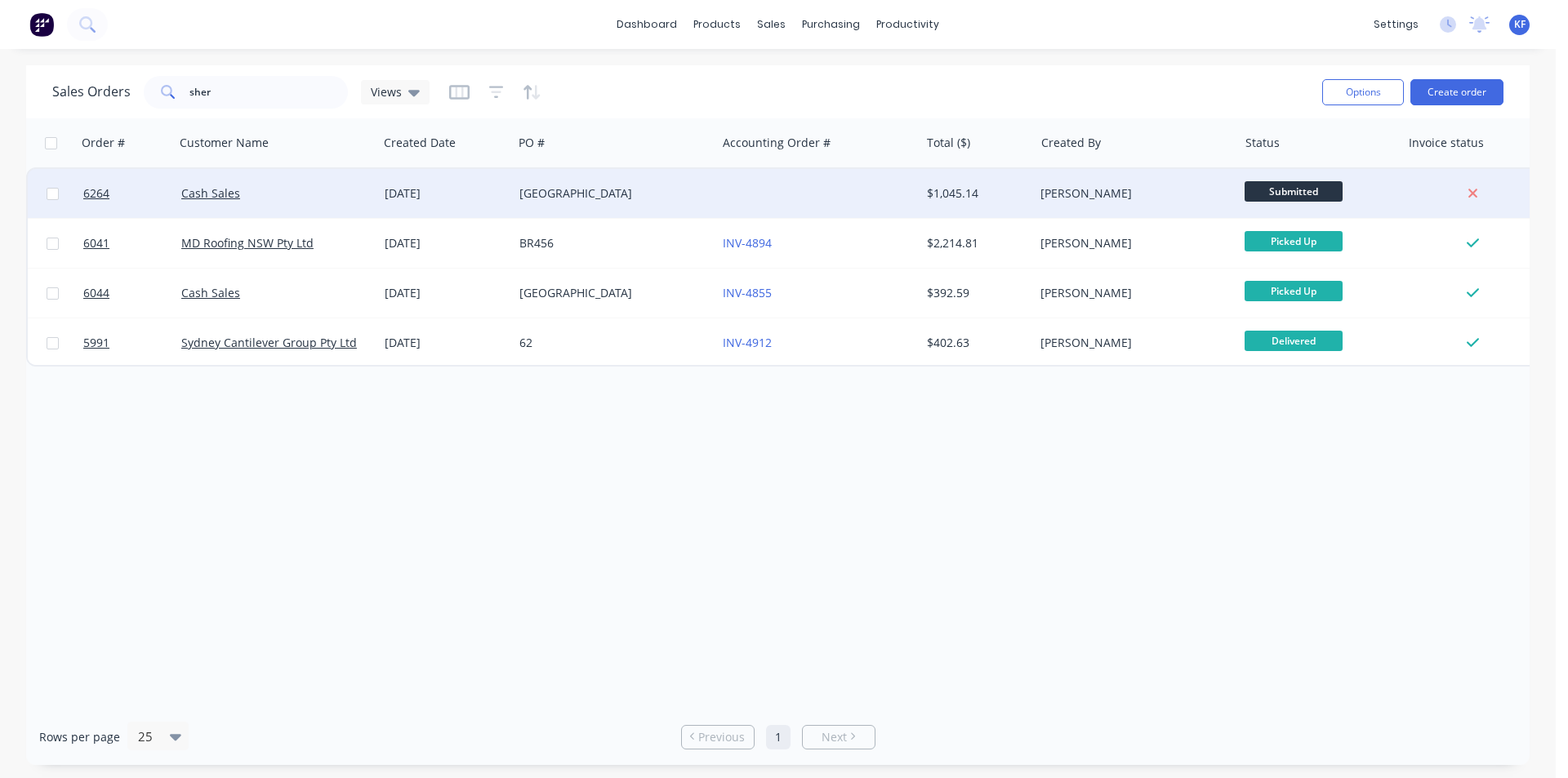
click at [1070, 198] on div "[PERSON_NAME]" at bounding box center [1131, 194] width 181 height 17
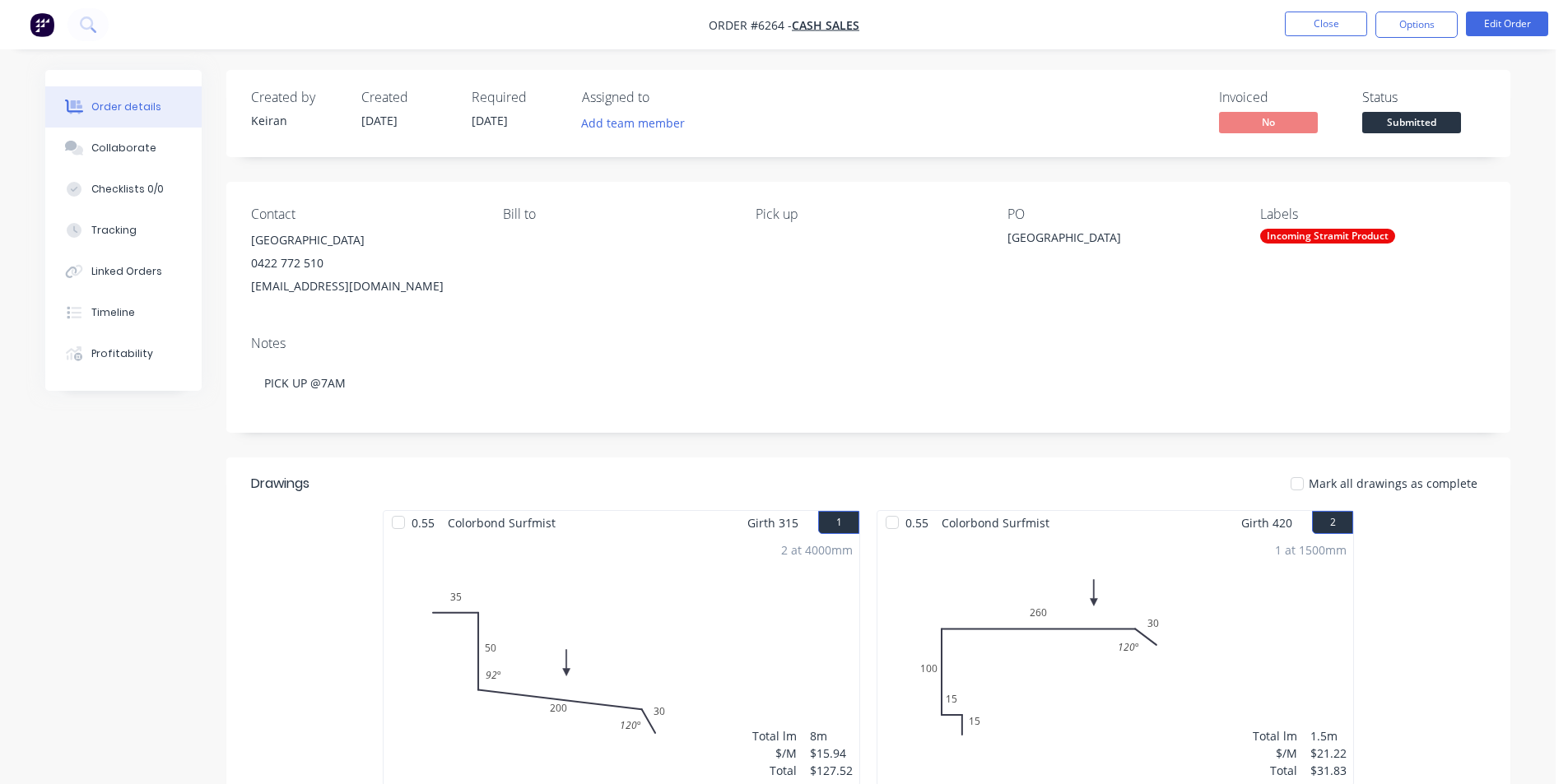
click at [1426, 130] on span "Submitted" at bounding box center [1411, 122] width 99 height 20
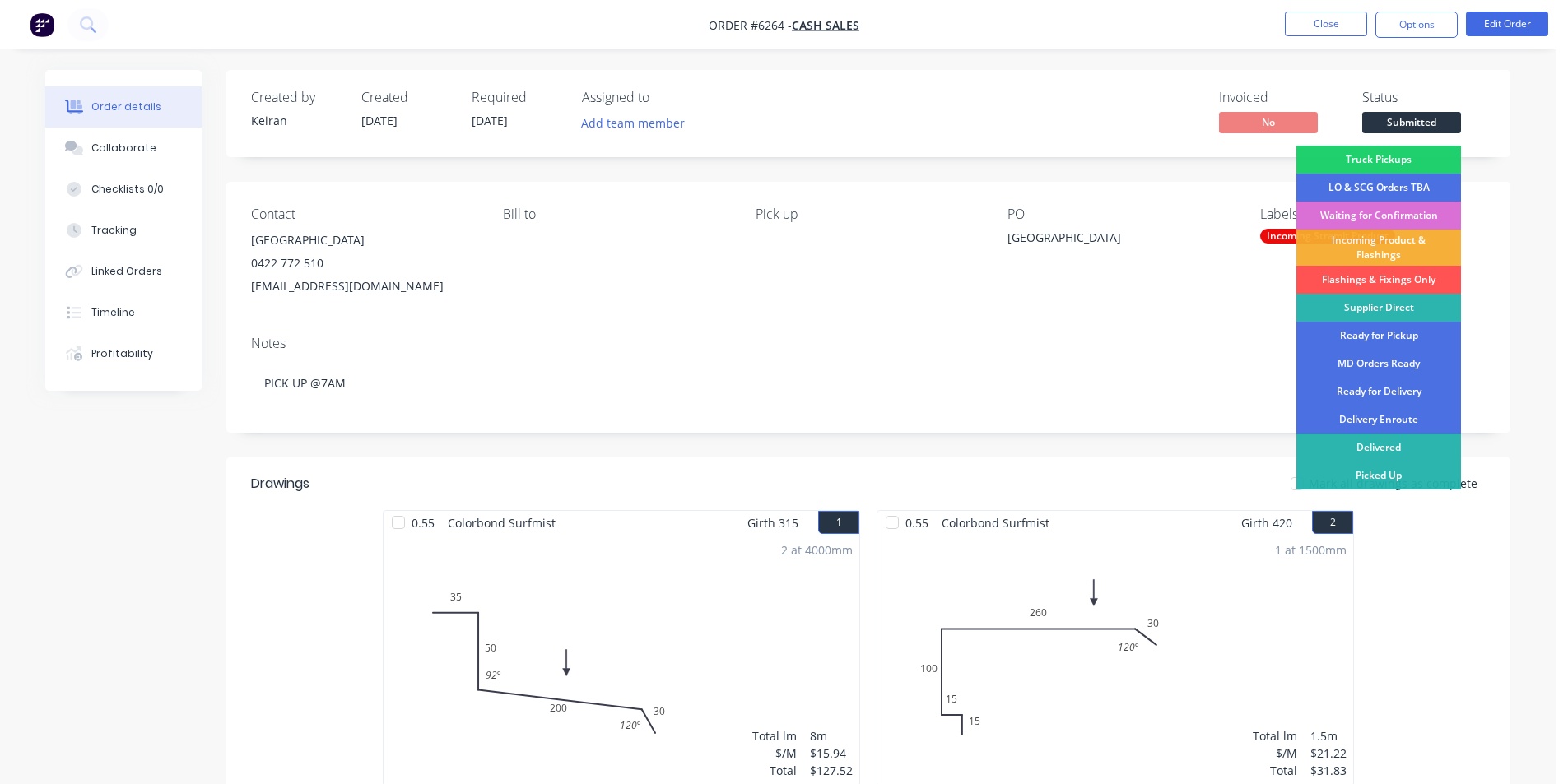
click at [1389, 221] on div "Waiting for Confirmation" at bounding box center [1378, 215] width 164 height 28
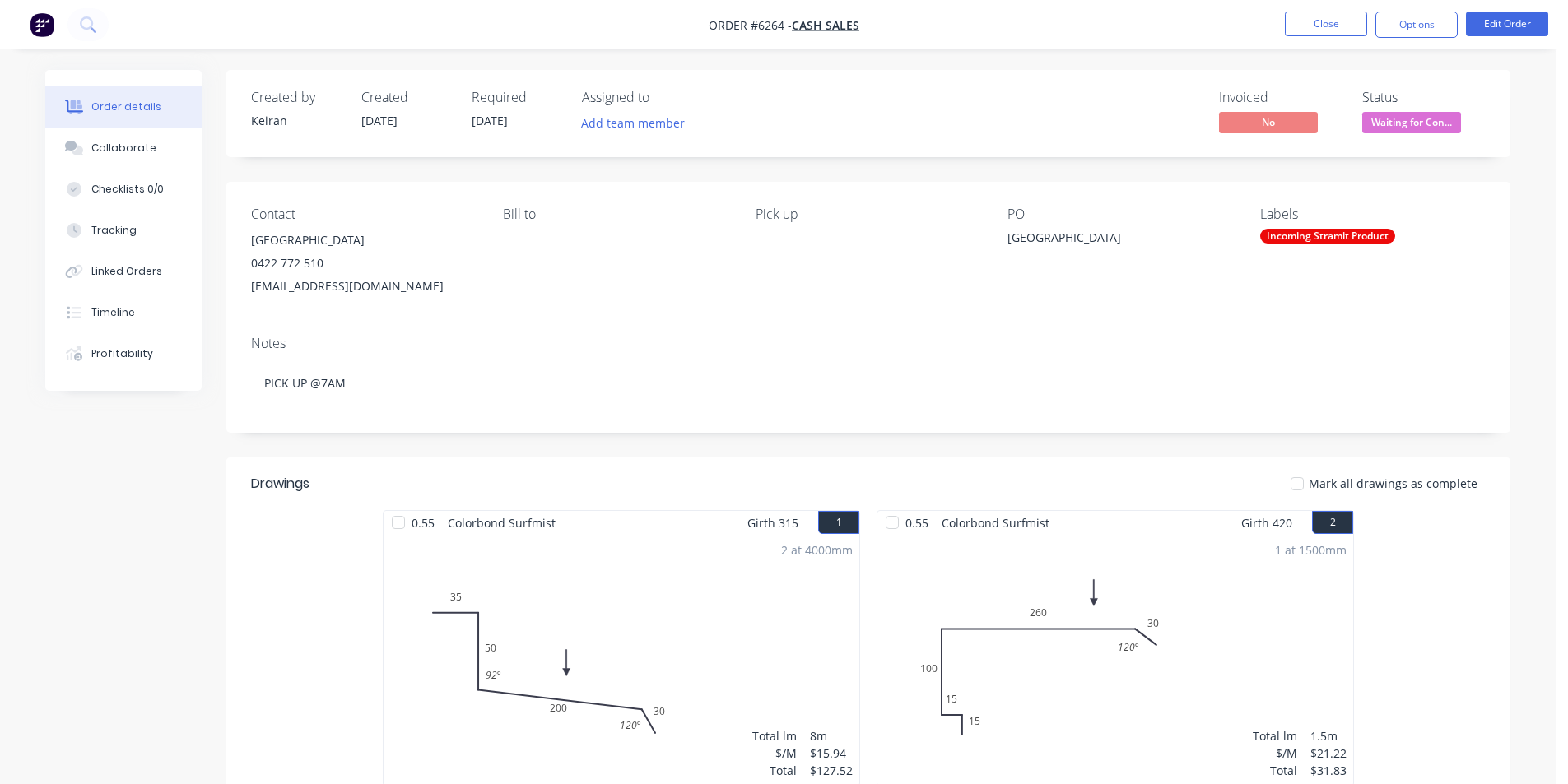
click at [1343, 237] on div "Incoming Stramit Product" at bounding box center [1328, 237] width 135 height 15
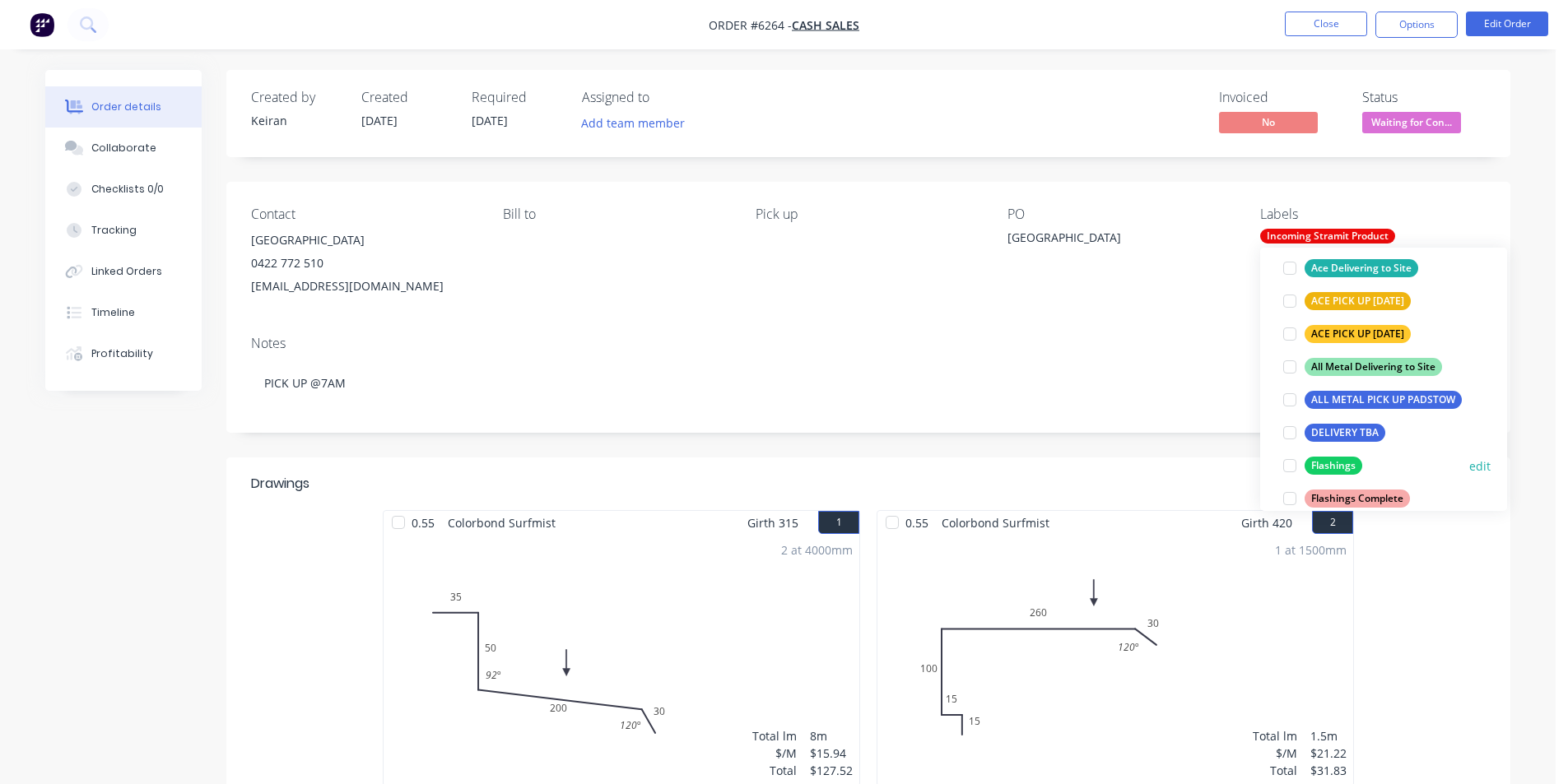
scroll to position [247, 0]
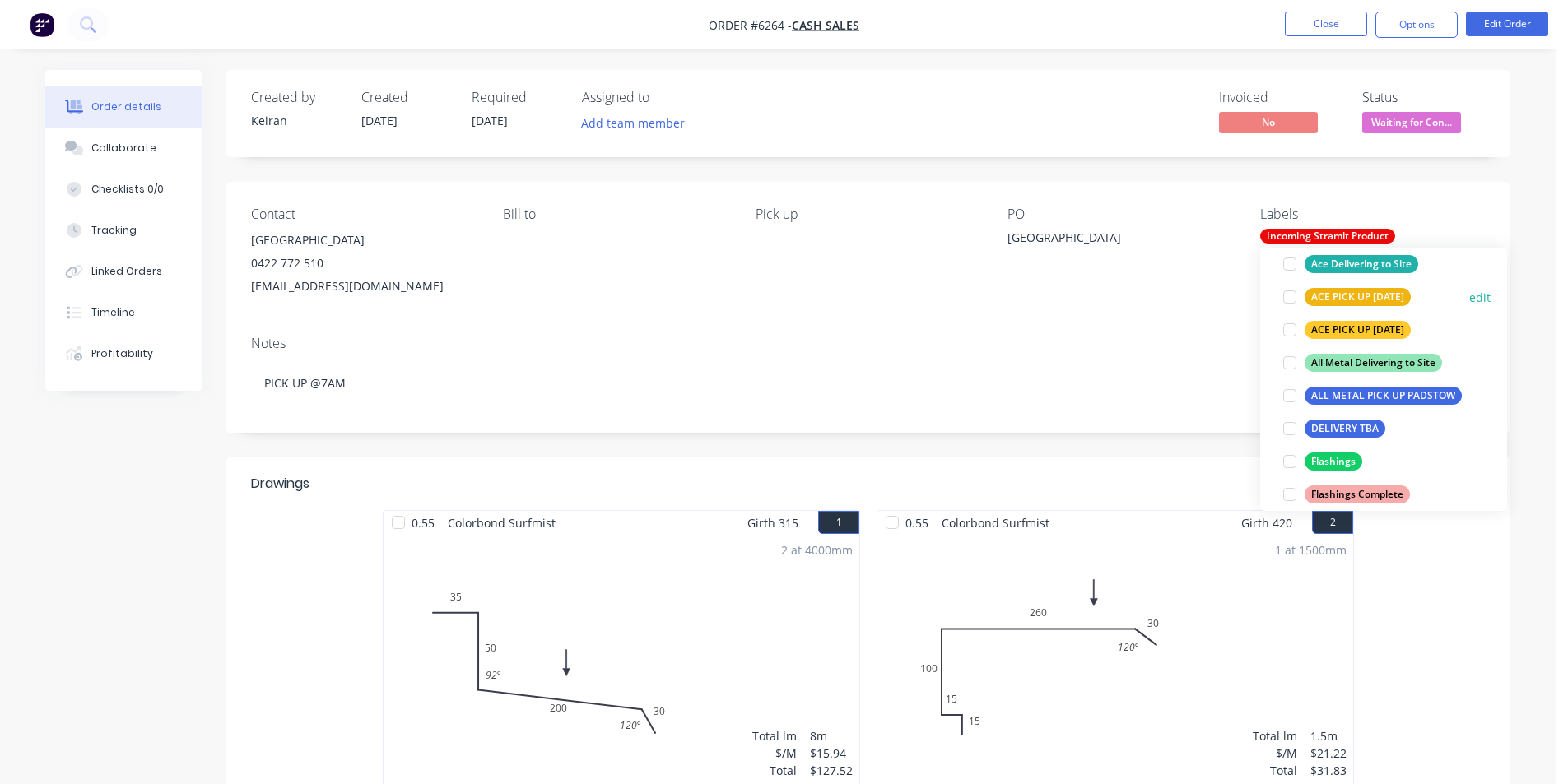
click at [1278, 301] on div at bounding box center [1289, 296] width 33 height 33
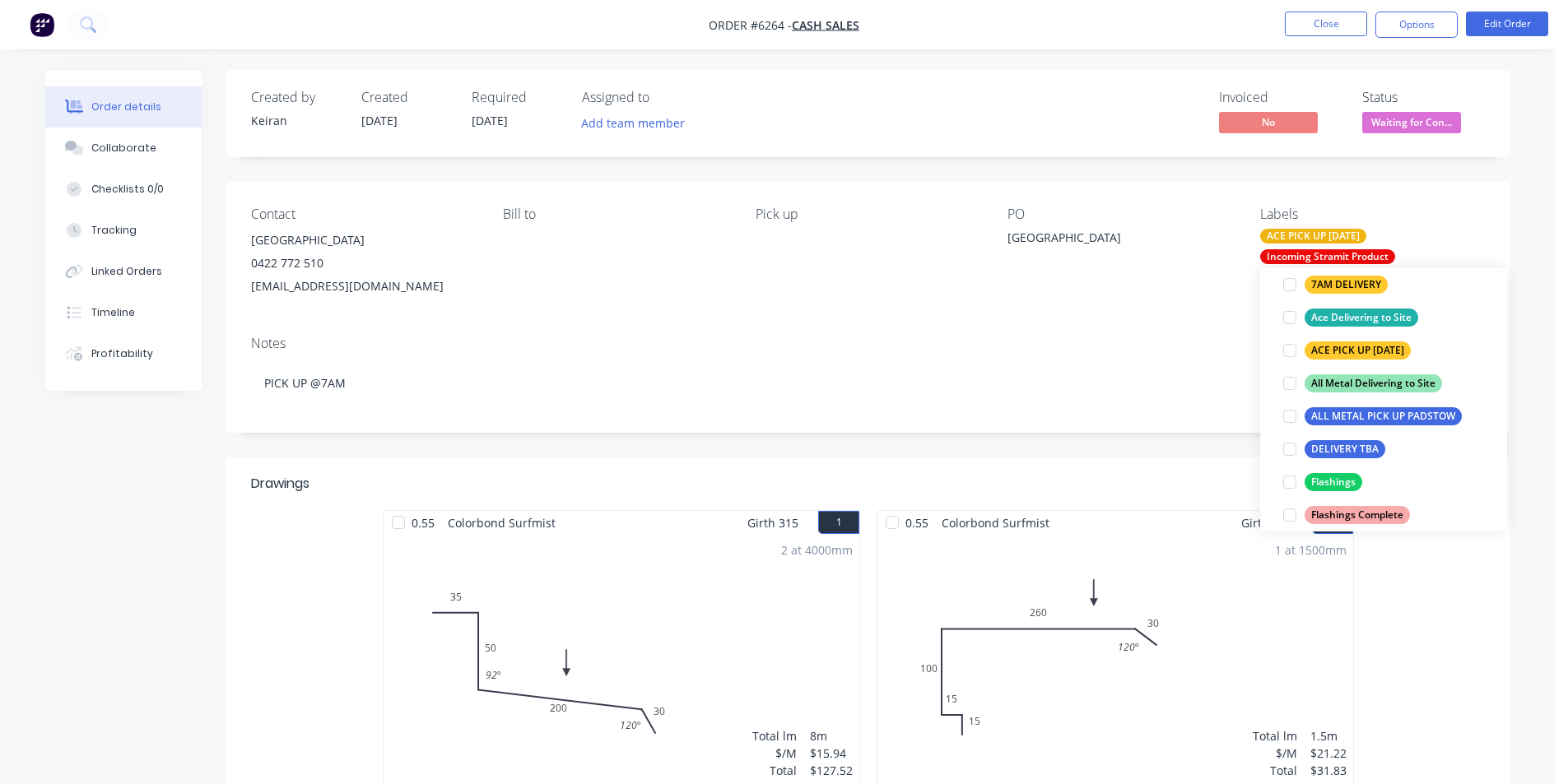
scroll to position [83, 0]
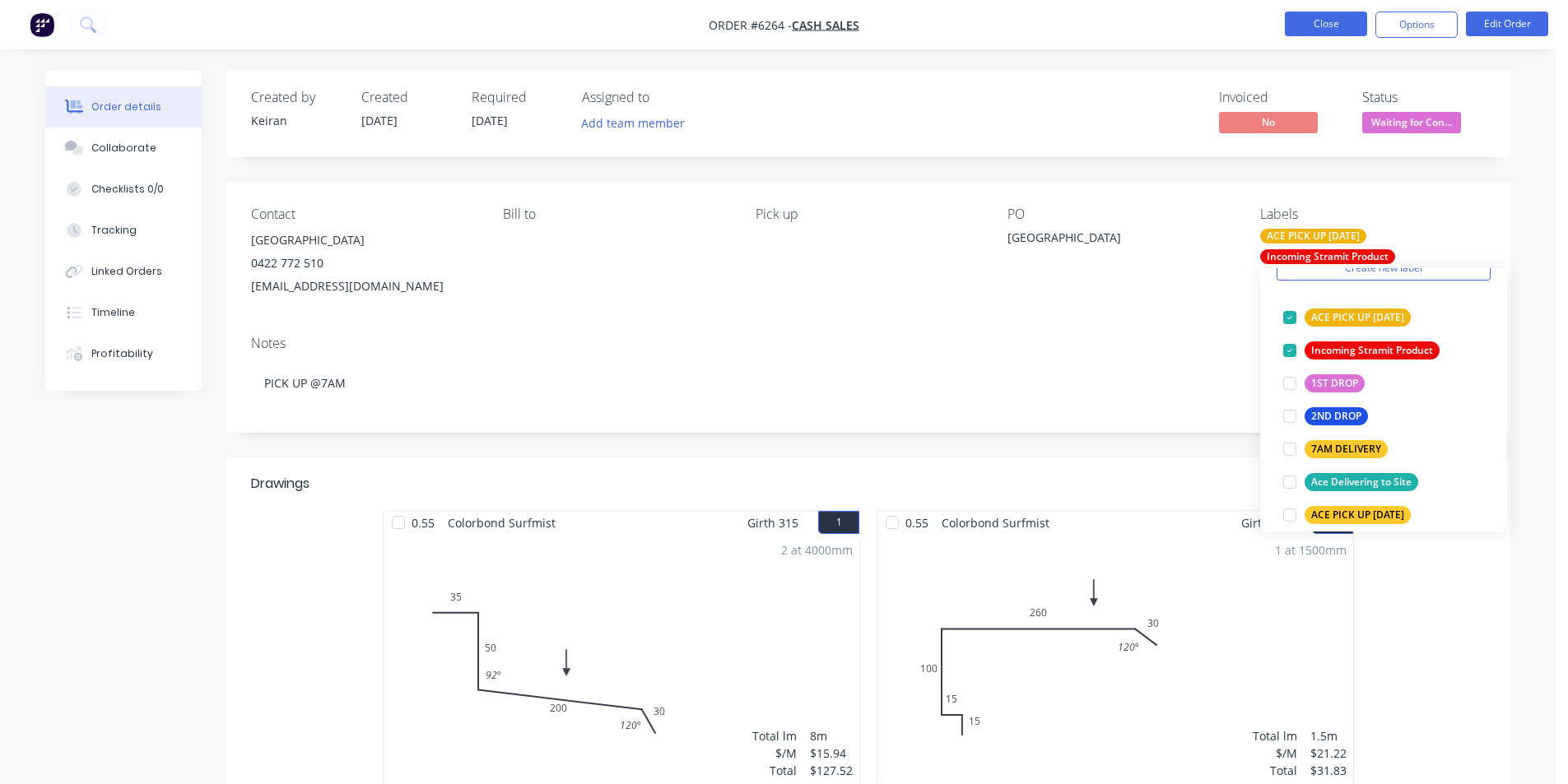
click at [1342, 19] on button "Close" at bounding box center [1326, 24] width 83 height 24
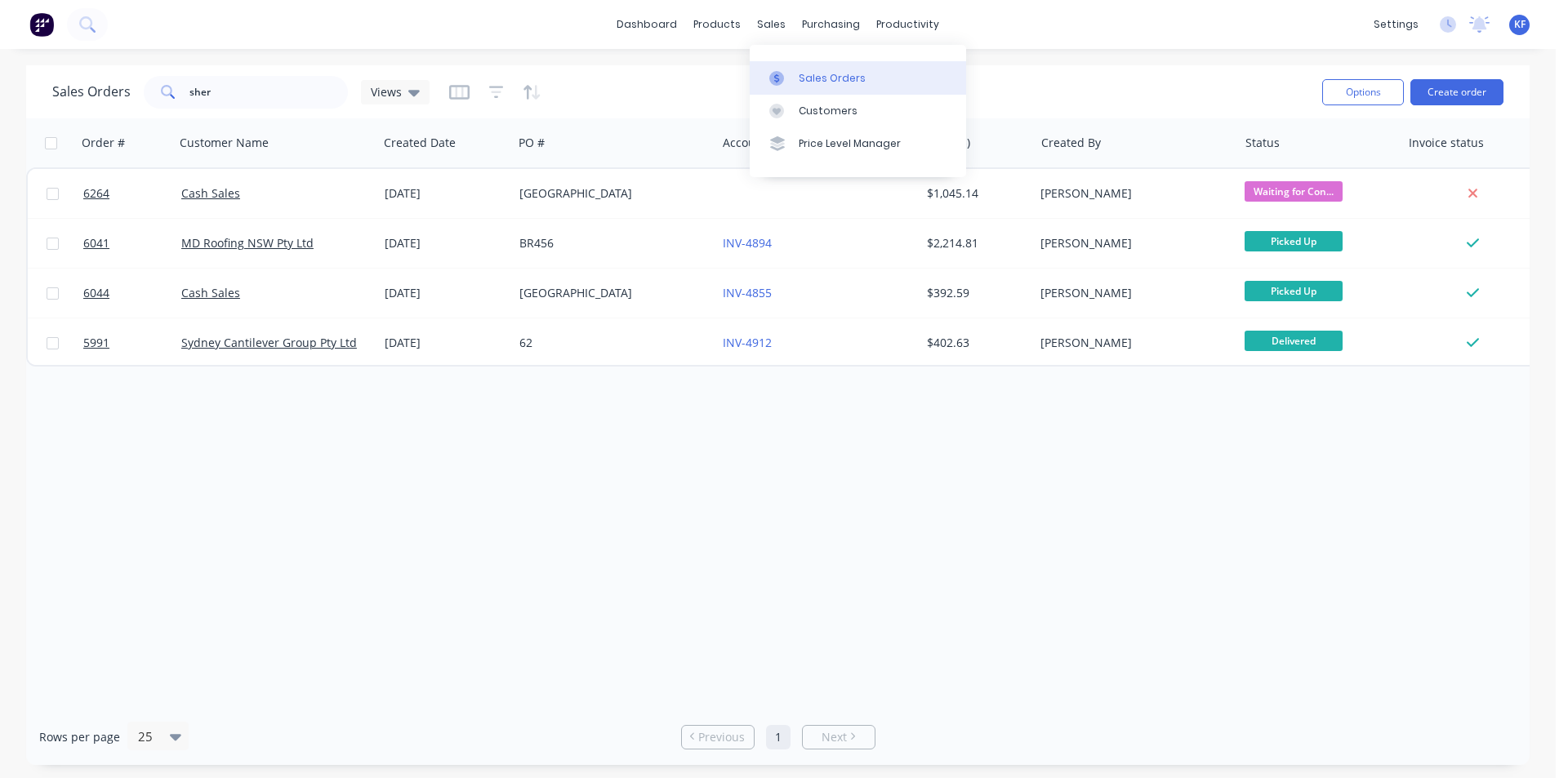
click at [821, 76] on div "Sales Orders" at bounding box center [832, 79] width 67 height 15
drag, startPoint x: 236, startPoint y: 92, endPoint x: 140, endPoint y: 84, distance: 96.3
click at [145, 87] on div "sher" at bounding box center [246, 92] width 204 height 33
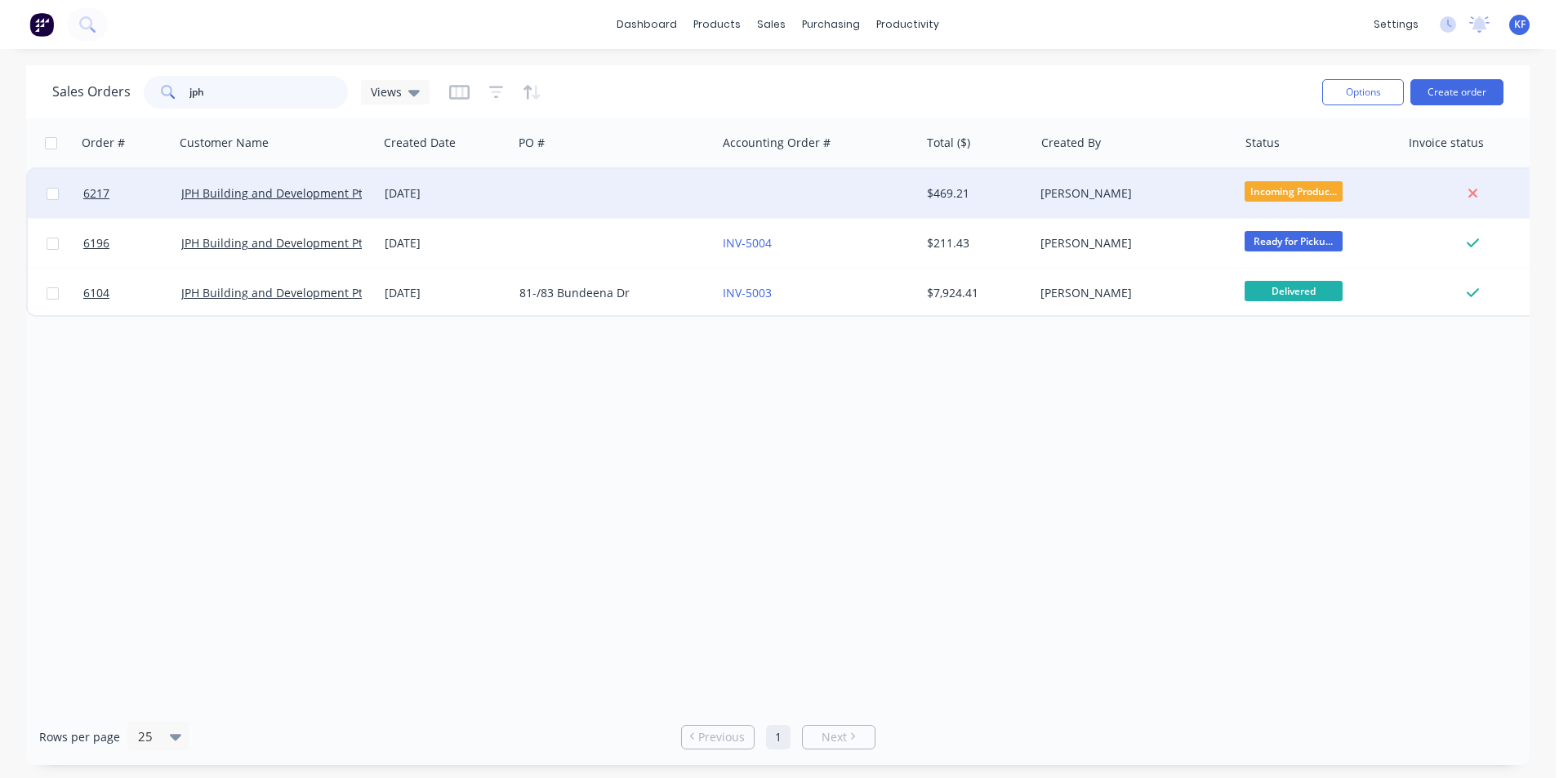
type input "jph"
click at [531, 202] on div at bounding box center [614, 193] width 203 height 49
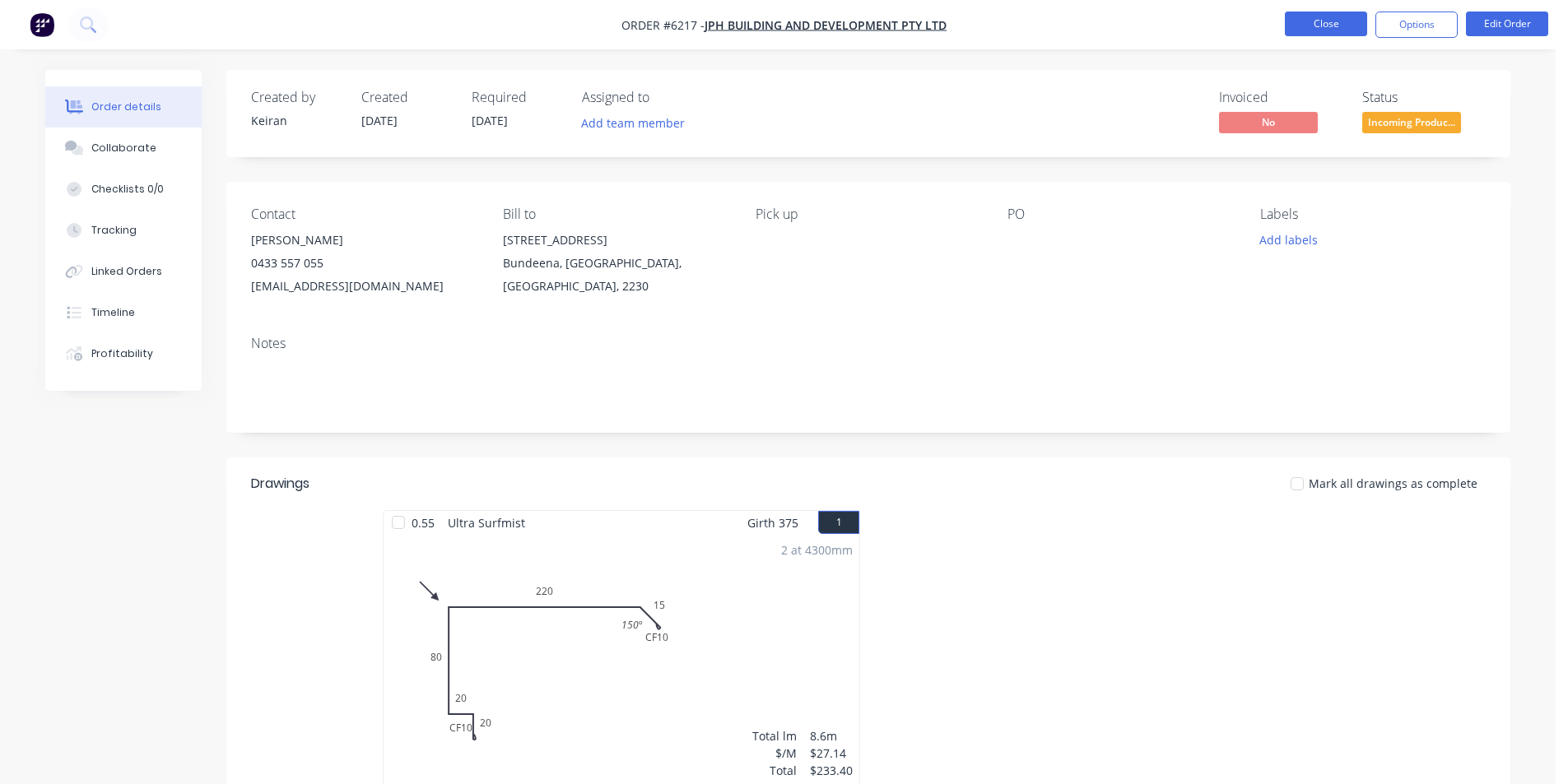
click at [1313, 25] on button "Close" at bounding box center [1326, 24] width 83 height 24
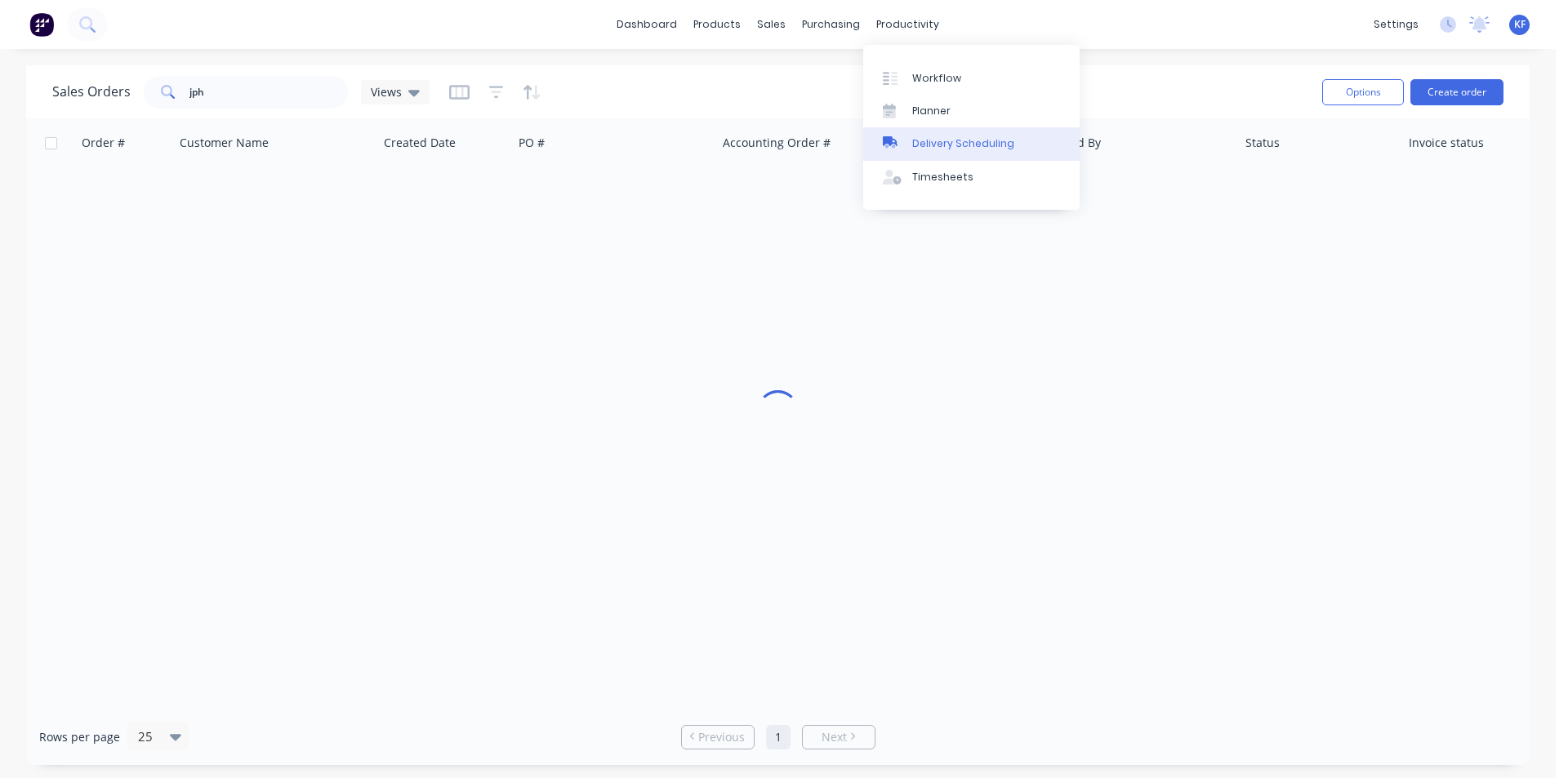
click at [947, 136] on div "Delivery Scheduling" at bounding box center [963, 144] width 102 height 15
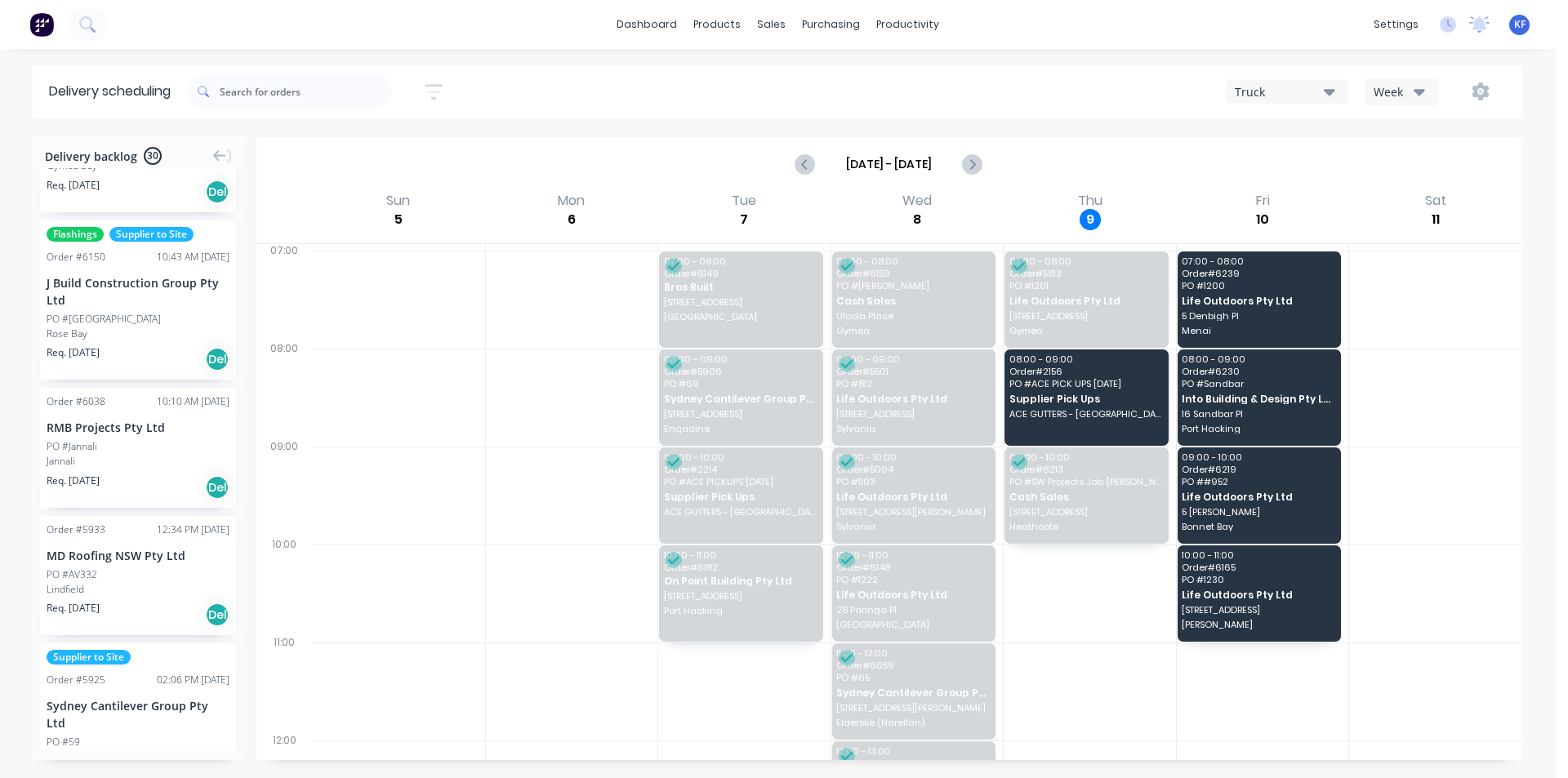
scroll to position [1306, 0]
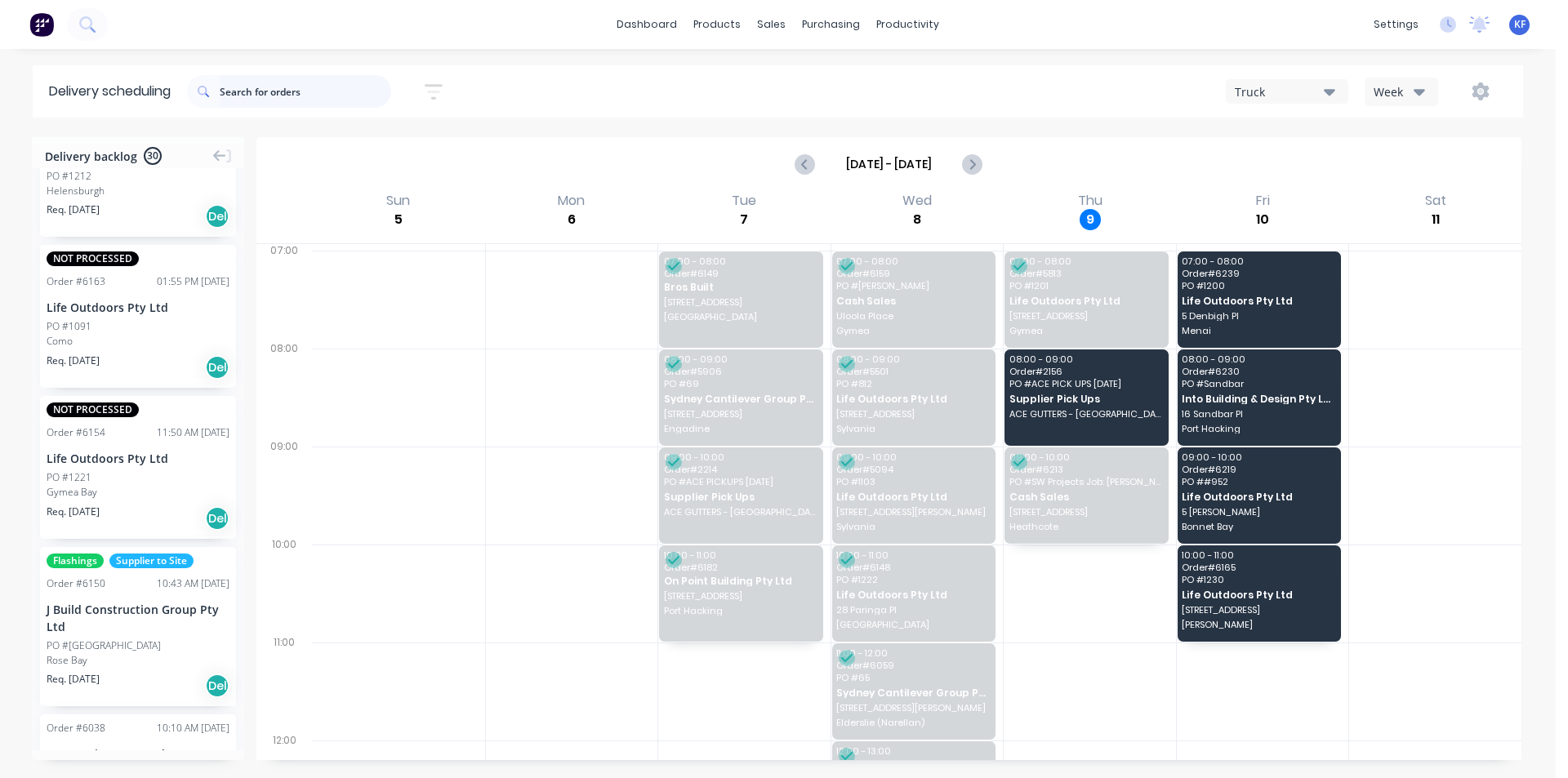
click at [302, 99] on input "text" at bounding box center [305, 91] width 171 height 33
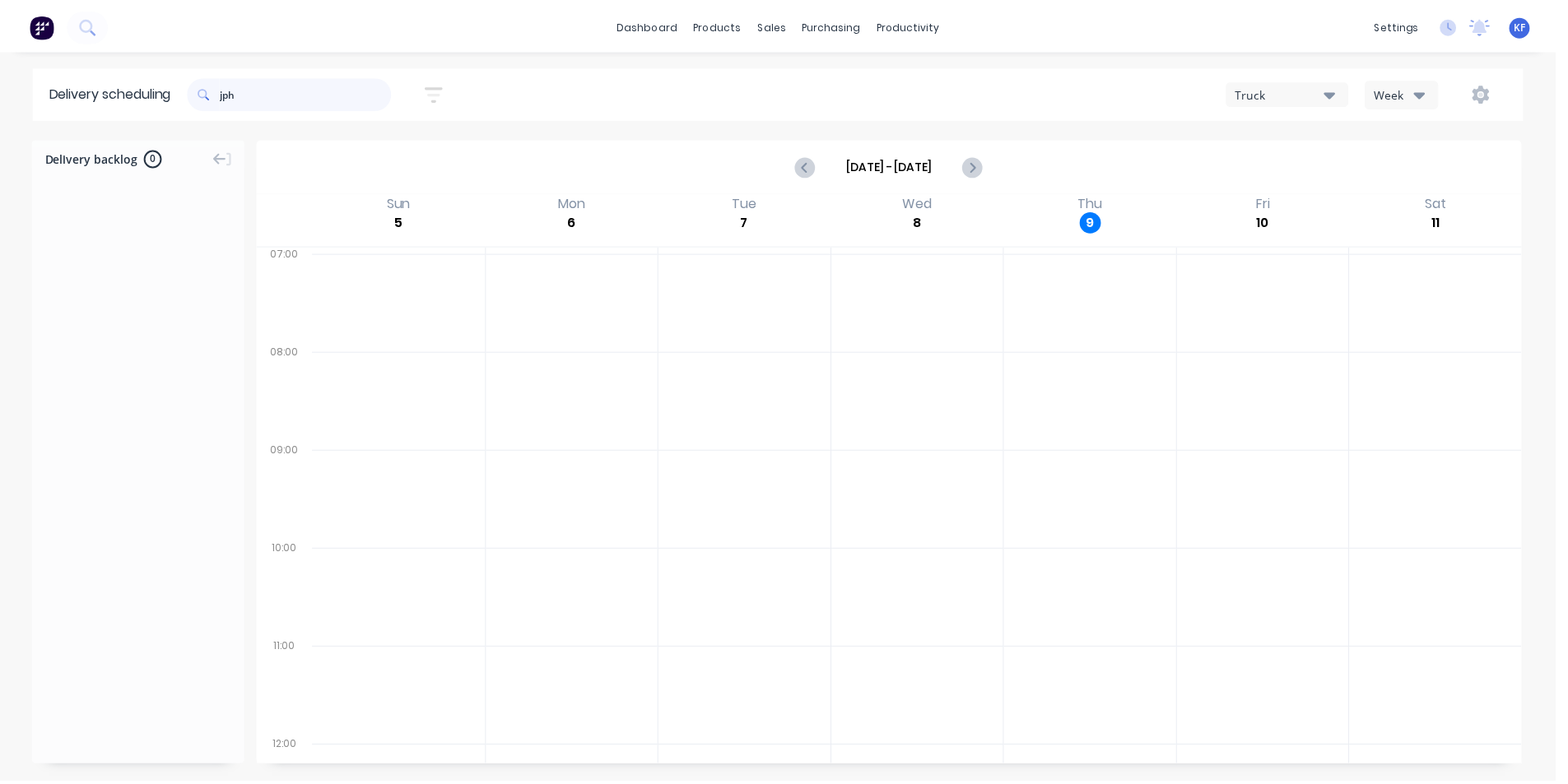
scroll to position [0, 0]
type input "jph"
click at [821, 72] on div "Sales Orders" at bounding box center [839, 79] width 67 height 15
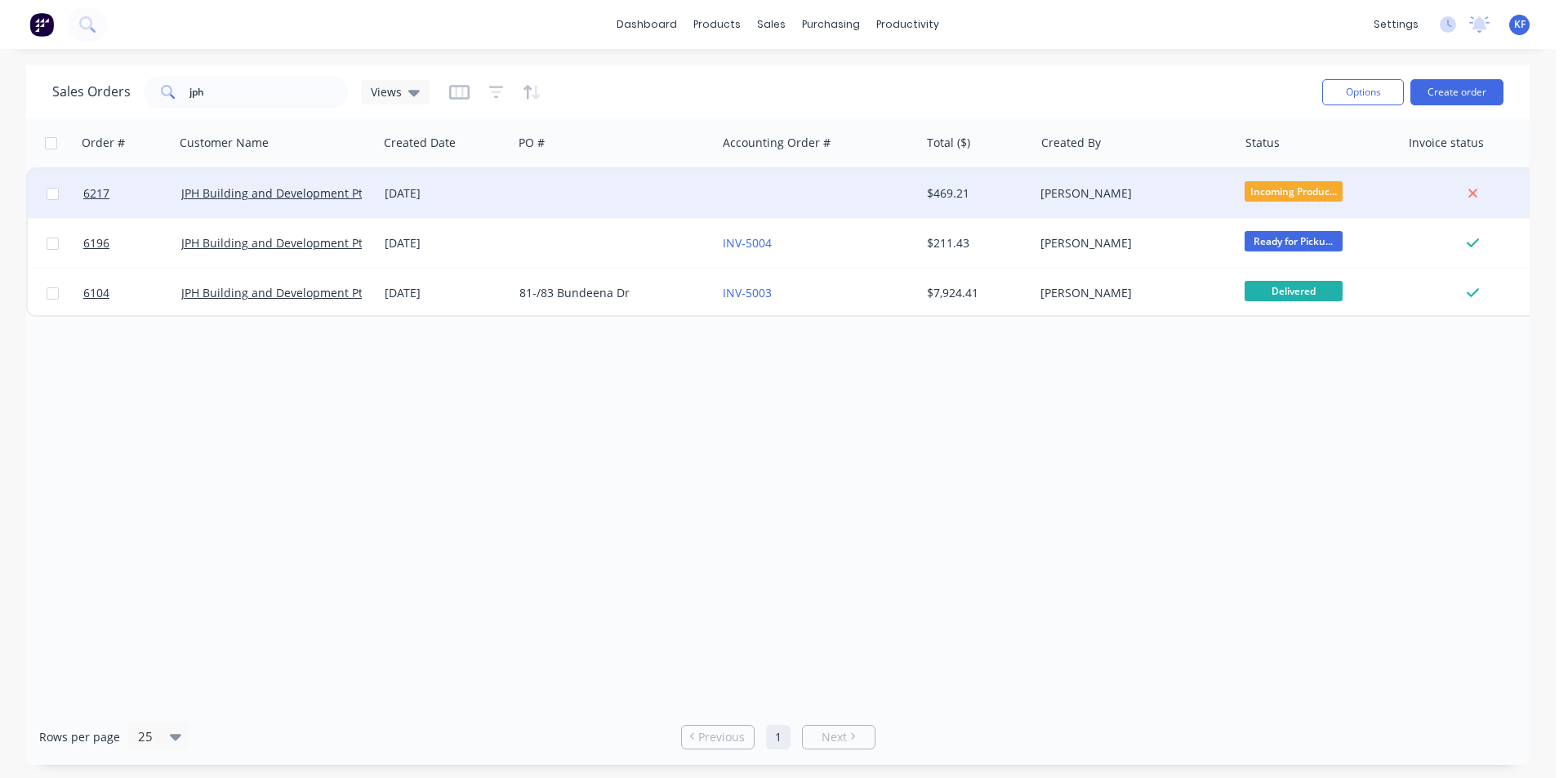
click at [568, 197] on div at bounding box center [614, 193] width 203 height 49
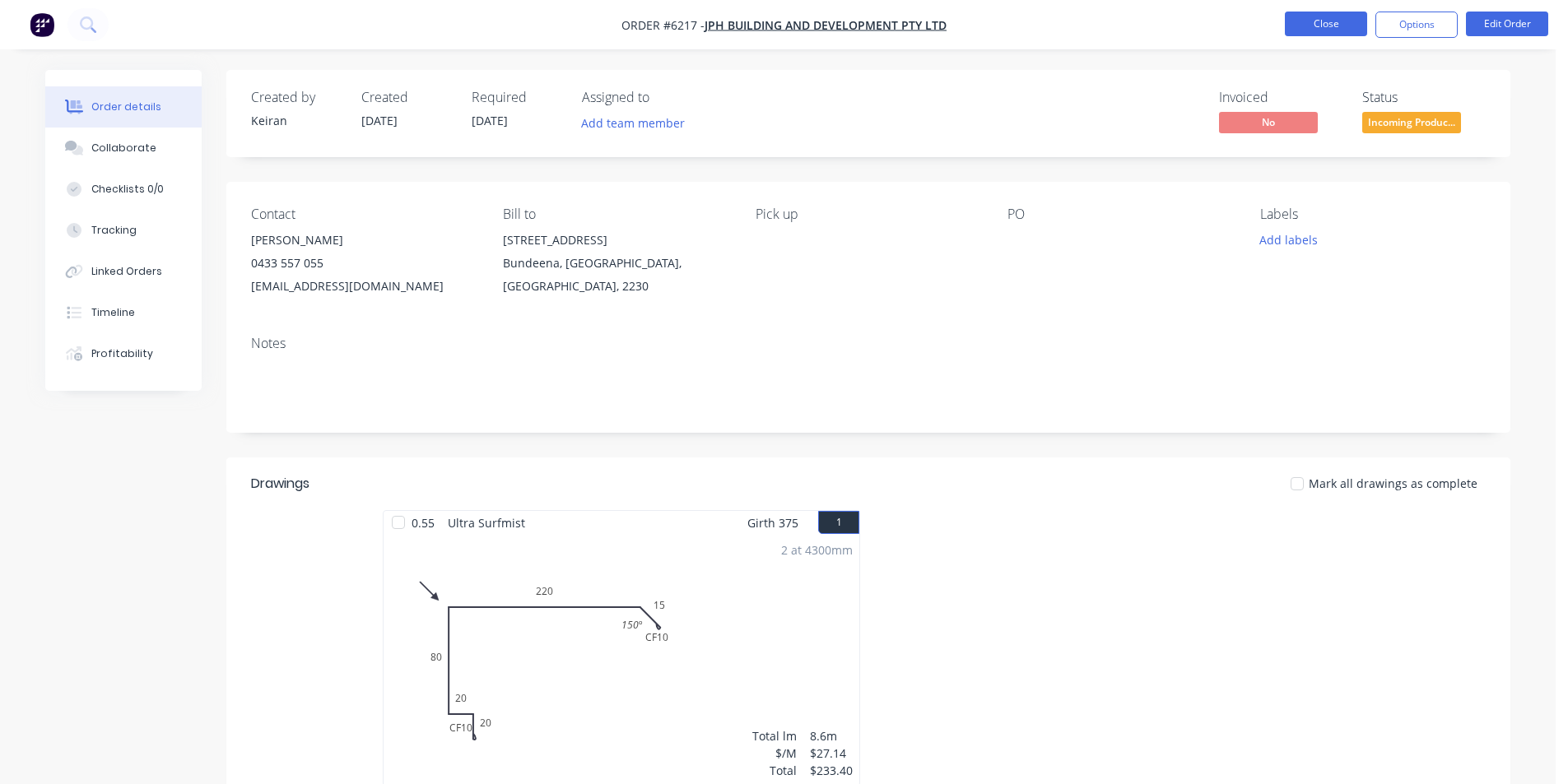
click at [1304, 29] on button "Close" at bounding box center [1326, 24] width 83 height 24
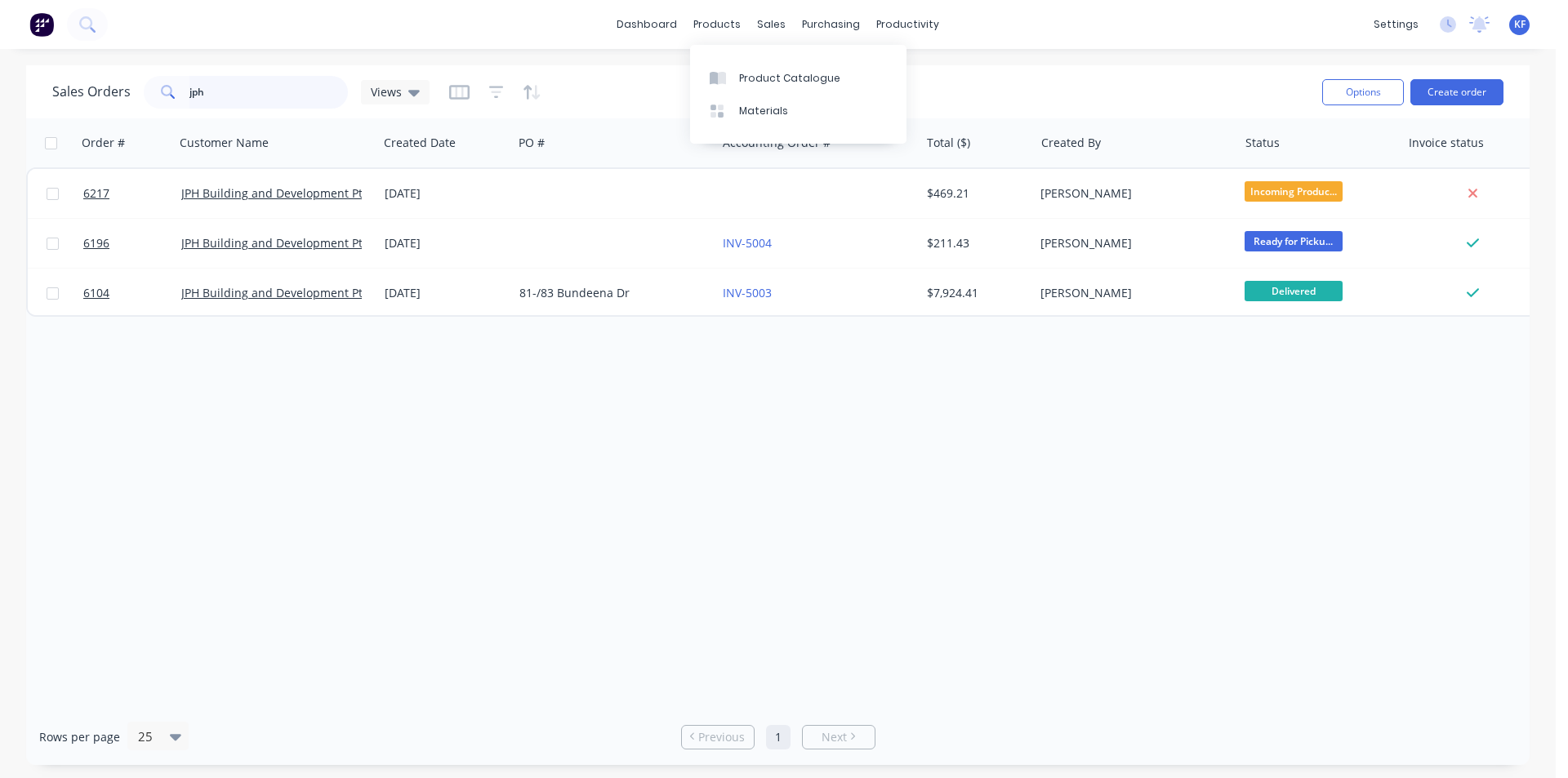
drag, startPoint x: 214, startPoint y: 84, endPoint x: 170, endPoint y: 81, distance: 44.1
click at [171, 81] on div "jph" at bounding box center [246, 92] width 204 height 33
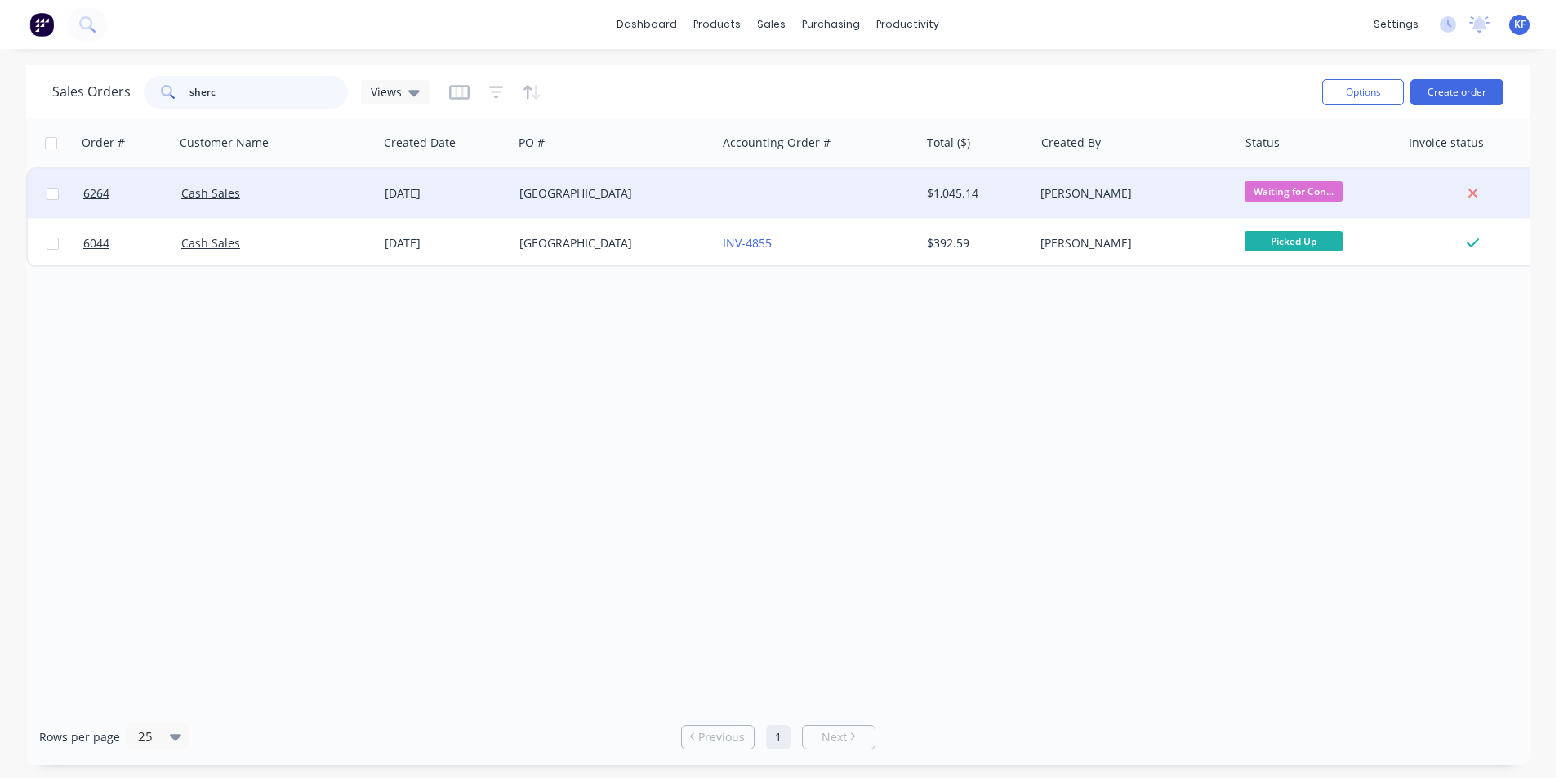
type input "sherc"
click at [640, 199] on div "[GEOGRAPHIC_DATA]" at bounding box center [609, 194] width 181 height 17
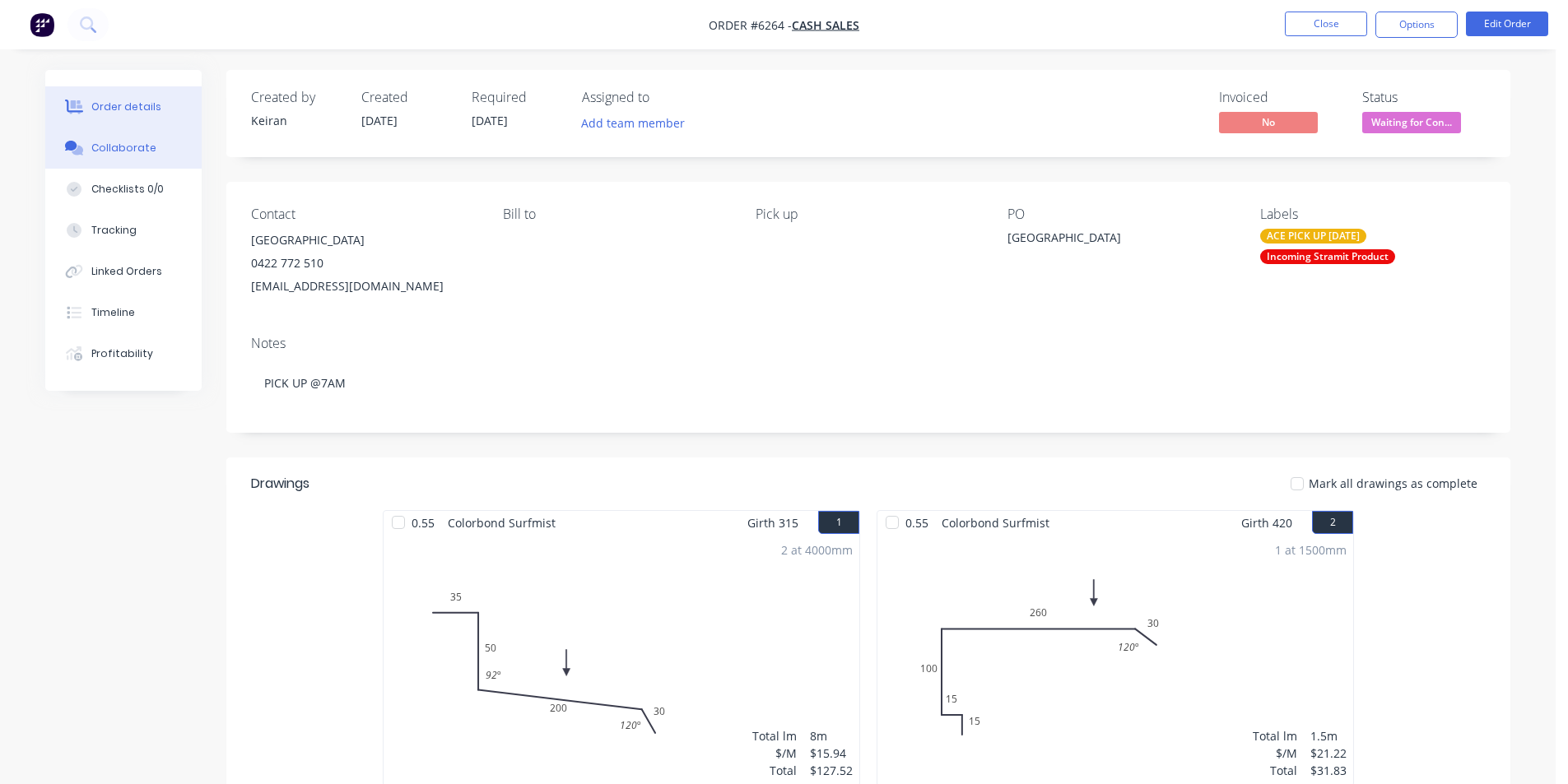
click at [97, 156] on button "Collaborate" at bounding box center [124, 147] width 157 height 41
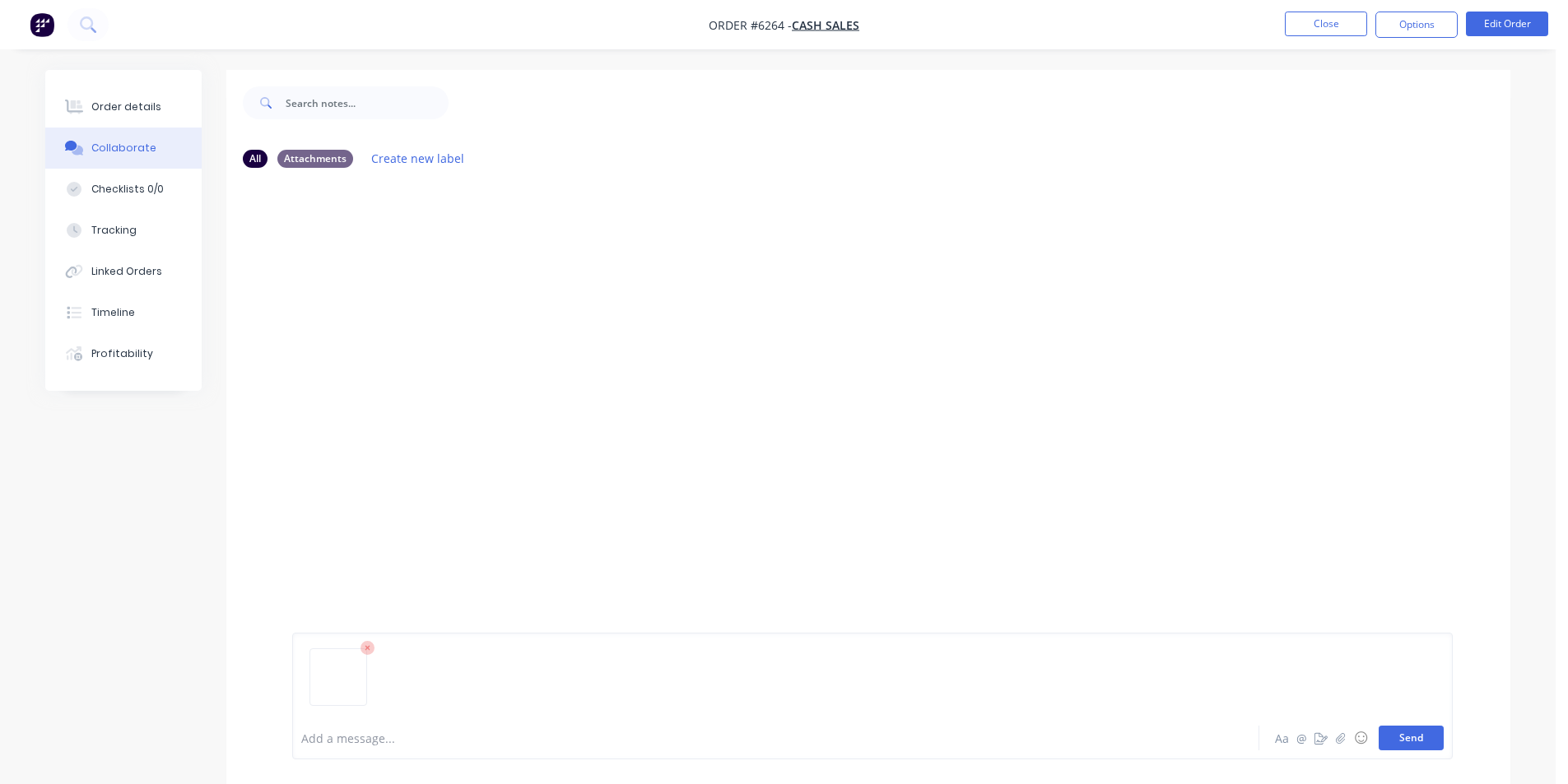
click at [1422, 742] on button "Send" at bounding box center [1411, 738] width 65 height 24
click at [1307, 29] on button "Close" at bounding box center [1326, 24] width 83 height 24
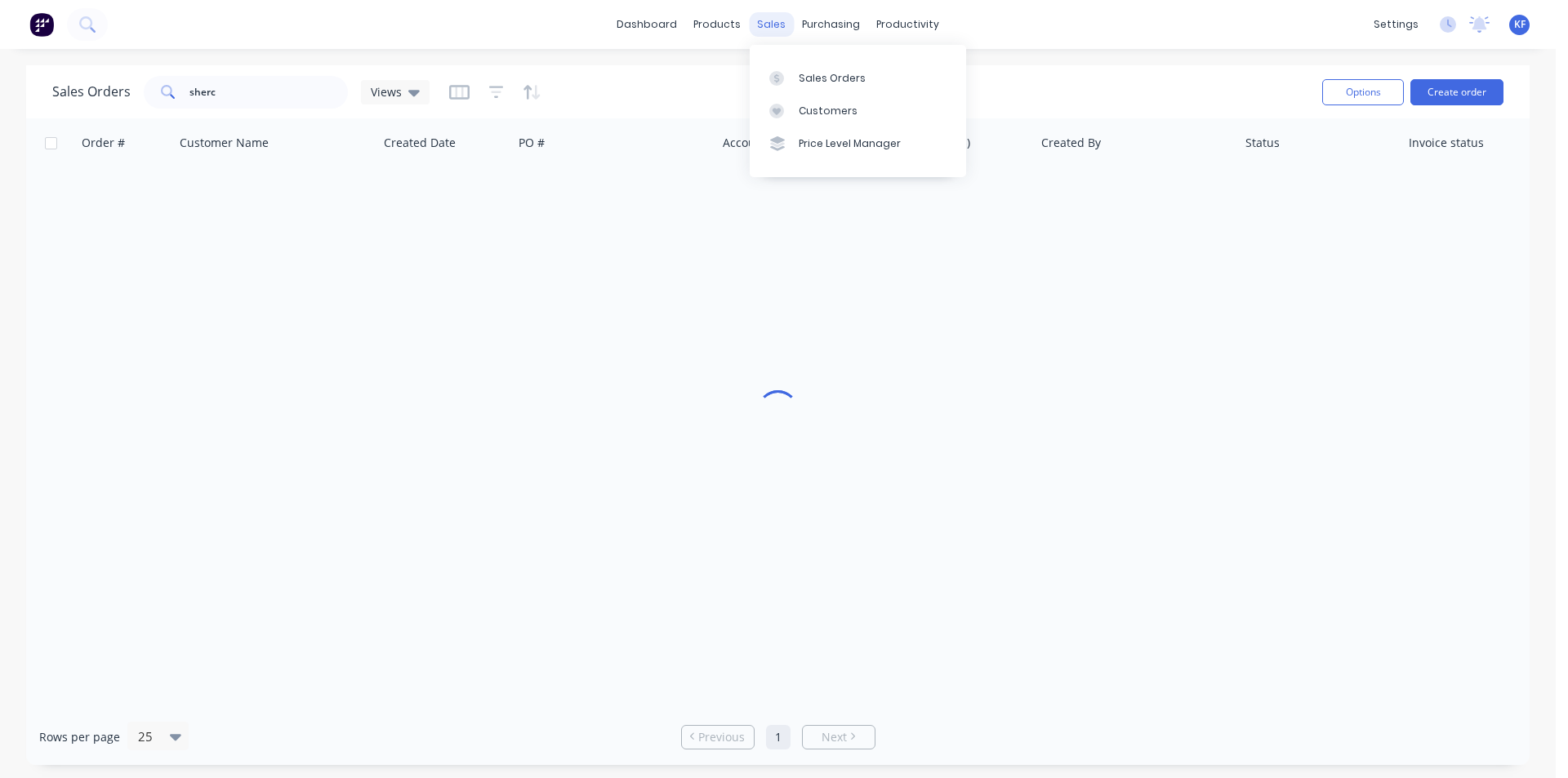
click at [756, 30] on div "sales" at bounding box center [771, 24] width 45 height 24
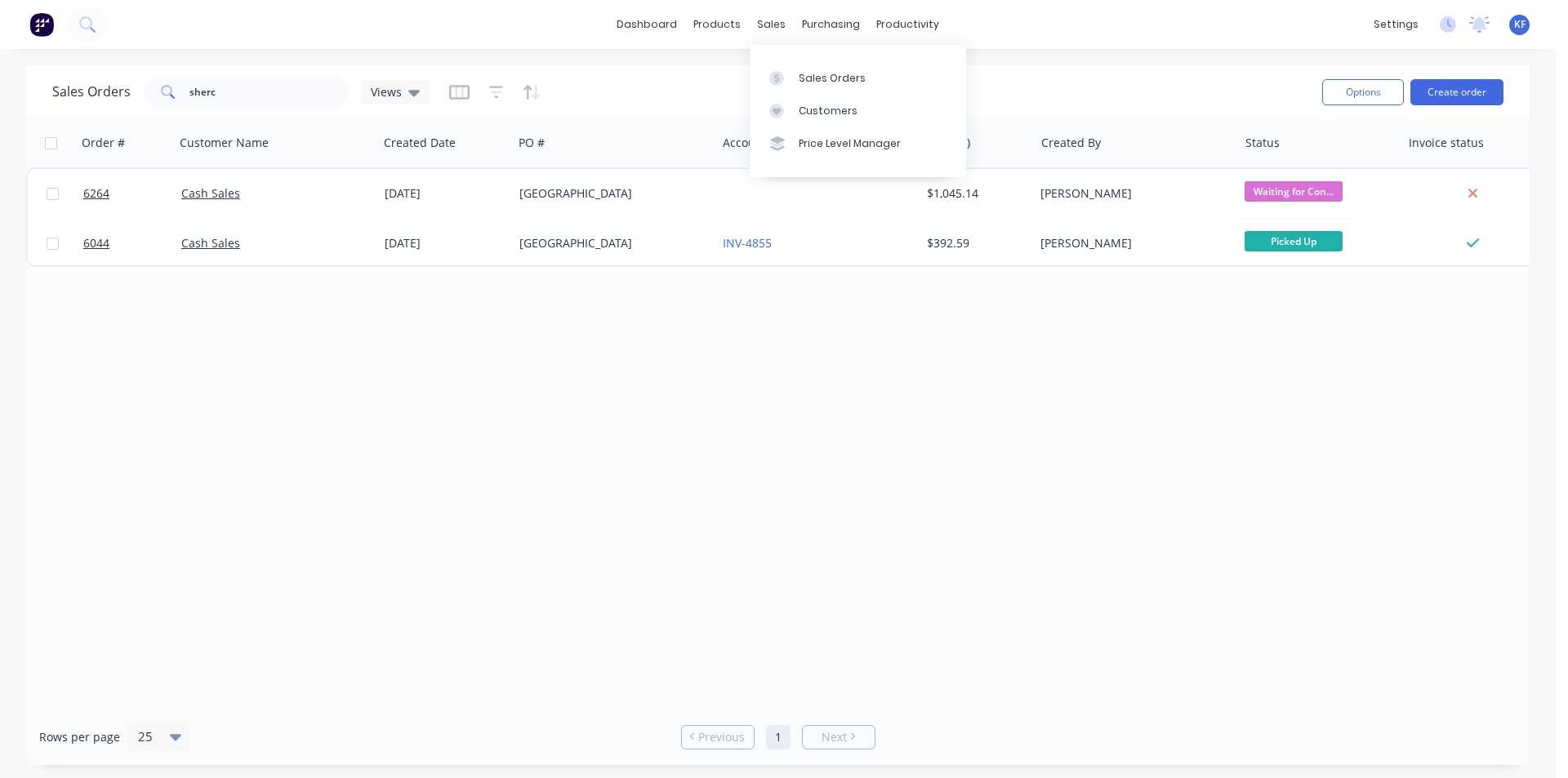
click at [835, 79] on div "Sales Orders" at bounding box center [832, 79] width 67 height 15
click at [1492, 90] on button "Create order" at bounding box center [1456, 92] width 93 height 26
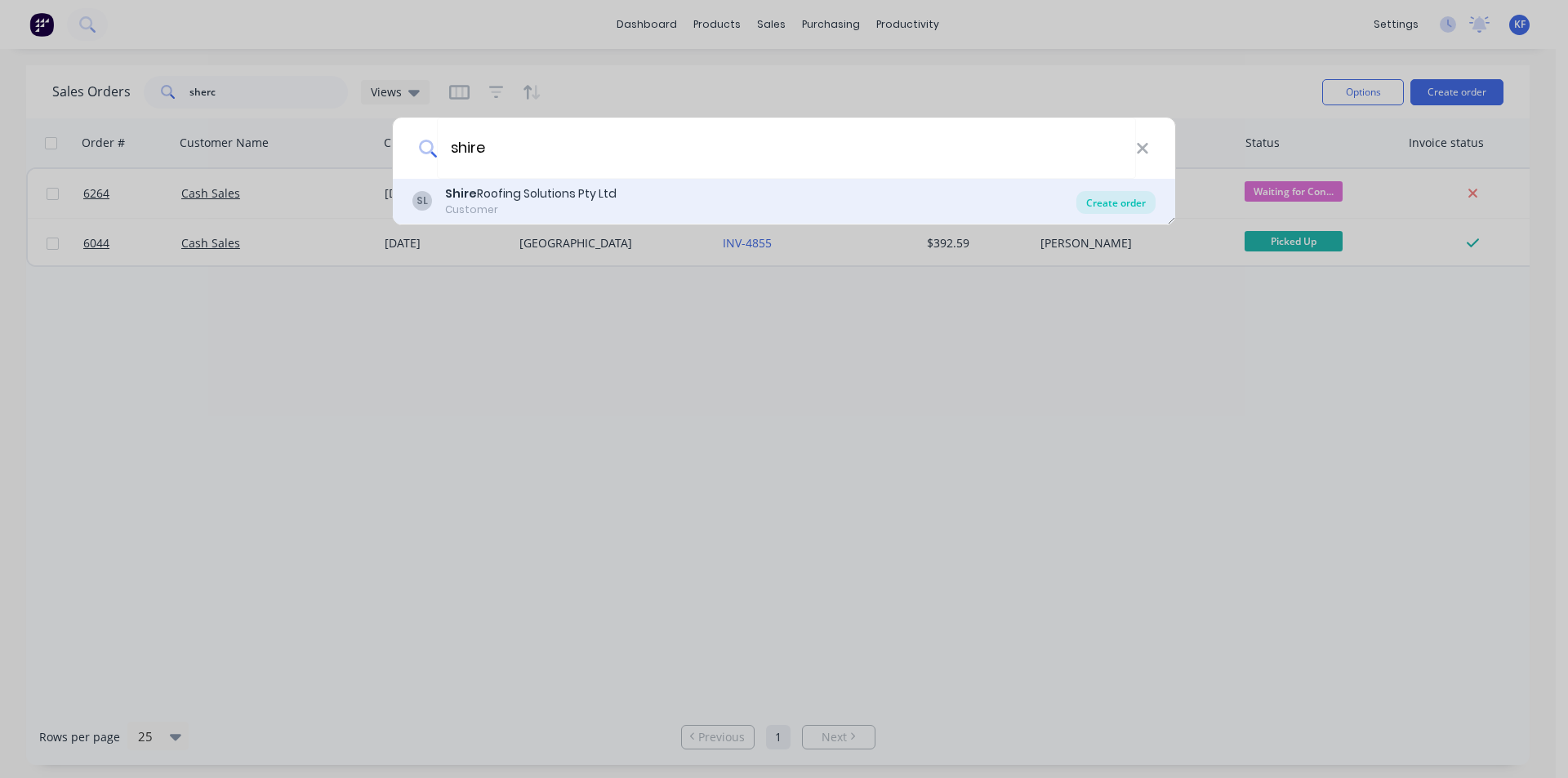
type input "shire"
click at [1123, 204] on div "Create order" at bounding box center [1116, 202] width 79 height 23
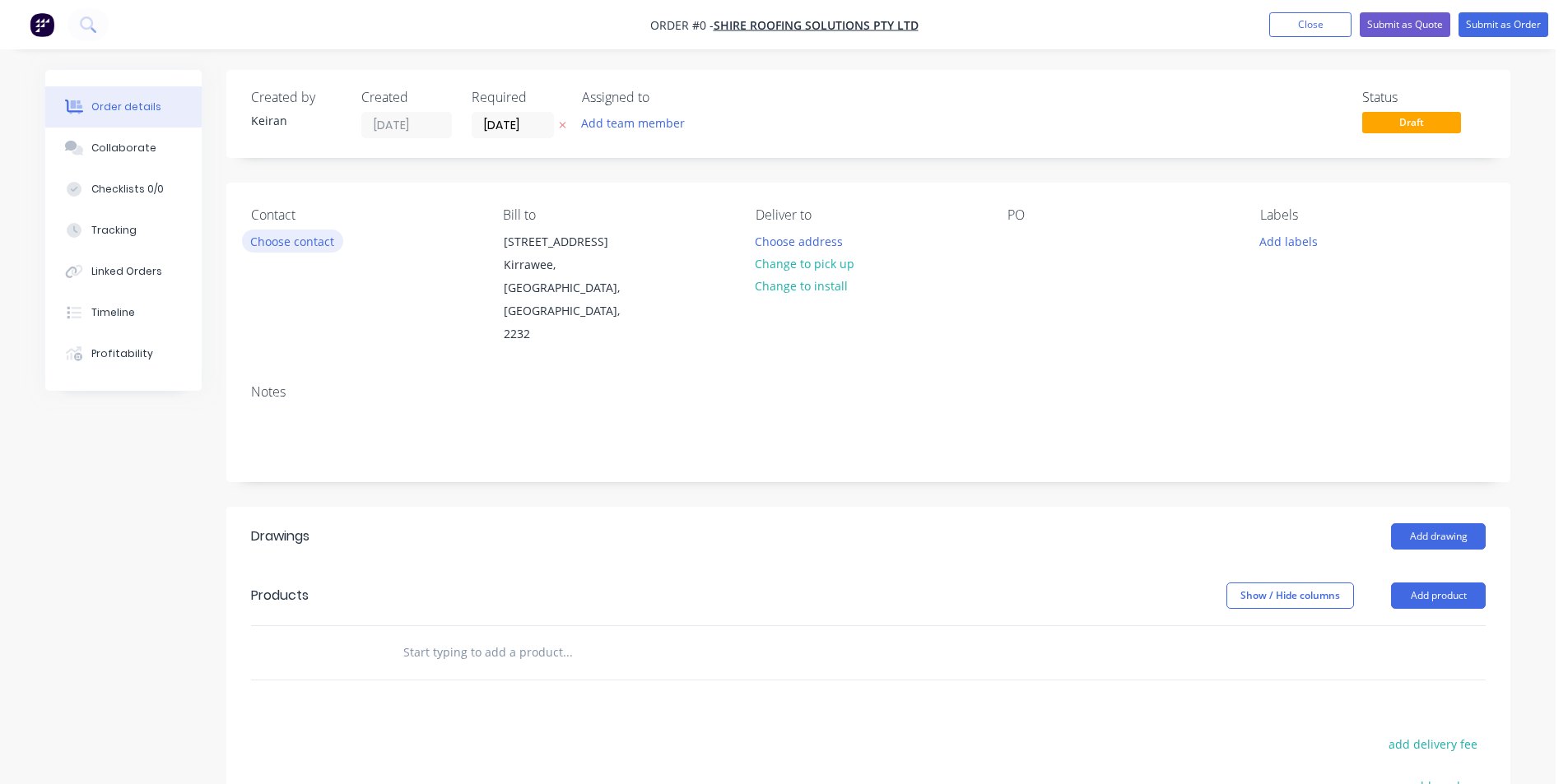
click at [300, 246] on button "Choose contact" at bounding box center [292, 241] width 101 height 22
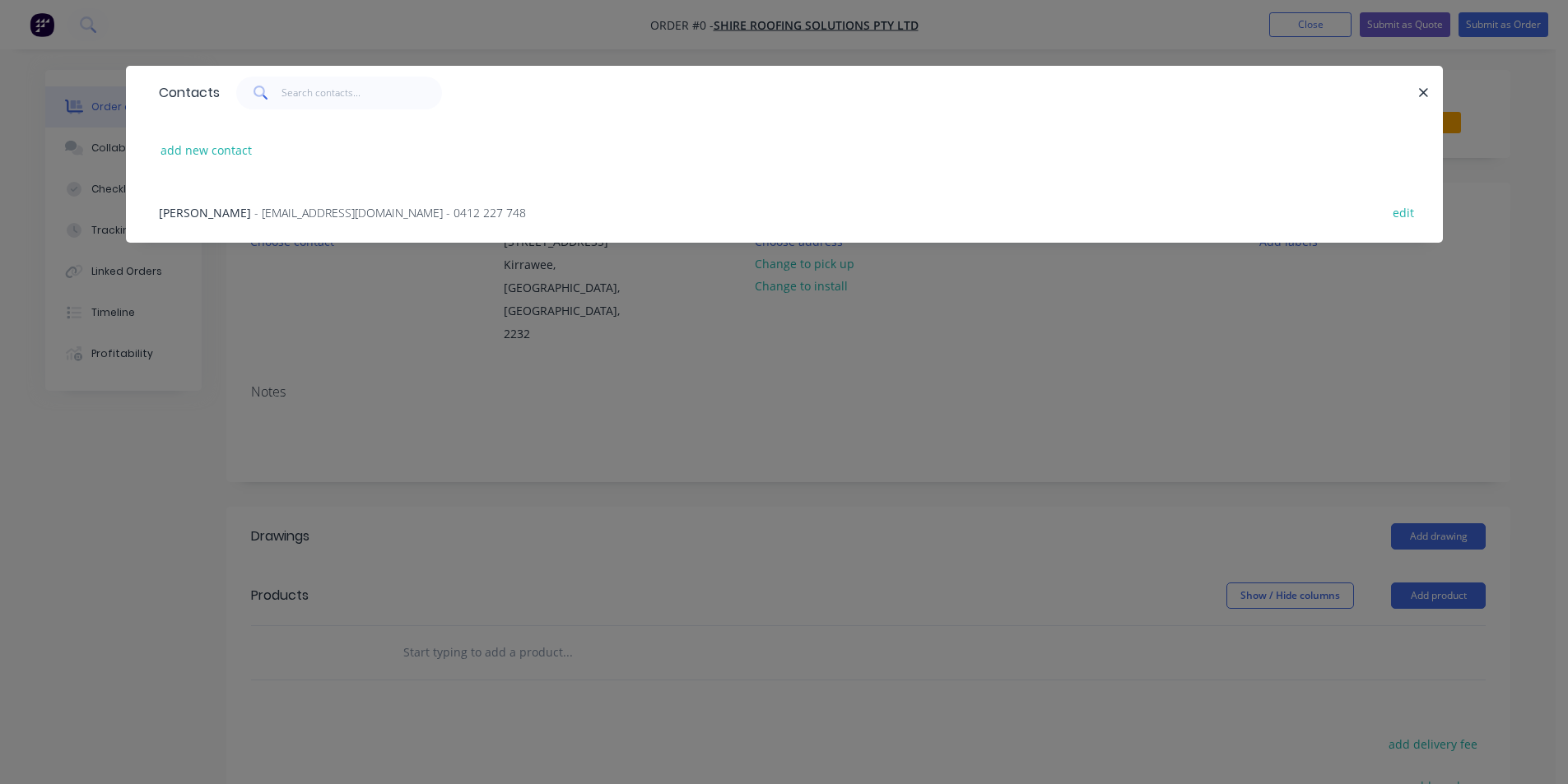
click at [254, 216] on span "- [EMAIL_ADDRESS][DOMAIN_NAME] - 0412 227 748" at bounding box center [390, 212] width 271 height 16
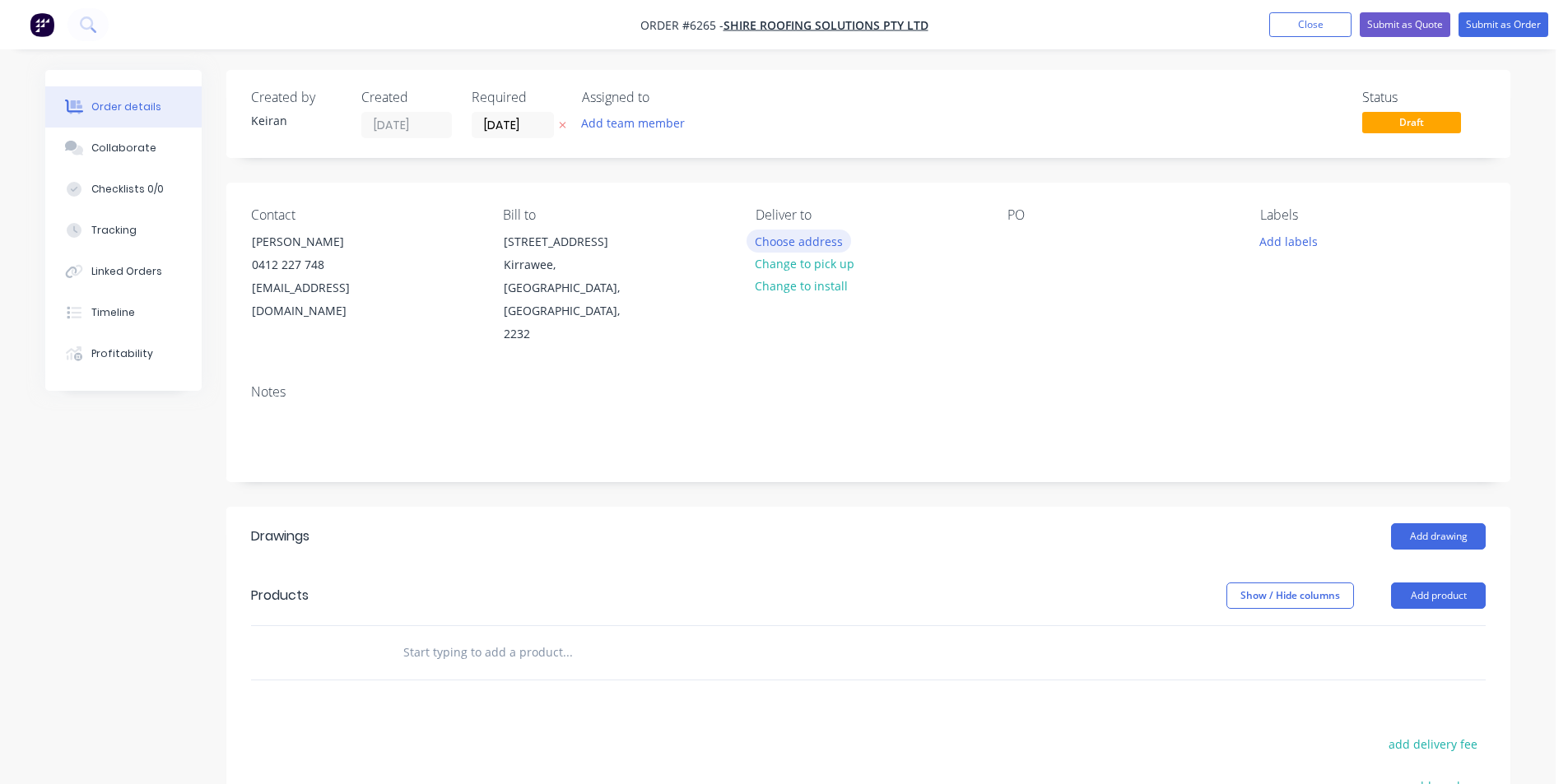
click at [786, 242] on button "Choose address" at bounding box center [799, 241] width 105 height 22
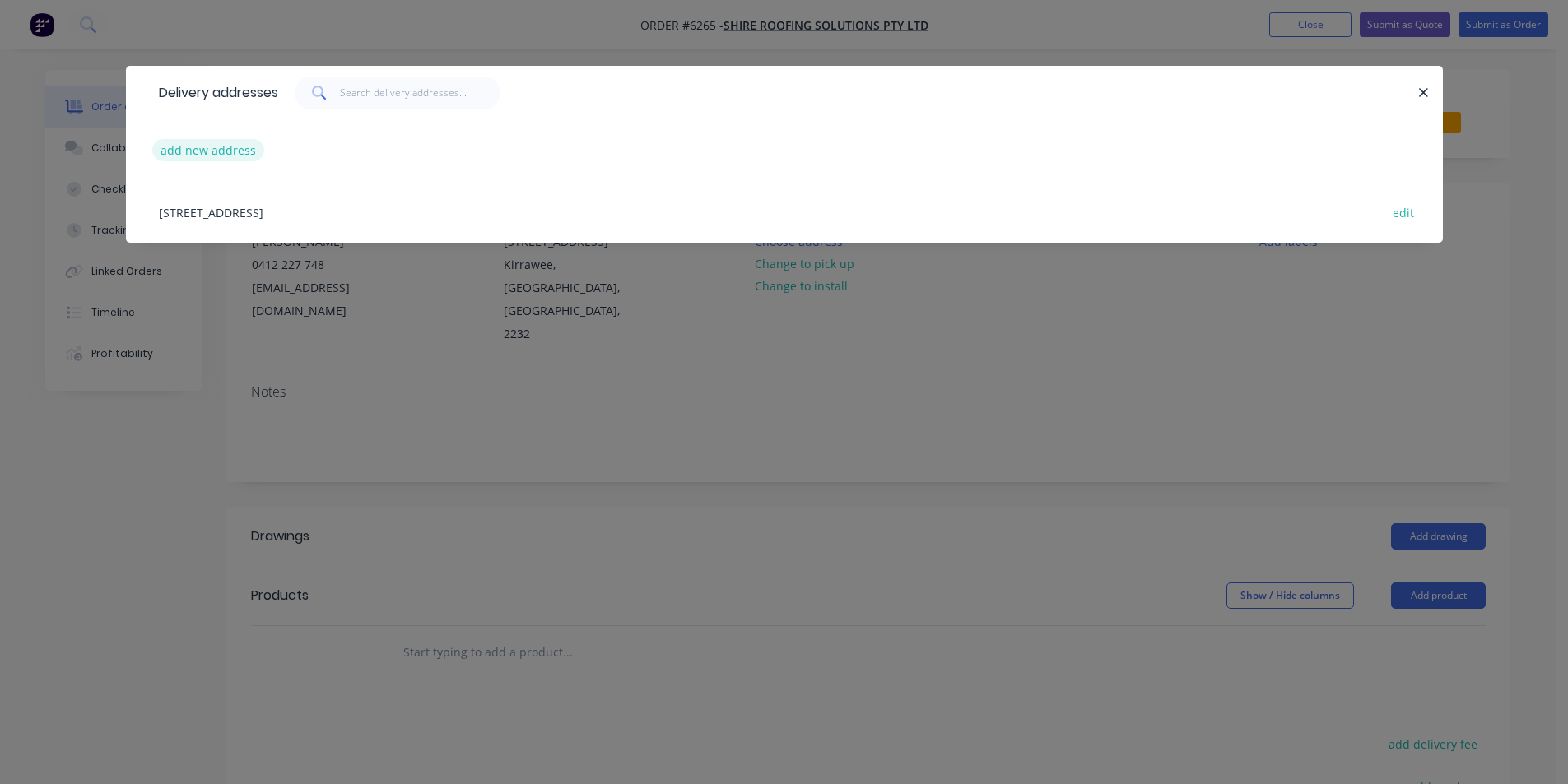
click at [241, 150] on button "add new address" at bounding box center [209, 150] width 113 height 22
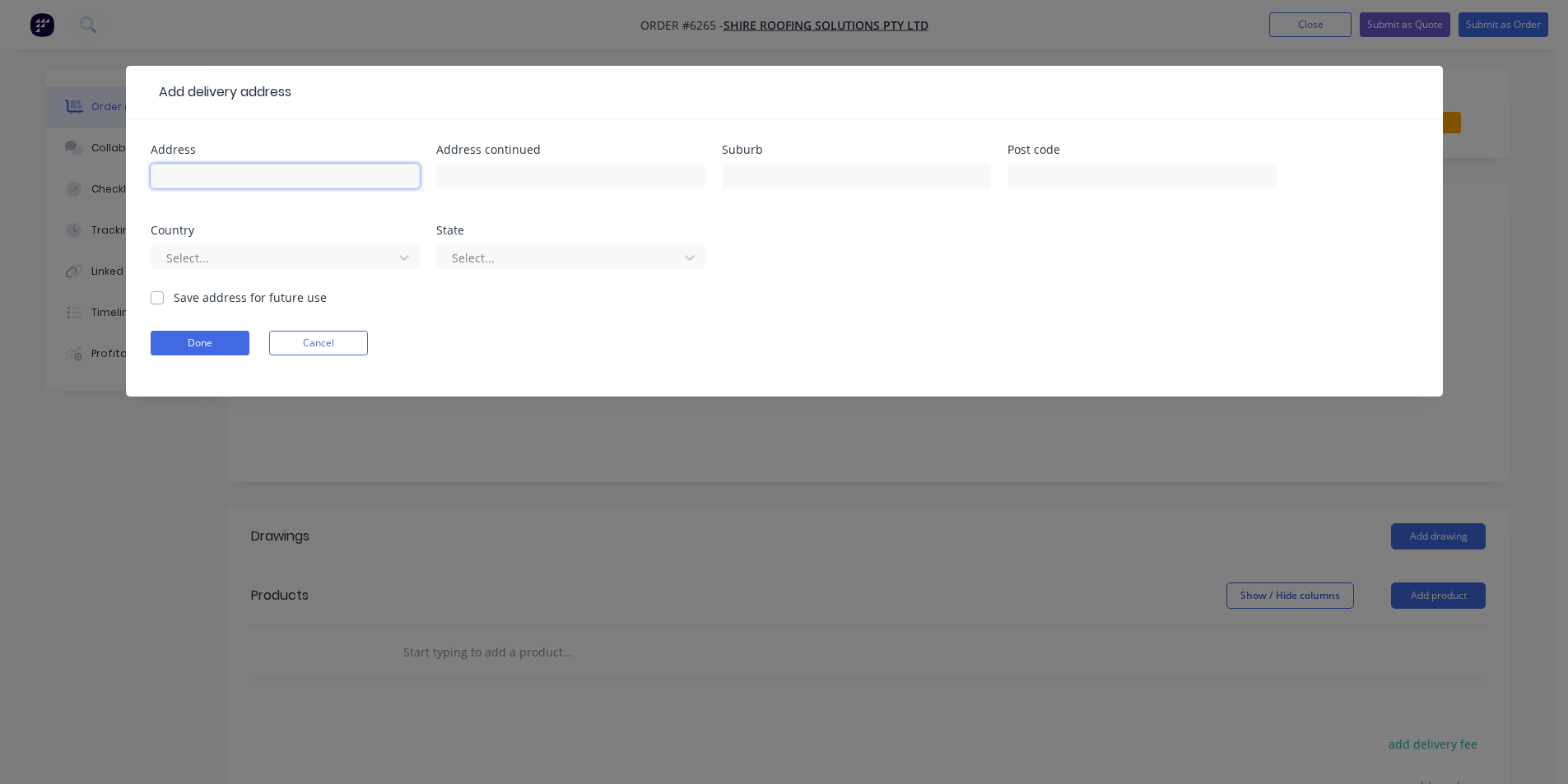
click at [233, 177] on input "text" at bounding box center [285, 175] width 269 height 24
type input "3/28-30 Endeavour Rd"
type input "Caringbah"
click at [181, 342] on button "Done" at bounding box center [200, 343] width 99 height 24
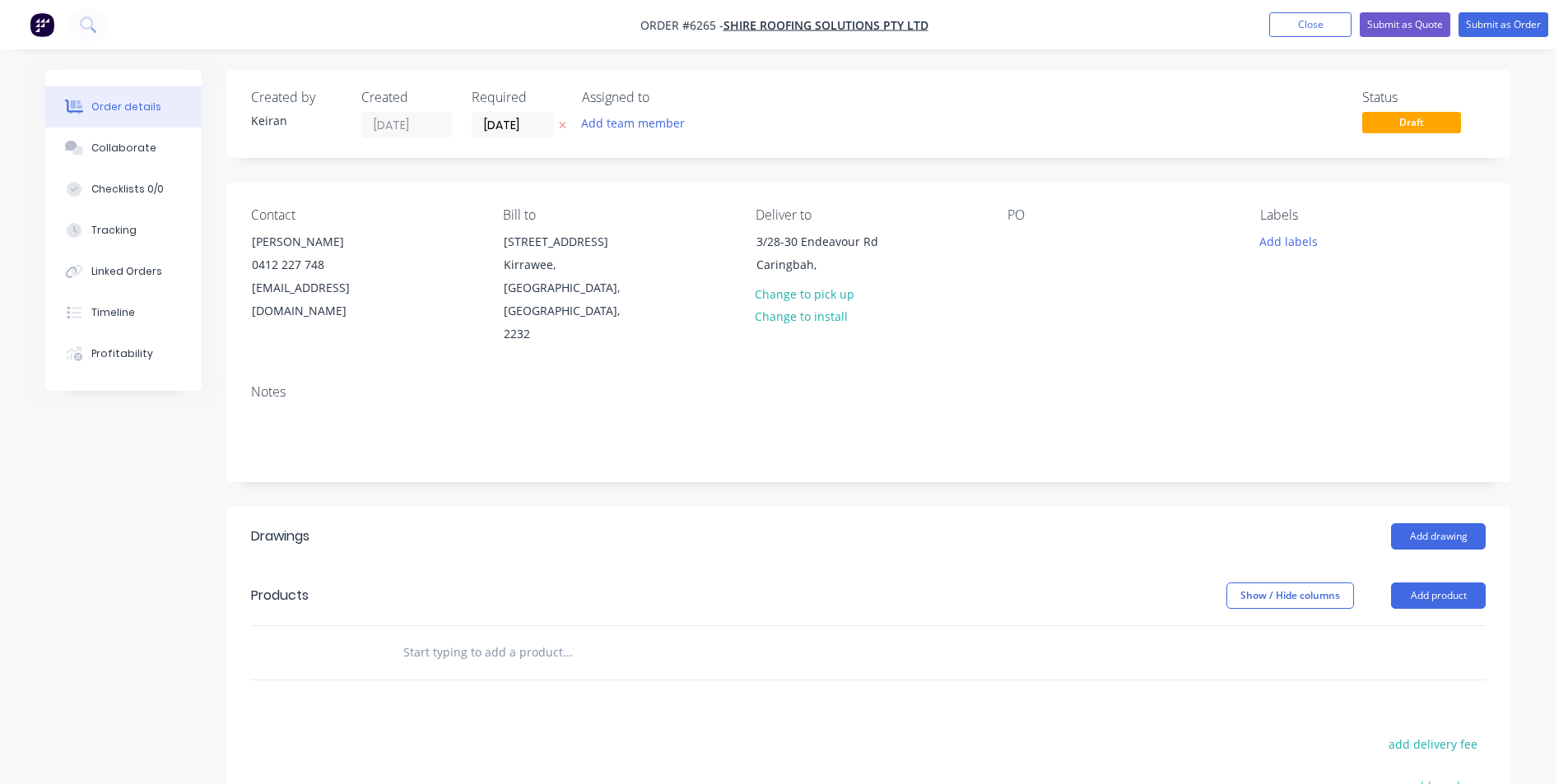
click at [499, 636] on input "text" at bounding box center [567, 652] width 329 height 33
click at [481, 636] on input "monmo" at bounding box center [567, 652] width 329 height 33
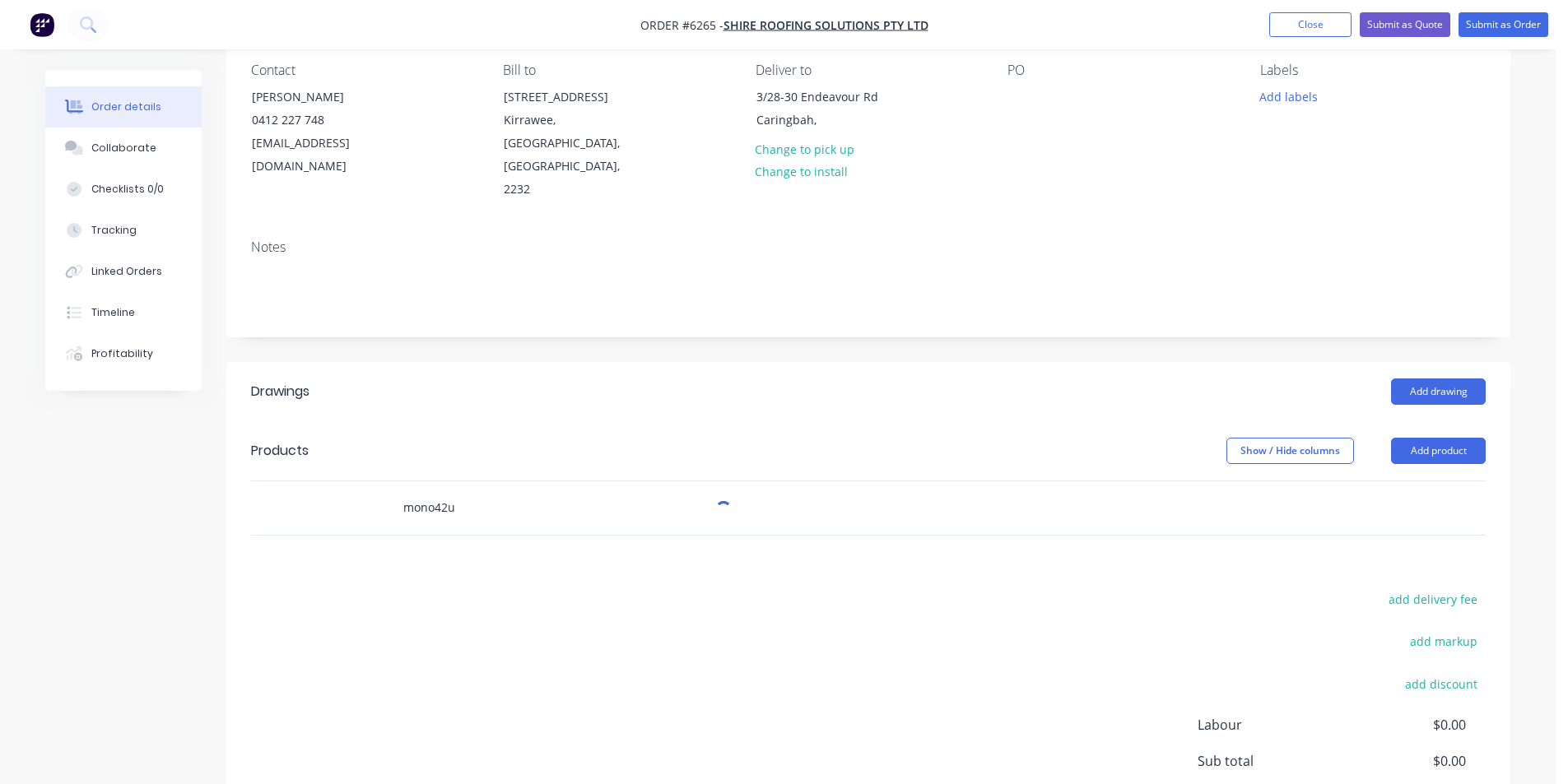
scroll to position [269, 0]
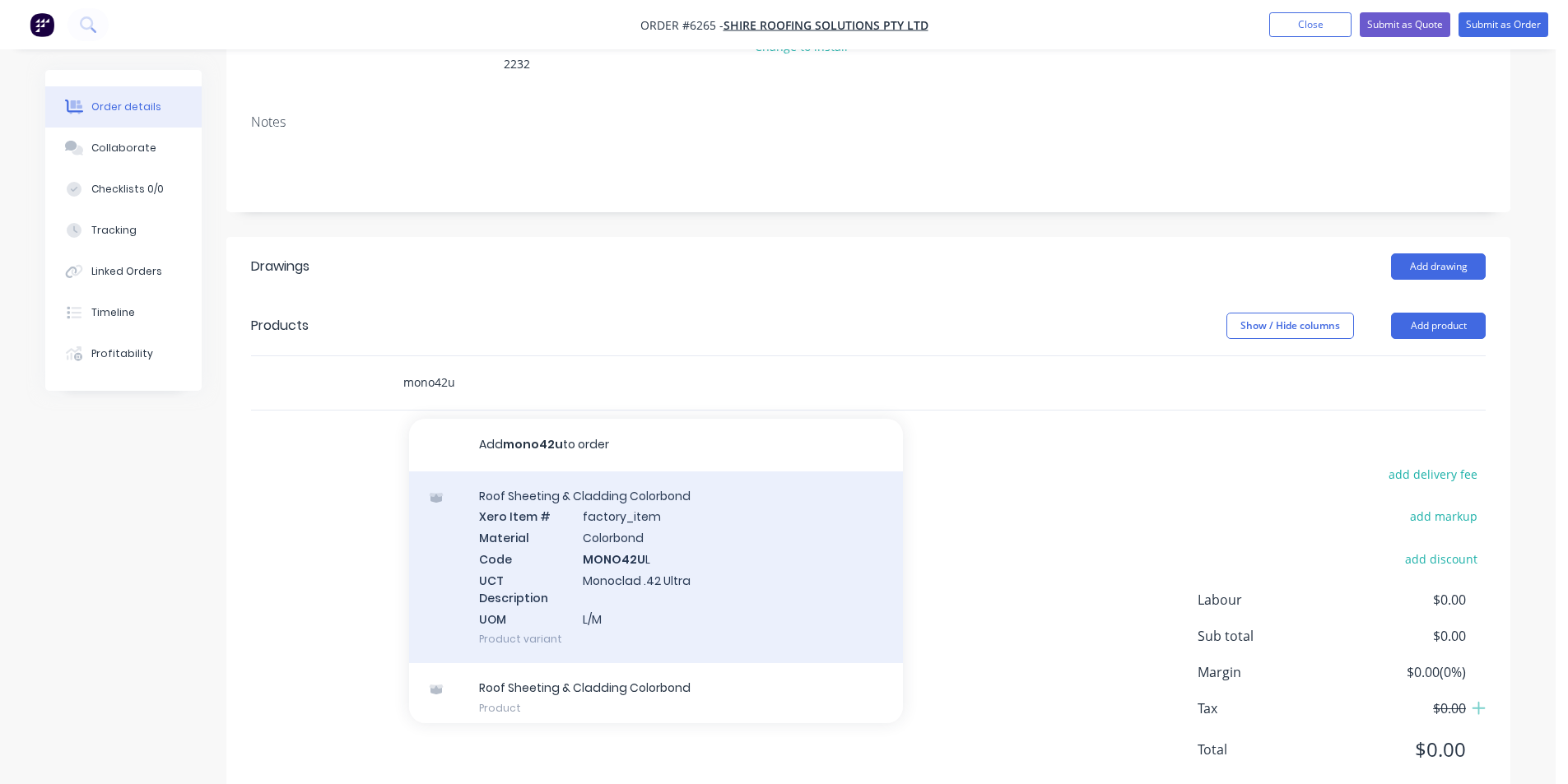
type input "mono42u"
click at [717, 549] on div "Roof Sheeting & Cladding Colorbond Xero Item # factory_item Material Colorbond …" at bounding box center [656, 568] width 494 height 193
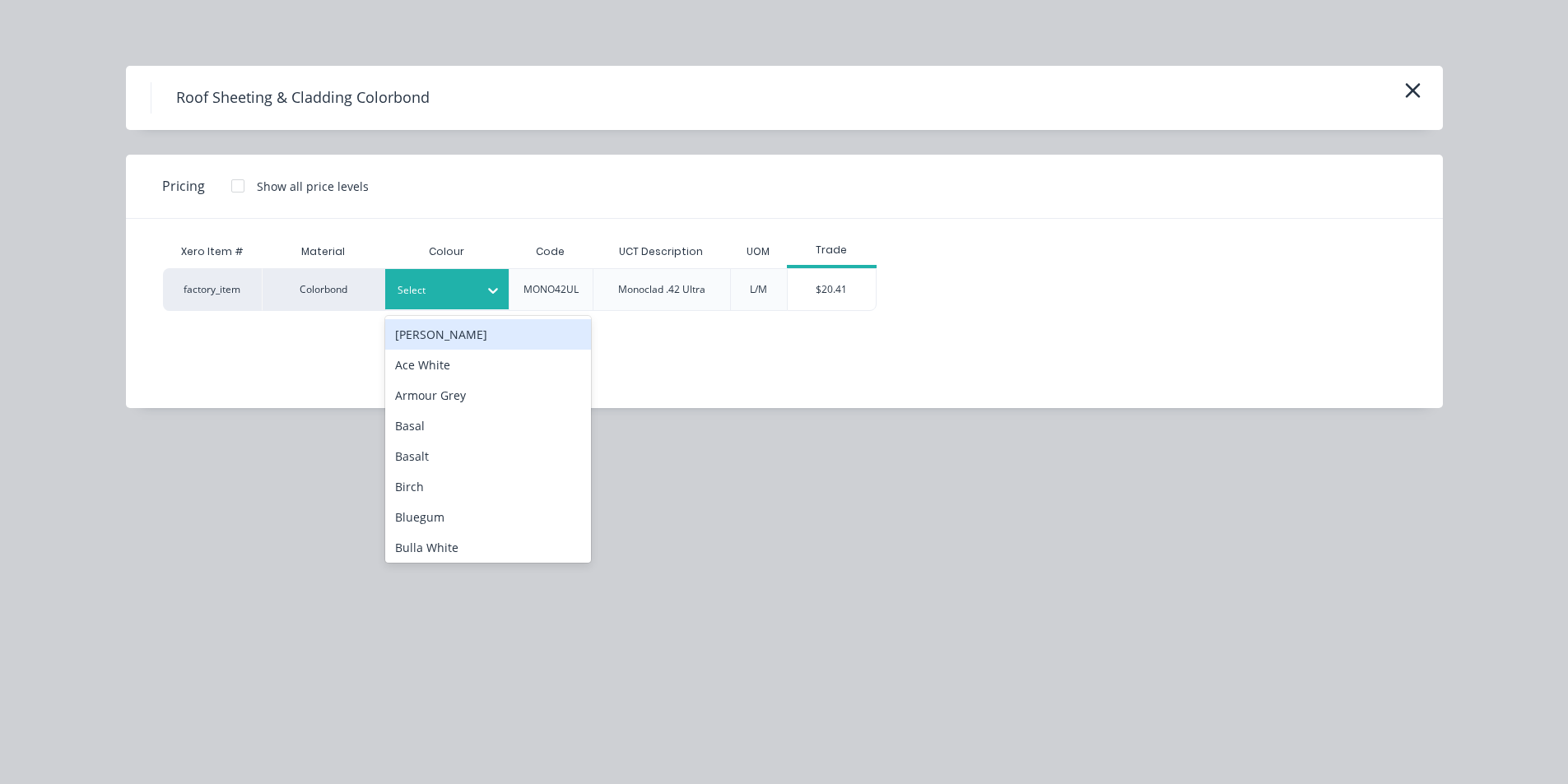
click at [487, 293] on icon at bounding box center [493, 291] width 17 height 17
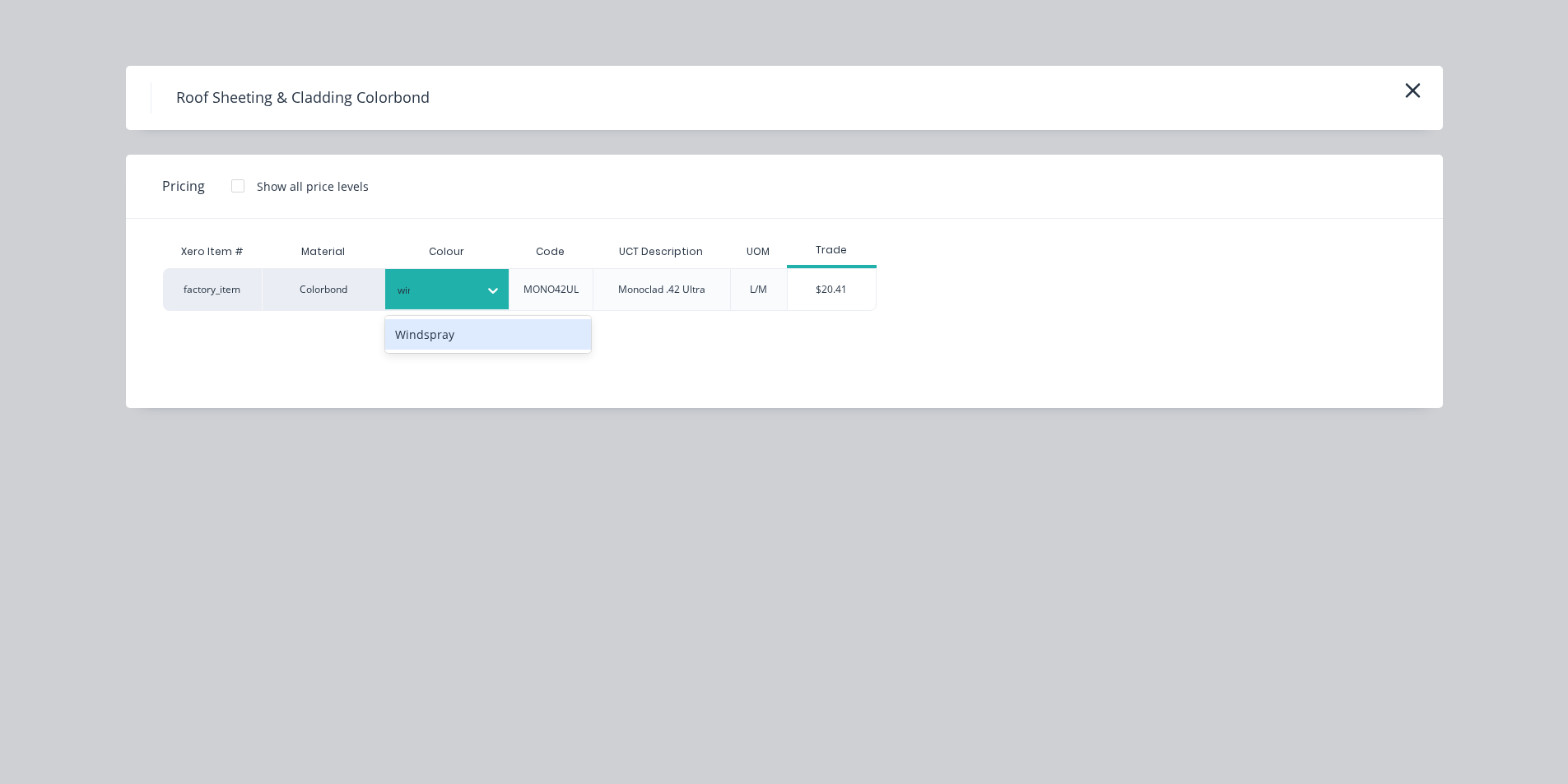
type input "wind"
click at [511, 339] on div "Windspray" at bounding box center [488, 334] width 206 height 30
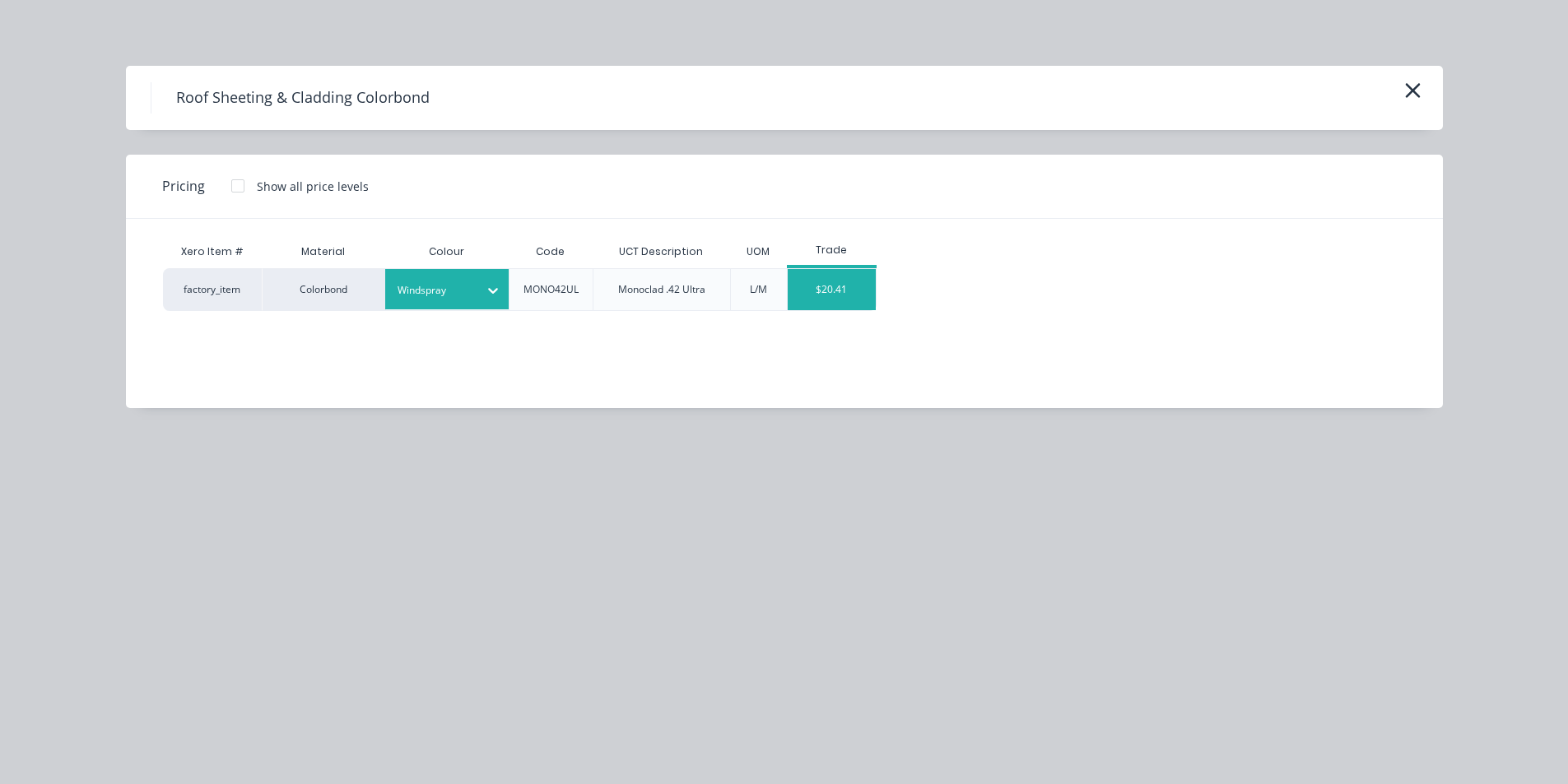
click at [814, 305] on div "$20.41" at bounding box center [832, 289] width 88 height 41
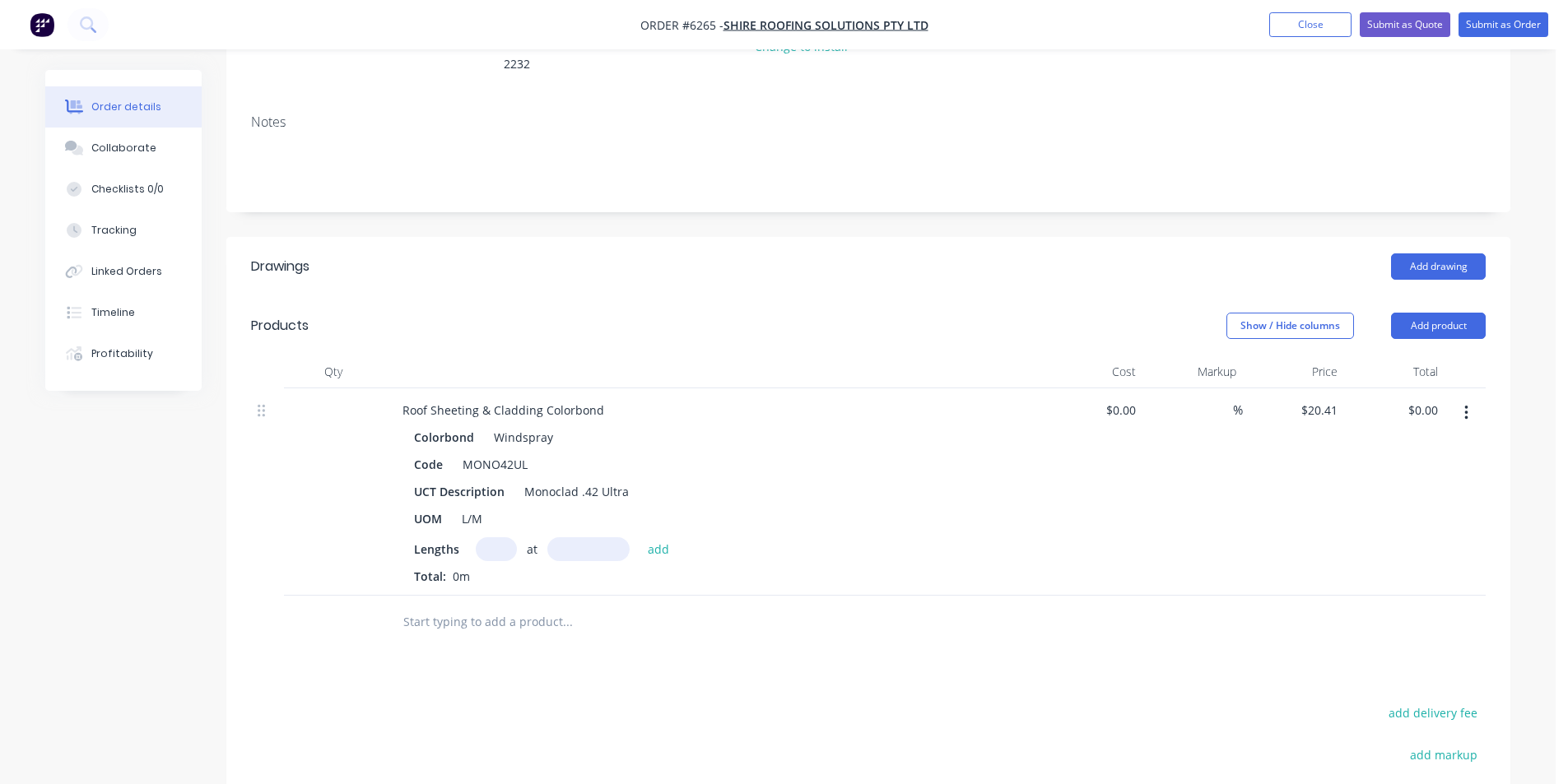
click at [500, 537] on input "text" at bounding box center [496, 549] width 41 height 24
type input "48"
type input "6600"
click at [640, 537] on button "add" at bounding box center [659, 548] width 39 height 22
type input "$6,465.89"
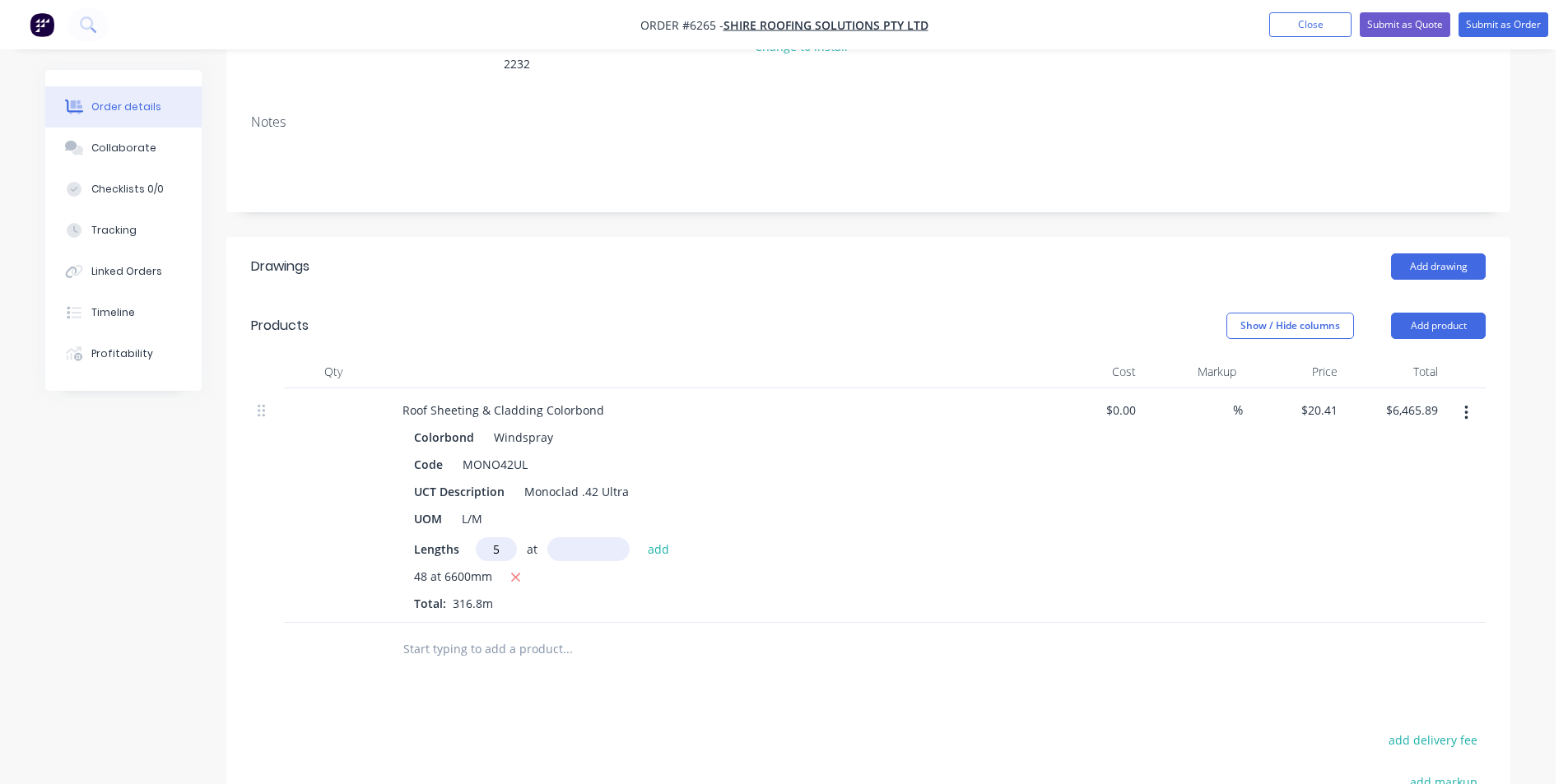
drag, startPoint x: 500, startPoint y: 509, endPoint x: 468, endPoint y: 491, distance: 36.7
click at [470, 537] on div "Lengths 5 at add" at bounding box center [711, 549] width 596 height 24
type input "8"
type input "5900"
click at [640, 537] on button "add" at bounding box center [659, 548] width 39 height 22
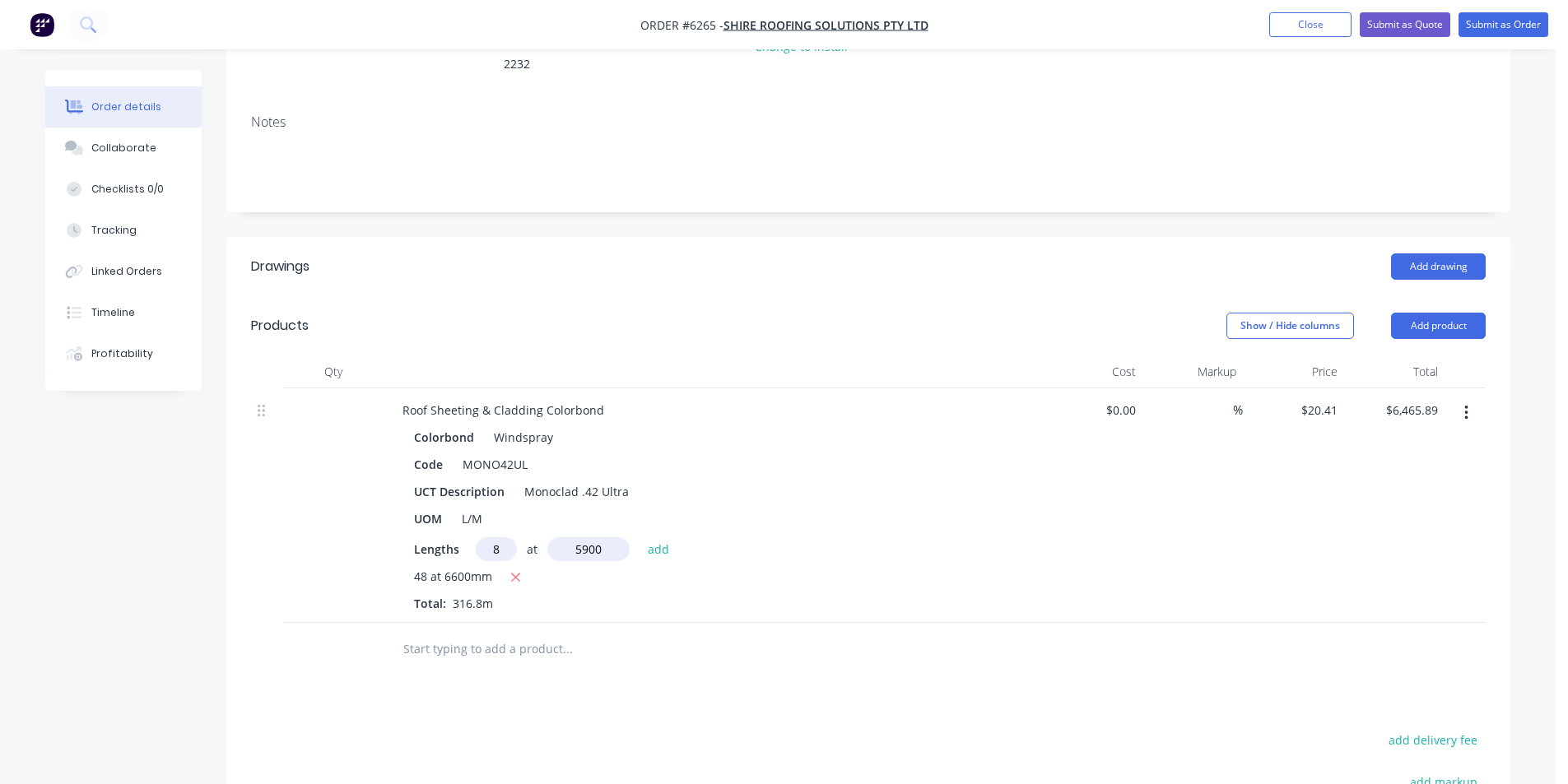
type input "$7,429.24"
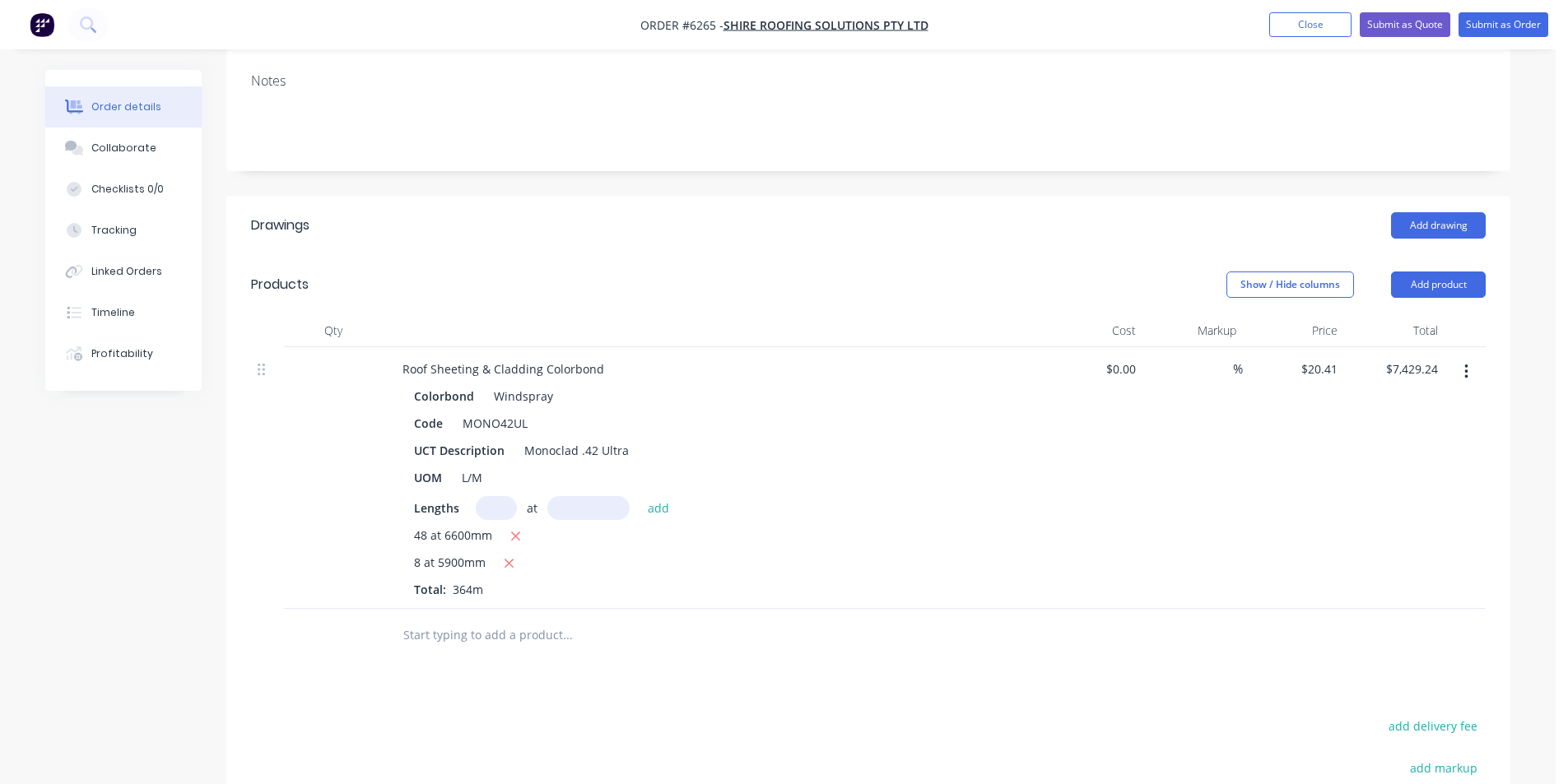
scroll to position [352, 0]
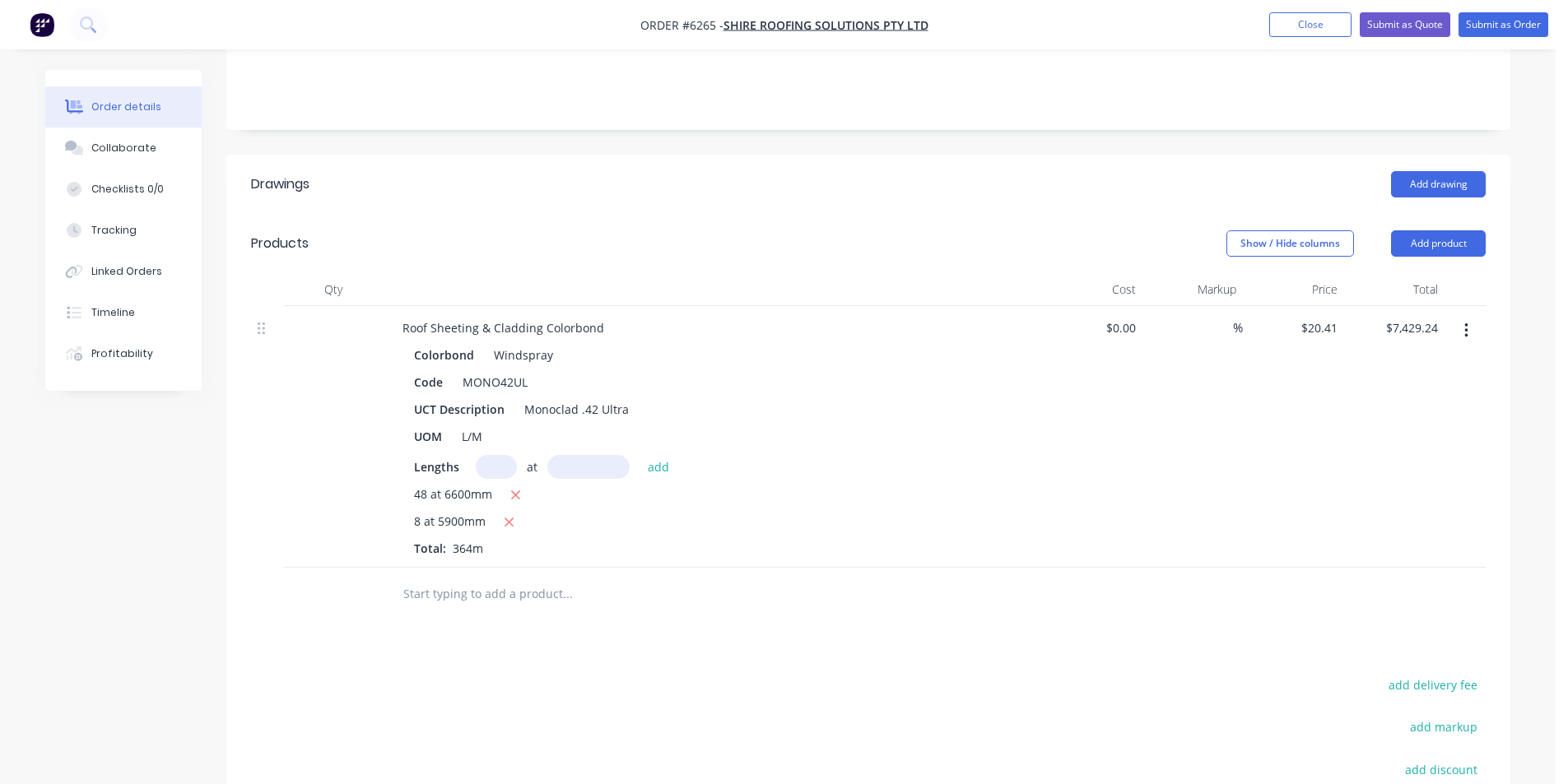
click at [525, 578] on input "text" at bounding box center [567, 594] width 329 height 33
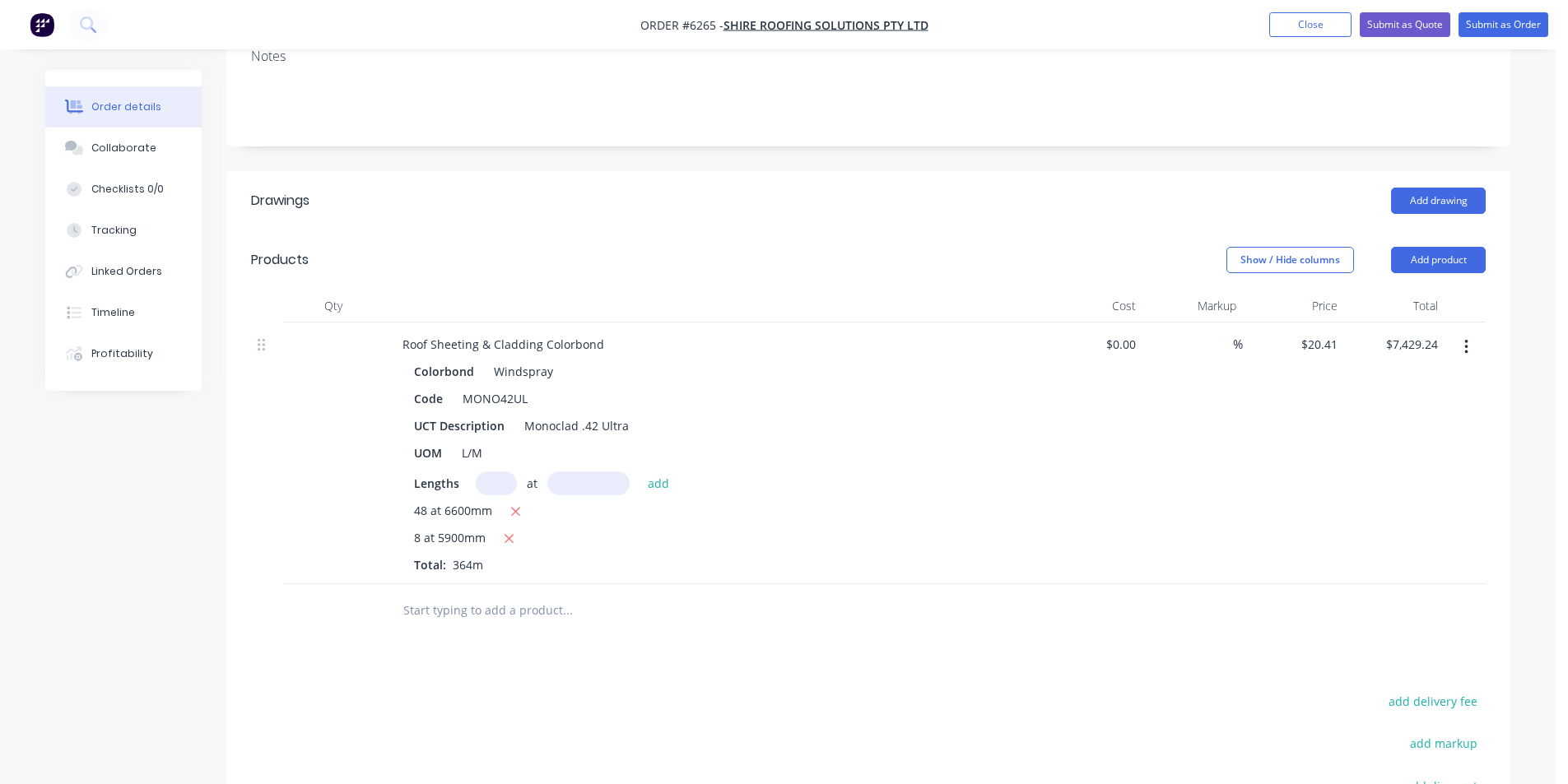
scroll to position [105, 0]
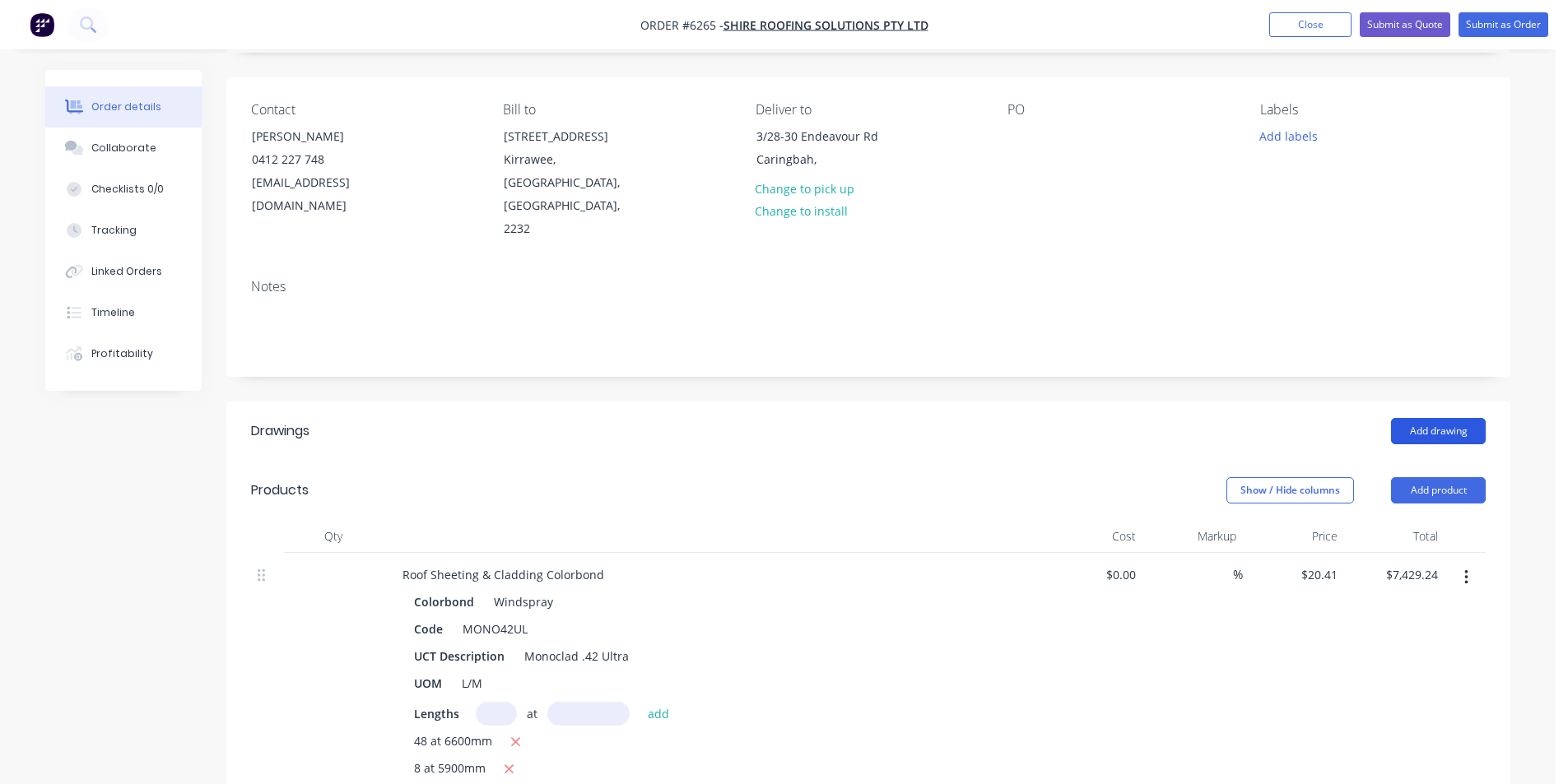
click at [1395, 418] on button "Add drawing" at bounding box center [1438, 430] width 94 height 26
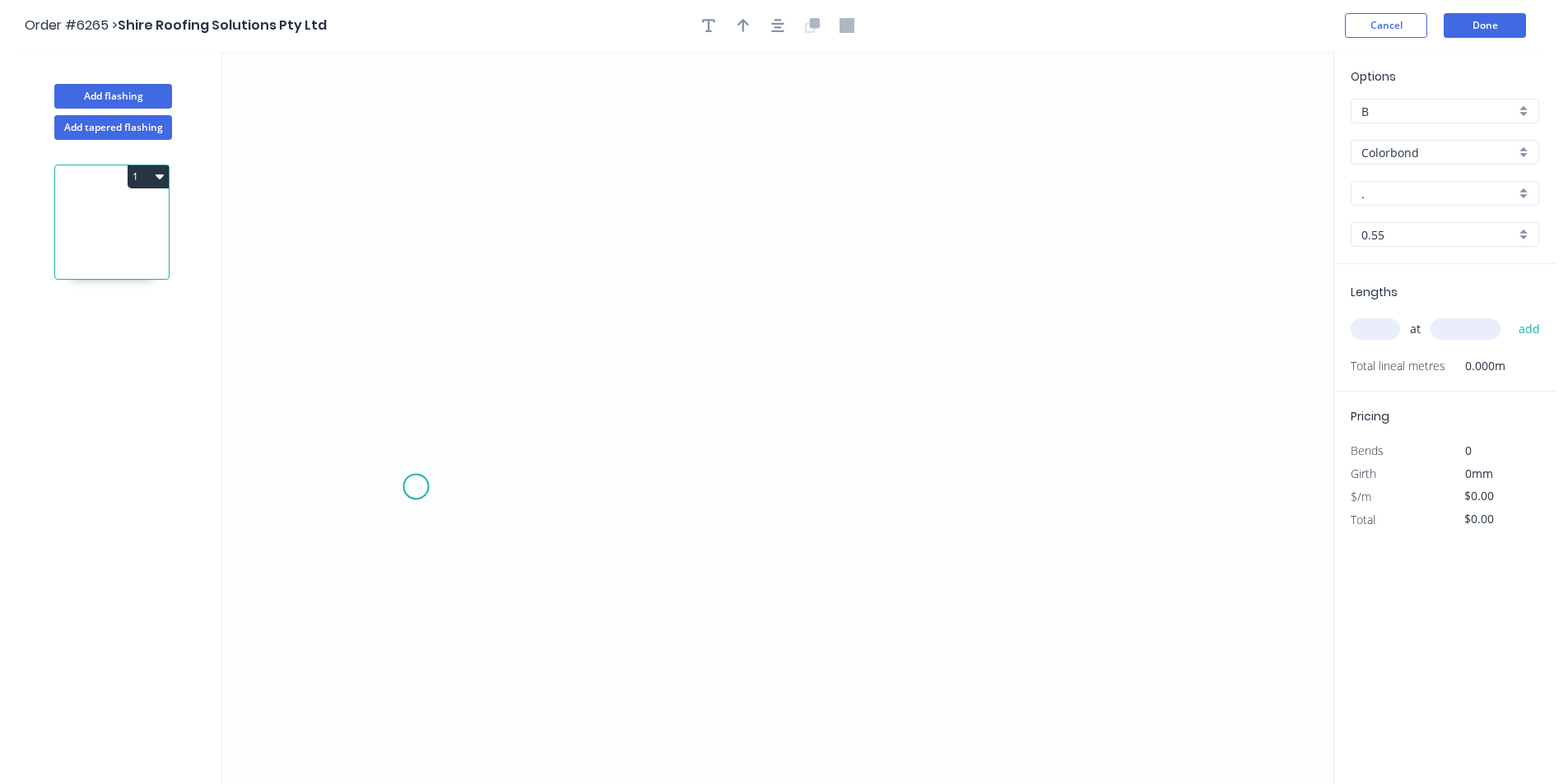
click at [415, 487] on icon "0" at bounding box center [778, 418] width 1111 height 733
click at [452, 421] on icon "0" at bounding box center [778, 418] width 1111 height 733
click at [846, 335] on icon "0 ?" at bounding box center [778, 418] width 1111 height 733
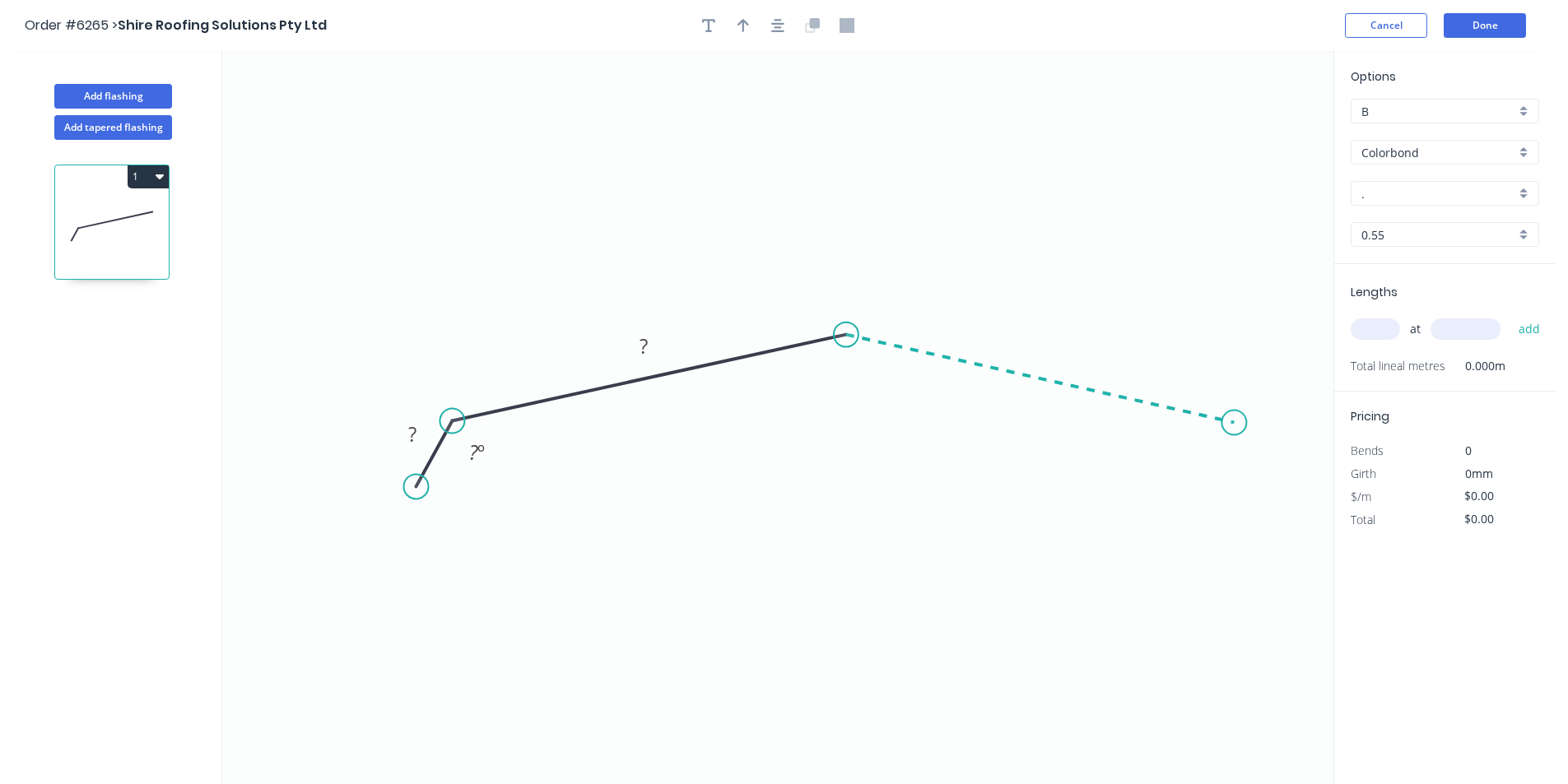
click at [1235, 423] on icon "0 ? ? ? º" at bounding box center [778, 418] width 1111 height 733
click at [1271, 493] on icon "0 ? ? ? ? º ? º" at bounding box center [778, 418] width 1111 height 733
click at [1271, 493] on circle at bounding box center [1269, 492] width 24 height 24
click at [403, 440] on rect at bounding box center [412, 435] width 33 height 23
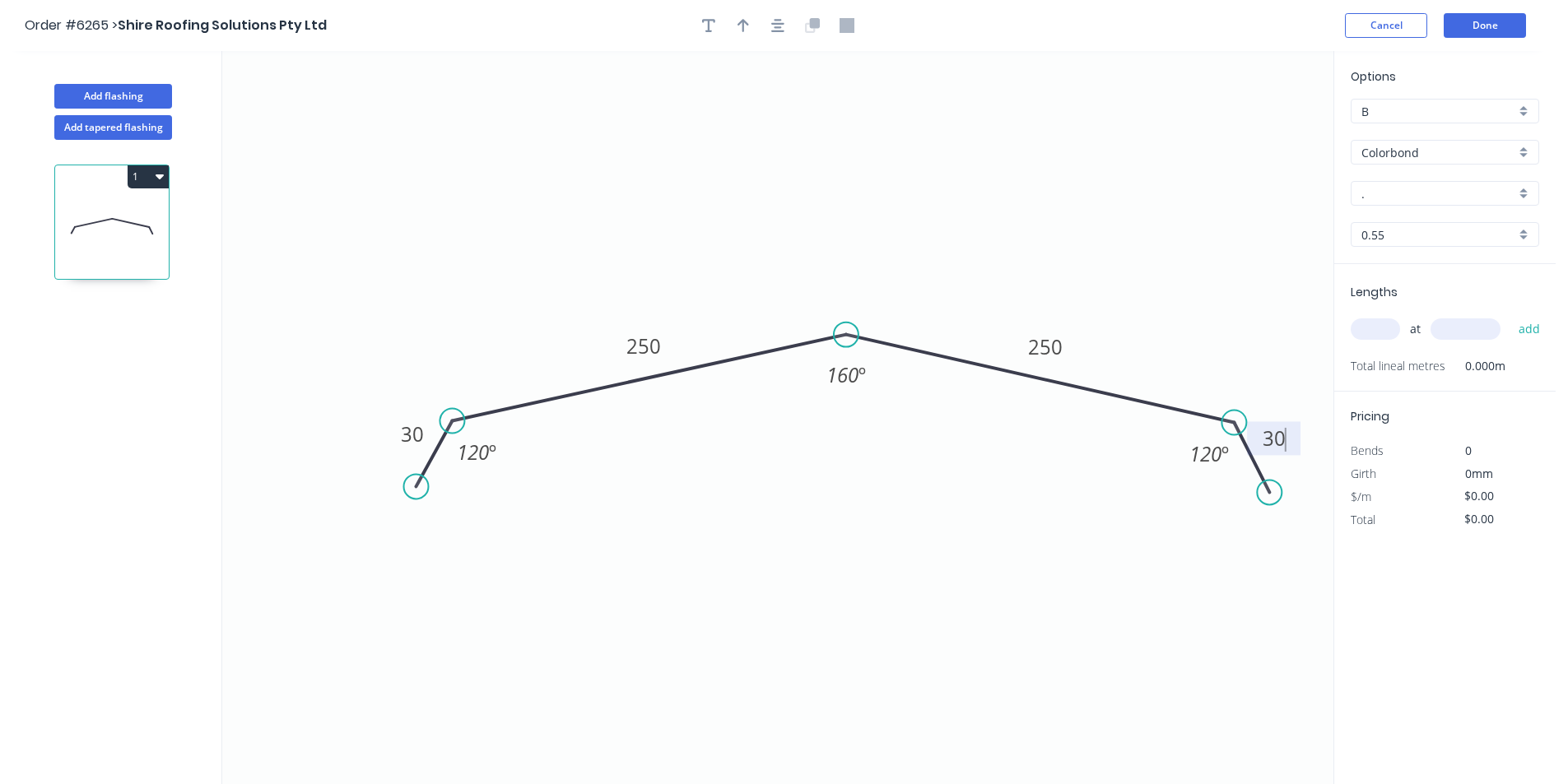
click at [790, 16] on div at bounding box center [778, 25] width 173 height 24
type input "$23.56"
click at [785, 16] on button "button" at bounding box center [778, 25] width 24 height 24
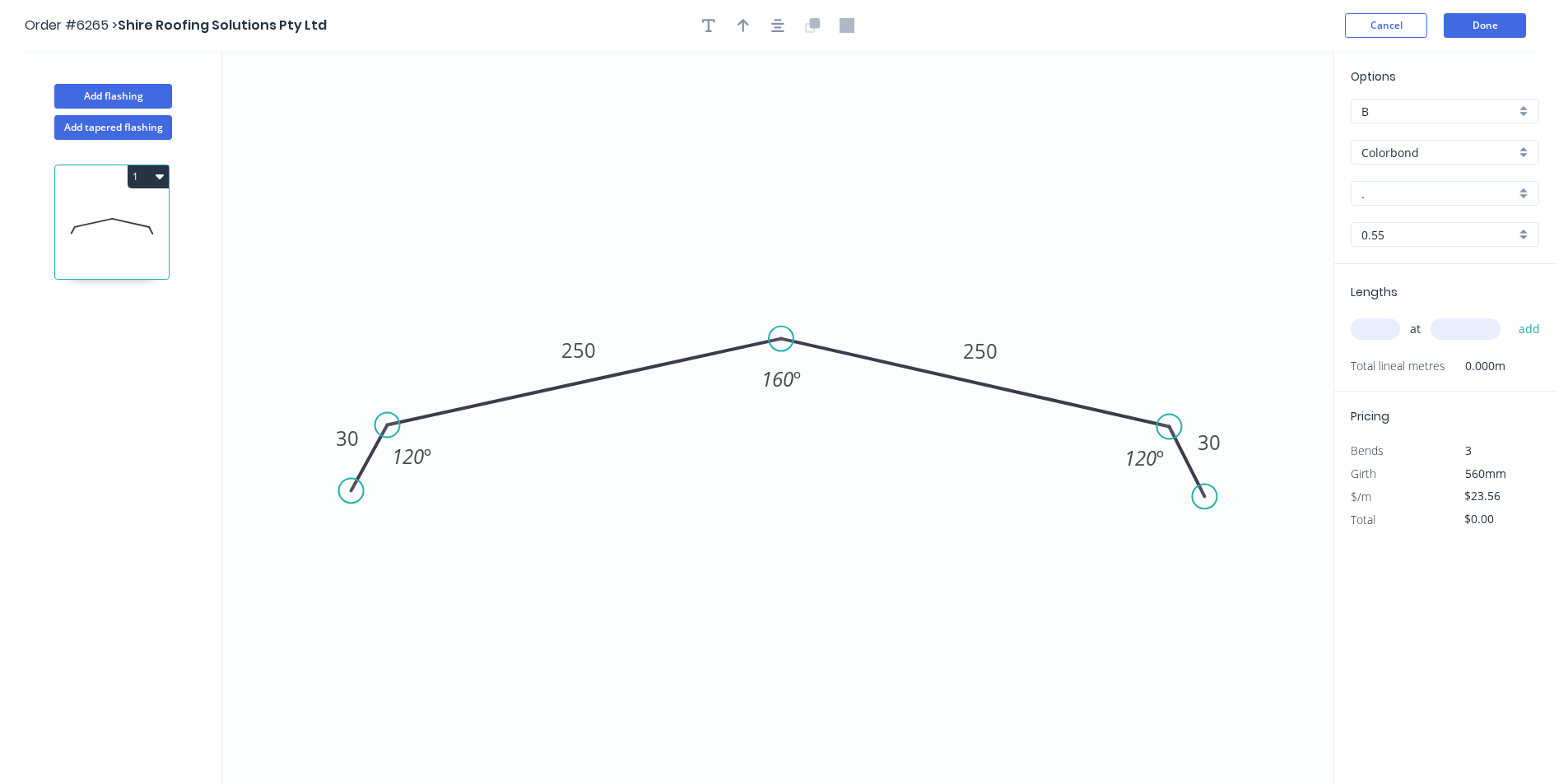
click at [752, 16] on div at bounding box center [778, 25] width 173 height 24
click at [741, 26] on icon "button" at bounding box center [743, 25] width 12 height 15
drag, startPoint x: 1248, startPoint y: 132, endPoint x: 812, endPoint y: 277, distance: 459.5
click at [843, 280] on icon at bounding box center [850, 264] width 15 height 53
click at [1477, 151] on input "Colorbond" at bounding box center [1438, 152] width 154 height 18
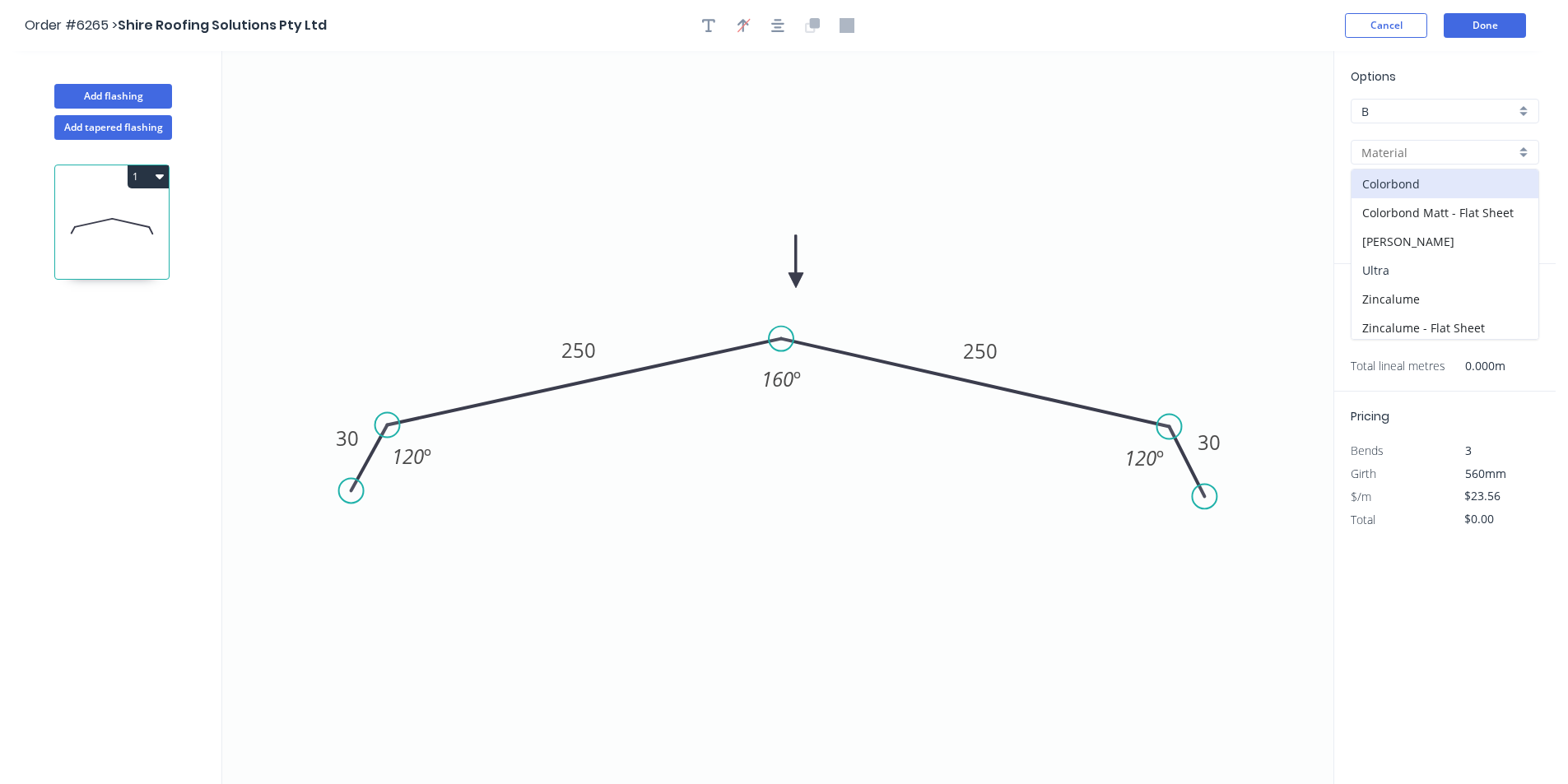
click at [1394, 264] on div "Ultra" at bounding box center [1445, 270] width 187 height 29
type input "Ultra"
type input "Dune"
type input "$32.74"
click at [1394, 197] on input "Dune" at bounding box center [1438, 194] width 154 height 18
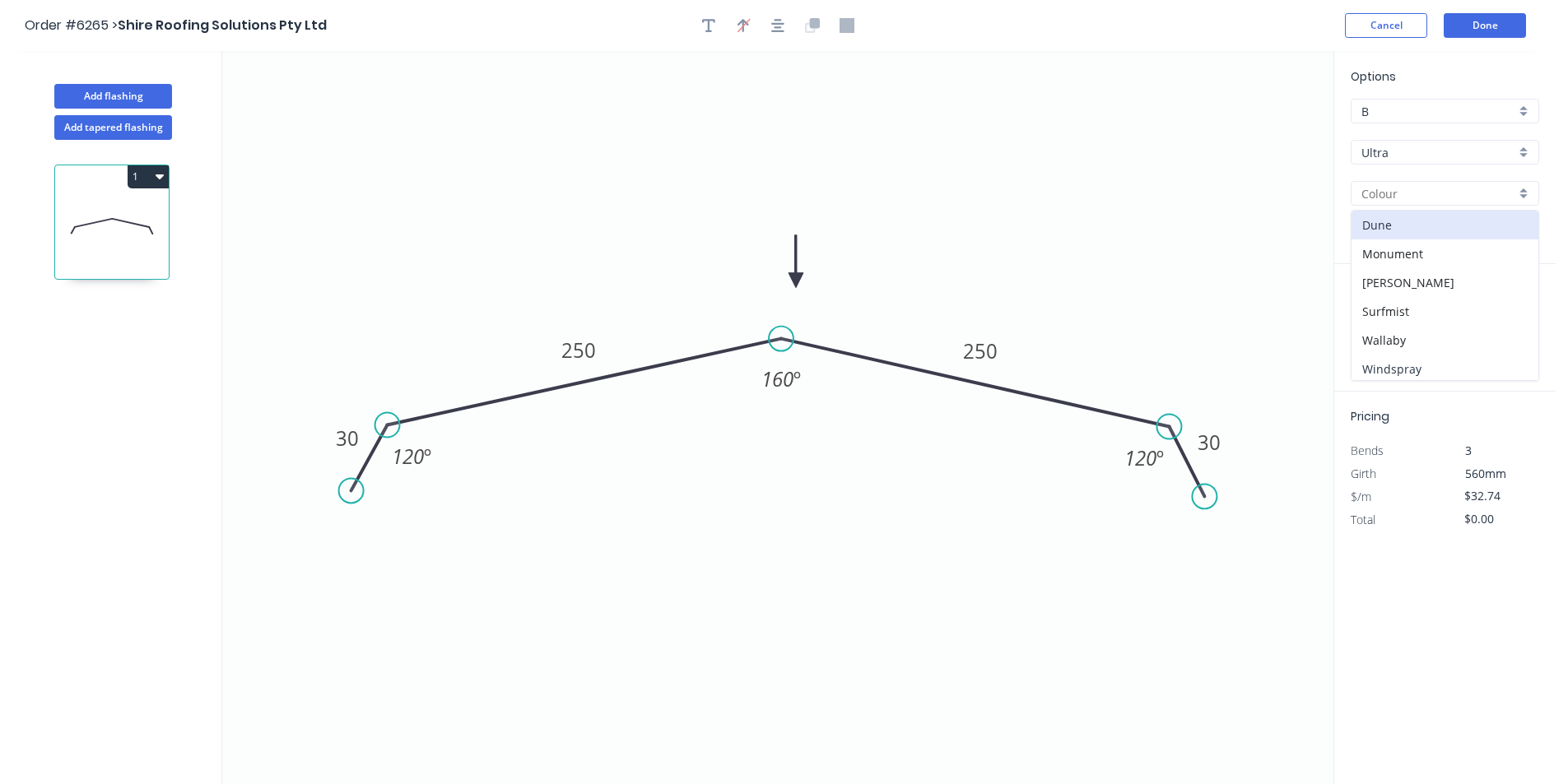
click at [1410, 363] on div "Windspray" at bounding box center [1445, 369] width 187 height 29
type input "Windspray"
click at [1383, 333] on input "text" at bounding box center [1375, 328] width 50 height 21
type input "4"
type input "5000"
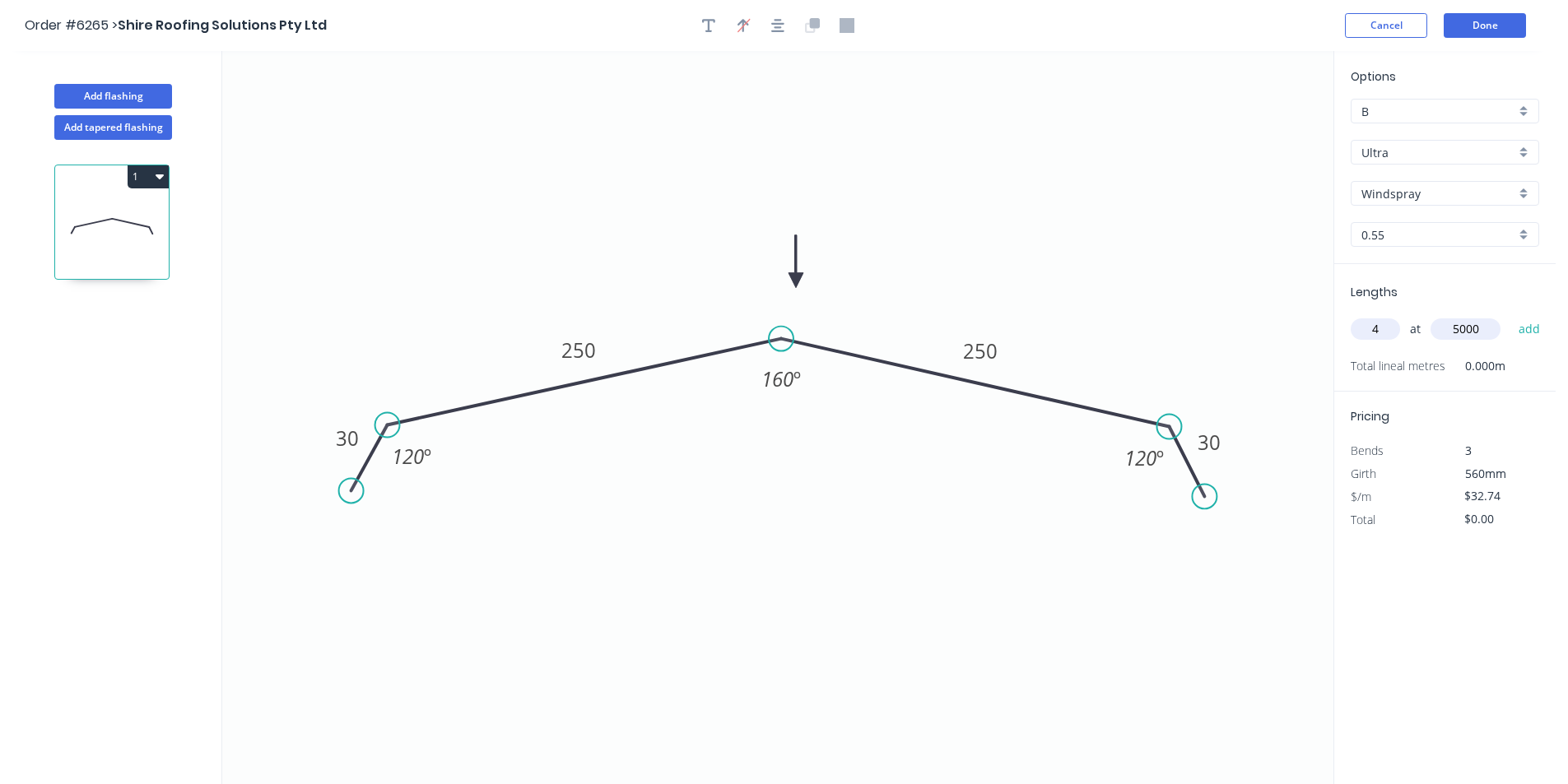
click at [1511, 315] on button "add" at bounding box center [1530, 328] width 39 height 28
type input "$654.80"
click at [143, 97] on button "Add flashing" at bounding box center [113, 96] width 118 height 24
type input "$0.00"
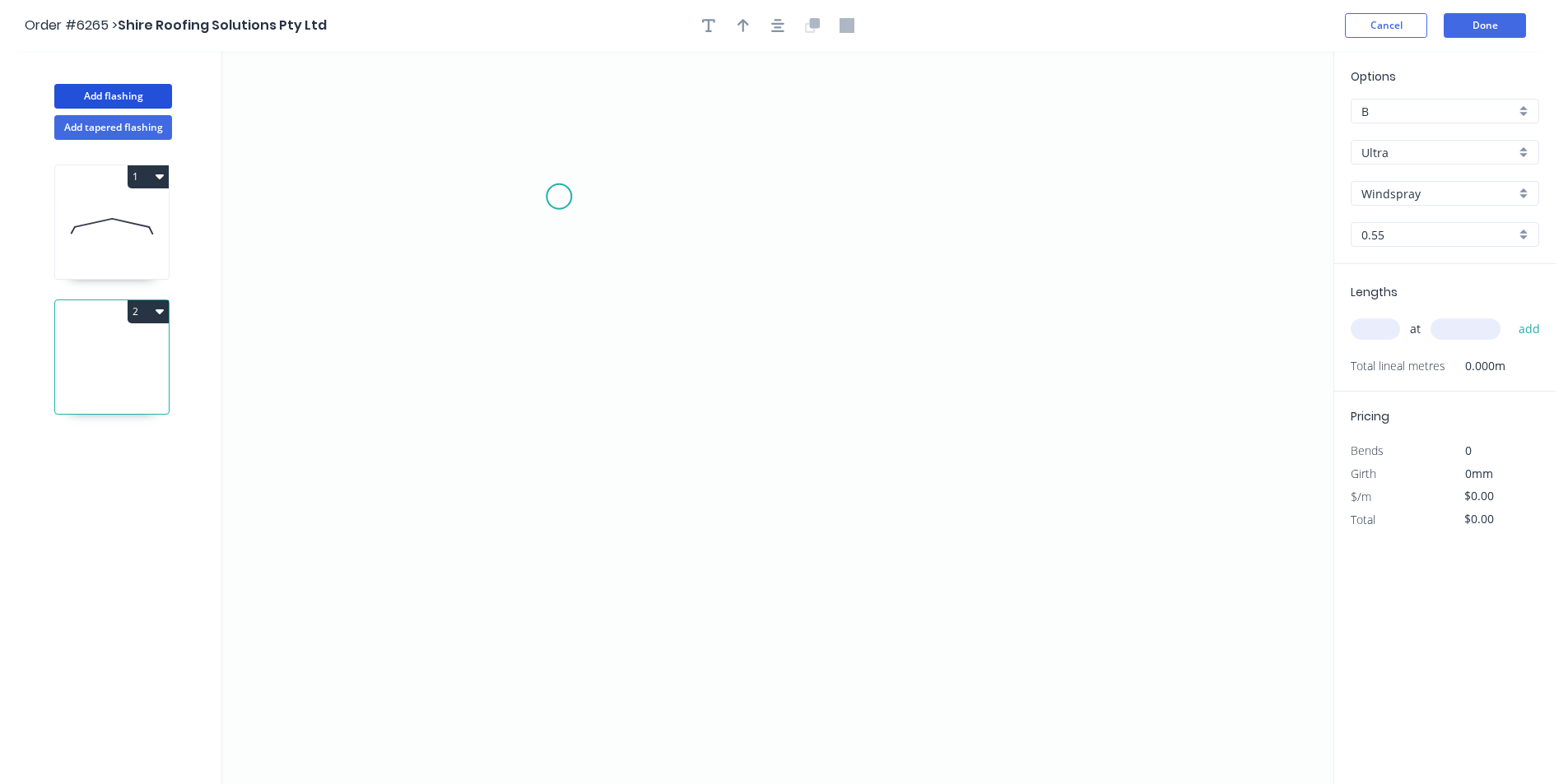
click at [544, 187] on icon "0" at bounding box center [778, 418] width 1111 height 733
click at [552, 459] on icon "0" at bounding box center [778, 418] width 1111 height 733
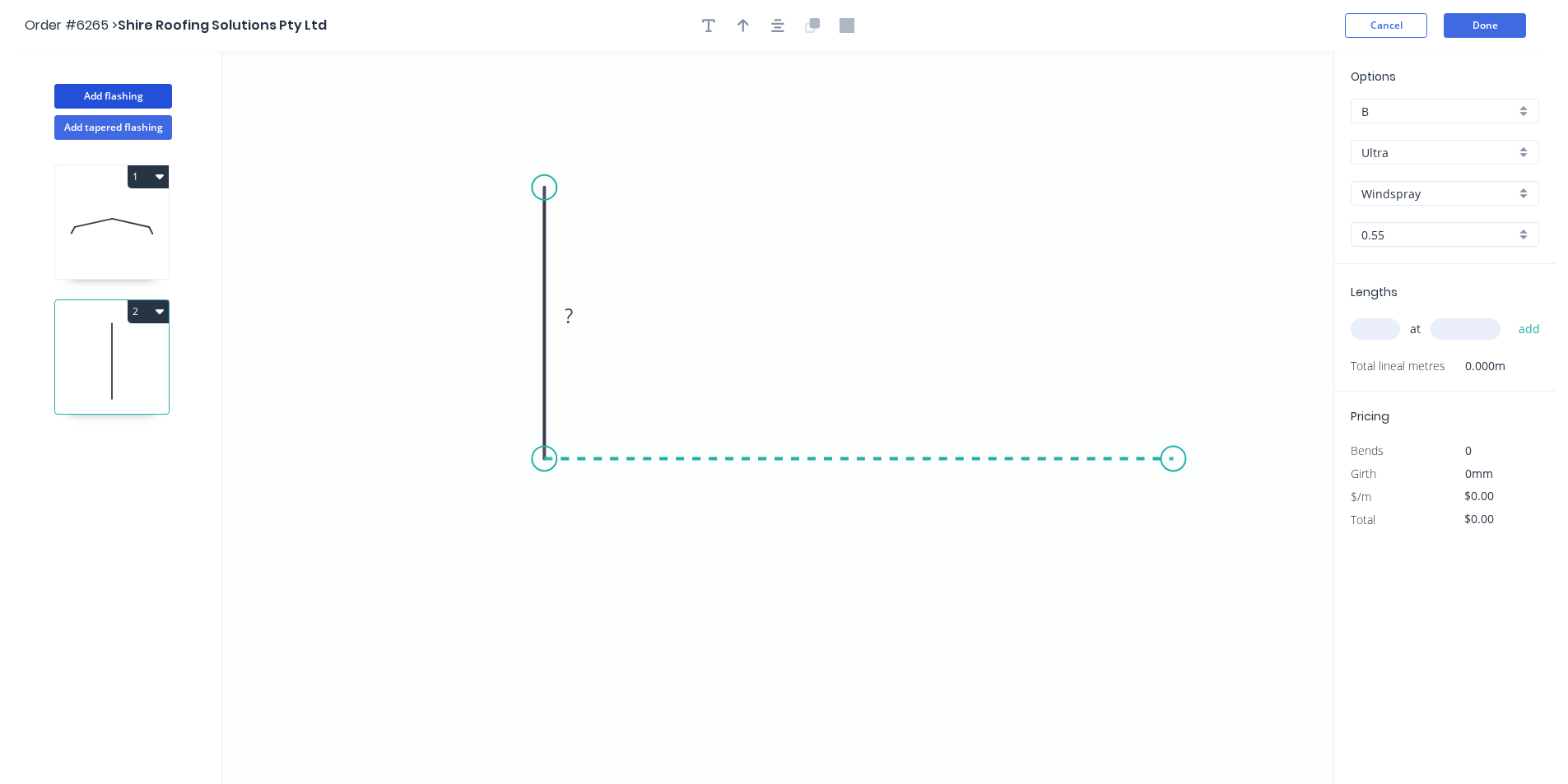
click at [1174, 453] on icon "0 ?" at bounding box center [778, 418] width 1111 height 733
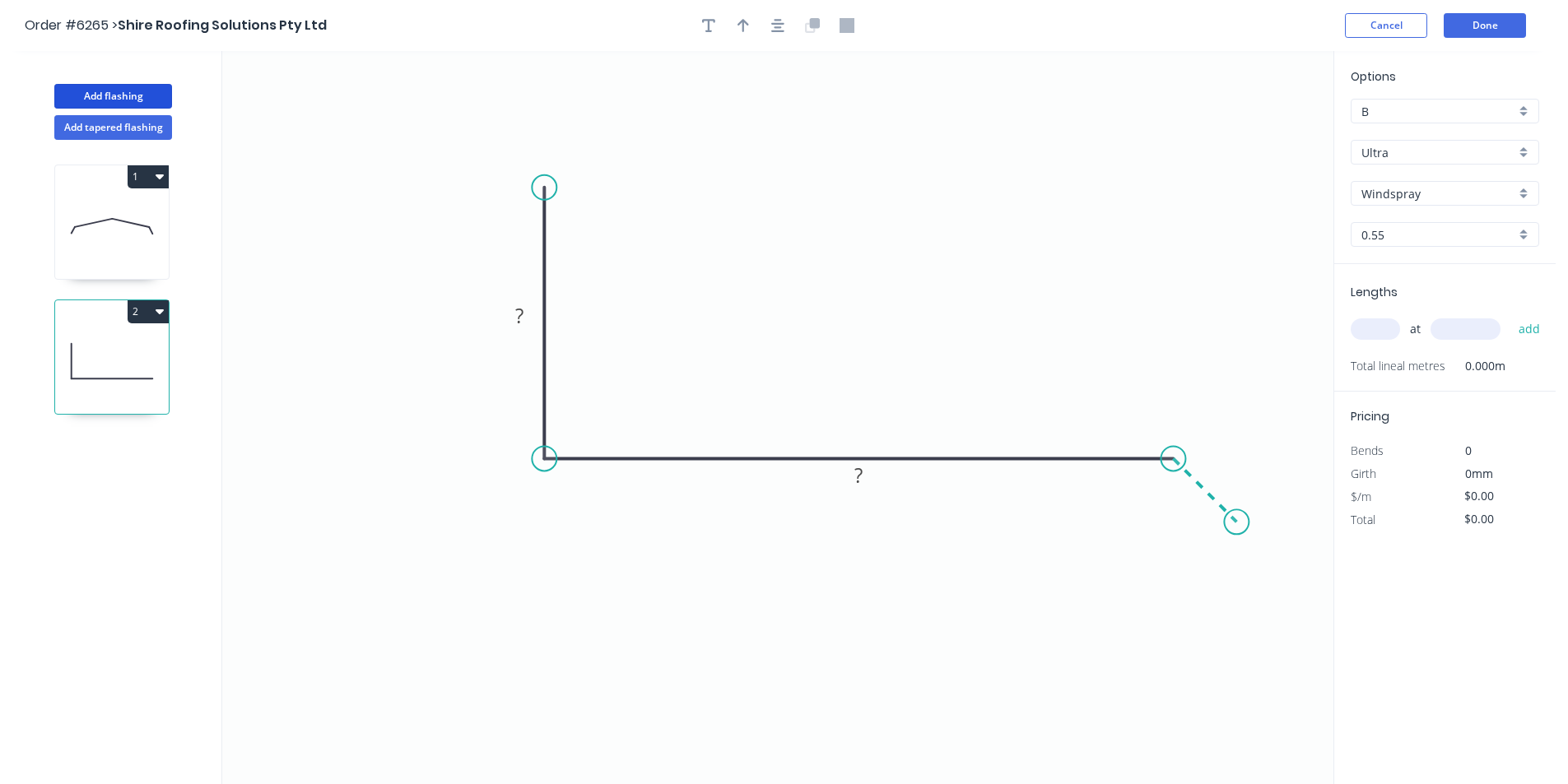
click at [1238, 517] on icon "0 ? ?" at bounding box center [778, 418] width 1111 height 733
click at [1238, 517] on circle at bounding box center [1236, 521] width 24 height 24
click at [523, 320] on tspan "?" at bounding box center [520, 316] width 8 height 27
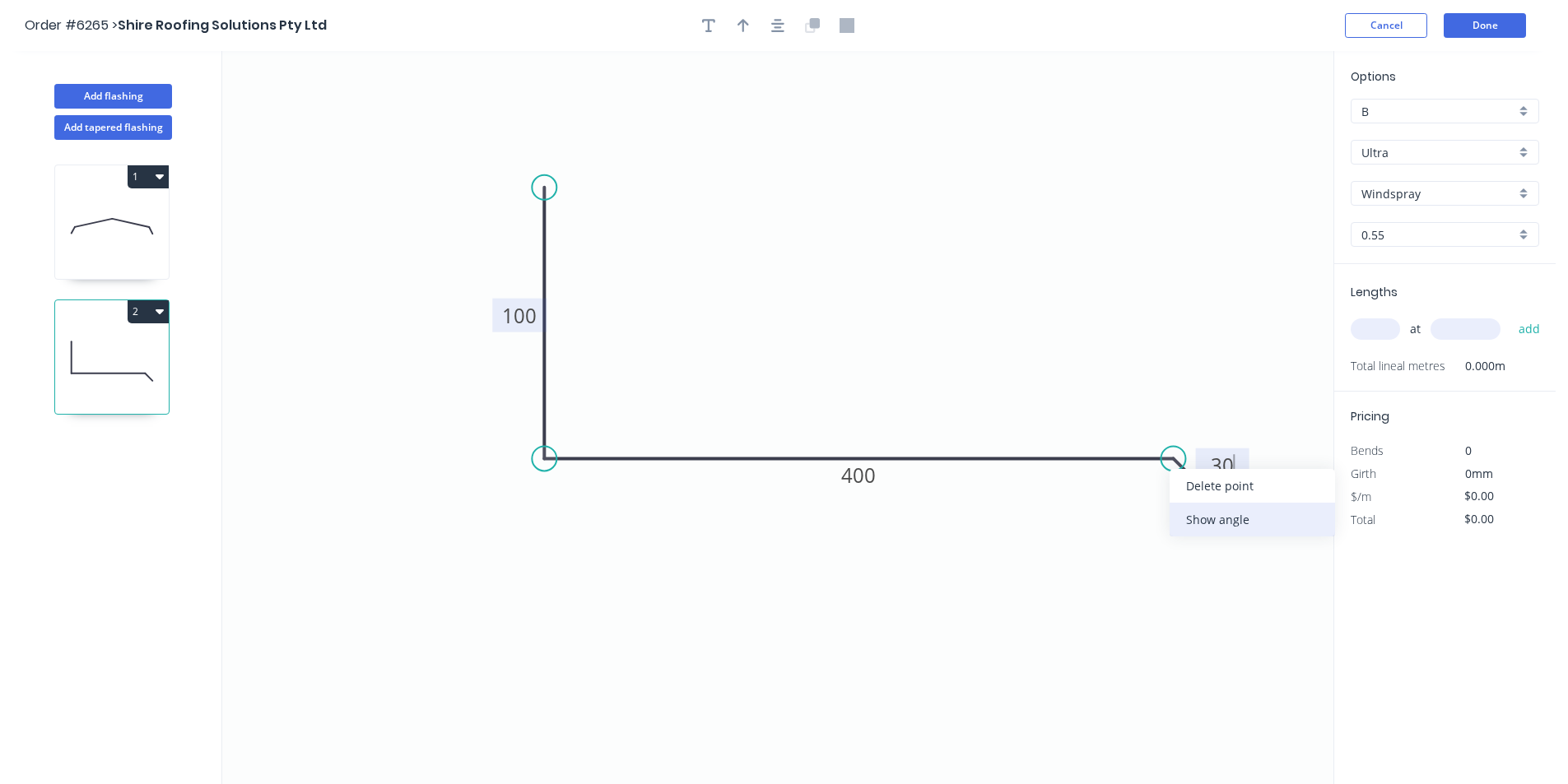
click at [1199, 519] on div "Show angle" at bounding box center [1252, 520] width 165 height 34
type input "$32.11"
click at [1160, 496] on tspan "º" at bounding box center [1162, 496] width 8 height 27
click at [1363, 325] on input "text" at bounding box center [1375, 328] width 50 height 21
type input "3"
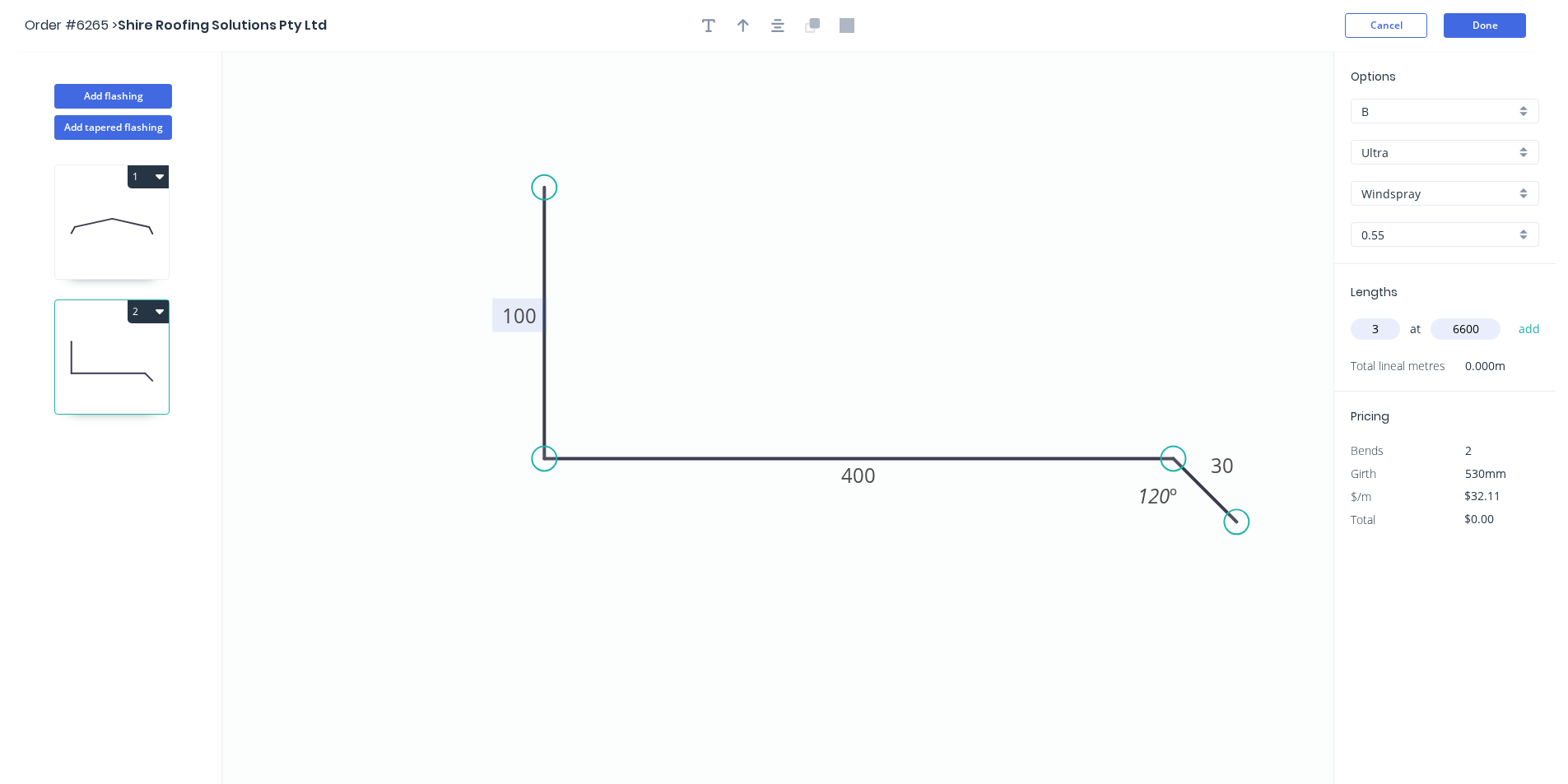
type input "6600"
click at [1511, 315] on button "add" at bounding box center [1530, 328] width 39 height 28
type input "$635.78"
click at [1463, 18] on button "Done" at bounding box center [1485, 25] width 83 height 24
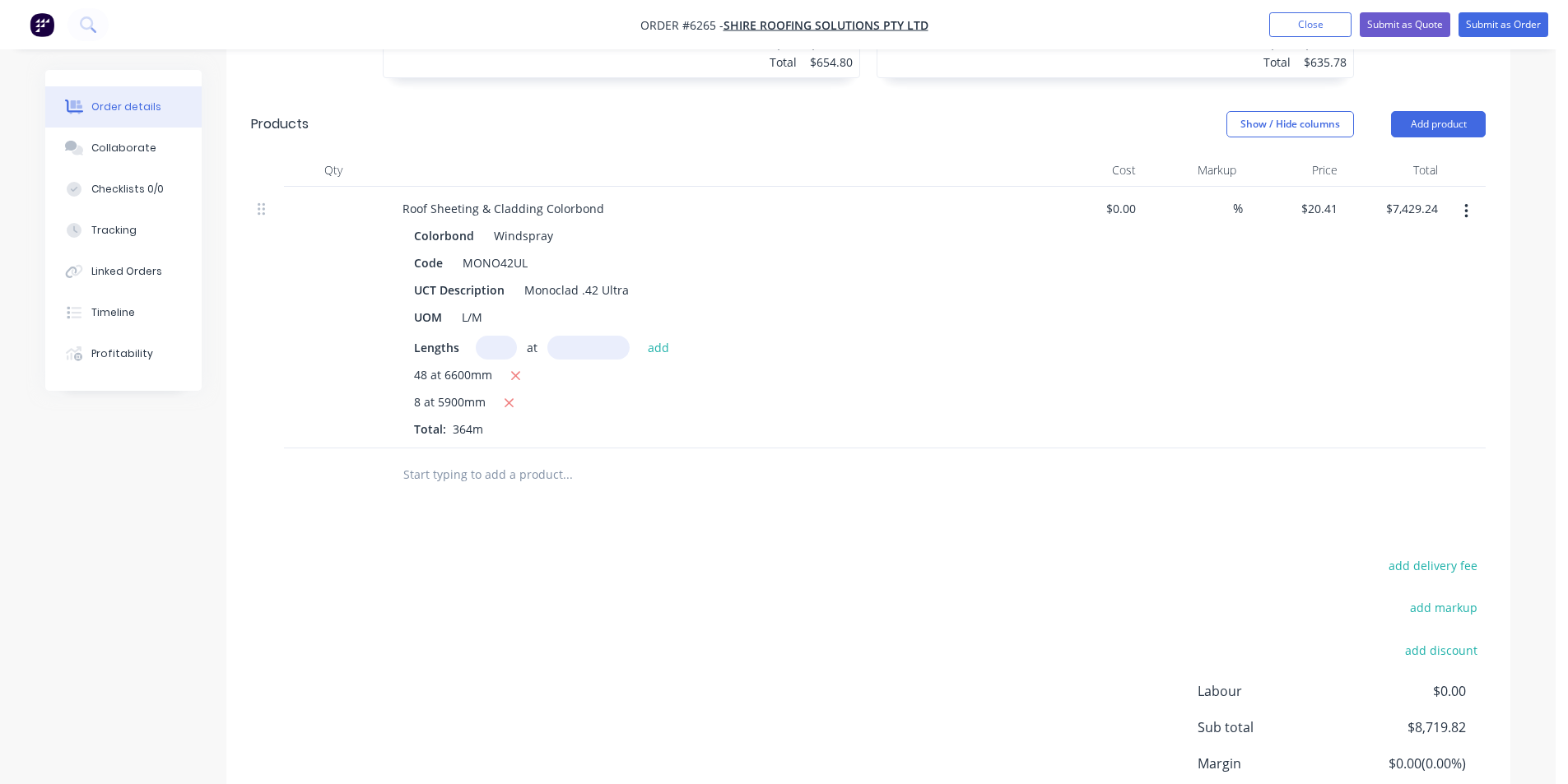
scroll to position [856, 0]
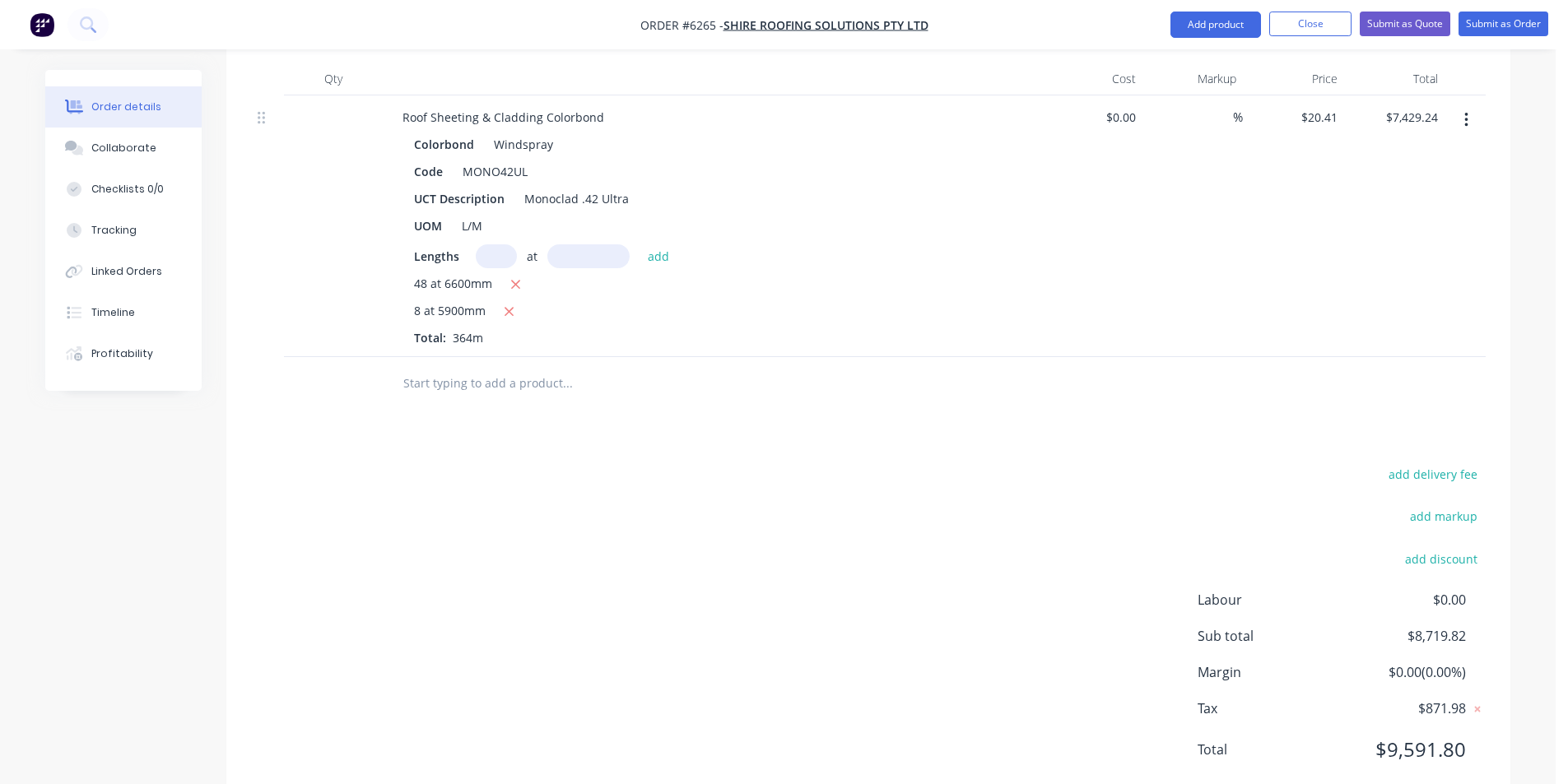
click at [490, 367] on input "text" at bounding box center [567, 383] width 329 height 33
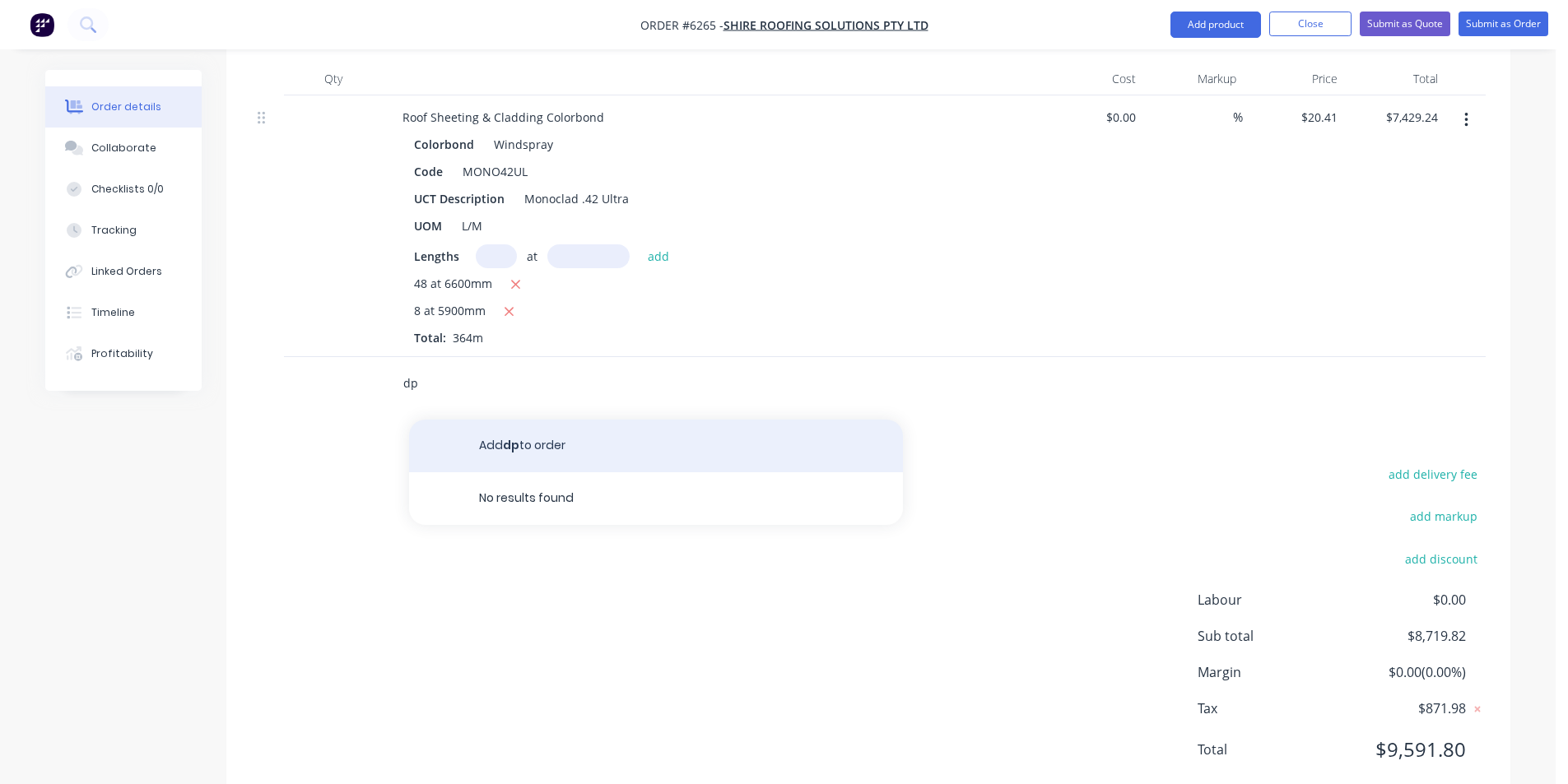
type input "d"
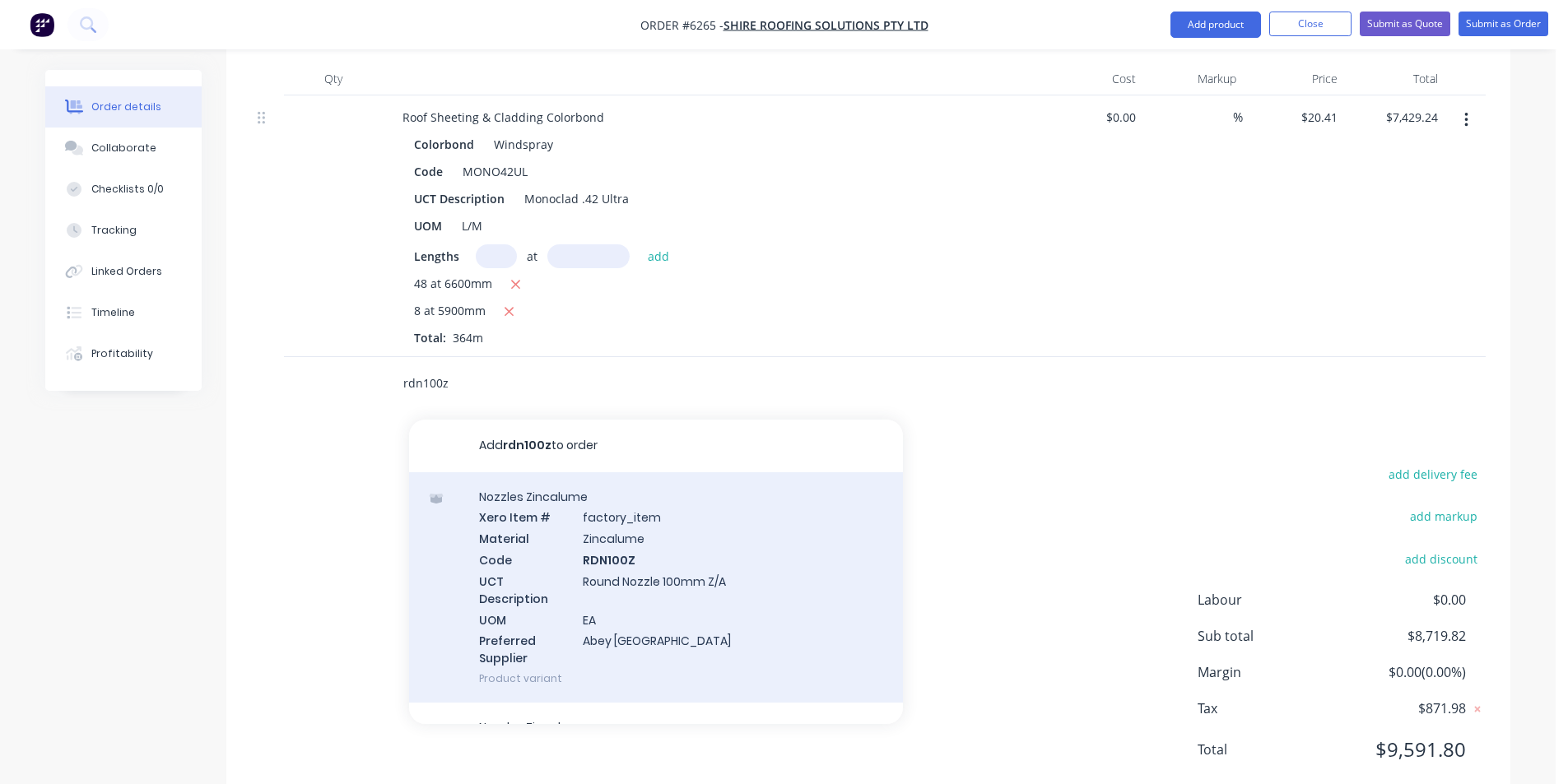
type input "rdn100z"
click at [647, 531] on div "Nozzles Zincalume Xero Item # factory_item Material Zincalume Code RDN100Z UCT …" at bounding box center [656, 588] width 494 height 232
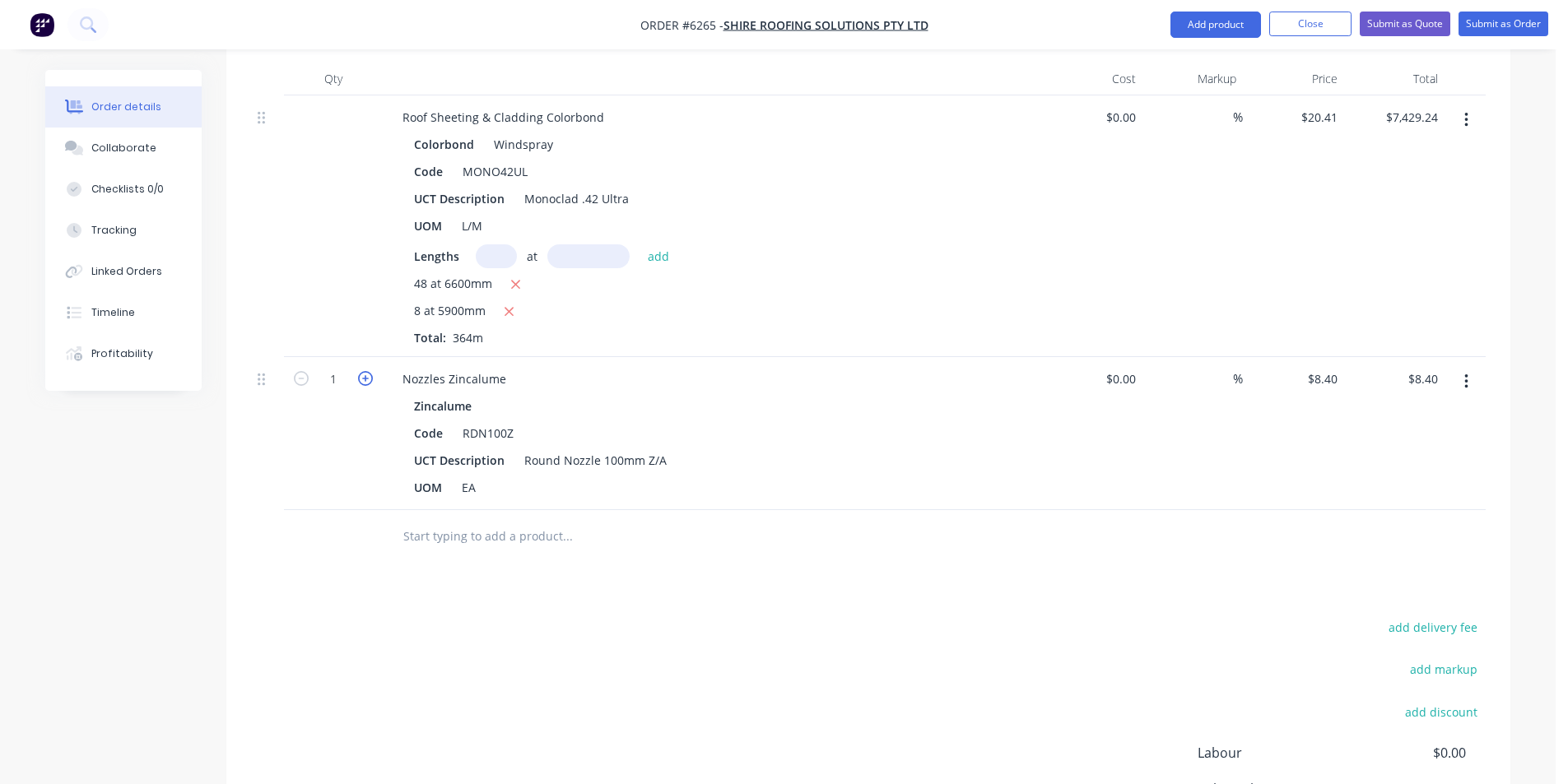
click at [367, 371] on icon "button" at bounding box center [366, 379] width 15 height 15
type input "2"
type input "$16.80"
click at [367, 371] on icon "button" at bounding box center [366, 379] width 15 height 15
type input "3"
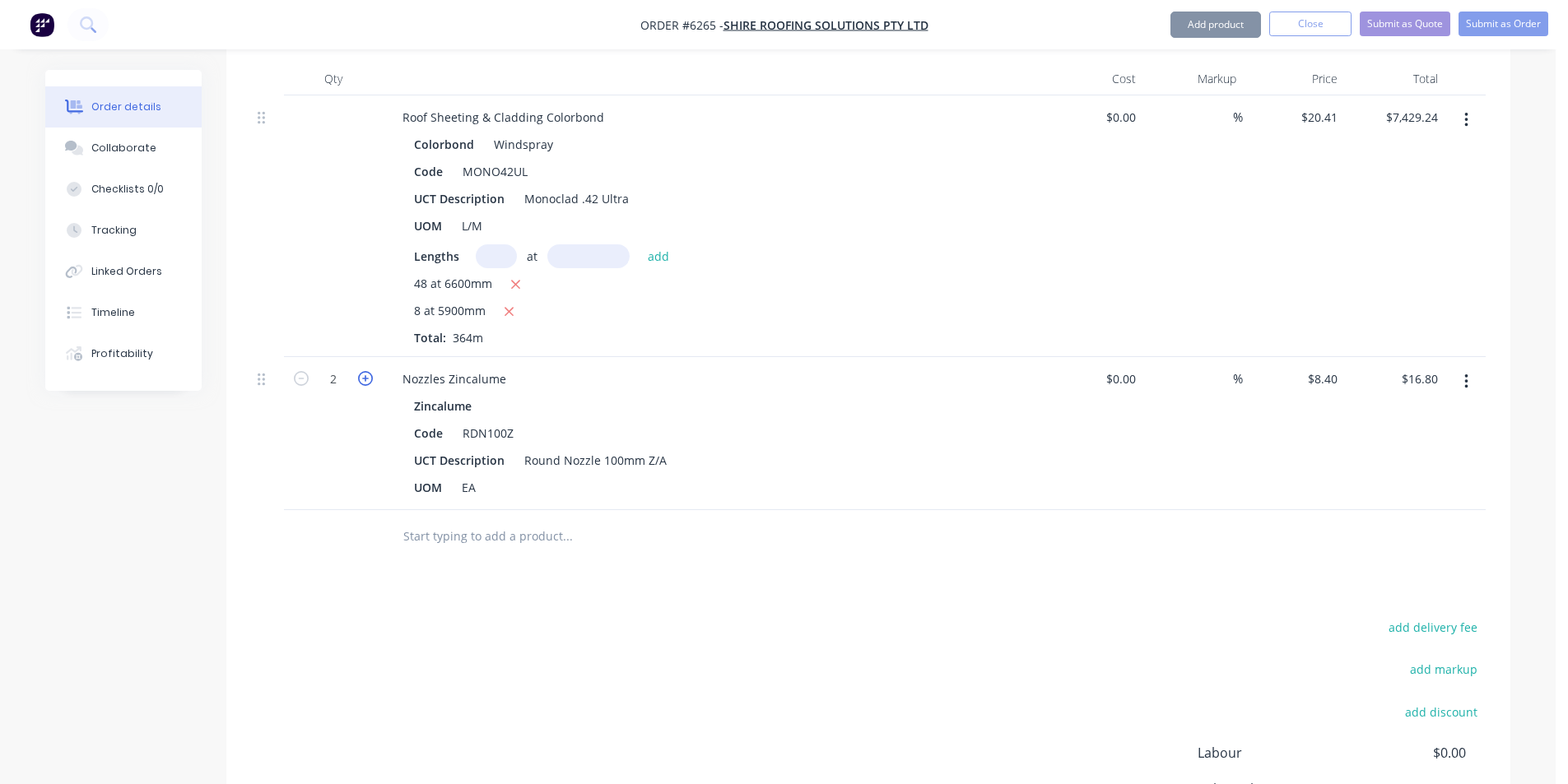
type input "$25.20"
click at [476, 520] on input "text" at bounding box center [567, 536] width 329 height 33
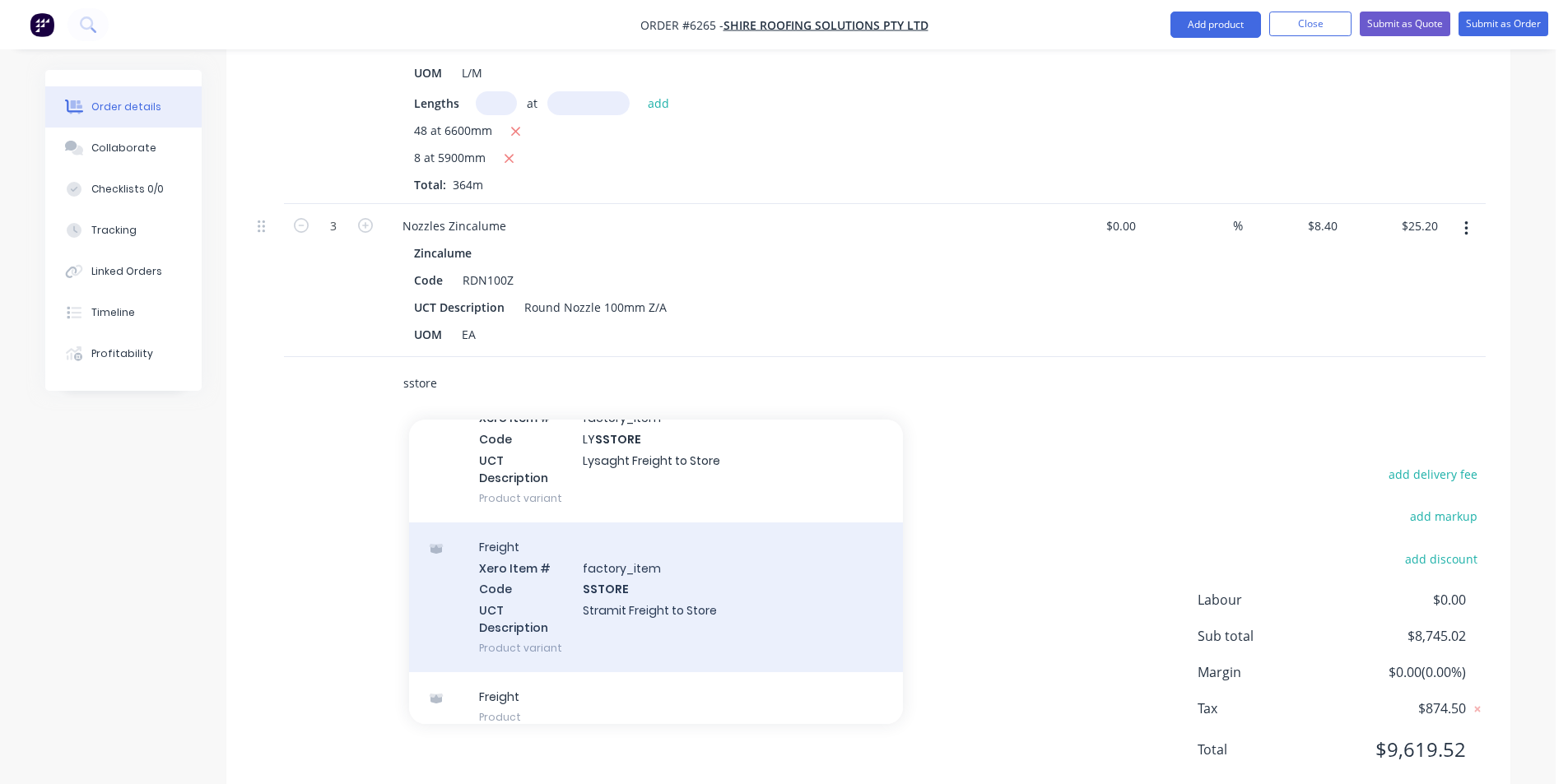
scroll to position [117, 0]
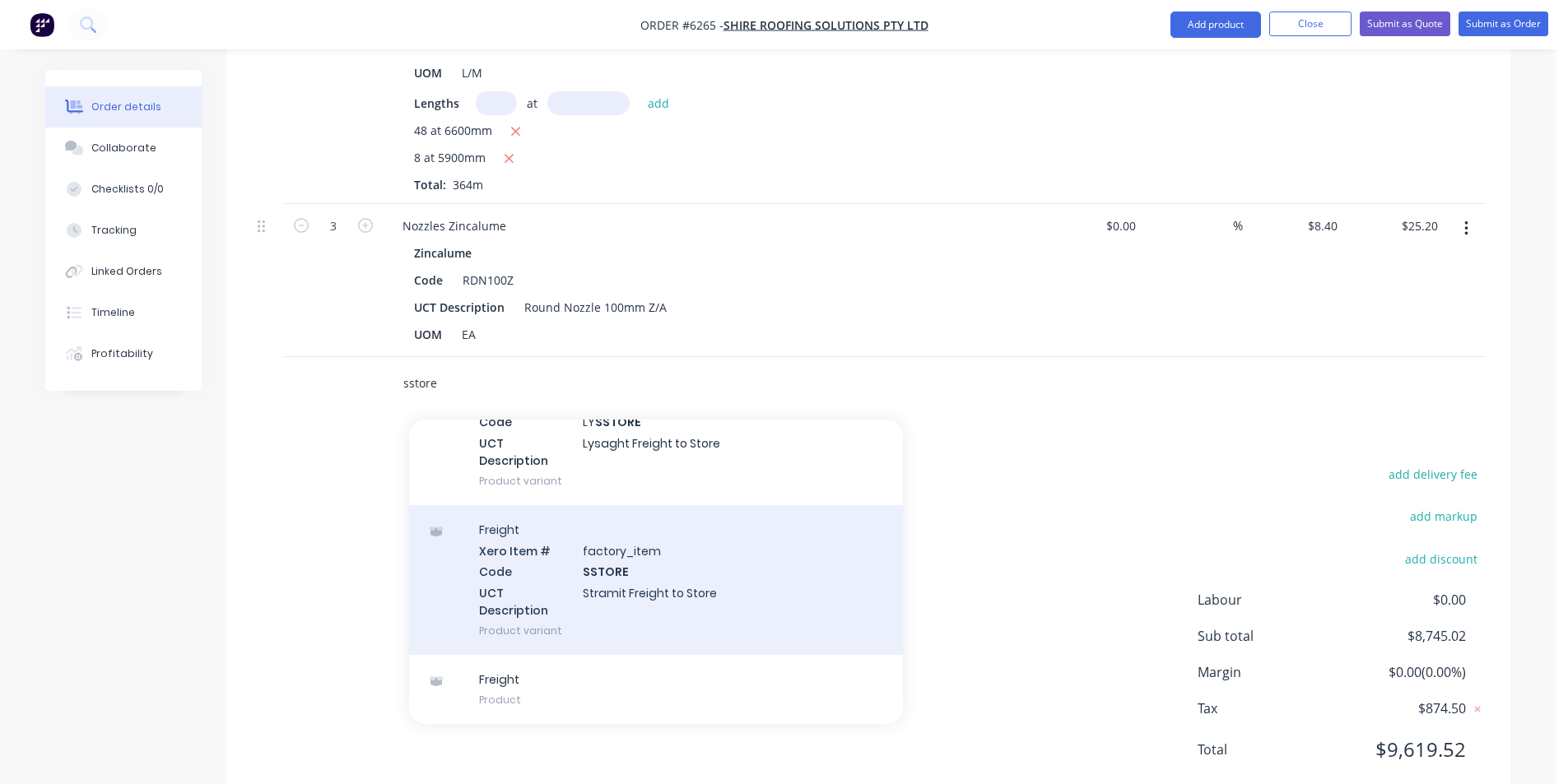
type input "sstore"
click at [722, 556] on div "Freight Xero Item # factory_item Code SSTORE UCT Description Stramit Freight to…" at bounding box center [656, 580] width 494 height 150
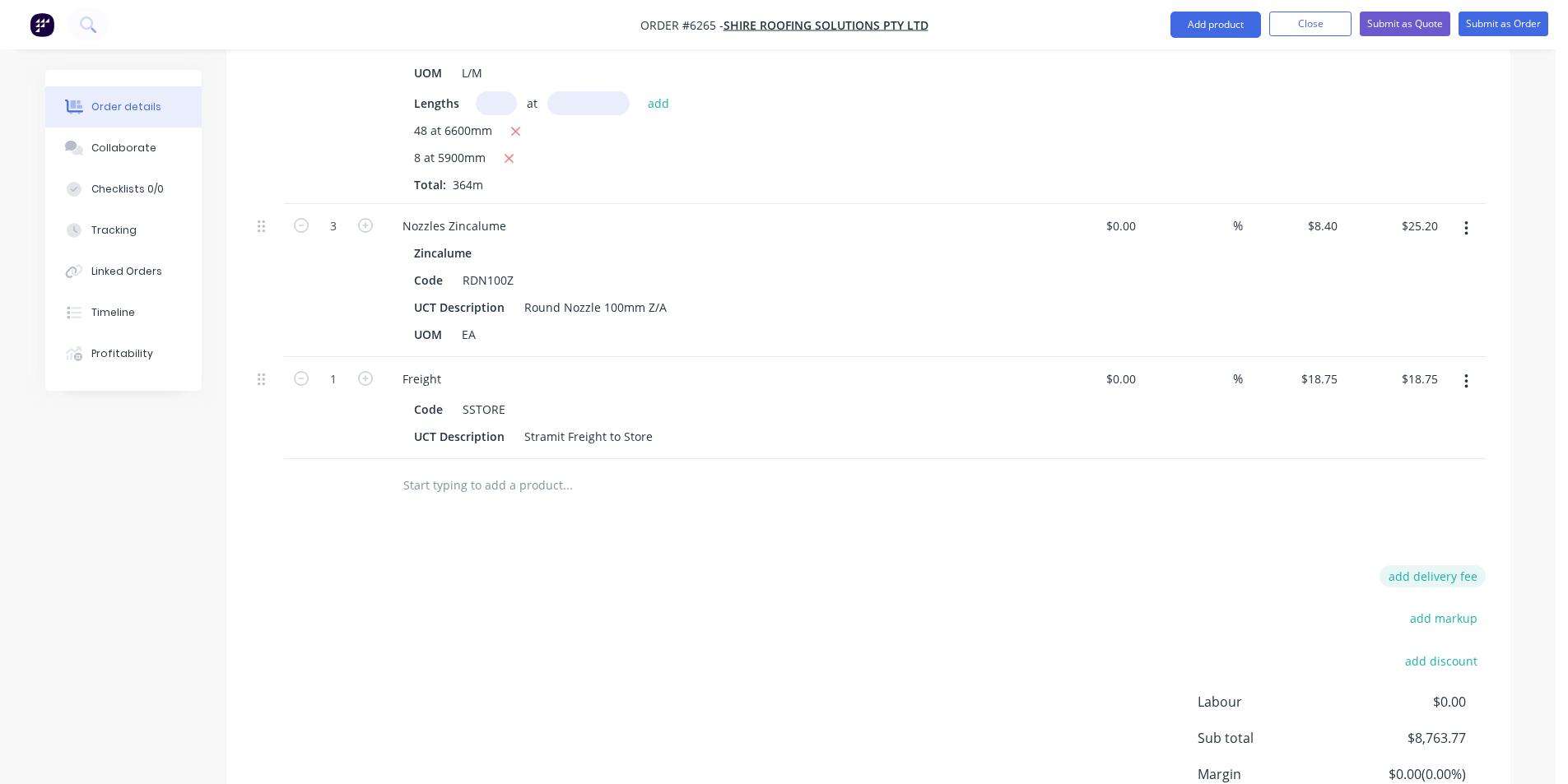
click at [1417, 565] on button "add delivery fee" at bounding box center [1433, 576] width 106 height 22
type input "80"
click input "submit" at bounding box center [0, 0] width 0 height 0
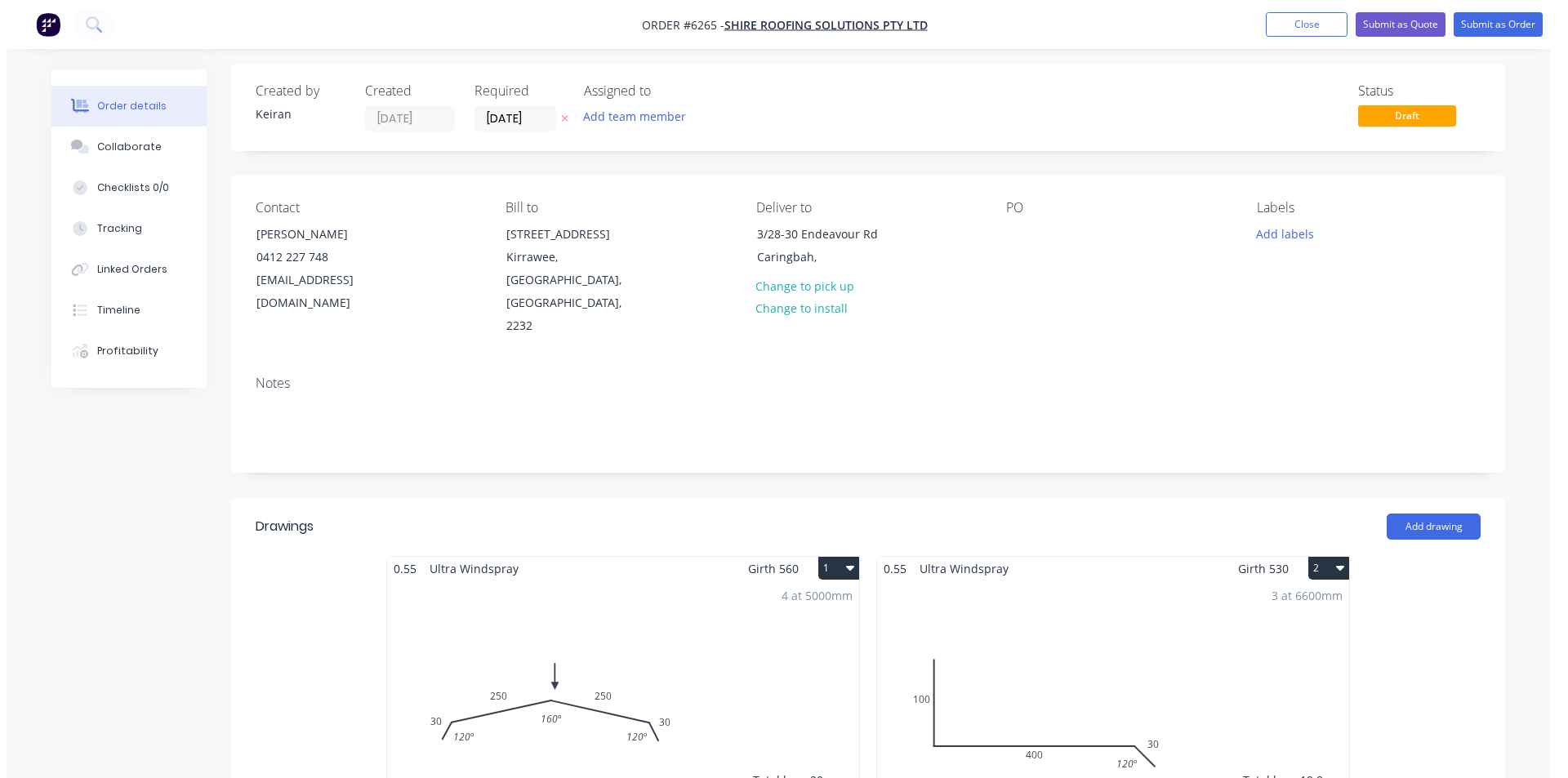
scroll to position [0, 0]
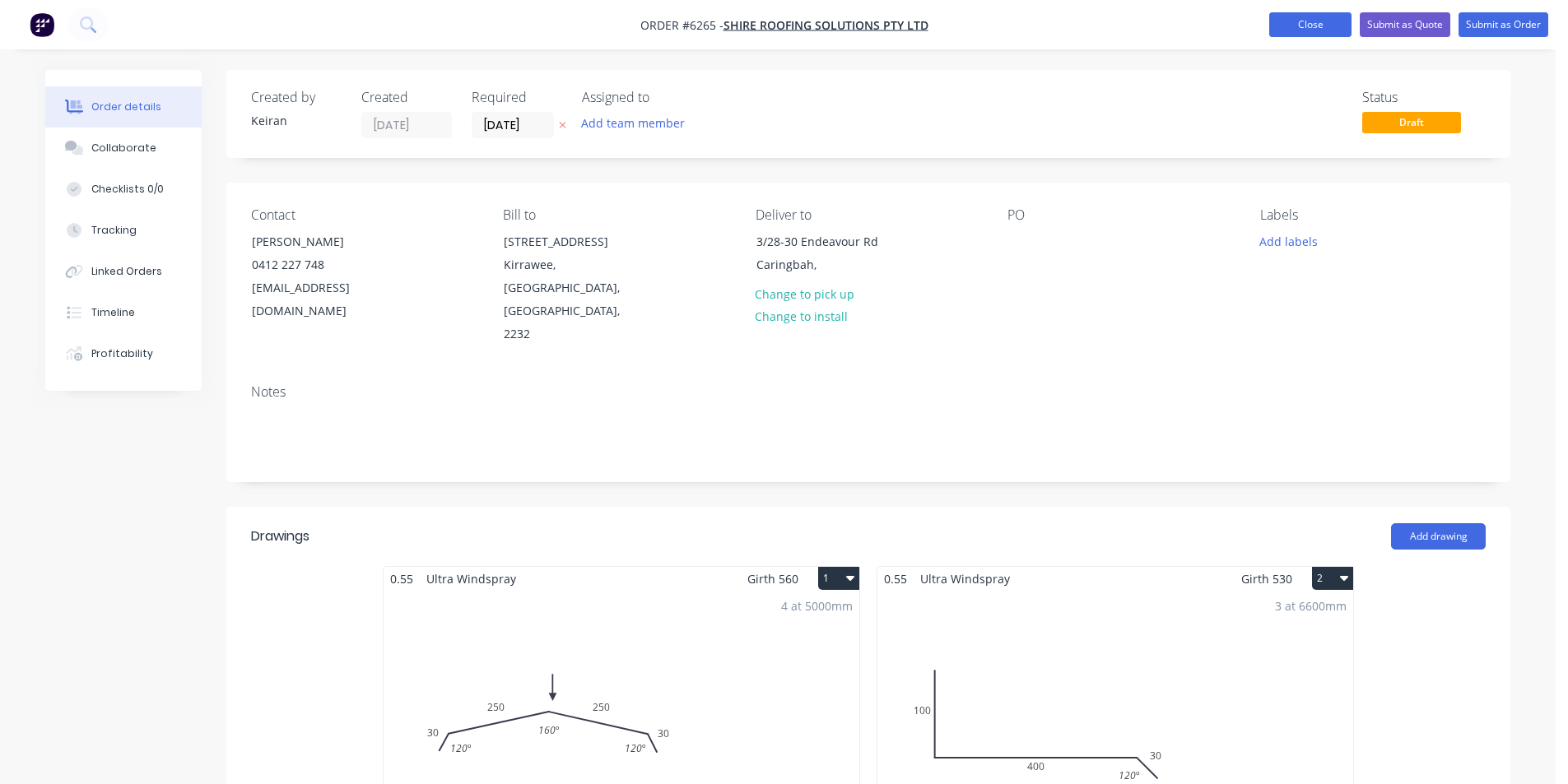
click at [1320, 19] on button "Close" at bounding box center [1311, 24] width 83 height 24
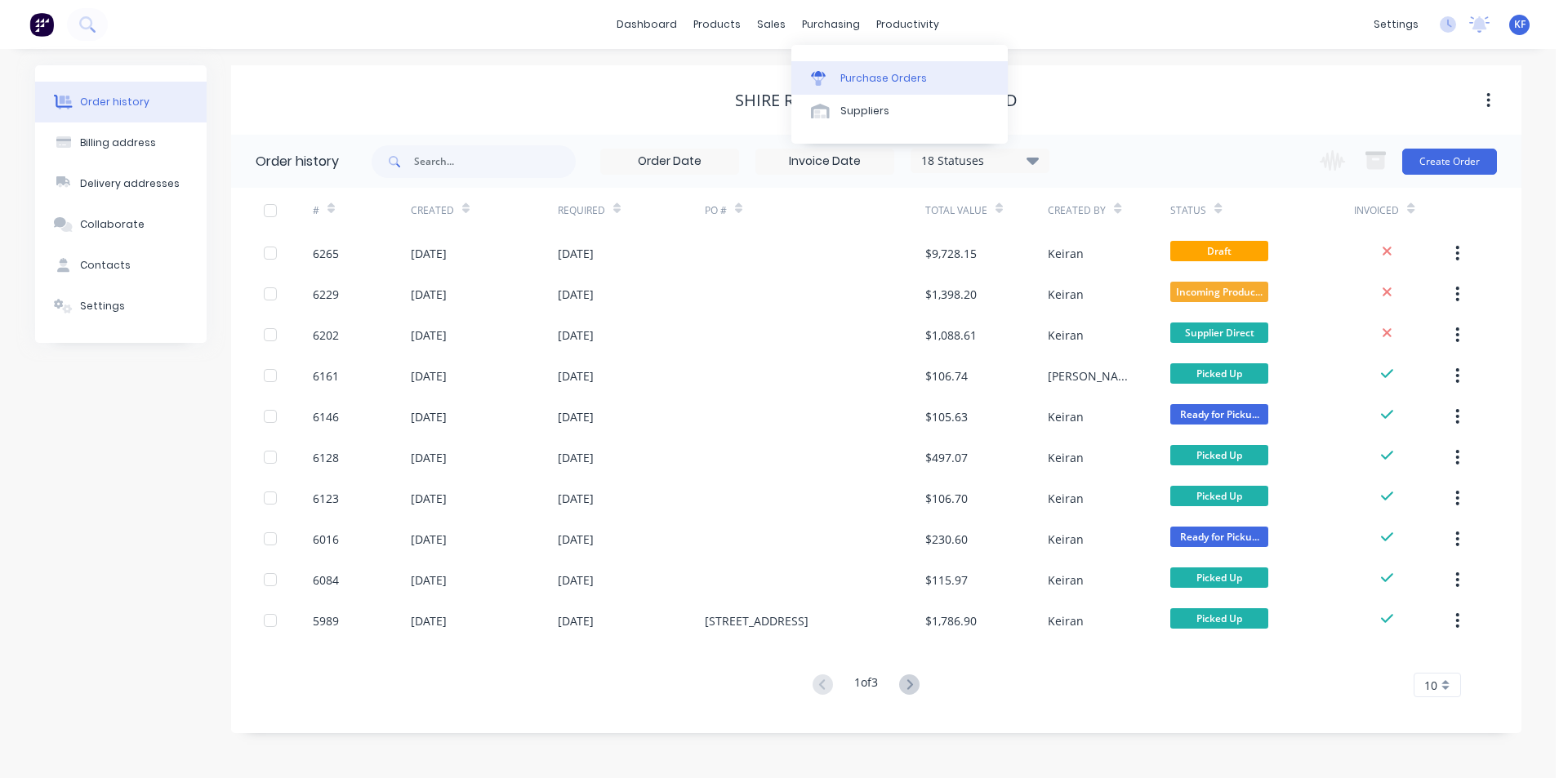
click at [850, 73] on div "Purchase Orders" at bounding box center [883, 79] width 87 height 15
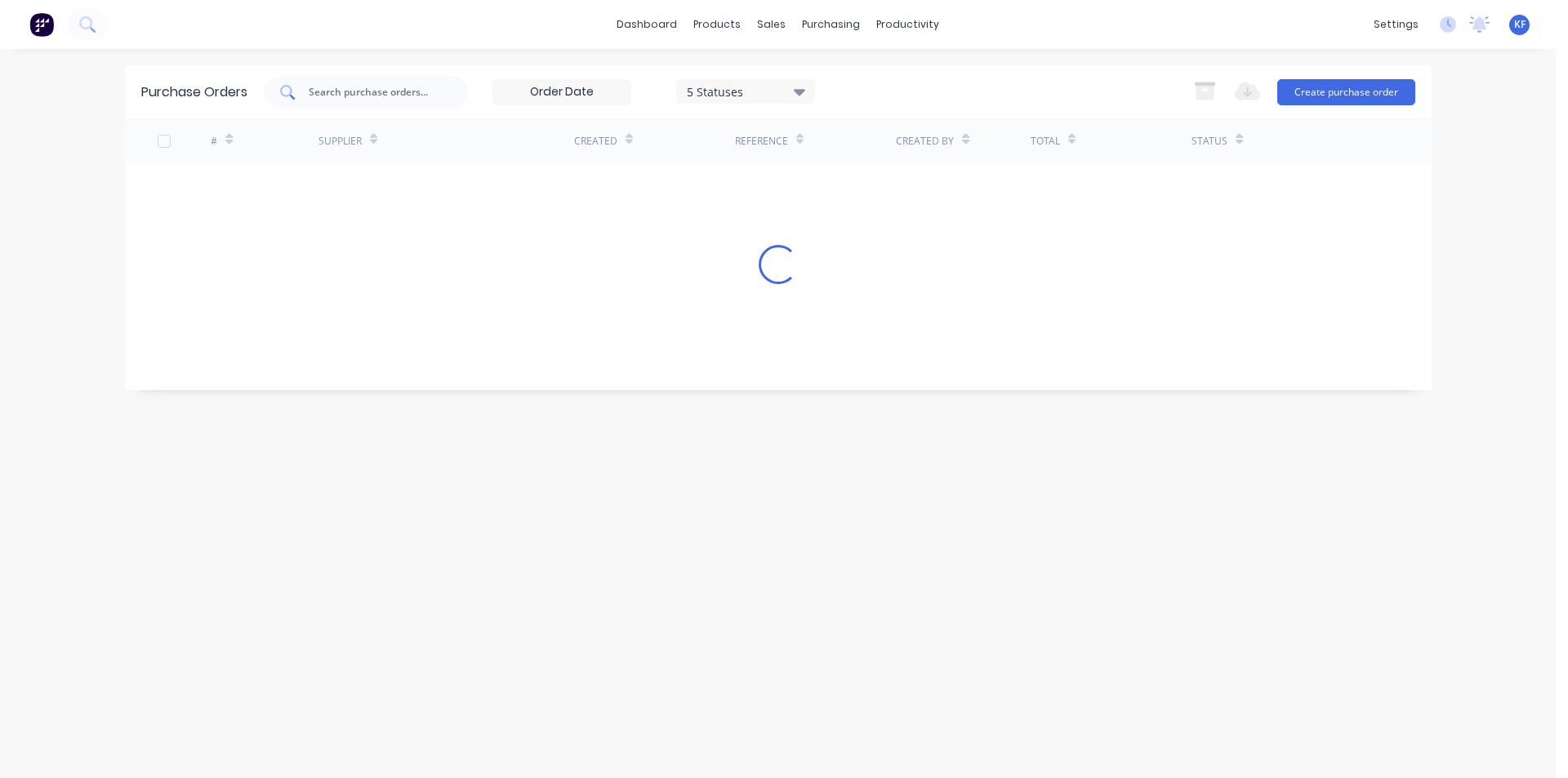
click at [392, 96] on input "text" at bounding box center [374, 93] width 135 height 17
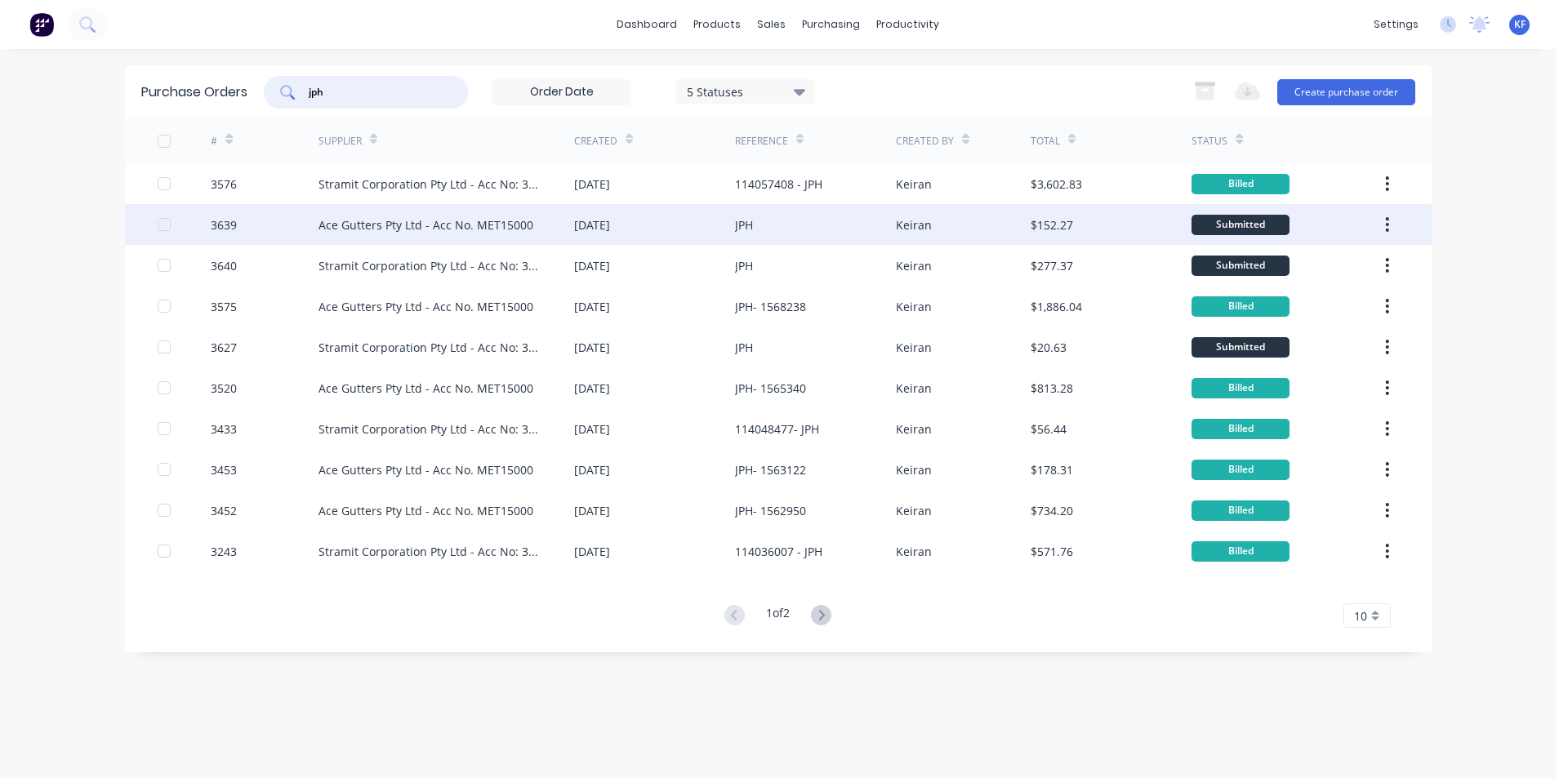
type input "jph"
click at [679, 238] on div "[DATE]" at bounding box center [654, 224] width 160 height 41
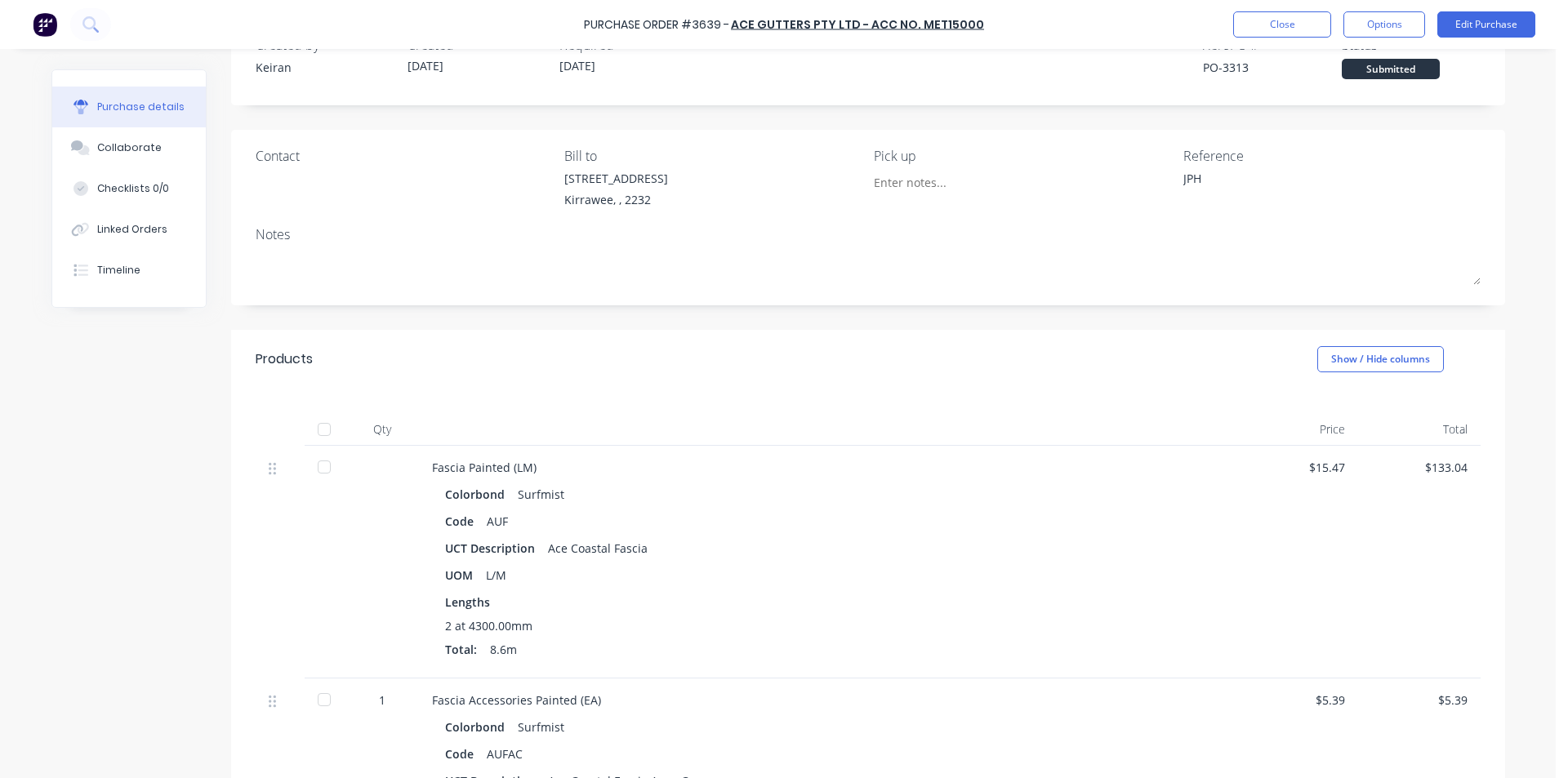
scroll to position [327, 0]
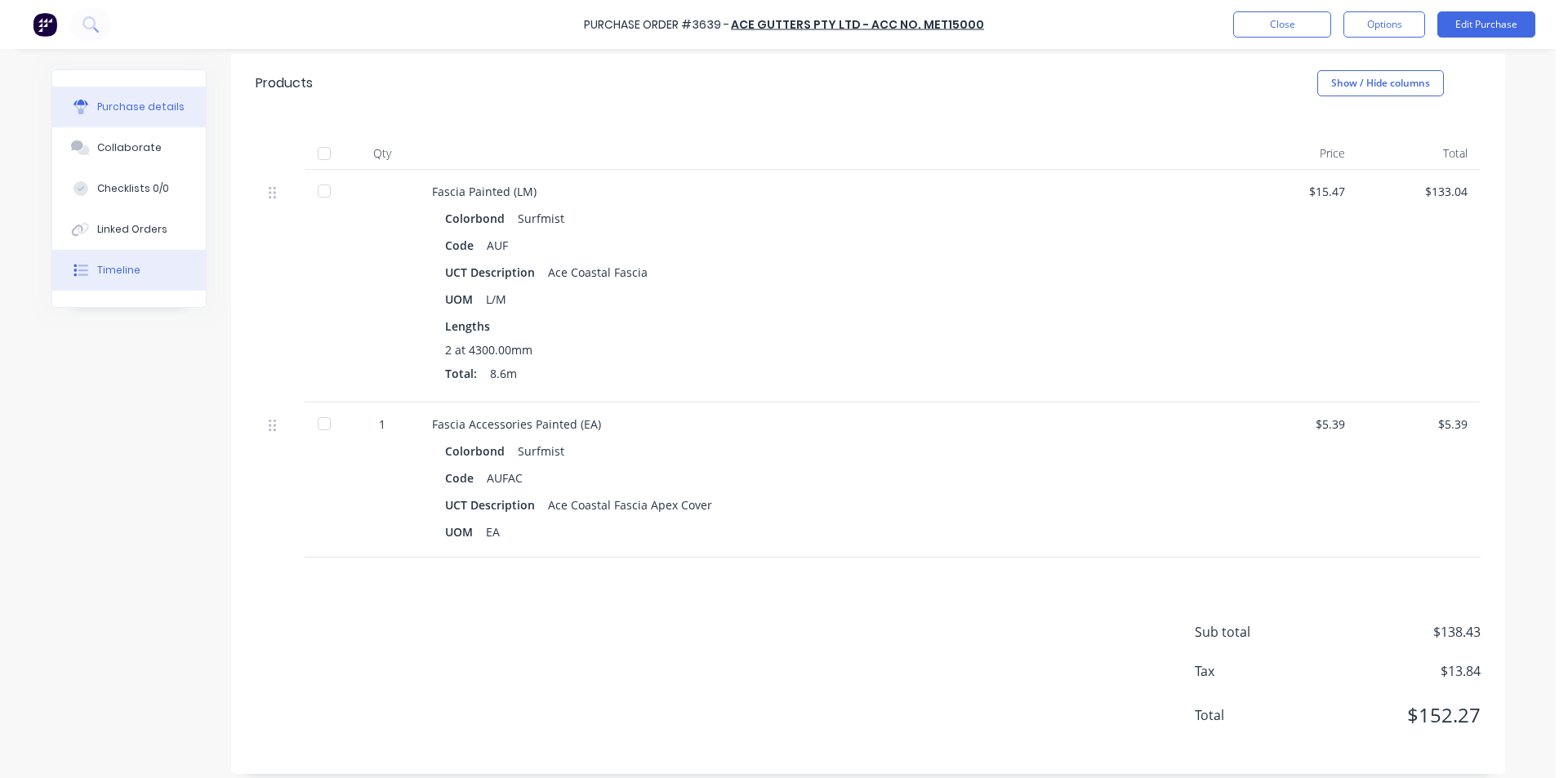
click at [141, 274] on button "Timeline" at bounding box center [130, 270] width 154 height 41
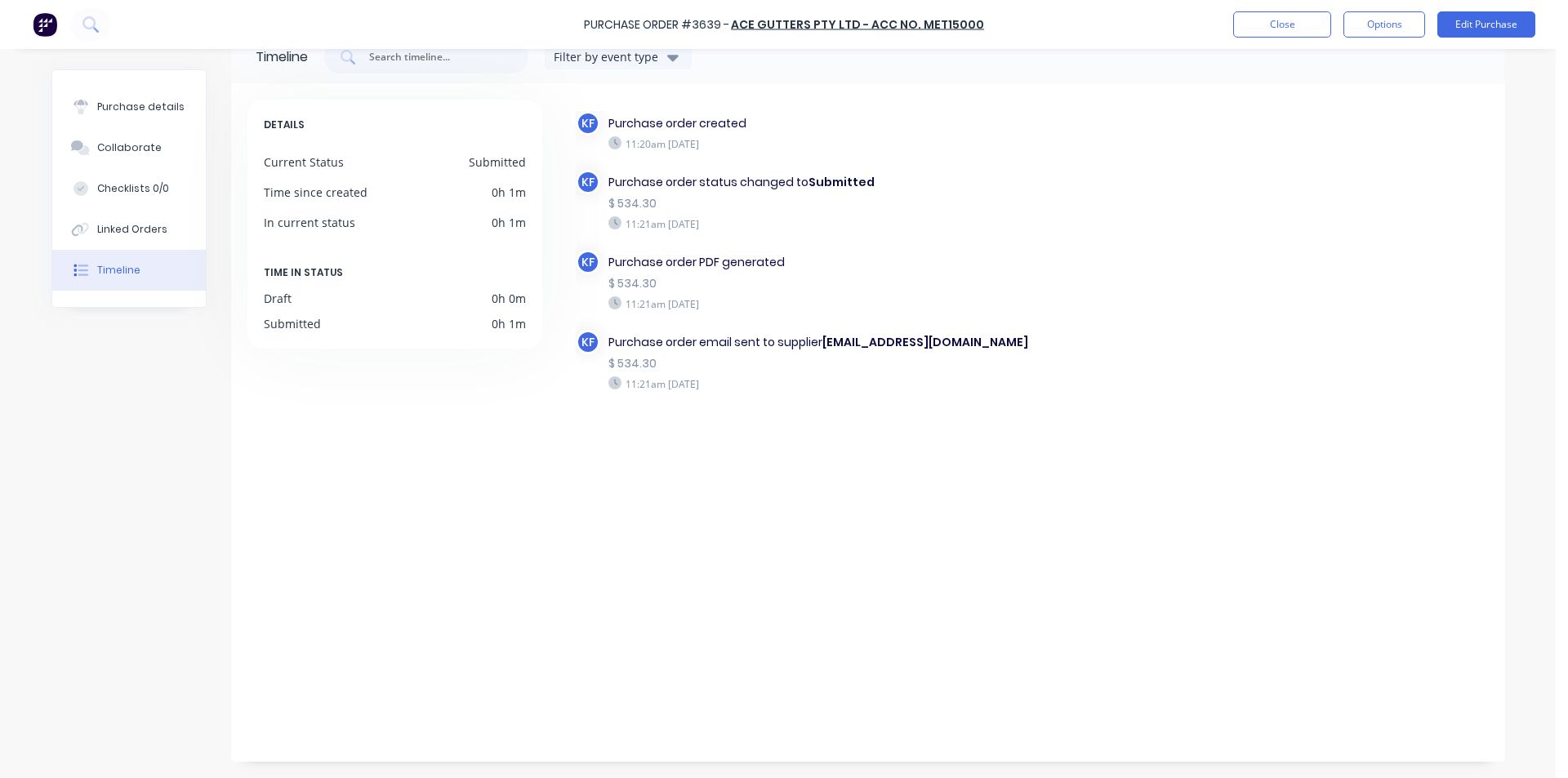
scroll to position [39, 0]
click at [136, 95] on button "Purchase details" at bounding box center [130, 107] width 154 height 41
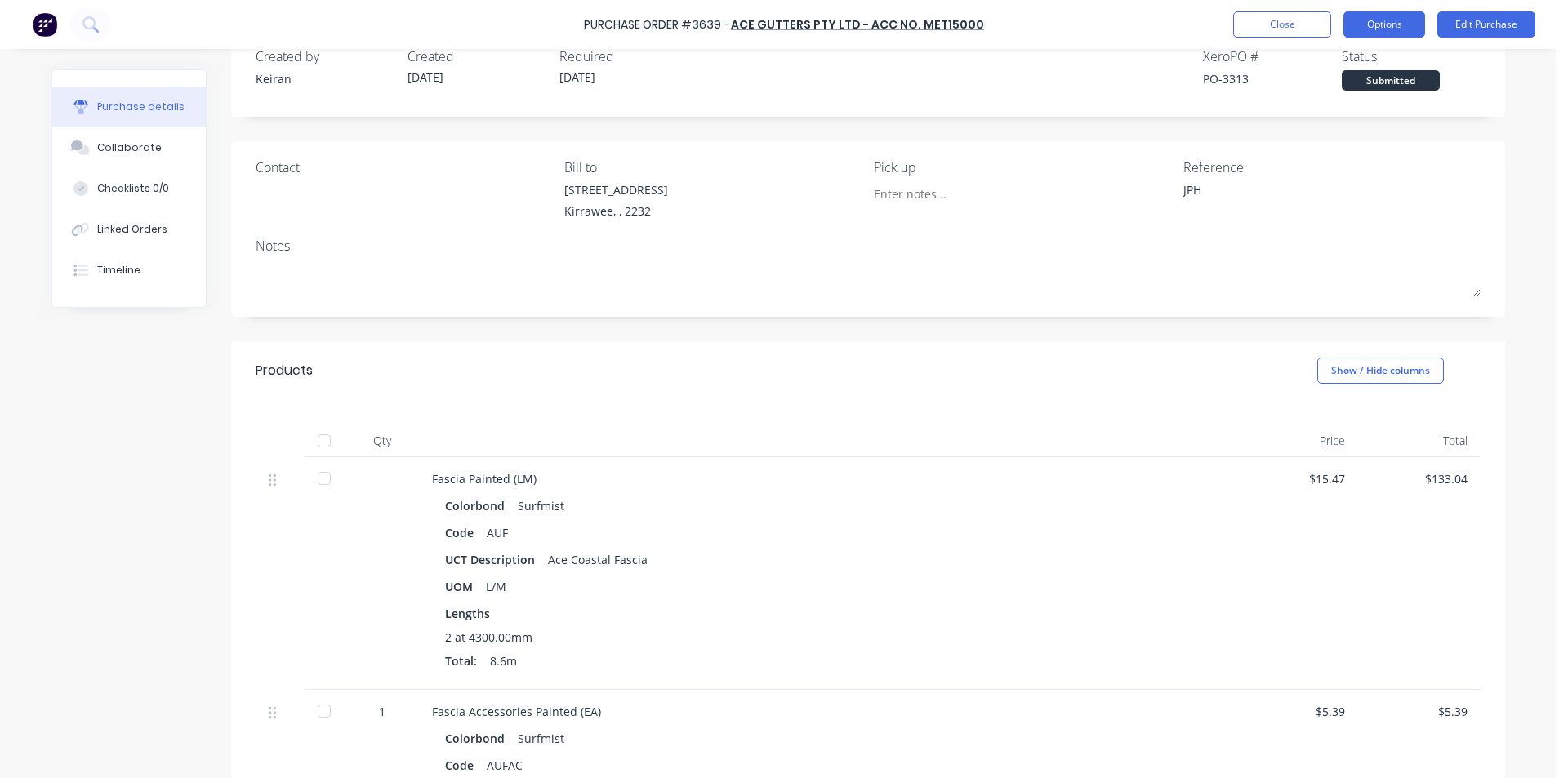
click at [1363, 28] on button "Options" at bounding box center [1384, 24] width 82 height 26
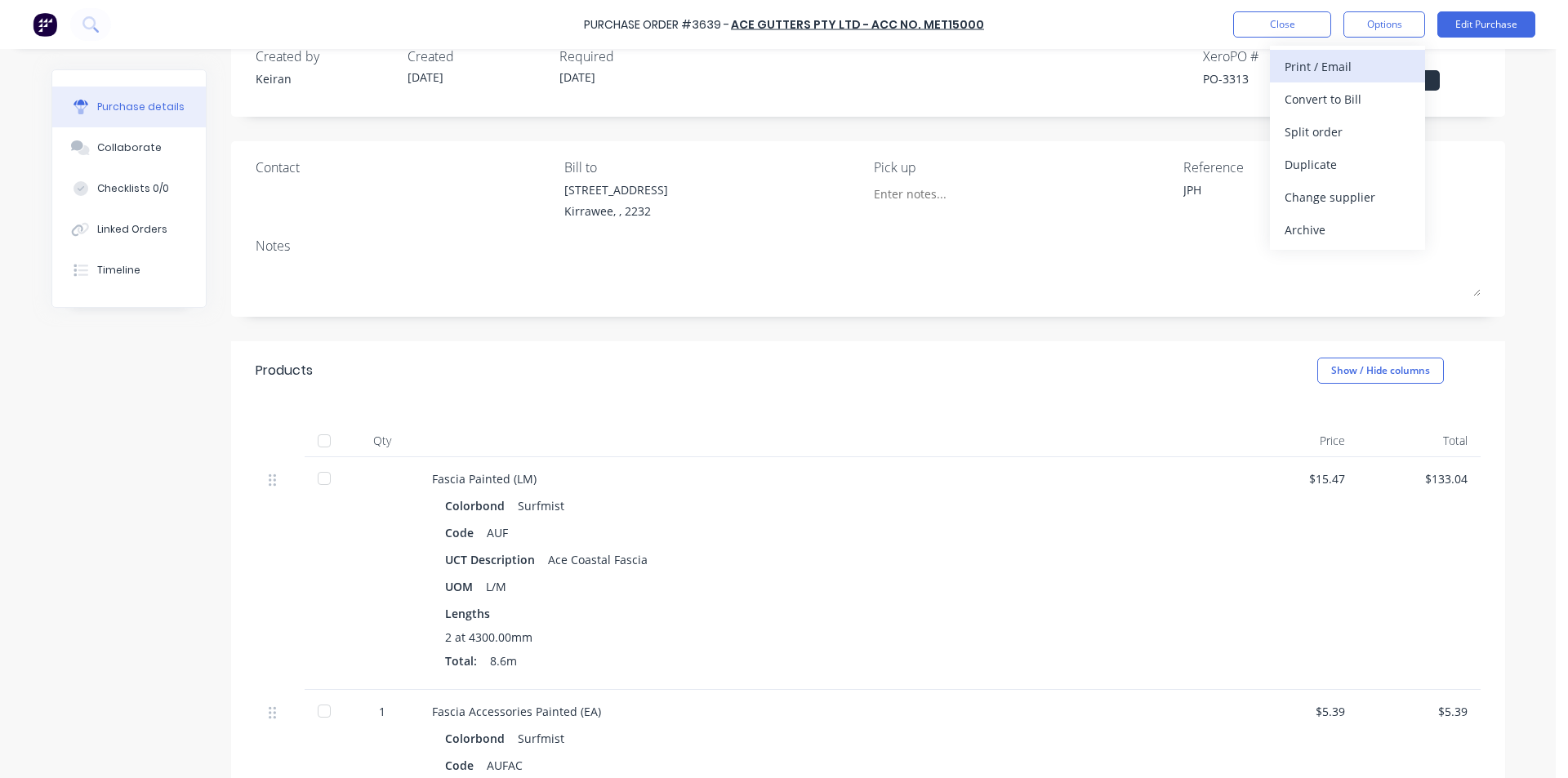
click at [1341, 78] on div "Print / Email" at bounding box center [1347, 66] width 125 height 23
click at [1340, 122] on div "Without pricing" at bounding box center [1347, 132] width 125 height 23
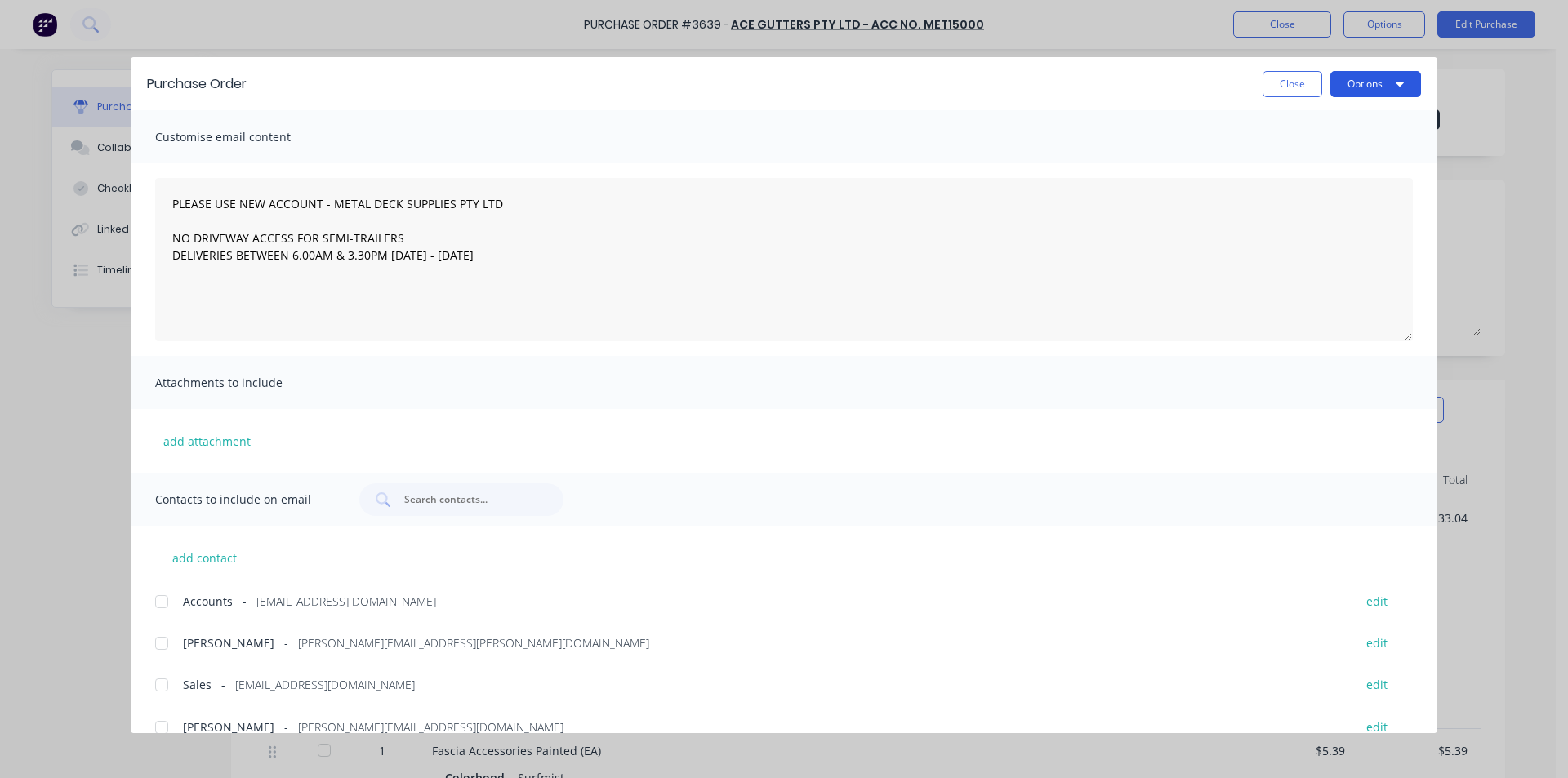
click at [1355, 81] on button "Options" at bounding box center [1376, 84] width 90 height 26
click at [1323, 127] on div "Preview" at bounding box center [1343, 125] width 125 height 23
type textarea "x"
type textarea "PLEASE USE NEW ACCOUNT - METAL DECK SUPPLIES PTY LTD NO DRIVEWAY ACCESS FOR SEM…"
type textarea "x"
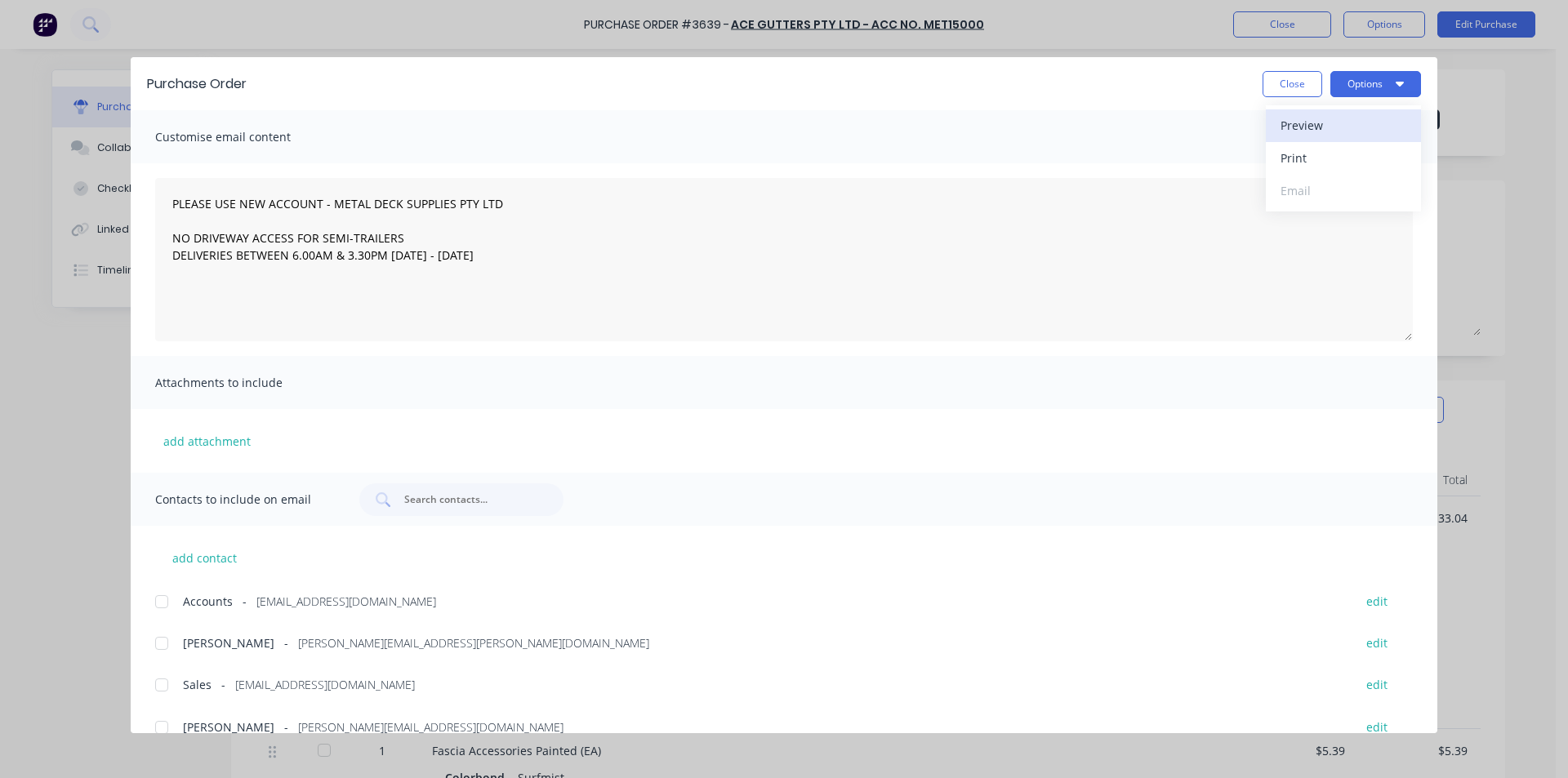
type textarea "PLEASE USE NEW ACCOUNT - METAL DECK SUPPLIES PTY LTD NO DRIVEWAY ACCESS FOR SEM…"
click at [1297, 72] on button "Close" at bounding box center [1292, 84] width 59 height 26
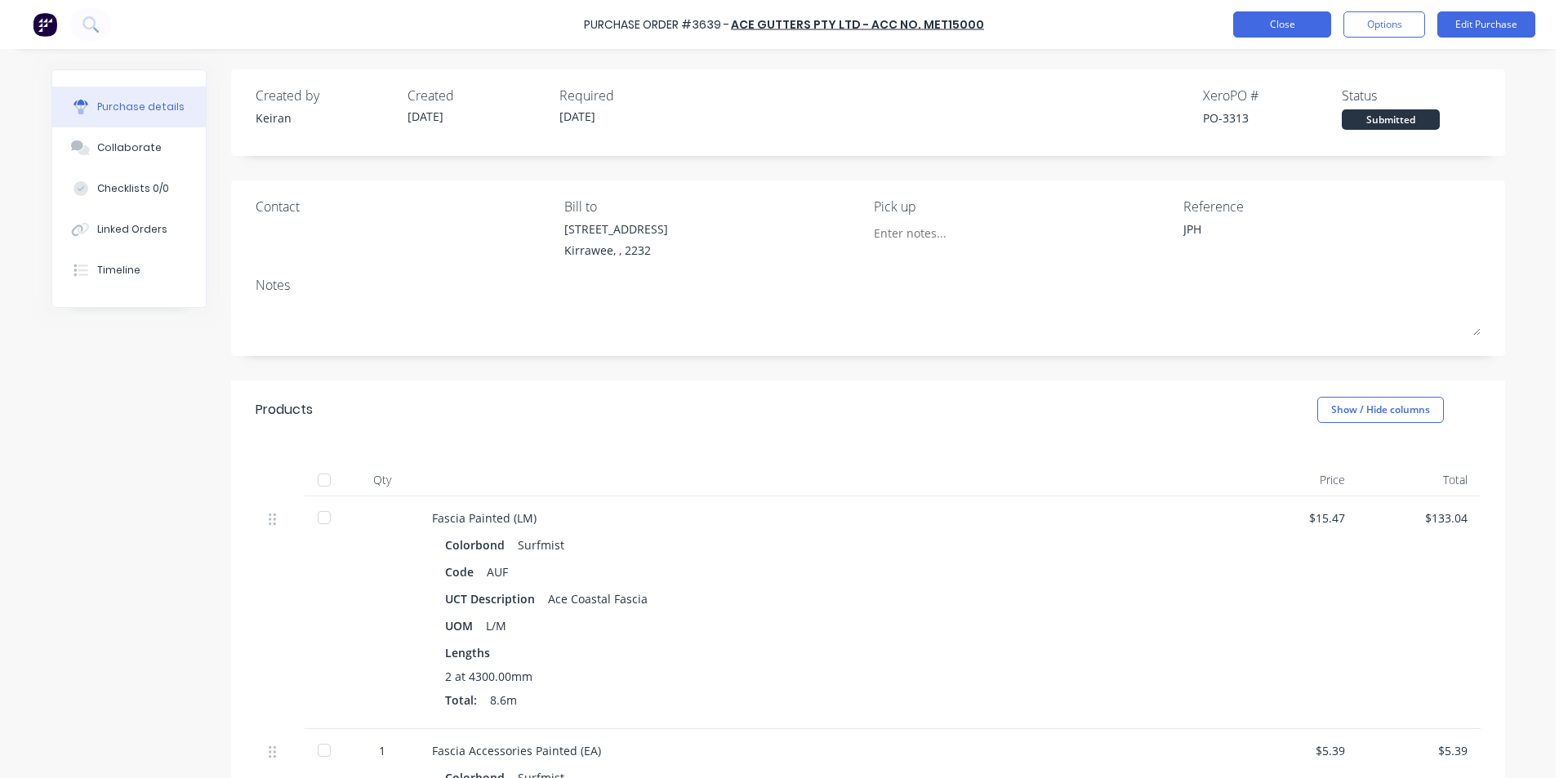
click at [1301, 29] on button "Close" at bounding box center [1281, 24] width 98 height 26
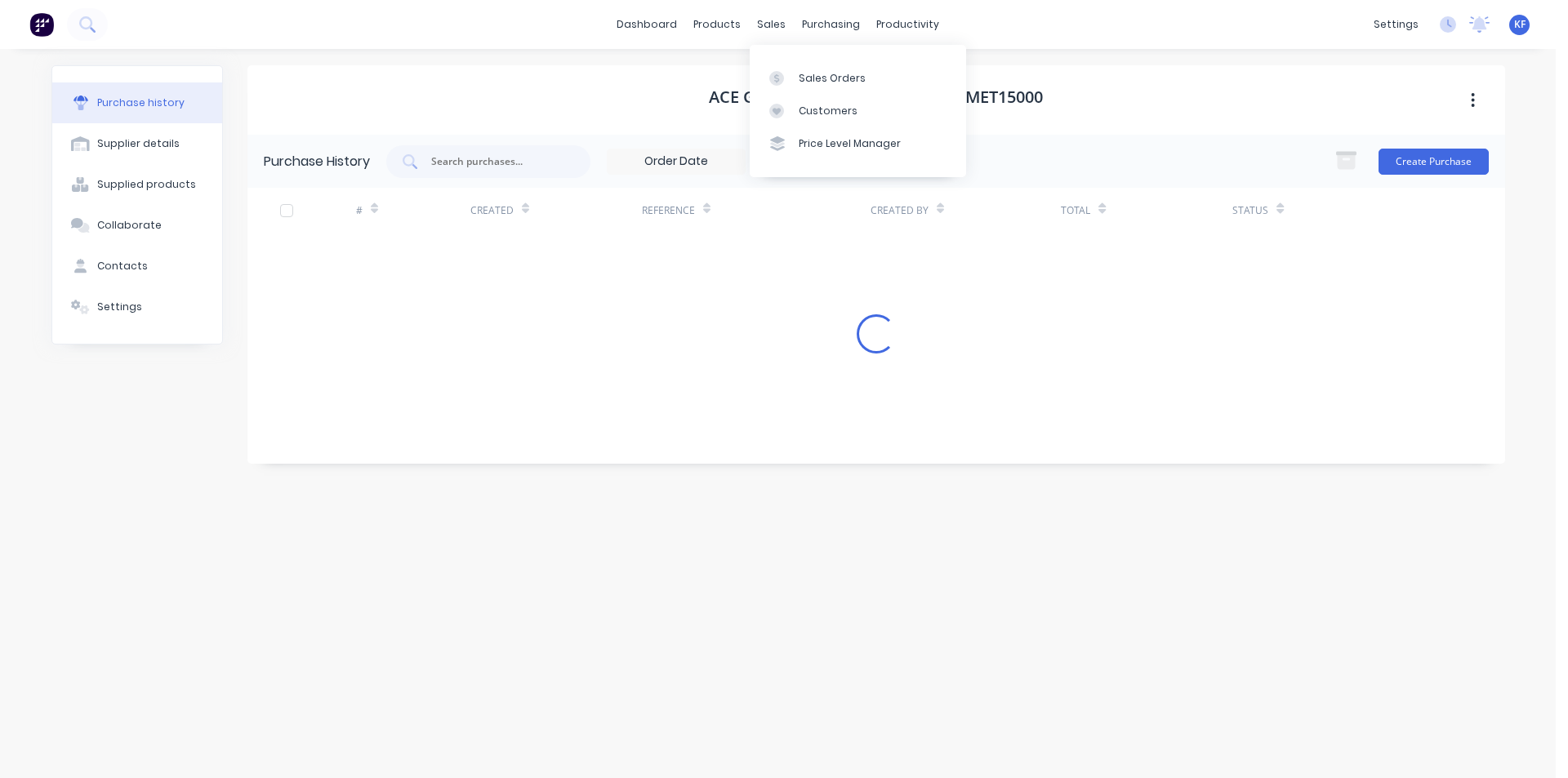
click at [761, 25] on div "sales" at bounding box center [771, 24] width 45 height 24
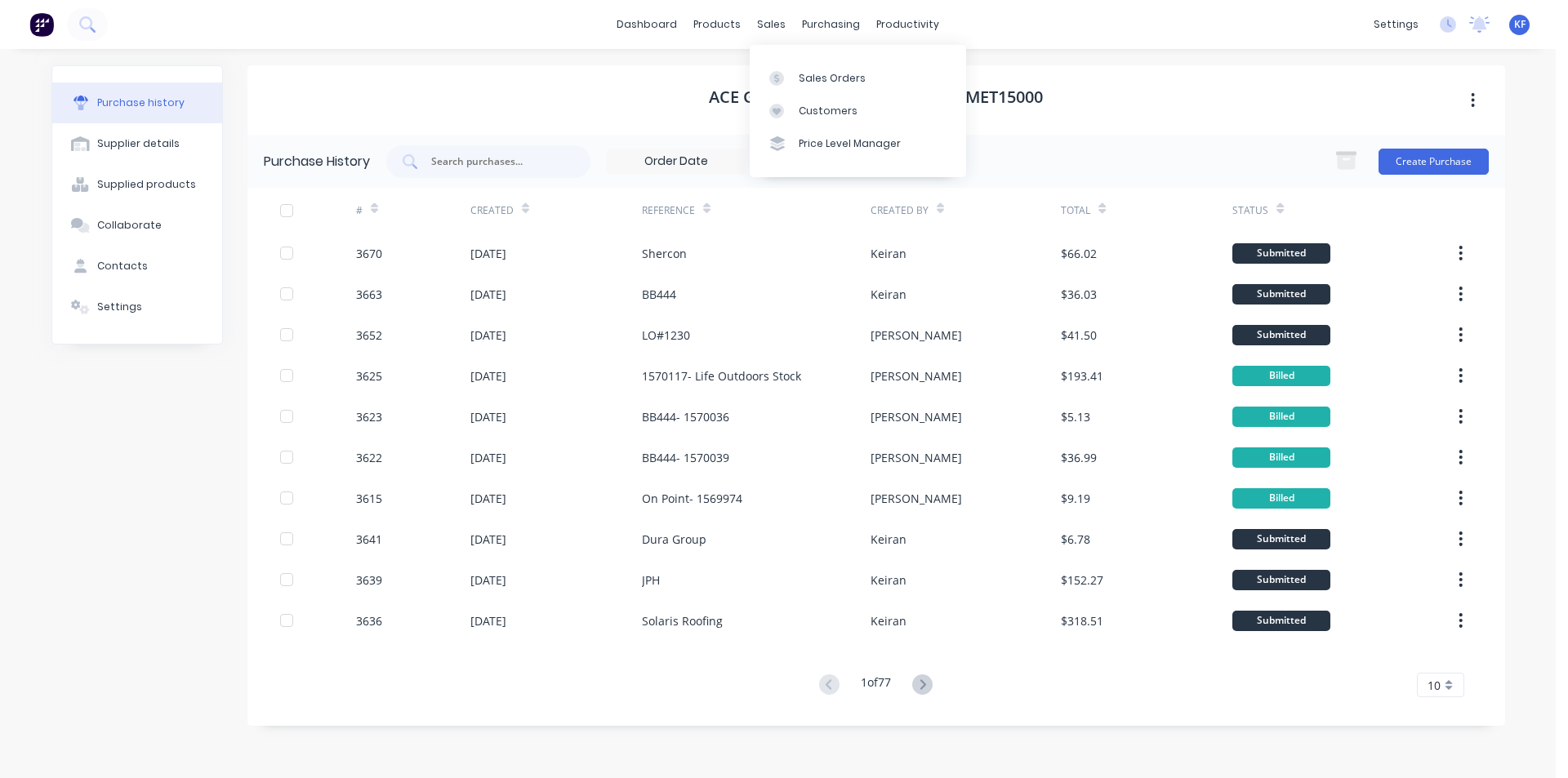
click at [802, 53] on div "Sales Orders Customers Price Level Manager" at bounding box center [858, 110] width 216 height 131
click at [815, 89] on link "Sales Orders" at bounding box center [858, 77] width 216 height 33
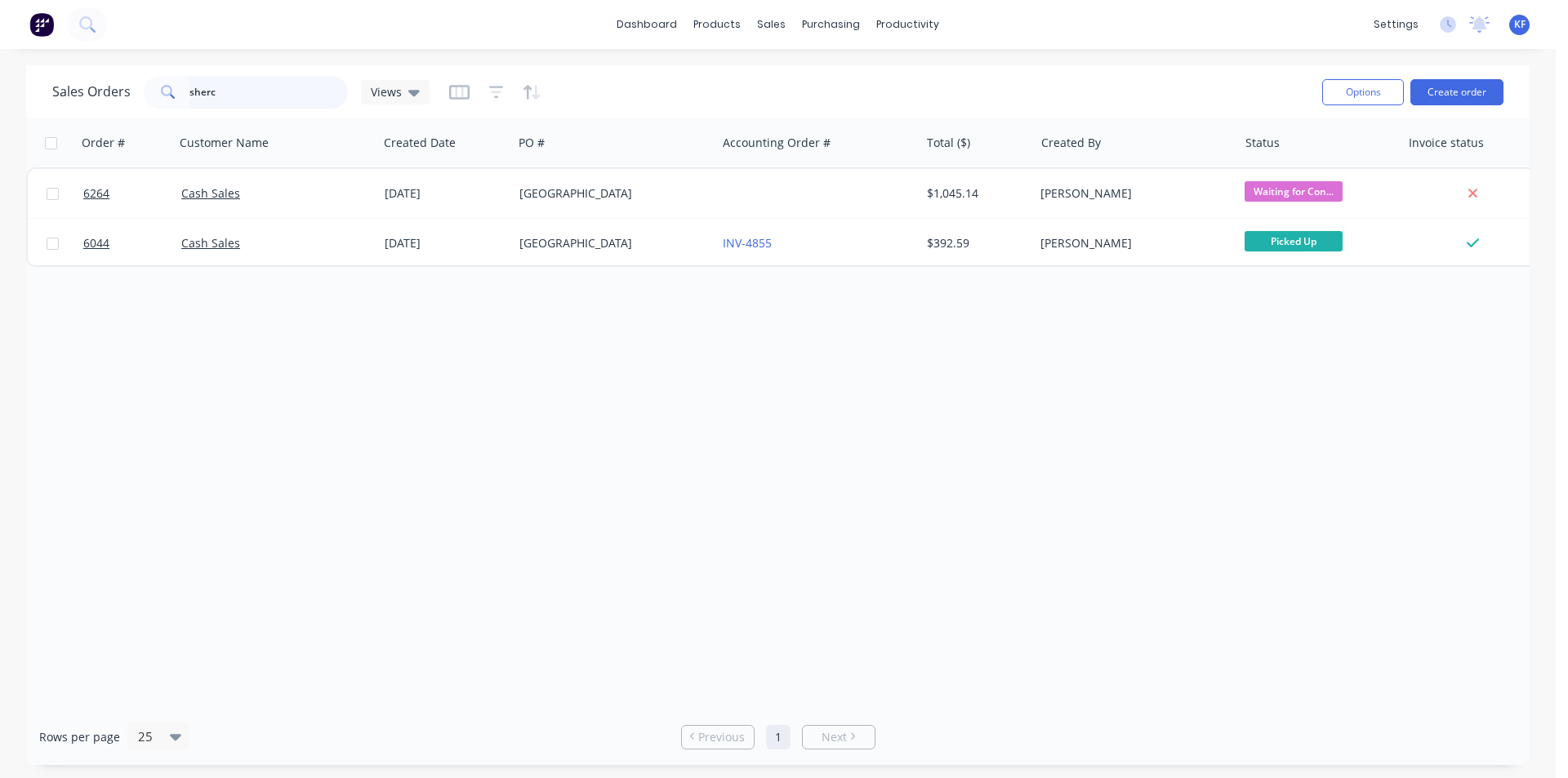
drag, startPoint x: 261, startPoint y: 106, endPoint x: 0, endPoint y: 89, distance: 261.6
click at [0, 91] on div "Sales Orders sherc Views Options Create order Order # Customer Name Created Dat…" at bounding box center [777, 414] width 1555 height 699
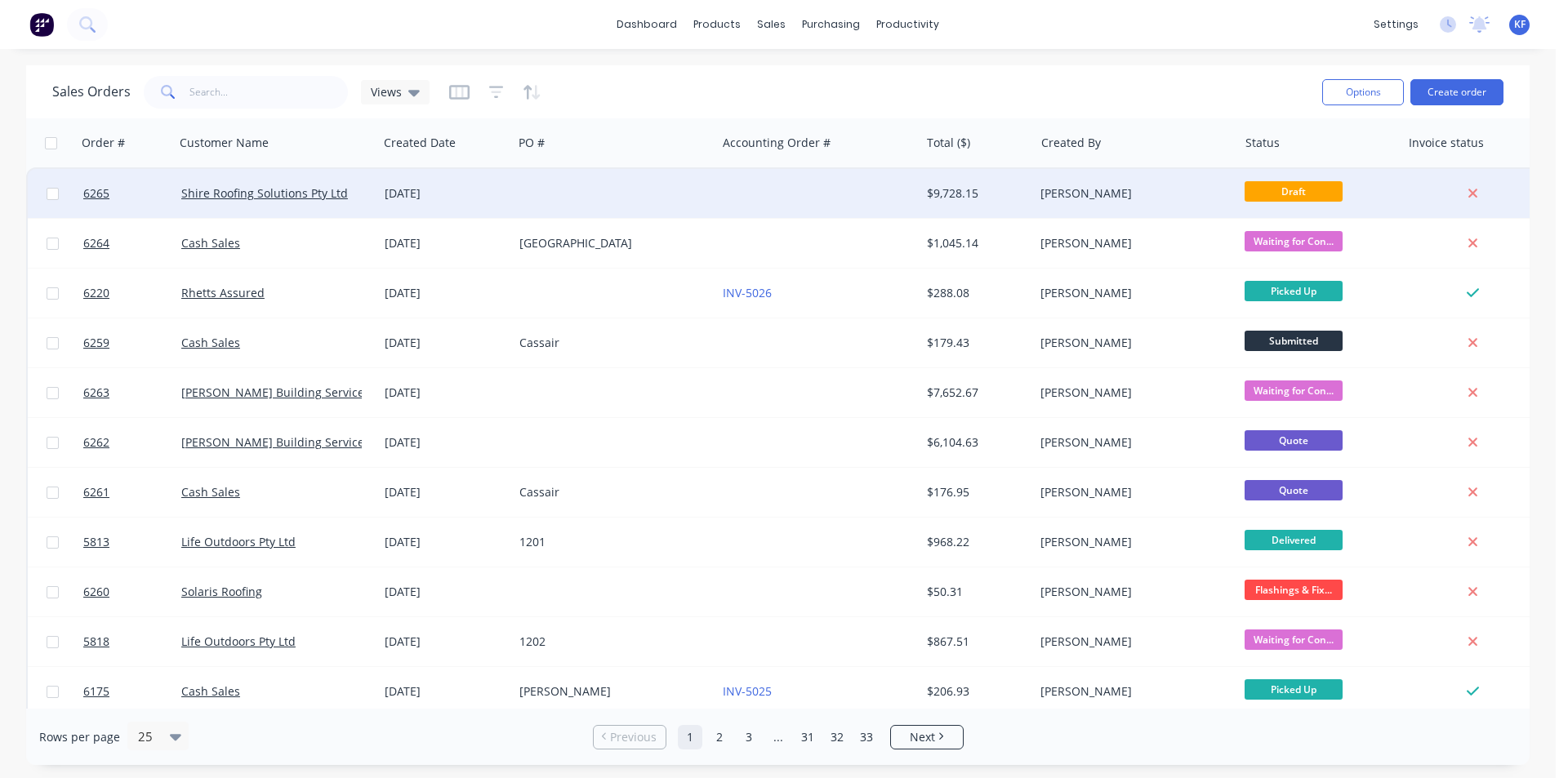
click at [603, 193] on div at bounding box center [614, 193] width 203 height 49
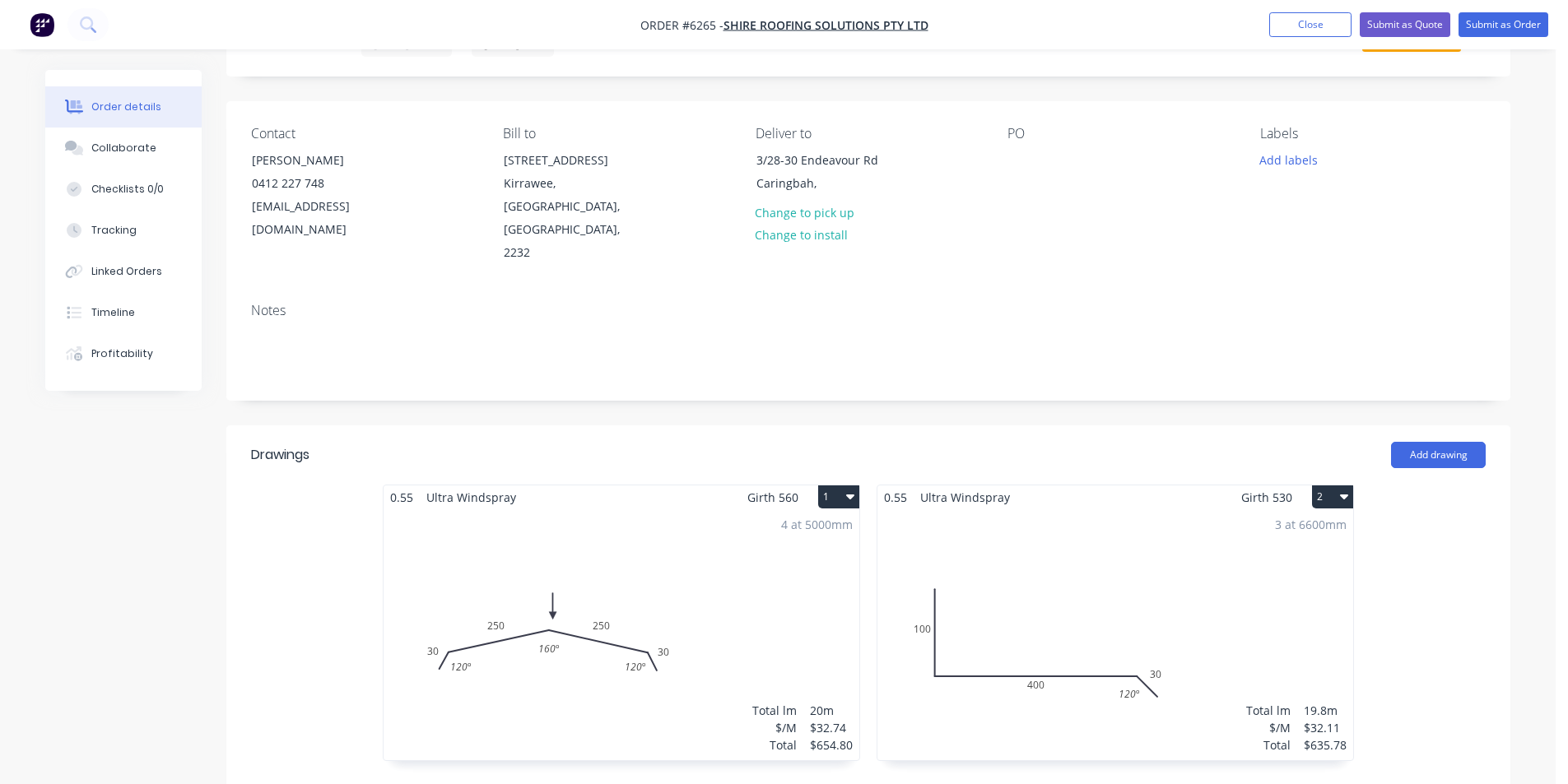
scroll to position [83, 0]
click at [1397, 24] on button "Submit as Quote" at bounding box center [1405, 24] width 90 height 24
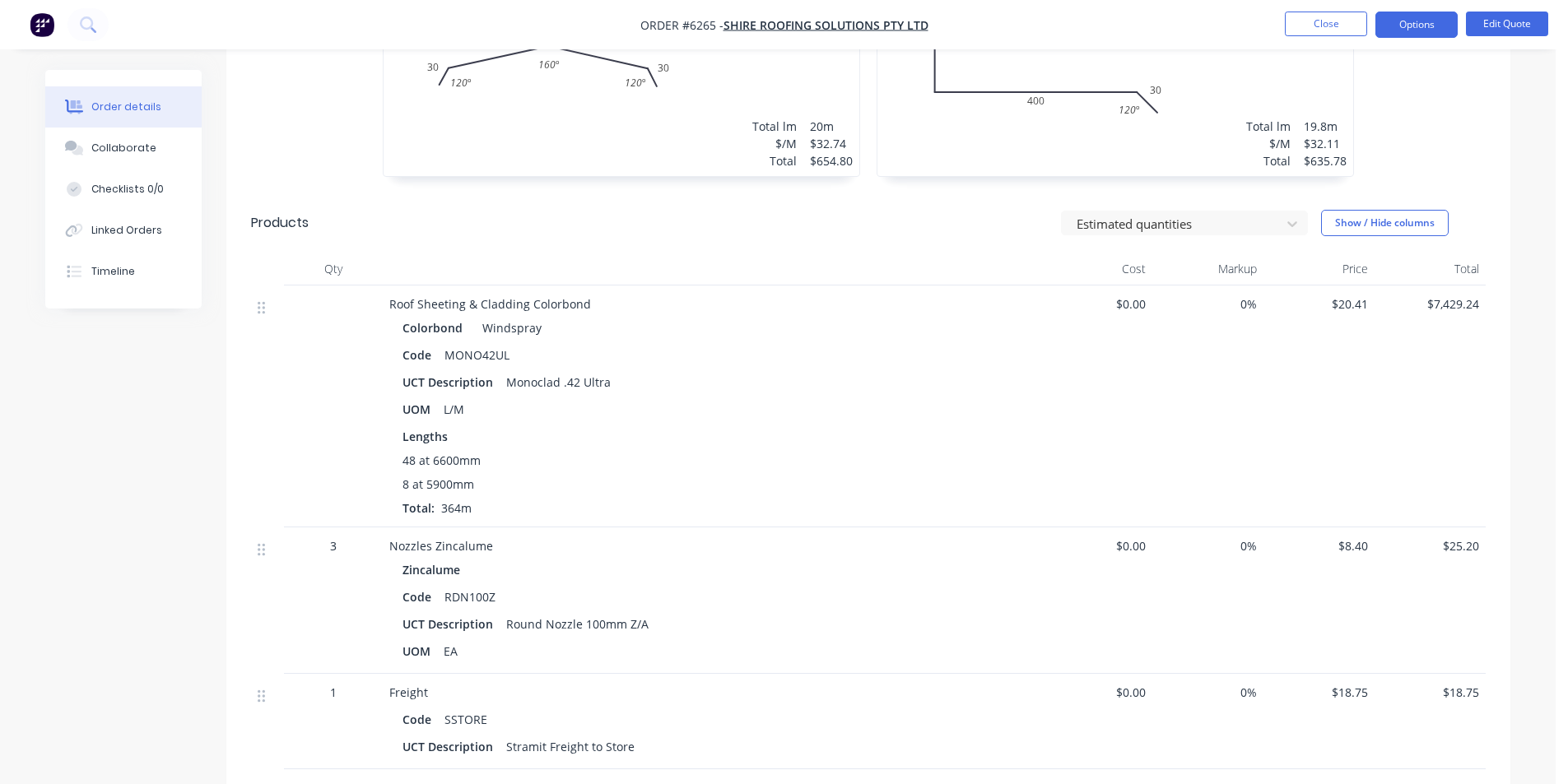
scroll to position [595, 0]
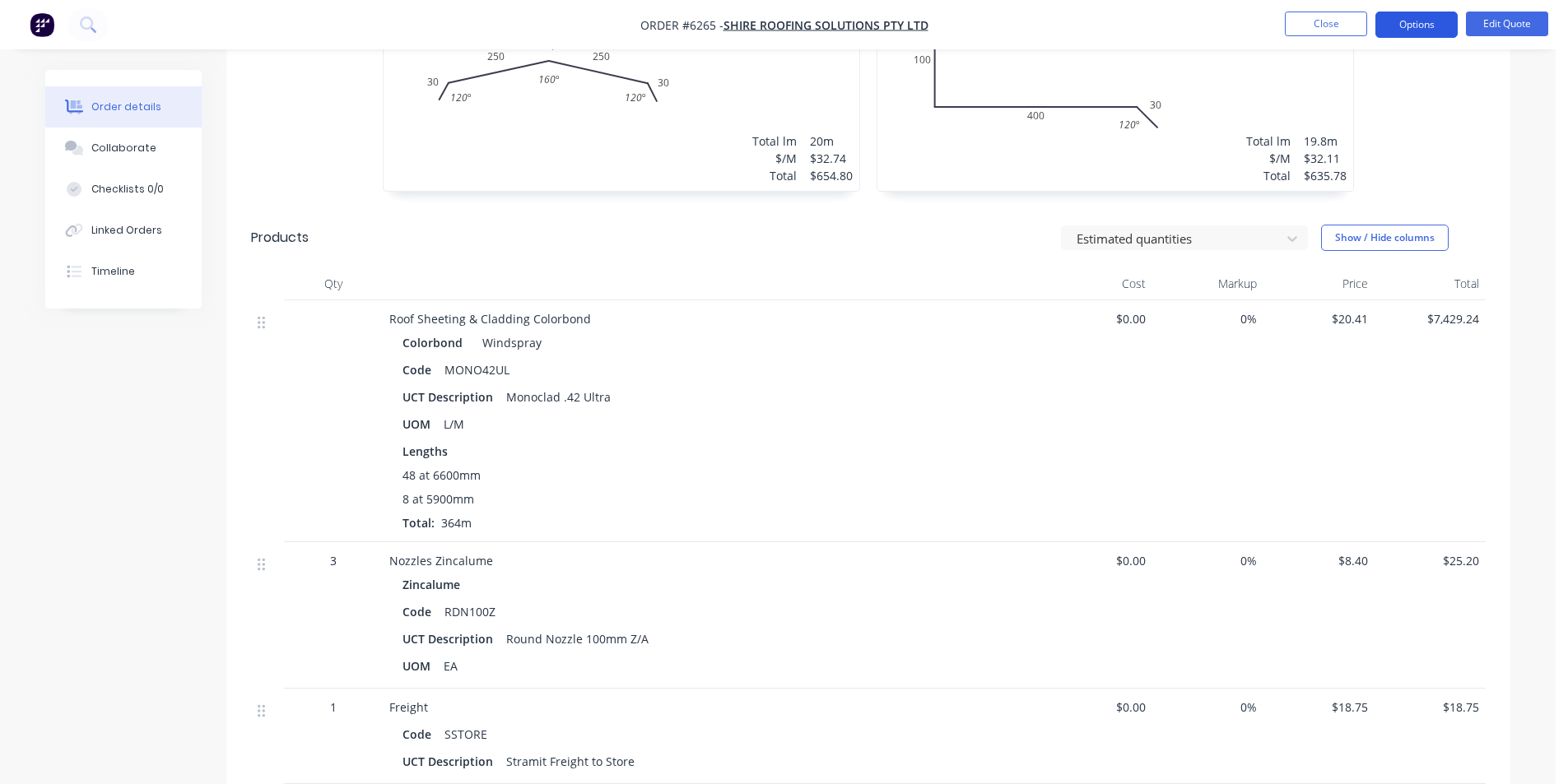
click at [1403, 25] on button "Options" at bounding box center [1417, 24] width 83 height 26
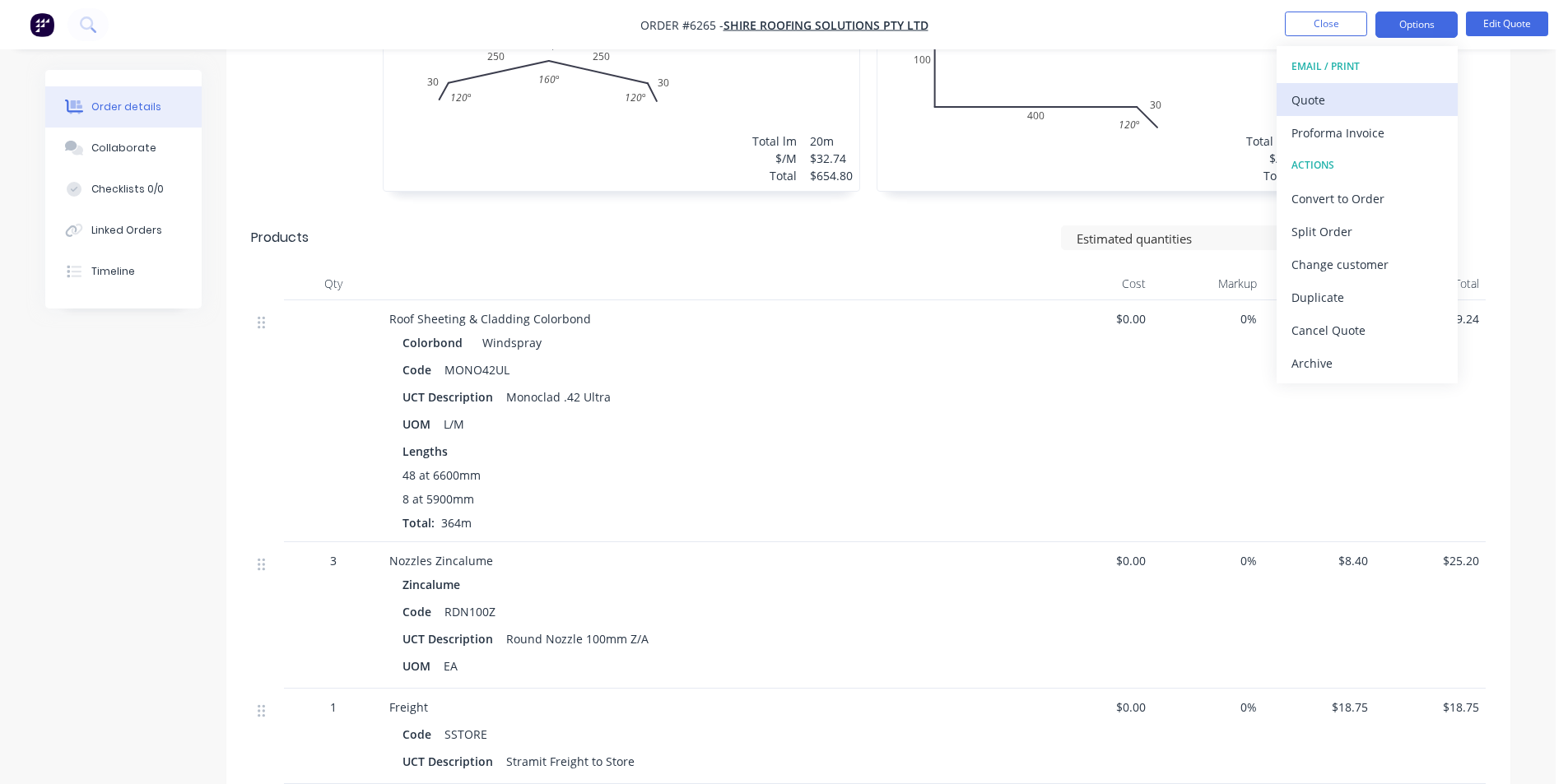
click at [1349, 106] on div "Quote" at bounding box center [1367, 100] width 152 height 24
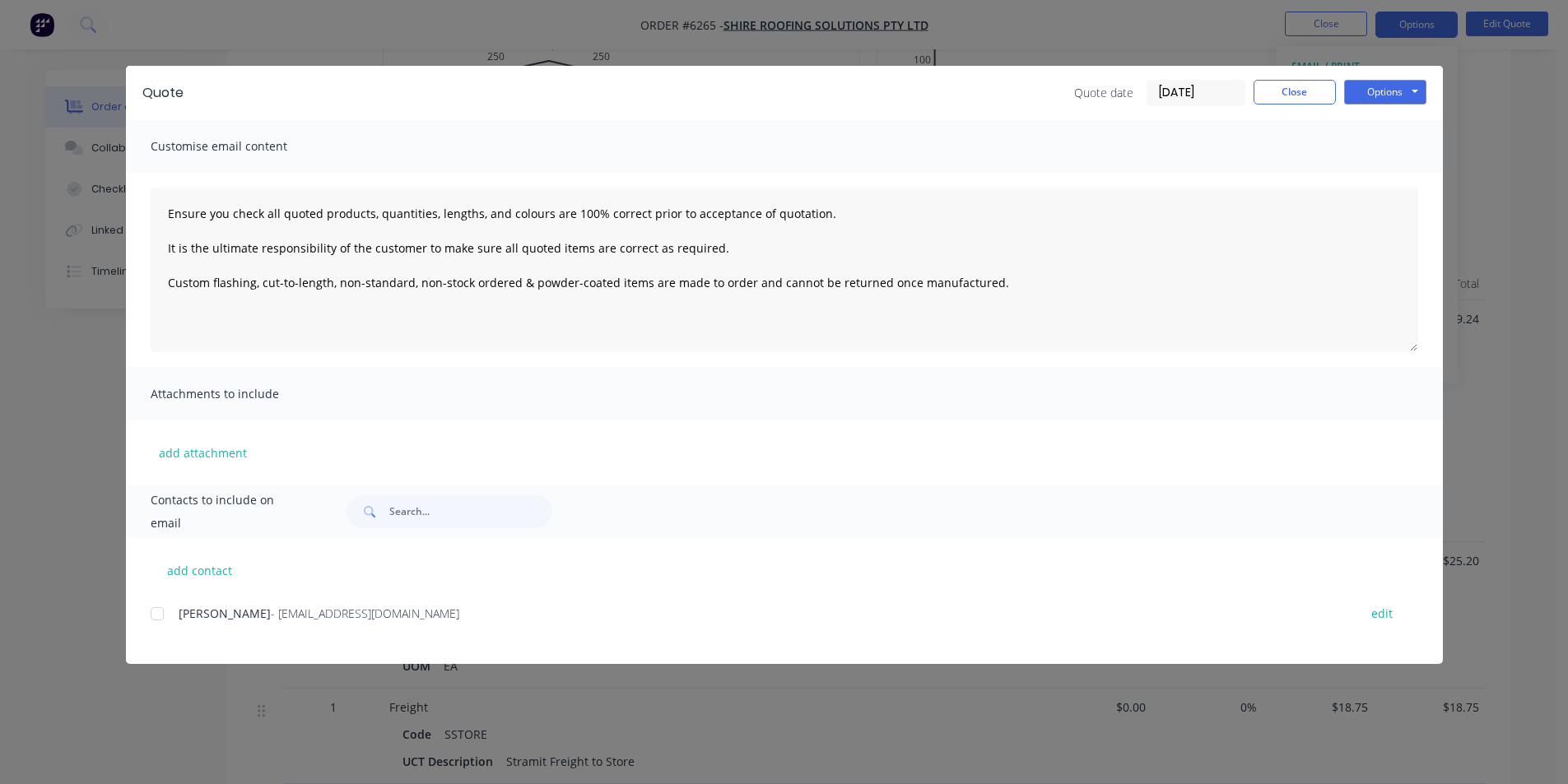
click at [166, 618] on div at bounding box center [157, 613] width 33 height 33
click at [1412, 93] on button "Options" at bounding box center [1386, 92] width 83 height 24
click at [1379, 178] on button "Email" at bounding box center [1397, 175] width 105 height 27
click at [1324, 78] on div "Quote Quote date [DATE] Close Options Preview Print Email" at bounding box center [784, 93] width 1317 height 54
click at [1306, 85] on button "Close" at bounding box center [1295, 92] width 83 height 24
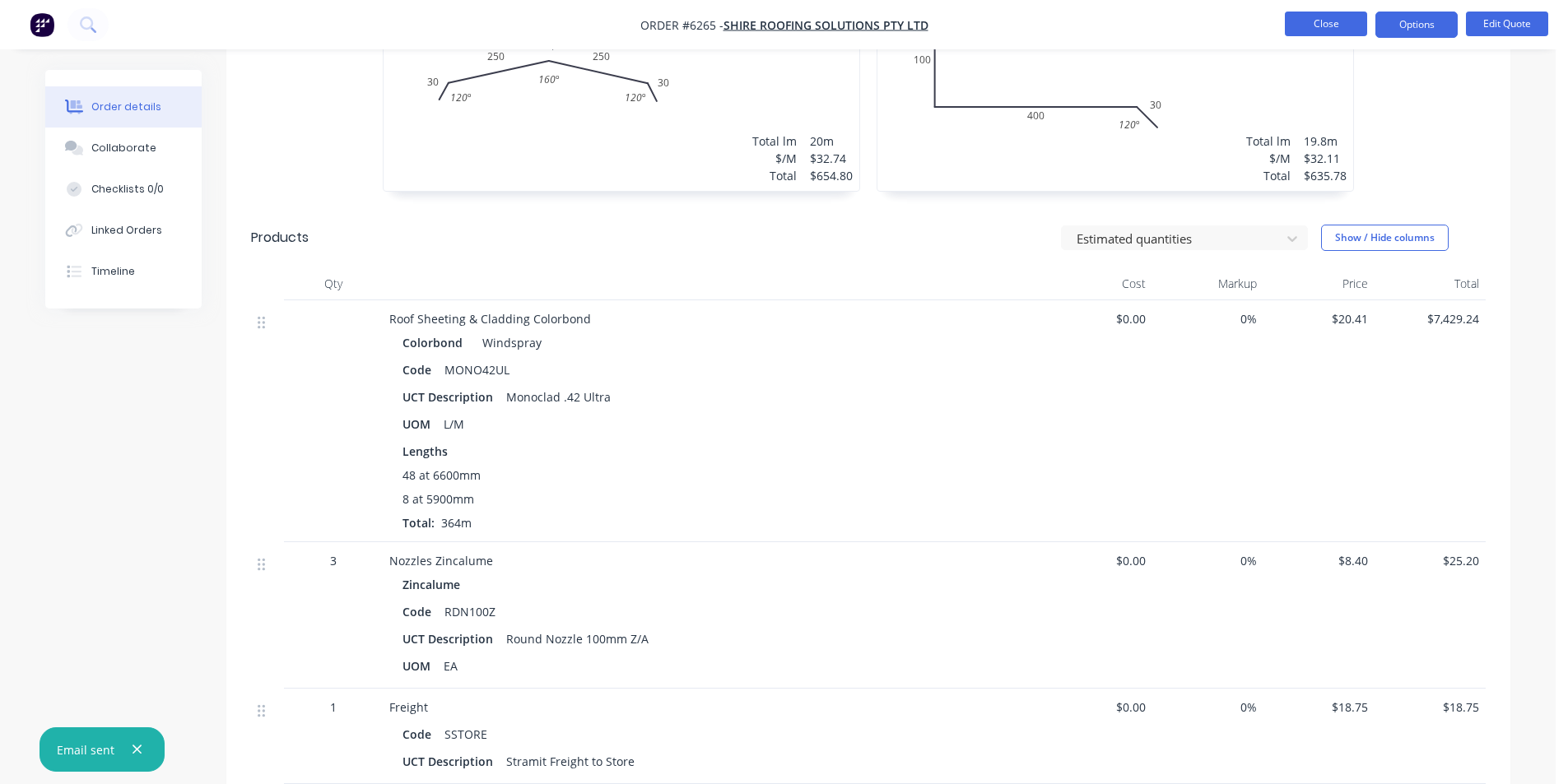
click at [1358, 22] on button "Close" at bounding box center [1326, 24] width 83 height 24
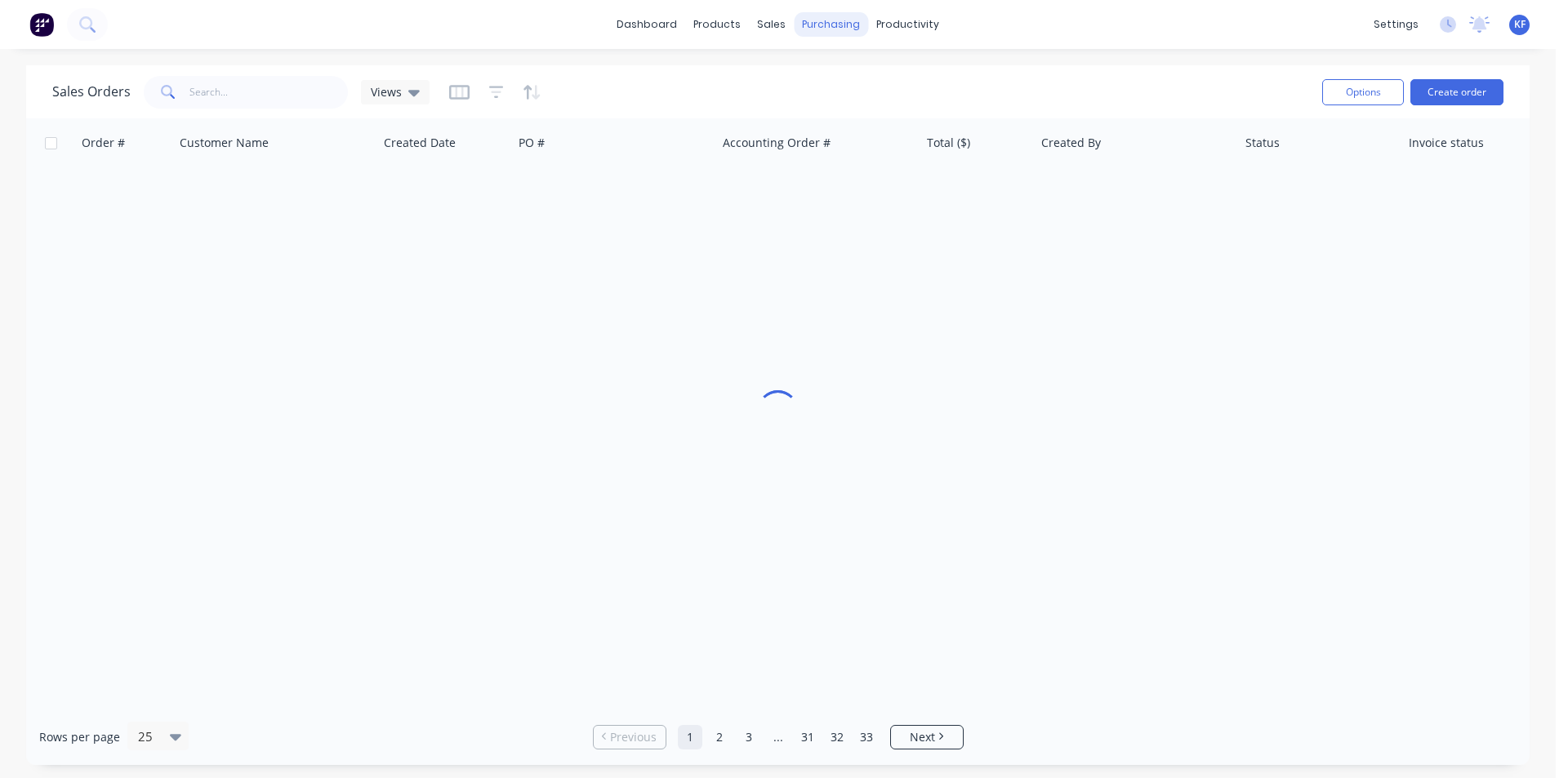
click at [841, 29] on div "purchasing" at bounding box center [831, 24] width 74 height 24
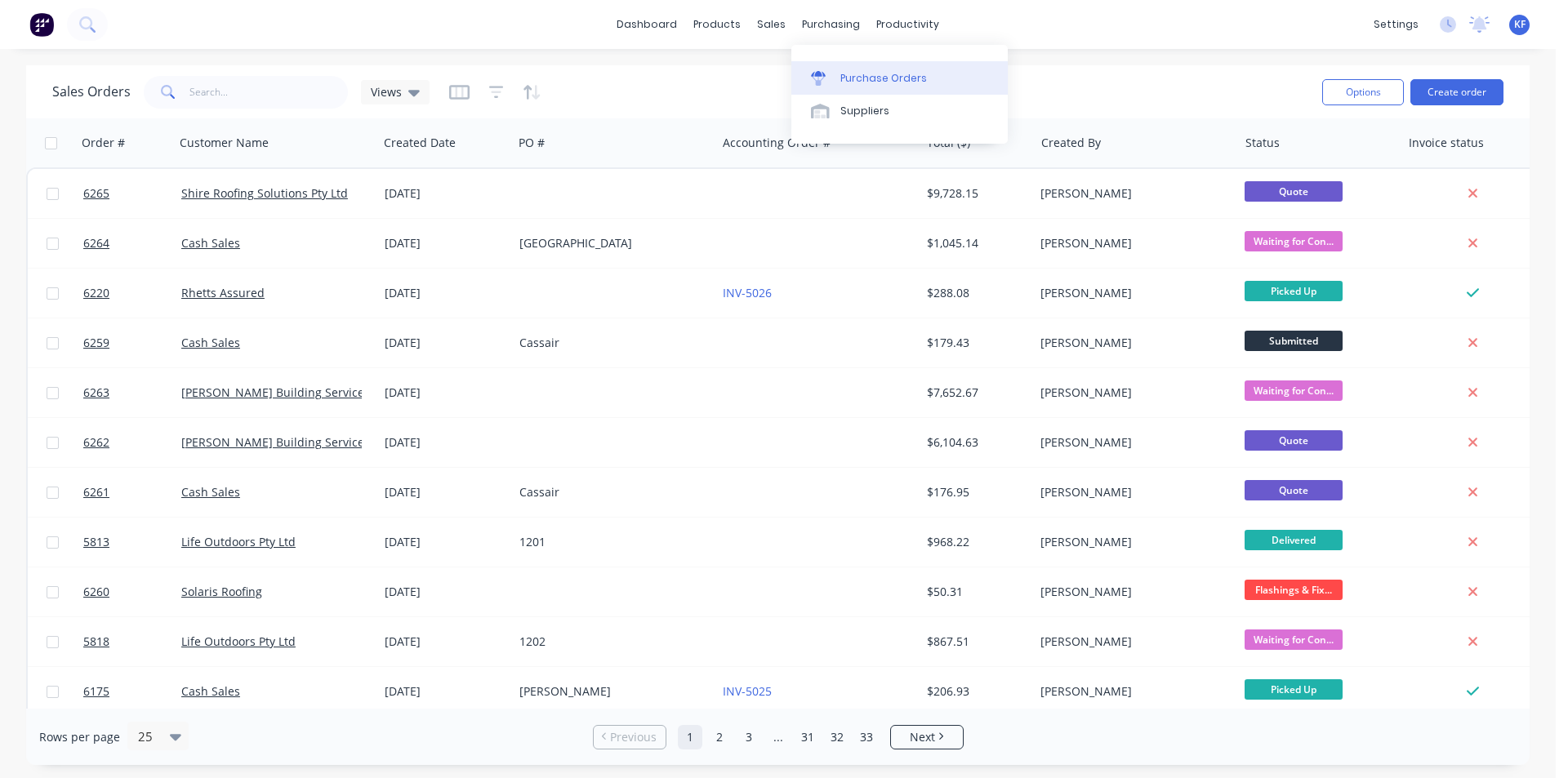
click at [860, 74] on div "Purchase Orders" at bounding box center [883, 79] width 87 height 15
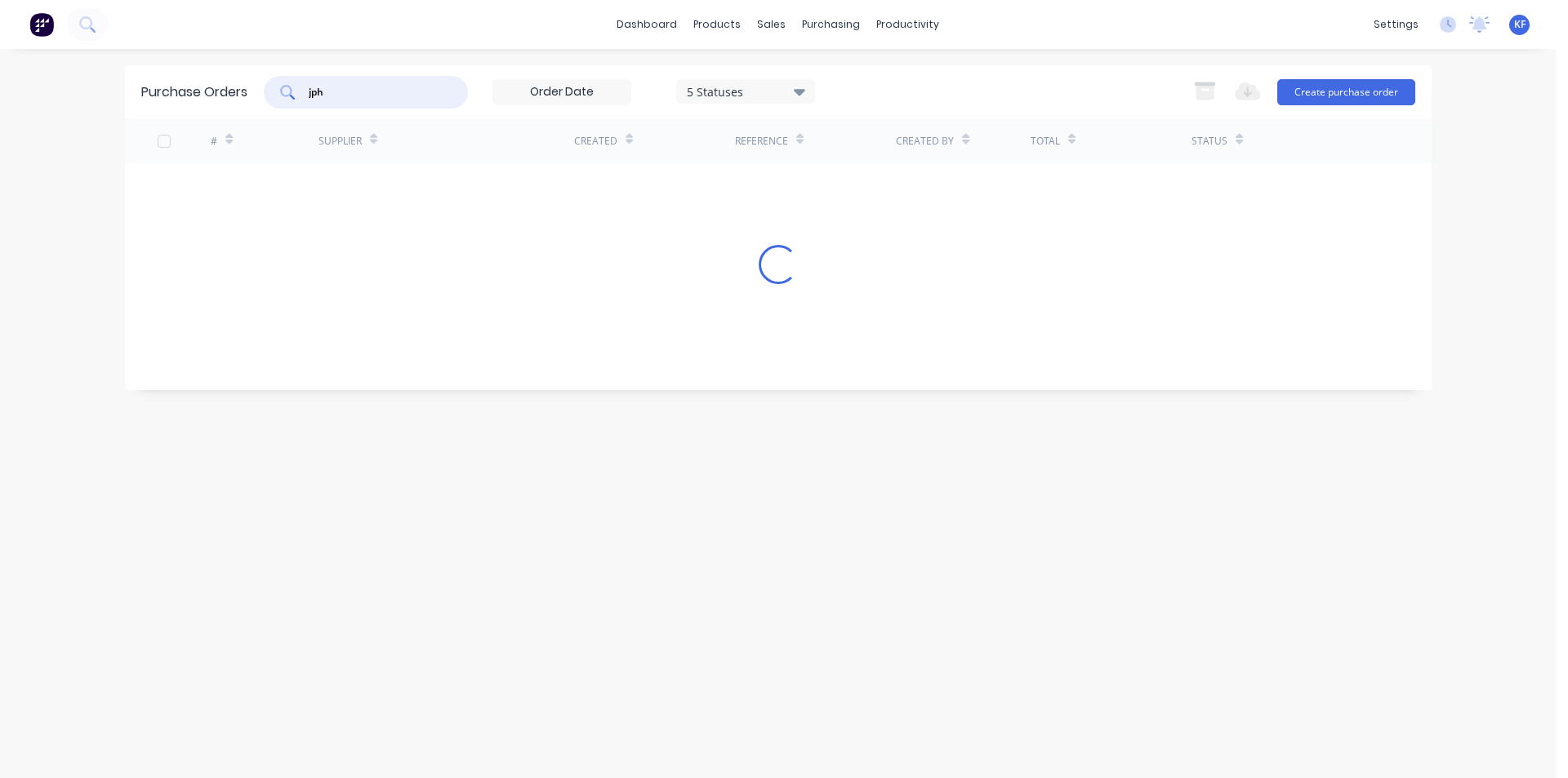
drag, startPoint x: 341, startPoint y: 99, endPoint x: 257, endPoint y: 74, distance: 87.6
click at [260, 75] on div "Purchase Orders jph 5 Statuses 5 Statuses Export to Excel (XLSX) Create purchas…" at bounding box center [777, 92] width 1306 height 53
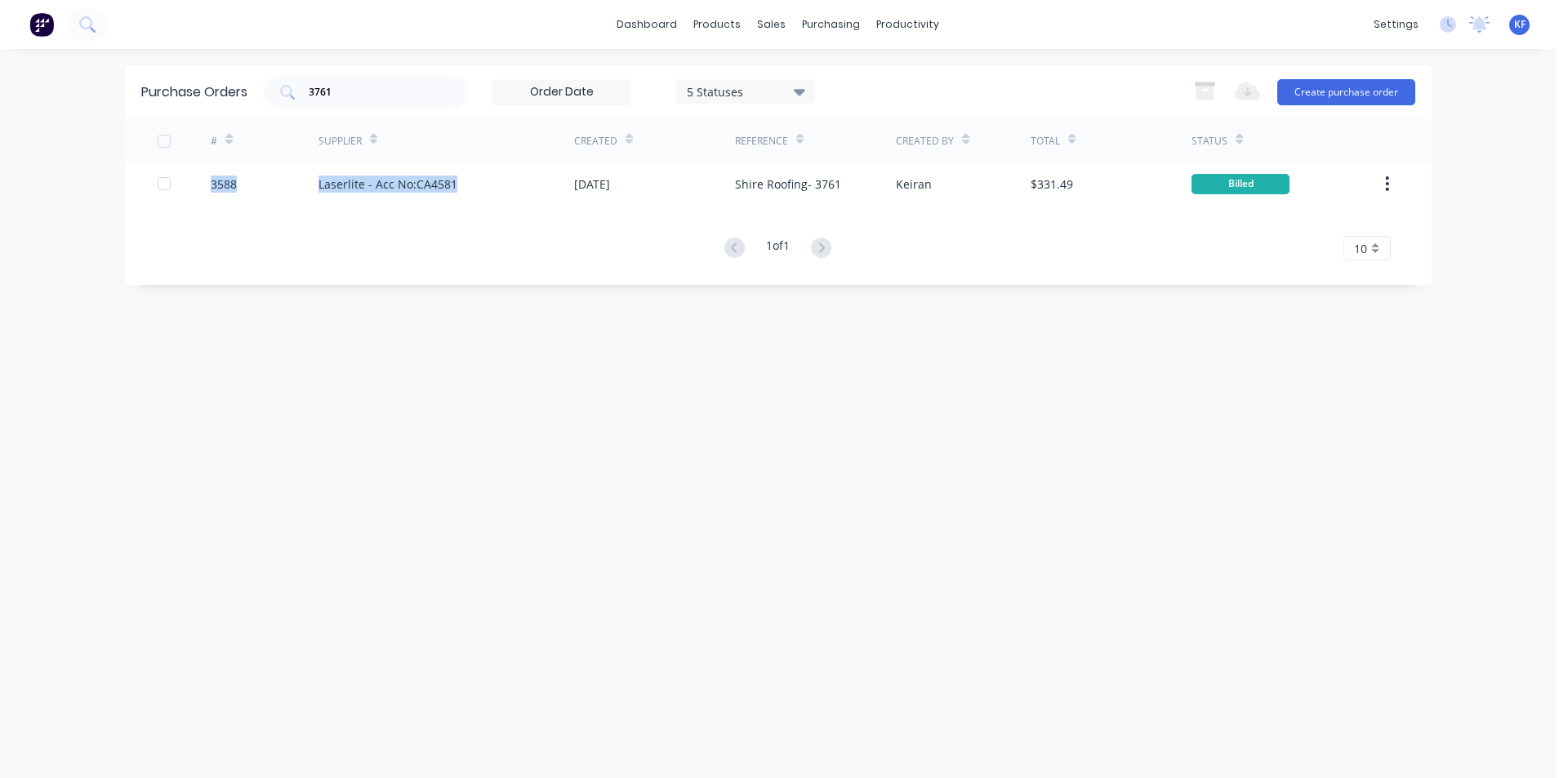
drag, startPoint x: 476, startPoint y: 196, endPoint x: 766, endPoint y: 119, distance: 300.0
click at [788, 118] on div "Purchase Orders 3761 5 Statuses 5 Statuses Export to Excel (XLSX) Create purcha…" at bounding box center [777, 175] width 1306 height 220
click at [275, 84] on div "3761" at bounding box center [366, 92] width 204 height 33
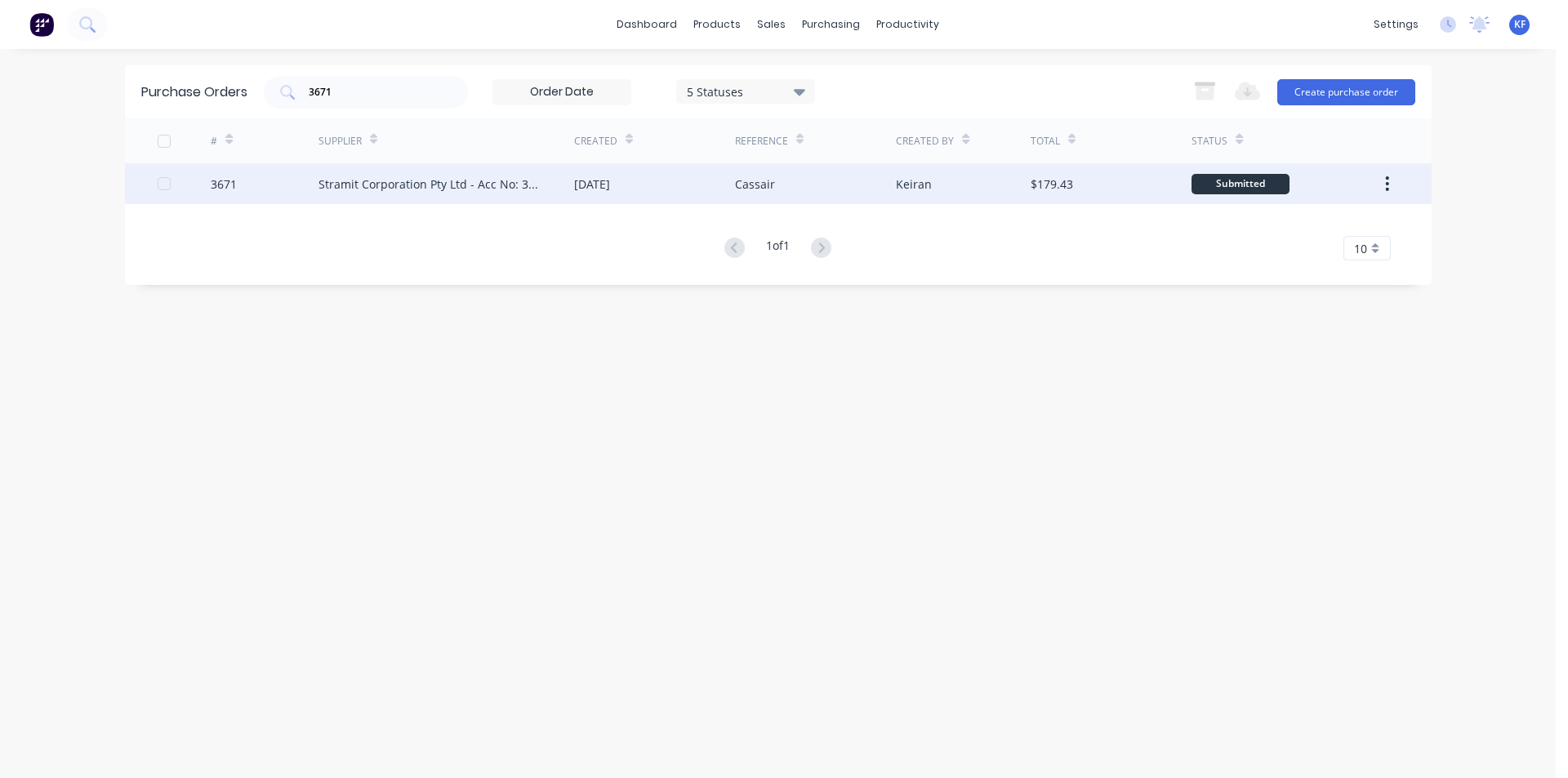
click at [420, 184] on div "Stramit Corporation Pty Ltd - Acc No: 32915" at bounding box center [430, 184] width 223 height 18
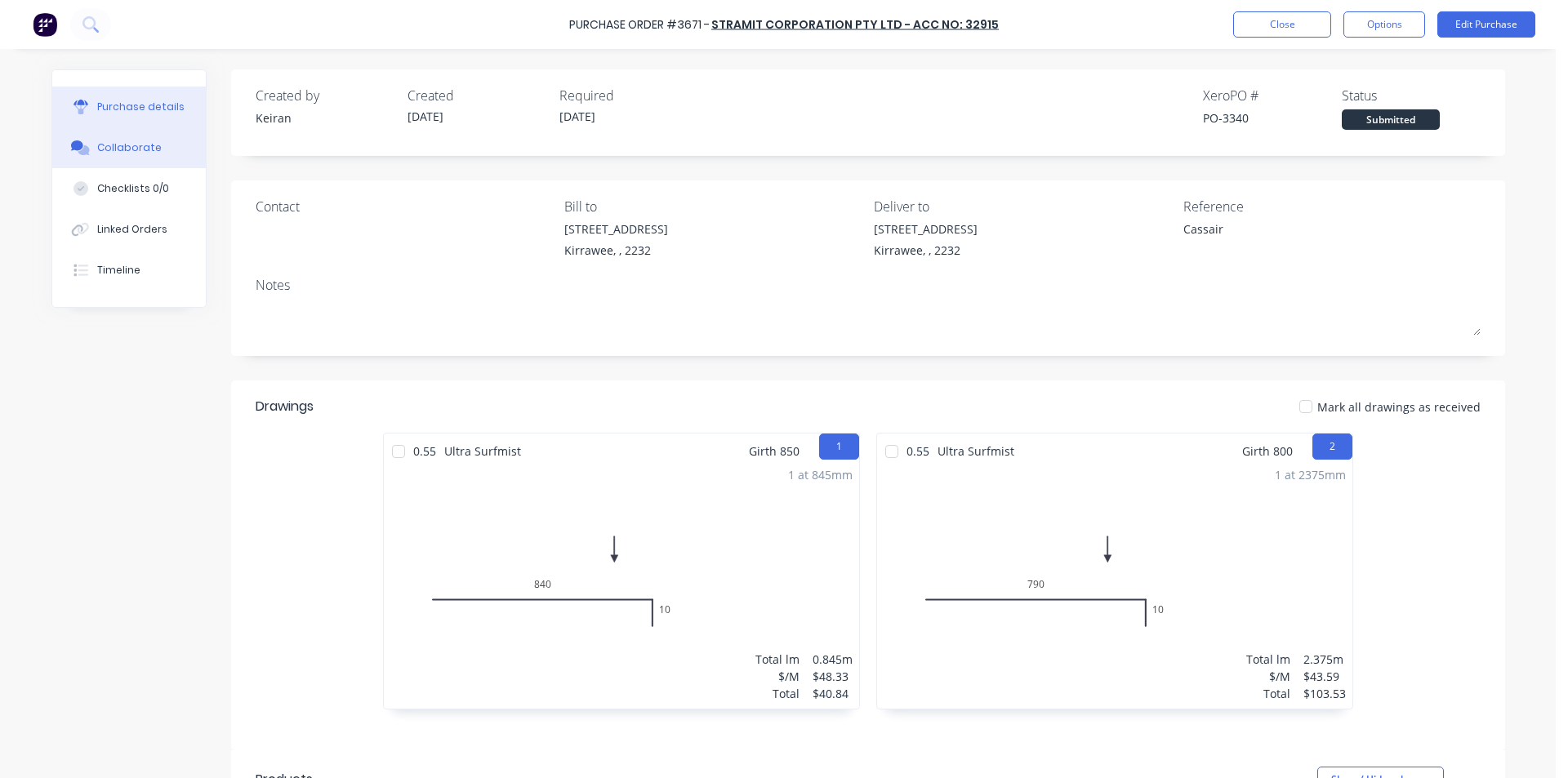
click at [133, 141] on div "Collaborate" at bounding box center [129, 148] width 64 height 15
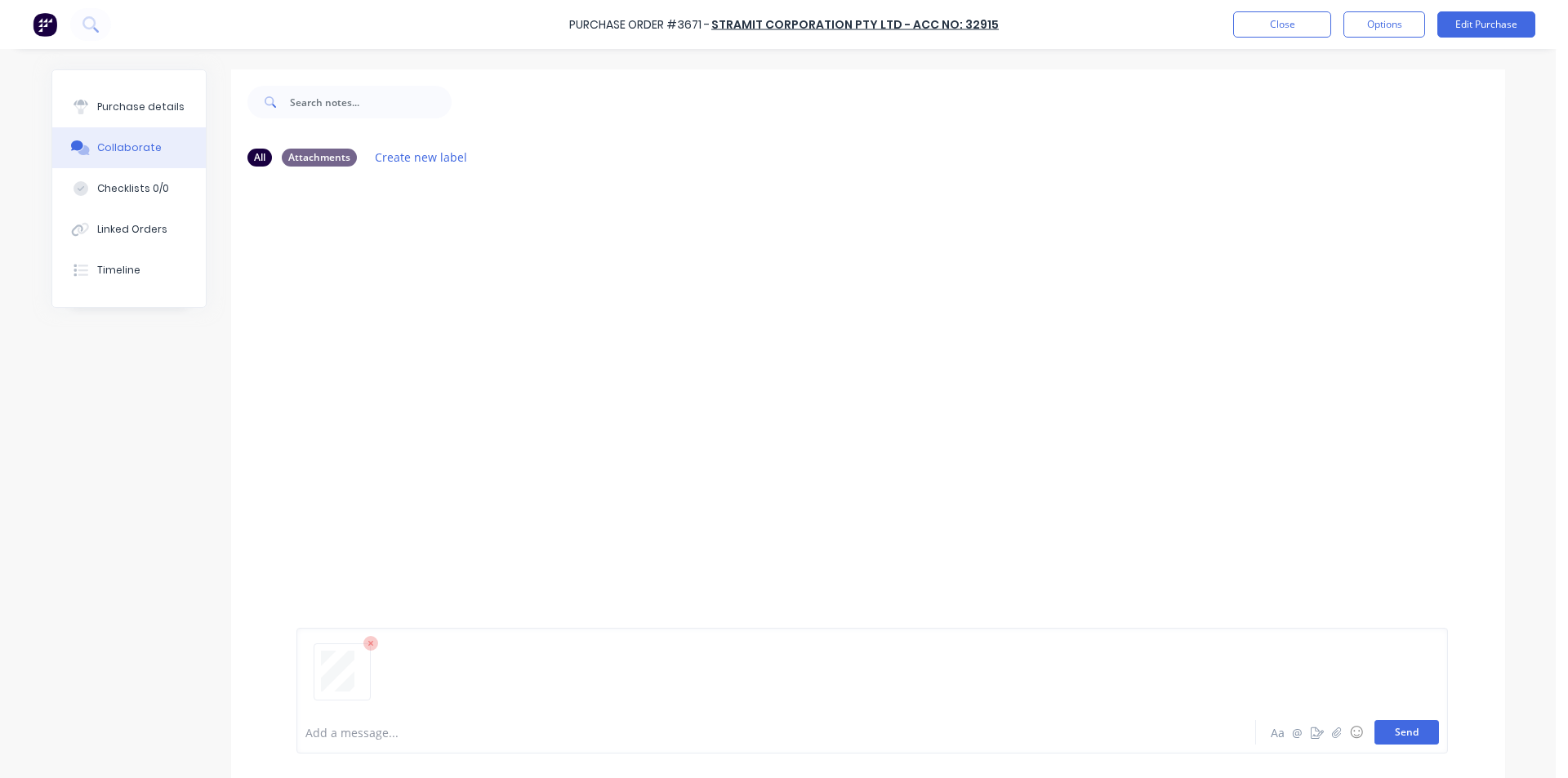
click at [1387, 734] on button "Send" at bounding box center [1406, 732] width 64 height 24
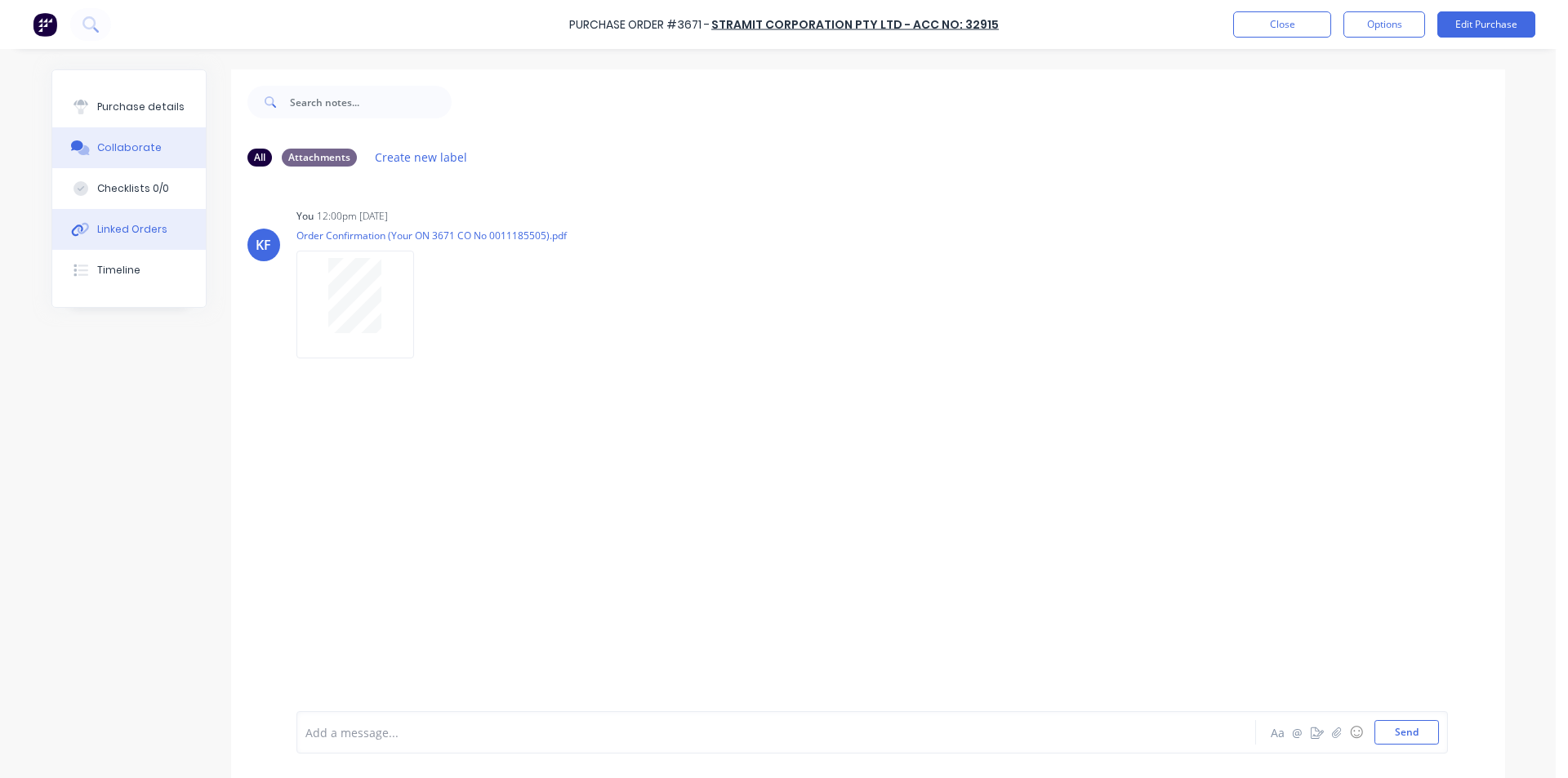
click at [152, 231] on div "Linked Orders" at bounding box center [132, 230] width 70 height 15
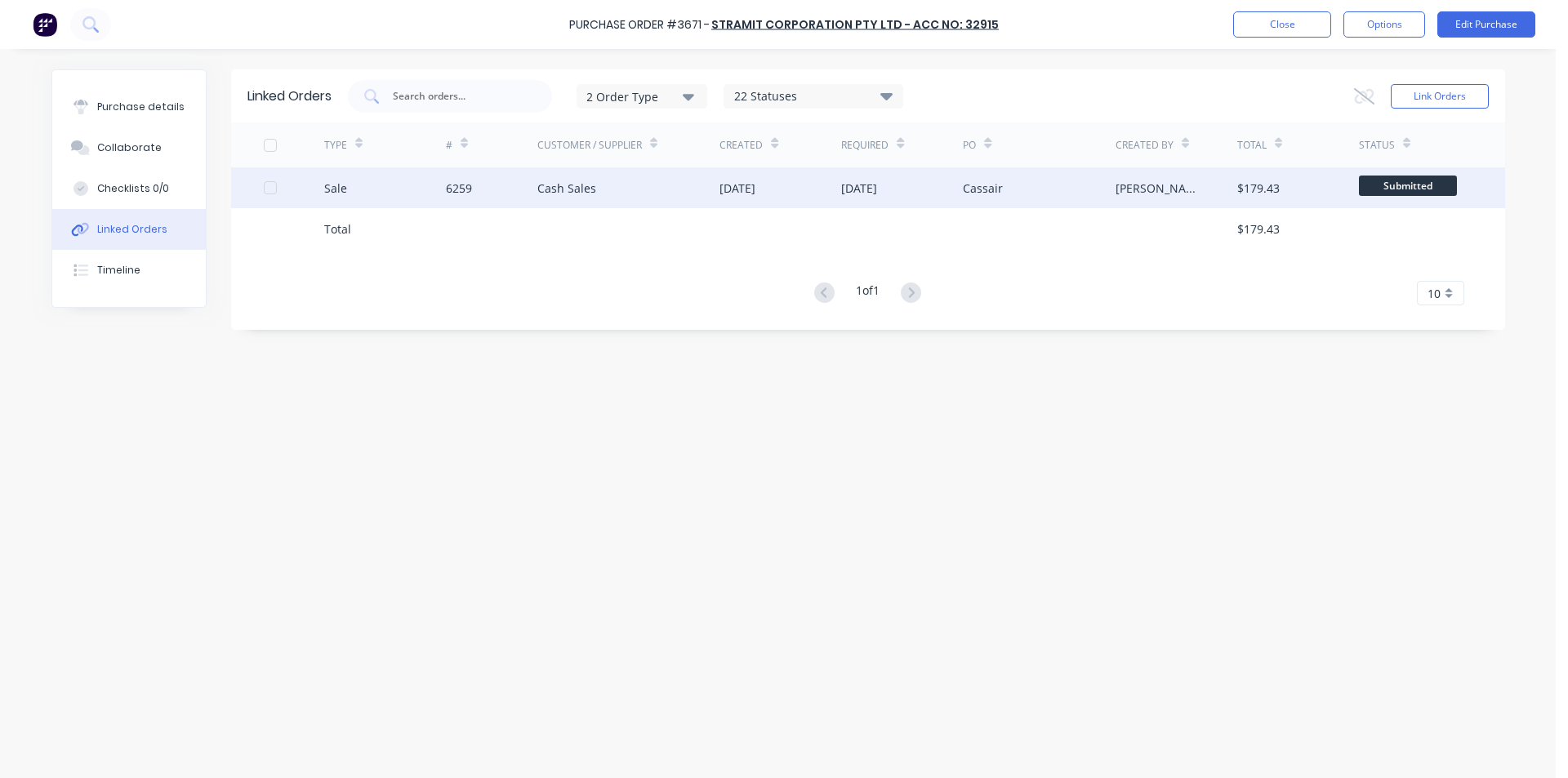
click at [711, 192] on div "Cash Sales" at bounding box center [629, 187] width 183 height 41
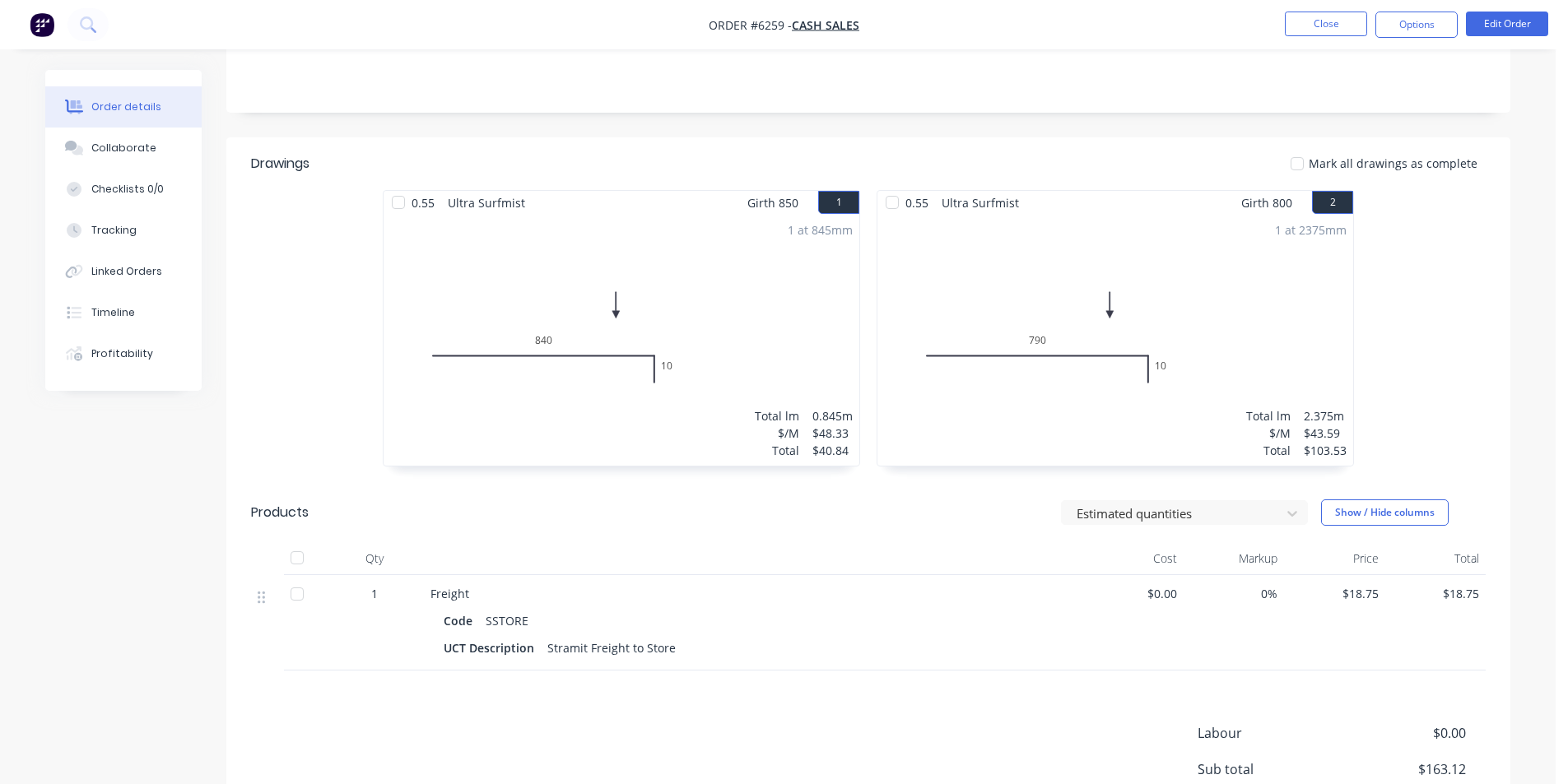
scroll to position [83, 0]
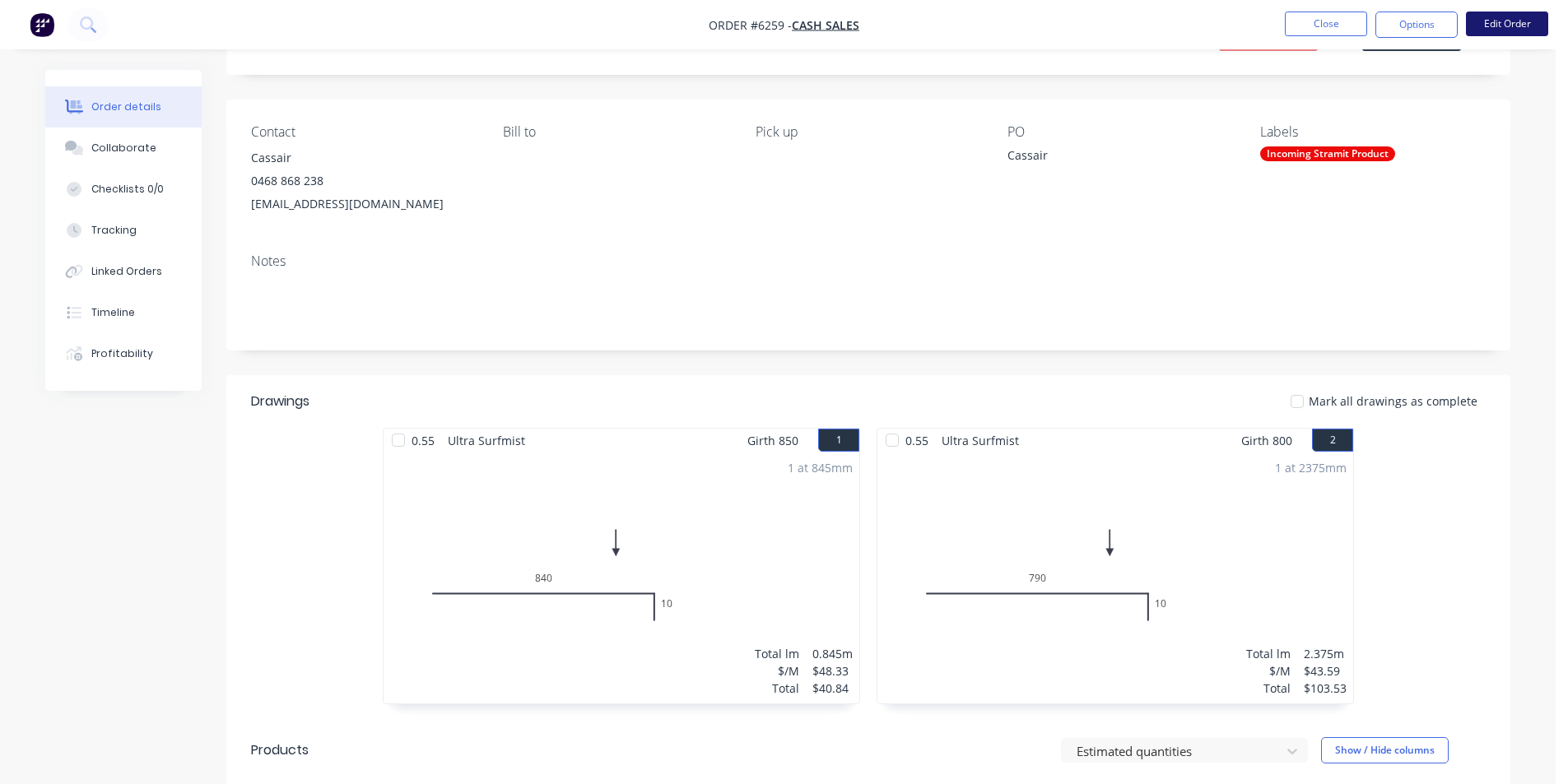
click at [1513, 22] on button "Edit Order" at bounding box center [1507, 24] width 83 height 24
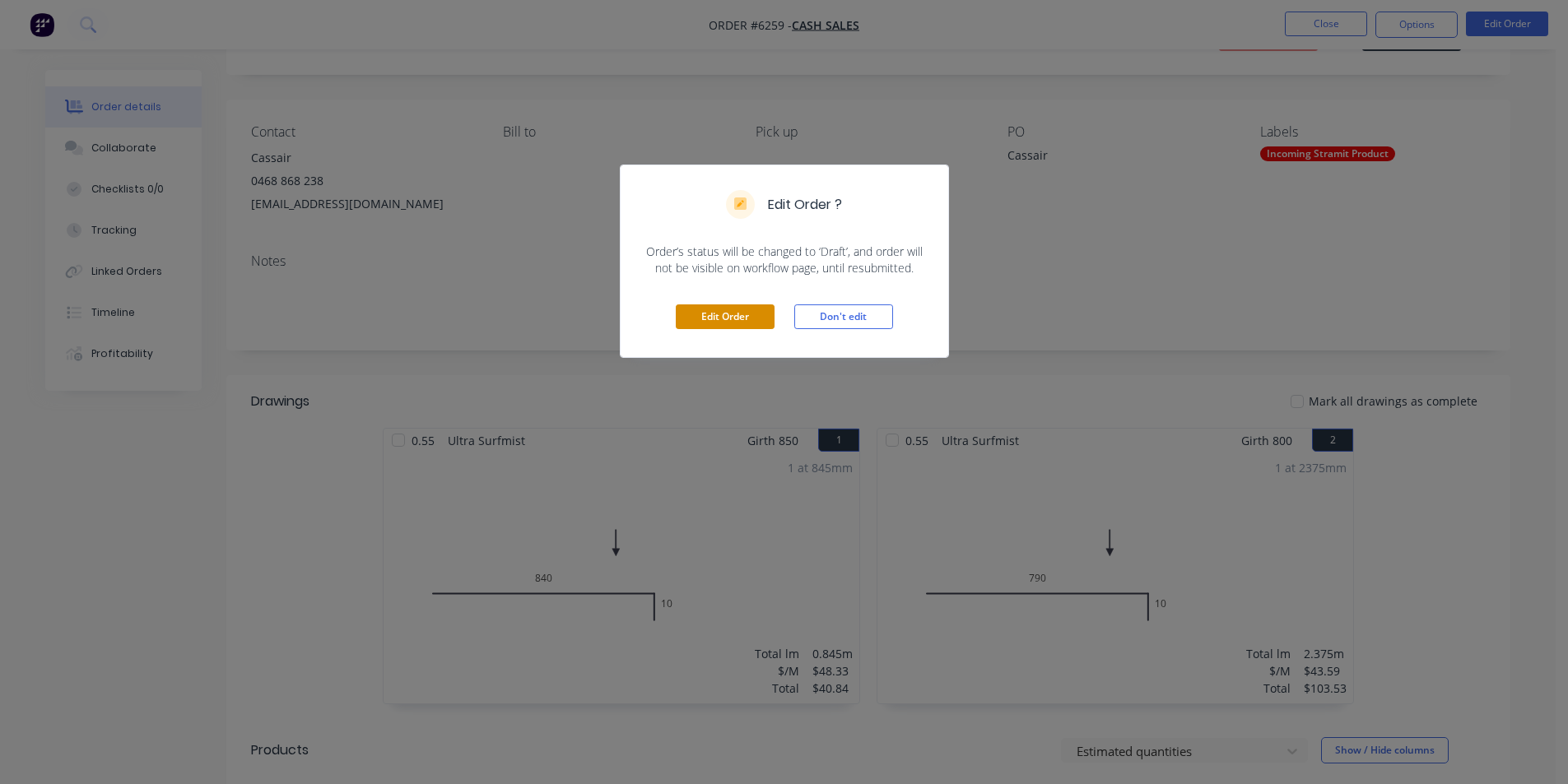
click at [748, 317] on button "Edit Order" at bounding box center [725, 317] width 99 height 24
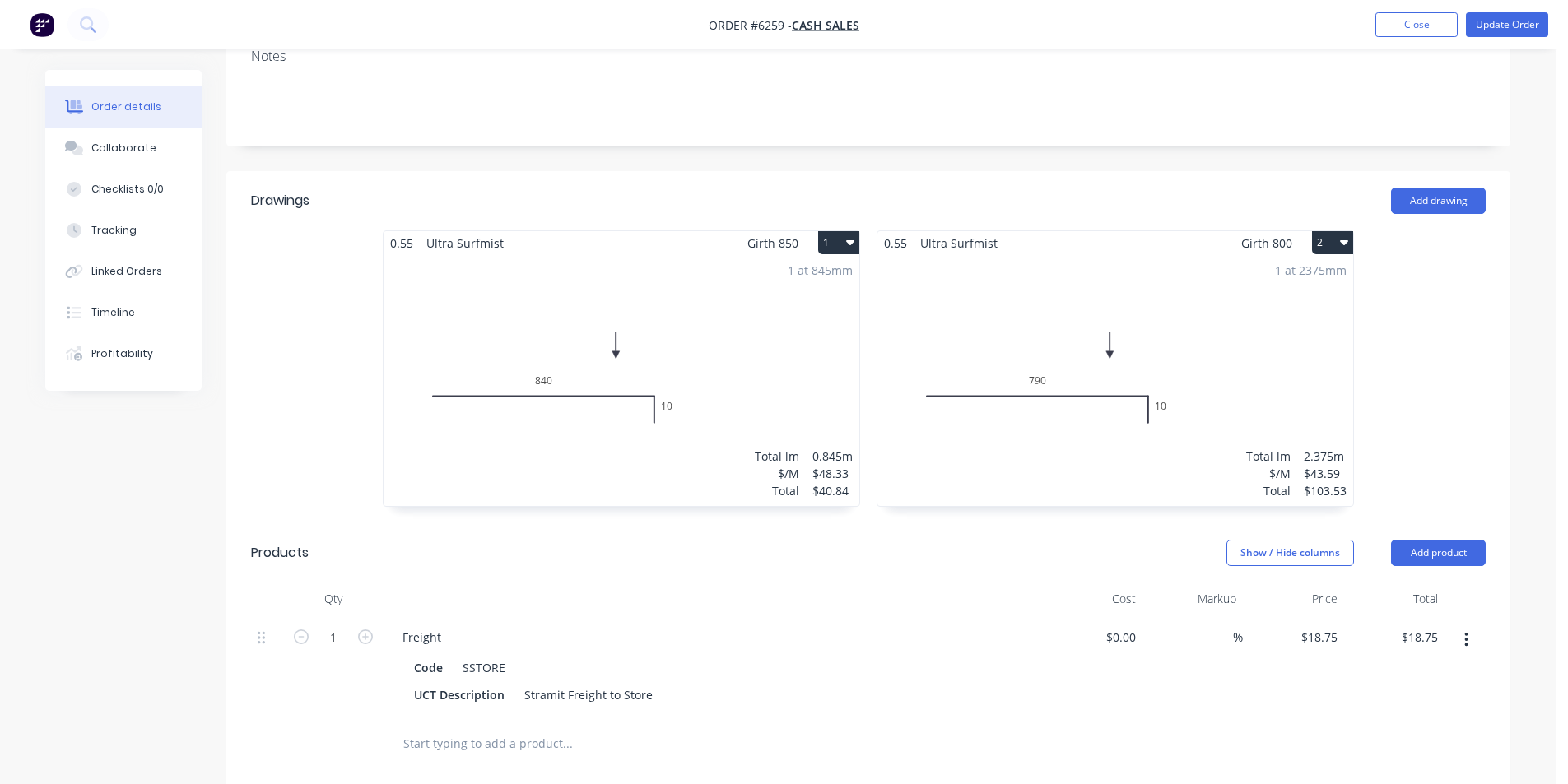
scroll to position [329, 0]
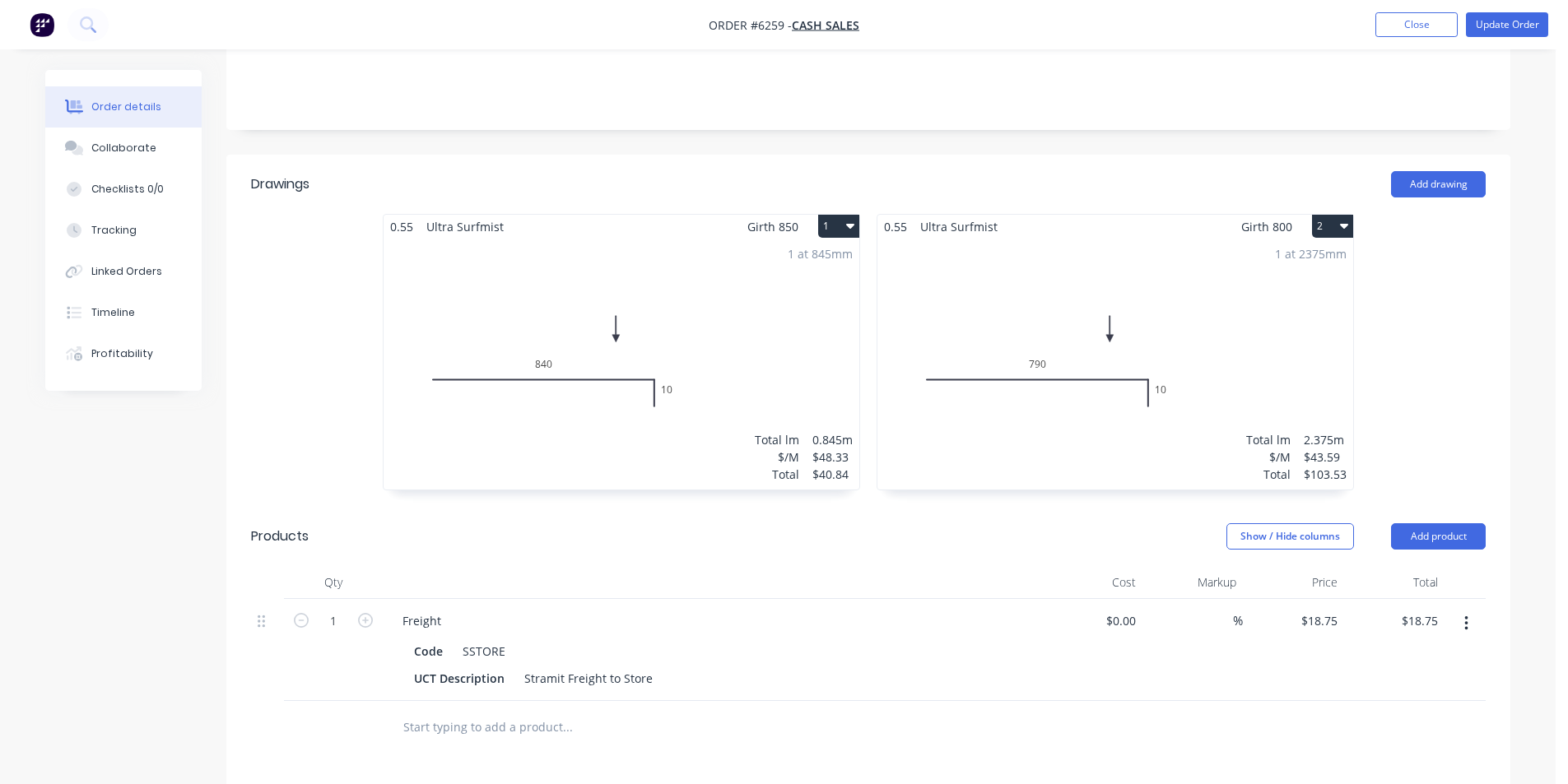
click at [782, 258] on div "1 at 845mm Total lm $/M Total 0.845m $48.33 $40.84" at bounding box center [621, 364] width 476 height 251
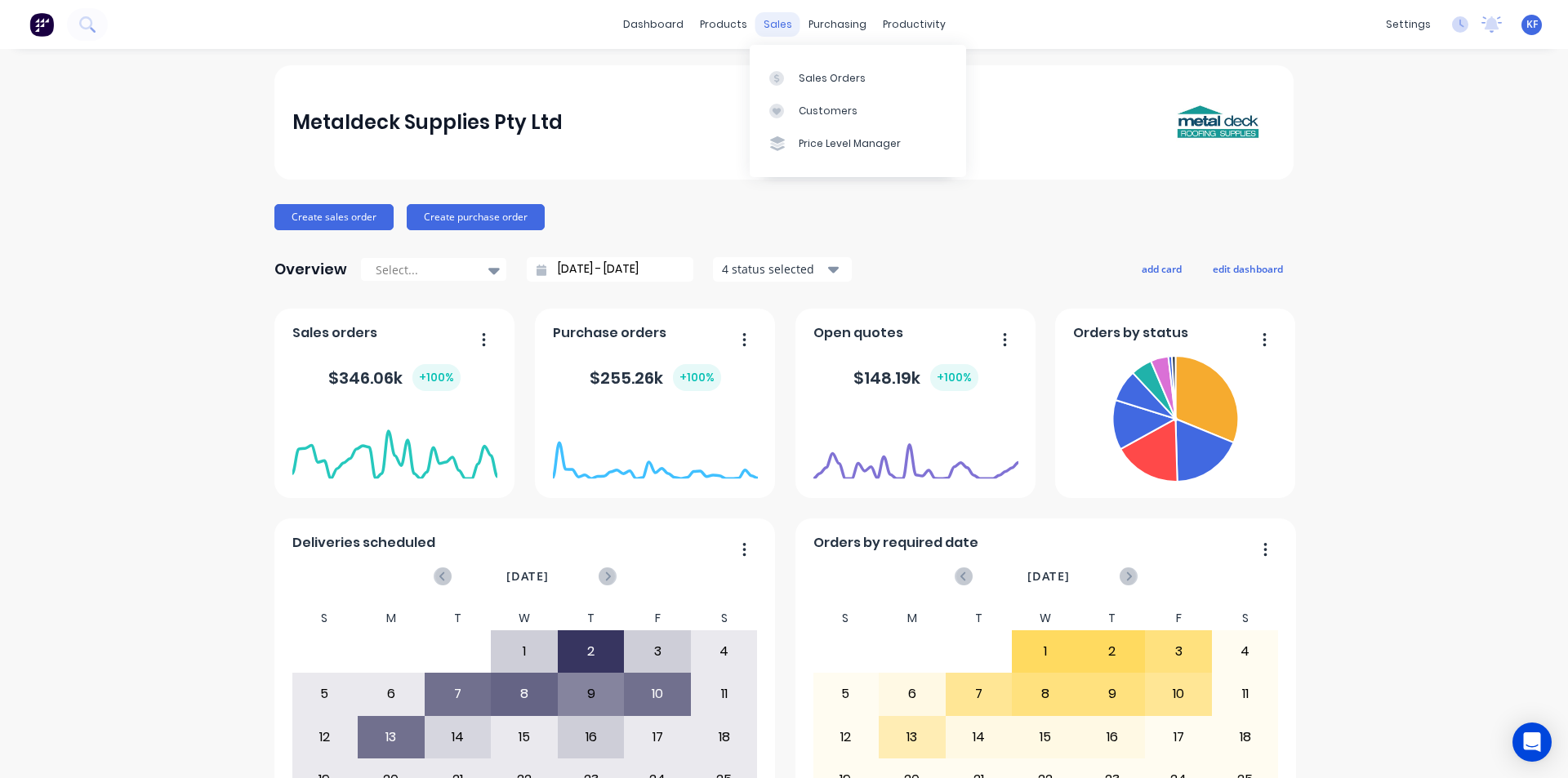
click at [766, 21] on div "sales" at bounding box center [778, 24] width 45 height 24
drag, startPoint x: 798, startPoint y: 58, endPoint x: 806, endPoint y: 70, distance: 14.4
click at [799, 58] on div "Sales Orders Customers Price Level Manager" at bounding box center [858, 110] width 216 height 131
click at [813, 83] on div "Sales Orders" at bounding box center [832, 79] width 67 height 15
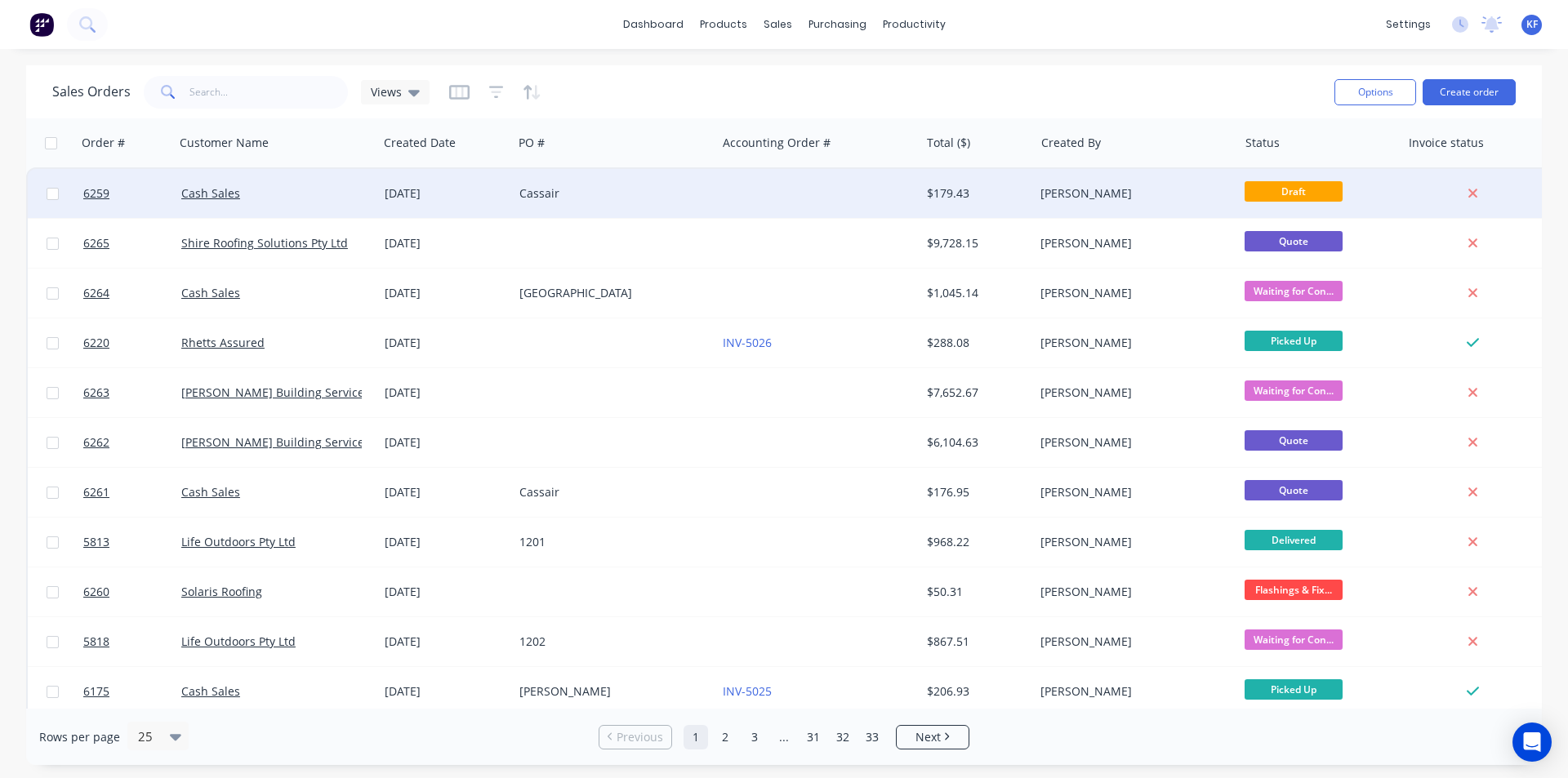
click at [581, 189] on div "Cassair" at bounding box center [609, 194] width 181 height 17
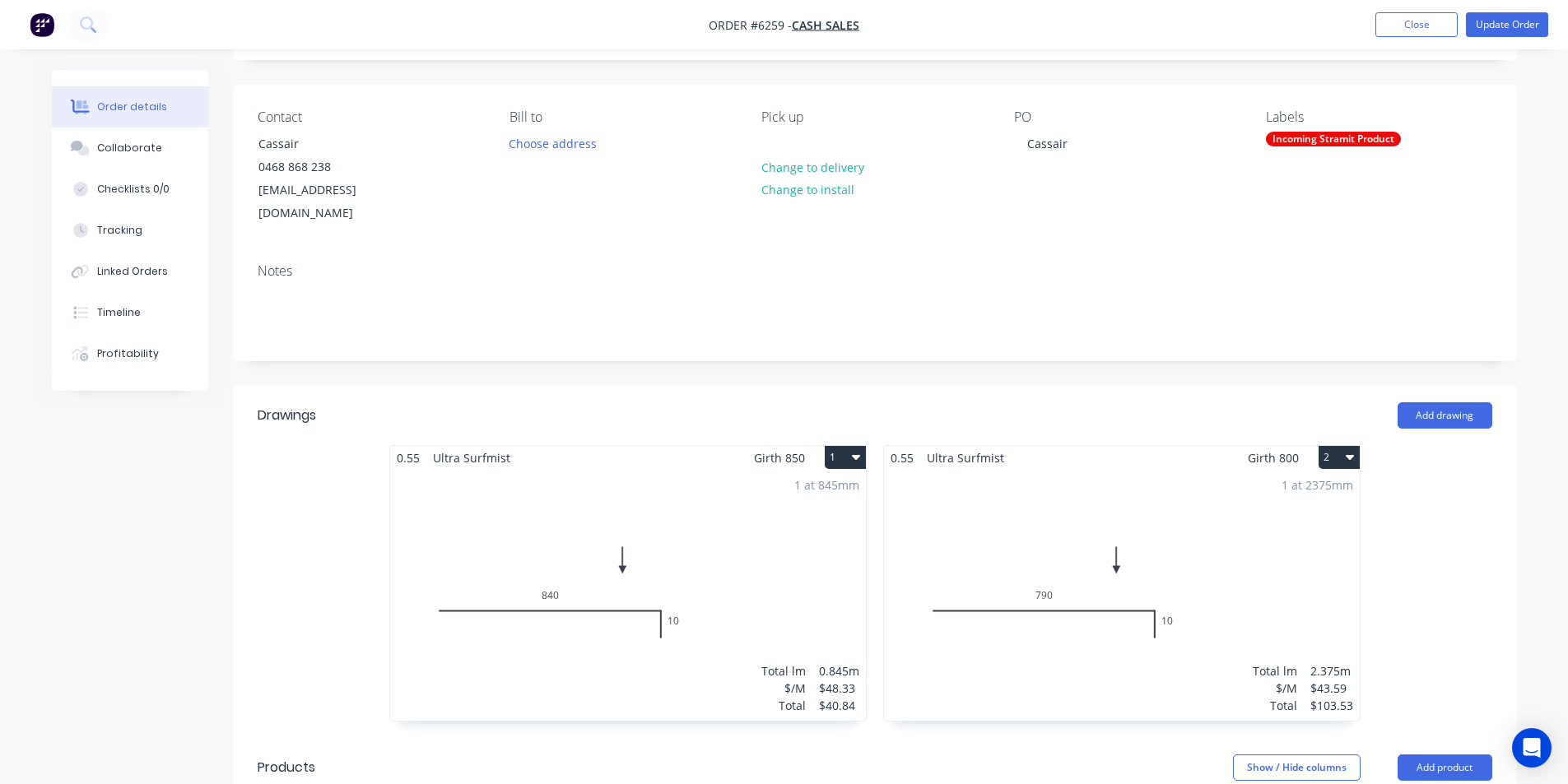
scroll to position [329, 0]
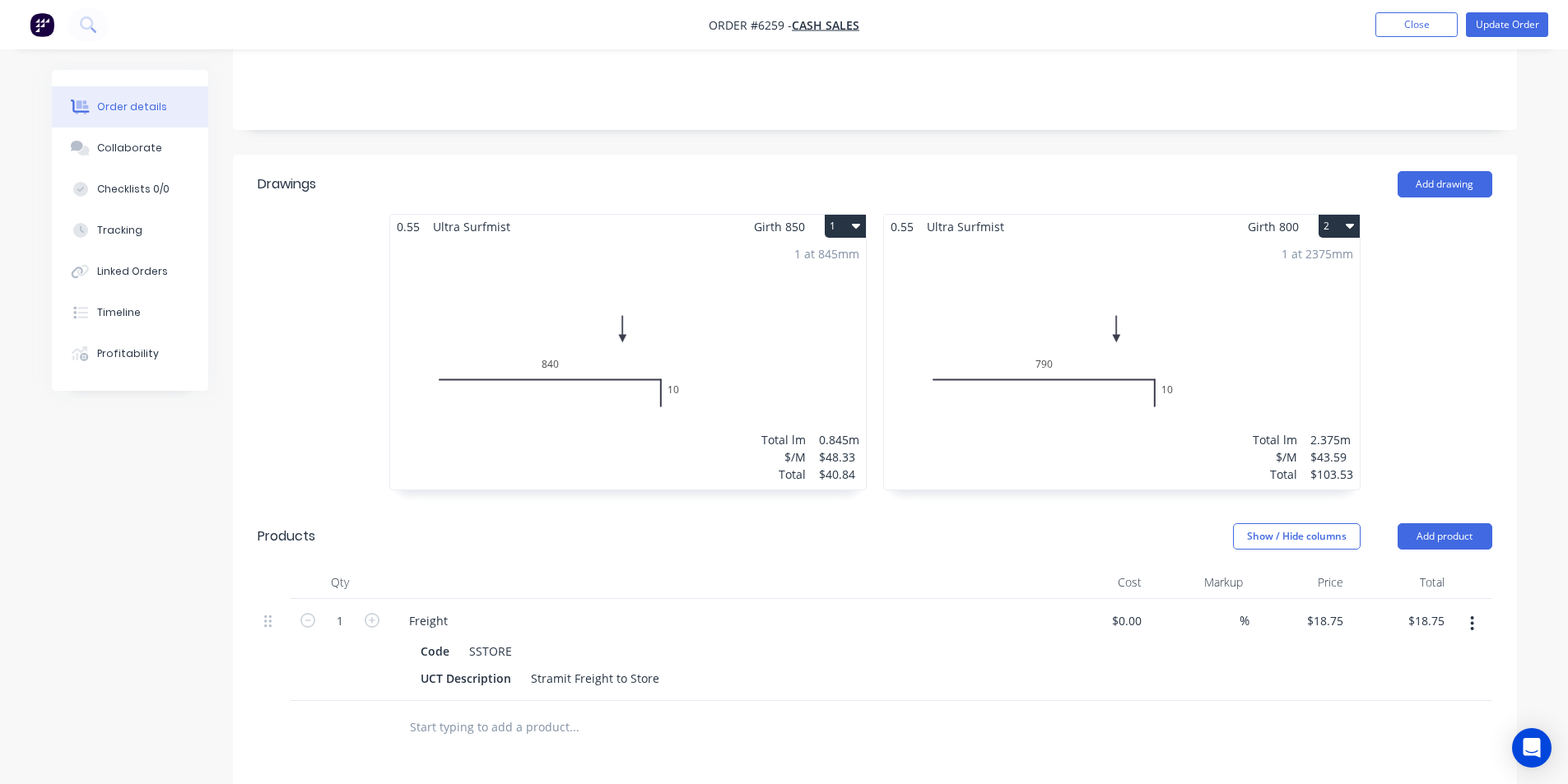
click at [788, 253] on div "1 at 845mm Total lm $/M Total 0.845m $48.33 $40.84" at bounding box center [628, 364] width 476 height 251
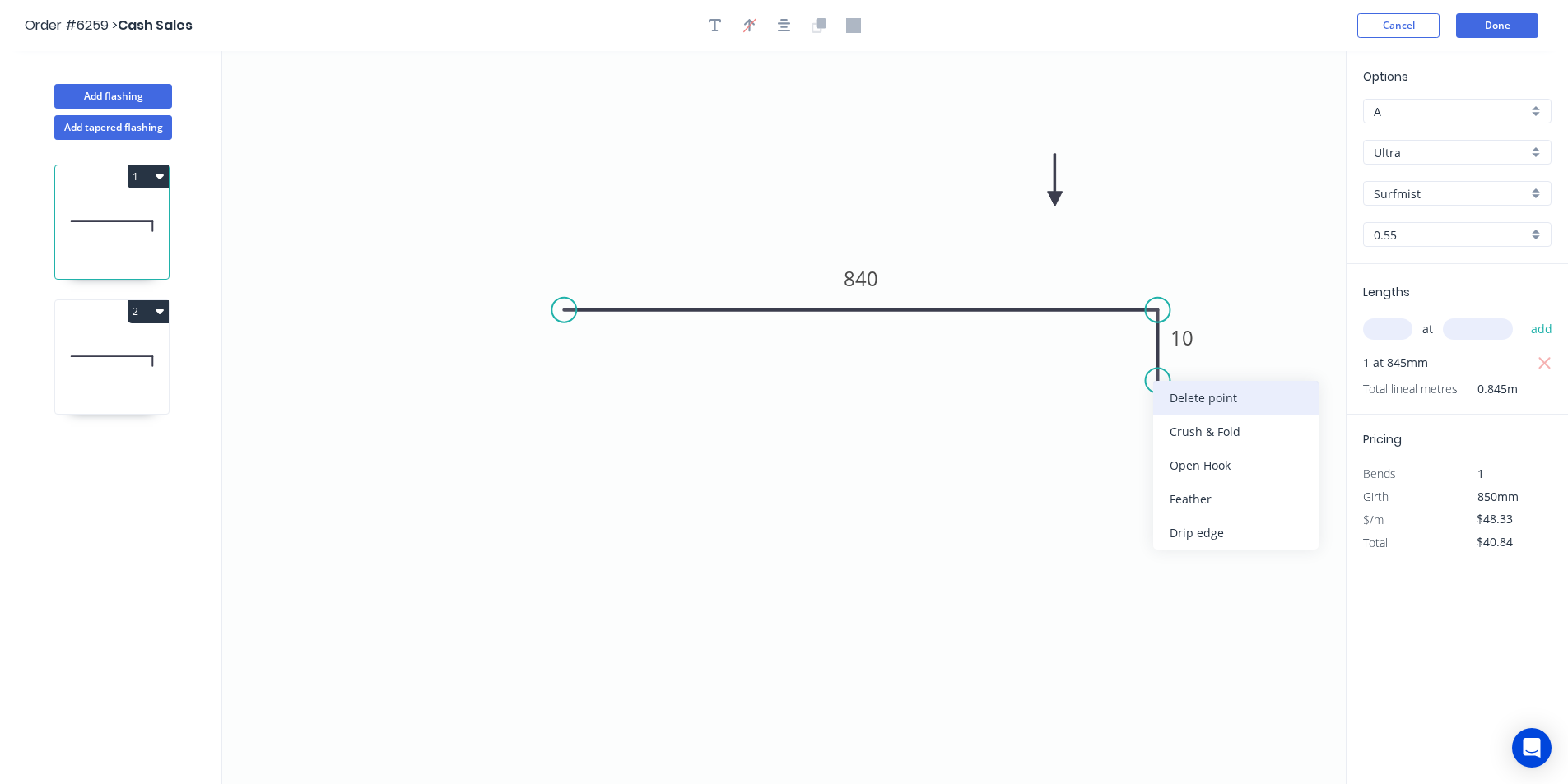
click at [1195, 401] on div "Delete point" at bounding box center [1236, 397] width 165 height 34
type input "$0.00"
click at [864, 333] on tspan "840" at bounding box center [860, 328] width 35 height 27
click at [948, 499] on icon "0 830" at bounding box center [784, 418] width 1124 height 733
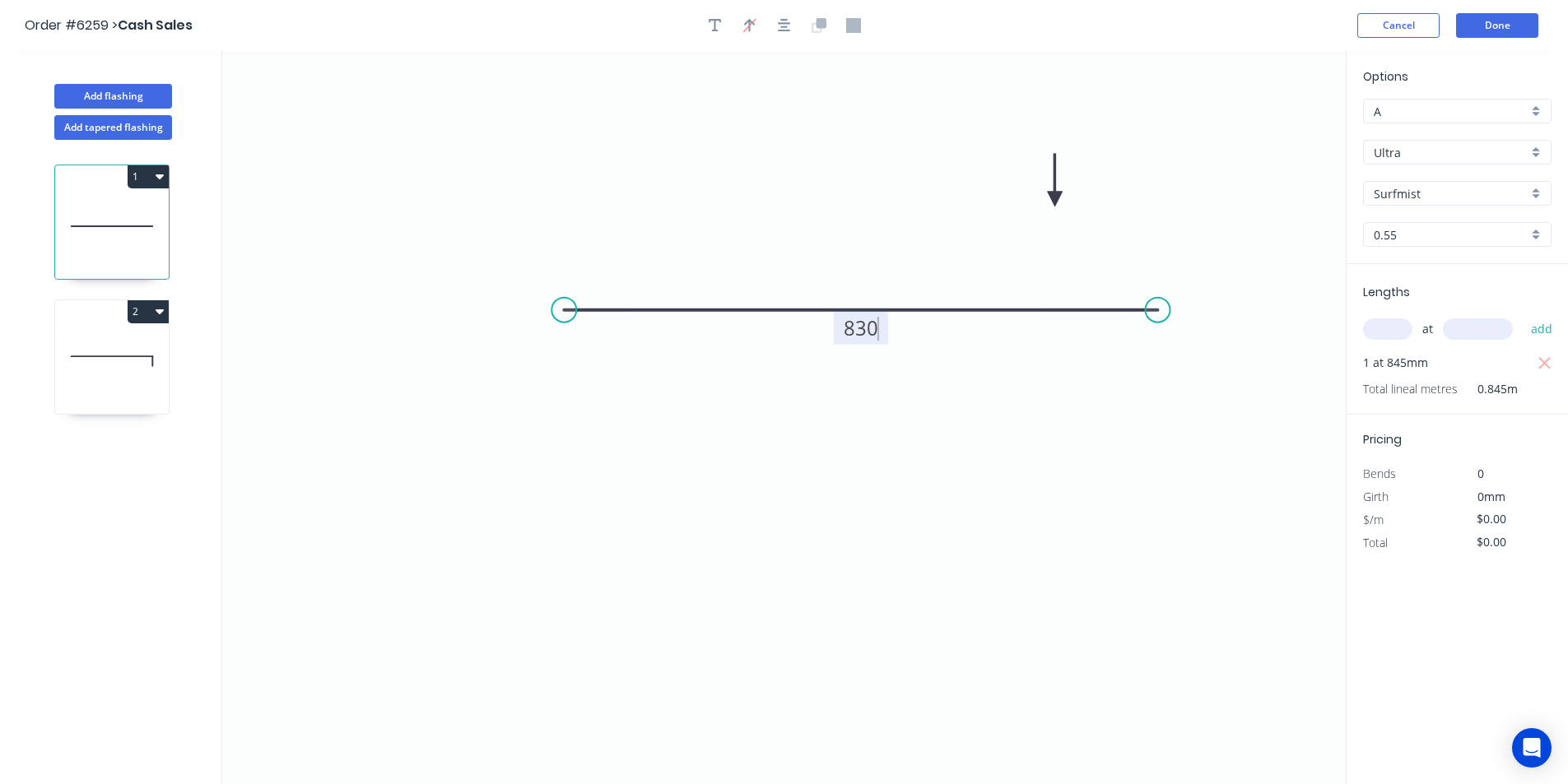
type input "$48.33"
type input "$40.84"
click at [137, 344] on icon at bounding box center [111, 360] width 114 height 105
type input "$43.59"
type input "$103.53"
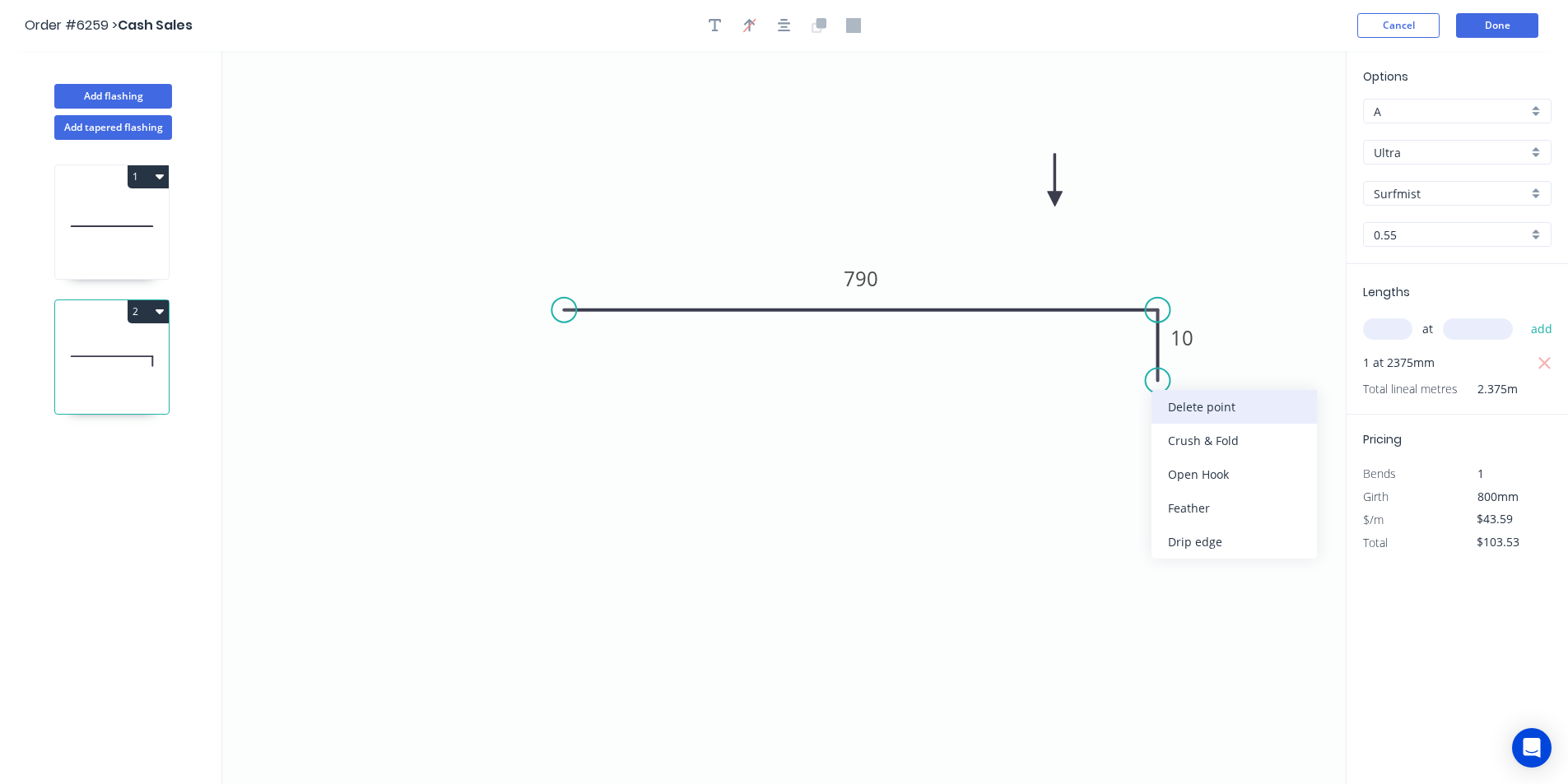
click at [1180, 403] on div "Delete point" at bounding box center [1234, 407] width 165 height 34
type input "$0.00"
click at [875, 337] on tspan "790" at bounding box center [860, 328] width 35 height 27
click at [996, 525] on icon "0 785" at bounding box center [784, 418] width 1124 height 733
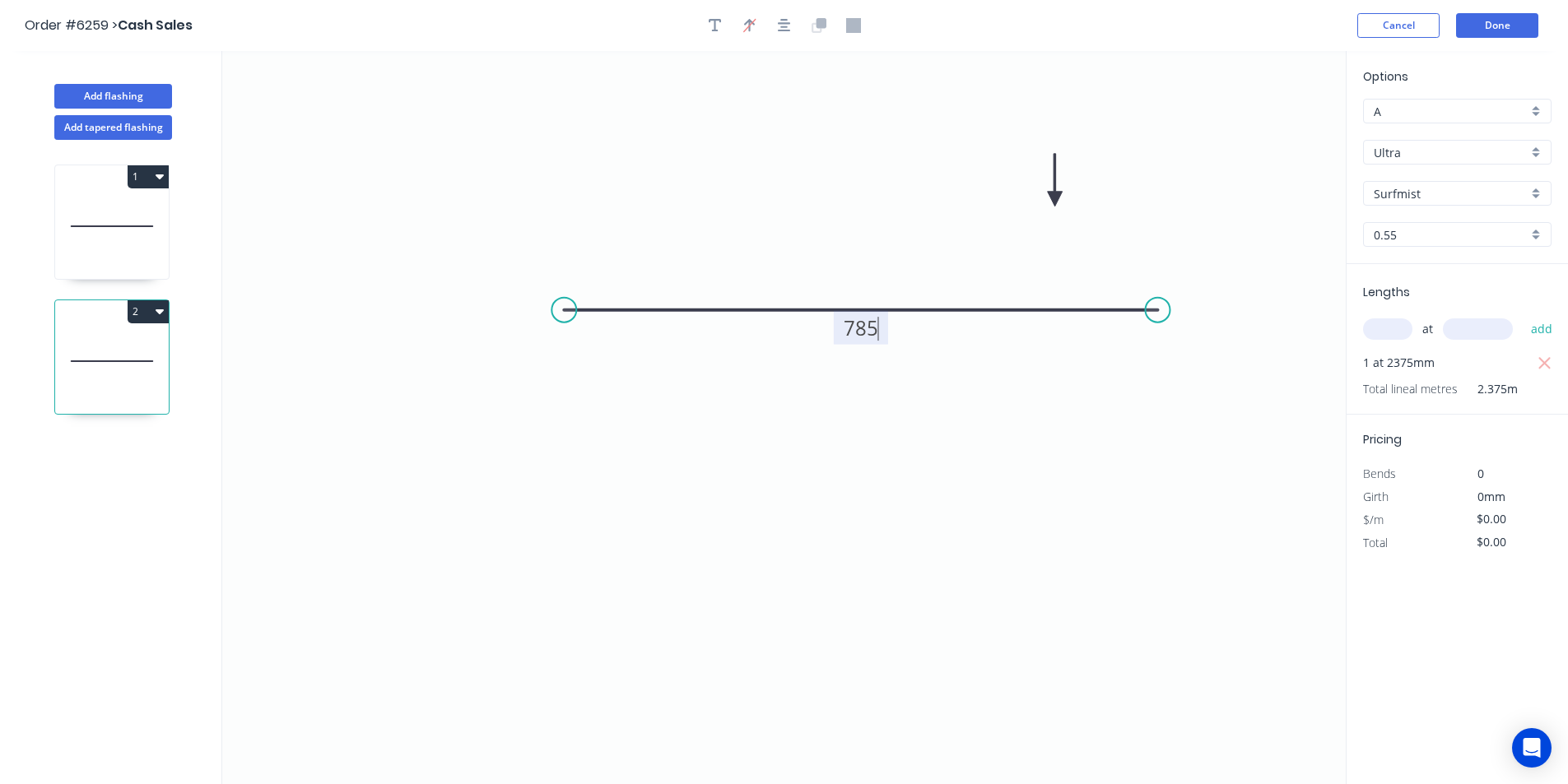
type input "$43.59"
type input "$103.53"
click at [1523, 25] on button "Done" at bounding box center [1497, 25] width 83 height 24
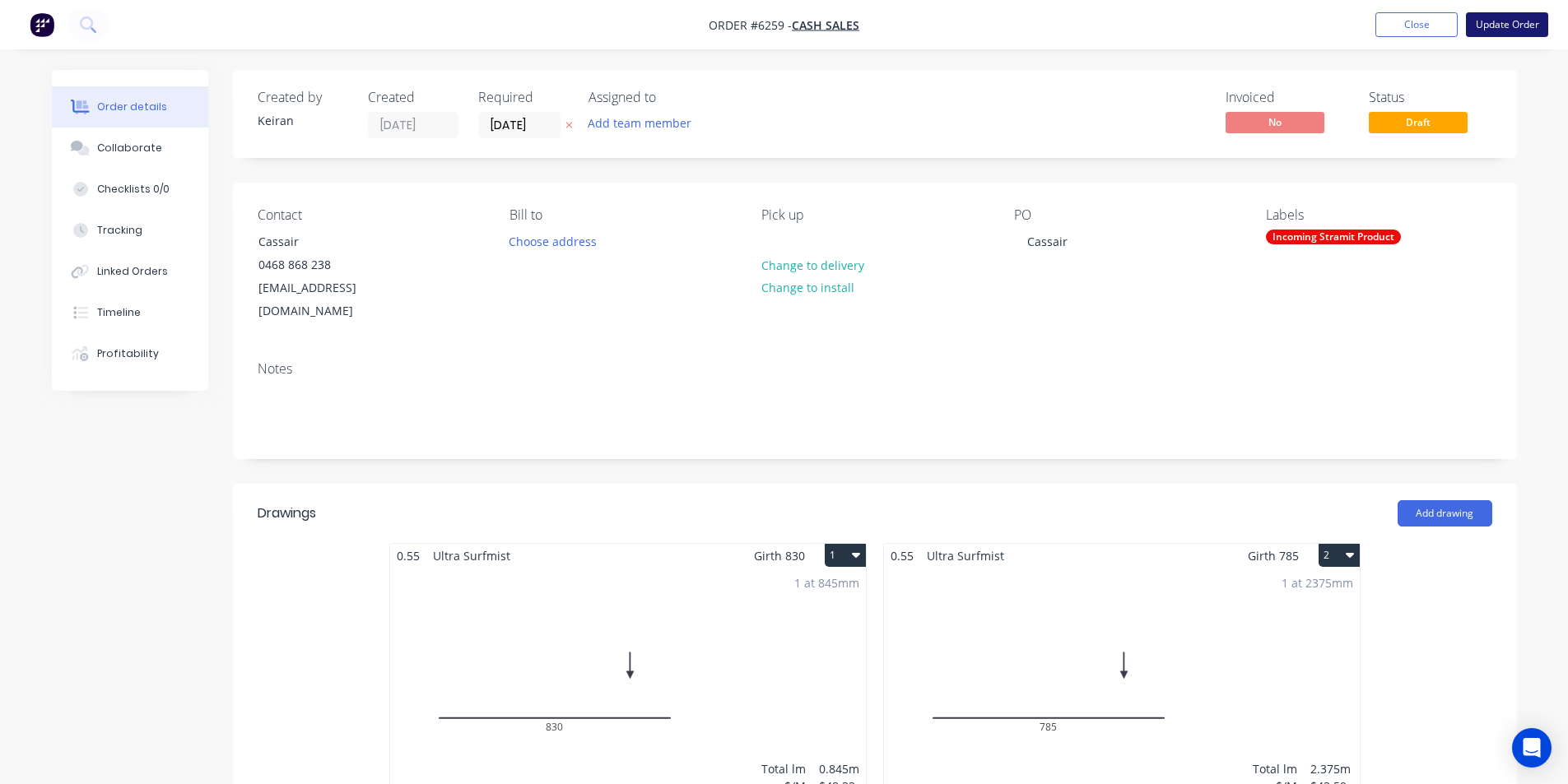
click at [1506, 24] on button "Update Order" at bounding box center [1507, 24] width 83 height 24
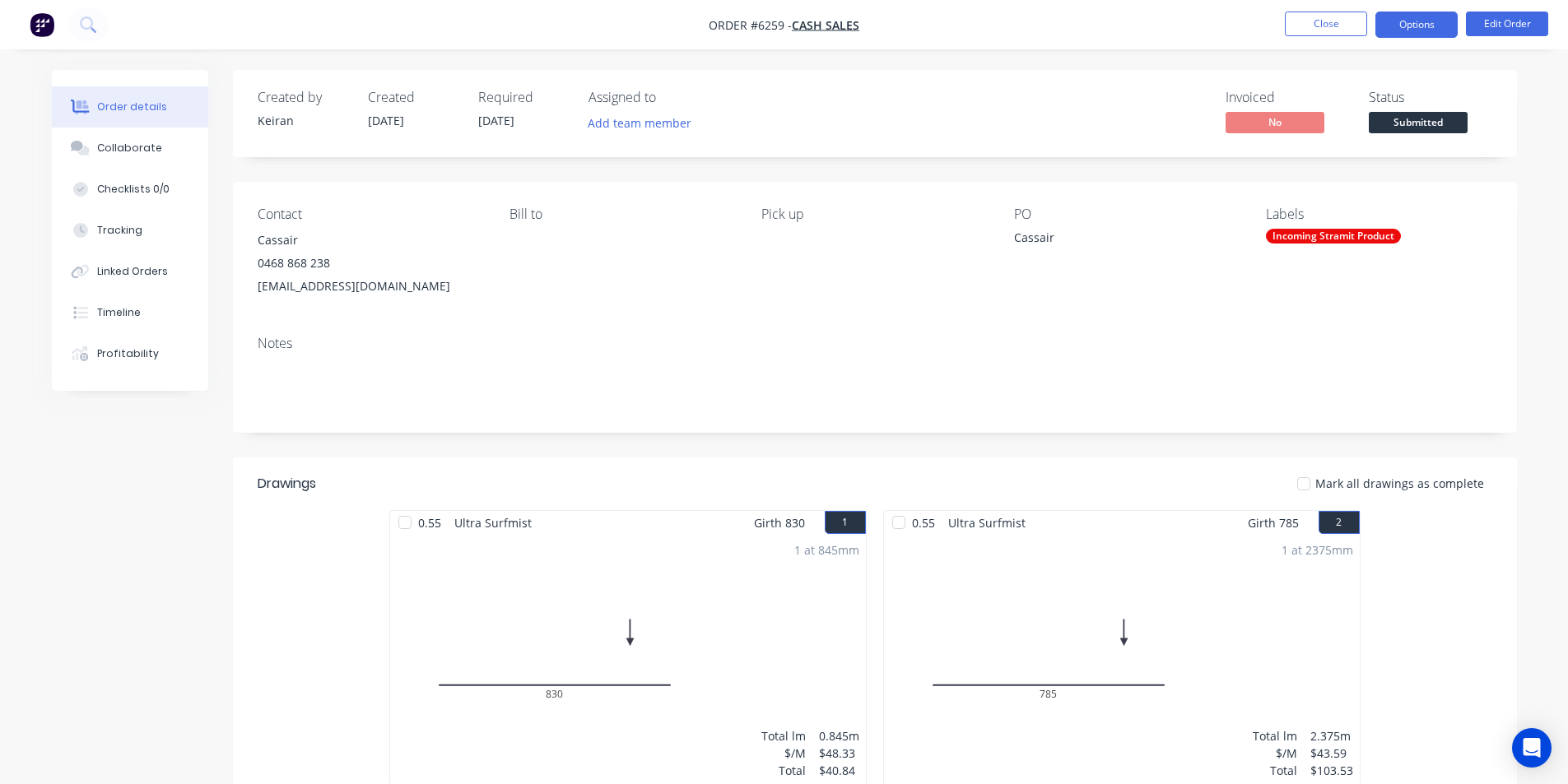
click at [1415, 28] on button "Options" at bounding box center [1417, 24] width 83 height 26
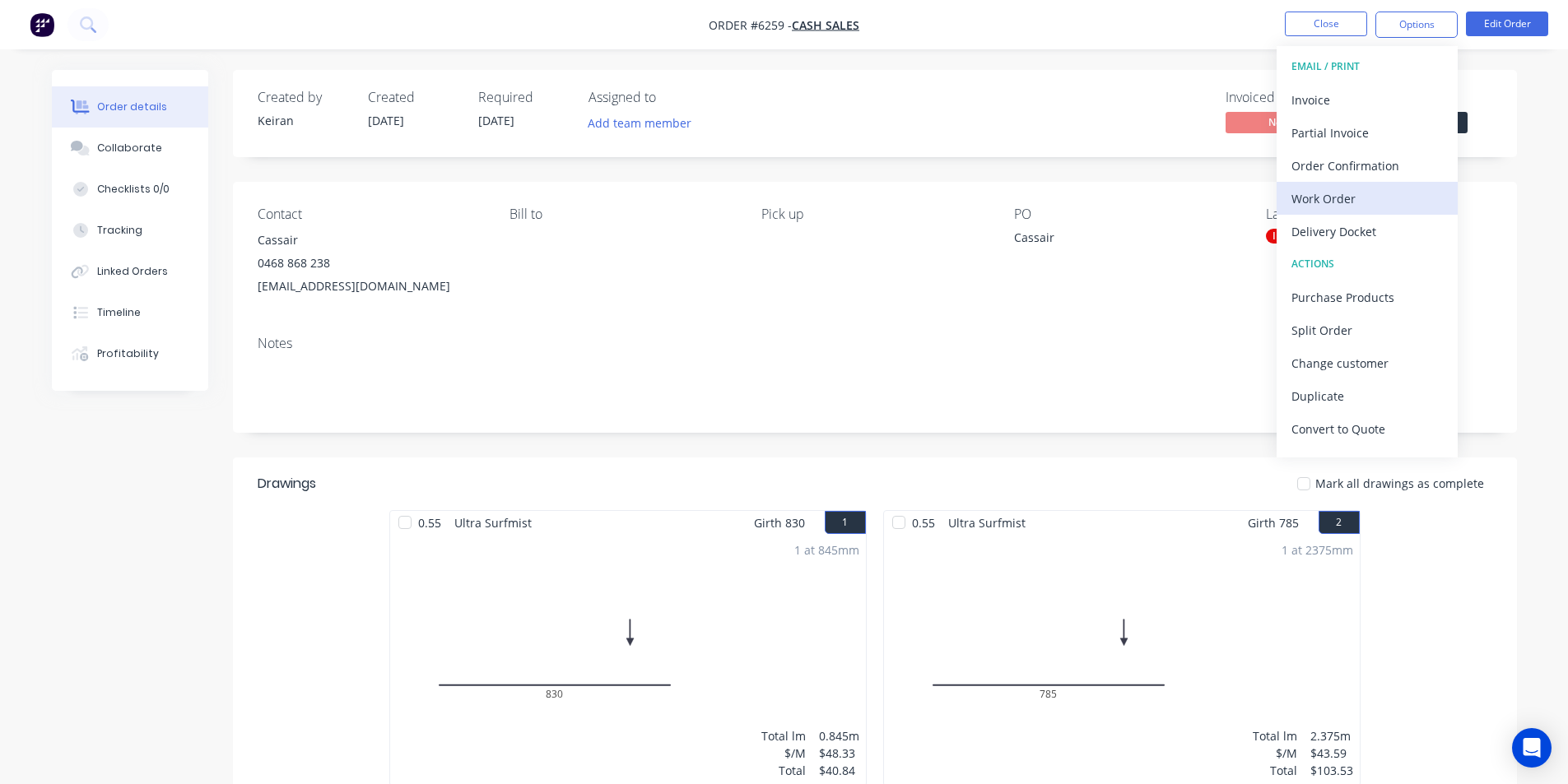
click at [1353, 197] on div "Work Order" at bounding box center [1367, 199] width 152 height 24
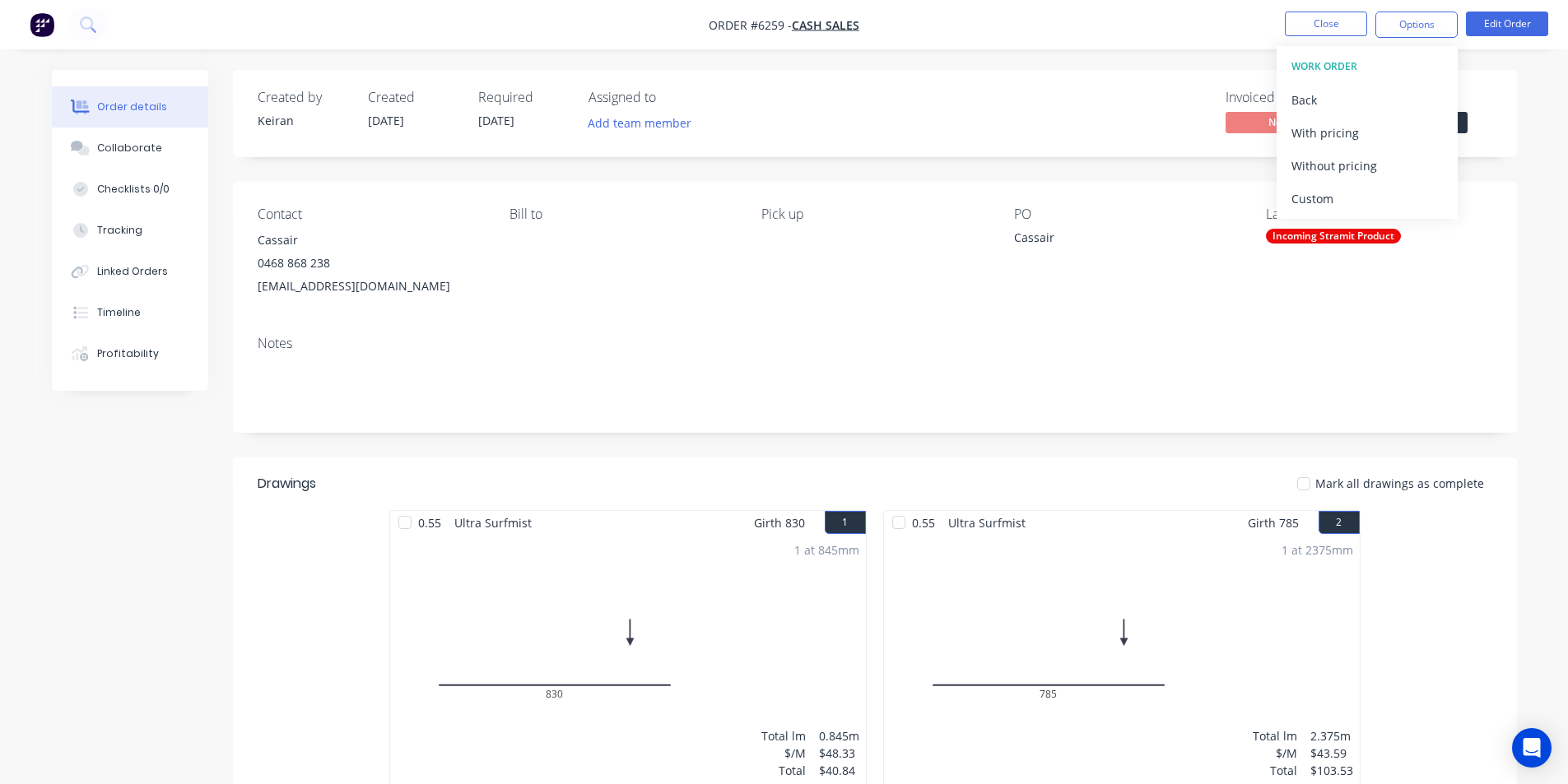
click at [1353, 197] on div "Custom" at bounding box center [1367, 199] width 152 height 24
click at [1347, 176] on div "Without pricing" at bounding box center [1367, 166] width 152 height 24
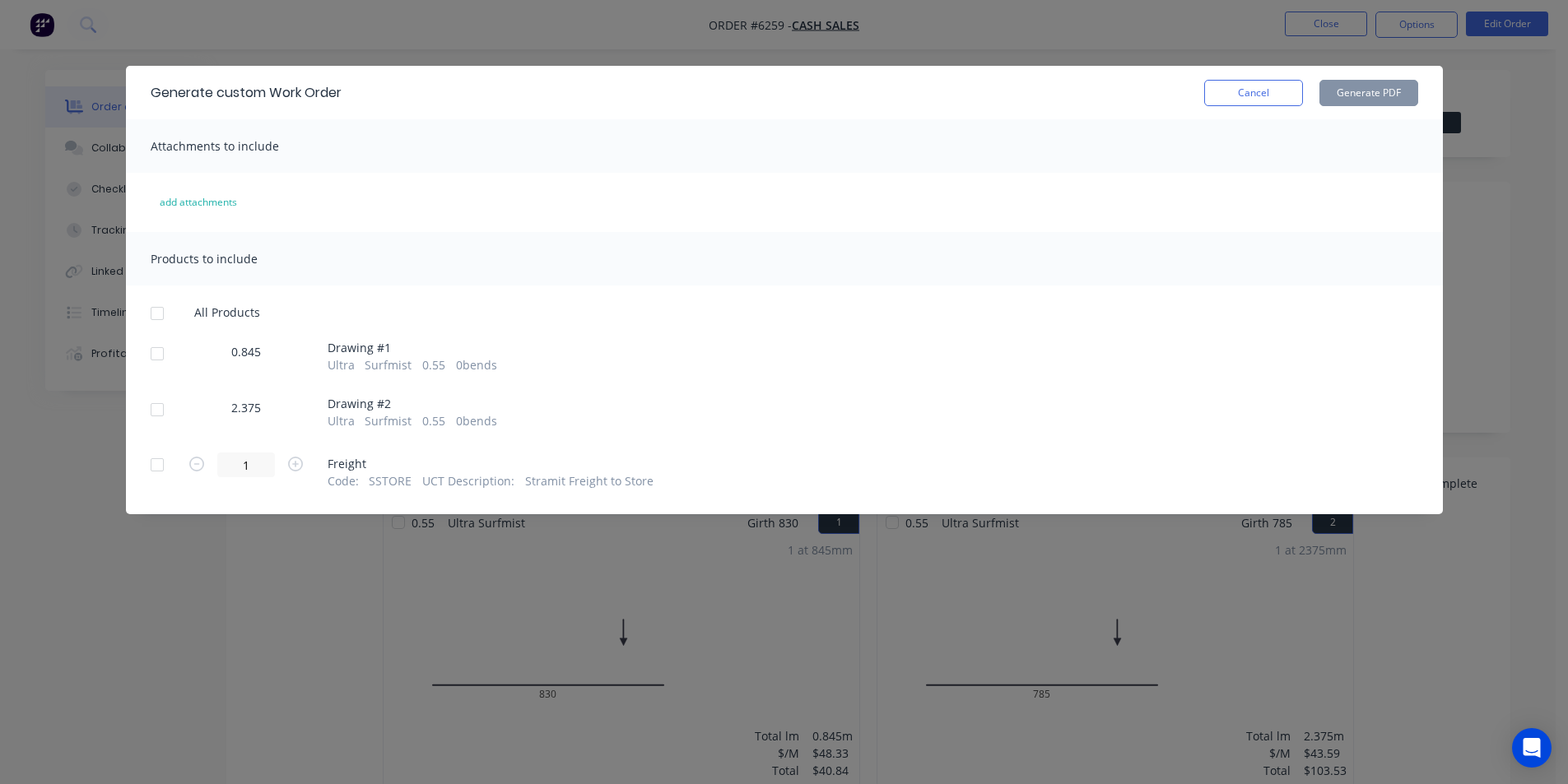
drag, startPoint x: 147, startPoint y: 357, endPoint x: 155, endPoint y: 393, distance: 36.9
click at [151, 361] on div at bounding box center [157, 354] width 33 height 33
click at [161, 410] on div at bounding box center [157, 409] width 33 height 33
click at [1372, 93] on button "Generate PDF" at bounding box center [1368, 93] width 99 height 26
click at [163, 350] on div at bounding box center [157, 354] width 33 height 33
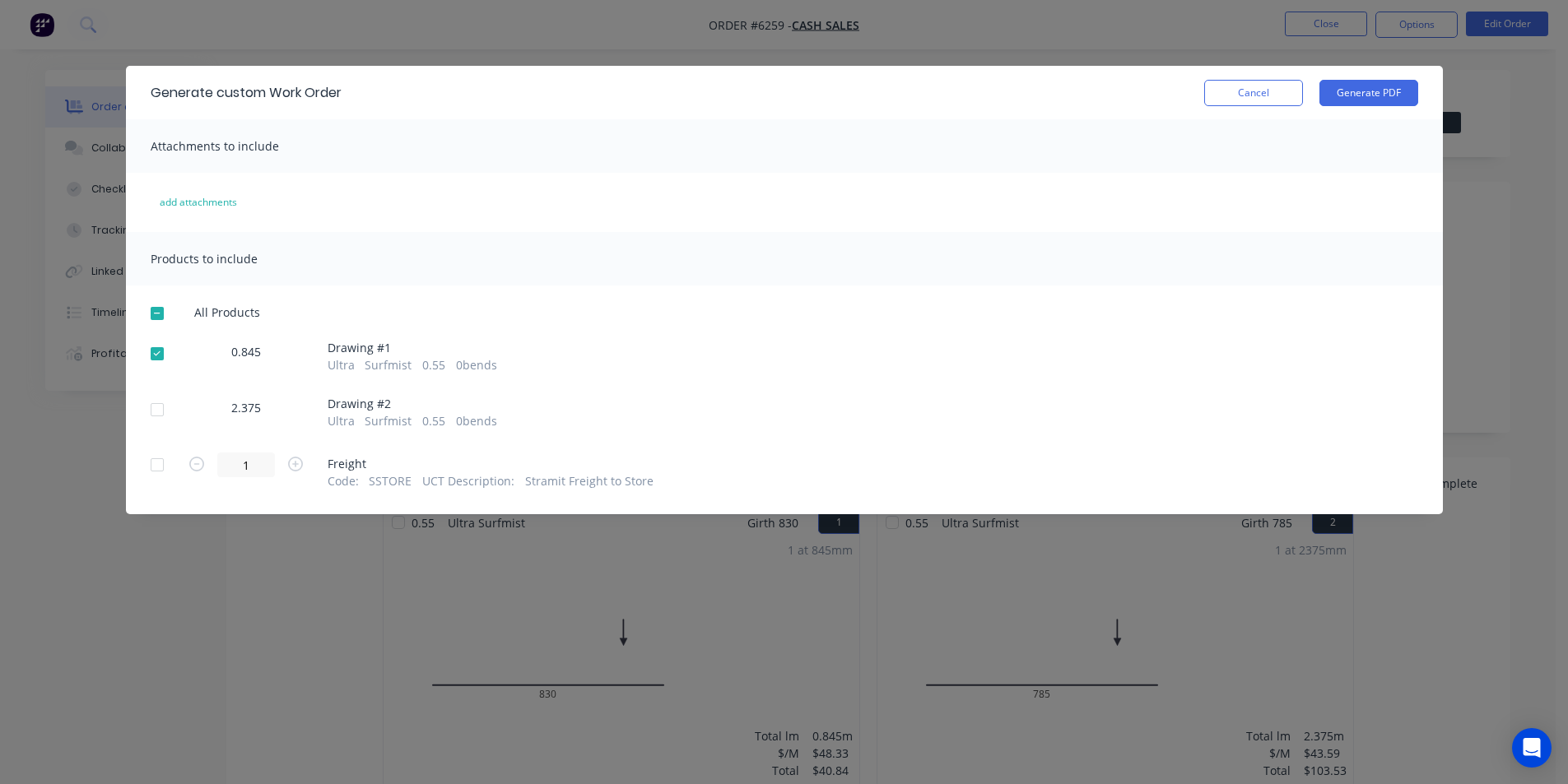
click at [149, 413] on div at bounding box center [157, 409] width 33 height 33
click at [1371, 92] on button "Generate PDF" at bounding box center [1368, 93] width 99 height 26
click at [1255, 91] on button "Cancel" at bounding box center [1253, 93] width 99 height 26
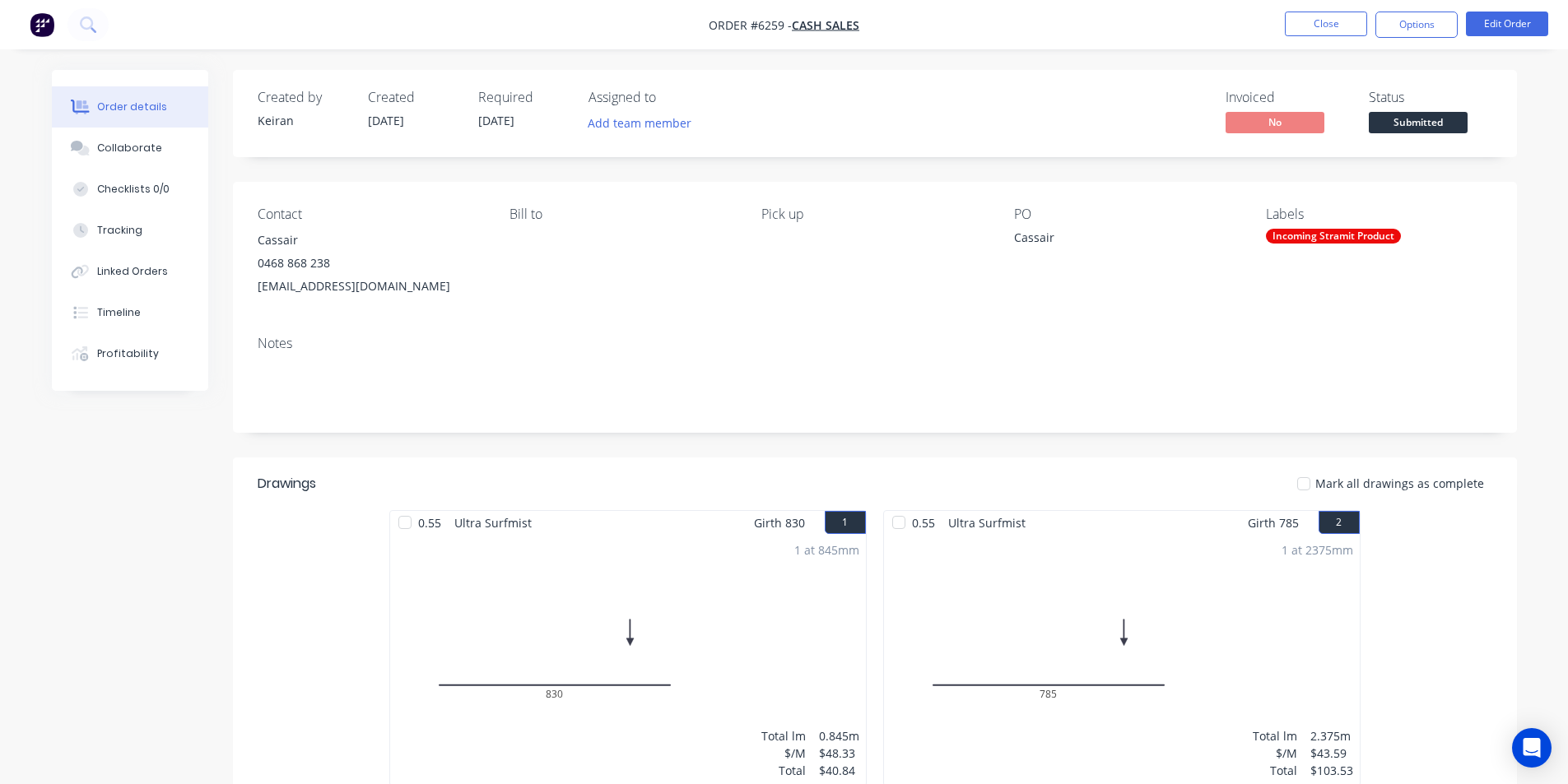
click at [1448, 130] on span "Submitted" at bounding box center [1418, 122] width 99 height 20
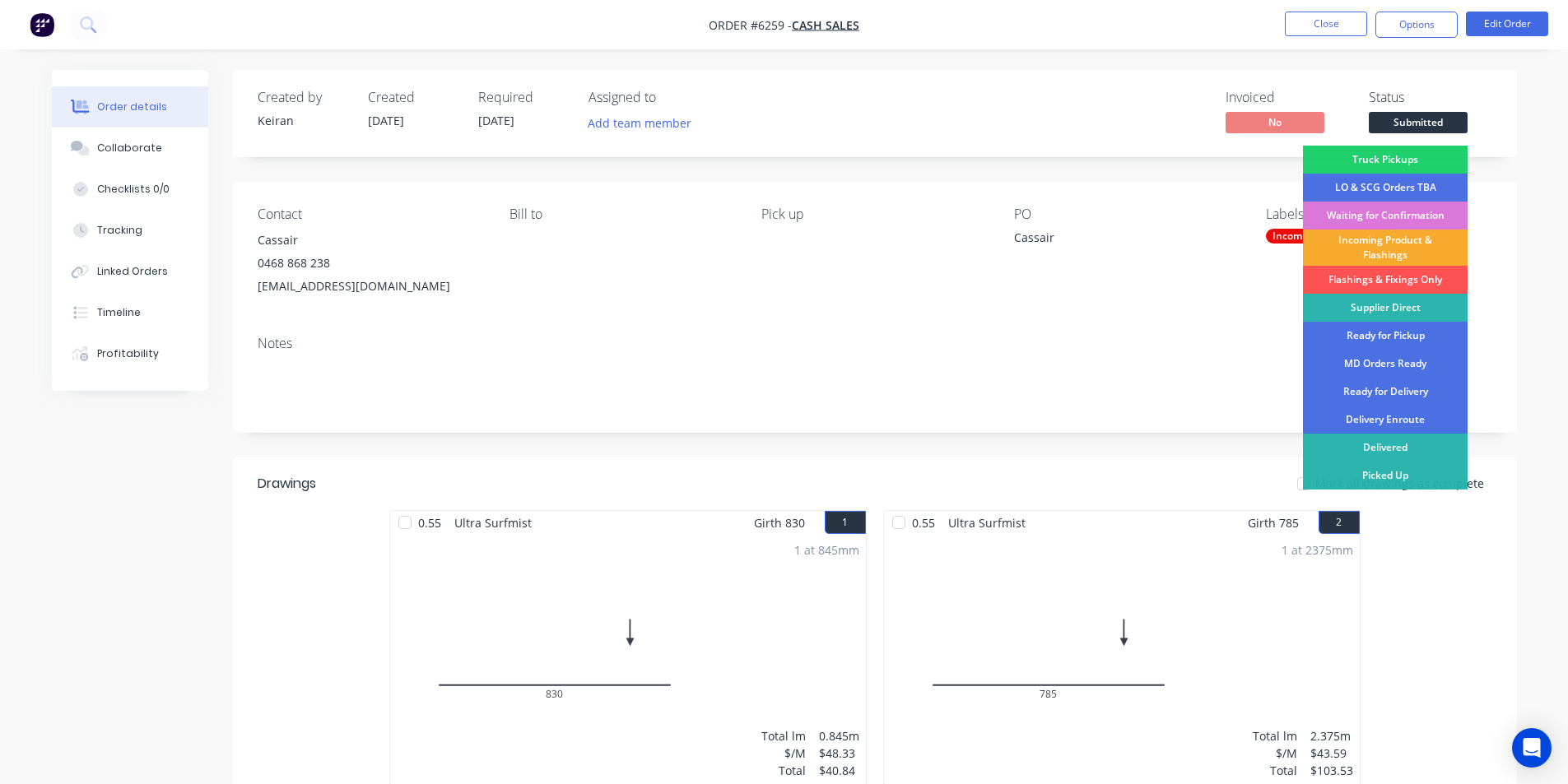
click at [1421, 236] on div "Incoming Product & Flashings" at bounding box center [1385, 248] width 164 height 36
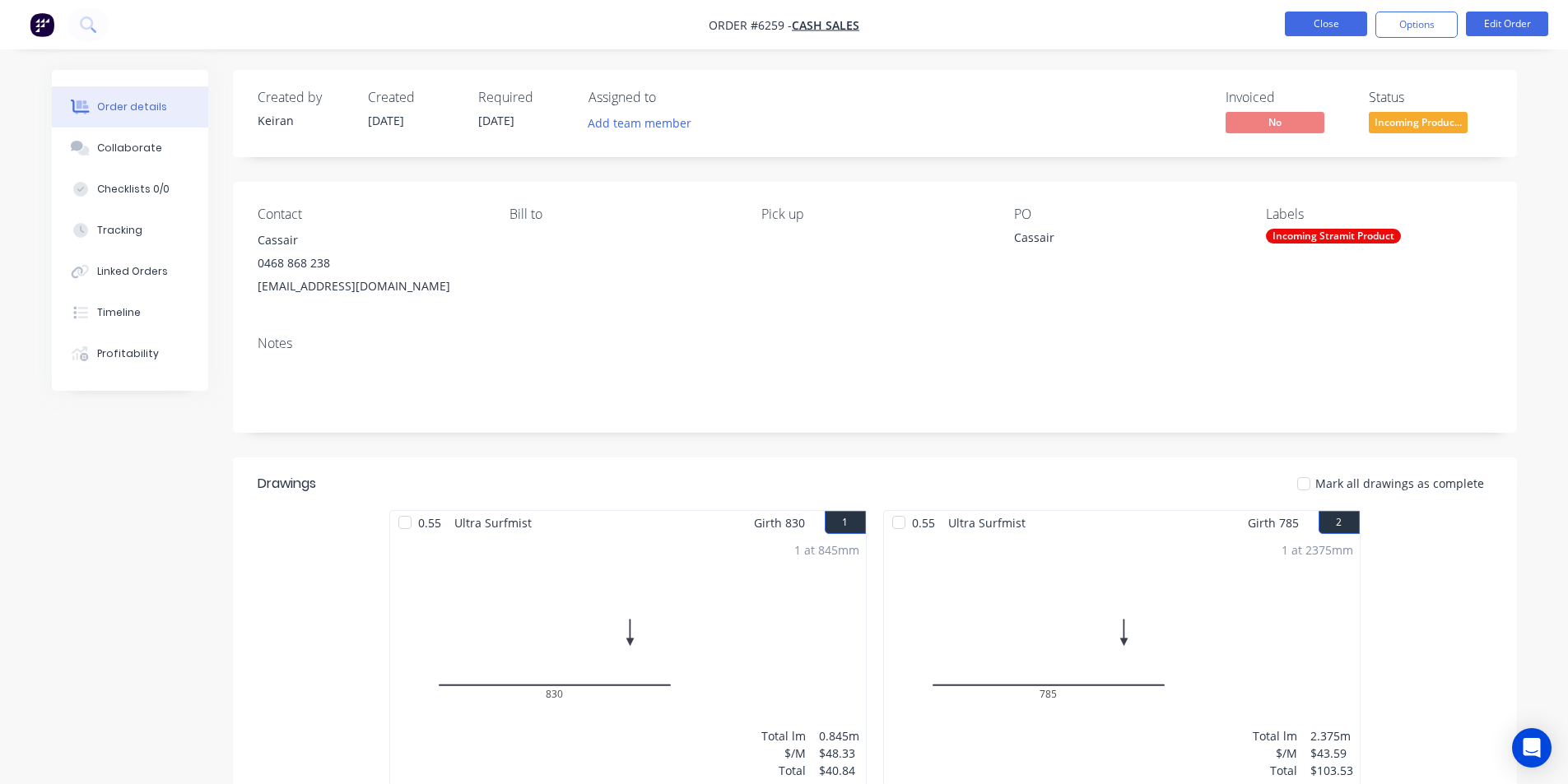
click at [1334, 25] on button "Close" at bounding box center [1326, 24] width 83 height 24
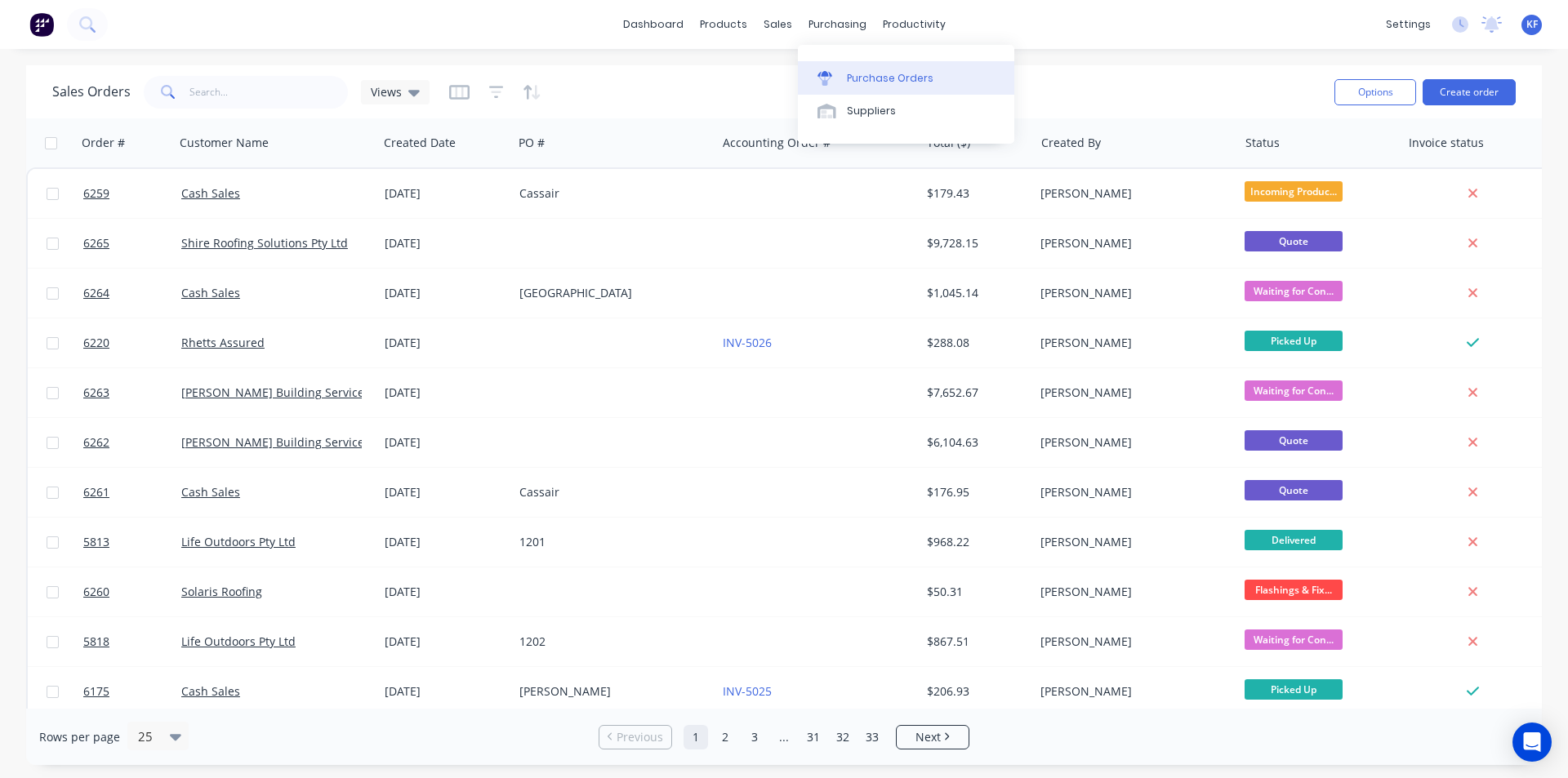
drag, startPoint x: 849, startPoint y: 64, endPoint x: 837, endPoint y: 68, distance: 12.6
click at [849, 64] on link "Purchase Orders" at bounding box center [906, 77] width 216 height 33
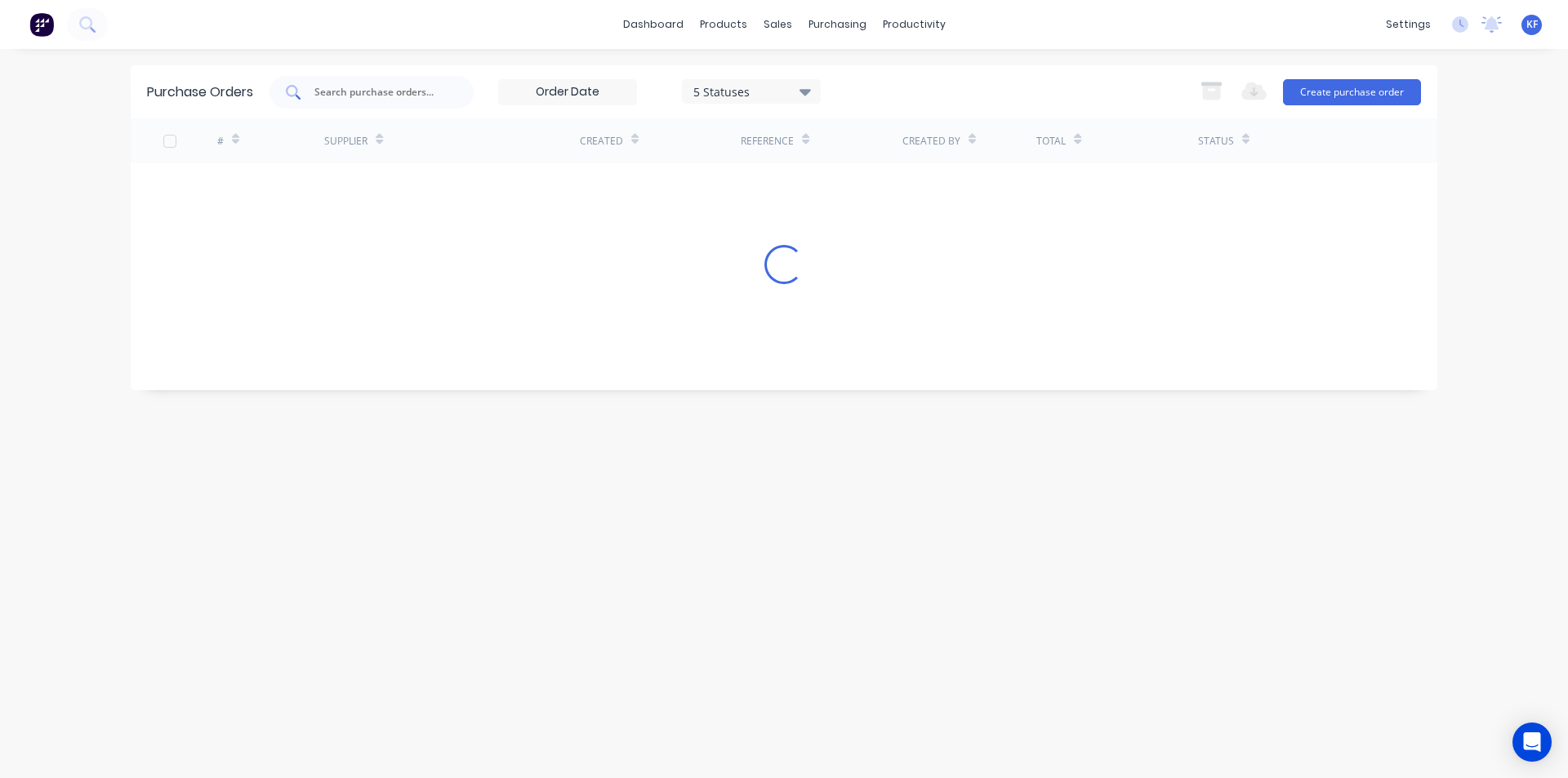
click at [363, 89] on input "text" at bounding box center [380, 93] width 135 height 17
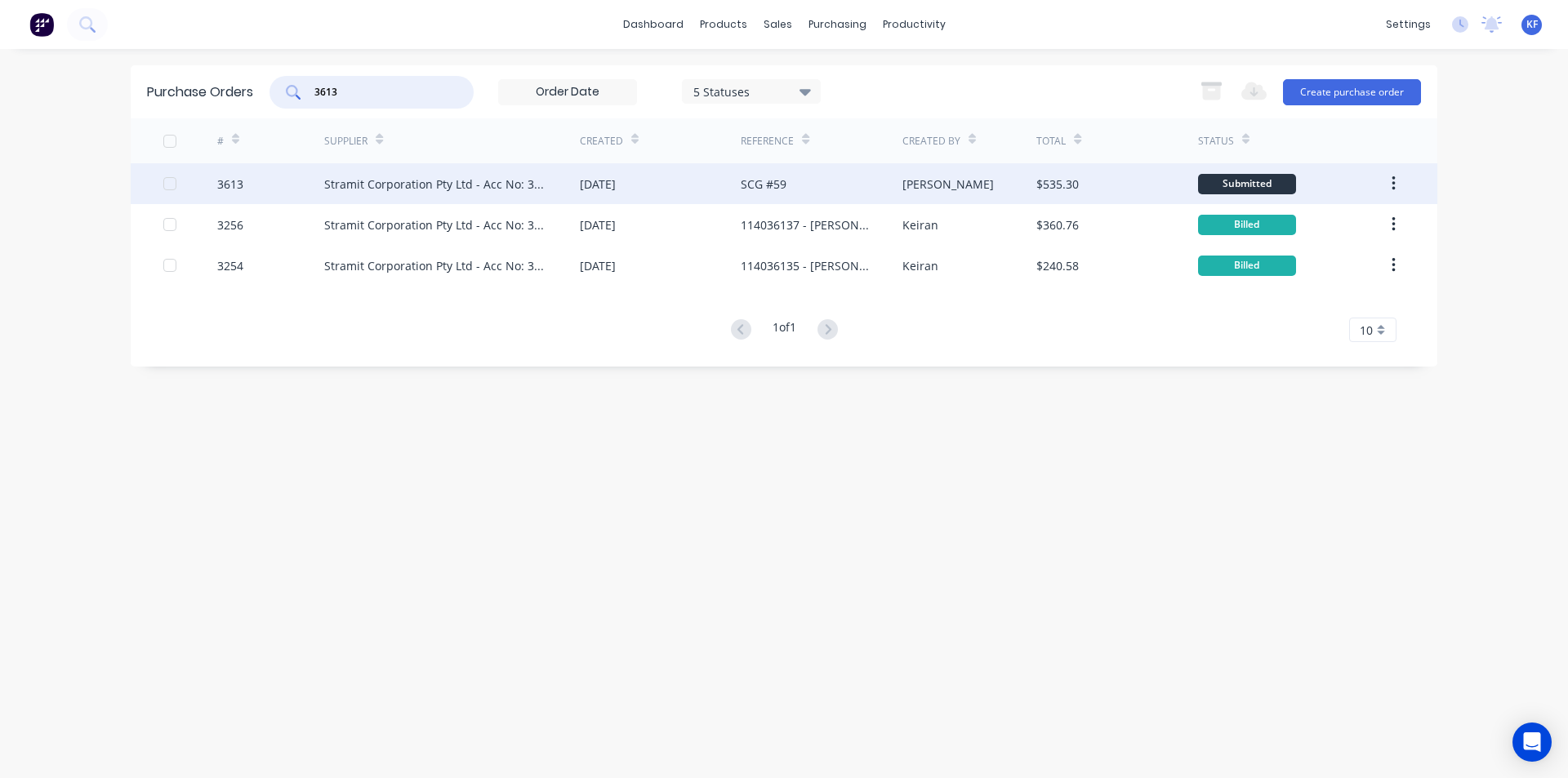
type input "3613"
click at [593, 193] on div "[DATE]" at bounding box center [660, 183] width 160 height 41
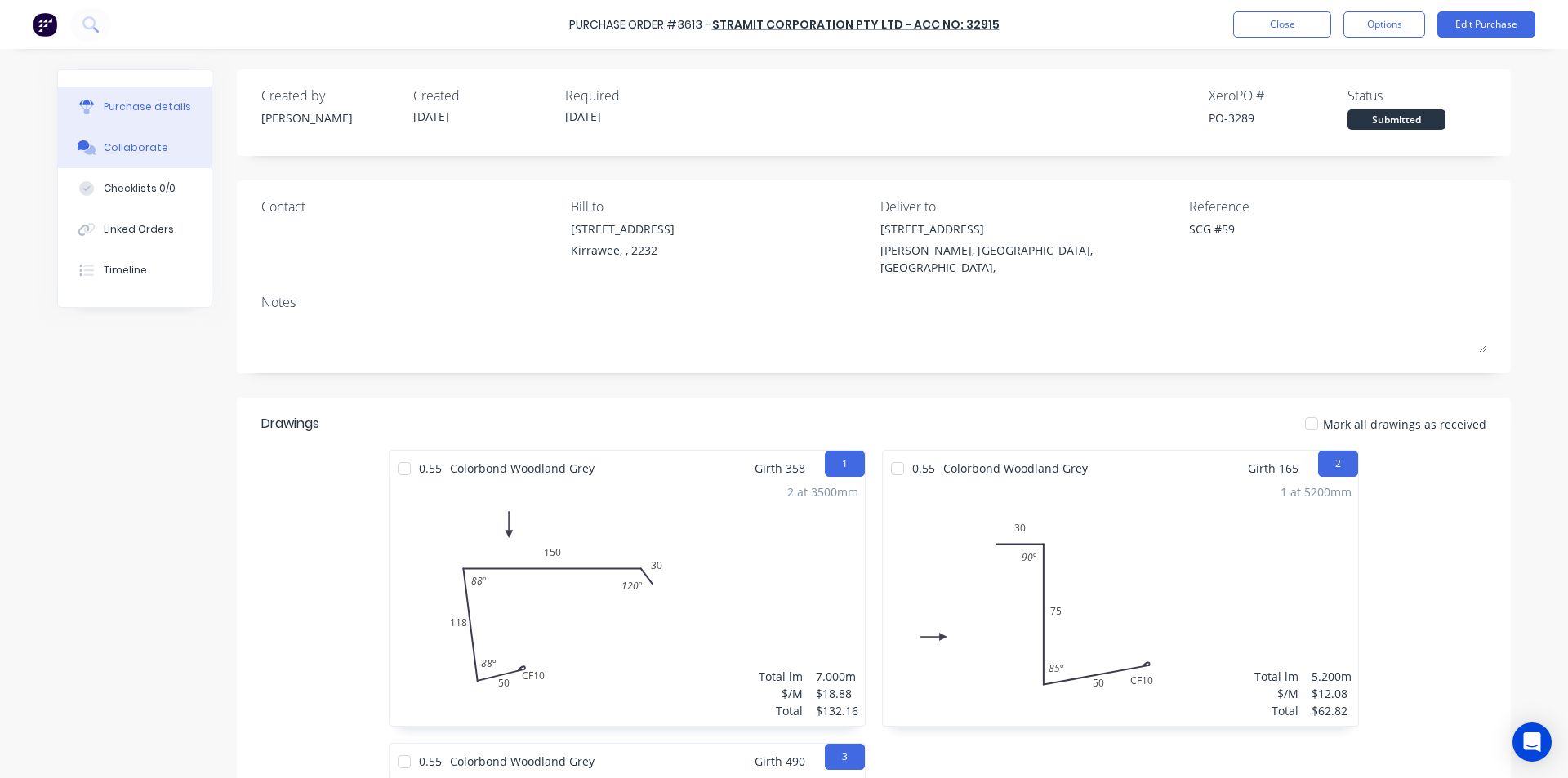
click at [130, 151] on div "Collaborate" at bounding box center [135, 148] width 64 height 15
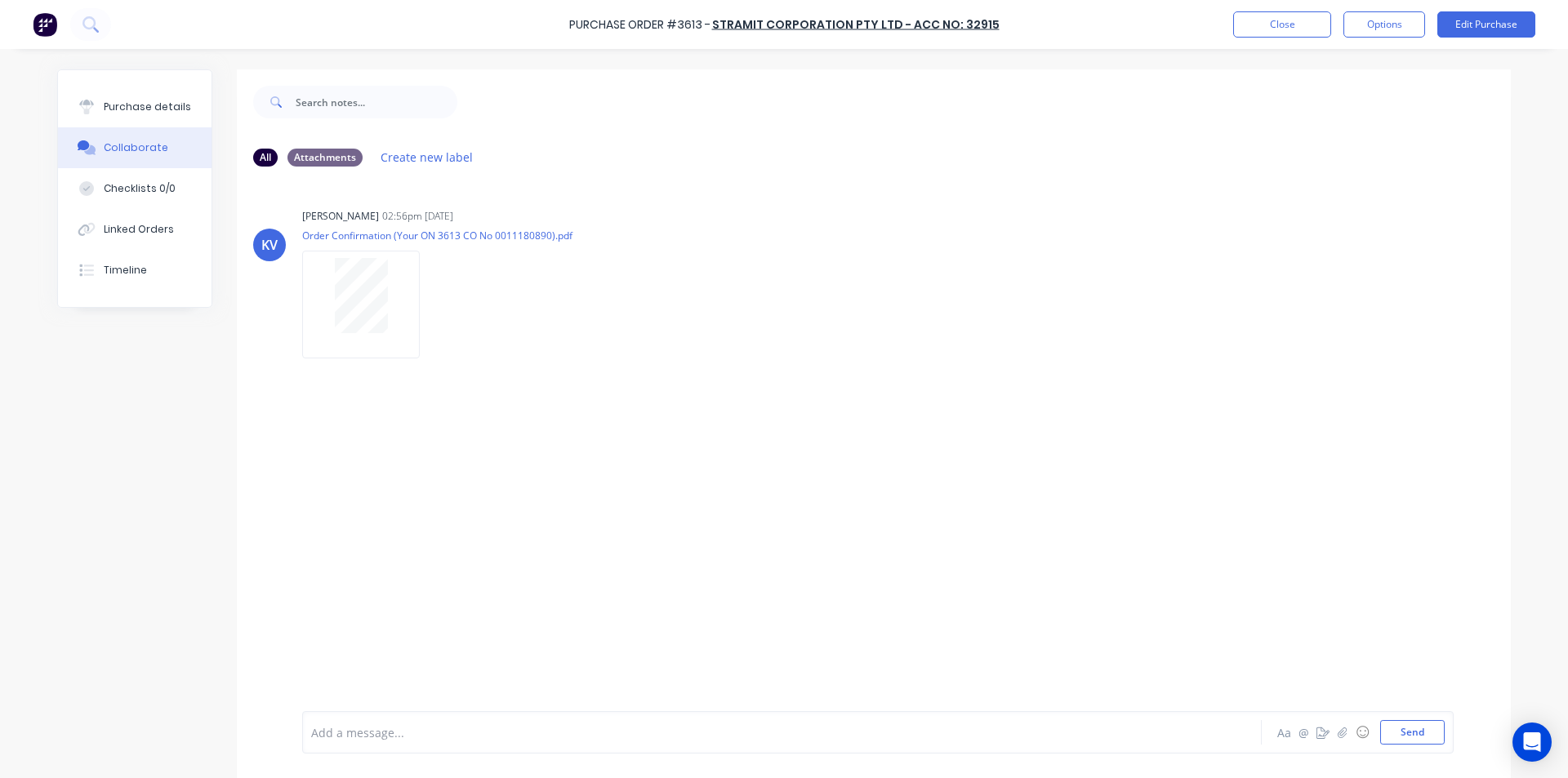
click at [1306, 38] on div "Purchase Order #3613 - Stramit Corporation Pty Ltd - Acc No: 32915 Close Option…" at bounding box center [784, 24] width 1568 height 49
click at [1303, 34] on button "Close" at bounding box center [1281, 24] width 98 height 26
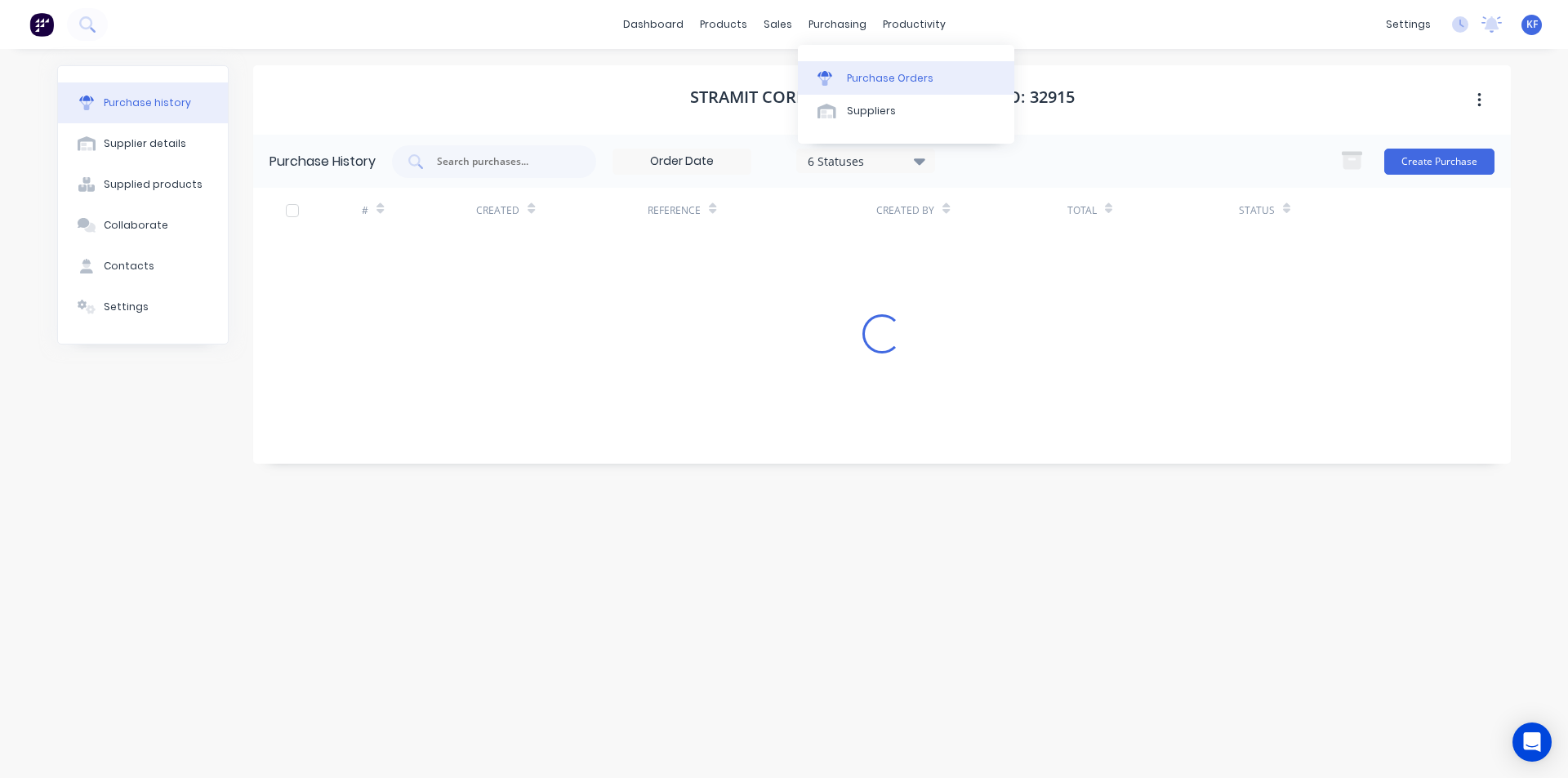
click at [856, 22] on div "purchasing" at bounding box center [837, 24] width 74 height 24
click at [876, 73] on div "Purchase Orders" at bounding box center [890, 79] width 87 height 15
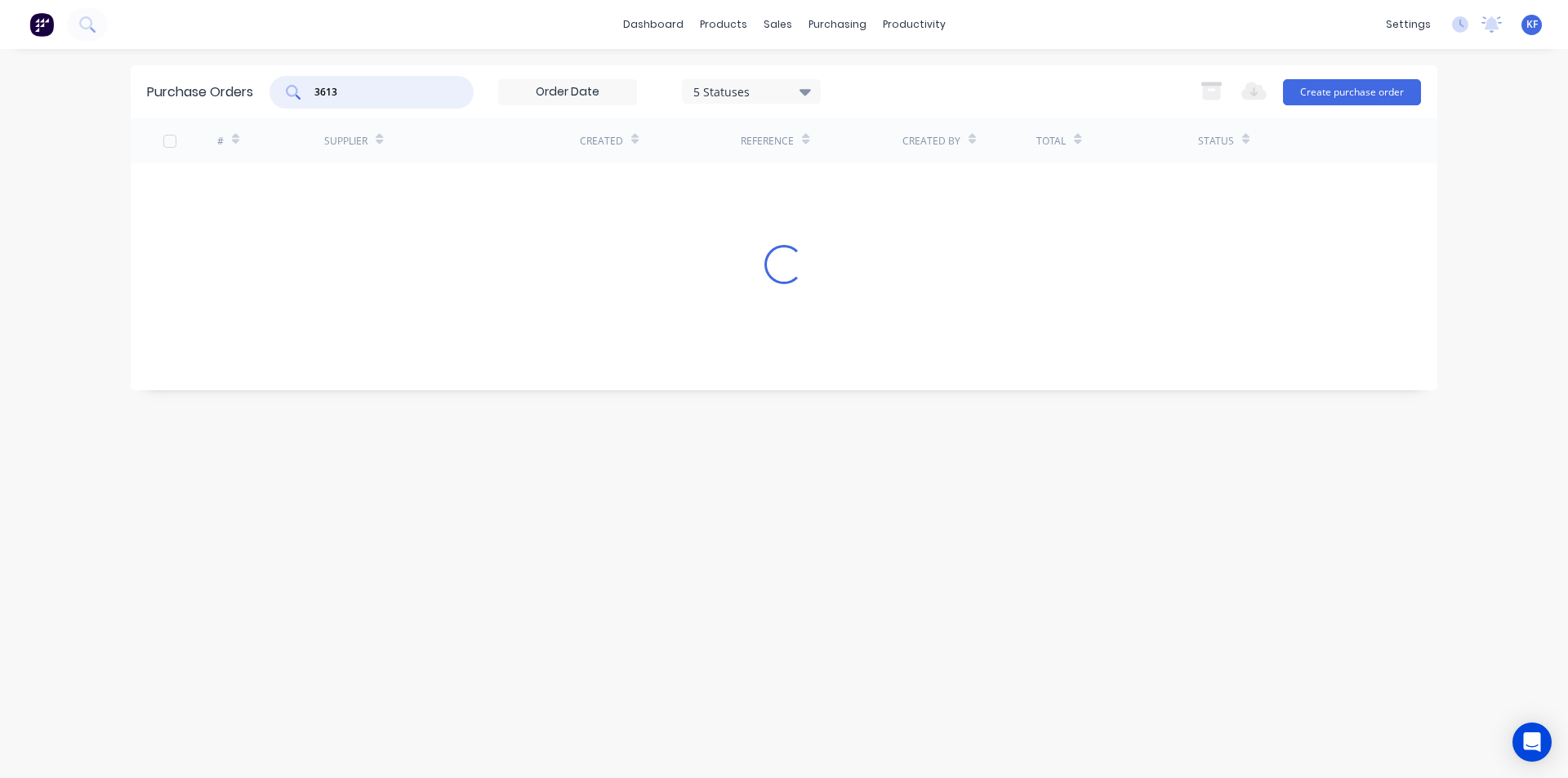
drag, startPoint x: 379, startPoint y: 96, endPoint x: 233, endPoint y: 89, distance: 146.2
click at [242, 89] on div "Purchase Orders 3613 5 Statuses 5 Statuses Export to Excel (XLSX) Create purcha…" at bounding box center [783, 92] width 1306 height 53
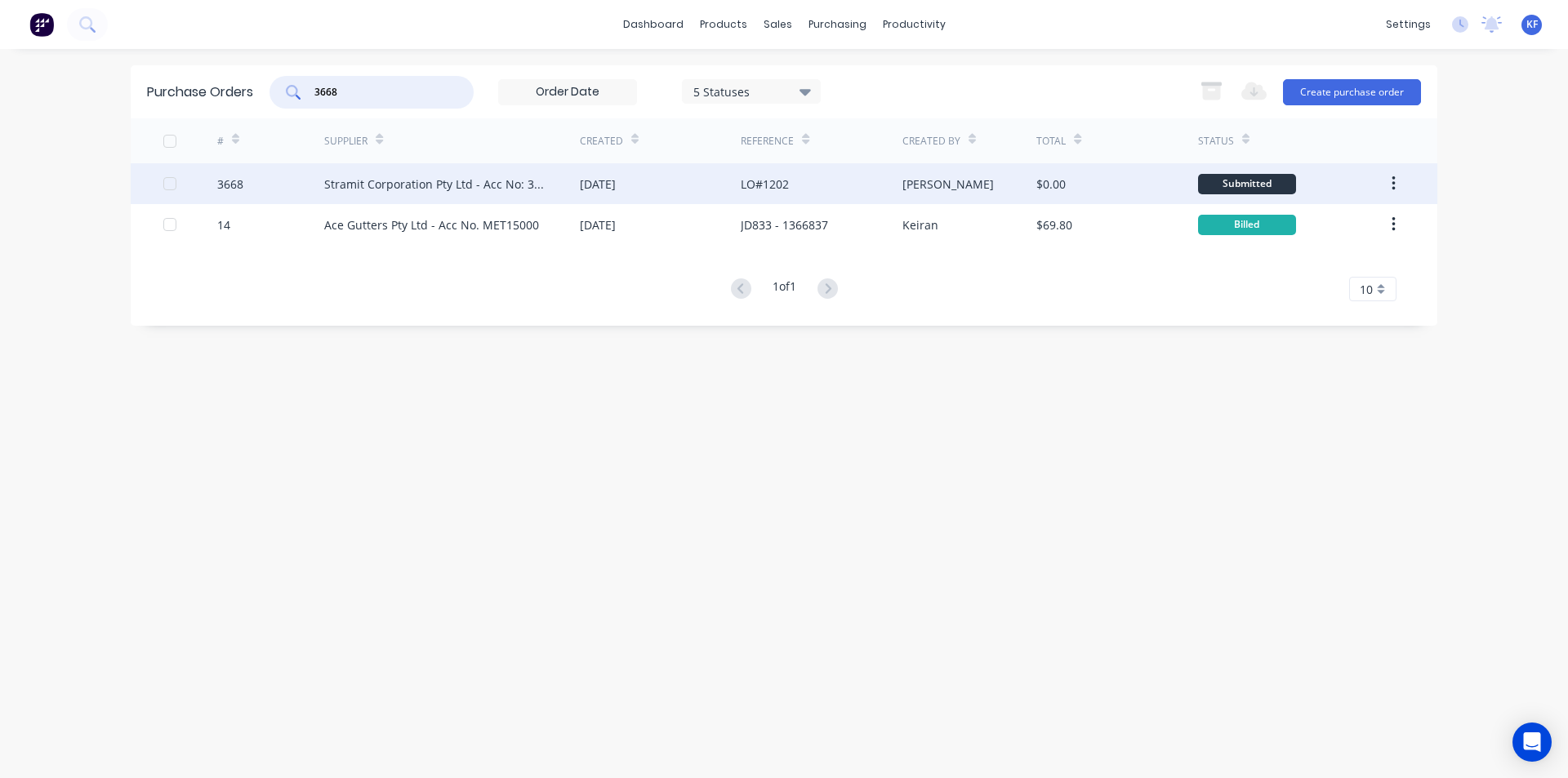
type input "3668"
click at [381, 178] on div "Stramit Corporation Pty Ltd - Acc No: 32915" at bounding box center [435, 184] width 223 height 18
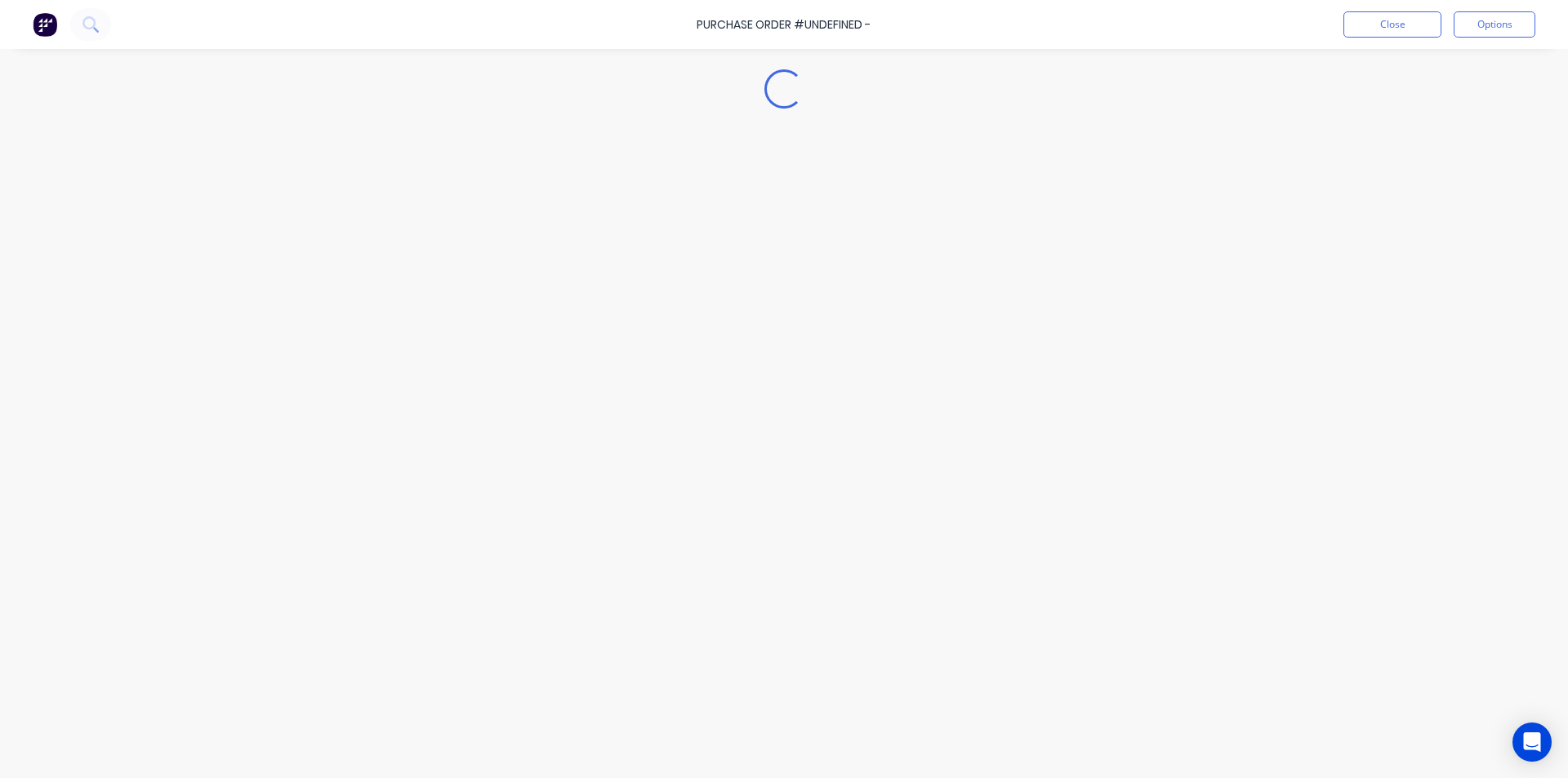
type textarea "x"
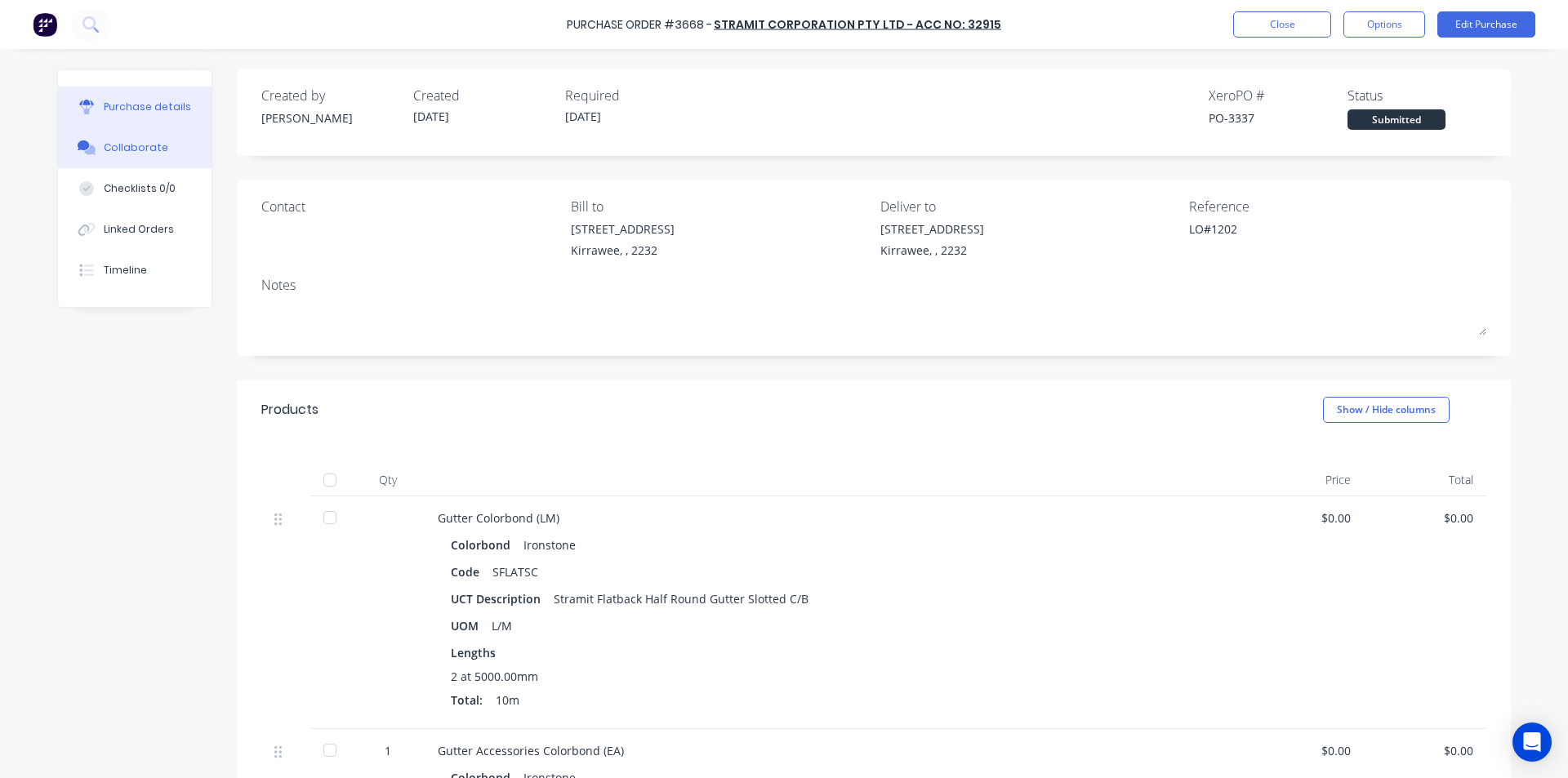
click at [139, 152] on div "Collaborate" at bounding box center [135, 148] width 64 height 15
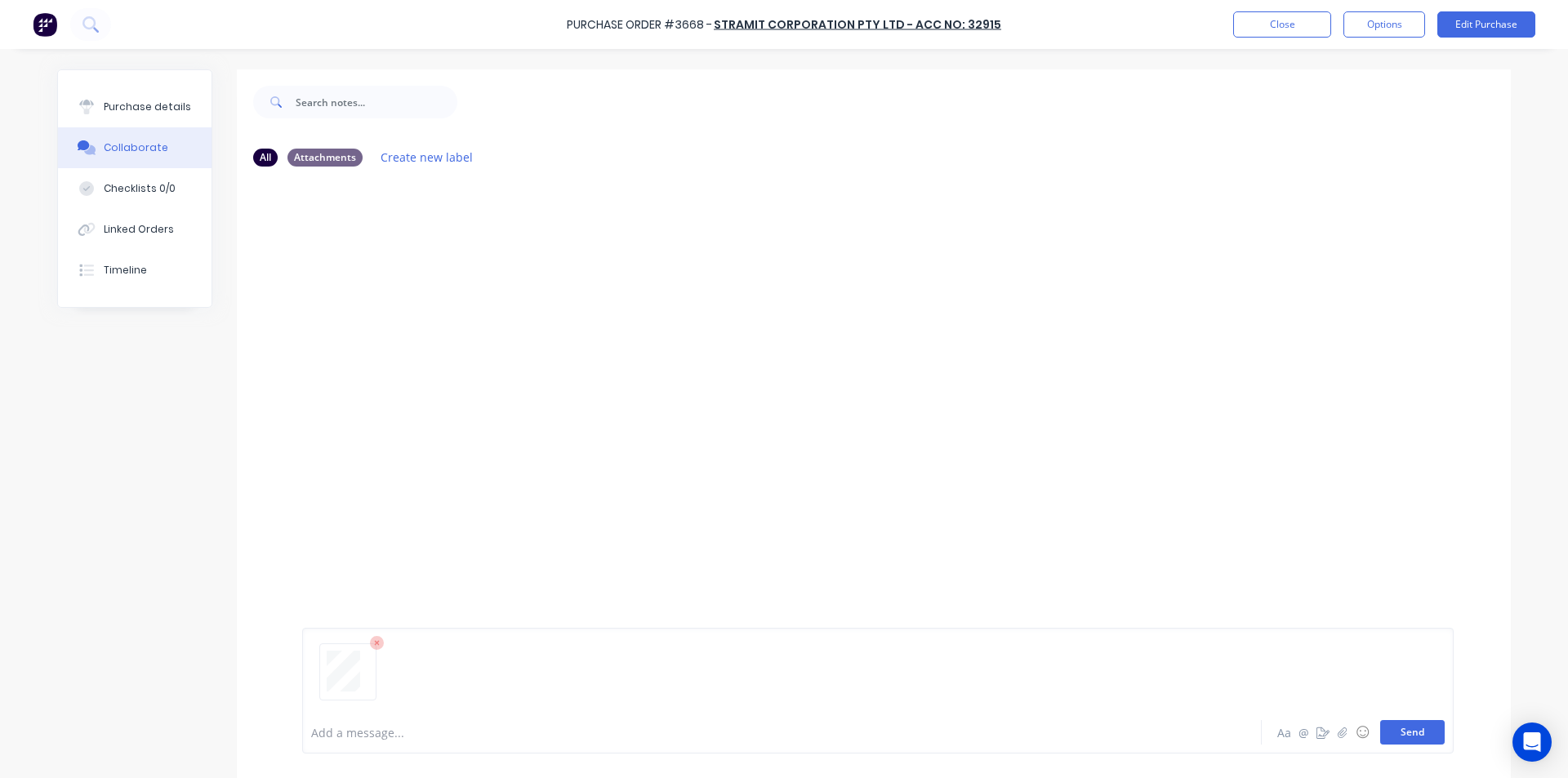
click at [1382, 741] on button "Send" at bounding box center [1412, 732] width 64 height 24
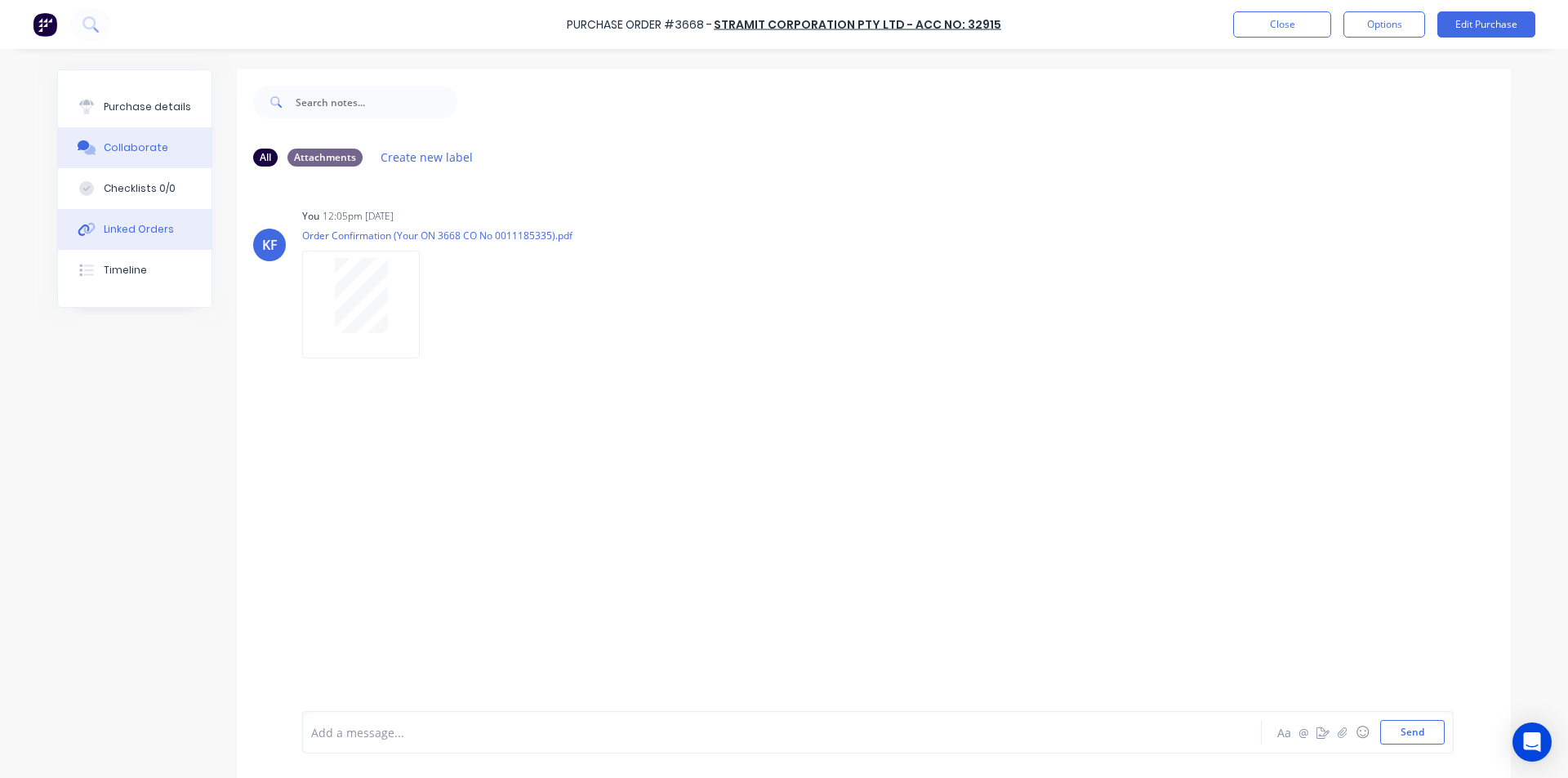
click at [119, 236] on div "Linked Orders" at bounding box center [139, 230] width 70 height 15
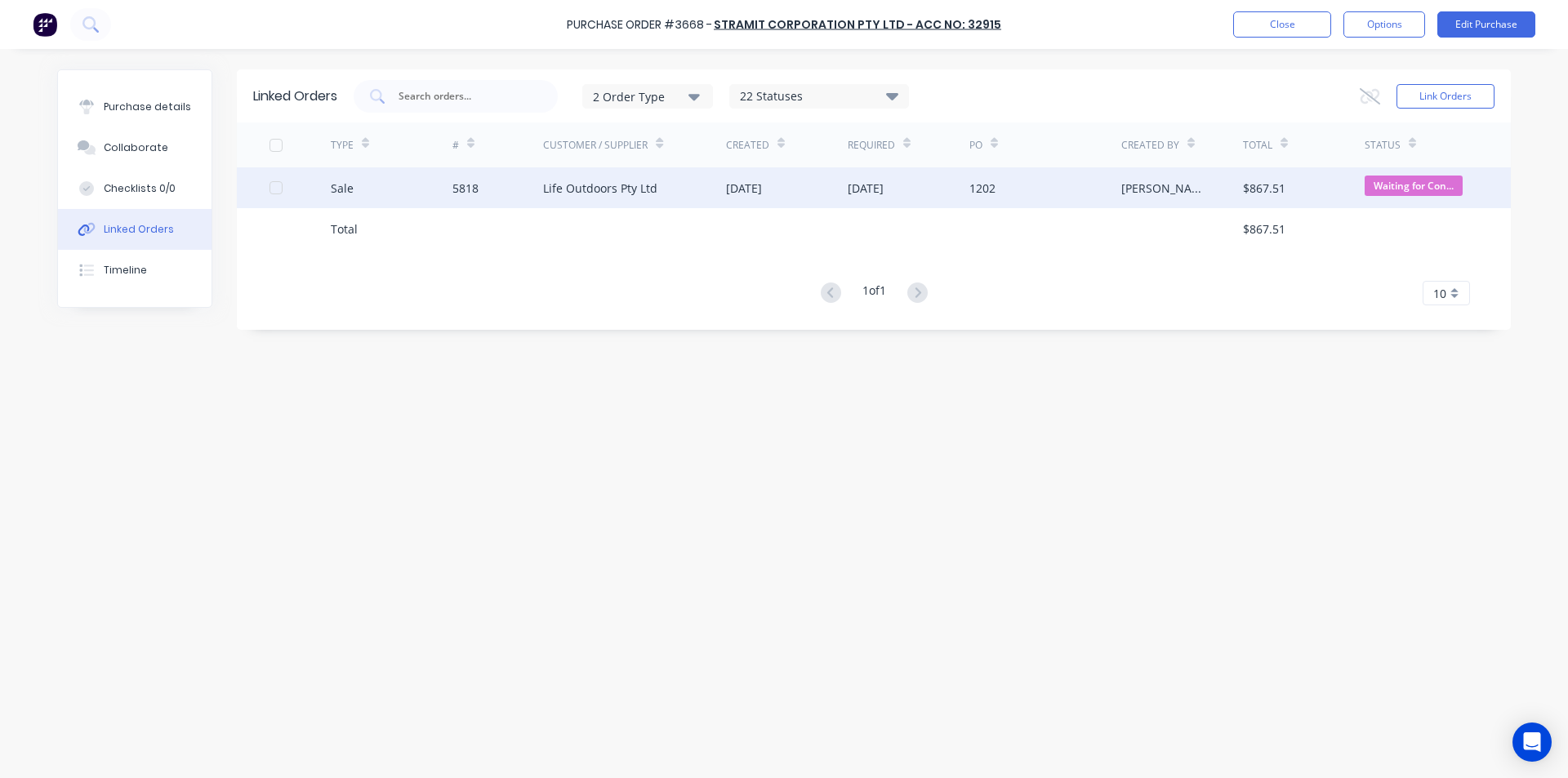
click at [733, 199] on div "[DATE]" at bounding box center [787, 187] width 122 height 41
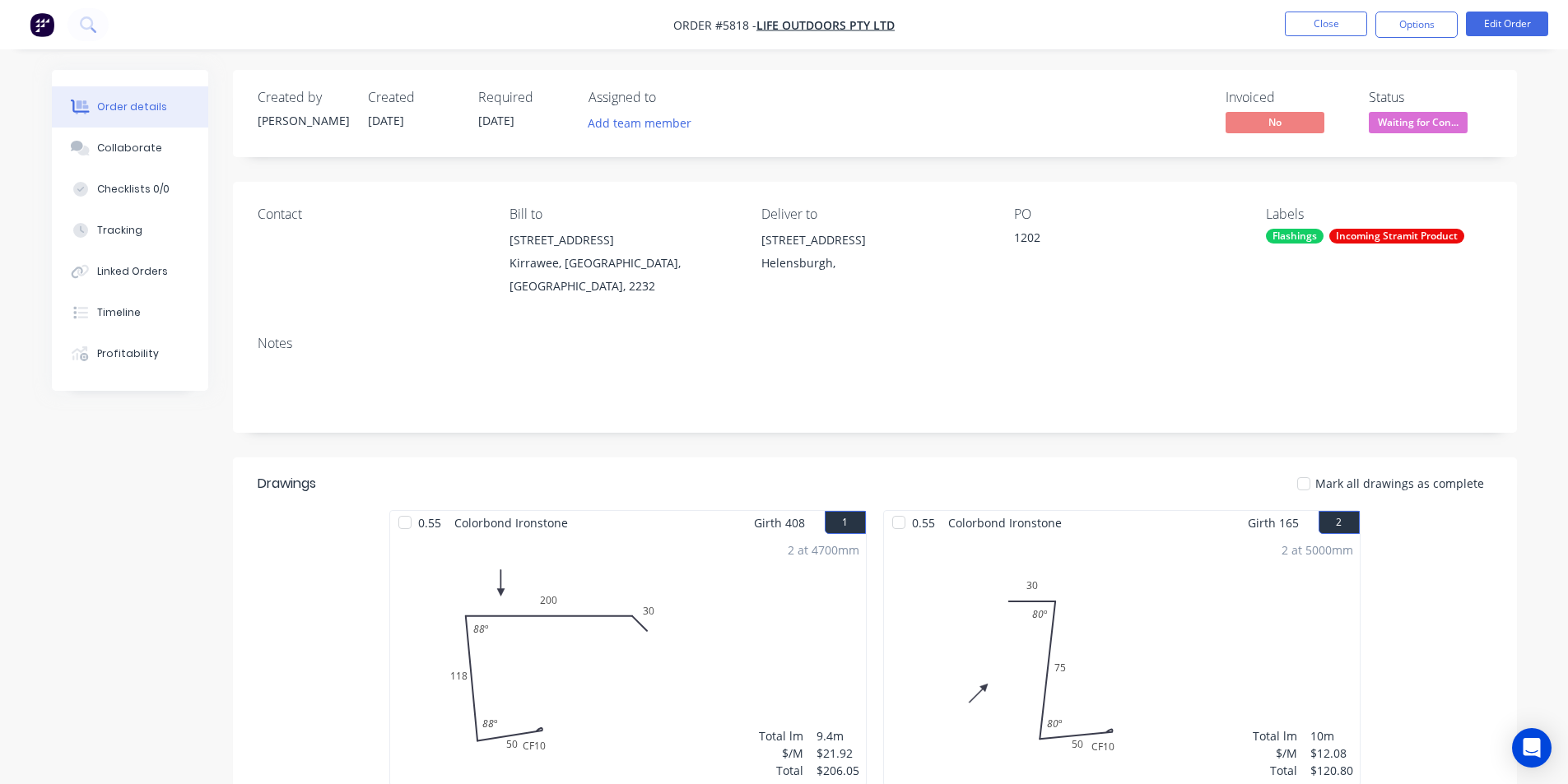
click at [1419, 131] on span "Waiting for Con..." at bounding box center [1418, 122] width 99 height 20
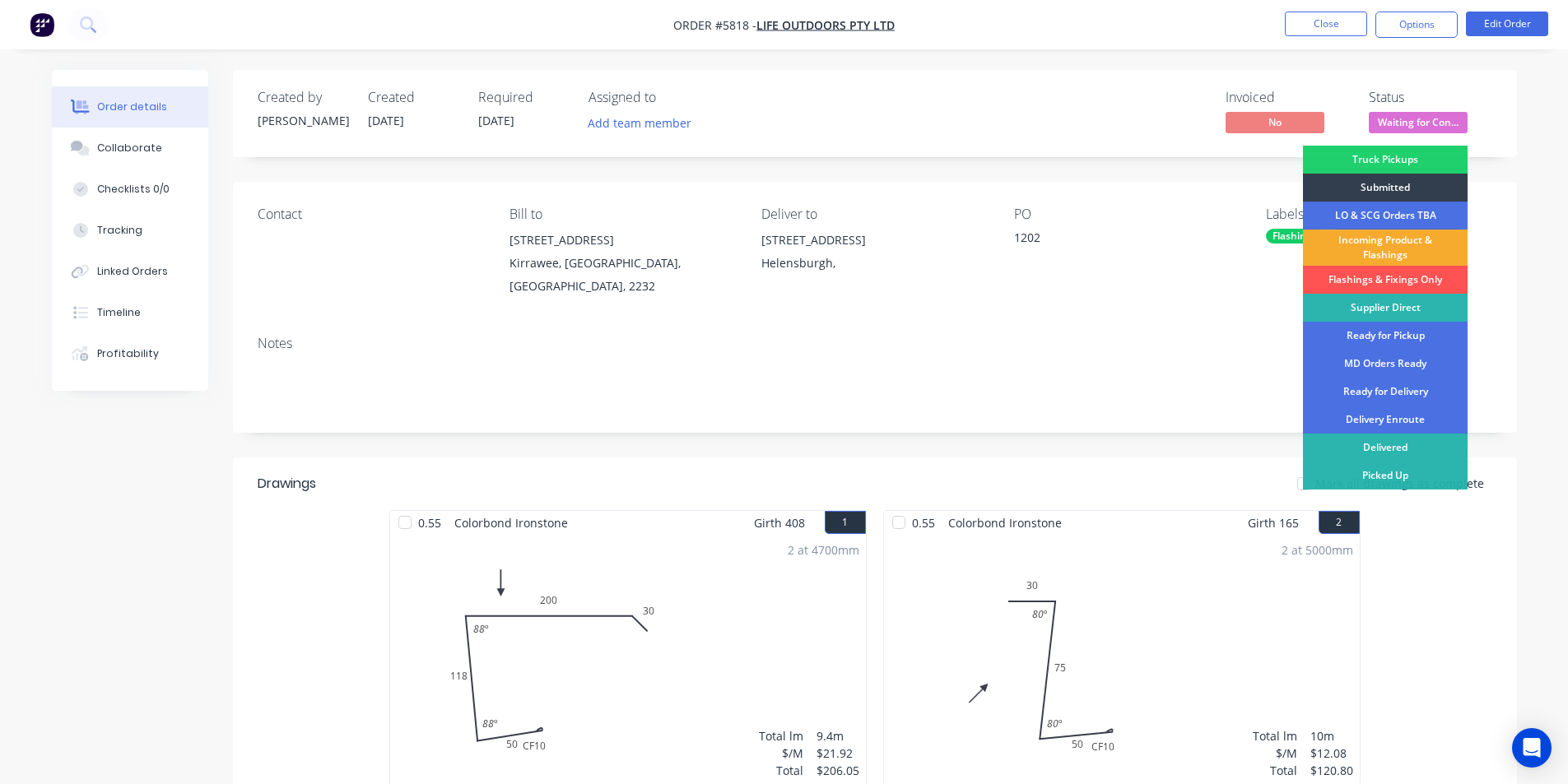
click at [1403, 243] on div "Incoming Product & Flashings" at bounding box center [1385, 248] width 164 height 36
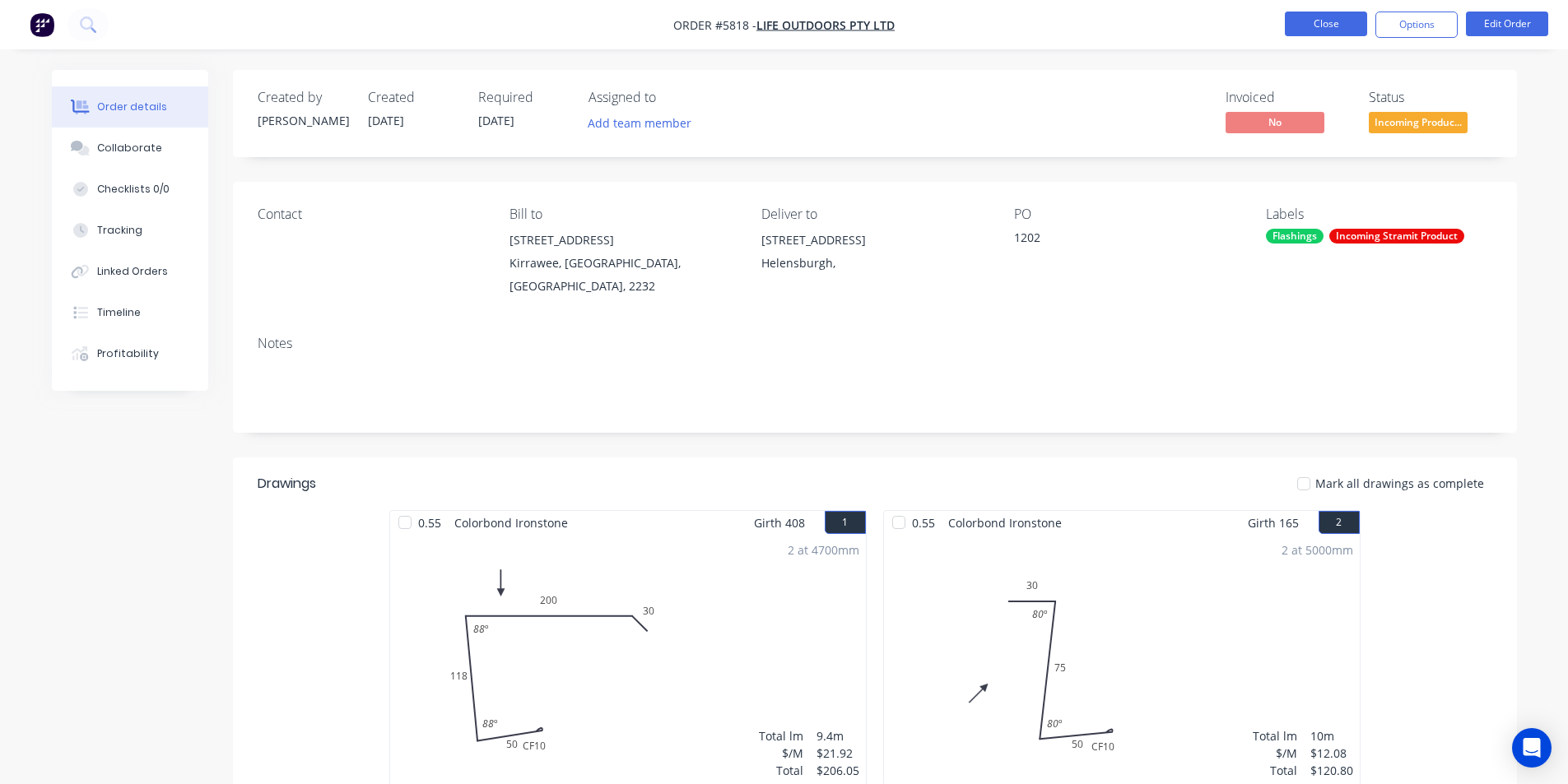
click at [1333, 19] on button "Close" at bounding box center [1326, 24] width 83 height 24
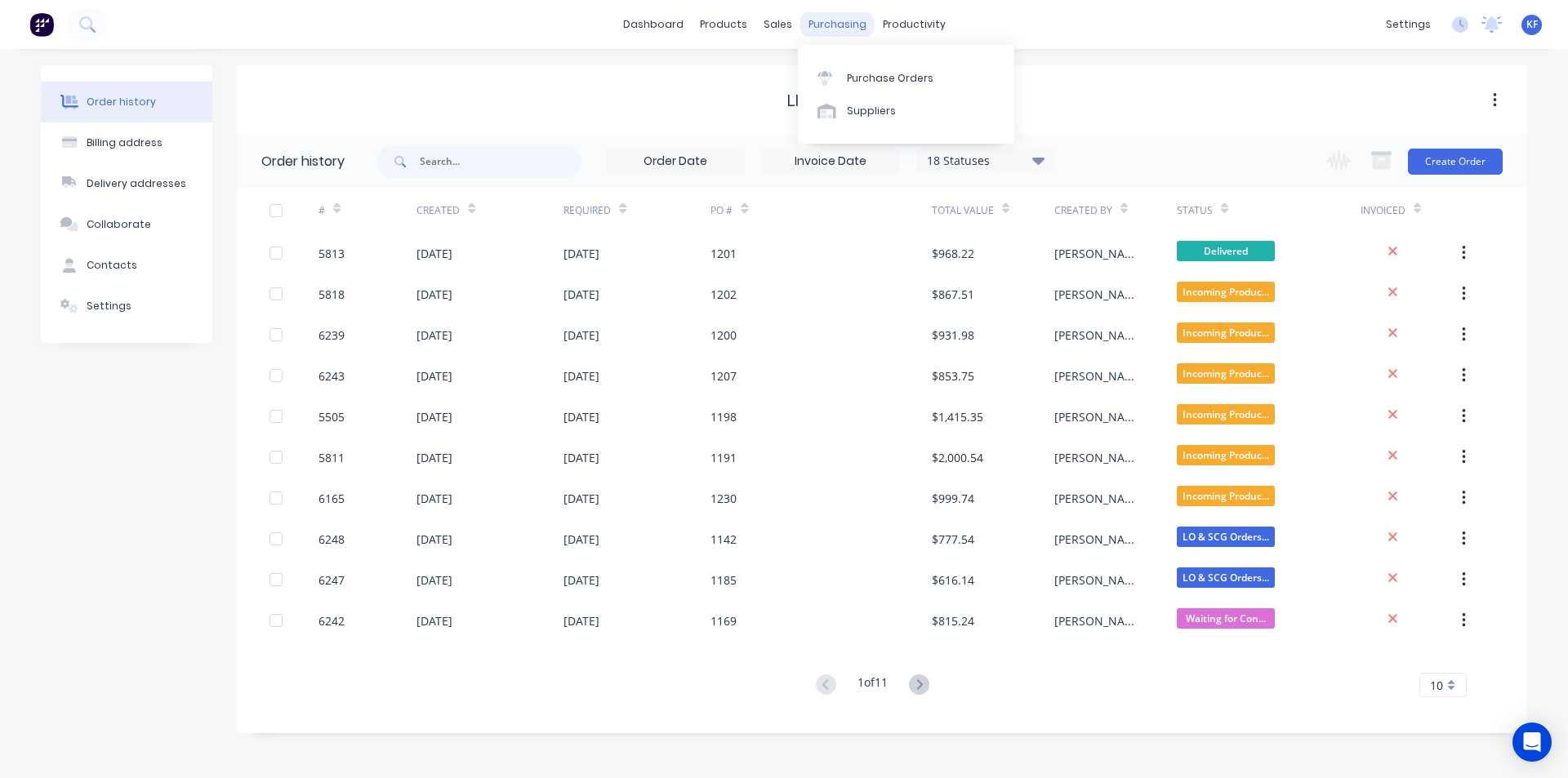
click at [812, 31] on div "purchasing" at bounding box center [837, 24] width 74 height 24
click at [862, 71] on div "Purchase Orders" at bounding box center [890, 79] width 87 height 15
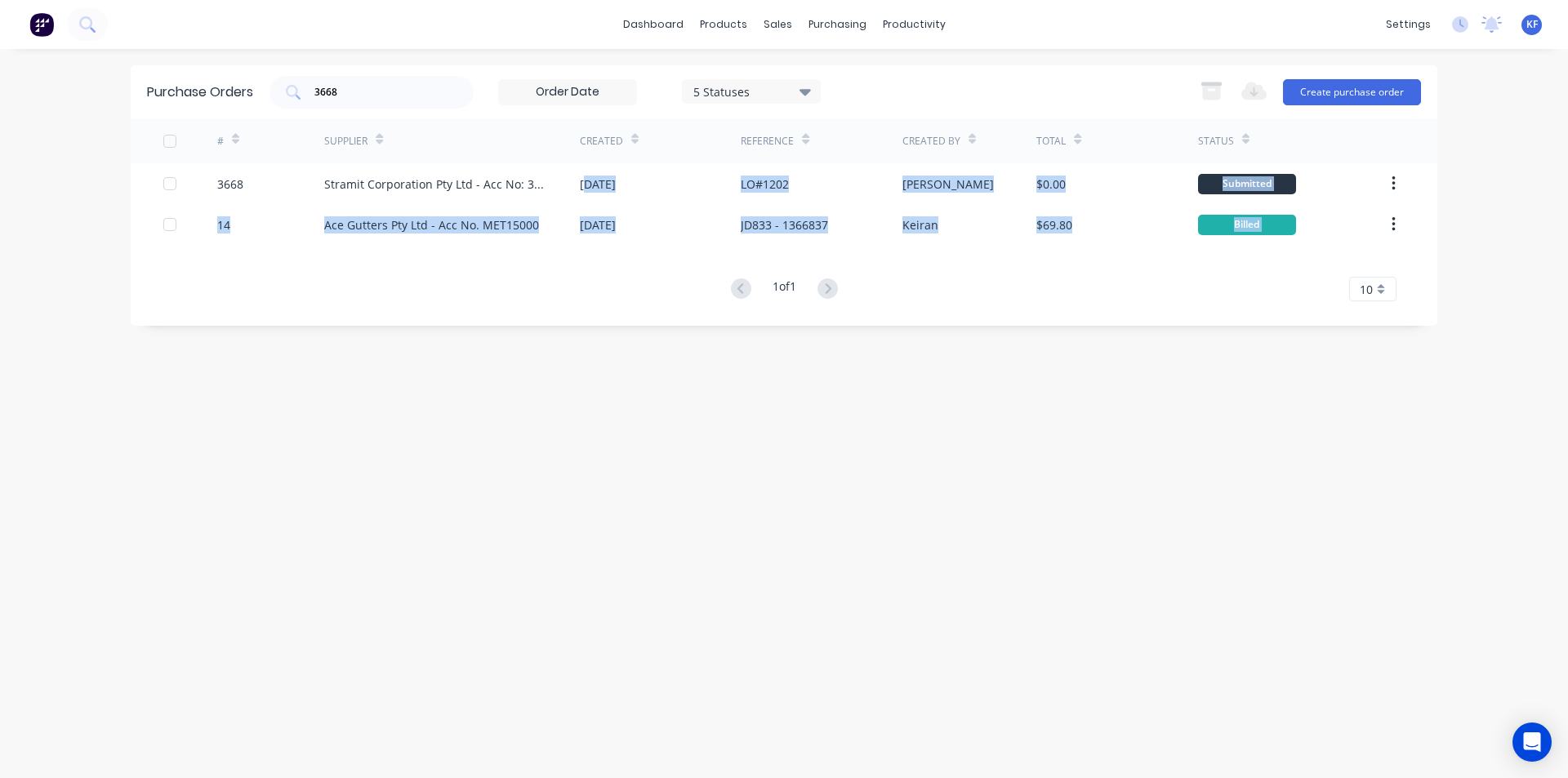
drag, startPoint x: 588, startPoint y: 179, endPoint x: 1394, endPoint y: 582, distance: 901.1
click at [1394, 582] on div "Purchase Orders 3668 5 Statuses 5 Statuses Export to Excel (XLSX) Create purcha…" at bounding box center [783, 413] width 1306 height 696
